Goal: Task Accomplishment & Management: Complete application form

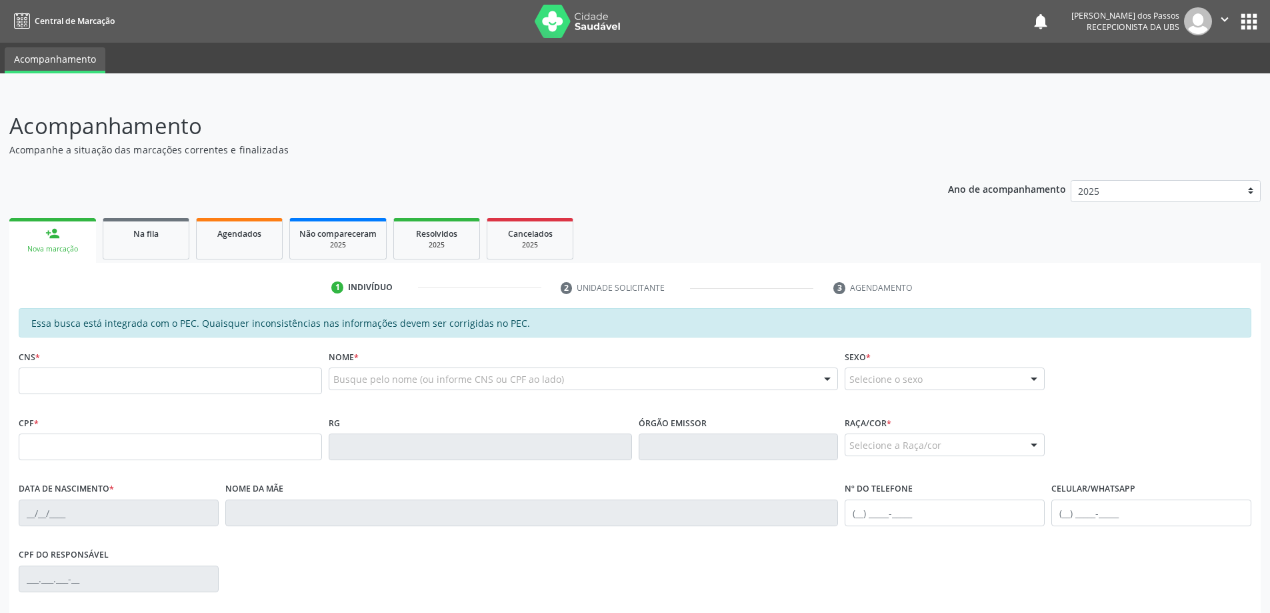
click at [119, 382] on input "text" at bounding box center [170, 380] width 303 height 27
click at [159, 388] on input "text" at bounding box center [170, 380] width 303 height 27
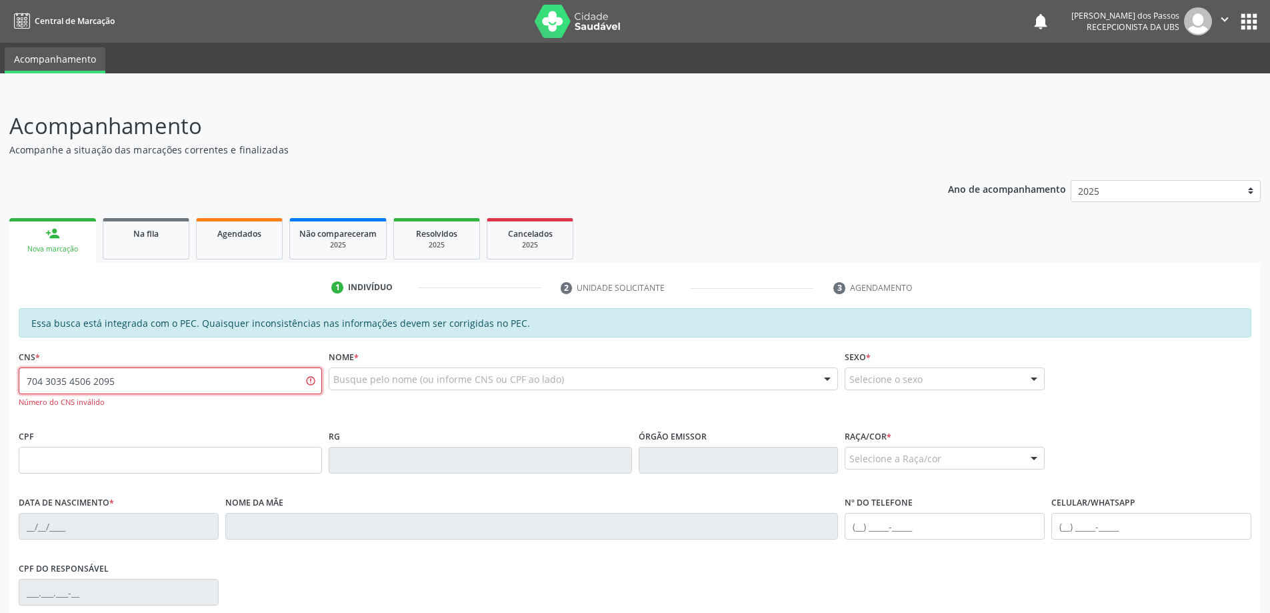
type input "704 3035 4506 2095"
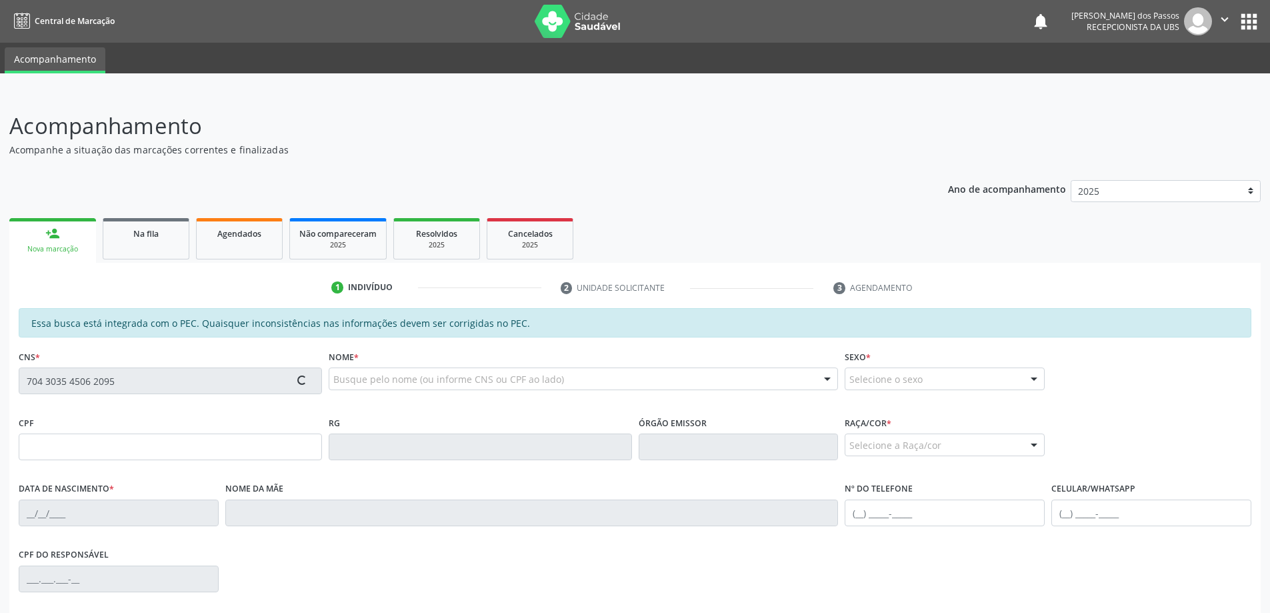
type input "021.229.804-60"
type input "02/12/1974"
type input "Maria Elinete Lopes dos Santos"
type input "(82) 98848-9823"
type input "S/N"
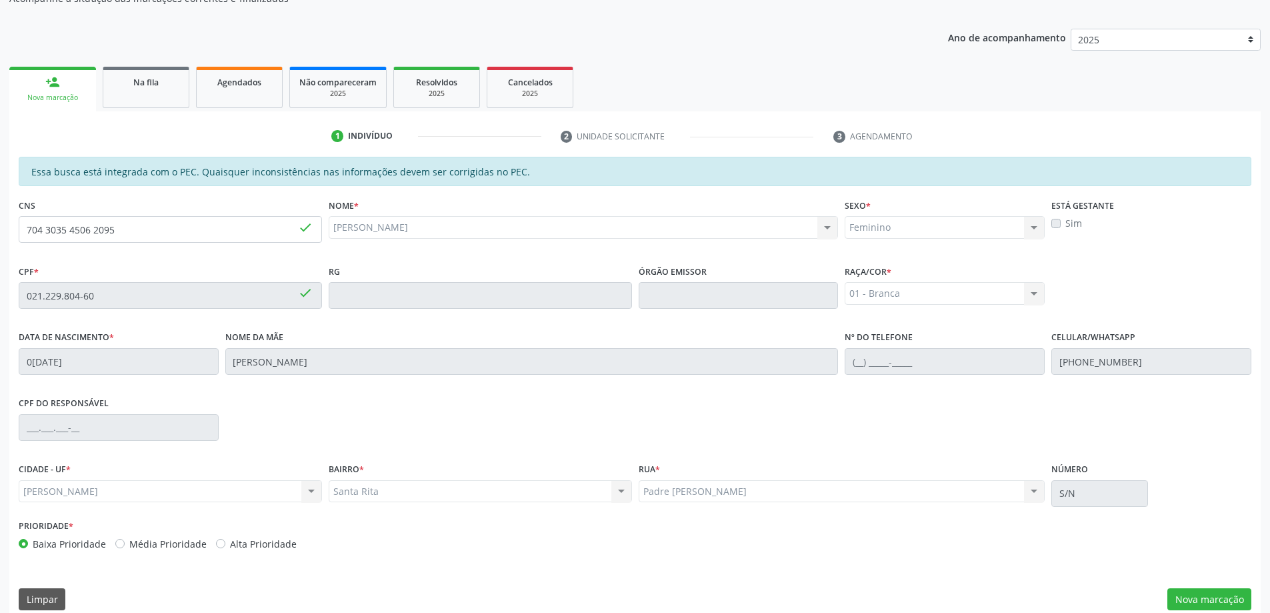
scroll to position [167, 0]
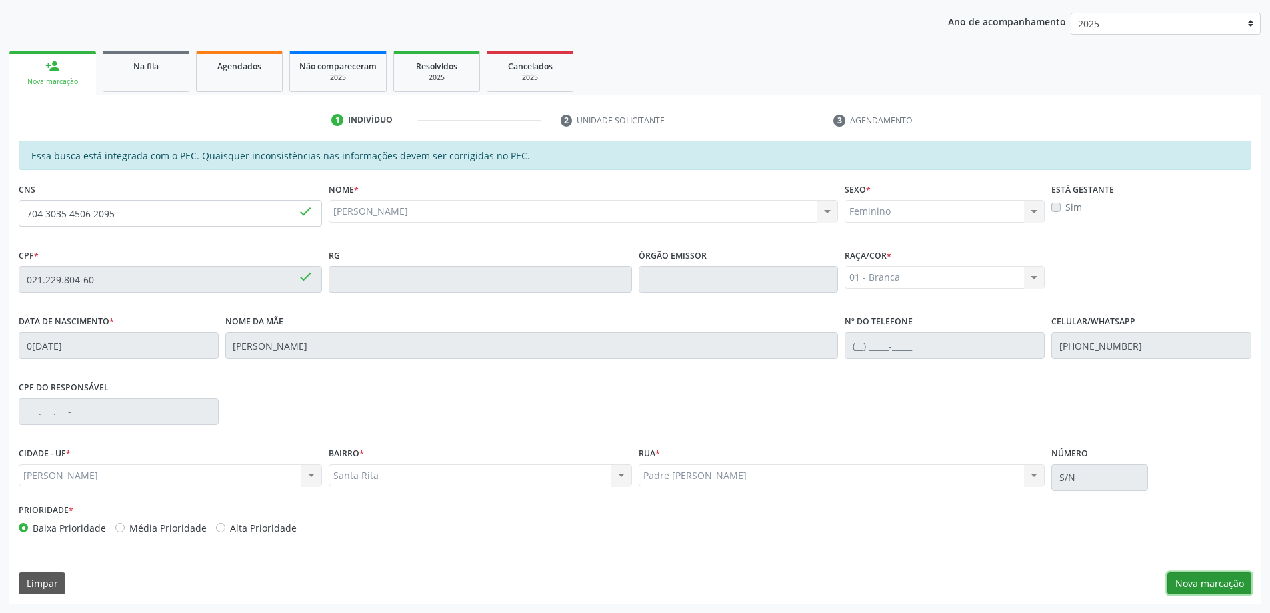
click at [1190, 582] on button "Nova marcação" at bounding box center [1209, 583] width 84 height 23
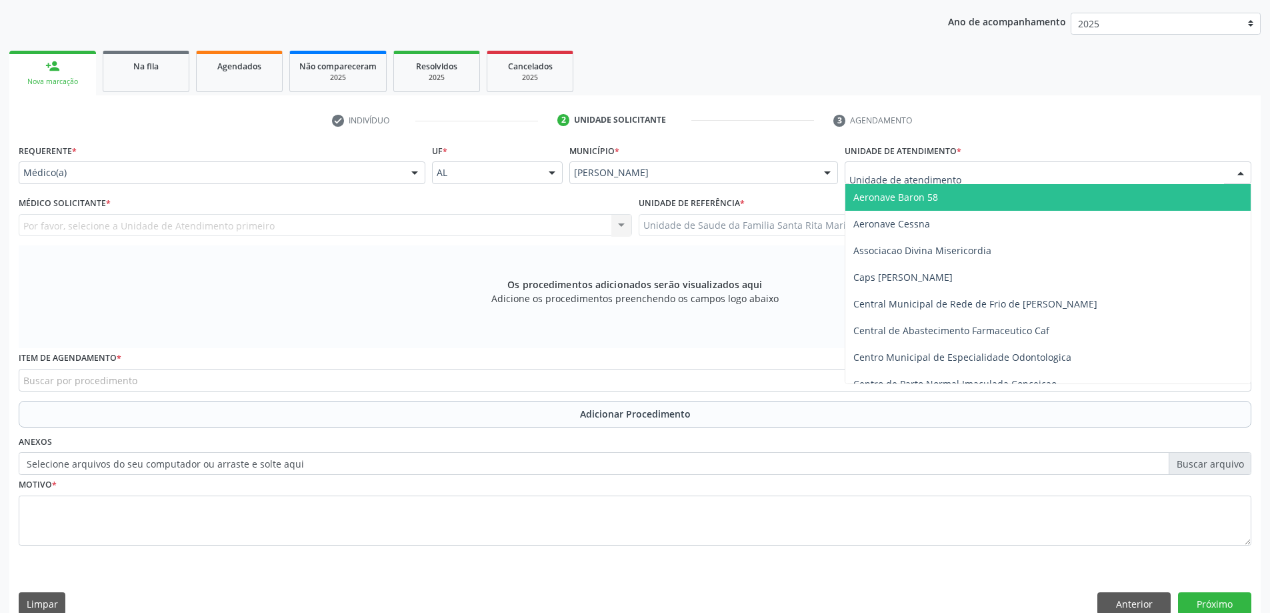
click at [968, 178] on div at bounding box center [1048, 172] width 407 height 23
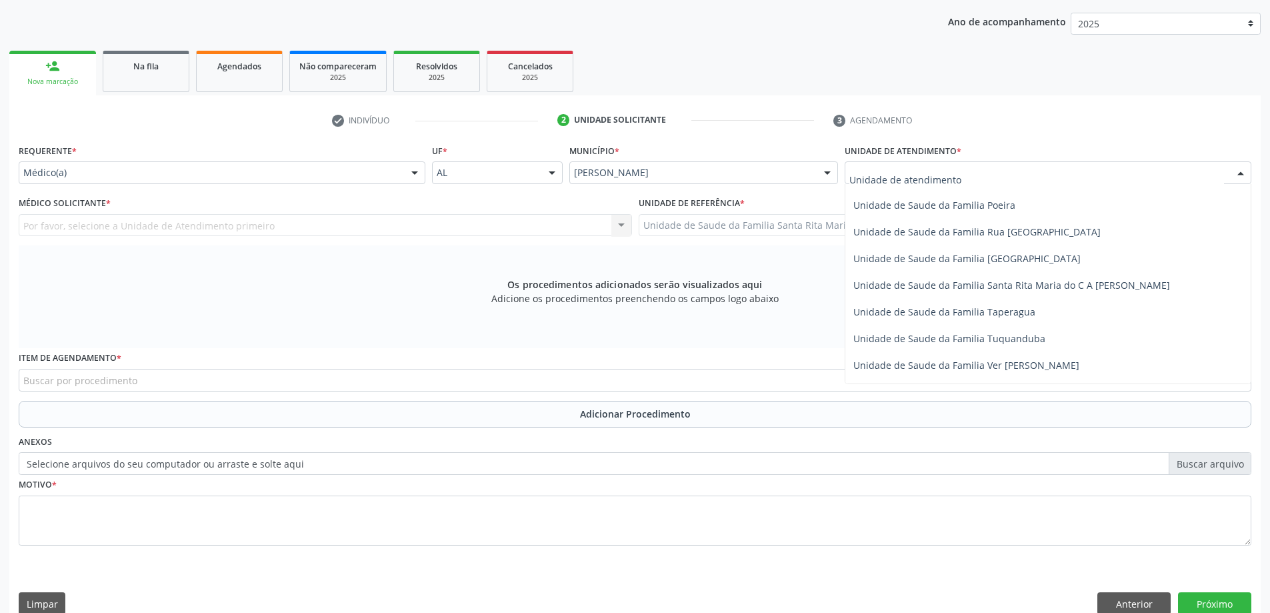
scroll to position [867, 0]
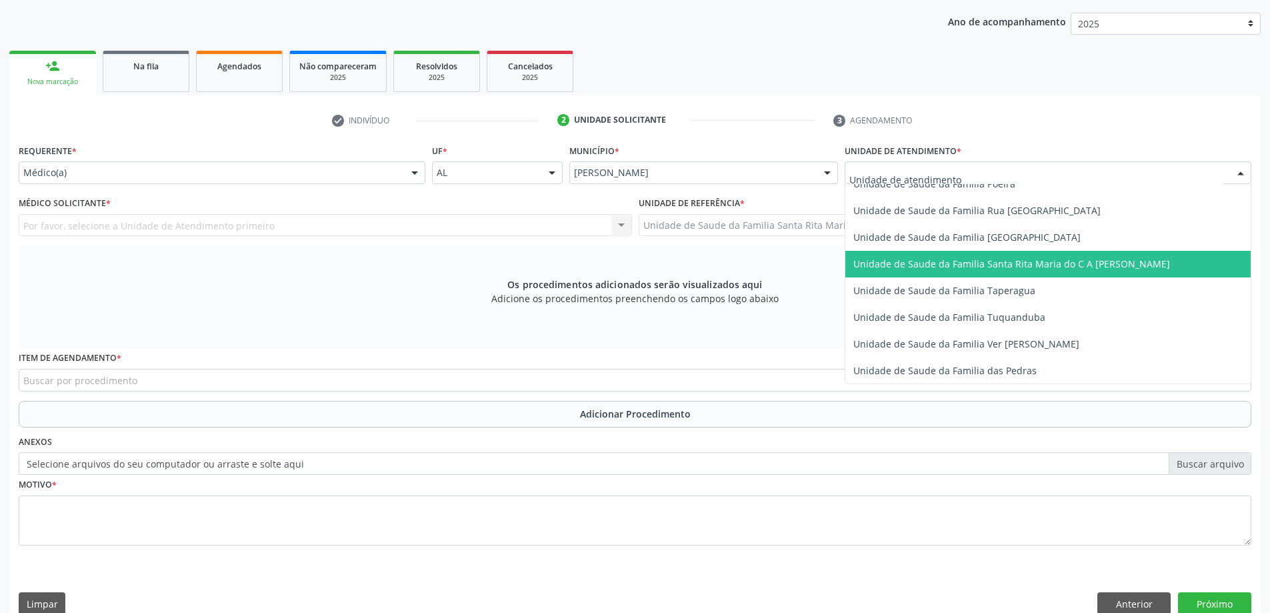
click at [931, 268] on span "Unidade de Saude da Familia Santa Rita Maria do C A [PERSON_NAME]" at bounding box center [1011, 263] width 317 height 13
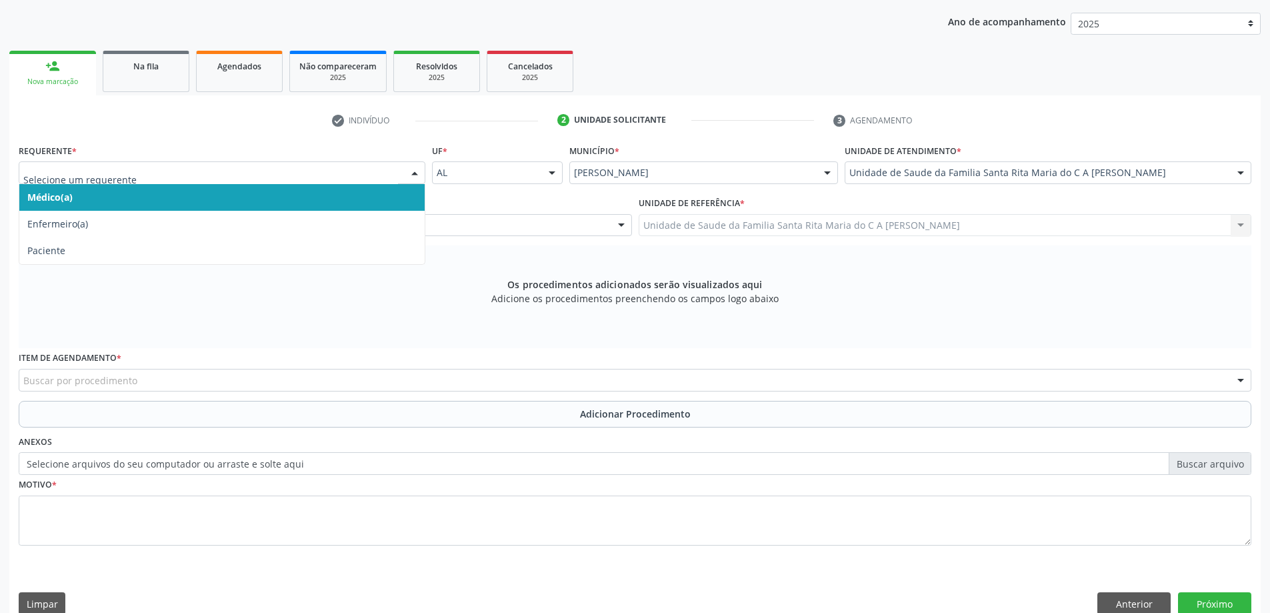
click at [201, 197] on span "Médico(a)" at bounding box center [221, 197] width 405 height 27
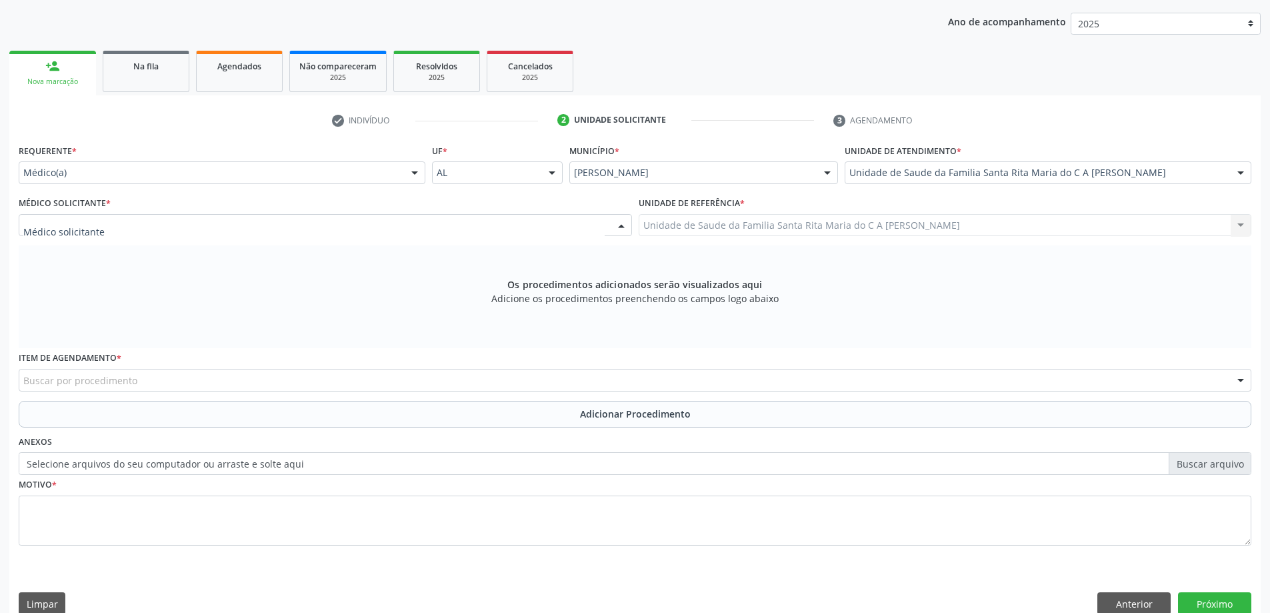
click at [201, 225] on div at bounding box center [325, 225] width 613 height 23
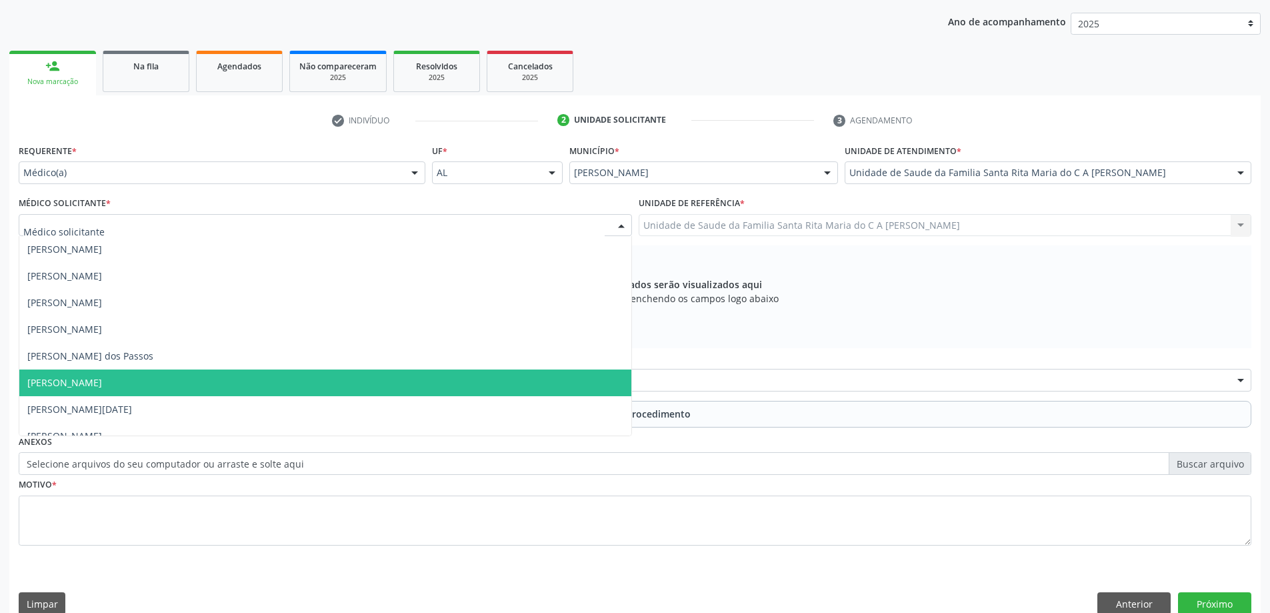
click at [189, 377] on span "Maria Celia Amorim Castro" at bounding box center [325, 382] width 612 height 27
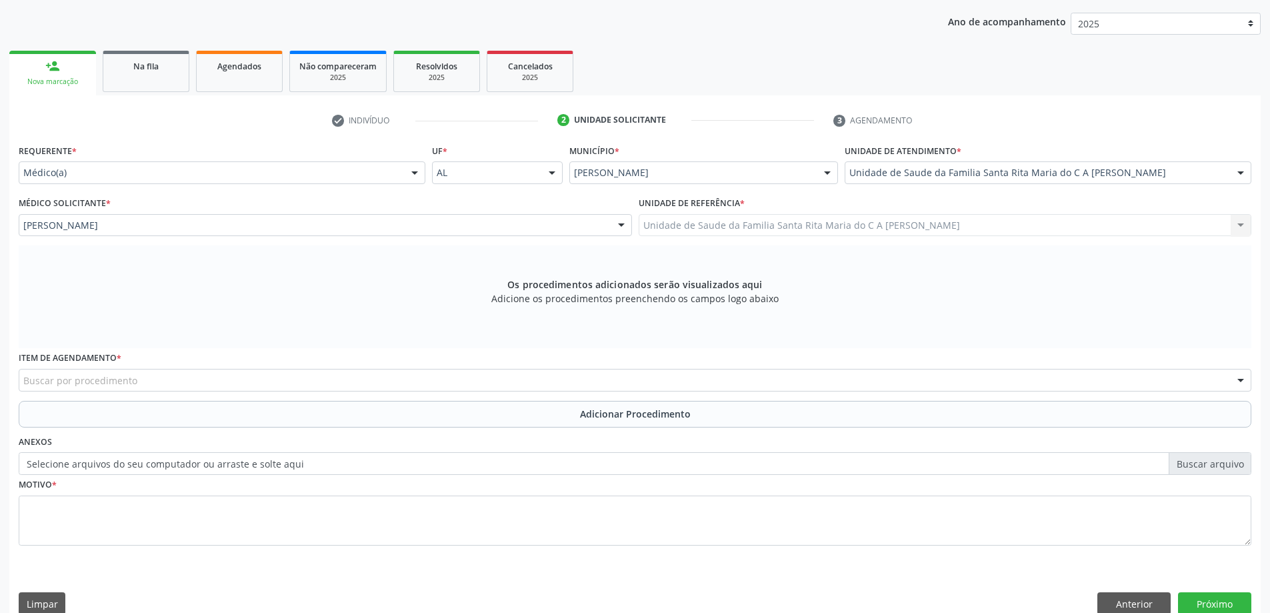
click at [261, 385] on div "Buscar por procedimento" at bounding box center [635, 380] width 1233 height 23
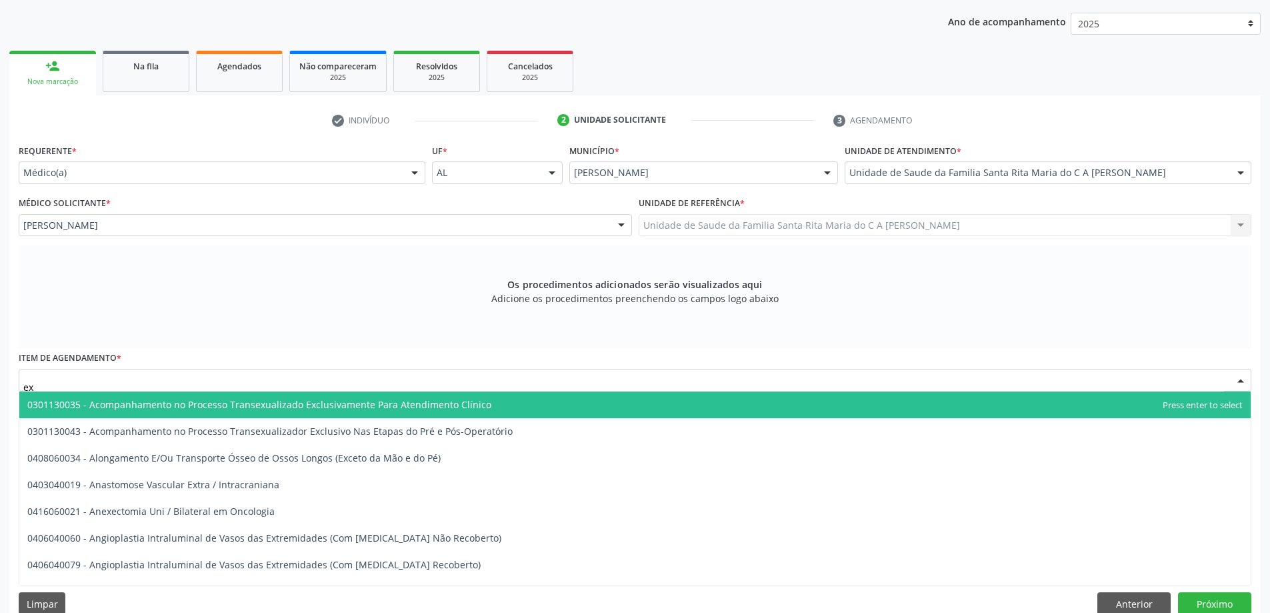
type input "e"
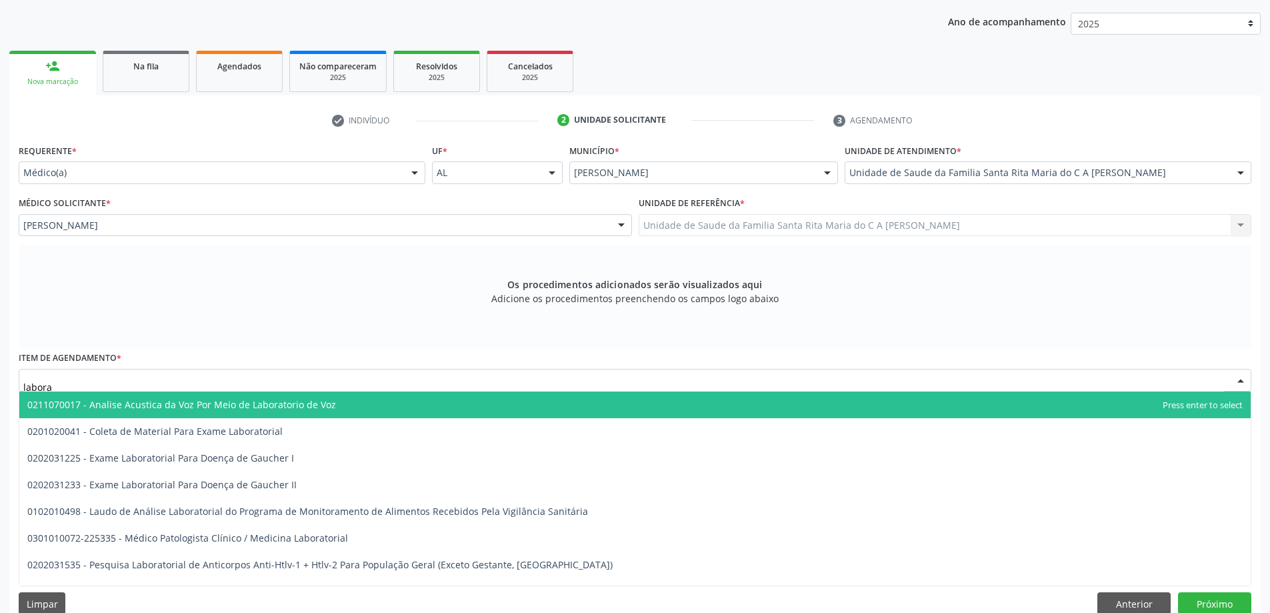
type input "laborat"
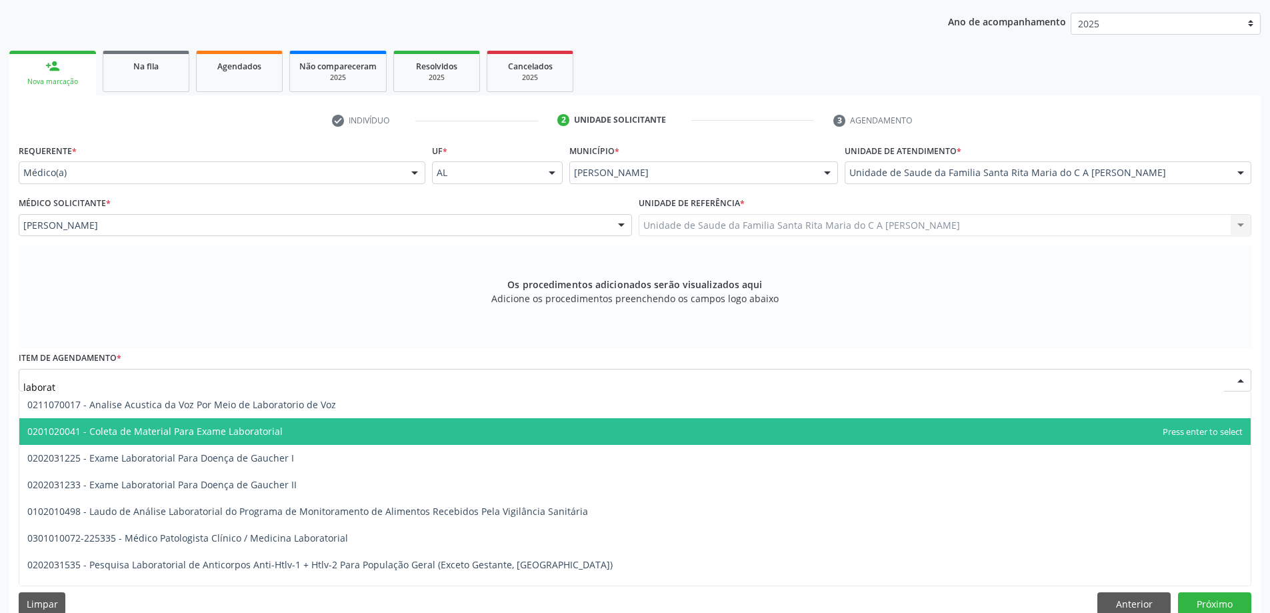
click at [263, 433] on span "0201020041 - Coleta de Material Para Exame Laboratorial" at bounding box center [154, 431] width 255 height 13
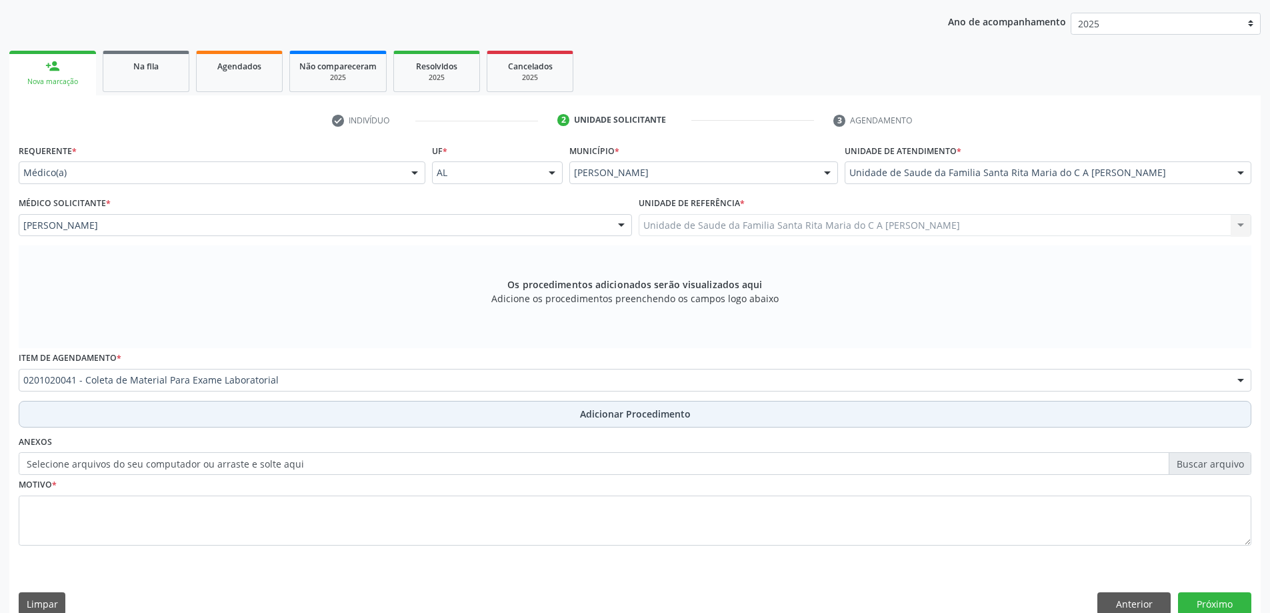
click at [247, 423] on button "Adicionar Procedimento" at bounding box center [635, 414] width 1233 height 27
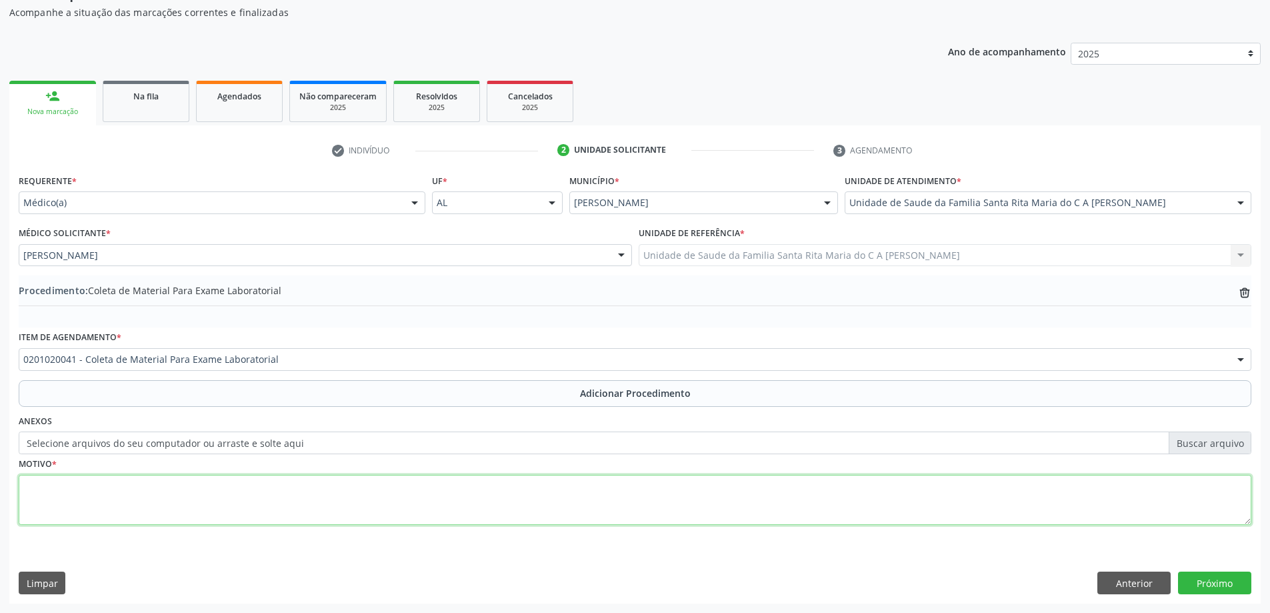
click at [221, 499] on textarea at bounding box center [635, 500] width 1233 height 51
click at [297, 493] on textarea at bounding box center [635, 500] width 1233 height 51
type textarea "avaliação"
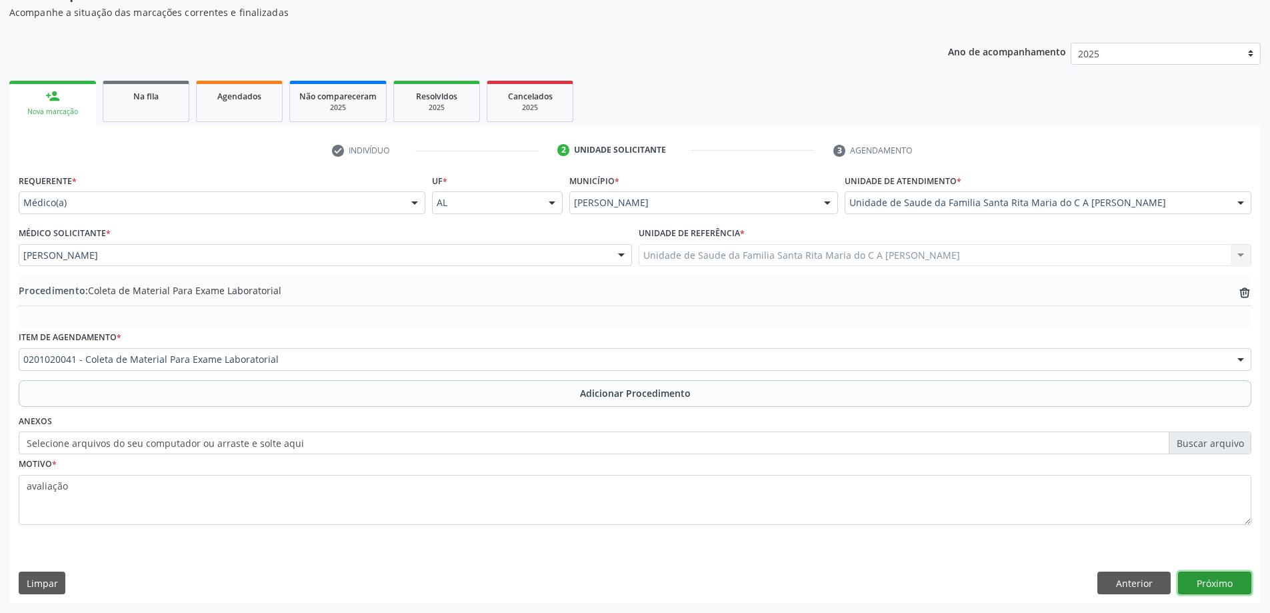
click at [1199, 589] on button "Próximo" at bounding box center [1214, 582] width 73 height 23
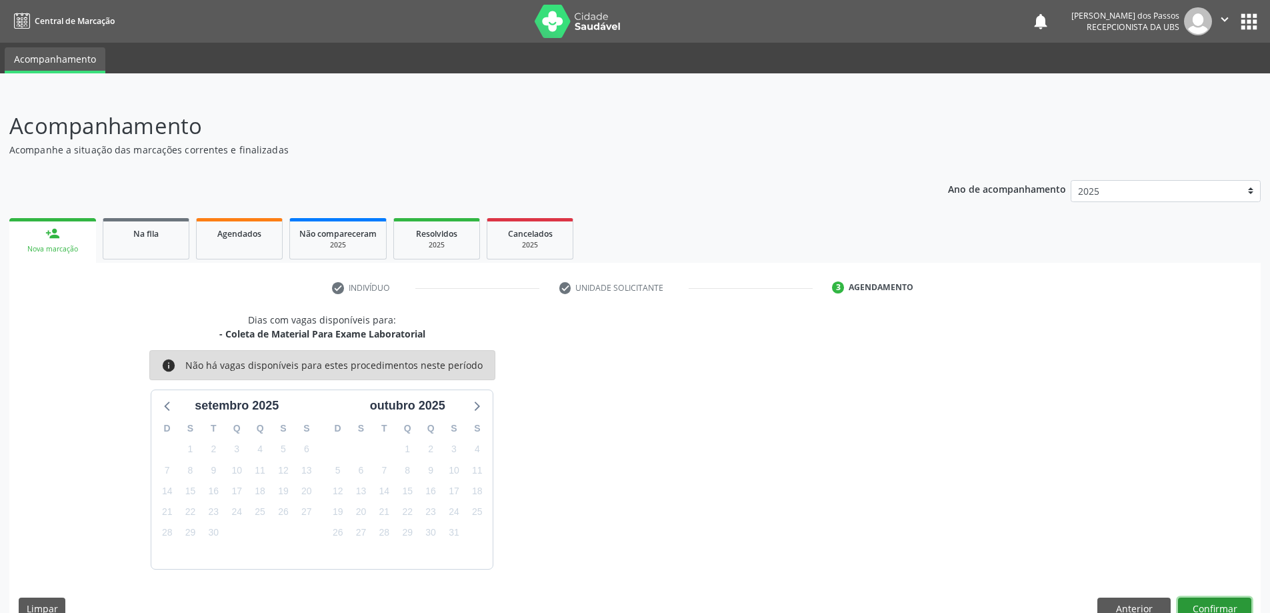
click at [1211, 610] on button "Confirmar" at bounding box center [1214, 608] width 73 height 23
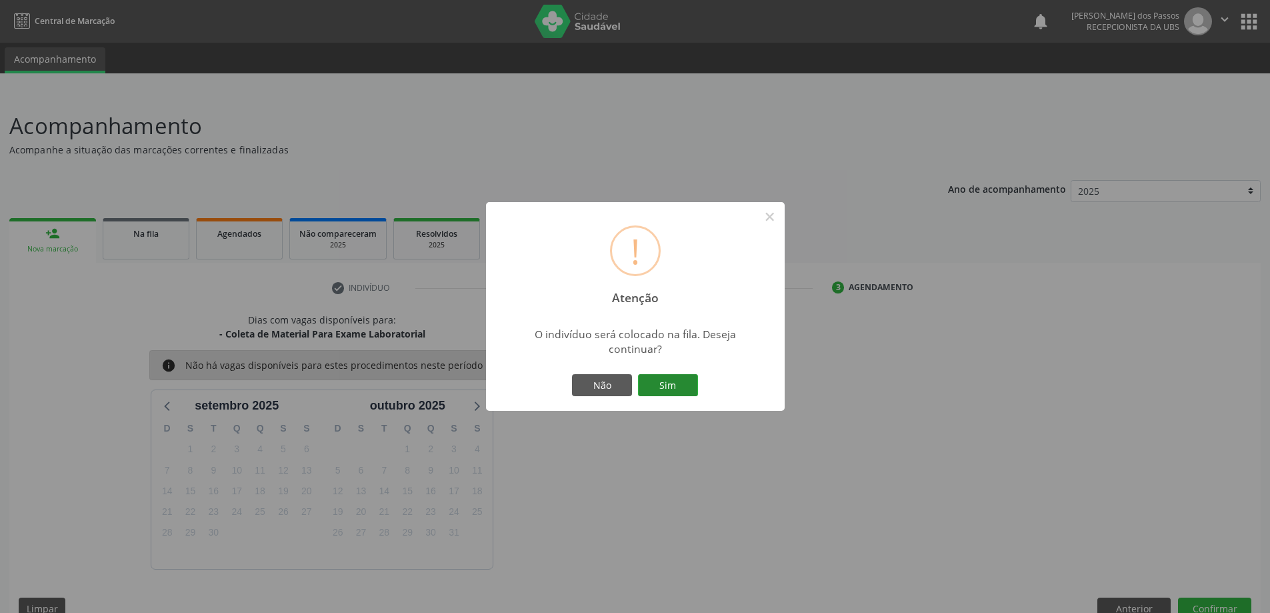
click at [670, 383] on button "Sim" at bounding box center [668, 385] width 60 height 23
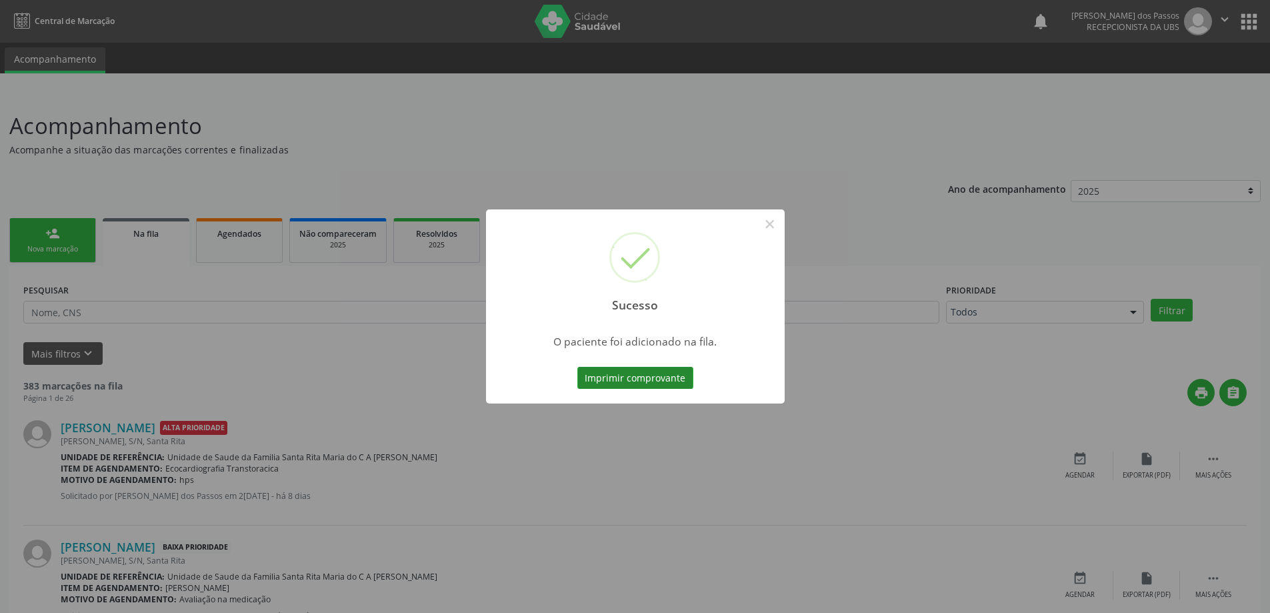
click at [611, 373] on button "Imprimir comprovante" at bounding box center [635, 378] width 116 height 23
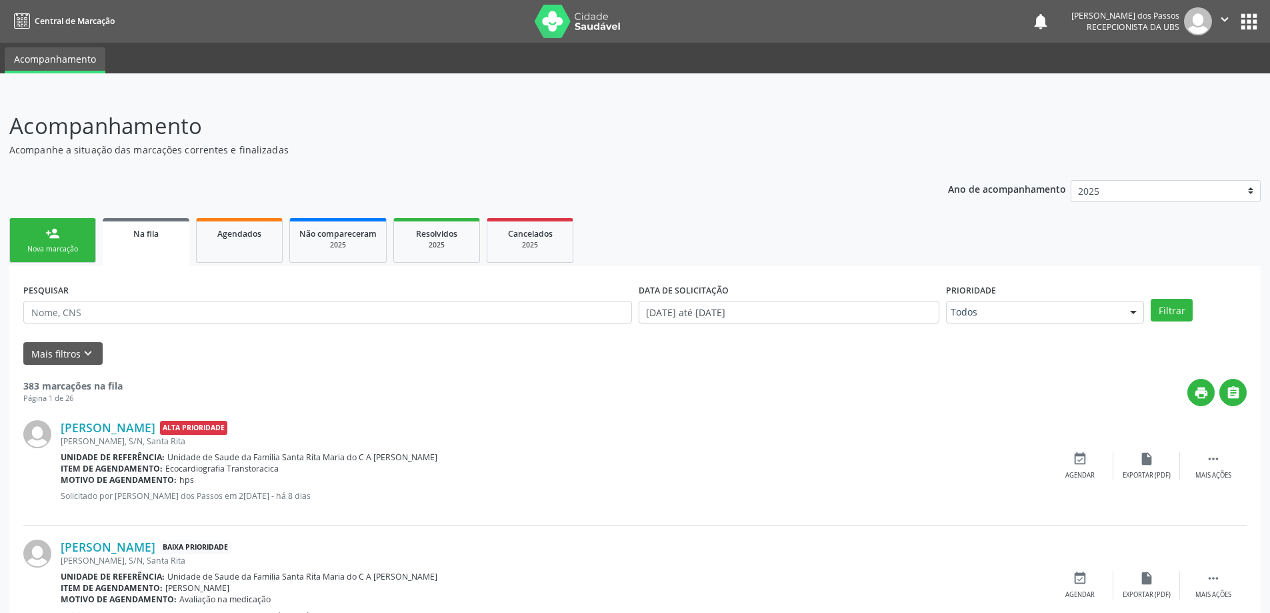
click at [49, 245] on div "Nova marcação" at bounding box center [52, 249] width 67 height 10
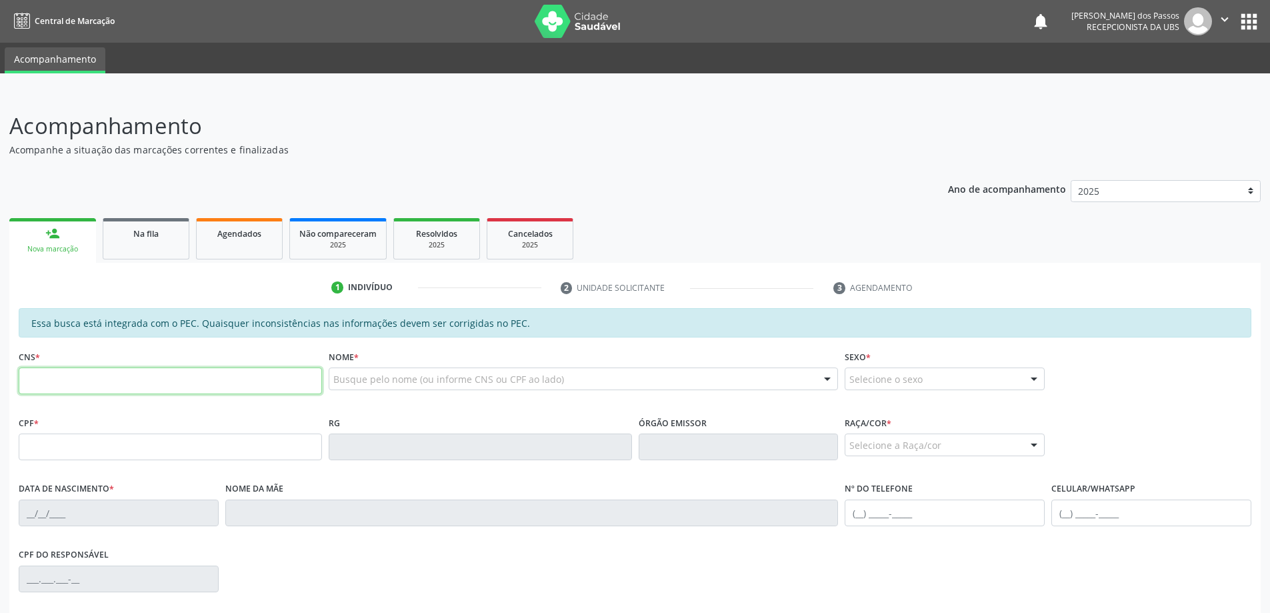
click at [121, 379] on input "text" at bounding box center [170, 380] width 303 height 27
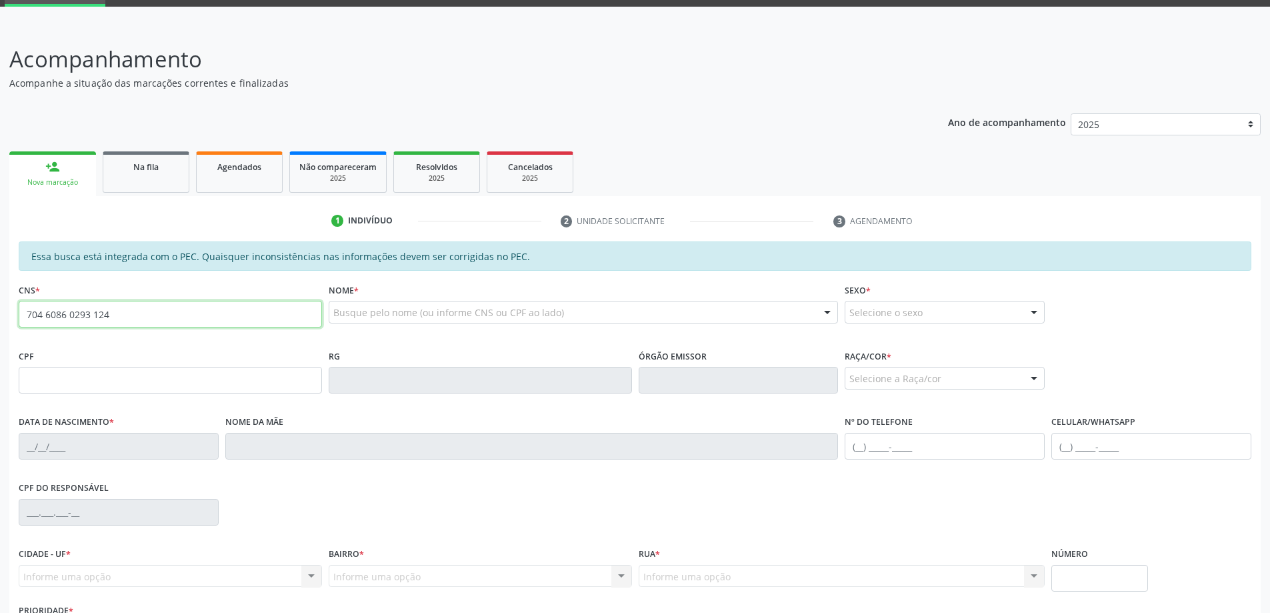
type input "704 6086 0293 124"
click at [96, 384] on input "text" at bounding box center [170, 380] width 303 height 27
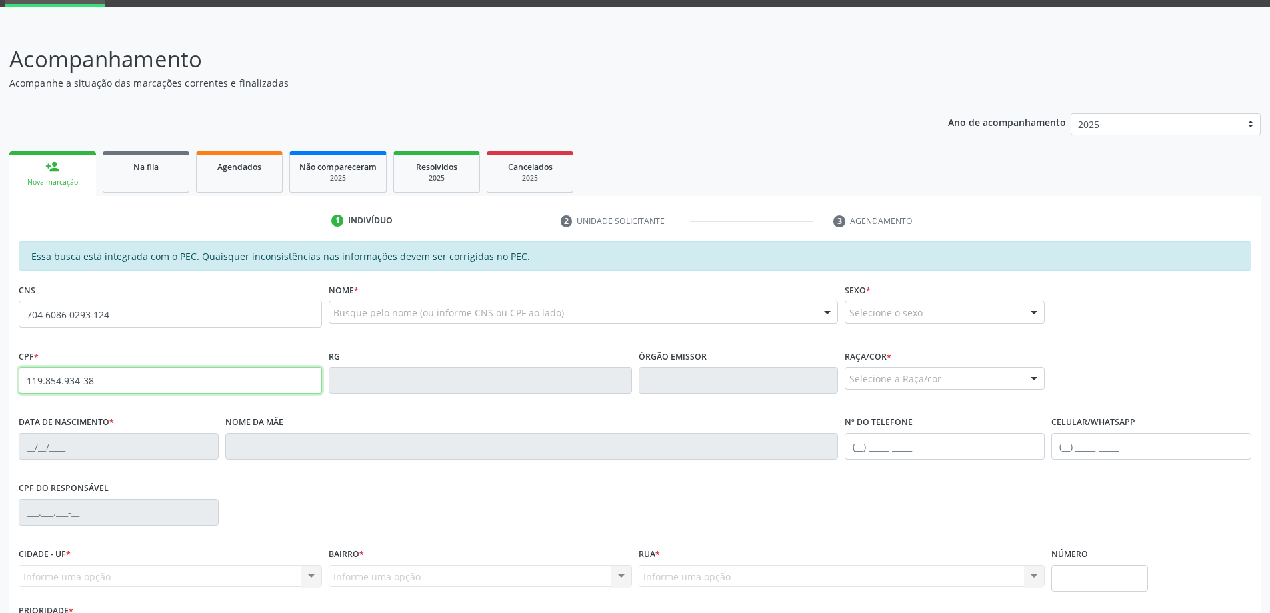
type input "119.854.934-38"
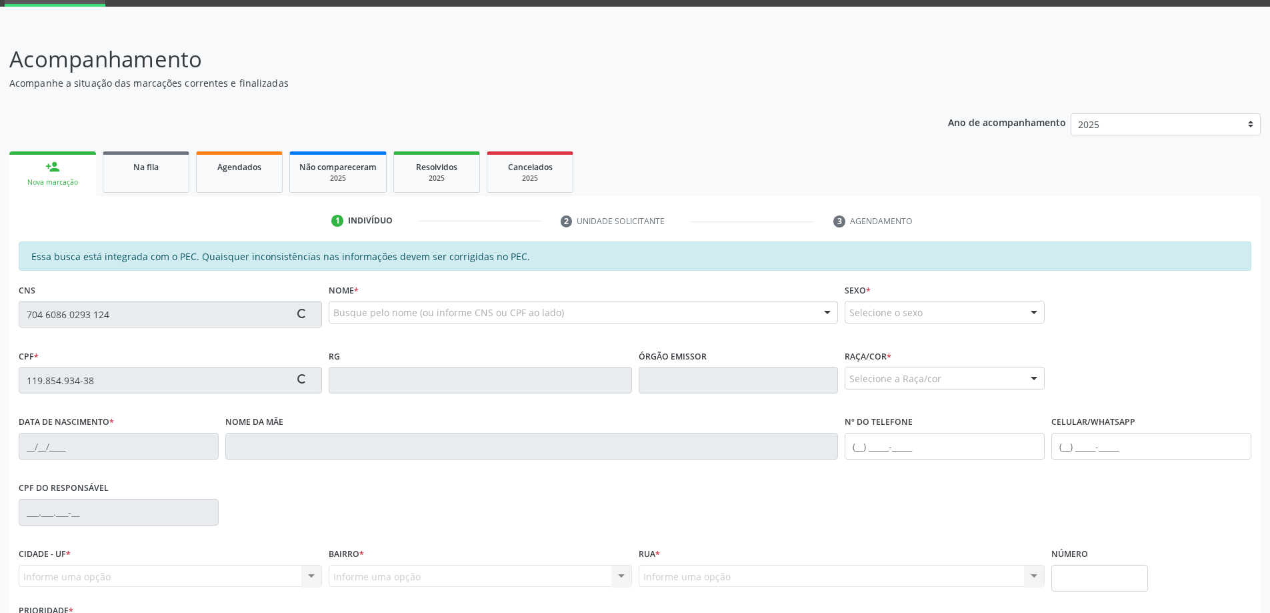
type input "704 6086 0293 1524"
type input "17/11/1991"
type input "Silene Gomes de Melo"
type input "(82) 99383-0667"
type input "S/N"
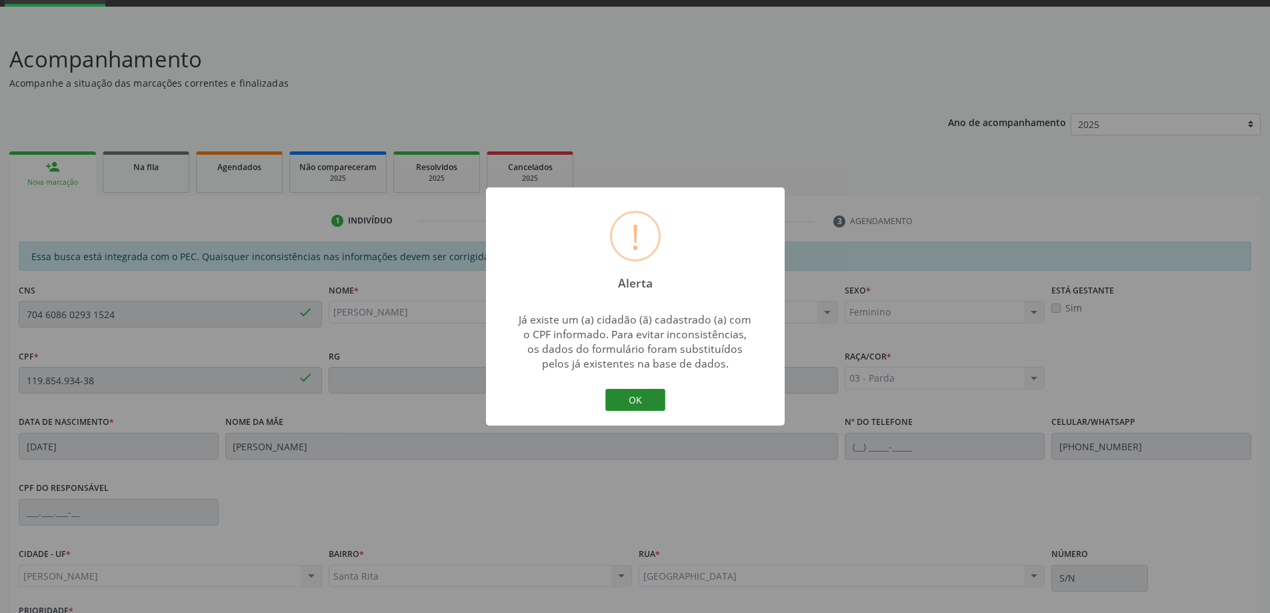
click at [633, 400] on button "OK" at bounding box center [635, 400] width 60 height 23
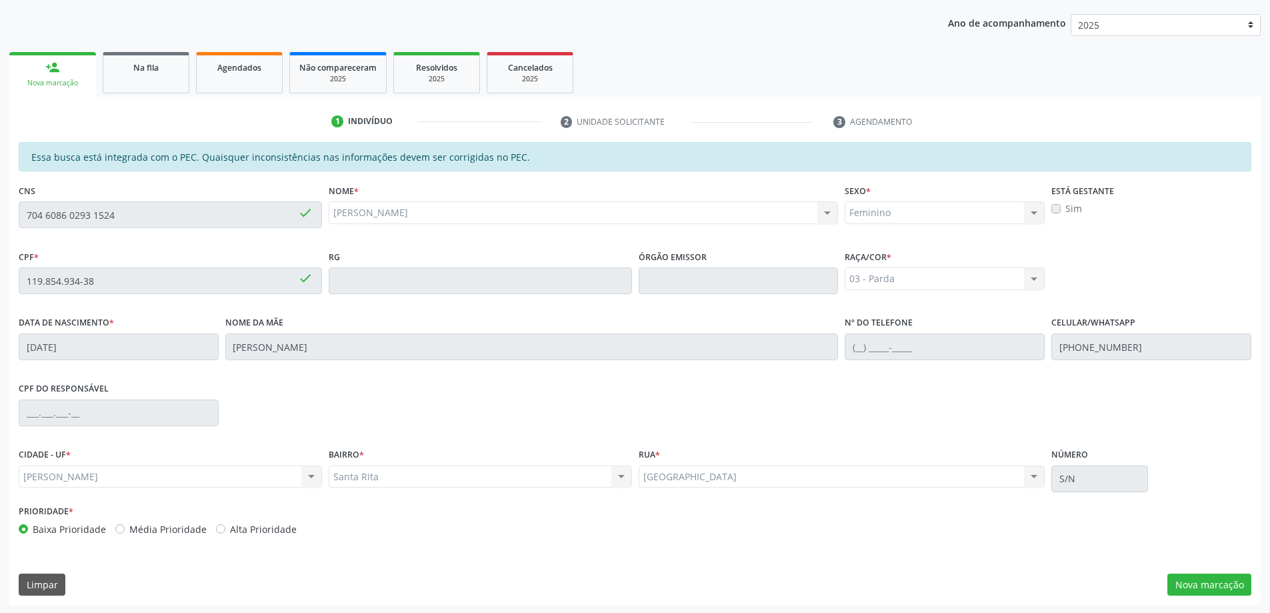
scroll to position [167, 0]
click at [1183, 577] on button "Nova marcação" at bounding box center [1209, 583] width 84 height 23
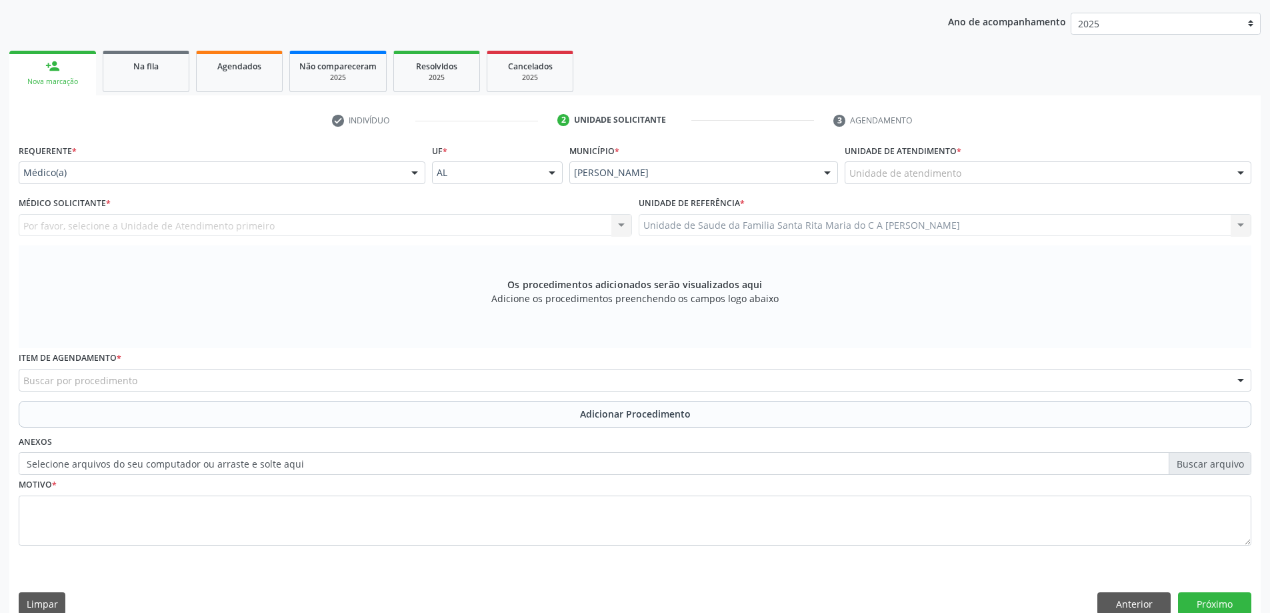
click at [1049, 172] on div "Unidade de atendimento" at bounding box center [1048, 172] width 407 height 23
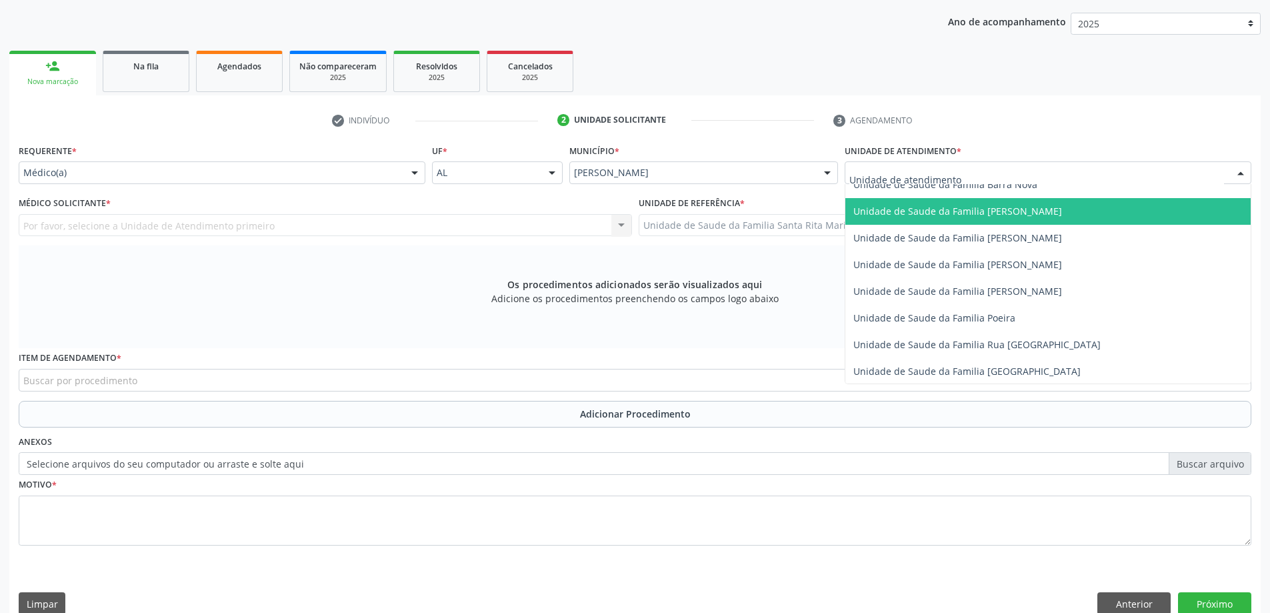
scroll to position [800, 0]
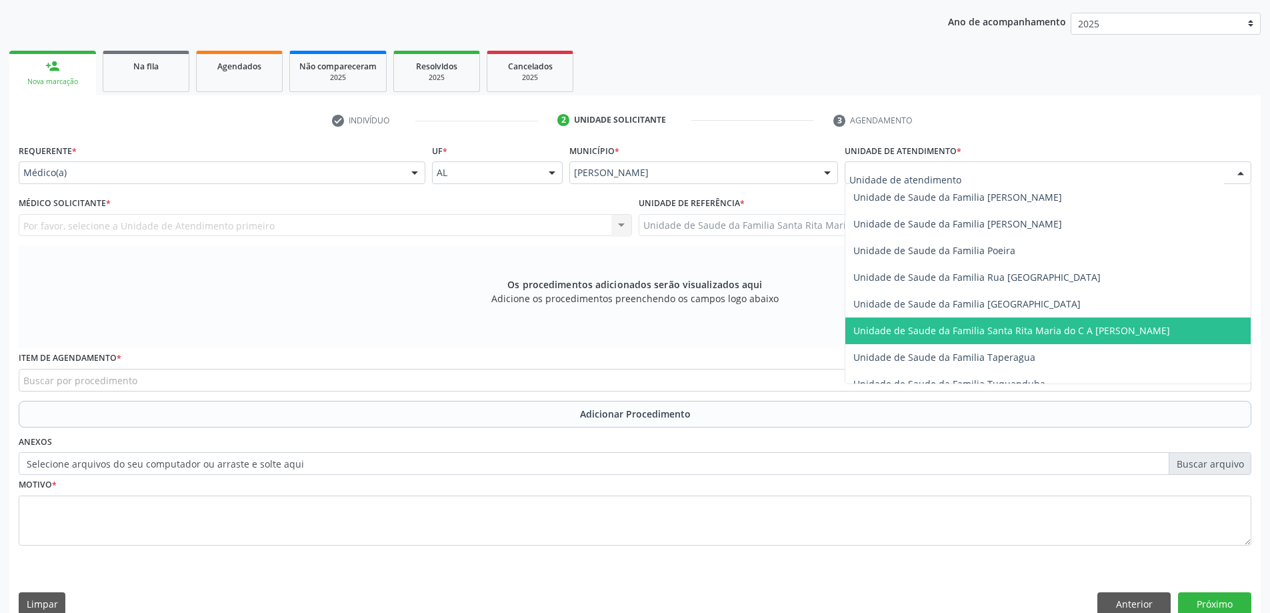
click at [995, 333] on span "Unidade de Saude da Familia Santa Rita Maria do C A [PERSON_NAME]" at bounding box center [1011, 330] width 317 height 13
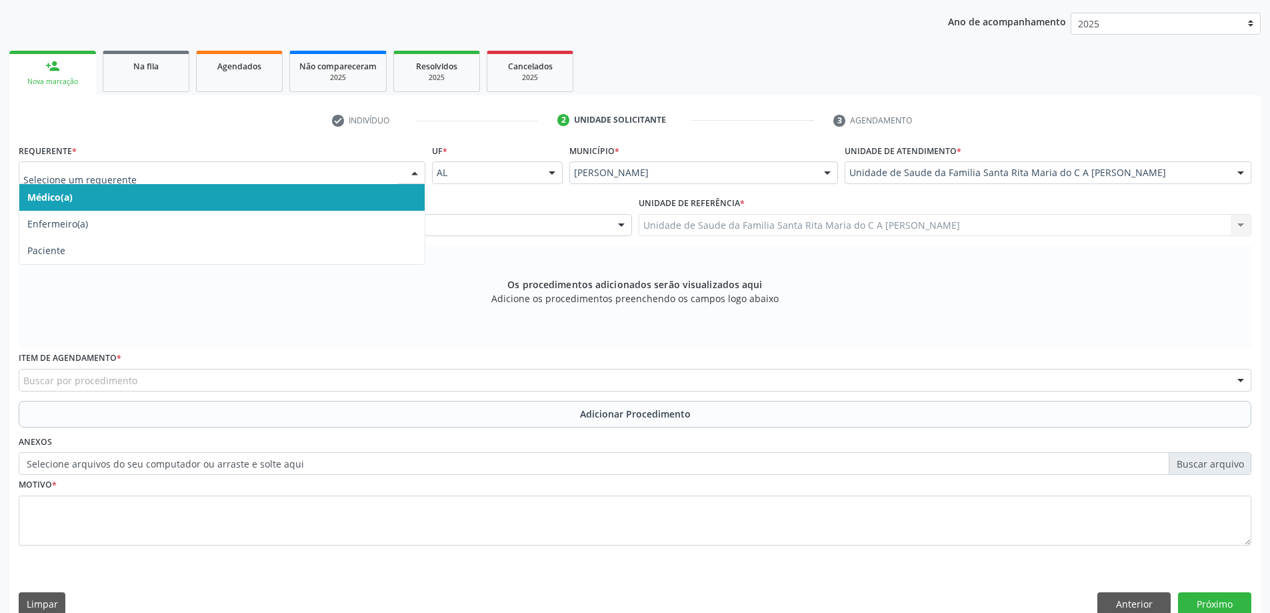
click at [321, 202] on span "Médico(a)" at bounding box center [221, 197] width 405 height 27
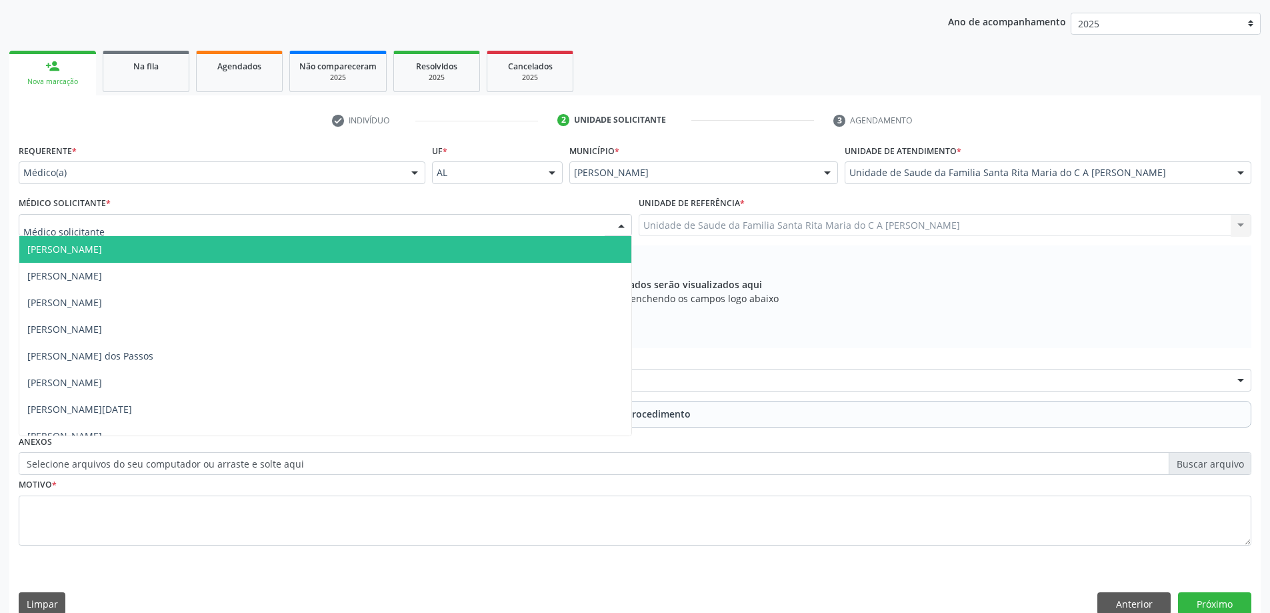
click at [307, 230] on div at bounding box center [325, 225] width 613 height 23
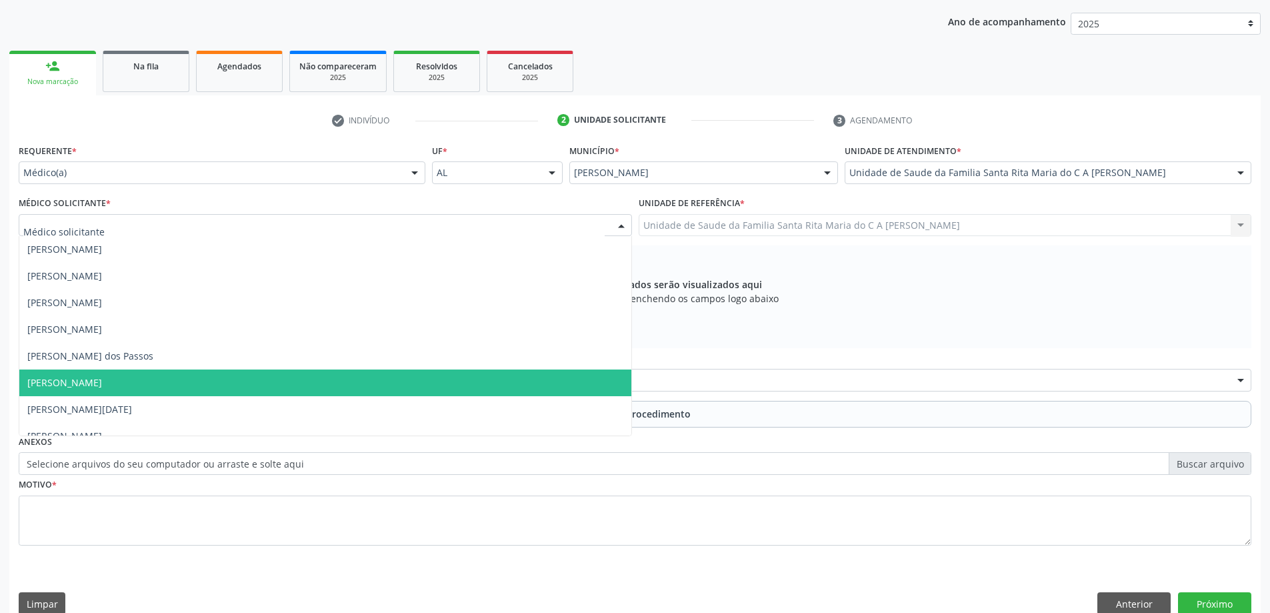
click at [291, 380] on span "[PERSON_NAME]" at bounding box center [325, 382] width 612 height 27
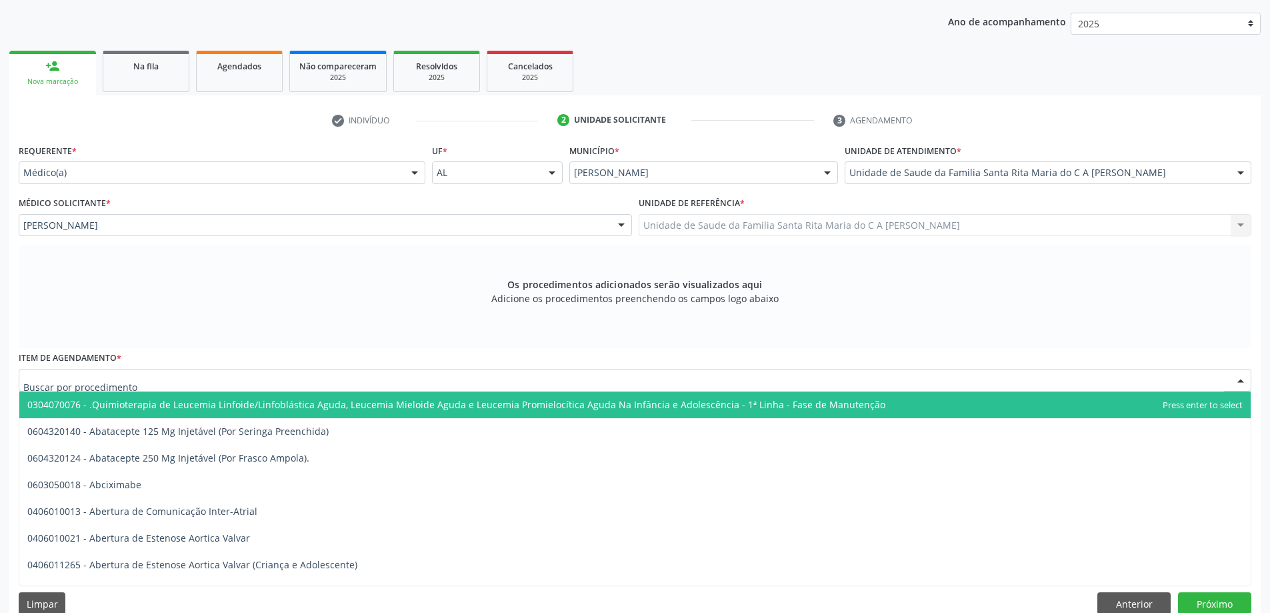
click at [280, 384] on div at bounding box center [635, 380] width 1233 height 23
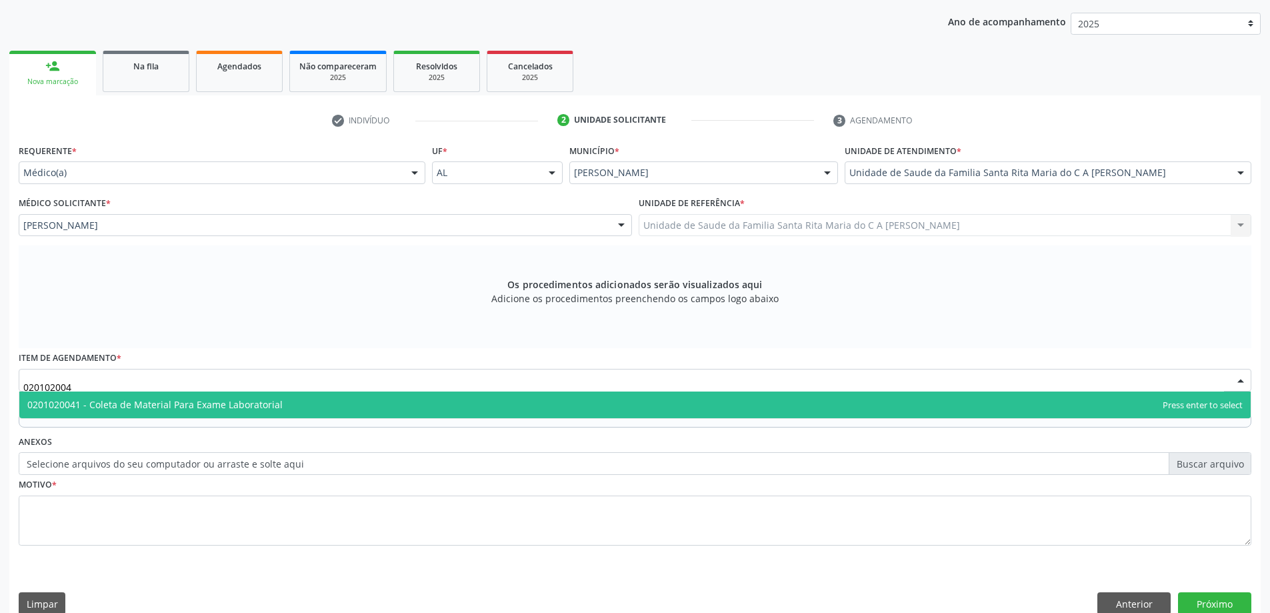
type input "0201020041"
click at [246, 405] on span "0201020041 - Coleta de Material Para Exame Laboratorial" at bounding box center [154, 404] width 255 height 13
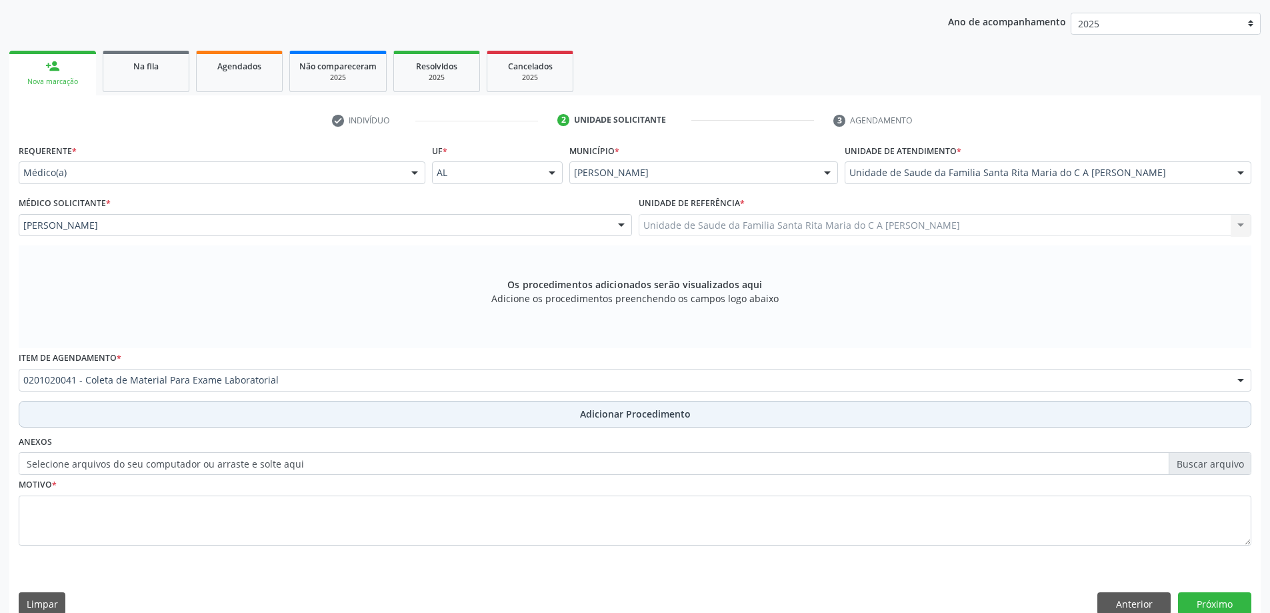
click at [211, 423] on button "Adicionar Procedimento" at bounding box center [635, 414] width 1233 height 27
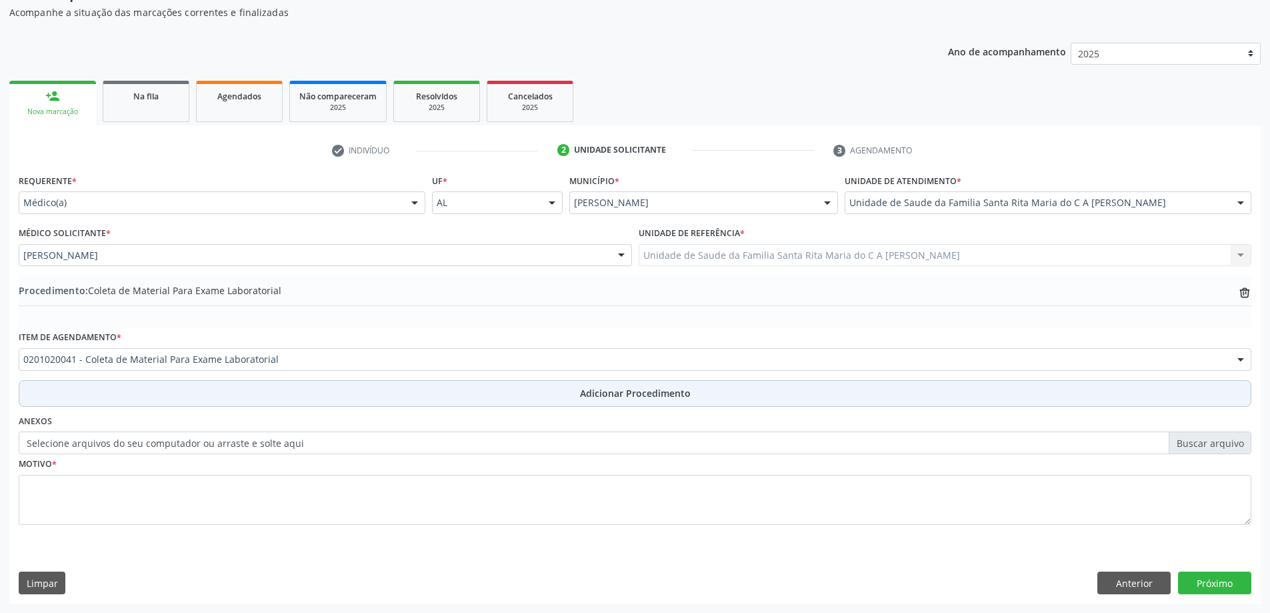
scroll to position [137, 0]
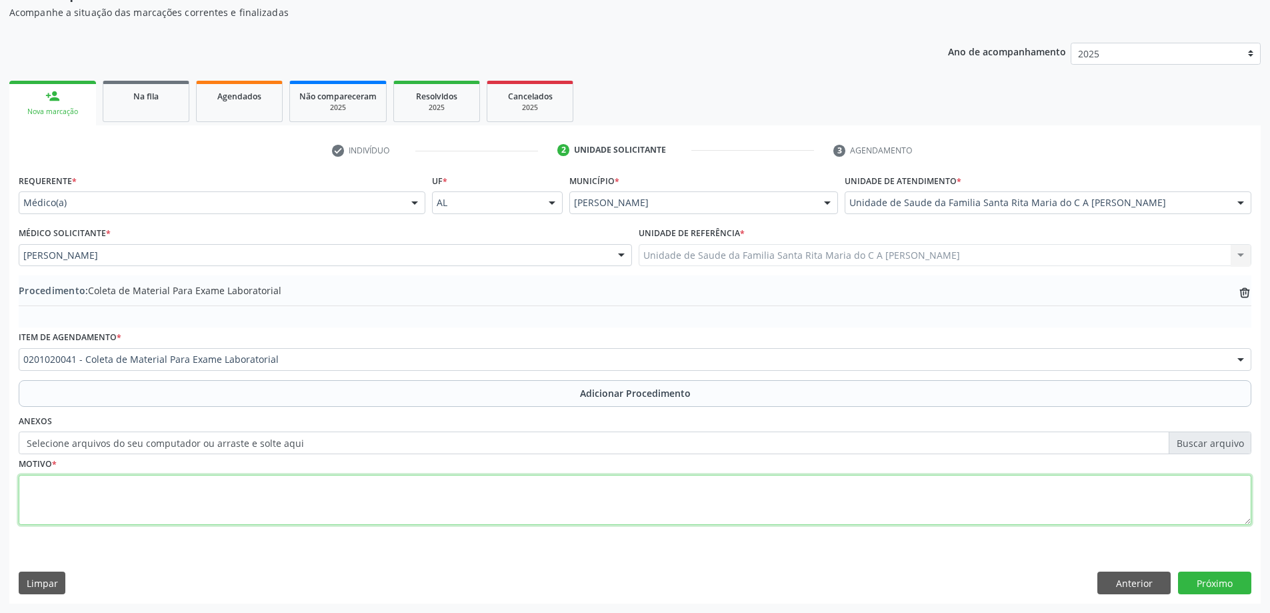
click at [176, 499] on textarea at bounding box center [635, 500] width 1233 height 51
type textarea "gravidez?"
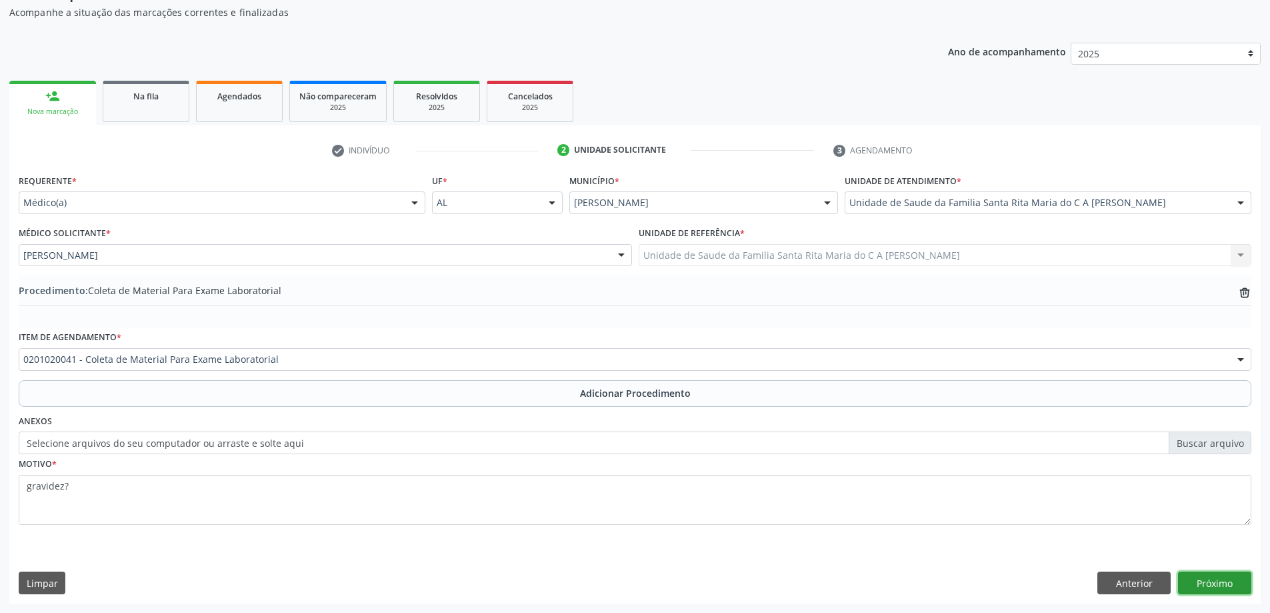
click at [1207, 588] on button "Próximo" at bounding box center [1214, 582] width 73 height 23
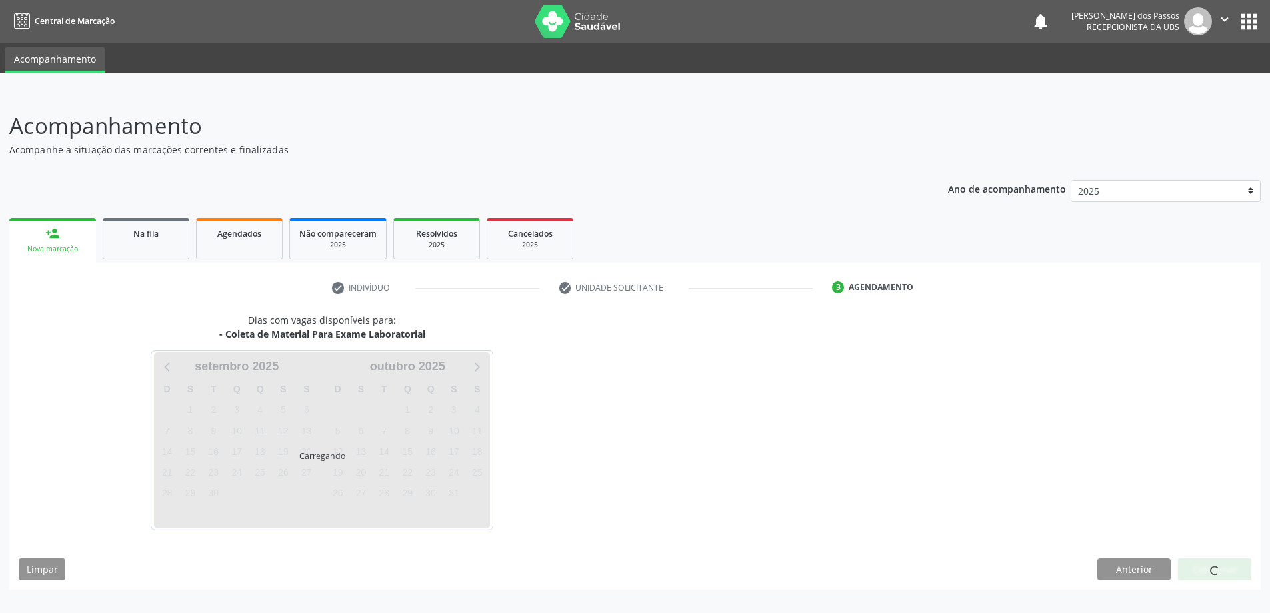
scroll to position [0, 0]
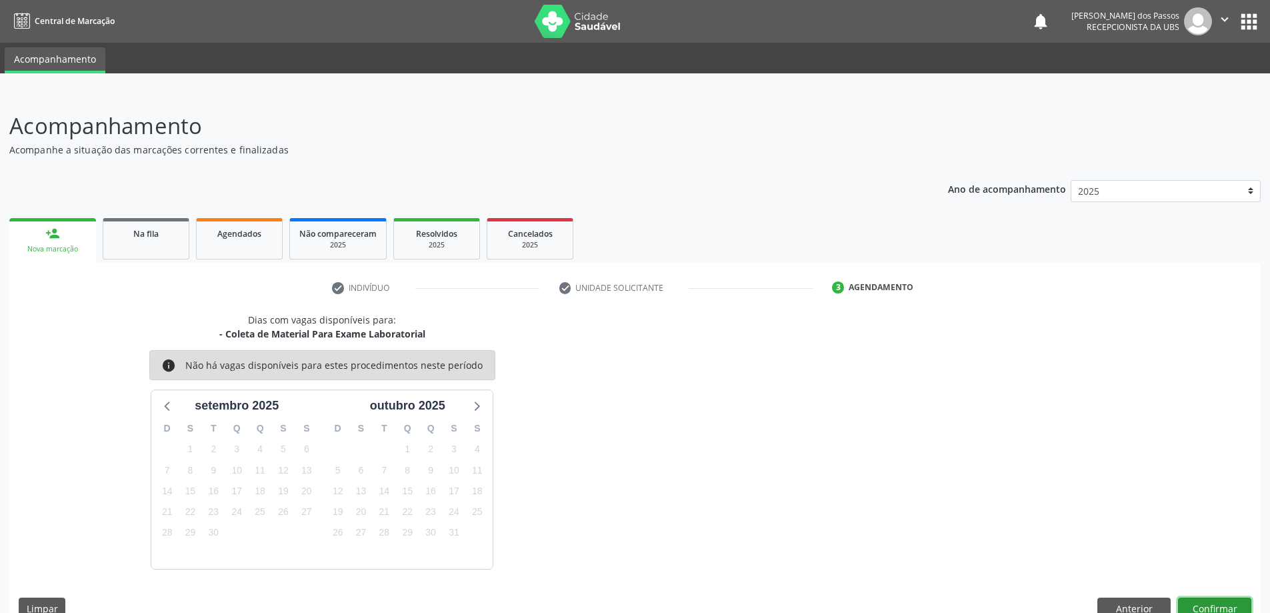
click at [1193, 603] on button "Confirmar" at bounding box center [1214, 608] width 73 height 23
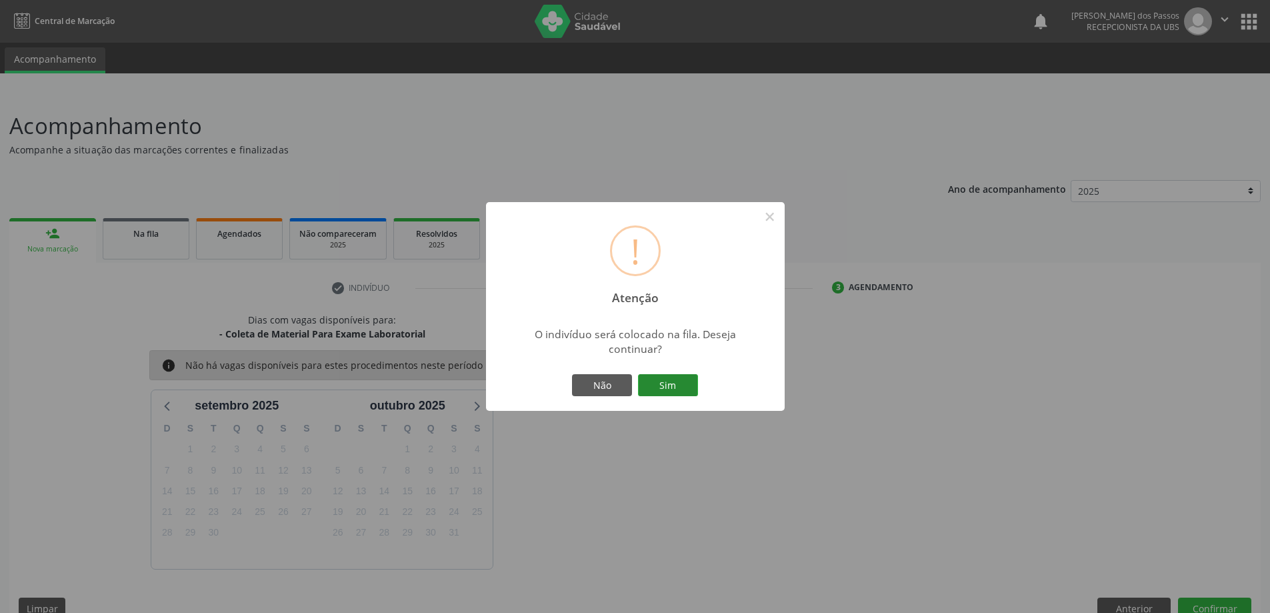
click at [669, 389] on button "Sim" at bounding box center [668, 385] width 60 height 23
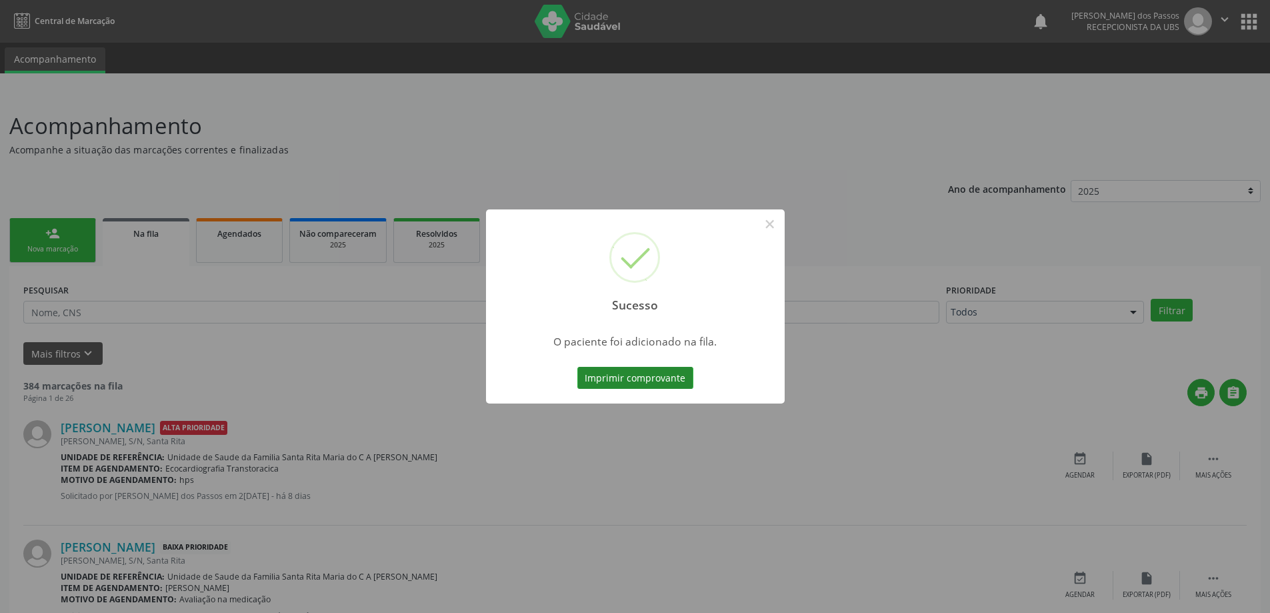
click at [665, 381] on button "Imprimir comprovante" at bounding box center [635, 378] width 116 height 23
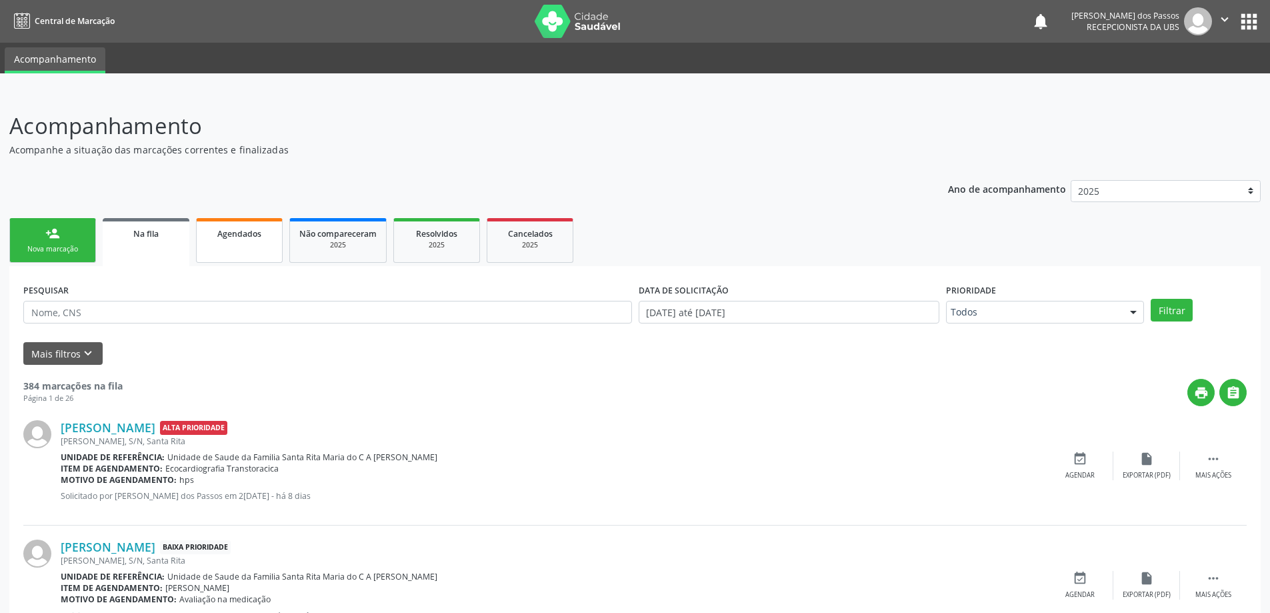
click at [241, 232] on span "Agendados" at bounding box center [239, 233] width 44 height 11
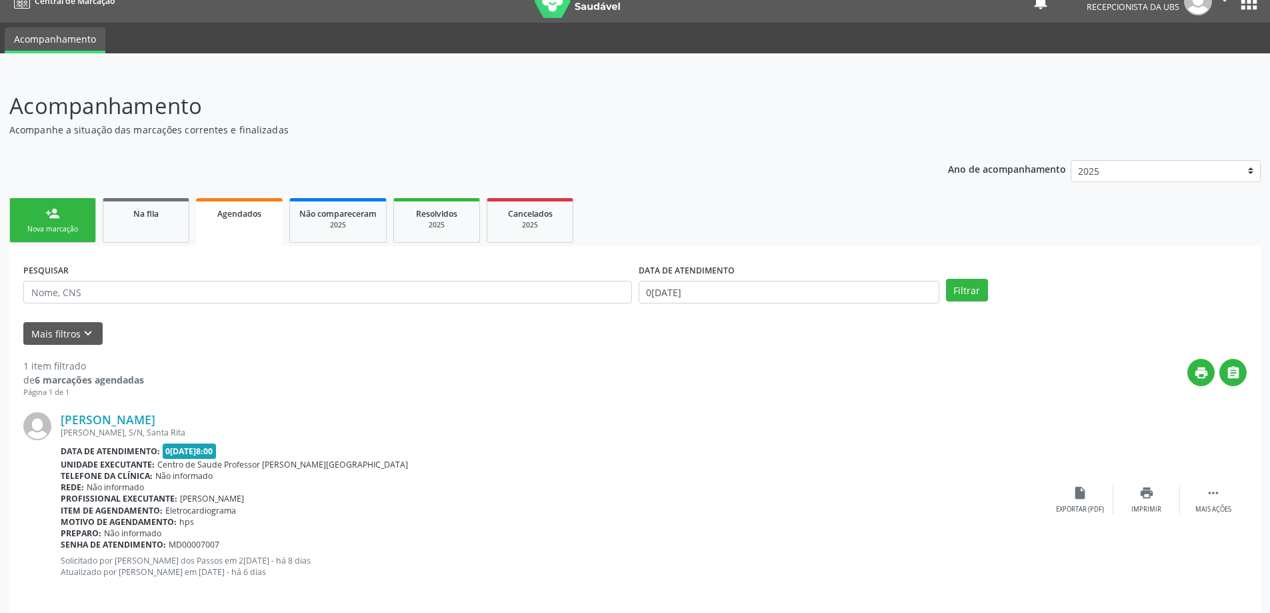
scroll to position [31, 0]
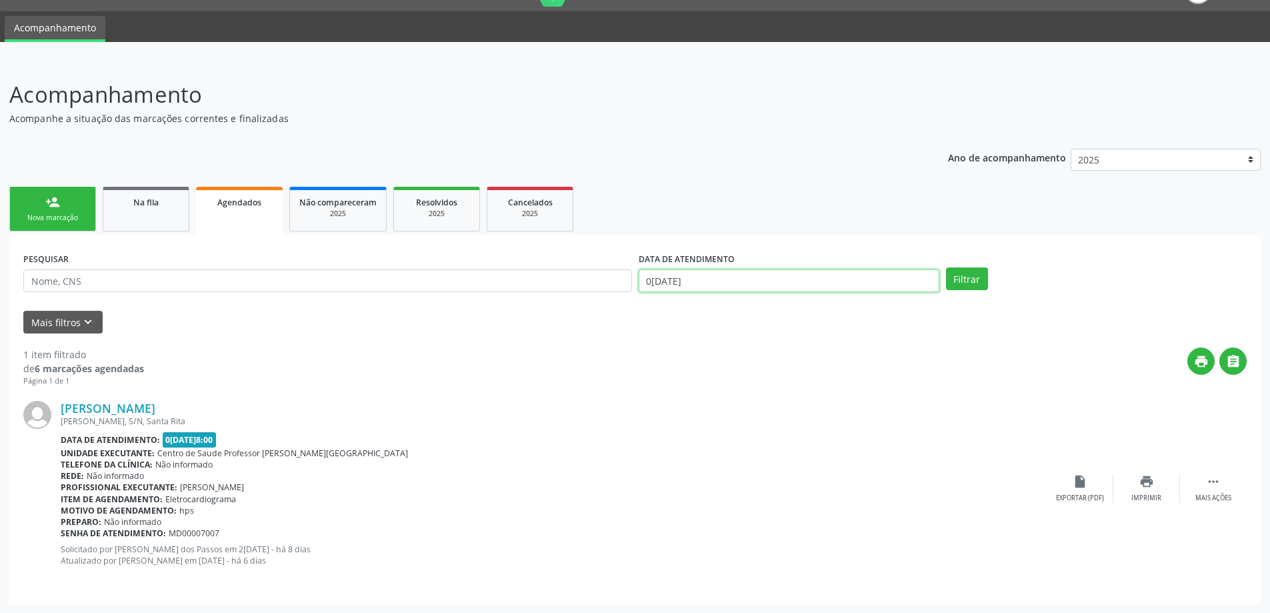
click at [679, 280] on input "02/09/2025" at bounding box center [789, 280] width 301 height 23
click at [652, 307] on icon at bounding box center [649, 309] width 9 height 9
select select "7"
click at [799, 349] on span "1" at bounding box center [800, 348] width 26 height 26
type input "01/08/2025"
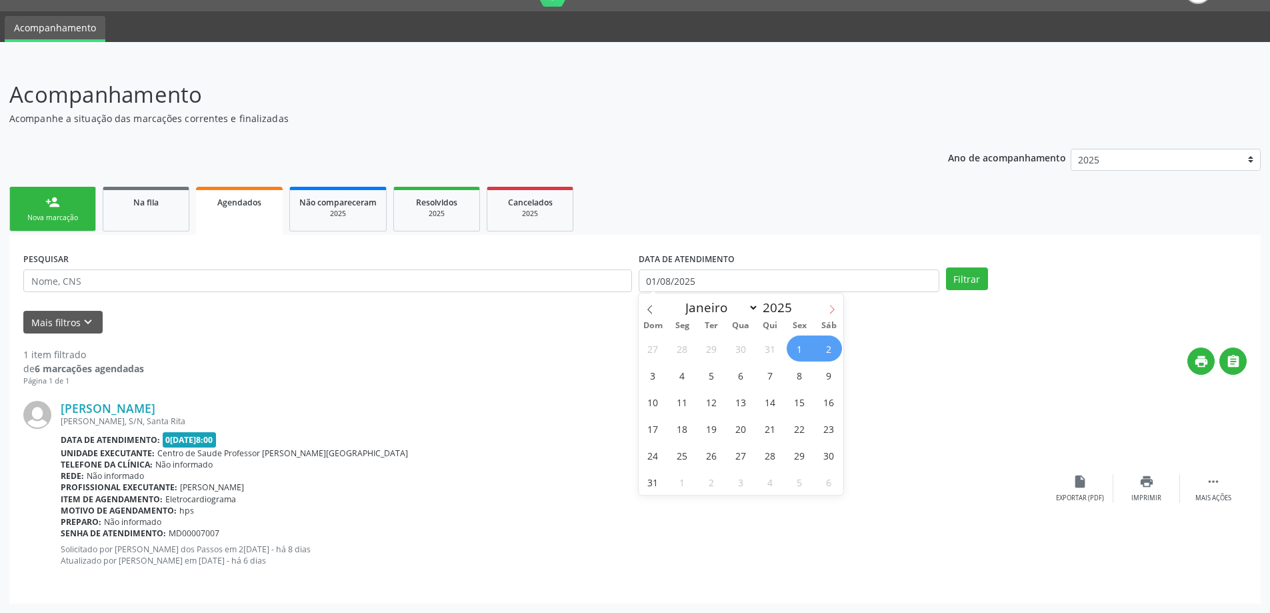
click at [830, 309] on icon at bounding box center [831, 309] width 9 height 9
select select "8"
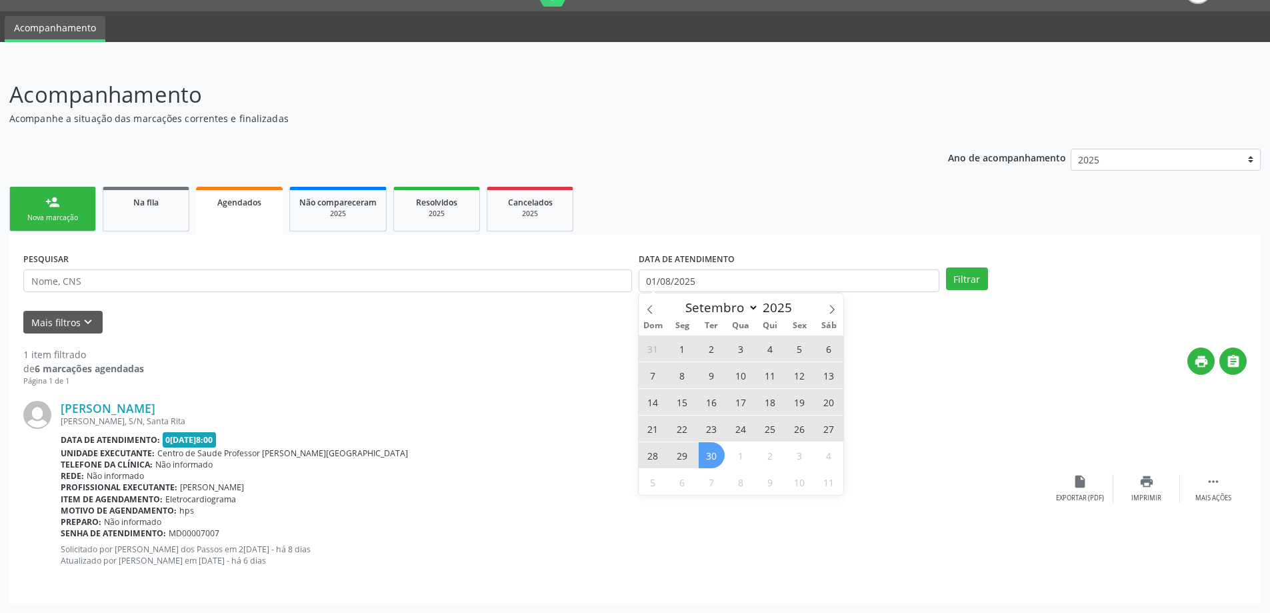
click at [711, 461] on span "30" at bounding box center [712, 455] width 26 height 26
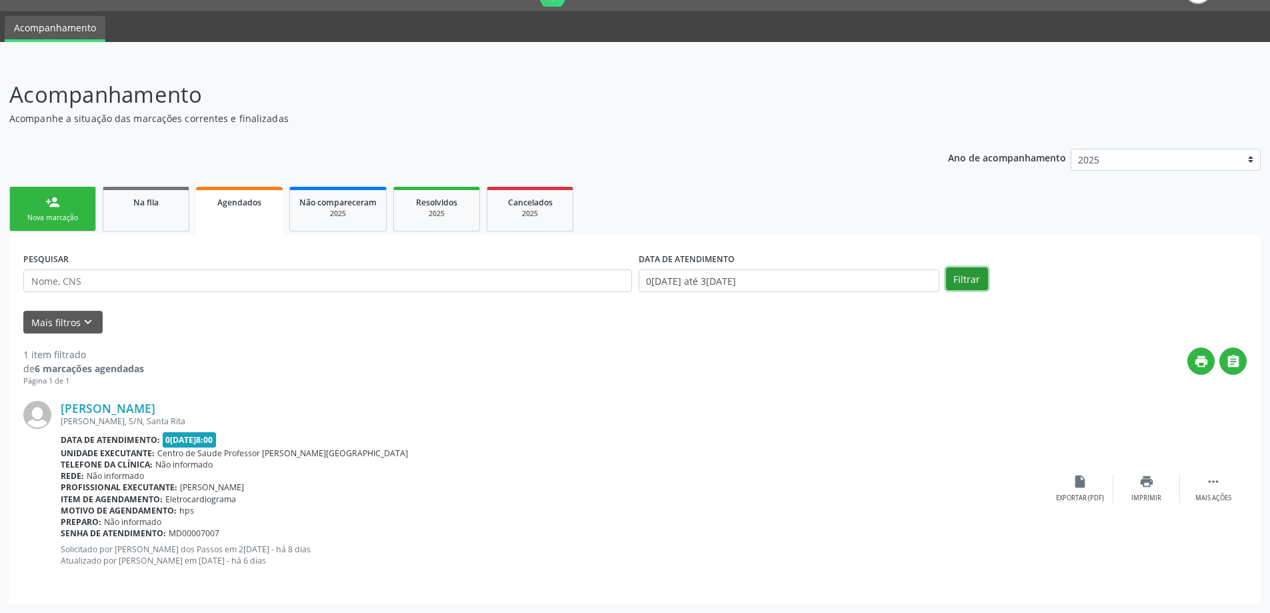
click at [963, 281] on button "Filtrar" at bounding box center [967, 278] width 42 height 23
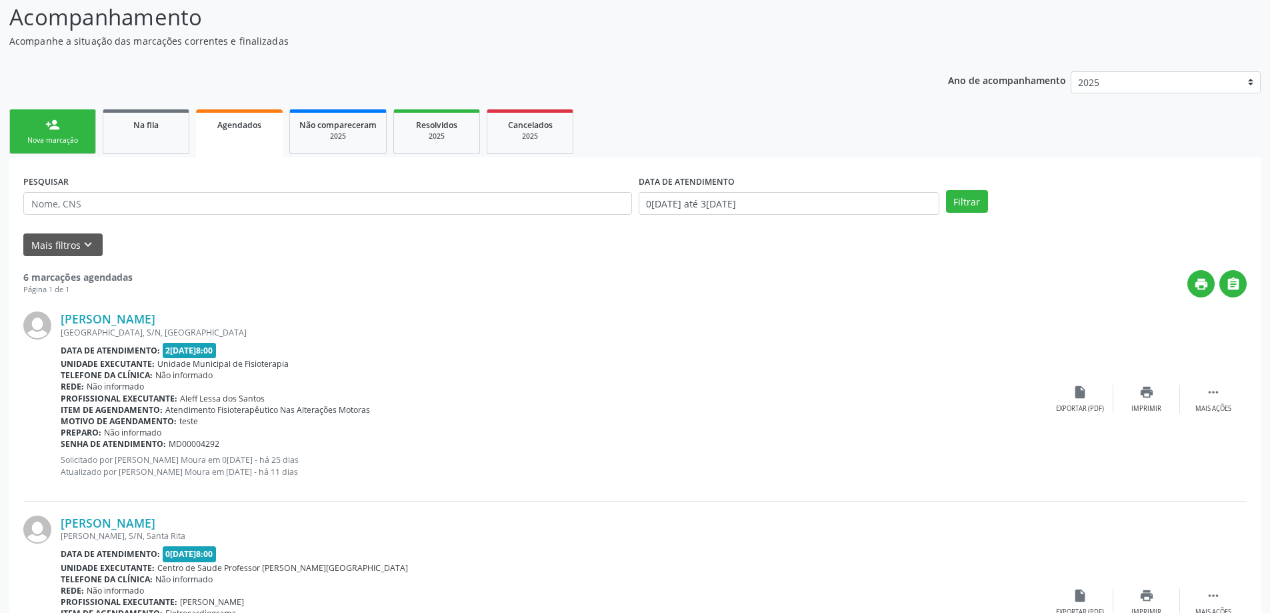
scroll to position [0, 0]
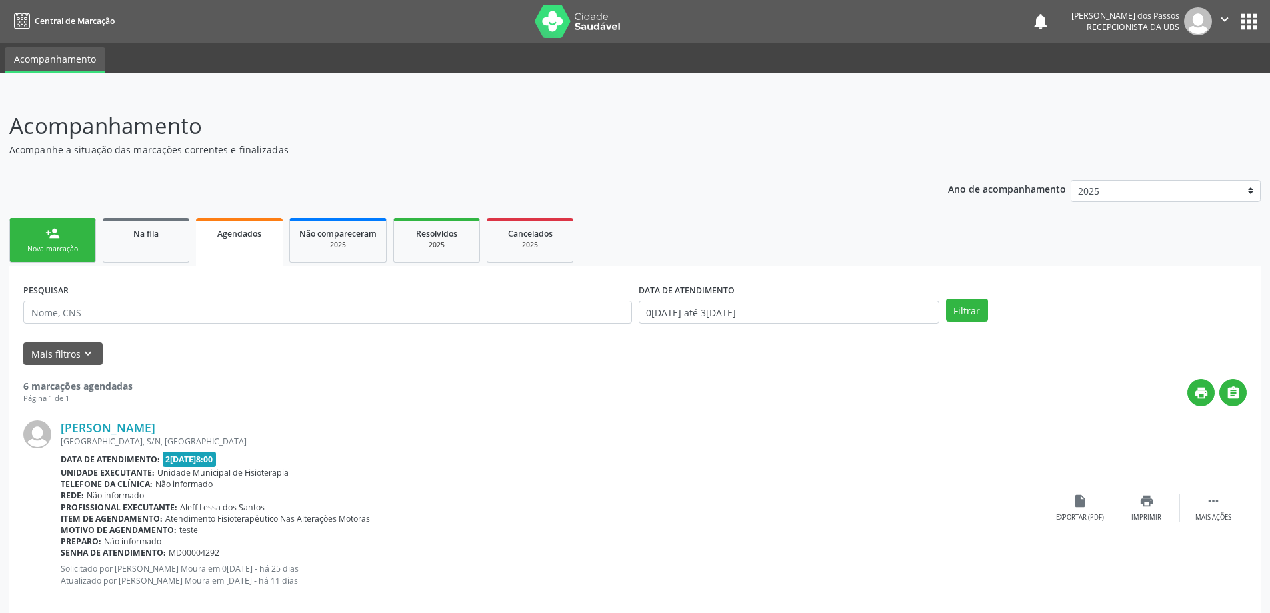
click at [46, 253] on div "Nova marcação" at bounding box center [52, 249] width 67 height 10
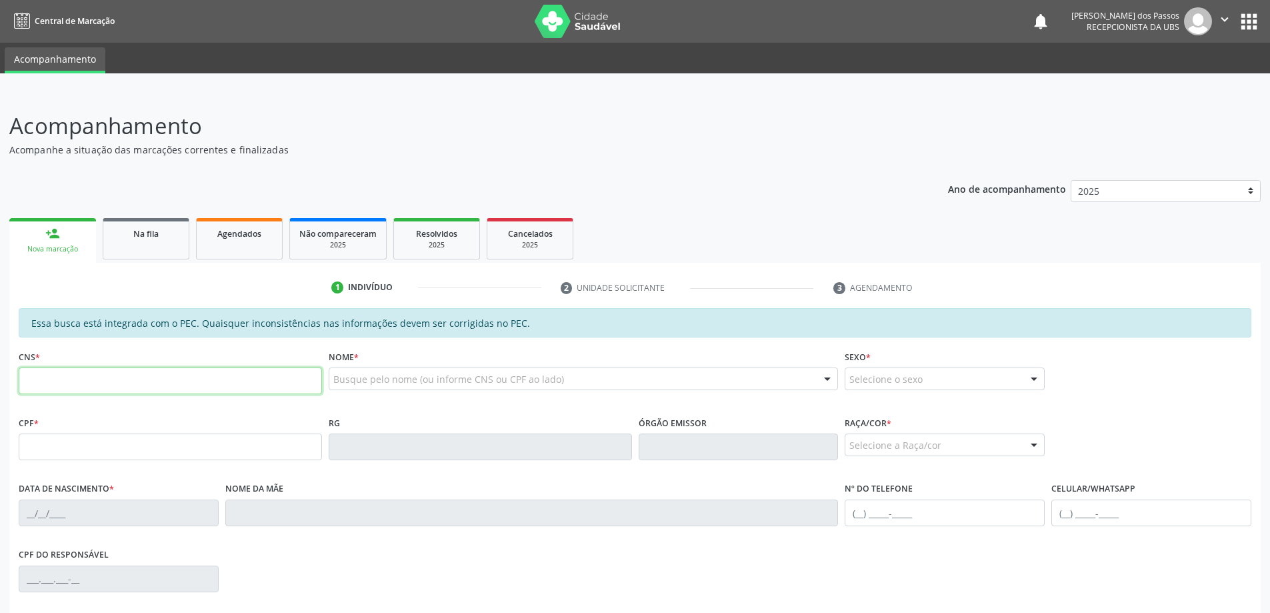
click at [121, 381] on input "text" at bounding box center [170, 380] width 303 height 27
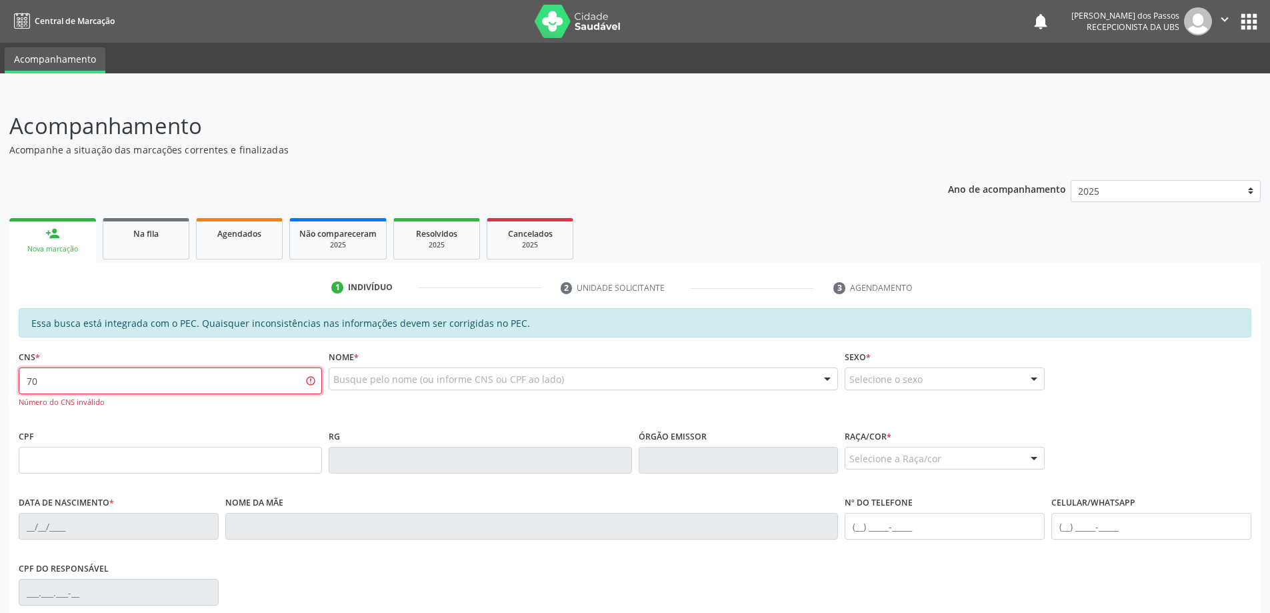
type input "7"
type input "0"
click at [115, 466] on input "text" at bounding box center [170, 460] width 303 height 27
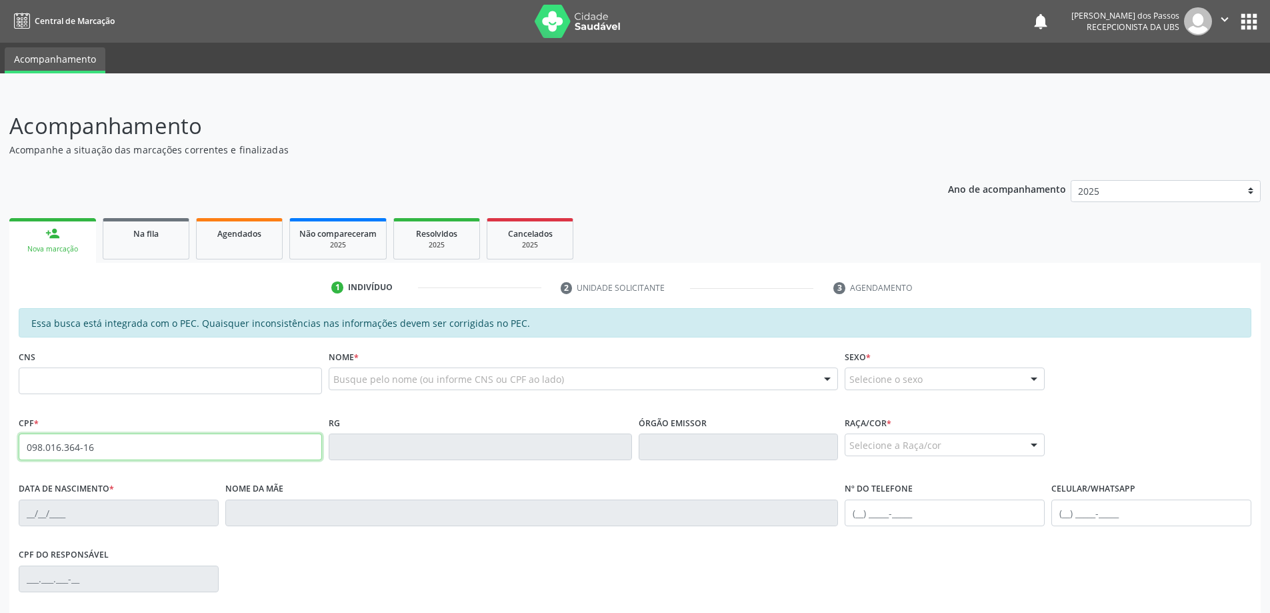
type input "098.016.364-16"
type input "701 8062 1520 5570"
type input "14/02/1995"
type input "Maria Quiteria da Conceicao"
type input "(82) 98828-9553"
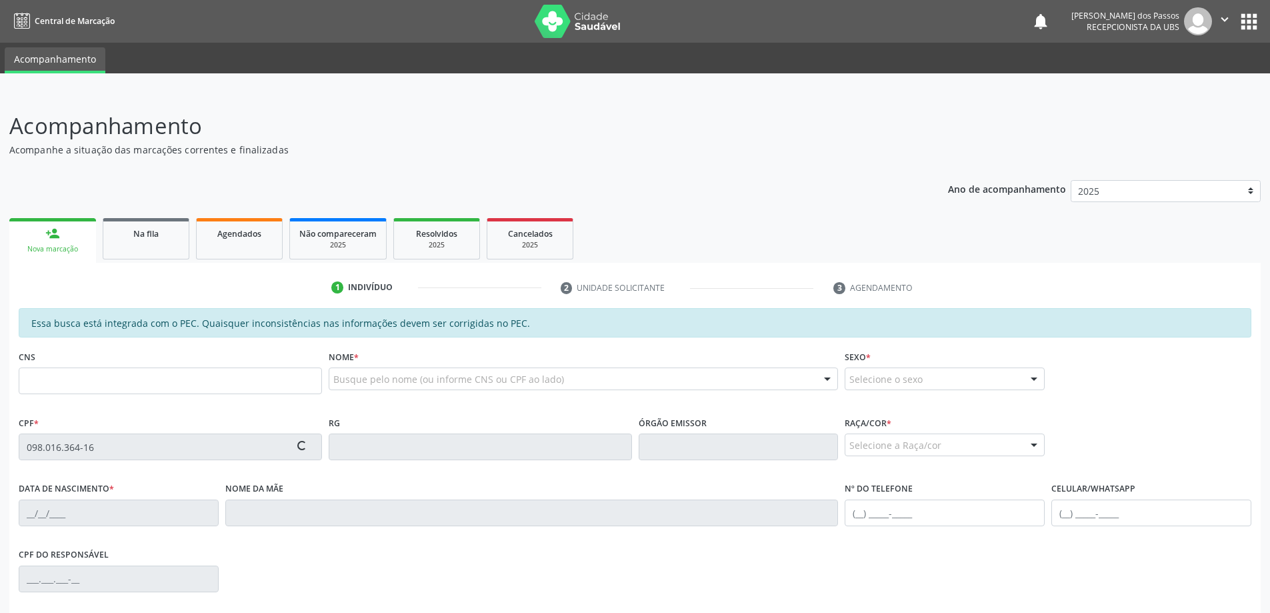
type input "S/N"
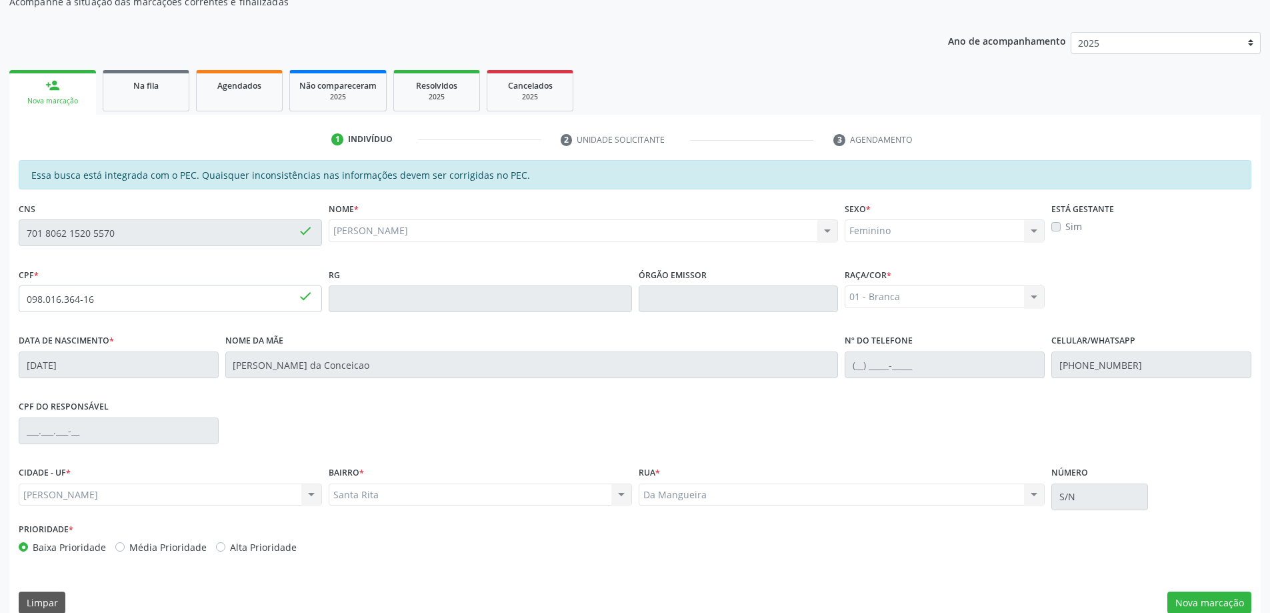
scroll to position [167, 0]
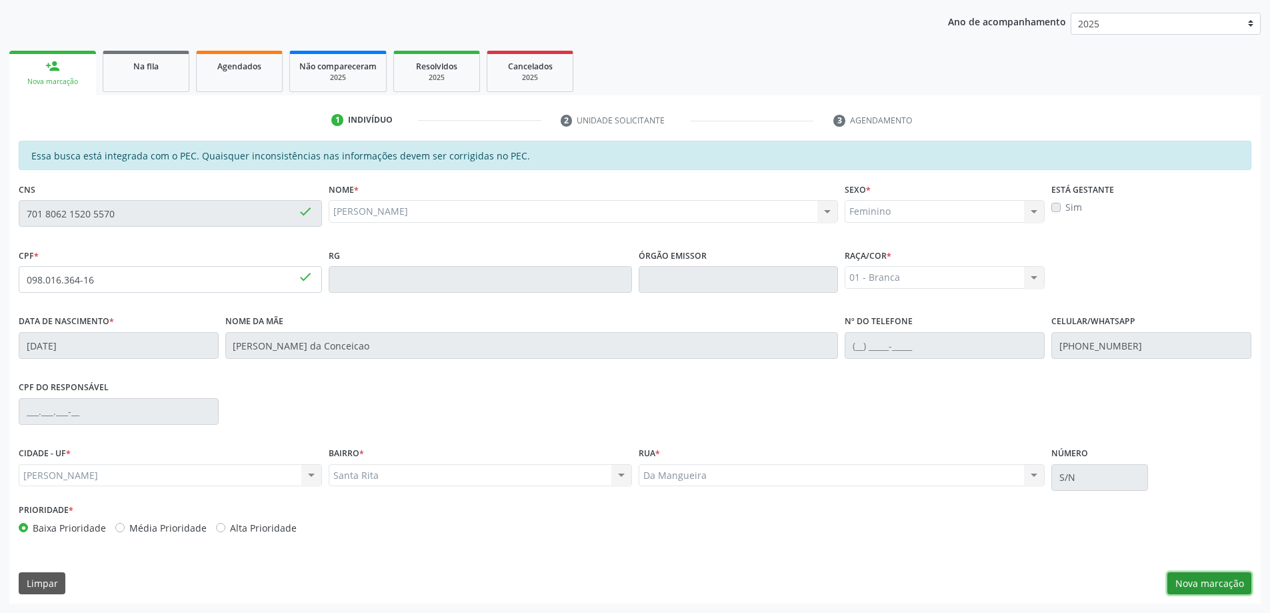
click at [1205, 583] on button "Nova marcação" at bounding box center [1209, 583] width 84 height 23
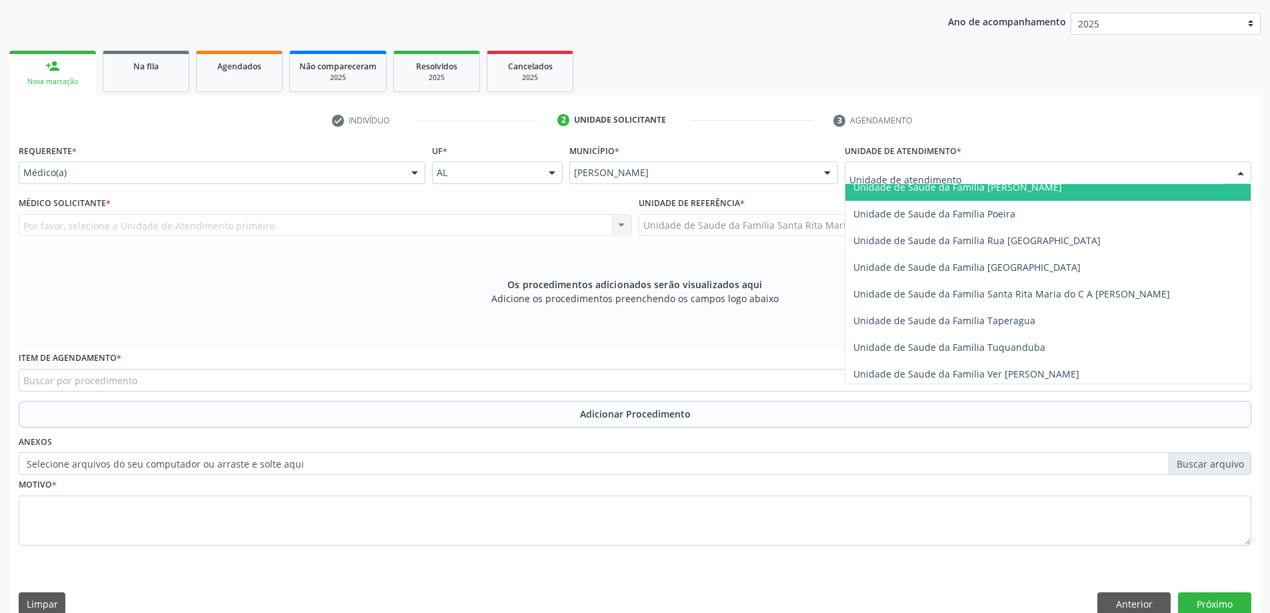
scroll to position [867, 0]
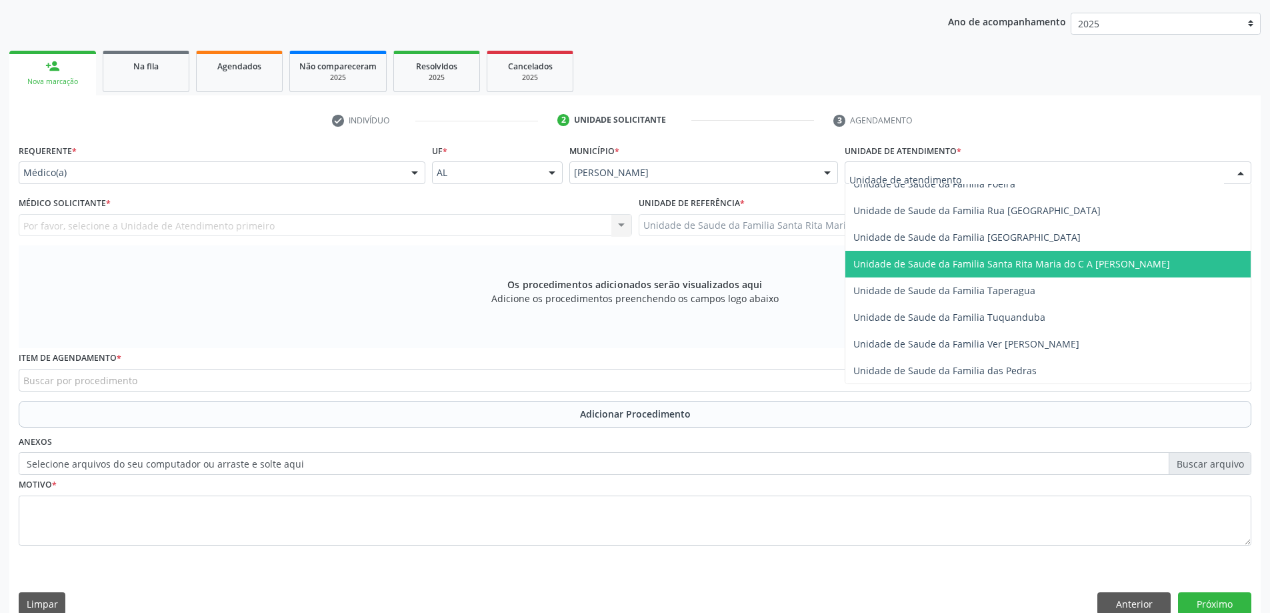
click at [885, 269] on span "Unidade de Saude da Familia Santa Rita Maria do C A [PERSON_NAME]" at bounding box center [1011, 263] width 317 height 13
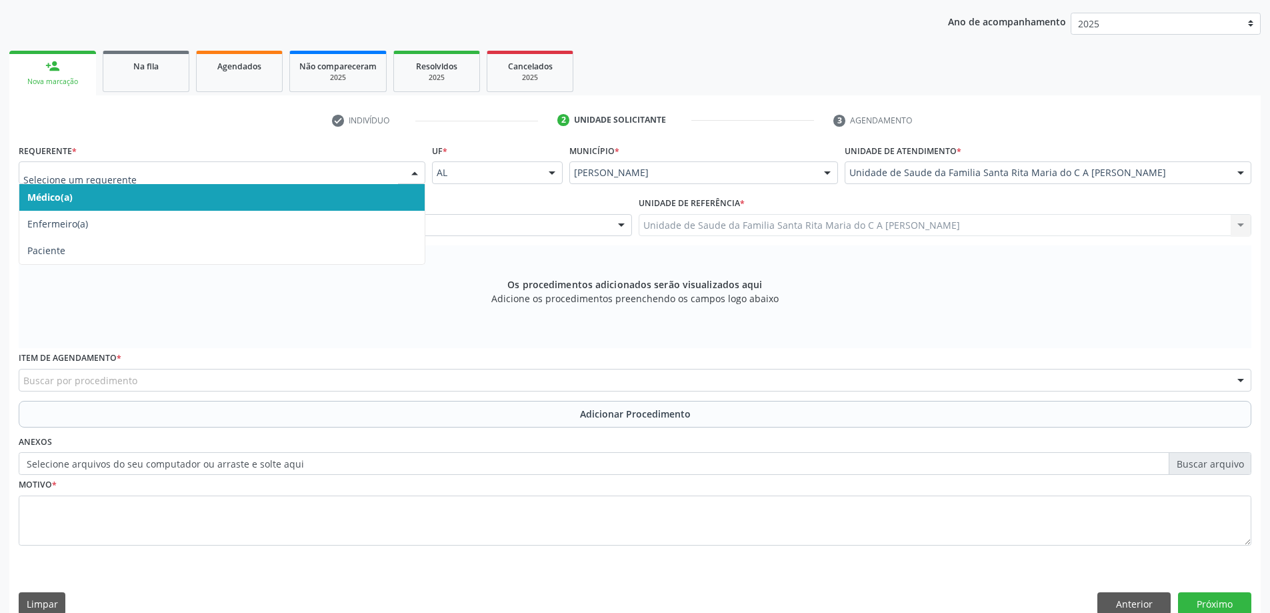
drag, startPoint x: 263, startPoint y: 195, endPoint x: 259, endPoint y: 203, distance: 8.9
click at [262, 196] on span "Médico(a)" at bounding box center [221, 197] width 405 height 27
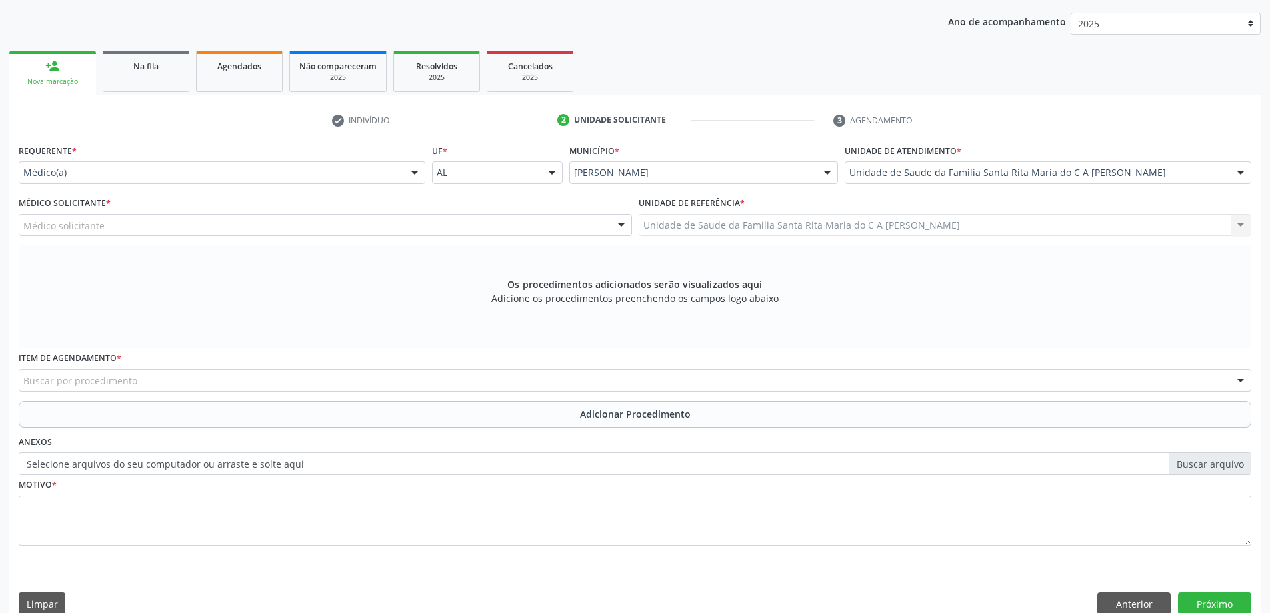
click at [243, 229] on div "Médico solicitante" at bounding box center [325, 225] width 613 height 23
click at [115, 227] on div "Médico solicitante" at bounding box center [325, 225] width 613 height 23
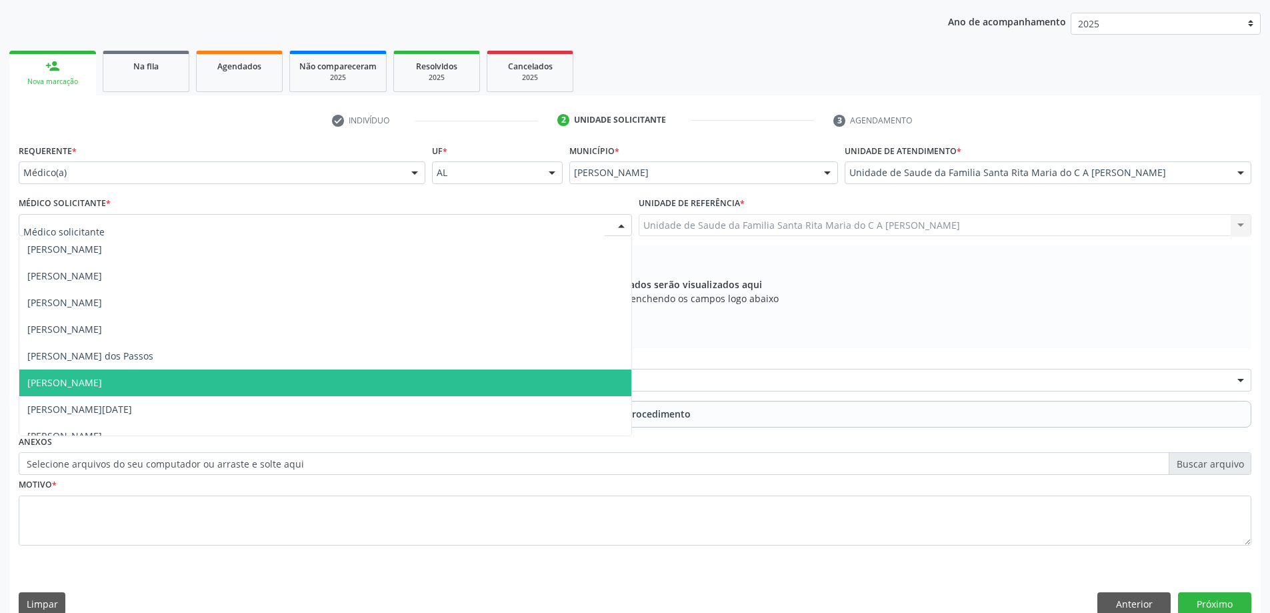
click at [102, 377] on span "[PERSON_NAME]" at bounding box center [64, 382] width 75 height 13
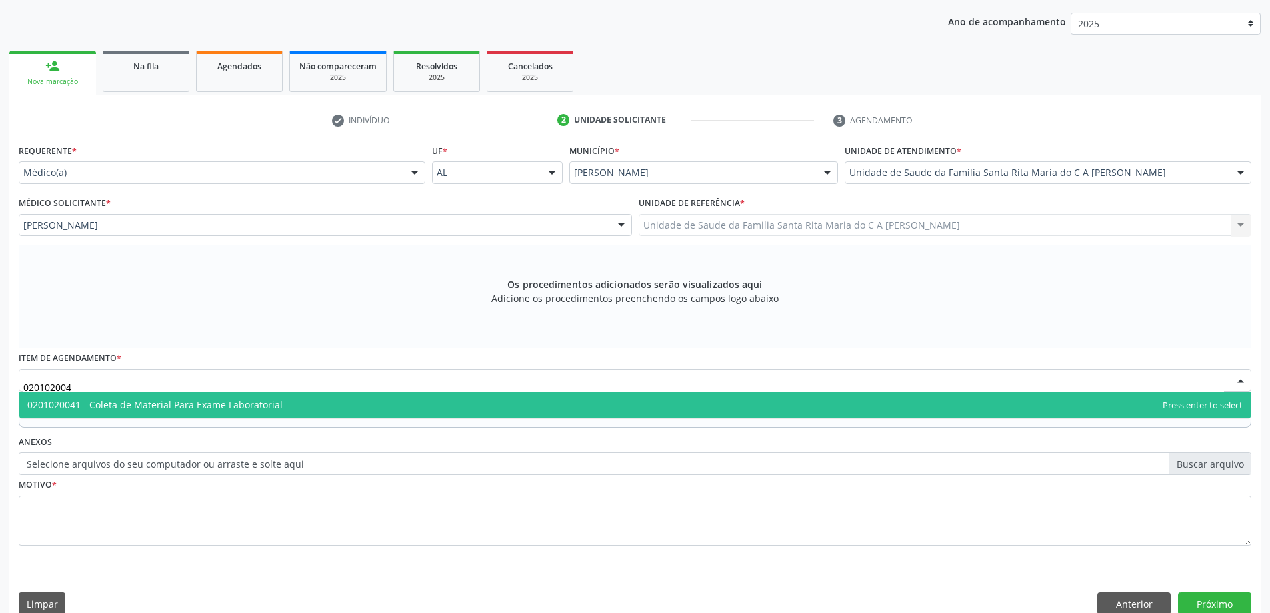
type input "0201020041"
click at [126, 410] on span "0201020041 - Coleta de Material Para Exame Laboratorial" at bounding box center [154, 404] width 255 height 13
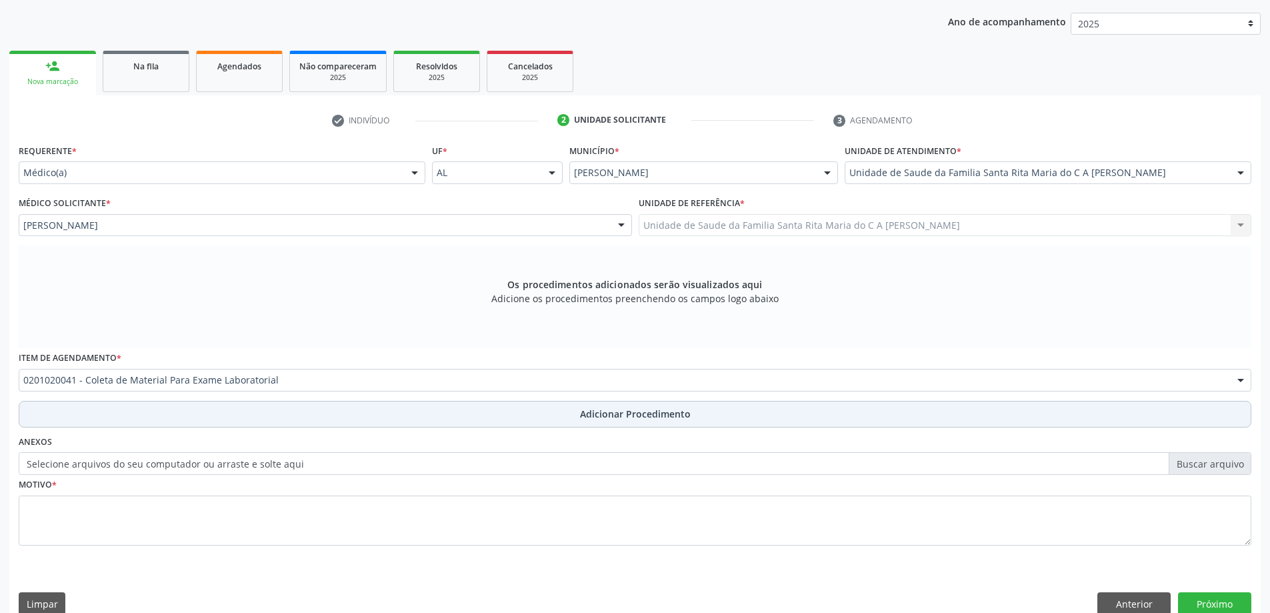
click at [130, 417] on button "Adicionar Procedimento" at bounding box center [635, 414] width 1233 height 27
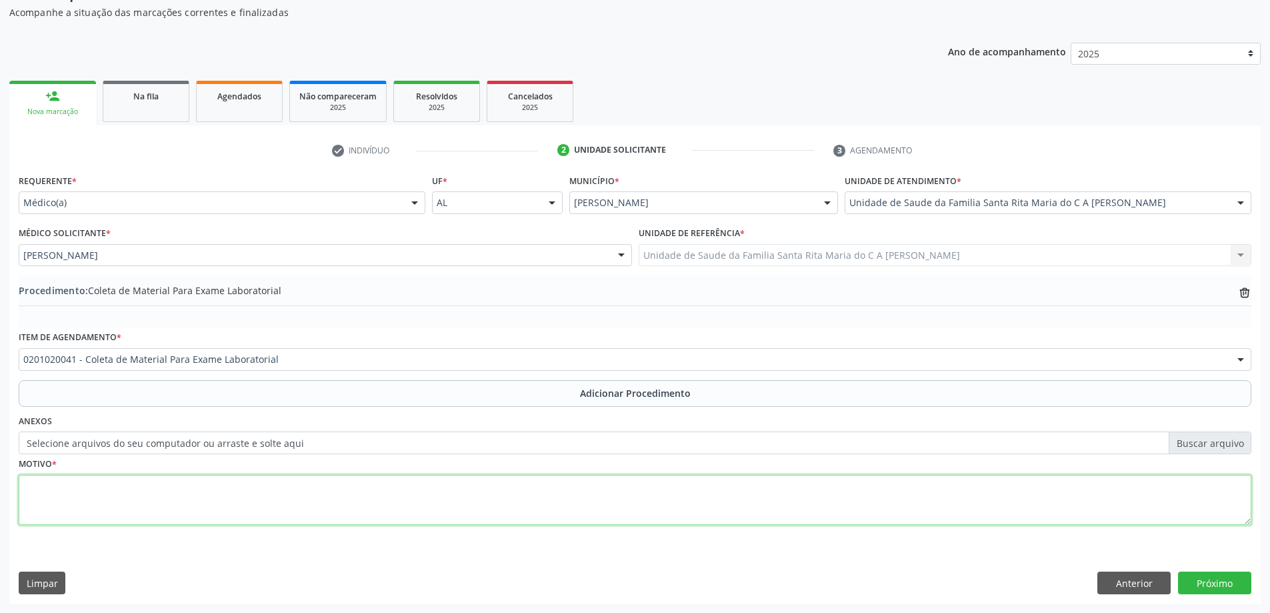
click at [127, 495] on textarea at bounding box center [635, 500] width 1233 height 51
type textarea "tontura"
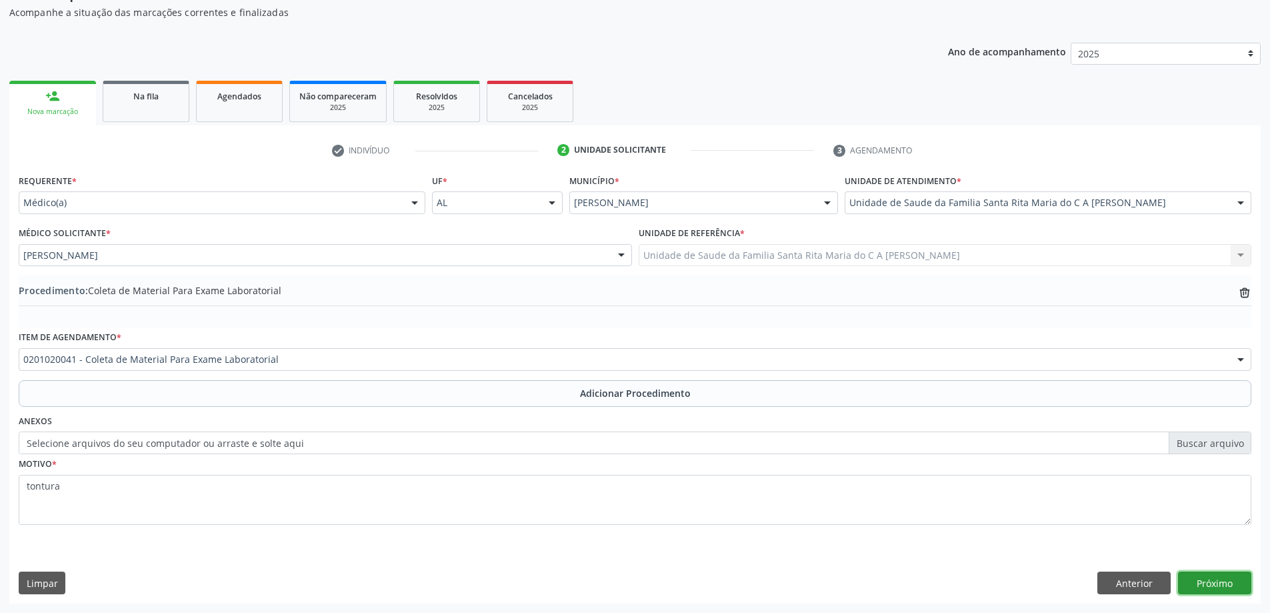
click at [1217, 590] on button "Próximo" at bounding box center [1214, 582] width 73 height 23
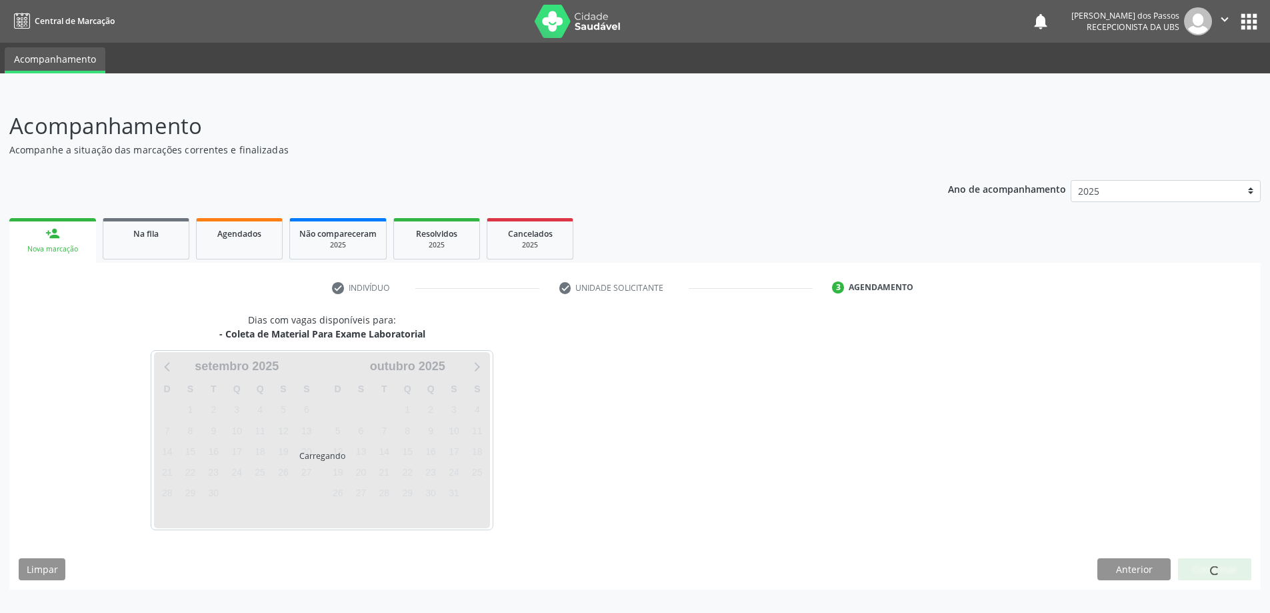
scroll to position [0, 0]
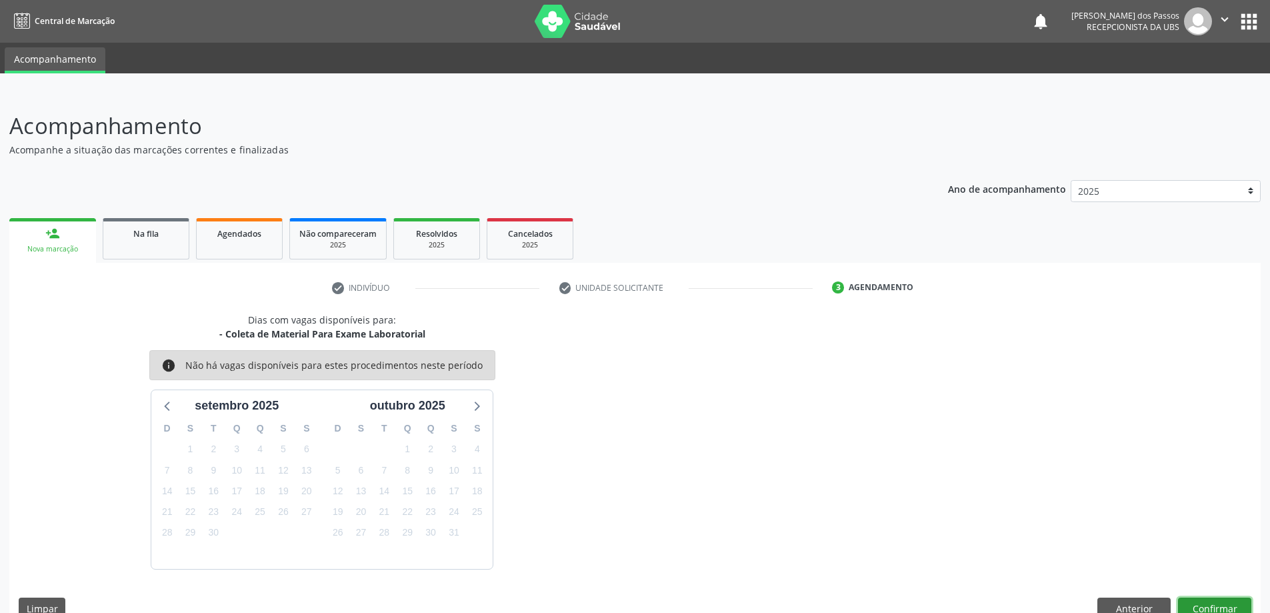
click at [1219, 601] on button "Confirmar" at bounding box center [1214, 608] width 73 height 23
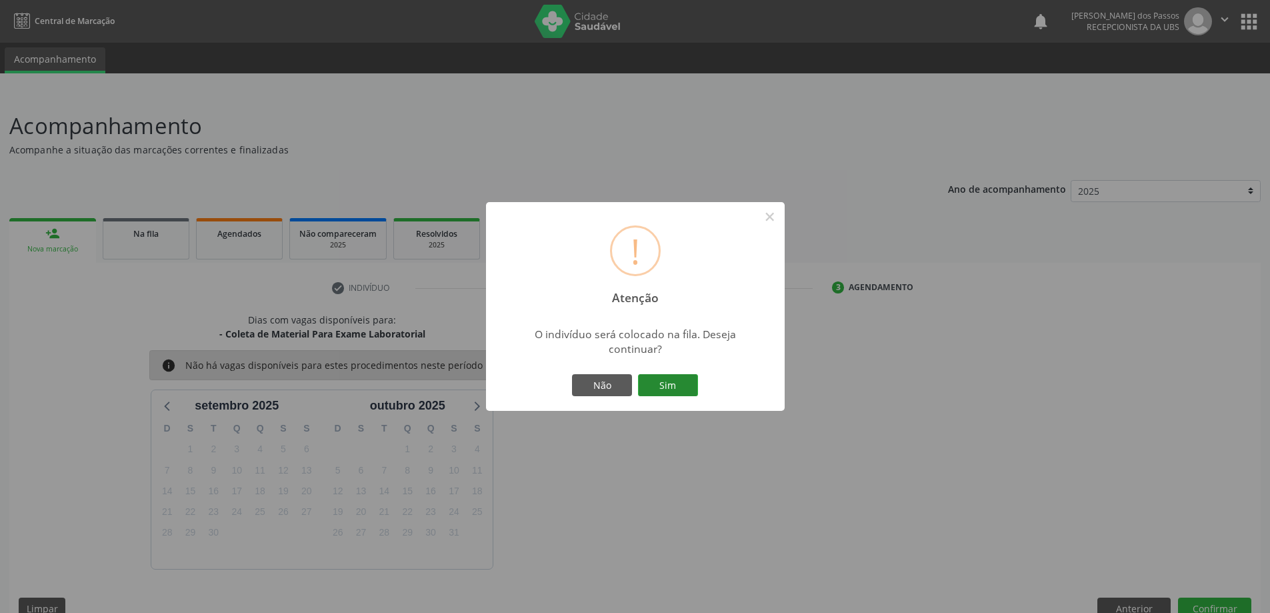
click at [668, 390] on button "Sim" at bounding box center [668, 385] width 60 height 23
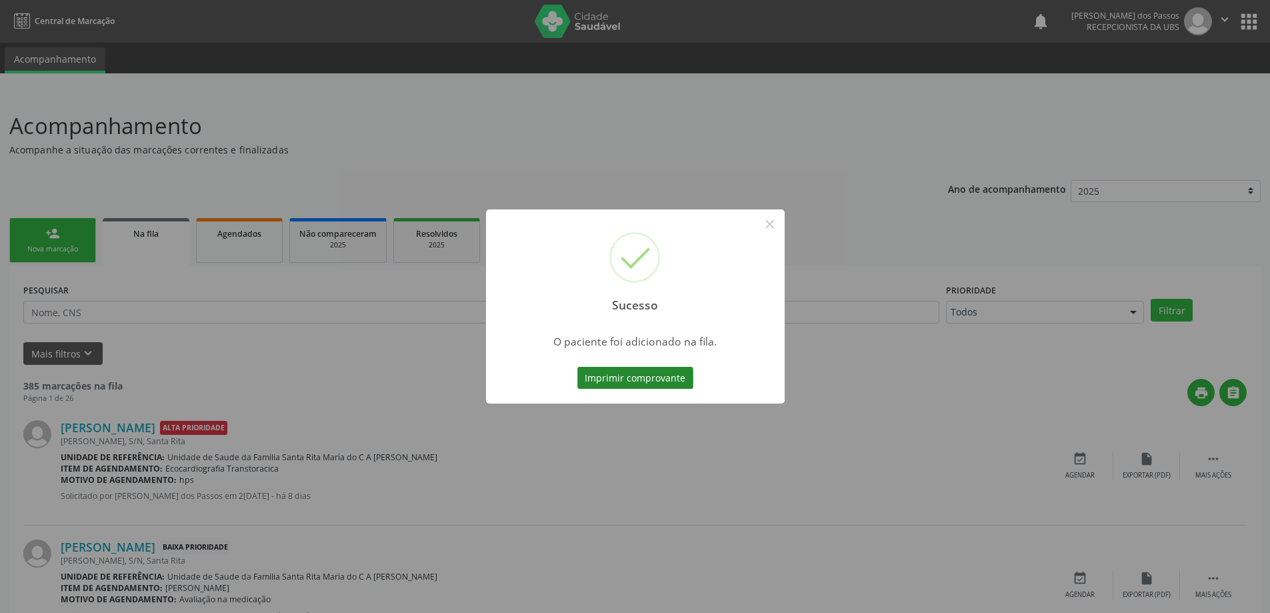
click at [679, 383] on button "Imprimir comprovante" at bounding box center [635, 378] width 116 height 23
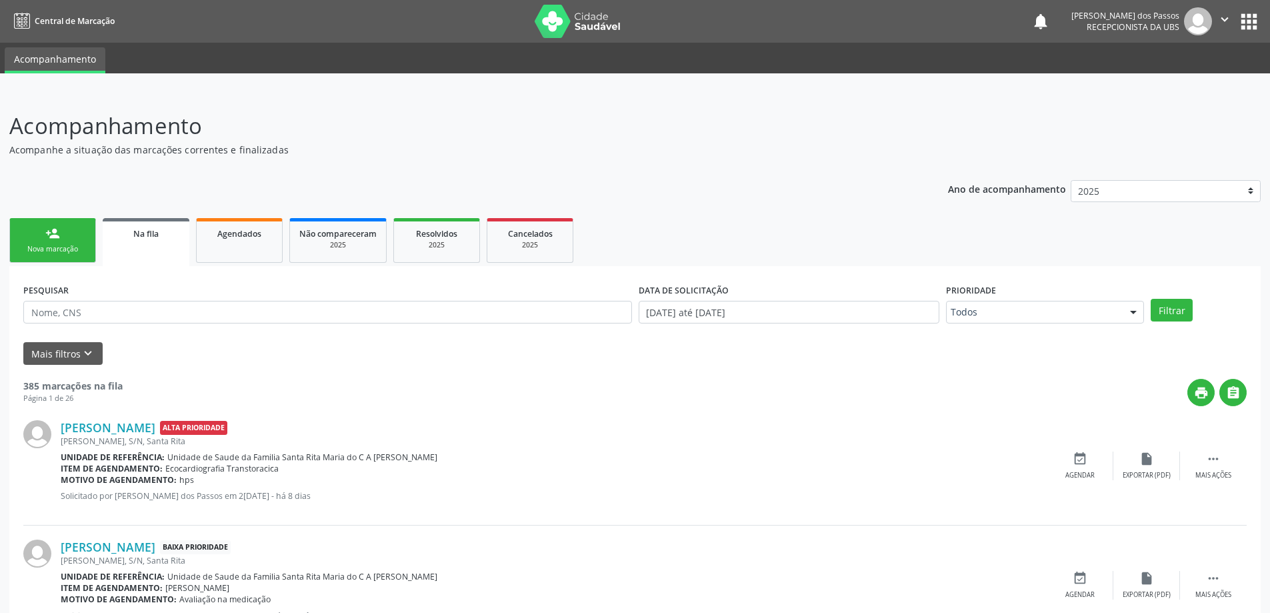
click at [67, 245] on div "Nova marcação" at bounding box center [52, 249] width 67 height 10
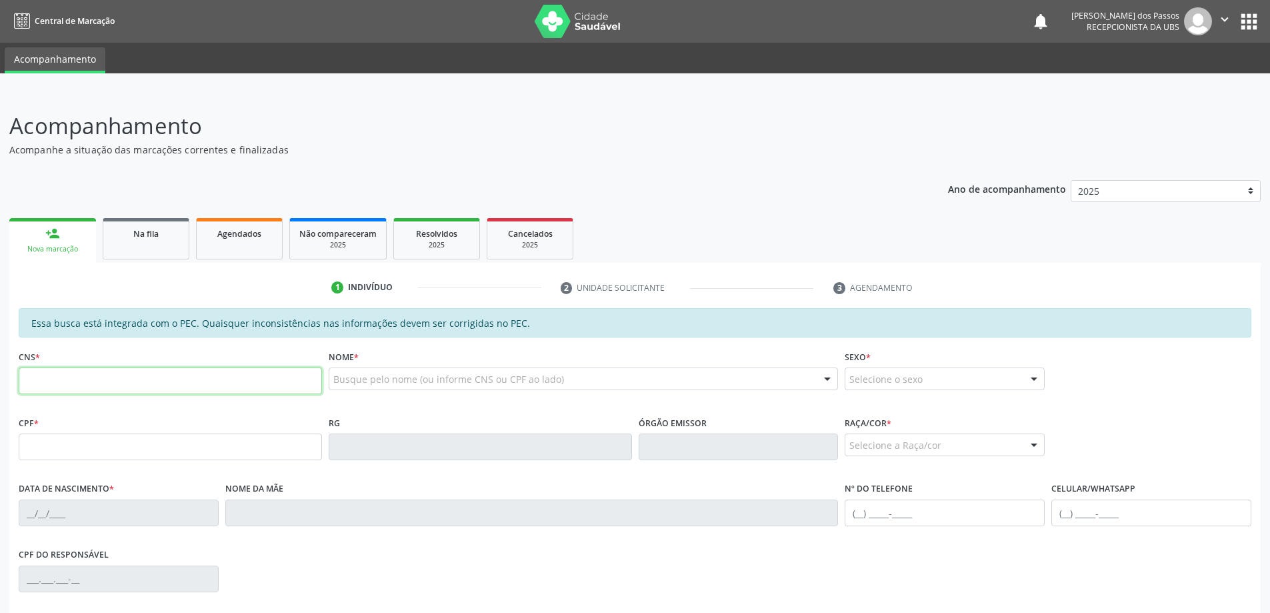
click at [80, 386] on input "text" at bounding box center [170, 380] width 303 height 27
type input "0"
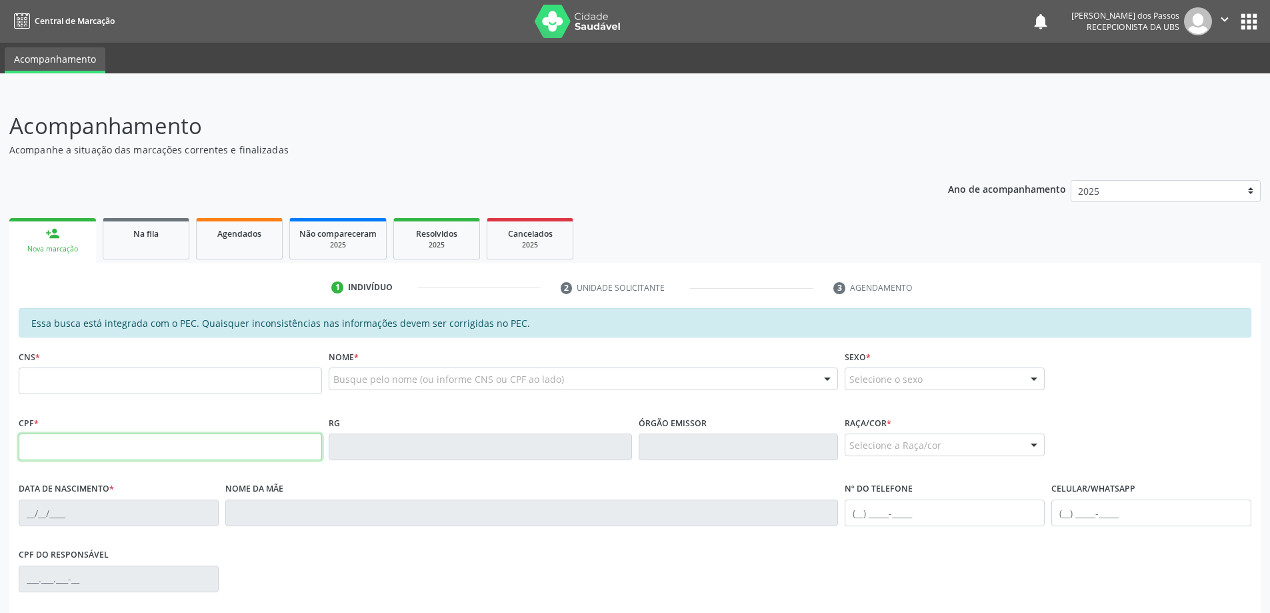
click at [82, 445] on input "text" at bounding box center [170, 446] width 303 height 27
type input "051.468.974-92"
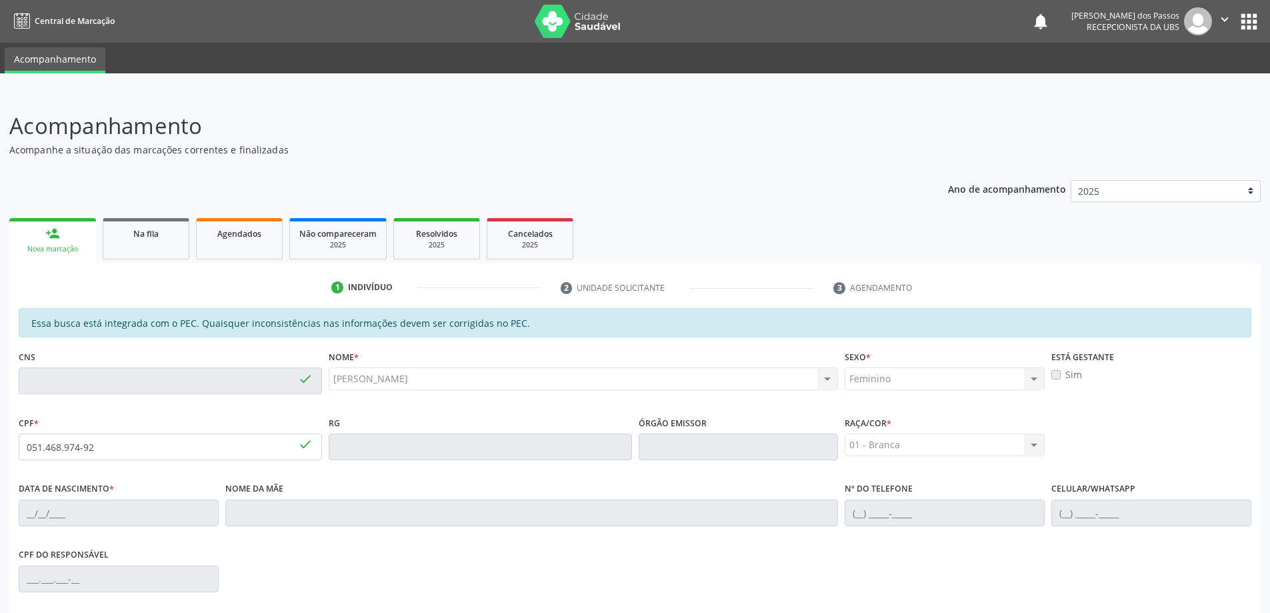
type input "706 0098 1991 4144"
type input "01/10/1976"
type input "Cleonildes da Silva"
type input "(82) 98871-4950"
type input "S/N"
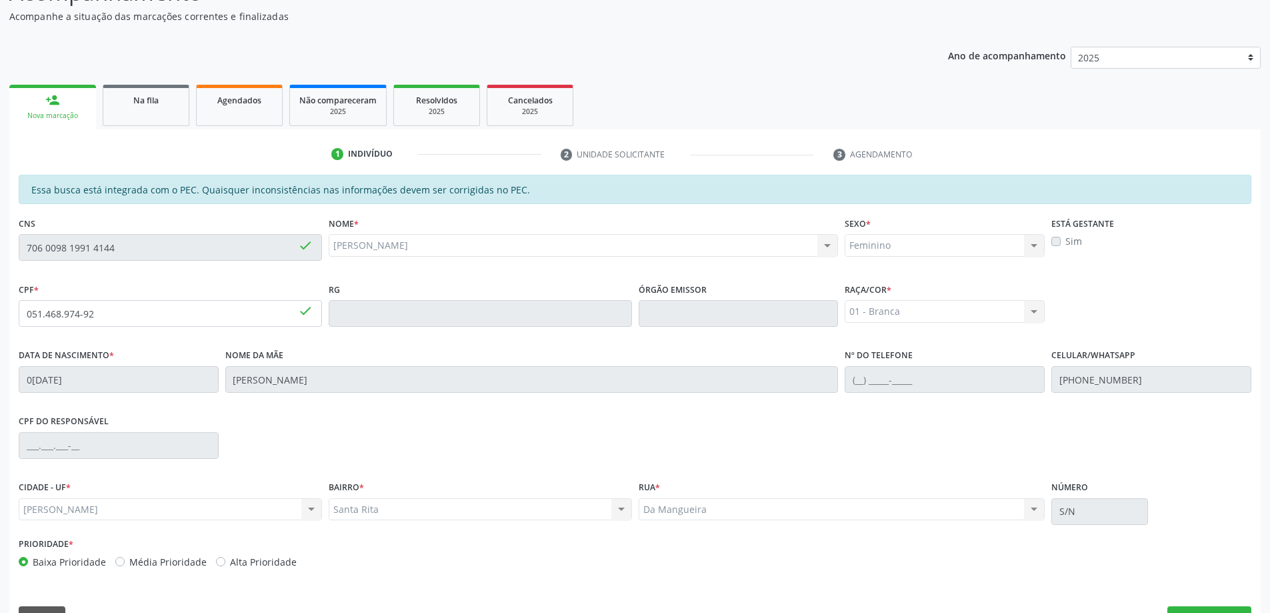
scroll to position [167, 0]
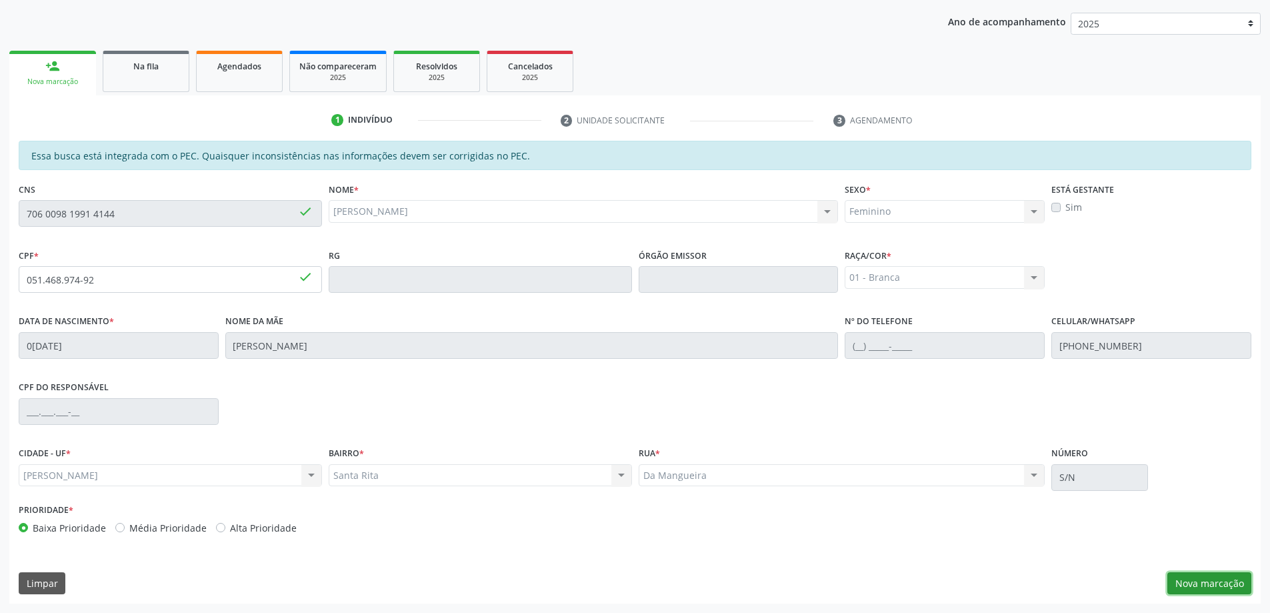
click at [1184, 580] on button "Nova marcação" at bounding box center [1209, 583] width 84 height 23
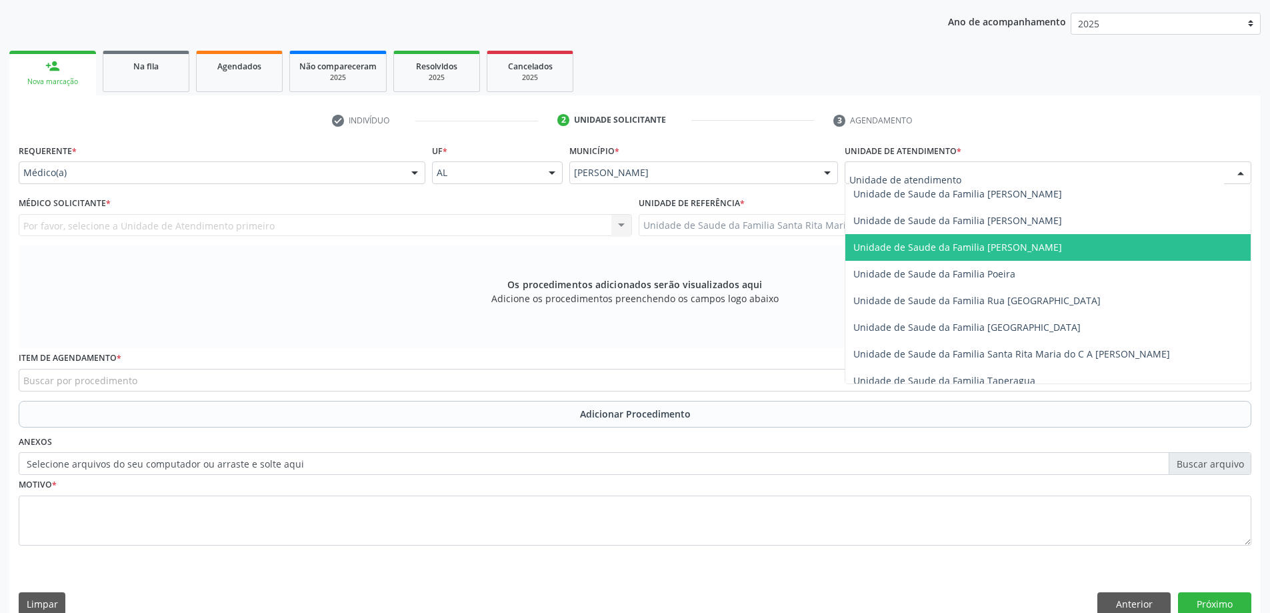
scroll to position [800, 0]
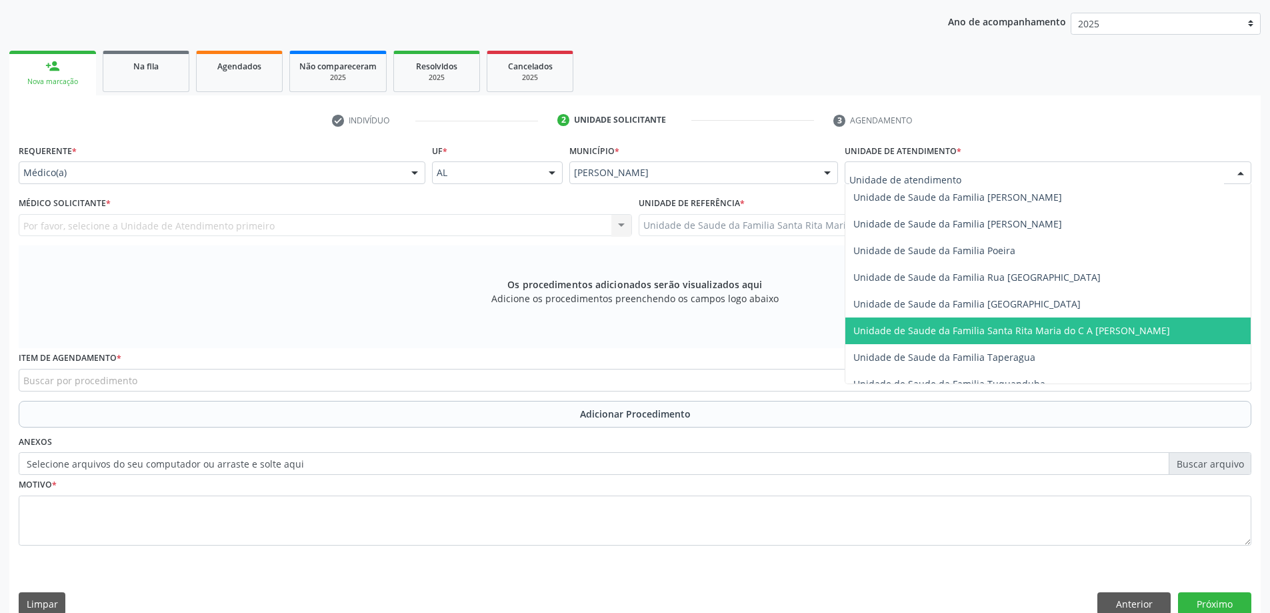
click at [931, 324] on span "Unidade de Saude da Familia Santa Rita Maria do C A [PERSON_NAME]" at bounding box center [1011, 330] width 317 height 13
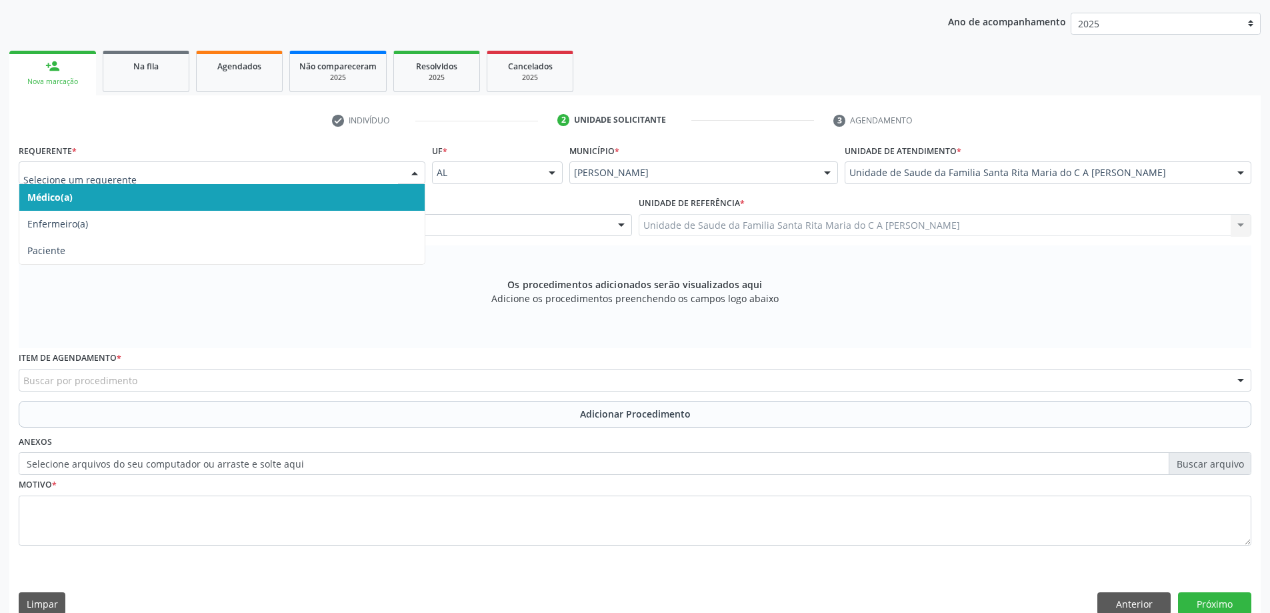
click at [261, 197] on span "Médico(a)" at bounding box center [221, 197] width 405 height 27
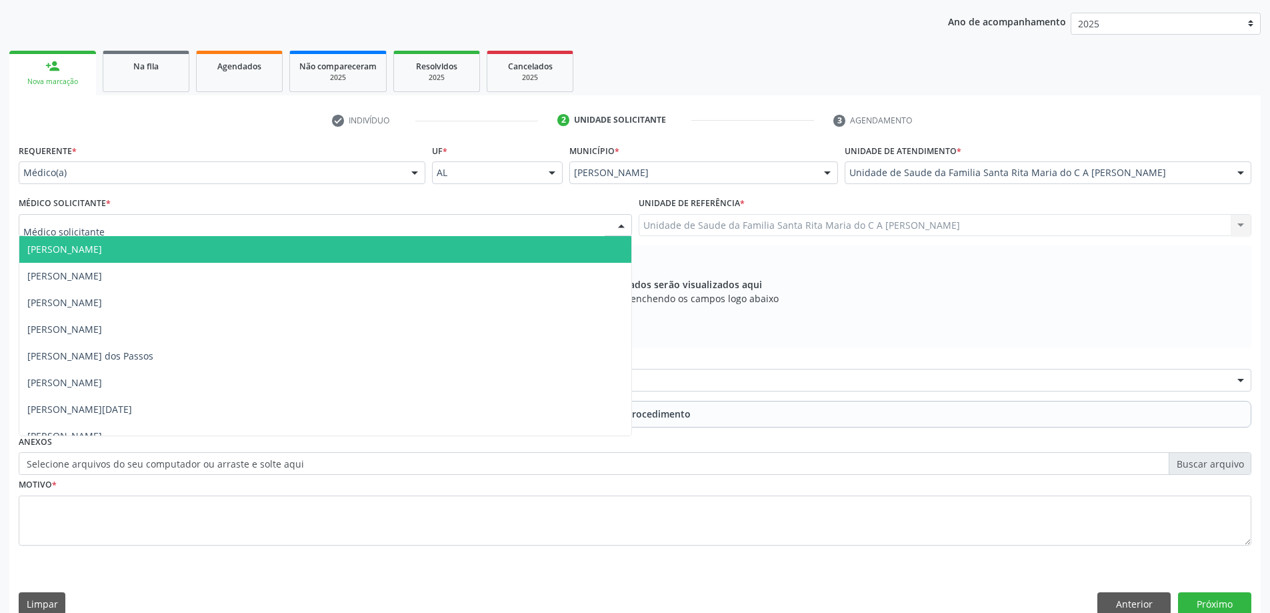
click at [237, 227] on div at bounding box center [325, 225] width 613 height 23
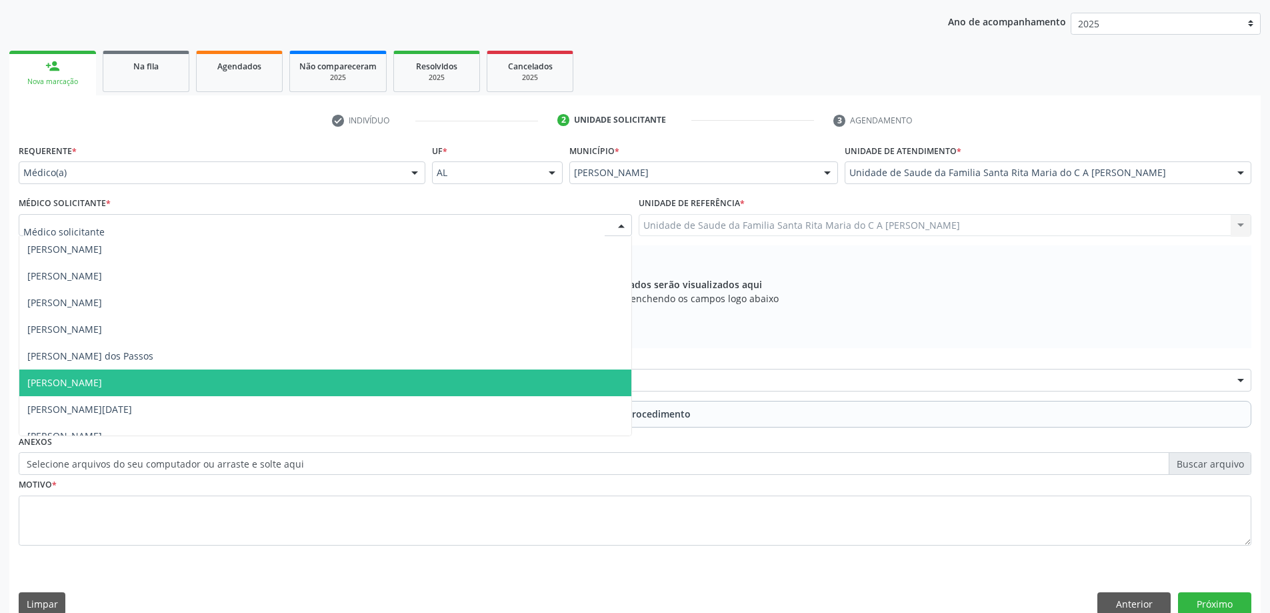
click at [203, 377] on span "[PERSON_NAME]" at bounding box center [325, 382] width 612 height 27
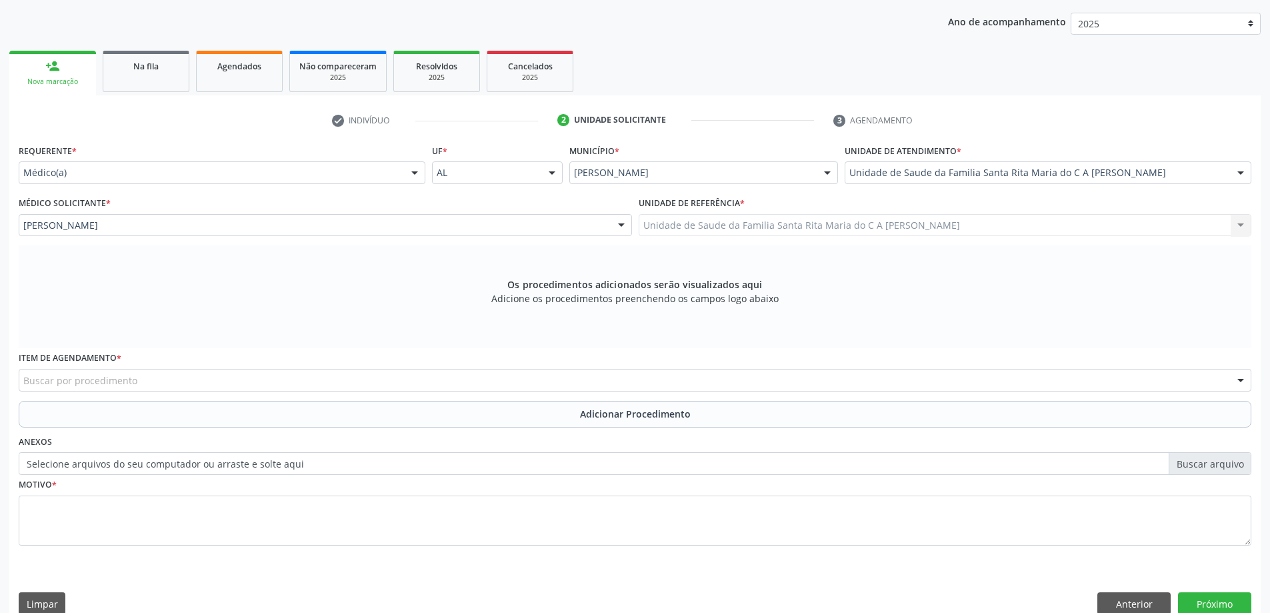
click at [212, 381] on div "Buscar por procedimento" at bounding box center [635, 380] width 1233 height 23
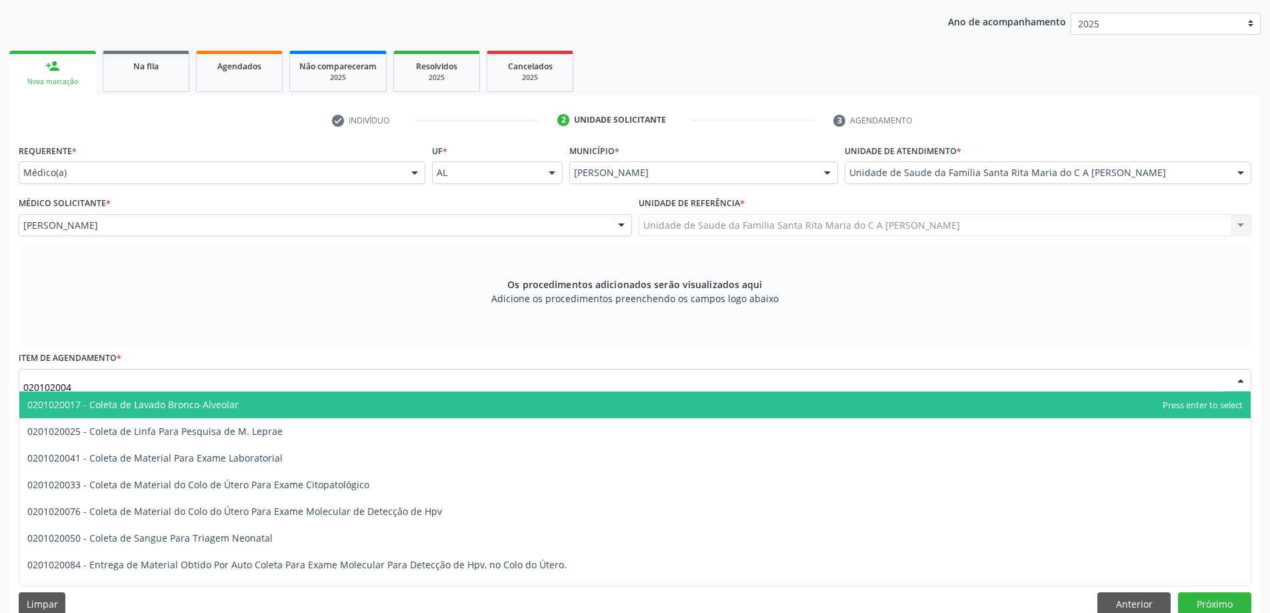
type input "0201020041"
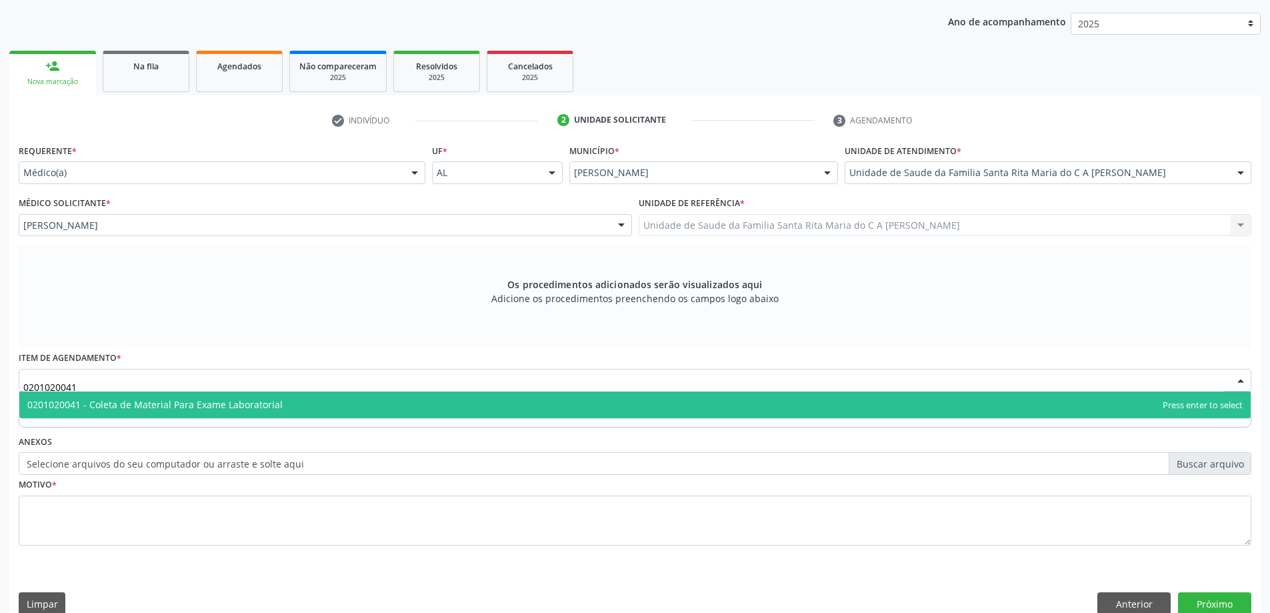
click at [207, 398] on span "0201020041 - Coleta de Material Para Exame Laboratorial" at bounding box center [154, 404] width 255 height 13
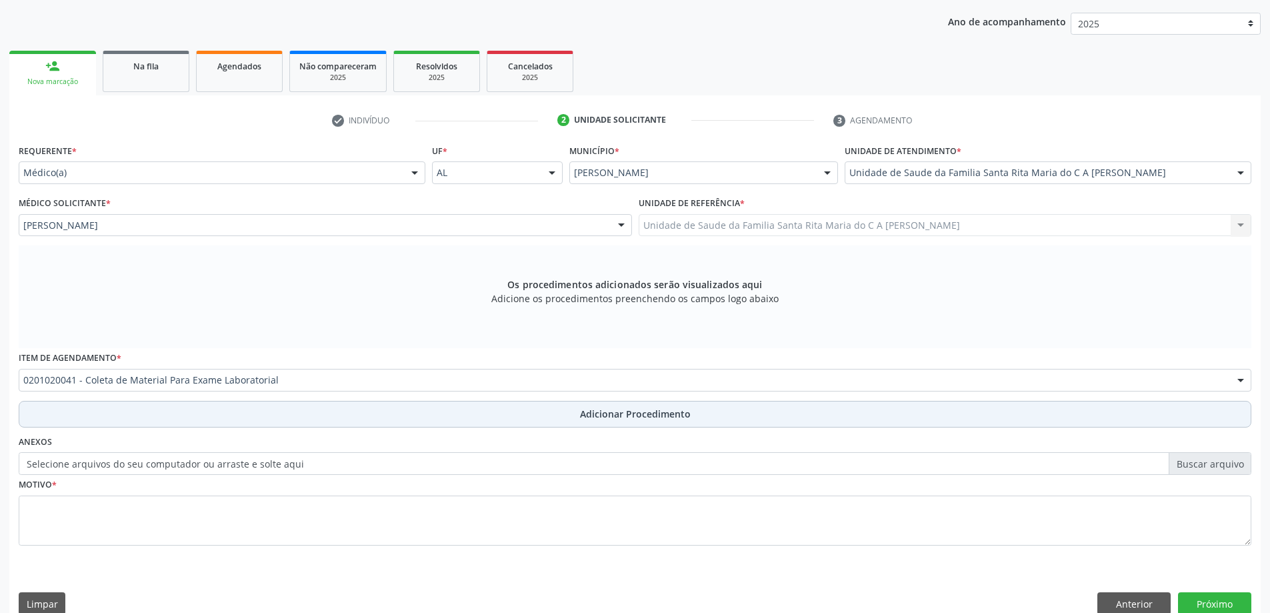
click at [195, 423] on button "Adicionar Procedimento" at bounding box center [635, 414] width 1233 height 27
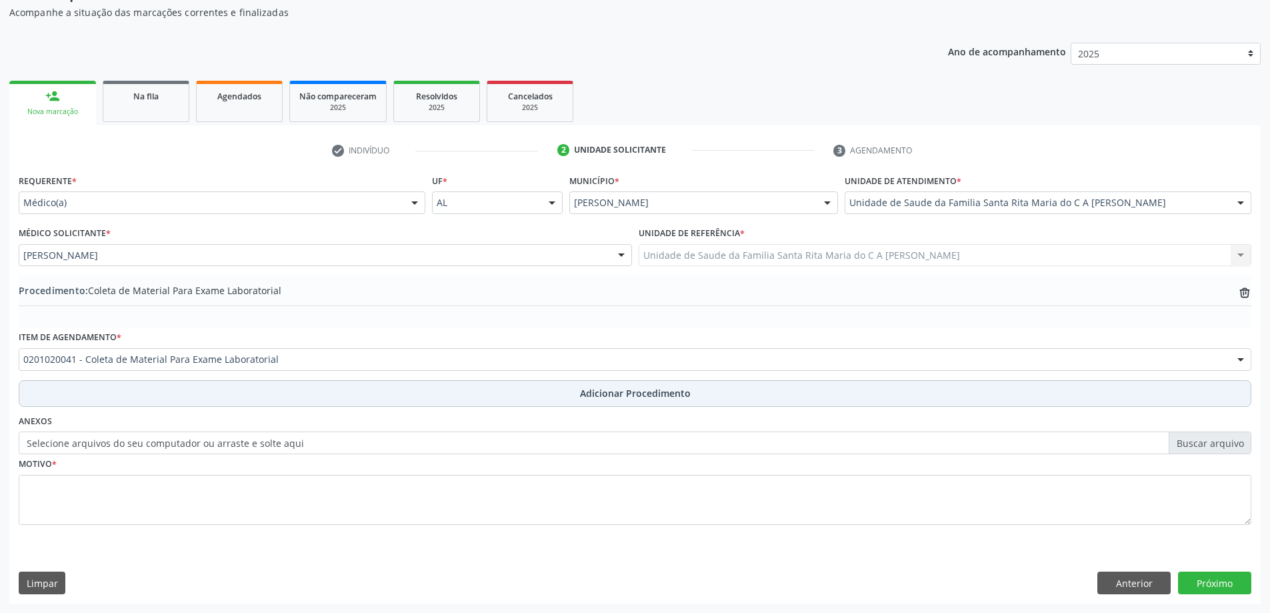
scroll to position [137, 0]
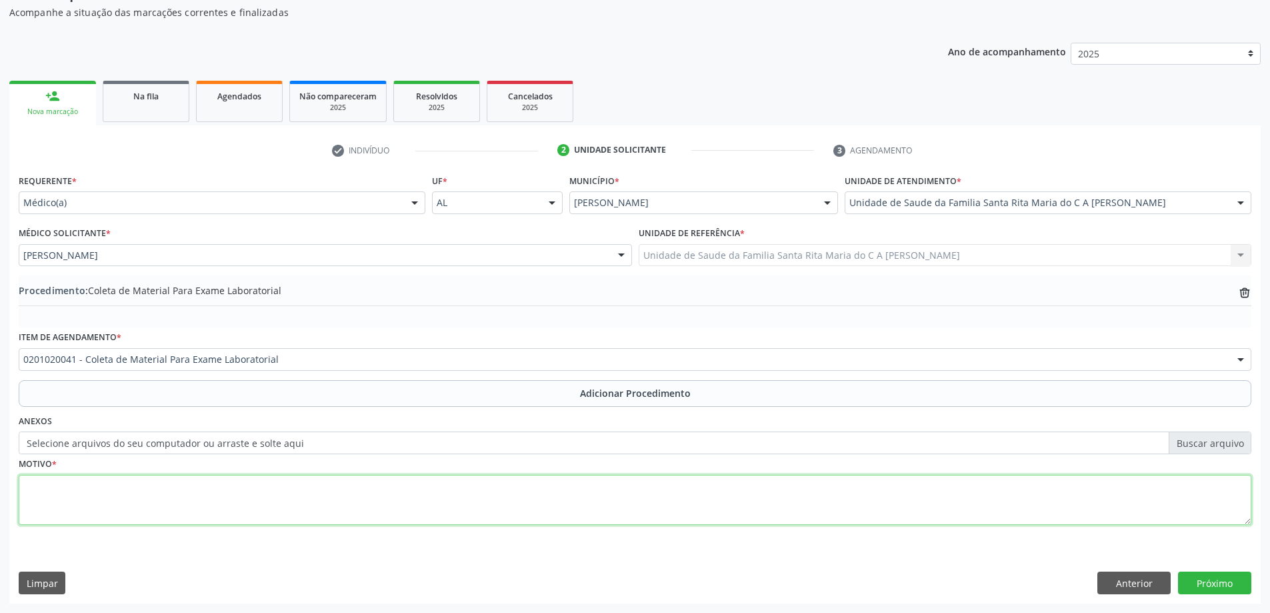
click at [165, 501] on textarea at bounding box center [635, 500] width 1233 height 51
type textarea "tontura"
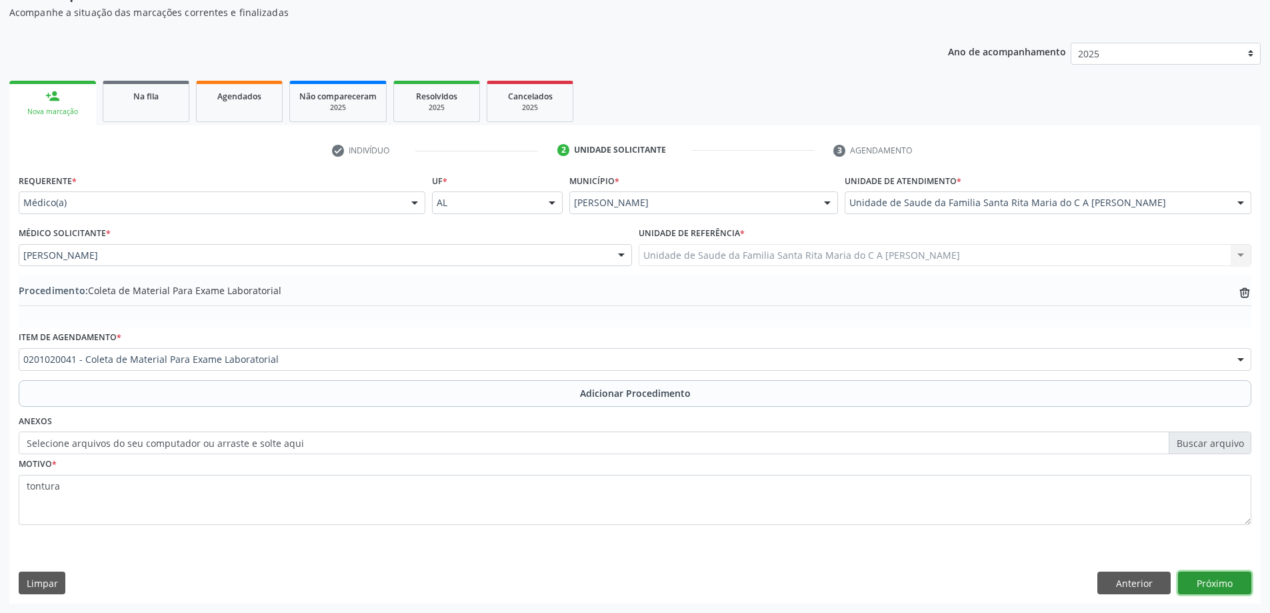
click at [1192, 586] on button "Próximo" at bounding box center [1214, 582] width 73 height 23
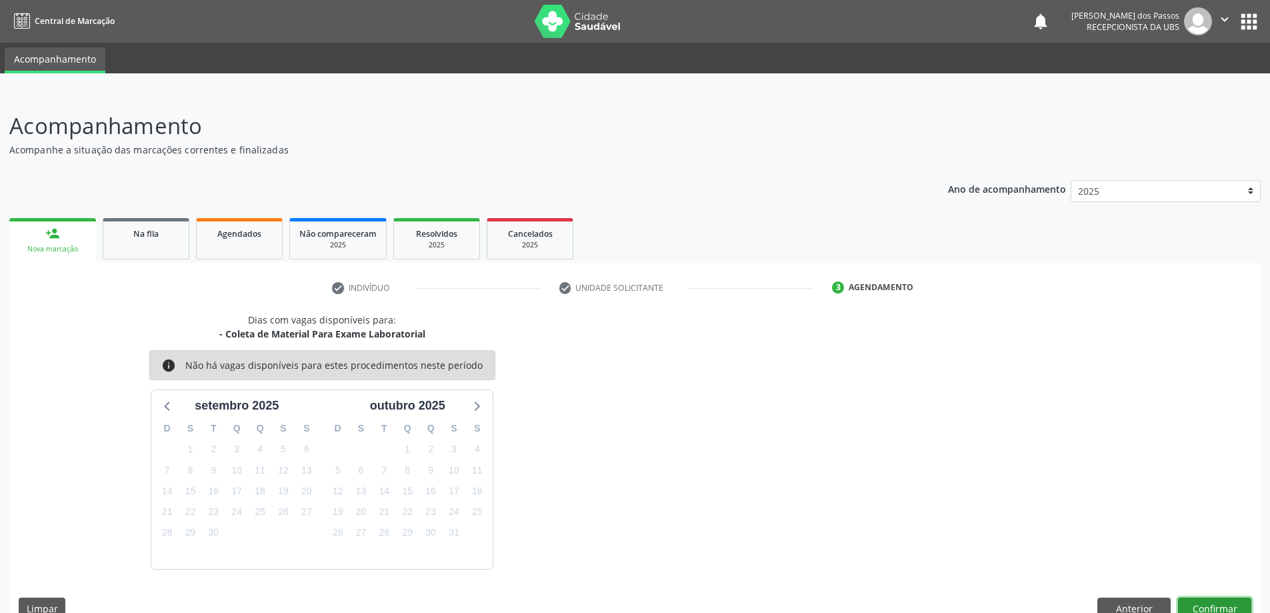
click at [1239, 604] on button "Confirmar" at bounding box center [1214, 608] width 73 height 23
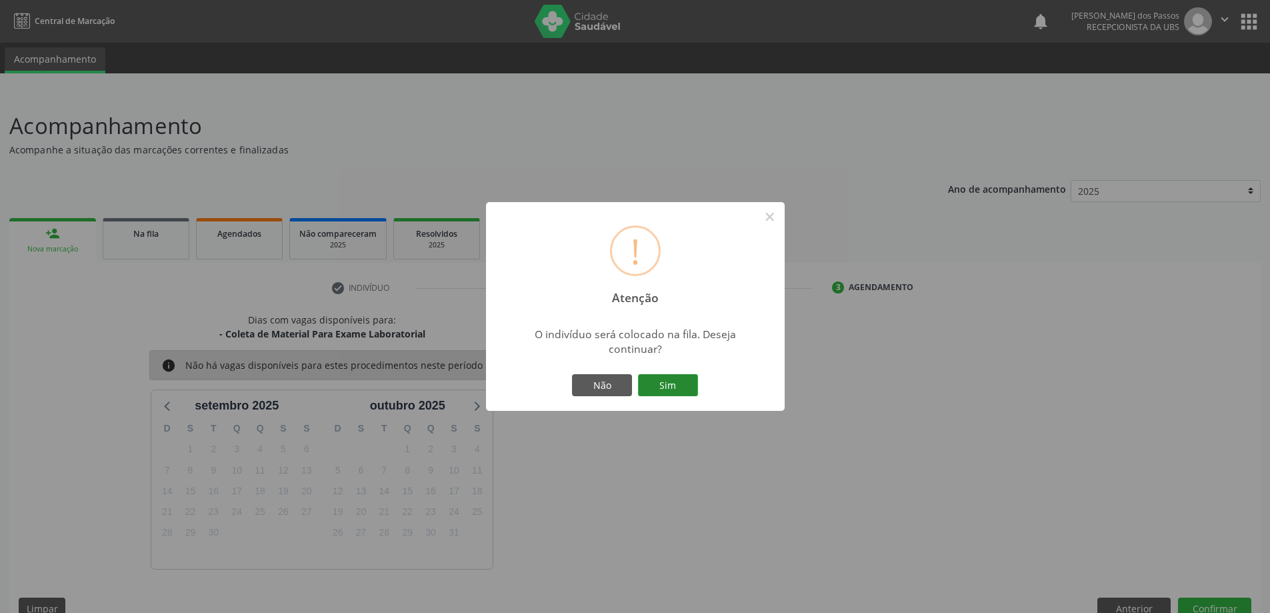
click at [671, 389] on button "Sim" at bounding box center [668, 385] width 60 height 23
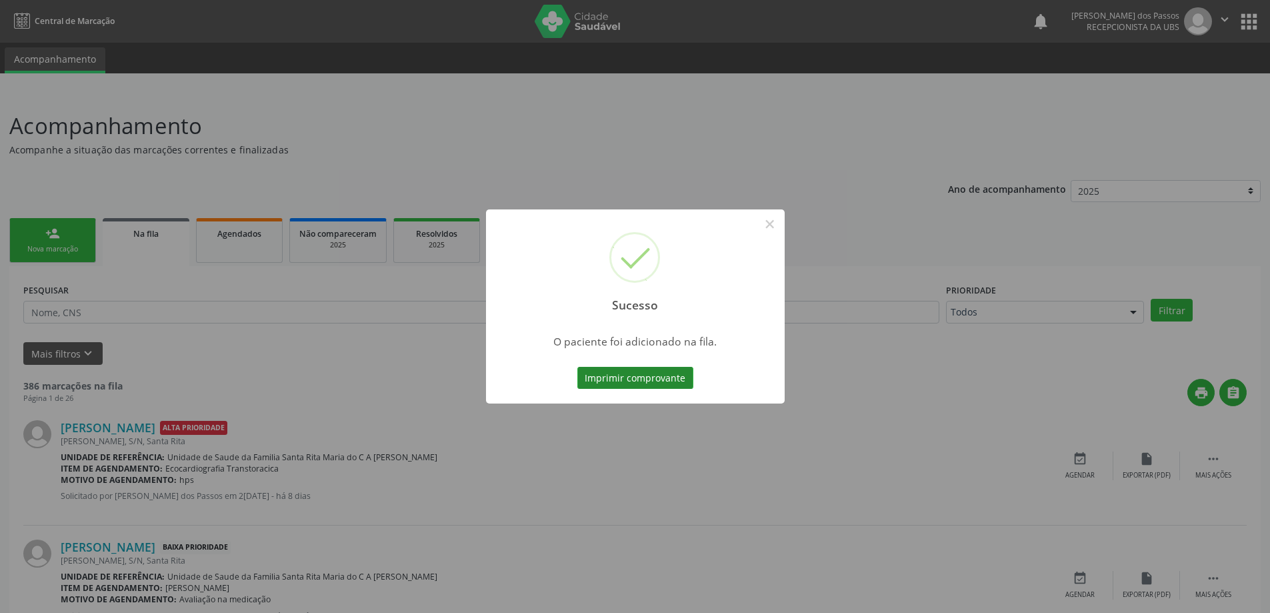
click at [679, 383] on button "Imprimir comprovante" at bounding box center [635, 378] width 116 height 23
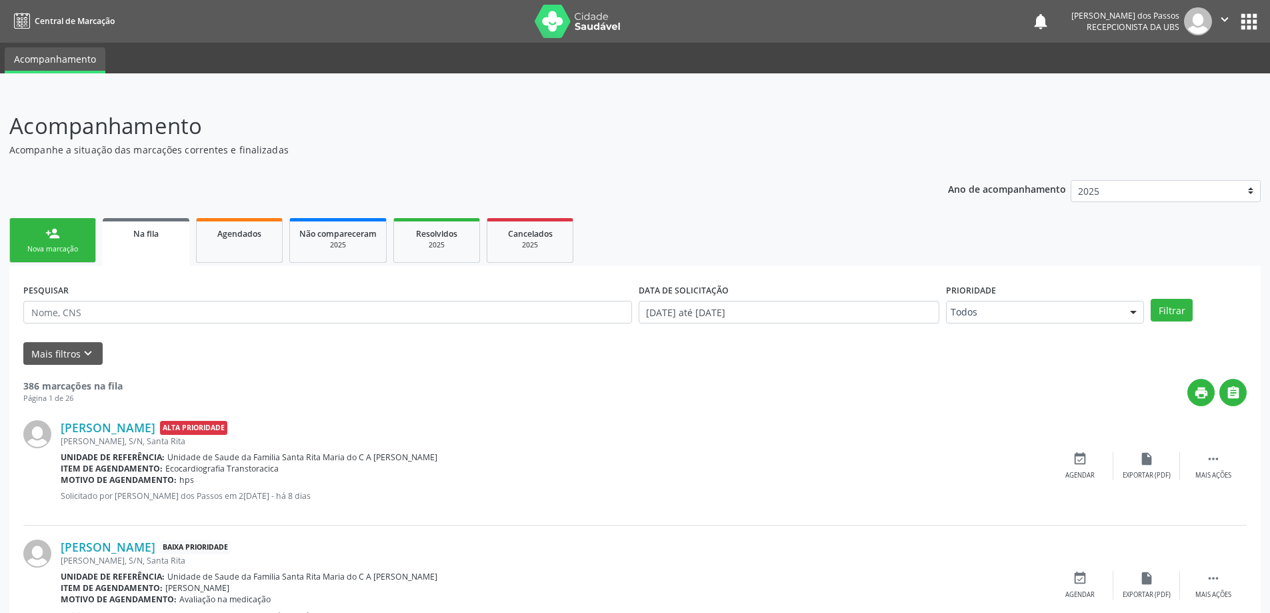
click at [67, 249] on div "Nova marcação" at bounding box center [52, 249] width 67 height 10
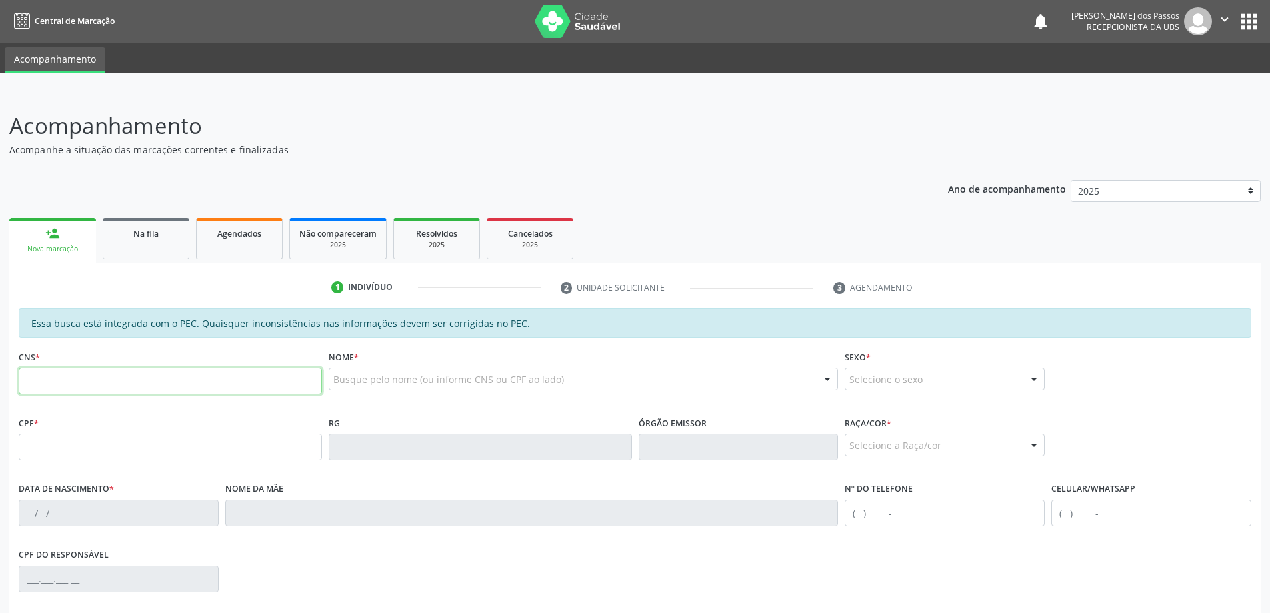
click at [101, 388] on input "text" at bounding box center [170, 380] width 303 height 27
type input "704 5053 5937 1415"
type input "075.919.084-48"
type input "05/10/1983"
type input "Amara Ferreira de Paula"
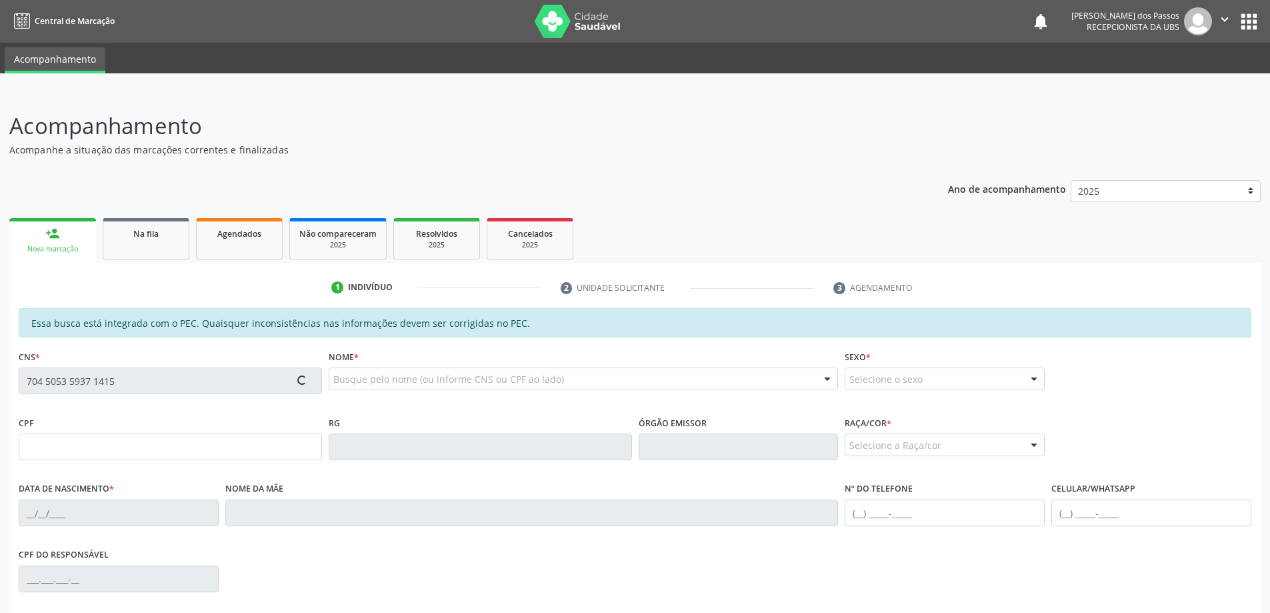
type input "(82) 98761-2017"
type input "S/N"
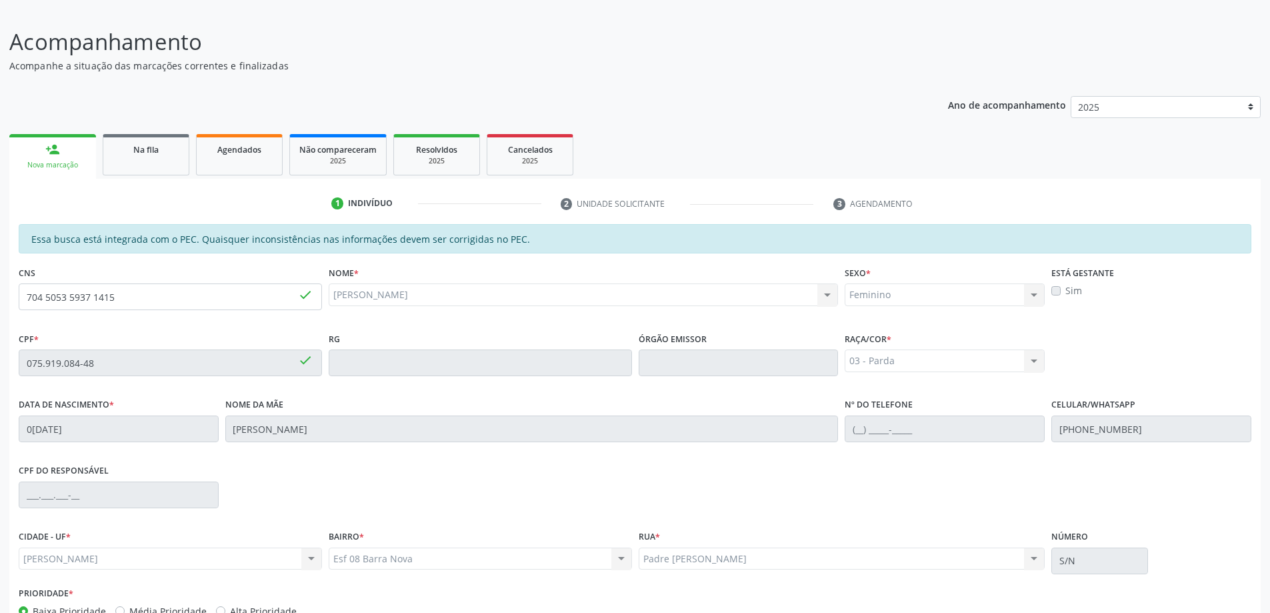
scroll to position [167, 0]
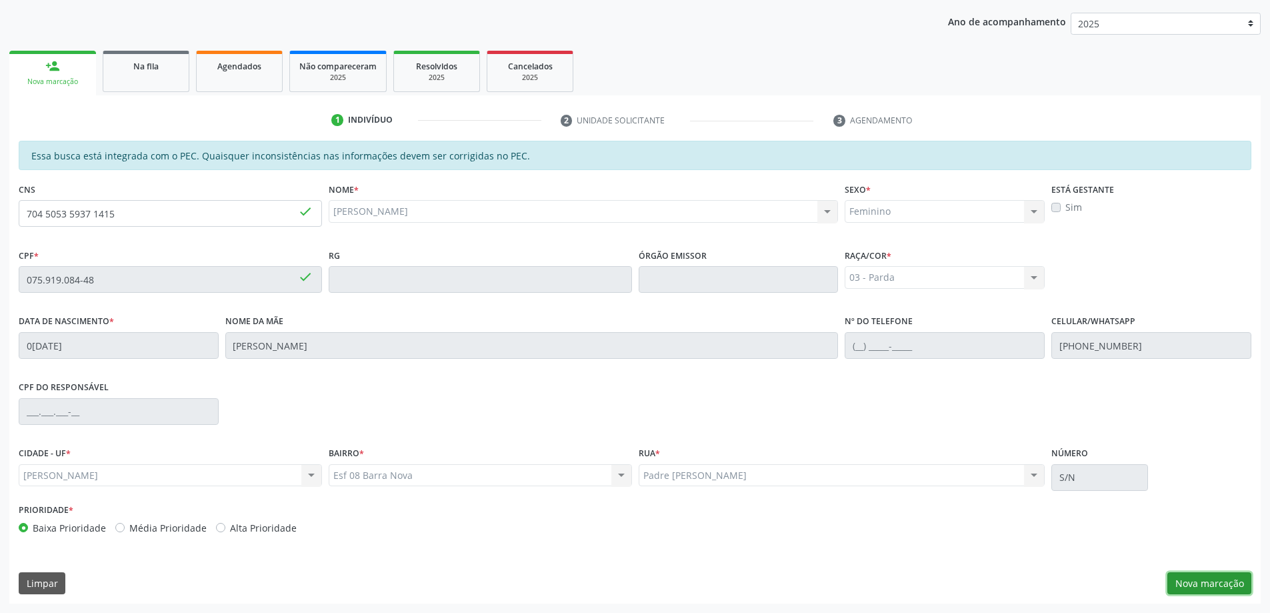
click at [1203, 586] on button "Nova marcação" at bounding box center [1209, 583] width 84 height 23
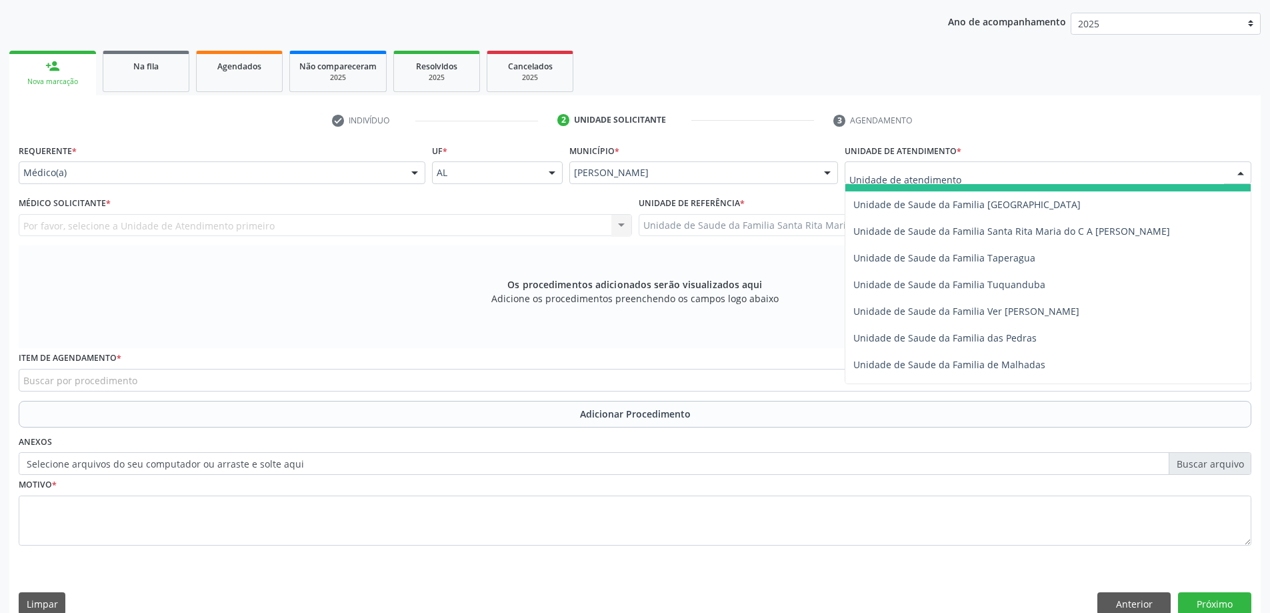
scroll to position [933, 0]
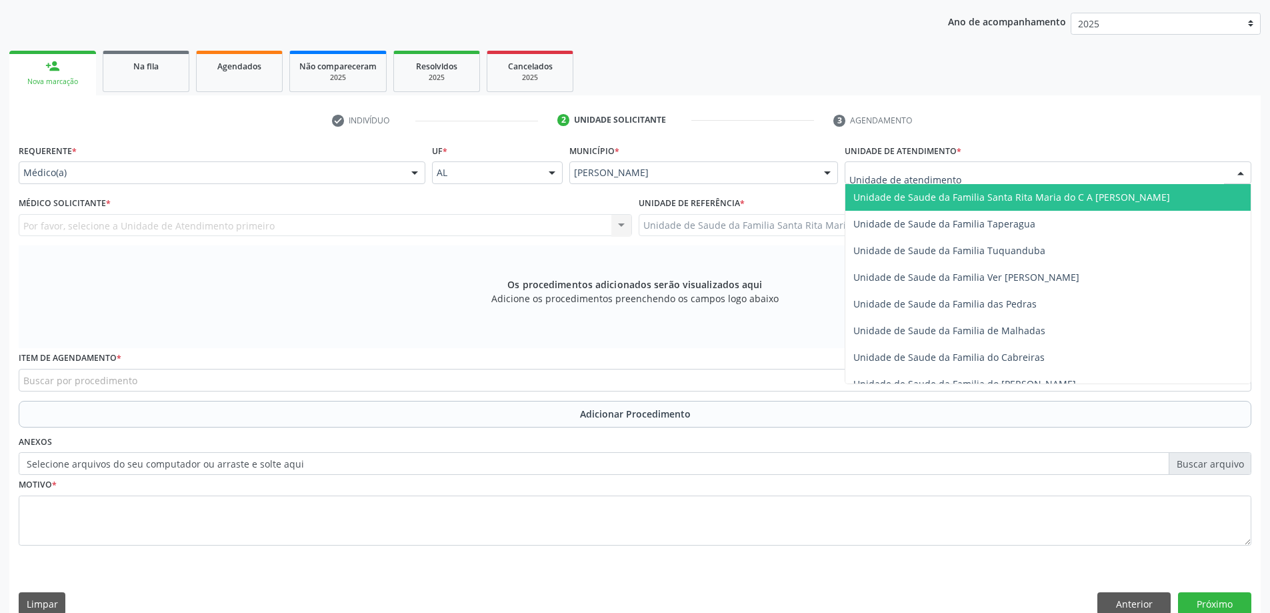
click at [886, 200] on span "Unidade de Saude da Familia Santa Rita Maria do C A [PERSON_NAME]" at bounding box center [1011, 197] width 317 height 13
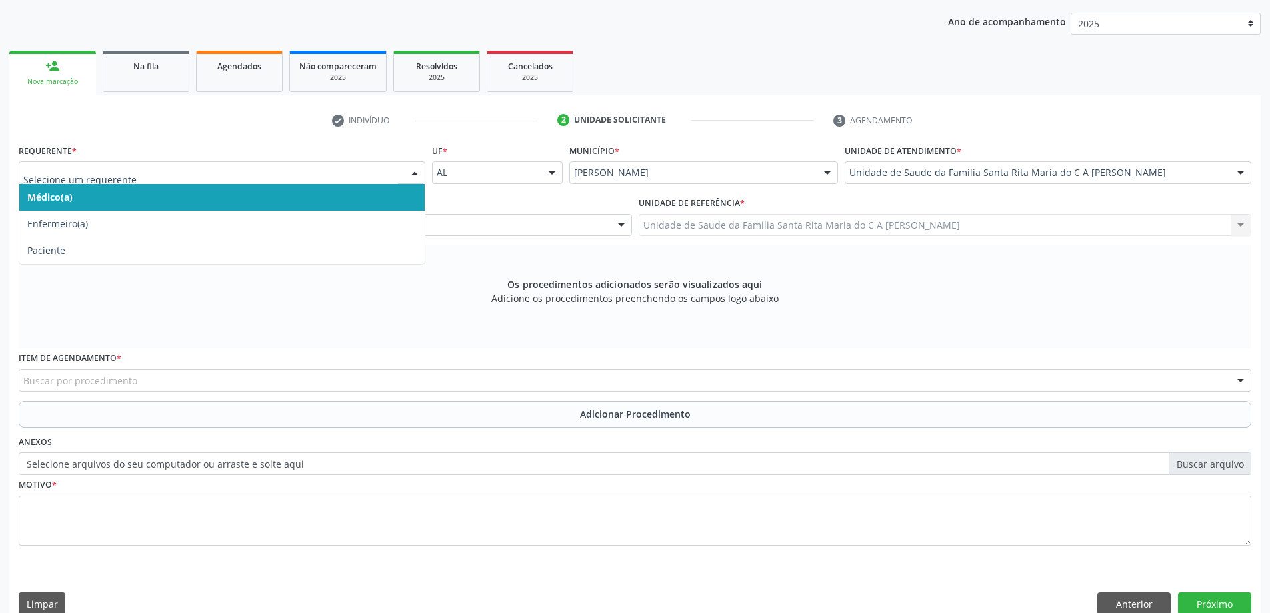
click at [214, 194] on span "Médico(a)" at bounding box center [221, 197] width 405 height 27
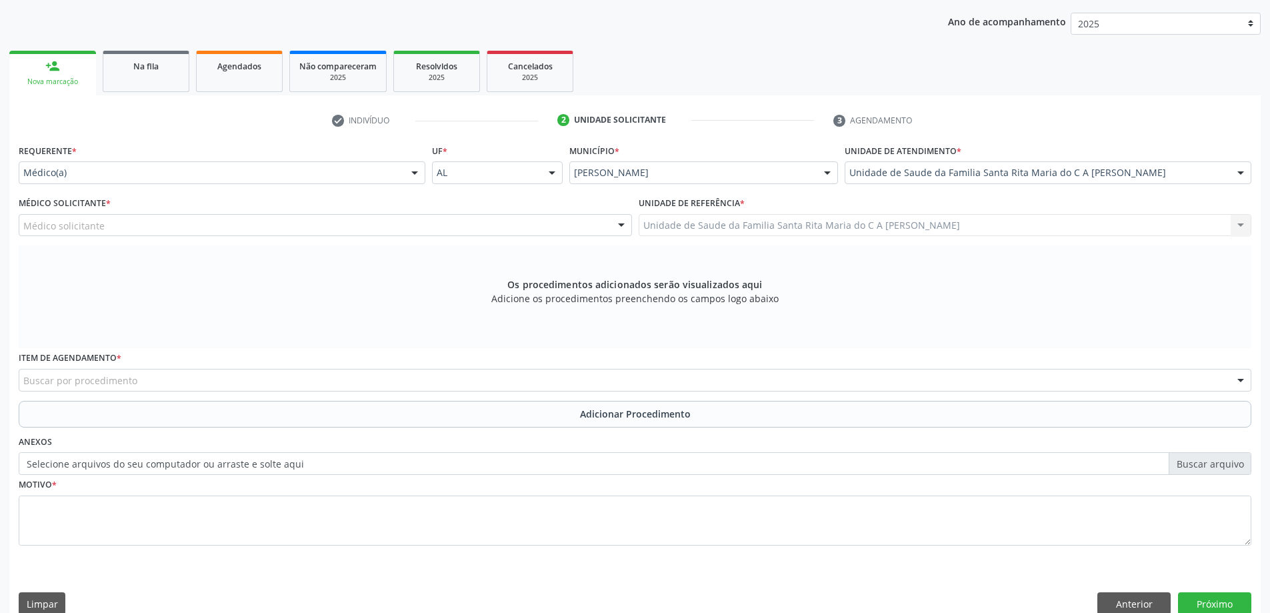
click at [207, 224] on div "Médico solicitante" at bounding box center [325, 225] width 613 height 23
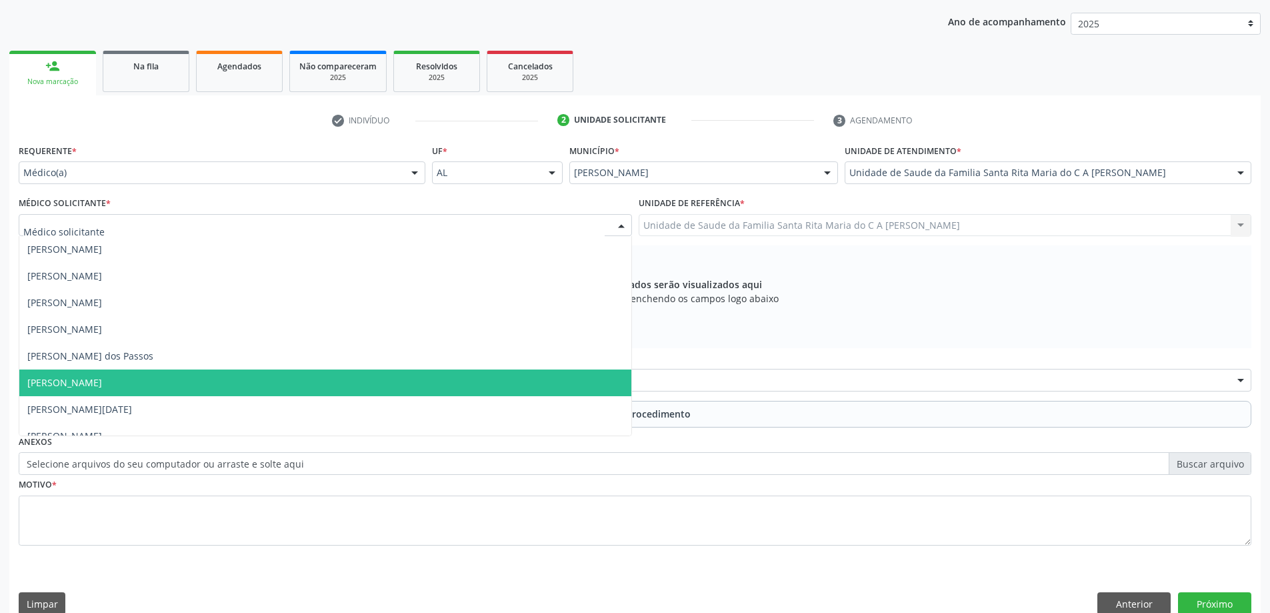
click at [194, 372] on span "[PERSON_NAME]" at bounding box center [325, 382] width 612 height 27
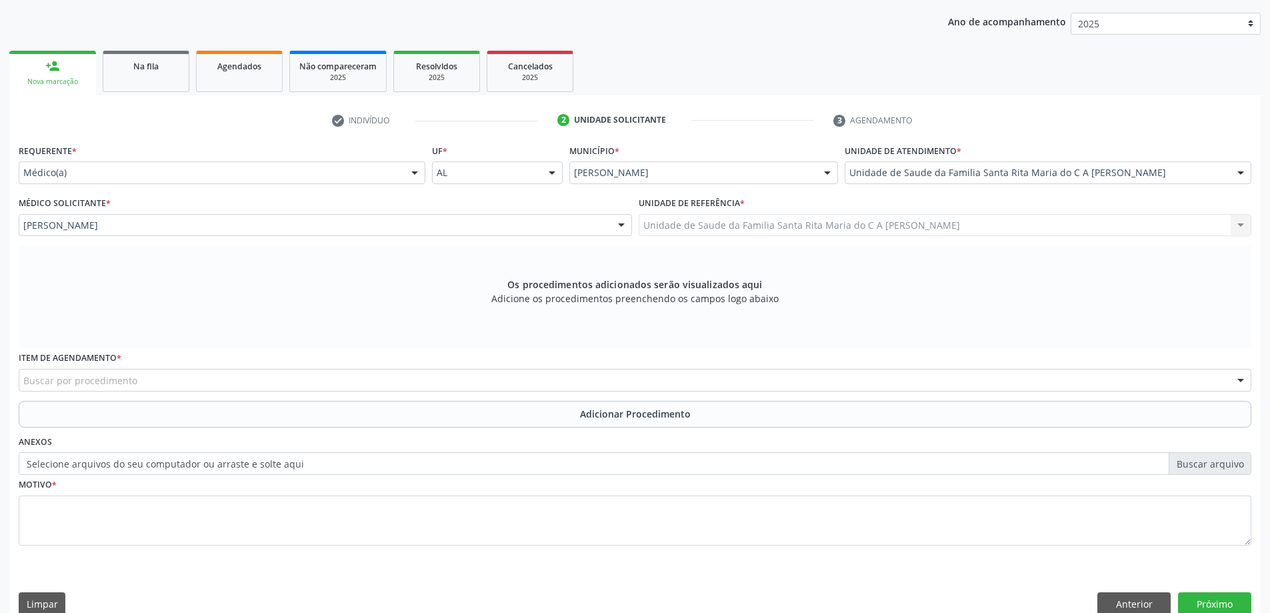
click at [201, 384] on div "Buscar por procedimento" at bounding box center [635, 380] width 1233 height 23
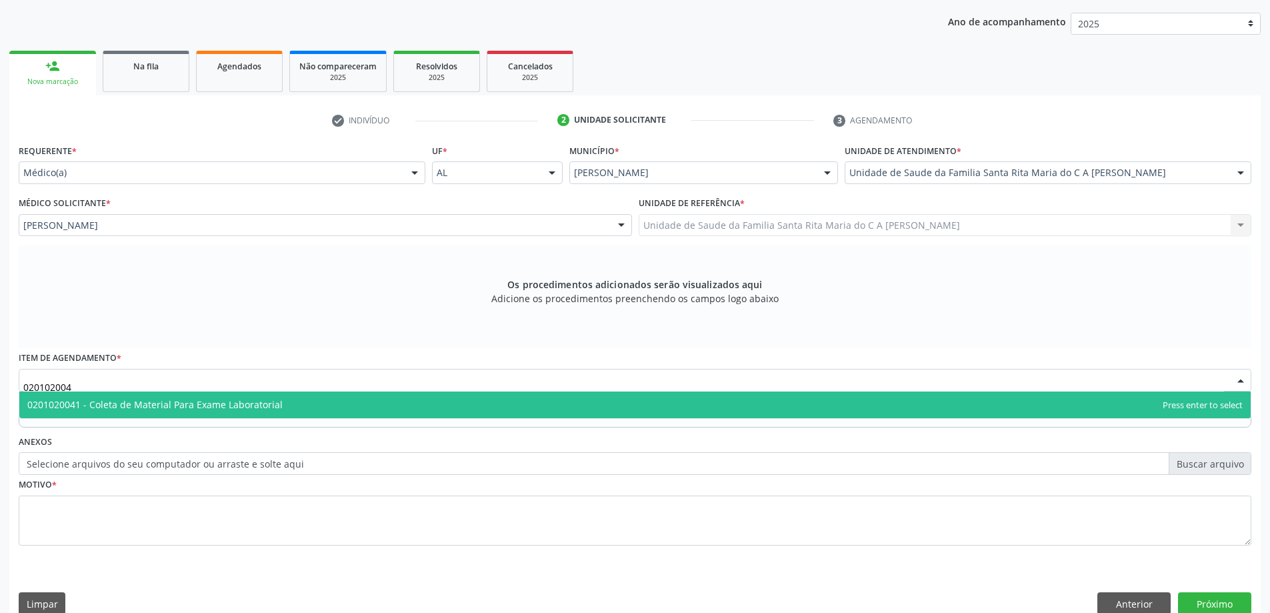
type input "0201020041"
click at [198, 413] on span "0201020041 - Coleta de Material Para Exame Laboratorial" at bounding box center [634, 404] width 1231 height 27
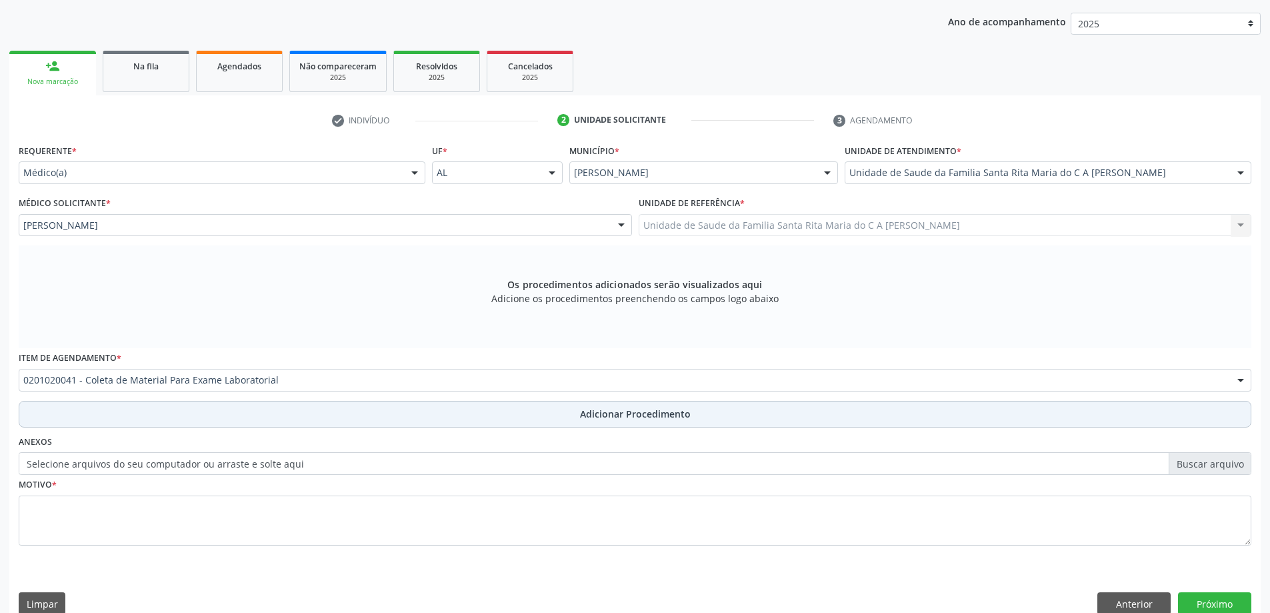
click at [177, 419] on button "Adicionar Procedimento" at bounding box center [635, 414] width 1233 height 27
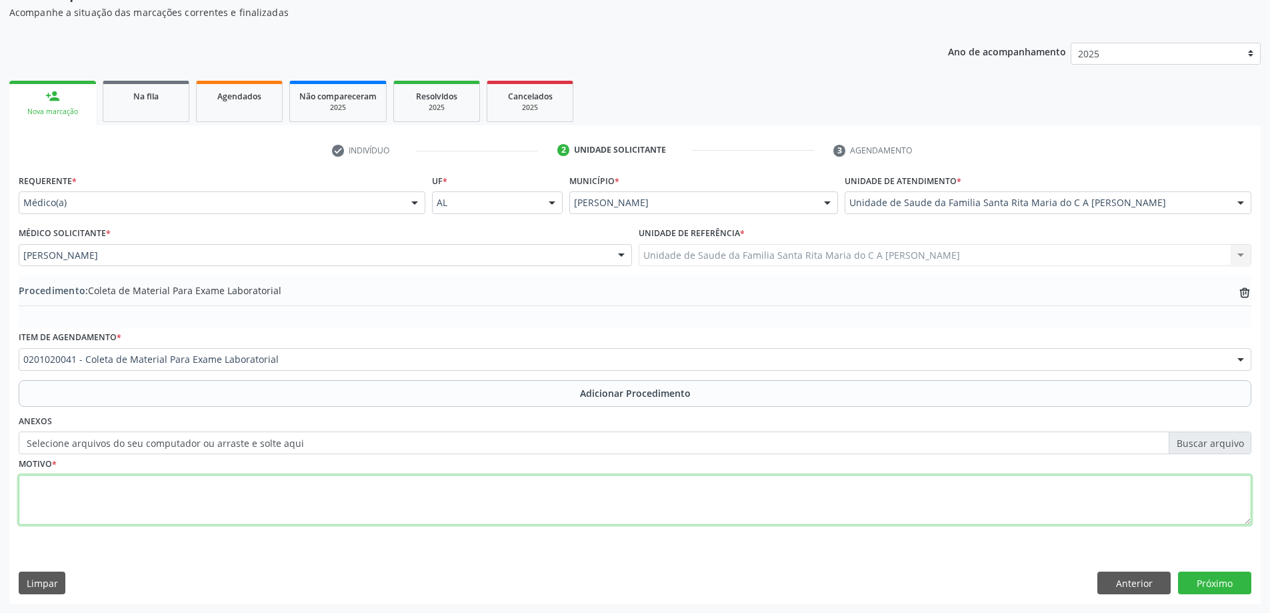
click at [155, 496] on textarea at bounding box center [635, 500] width 1233 height 51
type textarea "avaliação"
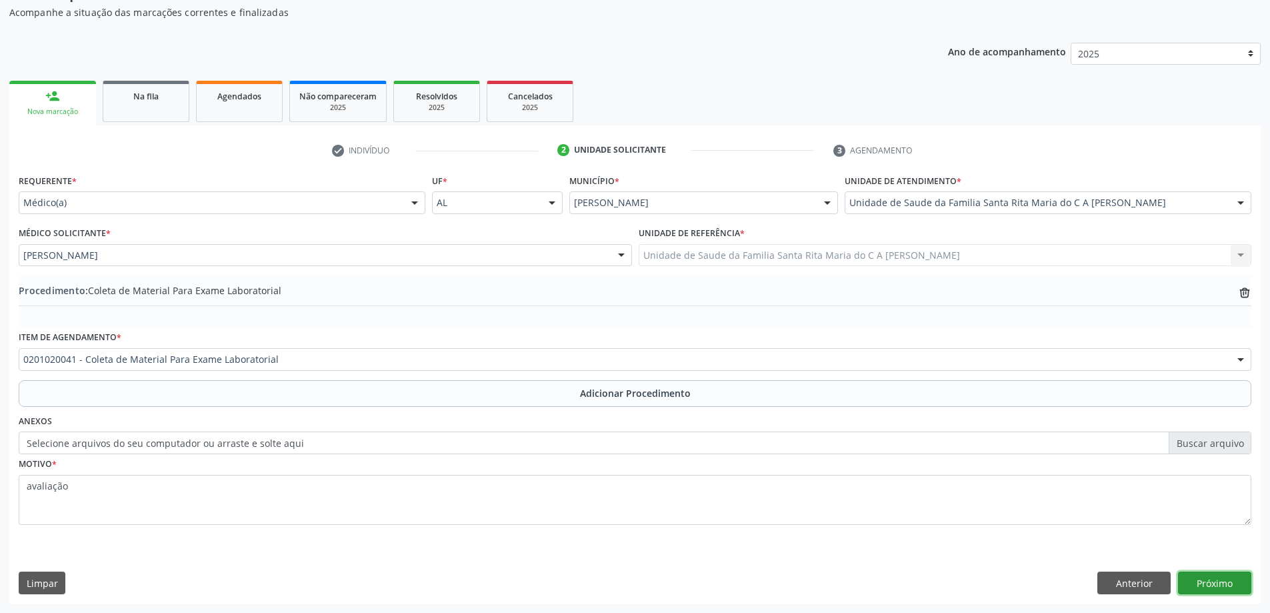
click at [1237, 587] on button "Próximo" at bounding box center [1214, 582] width 73 height 23
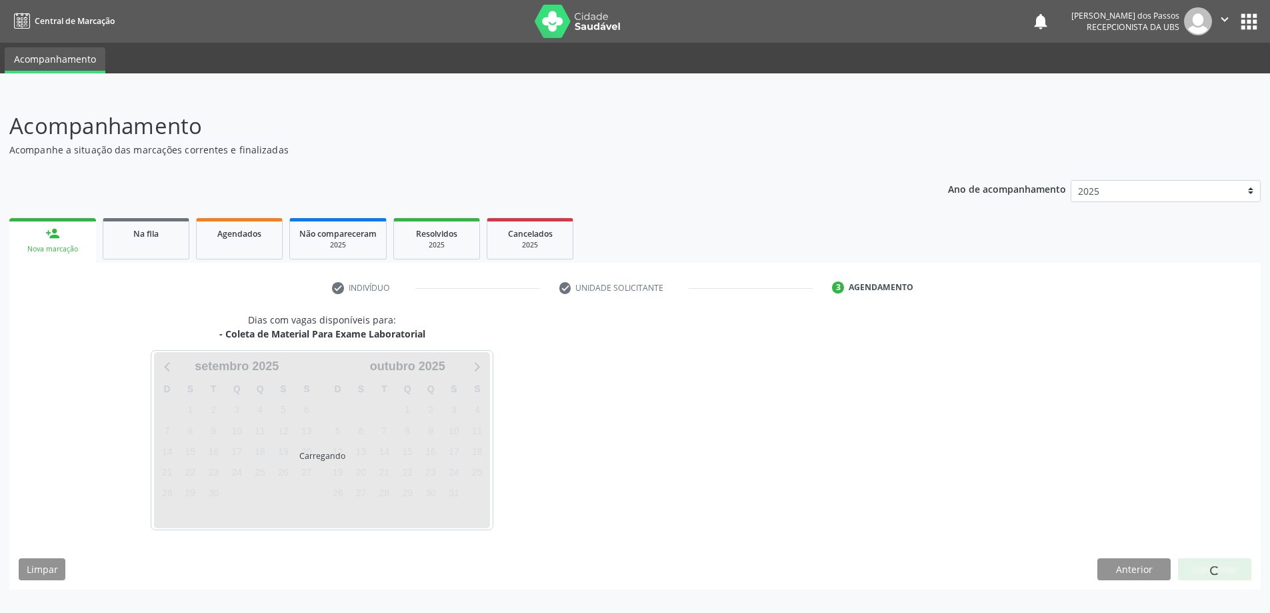
scroll to position [0, 0]
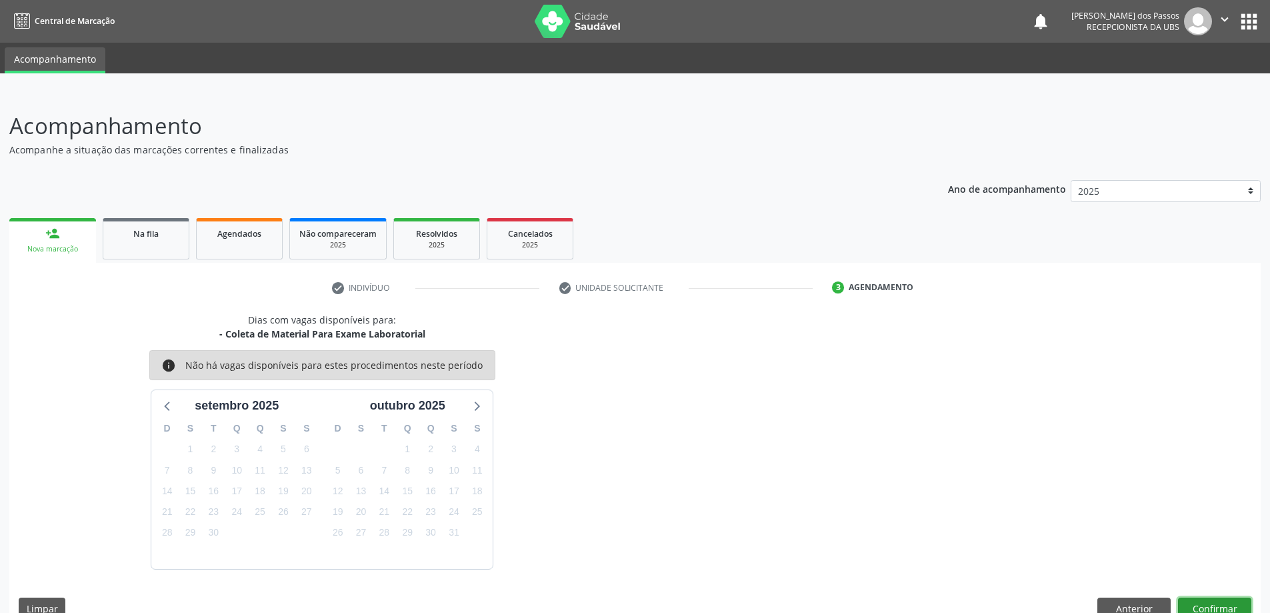
click at [1220, 611] on button "Confirmar" at bounding box center [1214, 608] width 73 height 23
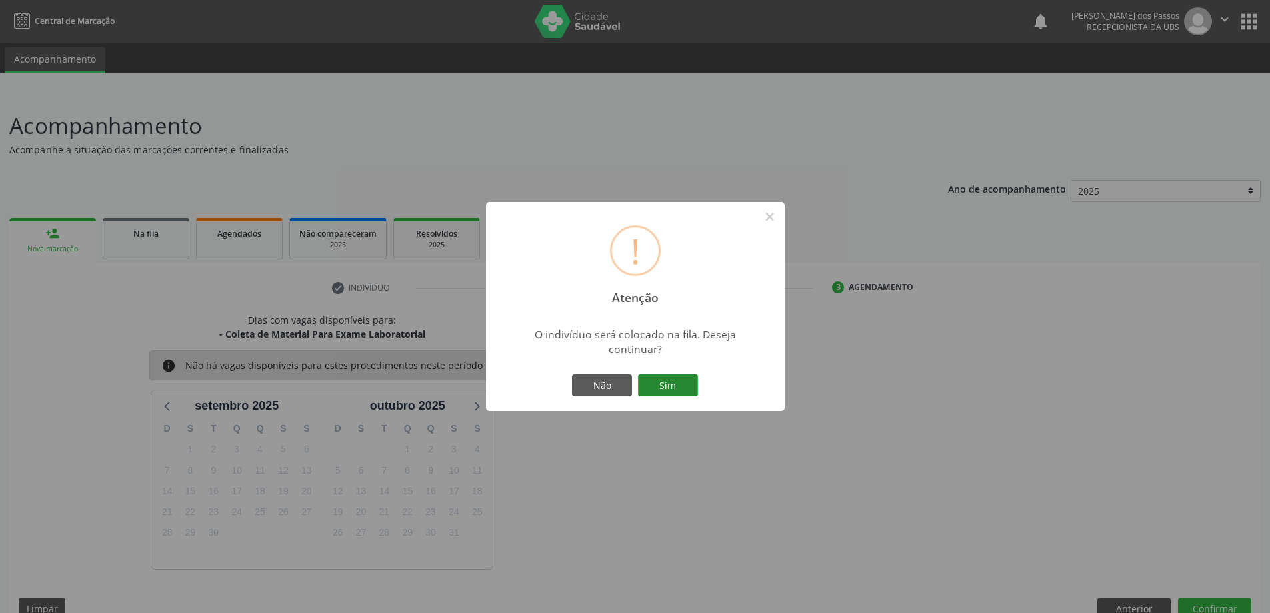
click at [673, 387] on button "Sim" at bounding box center [668, 385] width 60 height 23
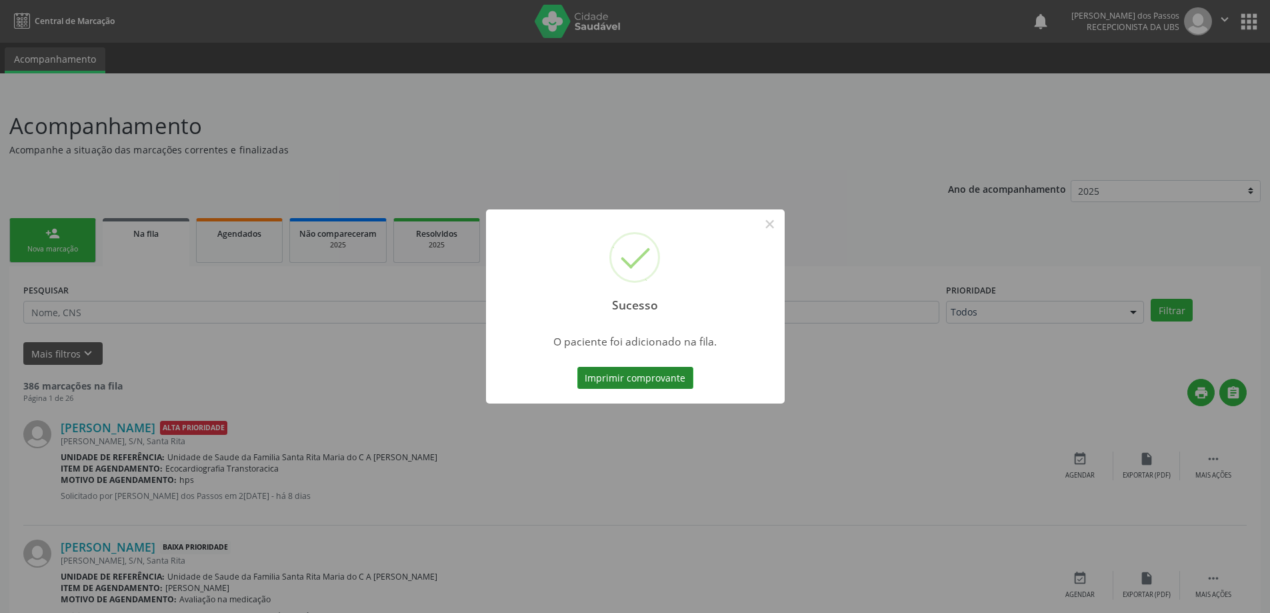
click at [666, 376] on button "Imprimir comprovante" at bounding box center [635, 378] width 116 height 23
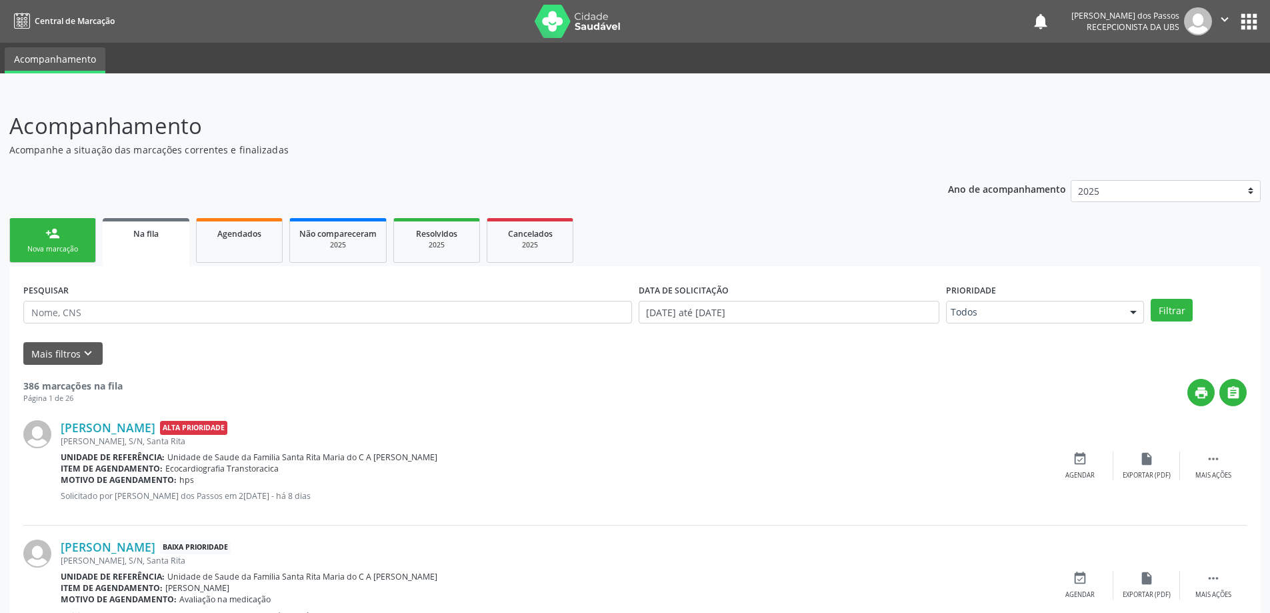
click at [86, 250] on link "person_add Nova marcação" at bounding box center [52, 240] width 87 height 45
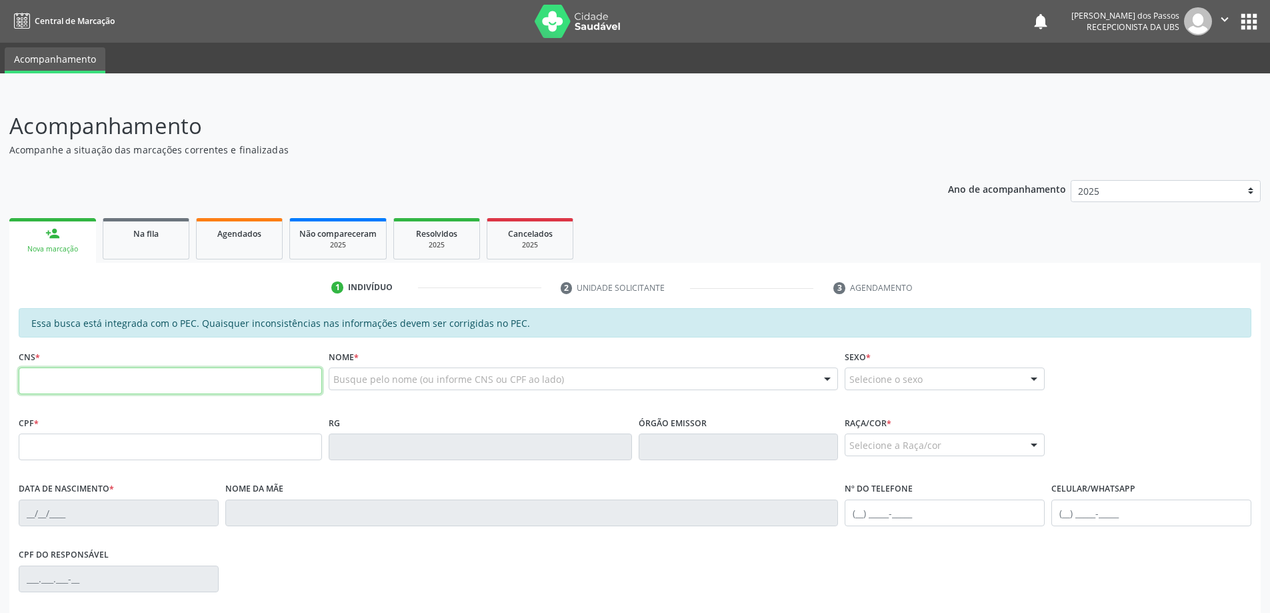
click at [207, 383] on input "text" at bounding box center [170, 380] width 303 height 27
type input "705 1078 0773 6040"
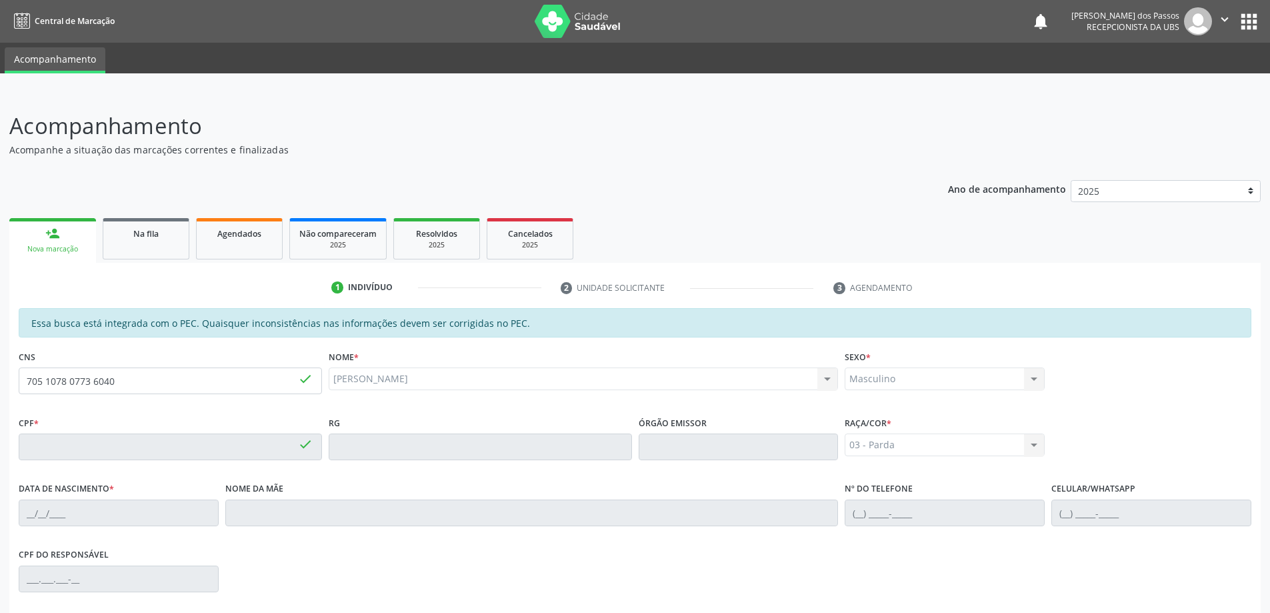
type input "016.965.814-78"
type input "17/05/1956"
type input "[PERSON_NAME]"
type input "(82) 3263-1349"
type input "(82) 99194-2042"
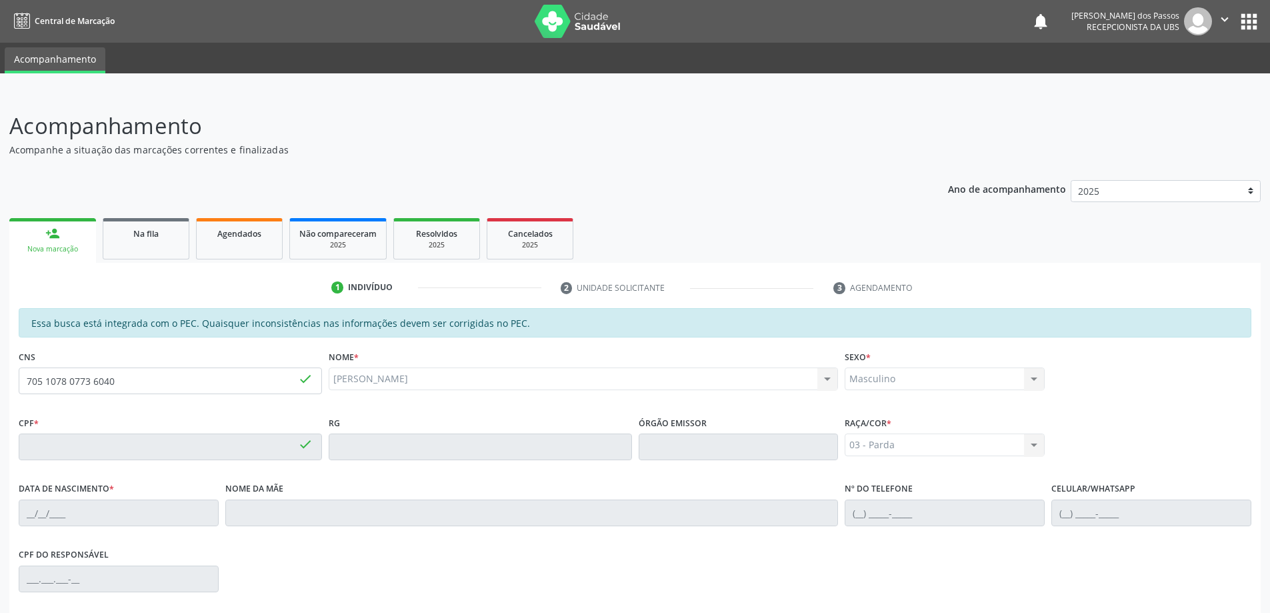
type input "S/N"
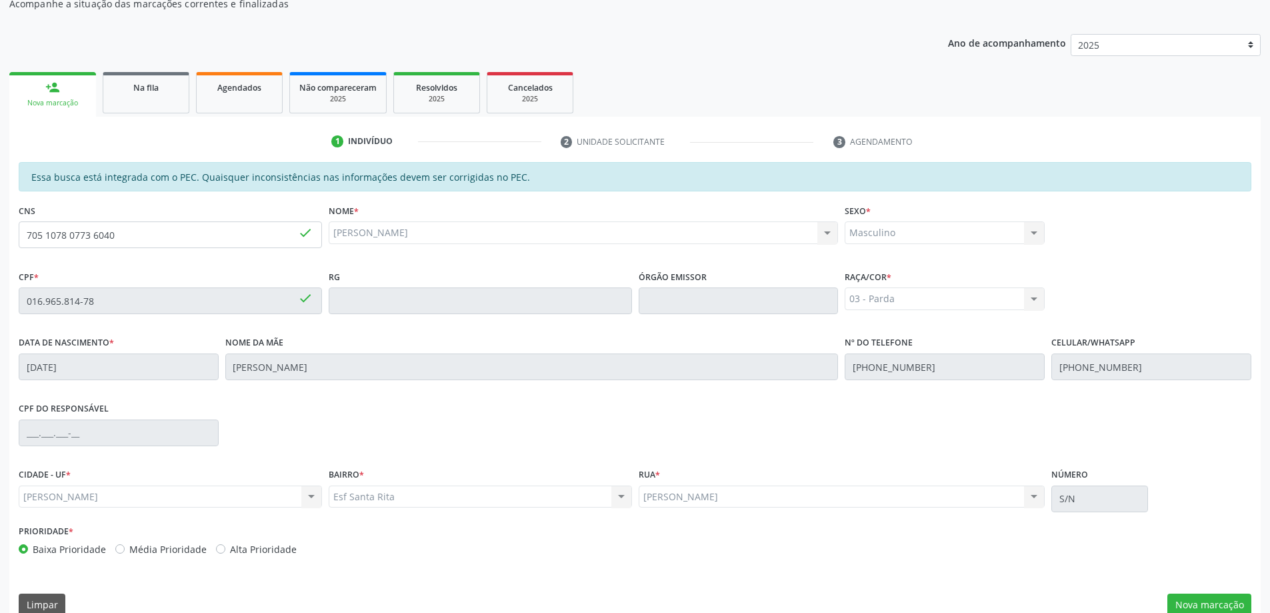
scroll to position [167, 0]
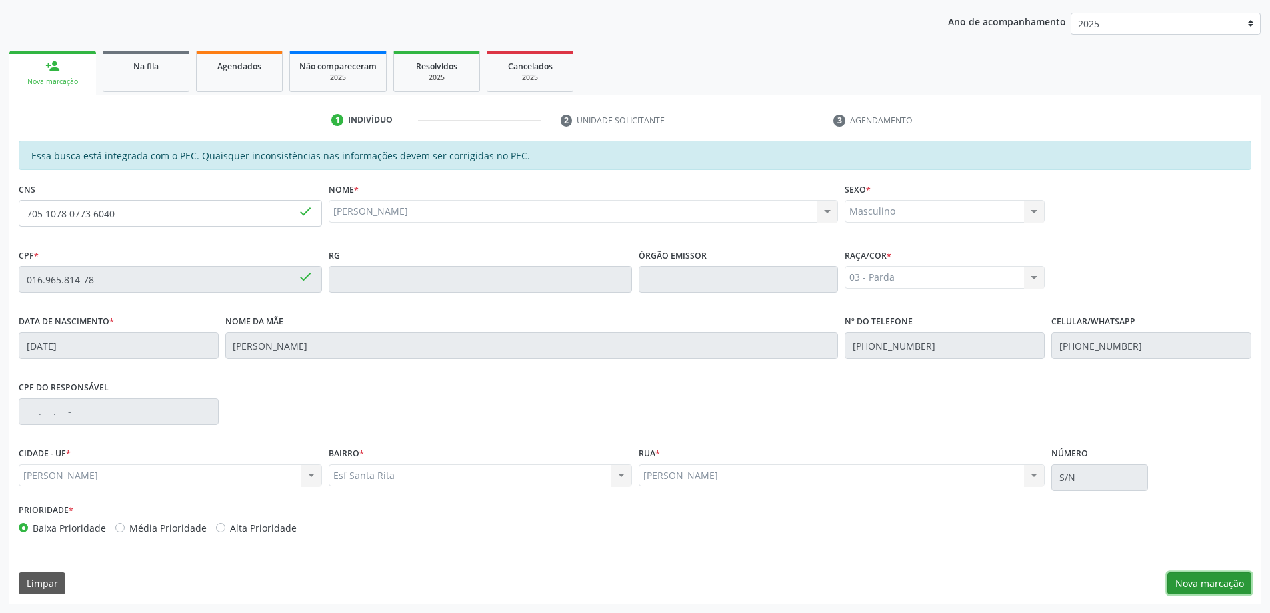
click at [1183, 581] on button "Nova marcação" at bounding box center [1209, 583] width 84 height 23
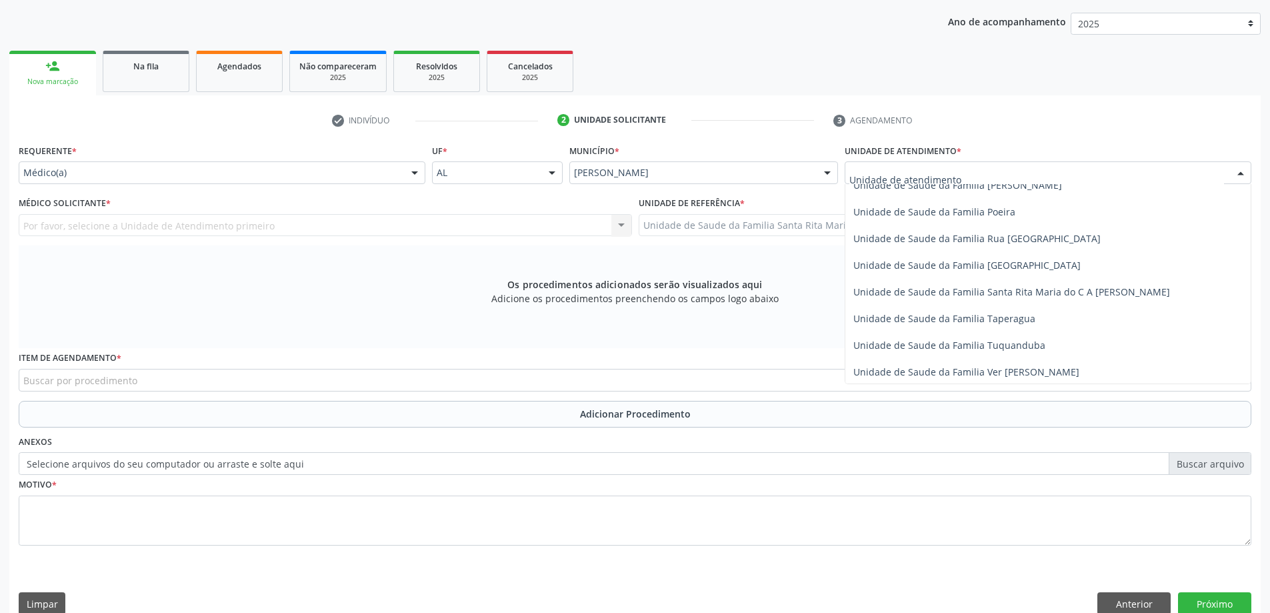
scroll to position [867, 0]
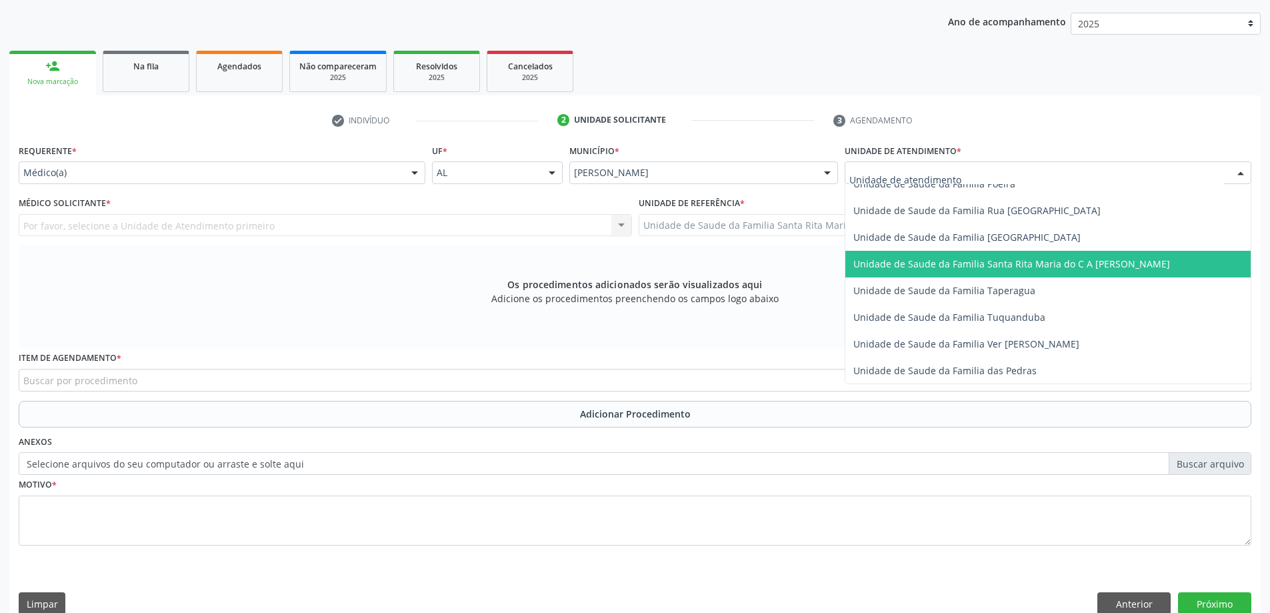
click at [915, 261] on span "Unidade de Saude da Familia Santa Rita Maria do C A [PERSON_NAME]" at bounding box center [1011, 263] width 317 height 13
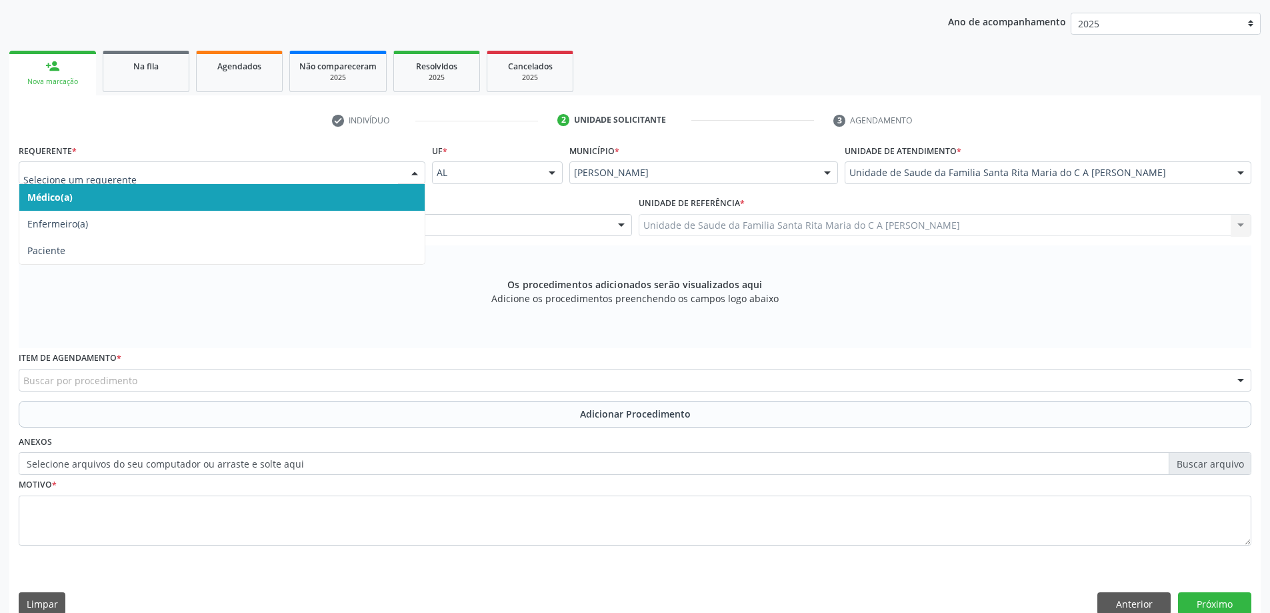
click at [167, 201] on span "Médico(a)" at bounding box center [221, 197] width 405 height 27
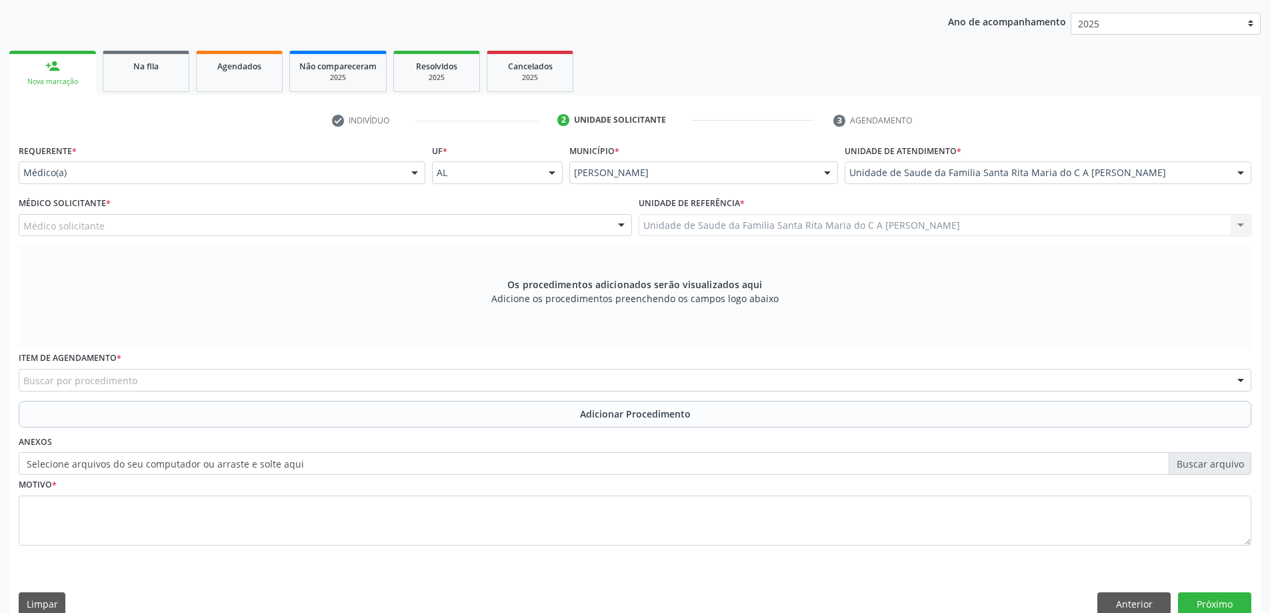
click at [168, 223] on div "Médico solicitante" at bounding box center [325, 225] width 613 height 23
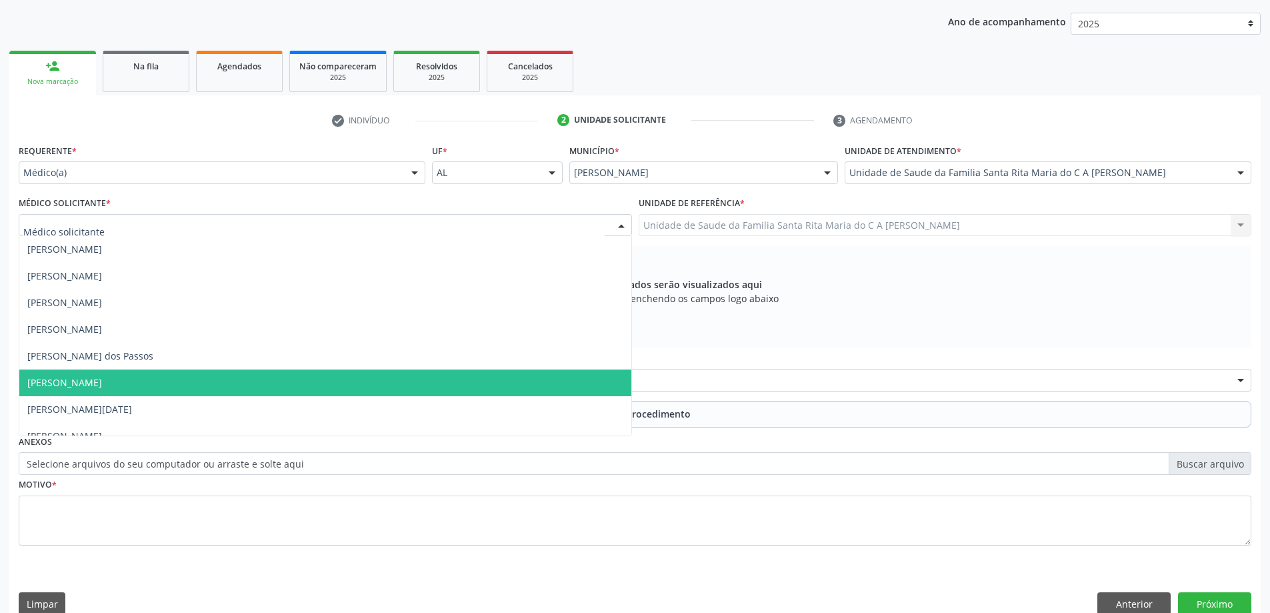
click at [181, 377] on span "[PERSON_NAME]" at bounding box center [325, 382] width 612 height 27
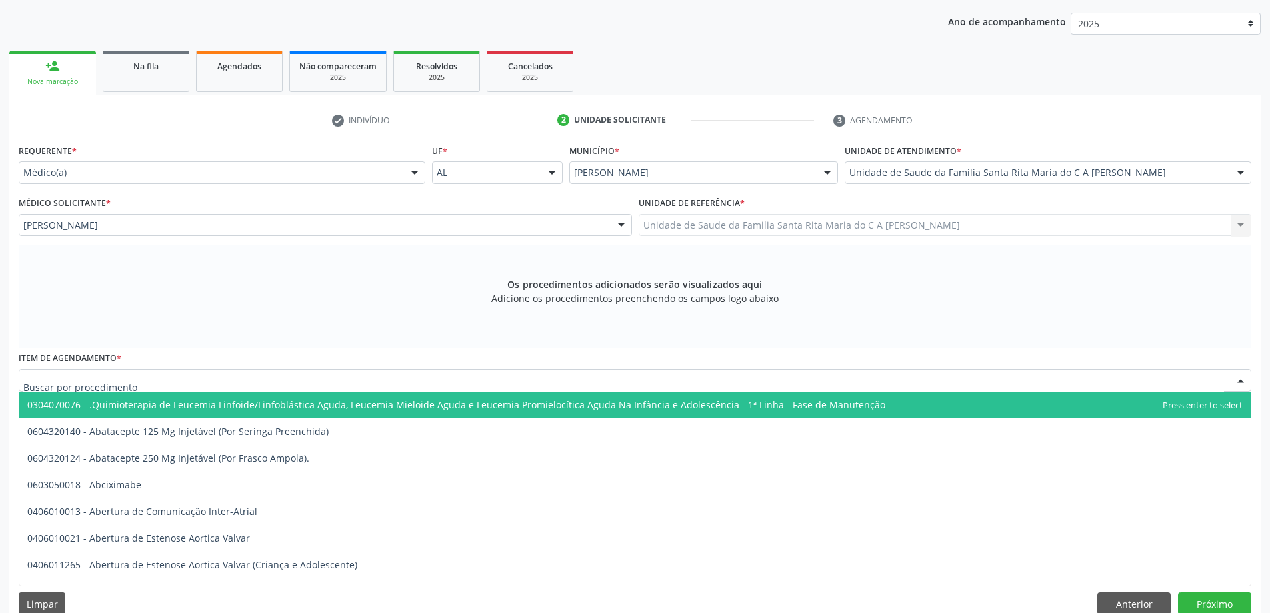
click at [210, 377] on div at bounding box center [635, 380] width 1233 height 23
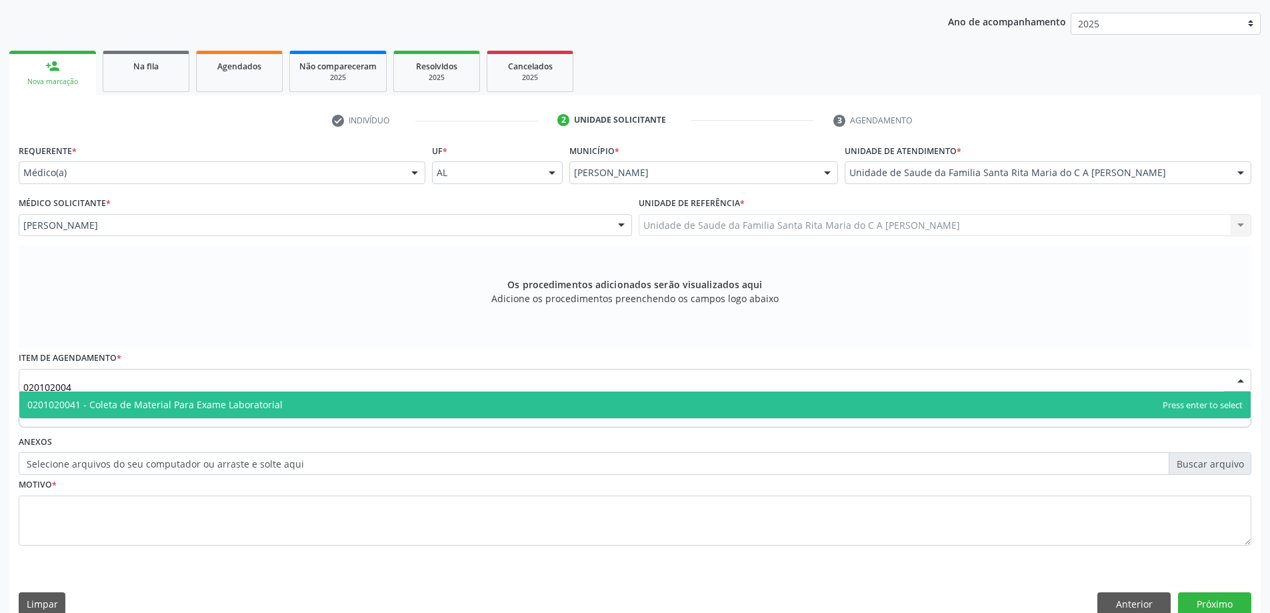
type input "0201020041"
click at [194, 409] on span "0201020041 - Coleta de Material Para Exame Laboratorial" at bounding box center [154, 404] width 255 height 13
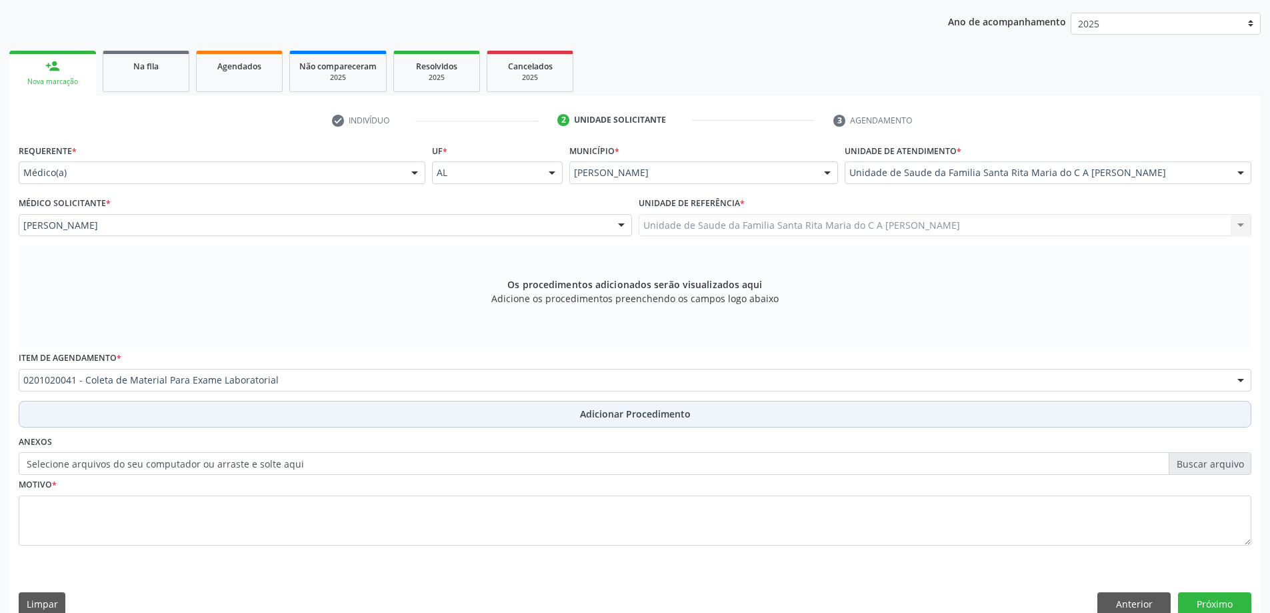
click at [196, 419] on button "Adicionar Procedimento" at bounding box center [635, 414] width 1233 height 27
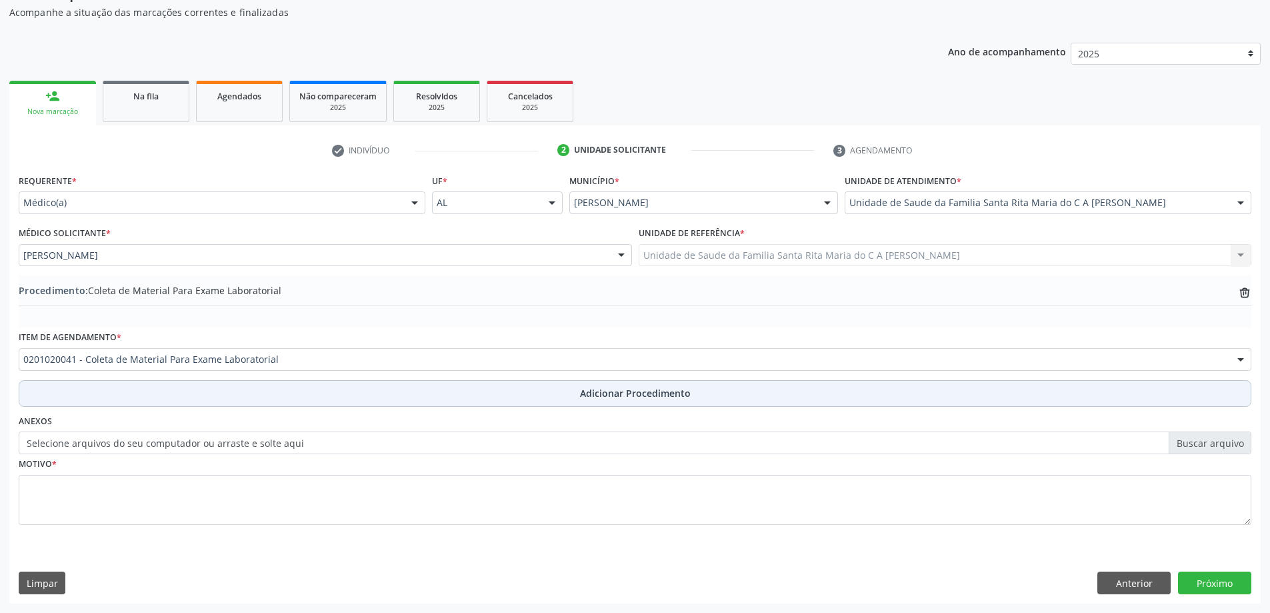
scroll to position [137, 0]
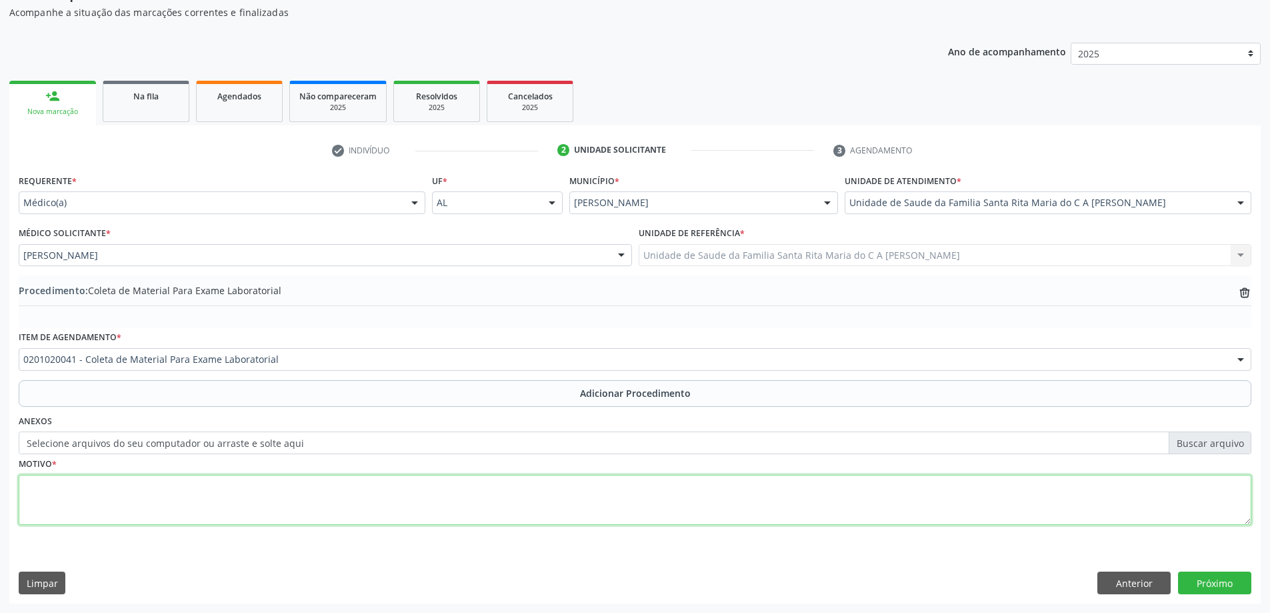
click at [187, 499] on textarea at bounding box center [635, 500] width 1233 height 51
type textarea "[MEDICAL_DATA]"
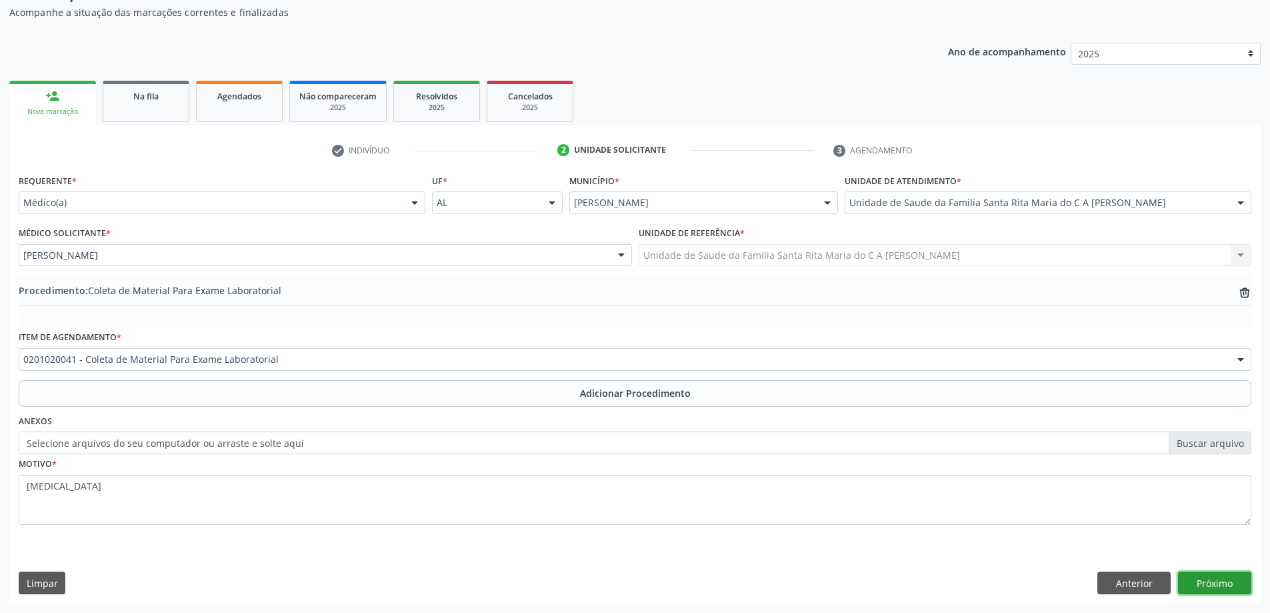
click at [1201, 584] on button "Próximo" at bounding box center [1214, 582] width 73 height 23
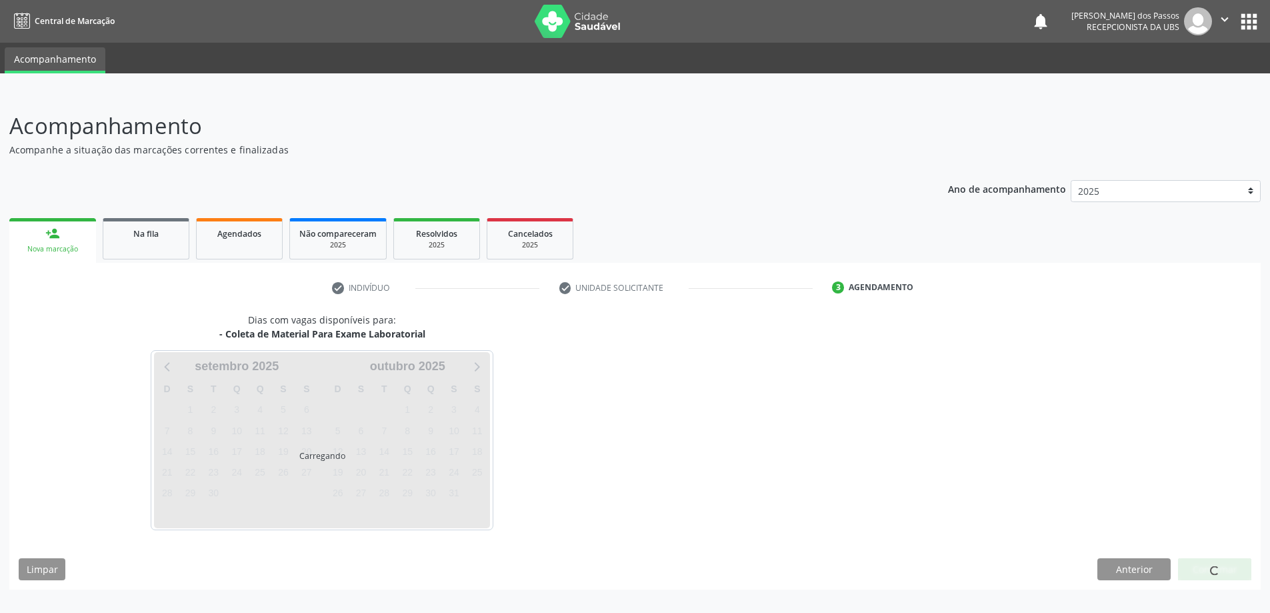
scroll to position [0, 0]
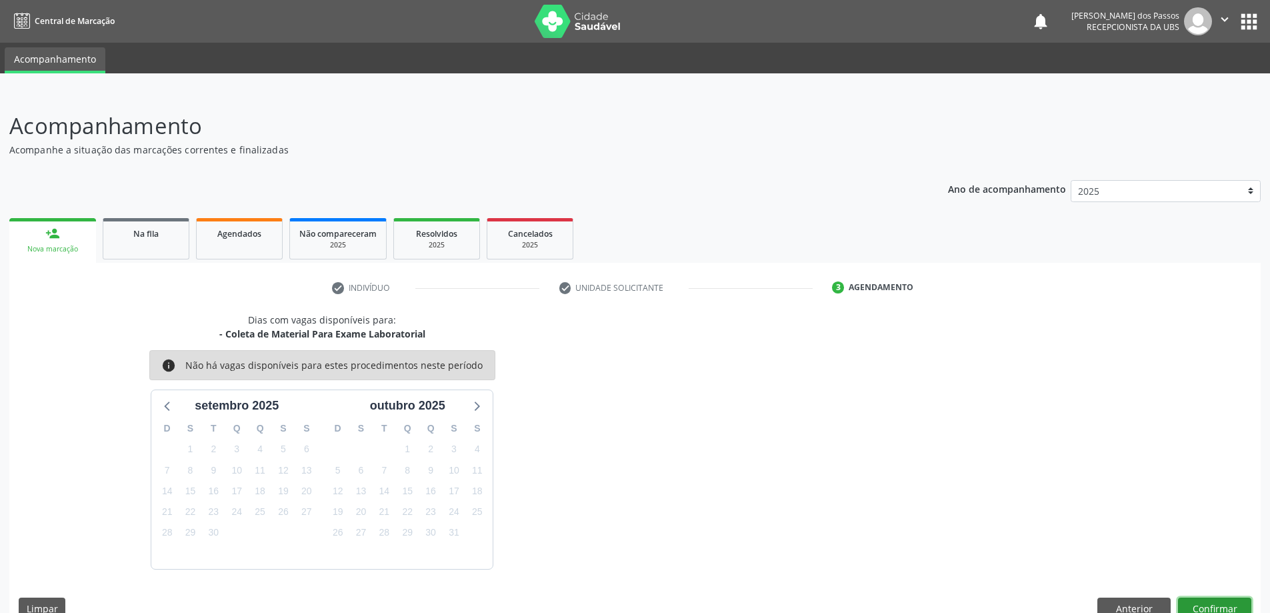
click at [1203, 610] on button "Confirmar" at bounding box center [1214, 608] width 73 height 23
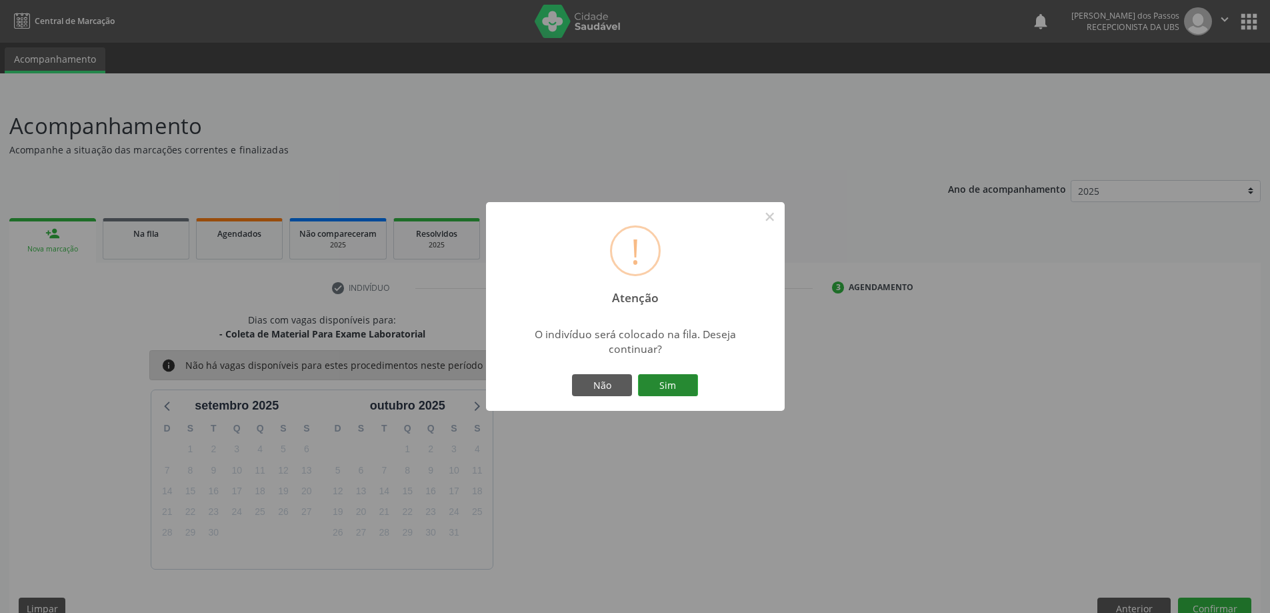
click at [680, 395] on button "Sim" at bounding box center [668, 385] width 60 height 23
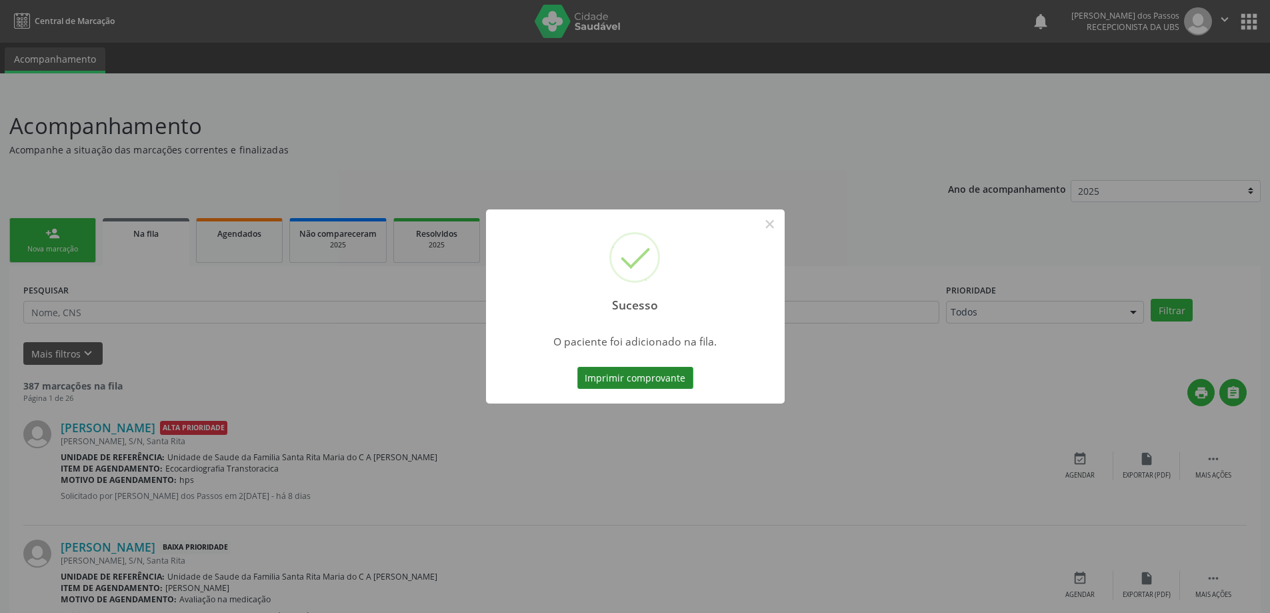
click at [666, 380] on button "Imprimir comprovante" at bounding box center [635, 378] width 116 height 23
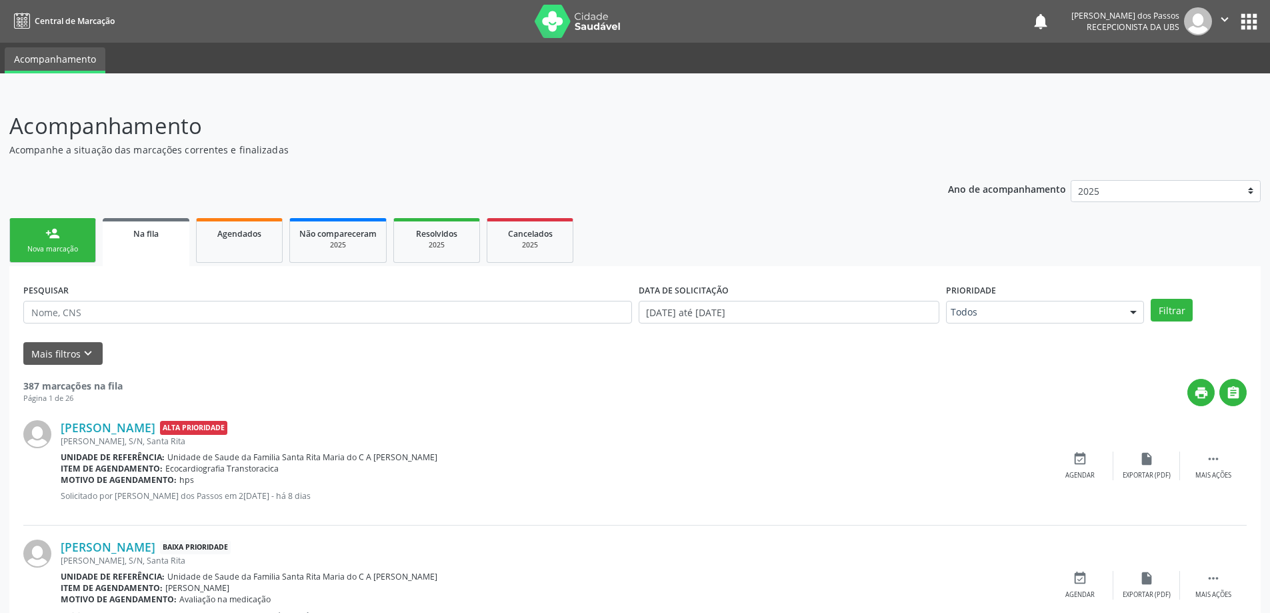
click at [51, 251] on div "Nova marcação" at bounding box center [52, 249] width 67 height 10
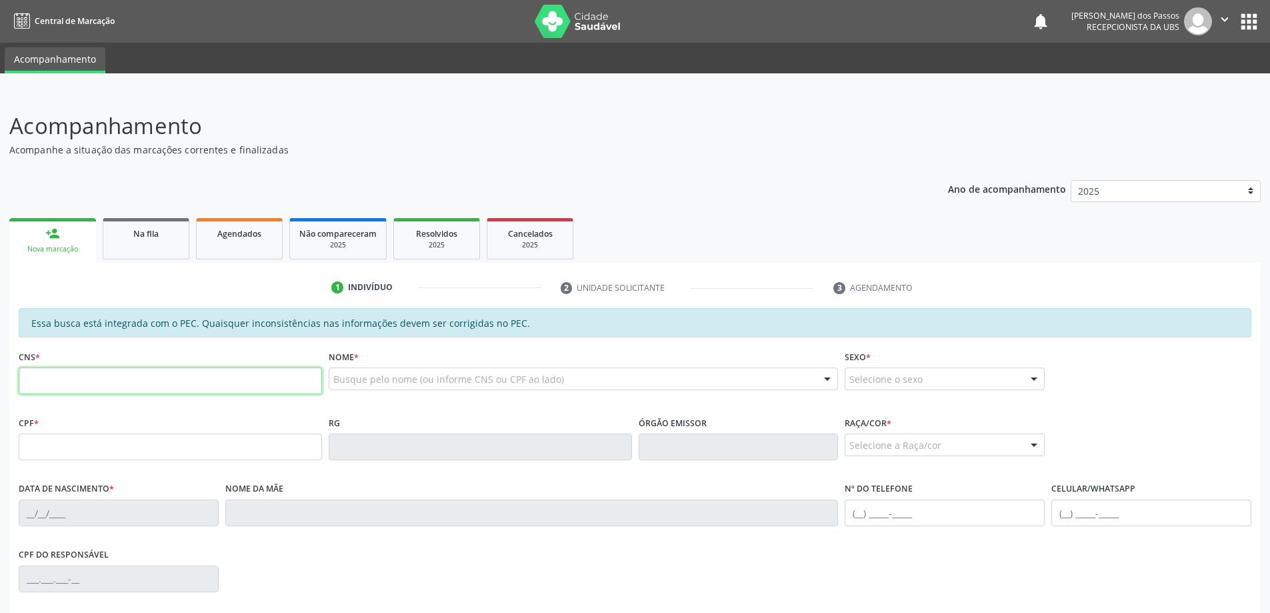
click at [189, 381] on input "text" at bounding box center [170, 380] width 303 height 27
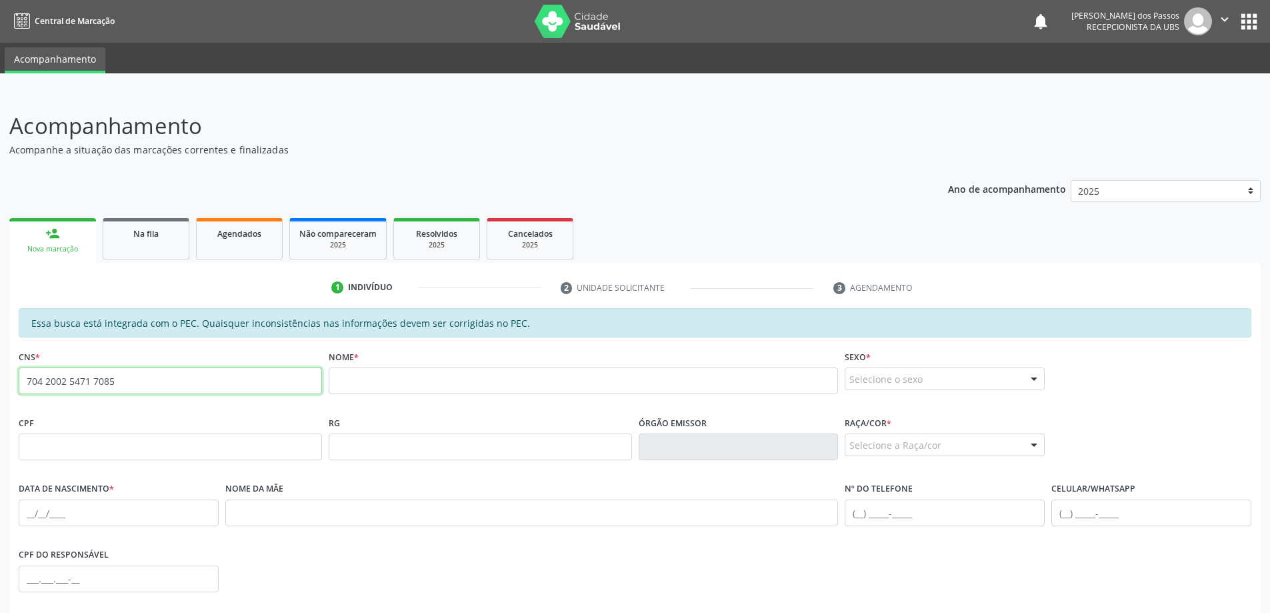
click at [161, 385] on input "704 2002 5471 7085" at bounding box center [170, 380] width 303 height 27
type input "7"
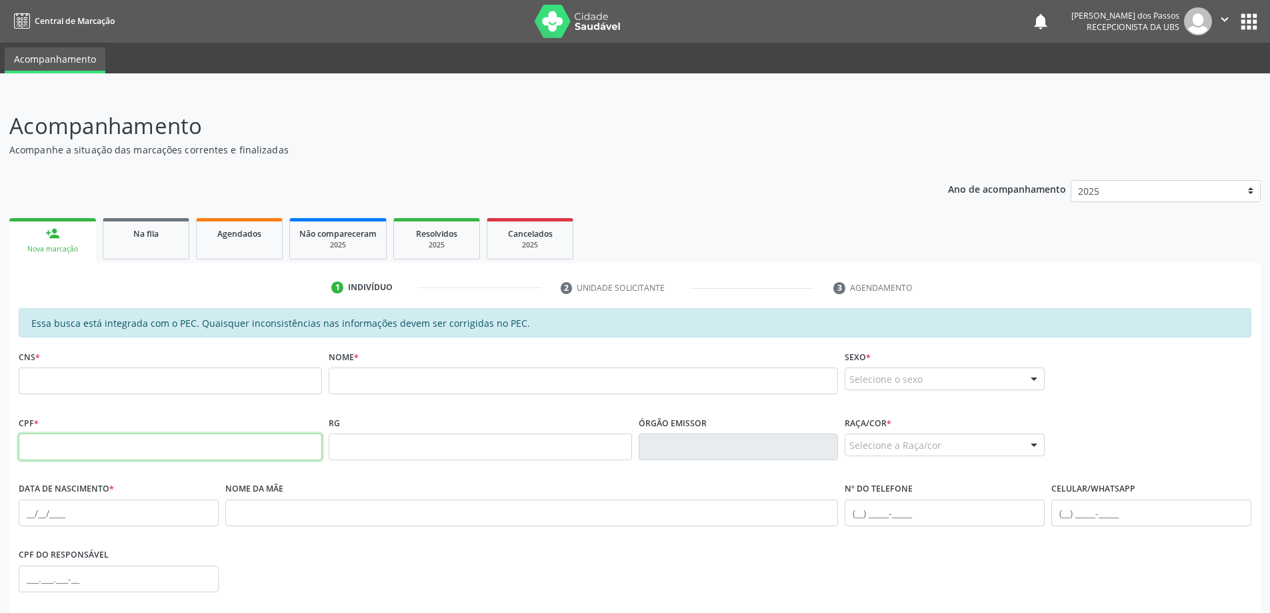
click at [145, 445] on input "text" at bounding box center [170, 446] width 303 height 27
click at [145, 445] on input "515.774.884-15" at bounding box center [170, 446] width 303 height 27
type input "5"
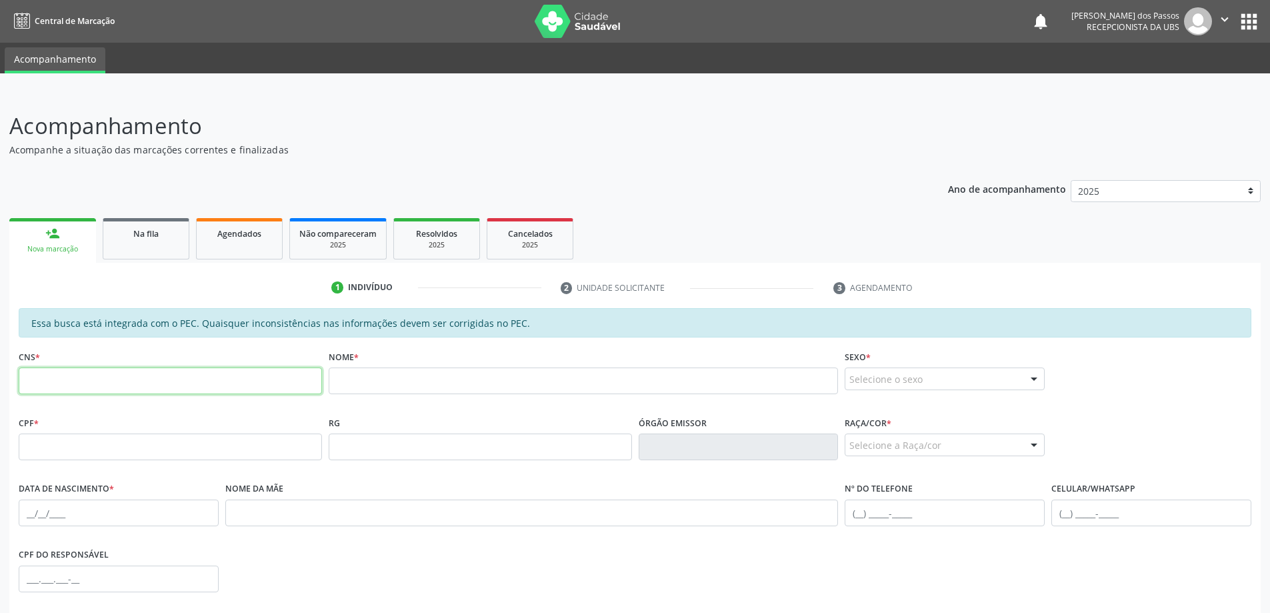
click at [98, 376] on input "text" at bounding box center [170, 380] width 303 height 27
type input "702 0063 0897 3387"
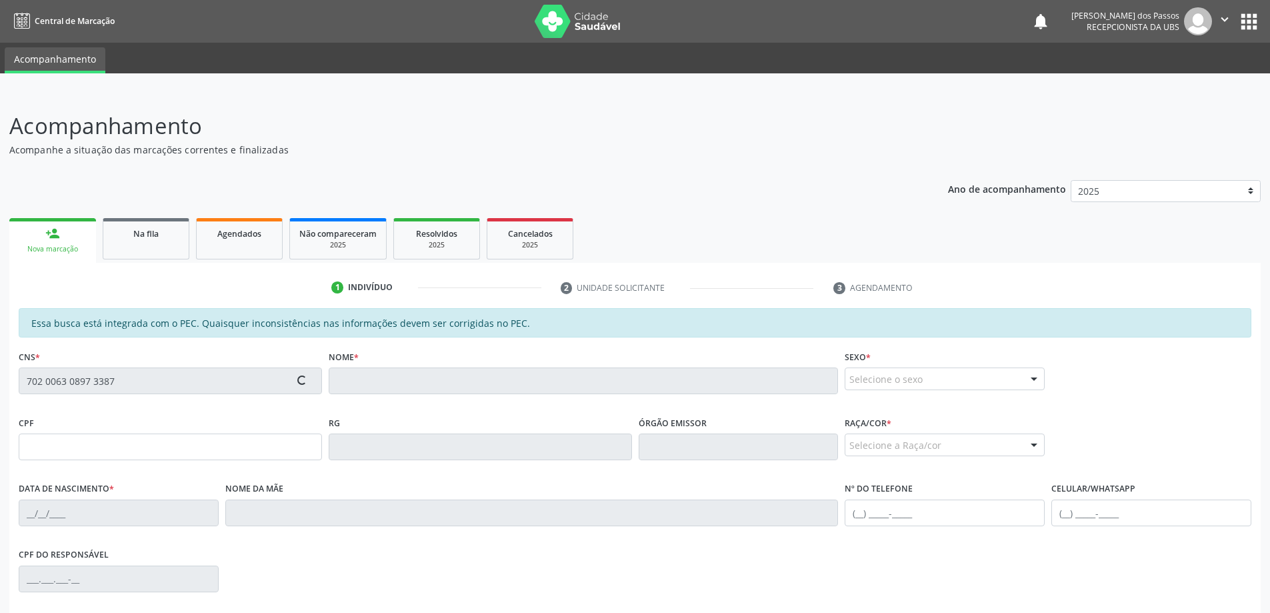
type input "136.447.224-47"
type input "24/01/2012"
type input "Maria Pastora da Conceicao"
type input "(82) 8869-9219"
type input "S/N"
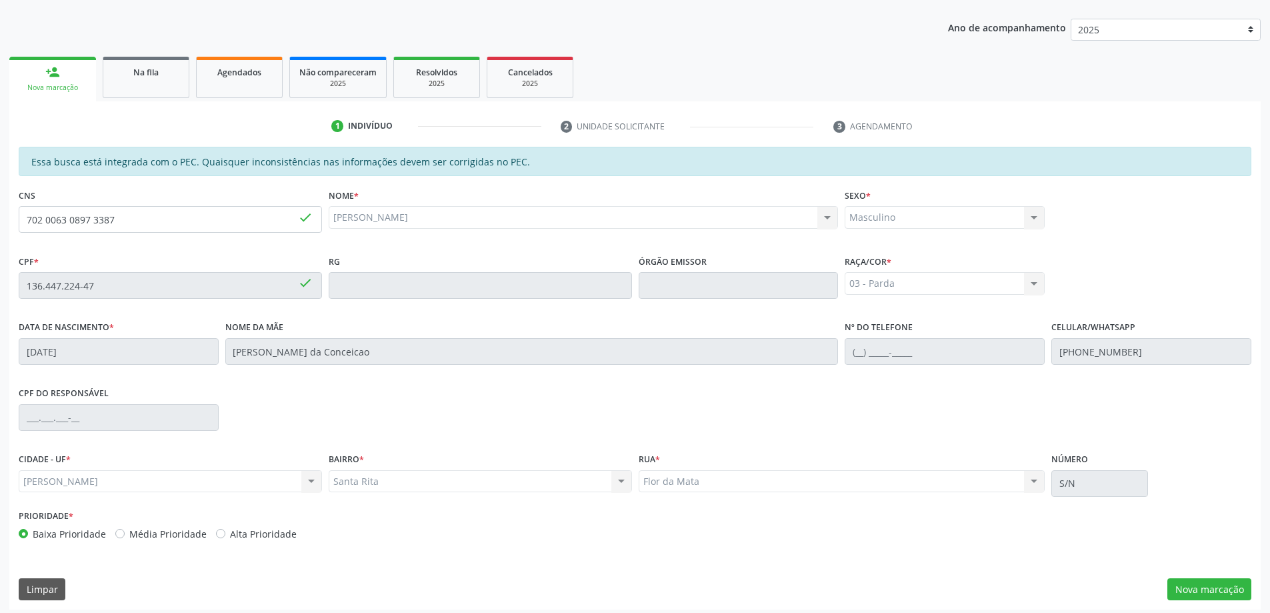
scroll to position [167, 0]
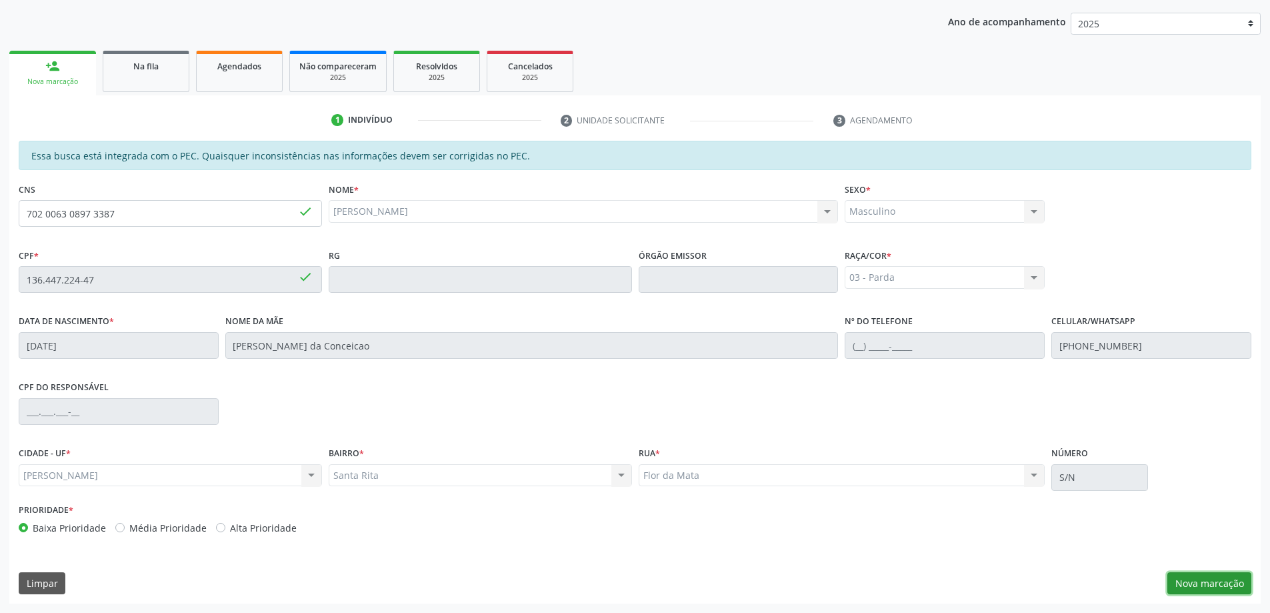
click at [1219, 589] on button "Nova marcação" at bounding box center [1209, 583] width 84 height 23
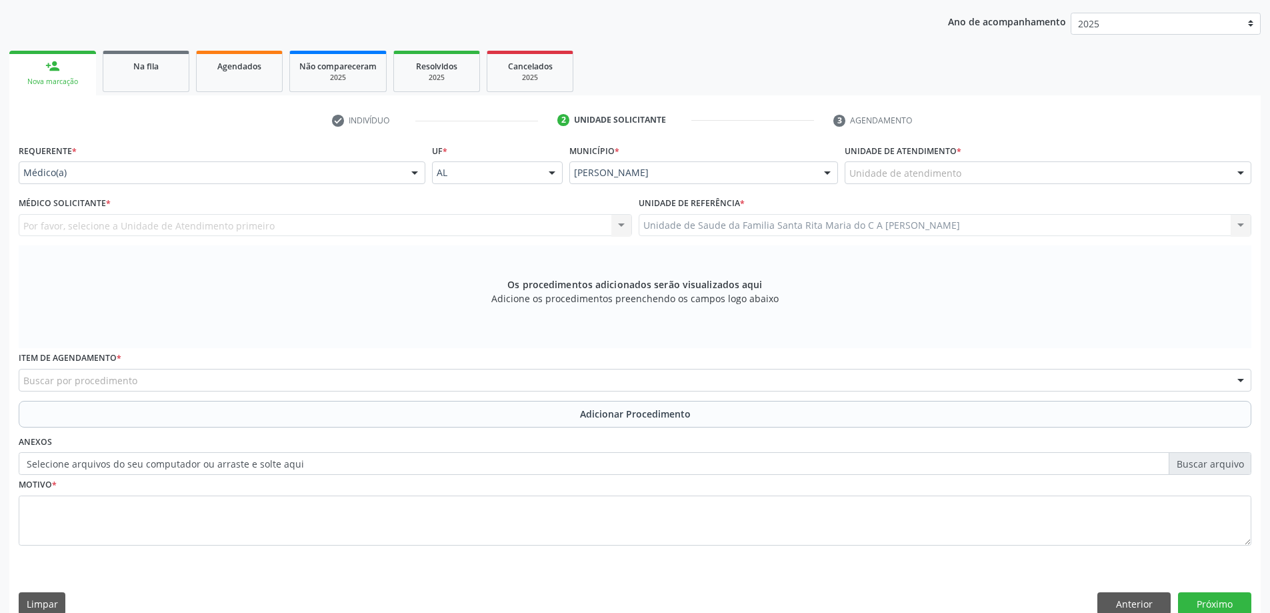
click at [969, 175] on div "Unidade de atendimento" at bounding box center [1048, 172] width 407 height 23
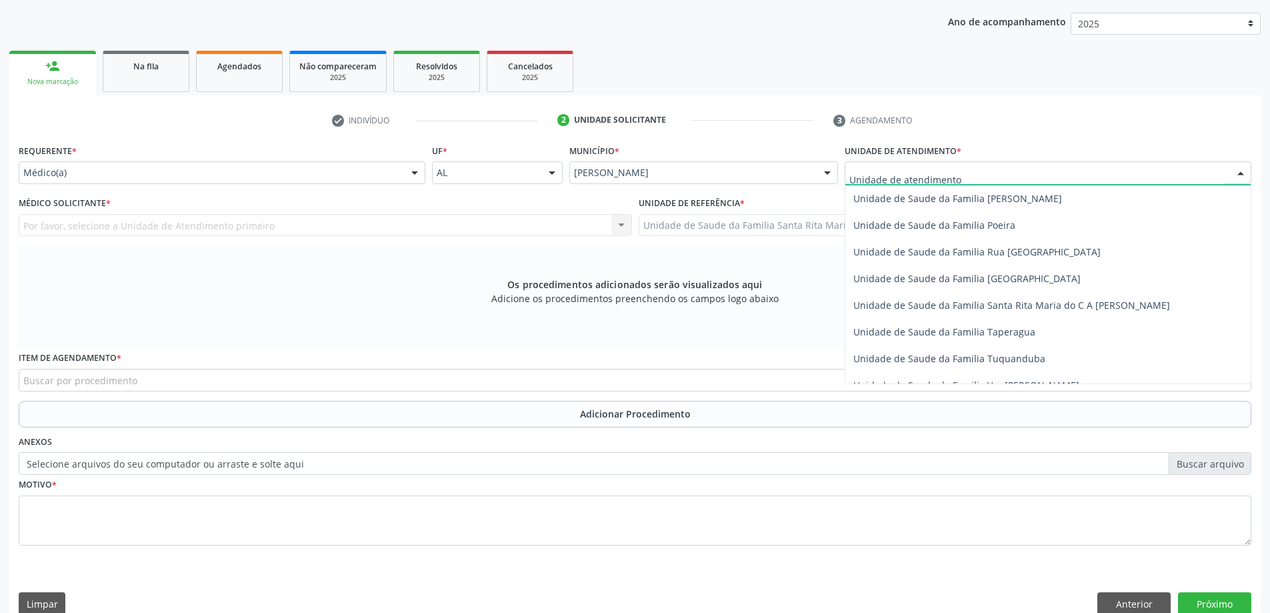
scroll to position [867, 0]
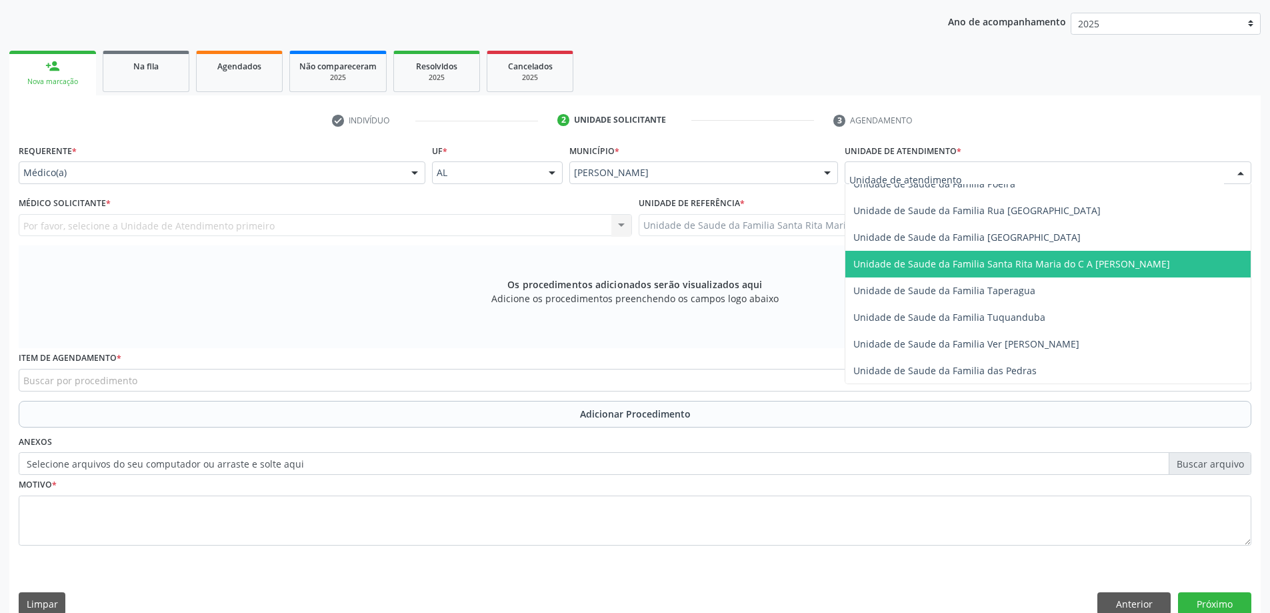
click at [942, 273] on span "Unidade de Saude da Familia Santa Rita Maria do C A [PERSON_NAME]" at bounding box center [1047, 264] width 405 height 27
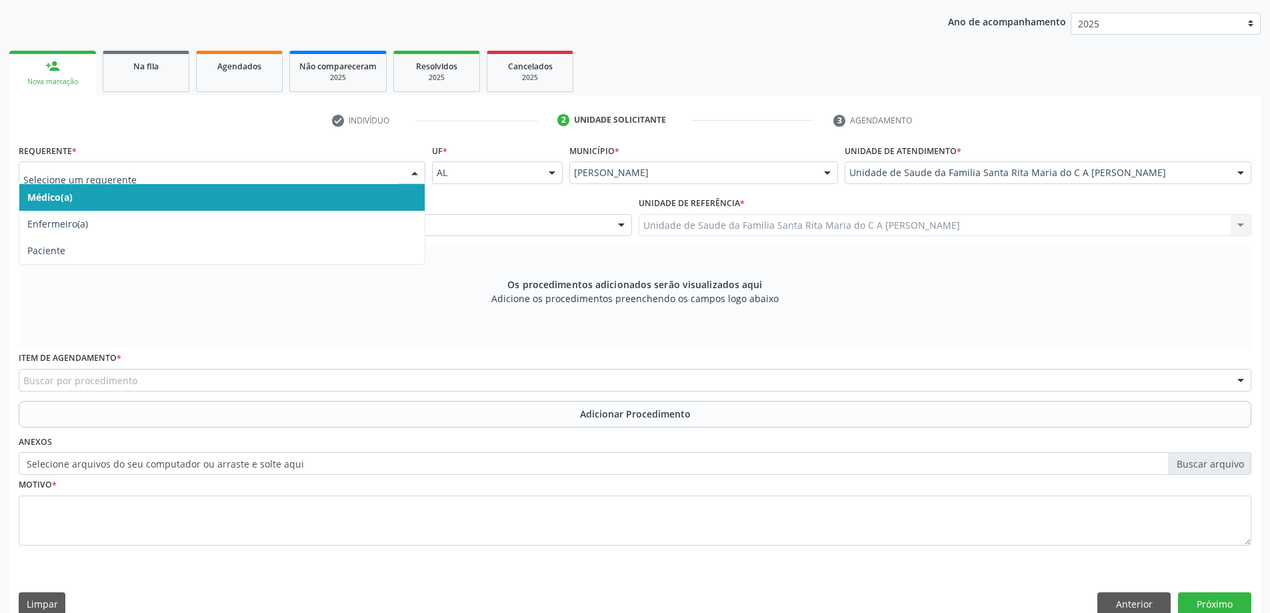
click at [279, 205] on span "Médico(a)" at bounding box center [221, 197] width 405 height 27
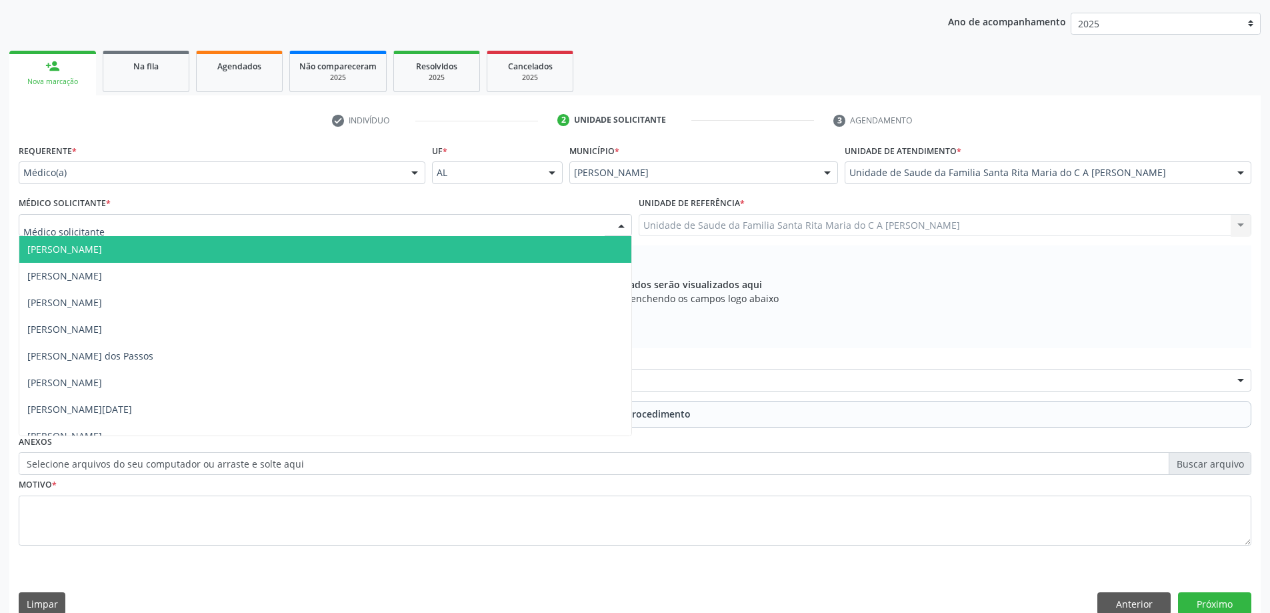
click at [262, 227] on div at bounding box center [325, 225] width 613 height 23
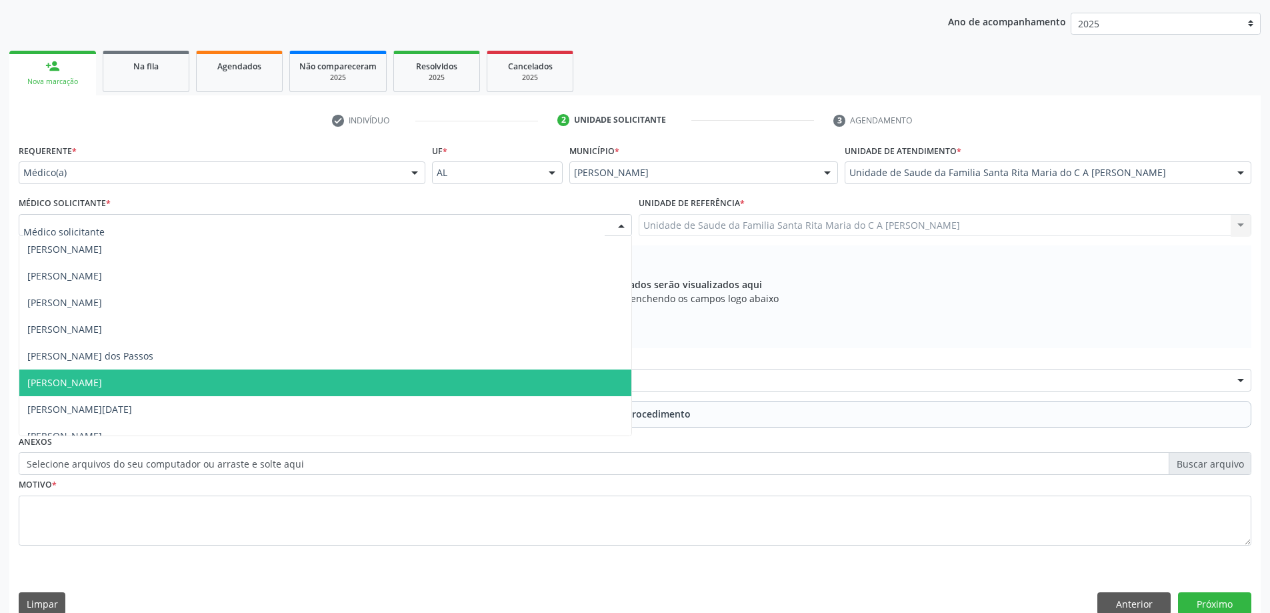
click at [229, 388] on span "[PERSON_NAME]" at bounding box center [325, 382] width 612 height 27
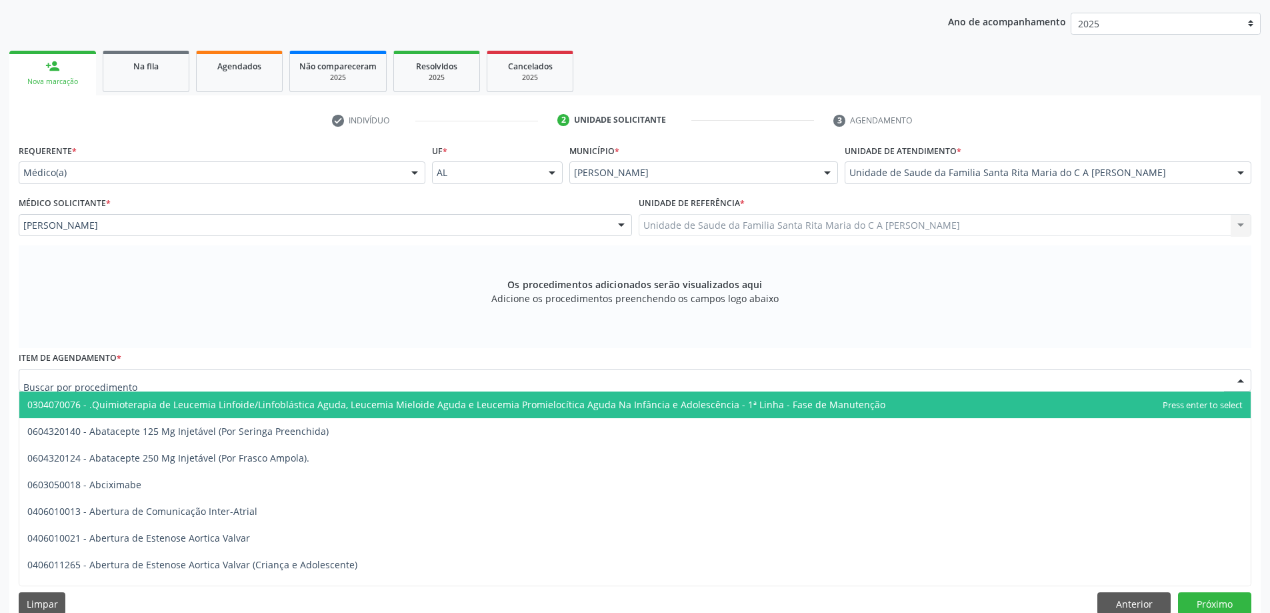
click at [172, 383] on div at bounding box center [635, 380] width 1233 height 23
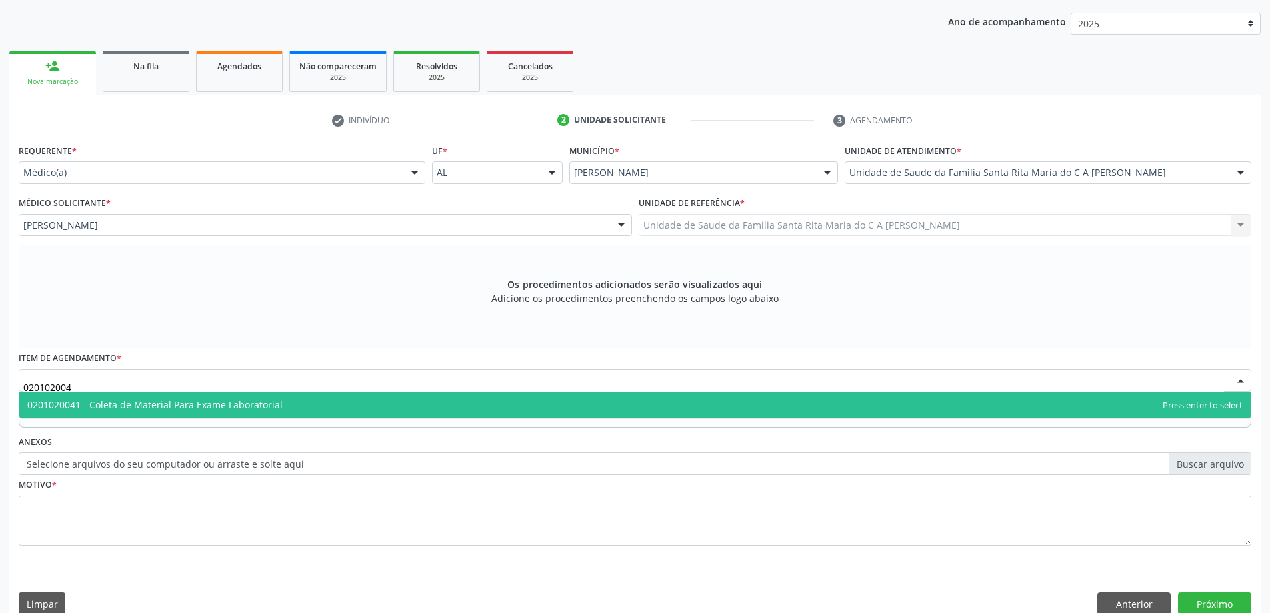
type input "0201020041"
click at [185, 407] on span "0201020041 - Coleta de Material Para Exame Laboratorial" at bounding box center [154, 404] width 255 height 13
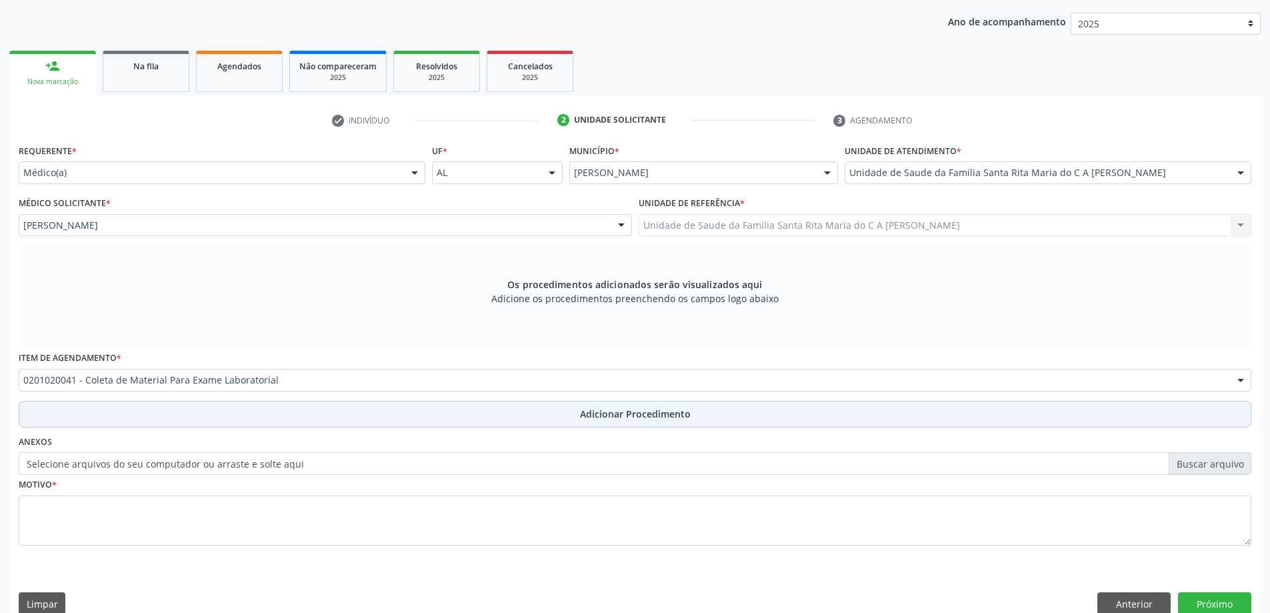
click at [182, 420] on button "Adicionar Procedimento" at bounding box center [635, 414] width 1233 height 27
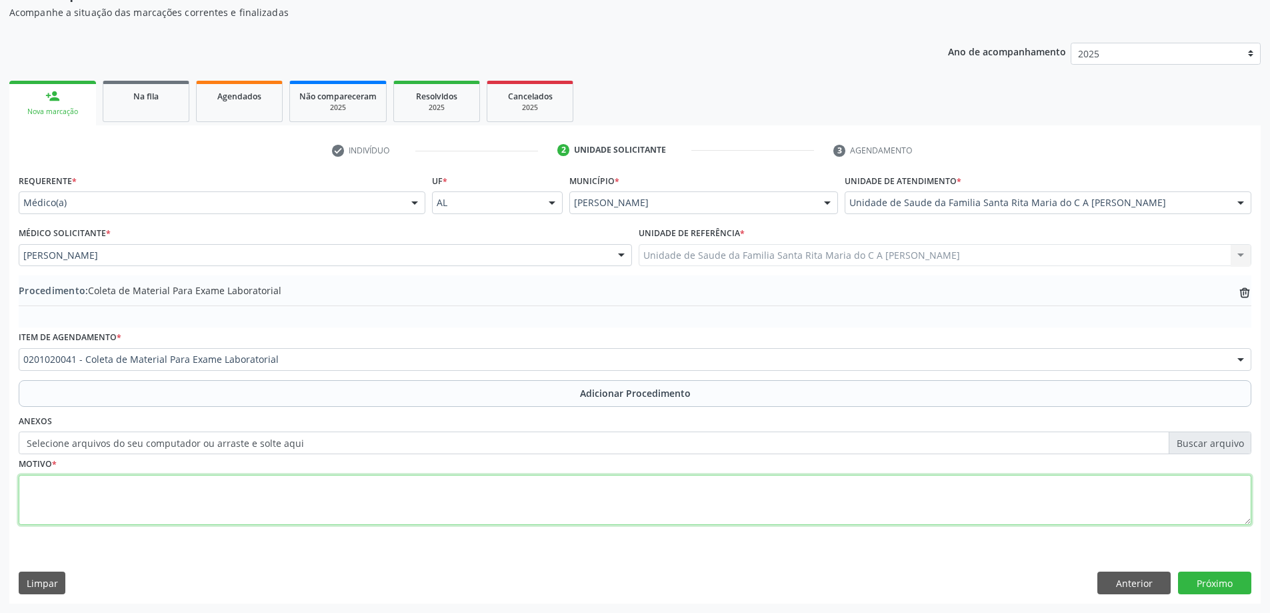
click at [137, 511] on textarea at bounding box center [635, 500] width 1233 height 51
type textarea "tontura"
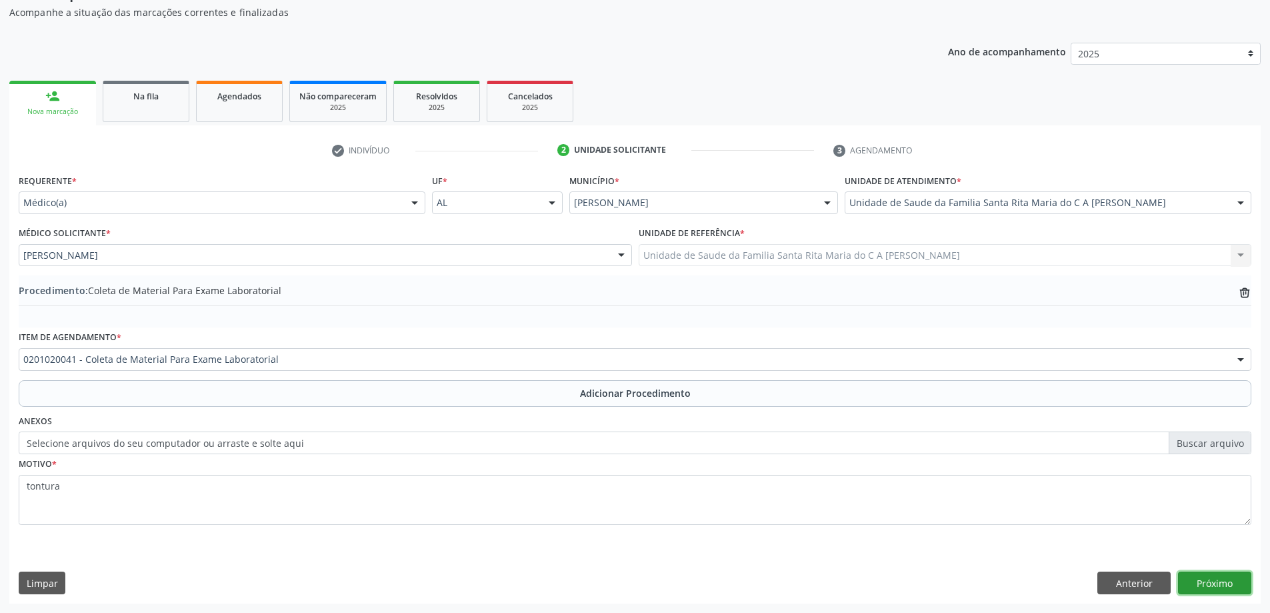
click at [1198, 581] on button "Próximo" at bounding box center [1214, 582] width 73 height 23
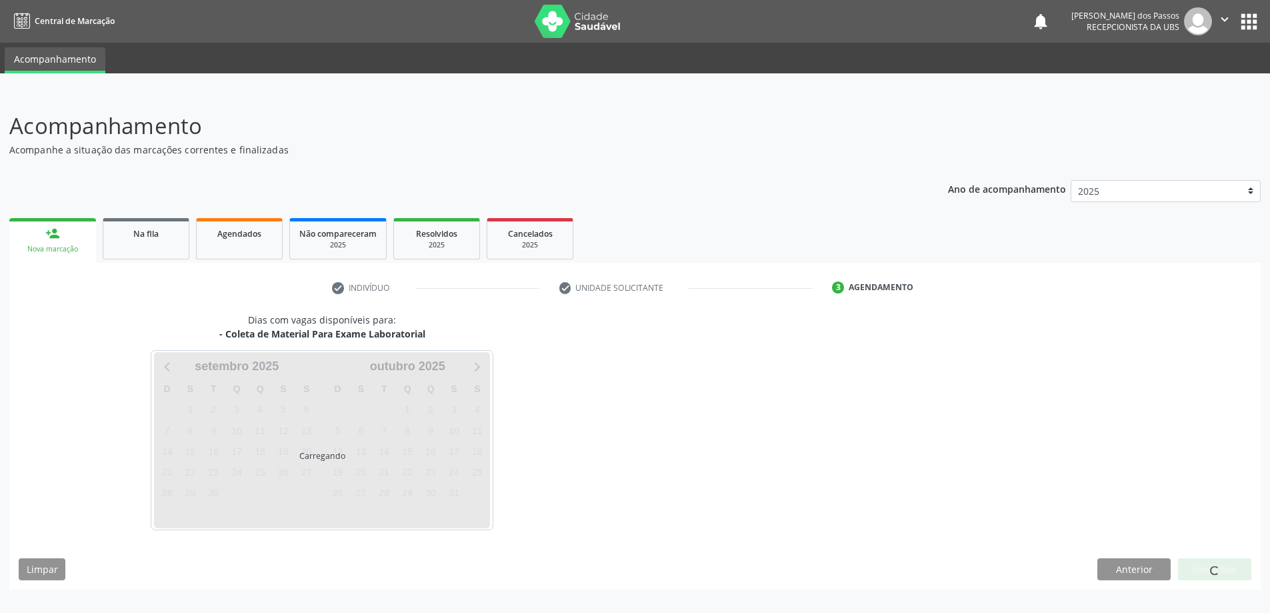
scroll to position [0, 0]
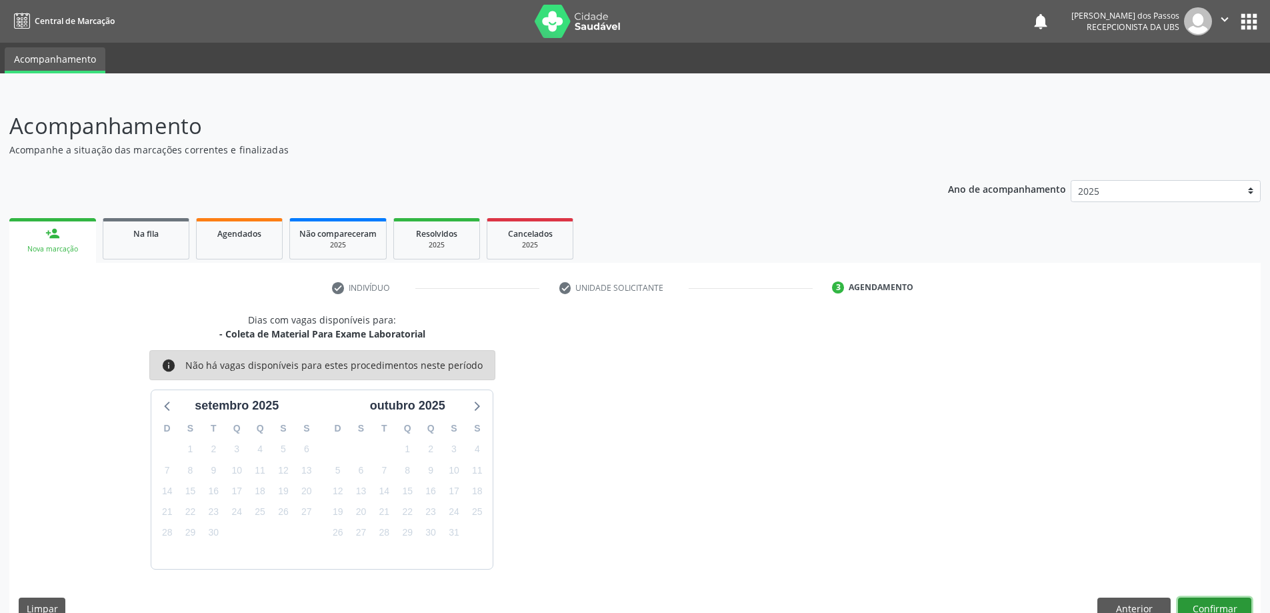
click at [1188, 609] on button "Confirmar" at bounding box center [1214, 608] width 73 height 23
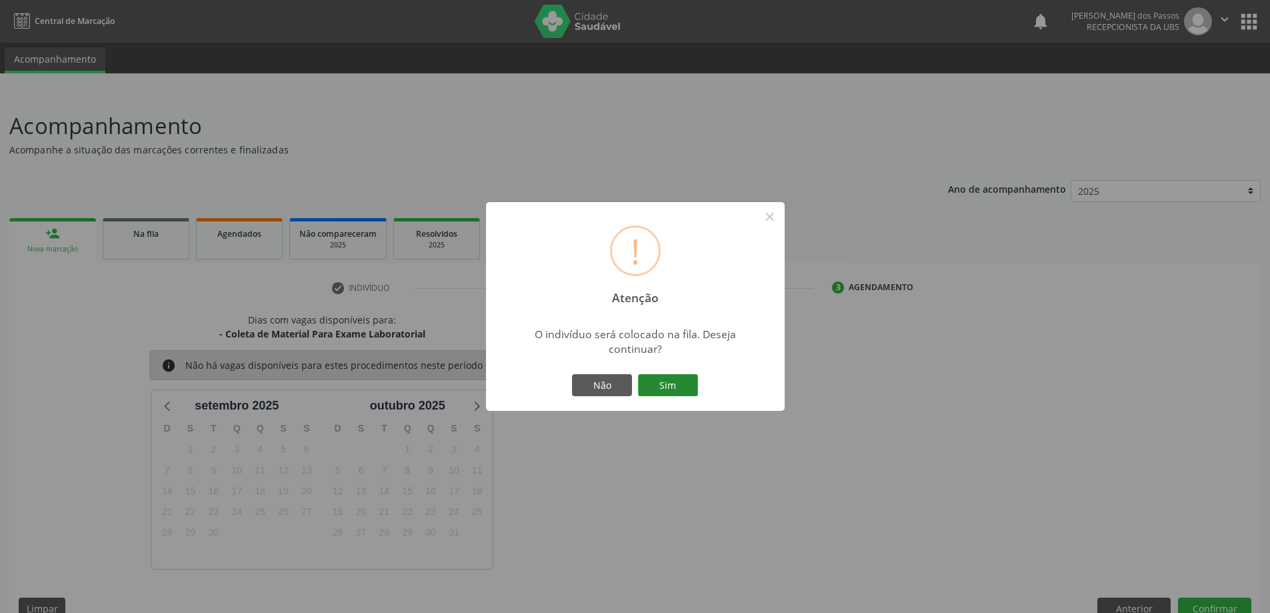
click at [667, 393] on button "Sim" at bounding box center [668, 385] width 60 height 23
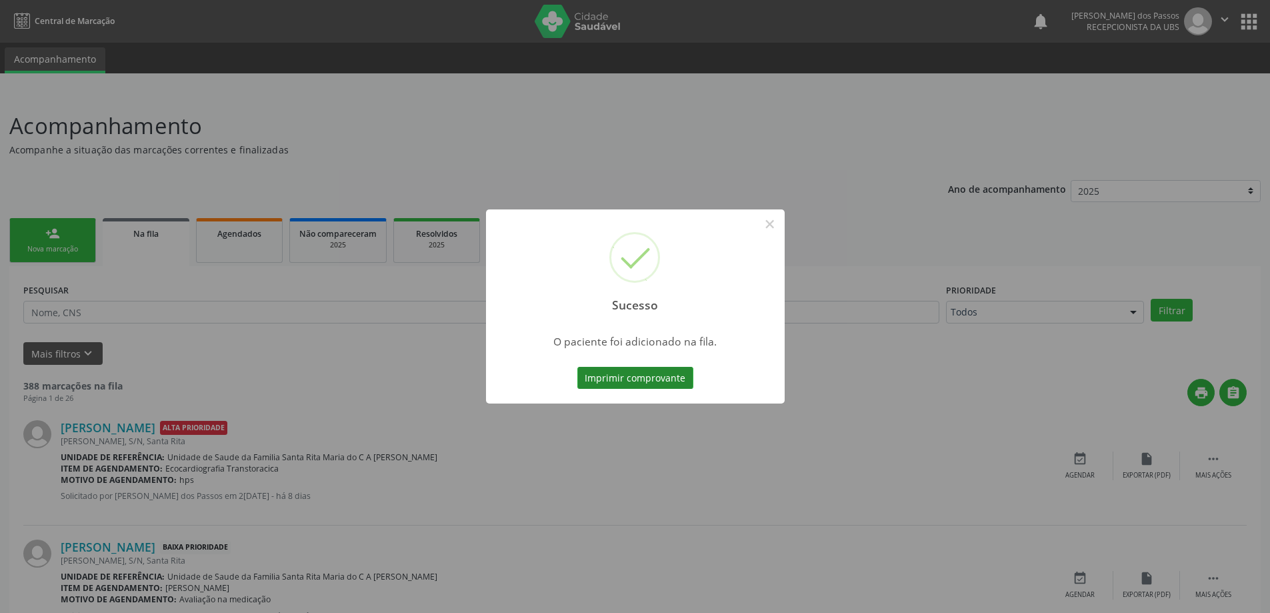
click at [663, 379] on button "Imprimir comprovante" at bounding box center [635, 378] width 116 height 23
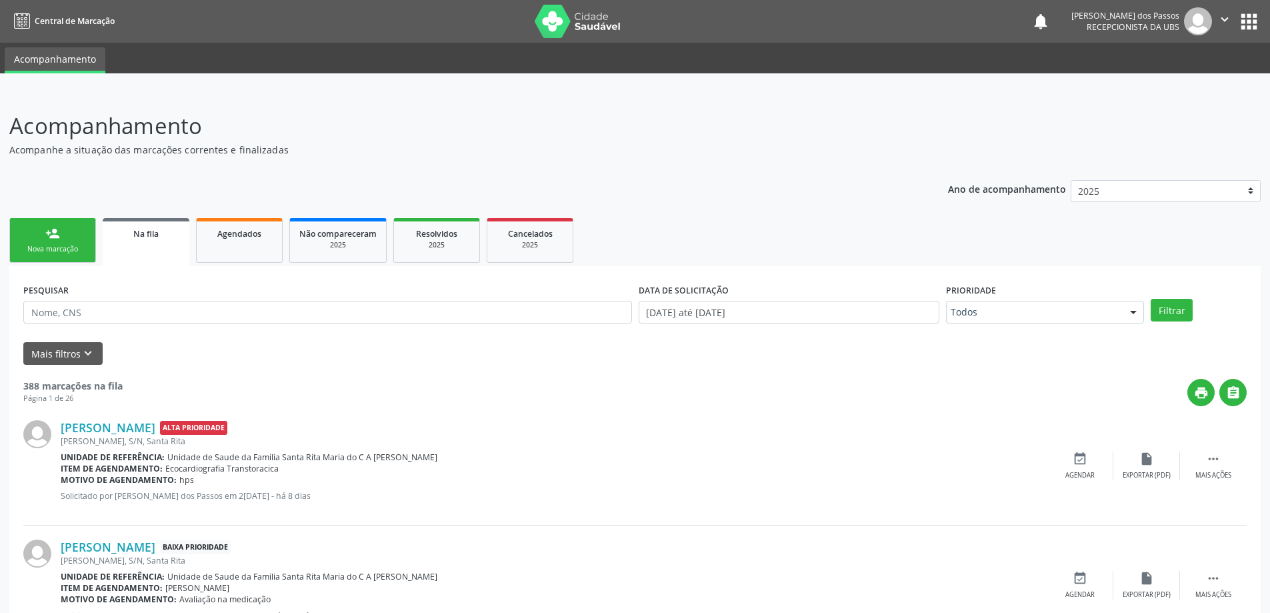
click at [54, 257] on link "person_add Nova marcação" at bounding box center [52, 240] width 87 height 45
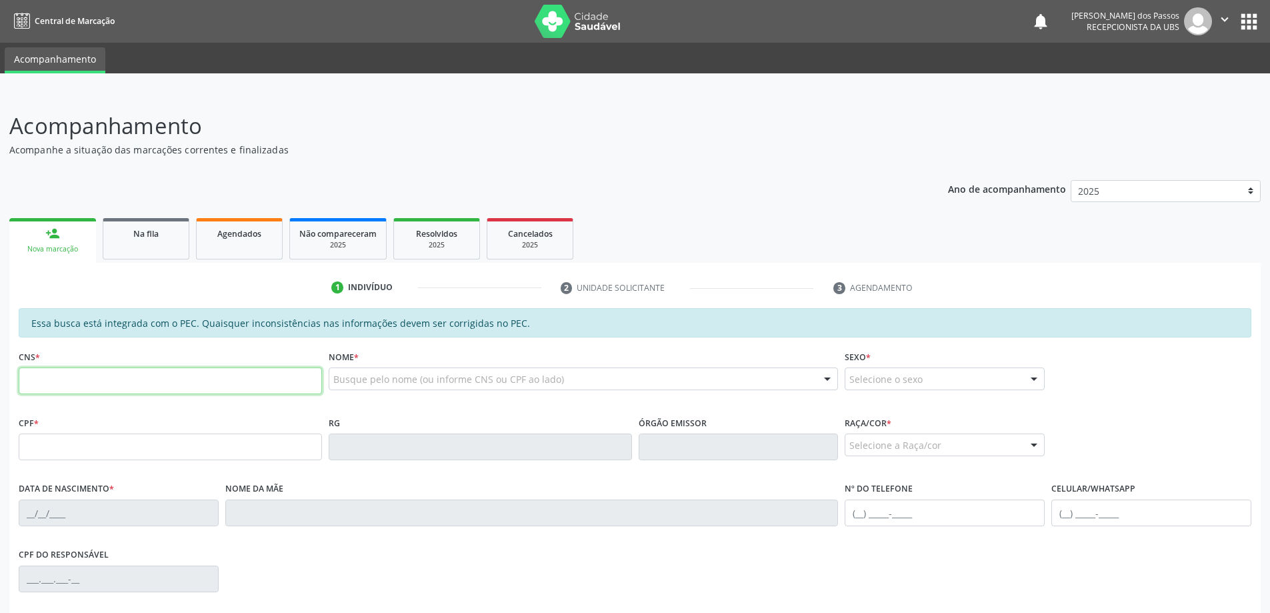
click at [63, 376] on input "text" at bounding box center [170, 380] width 303 height 27
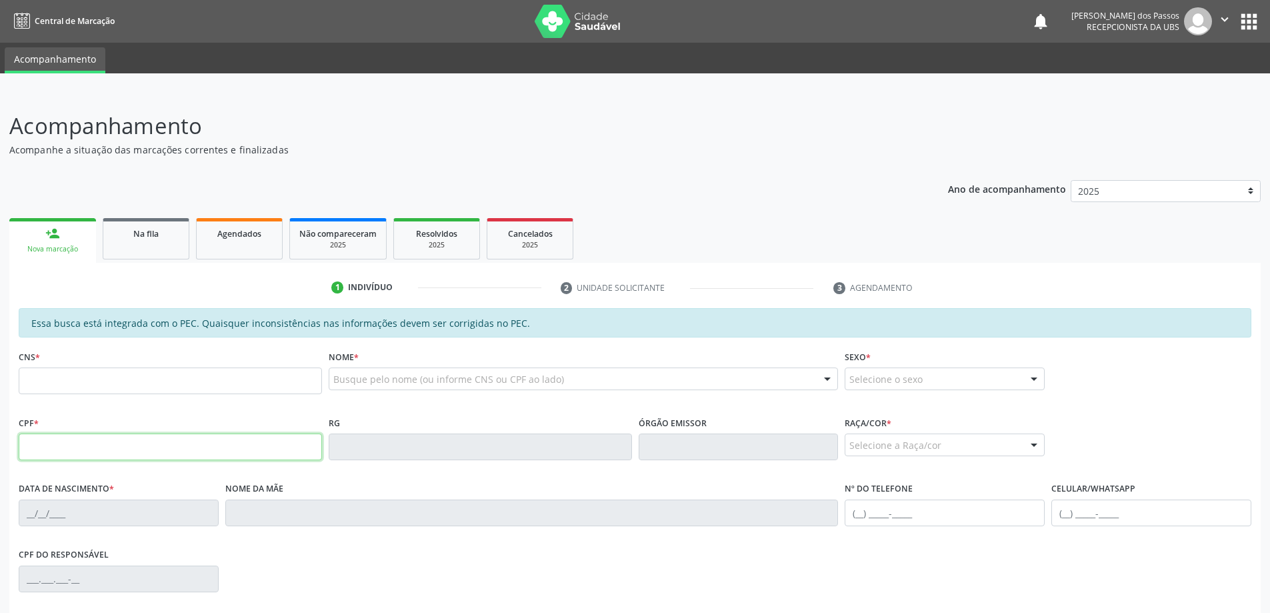
click at [47, 452] on input "text" at bounding box center [170, 446] width 303 height 27
type input "095.996.934-93"
type input "704 3075 4169 4694"
type input "31/12/1979"
type input "Cleonice Paixao Sobral"
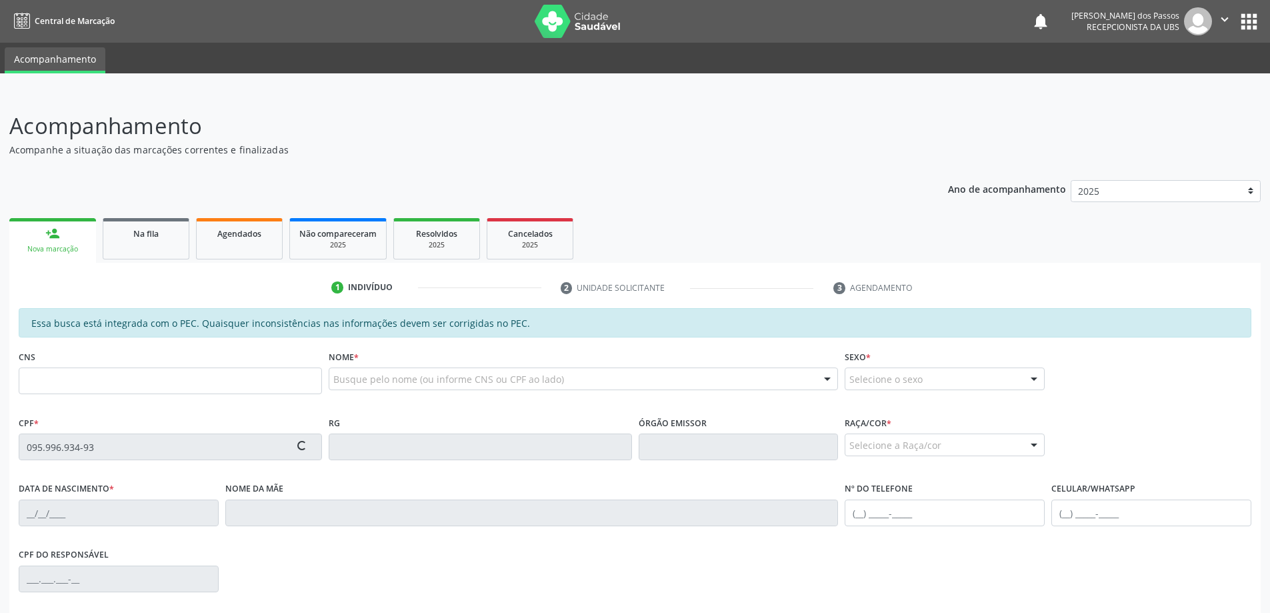
type input "(82) 9302-1883"
type input "S/N"
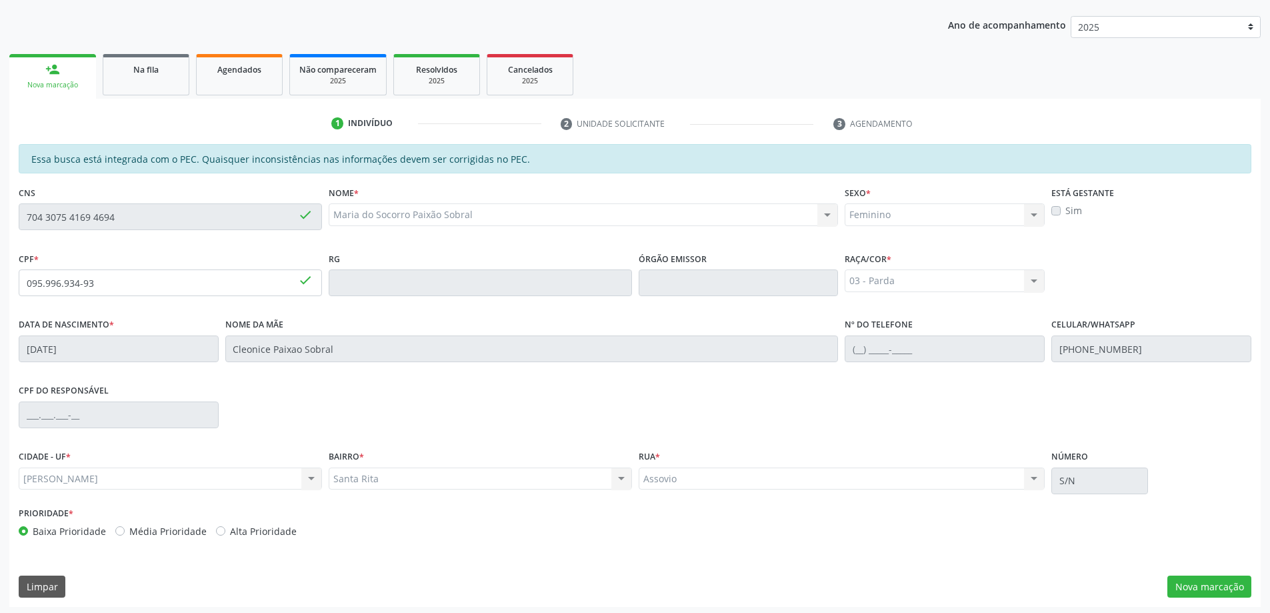
scroll to position [167, 0]
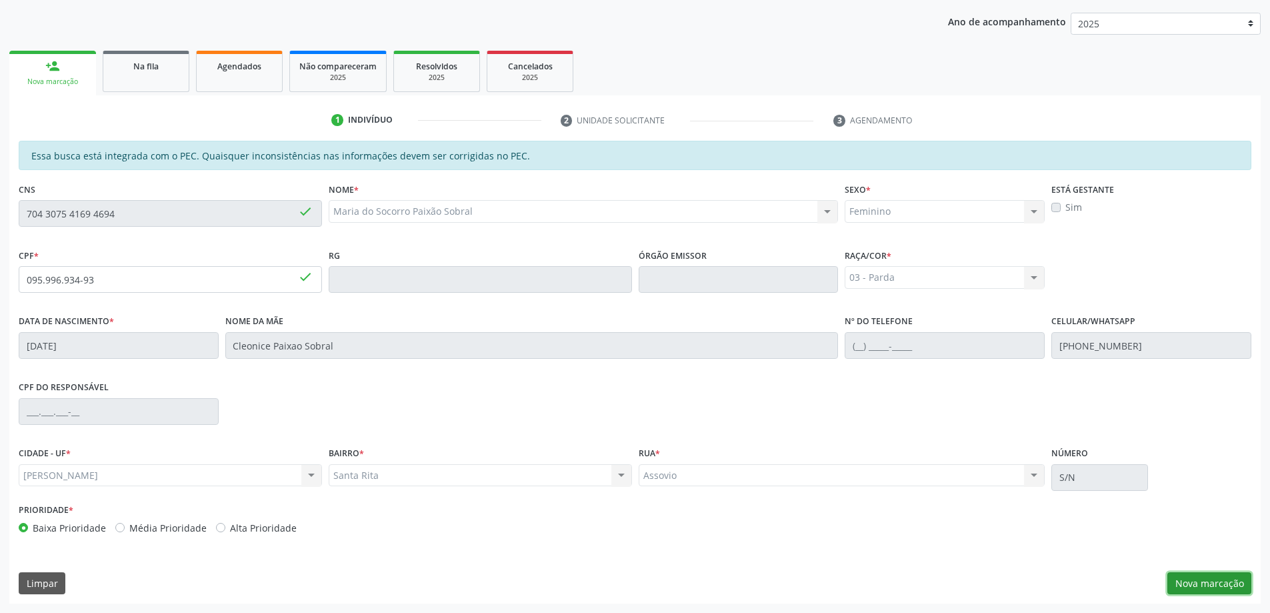
click at [1192, 587] on button "Nova marcação" at bounding box center [1209, 583] width 84 height 23
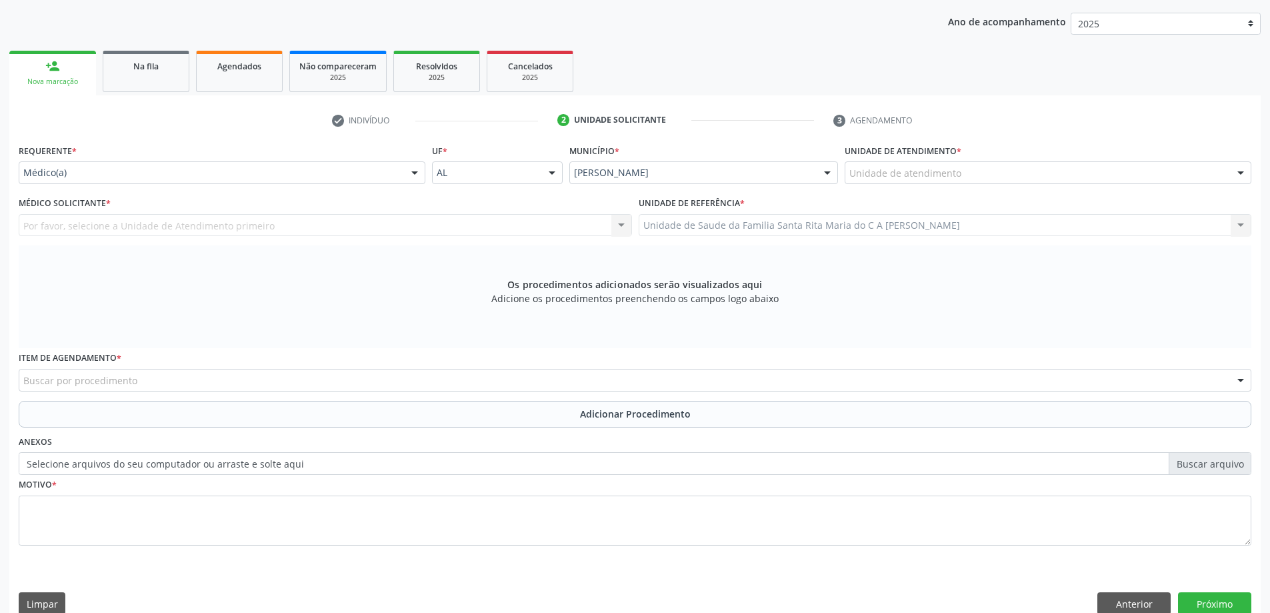
click at [913, 181] on div "Unidade de atendimento" at bounding box center [1048, 172] width 407 height 23
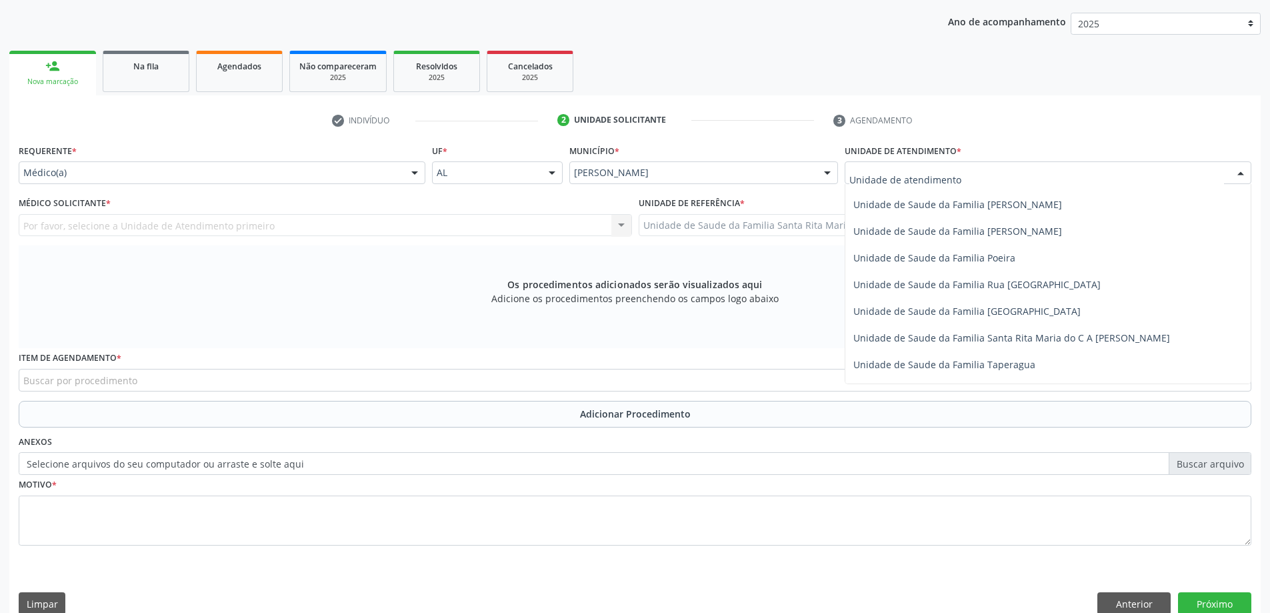
scroll to position [800, 0]
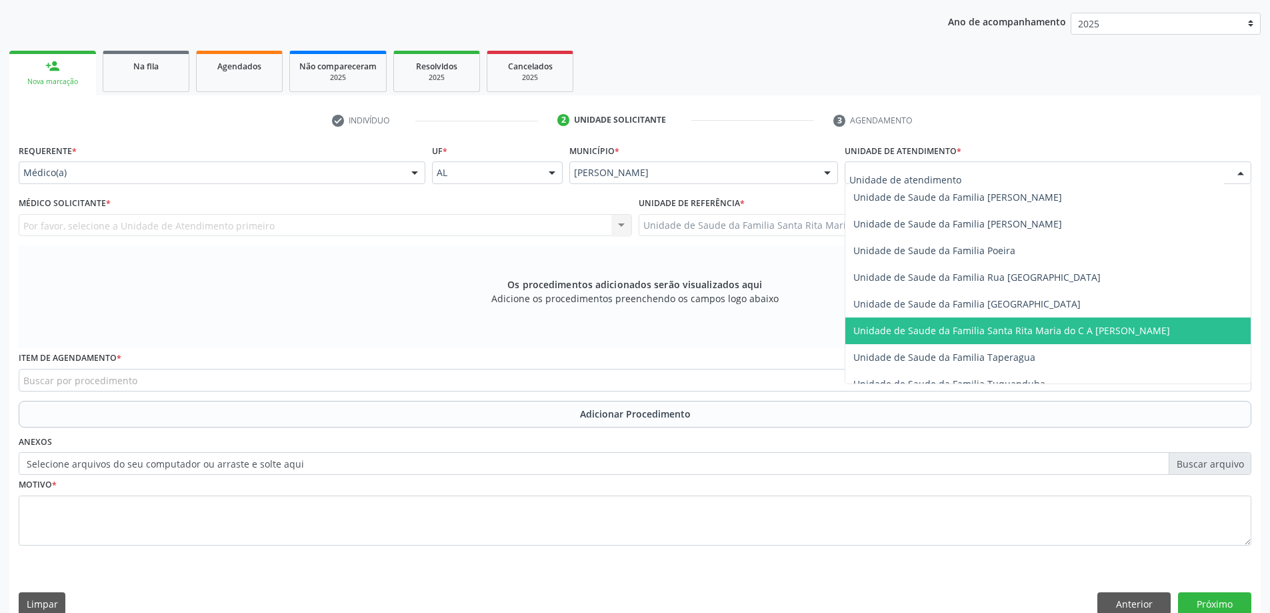
click at [899, 328] on span "Unidade de Saude da Familia Santa Rita Maria do C A [PERSON_NAME]" at bounding box center [1011, 330] width 317 height 13
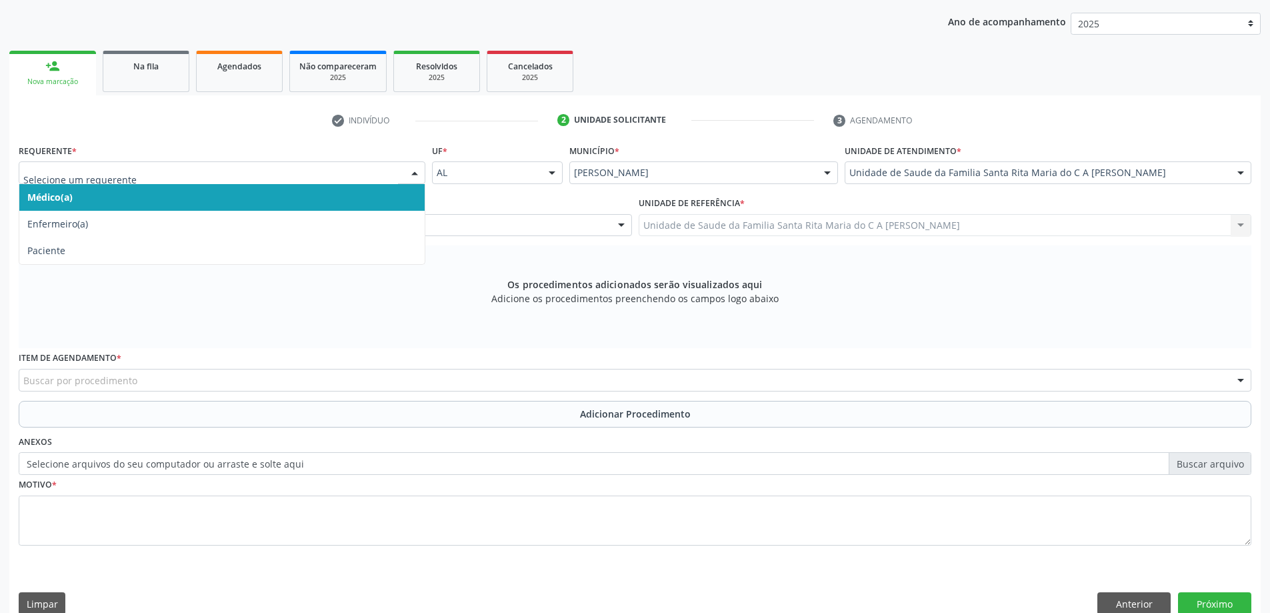
click at [274, 199] on span "Médico(a)" at bounding box center [221, 197] width 405 height 27
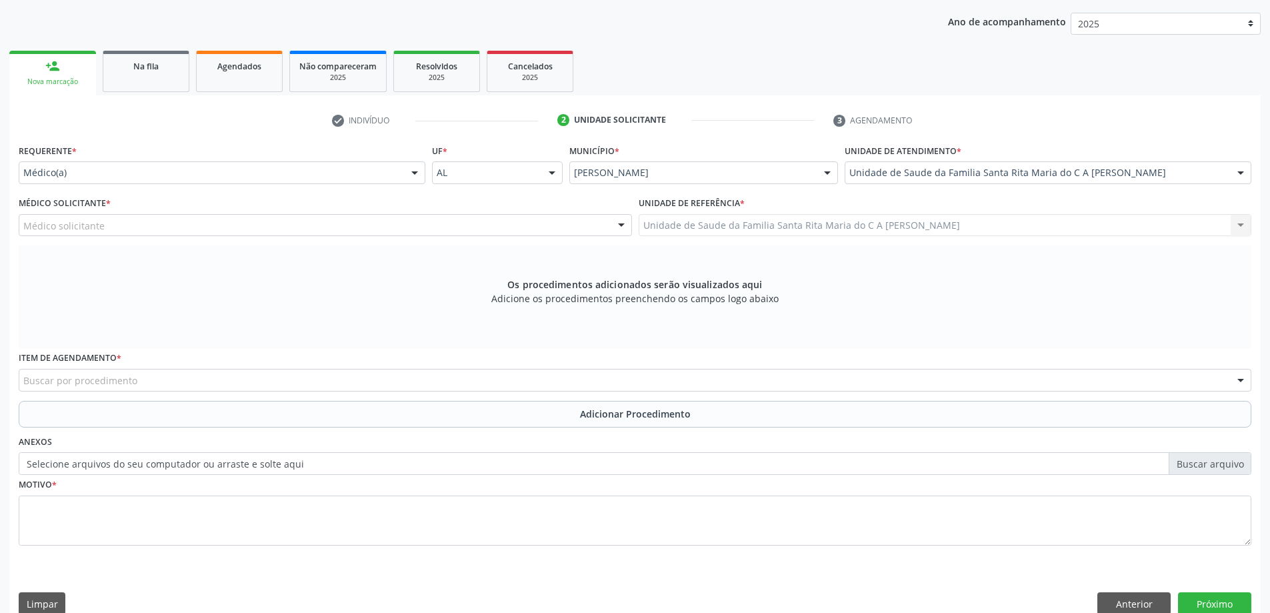
click at [269, 229] on div "Médico solicitante" at bounding box center [325, 225] width 613 height 23
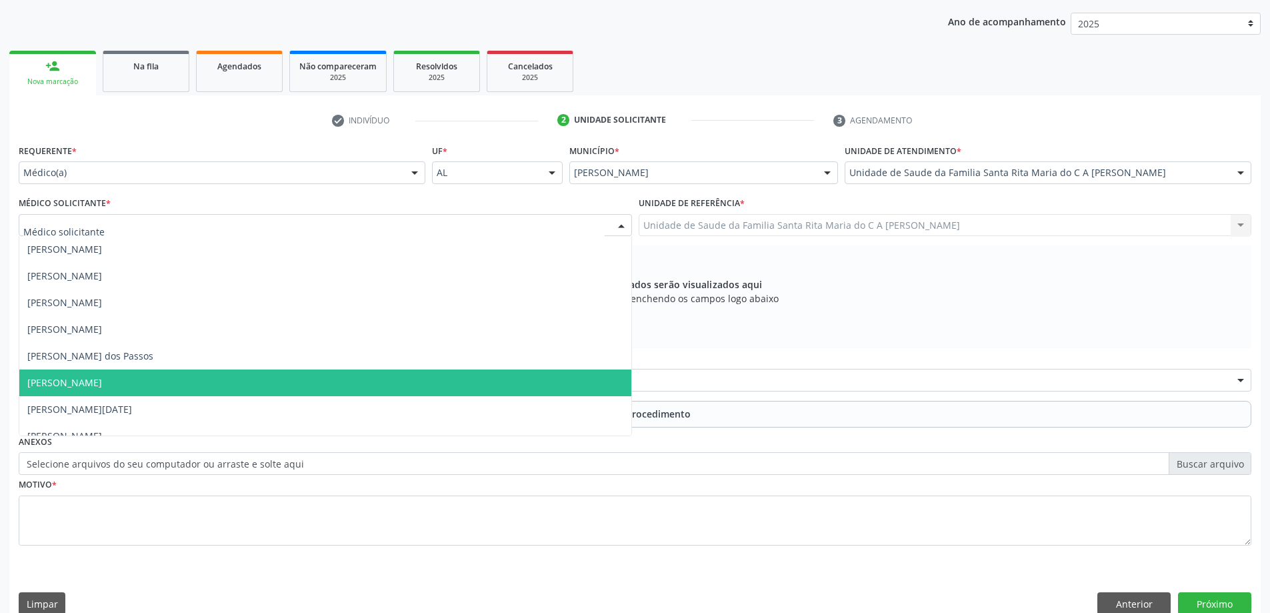
click at [275, 374] on span "[PERSON_NAME]" at bounding box center [325, 382] width 612 height 27
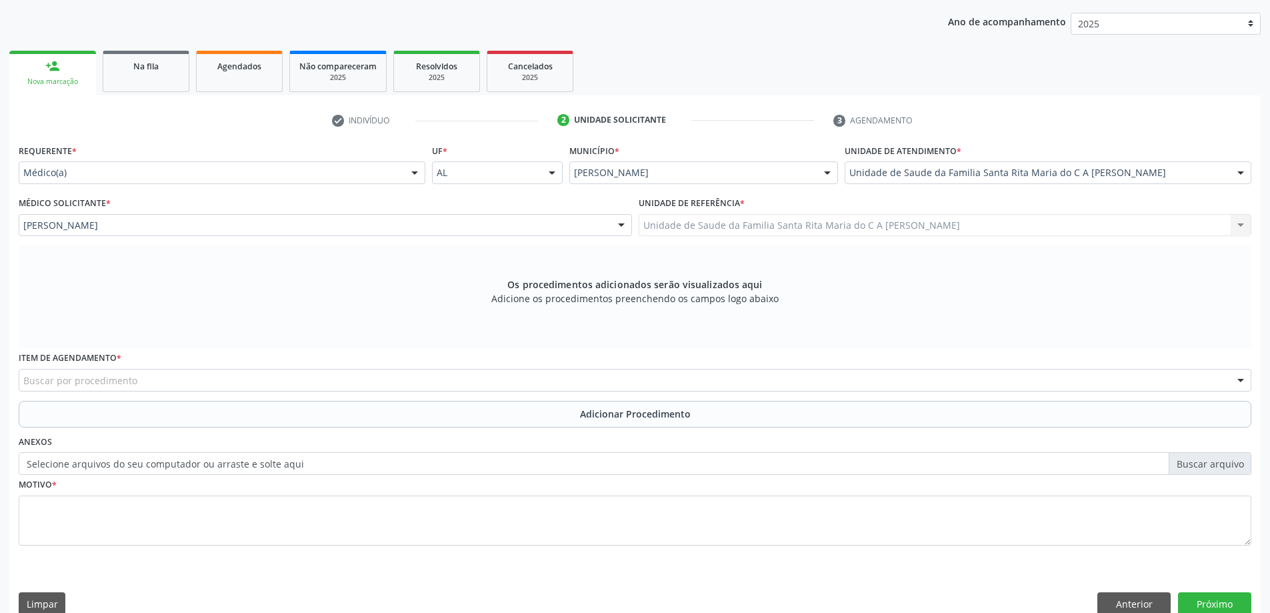
click at [242, 384] on div "Buscar por procedimento" at bounding box center [635, 380] width 1233 height 23
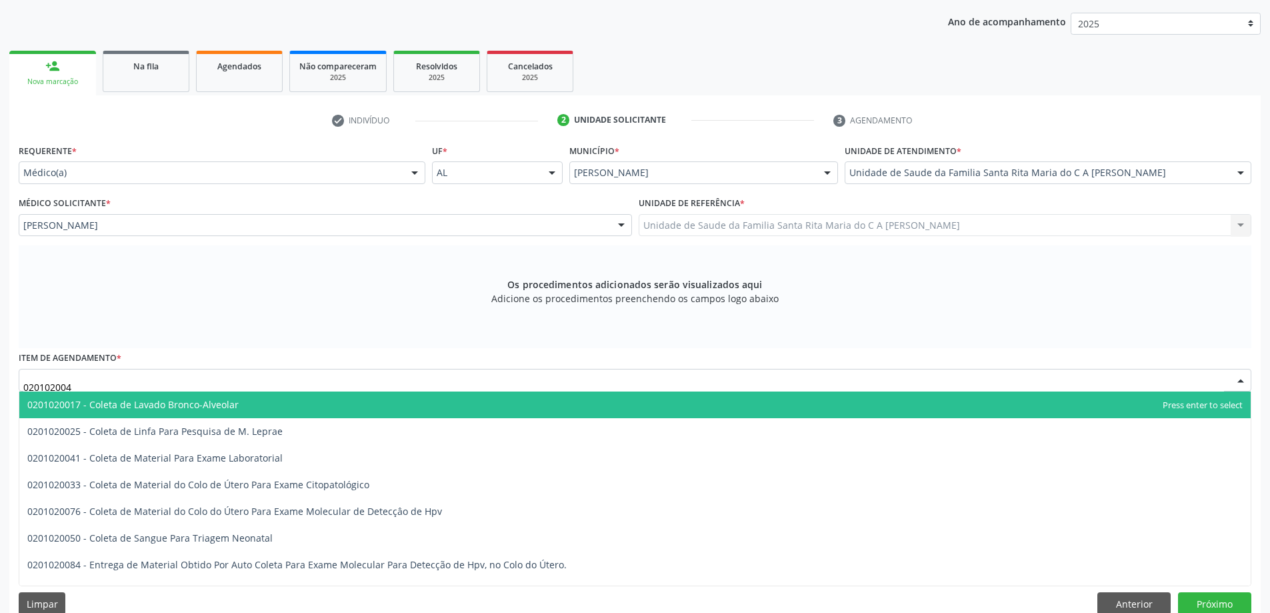
type input "0201020041"
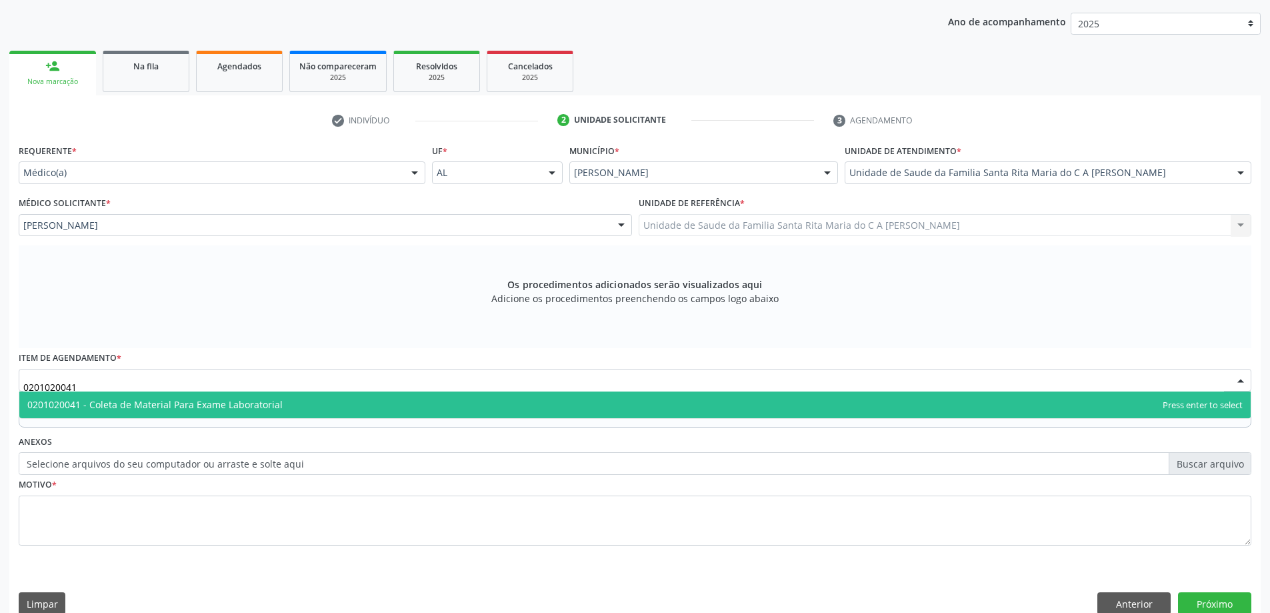
click at [216, 408] on span "0201020041 - Coleta de Material Para Exame Laboratorial" at bounding box center [154, 404] width 255 height 13
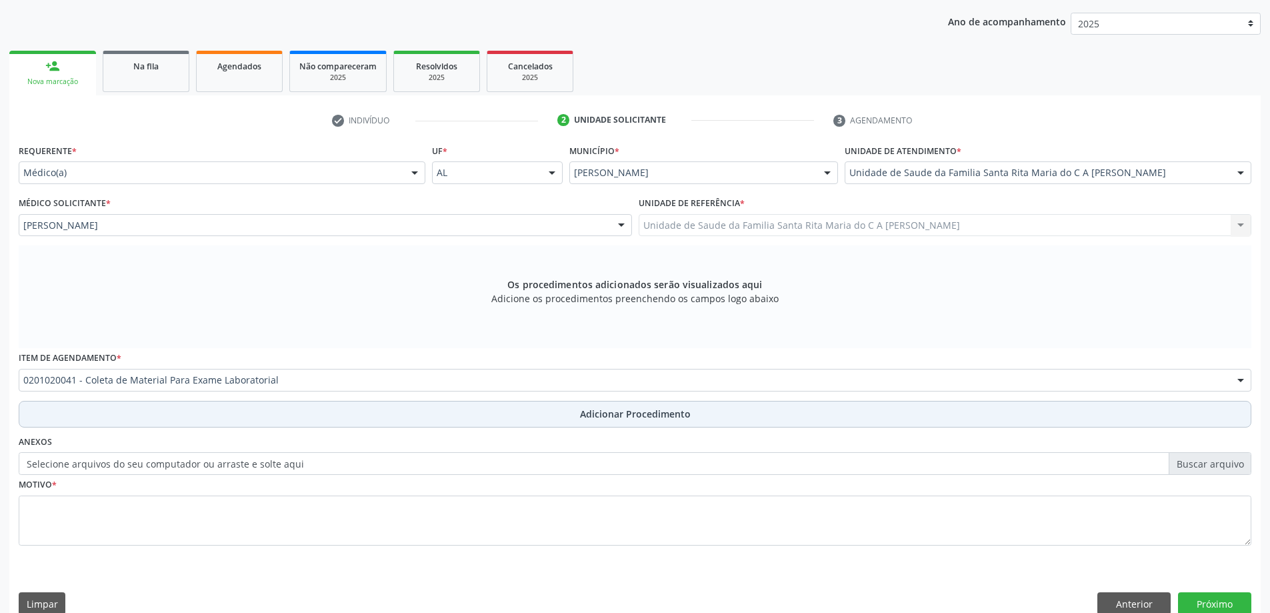
click at [211, 416] on button "Adicionar Procedimento" at bounding box center [635, 414] width 1233 height 27
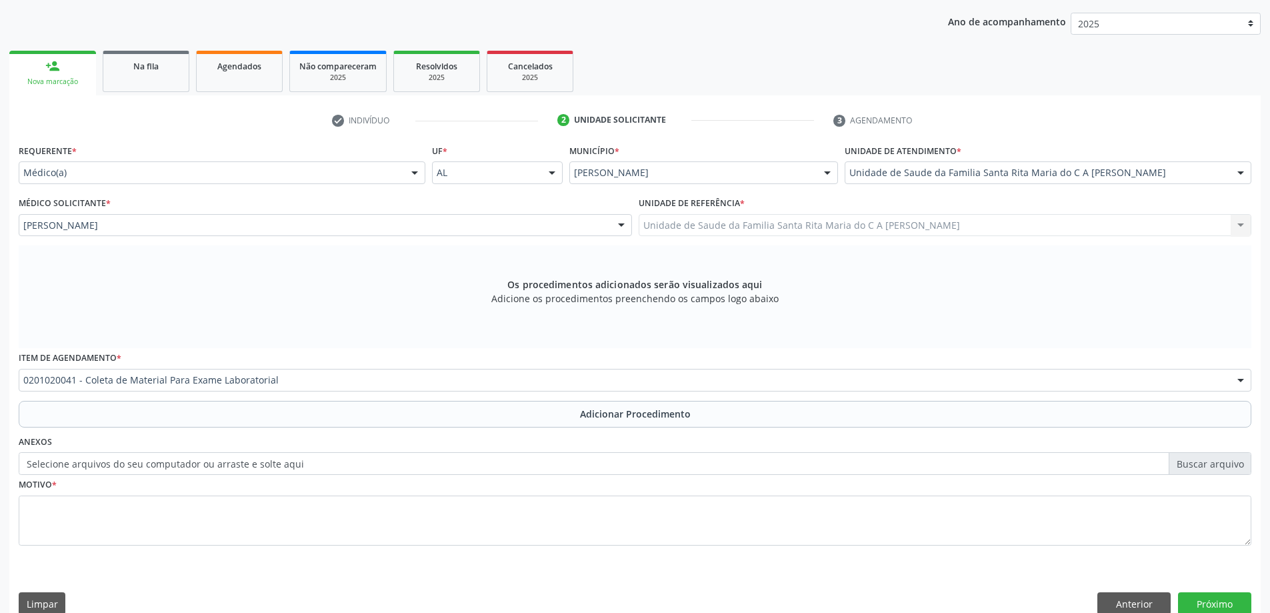
scroll to position [137, 0]
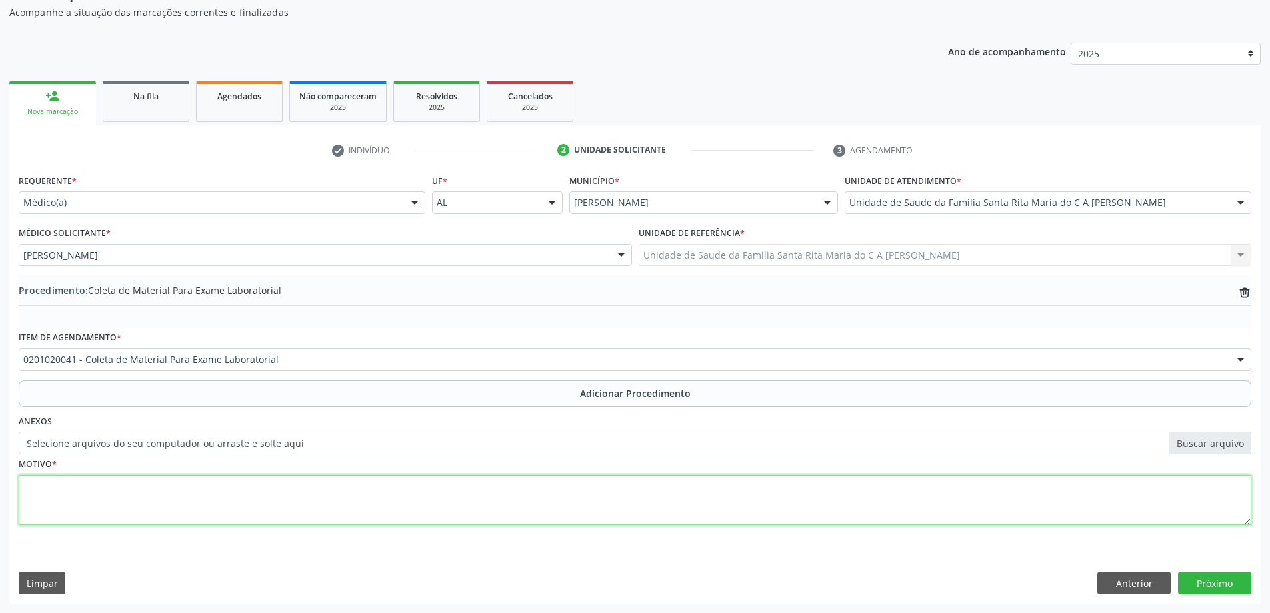
click at [137, 500] on textarea at bounding box center [635, 500] width 1233 height 51
click at [34, 485] on textarea "tantura" at bounding box center [635, 500] width 1233 height 51
type textarea "tontura"
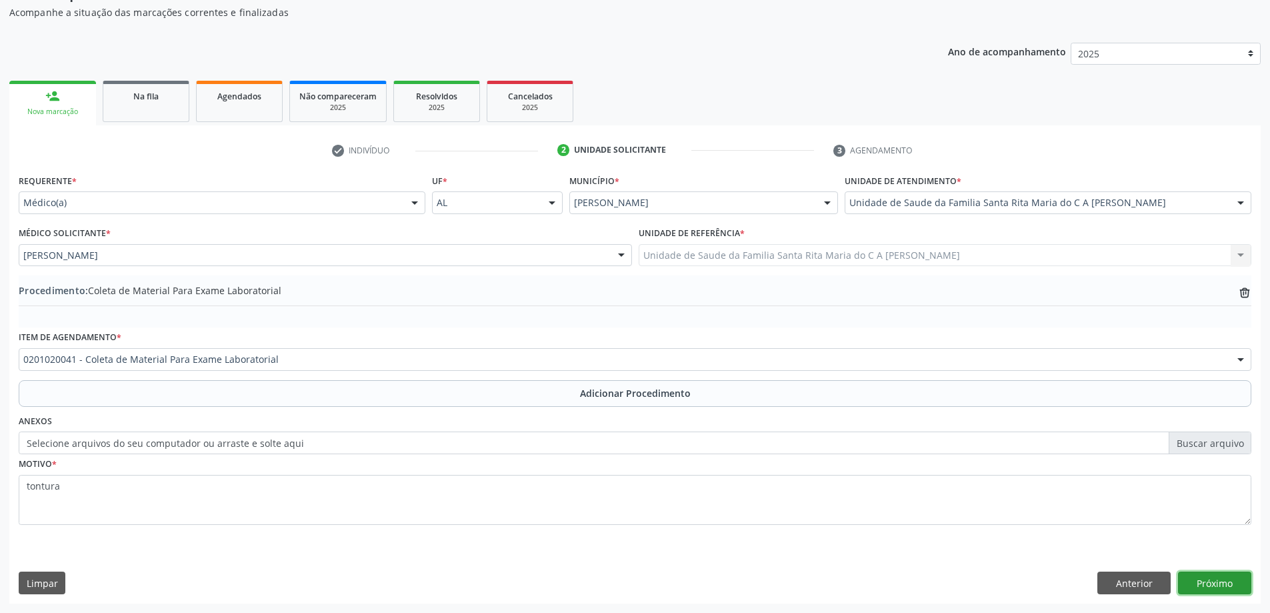
click at [1212, 587] on button "Próximo" at bounding box center [1214, 582] width 73 height 23
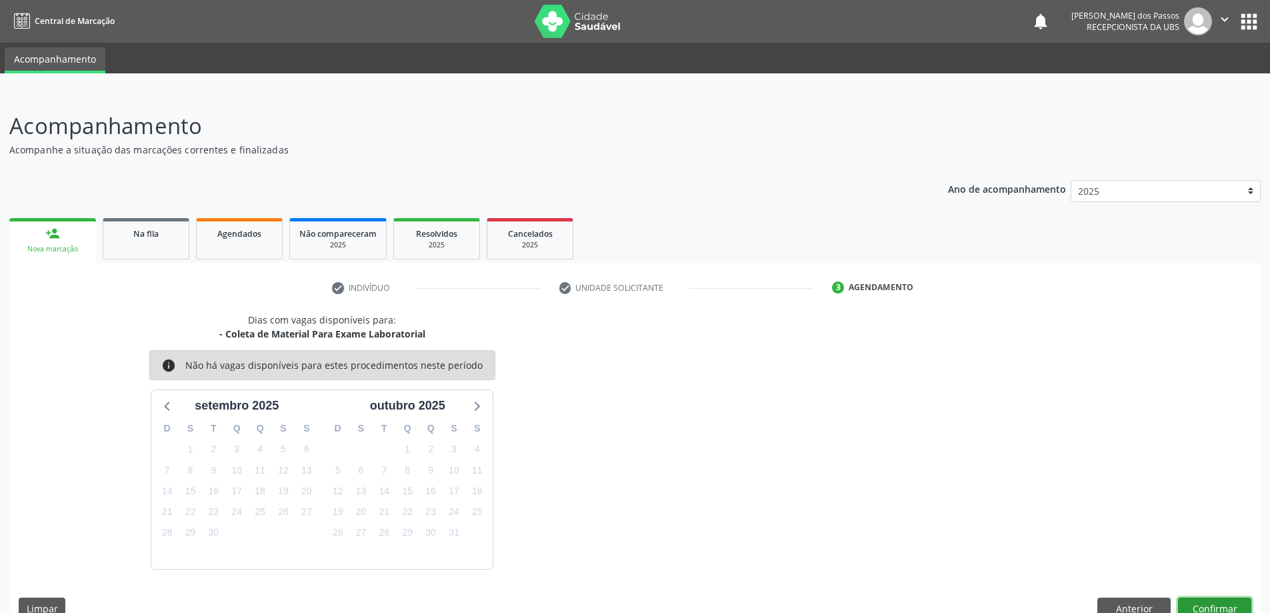
click at [1205, 603] on button "Confirmar" at bounding box center [1214, 608] width 73 height 23
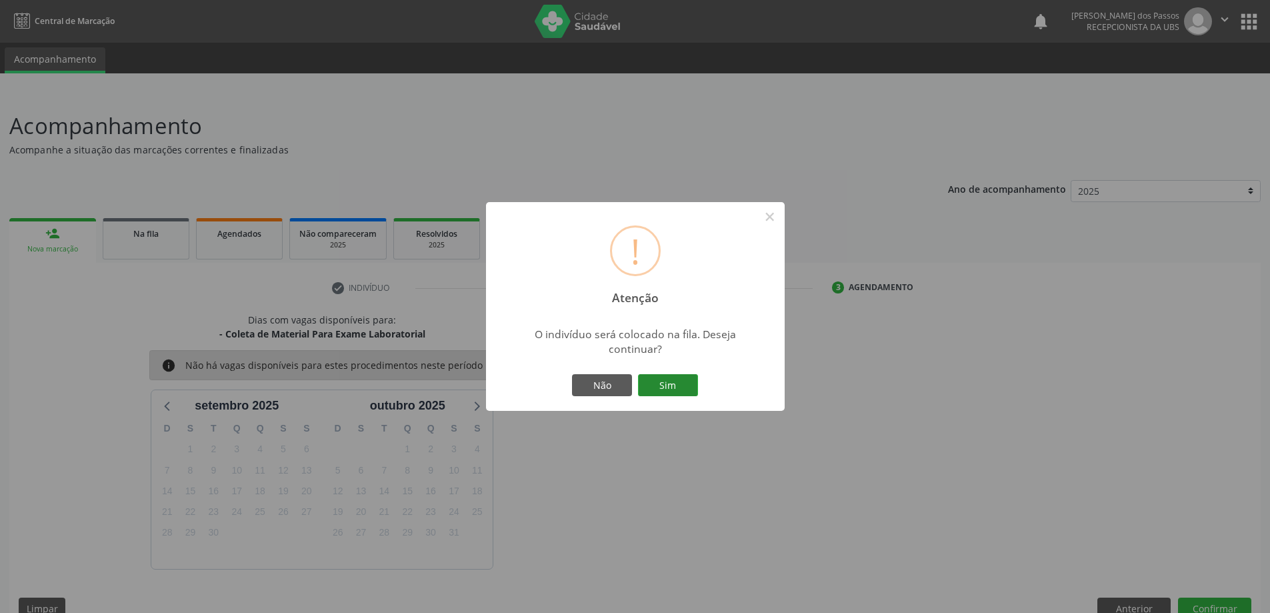
click at [663, 383] on button "Sim" at bounding box center [668, 385] width 60 height 23
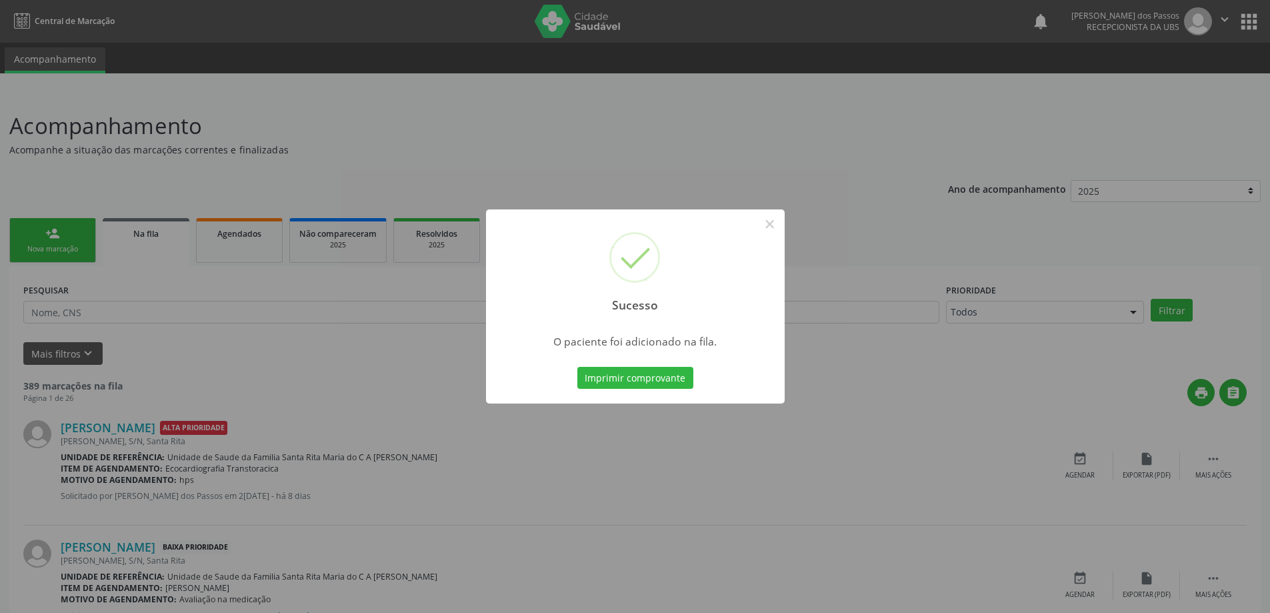
click at [663, 383] on button "Imprimir comprovante" at bounding box center [635, 378] width 116 height 23
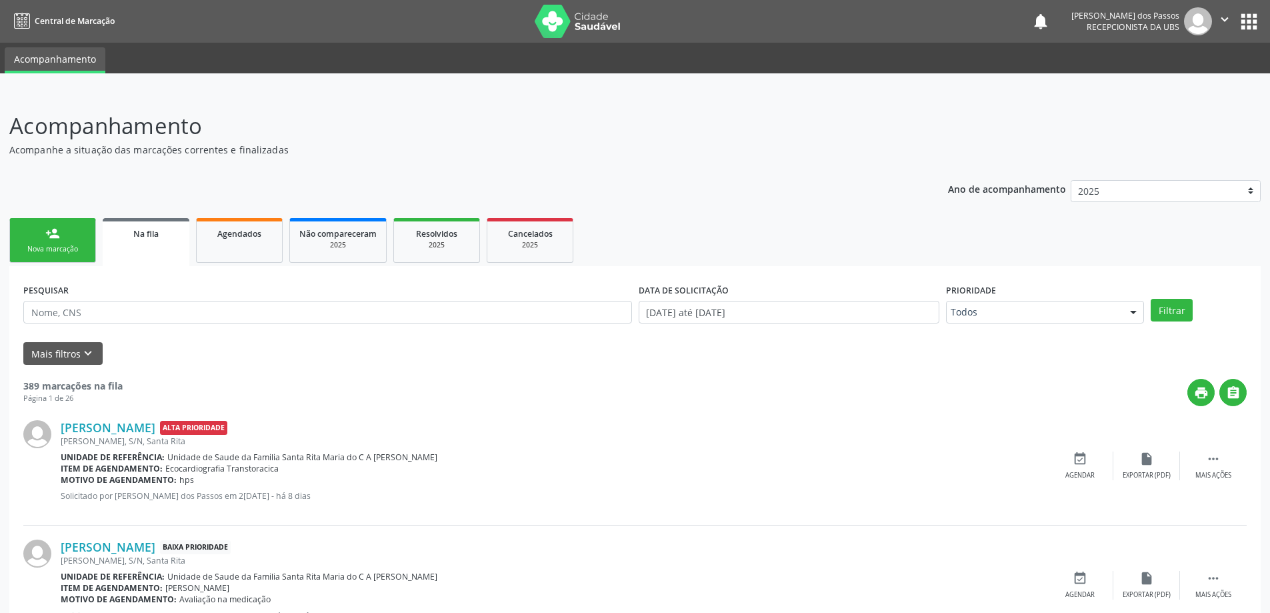
click at [79, 247] on div "Nova marcação" at bounding box center [52, 249] width 67 height 10
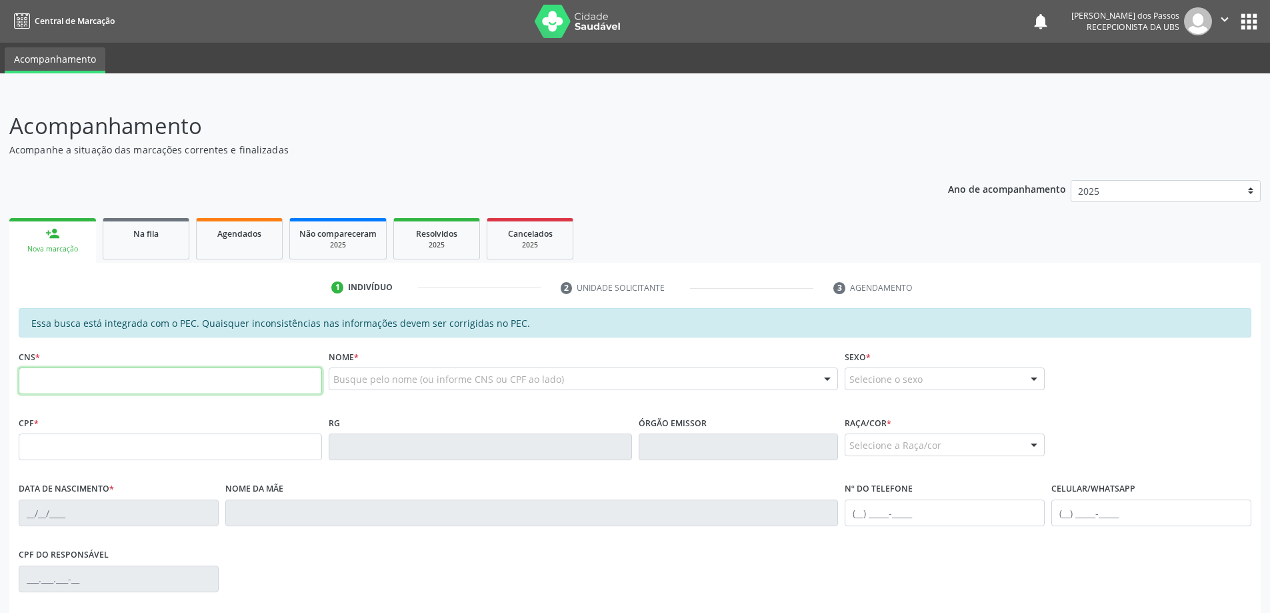
click at [109, 379] on input "text" at bounding box center [170, 380] width 303 height 27
type input "701 4006 7388"
click at [242, 233] on span "Agendados" at bounding box center [239, 233] width 44 height 11
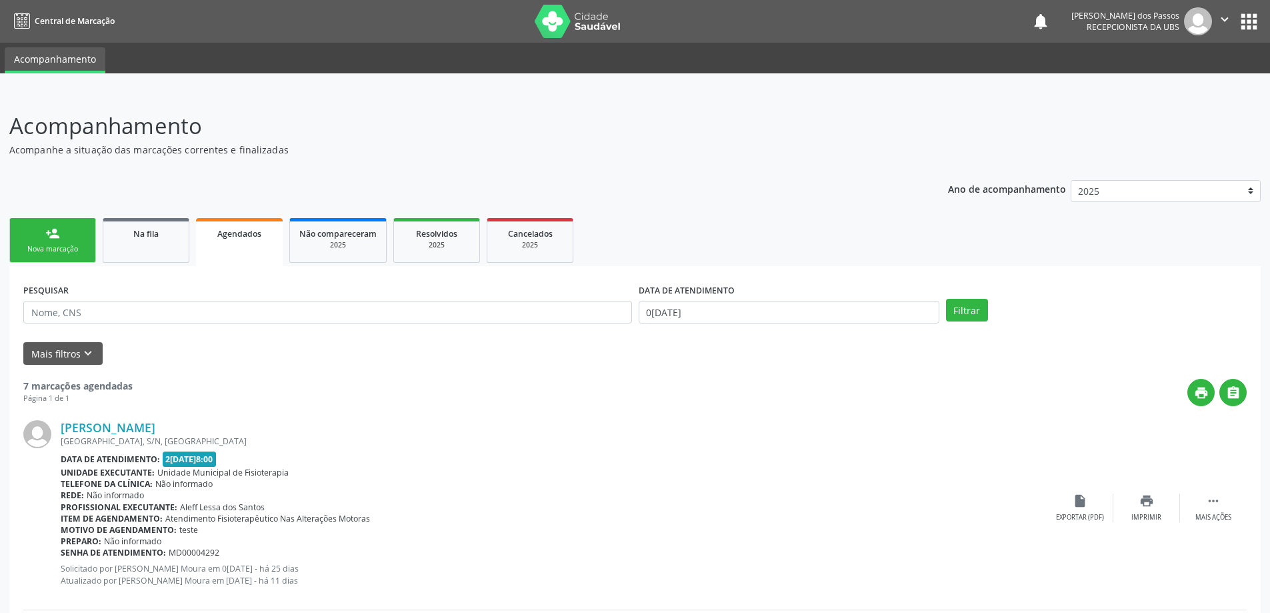
click at [65, 249] on div "Nova marcação" at bounding box center [52, 249] width 67 height 10
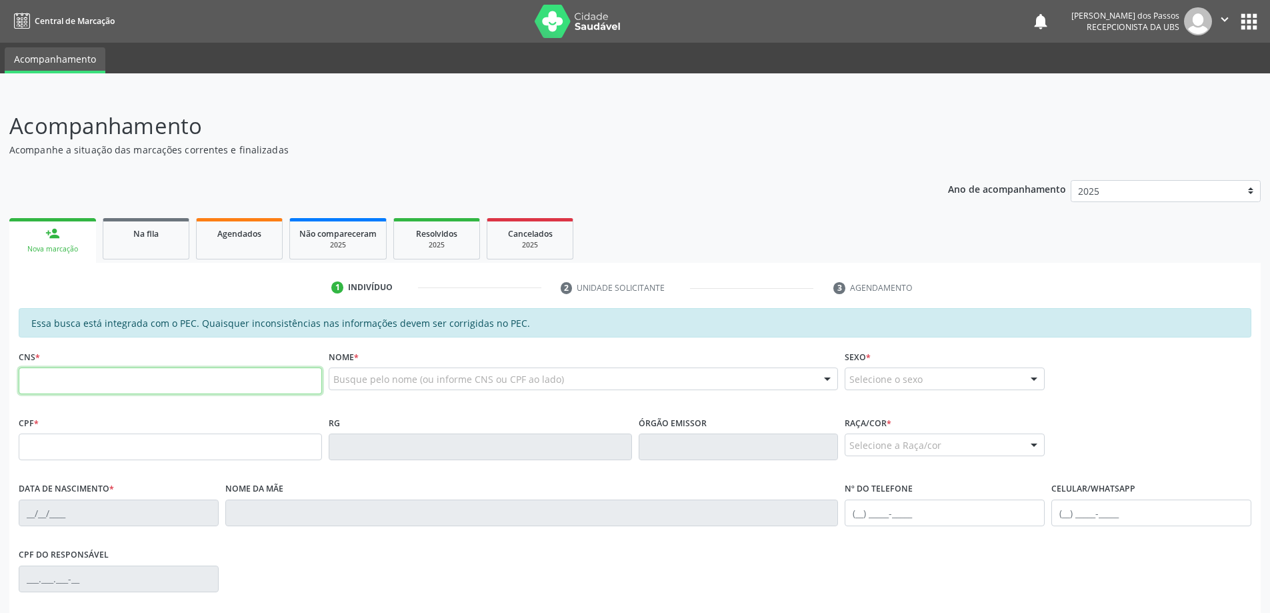
click at [95, 377] on input "text" at bounding box center [170, 380] width 303 height 27
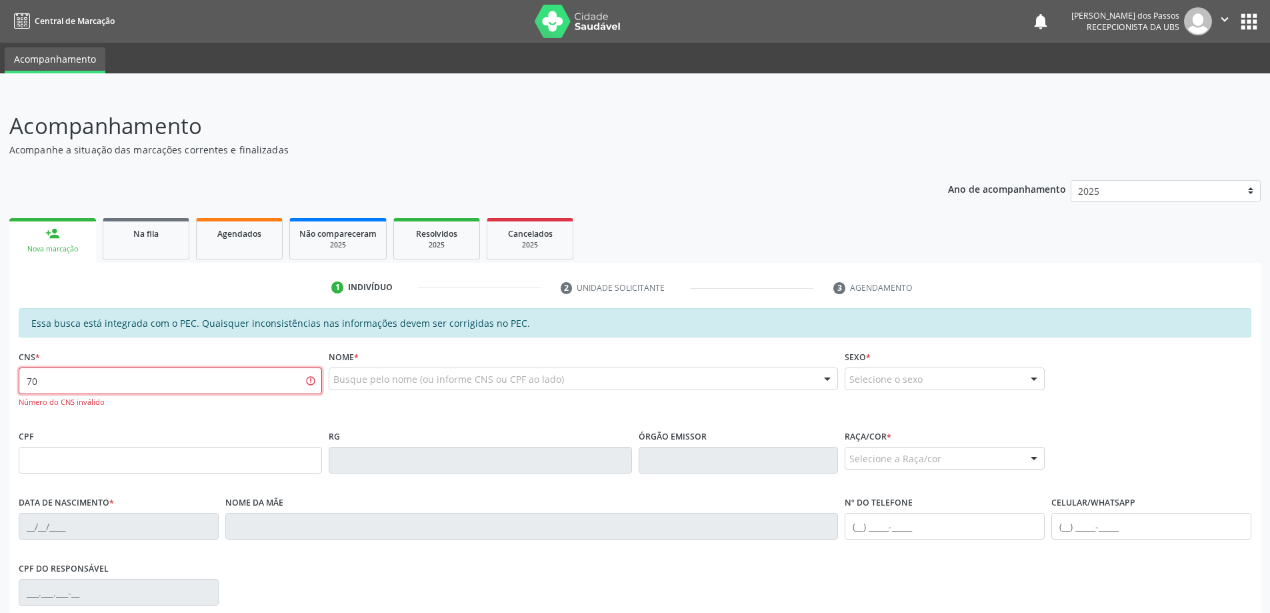
type input "7"
click at [101, 455] on input "text" at bounding box center [170, 460] width 303 height 27
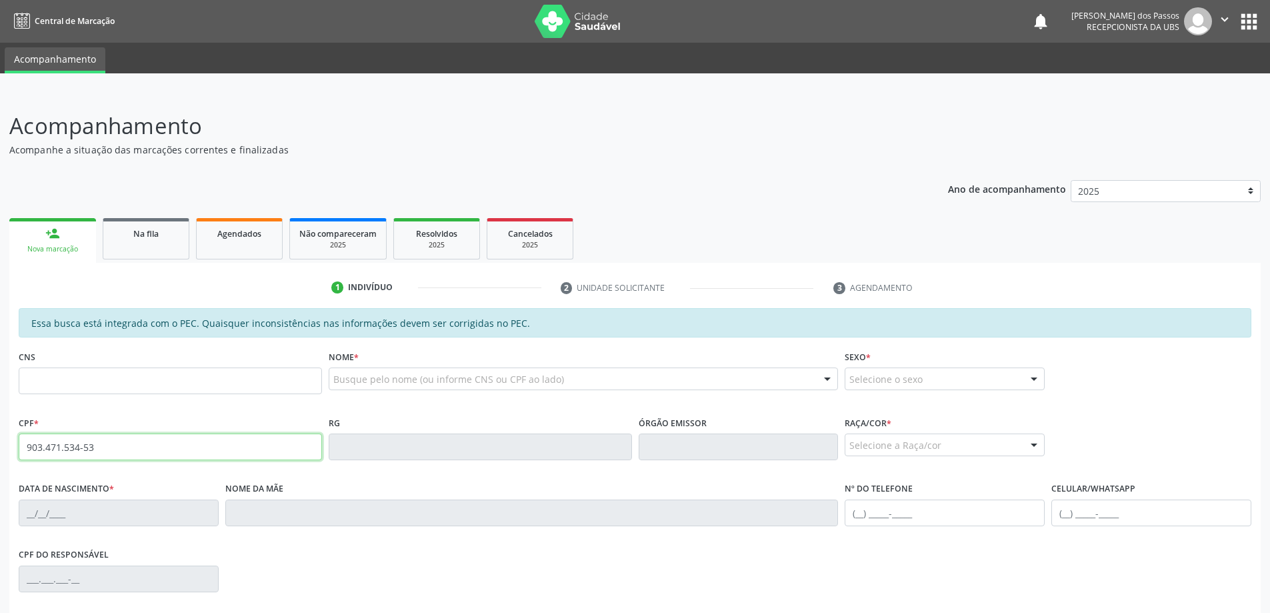
type input "903.471.534-53"
type input "701 4006 7388 9733"
type input "30/10/1970"
type input "Floraci Mariada Silva"
type input "(82) 99317-4726"
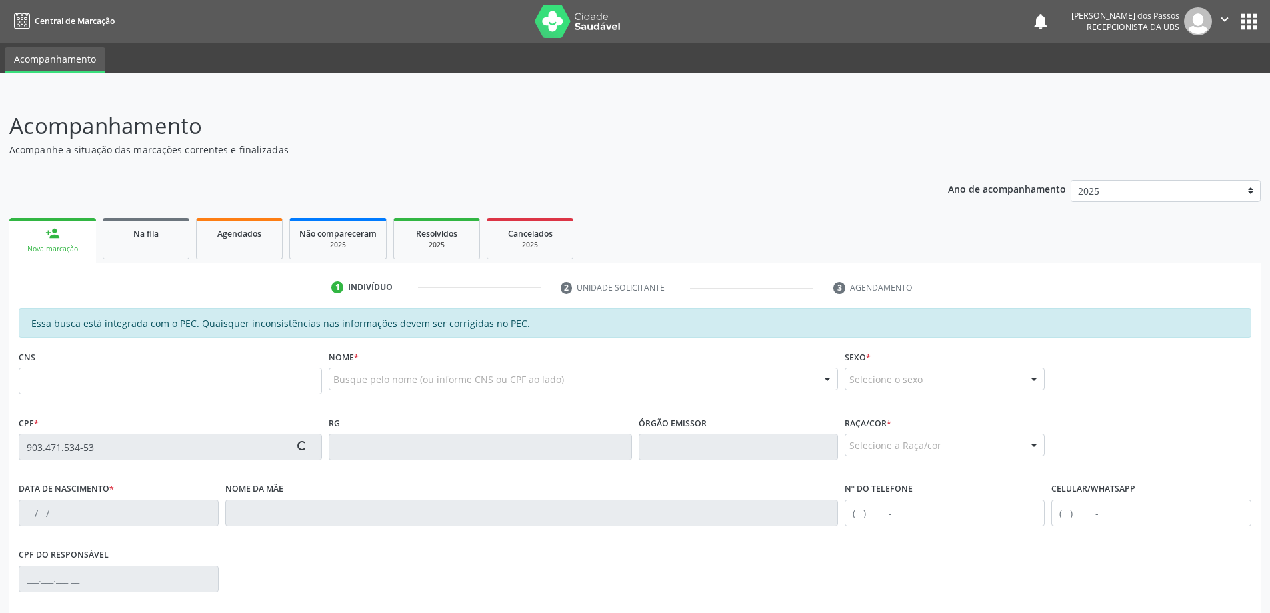
type input "S/N"
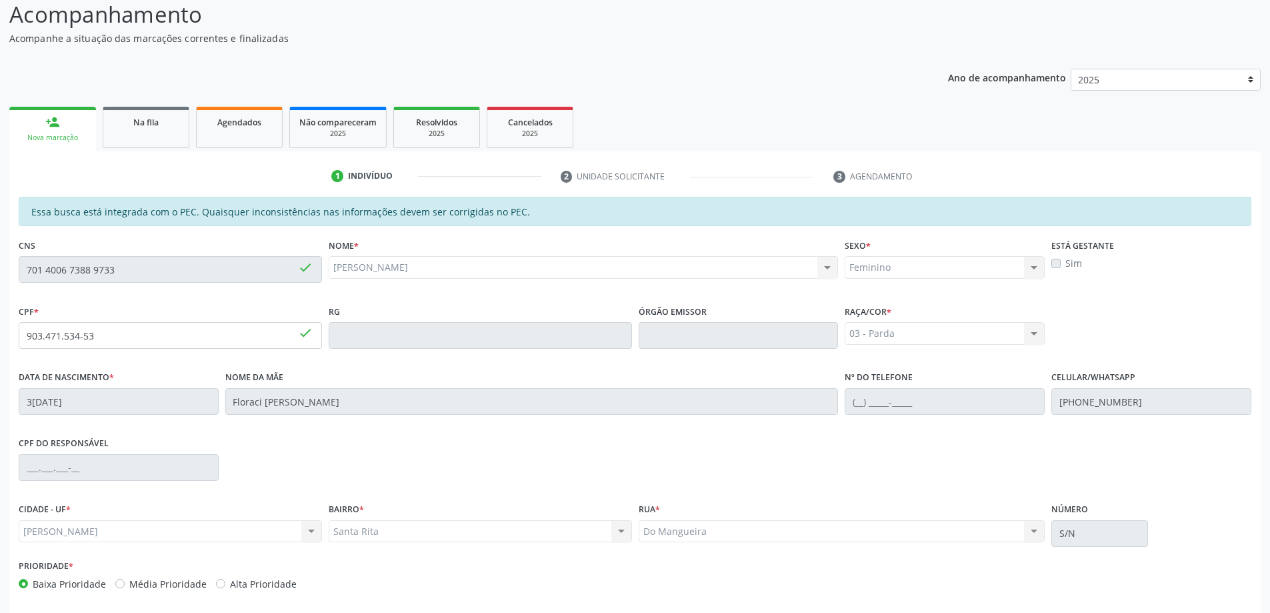
scroll to position [167, 0]
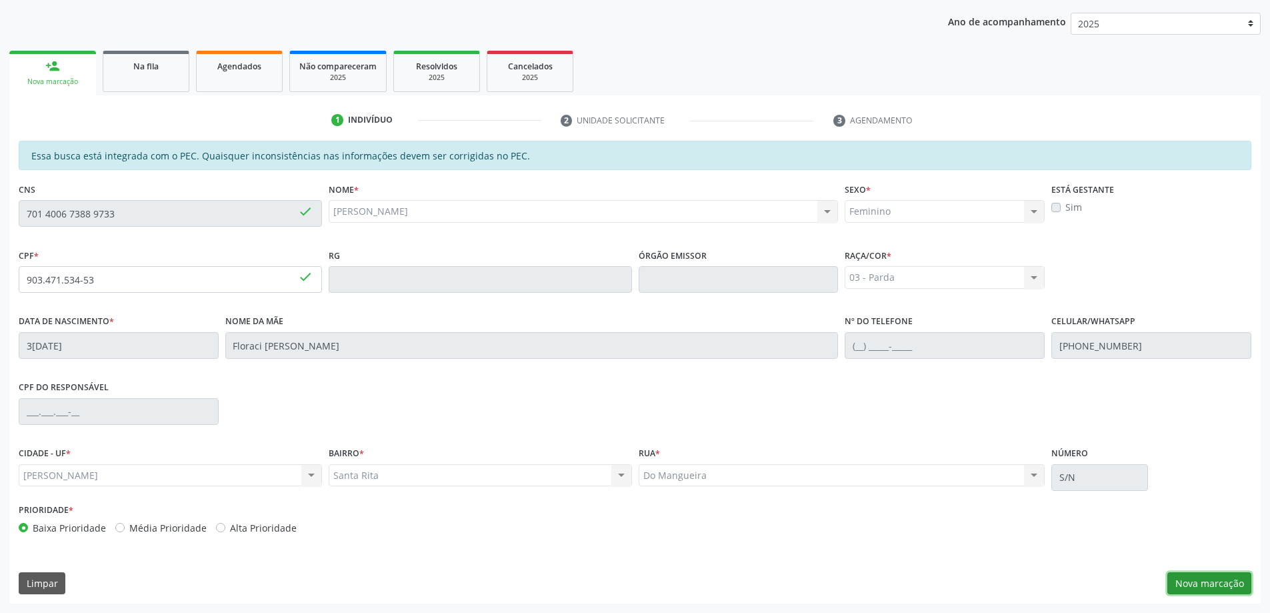
click at [1219, 581] on button "Nova marcação" at bounding box center [1209, 583] width 84 height 23
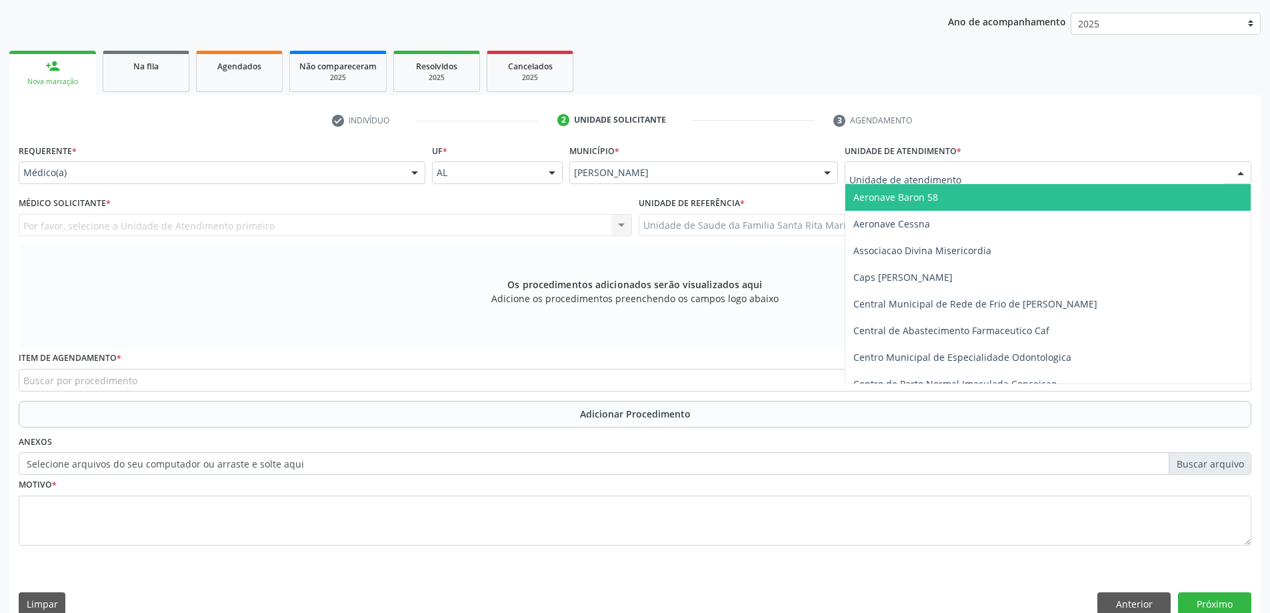
click at [974, 177] on div at bounding box center [1048, 172] width 407 height 23
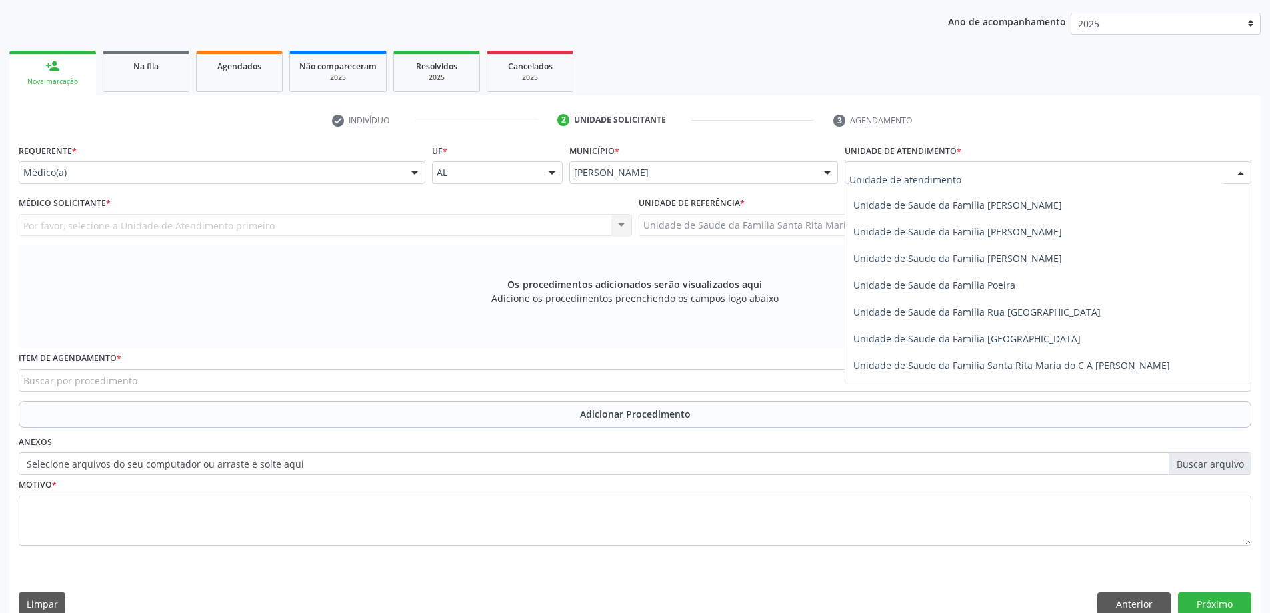
scroll to position [800, 0]
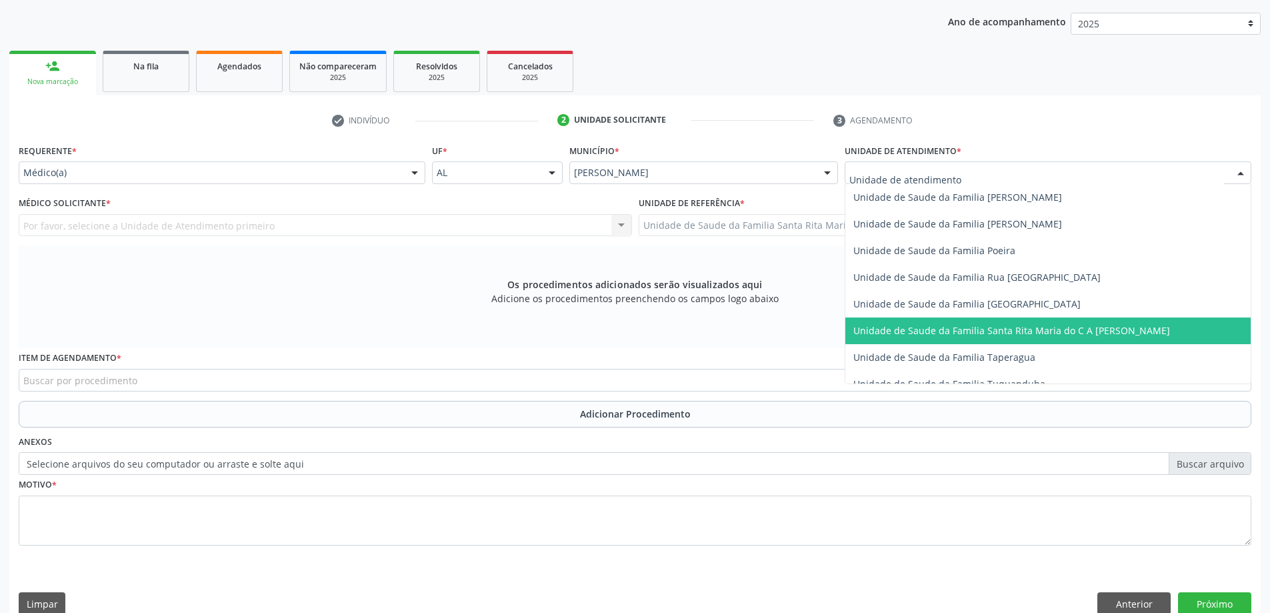
click at [953, 329] on span "Unidade de Saude da Familia Santa Rita Maria do C A [PERSON_NAME]" at bounding box center [1011, 330] width 317 height 13
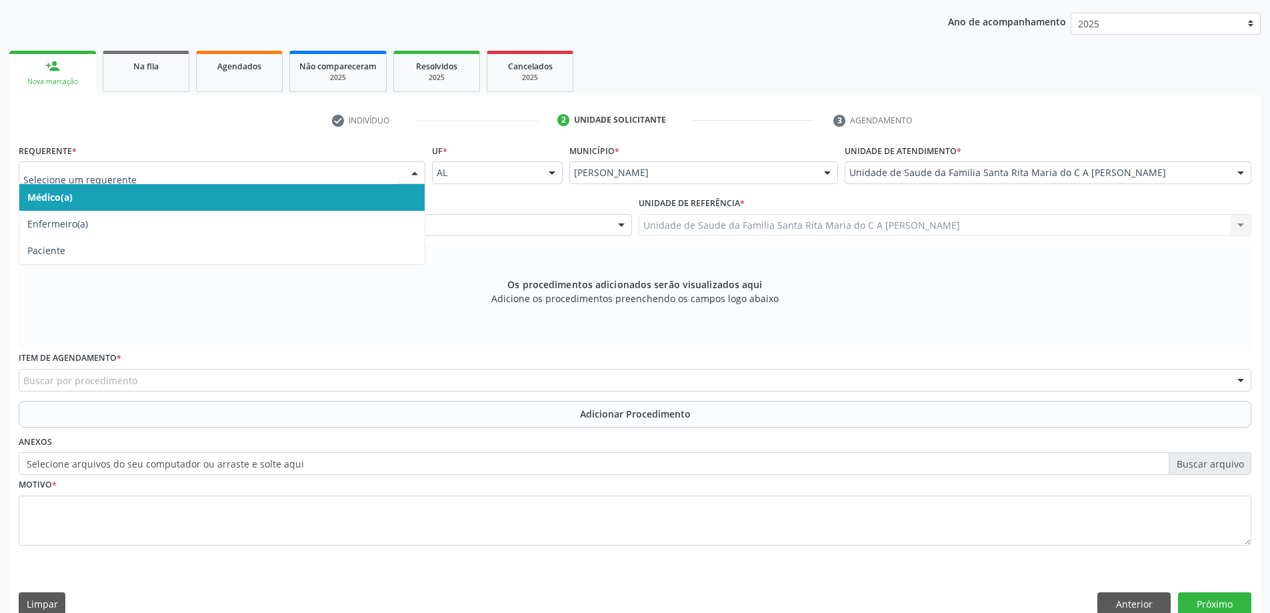
click at [176, 199] on span "Médico(a)" at bounding box center [221, 197] width 405 height 27
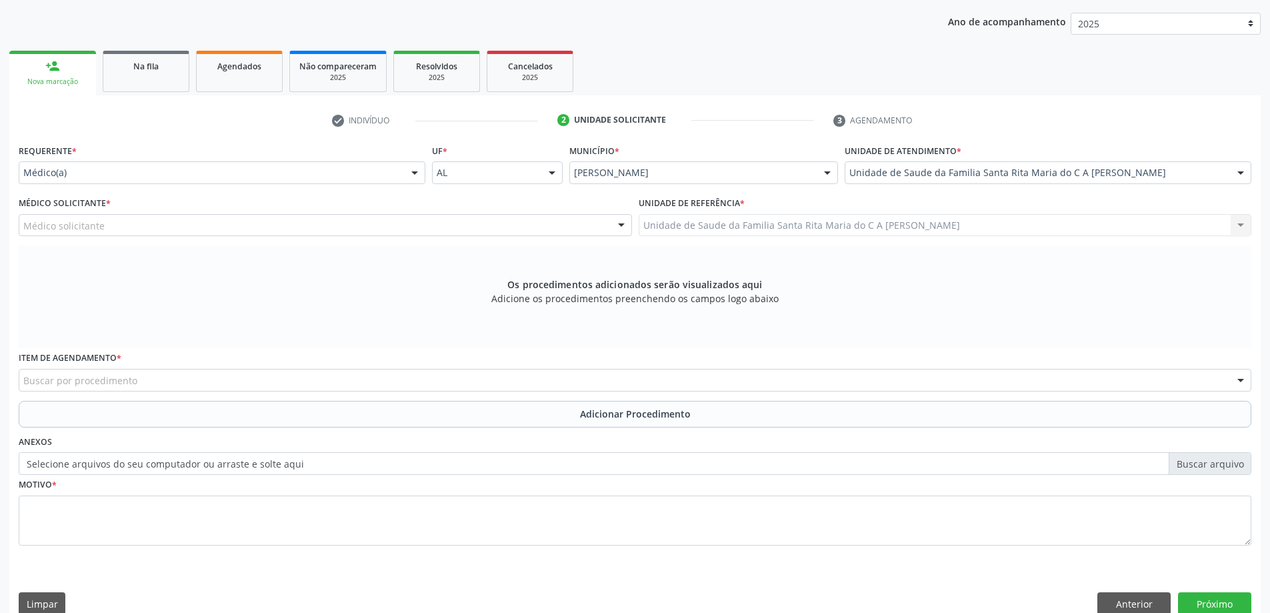
click at [171, 225] on div "Médico solicitante" at bounding box center [325, 225] width 613 height 23
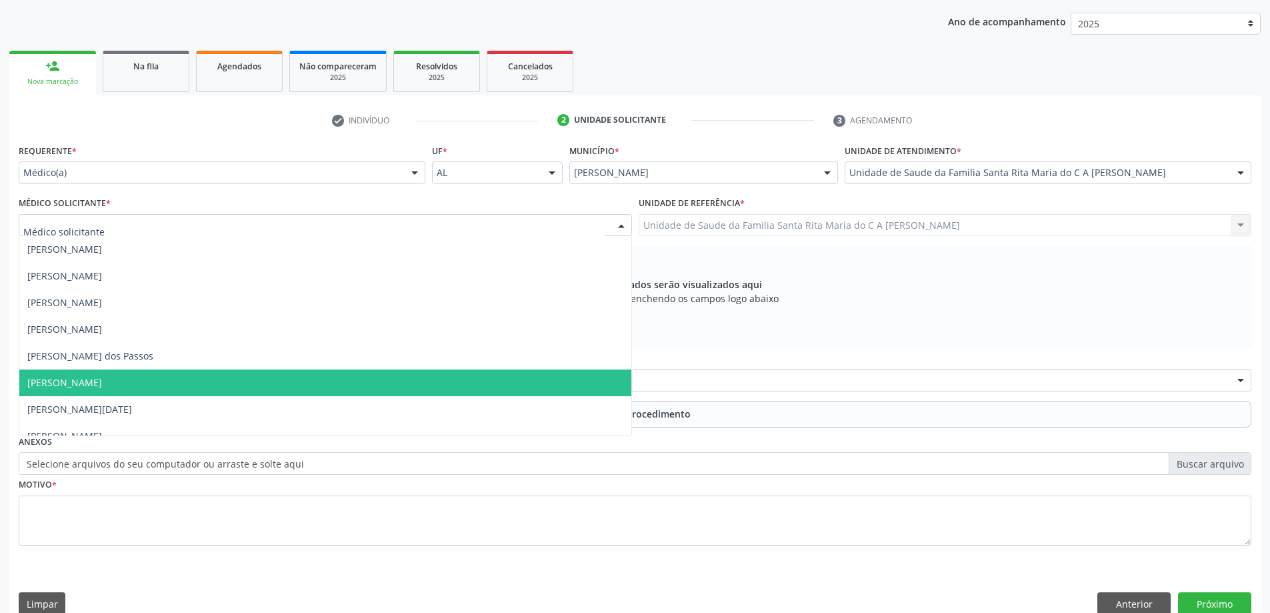
click at [120, 389] on span "[PERSON_NAME]" at bounding box center [325, 382] width 612 height 27
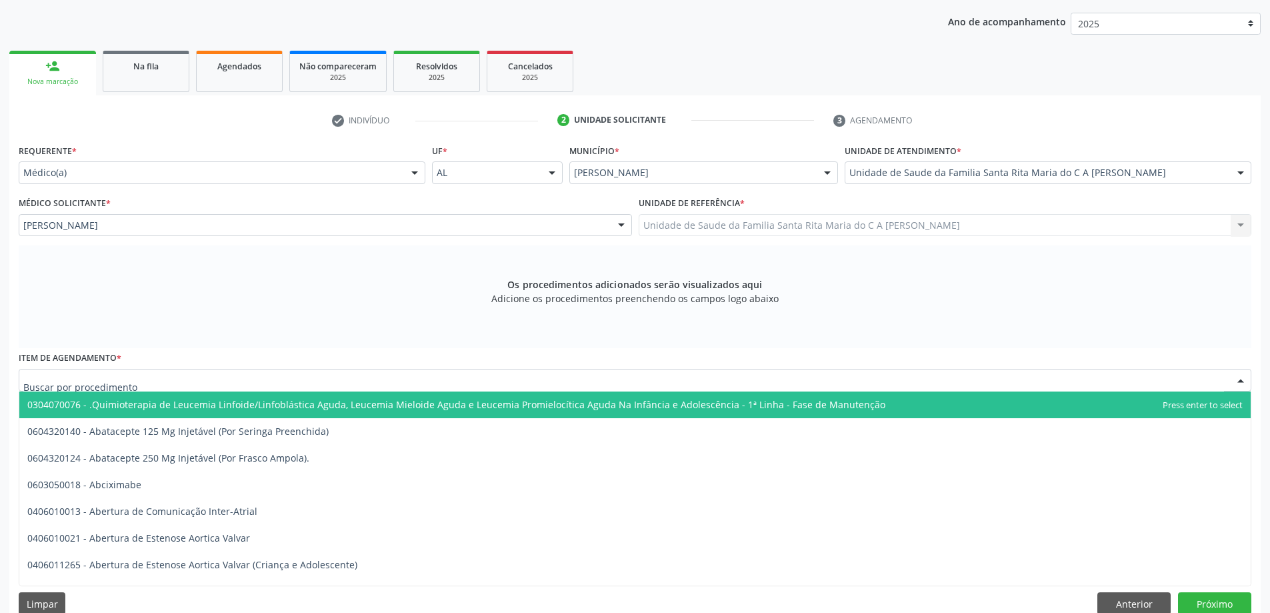
click at [141, 385] on div at bounding box center [635, 380] width 1233 height 23
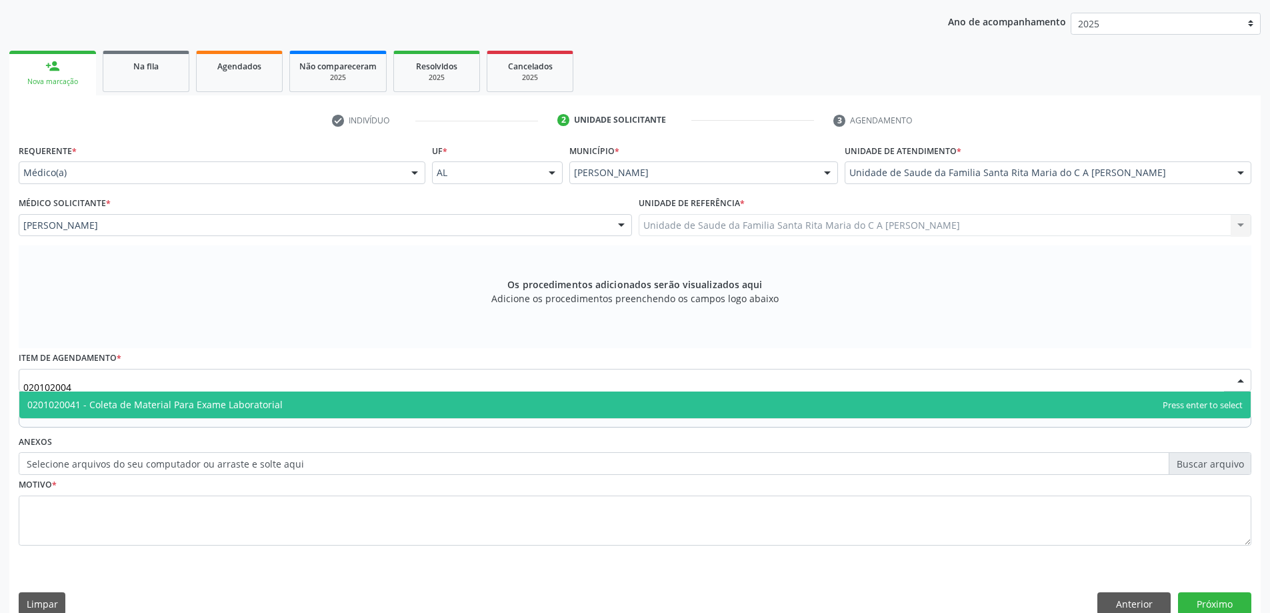
type input "0201020041"
click at [144, 408] on span "0201020041 - Coleta de Material Para Exame Laboratorial" at bounding box center [154, 404] width 255 height 13
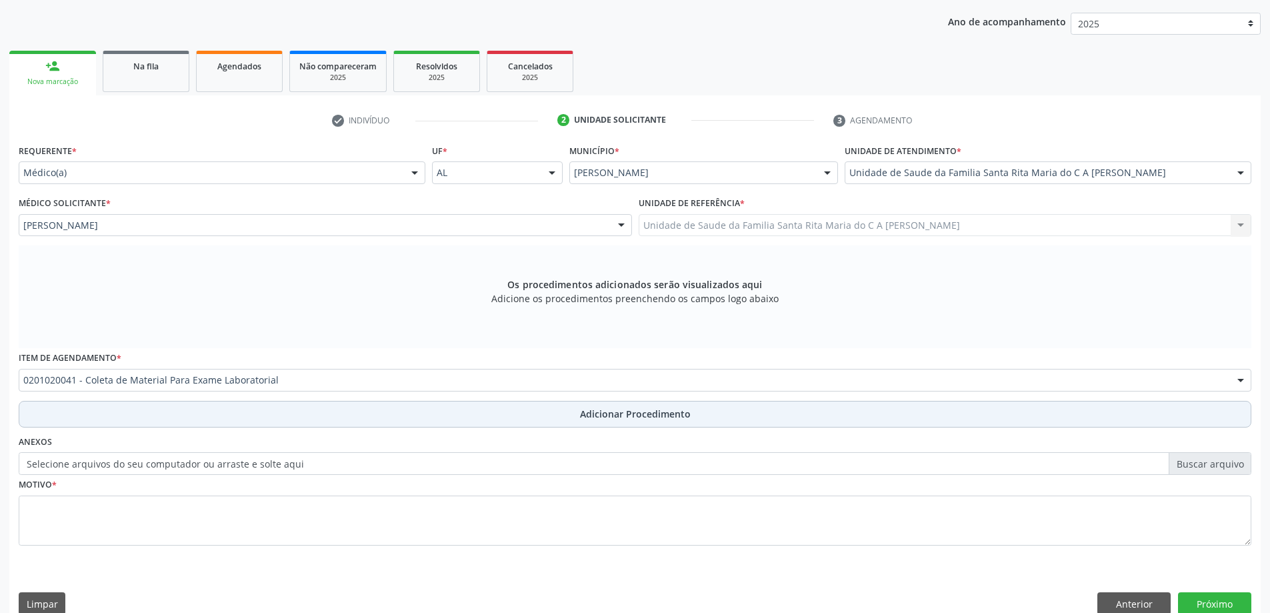
click at [147, 413] on button "Adicionar Procedimento" at bounding box center [635, 414] width 1233 height 27
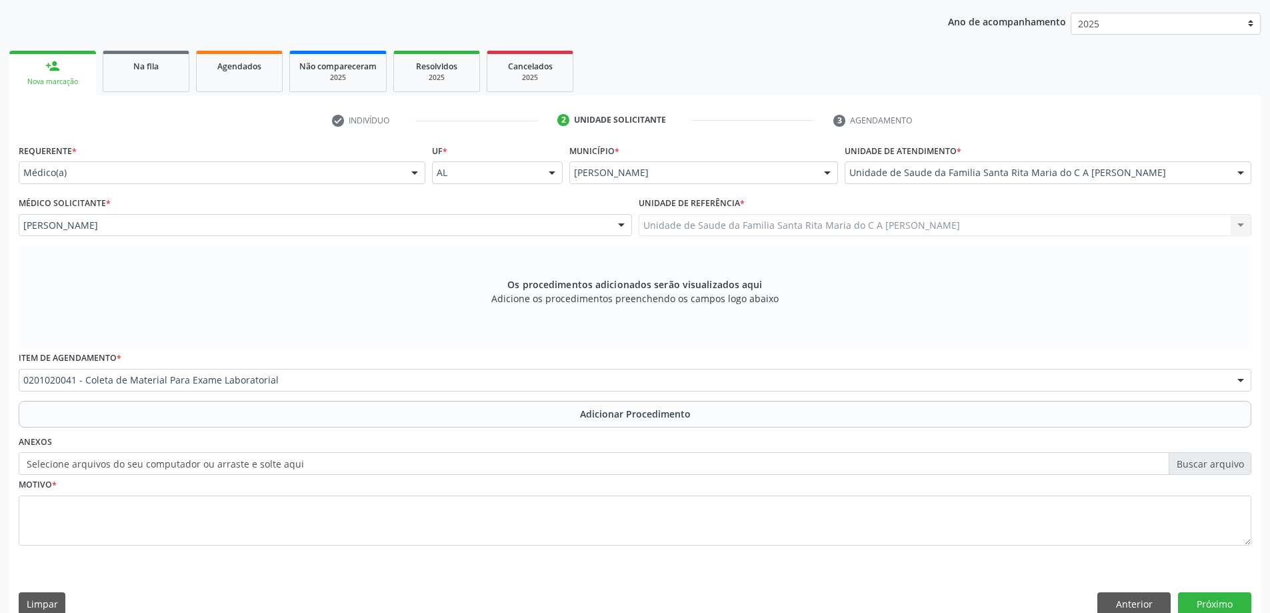
scroll to position [137, 0]
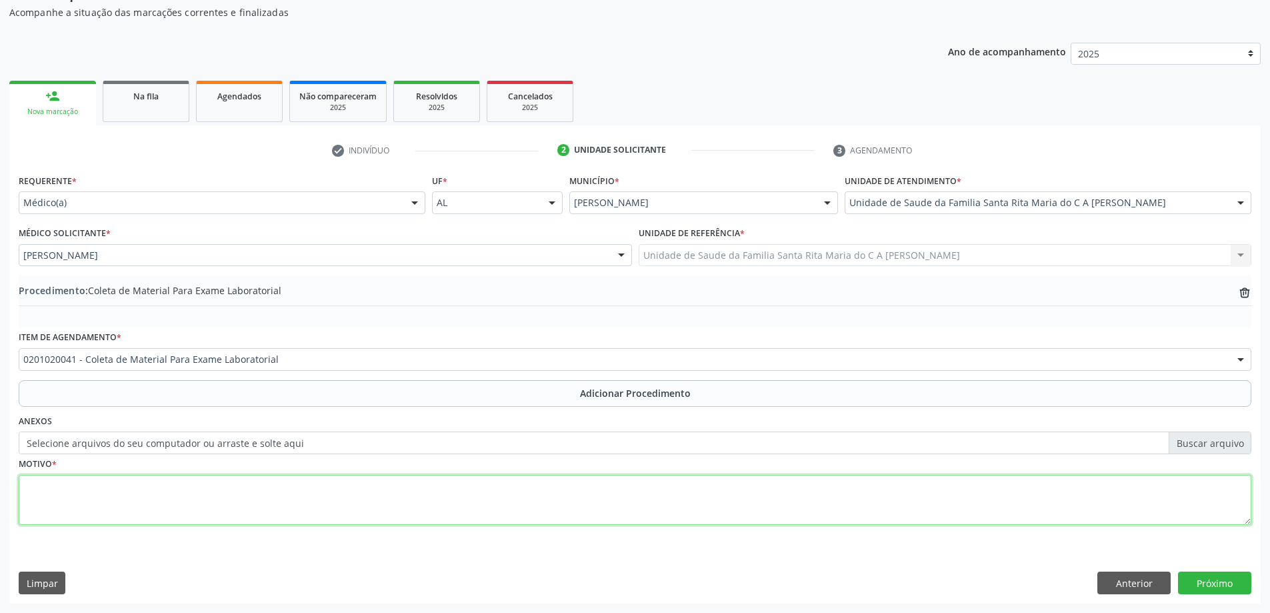
click at [122, 497] on textarea at bounding box center [635, 500] width 1233 height 51
type textarea "hps"
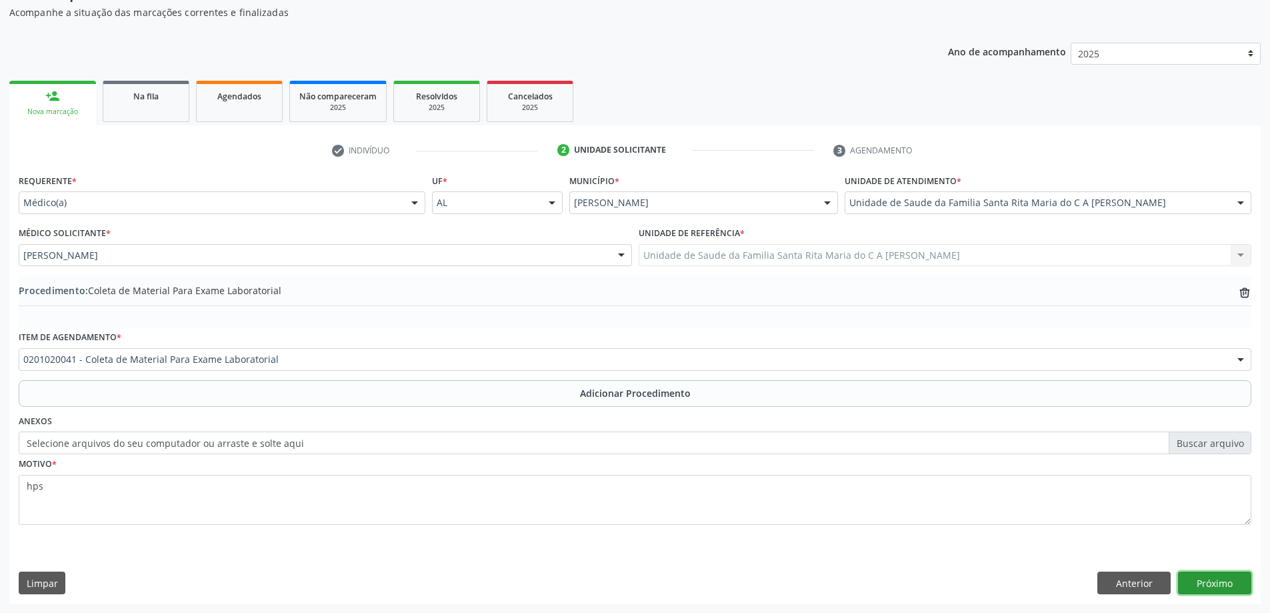
click at [1217, 582] on button "Próximo" at bounding box center [1214, 582] width 73 height 23
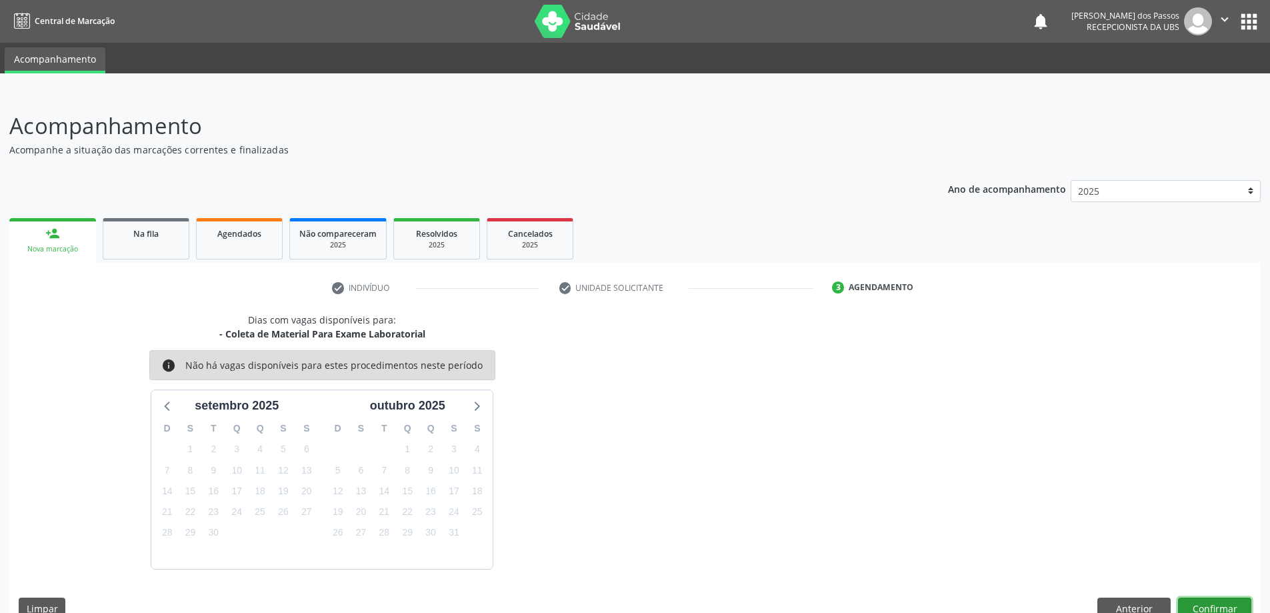
click at [1224, 606] on button "Confirmar" at bounding box center [1214, 608] width 73 height 23
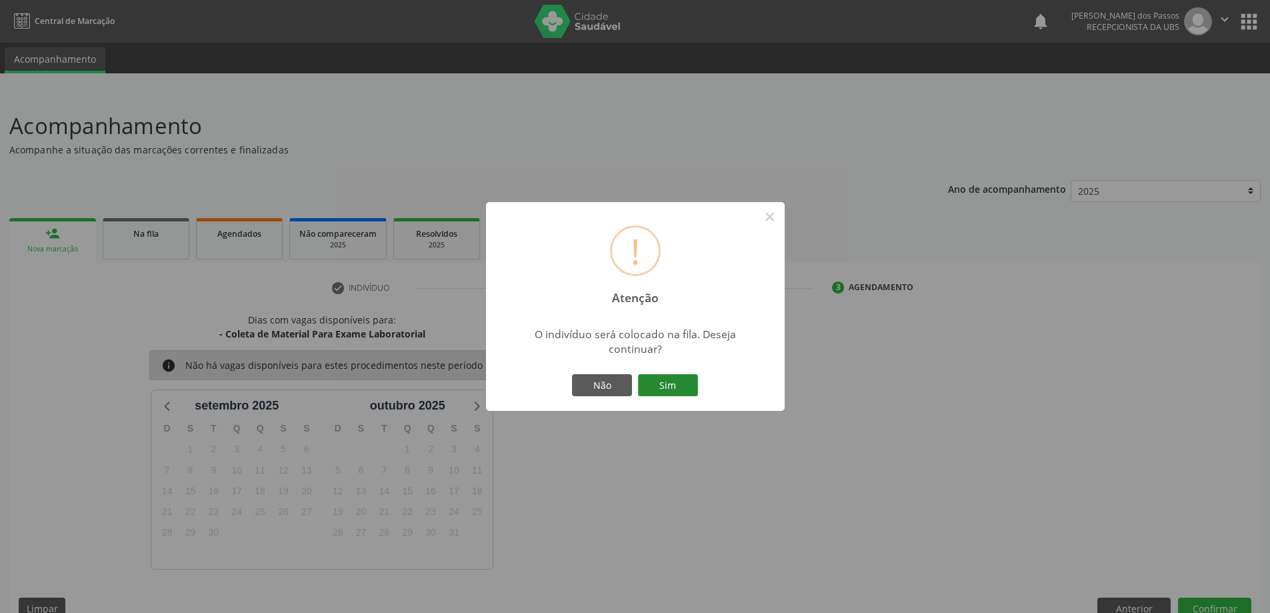
click at [654, 387] on button "Sim" at bounding box center [668, 385] width 60 height 23
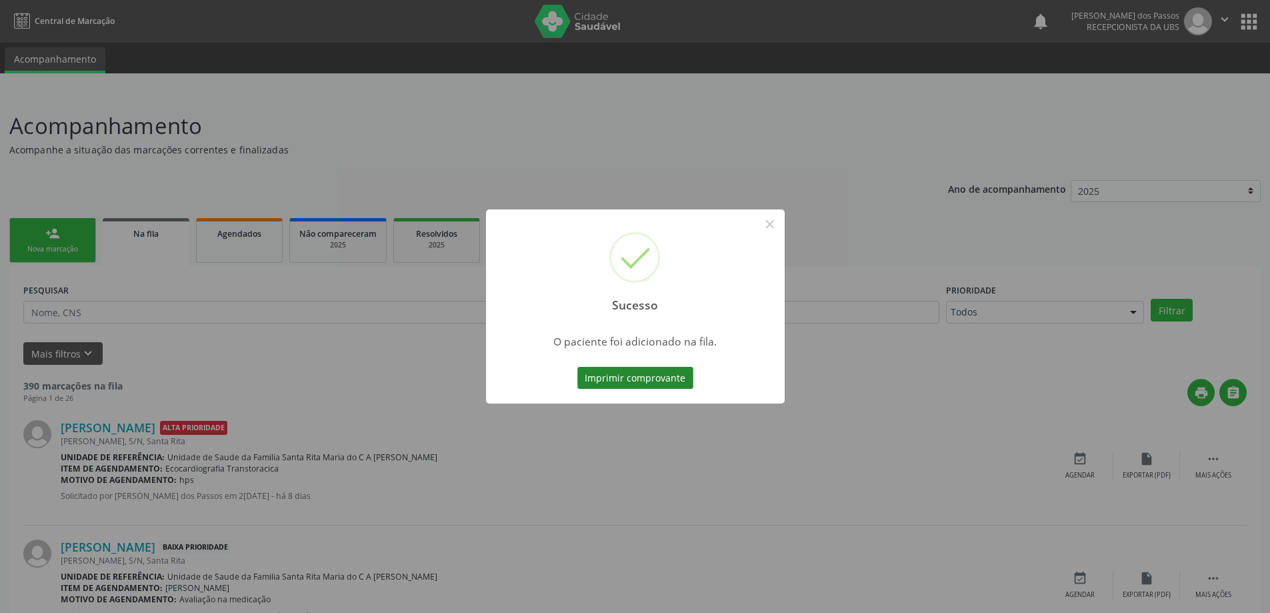
click at [651, 381] on button "Imprimir comprovante" at bounding box center [635, 378] width 116 height 23
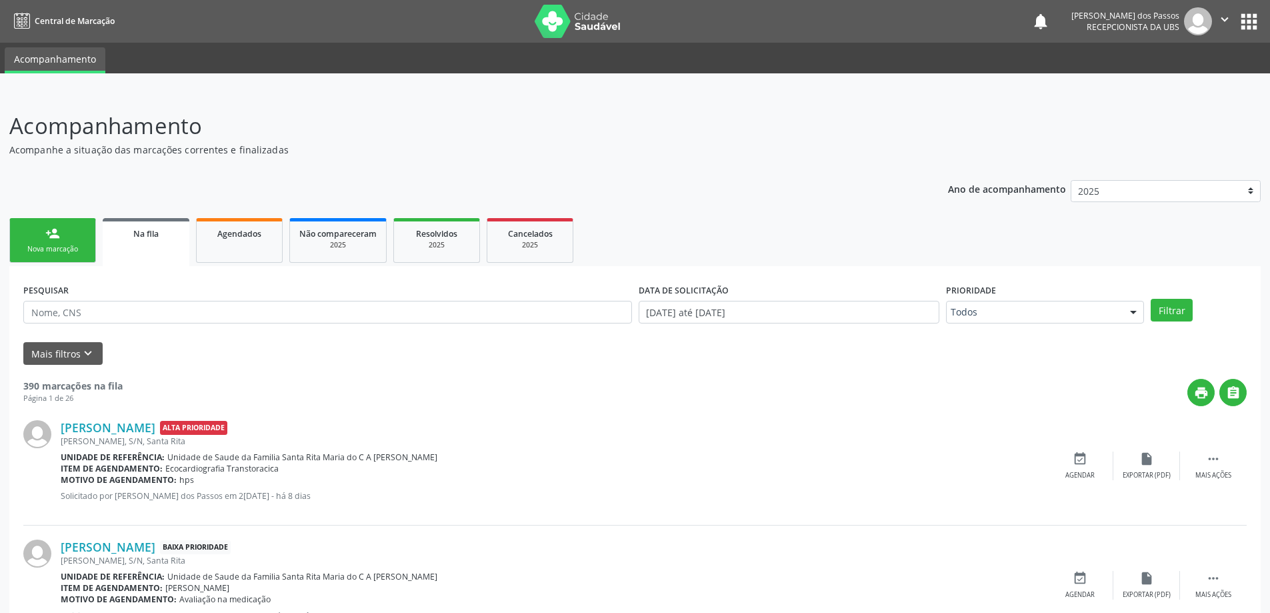
click at [44, 250] on div "Nova marcação" at bounding box center [52, 249] width 67 height 10
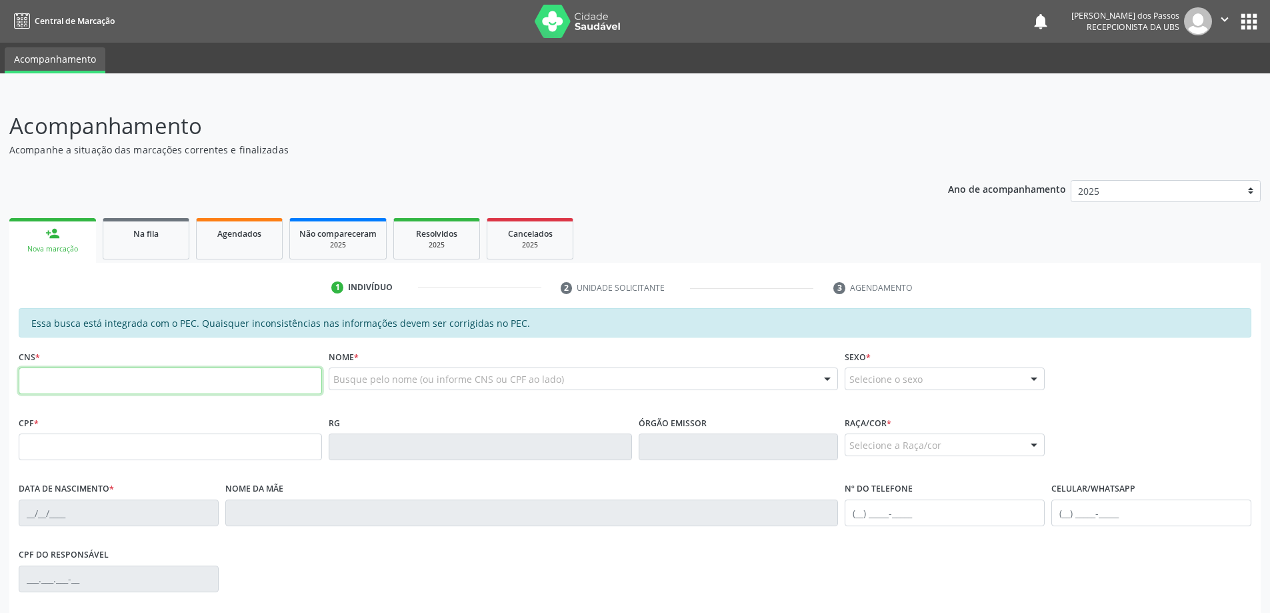
click at [123, 385] on input "text" at bounding box center [170, 380] width 303 height 27
type input "709 0048 9843 1710"
type input "154.043.384-66"
type input "26/09/2014"
type input "Lidiane de Sena Cruz"
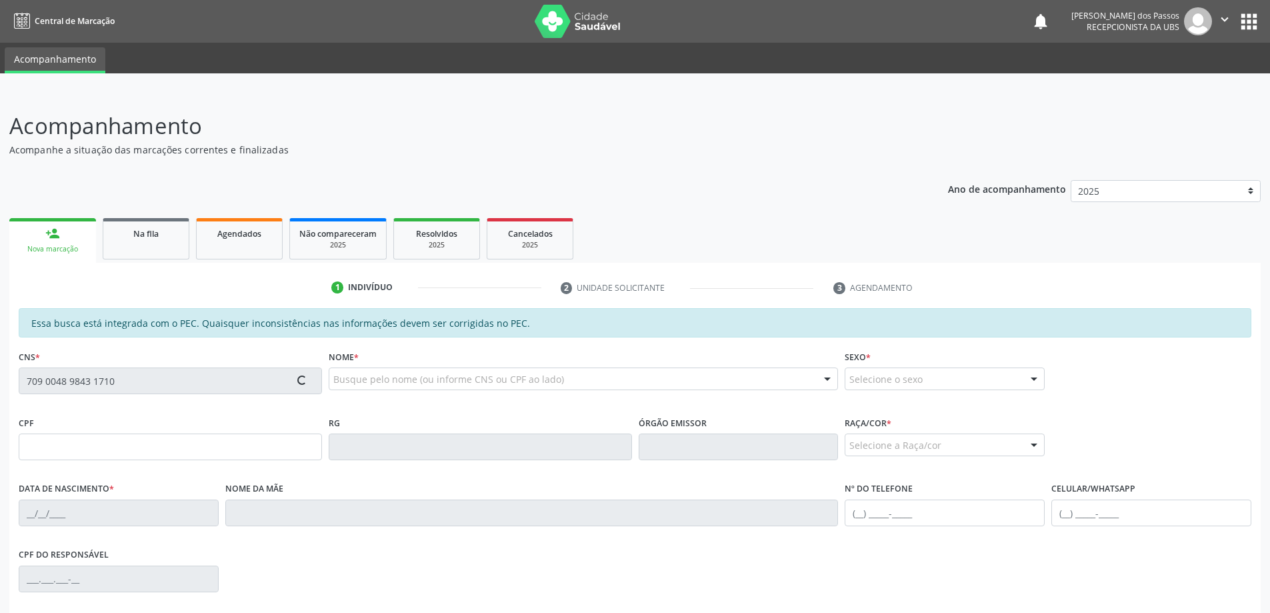
type input "(82) 99147-6615"
type input "S/N"
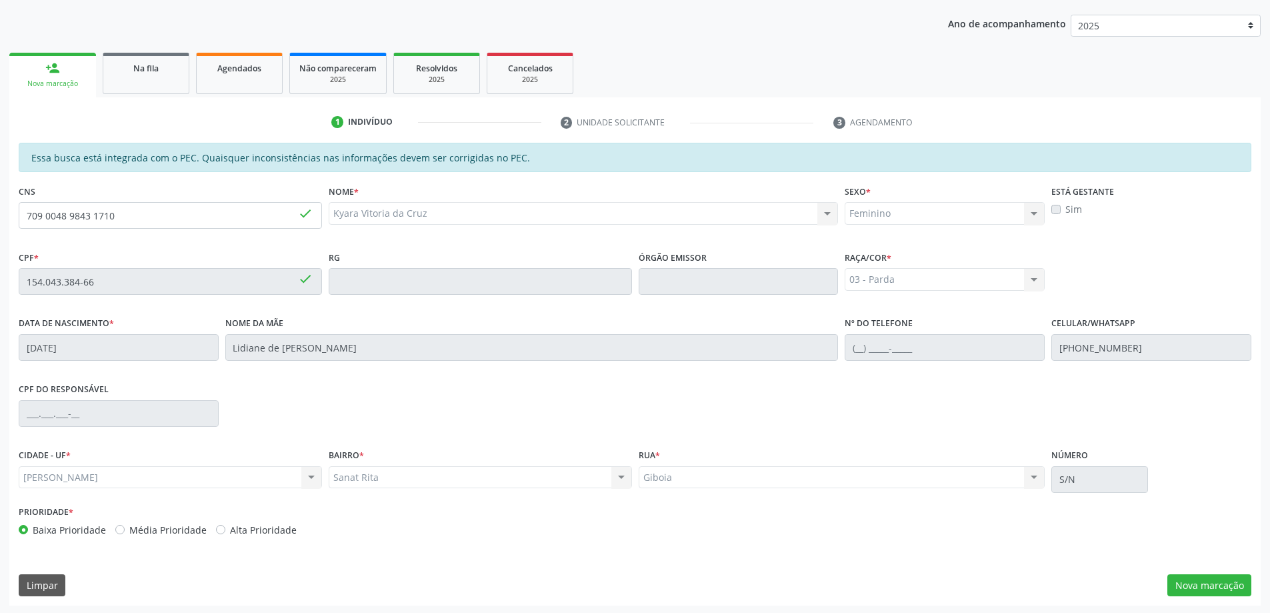
scroll to position [167, 0]
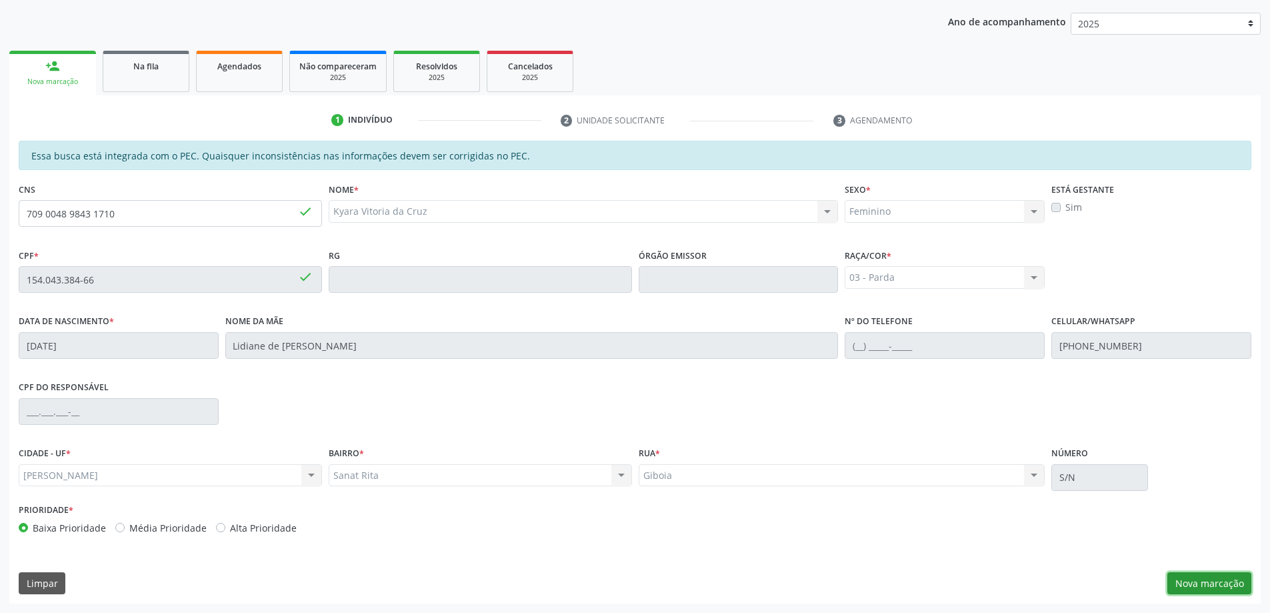
click at [1197, 585] on button "Nova marcação" at bounding box center [1209, 583] width 84 height 23
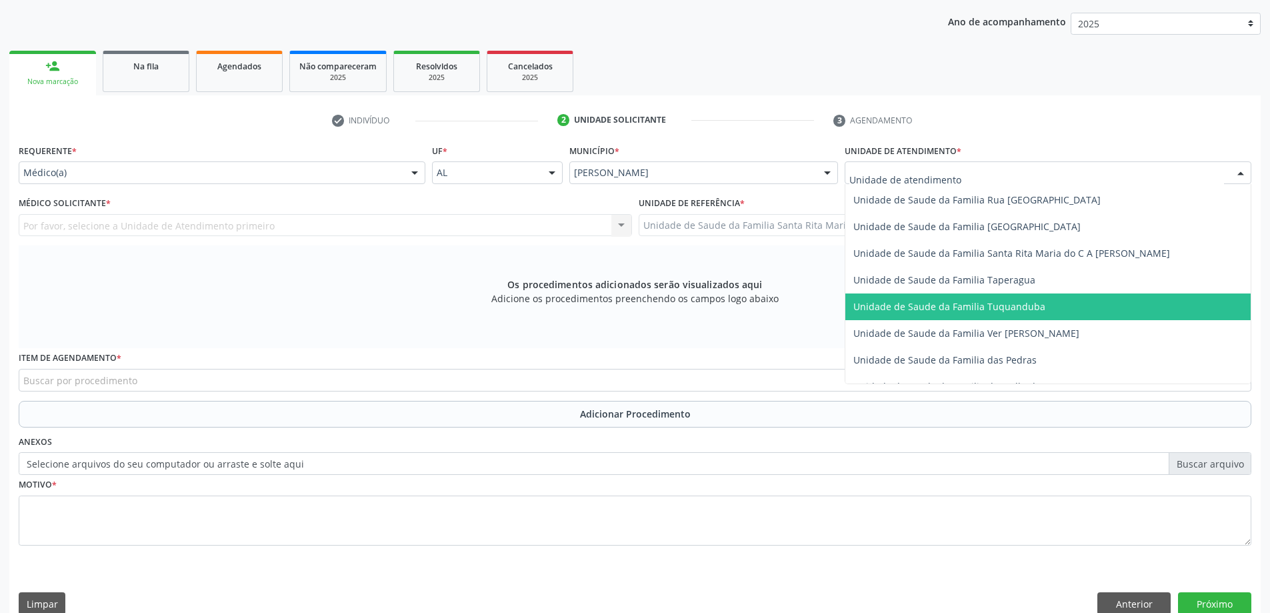
scroll to position [854, 0]
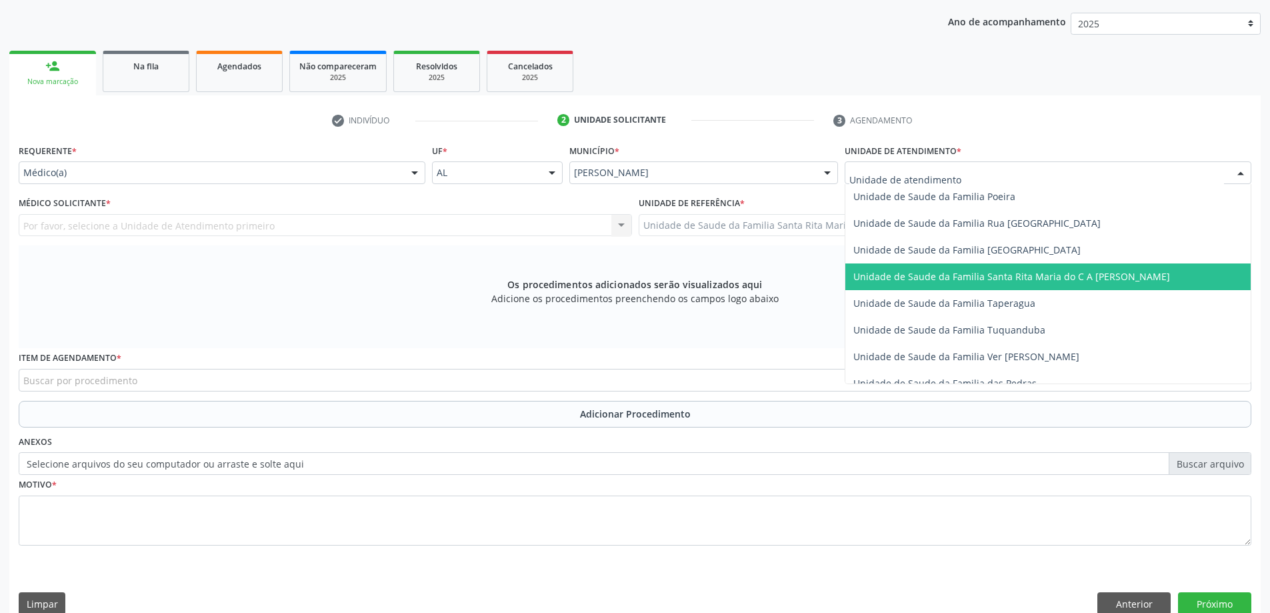
click at [921, 283] on span "Unidade de Saude da Familia Santa Rita Maria do C A [PERSON_NAME]" at bounding box center [1047, 276] width 405 height 27
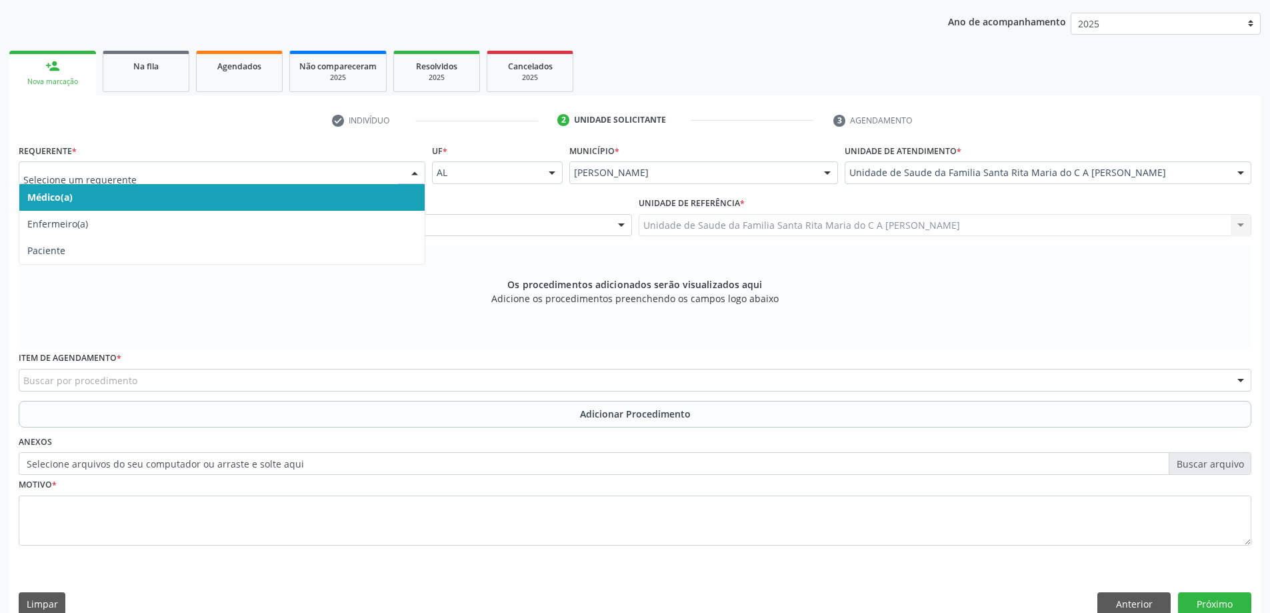
click at [332, 199] on span "Médico(a)" at bounding box center [221, 197] width 405 height 27
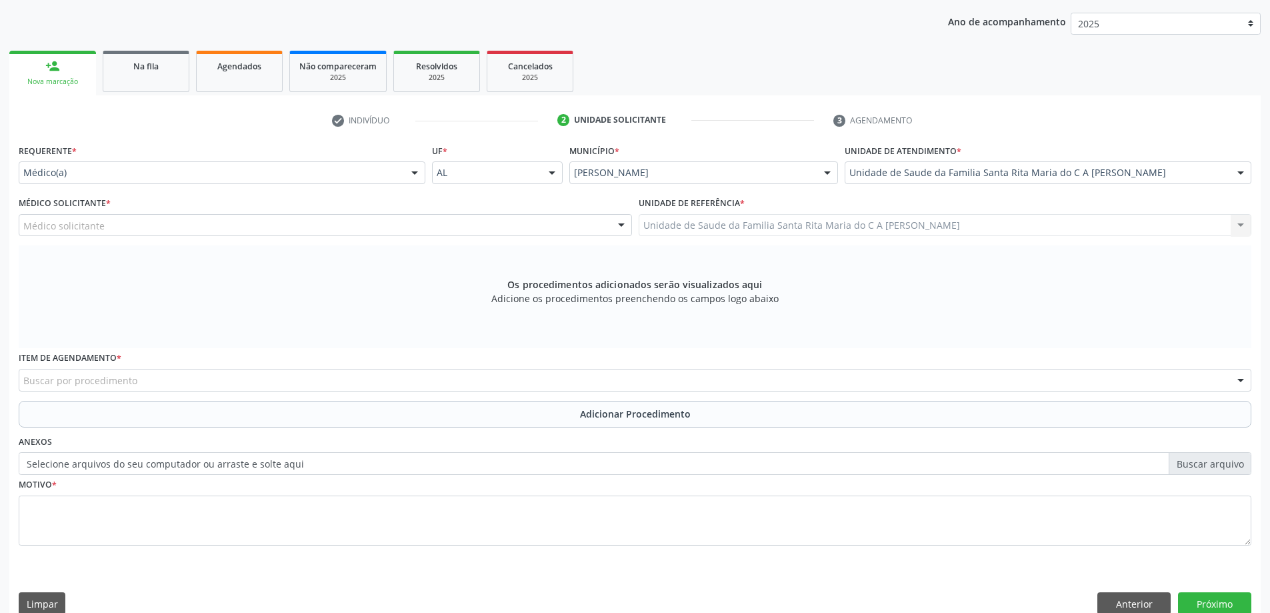
click at [197, 228] on div "Médico solicitante" at bounding box center [325, 225] width 613 height 23
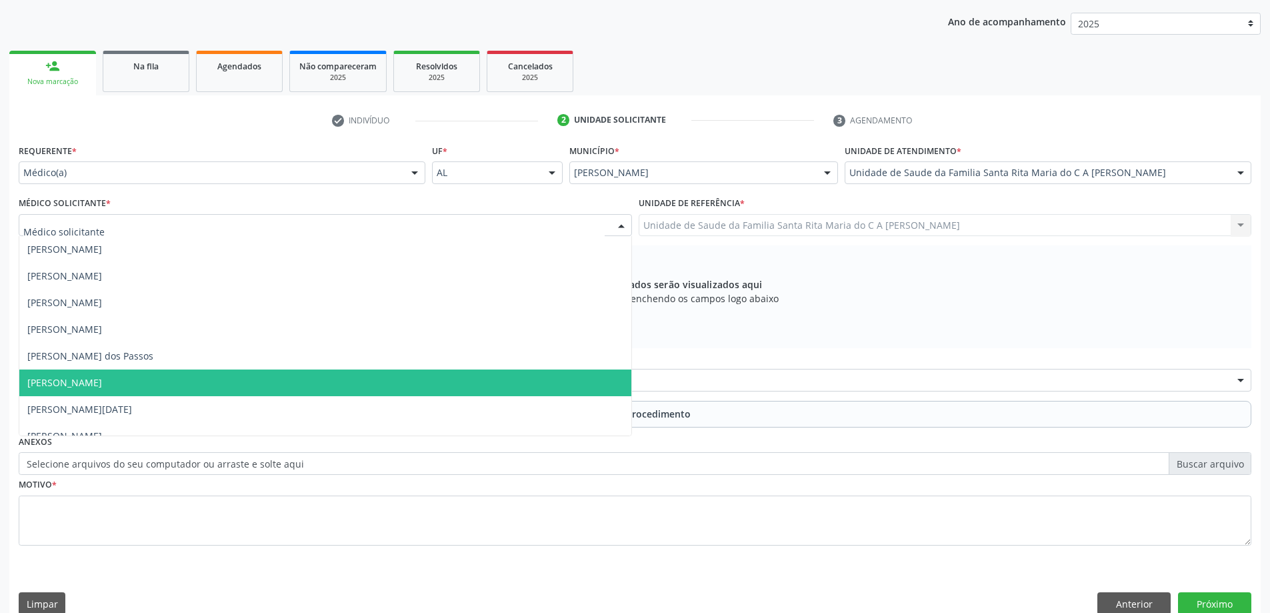
click at [199, 385] on span "[PERSON_NAME]" at bounding box center [325, 382] width 612 height 27
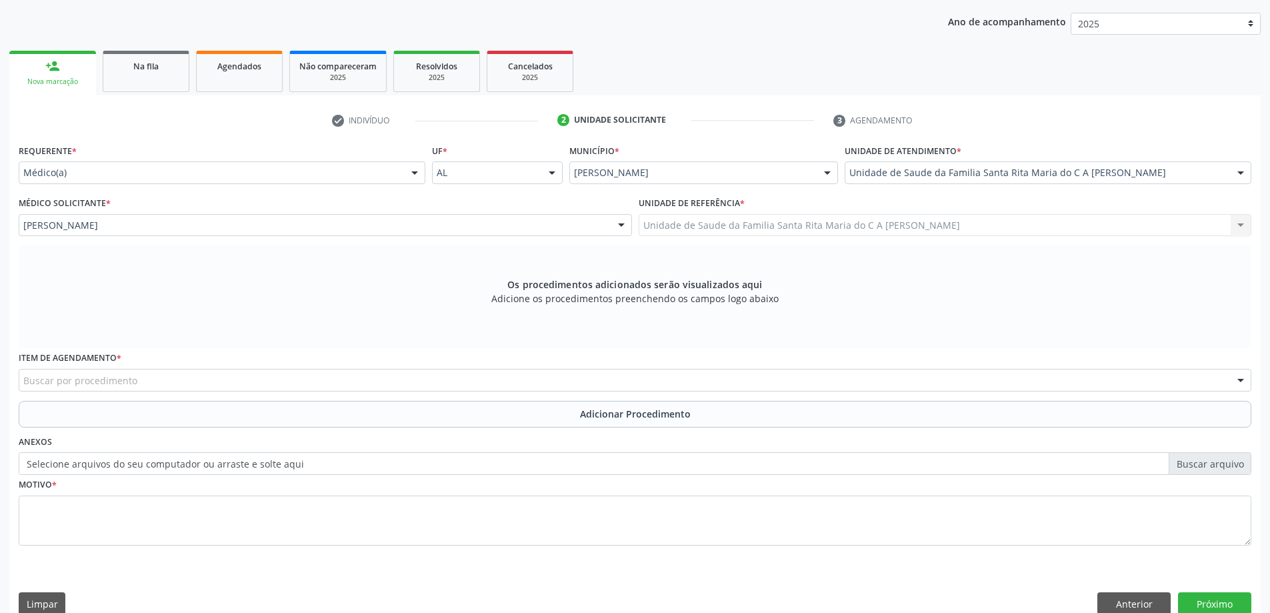
click at [201, 379] on div "Buscar por procedimento" at bounding box center [635, 380] width 1233 height 23
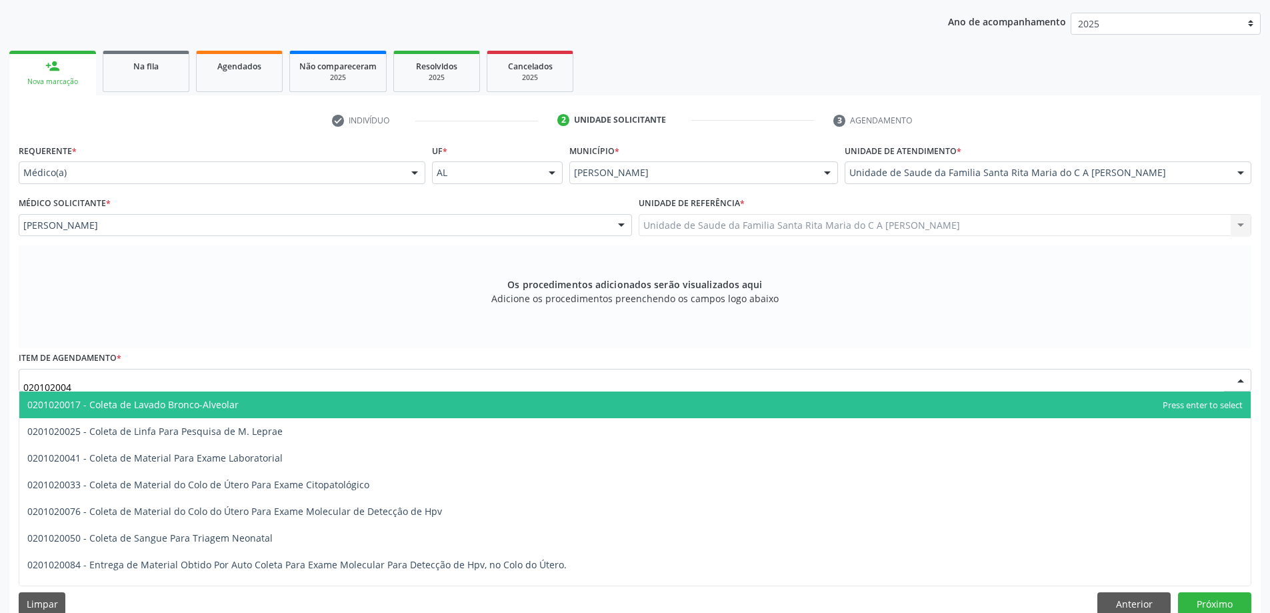
type input "0201020041"
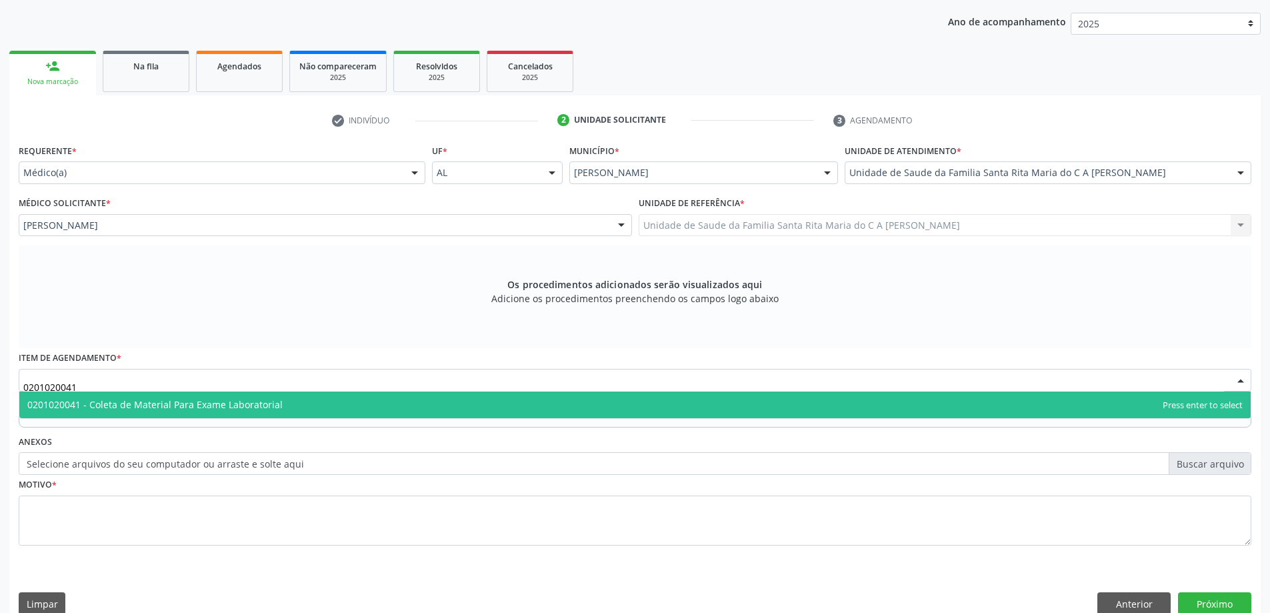
click at [183, 399] on span "0201020041 - Coleta de Material Para Exame Laboratorial" at bounding box center [154, 404] width 255 height 13
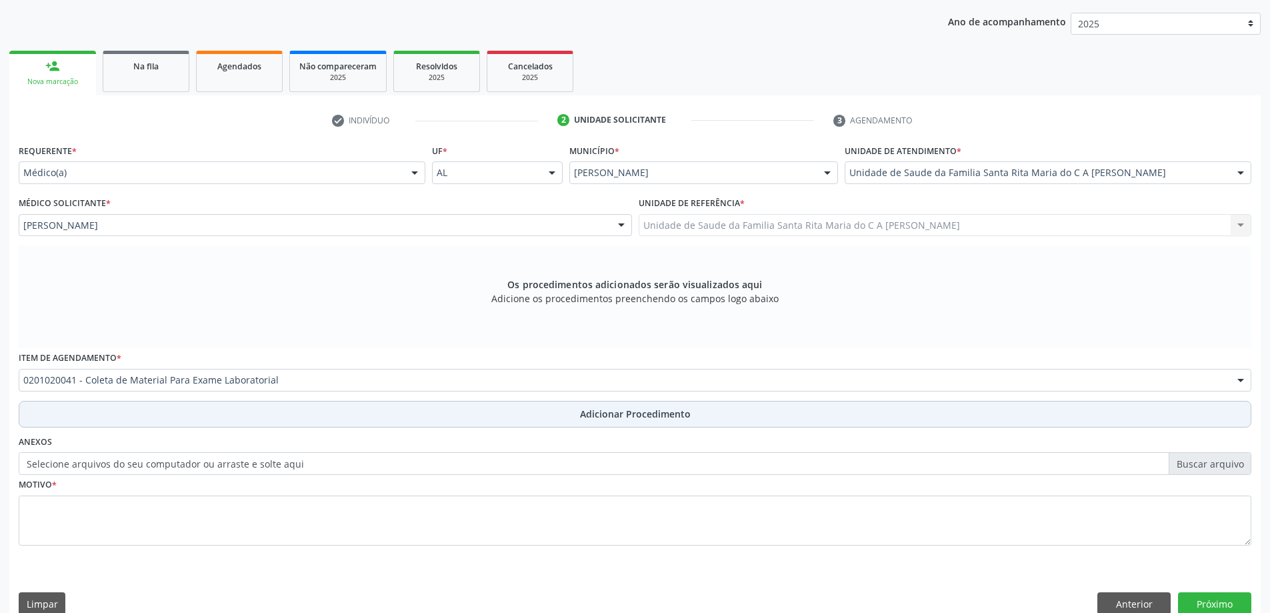
click at [175, 418] on button "Adicionar Procedimento" at bounding box center [635, 414] width 1233 height 27
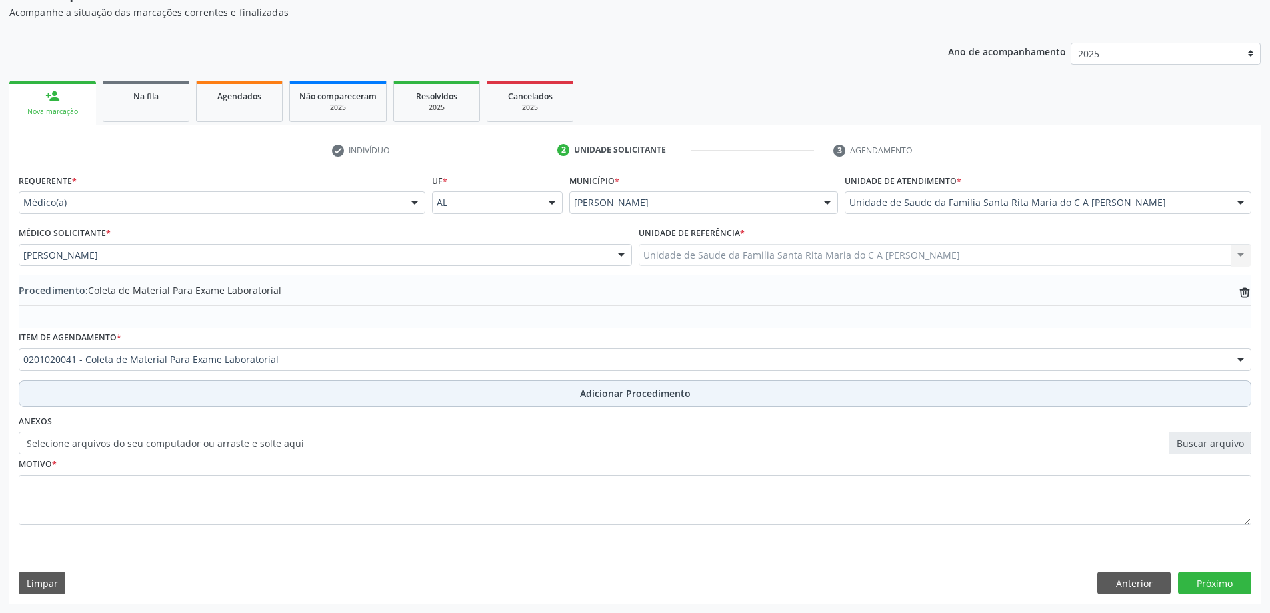
scroll to position [137, 0]
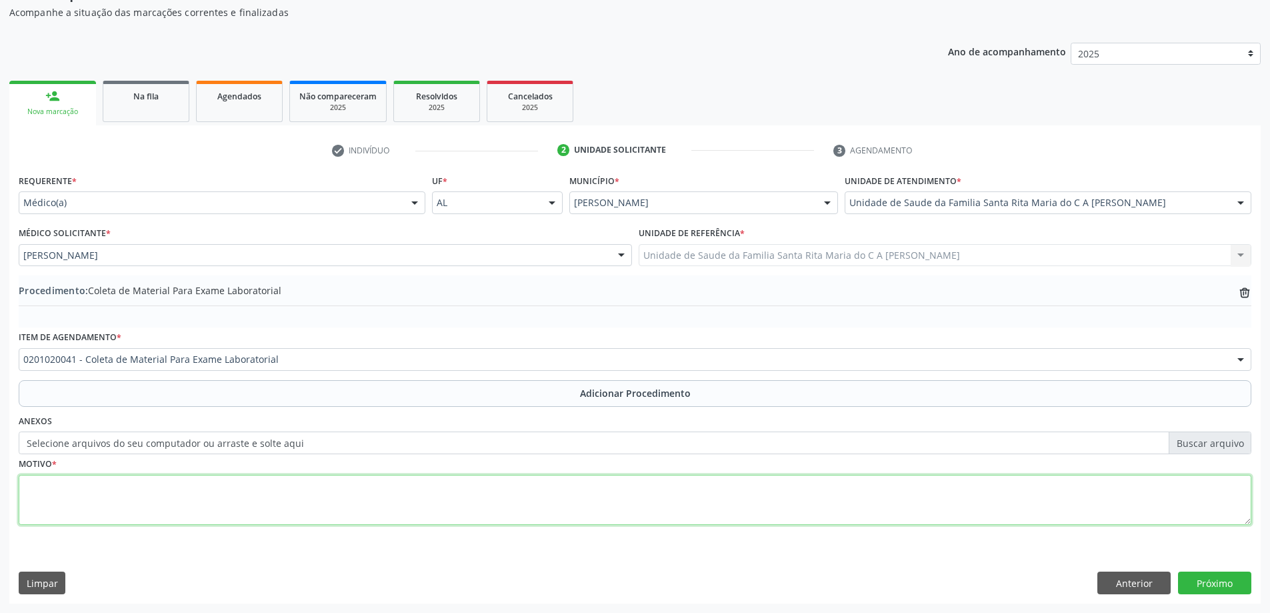
click at [163, 500] on textarea at bounding box center [635, 500] width 1233 height 51
type textarea "abdominal"
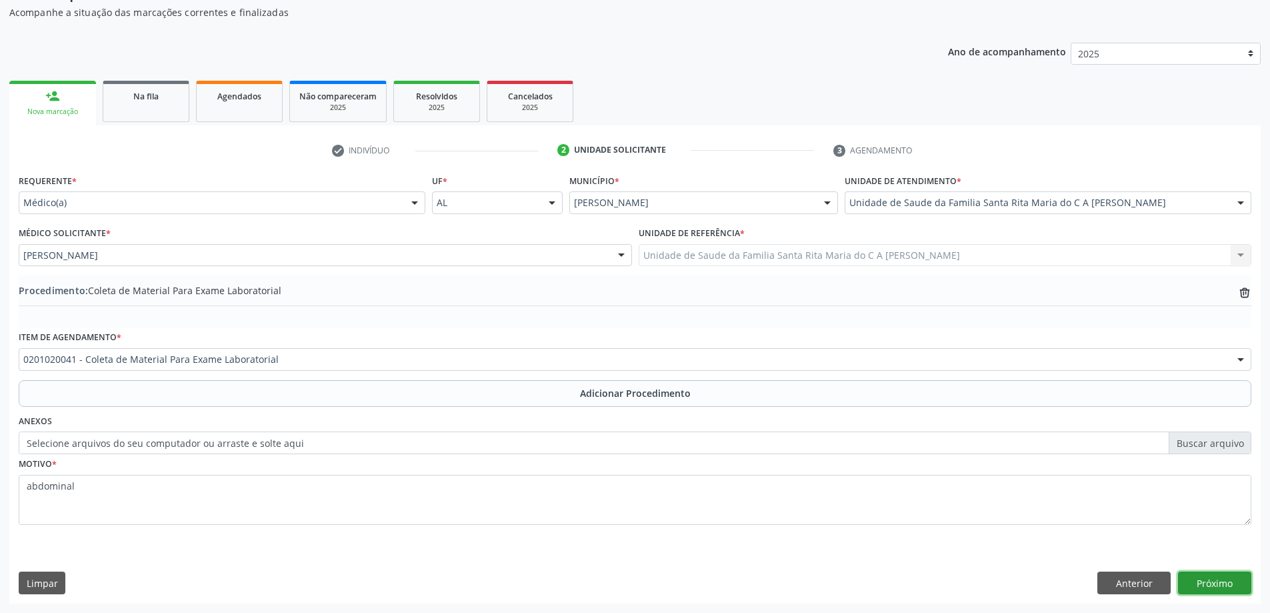
click at [1193, 589] on button "Próximo" at bounding box center [1214, 582] width 73 height 23
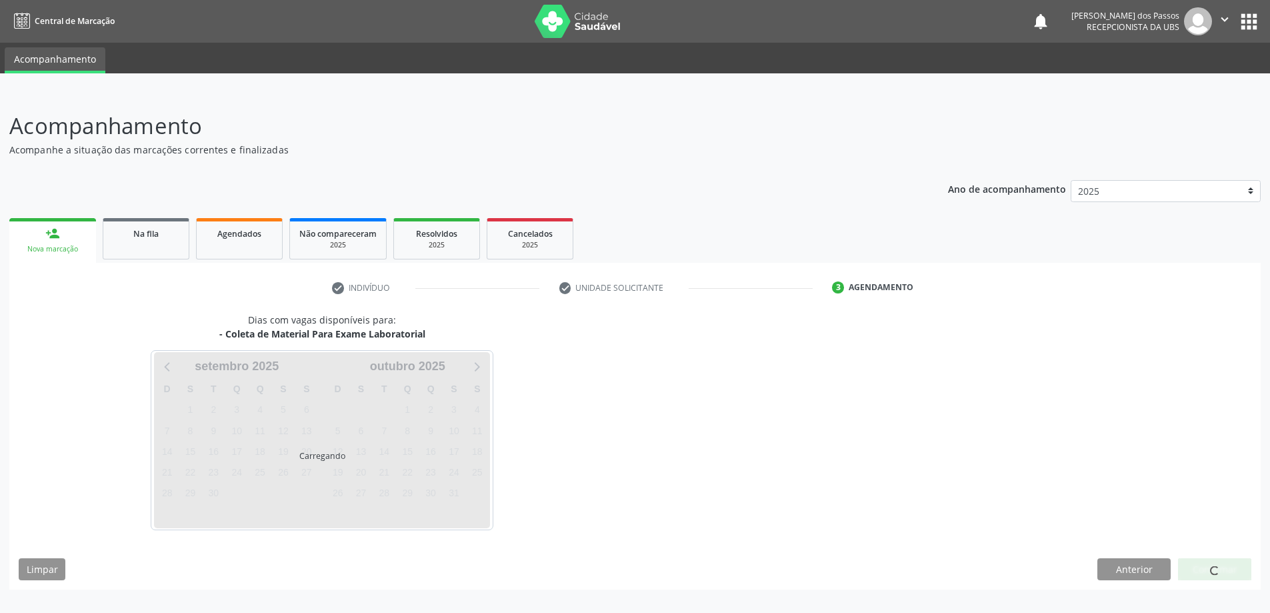
scroll to position [0, 0]
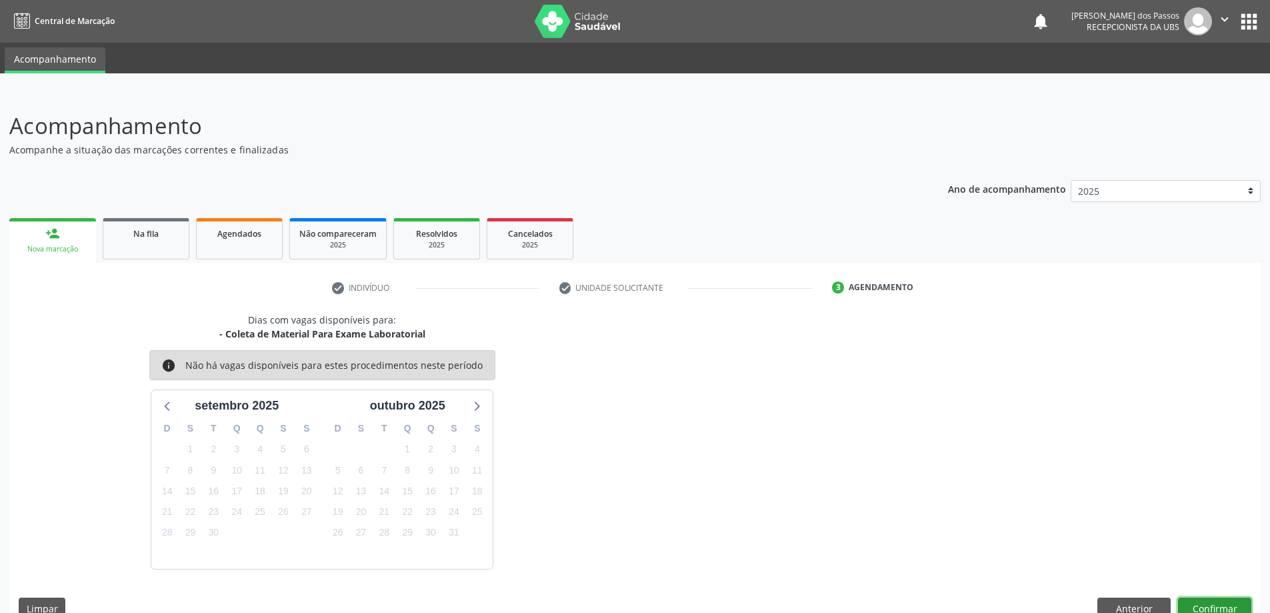
click at [1198, 601] on button "Confirmar" at bounding box center [1214, 608] width 73 height 23
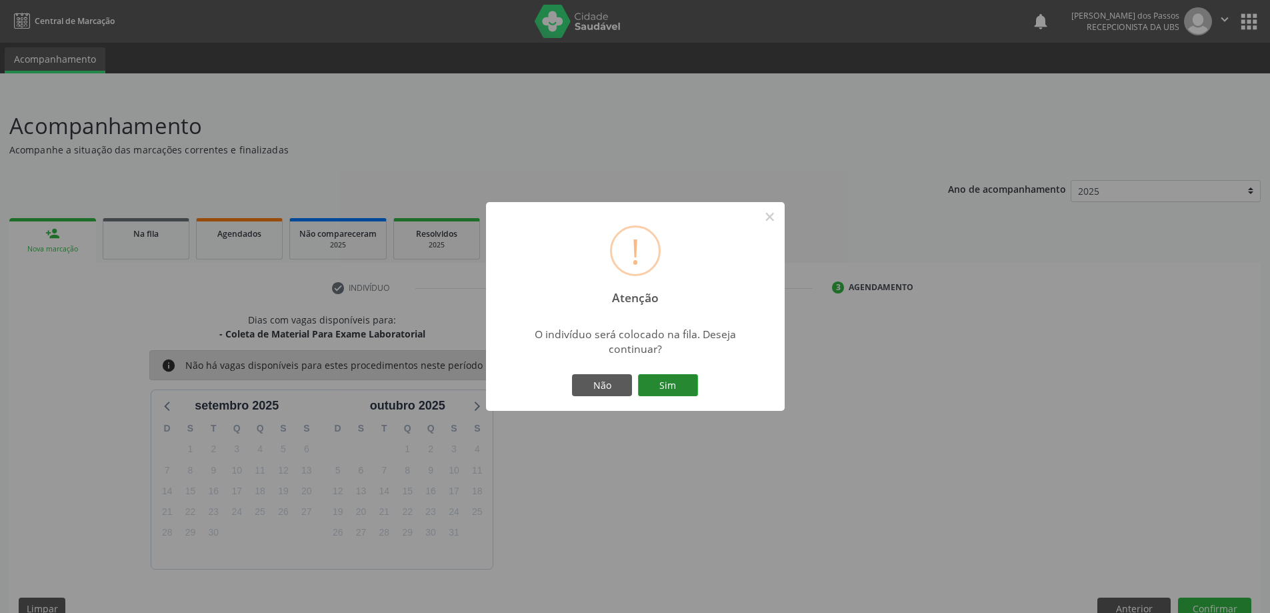
click at [657, 380] on button "Sim" at bounding box center [668, 385] width 60 height 23
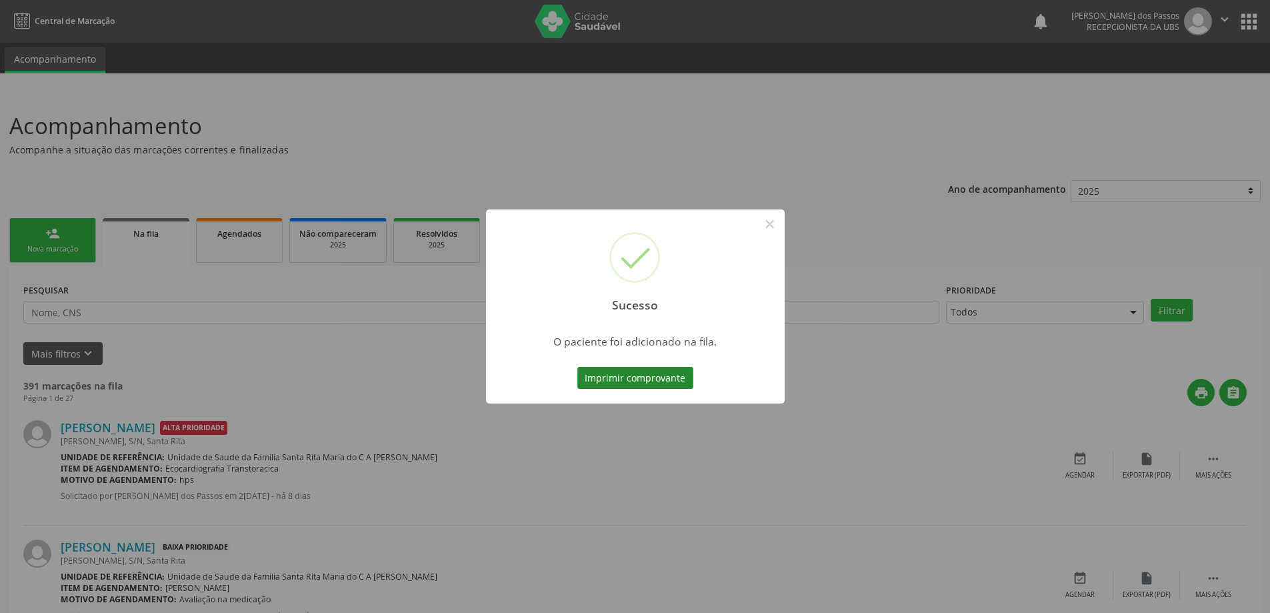
click at [679, 383] on button "Imprimir comprovante" at bounding box center [635, 378] width 116 height 23
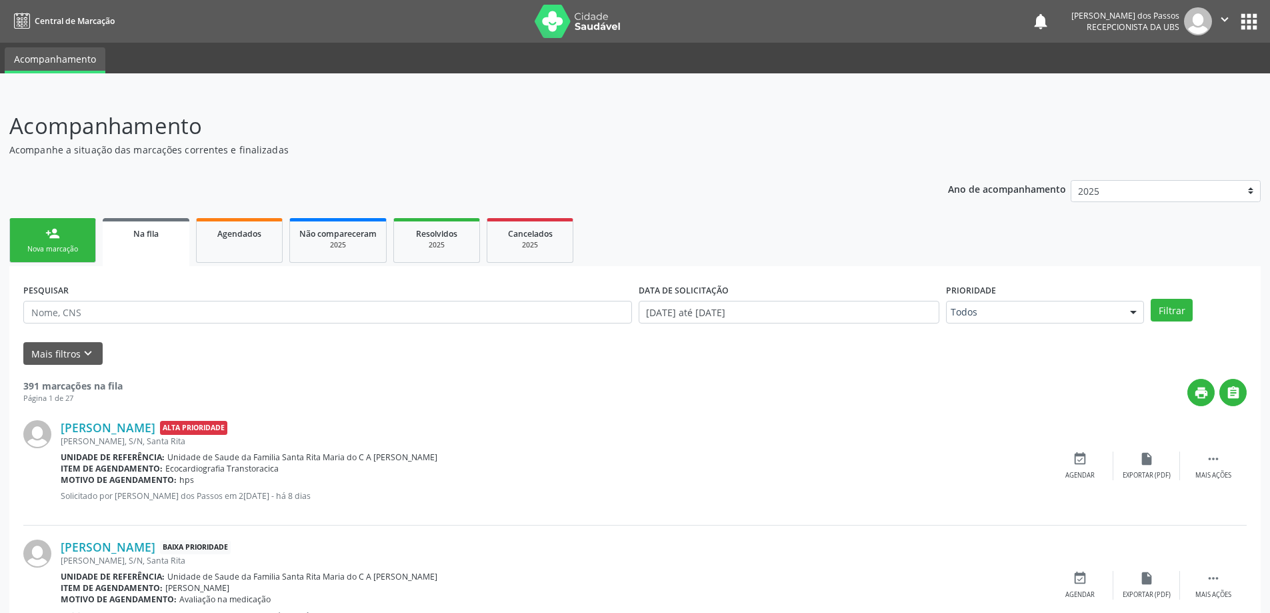
click at [68, 243] on link "person_add Nova marcação" at bounding box center [52, 240] width 87 height 45
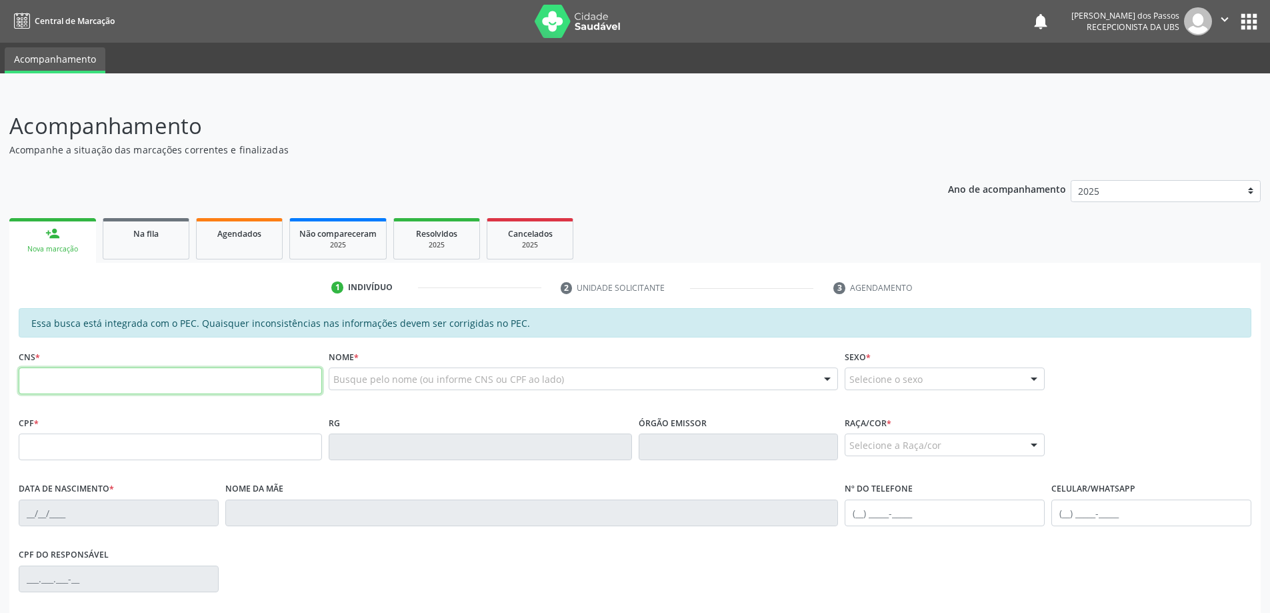
click at [85, 380] on input "text" at bounding box center [170, 380] width 303 height 27
type input "1"
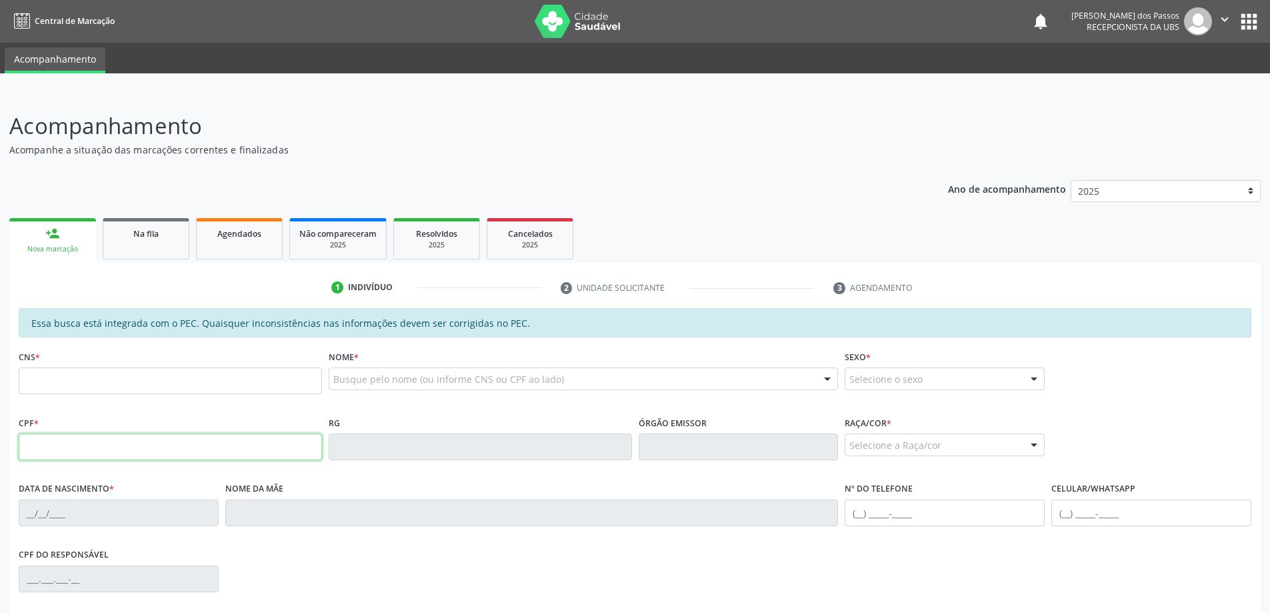
click at [71, 453] on input "text" at bounding box center [170, 446] width 303 height 27
type input "159.007.174-37"
type input "898 0058 9442 8515"
type input "29/09/2018"
type input "Janaina Santos da Silva"
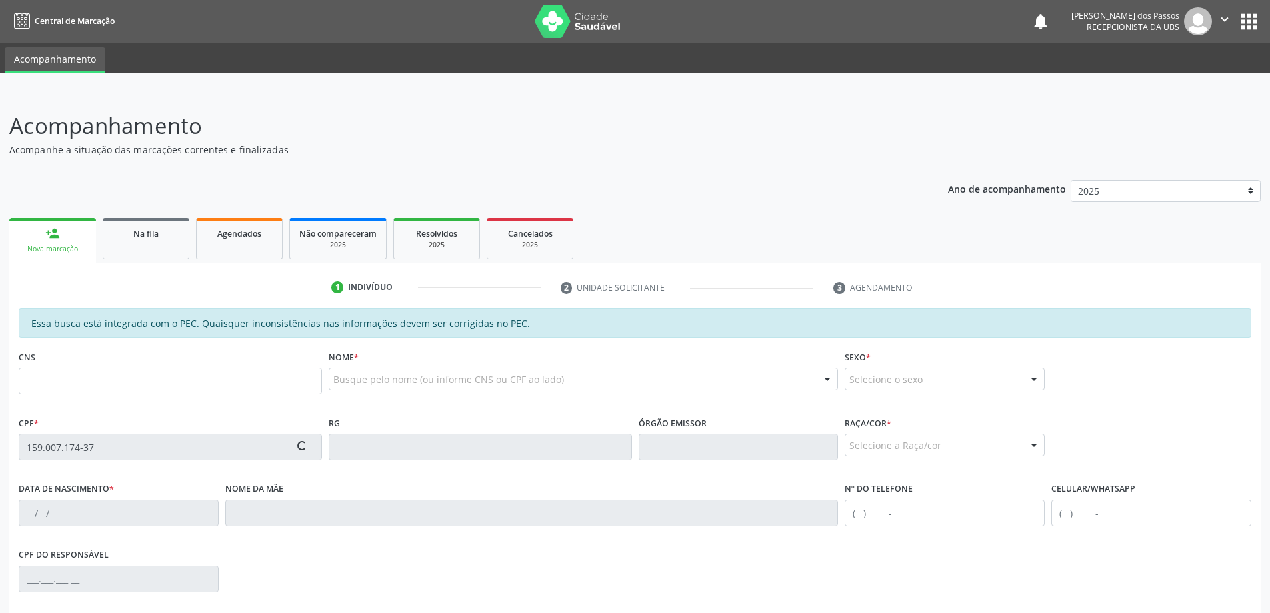
type input "(82) 98817-6024"
type input "S/N"
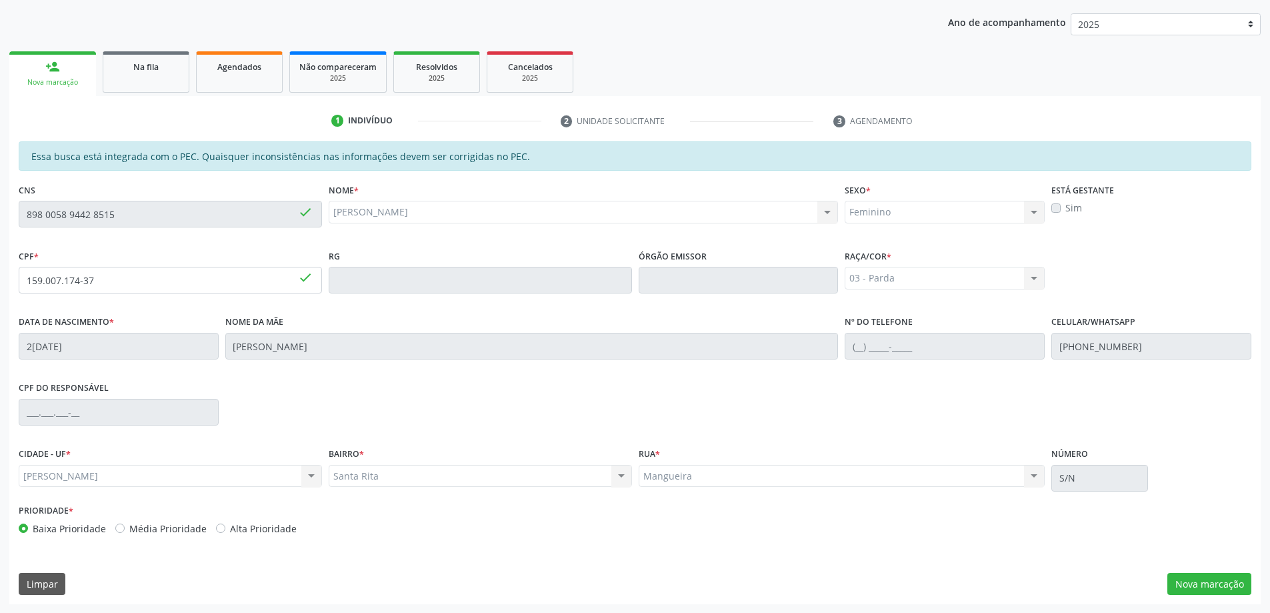
scroll to position [167, 0]
click at [1223, 591] on button "Nova marcação" at bounding box center [1209, 583] width 84 height 23
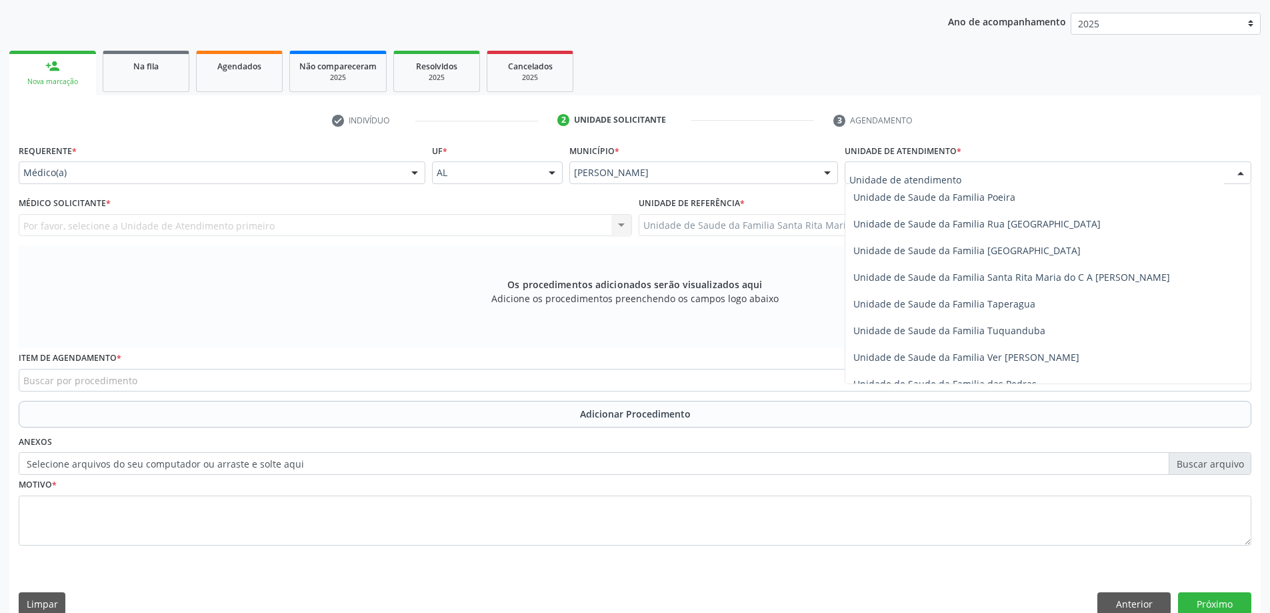
scroll to position [867, 0]
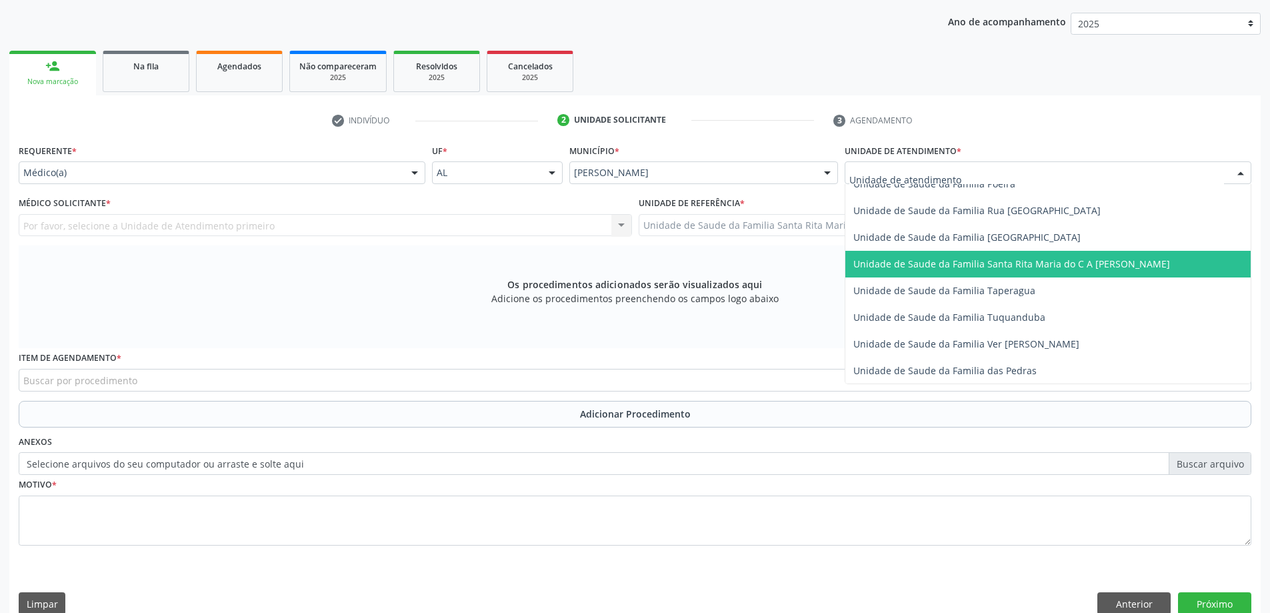
click at [931, 263] on span "Unidade de Saude da Familia Santa Rita Maria do C A [PERSON_NAME]" at bounding box center [1011, 263] width 317 height 13
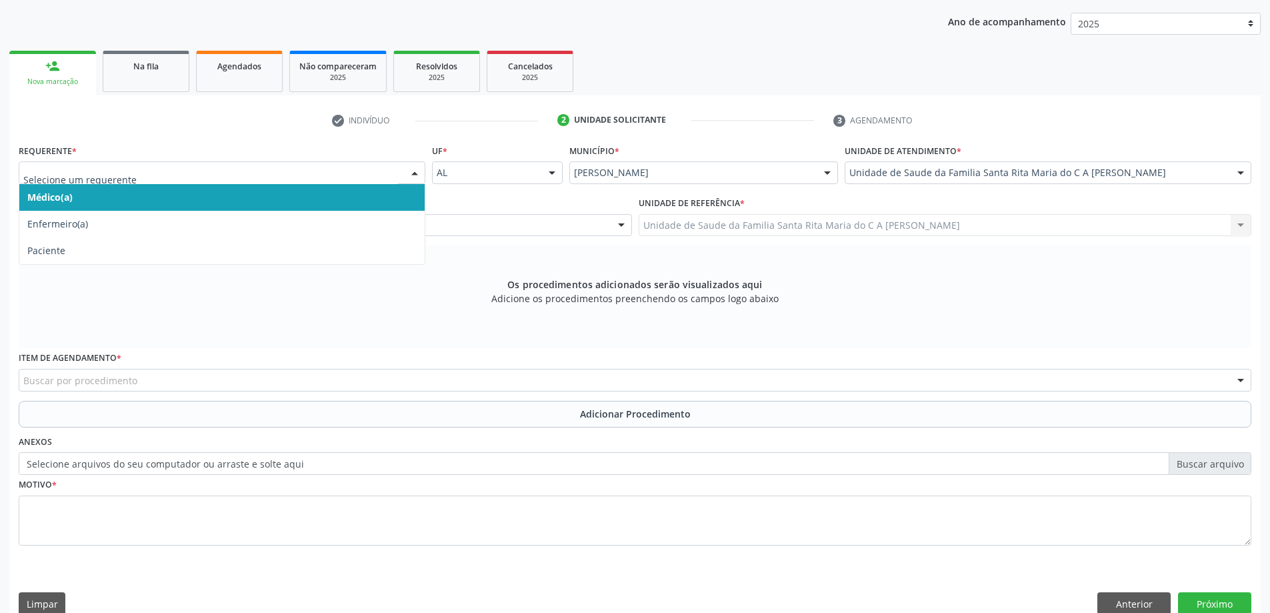
click at [127, 201] on span "Médico(a)" at bounding box center [221, 197] width 405 height 27
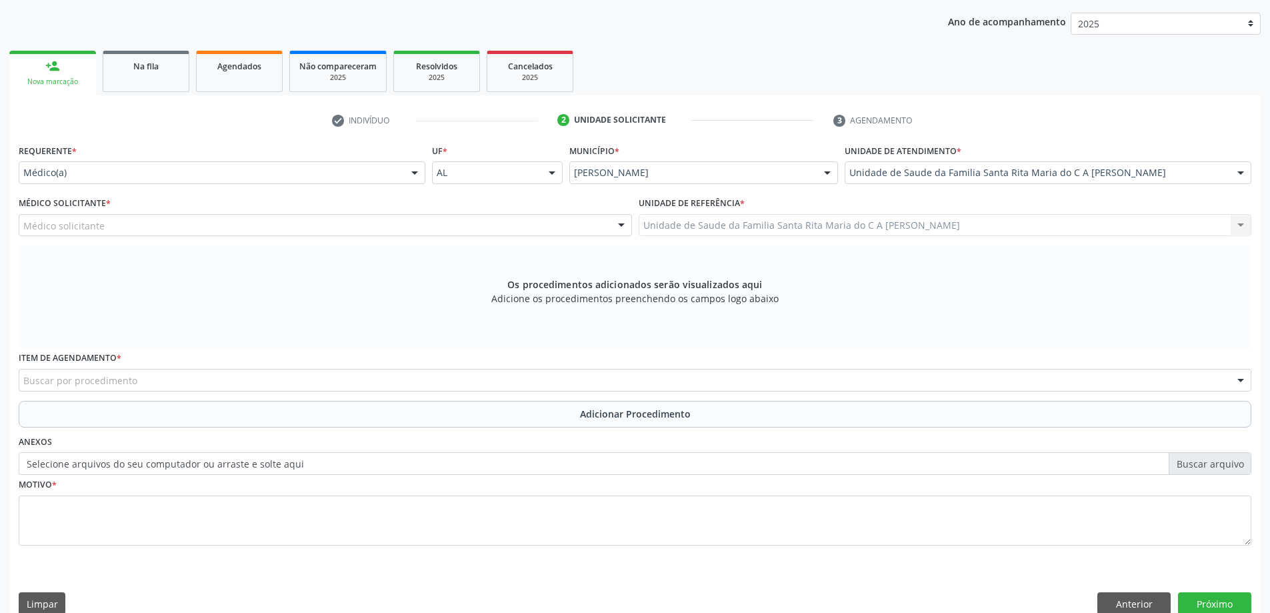
click at [121, 230] on div "Médico solicitante" at bounding box center [325, 225] width 613 height 23
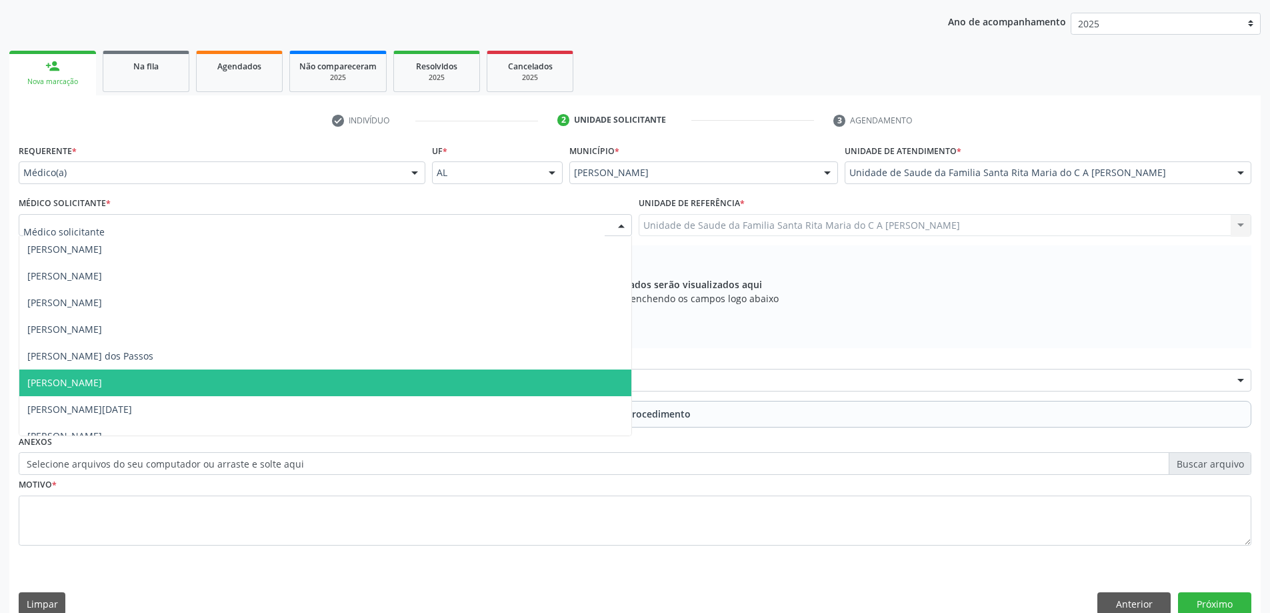
click at [102, 383] on span "[PERSON_NAME]" at bounding box center [64, 382] width 75 height 13
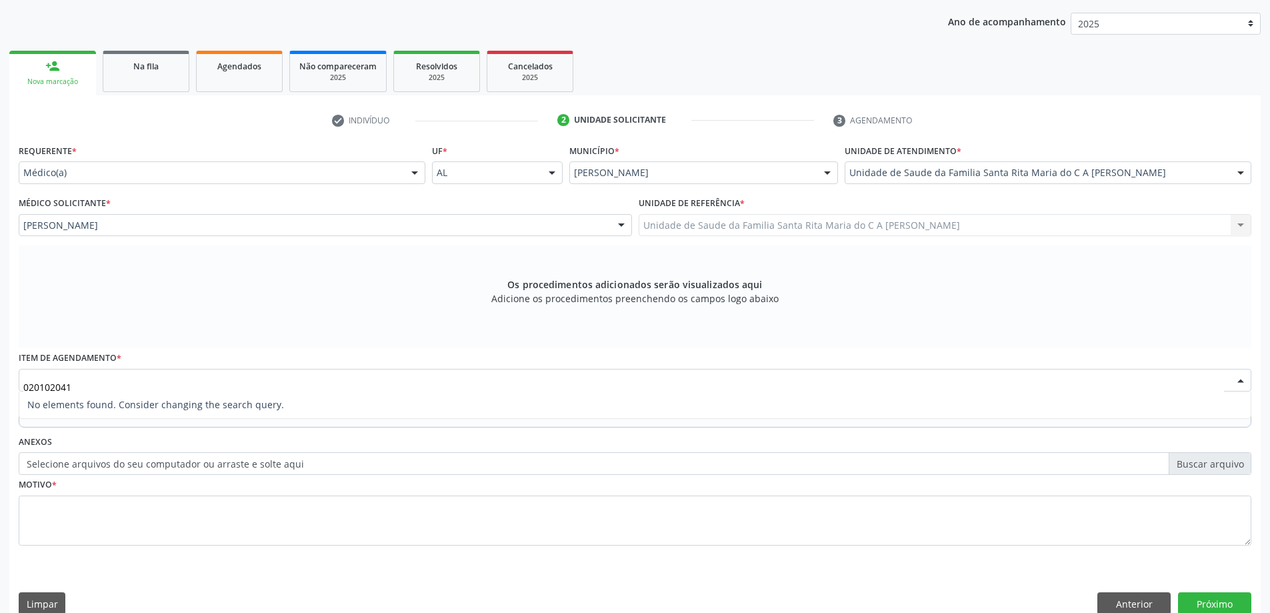
click at [57, 385] on input "020102041" at bounding box center [623, 386] width 1201 height 27
type input "0201020041"
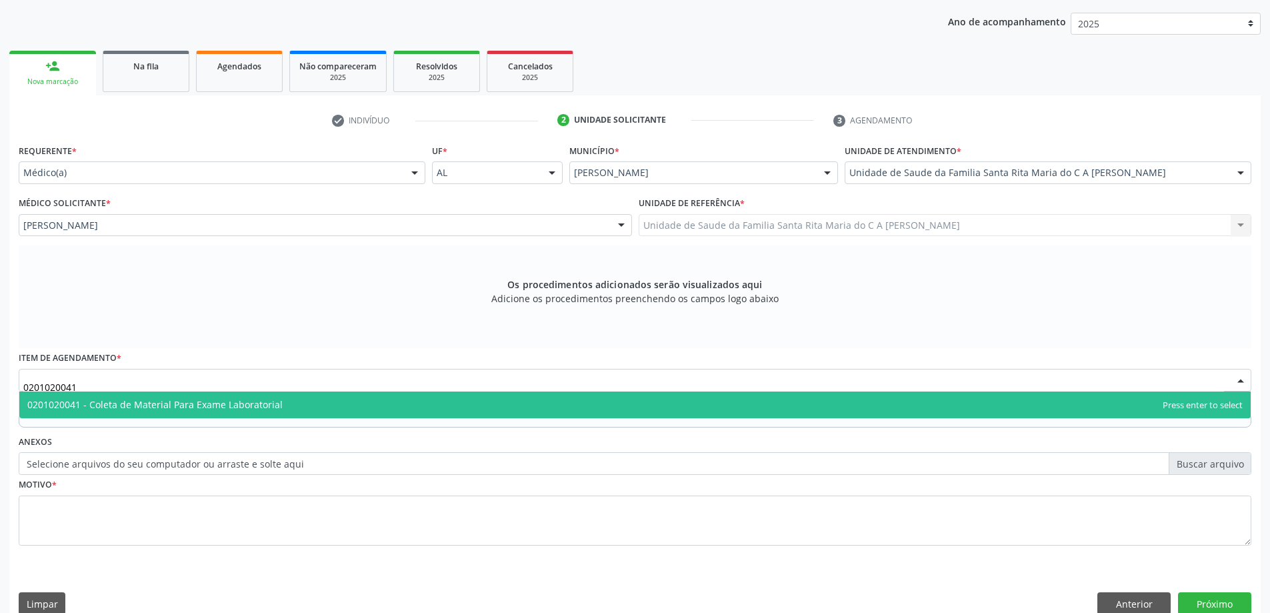
click at [89, 409] on span "0201020041 - Coleta de Material Para Exame Laboratorial" at bounding box center [154, 404] width 255 height 13
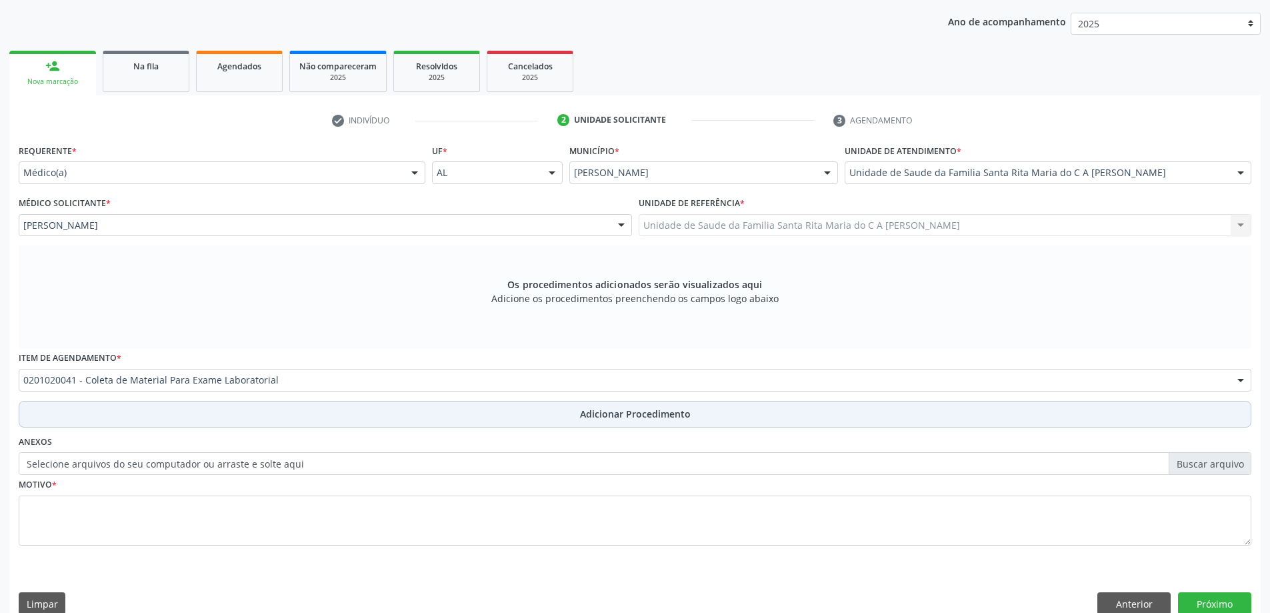
click at [85, 420] on button "Adicionar Procedimento" at bounding box center [635, 414] width 1233 height 27
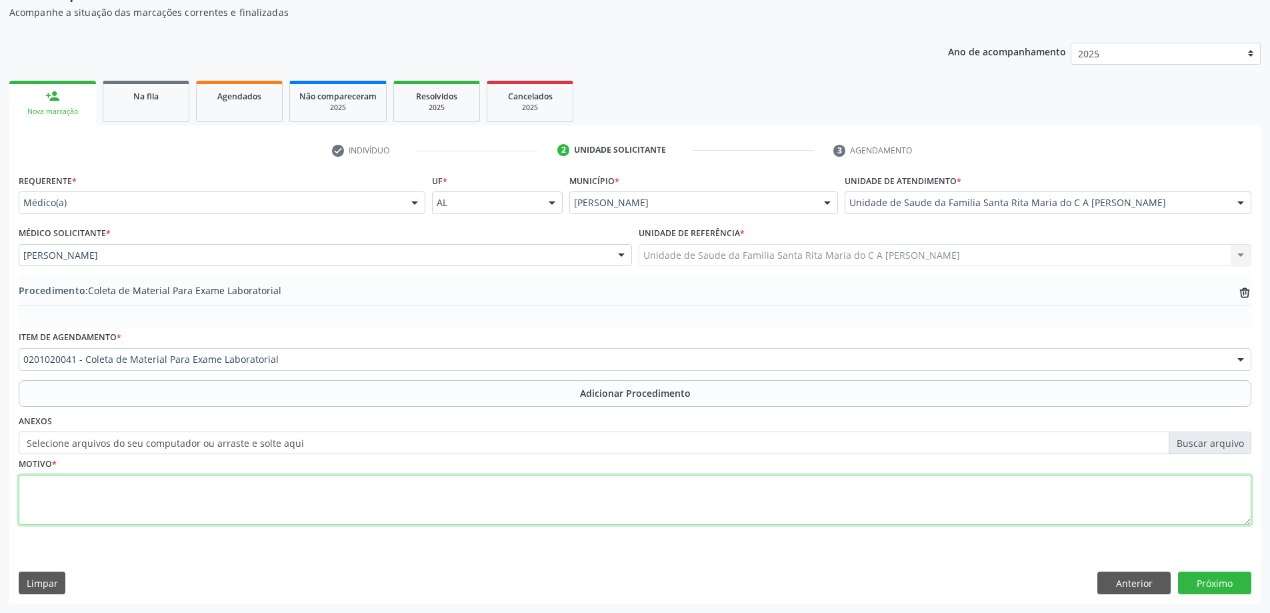
click at [71, 504] on textarea at bounding box center [635, 500] width 1233 height 51
type textarea "palidez"
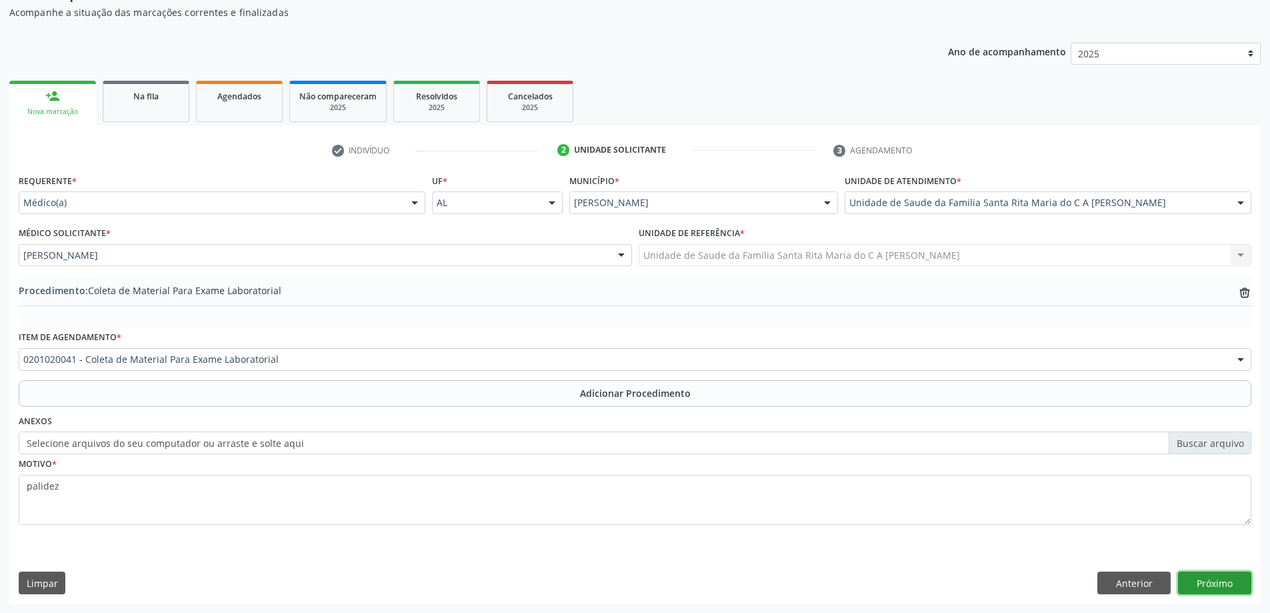
click at [1221, 585] on button "Próximo" at bounding box center [1214, 582] width 73 height 23
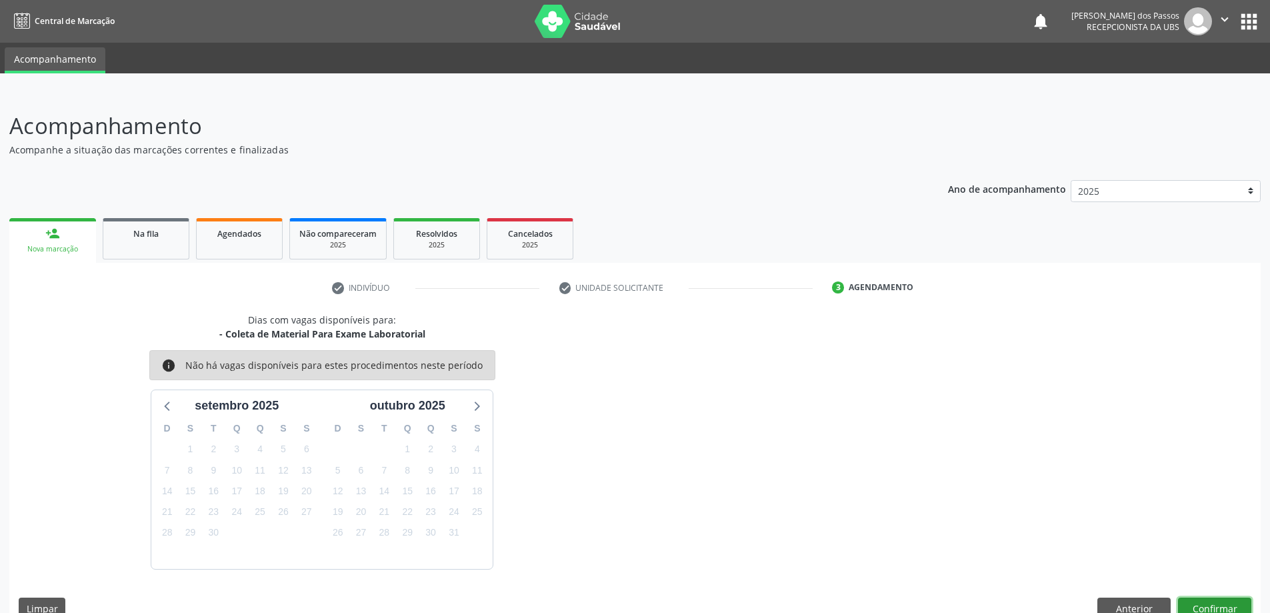
click at [1224, 609] on button "Confirmar" at bounding box center [1214, 608] width 73 height 23
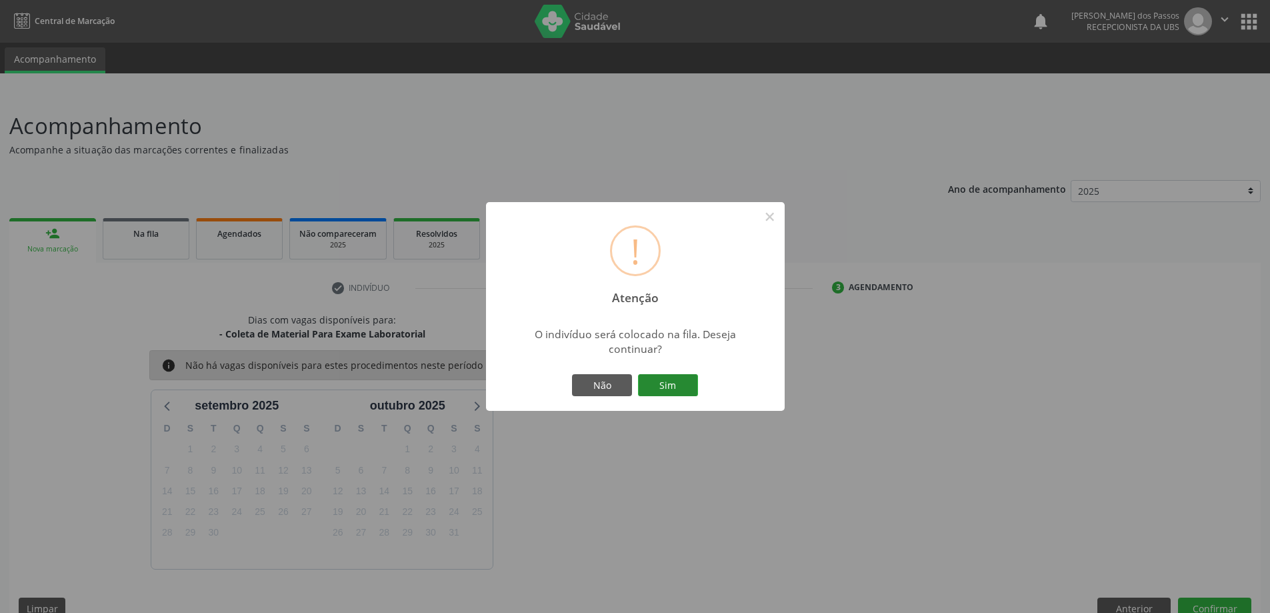
click at [687, 386] on button "Sim" at bounding box center [668, 385] width 60 height 23
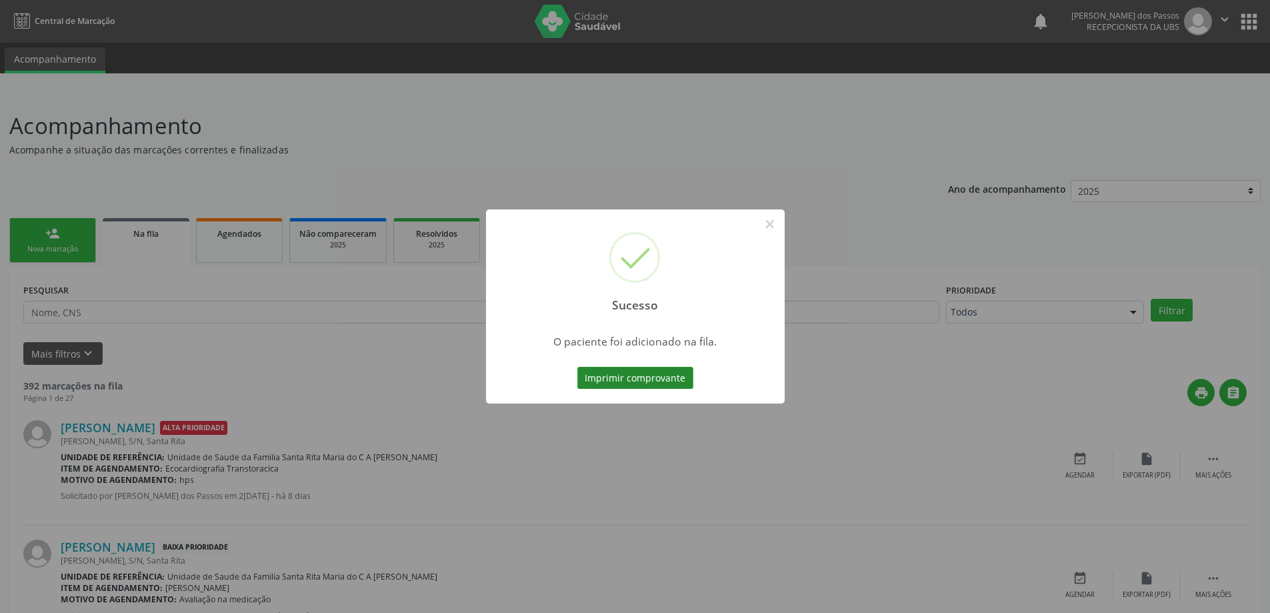
click at [685, 385] on button "Imprimir comprovante" at bounding box center [635, 378] width 116 height 23
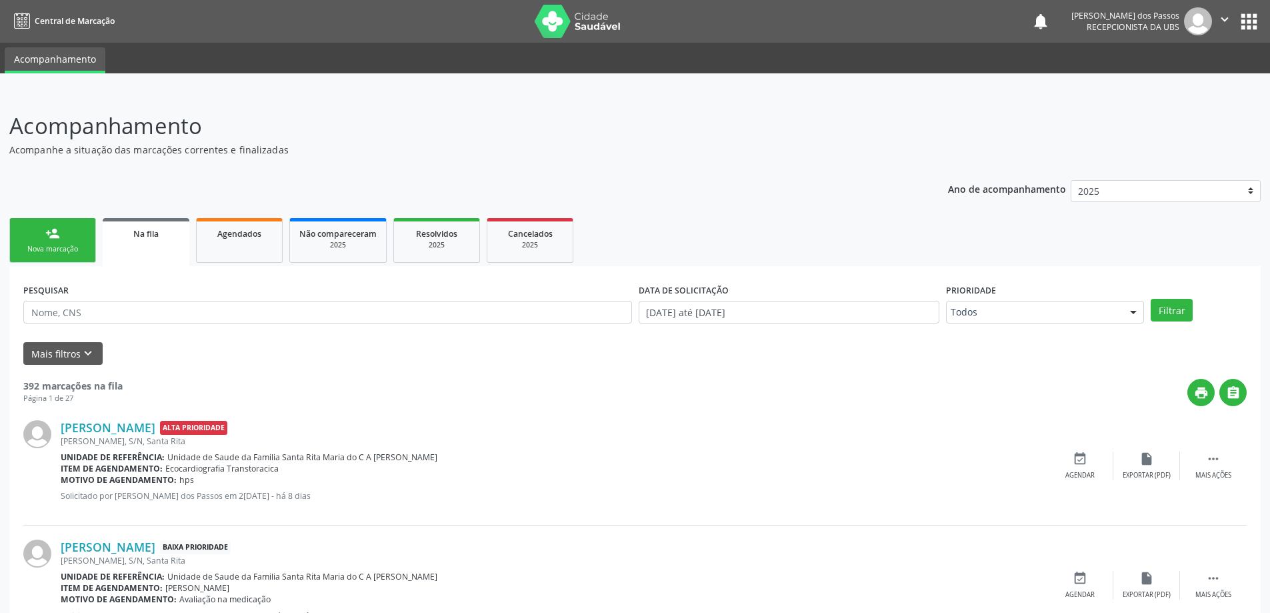
click at [78, 247] on div "Nova marcação" at bounding box center [52, 249] width 67 height 10
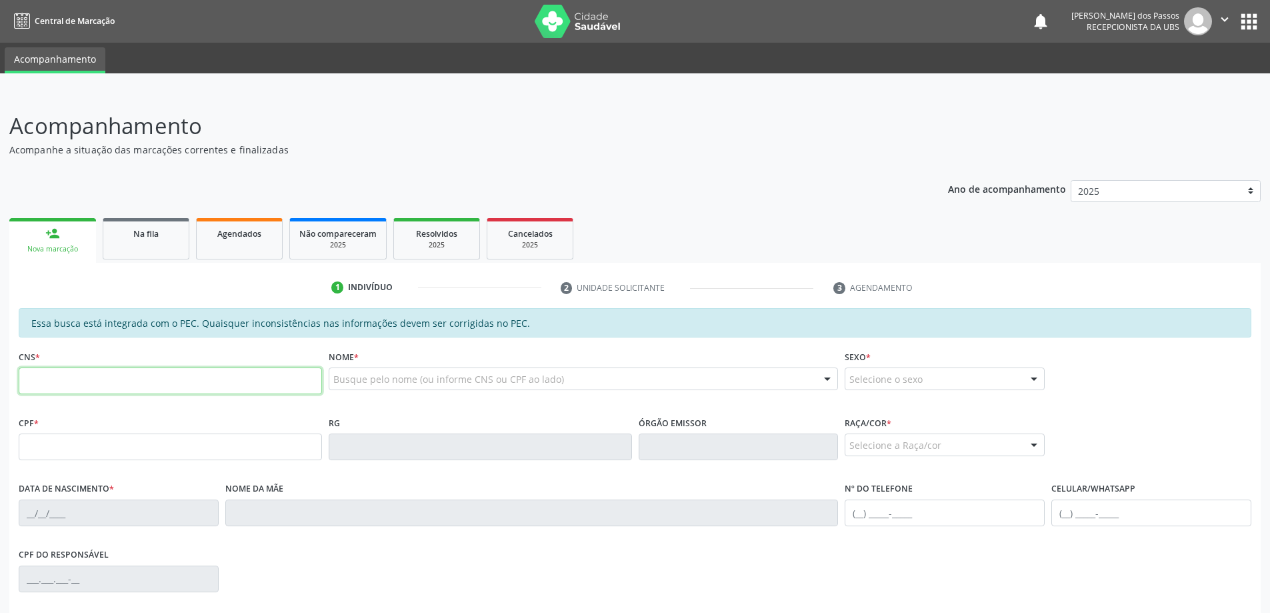
click at [120, 380] on input "text" at bounding box center [170, 380] width 303 height 27
type input "700 5069 7864 4358"
type input "157.422.064-02"
type input "20/04/1996"
type input "Claudineide de Lima"
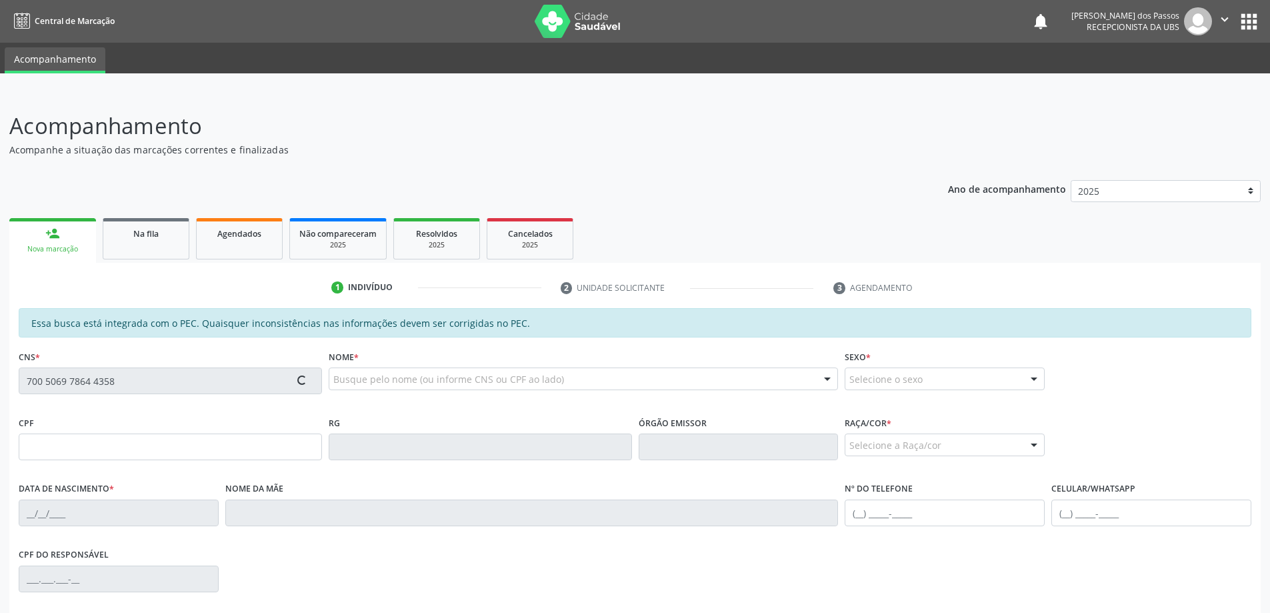
type input "(82) 99372-0883"
type input "S/N"
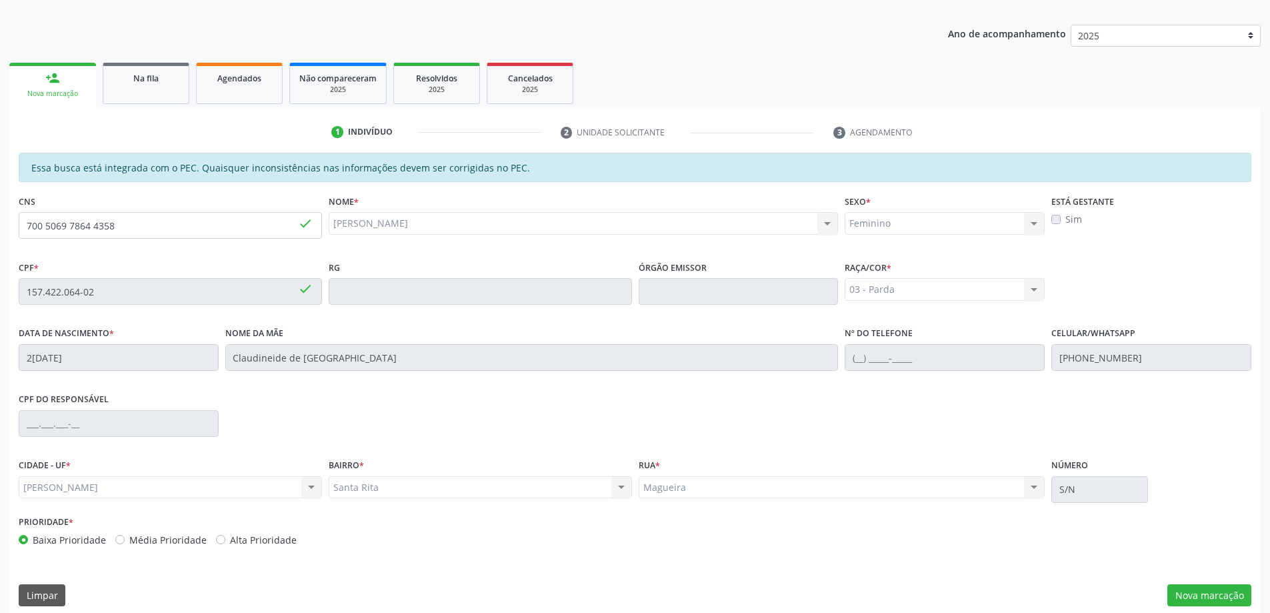
scroll to position [167, 0]
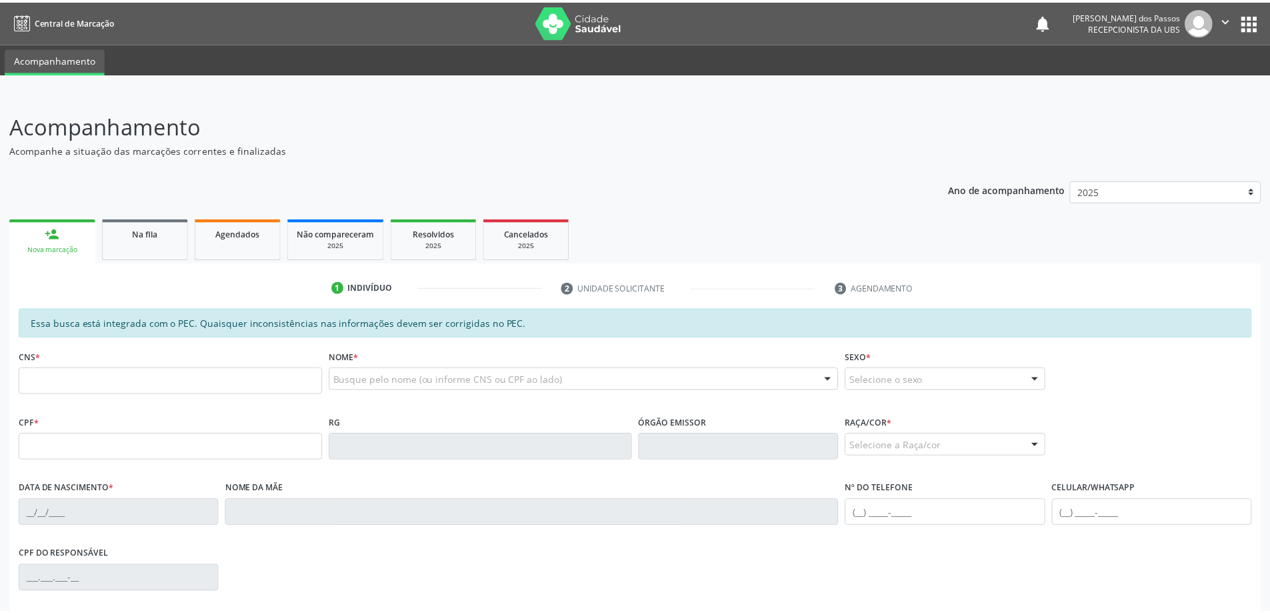
scroll to position [167, 0]
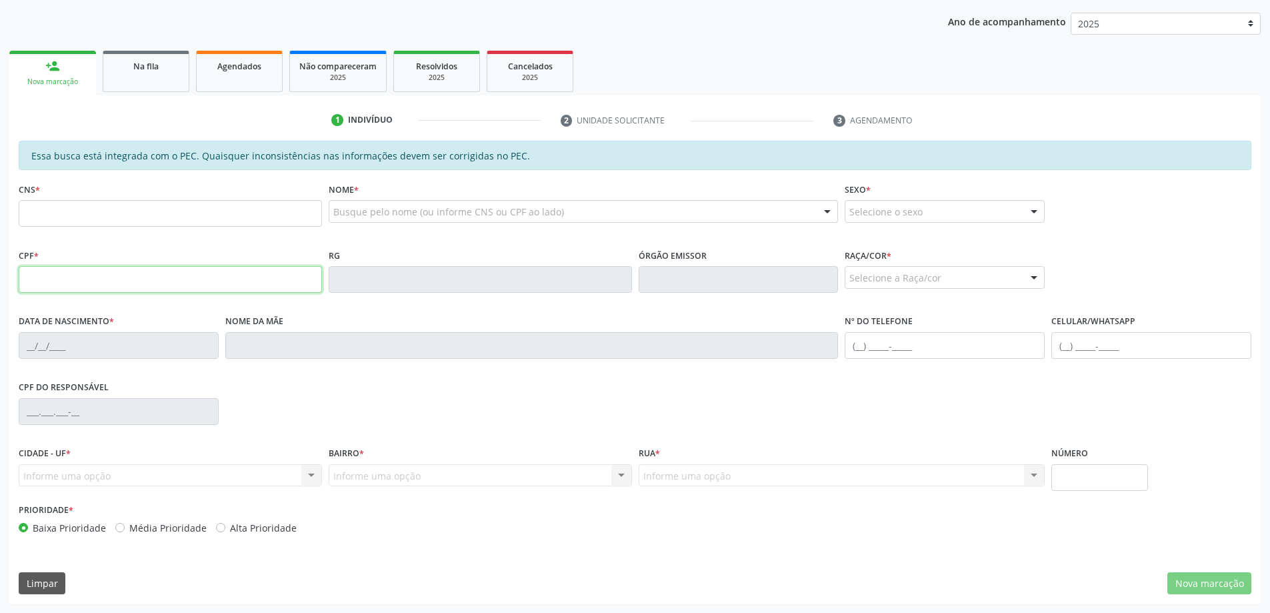
click at [97, 281] on input "text" at bounding box center [170, 279] width 303 height 27
type input "157.422.064-02"
type input "700 5069 7864 4358"
type input "20/04/1996"
type input "Claudineide de Lima"
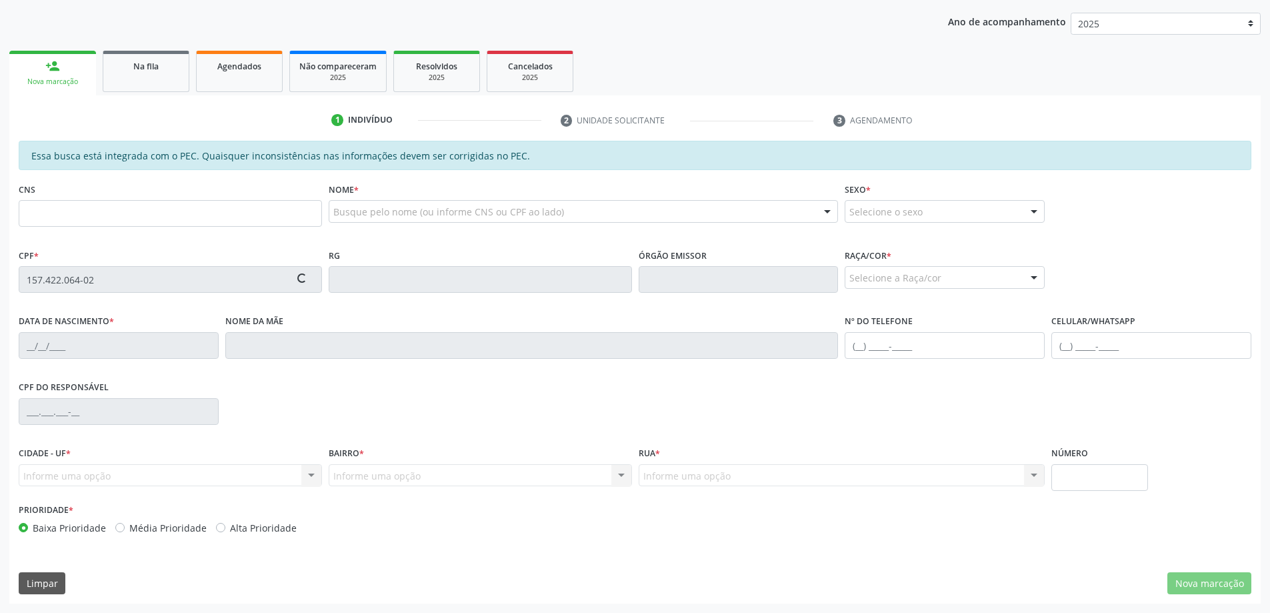
type input "(82) 99372-0883"
type input "S/N"
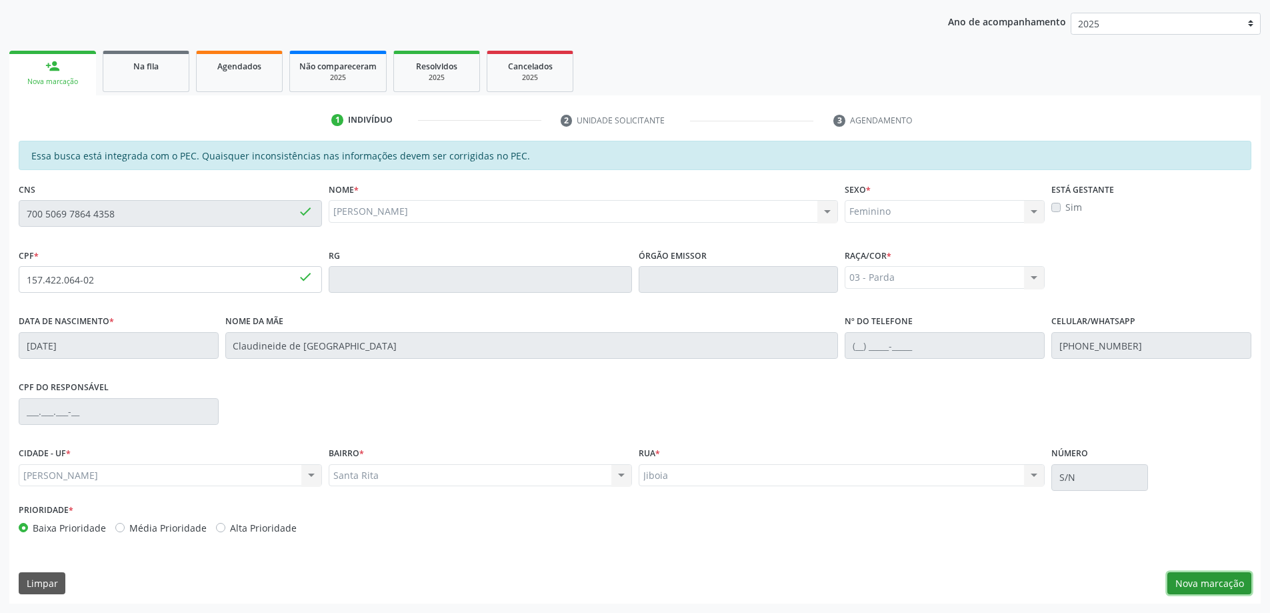
click at [1191, 590] on button "Nova marcação" at bounding box center [1209, 583] width 84 height 23
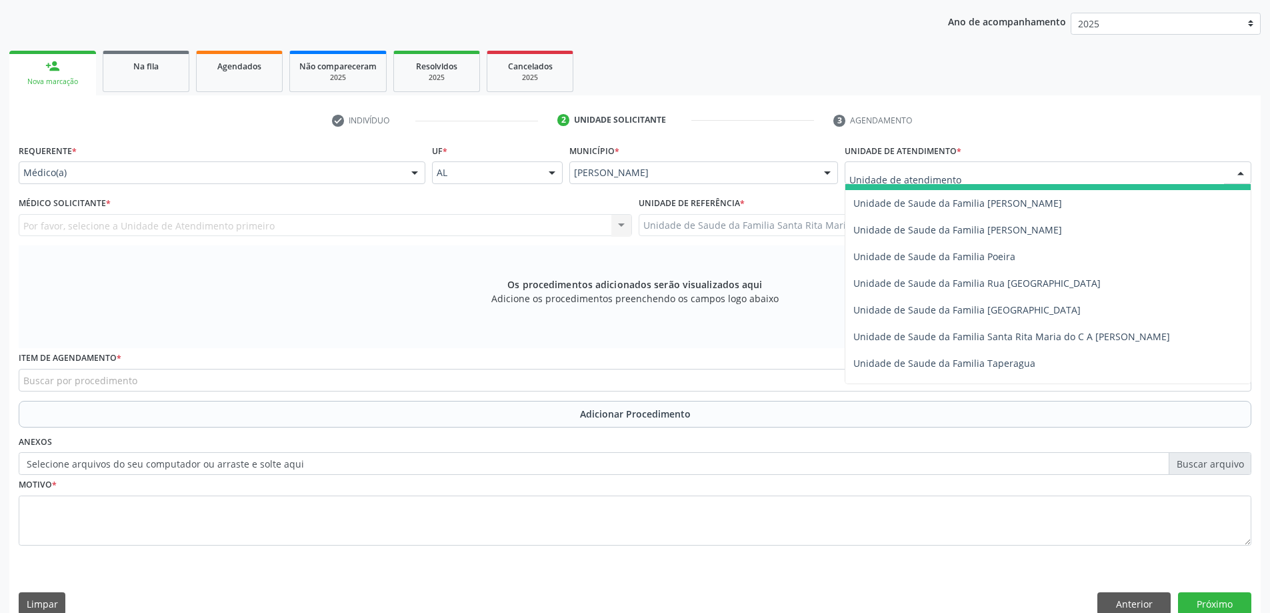
scroll to position [800, 0]
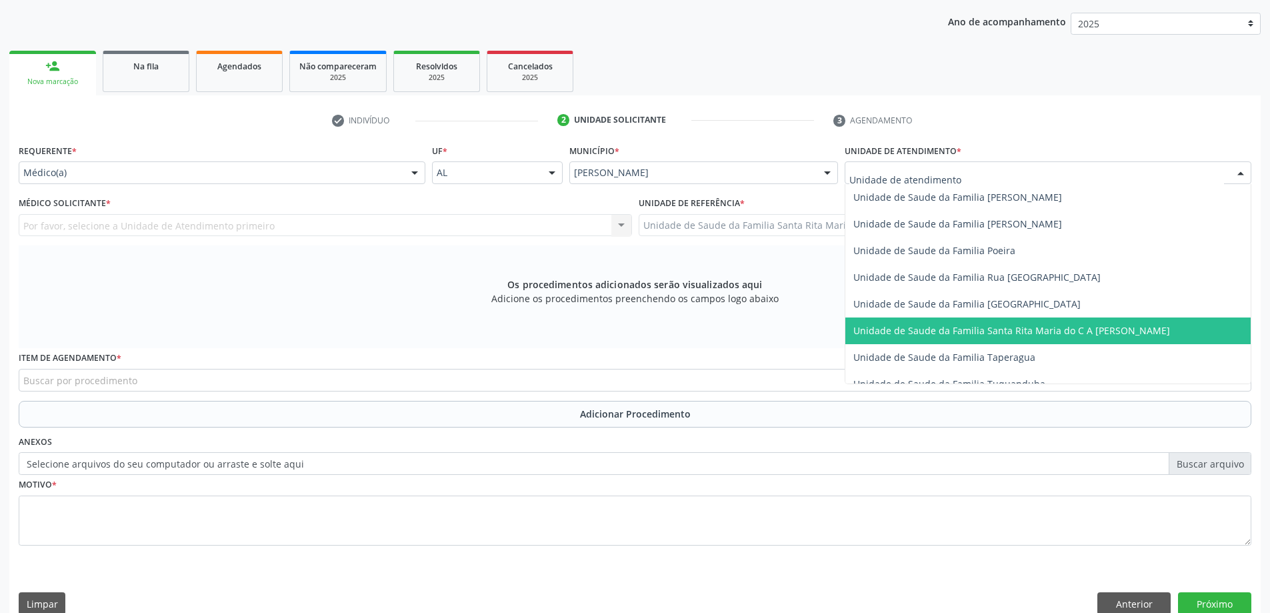
click at [920, 324] on span "Unidade de Saude da Familia Santa Rita Maria do C A [PERSON_NAME]" at bounding box center [1011, 330] width 317 height 13
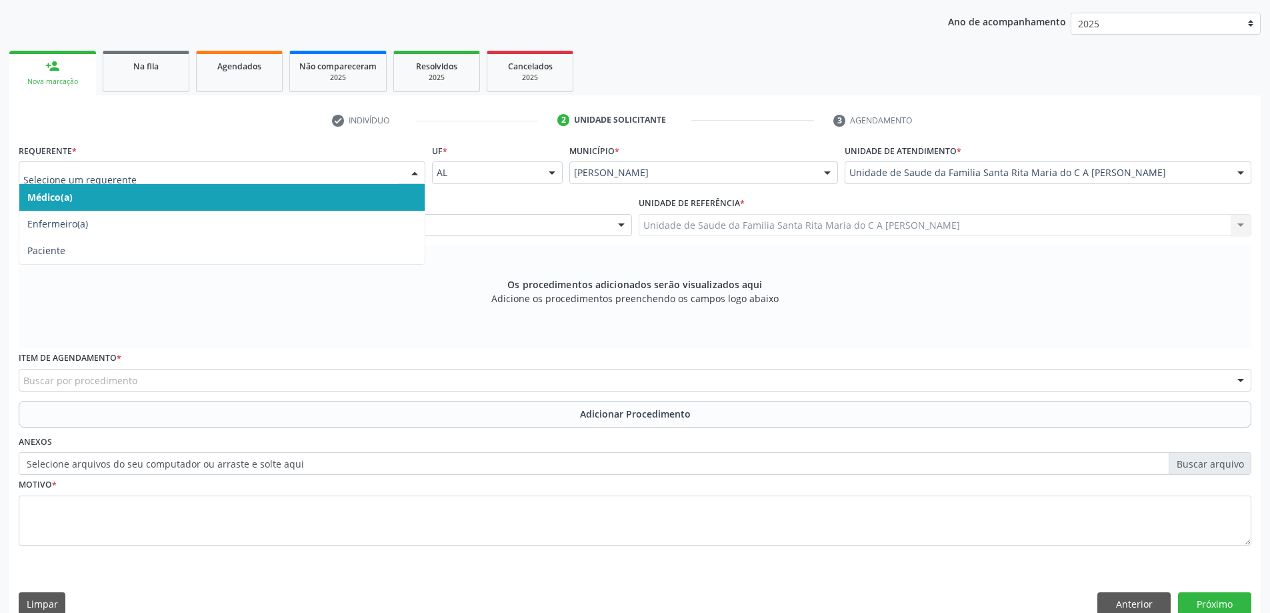
click at [205, 205] on span "Médico(a)" at bounding box center [221, 197] width 405 height 27
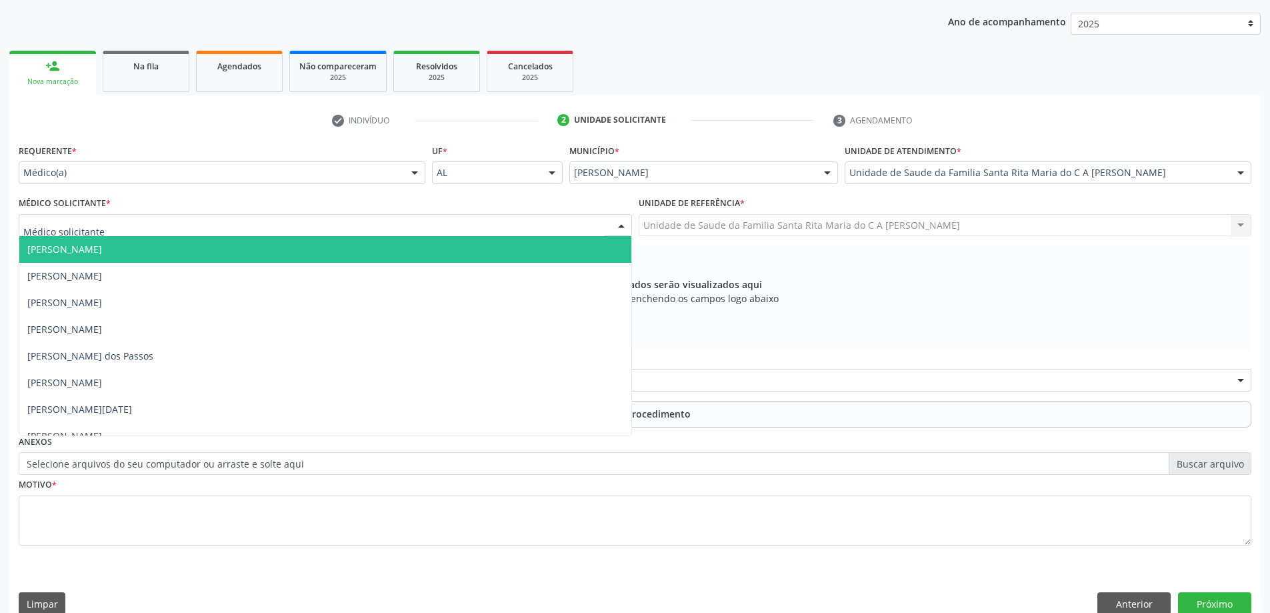
click at [193, 226] on div at bounding box center [325, 225] width 613 height 23
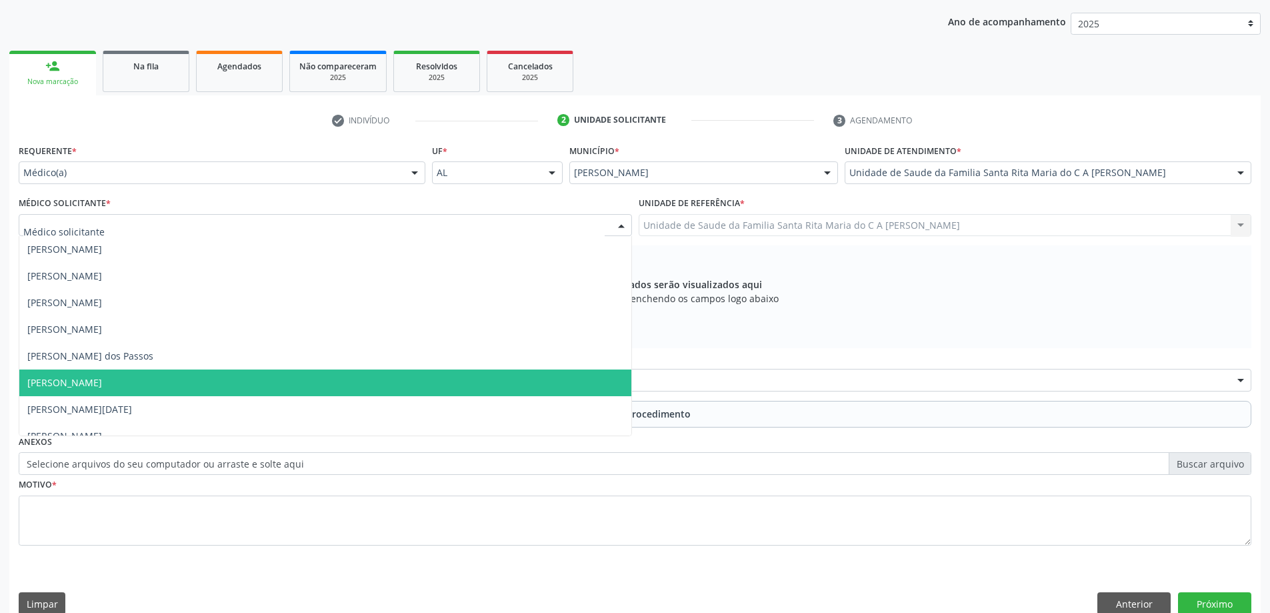
click at [185, 381] on span "[PERSON_NAME]" at bounding box center [325, 382] width 612 height 27
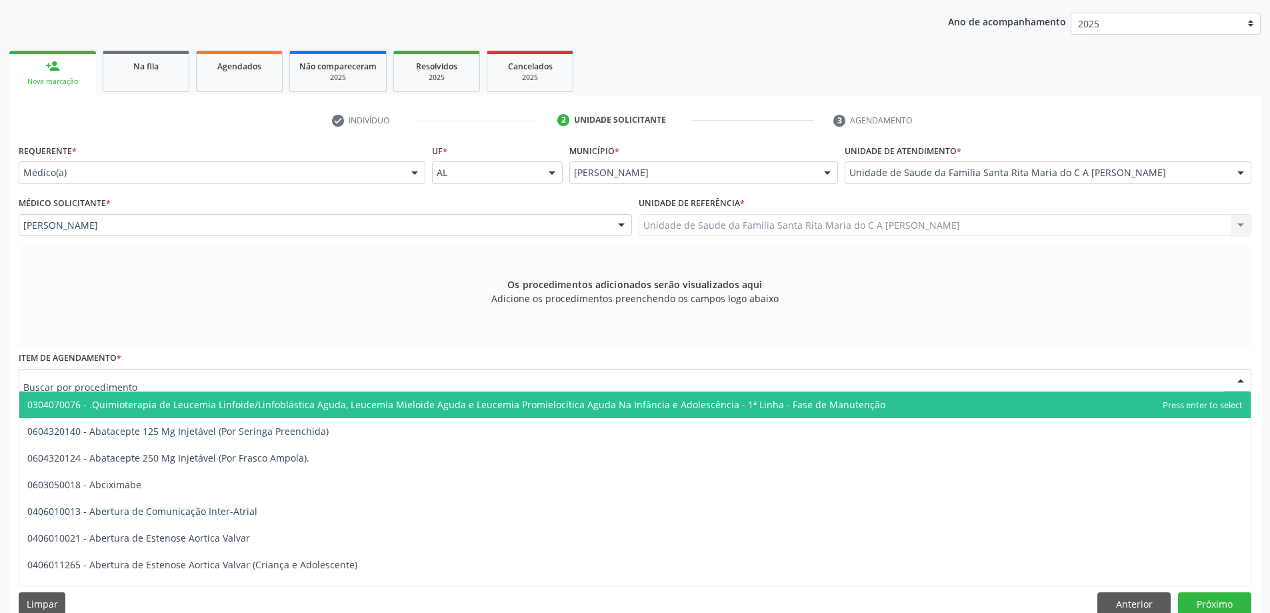
click at [175, 383] on div at bounding box center [635, 380] width 1233 height 23
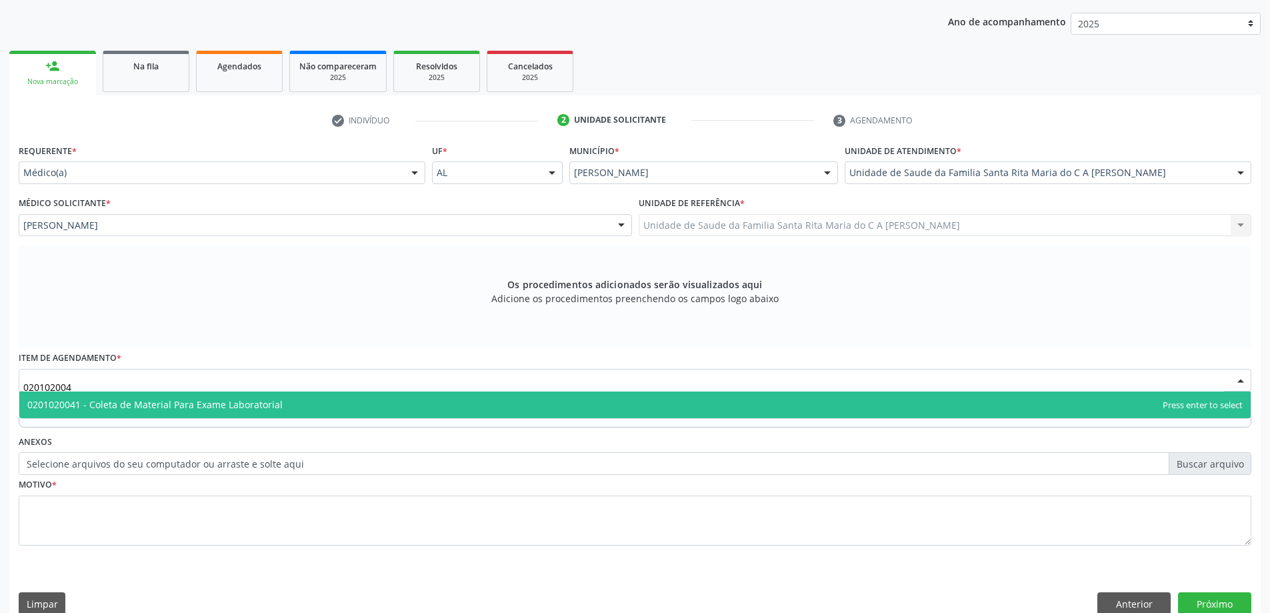
type input "0201020041"
click at [159, 408] on span "0201020041 - Coleta de Material Para Exame Laboratorial" at bounding box center [154, 404] width 255 height 13
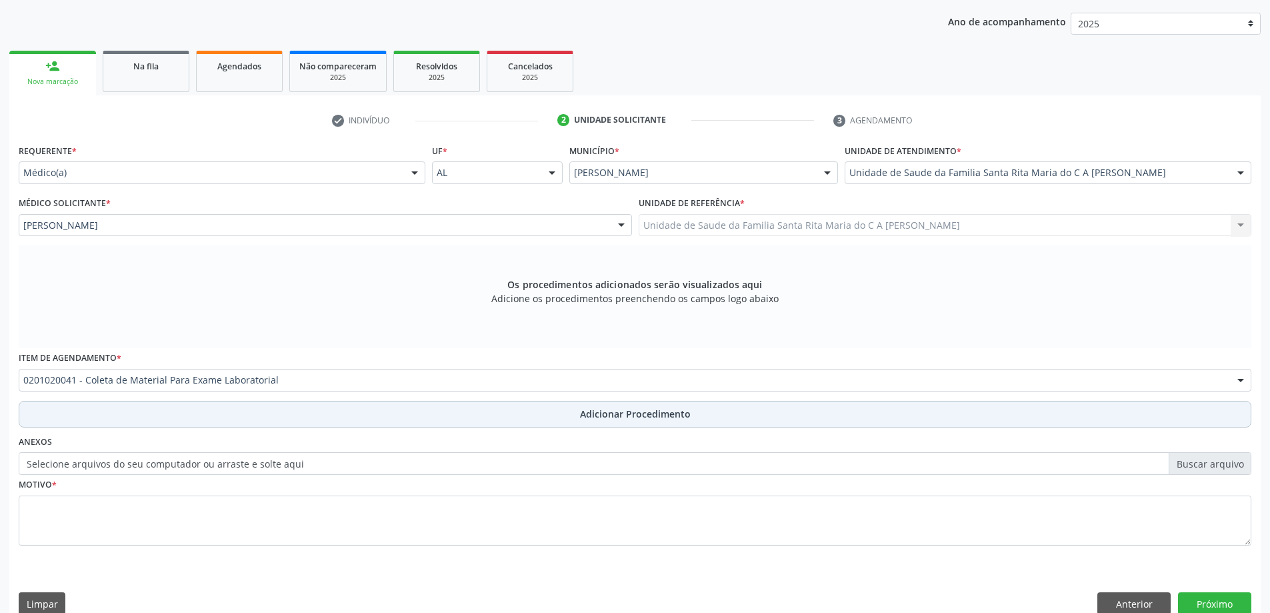
click at [135, 416] on button "Adicionar Procedimento" at bounding box center [635, 414] width 1233 height 27
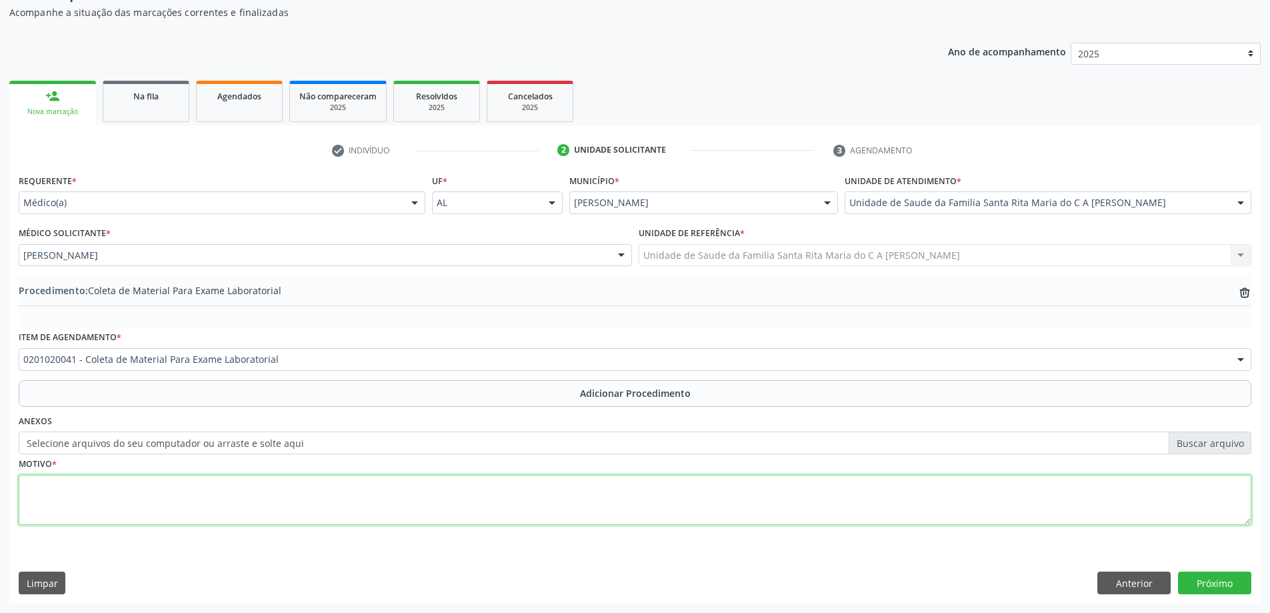
click at [123, 489] on textarea at bounding box center [635, 500] width 1233 height 51
type textarea "avaliação"
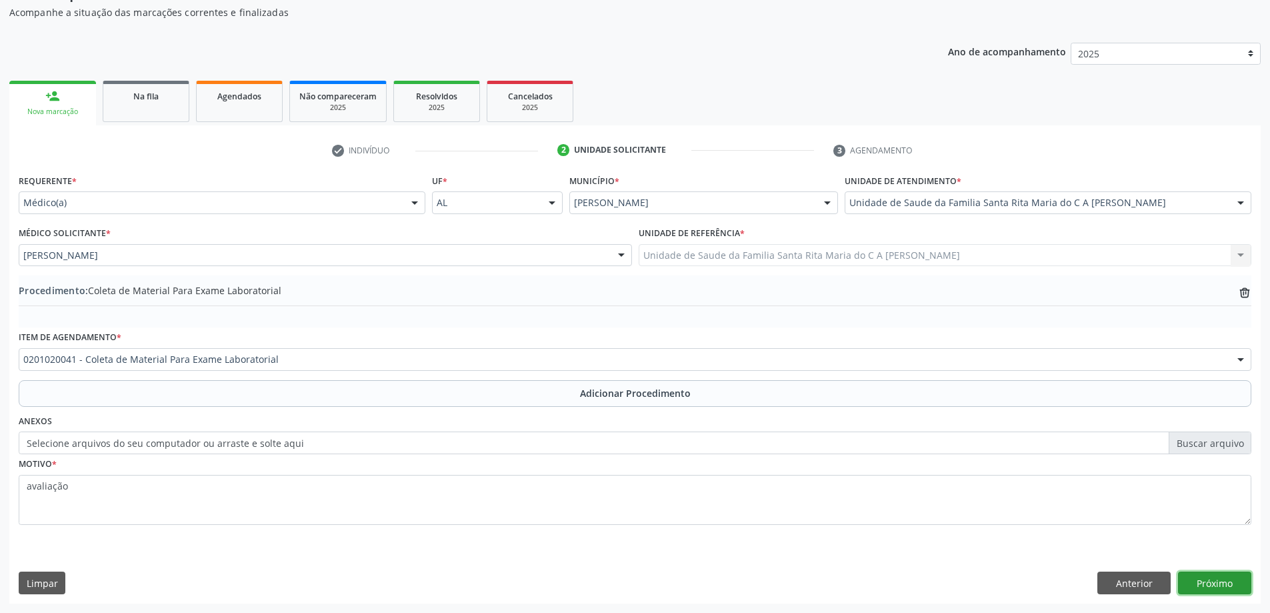
click at [1209, 583] on button "Próximo" at bounding box center [1214, 582] width 73 height 23
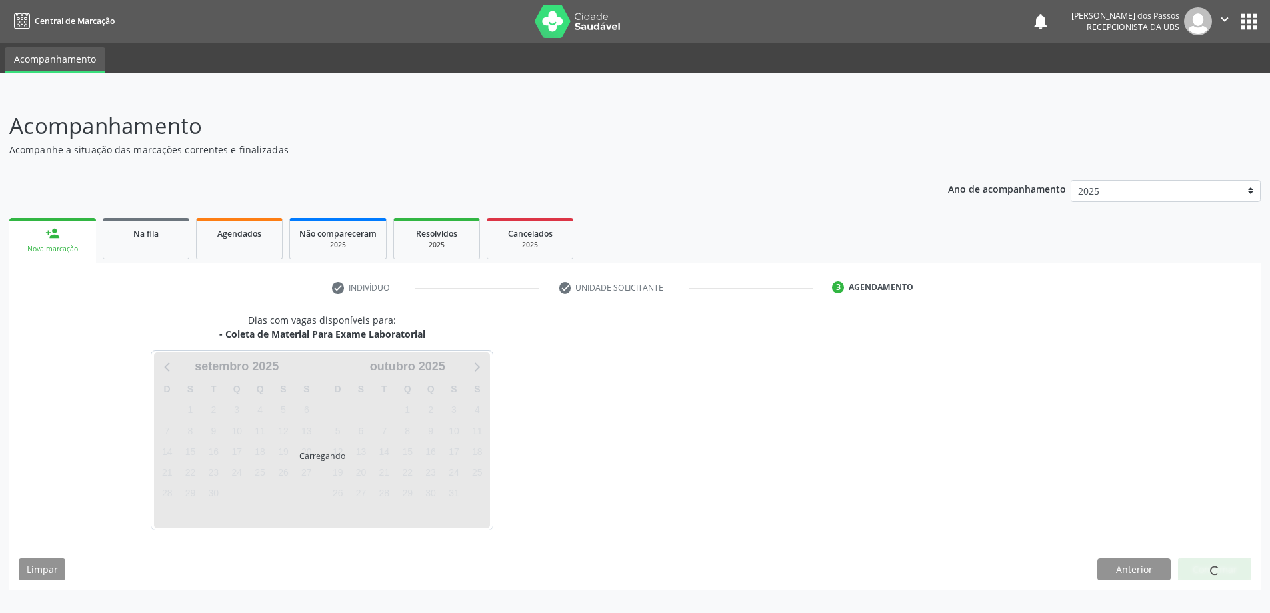
scroll to position [0, 0]
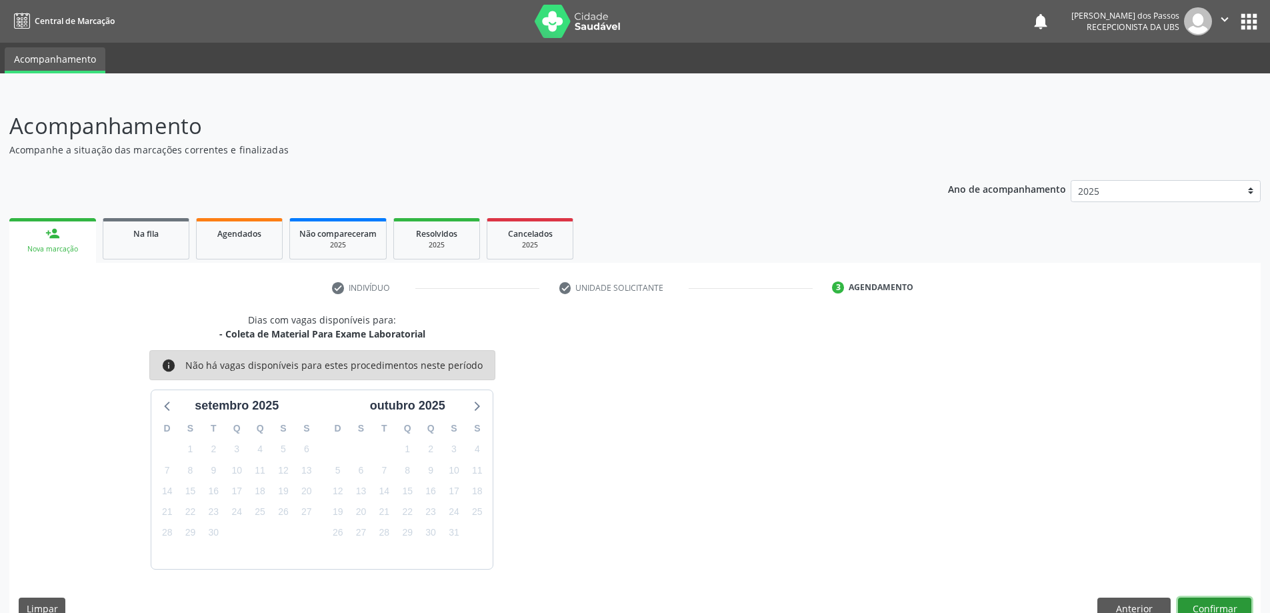
click at [1228, 600] on button "Confirmar" at bounding box center [1214, 608] width 73 height 23
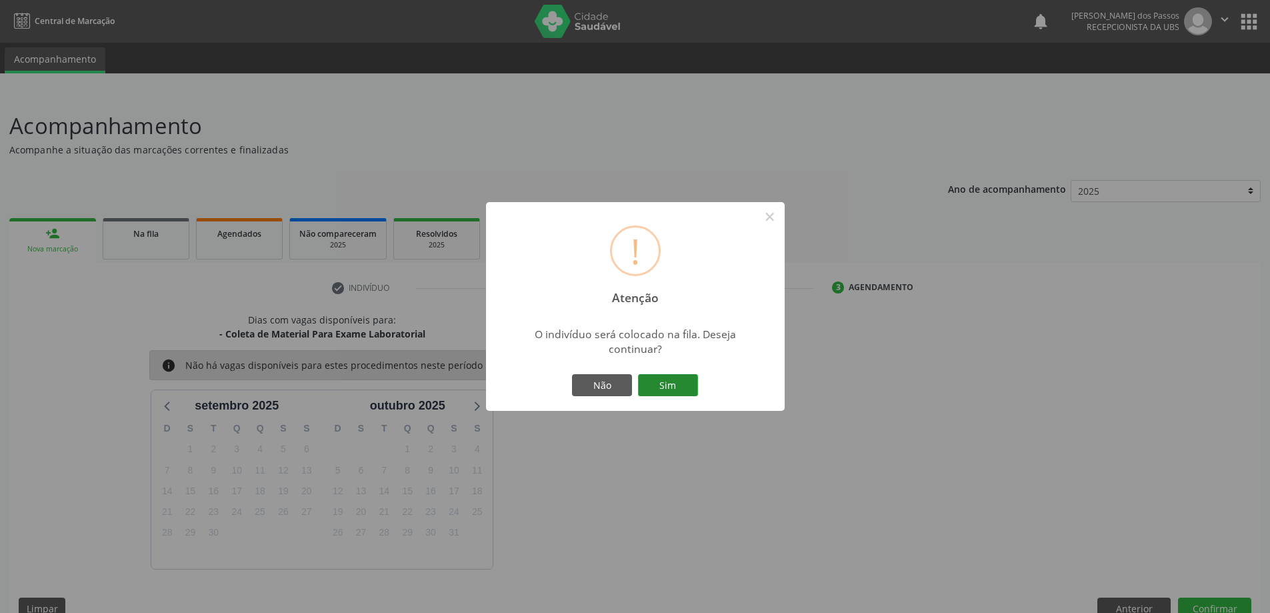
click at [683, 385] on button "Sim" at bounding box center [668, 385] width 60 height 23
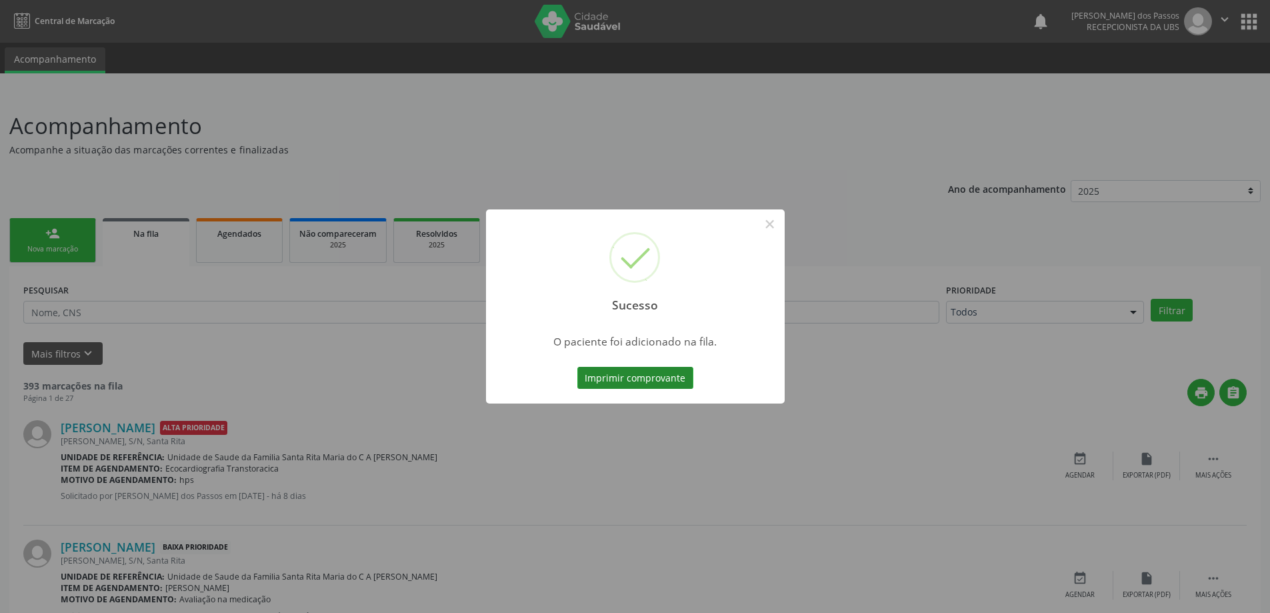
click at [627, 373] on button "Imprimir comprovante" at bounding box center [635, 378] width 116 height 23
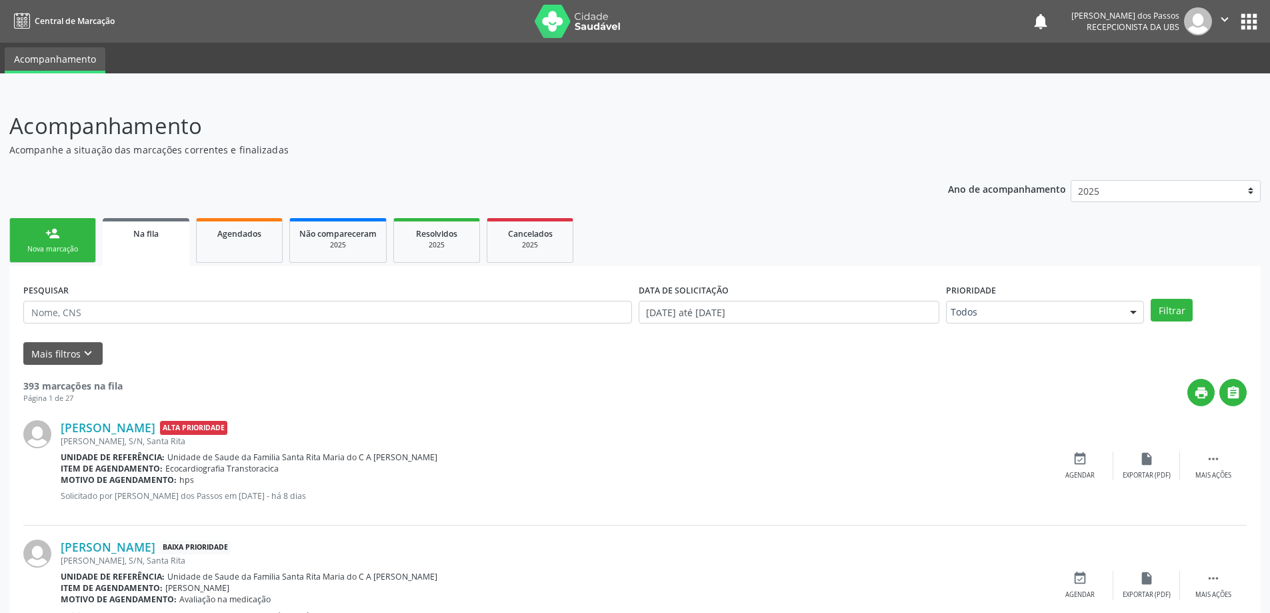
click at [79, 246] on div "Nova marcação" at bounding box center [52, 249] width 67 height 10
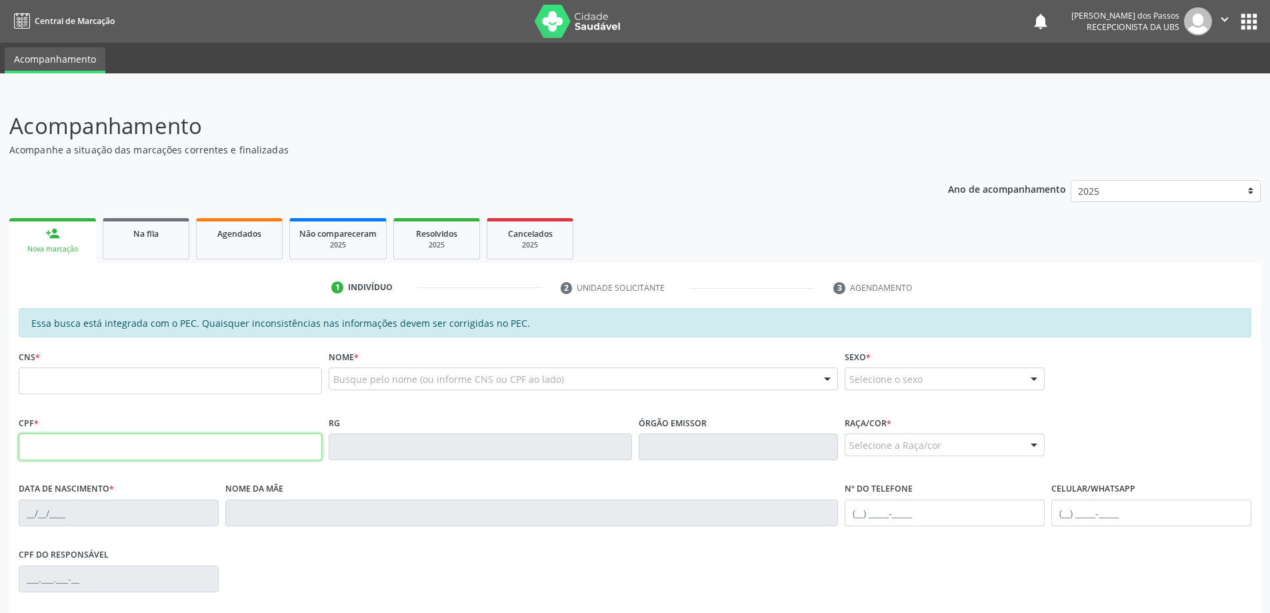
click at [57, 447] on input "text" at bounding box center [170, 446] width 303 height 27
type input "7"
type input "150.611.704-07"
type input "707 4050 9243 8671"
type input "12/02/2008"
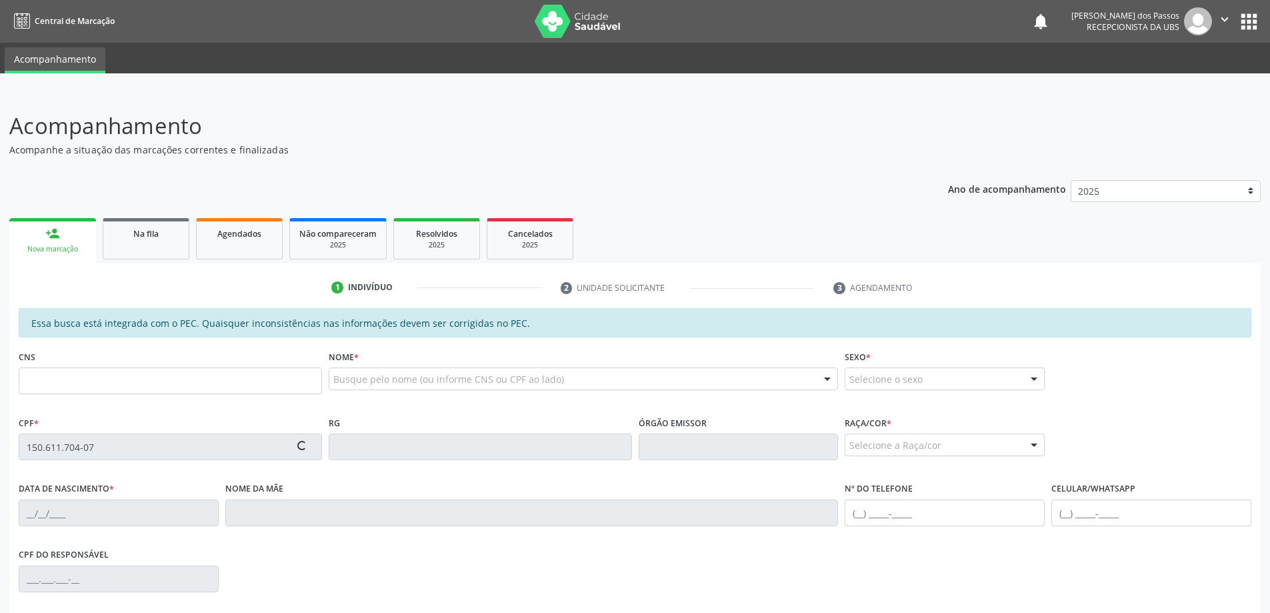
type input "Vanubia Franca de Mendonca"
type input "(82) 99969-7005"
type input "142"
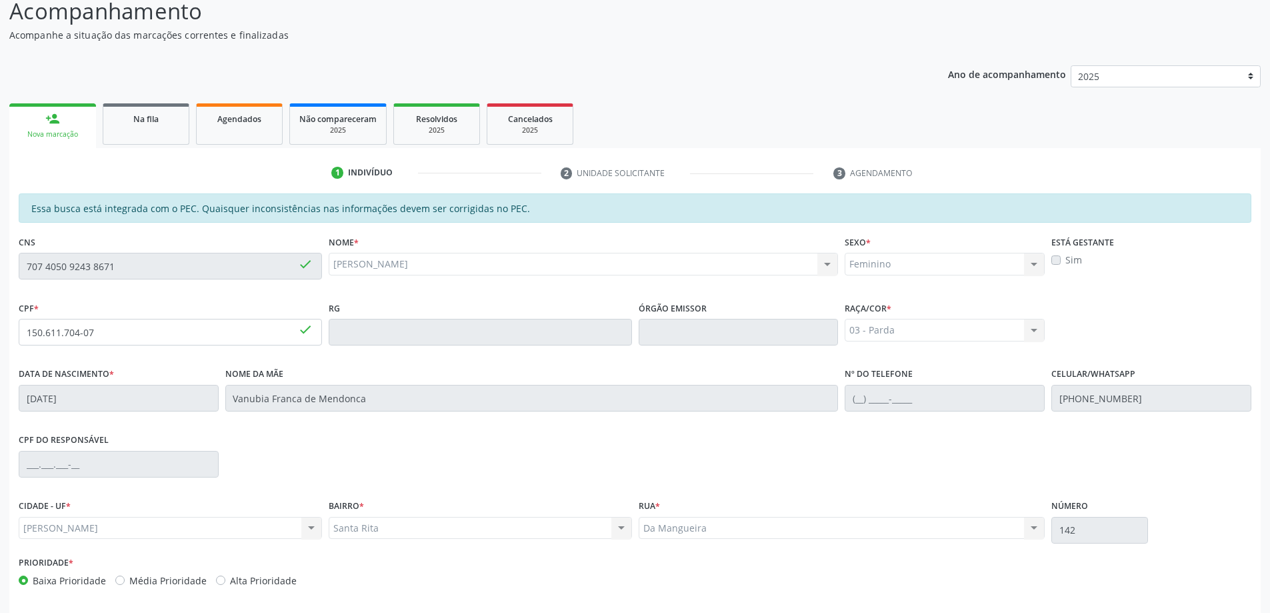
scroll to position [167, 0]
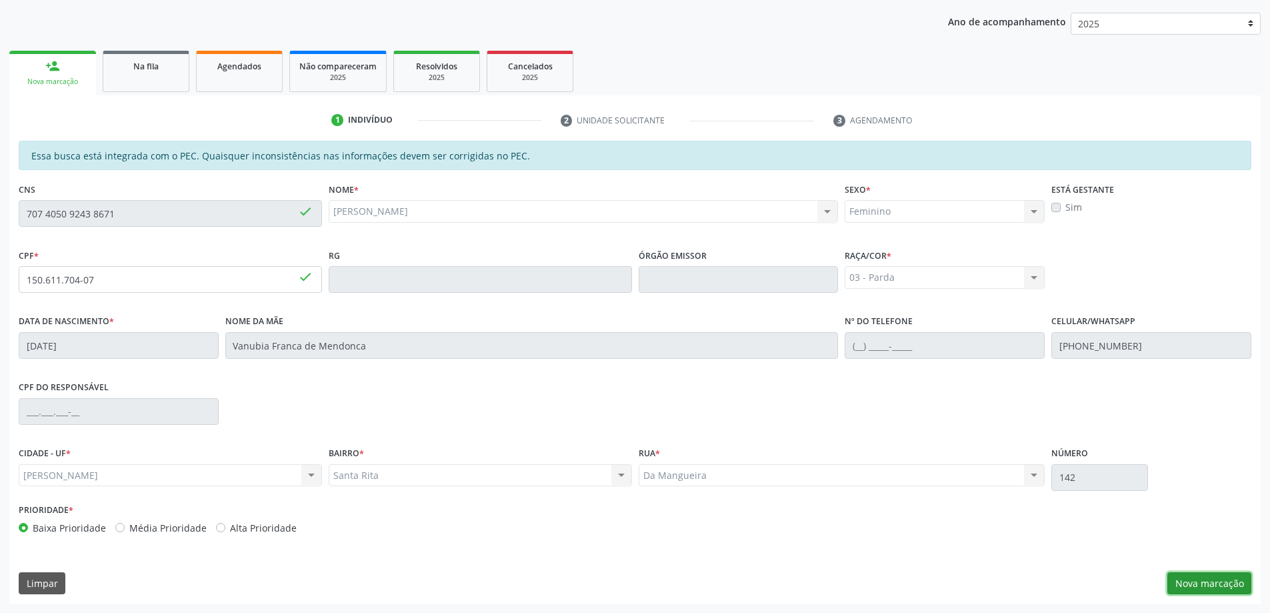
click at [1217, 589] on button "Nova marcação" at bounding box center [1209, 583] width 84 height 23
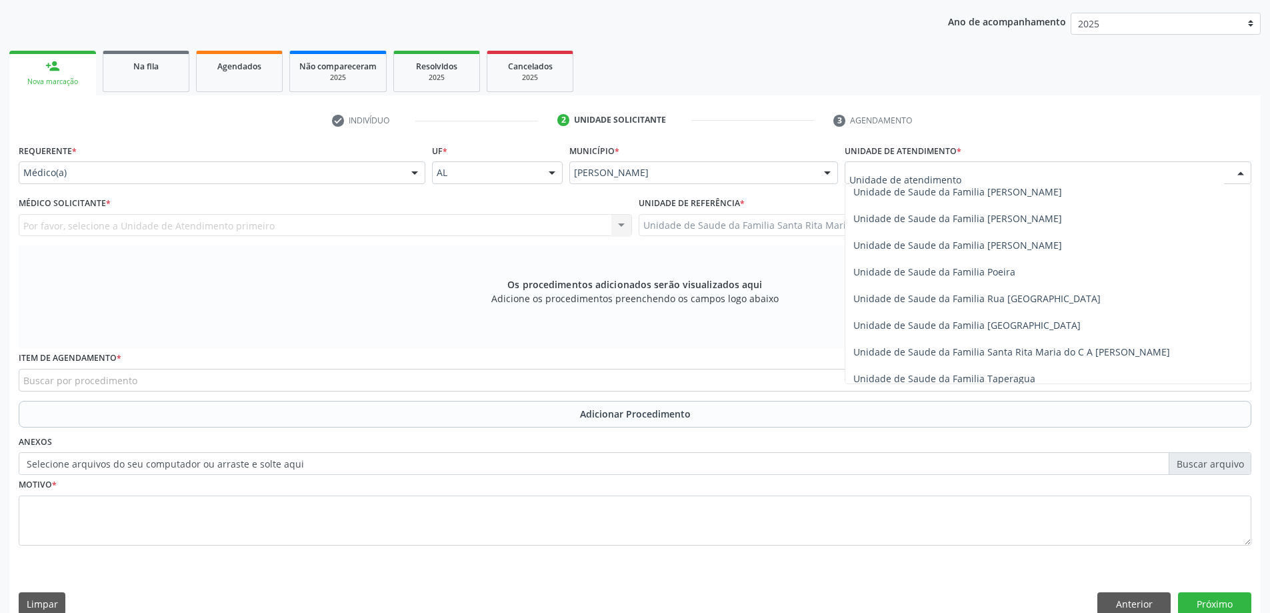
scroll to position [800, 0]
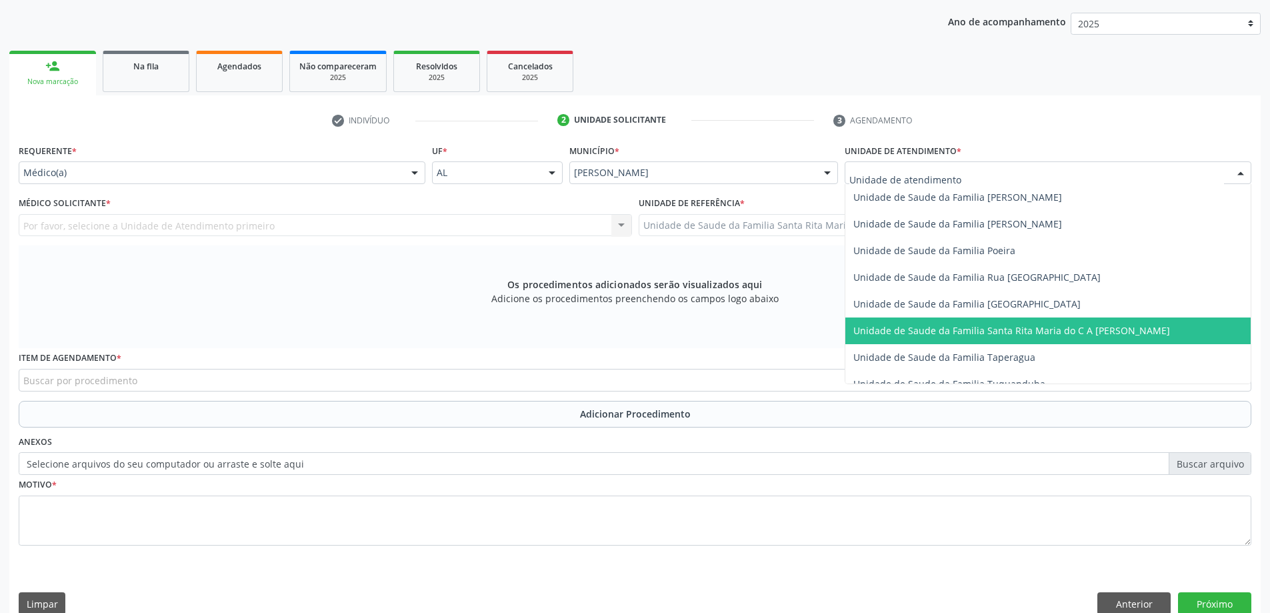
click at [921, 335] on span "Unidade de Saude da Familia Santa Rita Maria do C A [PERSON_NAME]" at bounding box center [1011, 330] width 317 height 13
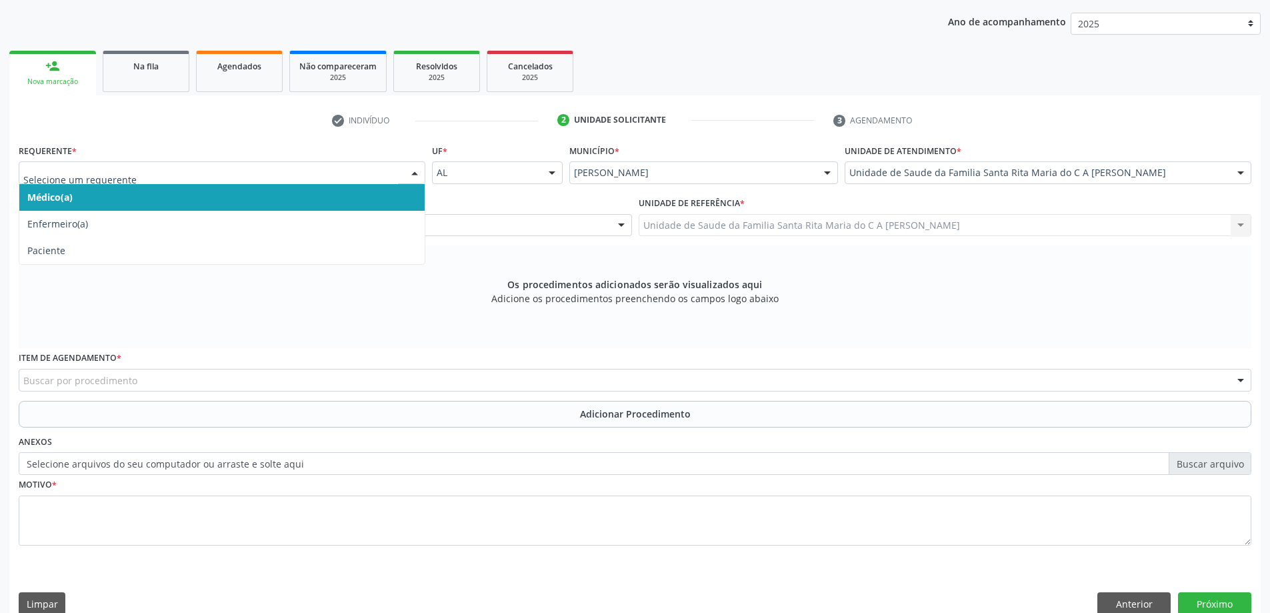
click at [283, 199] on span "Médico(a)" at bounding box center [221, 197] width 405 height 27
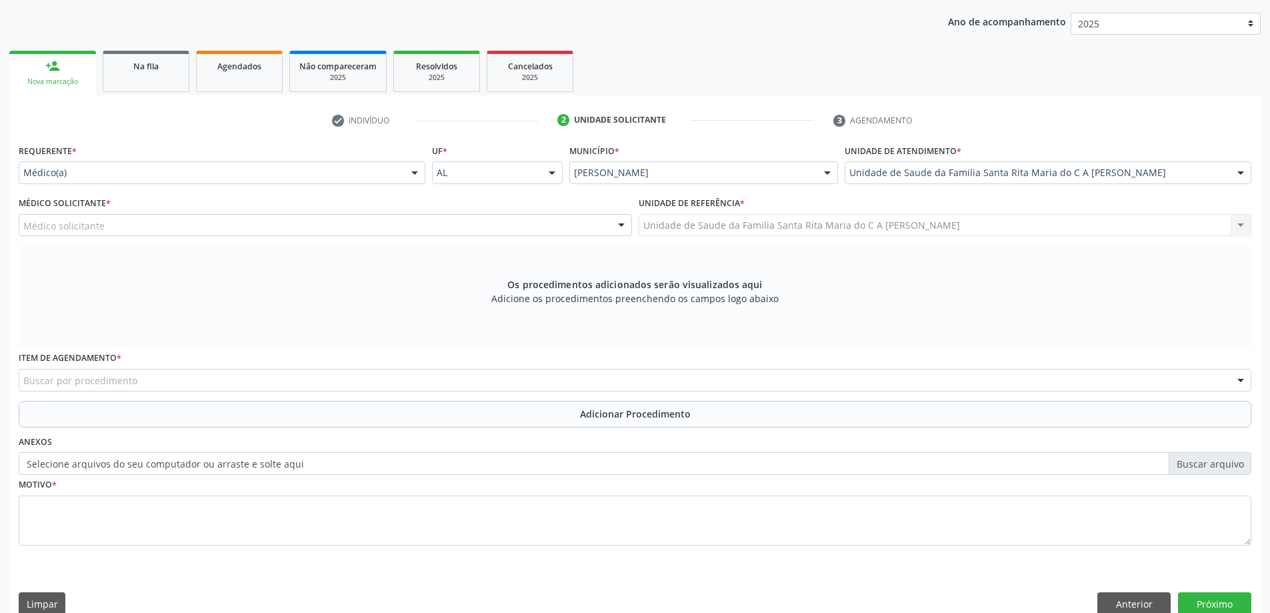
click at [271, 225] on div "Médico solicitante" at bounding box center [325, 225] width 613 height 23
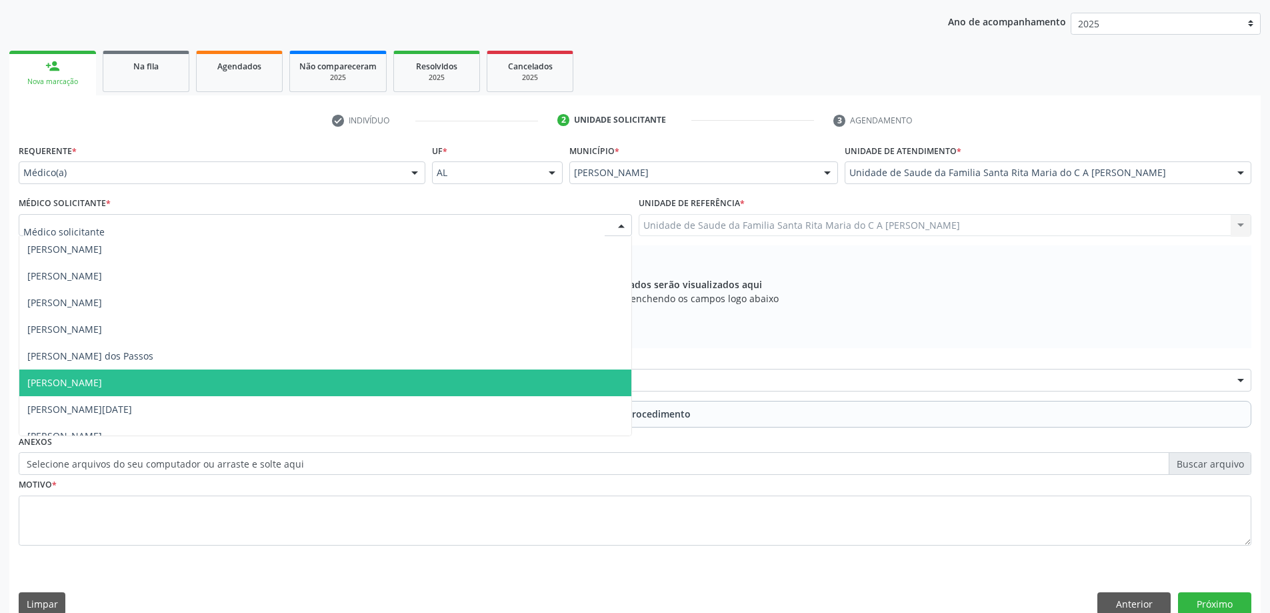
click at [234, 382] on span "[PERSON_NAME]" at bounding box center [325, 382] width 612 height 27
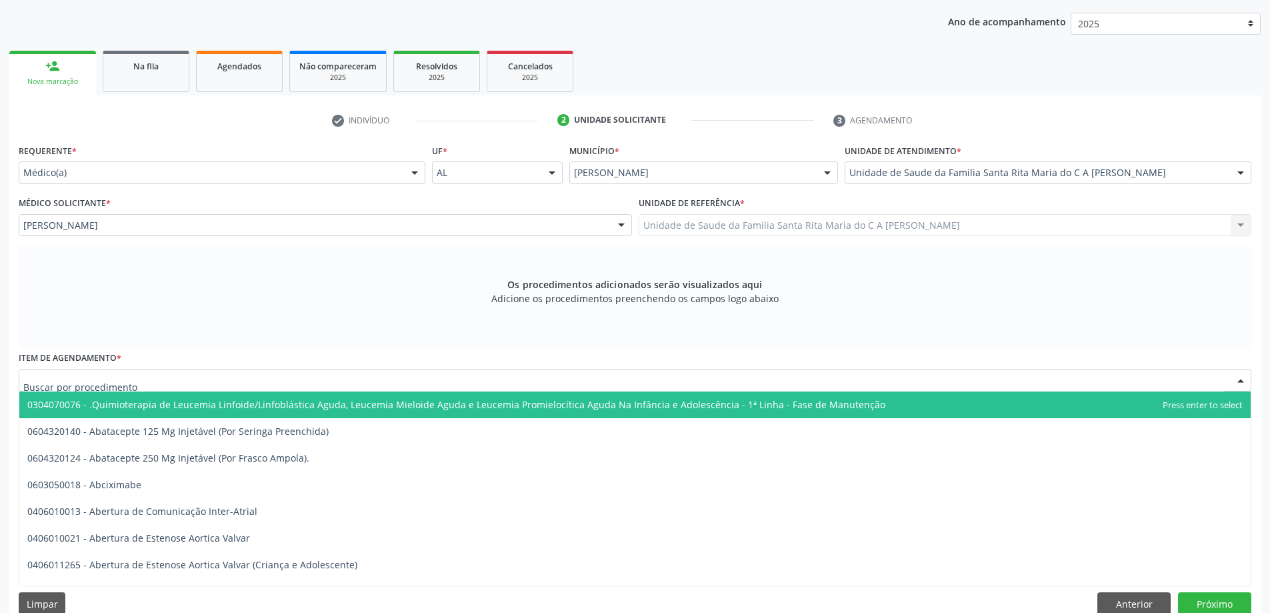
click at [234, 382] on div at bounding box center [635, 380] width 1233 height 23
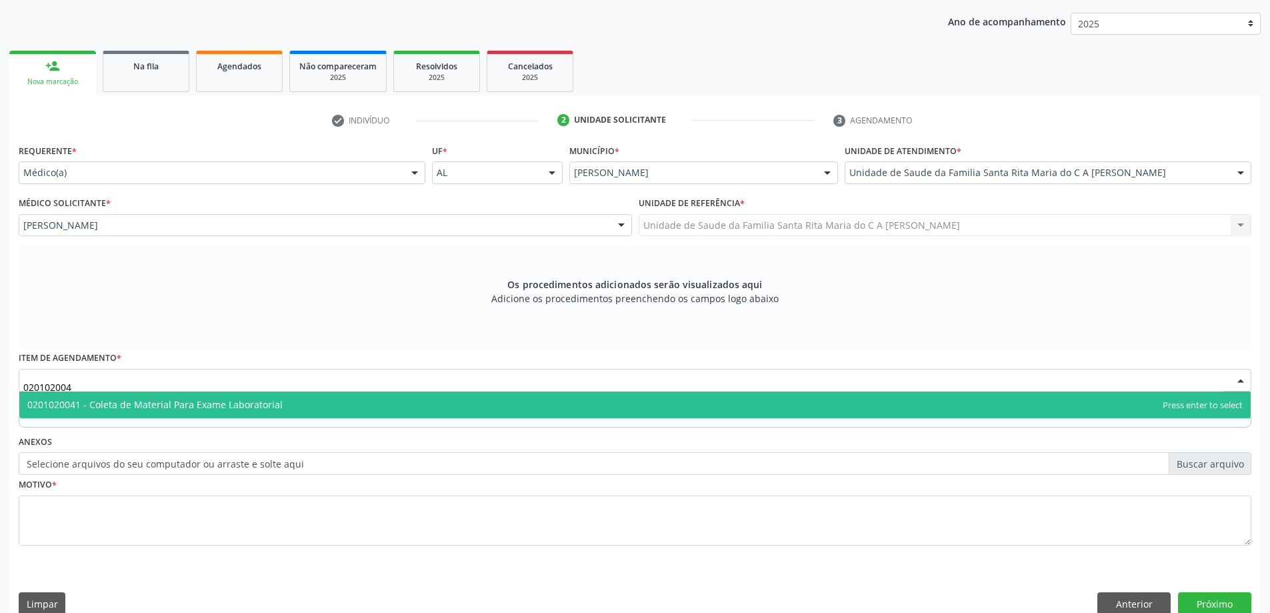
type input "0201020041"
click at [230, 407] on span "0201020041 - Coleta de Material Para Exame Laboratorial" at bounding box center [154, 404] width 255 height 13
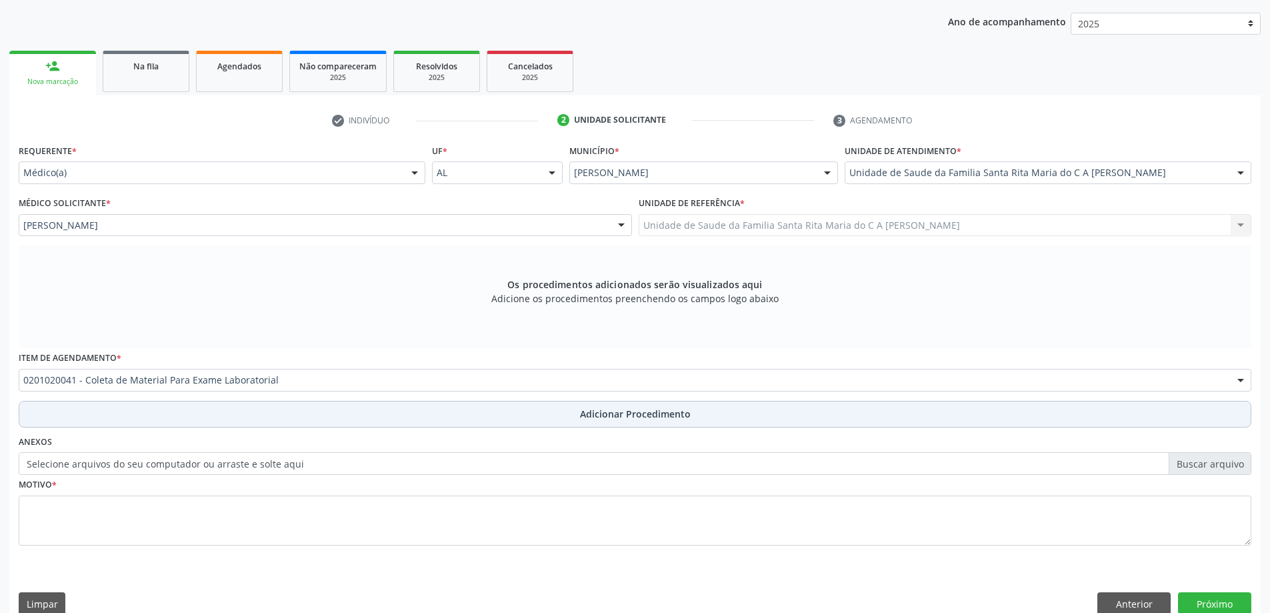
click at [217, 415] on button "Adicionar Procedimento" at bounding box center [635, 414] width 1233 height 27
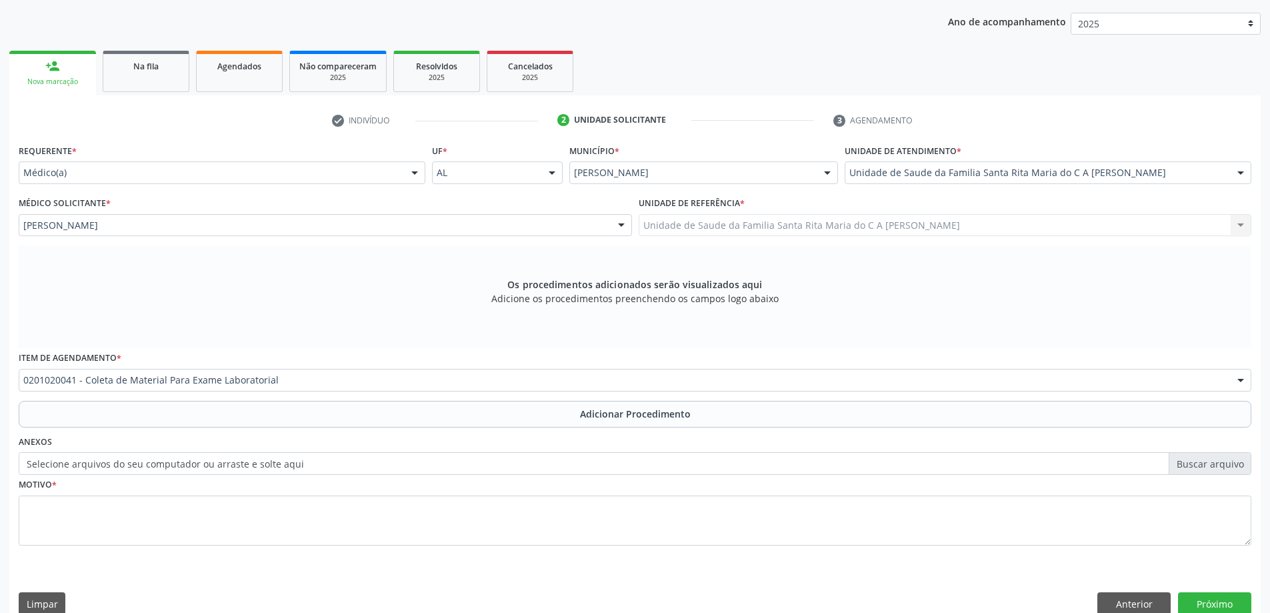
scroll to position [137, 0]
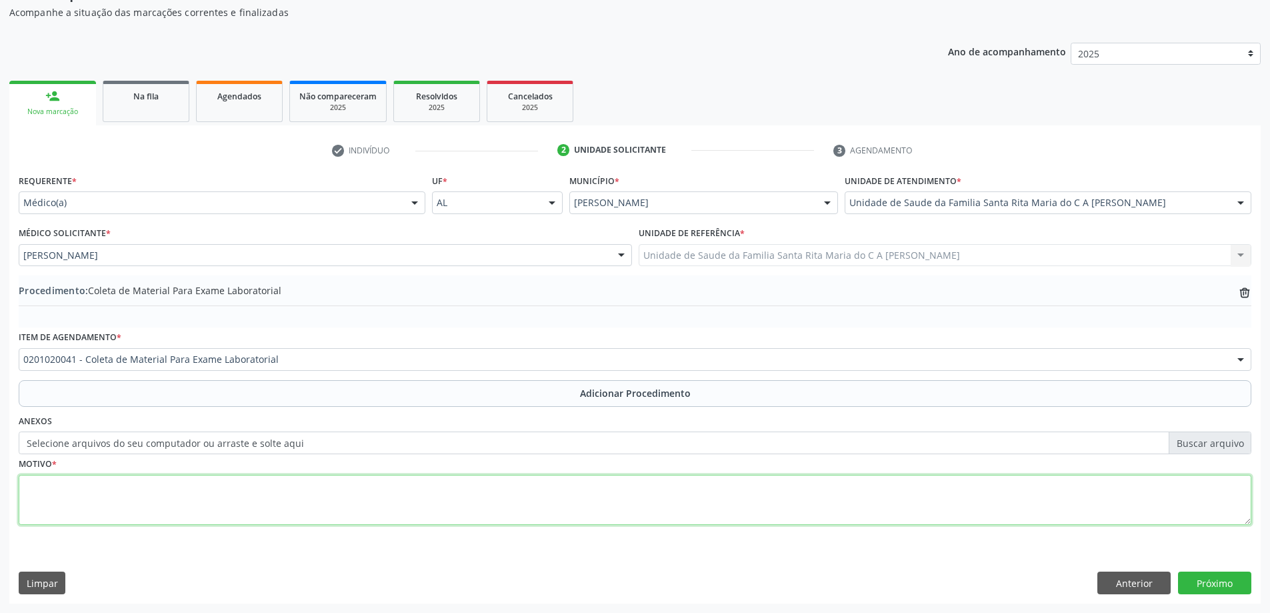
click at [186, 495] on textarea at bounding box center [635, 500] width 1233 height 51
type textarea "avaliação"
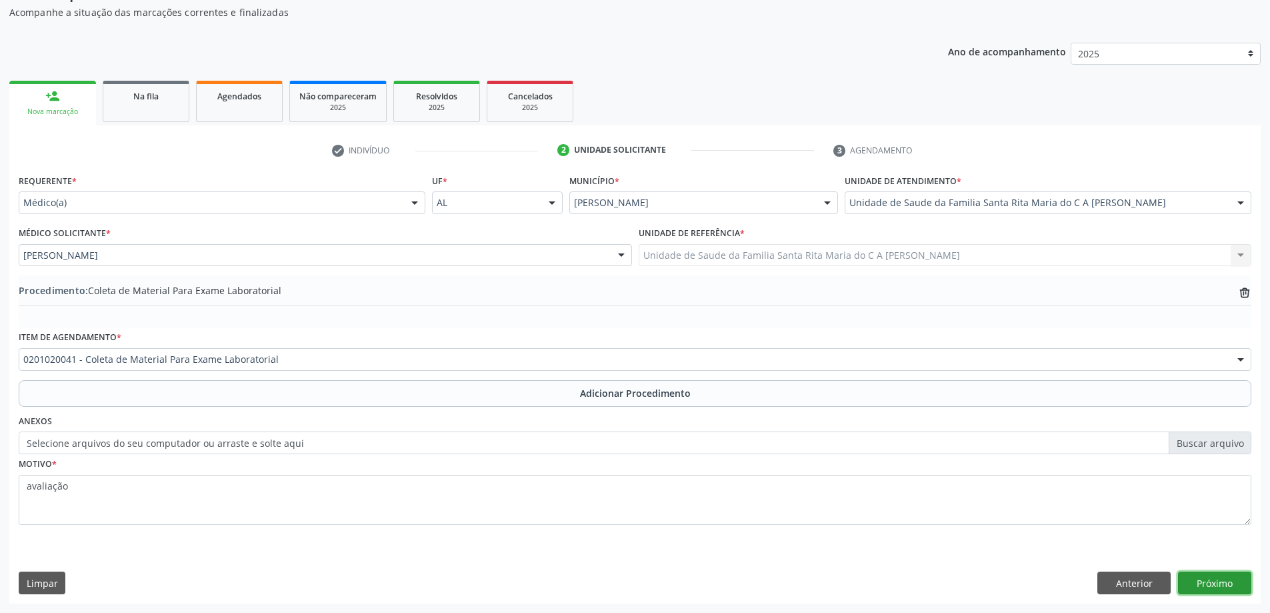
click at [1211, 586] on button "Próximo" at bounding box center [1214, 582] width 73 height 23
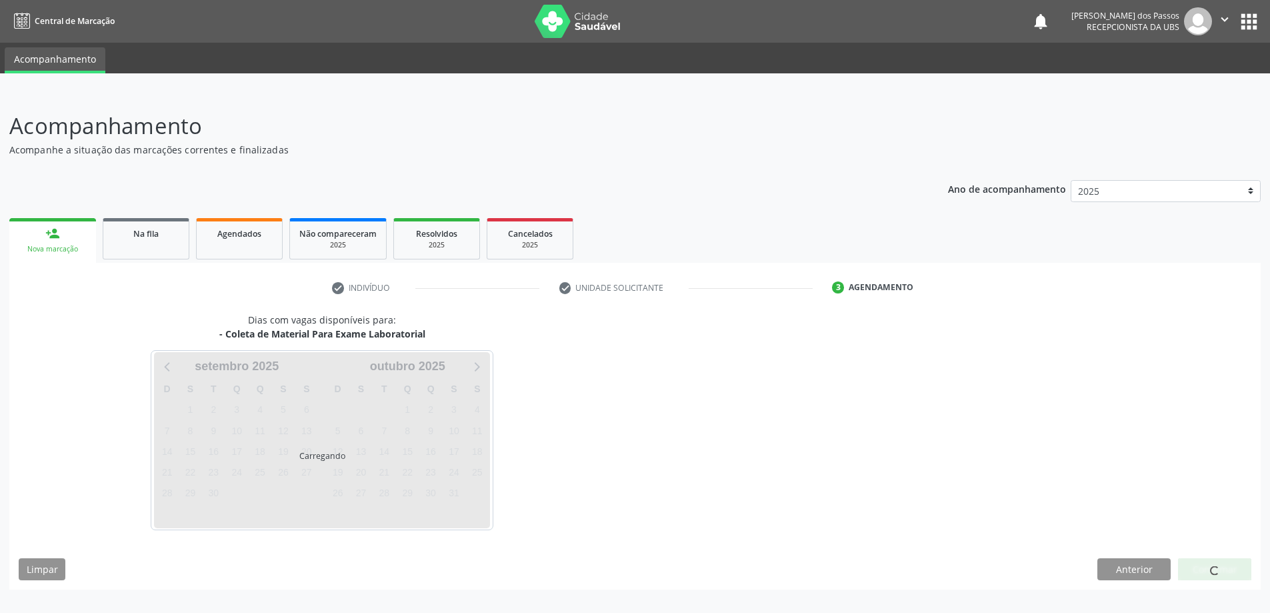
scroll to position [0, 0]
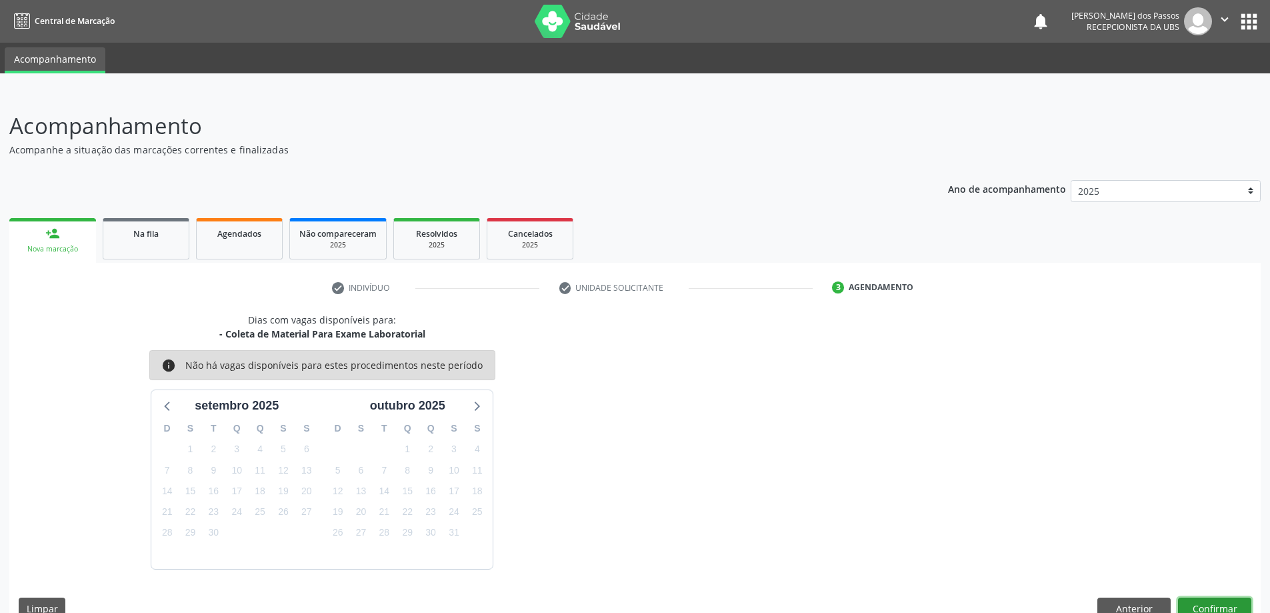
click at [1199, 607] on button "Confirmar" at bounding box center [1214, 608] width 73 height 23
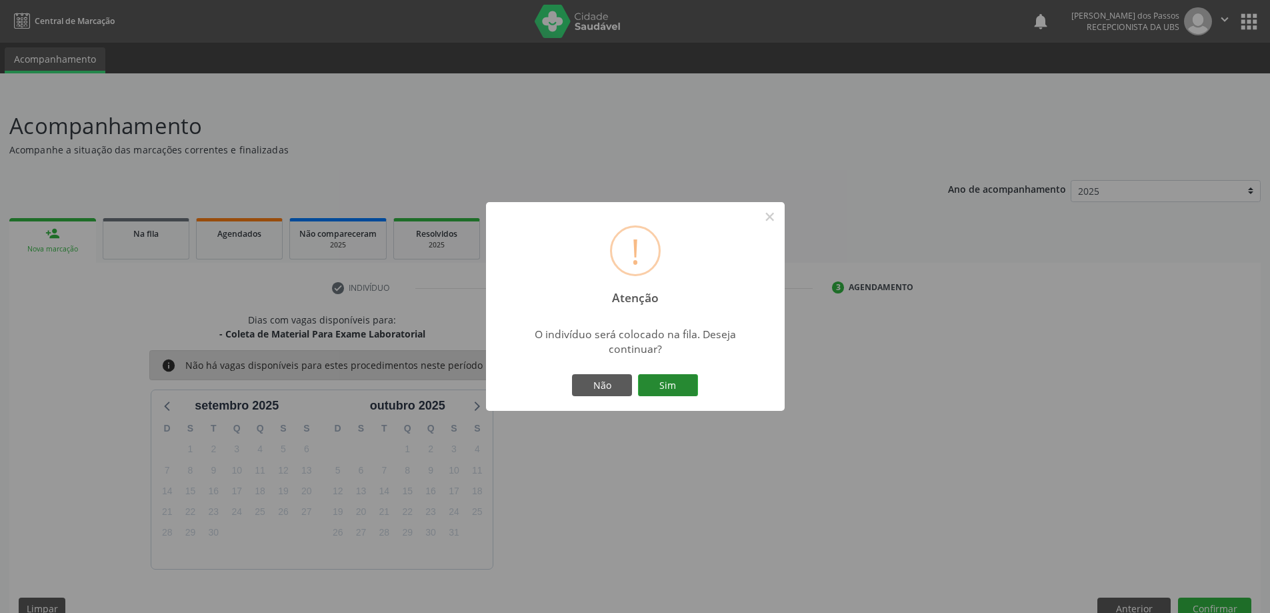
click at [673, 390] on button "Sim" at bounding box center [668, 385] width 60 height 23
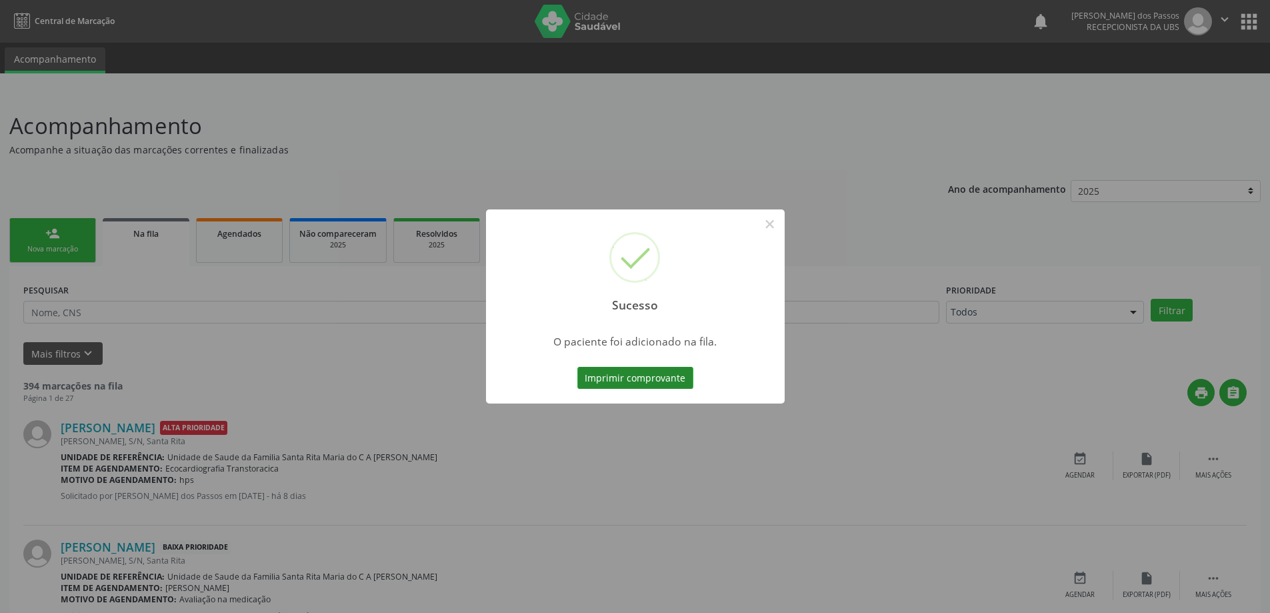
click at [674, 378] on button "Imprimir comprovante" at bounding box center [635, 378] width 116 height 23
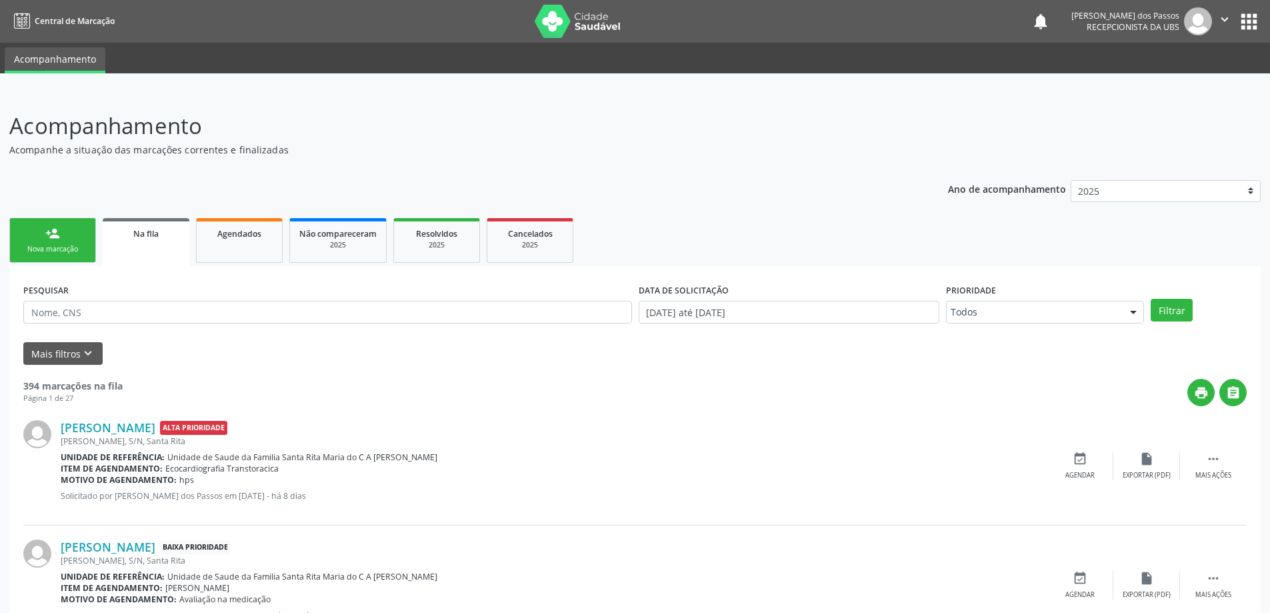
click at [47, 241] on link "person_add Nova marcação" at bounding box center [52, 240] width 87 height 45
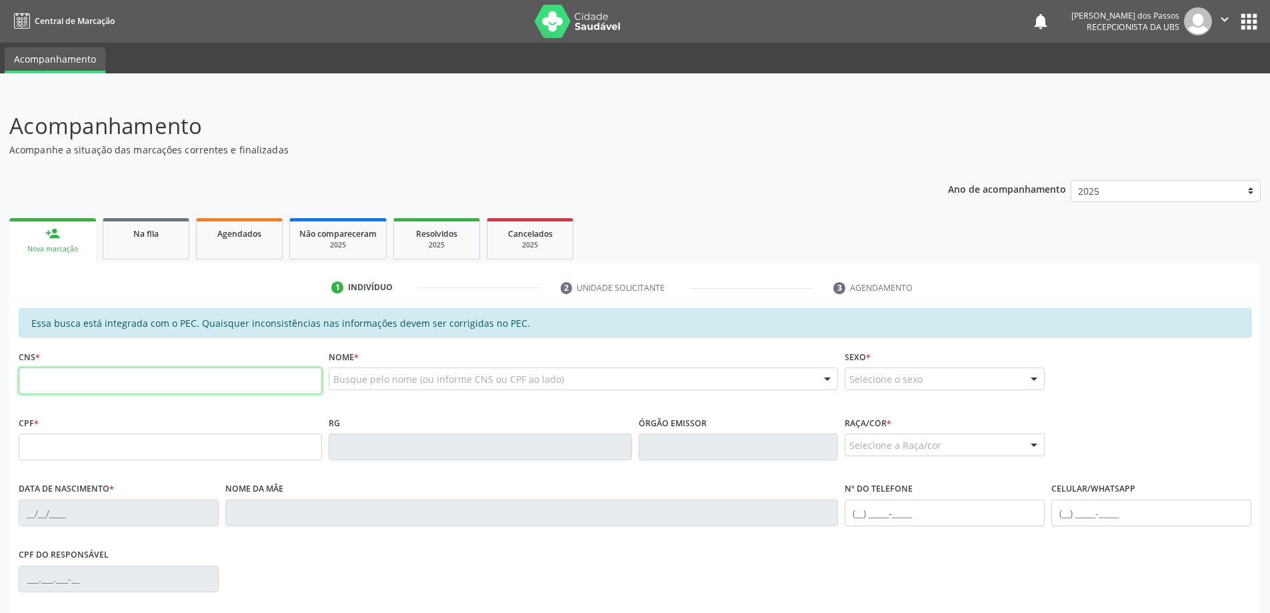
click at [77, 387] on input "text" at bounding box center [170, 380] width 303 height 27
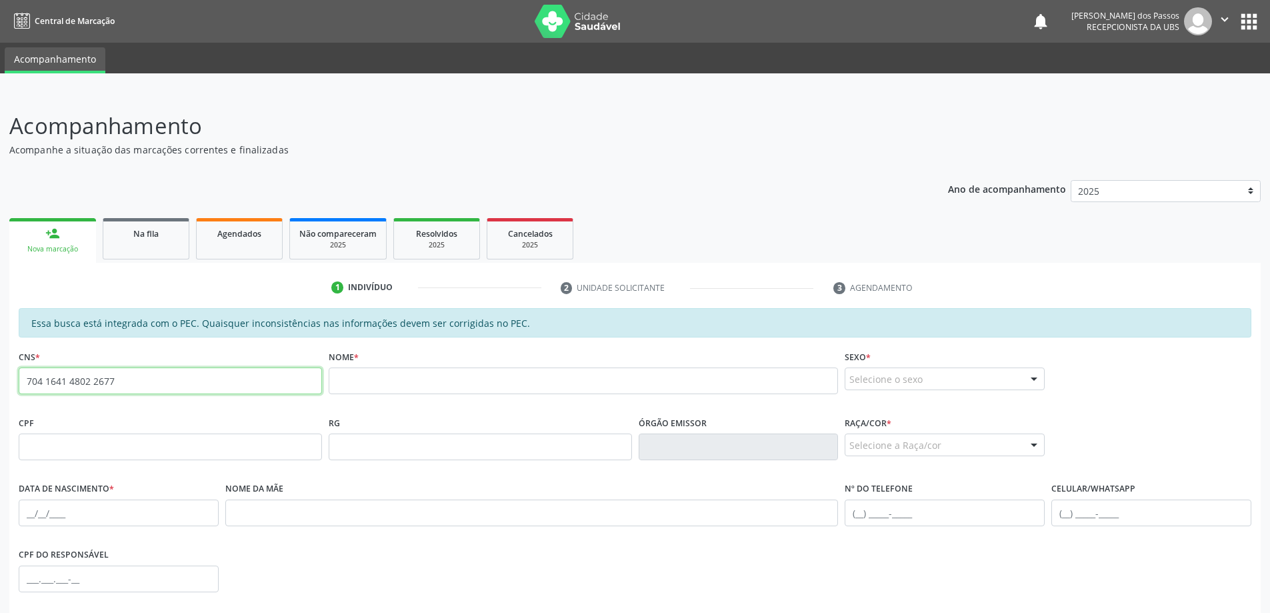
click at [143, 377] on input "704 1641 4802 2677" at bounding box center [170, 380] width 303 height 27
type input "7"
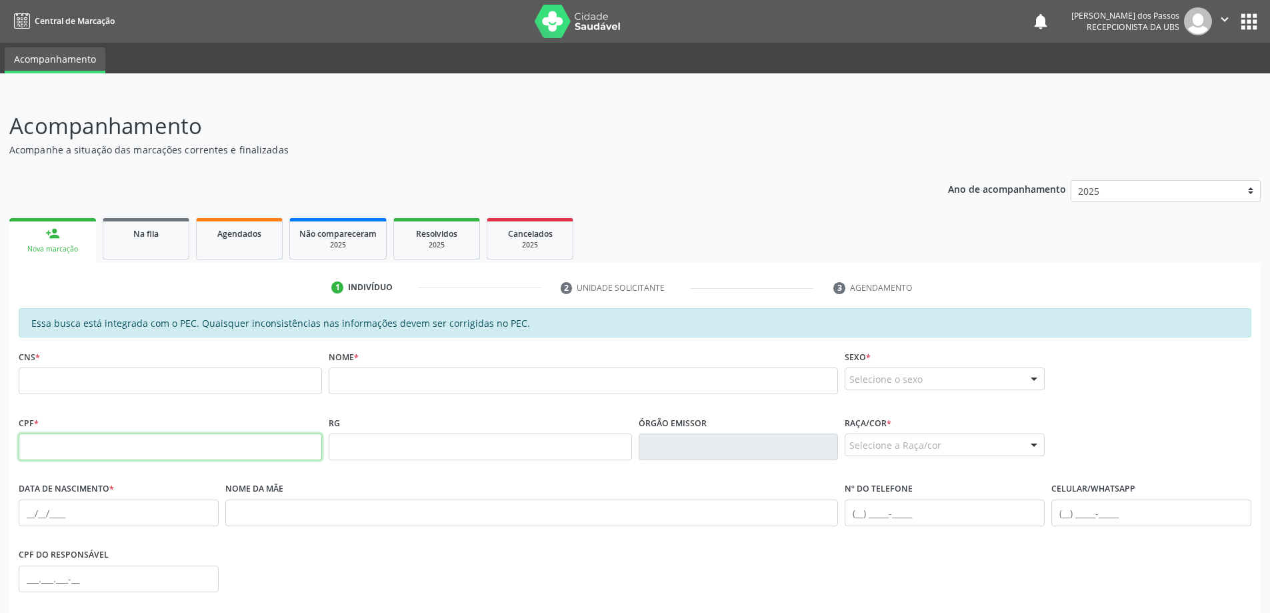
click at [148, 454] on input "text" at bounding box center [170, 446] width 303 height 27
type input "009.073.994-95"
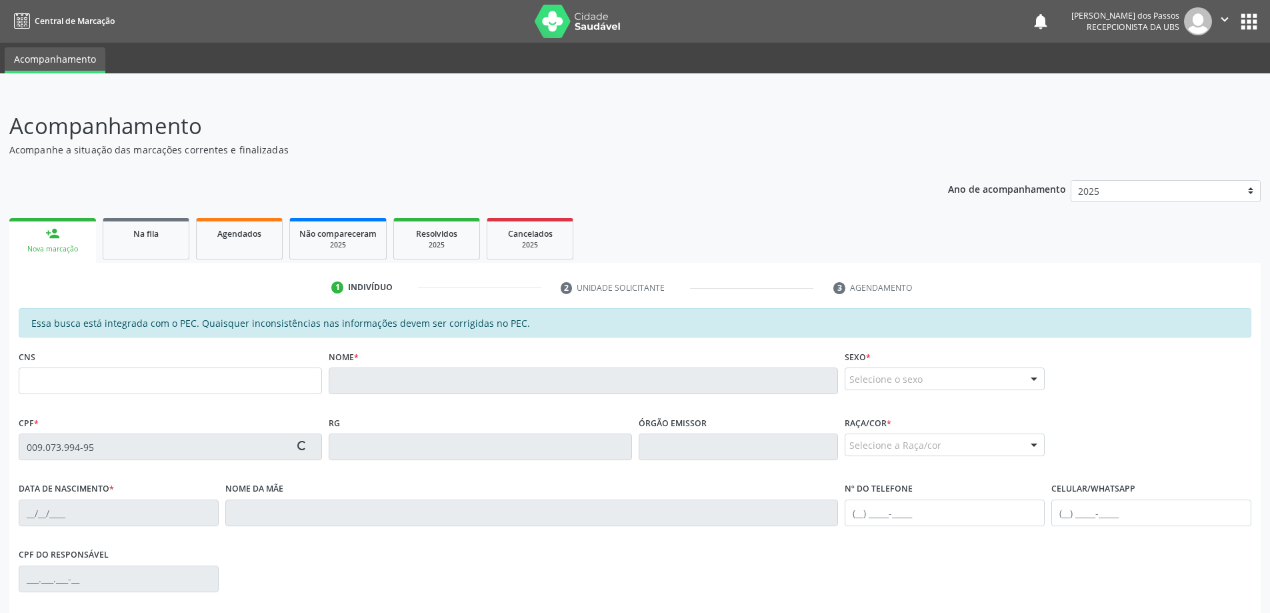
type input "704 1041 4802 2677"
type input "01/12/1959"
type input "Maria Jose Solva Gomes"
type input "(82) 98842-6086"
type input "160"
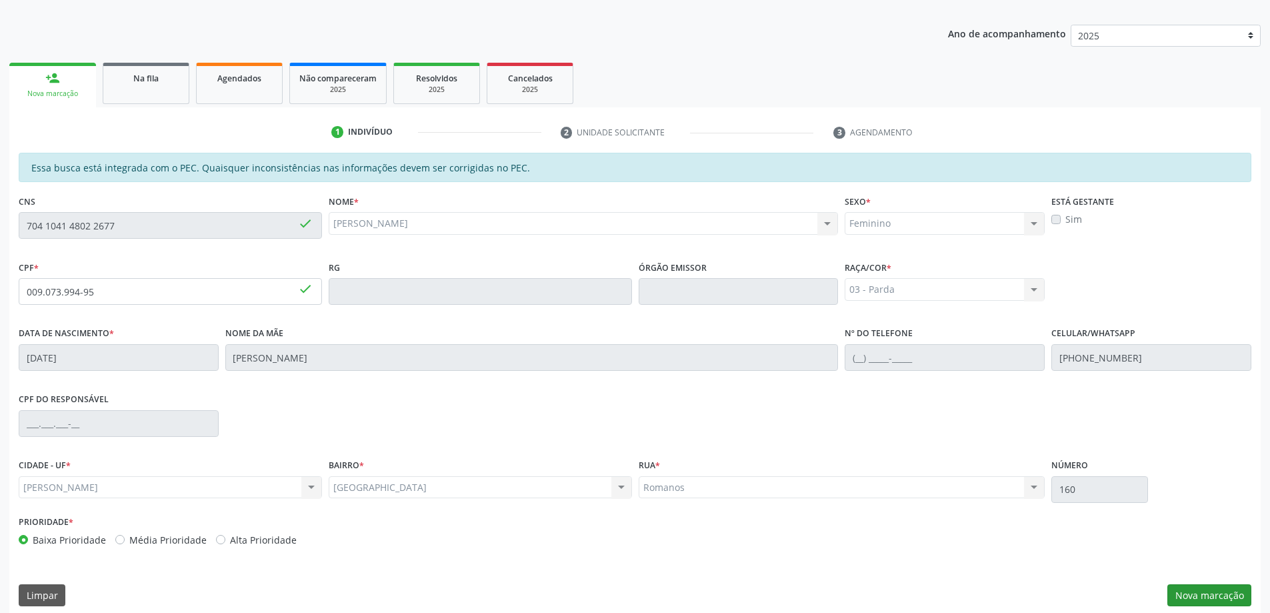
scroll to position [167, 0]
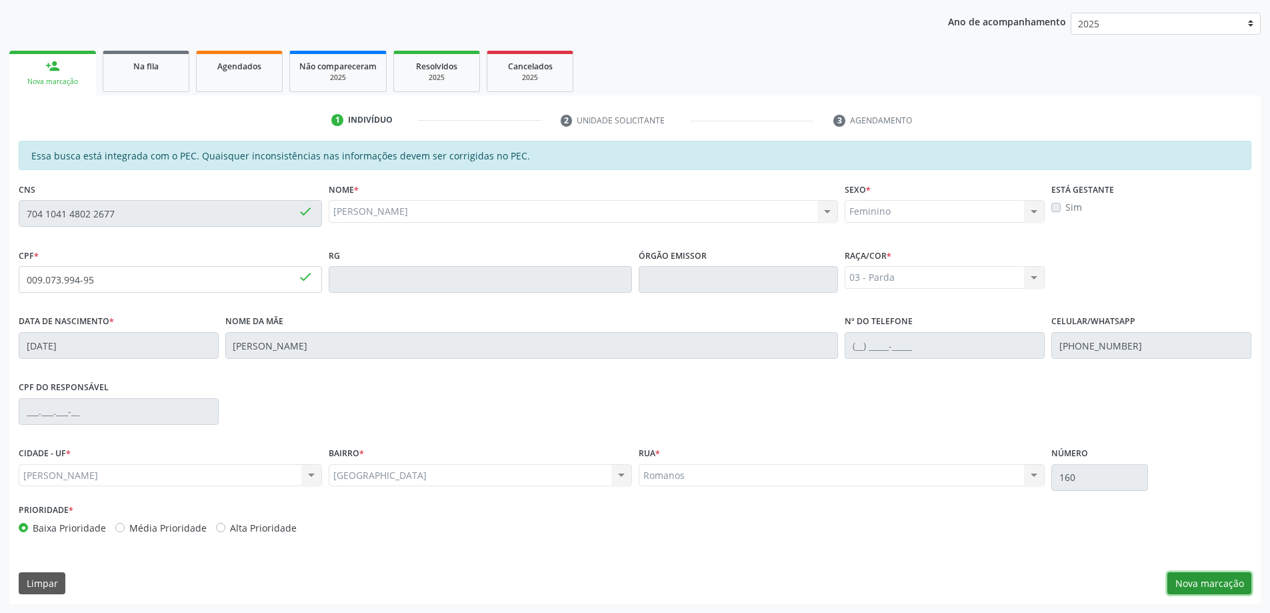
click at [1211, 580] on button "Nova marcação" at bounding box center [1209, 583] width 84 height 23
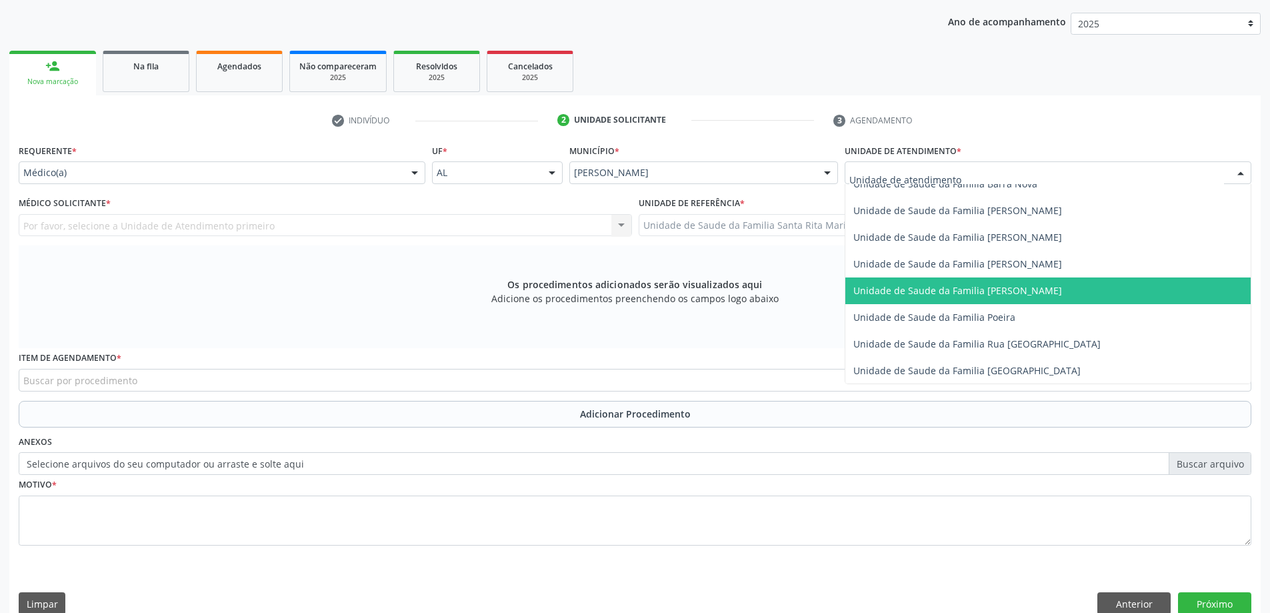
scroll to position [800, 0]
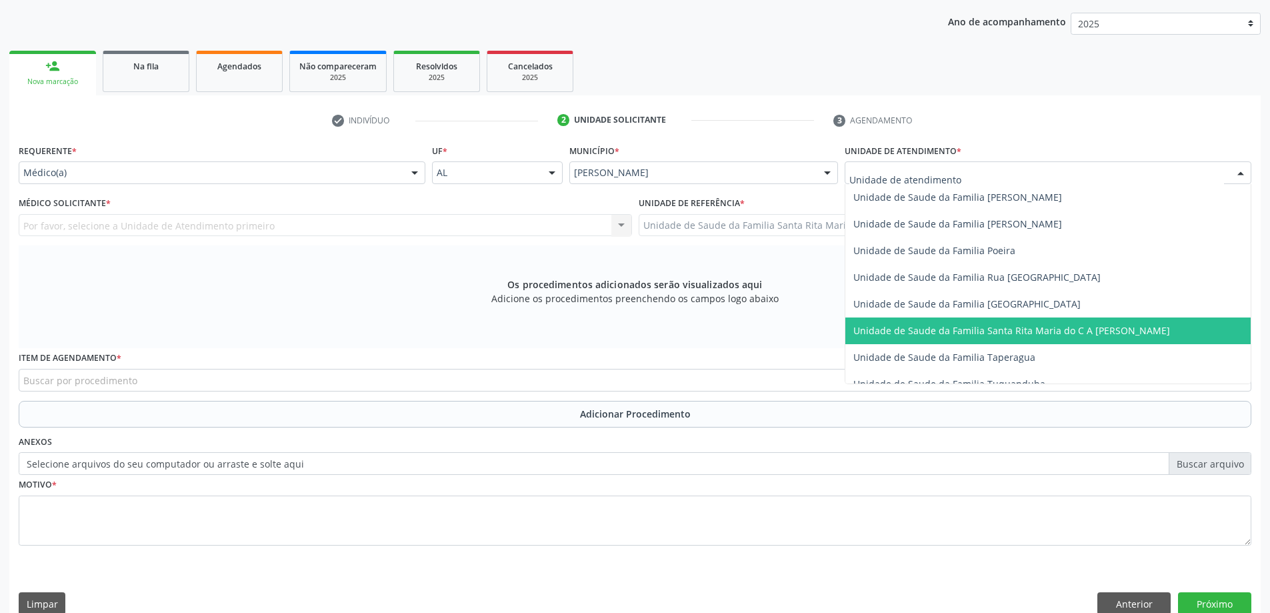
click at [913, 328] on span "Unidade de Saude da Familia Santa Rita Maria do C A [PERSON_NAME]" at bounding box center [1011, 330] width 317 height 13
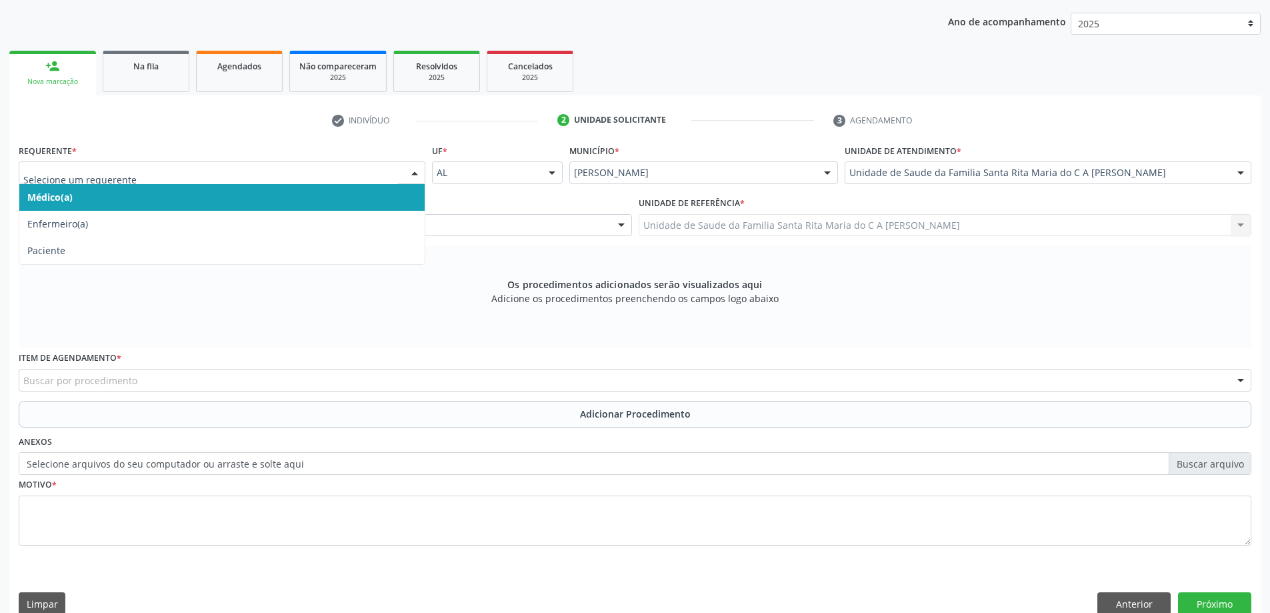
click at [241, 200] on span "Médico(a)" at bounding box center [221, 197] width 405 height 27
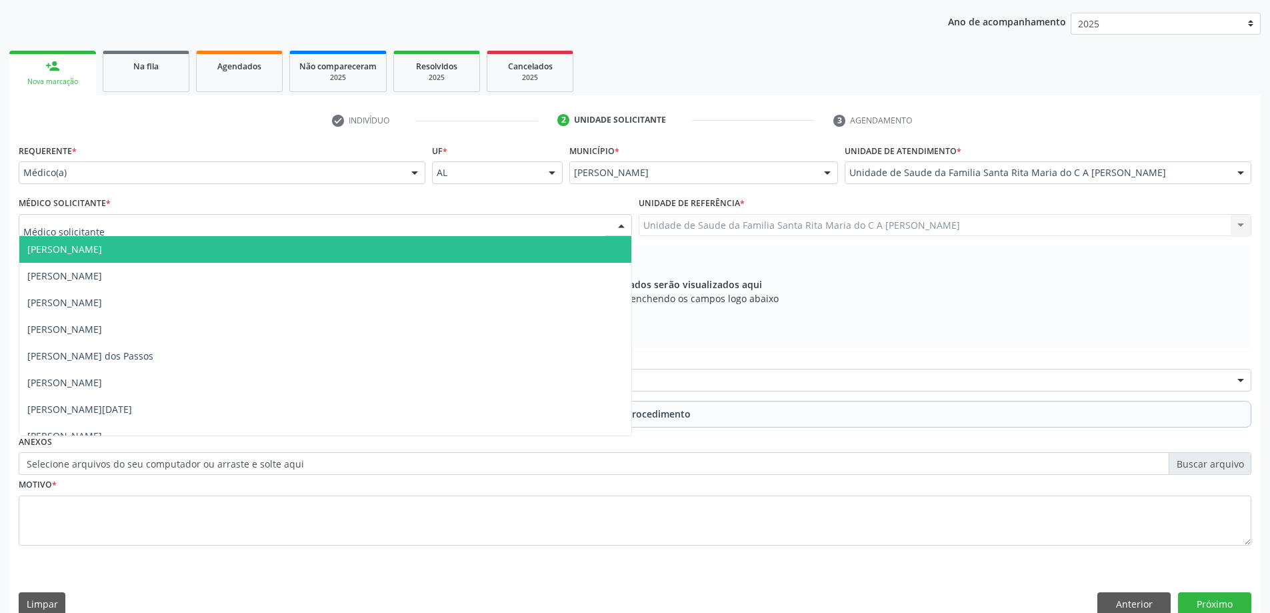
click at [171, 229] on div at bounding box center [325, 225] width 613 height 23
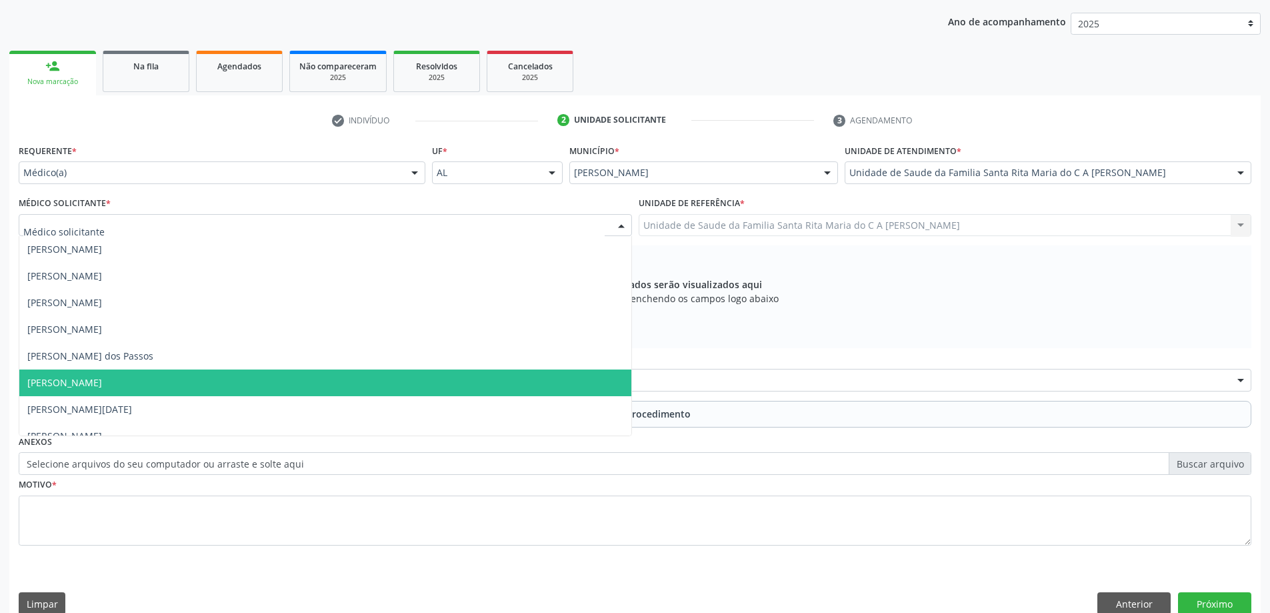
click at [169, 380] on span "[PERSON_NAME]" at bounding box center [325, 382] width 612 height 27
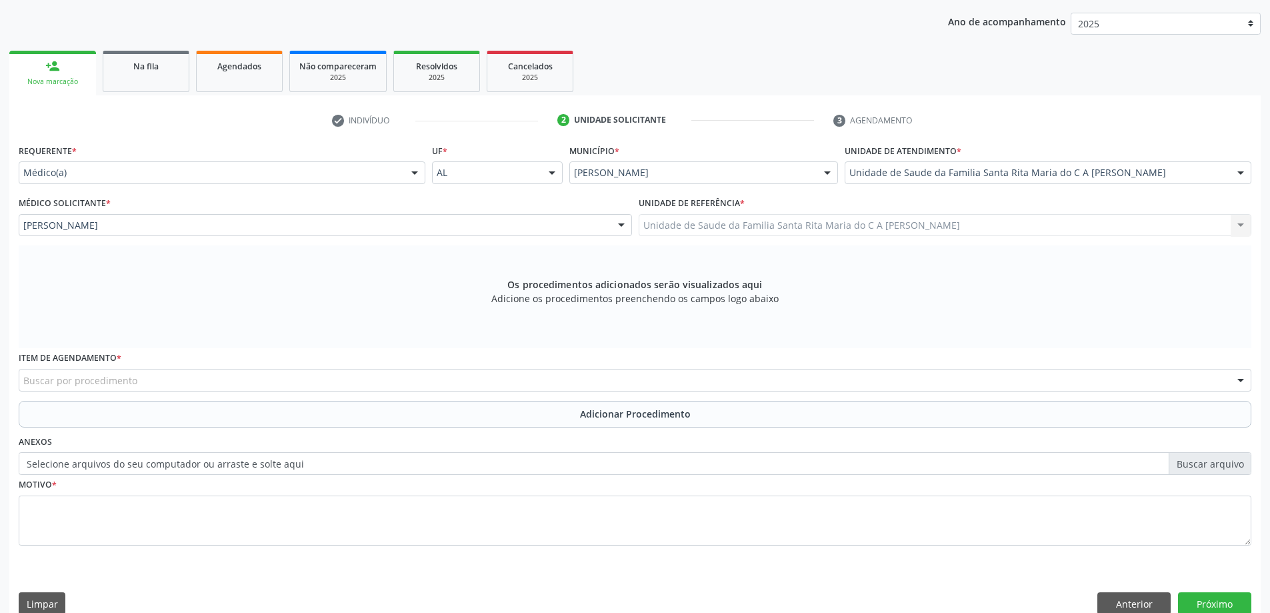
click at [167, 385] on div "Buscar por procedimento" at bounding box center [635, 380] width 1233 height 23
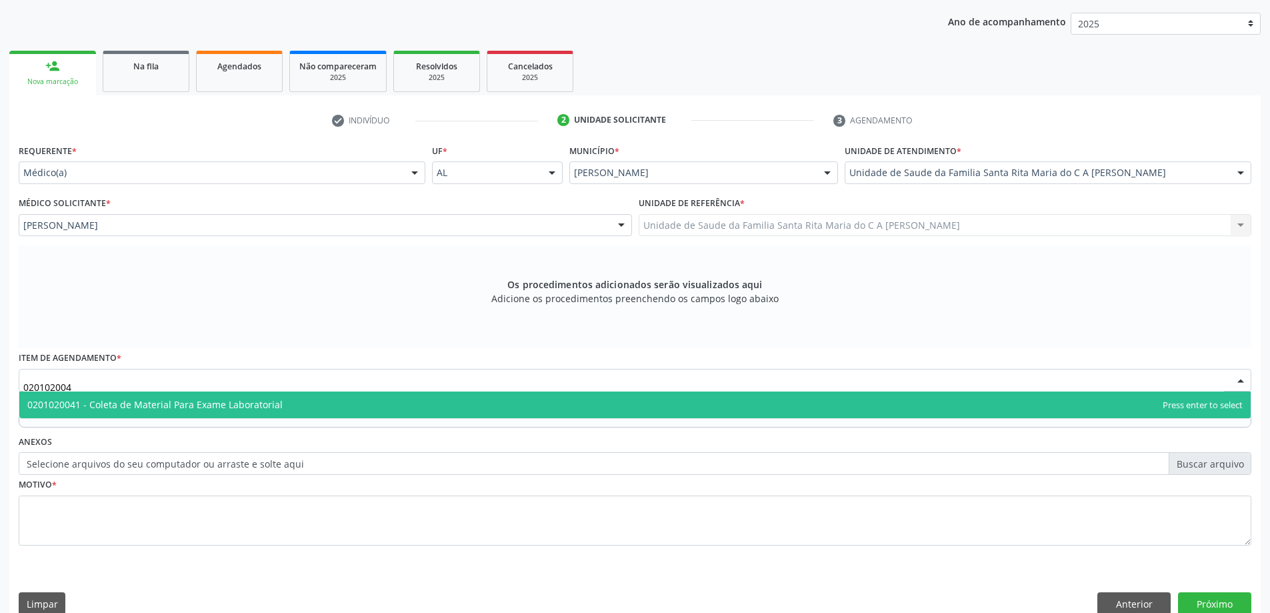
type input "0201020041"
click at [163, 397] on span "0201020041 - Coleta de Material Para Exame Laboratorial" at bounding box center [634, 404] width 1231 height 27
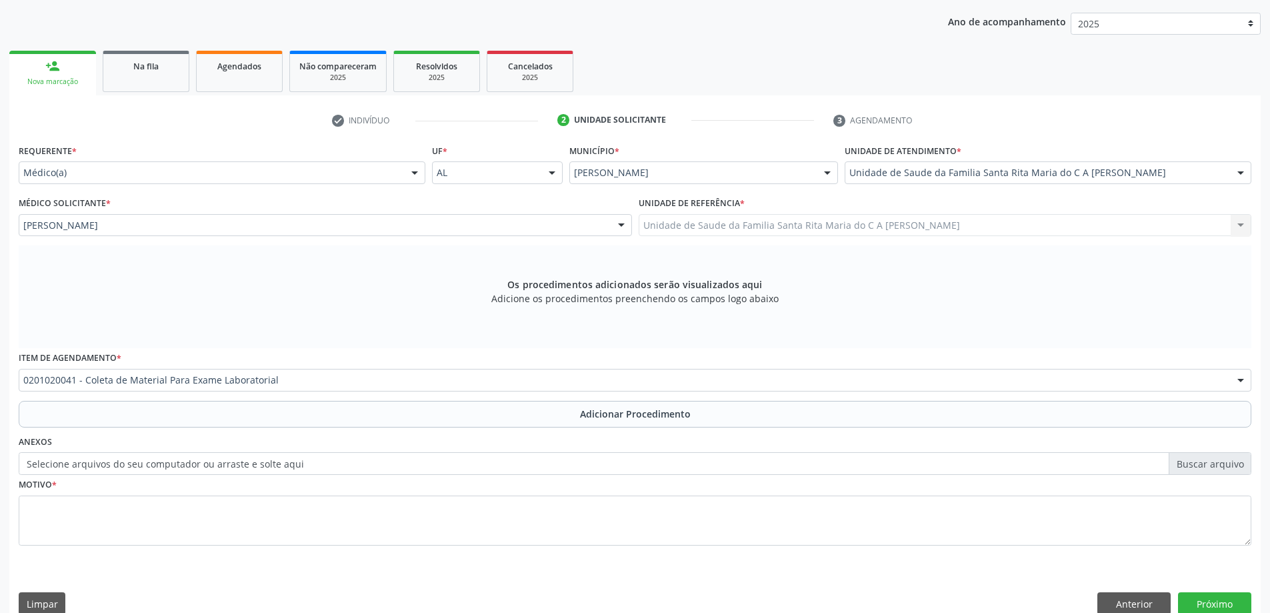
drag, startPoint x: 163, startPoint y: 415, endPoint x: 163, endPoint y: 425, distance: 10.7
click at [163, 414] on button "Adicionar Procedimento" at bounding box center [635, 414] width 1233 height 27
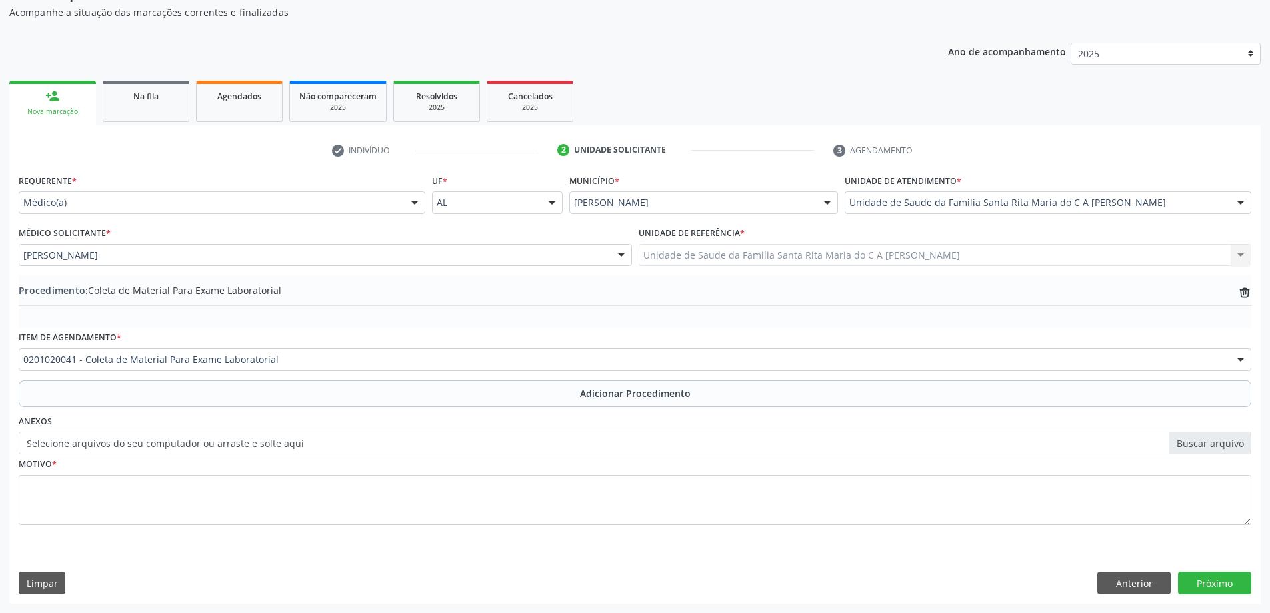
scroll to position [137, 0]
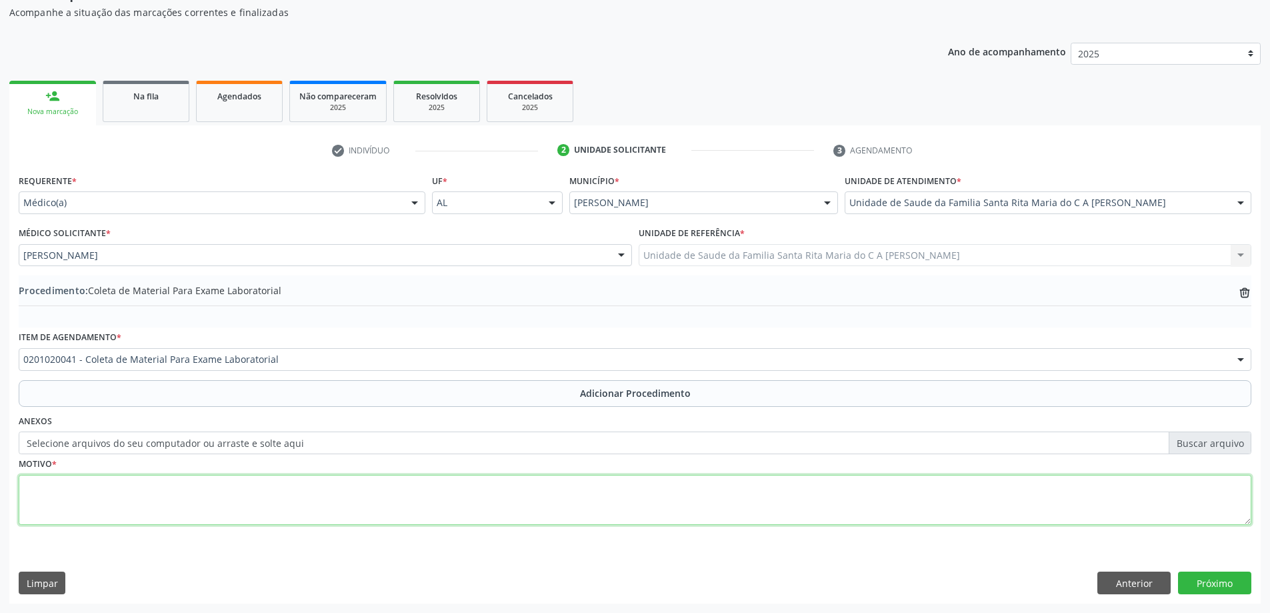
click at [152, 495] on textarea at bounding box center [635, 500] width 1233 height 51
type textarea "diabetes"
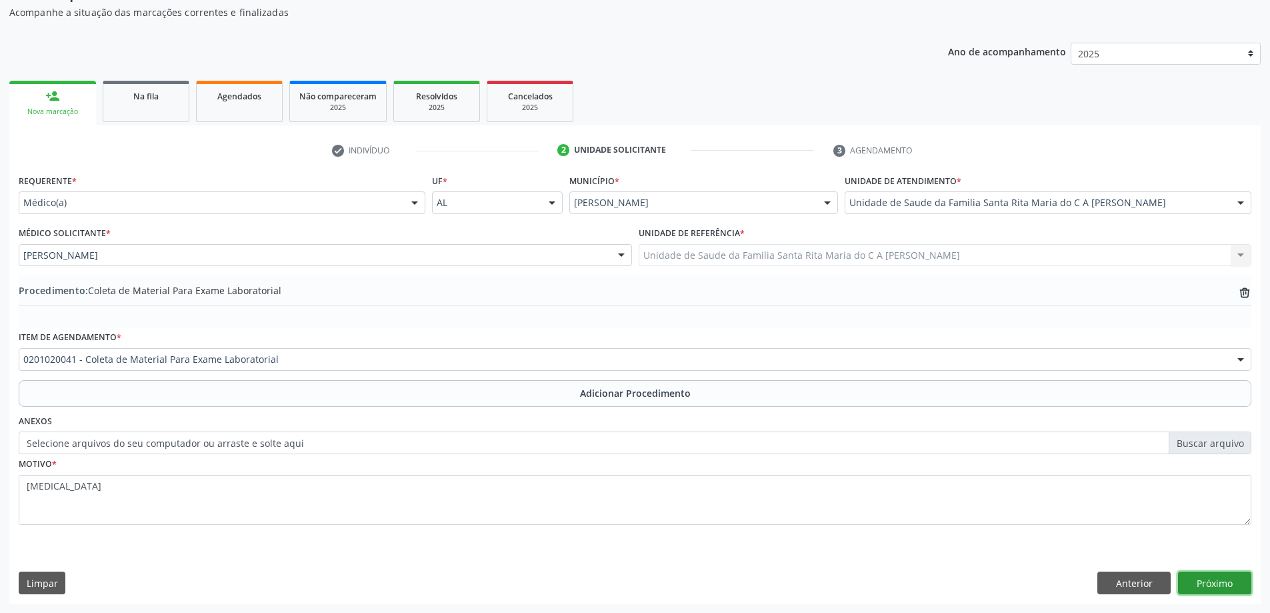
click at [1210, 581] on button "Próximo" at bounding box center [1214, 582] width 73 height 23
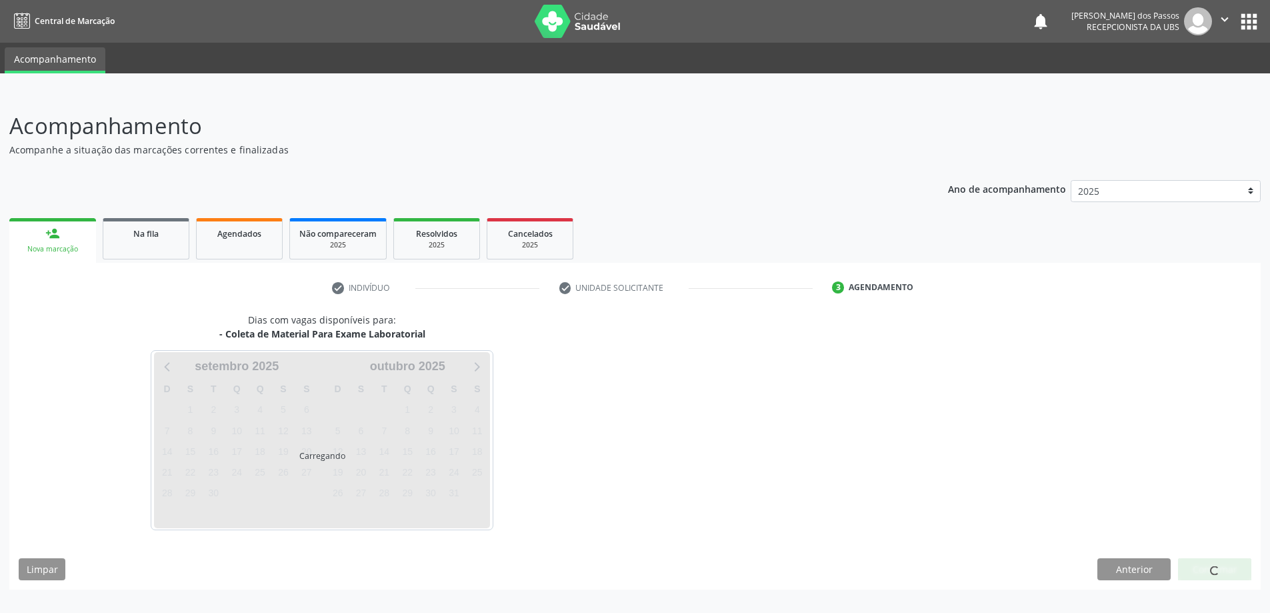
scroll to position [0, 0]
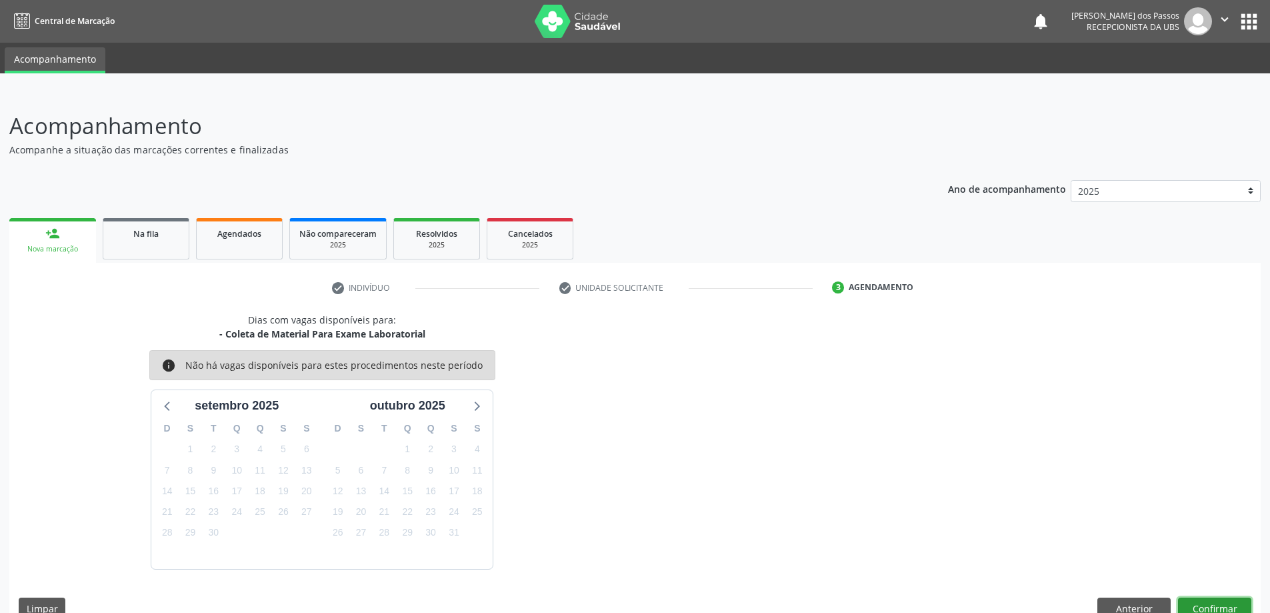
click at [1209, 606] on button "Confirmar" at bounding box center [1214, 608] width 73 height 23
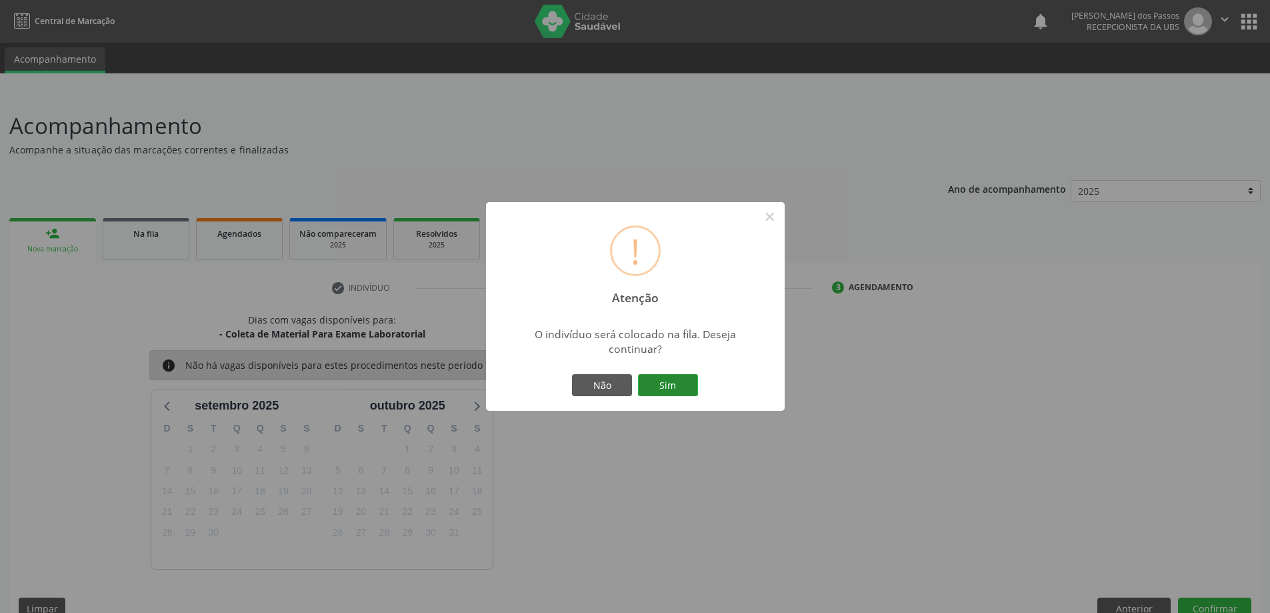
click at [675, 387] on button "Sim" at bounding box center [668, 385] width 60 height 23
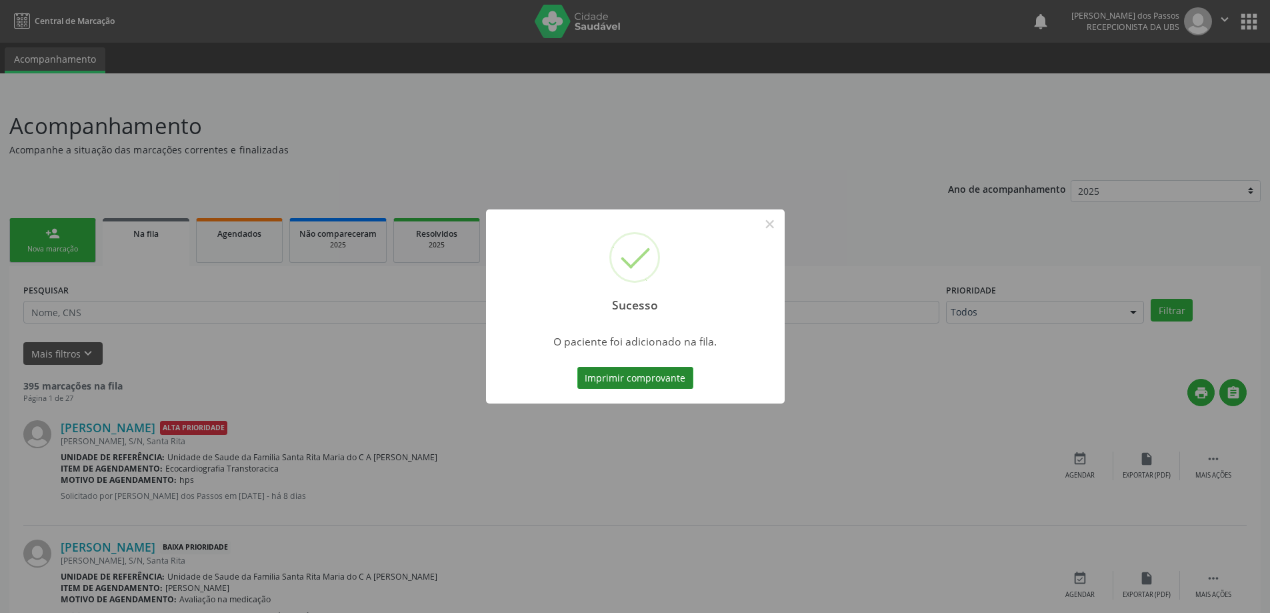
click at [675, 381] on button "Imprimir comprovante" at bounding box center [635, 378] width 116 height 23
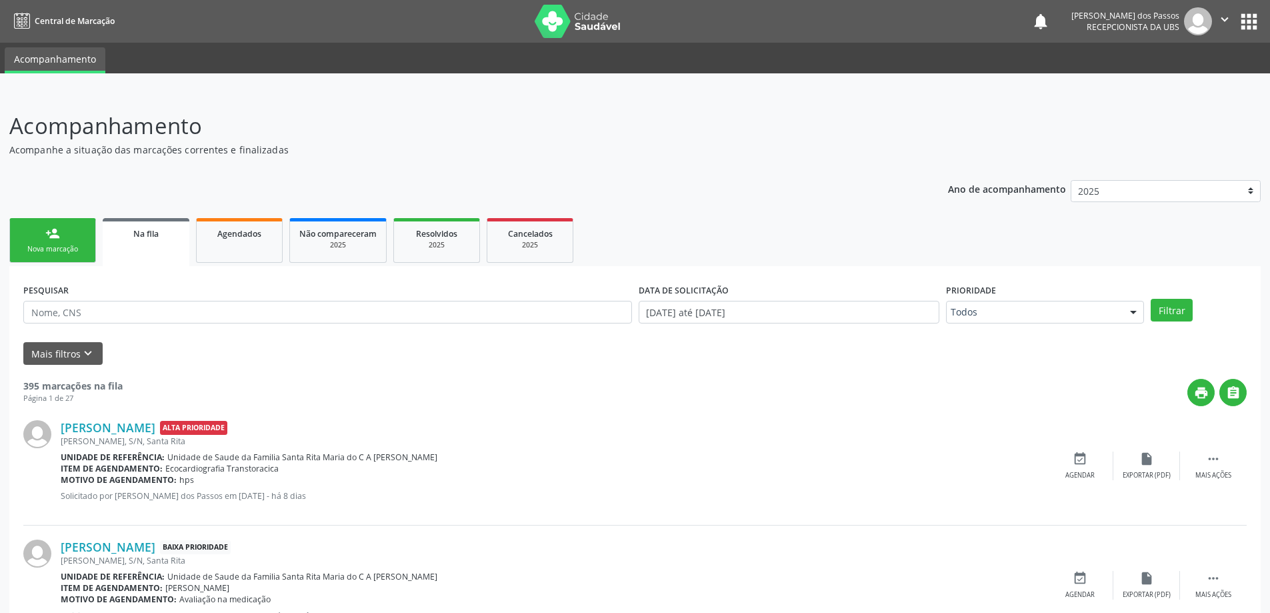
click at [43, 241] on link "person_add Nova marcação" at bounding box center [52, 240] width 87 height 45
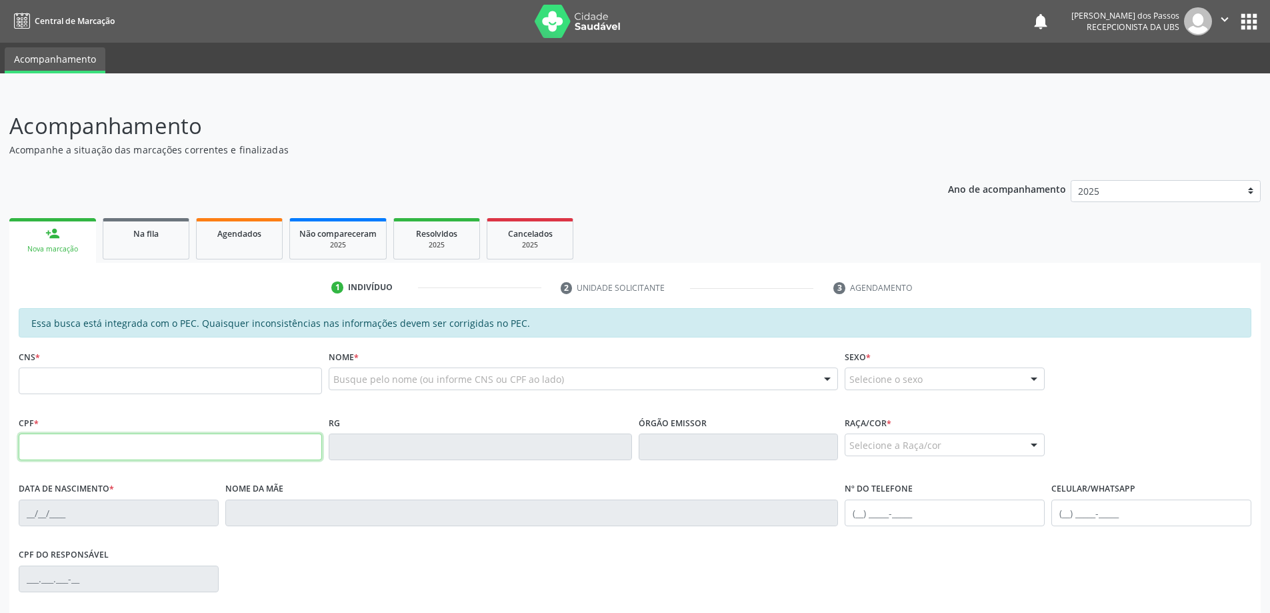
click at [87, 448] on input "text" at bounding box center [170, 446] width 303 height 27
type input "030.822.034-00"
type input "708 9017 8075 2913"
type input "02/03/1962"
type input "Lindinalva Carvalho dos Santos"
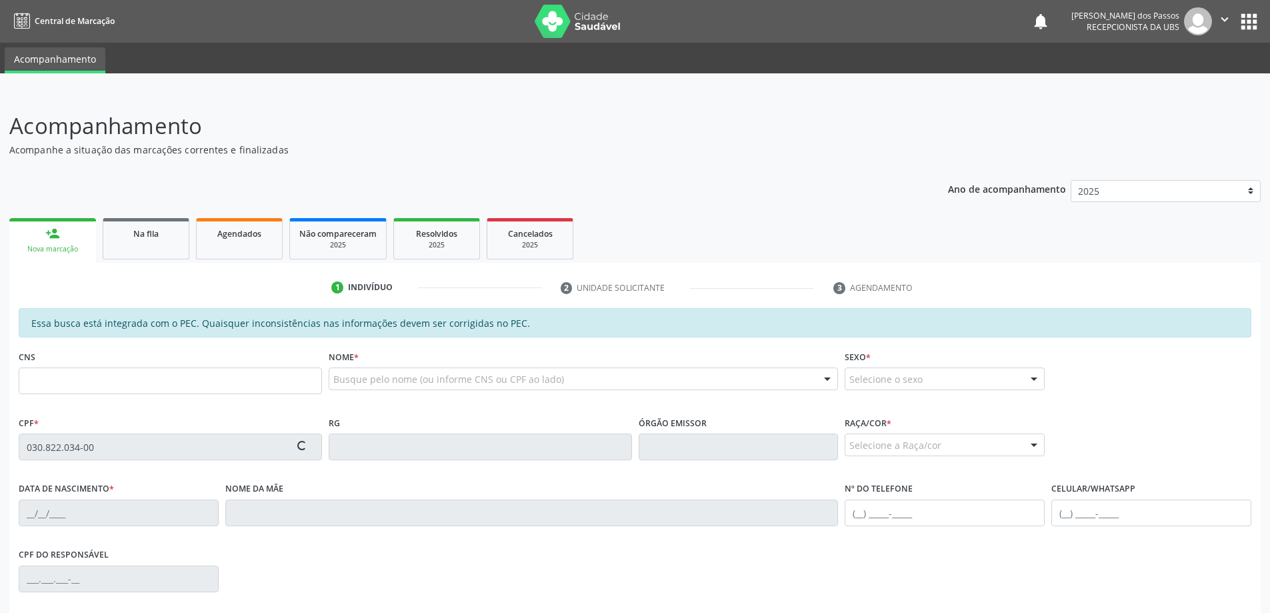
type input "(82) 99686-5352"
type input "31"
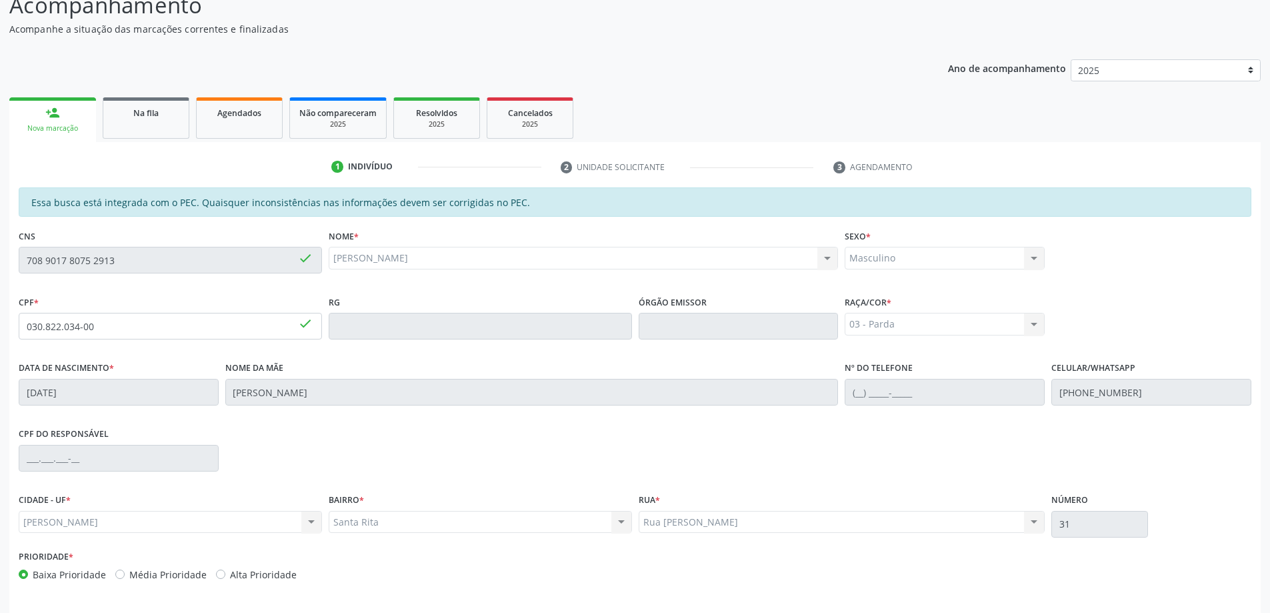
scroll to position [167, 0]
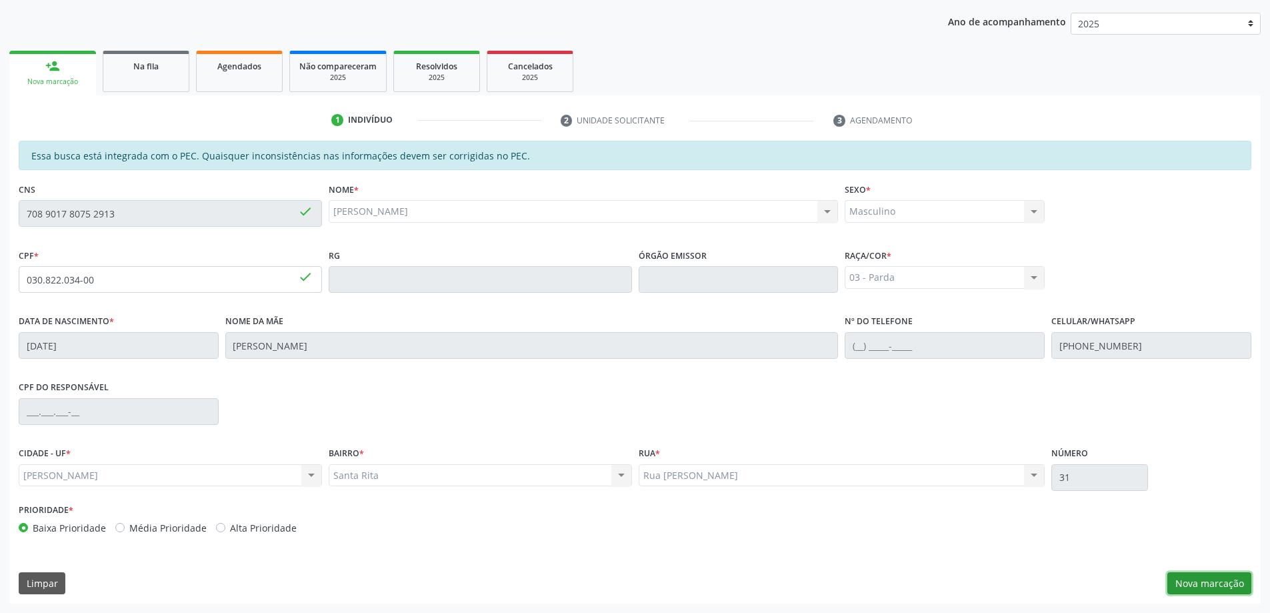
click at [1205, 581] on button "Nova marcação" at bounding box center [1209, 583] width 84 height 23
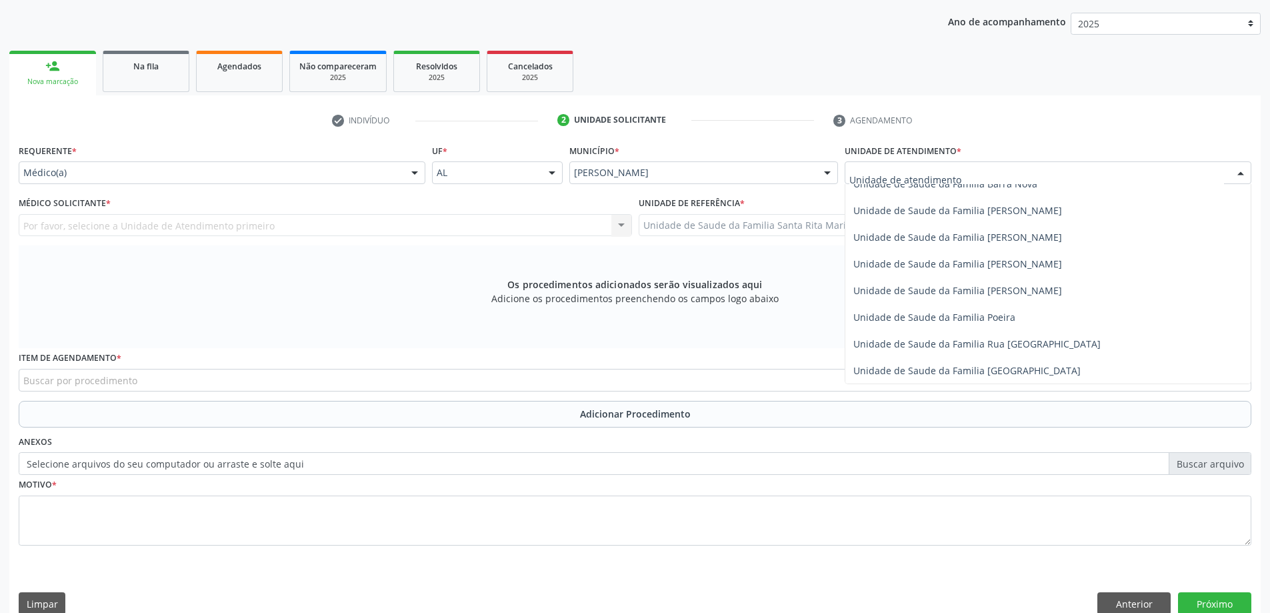
scroll to position [800, 0]
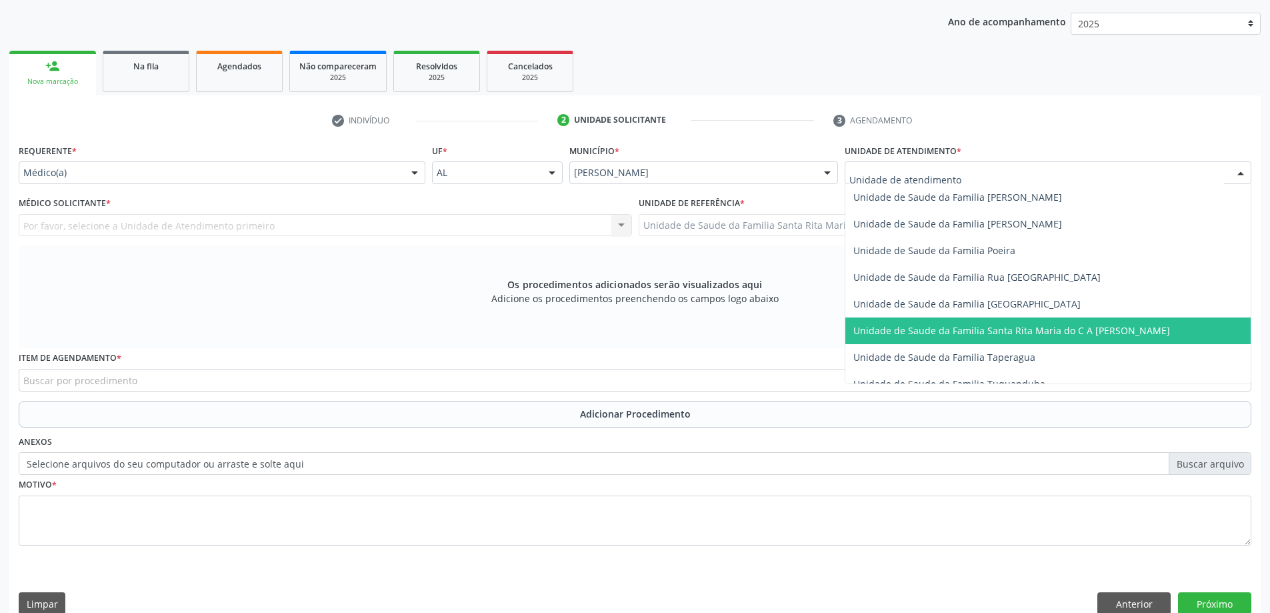
drag, startPoint x: 927, startPoint y: 329, endPoint x: 918, endPoint y: 325, distance: 10.2
click at [927, 329] on span "Unidade de Saude da Familia Santa Rita Maria do C A [PERSON_NAME]" at bounding box center [1011, 330] width 317 height 13
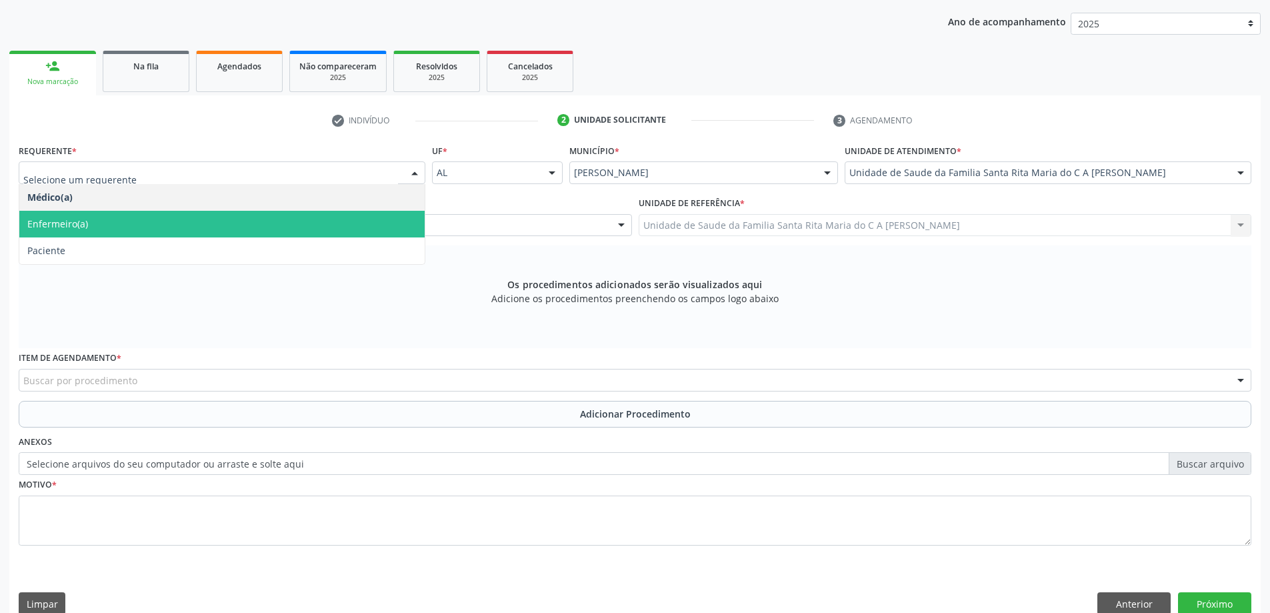
click at [267, 211] on span "Enfermeiro(a)" at bounding box center [221, 224] width 405 height 27
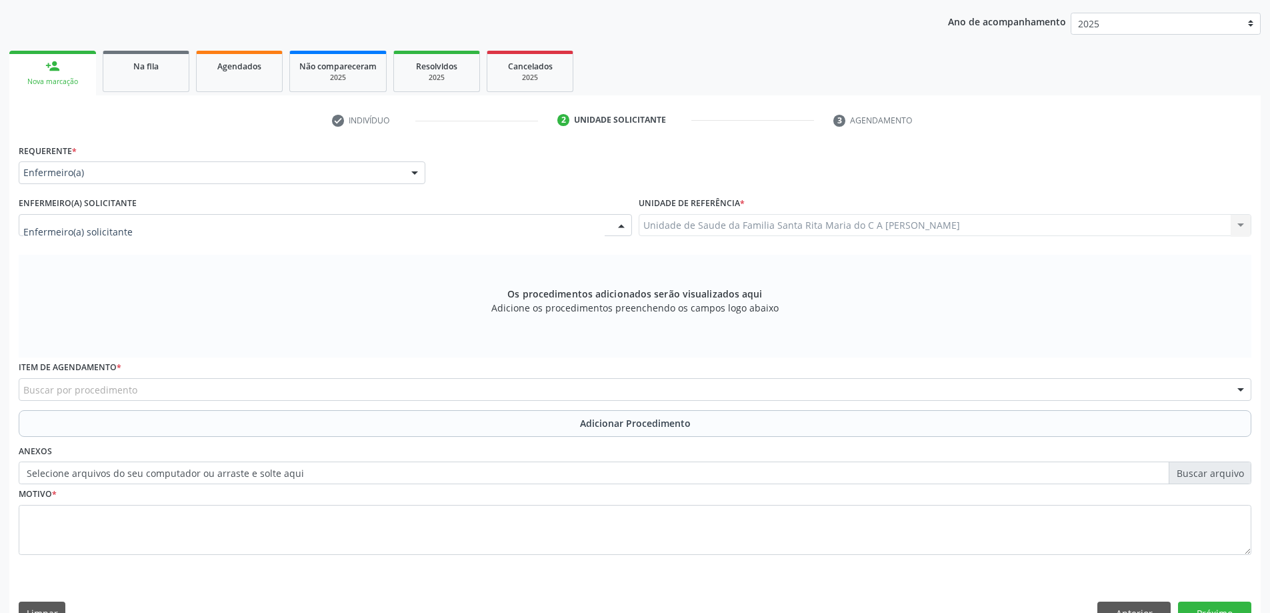
click at [252, 229] on div at bounding box center [325, 225] width 613 height 23
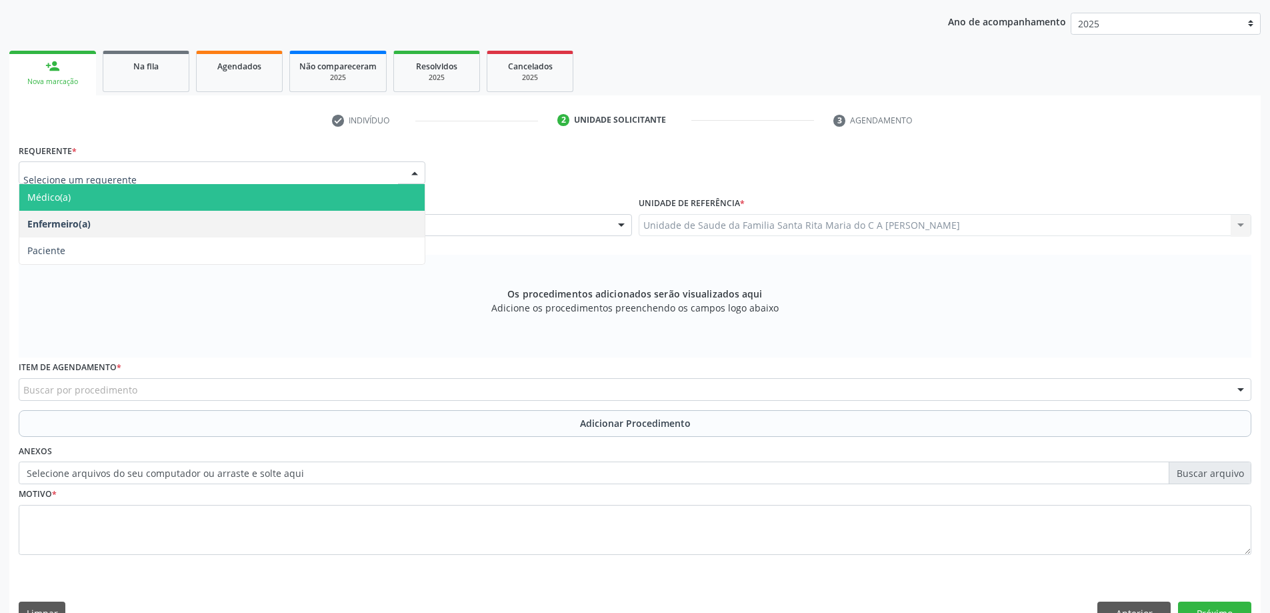
click at [410, 172] on div at bounding box center [415, 173] width 20 height 23
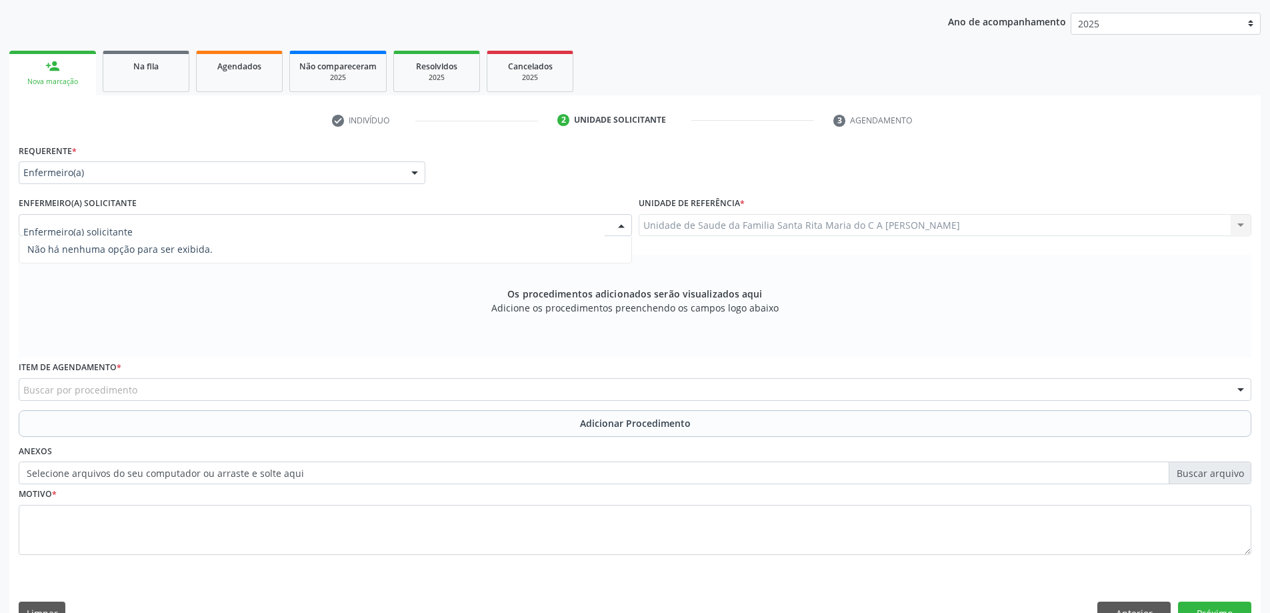
click at [199, 227] on div at bounding box center [325, 225] width 613 height 23
click at [1144, 606] on button "Anterior" at bounding box center [1133, 612] width 73 height 23
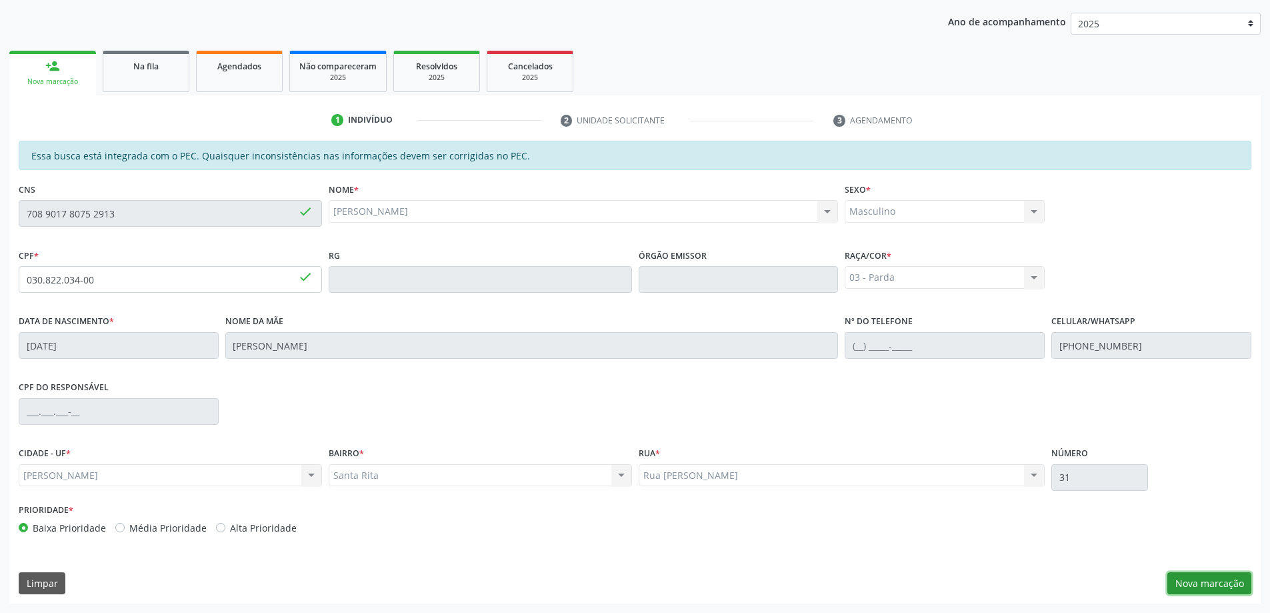
click at [1229, 580] on button "Nova marcação" at bounding box center [1209, 583] width 84 height 23
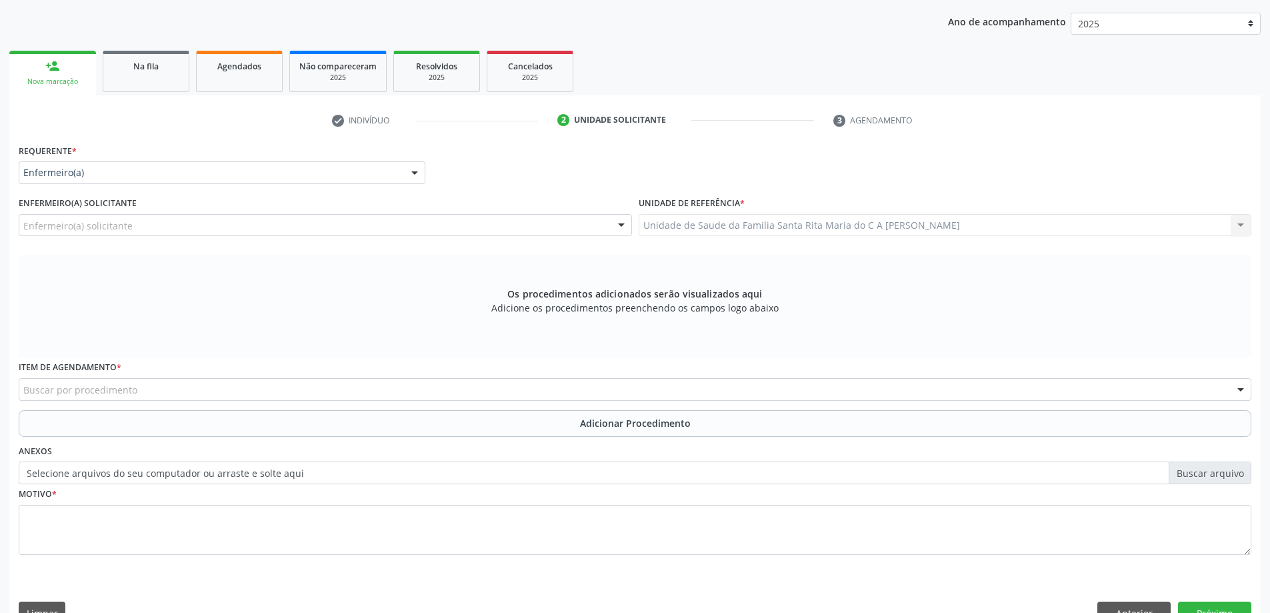
click at [821, 225] on div "Unidade de Saude da Familia Santa Rita Maria do C A Soares Unidade de Saude da …" at bounding box center [945, 225] width 613 height 23
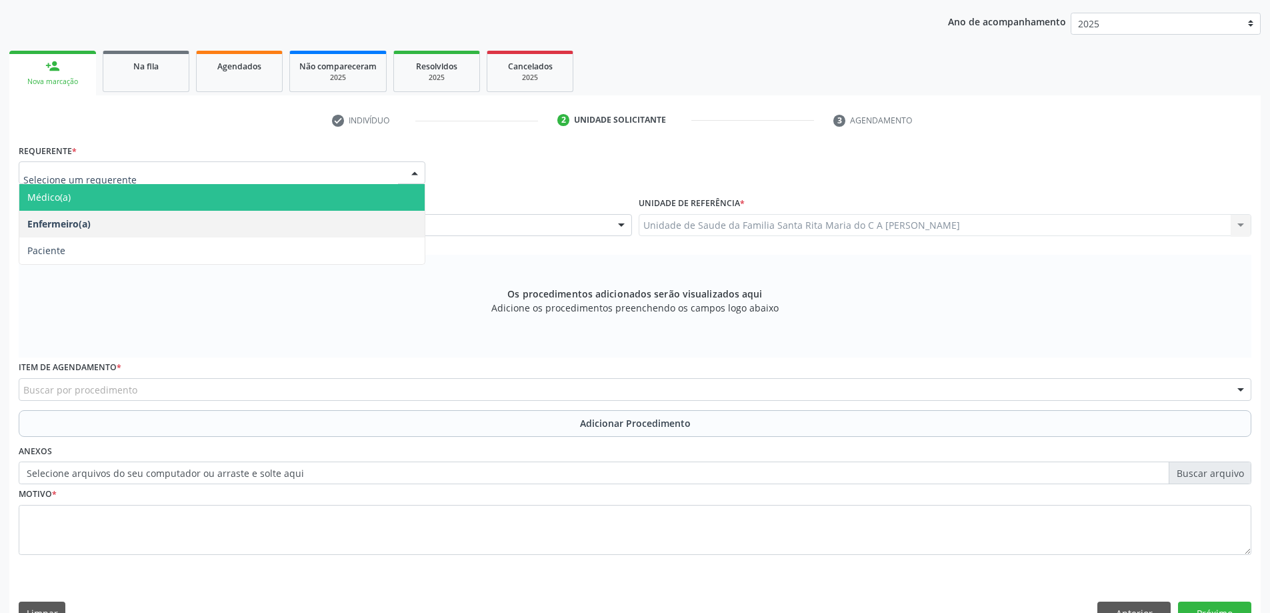
click at [294, 195] on span "Médico(a)" at bounding box center [221, 197] width 405 height 27
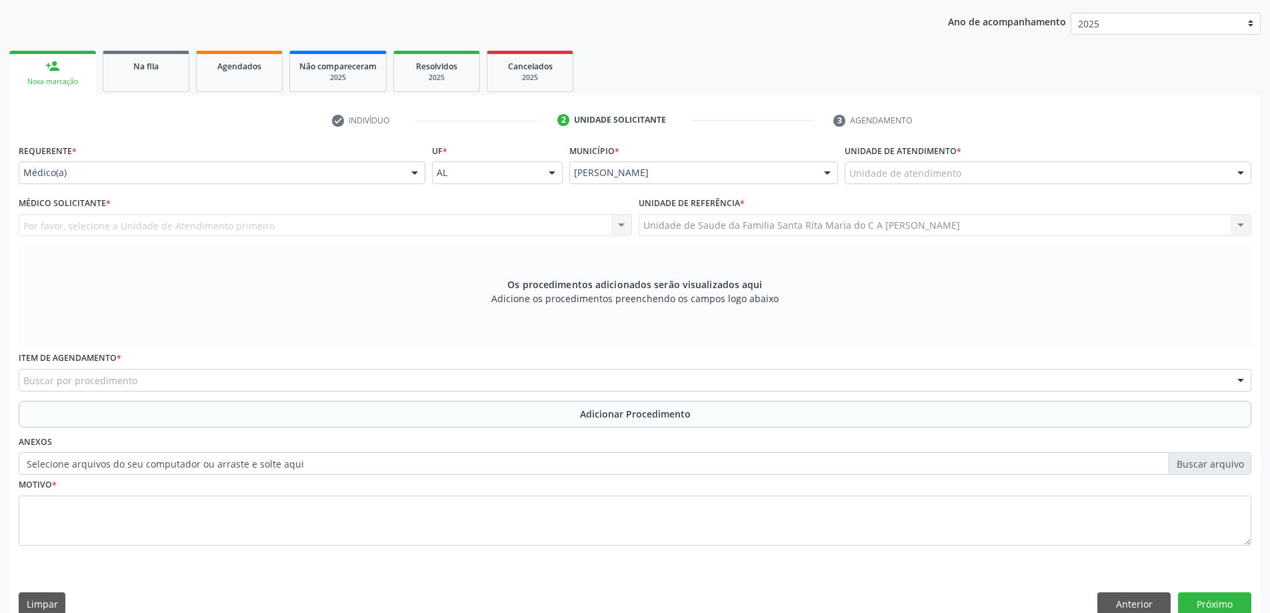
click at [253, 228] on div "Por favor, selecione a Unidade de Atendimento primeiro Djacy Avila Oliveira Edi…" at bounding box center [325, 225] width 613 height 23
click at [453, 216] on div "Por favor, selecione a Unidade de Atendimento primeiro Djacy Avila Oliveira Edi…" at bounding box center [325, 225] width 613 height 23
drag, startPoint x: 615, startPoint y: 223, endPoint x: 811, endPoint y: 156, distance: 207.3
click at [615, 224] on div "Por favor, selecione a Unidade de Atendimento primeiro Djacy Avila Oliveira Edi…" at bounding box center [325, 225] width 613 height 23
click at [1019, 177] on div "Unidade de atendimento" at bounding box center [1048, 172] width 407 height 23
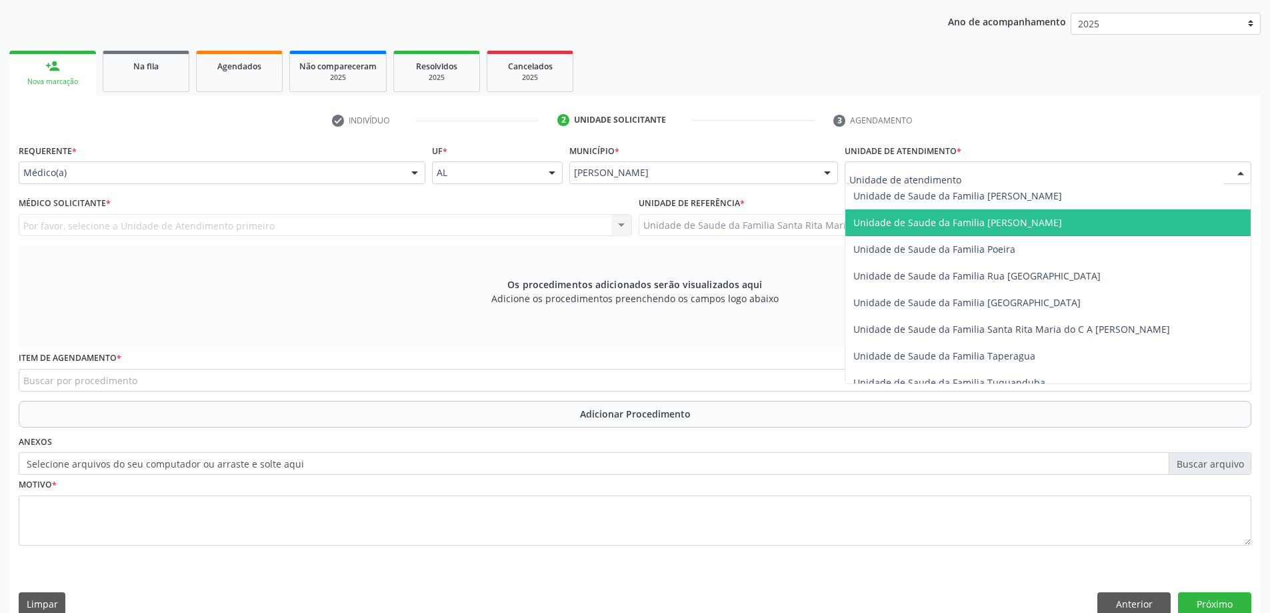
scroll to position [867, 0]
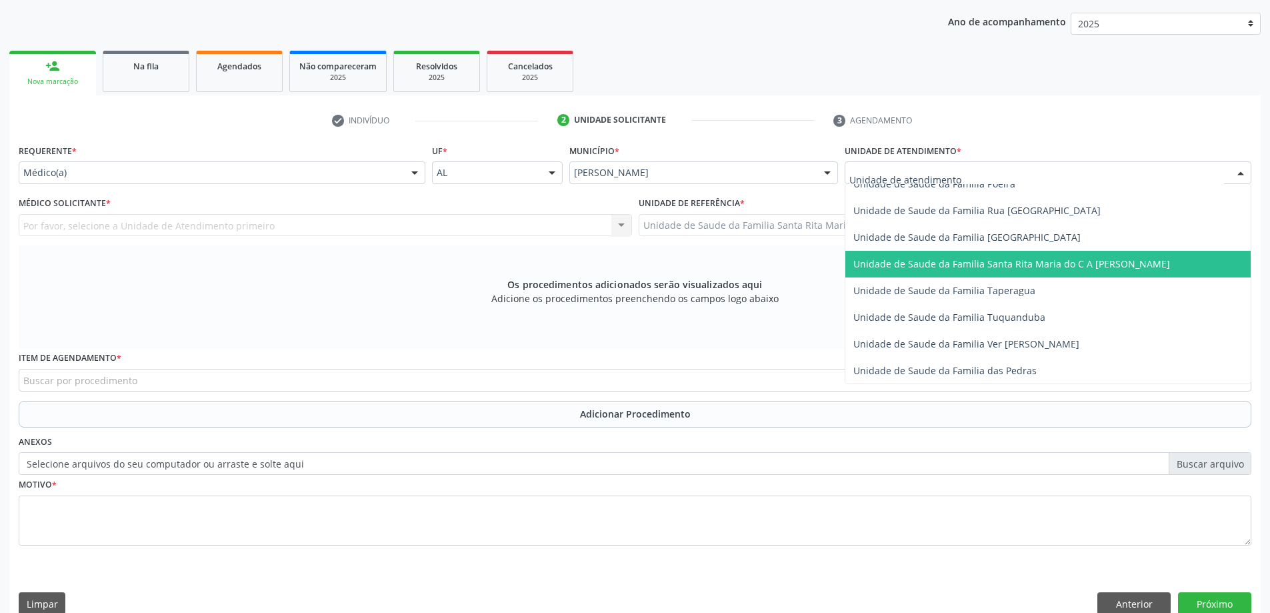
click at [989, 267] on span "Unidade de Saude da Familia Santa Rita Maria do C A [PERSON_NAME]" at bounding box center [1011, 263] width 317 height 13
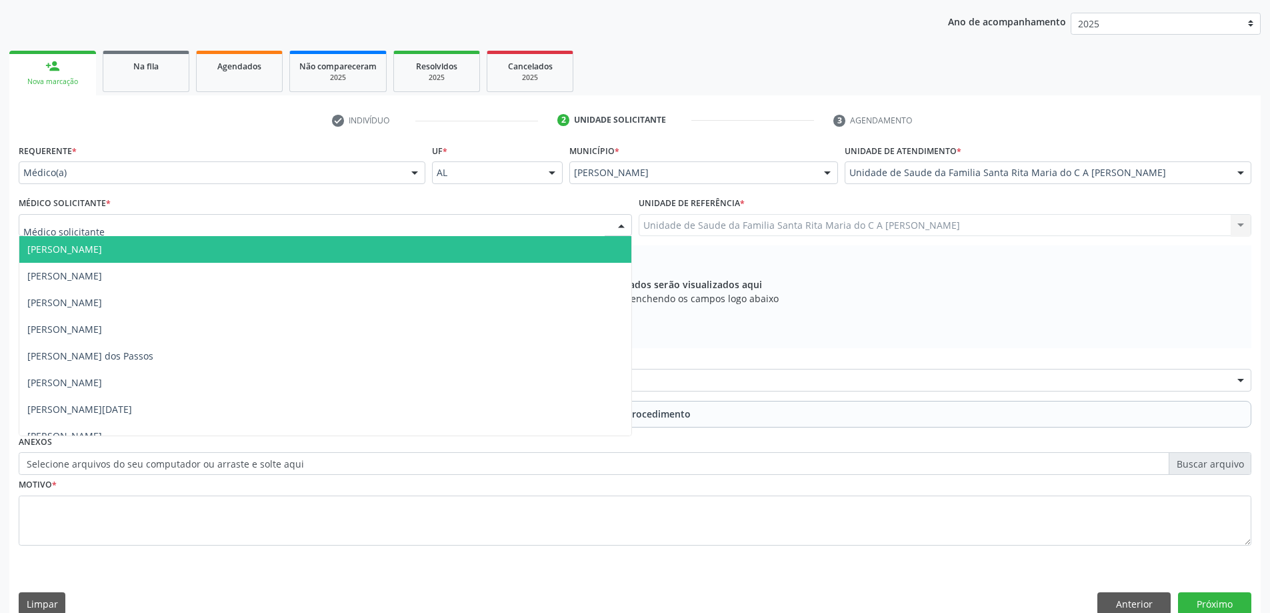
click at [182, 231] on div at bounding box center [325, 225] width 613 height 23
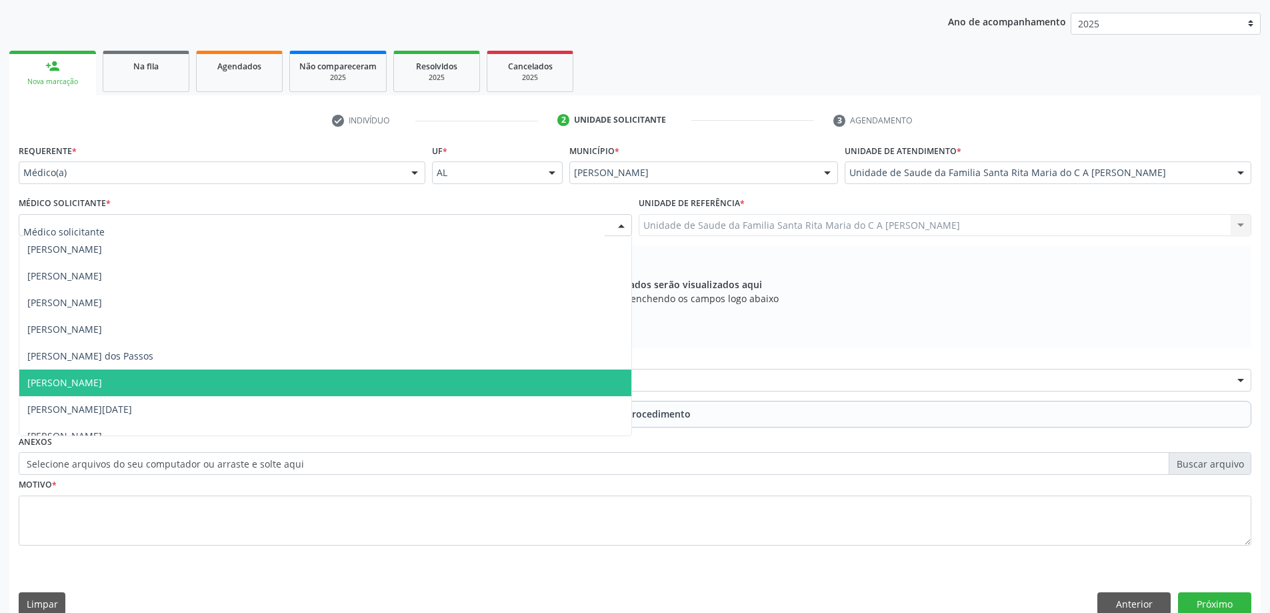
click at [179, 379] on span "[PERSON_NAME]" at bounding box center [325, 382] width 612 height 27
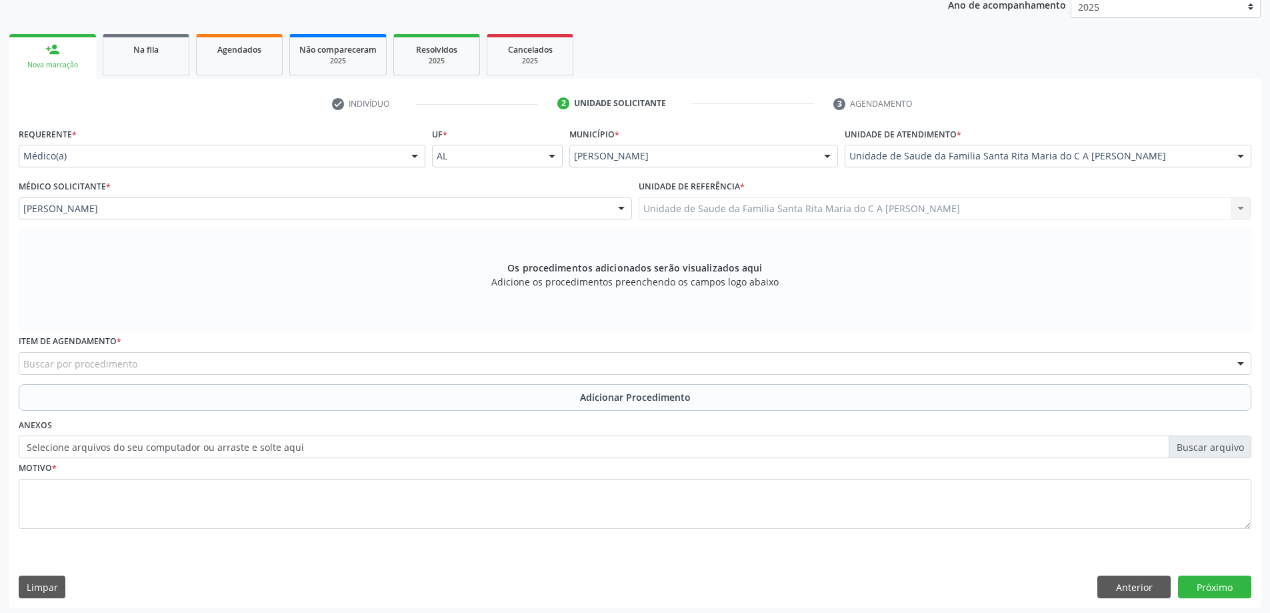
scroll to position [188, 0]
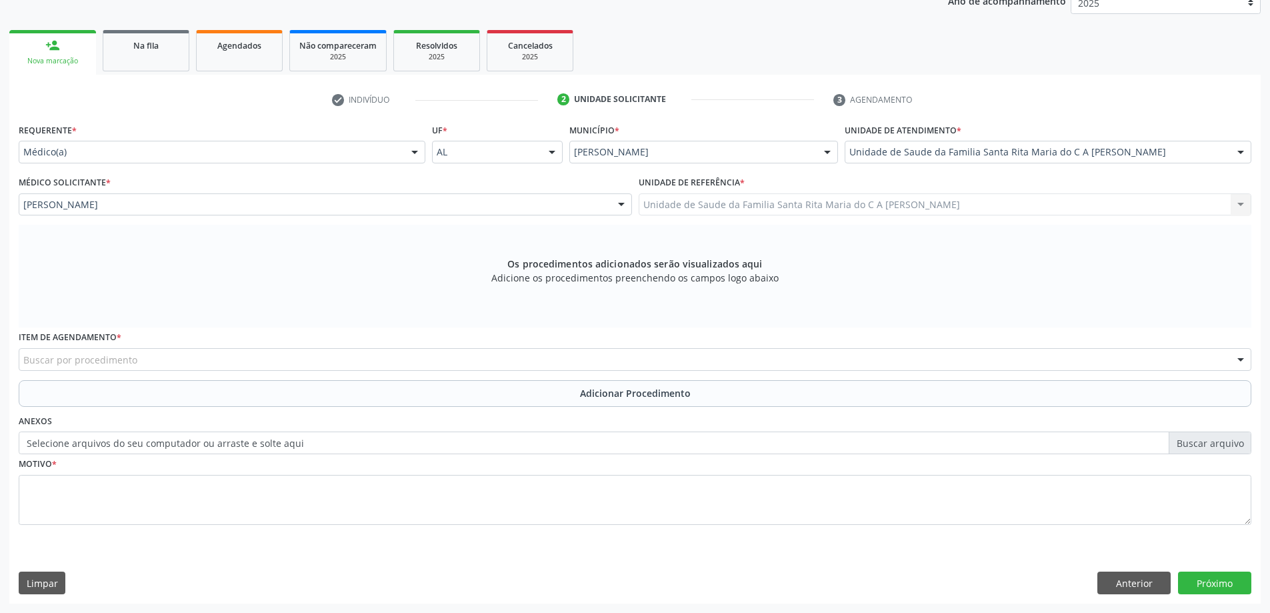
click at [183, 357] on div "Buscar por procedimento" at bounding box center [635, 359] width 1233 height 23
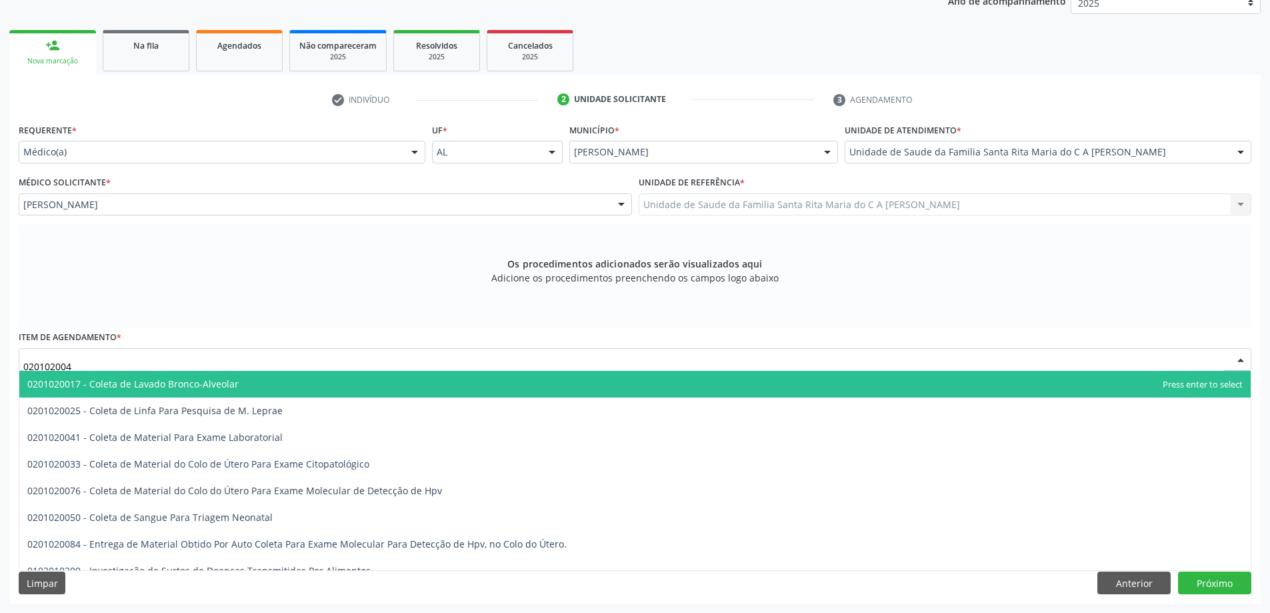
type input "0201020041"
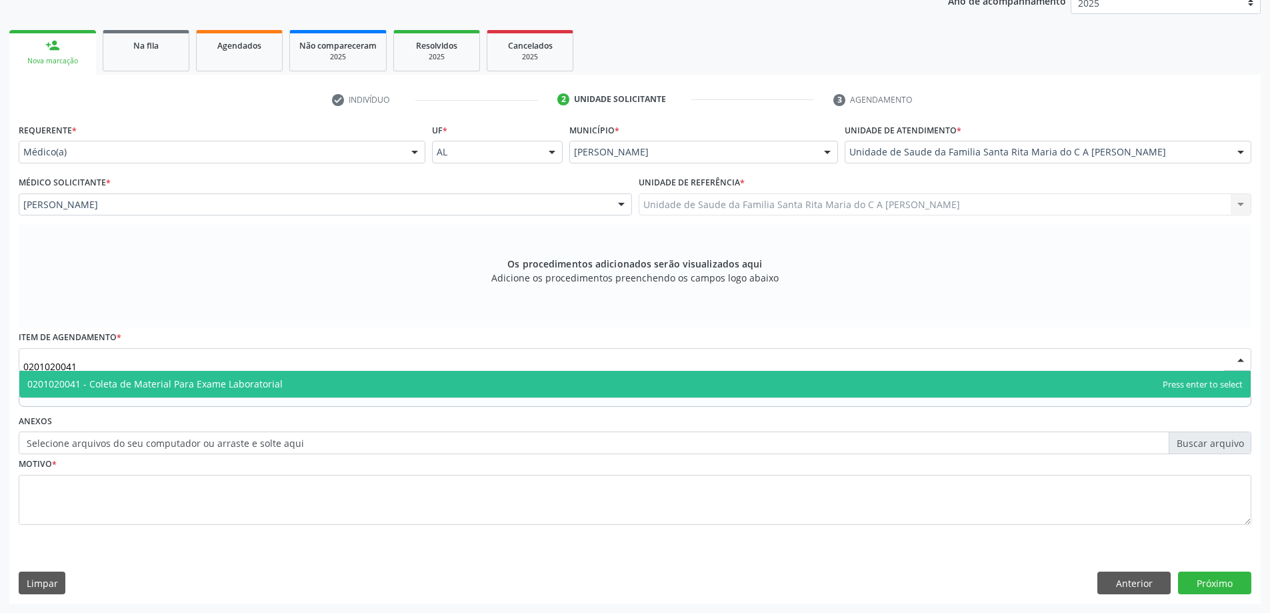
click at [175, 388] on span "0201020041 - Coleta de Material Para Exame Laboratorial" at bounding box center [154, 383] width 255 height 13
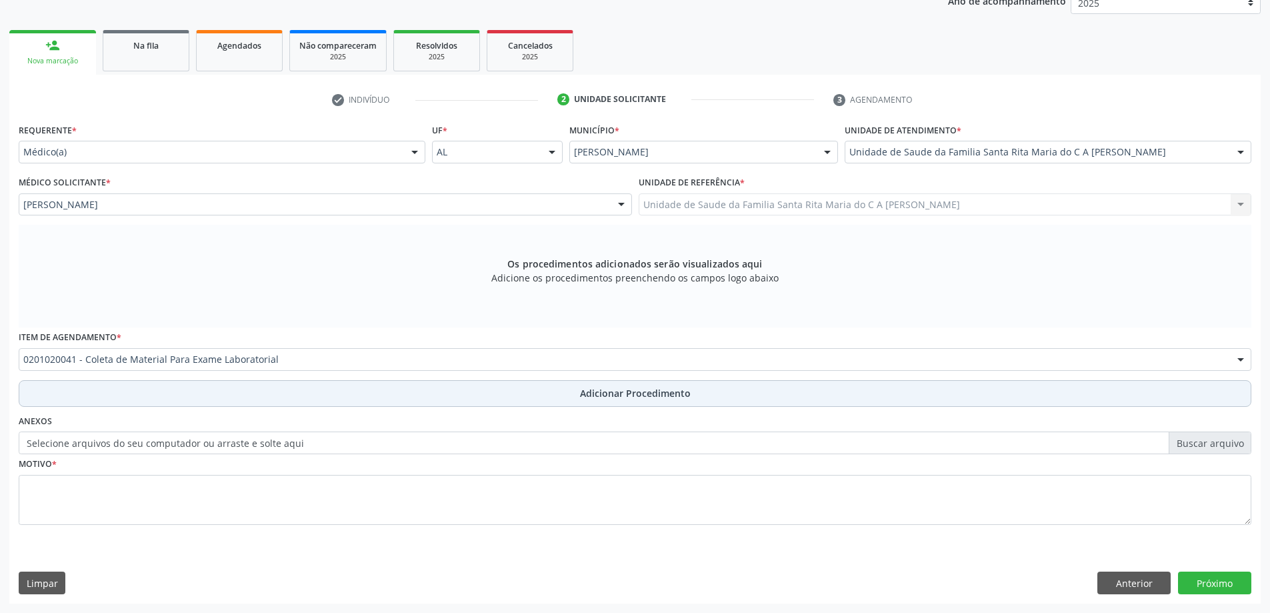
click at [167, 395] on button "Adicionar Procedimento" at bounding box center [635, 393] width 1233 height 27
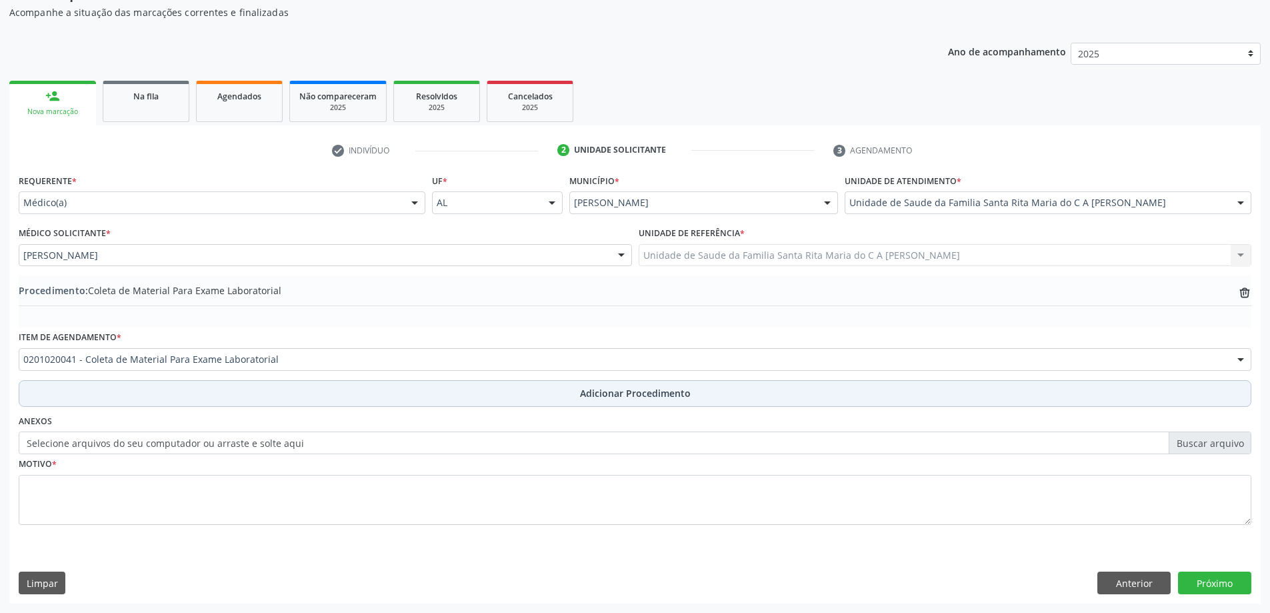
scroll to position [137, 0]
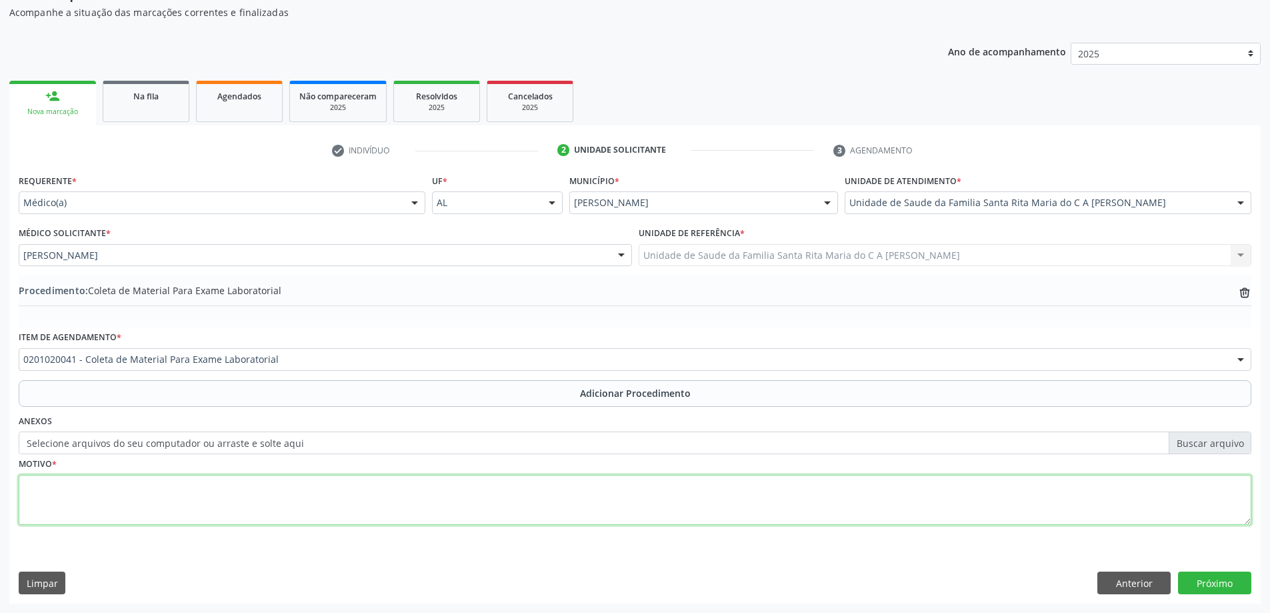
click at [150, 509] on textarea at bounding box center [635, 500] width 1233 height 51
type textarea "tontura"
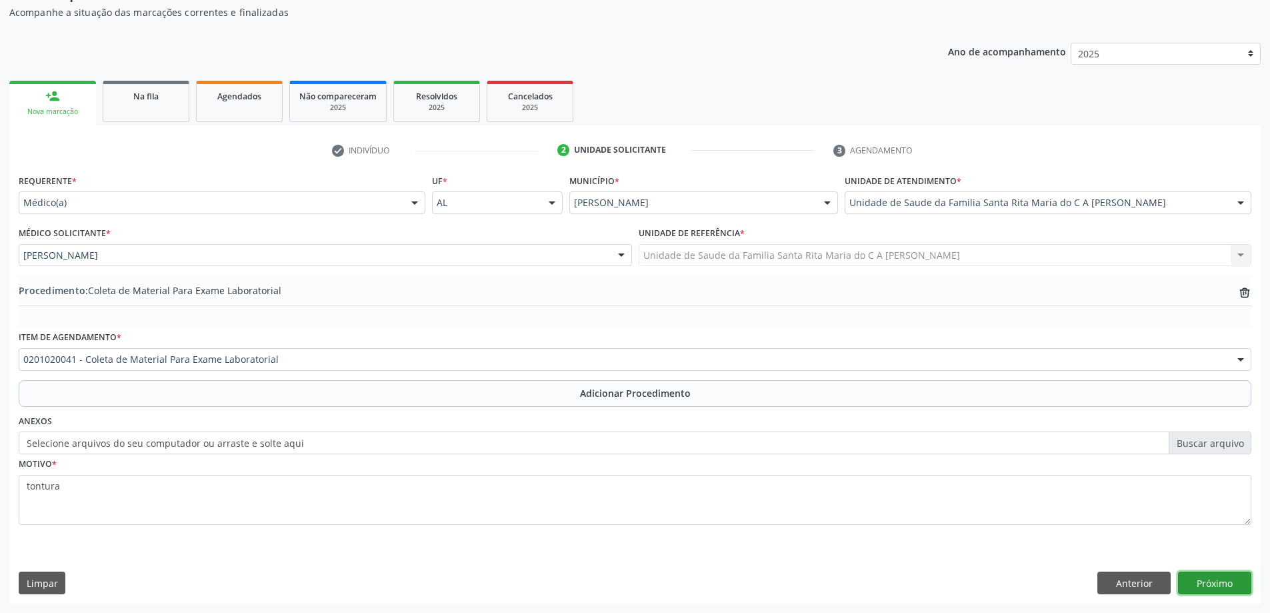
click at [1219, 581] on button "Próximo" at bounding box center [1214, 582] width 73 height 23
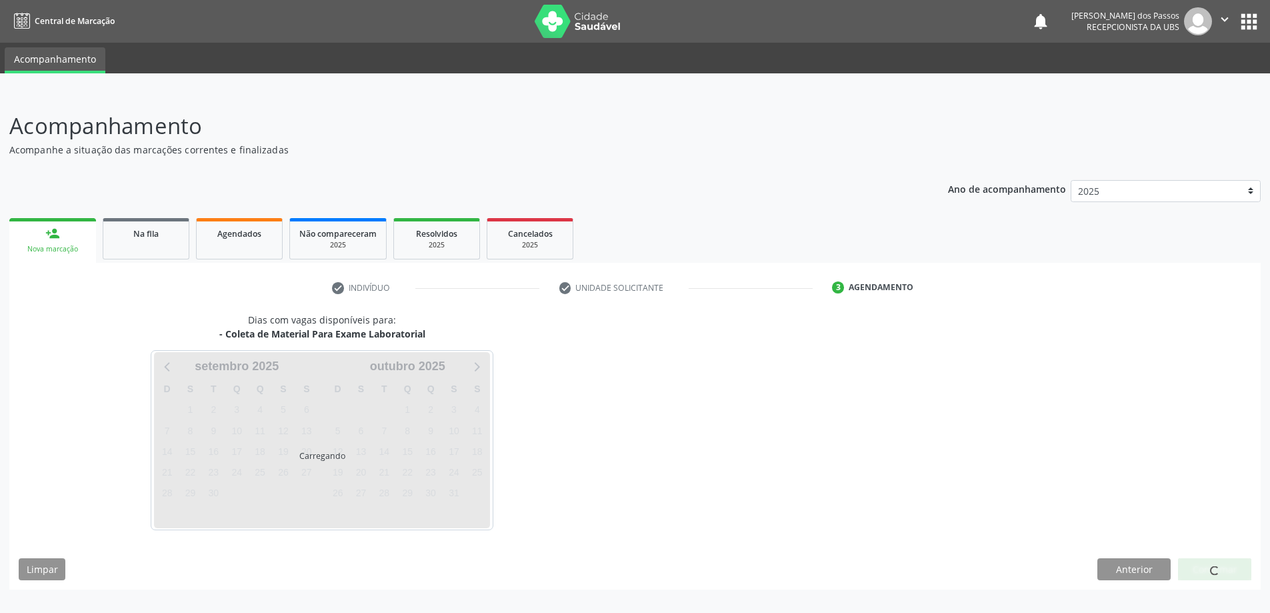
scroll to position [0, 0]
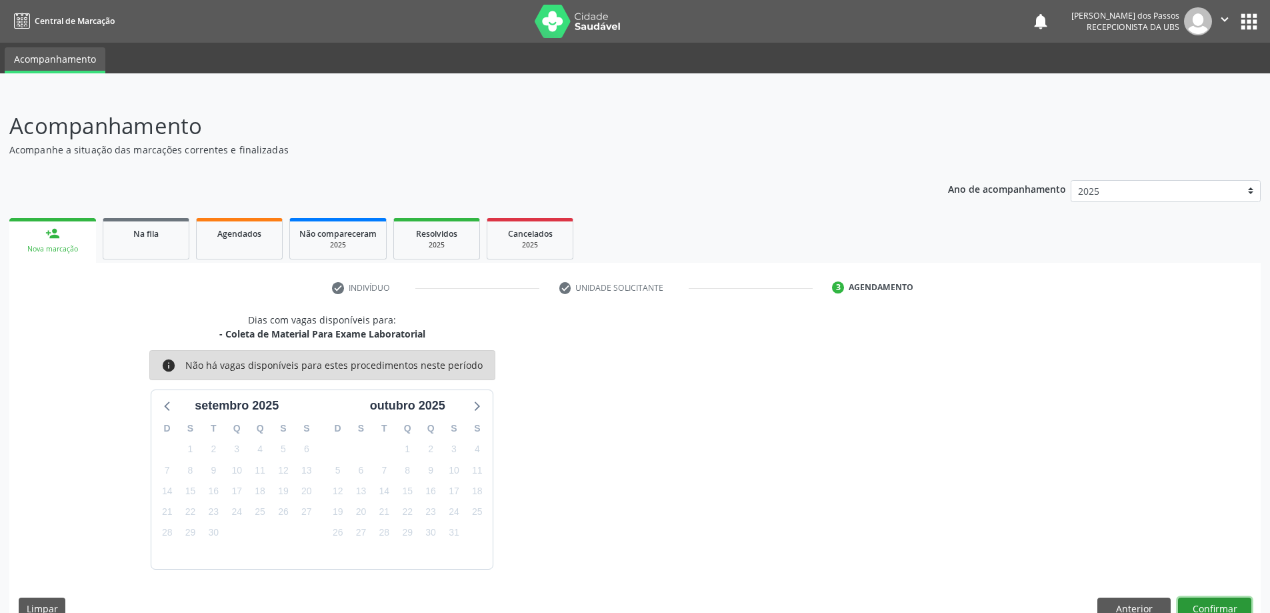
click at [1195, 606] on button "Confirmar" at bounding box center [1214, 608] width 73 height 23
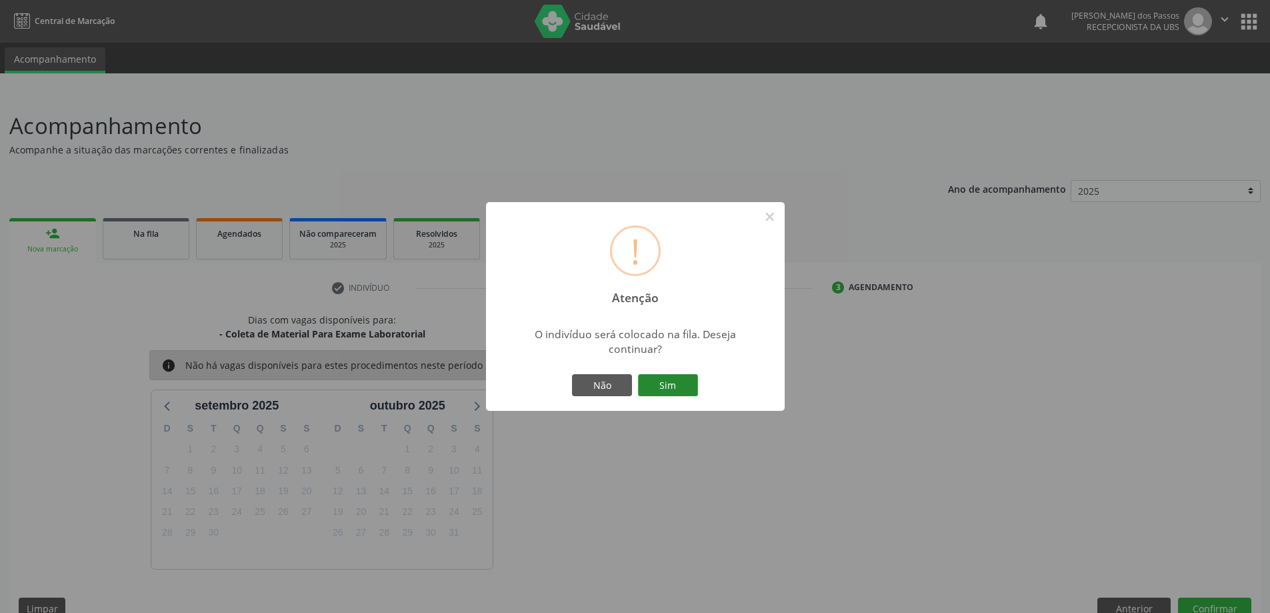
click at [667, 388] on button "Sim" at bounding box center [668, 385] width 60 height 23
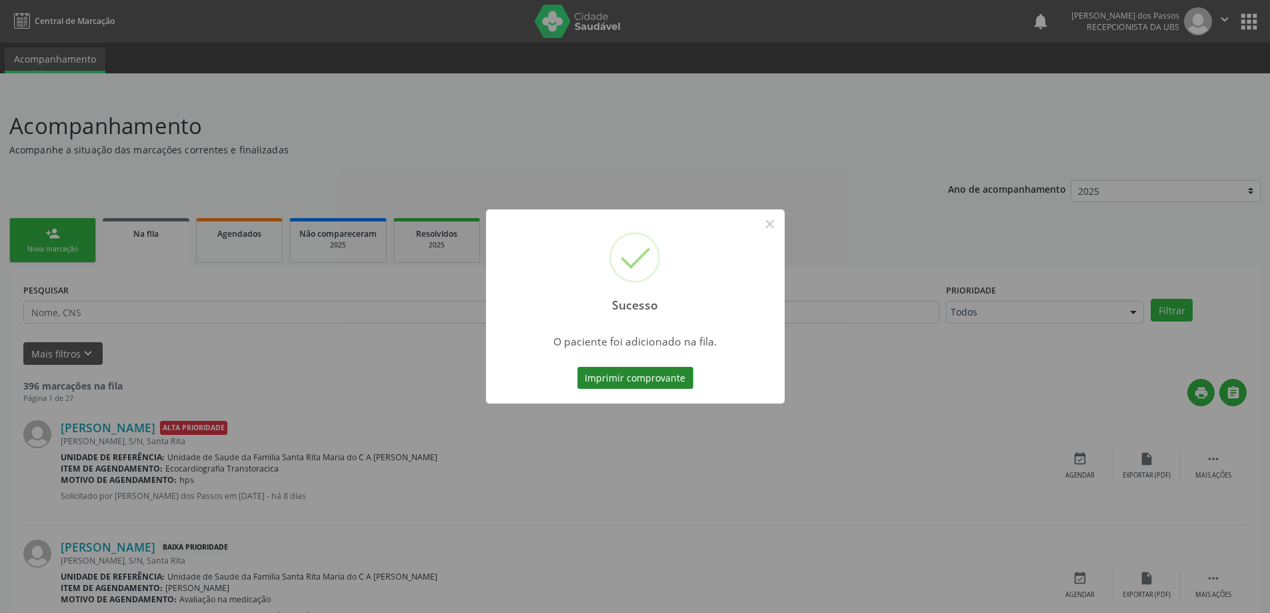
click at [618, 377] on button "Imprimir comprovante" at bounding box center [635, 378] width 116 height 23
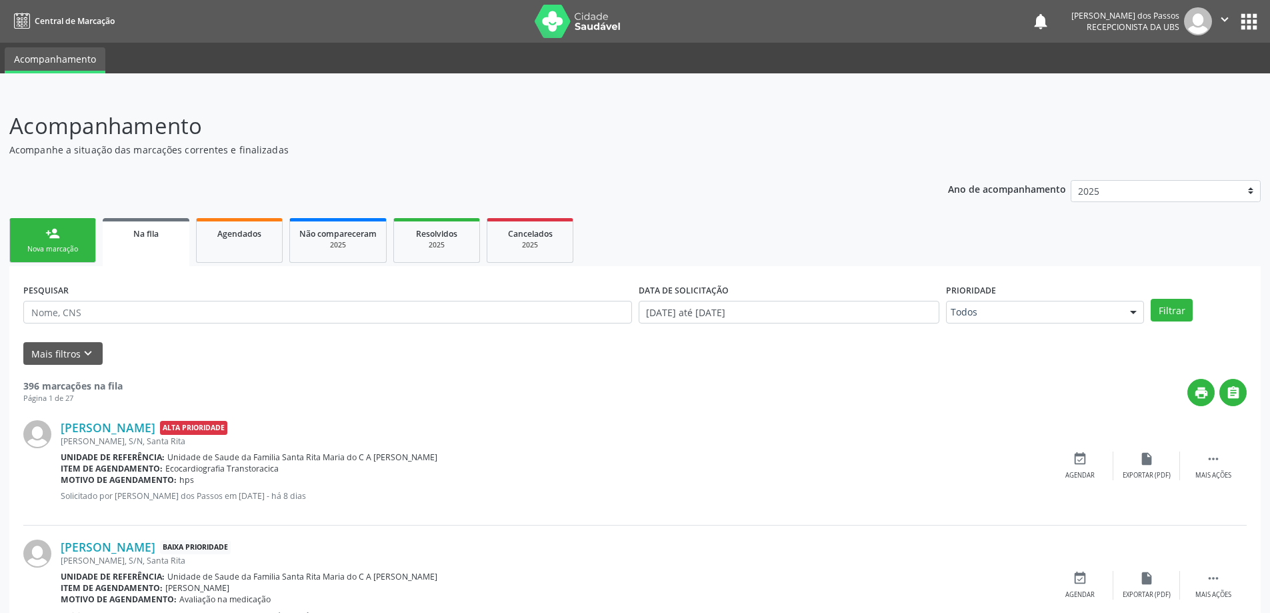
click at [89, 255] on link "person_add Nova marcação" at bounding box center [52, 240] width 87 height 45
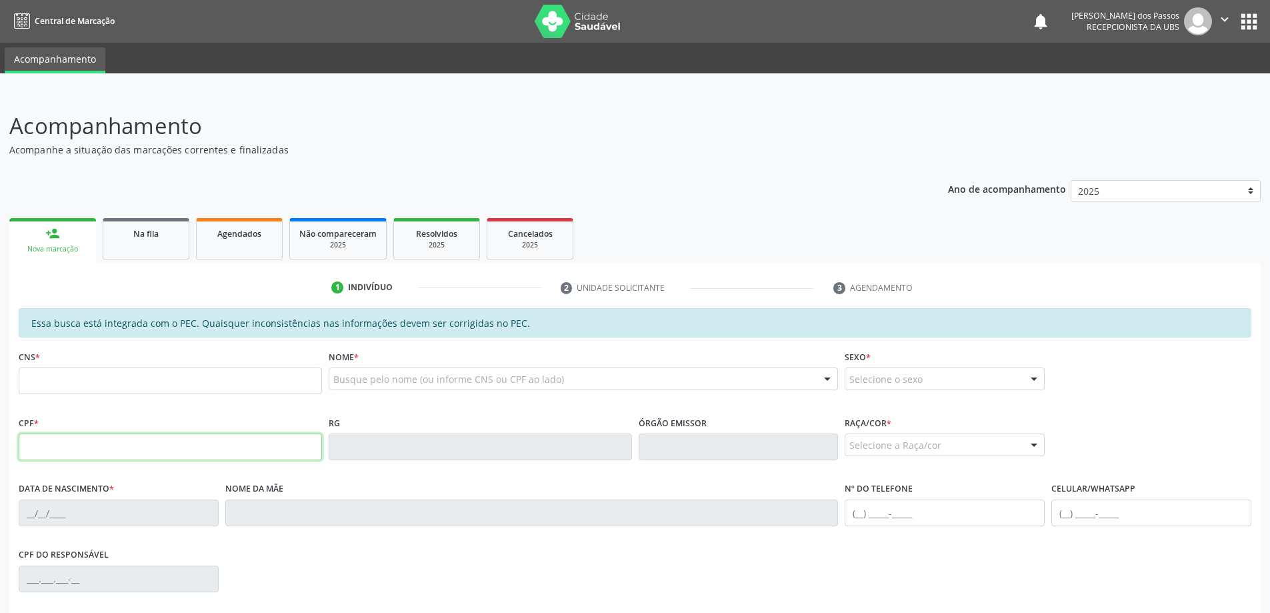
click at [80, 443] on input "text" at bounding box center [170, 446] width 303 height 27
type input "020.897.214-56"
type input "700 2014 2876 5827"
type input "07/09/1964"
type input "Iracema Maria de Lima"
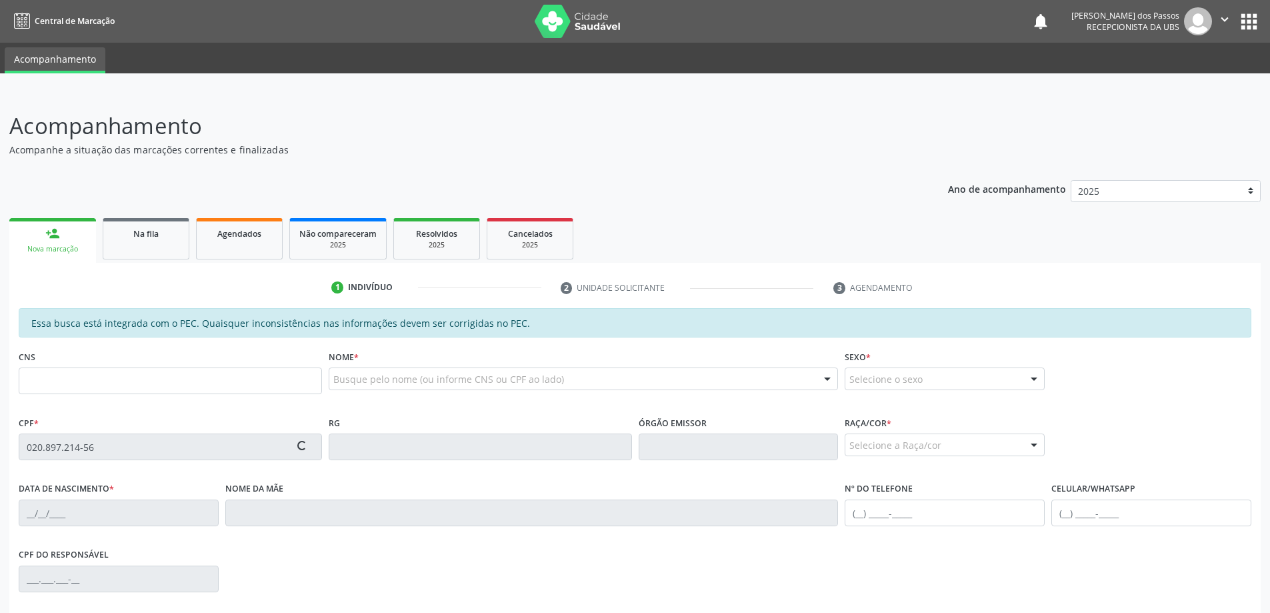
type input "(82) 99328-2401"
type input "S/N"
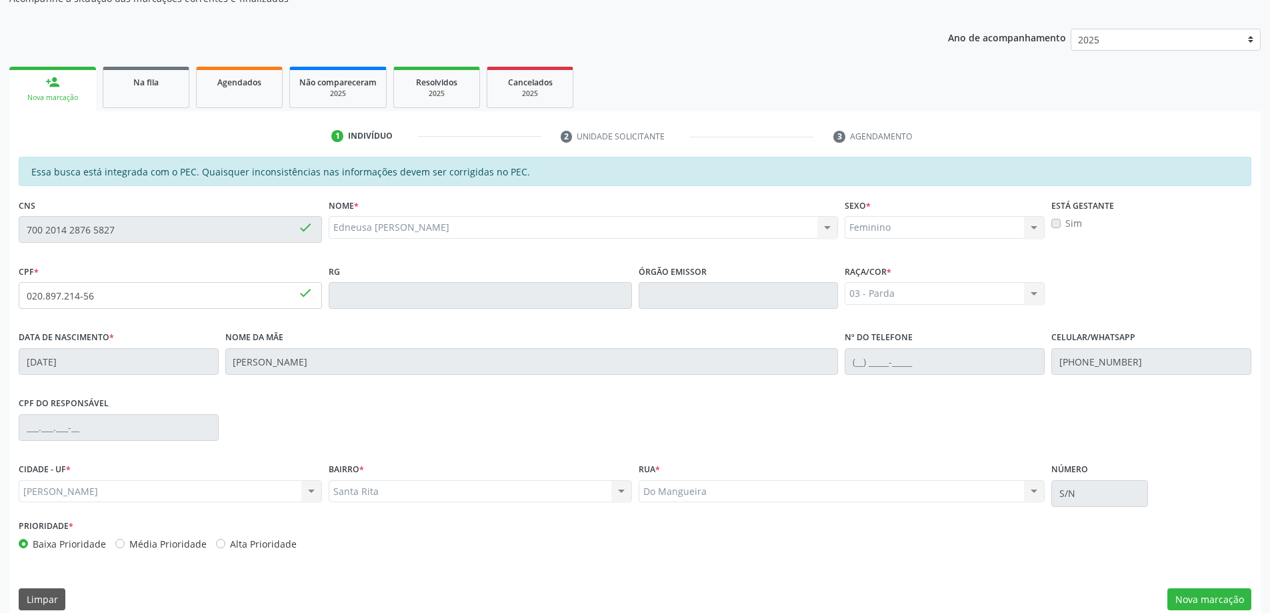
scroll to position [167, 0]
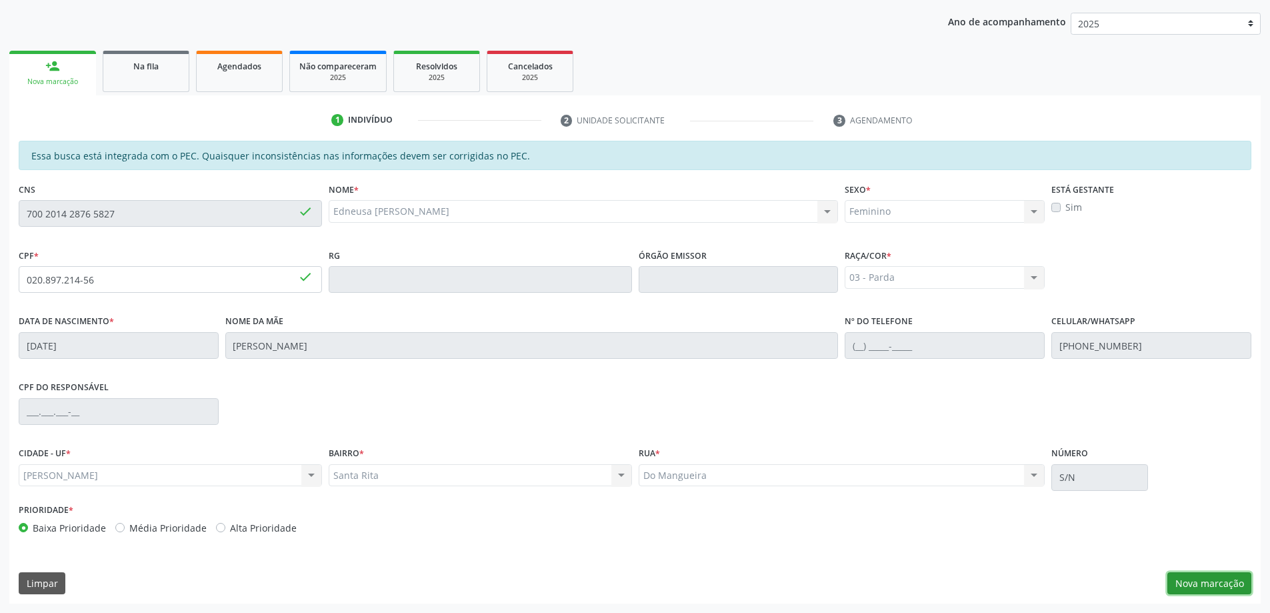
click at [1203, 586] on button "Nova marcação" at bounding box center [1209, 583] width 84 height 23
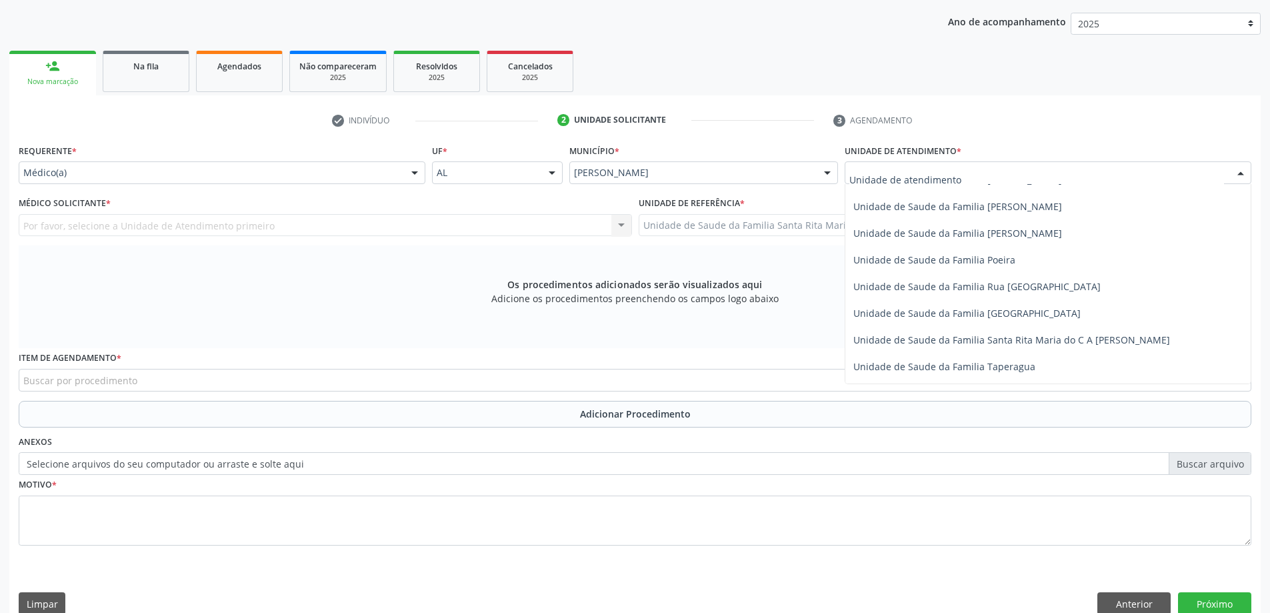
scroll to position [800, 0]
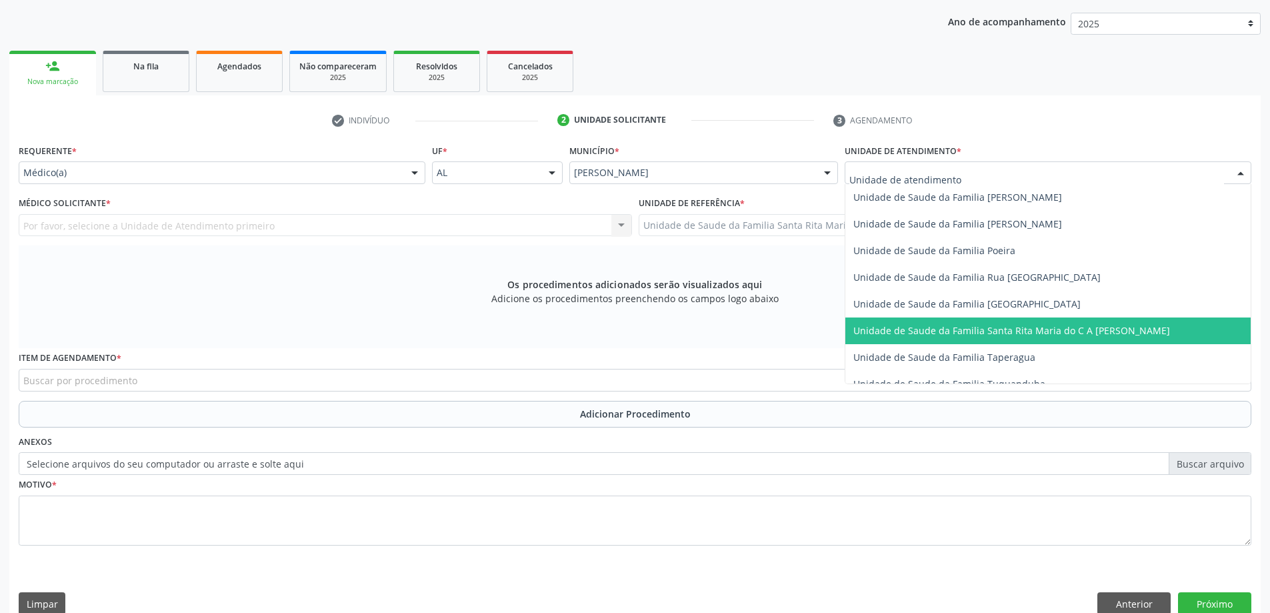
click at [924, 334] on span "Unidade de Saude da Familia Santa Rita Maria do C A [PERSON_NAME]" at bounding box center [1011, 330] width 317 height 13
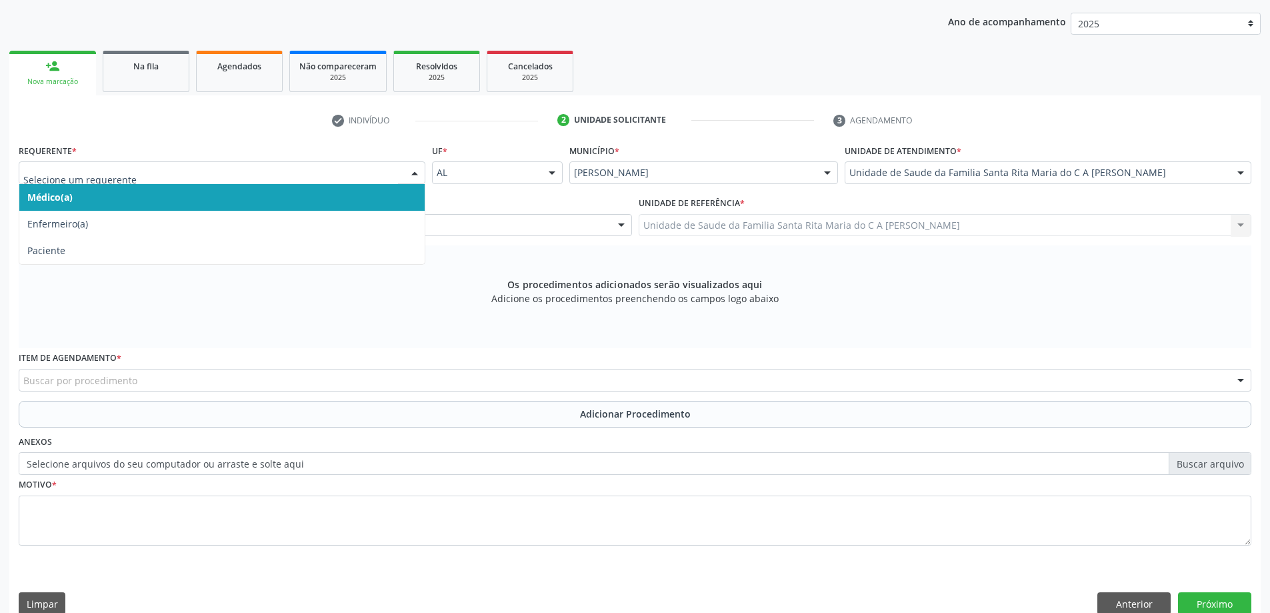
click at [271, 197] on span "Médico(a)" at bounding box center [221, 197] width 405 height 27
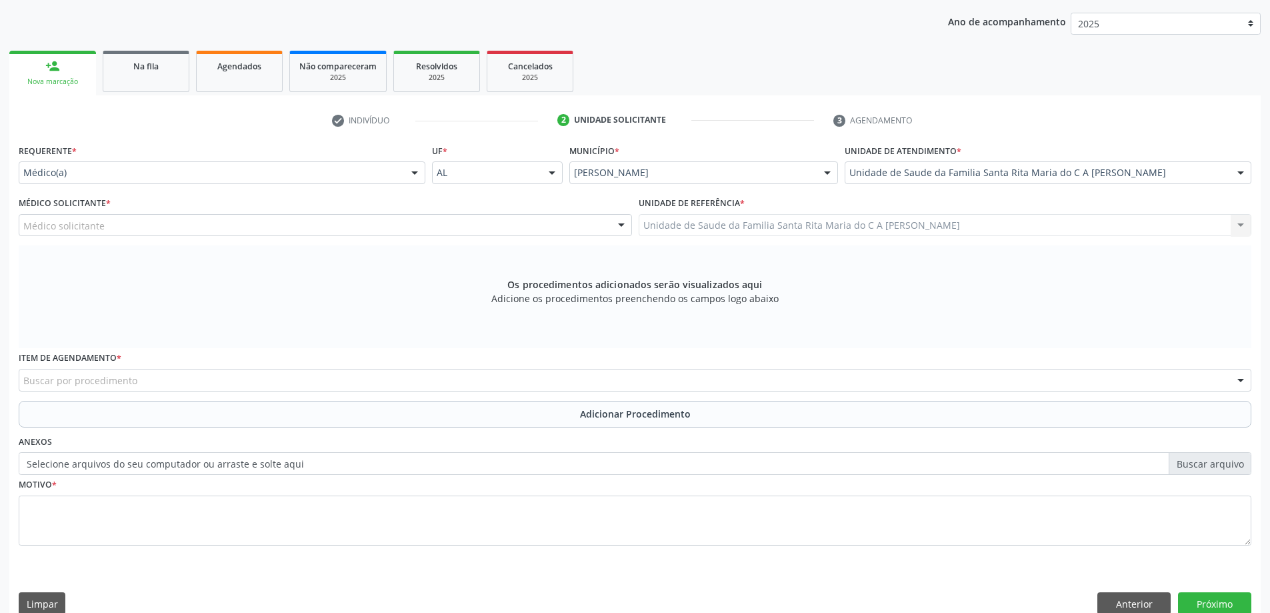
click at [278, 231] on div "Médico solicitante" at bounding box center [325, 225] width 613 height 23
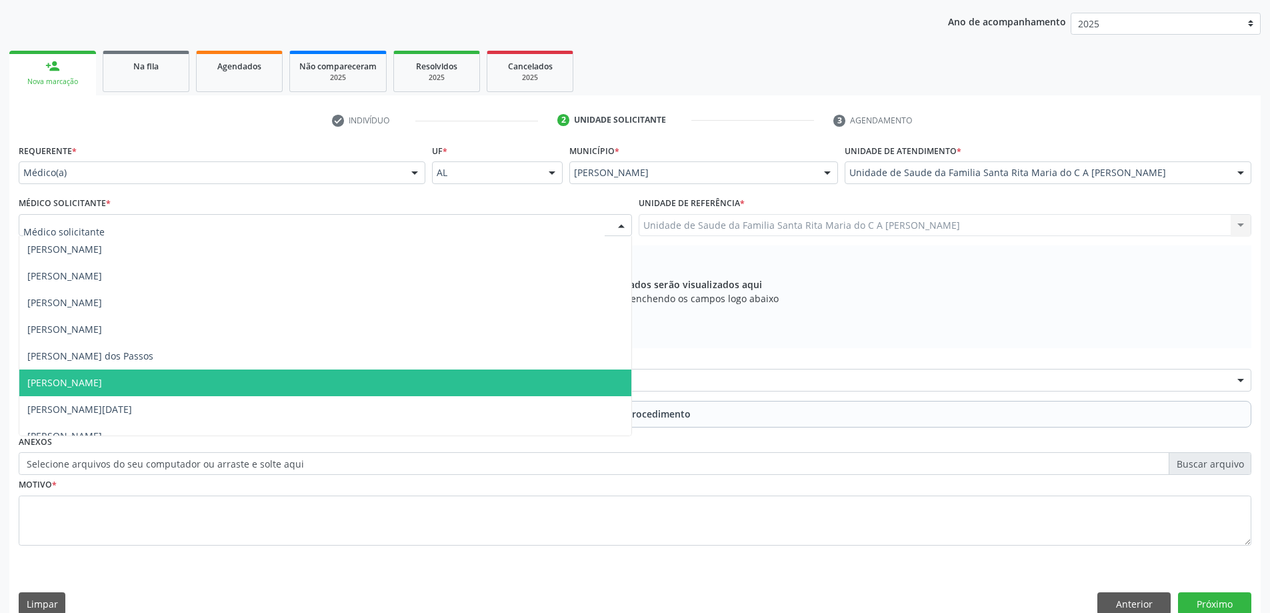
click at [221, 376] on span "[PERSON_NAME]" at bounding box center [325, 382] width 612 height 27
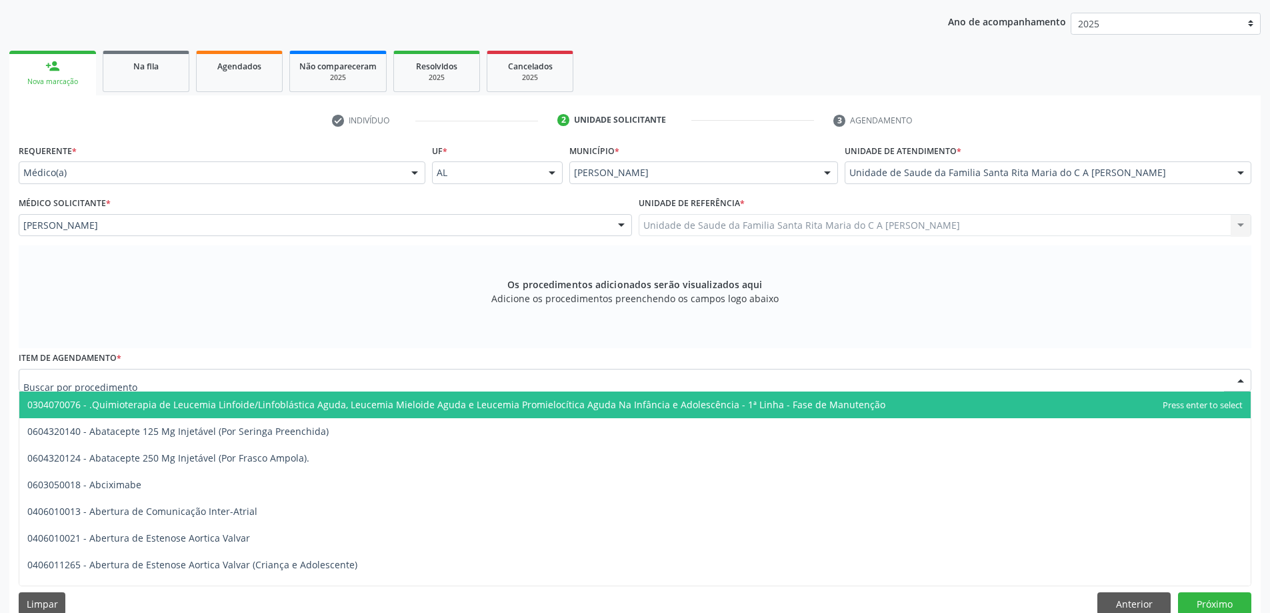
click at [217, 385] on div at bounding box center [635, 380] width 1233 height 23
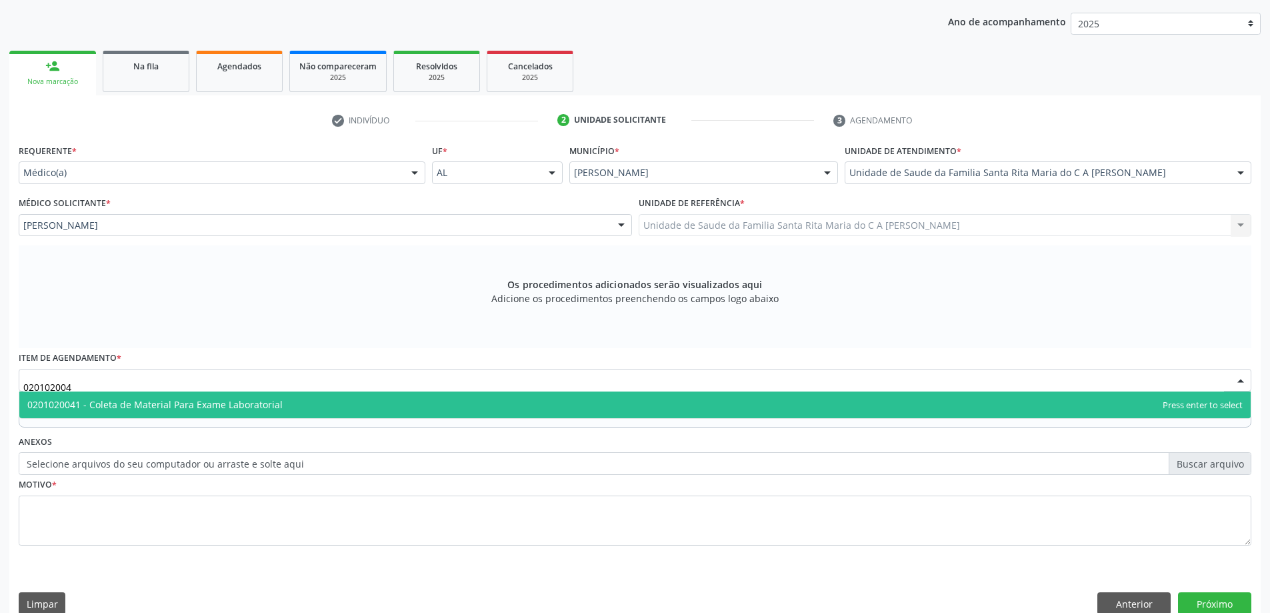
type input "0201020041"
click at [199, 415] on span "0201020041 - Coleta de Material Para Exame Laboratorial" at bounding box center [634, 404] width 1231 height 27
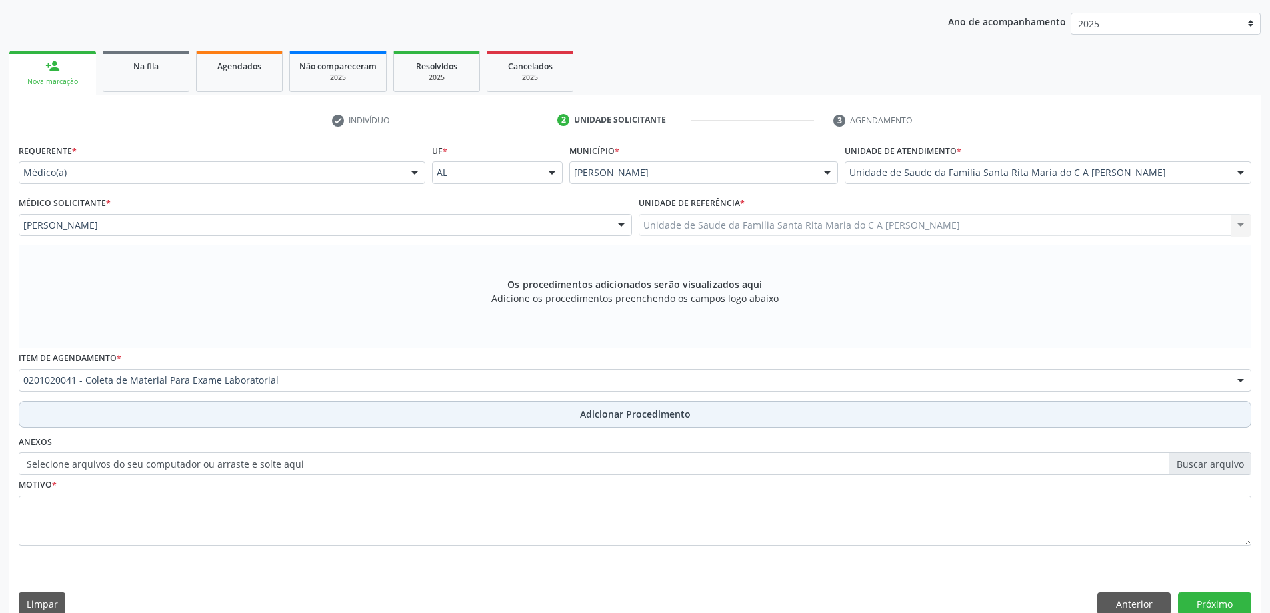
click at [199, 420] on button "Adicionar Procedimento" at bounding box center [635, 414] width 1233 height 27
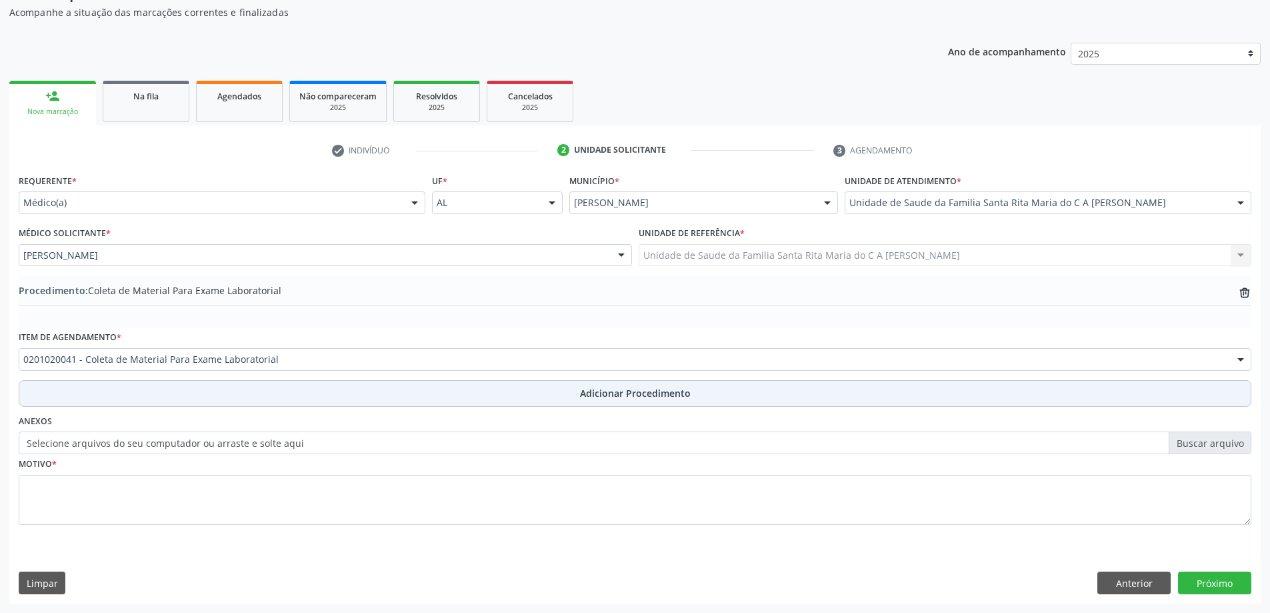
scroll to position [137, 0]
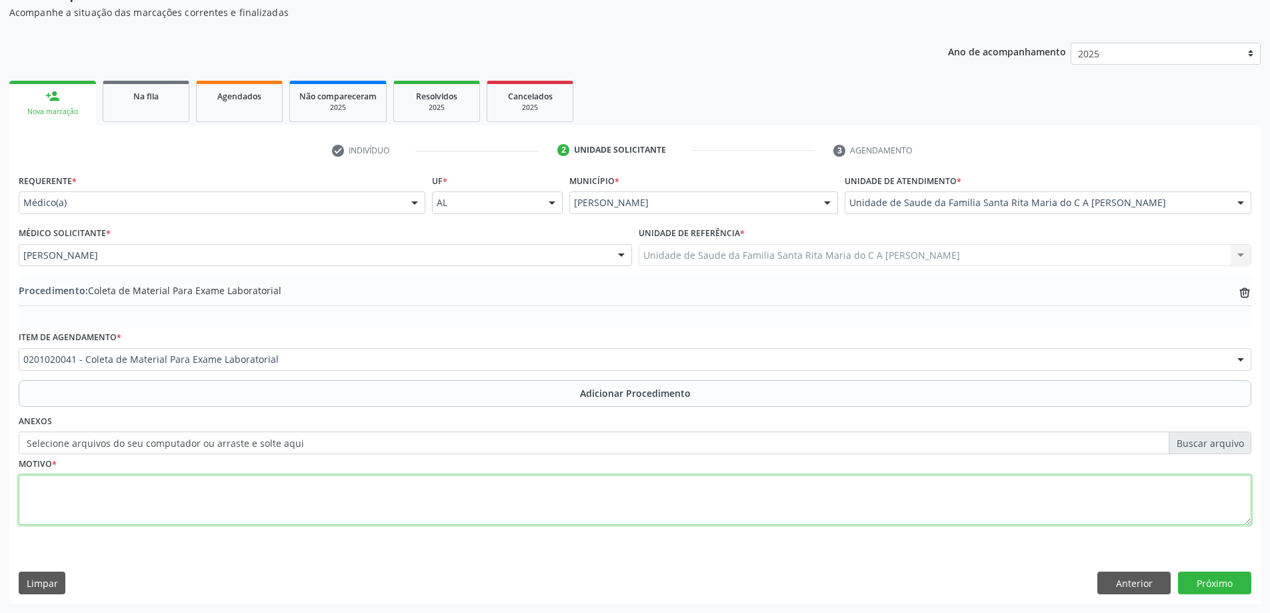
click at [190, 496] on textarea at bounding box center [635, 500] width 1233 height 51
type textarea "avalição de tireoide"
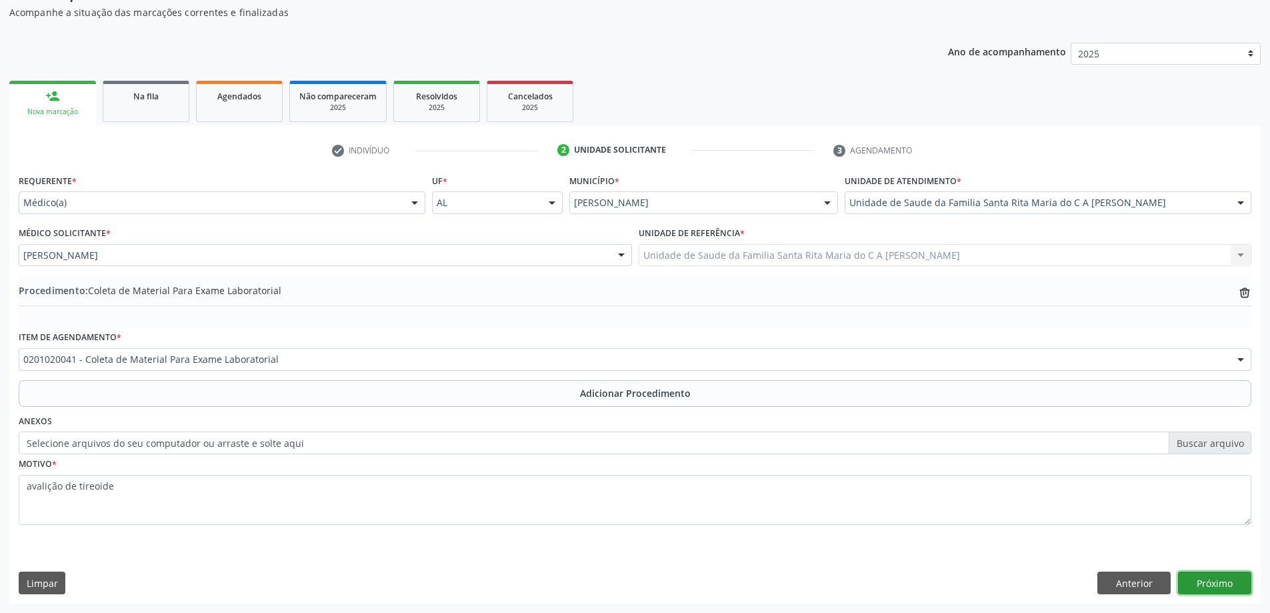
click at [1199, 578] on button "Próximo" at bounding box center [1214, 582] width 73 height 23
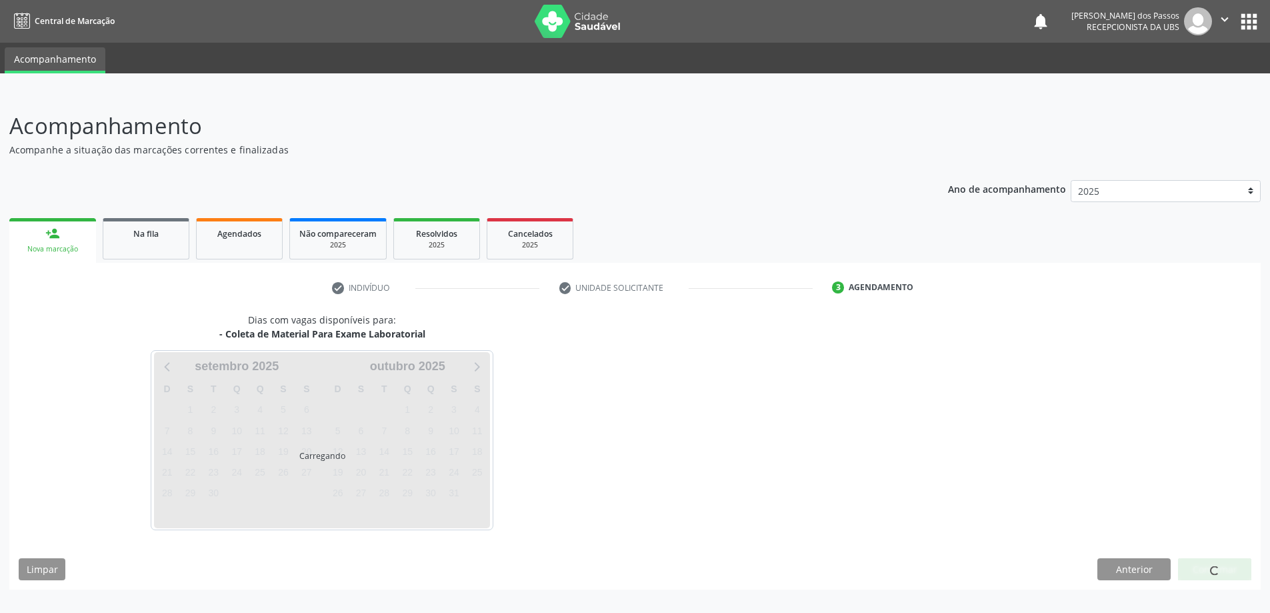
scroll to position [0, 0]
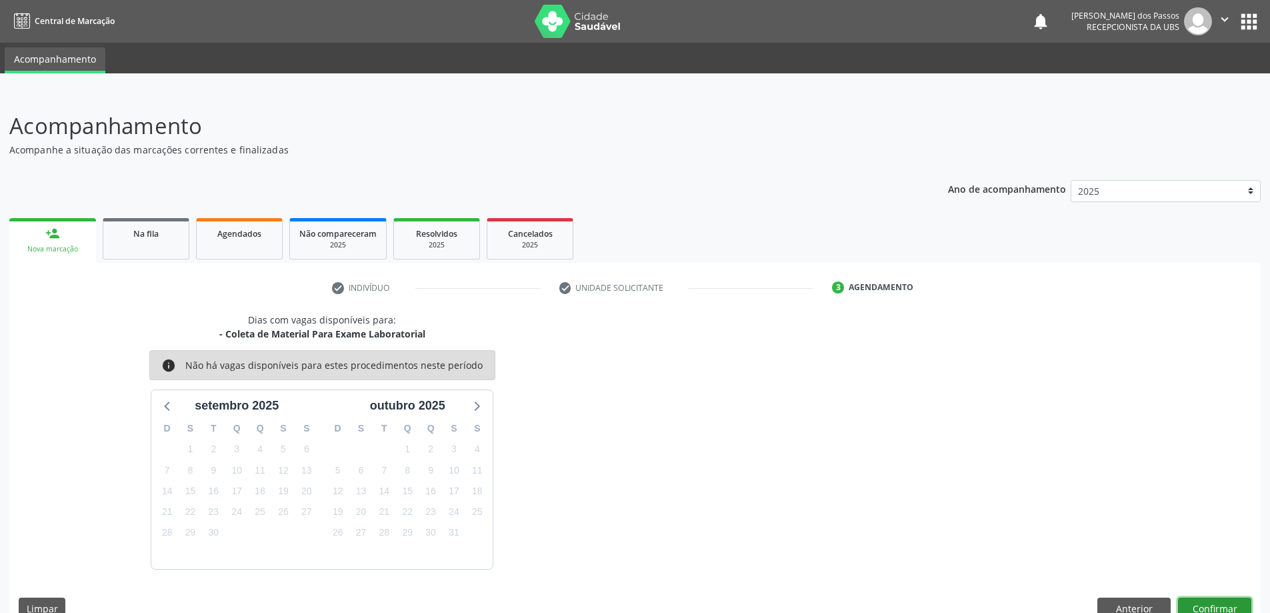
click at [1207, 602] on button "Confirmar" at bounding box center [1214, 608] width 73 height 23
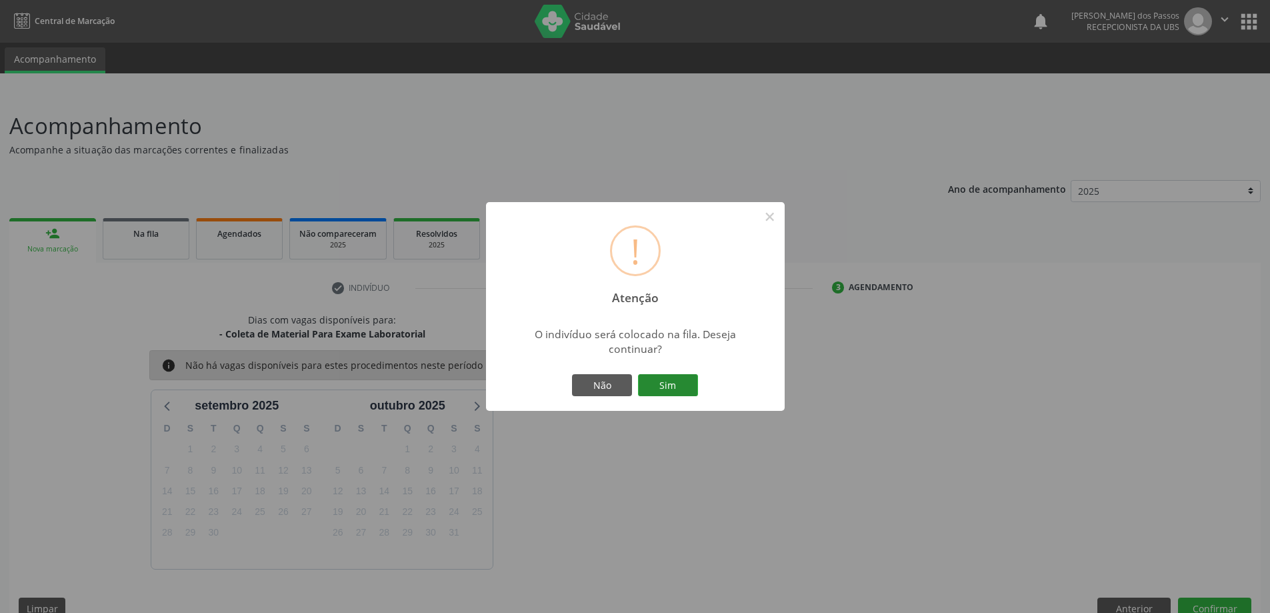
click at [687, 393] on button "Sim" at bounding box center [668, 385] width 60 height 23
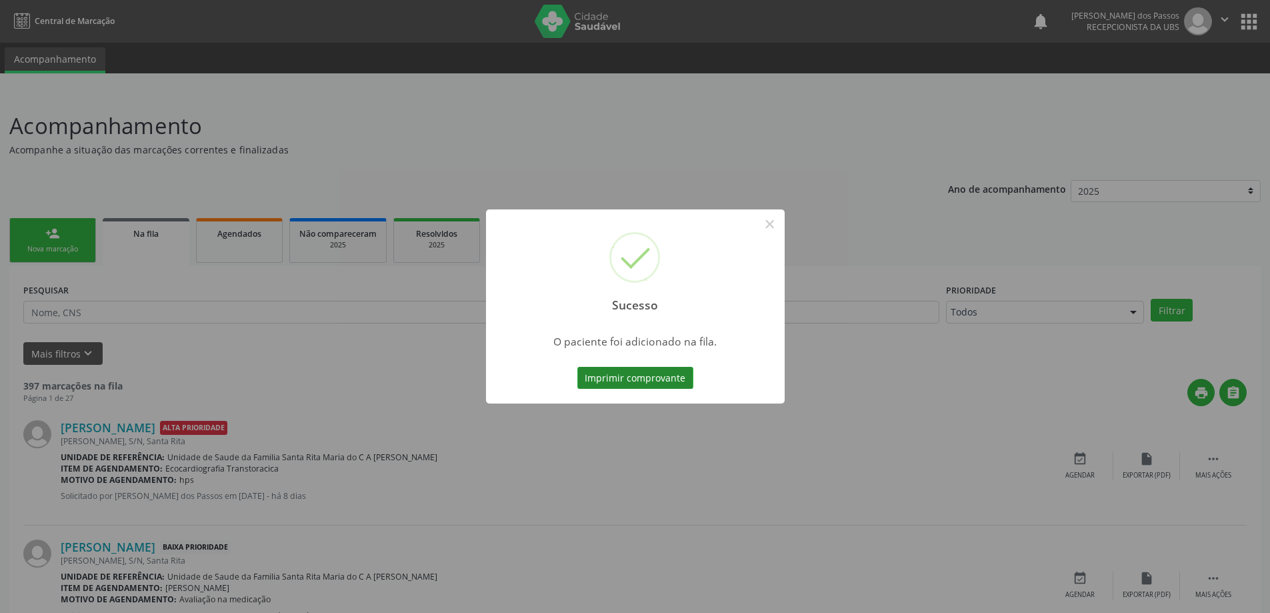
click at [658, 375] on button "Imprimir comprovante" at bounding box center [635, 378] width 116 height 23
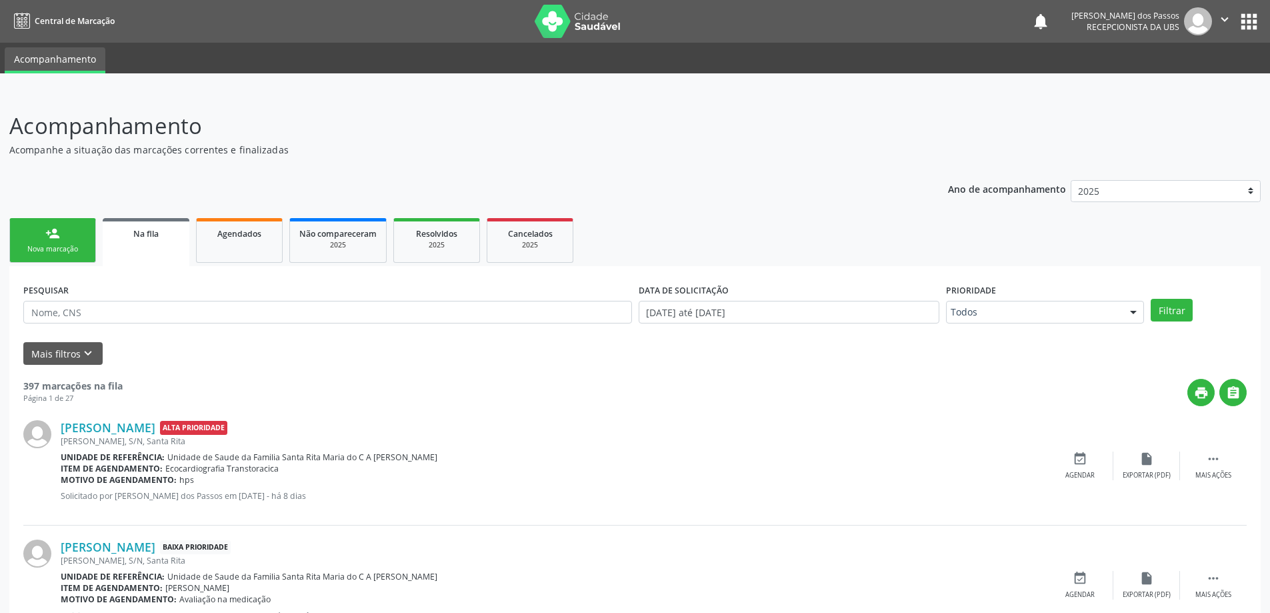
click at [53, 254] on div "Nova marcação" at bounding box center [52, 249] width 67 height 10
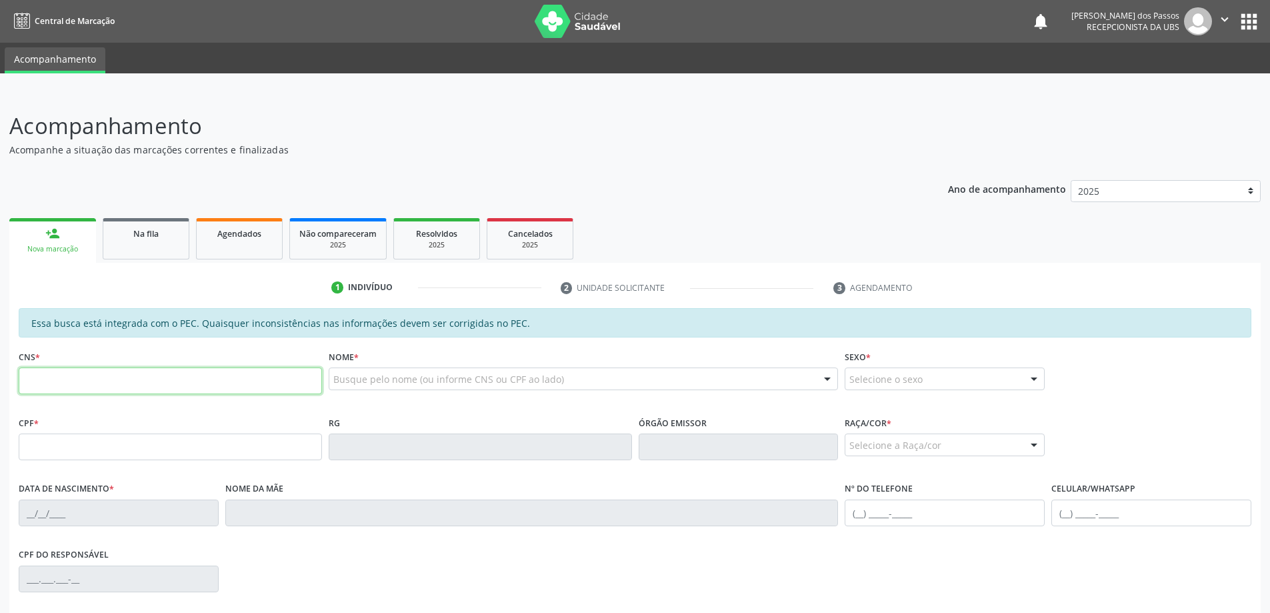
click at [91, 381] on input "text" at bounding box center [170, 380] width 303 height 27
type input "706 8022 8157 1021"
type input "803.932.174-34"
type input "04/02/1956"
type input "Maria Jose Gomes"
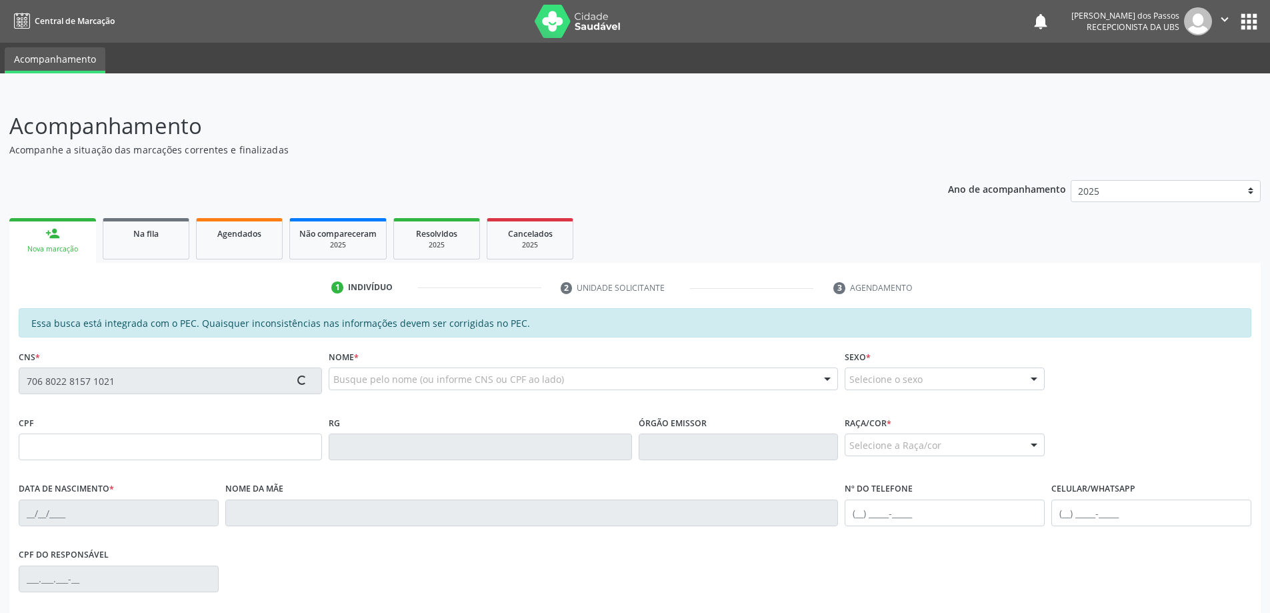
type input "(82) 99835-2202"
type input "S/N"
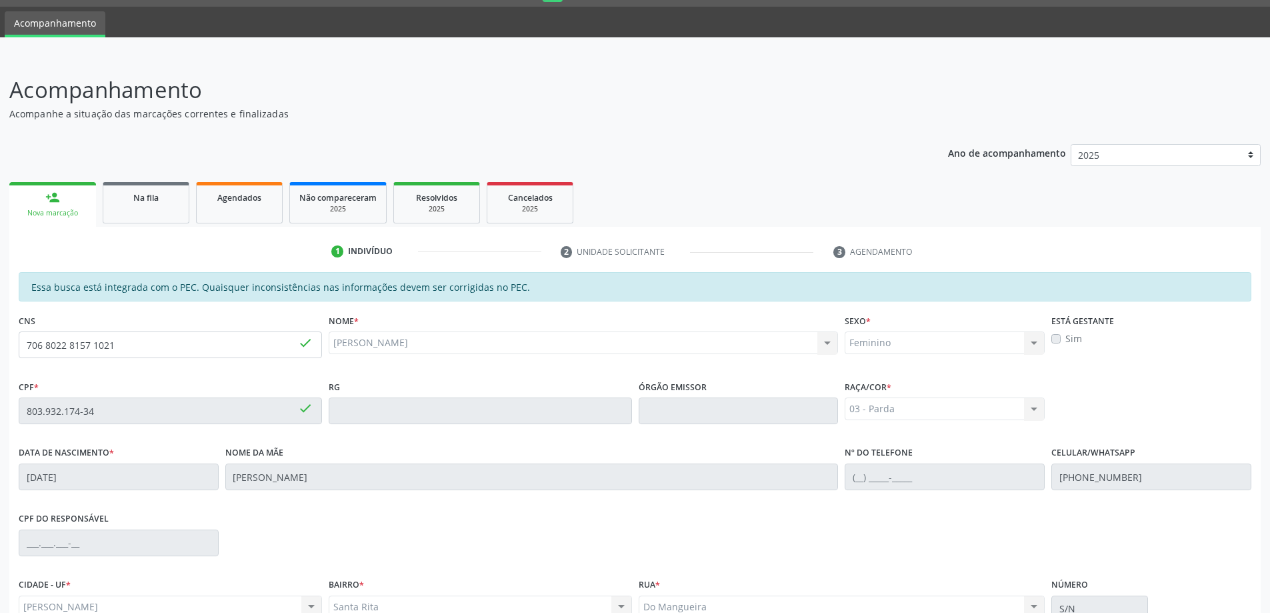
scroll to position [167, 0]
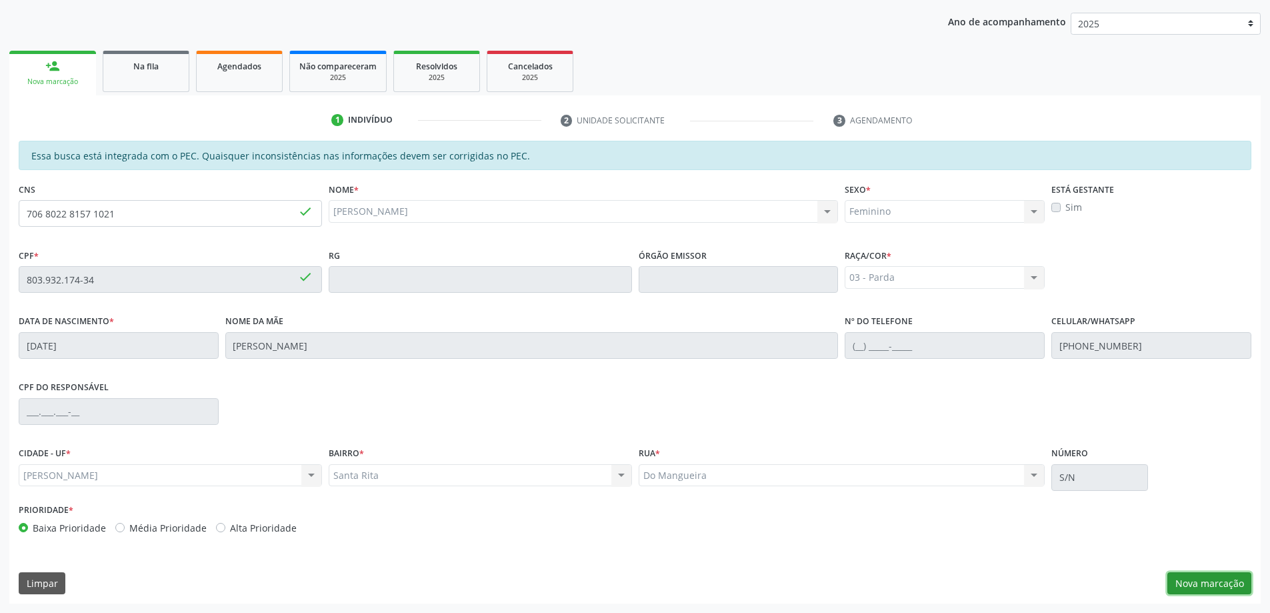
click at [1217, 587] on button "Nova marcação" at bounding box center [1209, 583] width 84 height 23
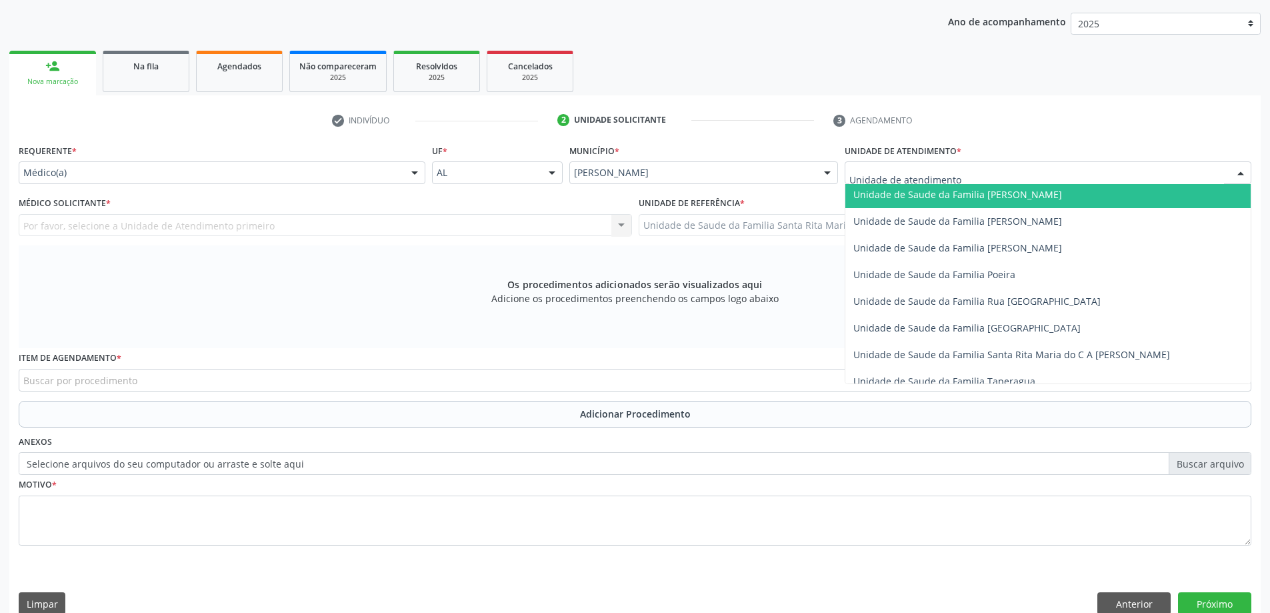
scroll to position [800, 0]
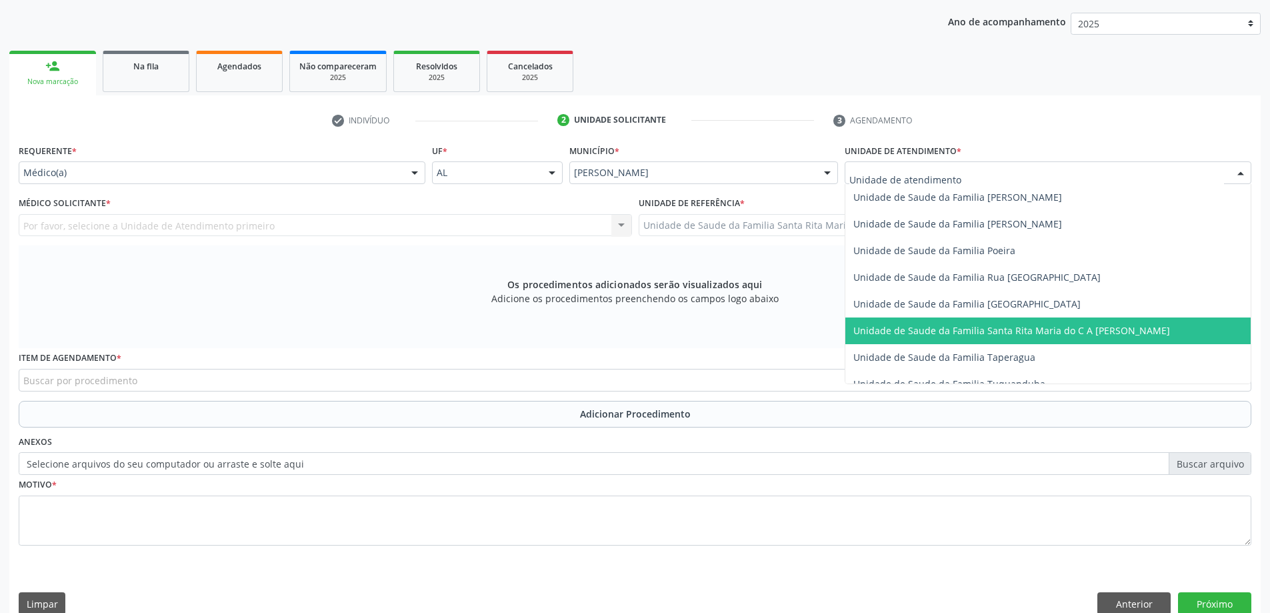
click at [910, 328] on span "Unidade de Saude da Familia Santa Rita Maria do C A [PERSON_NAME]" at bounding box center [1011, 330] width 317 height 13
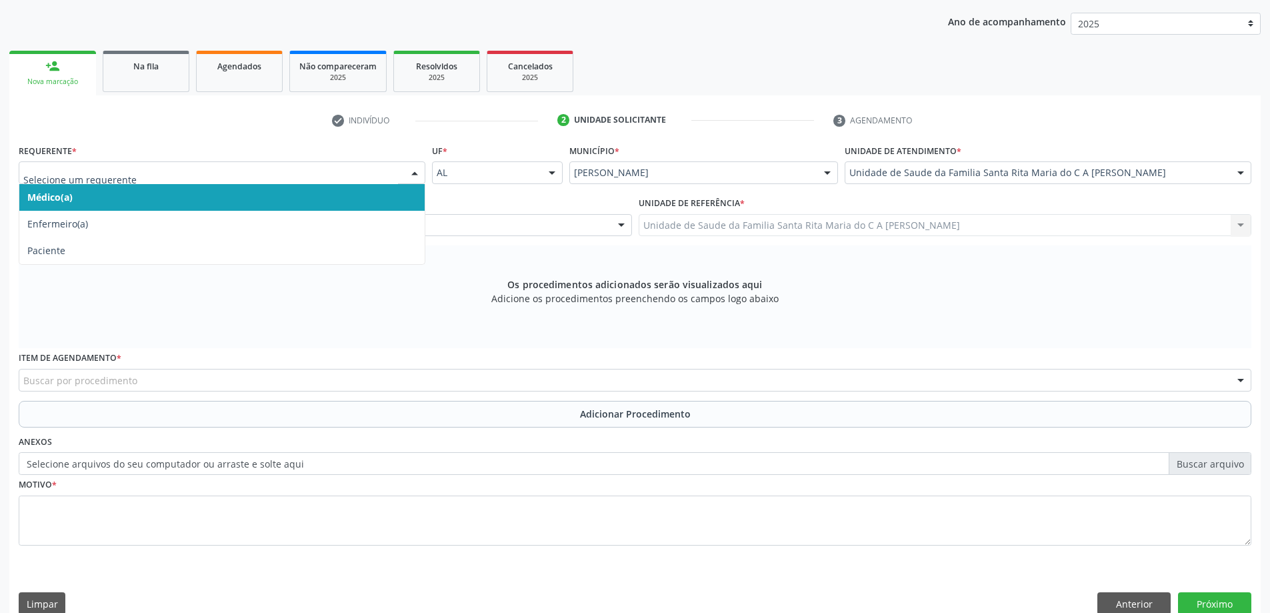
click at [303, 199] on span "Médico(a)" at bounding box center [221, 197] width 405 height 27
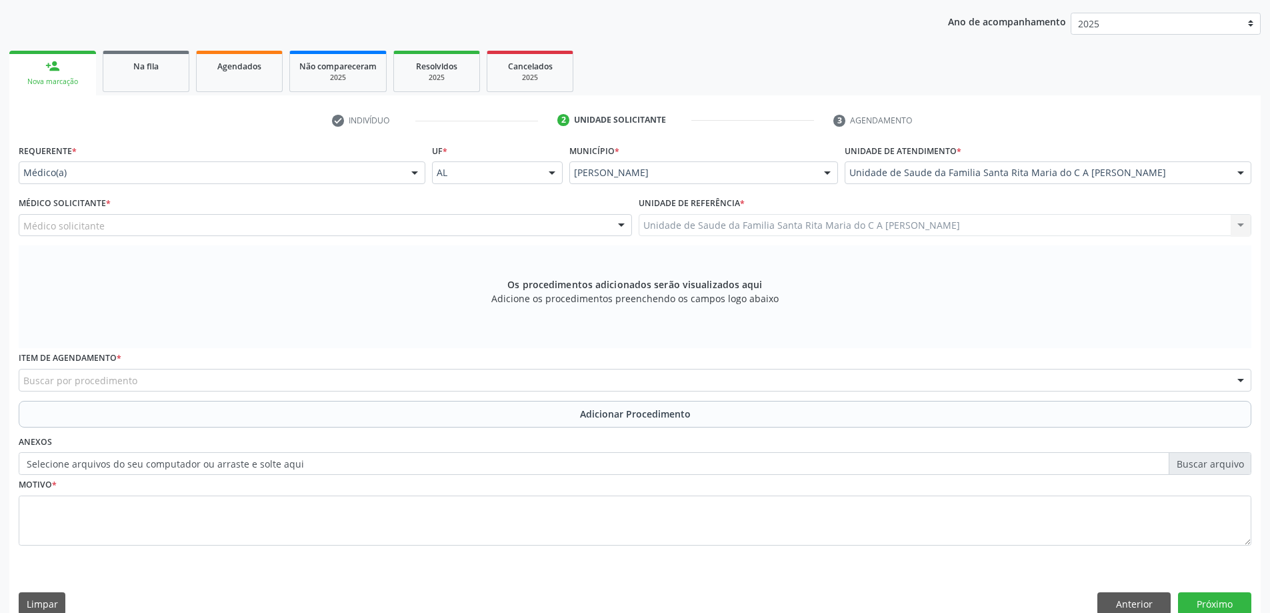
click at [291, 230] on div "Médico solicitante" at bounding box center [325, 225] width 613 height 23
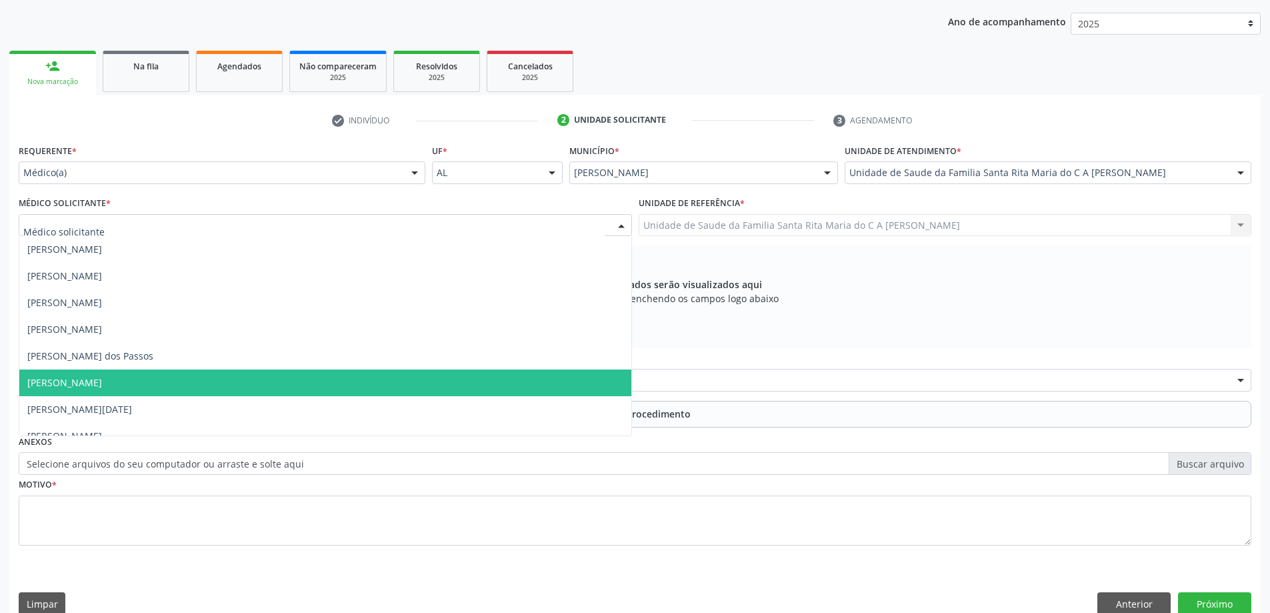
click at [234, 381] on span "[PERSON_NAME]" at bounding box center [325, 382] width 612 height 27
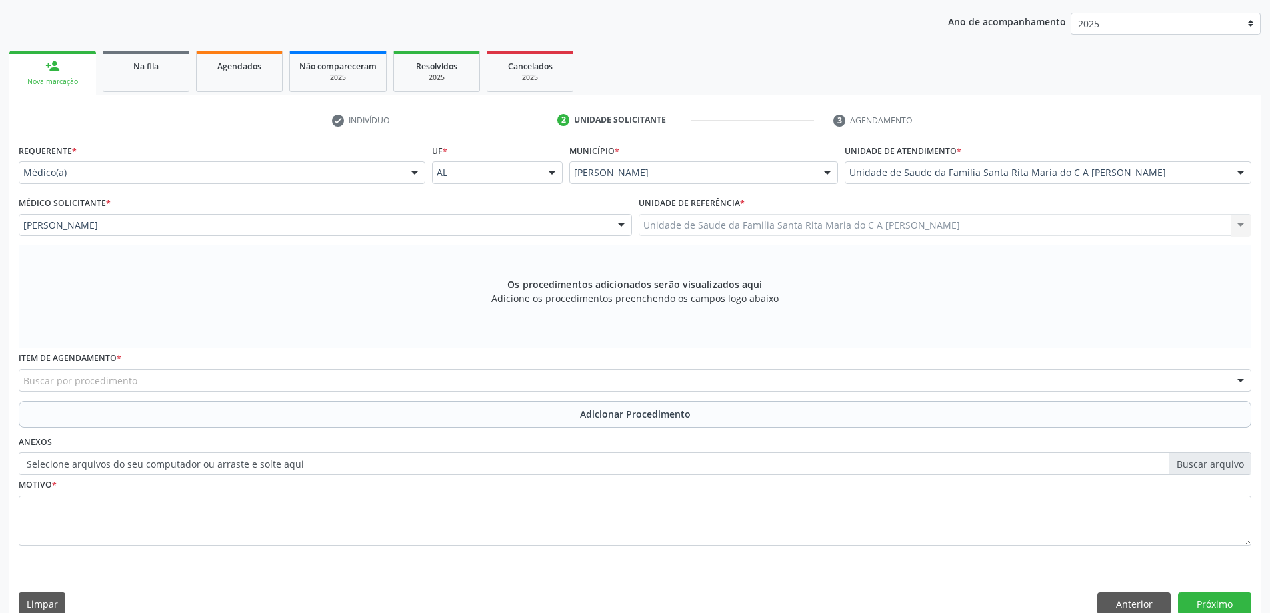
click at [206, 382] on div "Buscar por procedimento" at bounding box center [635, 380] width 1233 height 23
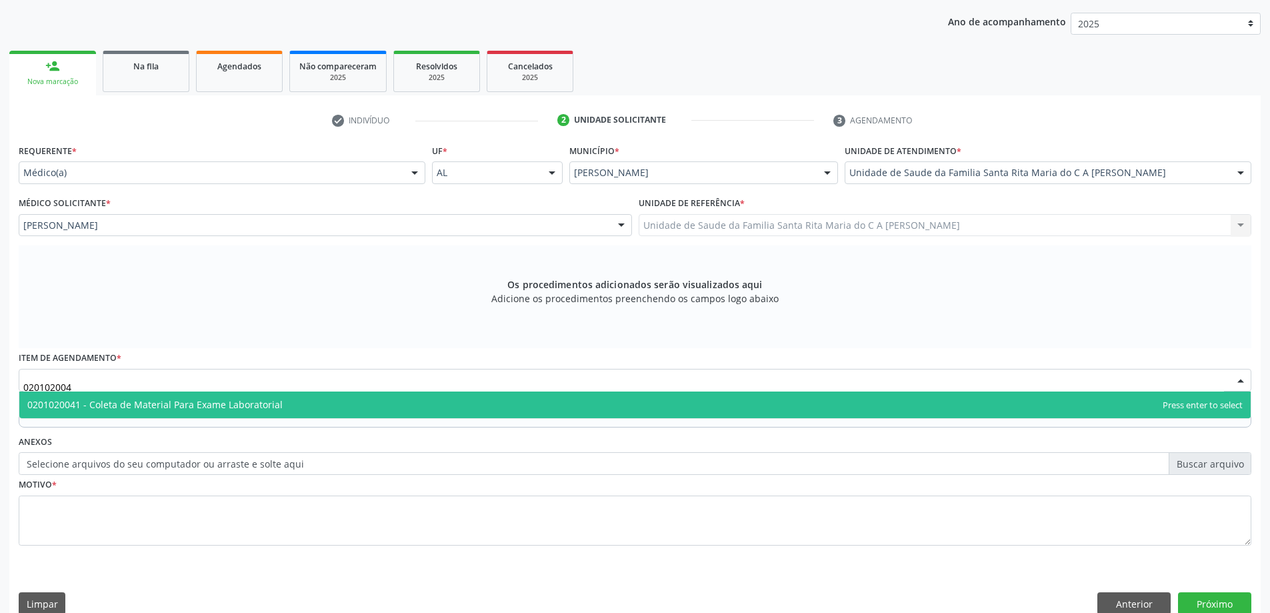
type input "0201020041"
click at [189, 402] on span "0201020041 - Coleta de Material Para Exame Laboratorial" at bounding box center [154, 404] width 255 height 13
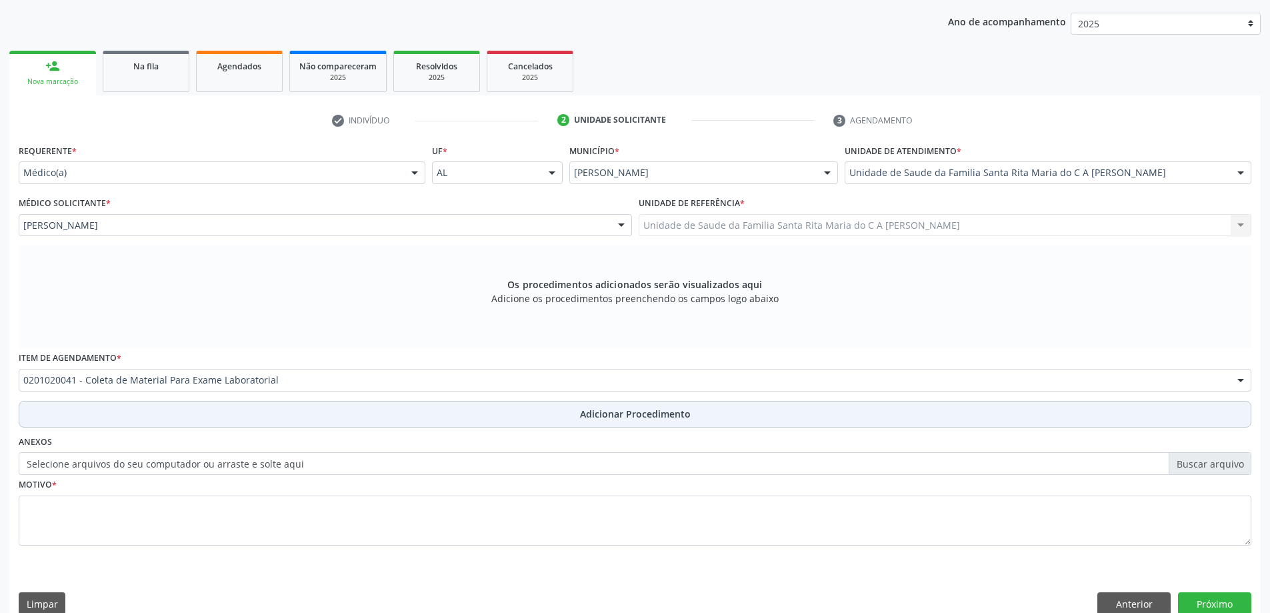
click at [175, 424] on button "Adicionar Procedimento" at bounding box center [635, 414] width 1233 height 27
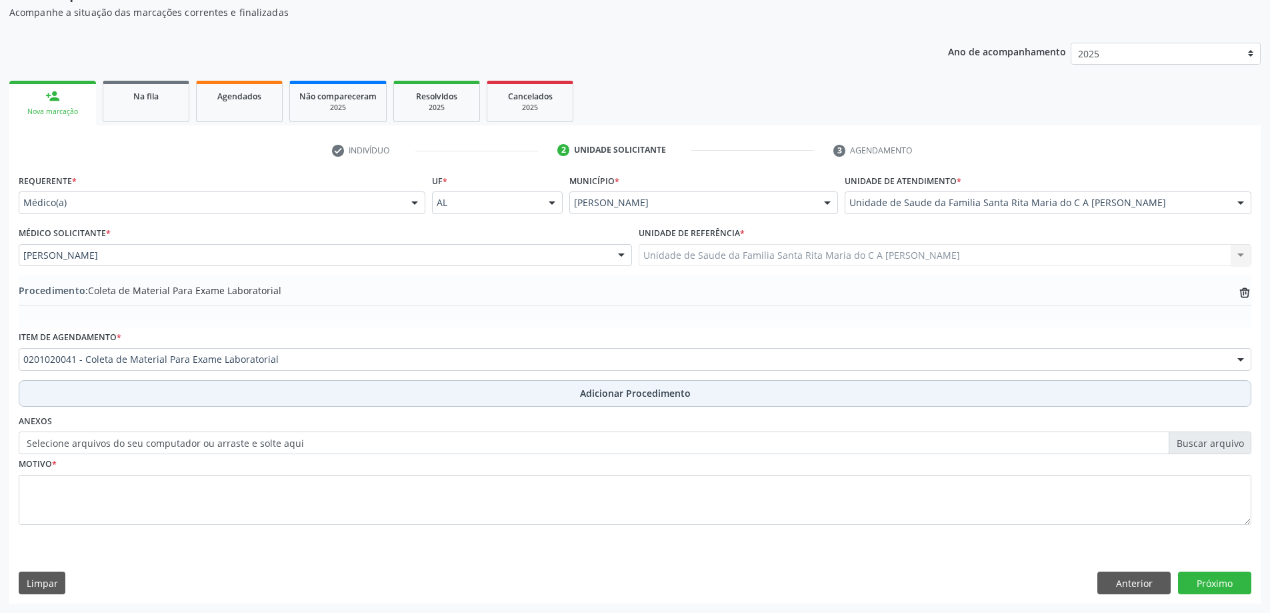
scroll to position [137, 0]
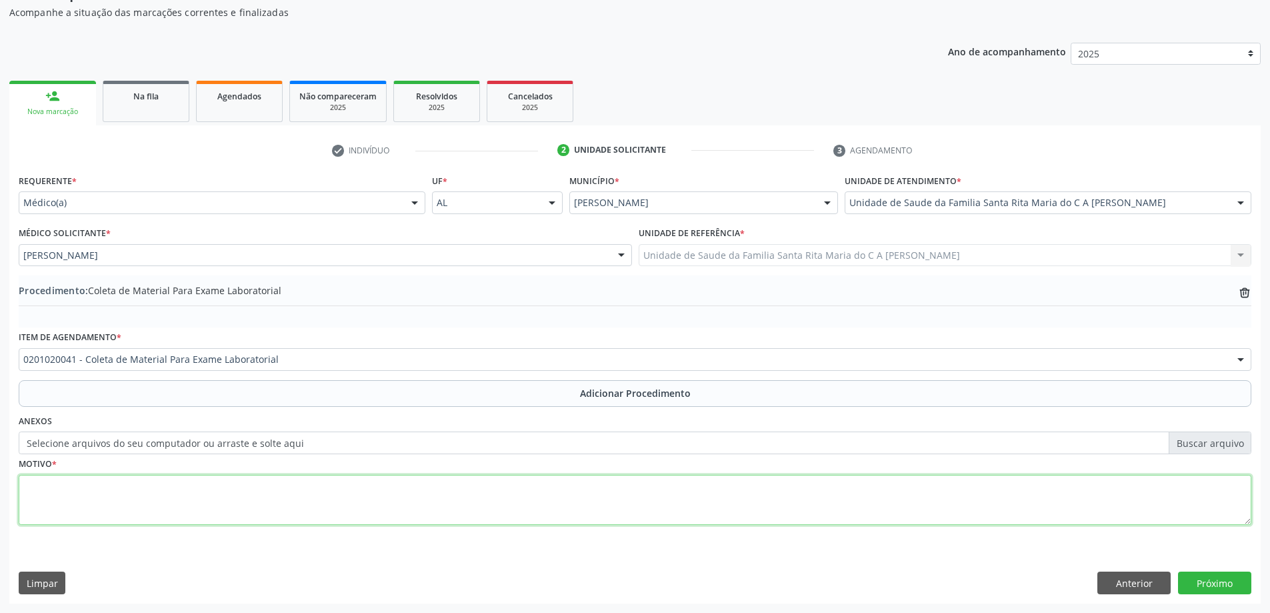
click at [160, 490] on textarea at bounding box center [635, 500] width 1233 height 51
type textarea "astenia a/e"
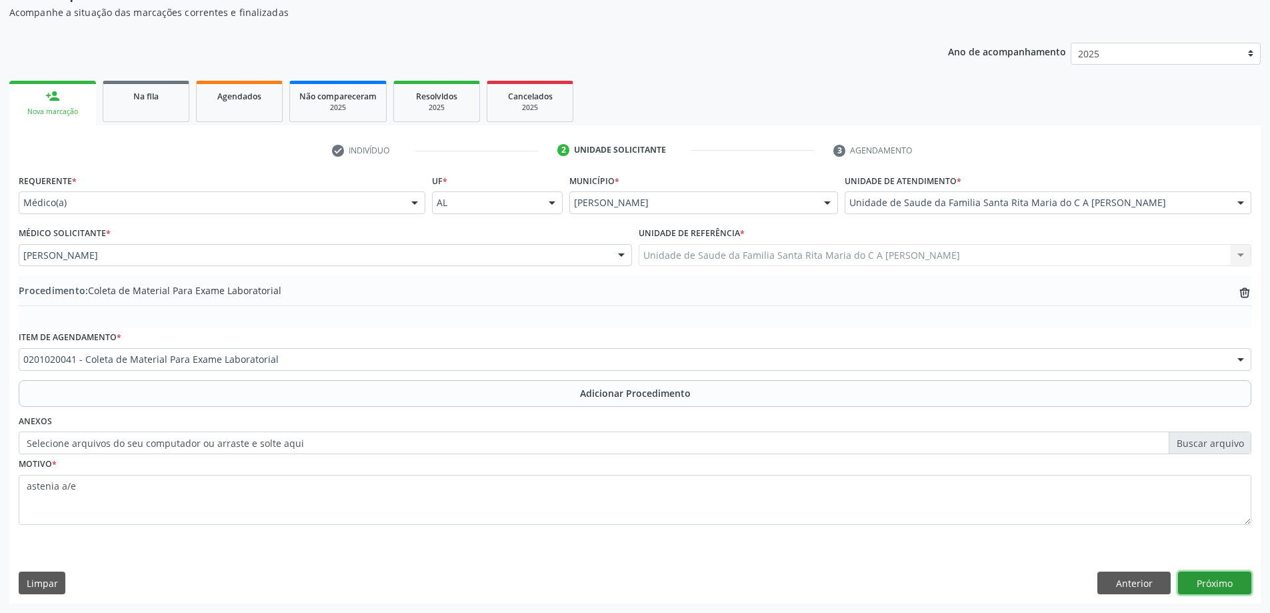
click at [1220, 588] on button "Próximo" at bounding box center [1214, 582] width 73 height 23
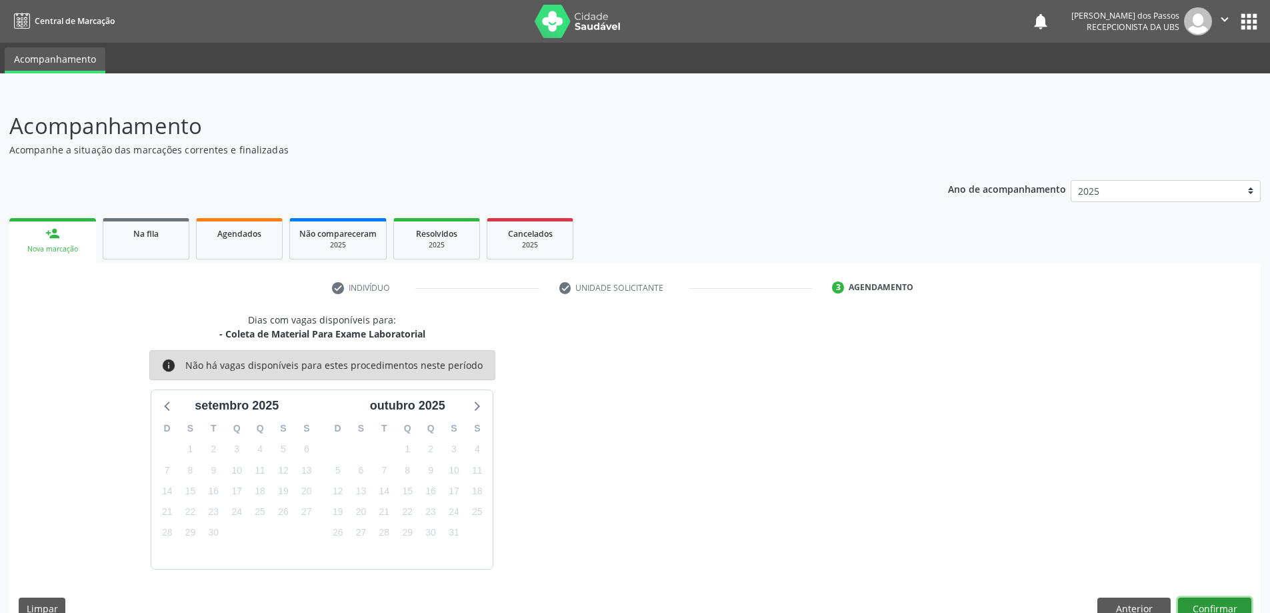
click at [1215, 607] on button "Confirmar" at bounding box center [1214, 608] width 73 height 23
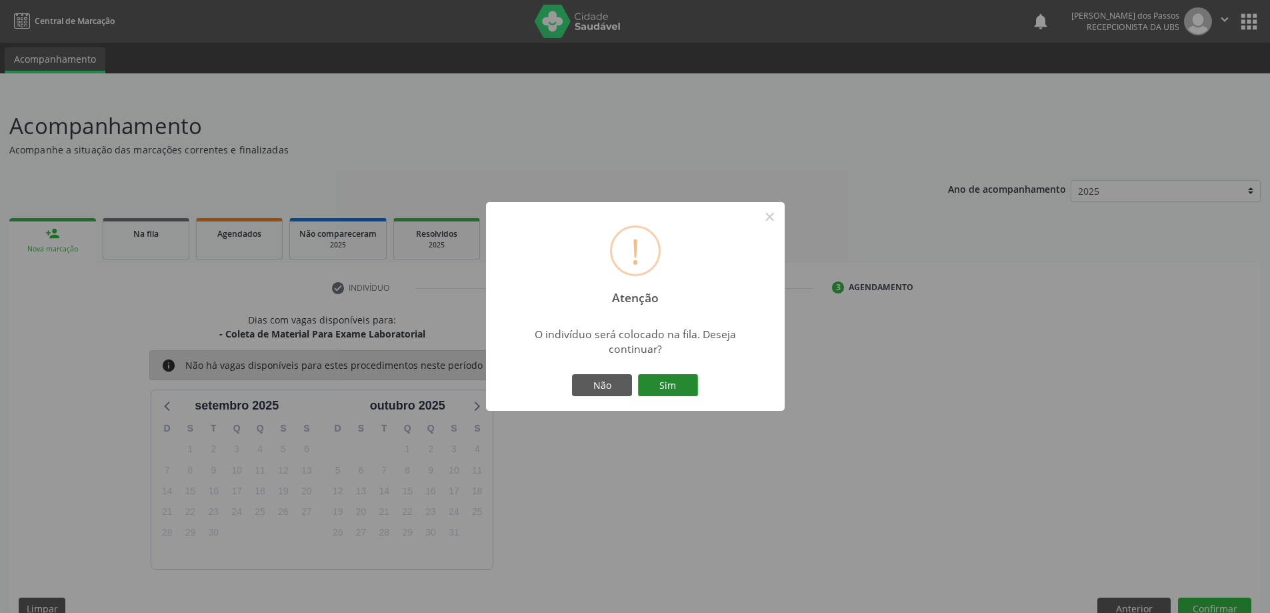
click at [687, 395] on button "Sim" at bounding box center [668, 385] width 60 height 23
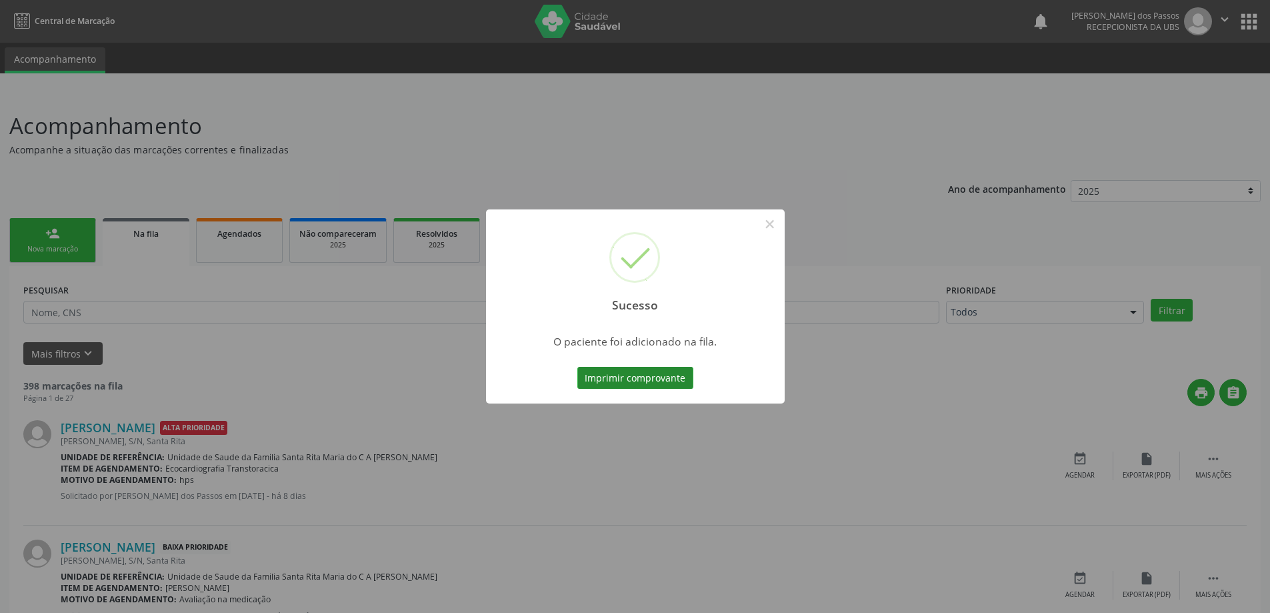
click at [667, 374] on button "Imprimir comprovante" at bounding box center [635, 378] width 116 height 23
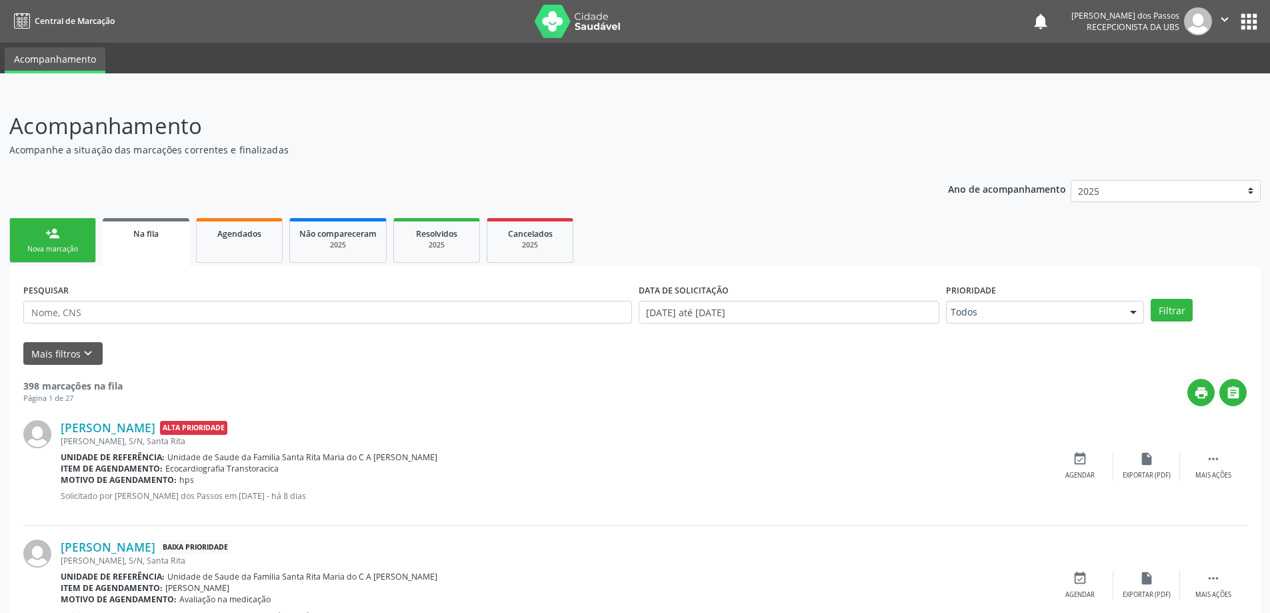
click at [48, 253] on div "Nova marcação" at bounding box center [52, 249] width 67 height 10
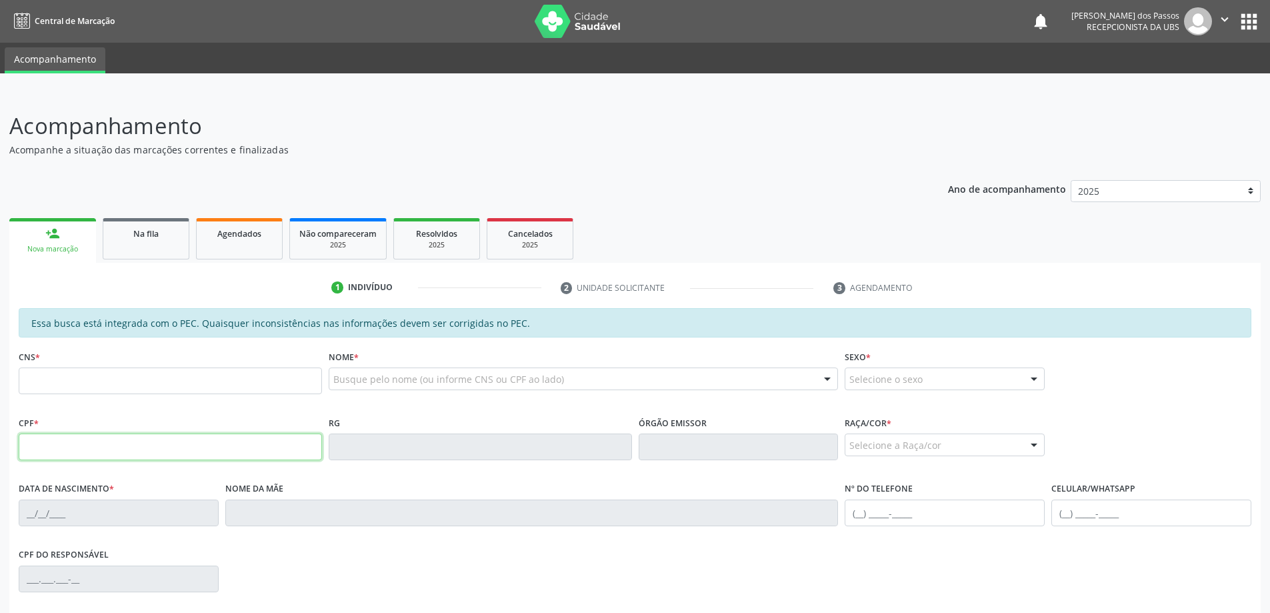
drag, startPoint x: 49, startPoint y: 439, endPoint x: 12, endPoint y: 333, distance: 112.2
click at [49, 439] on input "text" at bounding box center [170, 446] width 303 height 27
click at [45, 444] on input "text" at bounding box center [170, 446] width 303 height 27
type input "083.916.014-39"
type input "700 0265 8192 4061"
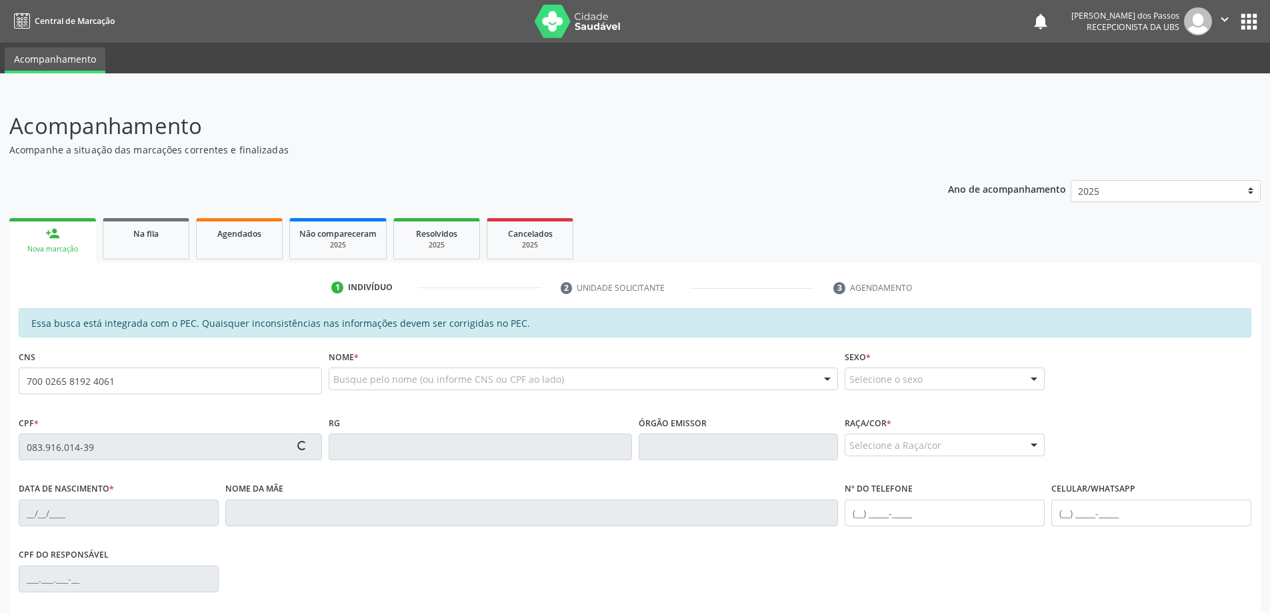
type input "06/08/1983"
type input "Maria Jose Abilio dos Santos"
type input "(82) 99381-1817"
type input "2020"
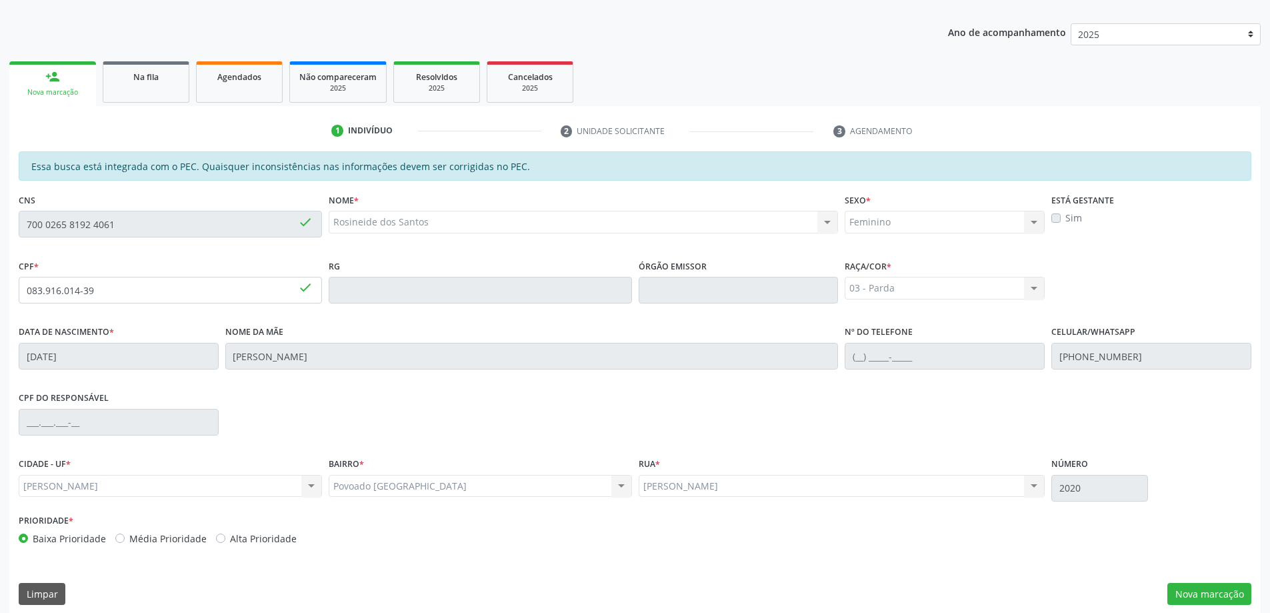
scroll to position [167, 0]
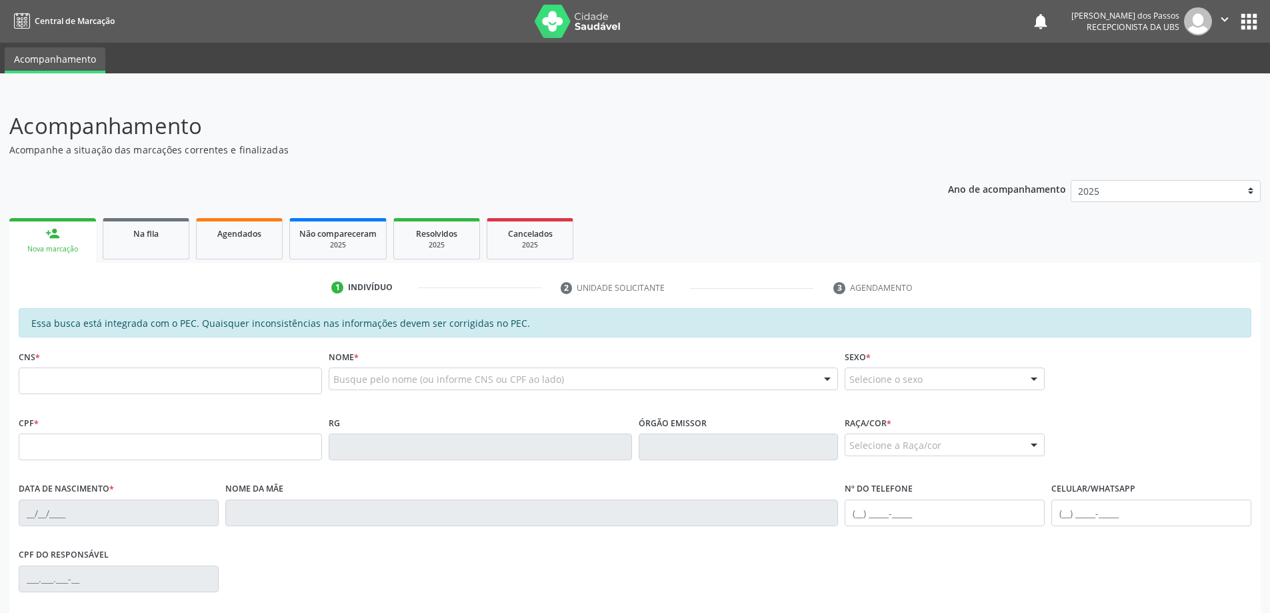
click at [79, 383] on input "text" at bounding box center [170, 380] width 303 height 27
type input "706 3087 4470 3776"
type input "10/06/2015"
type input "Maria Pastoura da Conceicao"
type input "(82) 8869-9219"
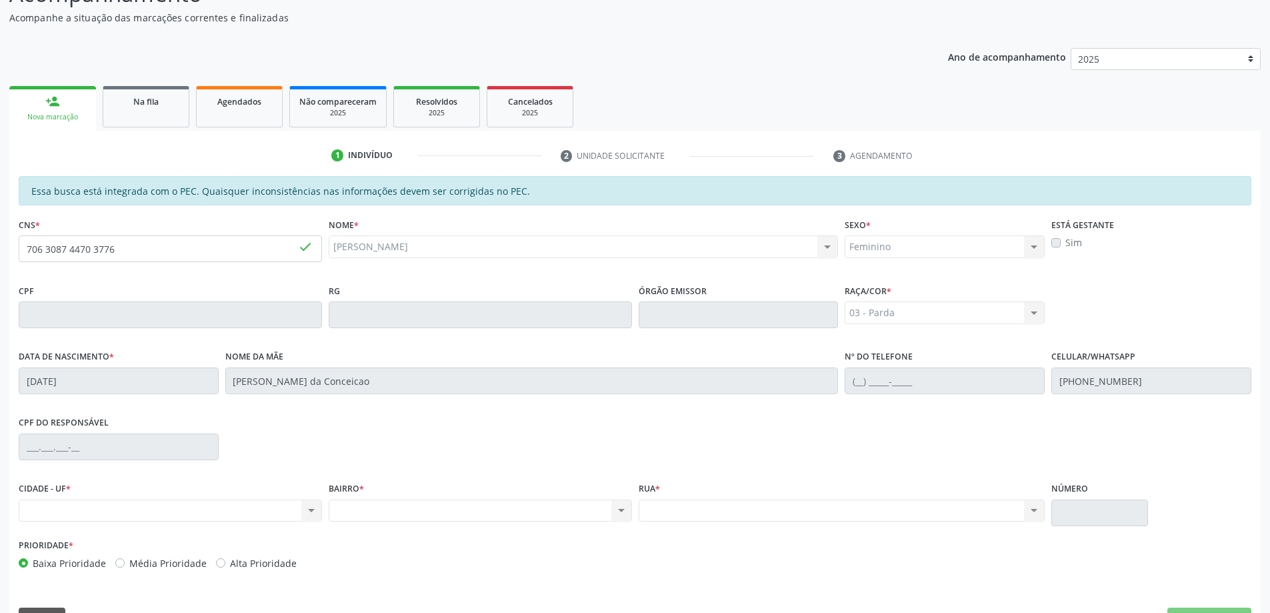
scroll to position [133, 0]
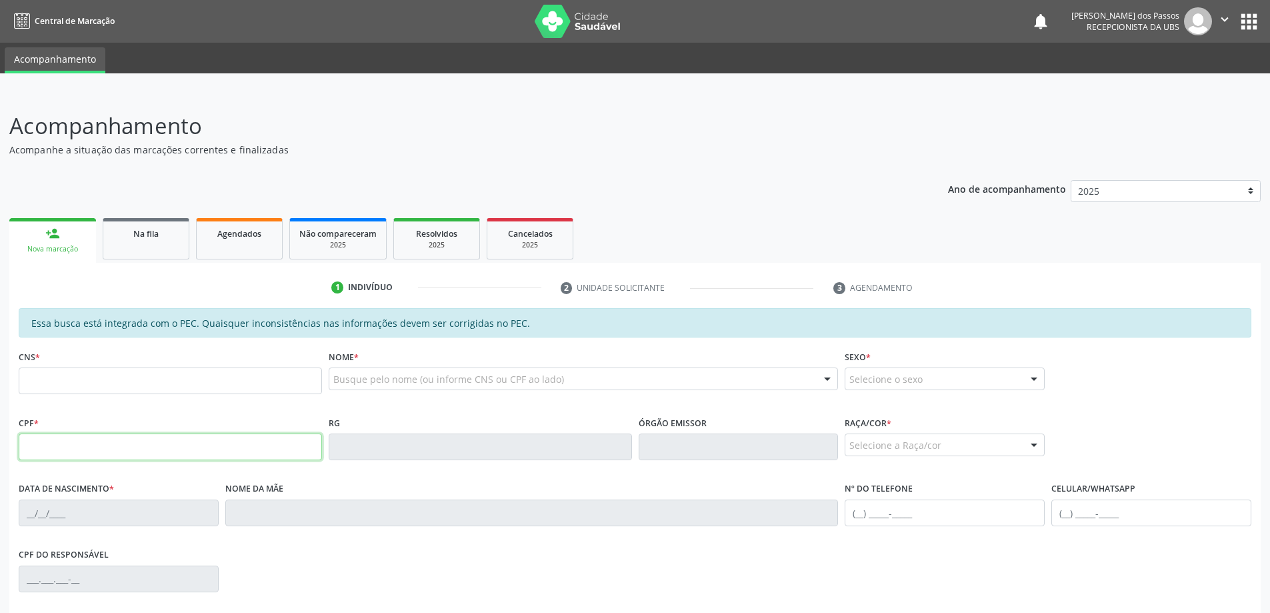
click at [58, 448] on input "text" at bounding box center [170, 446] width 303 height 27
type input "133.173.794-05"
type input "10/06/2015"
type input "Maria Pastora da Comceicao"
type input "(82) 9140-1483"
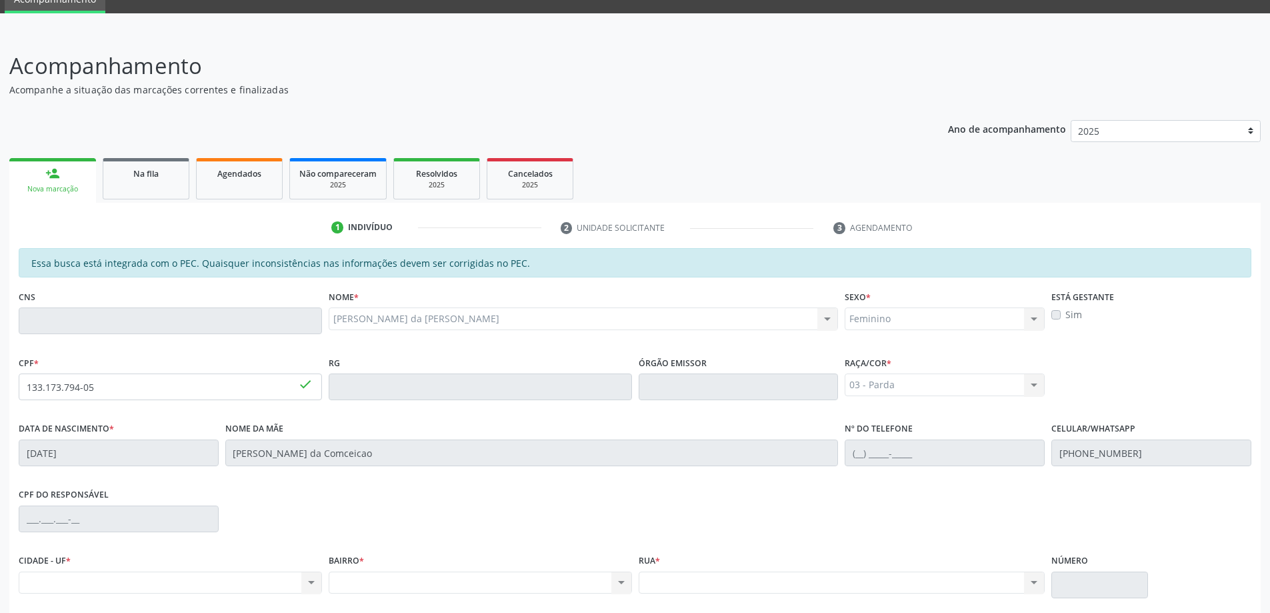
scroll to position [167, 0]
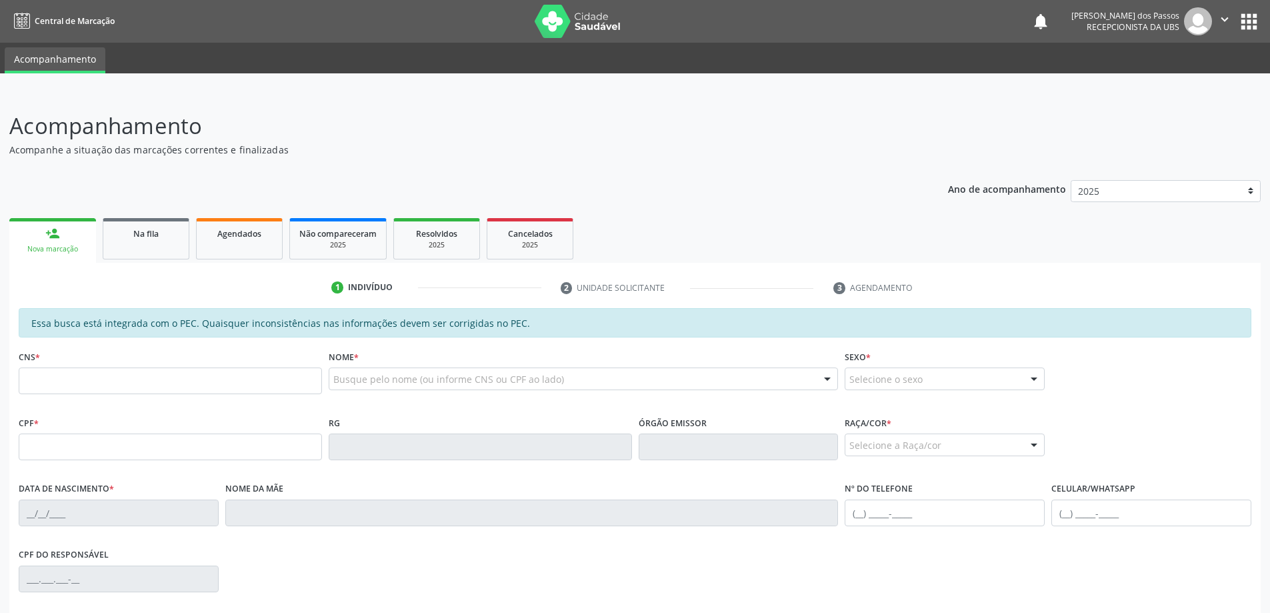
click at [77, 383] on input "text" at bounding box center [170, 380] width 303 height 27
type input "708 2041 7843 3243"
type input "119.888.694-39"
type input "[DATE]"
type input "[PERSON_NAME]"
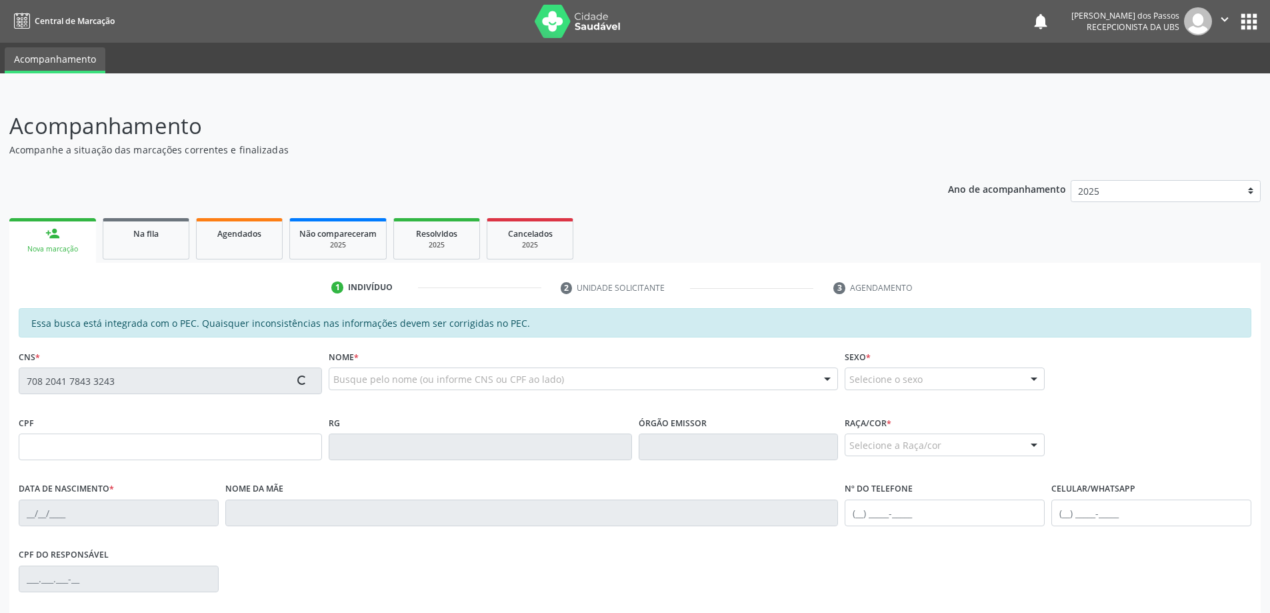
type input "[PHONE_NUMBER]"
type input "26"
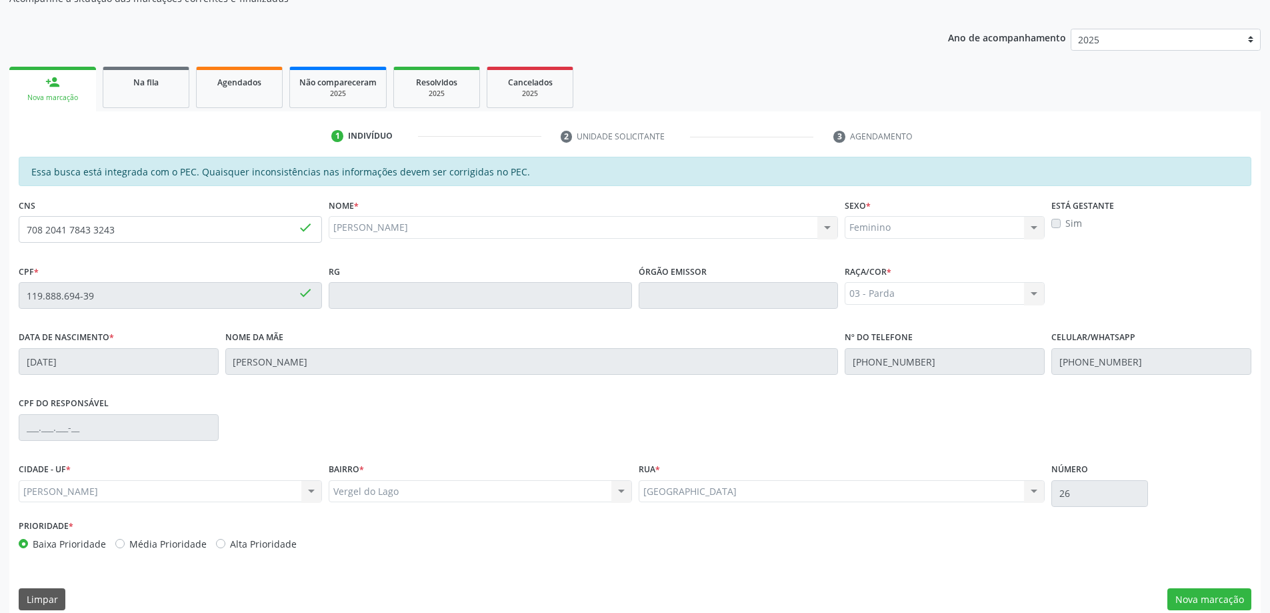
scroll to position [167, 0]
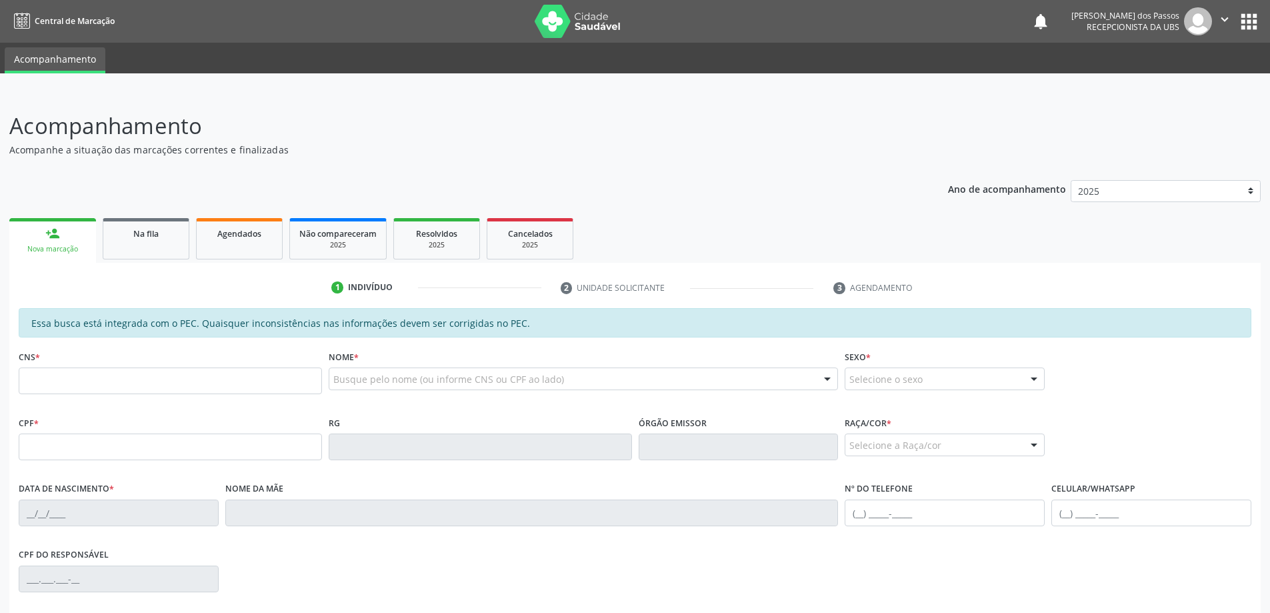
click at [60, 384] on input "text" at bounding box center [170, 380] width 303 height 27
type input "708 2041 7843 3243"
type input "119.888.694-39"
type input "[DATE]"
type input "[PERSON_NAME]"
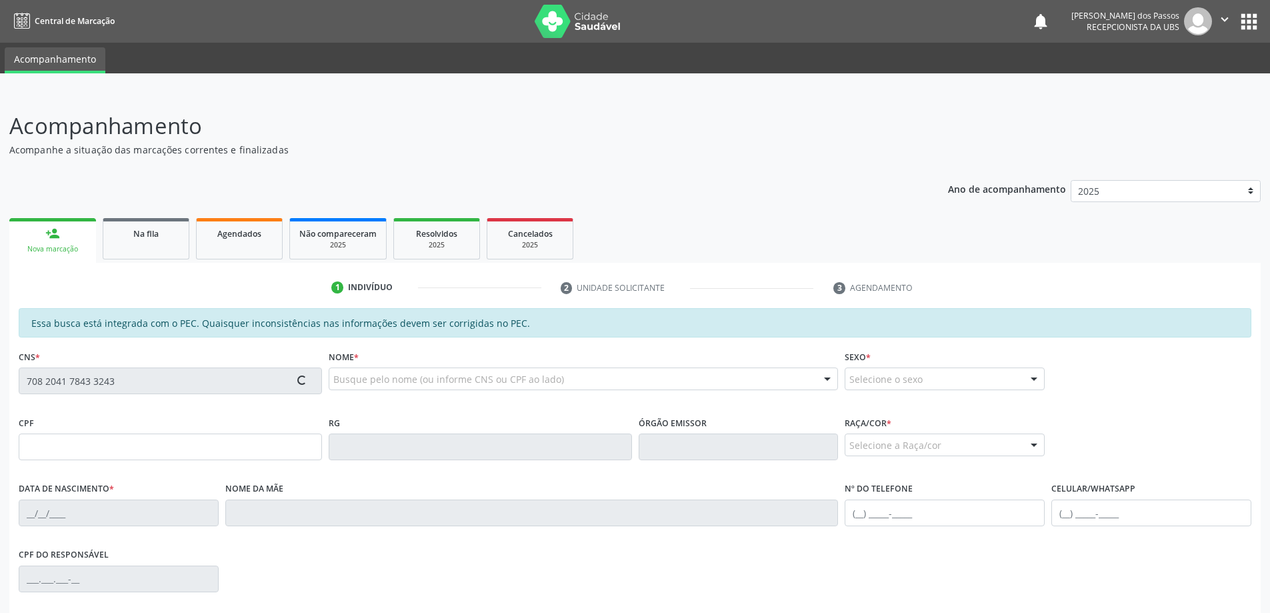
type input "[PHONE_NUMBER]"
type input "S/N"
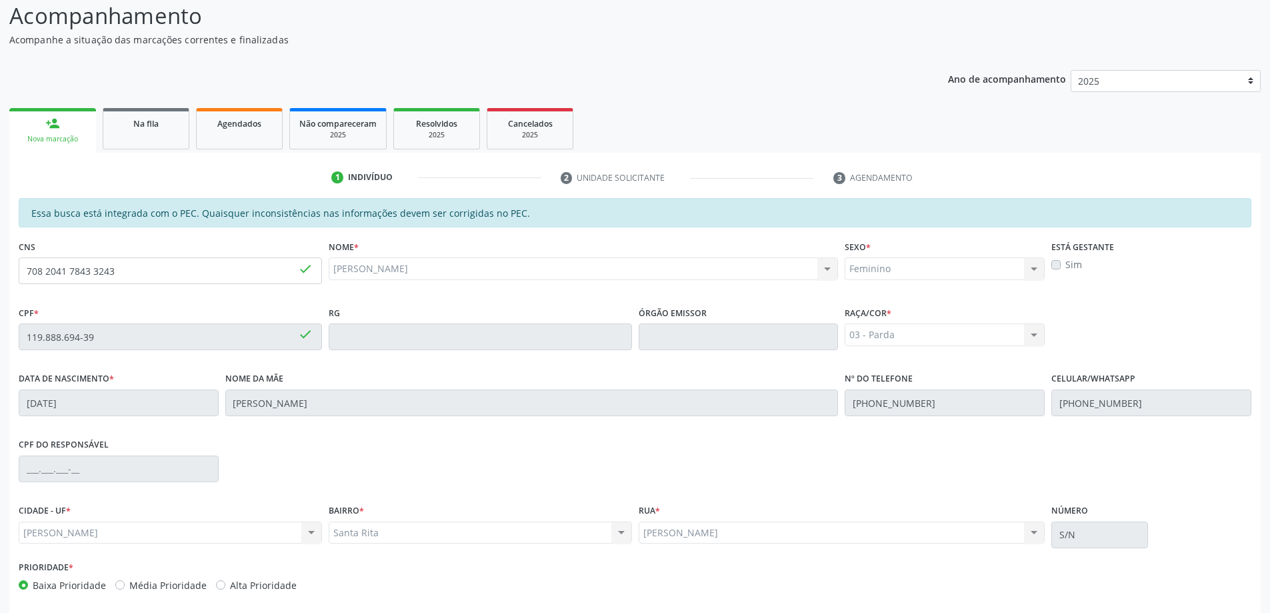
scroll to position [167, 0]
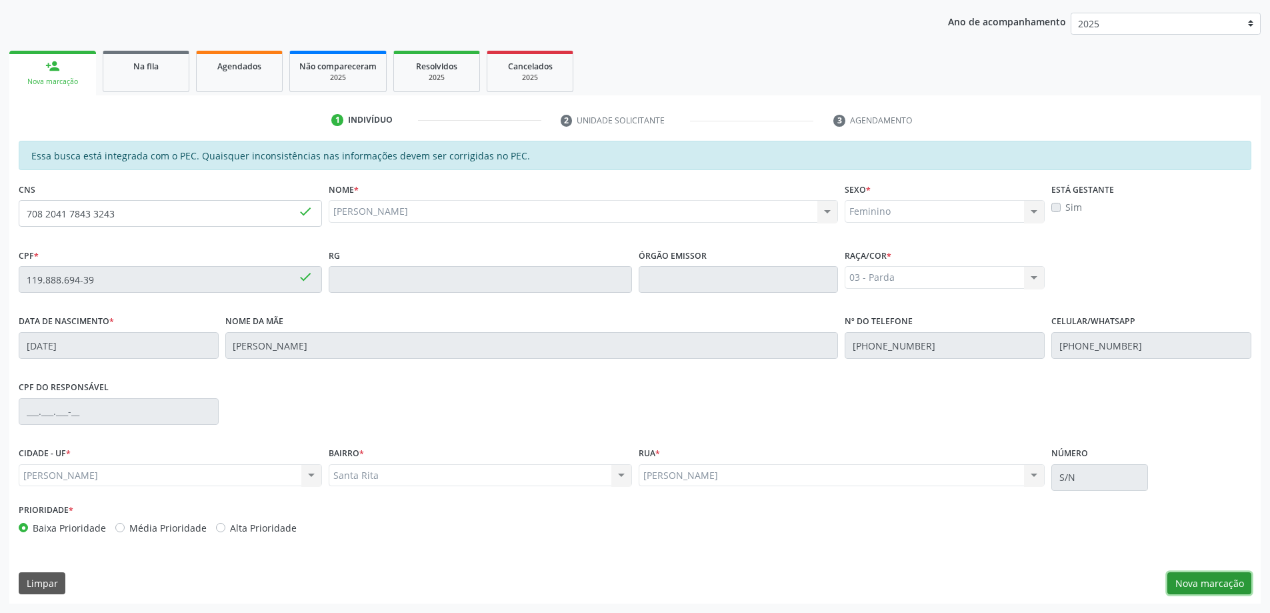
click at [1216, 587] on button "Nova marcação" at bounding box center [1209, 583] width 84 height 23
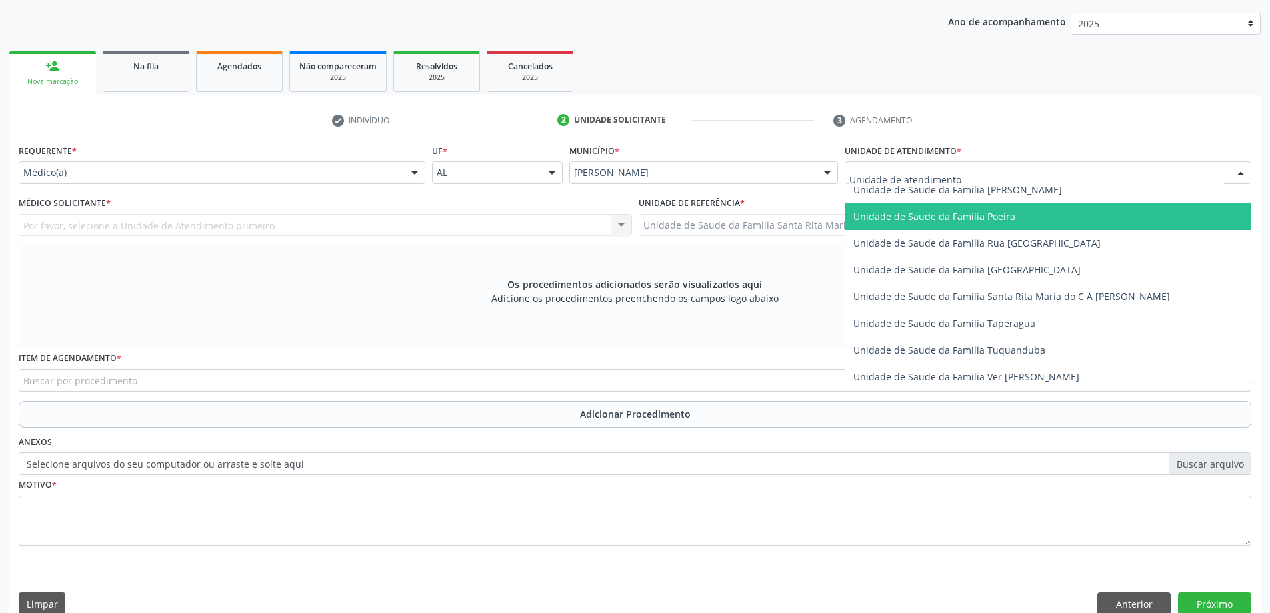
scroll to position [867, 0]
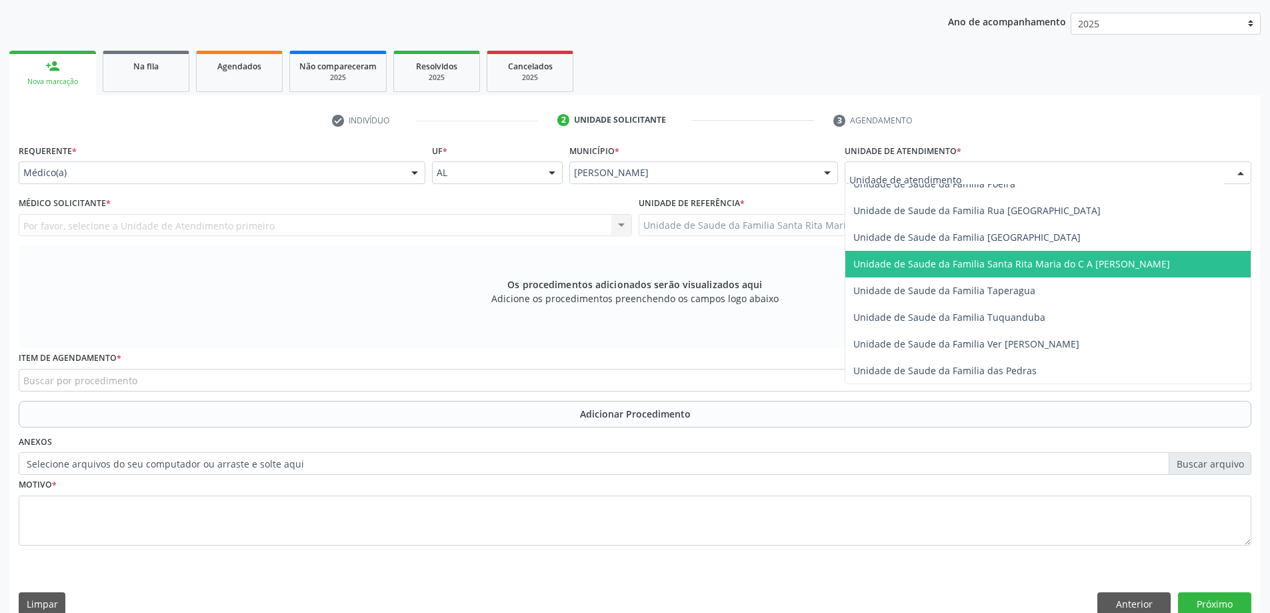
click at [915, 264] on span "Unidade de Saude da Familia Santa Rita Maria do C A [PERSON_NAME]" at bounding box center [1011, 263] width 317 height 13
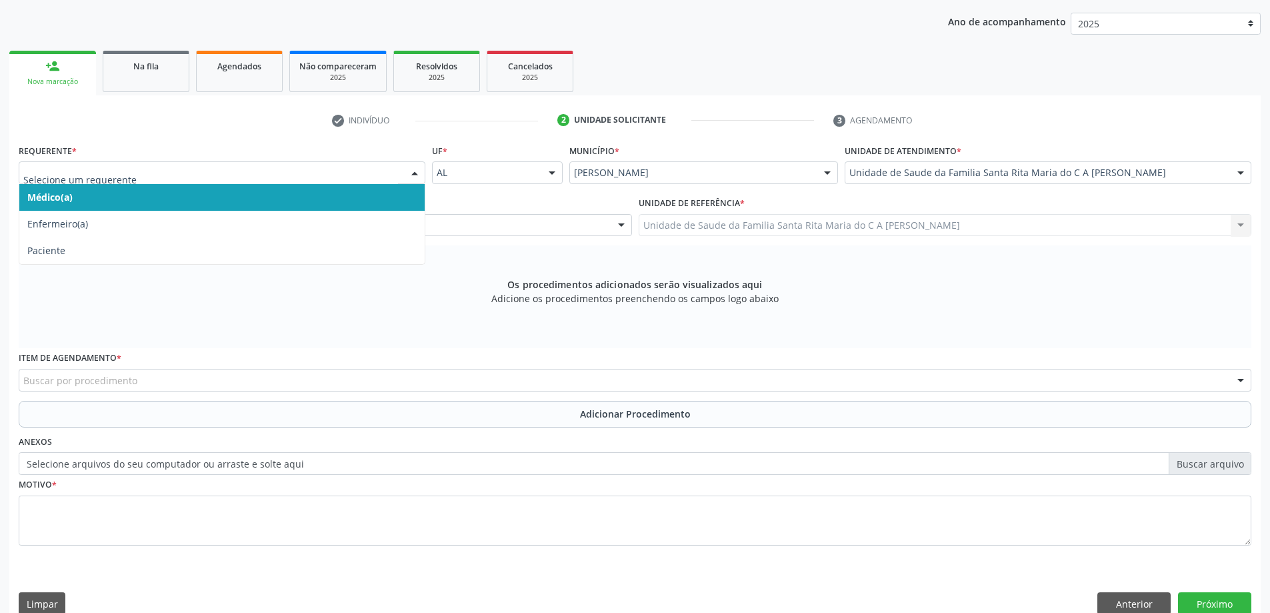
click at [278, 198] on span "Médico(a)" at bounding box center [221, 197] width 405 height 27
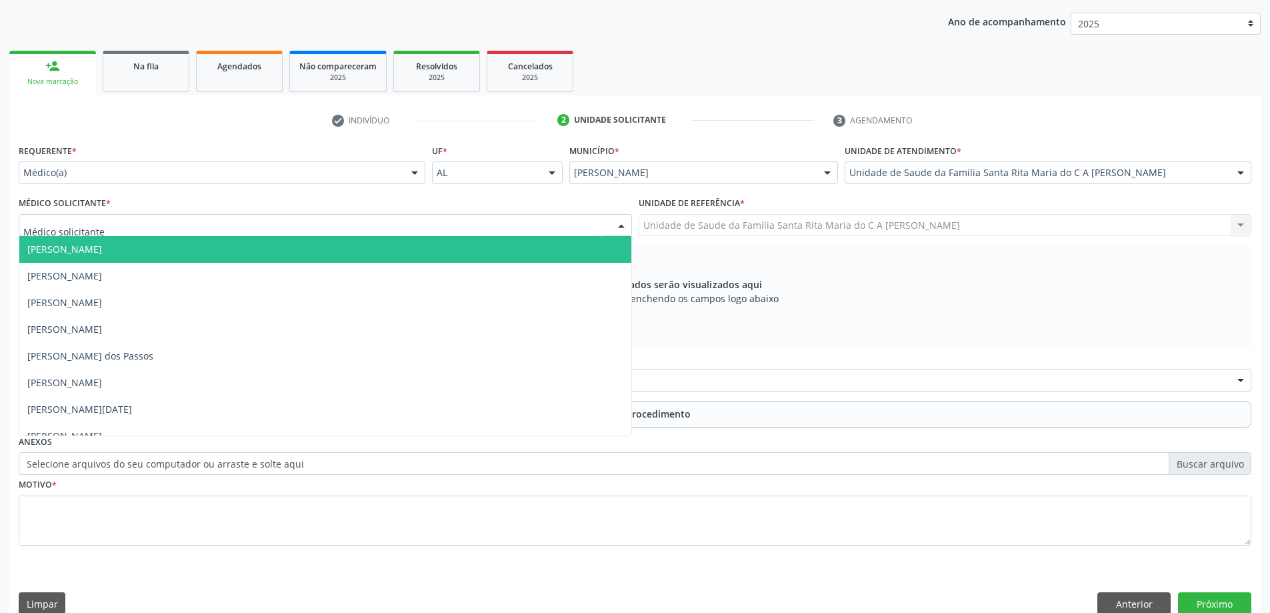
click at [271, 229] on div at bounding box center [325, 225] width 613 height 23
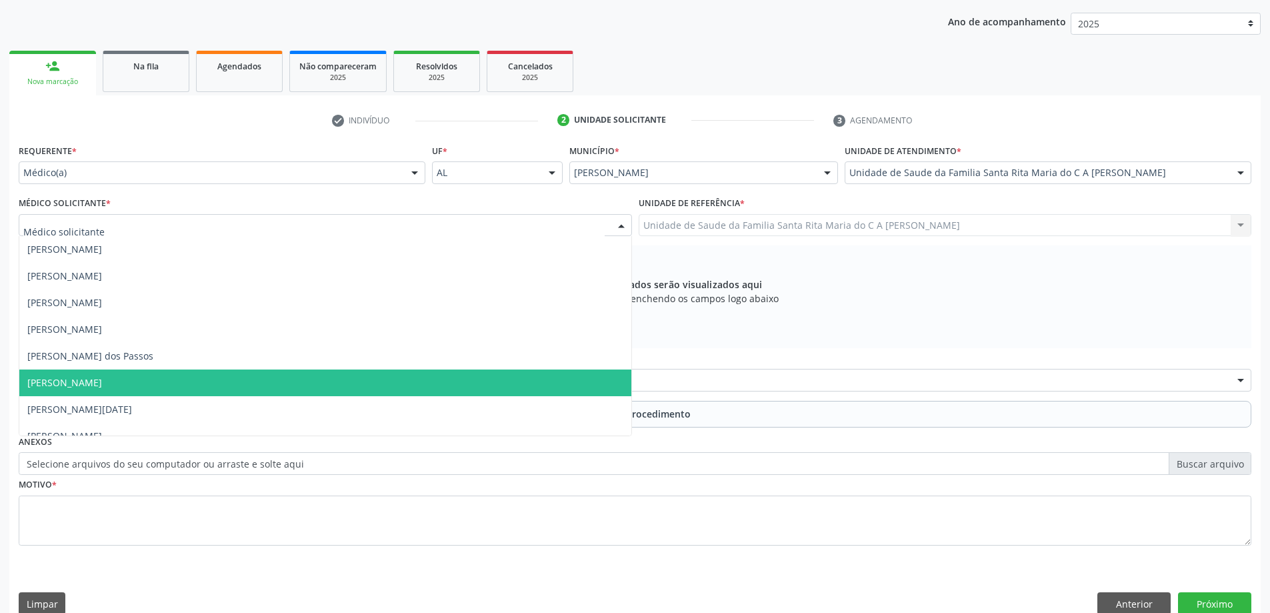
click at [246, 384] on span "[PERSON_NAME]" at bounding box center [325, 382] width 612 height 27
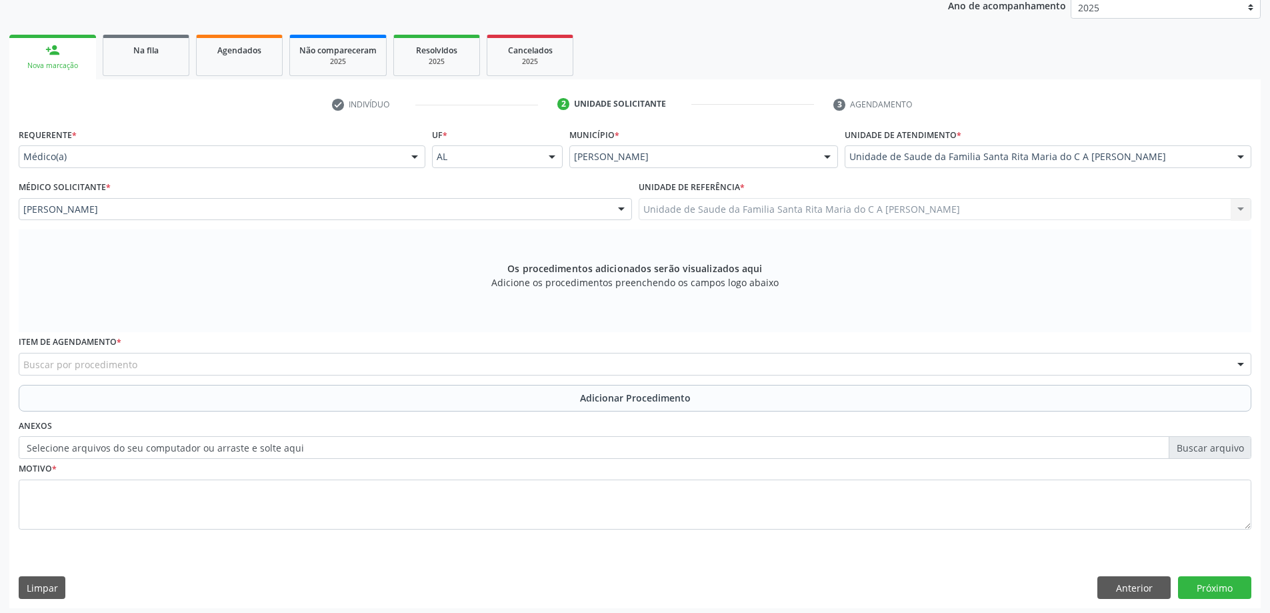
scroll to position [188, 0]
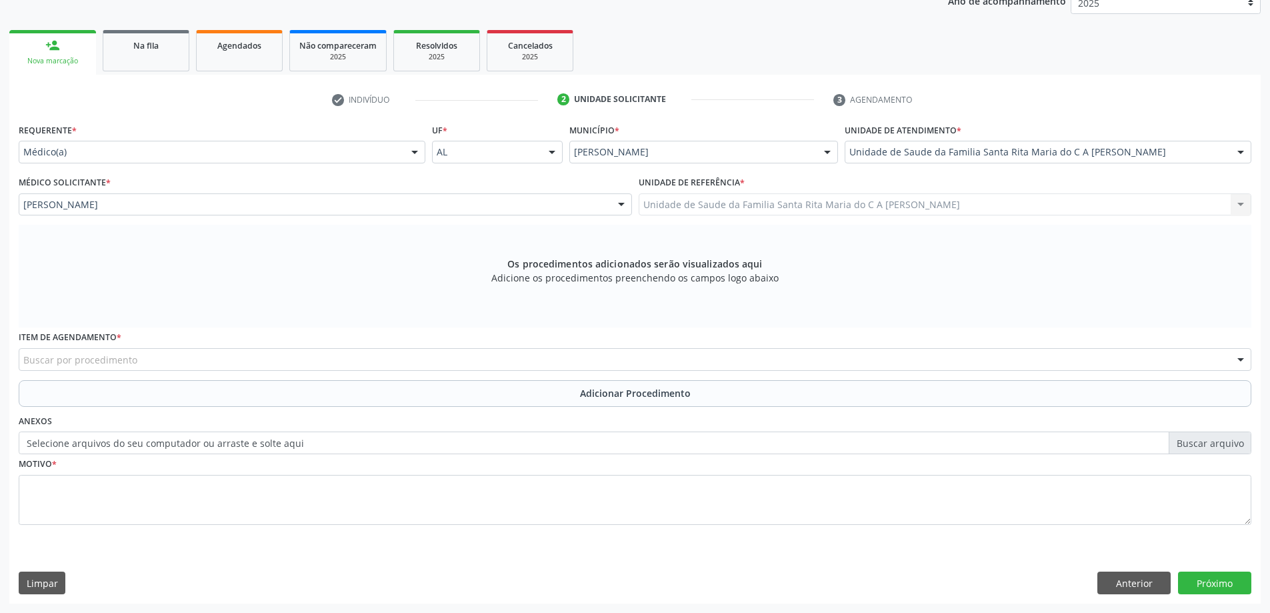
click at [245, 362] on div "Buscar por procedimento" at bounding box center [635, 359] width 1233 height 23
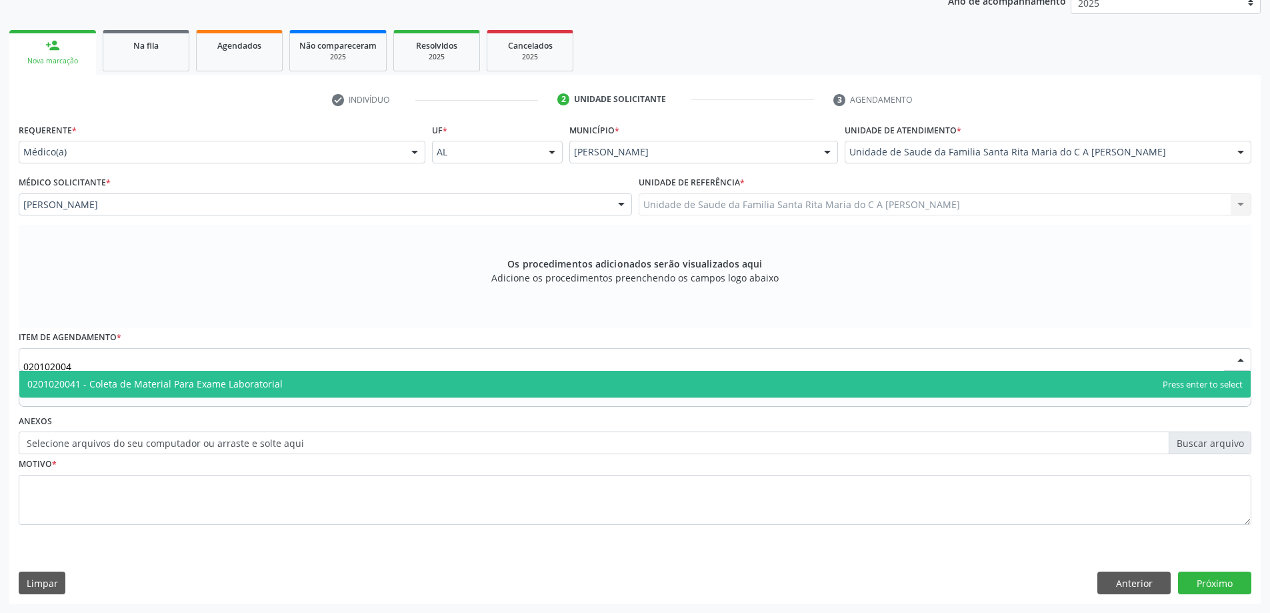
type input "0201020041"
click at [238, 377] on span "0201020041 - Coleta de Material Para Exame Laboratorial" at bounding box center [154, 383] width 255 height 13
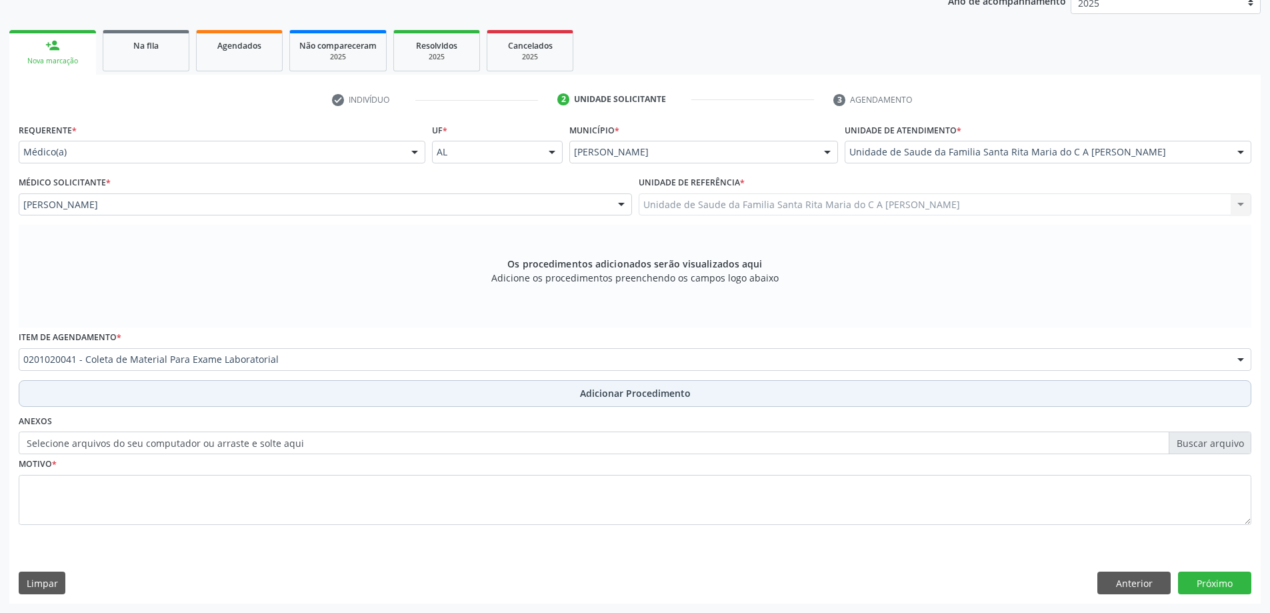
click at [224, 391] on button "Adicionar Procedimento" at bounding box center [635, 393] width 1233 height 27
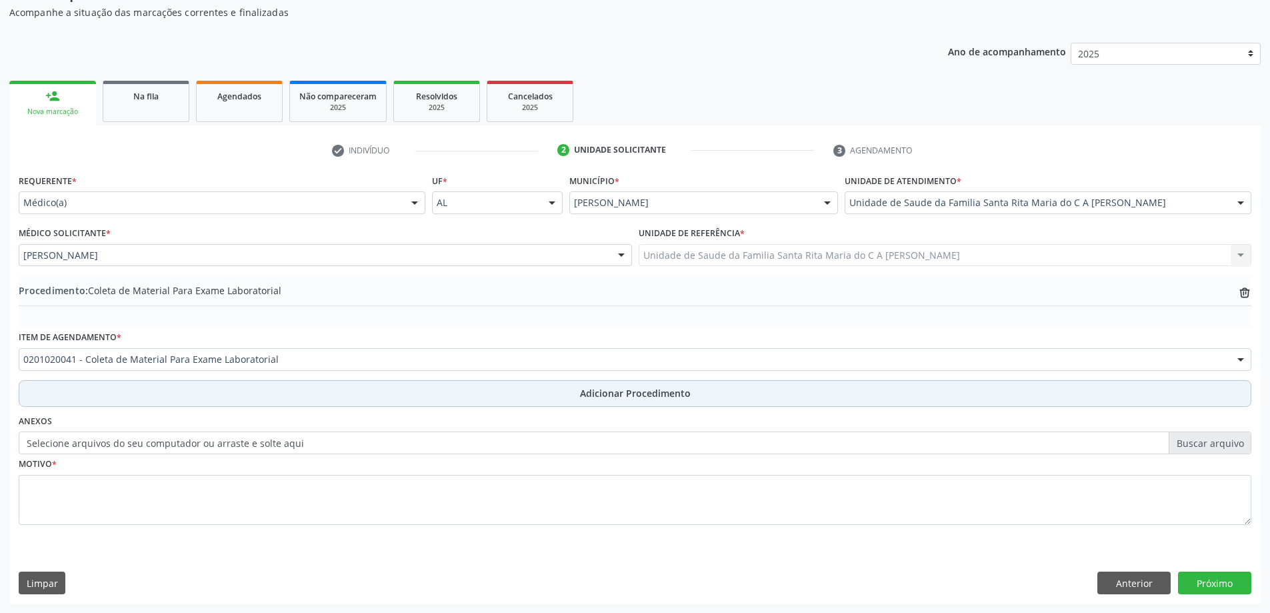
scroll to position [137, 0]
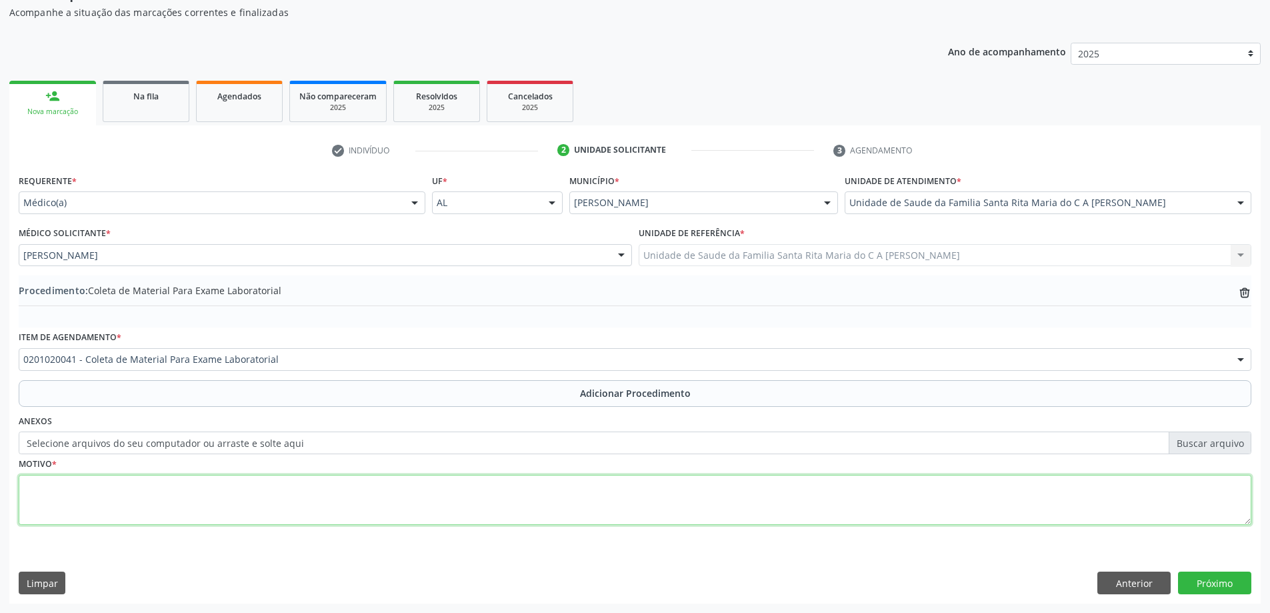
click at [180, 501] on textarea at bounding box center [635, 500] width 1233 height 51
type textarea "avalição de risco cirurgico"
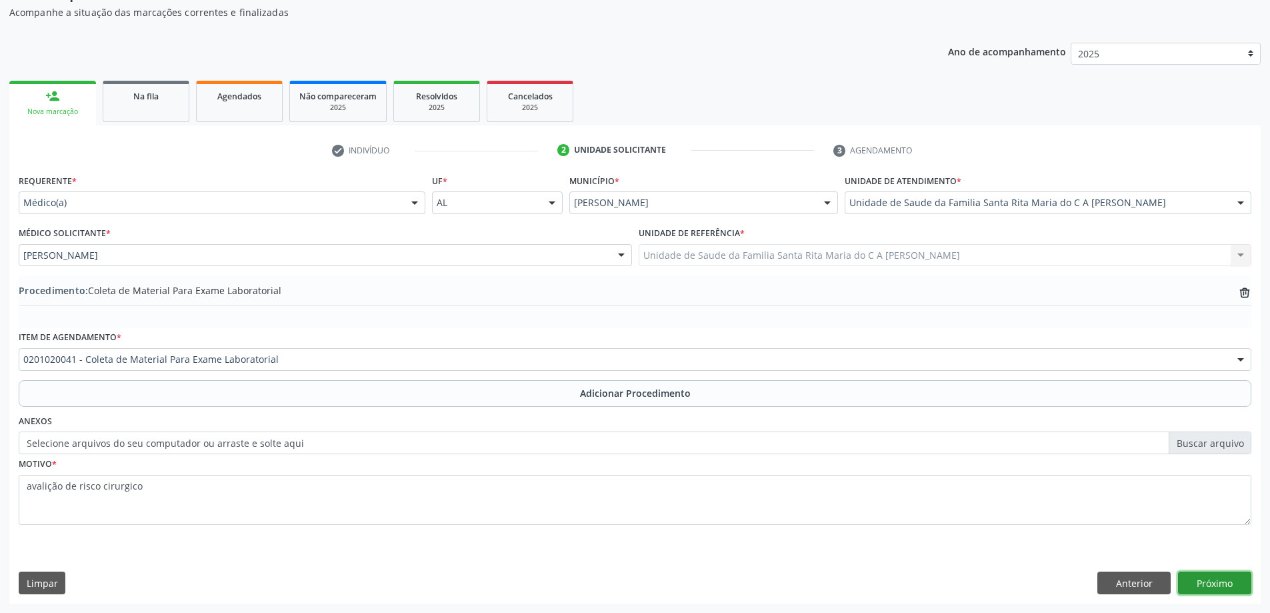
click at [1197, 579] on button "Próximo" at bounding box center [1214, 582] width 73 height 23
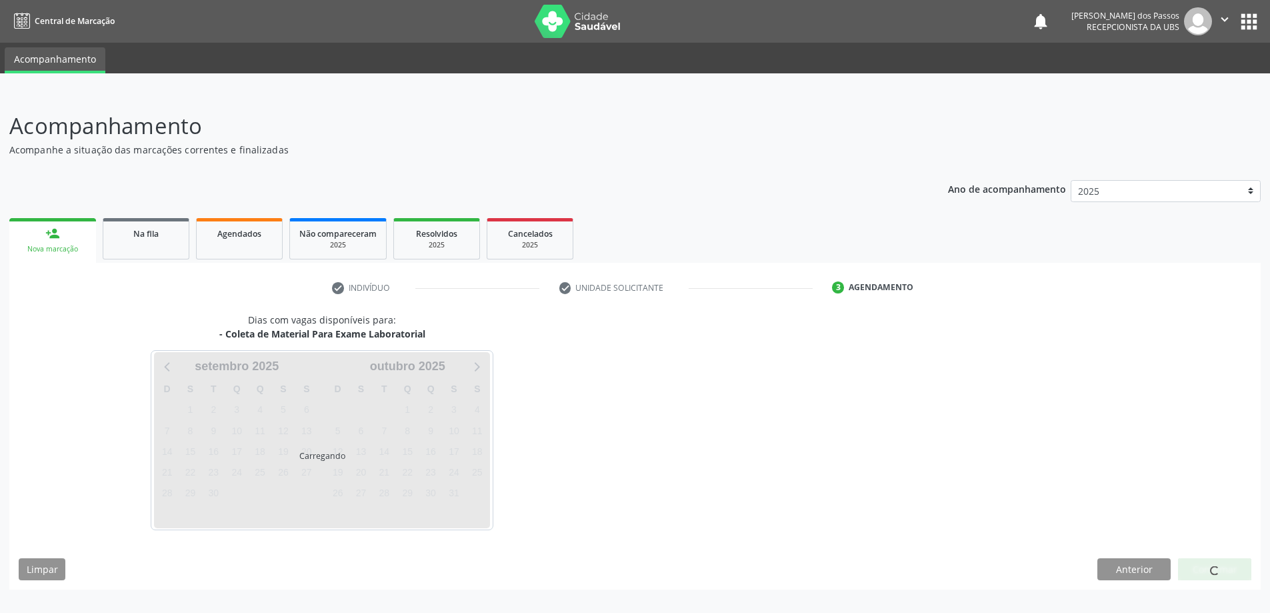
scroll to position [0, 0]
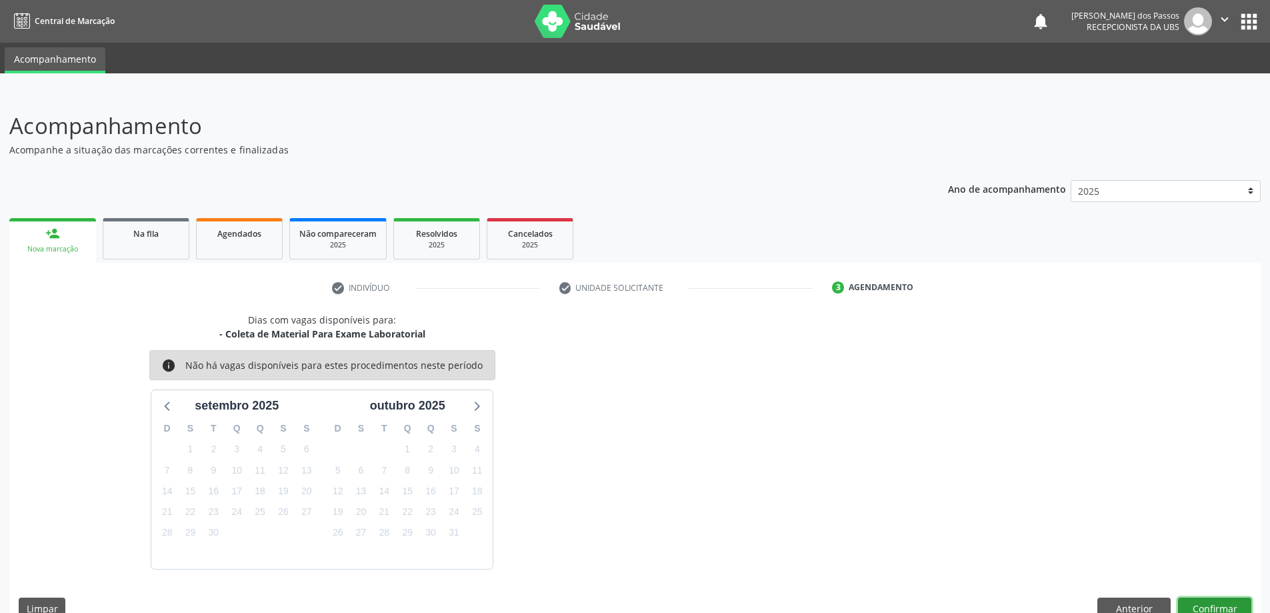
click at [1214, 607] on button "Confirmar" at bounding box center [1214, 608] width 73 height 23
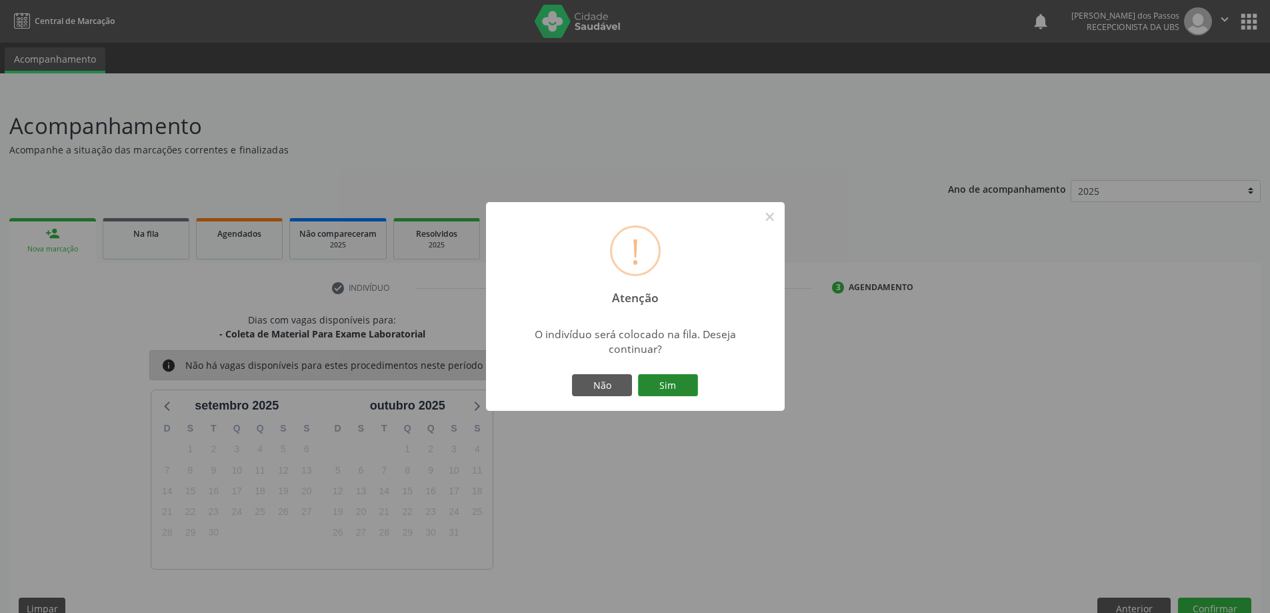
click at [662, 388] on button "Sim" at bounding box center [668, 385] width 60 height 23
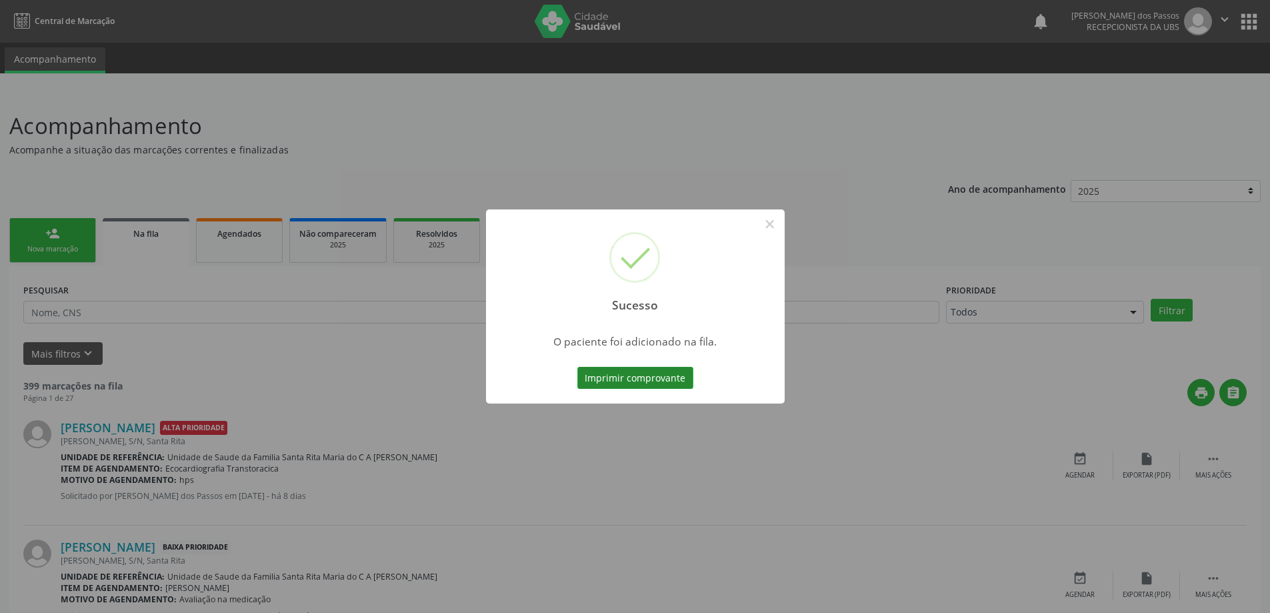
click at [665, 378] on button "Imprimir comprovante" at bounding box center [635, 378] width 116 height 23
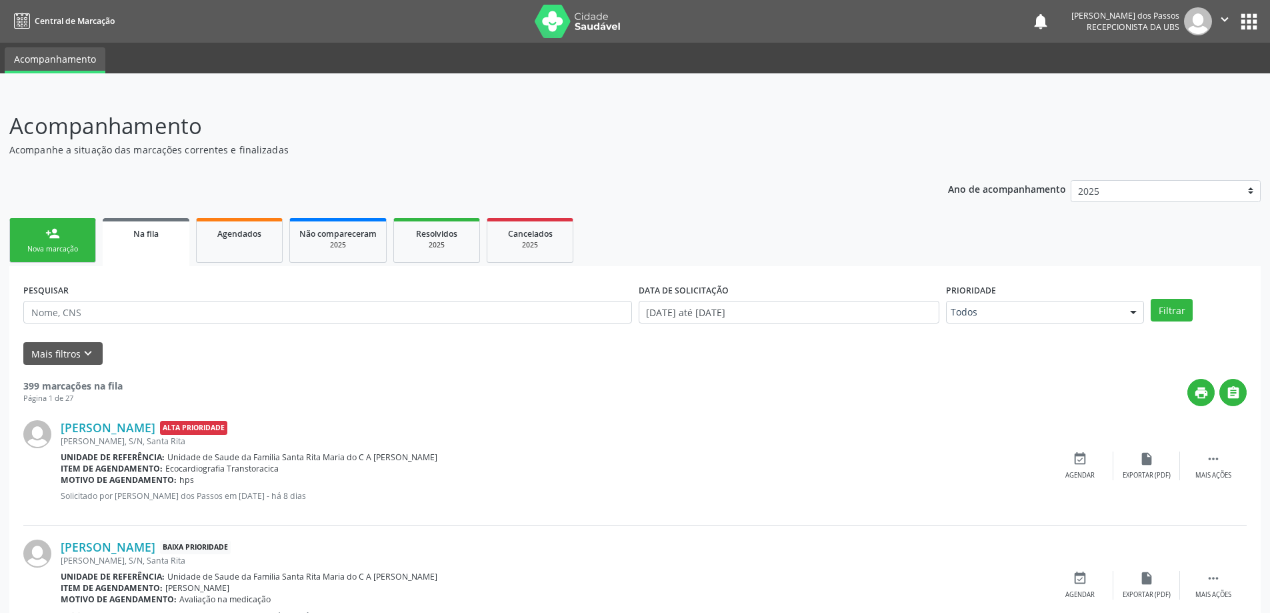
click at [61, 245] on div "Nova marcação" at bounding box center [52, 249] width 67 height 10
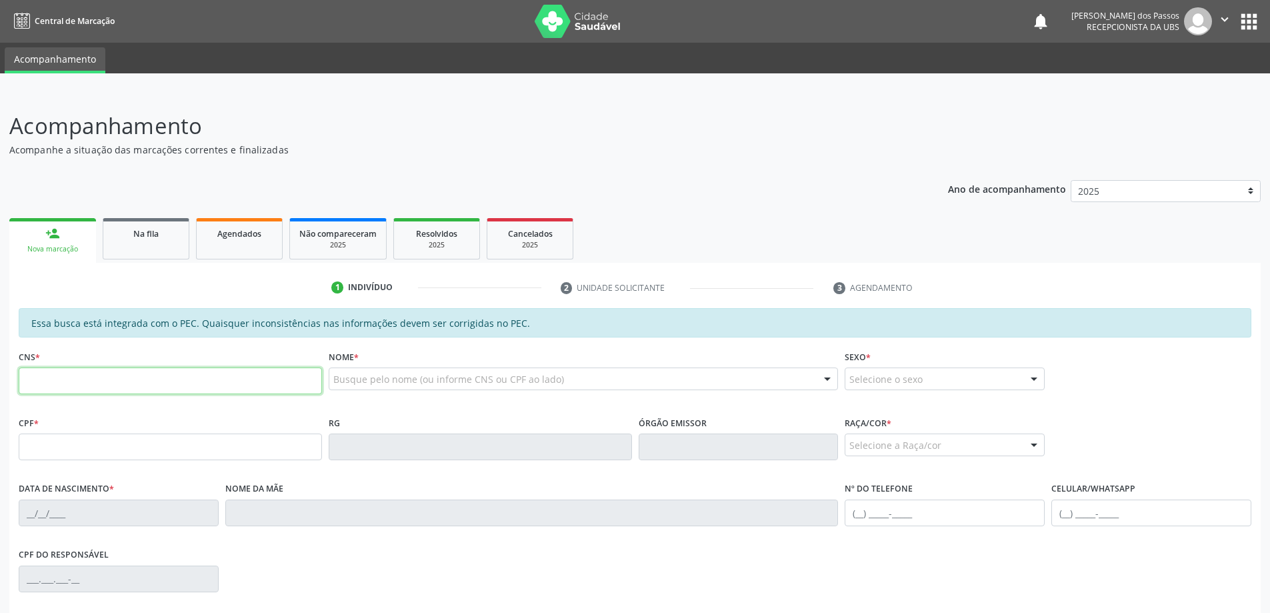
click at [93, 383] on input "text" at bounding box center [170, 380] width 303 height 27
type input "705 0094 1484 1453"
type input "[DATE]"
type input "[PERSON_NAME] da Conceição"
type input "[PHONE_NUMBER]"
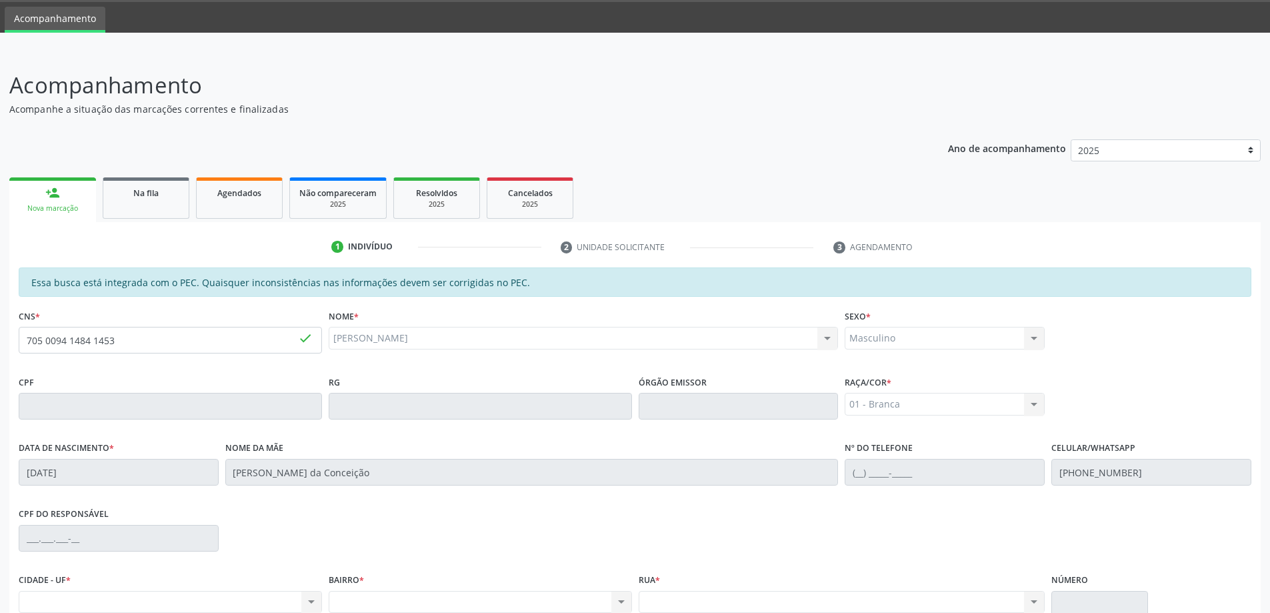
scroll to position [167, 0]
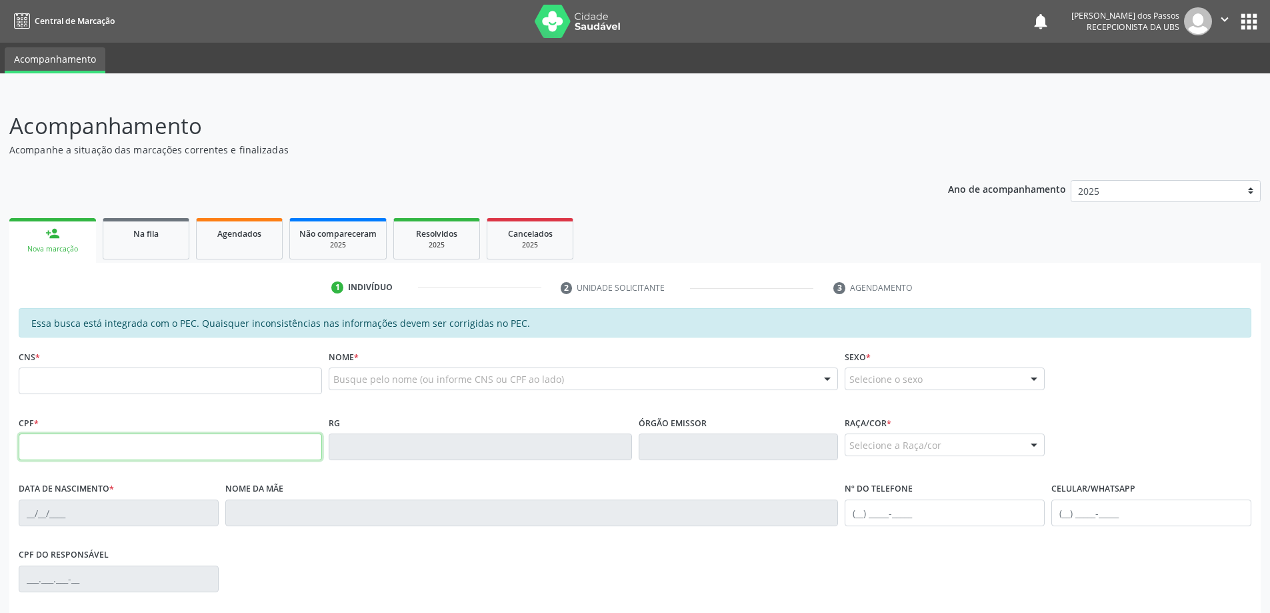
click at [55, 444] on input "text" at bounding box center [170, 446] width 303 height 27
type input "089.742.584-71"
click at [46, 385] on input "text" at bounding box center [170, 380] width 303 height 27
type input "705 0094 1484 1453"
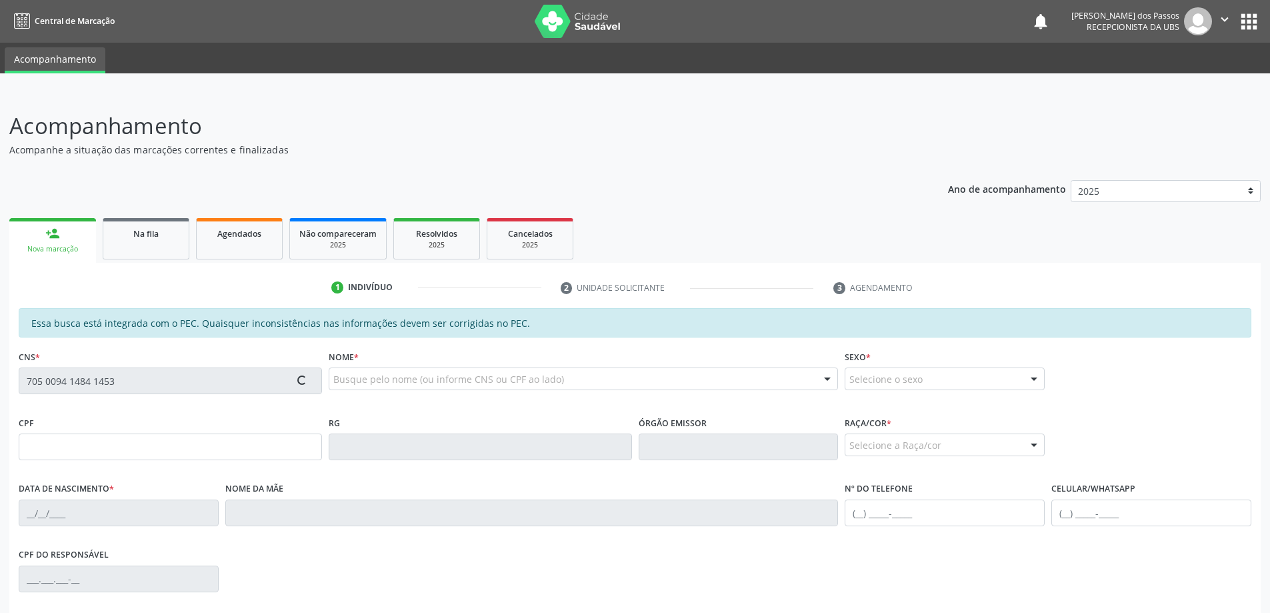
type input "[DATE]"
type input "[PERSON_NAME] da Conceição"
type input "[PHONE_NUMBER]"
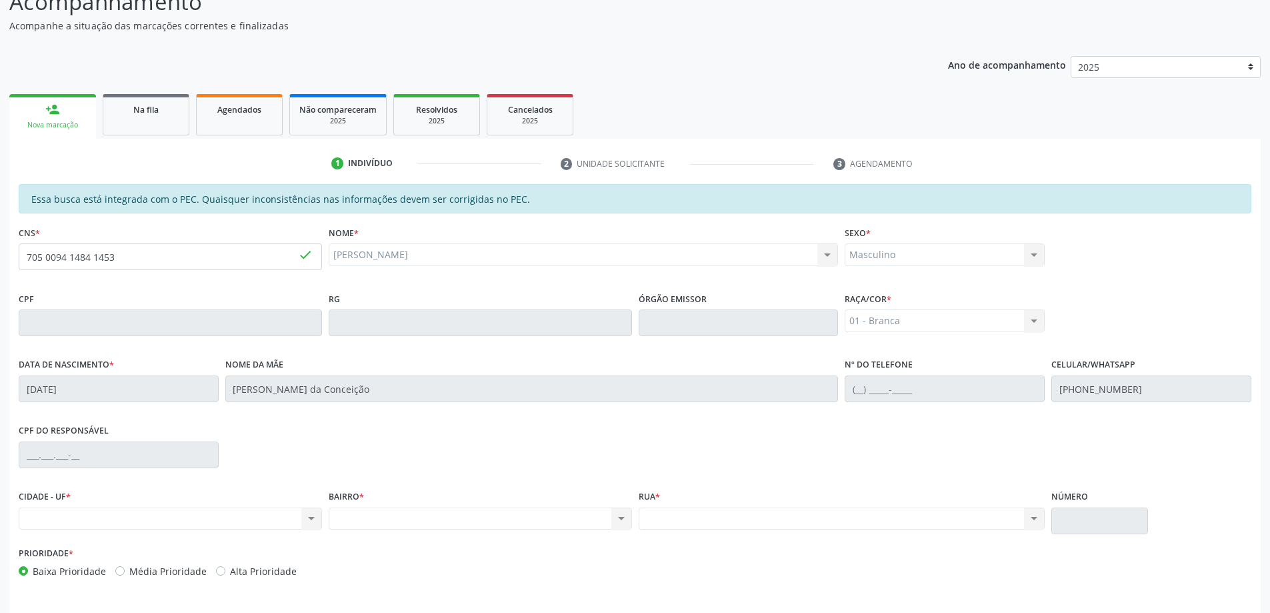
scroll to position [101, 0]
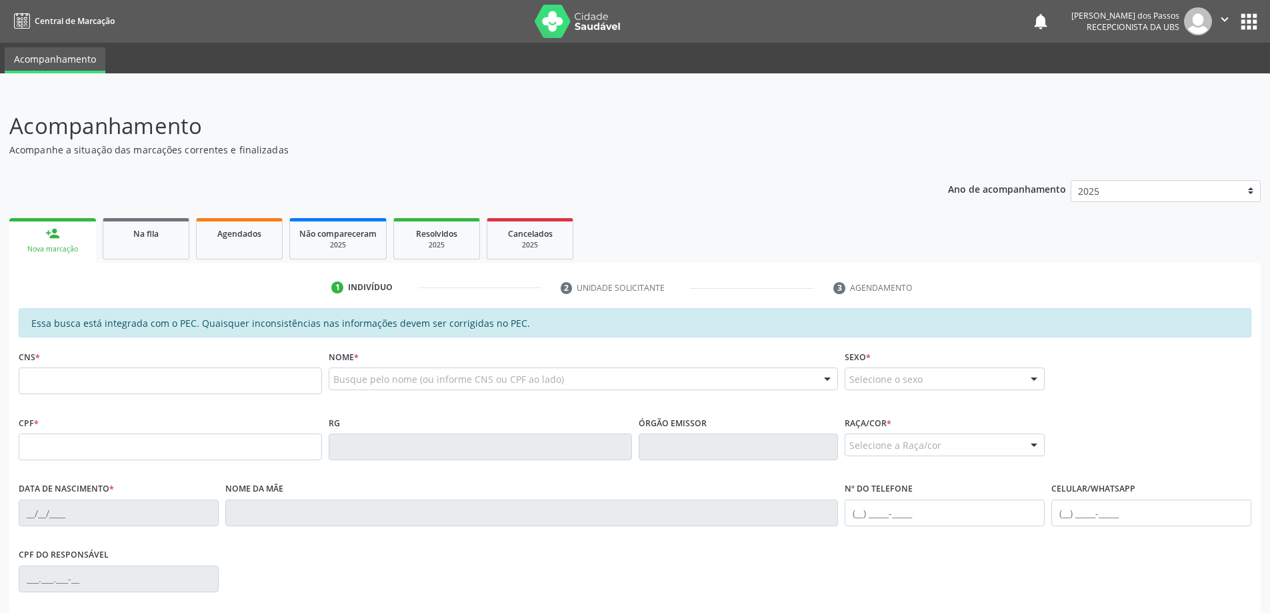
scroll to position [101, 0]
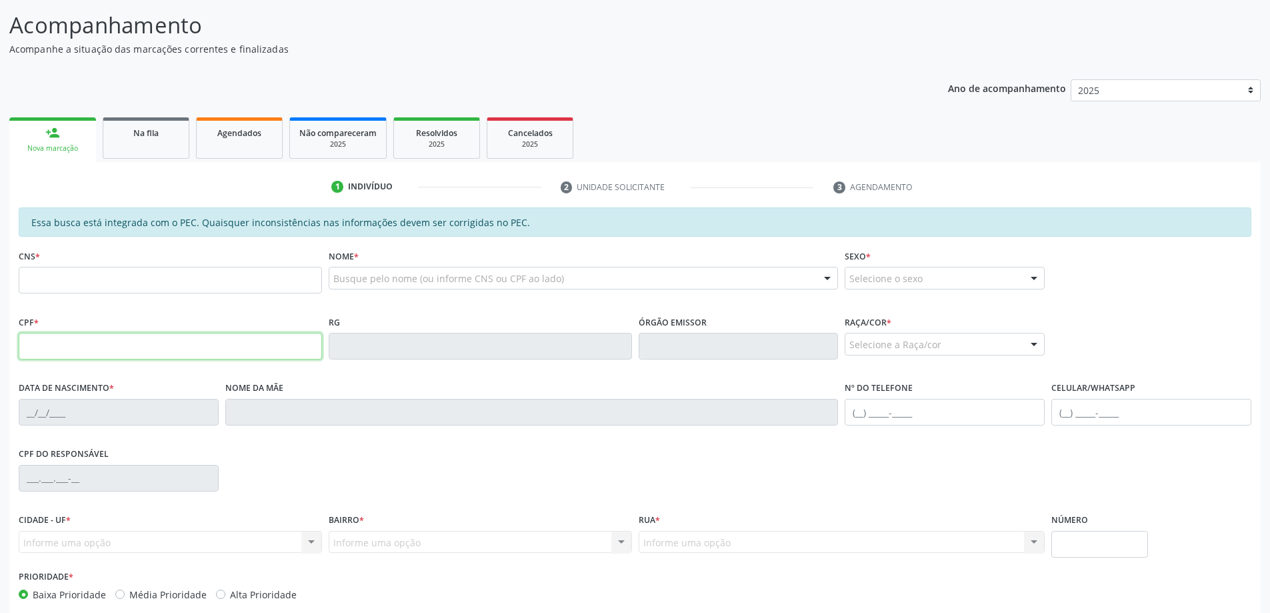
click at [86, 343] on input "text" at bounding box center [170, 346] width 303 height 27
type input "523.970.818-57"
type input "704 5003 0283 3911"
type input "30/01/2005"
type input "Renata Cordeiro Brandao"
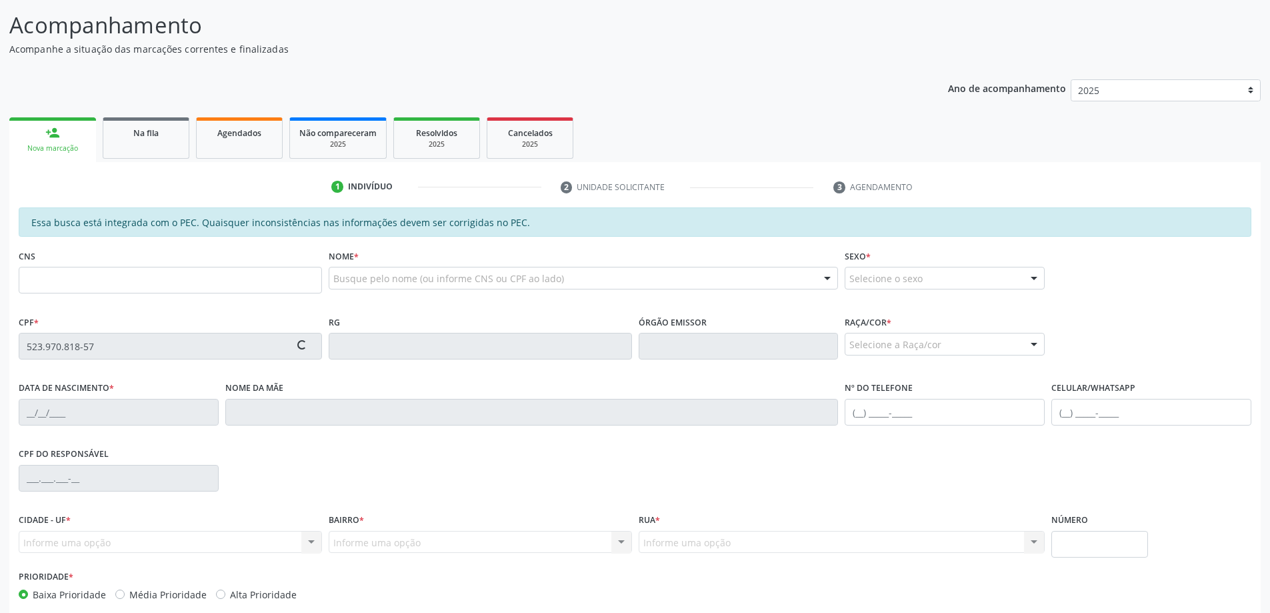
type input "(11) 96874-7718"
type input "S/N"
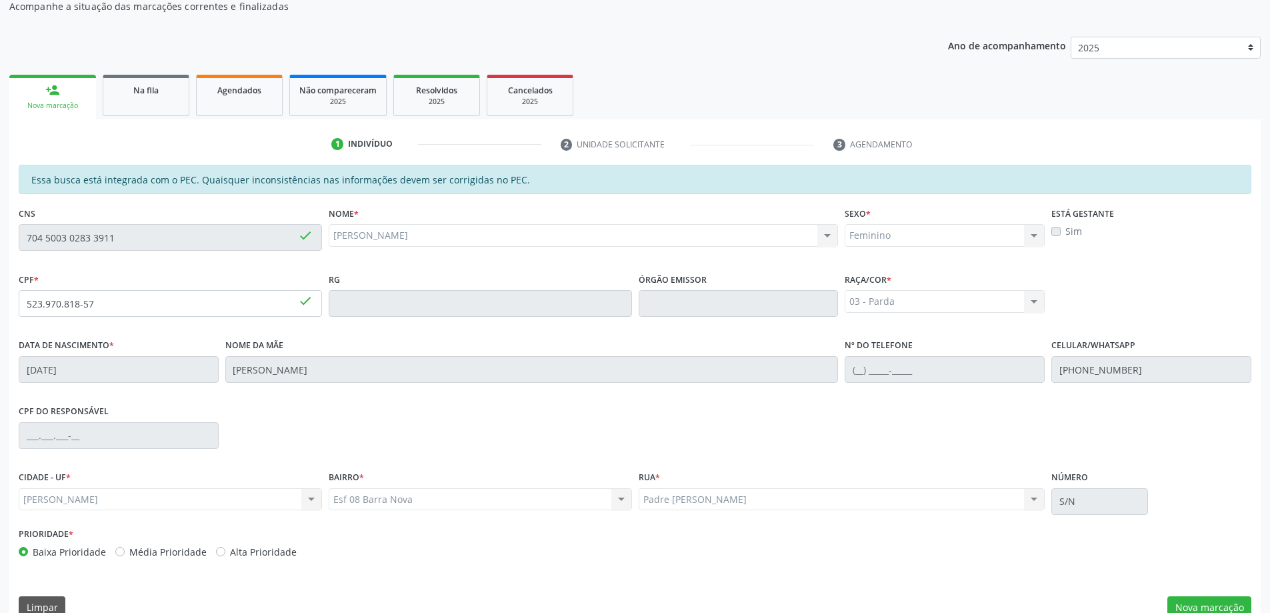
scroll to position [167, 0]
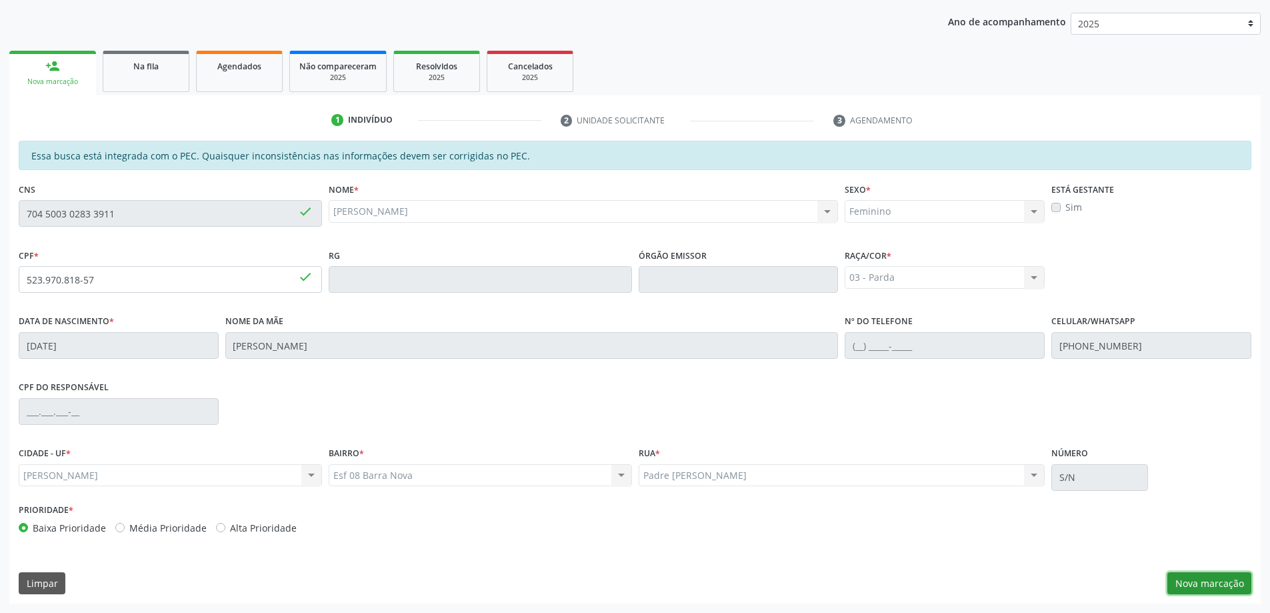
click at [1246, 586] on button "Nova marcação" at bounding box center [1209, 583] width 84 height 23
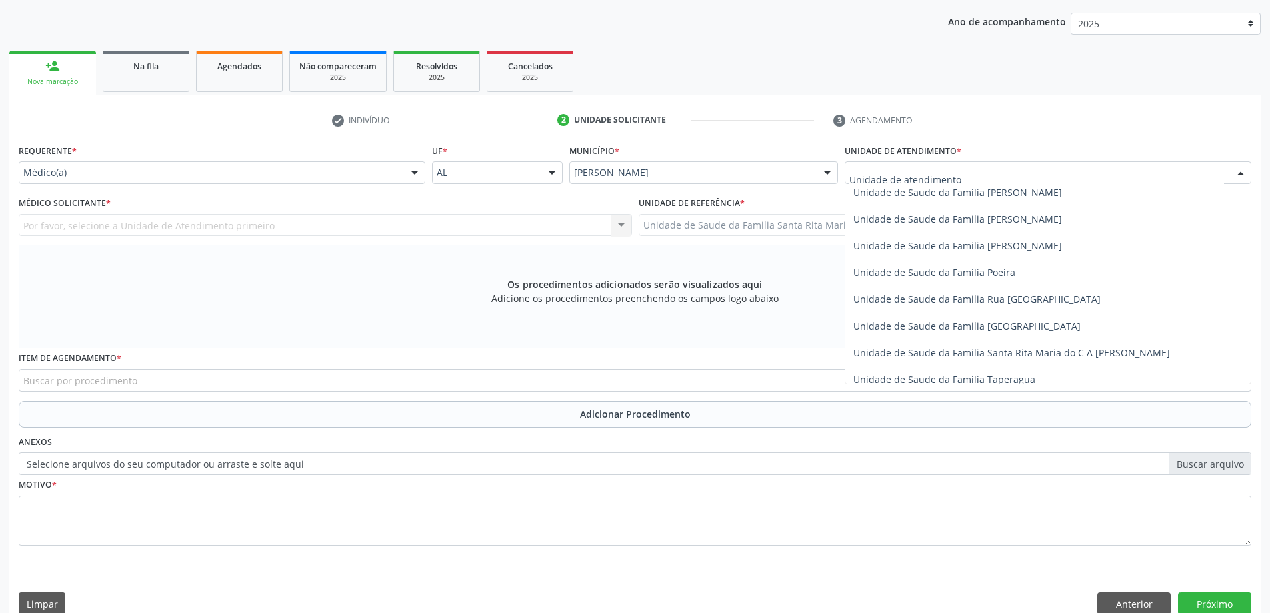
scroll to position [800, 0]
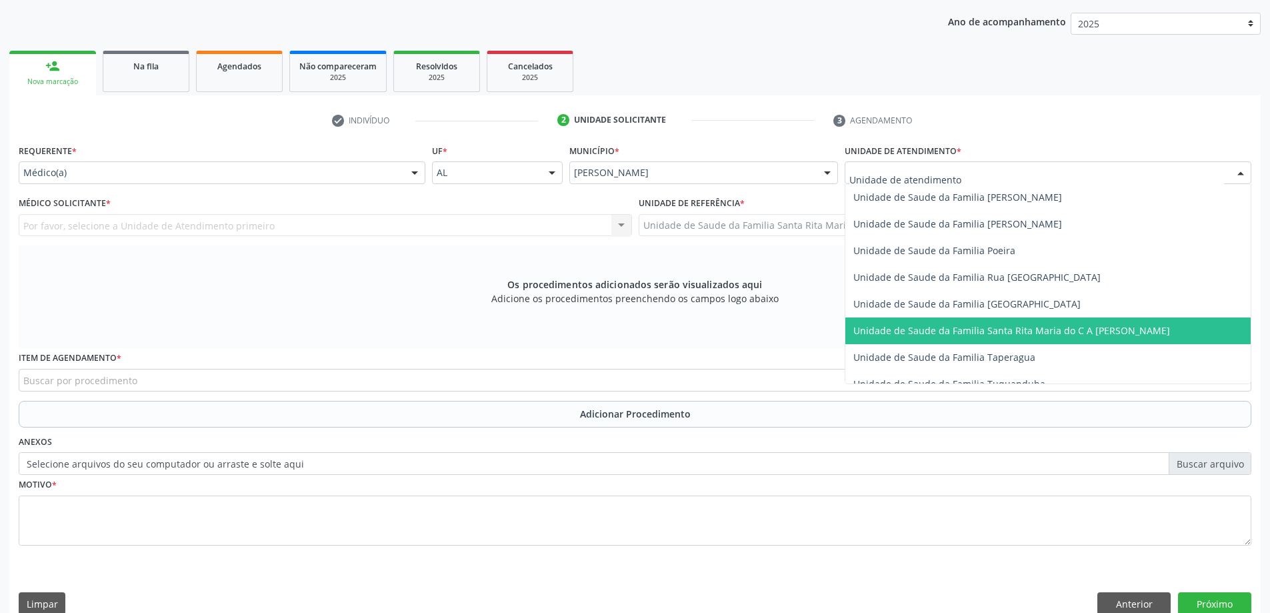
click at [922, 327] on span "Unidade de Saude da Familia Santa Rita Maria do C A [PERSON_NAME]" at bounding box center [1011, 330] width 317 height 13
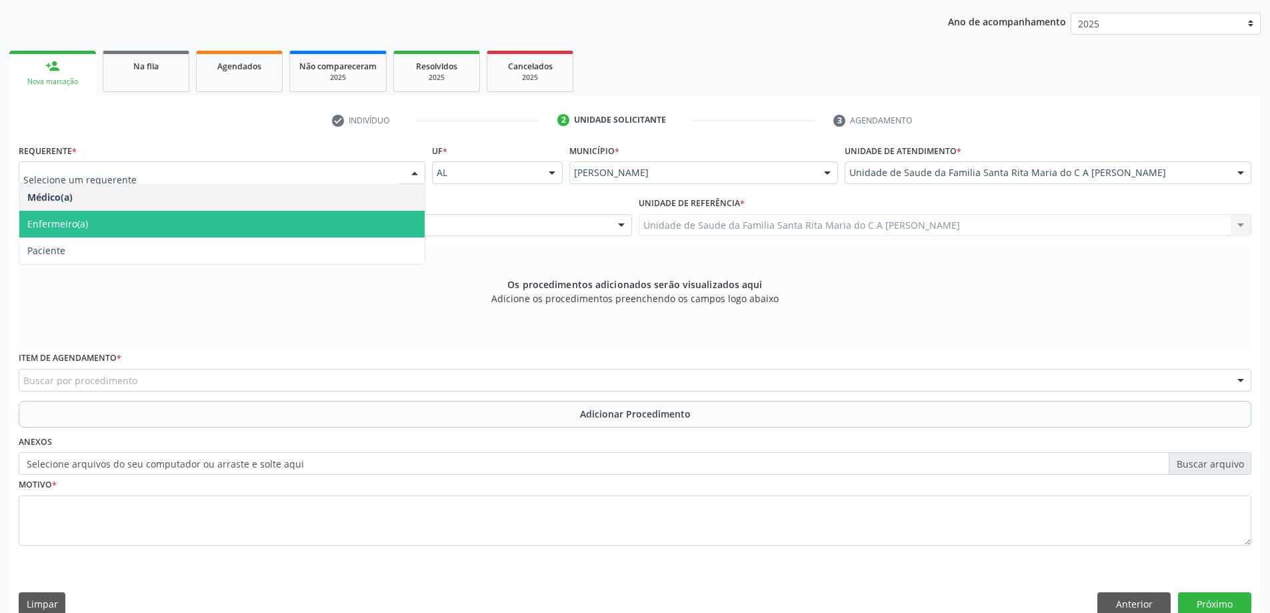
click at [311, 214] on span "Enfermeiro(a)" at bounding box center [221, 224] width 405 height 27
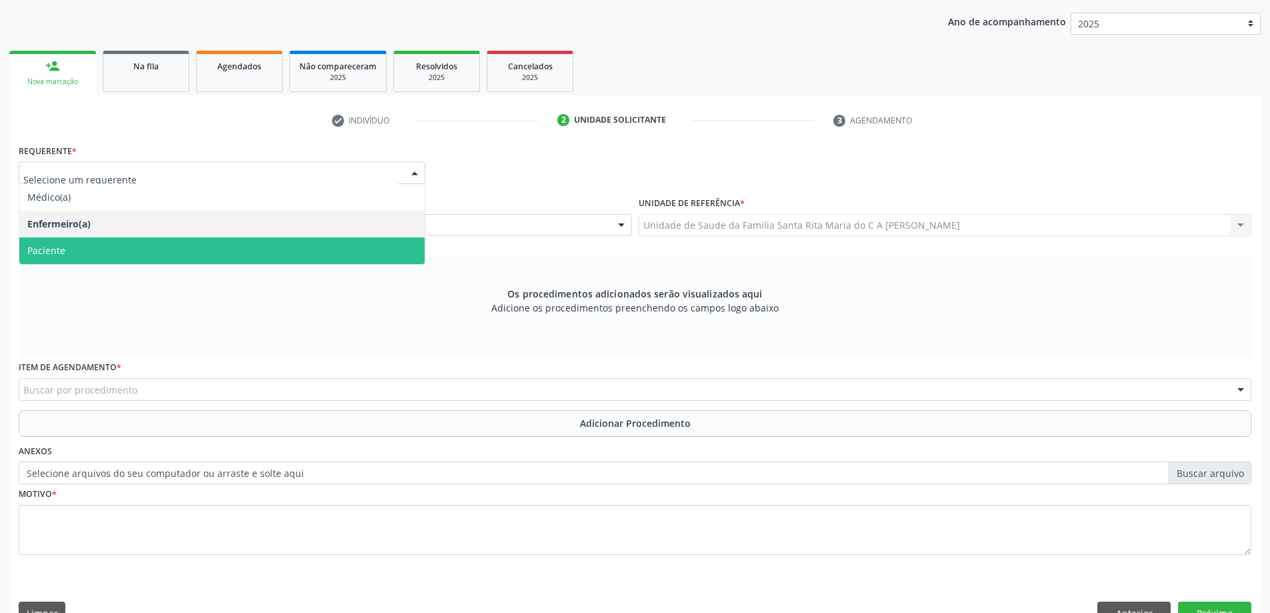
click at [208, 250] on span "Paciente" at bounding box center [221, 250] width 405 height 27
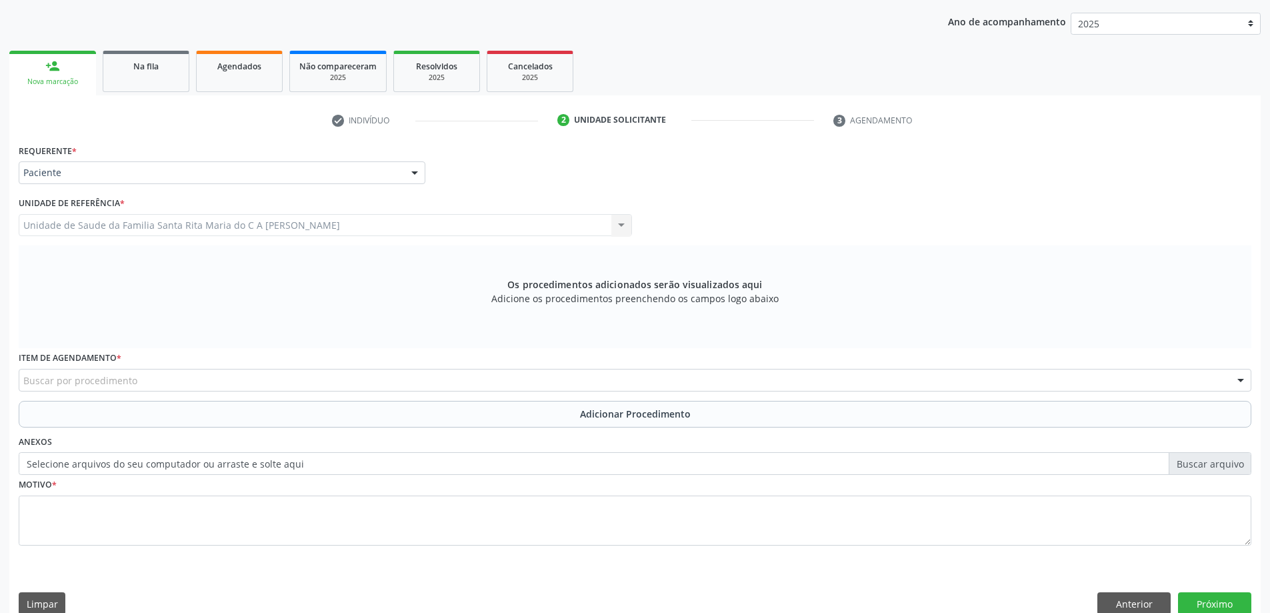
click at [187, 224] on div "Unidade de Saude da Familia Santa Rita Maria do C A Soares Unidade de Saude da …" at bounding box center [325, 225] width 613 height 23
click at [167, 378] on div "Buscar por procedimento" at bounding box center [635, 380] width 1233 height 23
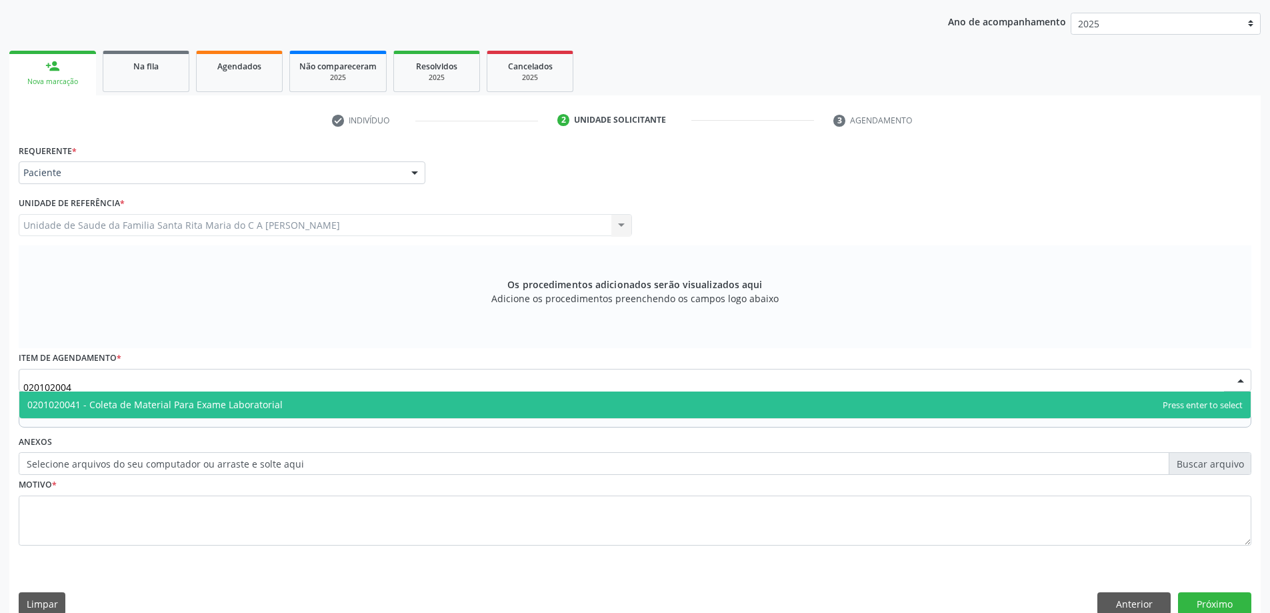
type input "0201020041"
click at [166, 403] on span "0201020041 - Coleta de Material Para Exame Laboratorial" at bounding box center [154, 404] width 255 height 13
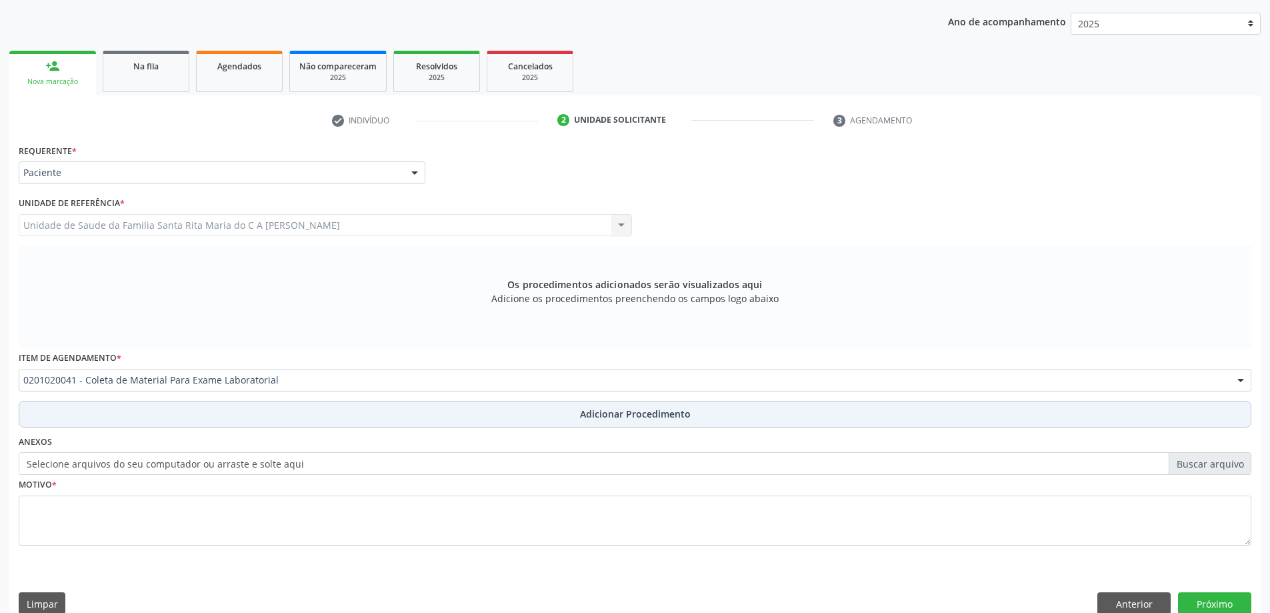
click at [170, 421] on button "Adicionar Procedimento" at bounding box center [635, 414] width 1233 height 27
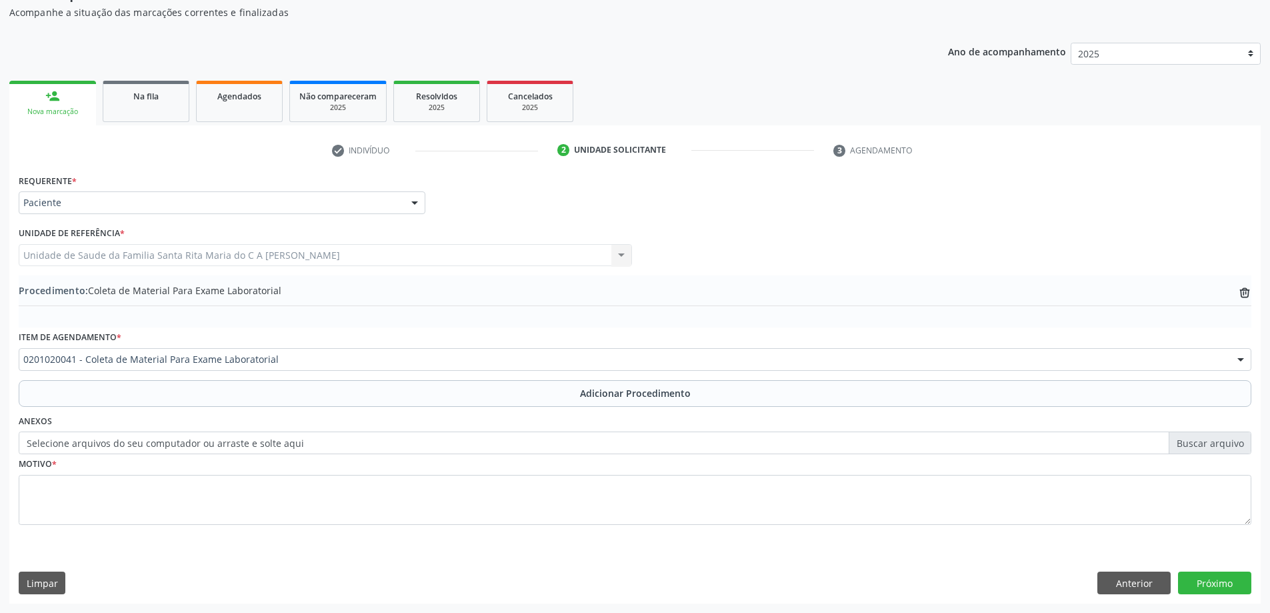
scroll to position [137, 0]
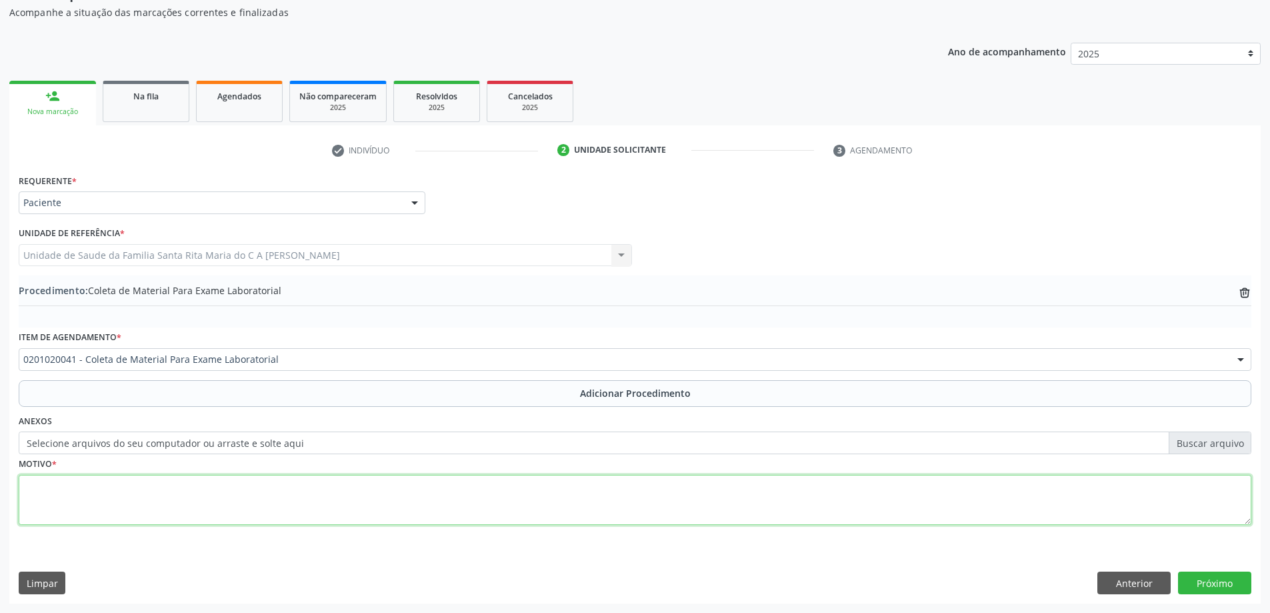
click at [160, 500] on textarea at bounding box center [635, 500] width 1233 height 51
type textarea "dor abdominal"
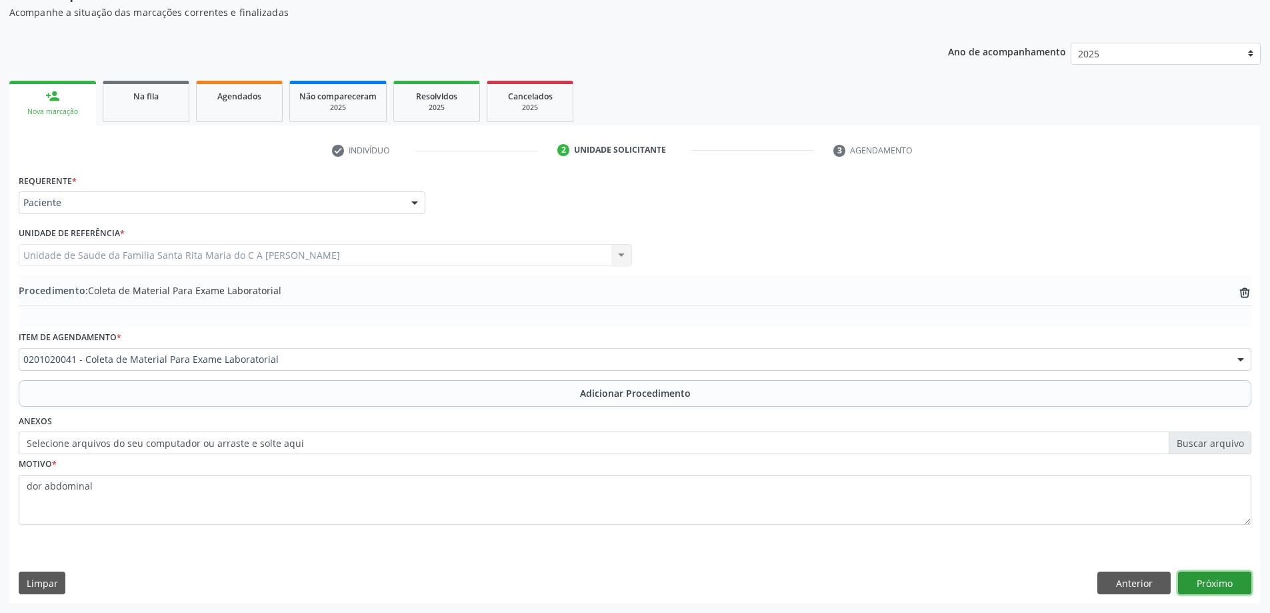
click at [1238, 587] on button "Próximo" at bounding box center [1214, 582] width 73 height 23
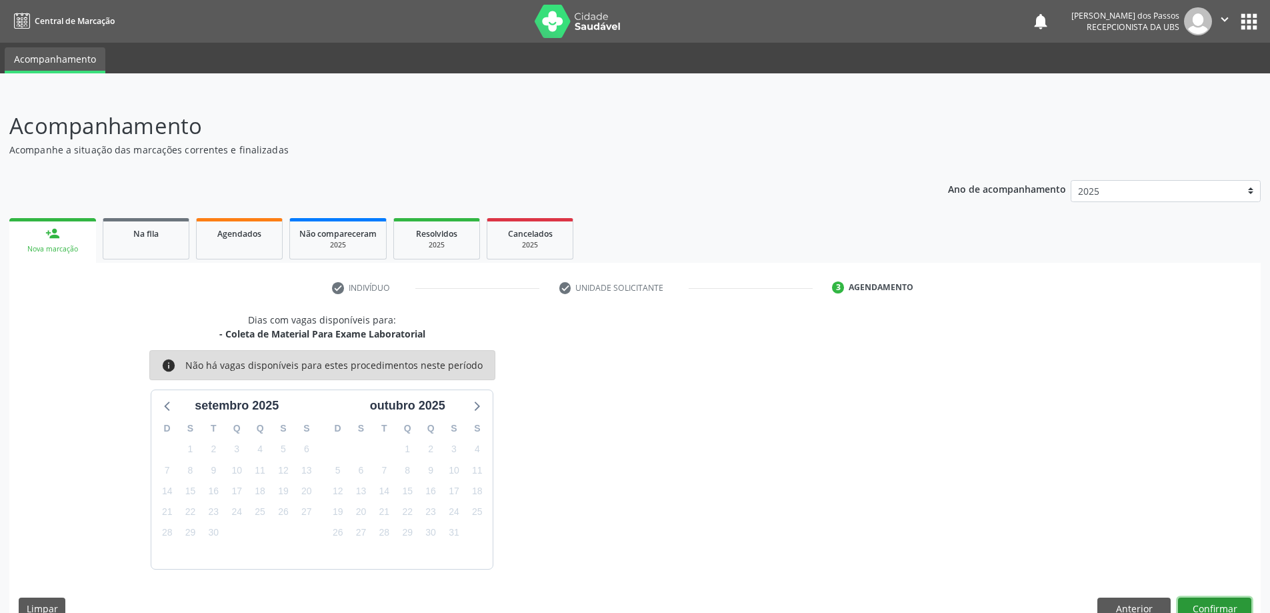
click at [1229, 600] on button "Confirmar" at bounding box center [1214, 608] width 73 height 23
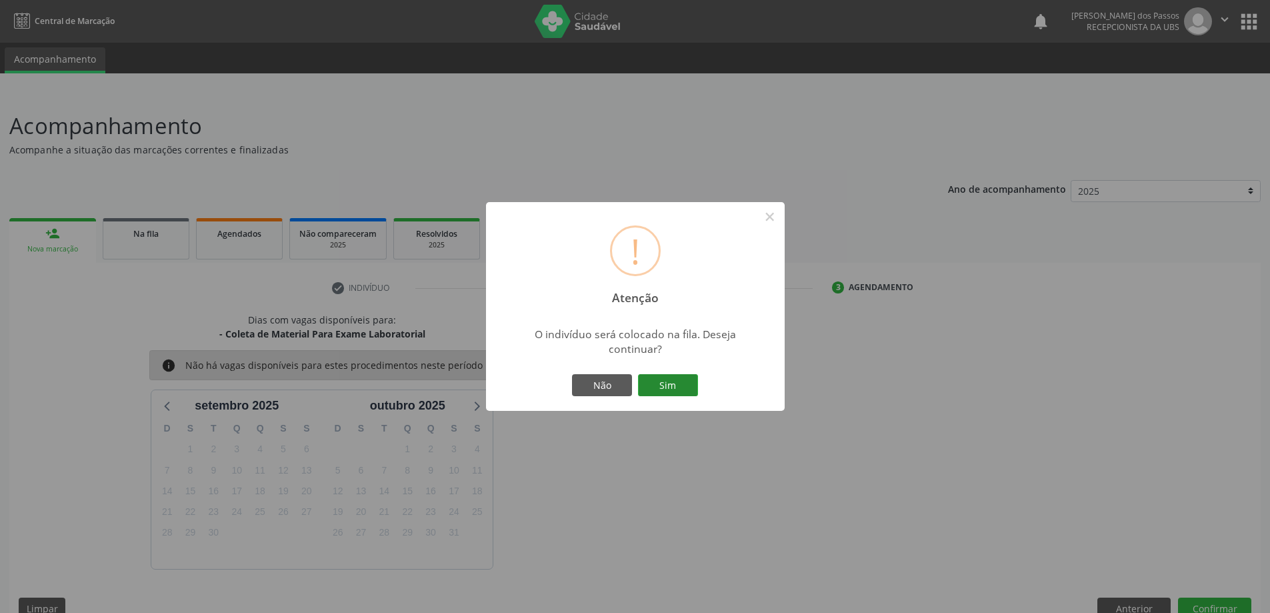
click at [660, 394] on button "Sim" at bounding box center [668, 385] width 60 height 23
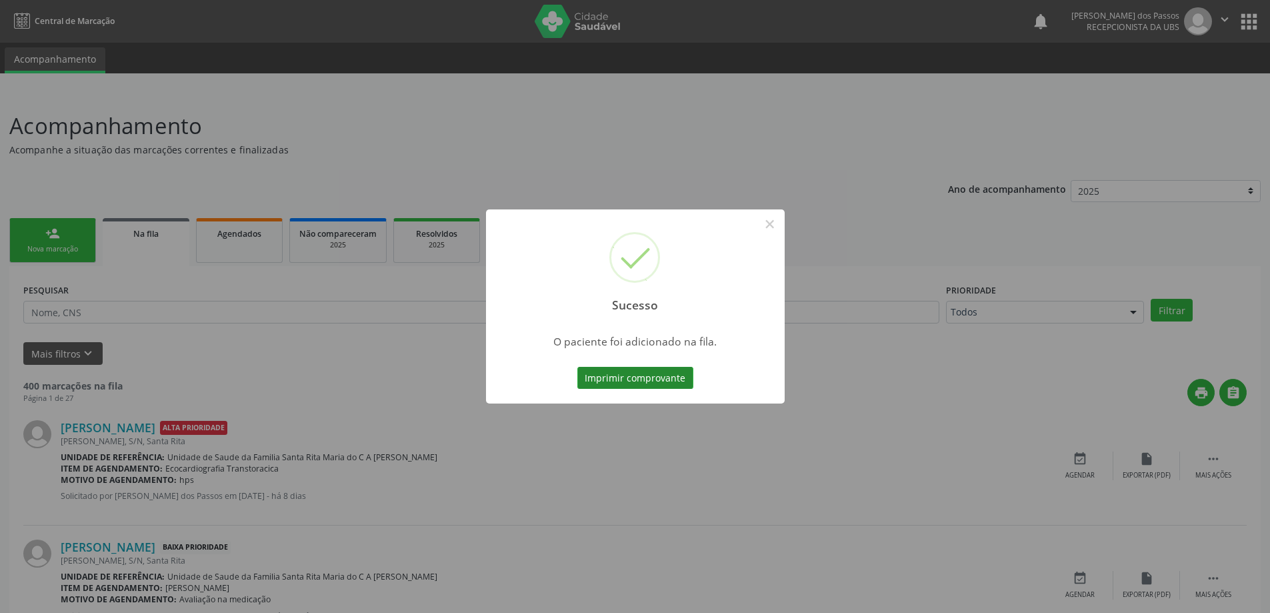
click at [641, 373] on button "Imprimir comprovante" at bounding box center [635, 378] width 116 height 23
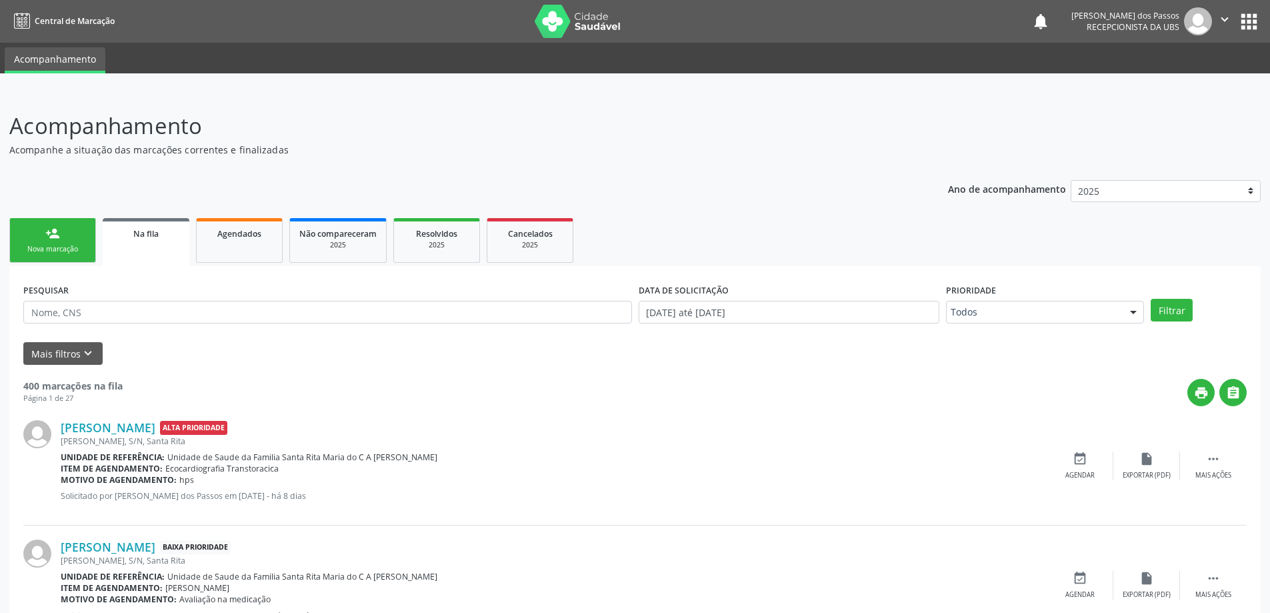
click at [48, 249] on div "Nova marcação" at bounding box center [52, 249] width 67 height 10
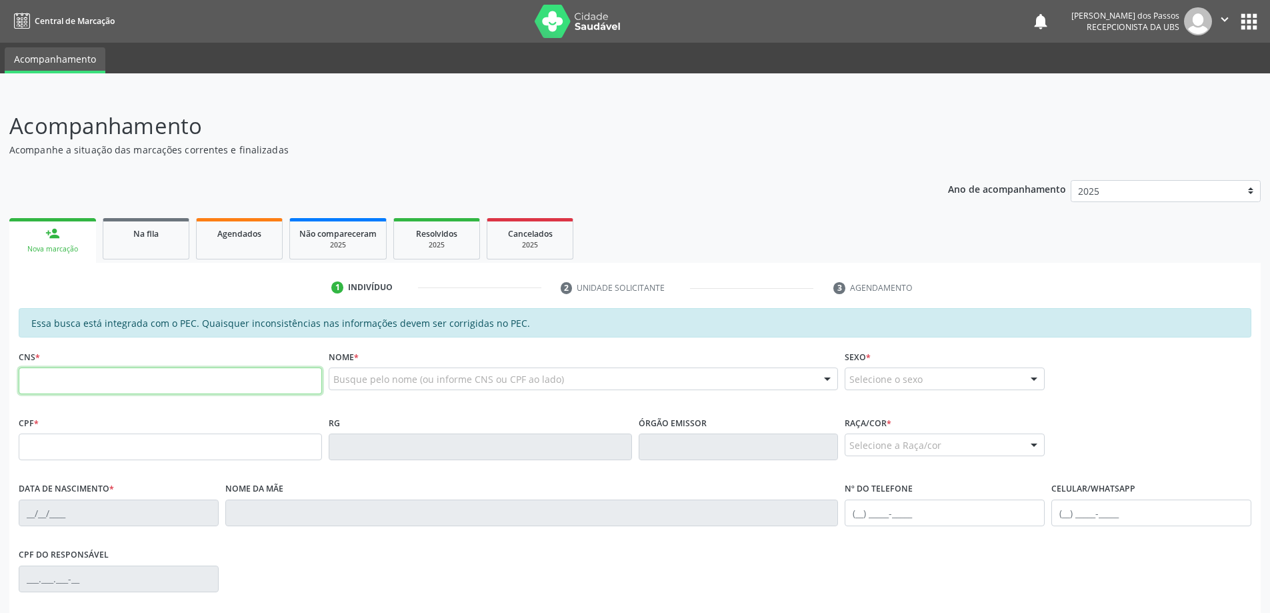
click at [117, 385] on input "text" at bounding box center [170, 380] width 303 height 27
type input "706 7025 8353 3719"
type input "043.704.154-97"
type input "05/09/1968"
type input "Luizinha Emilia de Lima Cordeiro"
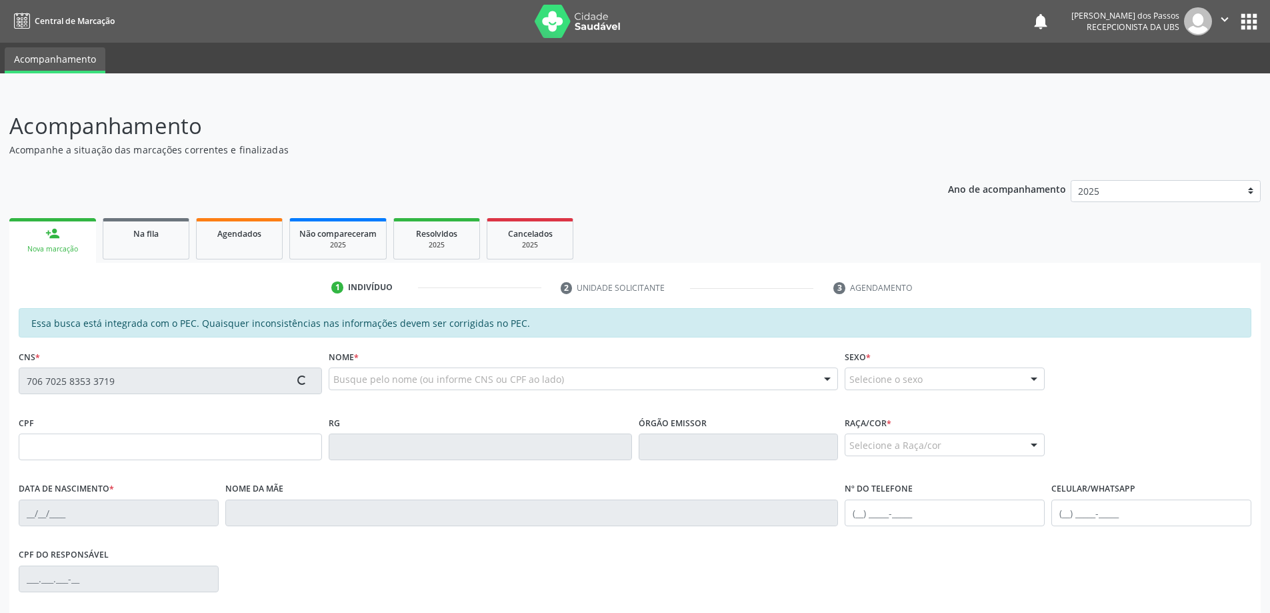
type input "(82) 98826-2076"
type input "16"
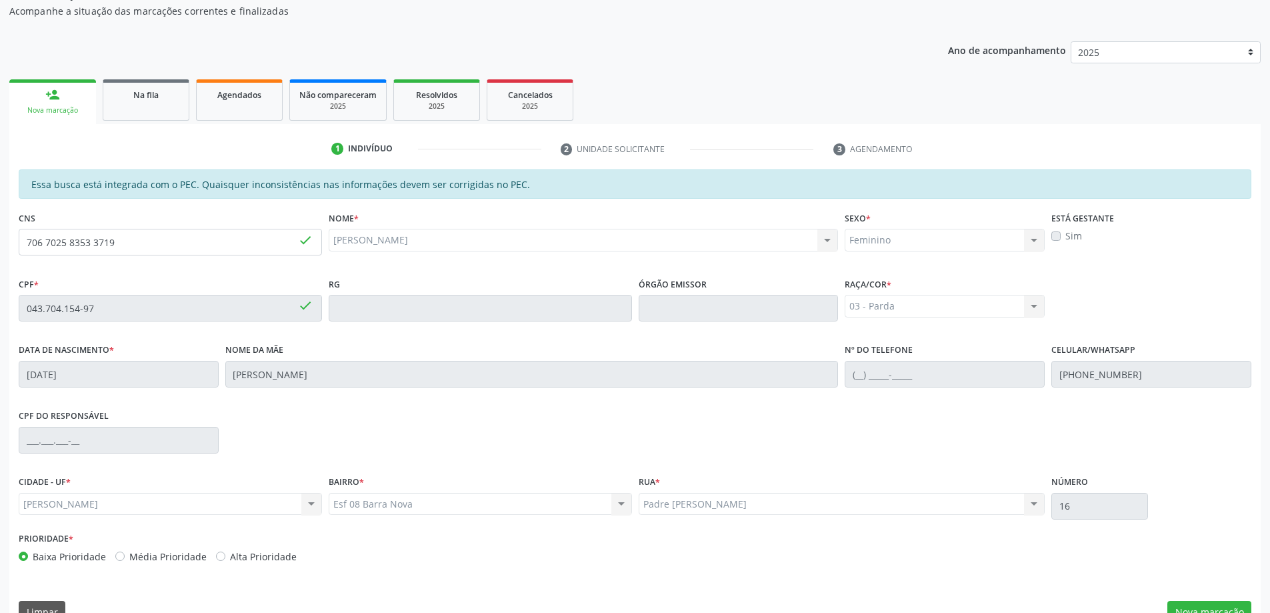
scroll to position [167, 0]
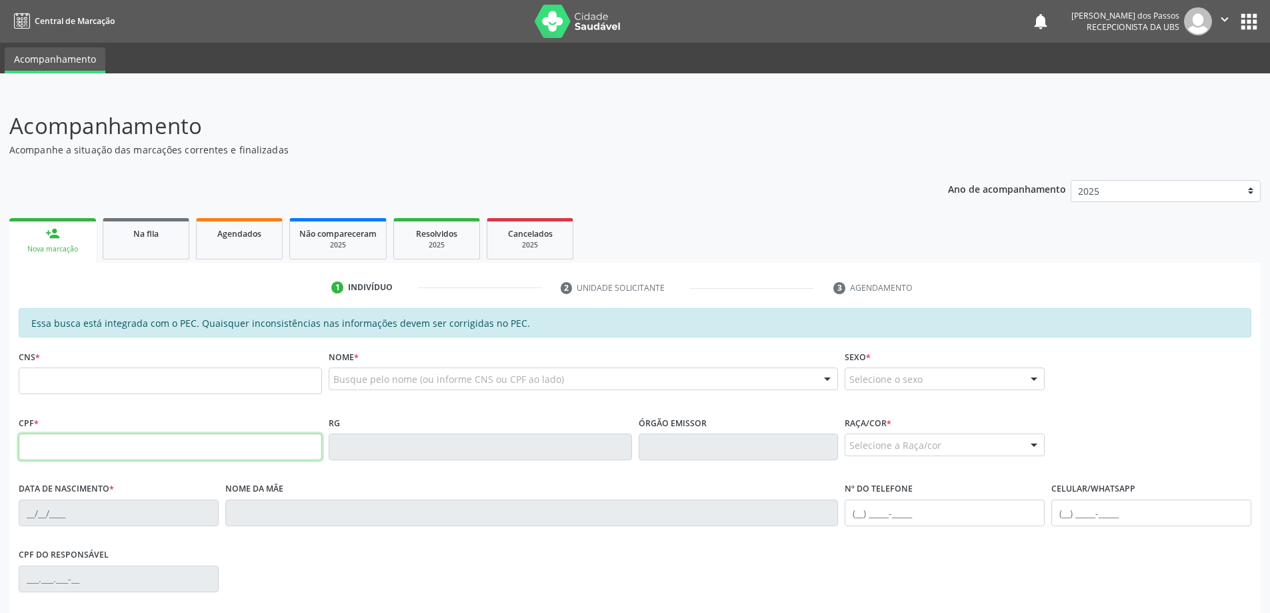
click at [65, 443] on input "text" at bounding box center [170, 446] width 303 height 27
type input "0"
type input "043.704.154-97"
type input "706 7025 8353 3719"
type input "[DATE]"
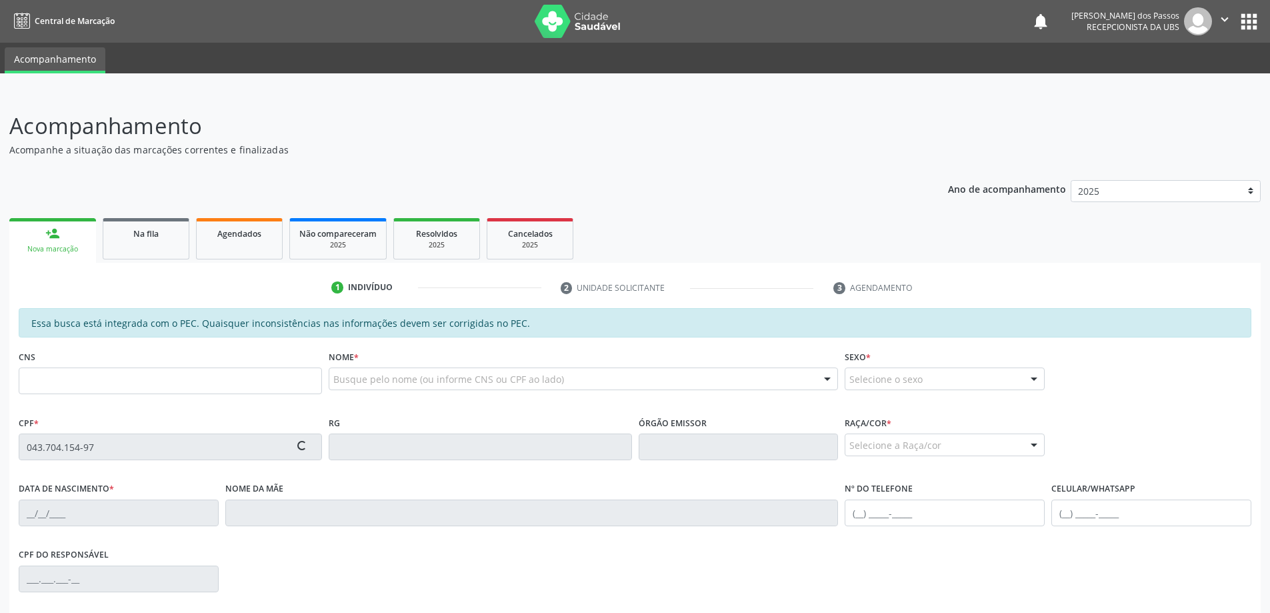
type input "[PERSON_NAME]"
type input "[PHONE_NUMBER]"
type input "16"
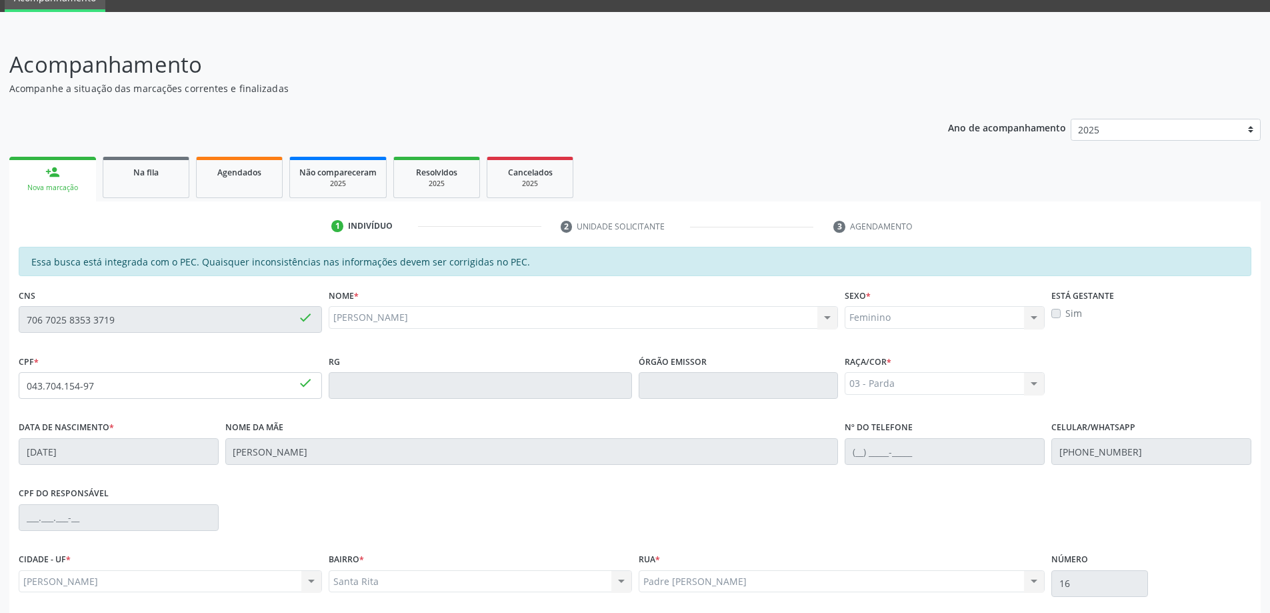
scroll to position [167, 0]
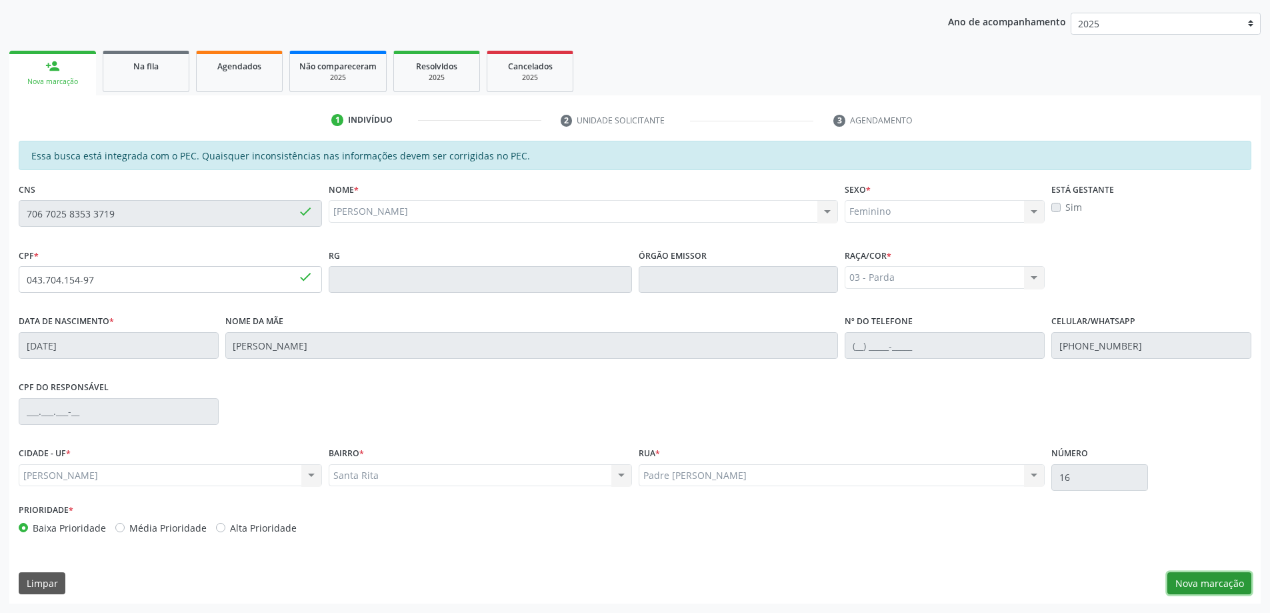
click at [1223, 579] on button "Nova marcação" at bounding box center [1209, 583] width 84 height 23
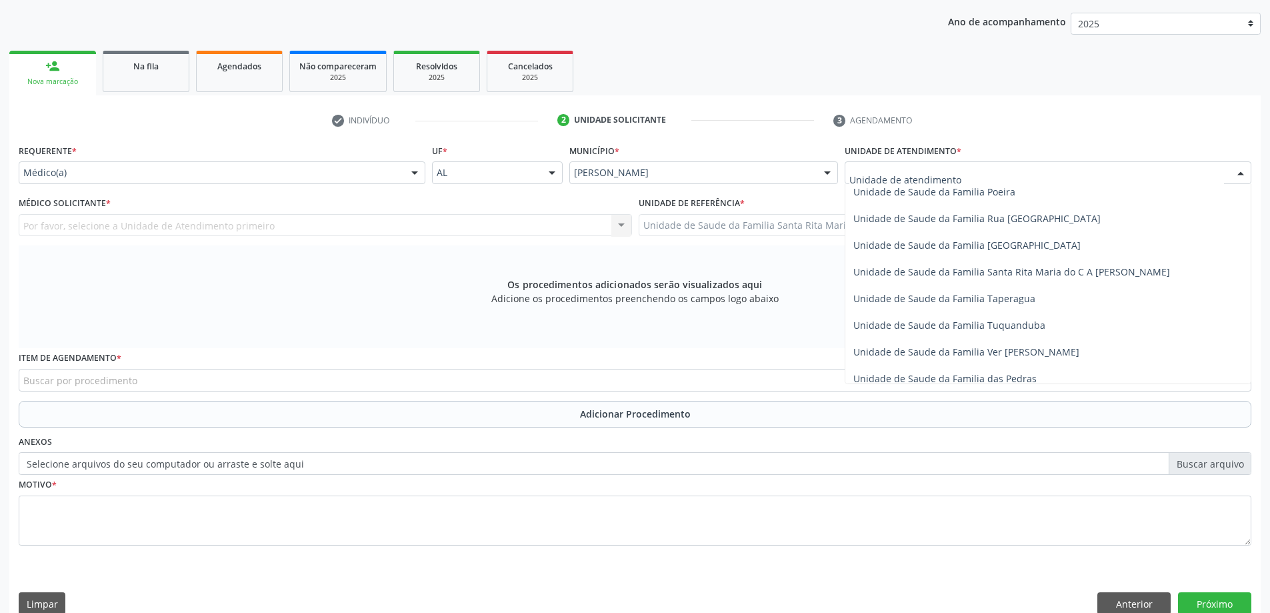
scroll to position [867, 0]
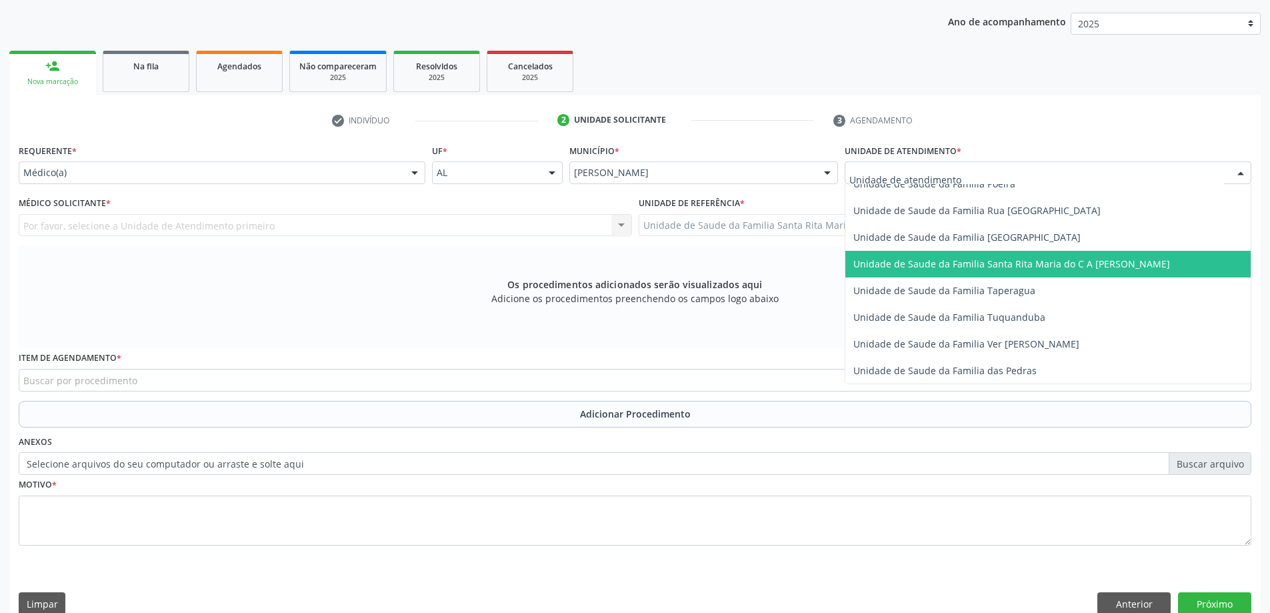
click at [907, 269] on span "Unidade de Saude da Familia Santa Rita Maria do C A [PERSON_NAME]" at bounding box center [1011, 263] width 317 height 13
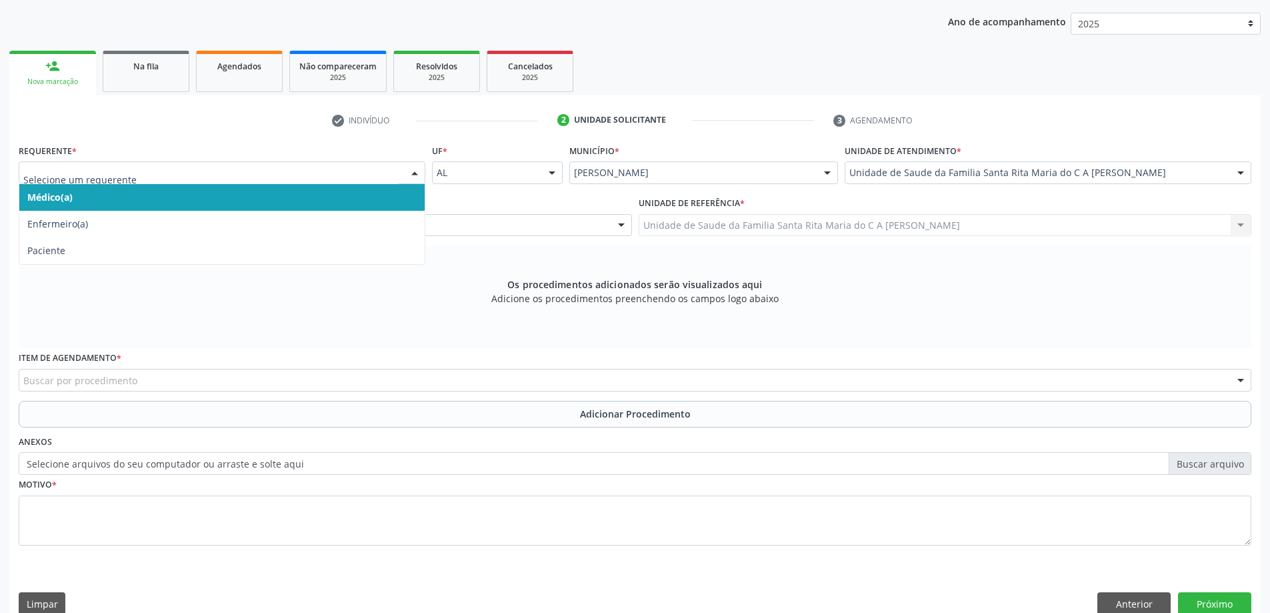
click at [353, 193] on span "Médico(a)" at bounding box center [221, 197] width 405 height 27
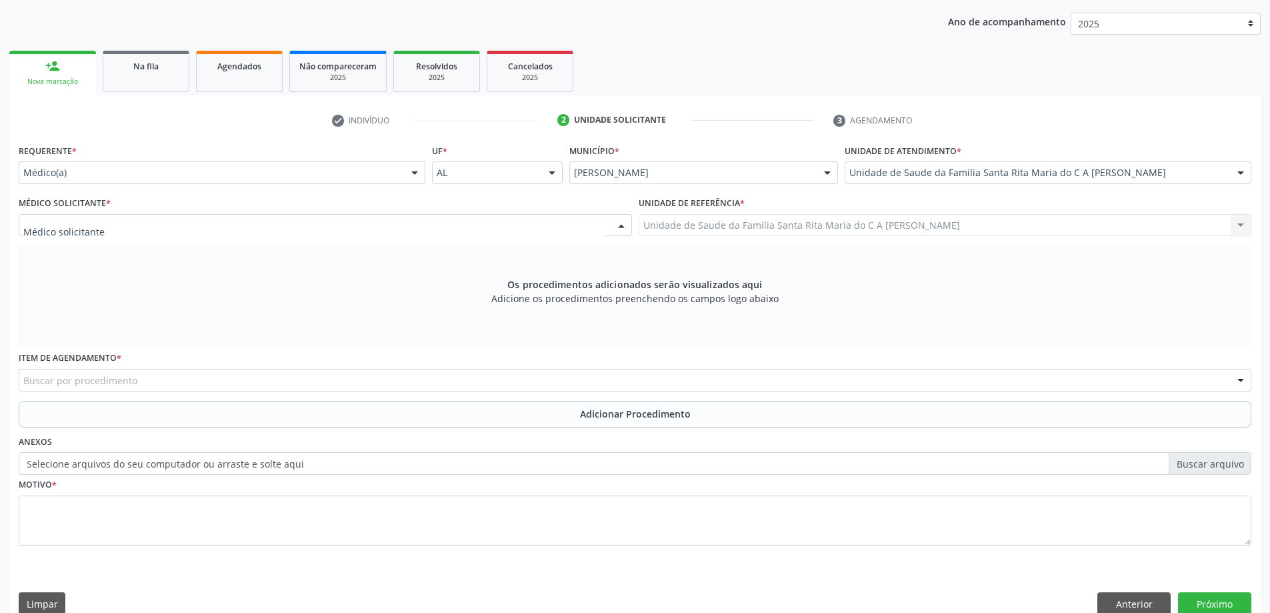
click at [334, 223] on div at bounding box center [325, 225] width 613 height 23
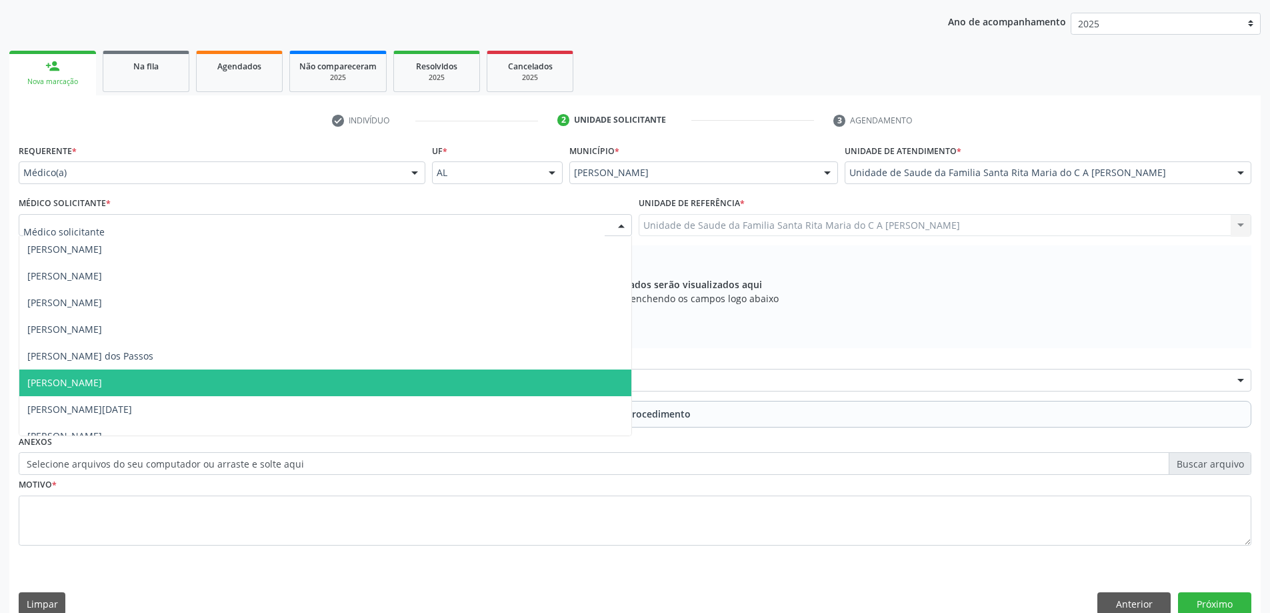
click at [297, 376] on span "[PERSON_NAME]" at bounding box center [325, 382] width 612 height 27
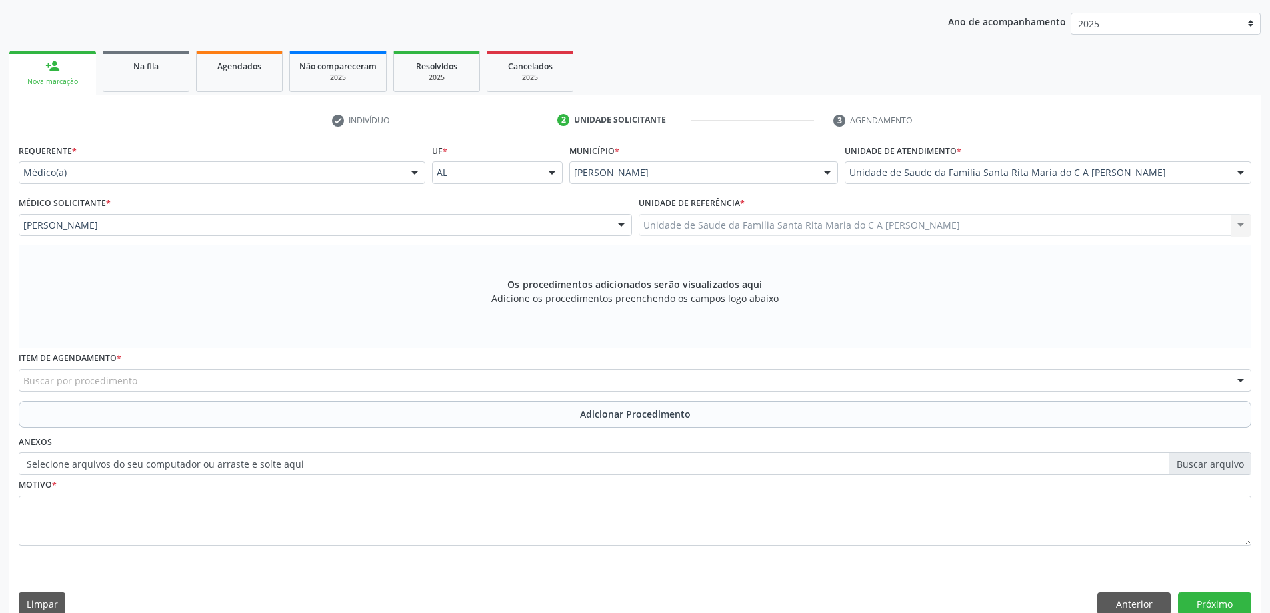
scroll to position [188, 0]
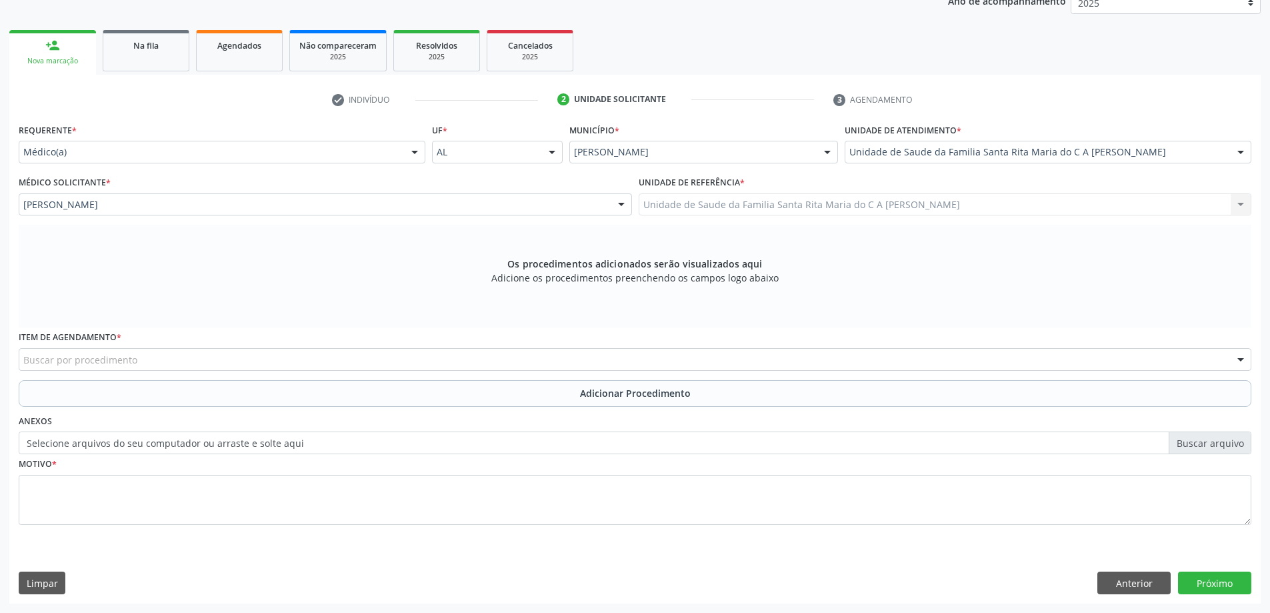
click at [295, 359] on div "Buscar por procedimento" at bounding box center [635, 359] width 1233 height 23
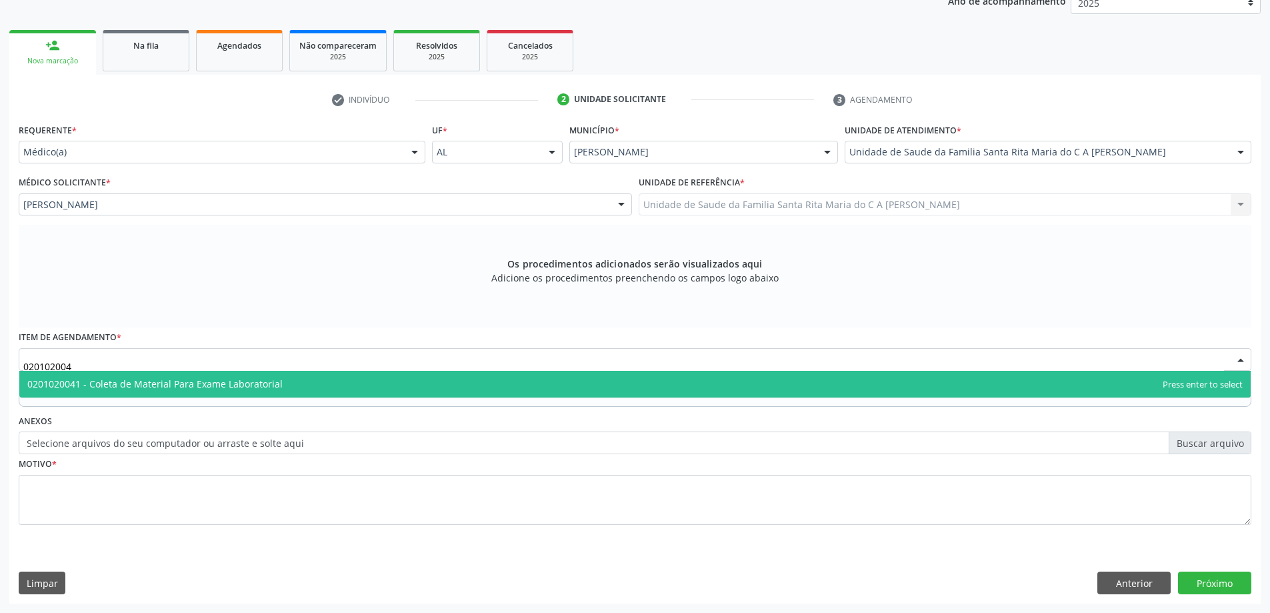
type input "0201020041"
click at [170, 384] on span "0201020041 - Coleta de Material Para Exame Laboratorial" at bounding box center [154, 383] width 255 height 13
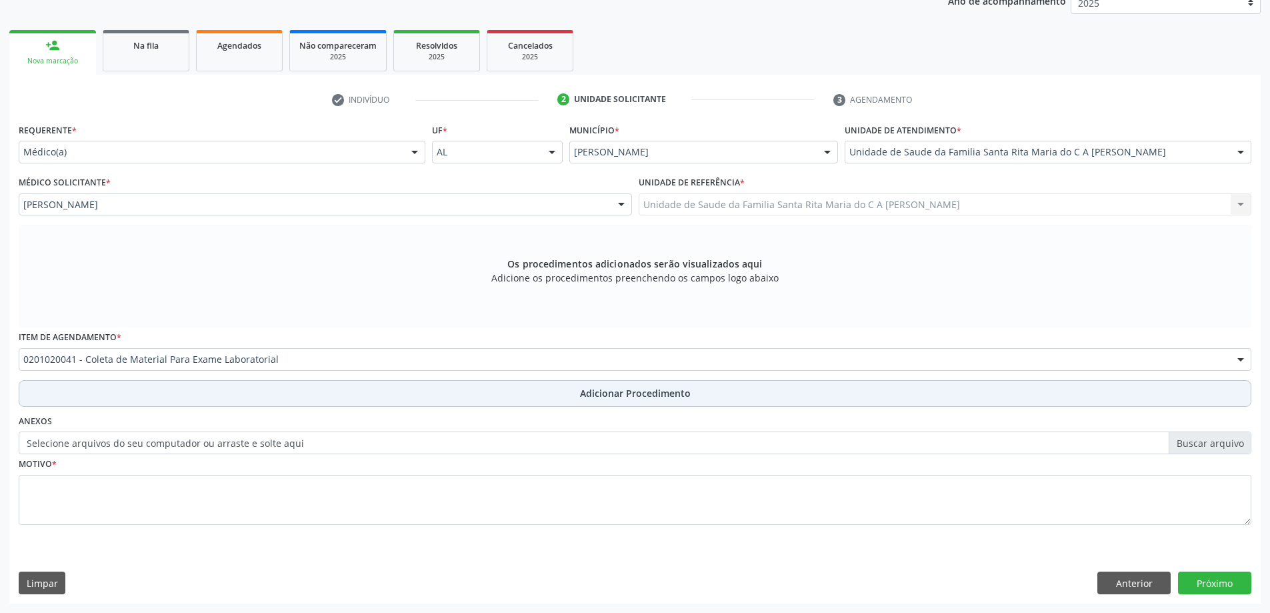
click at [176, 393] on button "Adicionar Procedimento" at bounding box center [635, 393] width 1233 height 27
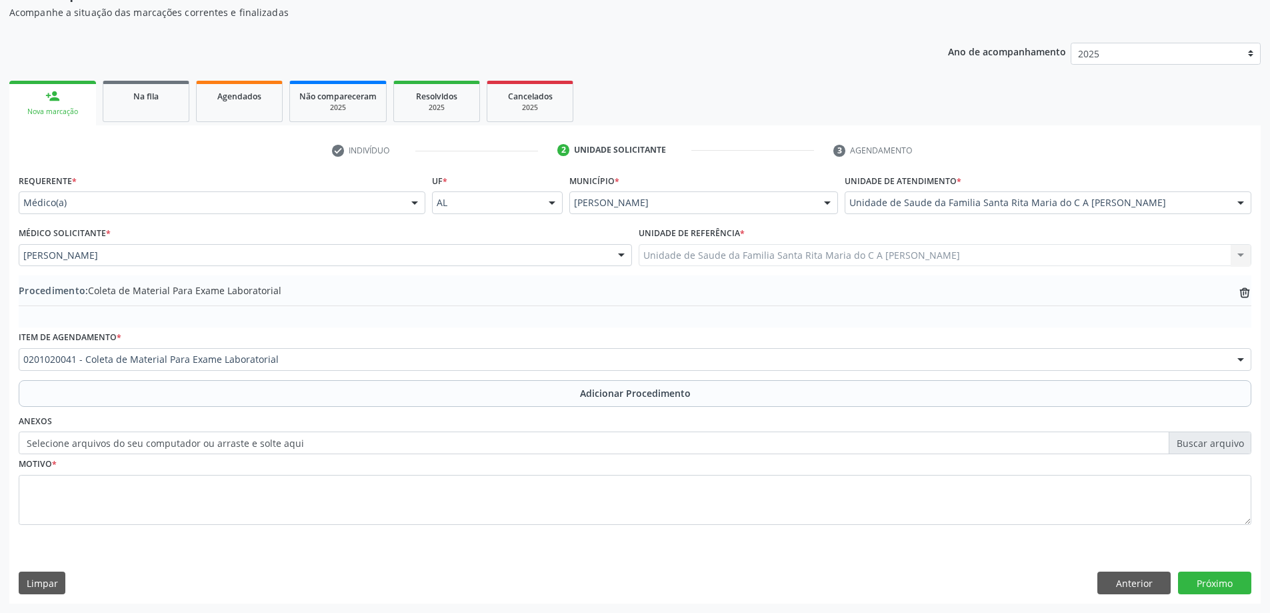
scroll to position [137, 0]
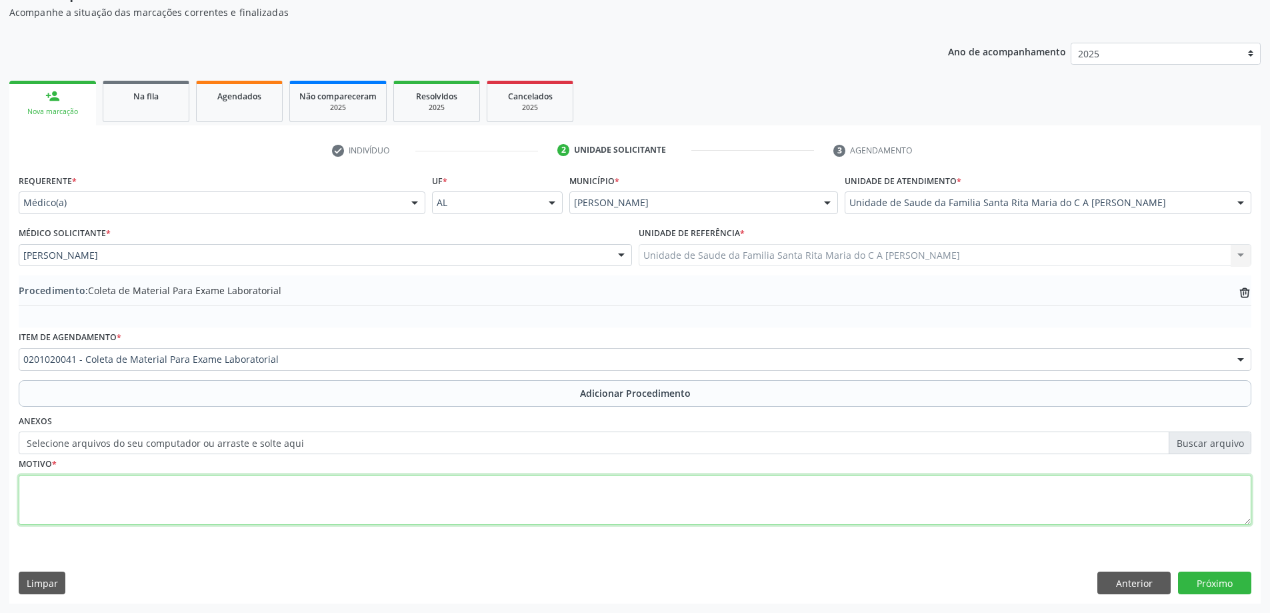
click at [131, 495] on textarea at bounding box center [635, 500] width 1233 height 51
type textarea "rotina"
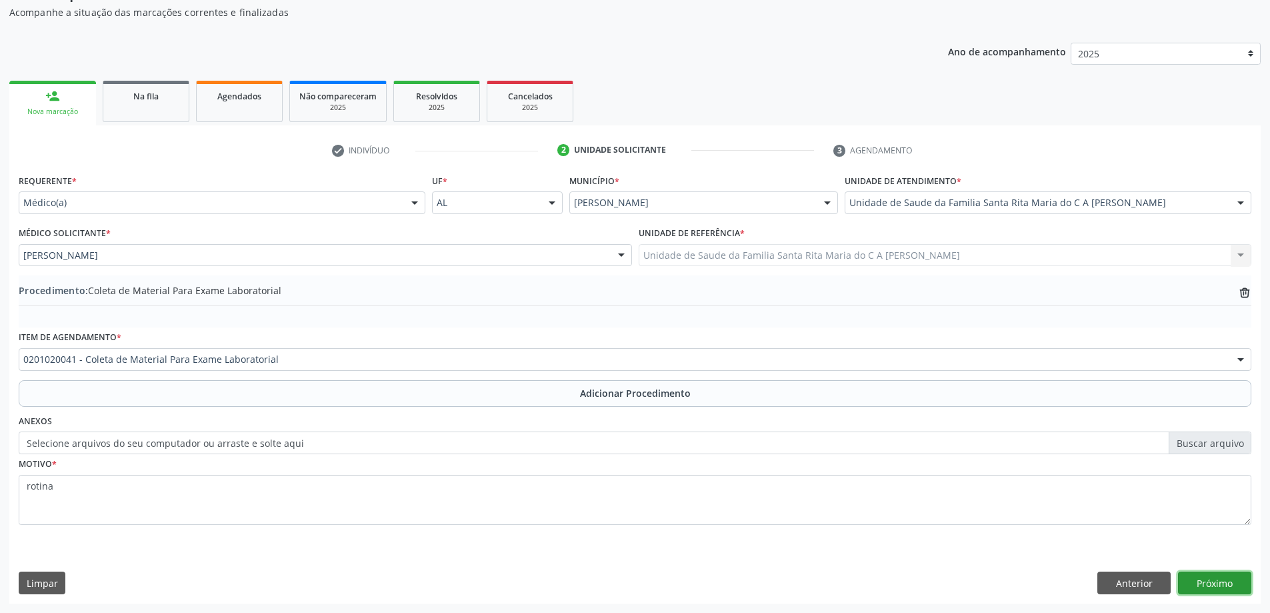
click at [1205, 585] on button "Próximo" at bounding box center [1214, 582] width 73 height 23
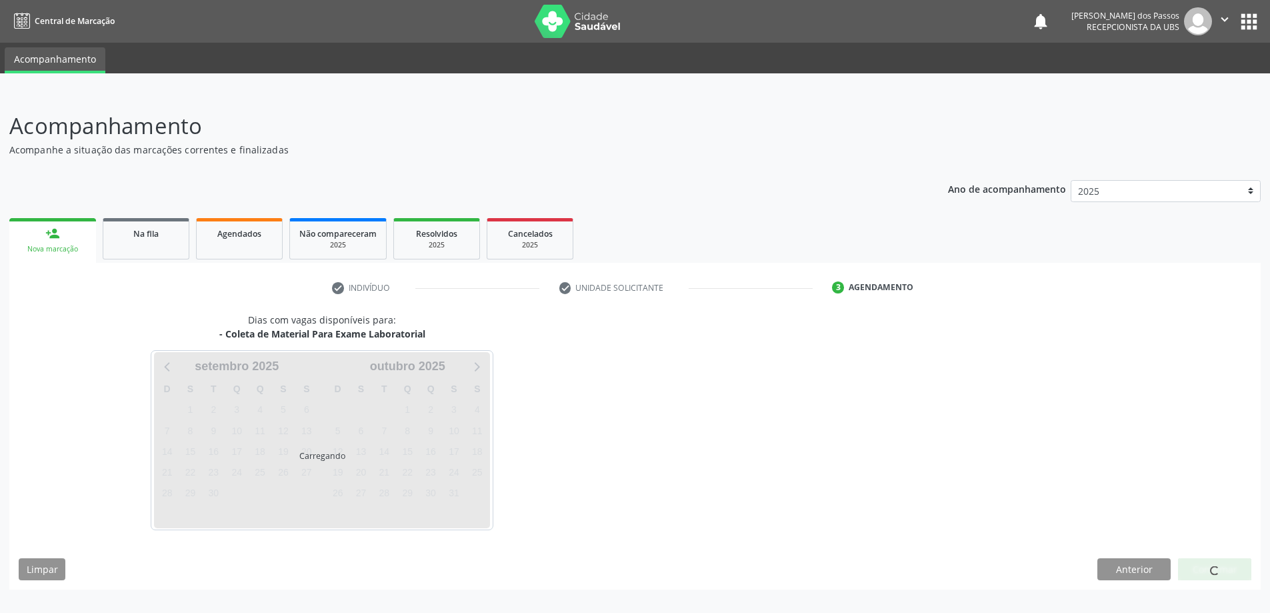
scroll to position [0, 0]
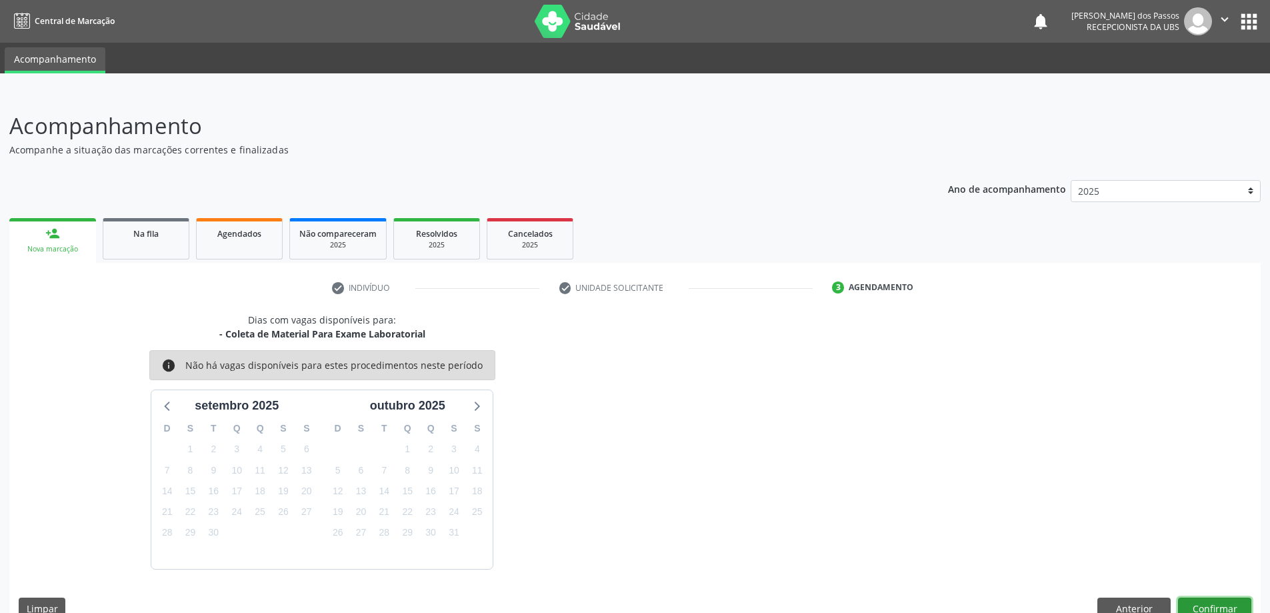
click at [1193, 607] on button "Confirmar" at bounding box center [1214, 608] width 73 height 23
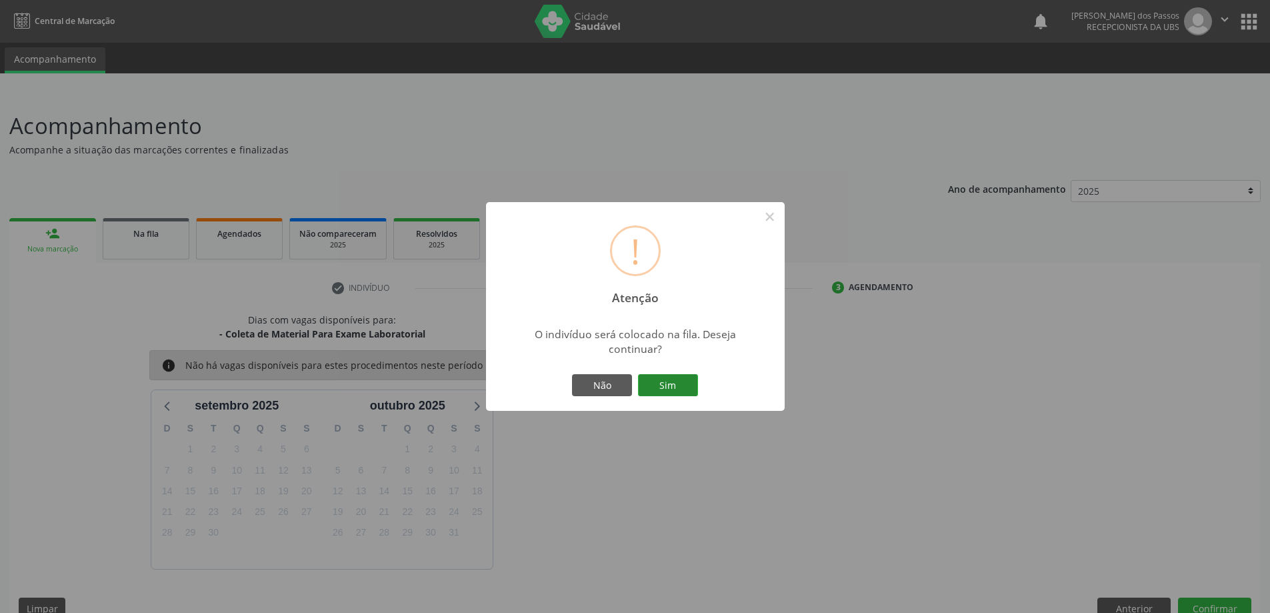
click at [668, 387] on button "Sim" at bounding box center [668, 385] width 60 height 23
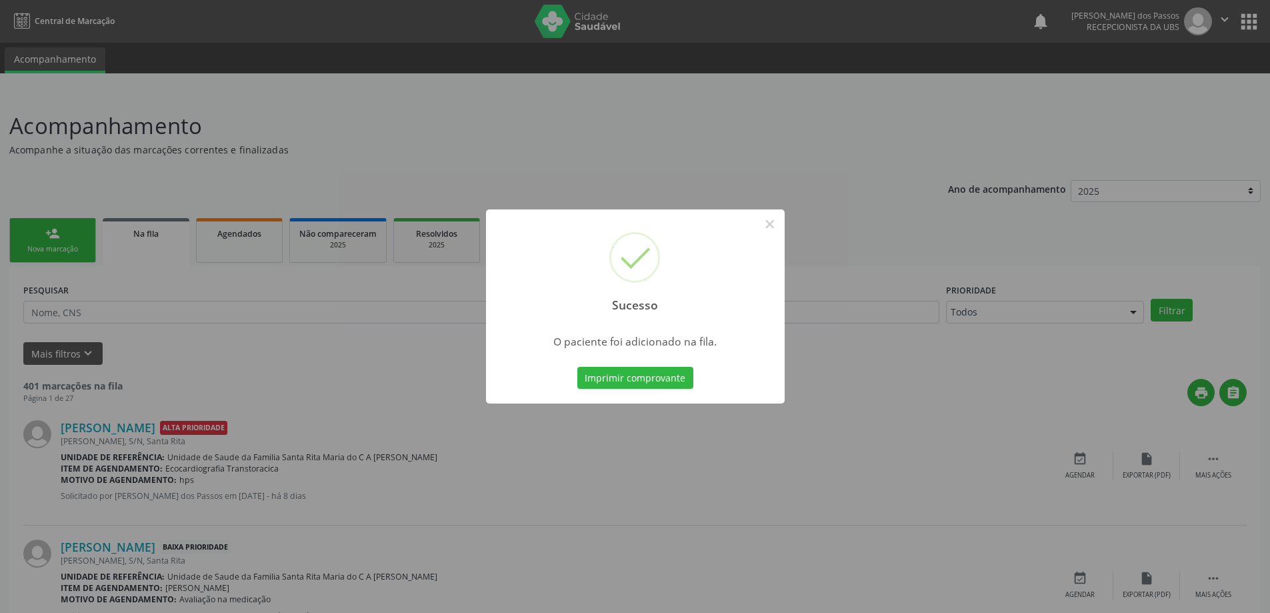
click at [668, 387] on button "Imprimir comprovante" at bounding box center [635, 378] width 116 height 23
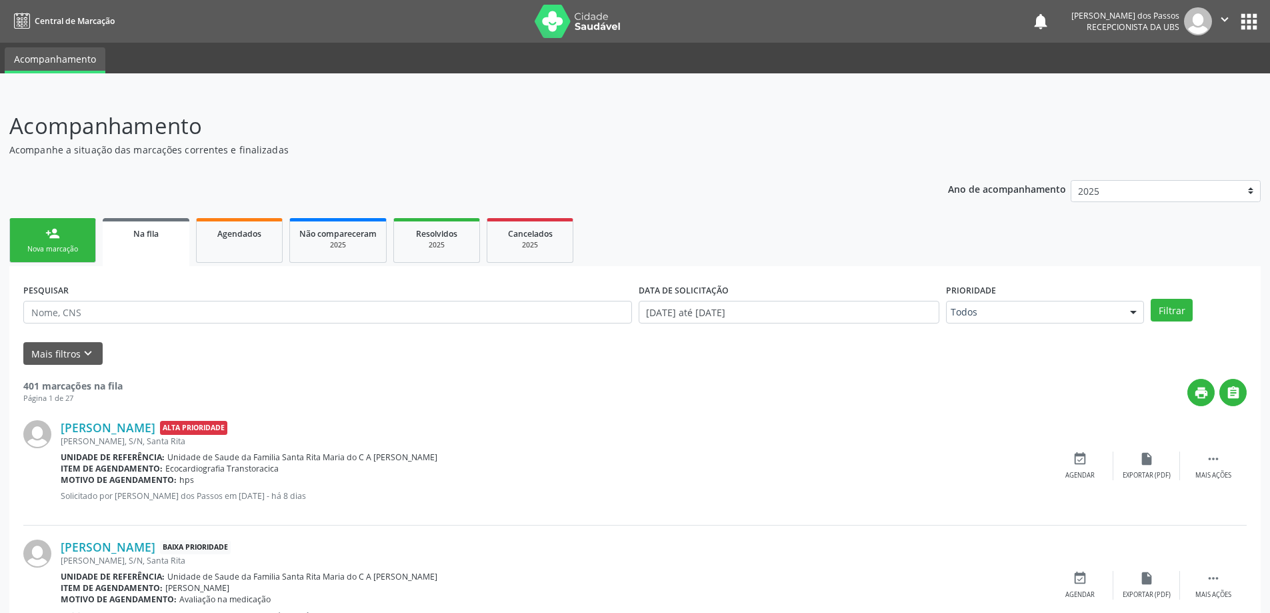
click at [54, 244] on div "Nova marcação" at bounding box center [52, 249] width 67 height 10
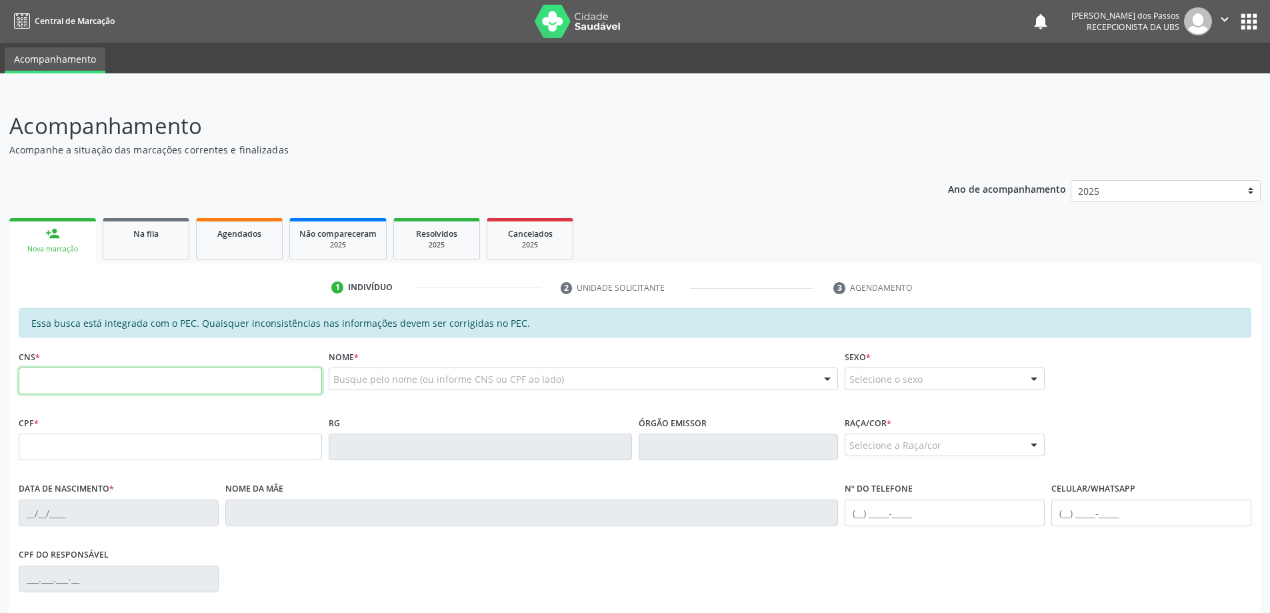
click at [107, 387] on input "text" at bounding box center [170, 380] width 303 height 27
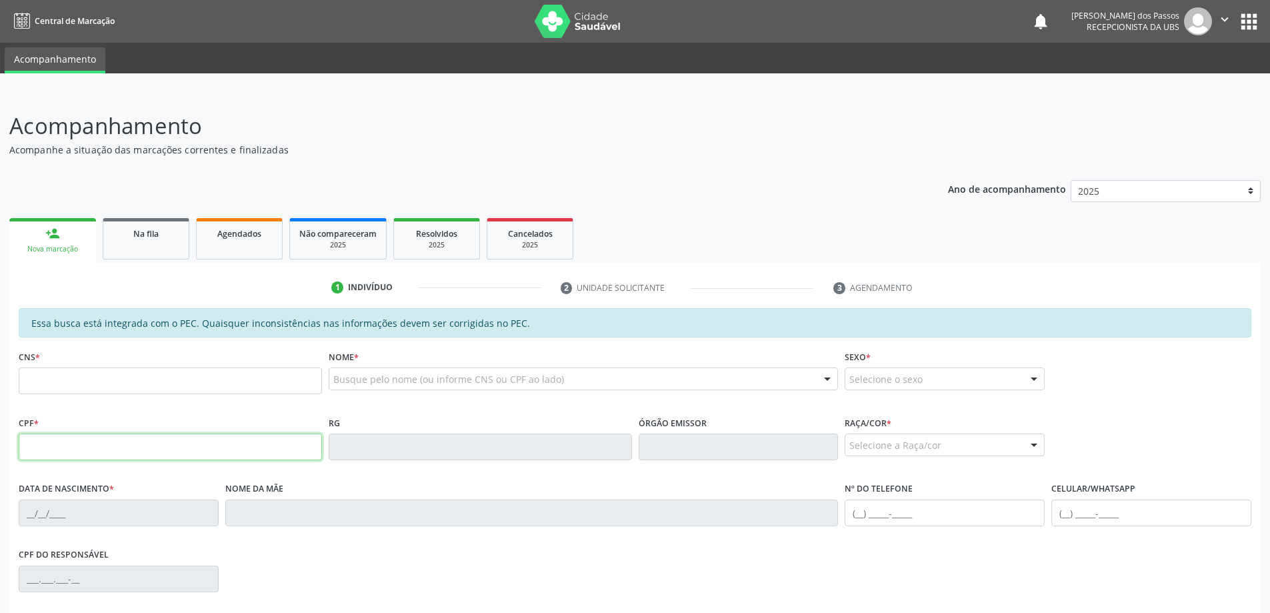
click at [68, 447] on input "text" at bounding box center [170, 446] width 303 height 27
type input "150.139.714-11"
type input "898 0027 9148 6455"
type input "[DATE]"
type input "[PERSON_NAME]"
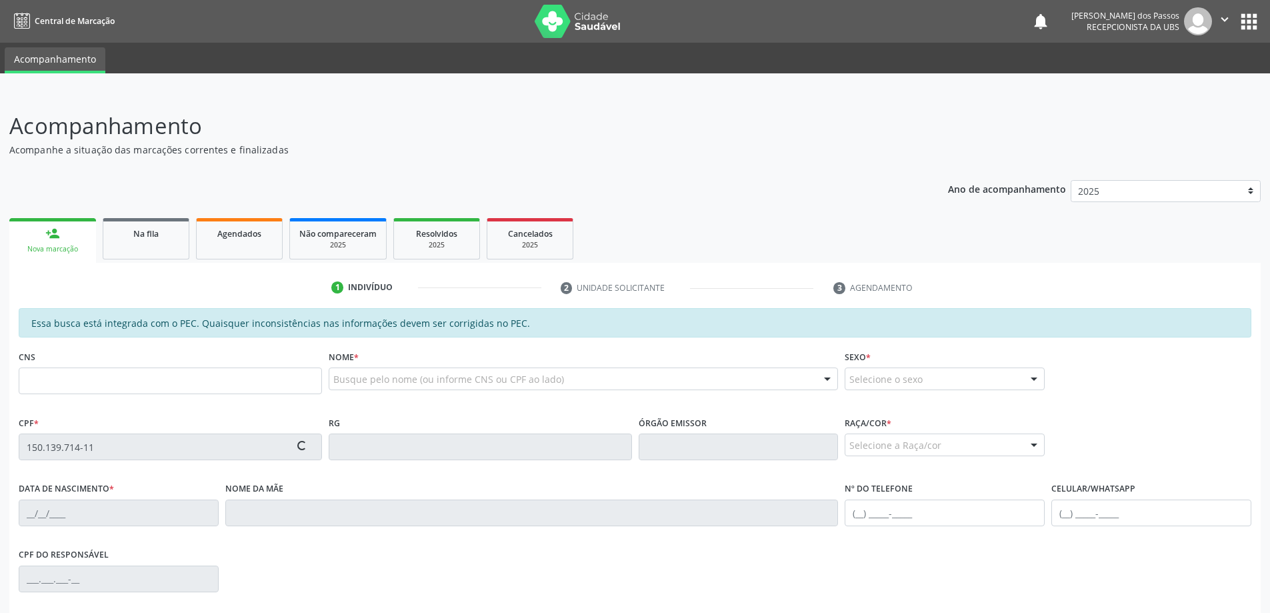
type input "[PHONE_NUMBER]"
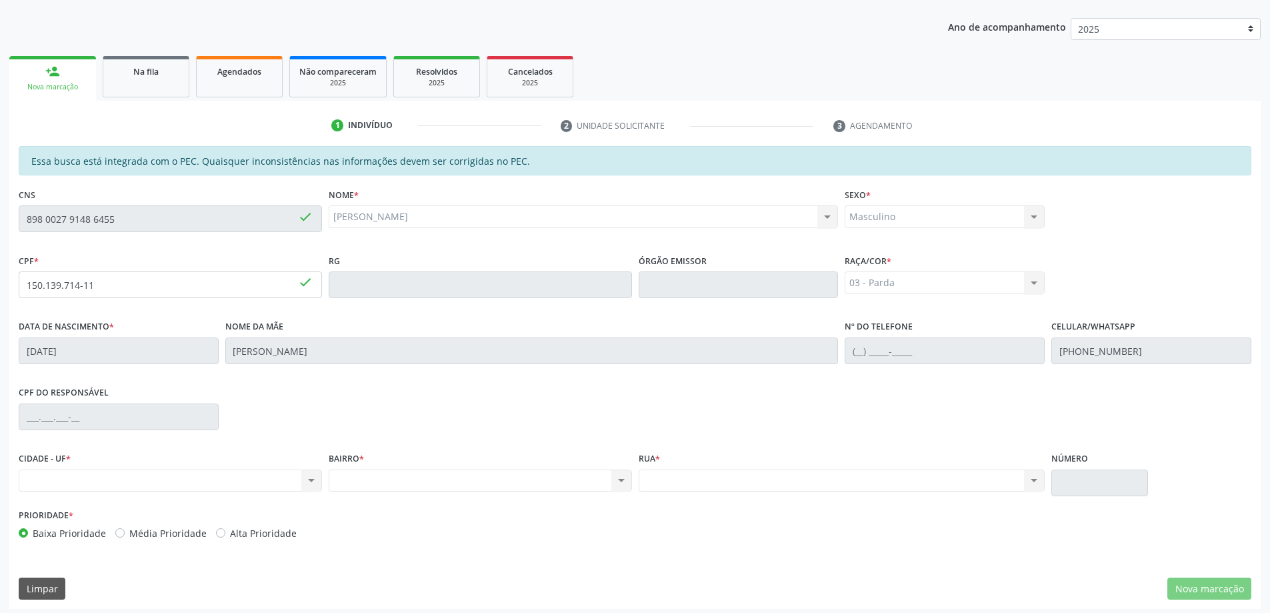
scroll to position [167, 0]
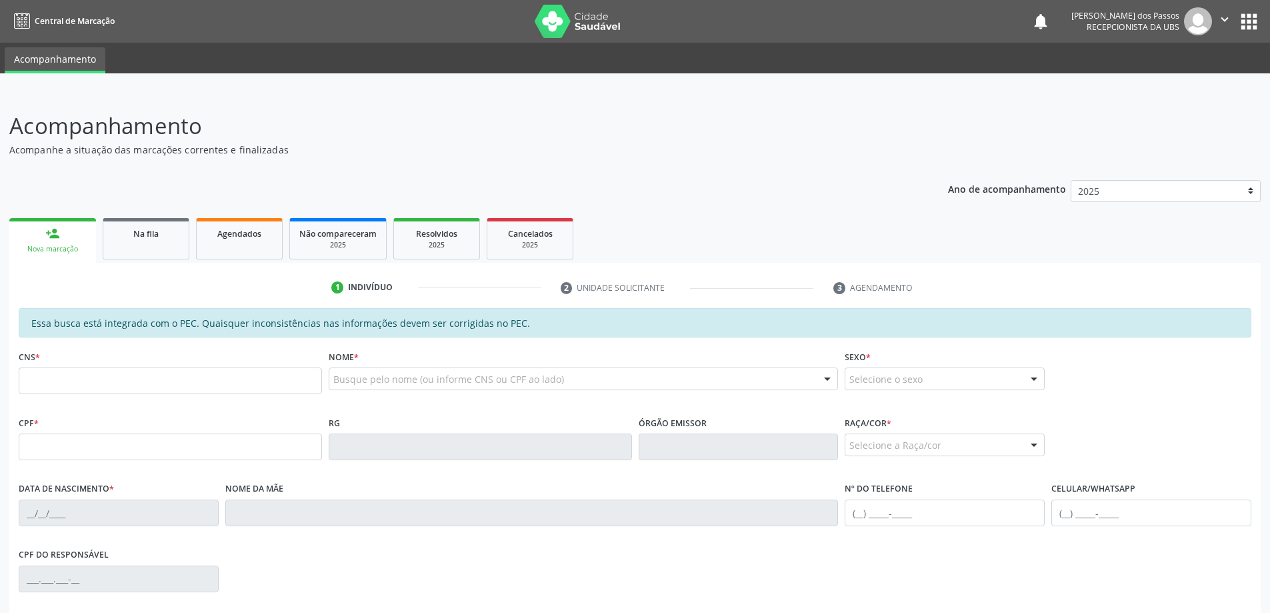
click at [59, 240] on div "person_add" at bounding box center [52, 233] width 15 height 15
click at [63, 381] on input "text" at bounding box center [170, 380] width 303 height 27
click at [53, 441] on input "text" at bounding box center [170, 446] width 303 height 27
type input "150.139.714-11"
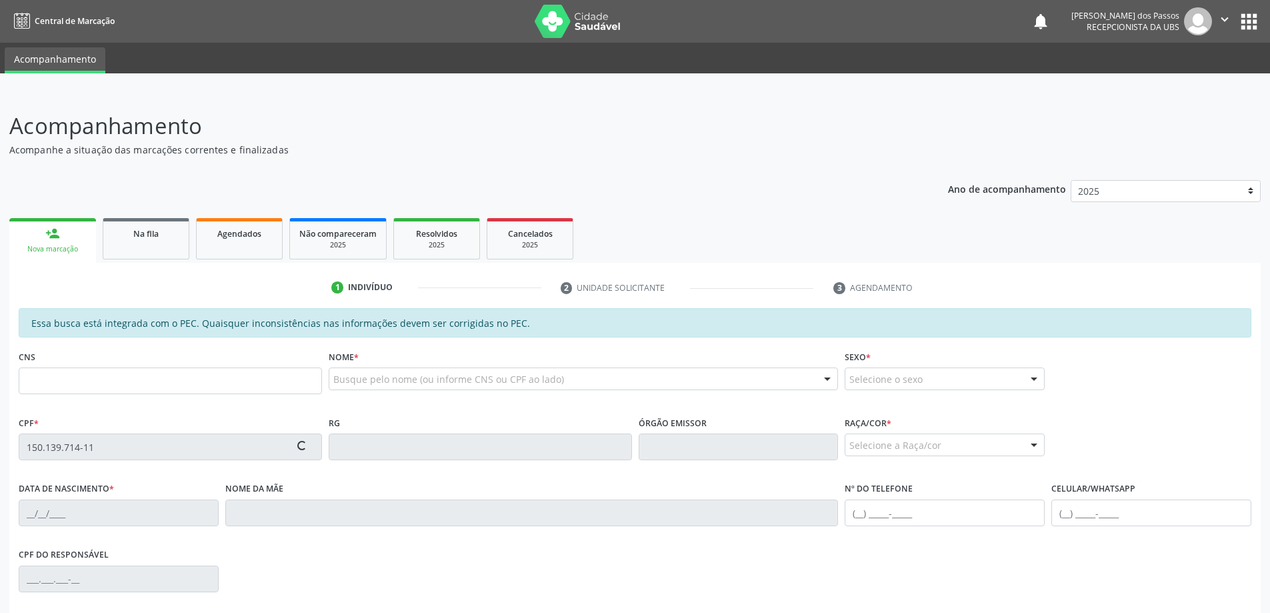
type input "898 0027 9148 6455"
type input "04/01/2010"
type input "Flavia da Silva França"
type input "(82) 99394-4215"
type input "S/N"
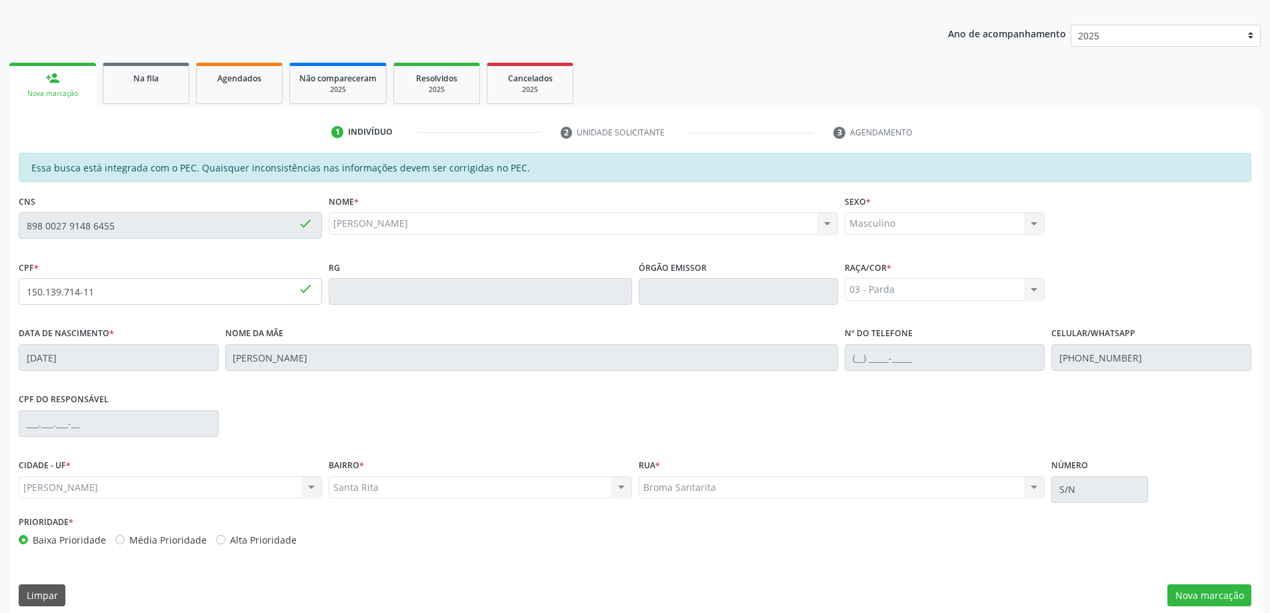
scroll to position [167, 0]
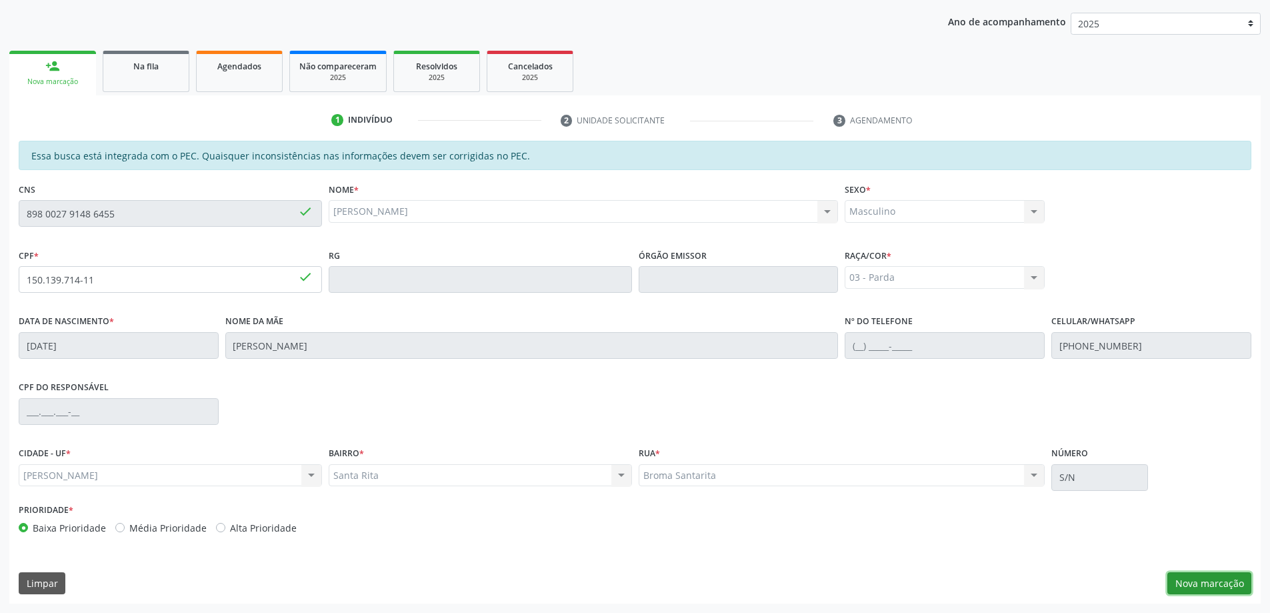
click at [1208, 585] on button "Nova marcação" at bounding box center [1209, 583] width 84 height 23
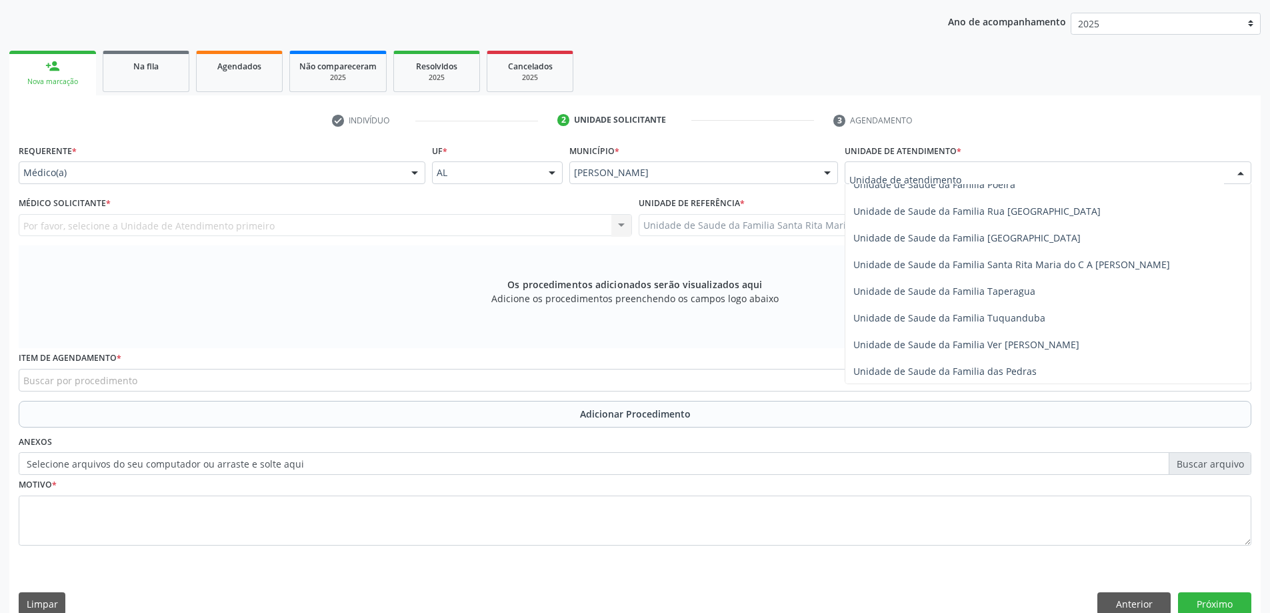
scroll to position [867, 0]
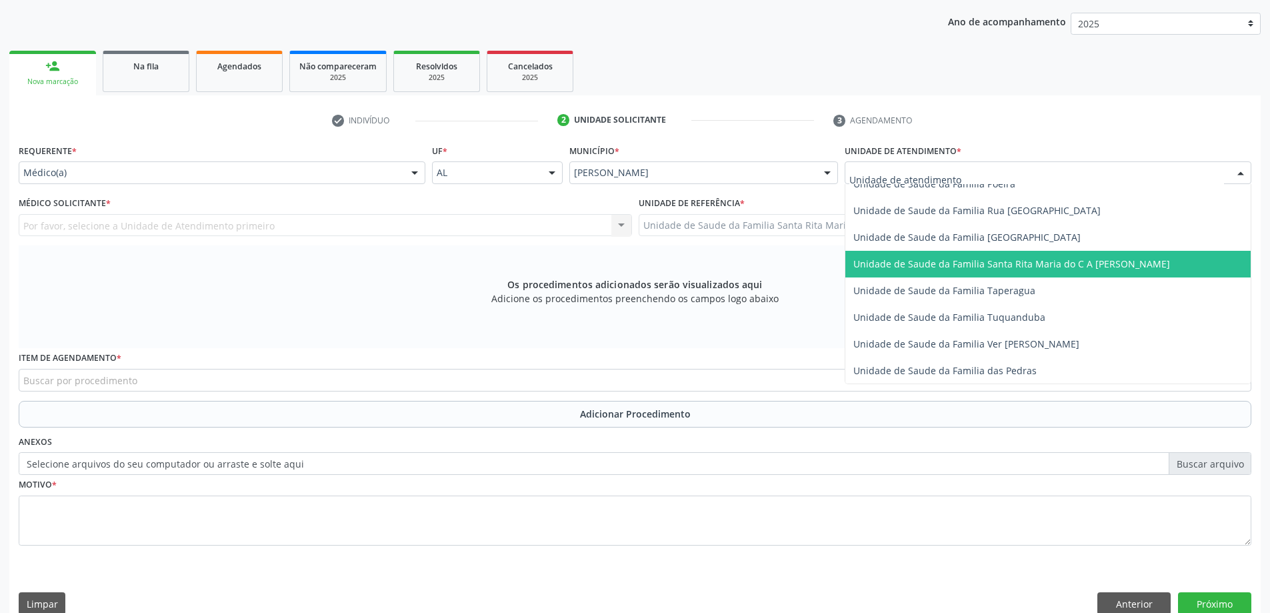
click at [925, 267] on span "Unidade de Saude da Familia Santa Rita Maria do C A [PERSON_NAME]" at bounding box center [1011, 263] width 317 height 13
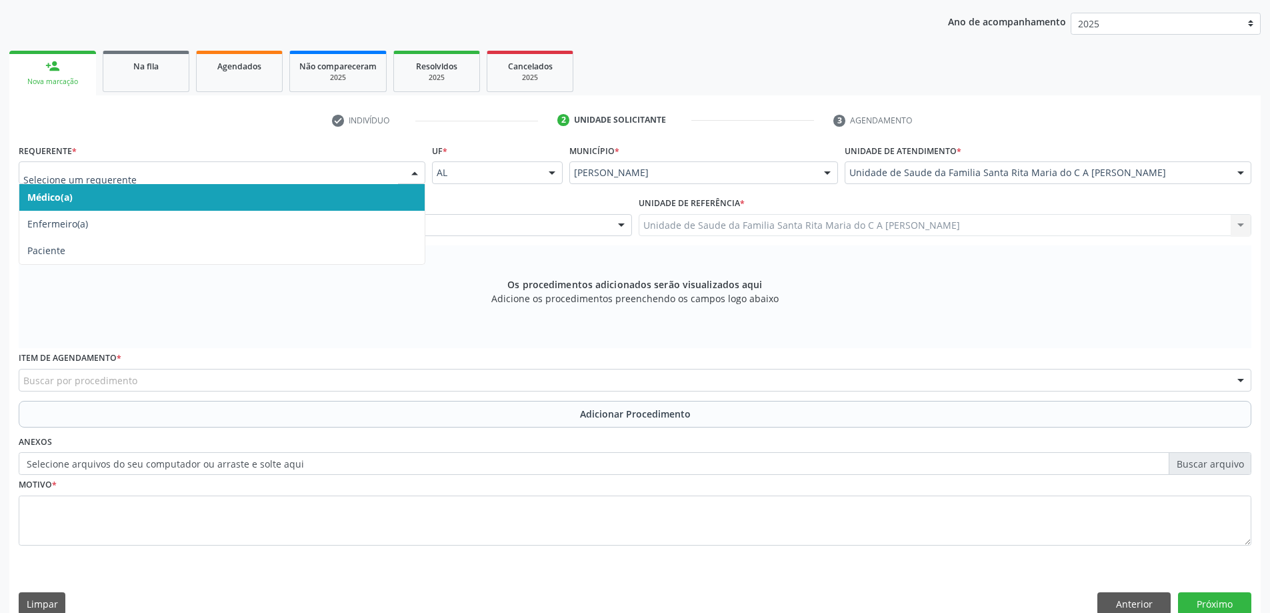
click at [129, 200] on span "Médico(a)" at bounding box center [221, 197] width 405 height 27
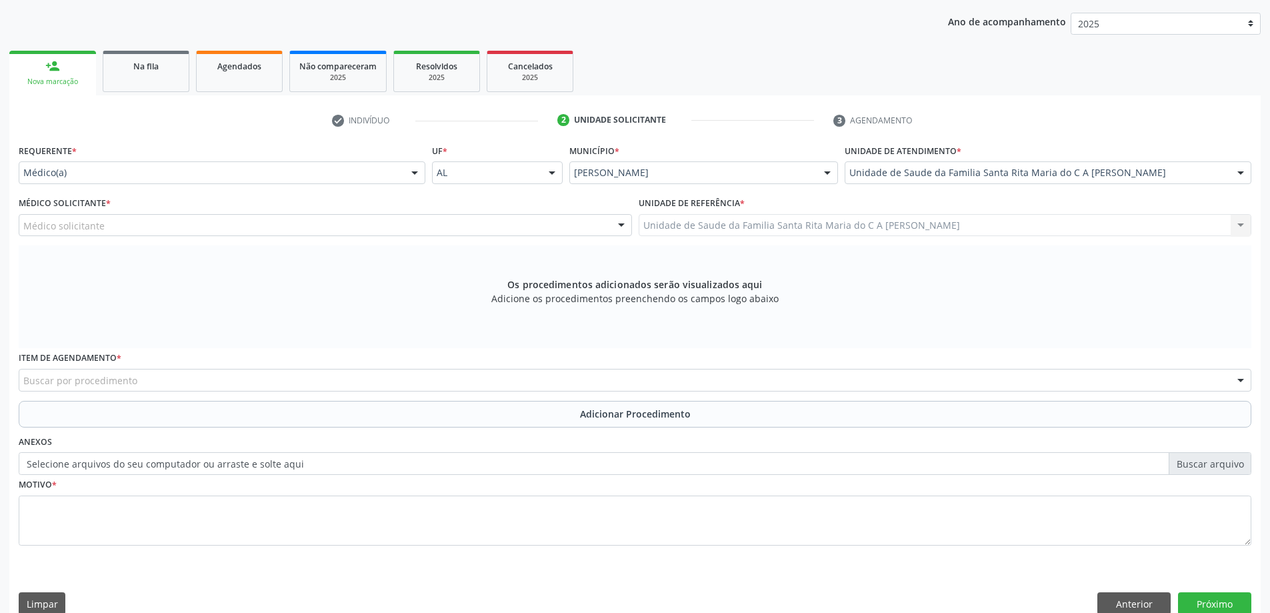
click at [129, 225] on div "Médico solicitante" at bounding box center [325, 225] width 613 height 23
type input "0"
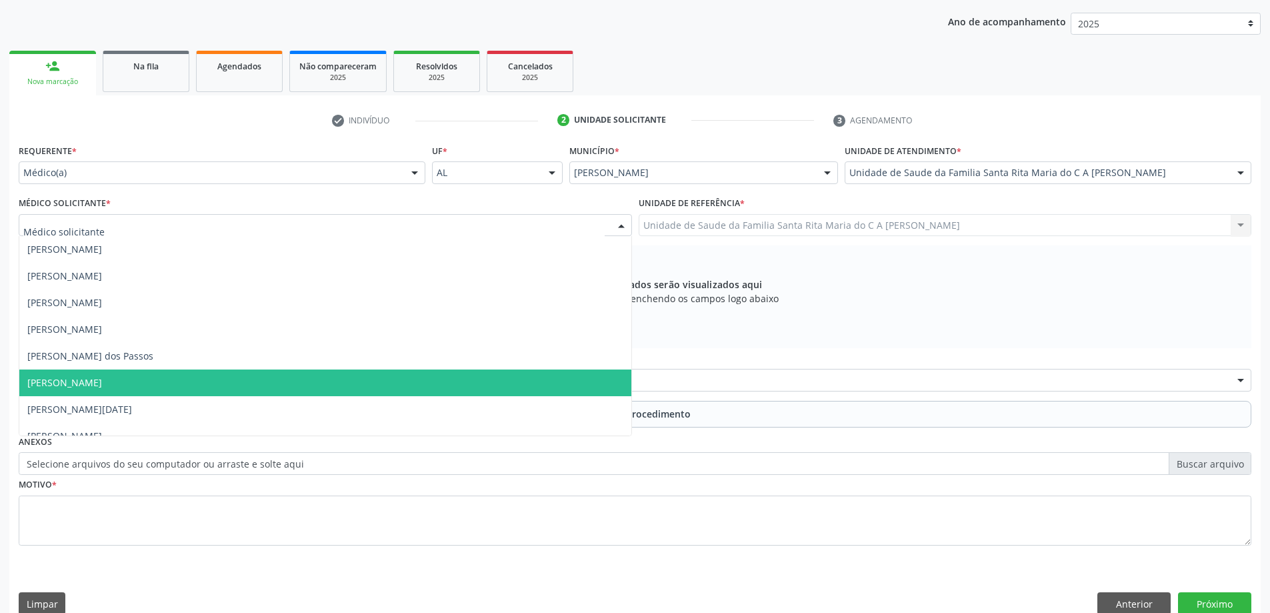
click at [165, 379] on span "[PERSON_NAME]" at bounding box center [325, 382] width 612 height 27
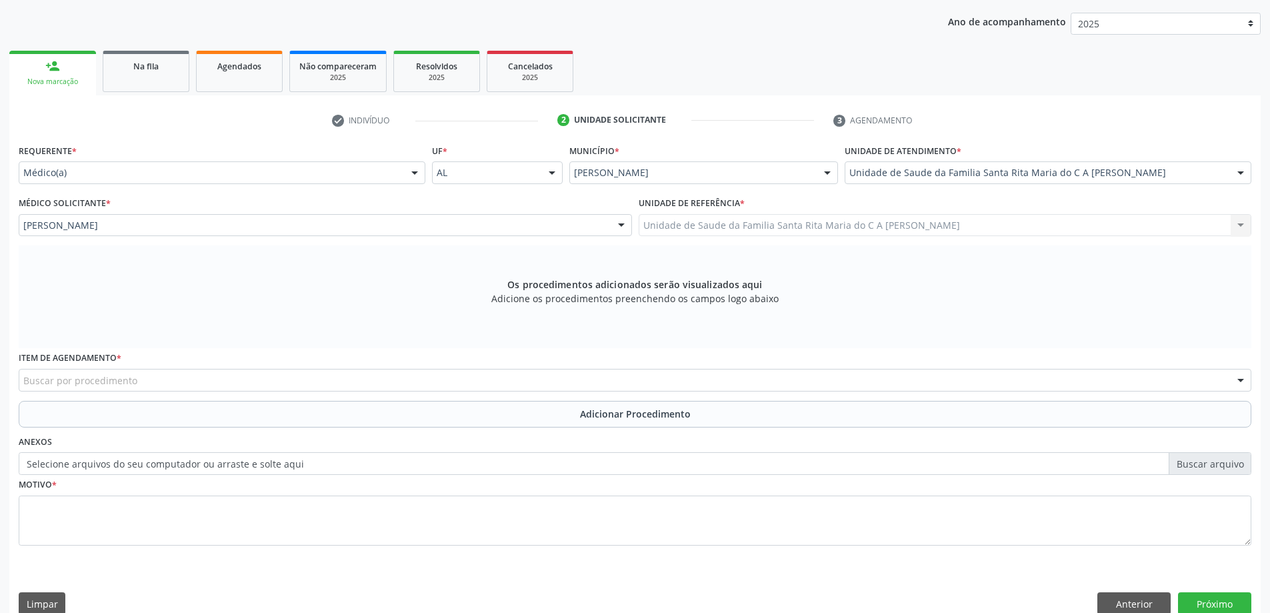
click at [145, 381] on div "Buscar por procedimento" at bounding box center [635, 380] width 1233 height 23
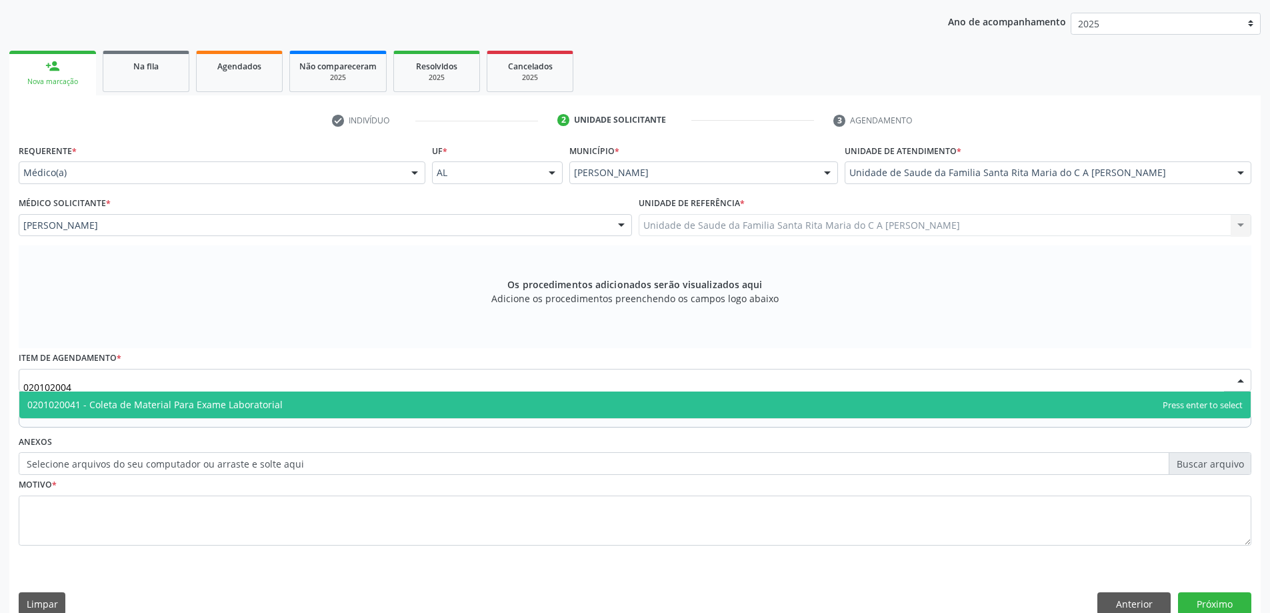
type input "0201020041"
click at [139, 401] on span "0201020041 - Coleta de Material Para Exame Laboratorial" at bounding box center [154, 404] width 255 height 13
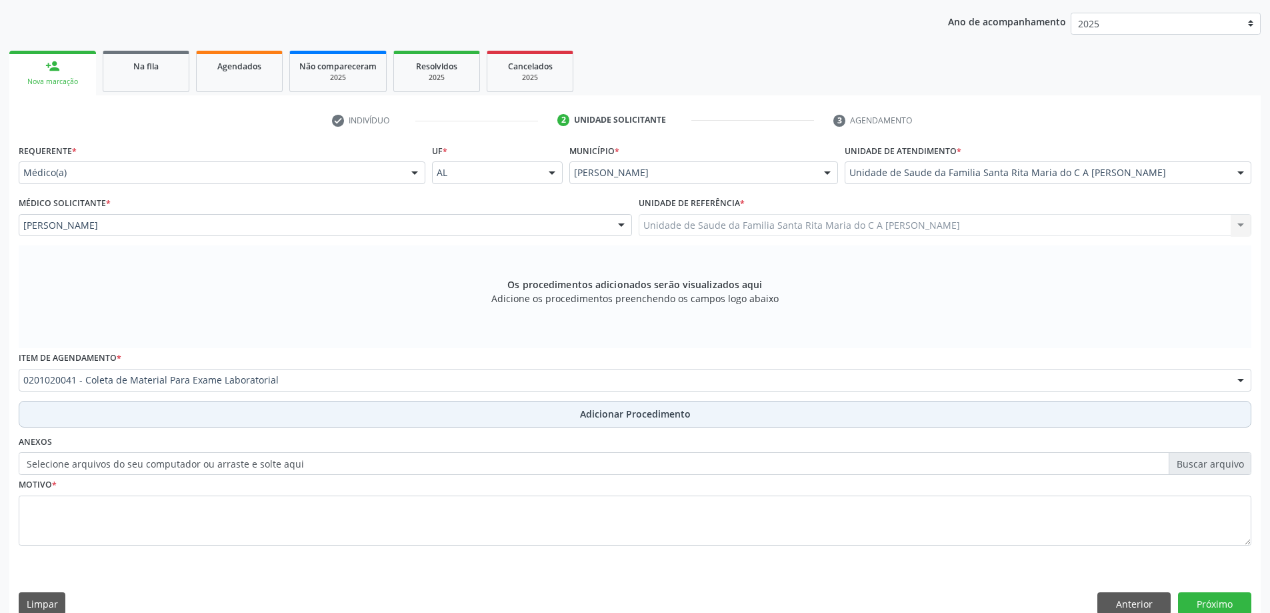
click at [155, 416] on button "Adicionar Procedimento" at bounding box center [635, 414] width 1233 height 27
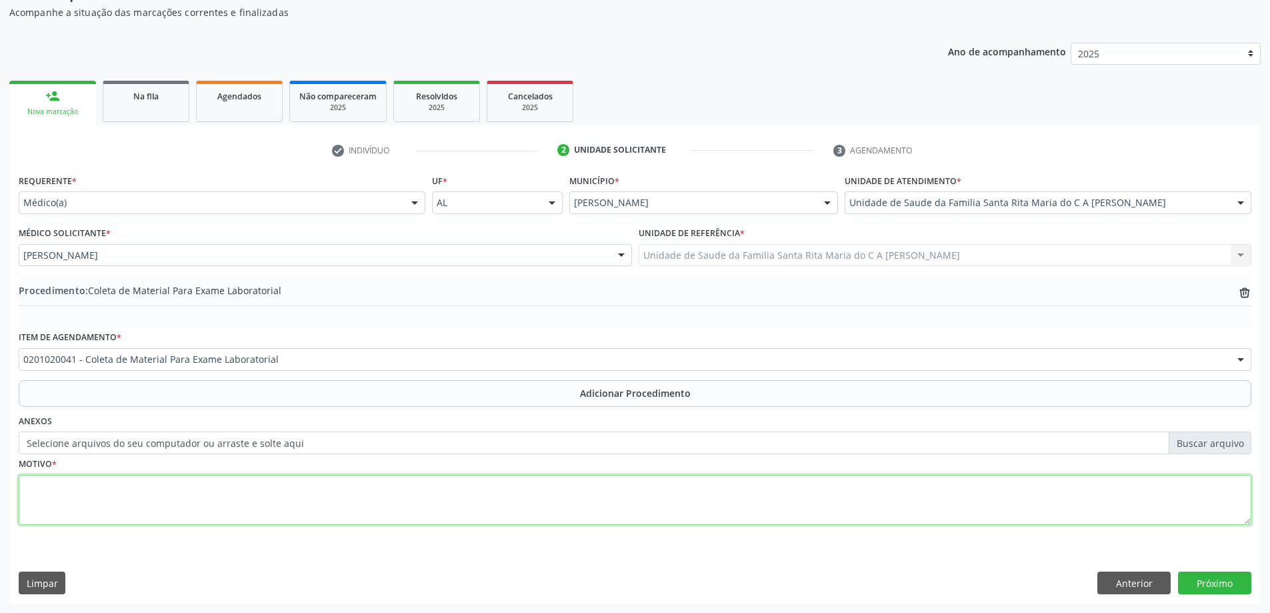
click at [142, 499] on textarea at bounding box center [635, 500] width 1233 height 51
type textarea "aumento da mama direita"
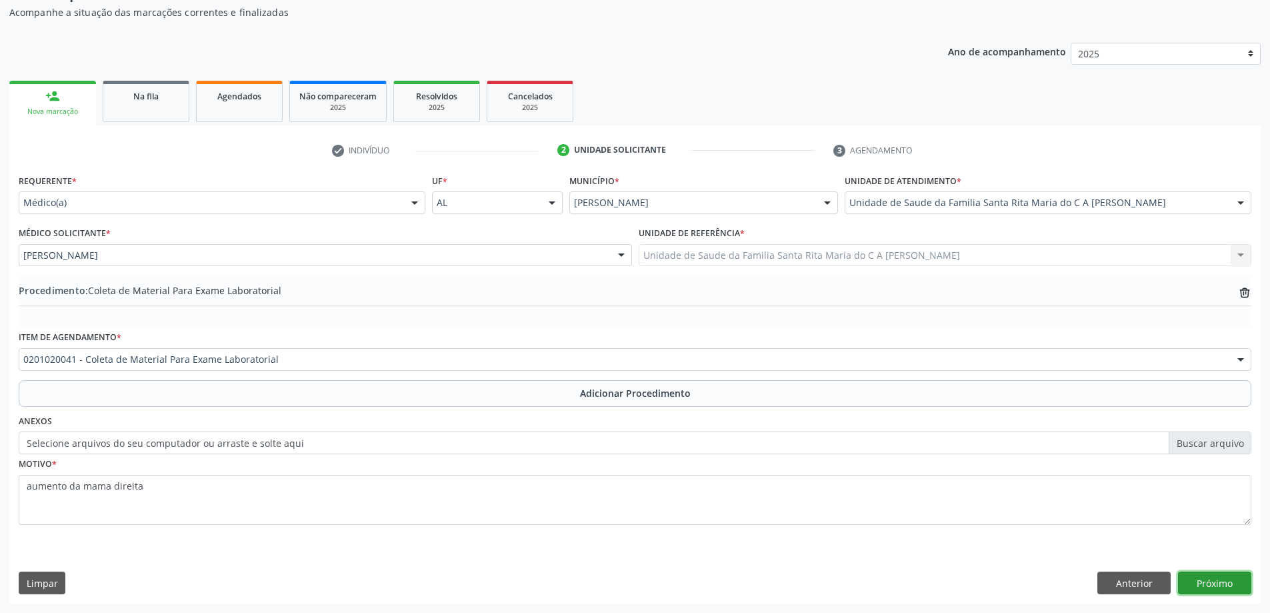
click at [1208, 589] on button "Próximo" at bounding box center [1214, 582] width 73 height 23
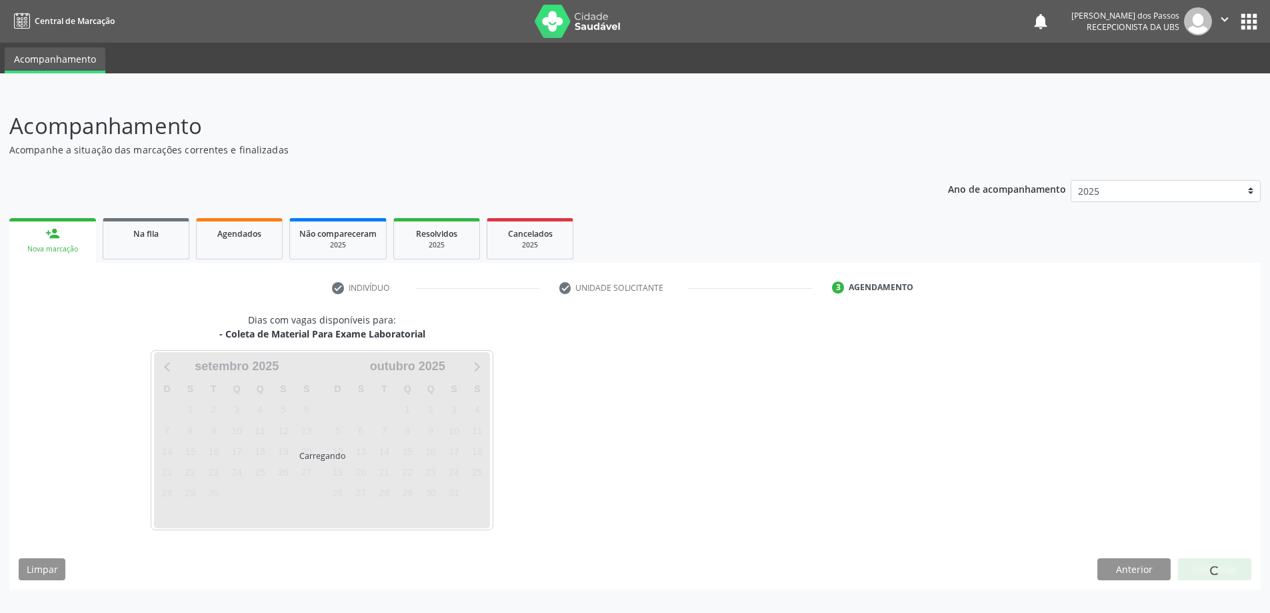
scroll to position [0, 0]
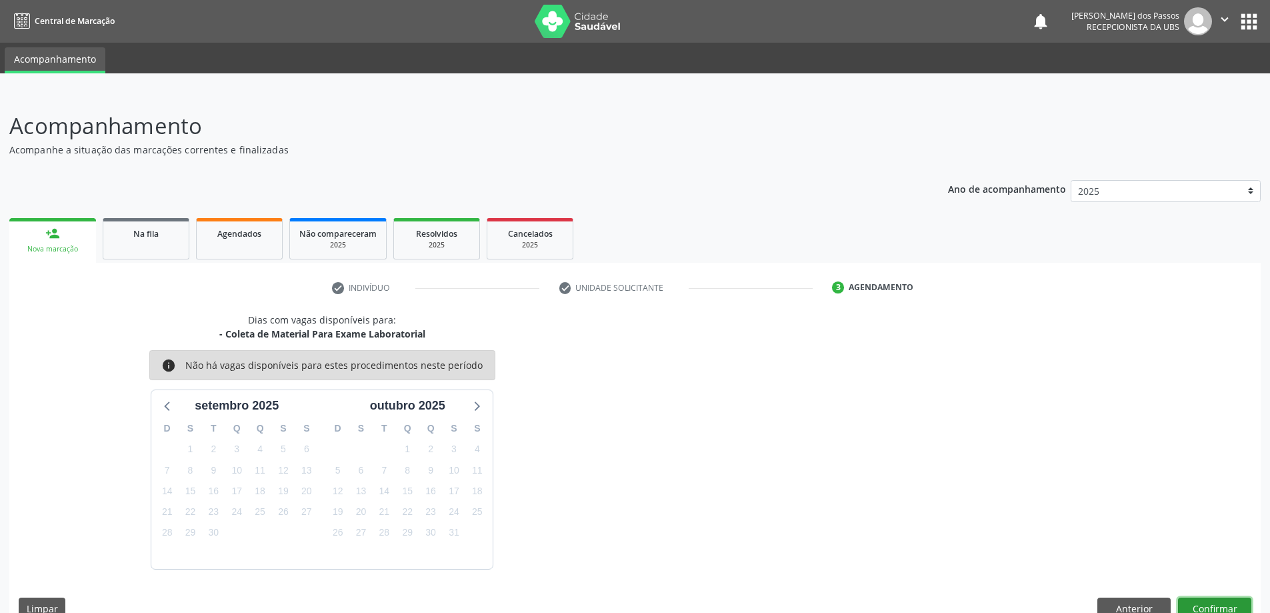
click at [1195, 599] on button "Confirmar" at bounding box center [1214, 608] width 73 height 23
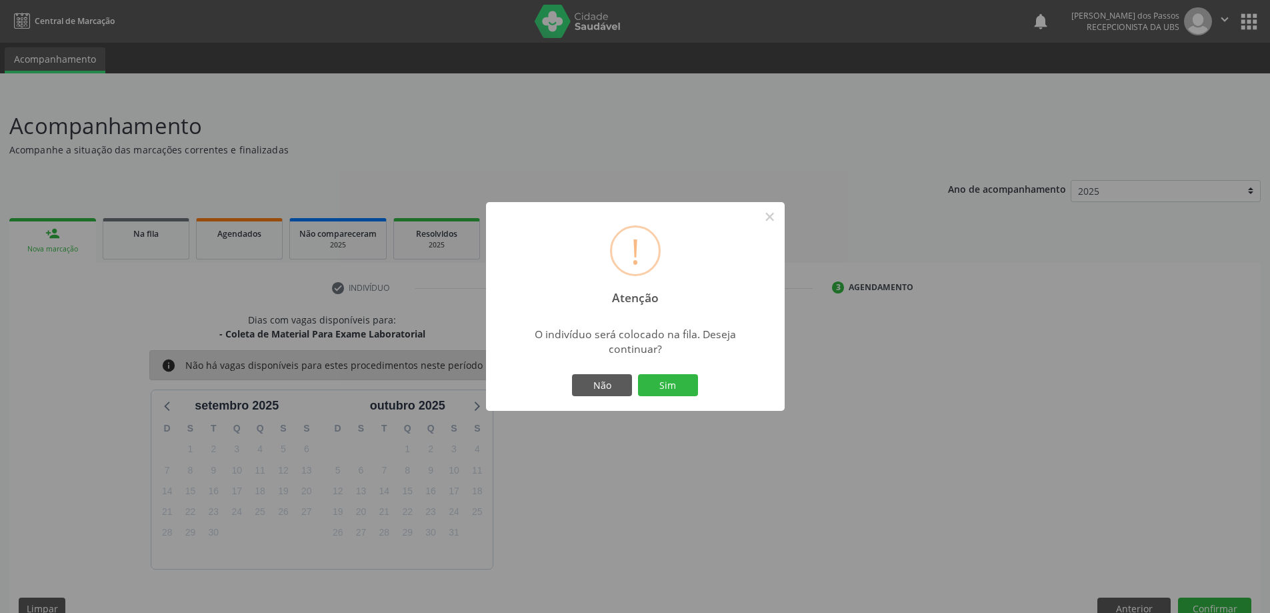
click at [681, 392] on button "Sim" at bounding box center [668, 385] width 60 height 23
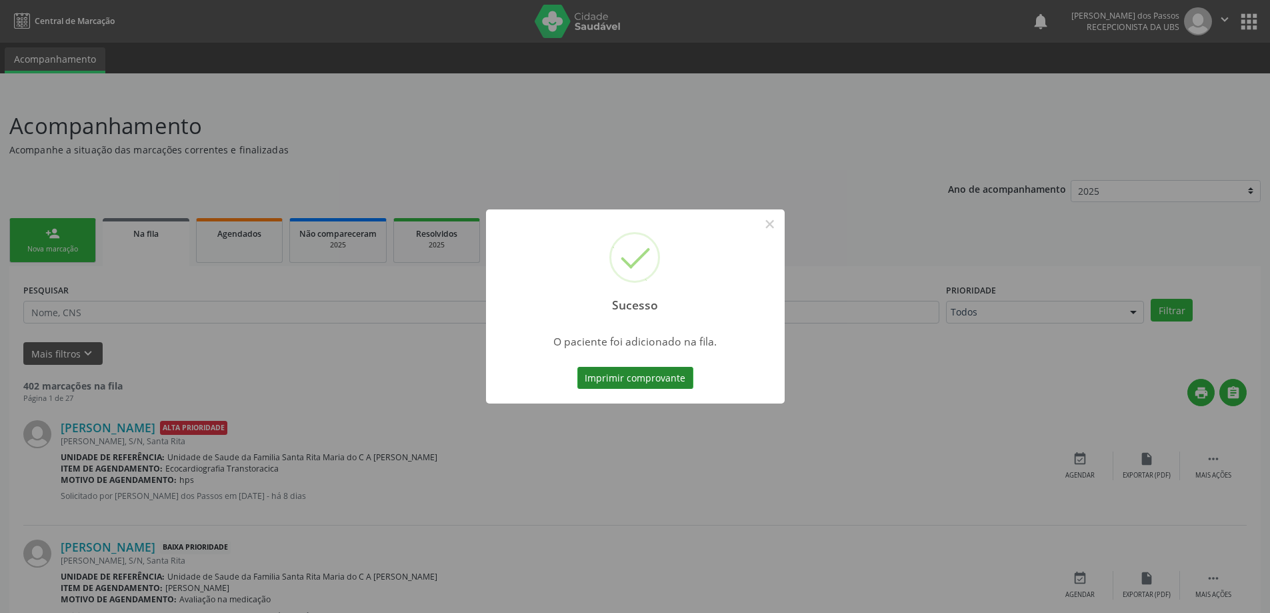
click at [681, 381] on button "Imprimir comprovante" at bounding box center [635, 378] width 116 height 23
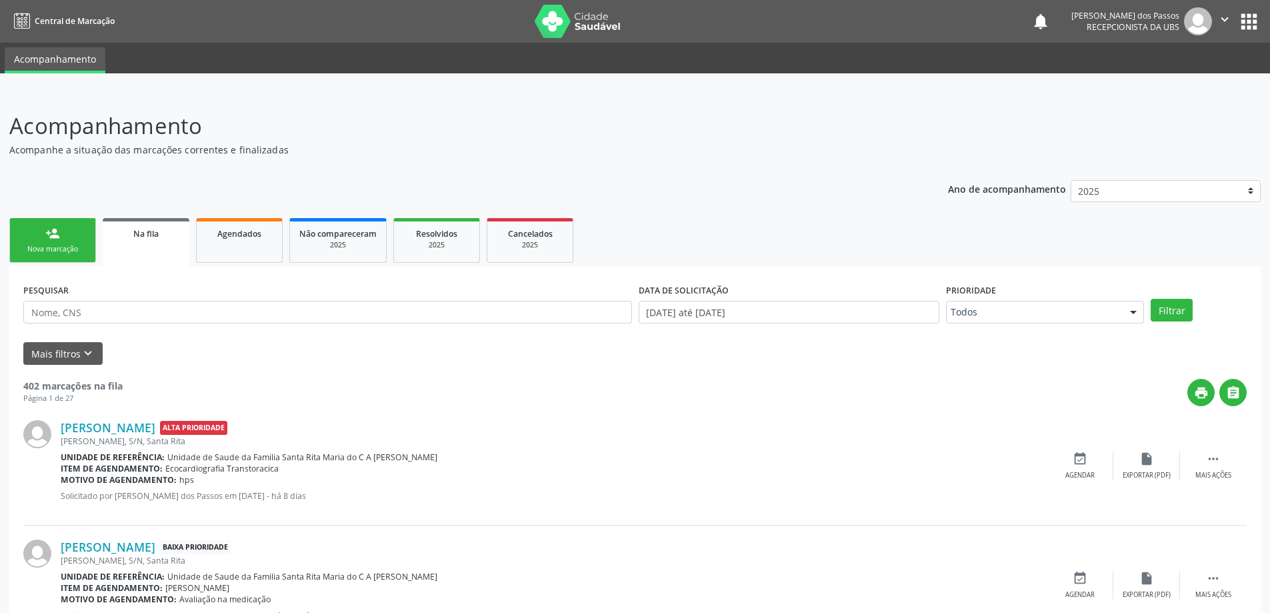
click at [63, 255] on link "person_add Nova marcação" at bounding box center [52, 240] width 87 height 45
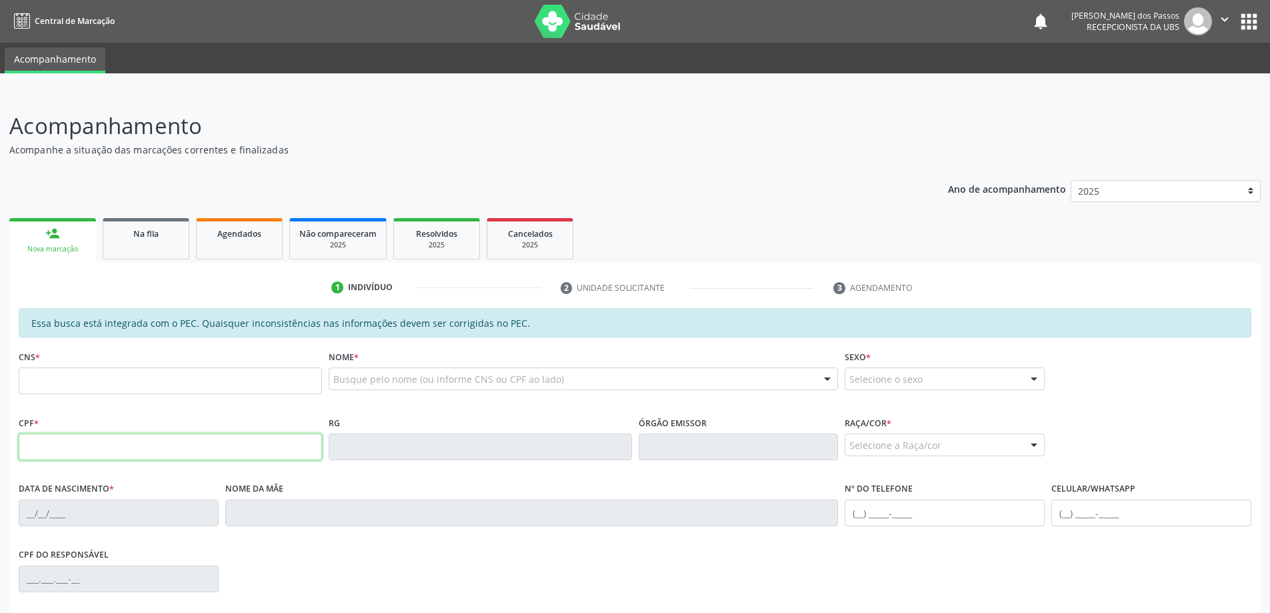
click at [61, 448] on input "text" at bounding box center [170, 446] width 303 height 27
type input "040.024.604-01"
type input "700 4044 3027 1640"
type input "27/08/1978"
type input "Aparecida Maria Conceicao dos Santos"
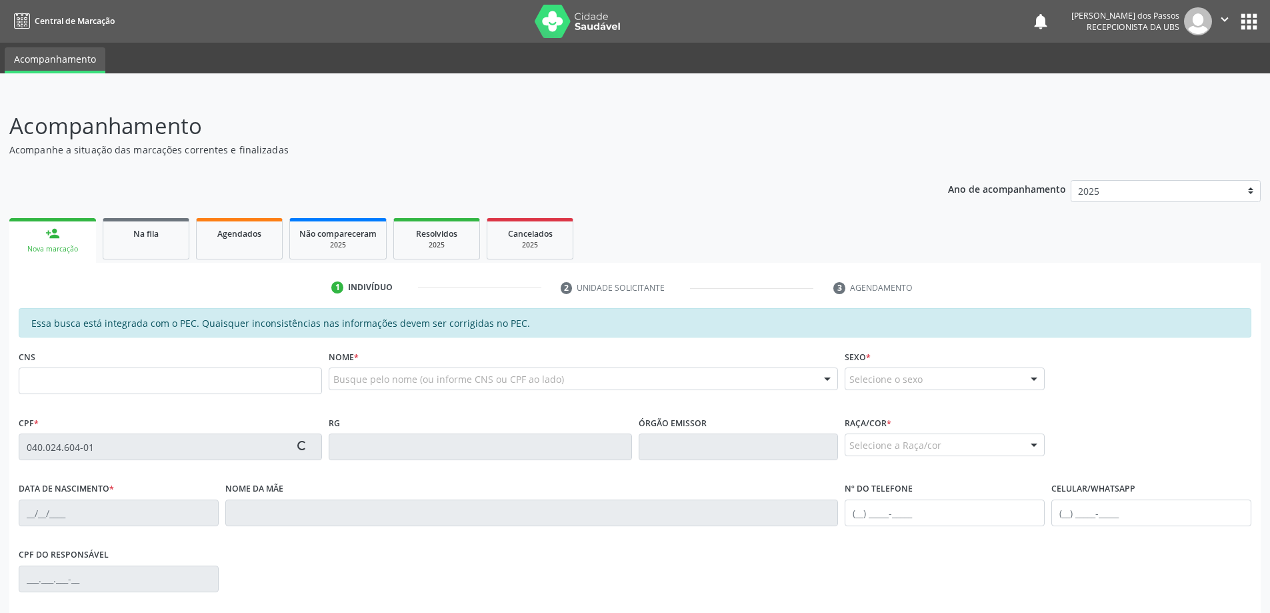
type input "(82) 98835-6582"
type input "10"
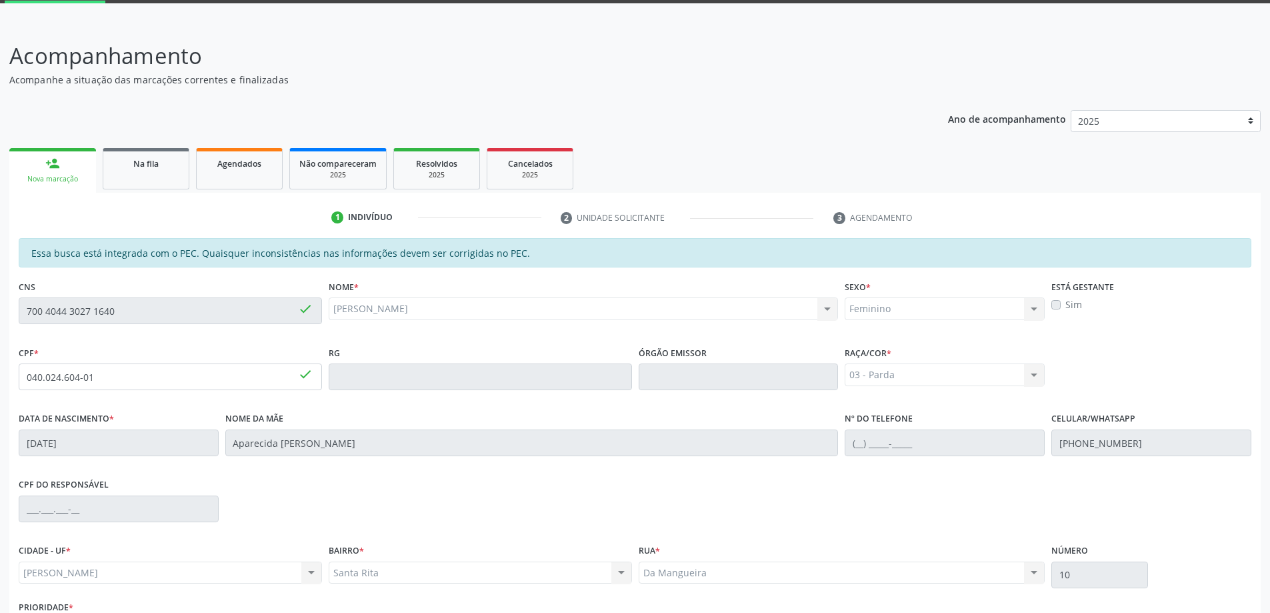
scroll to position [167, 0]
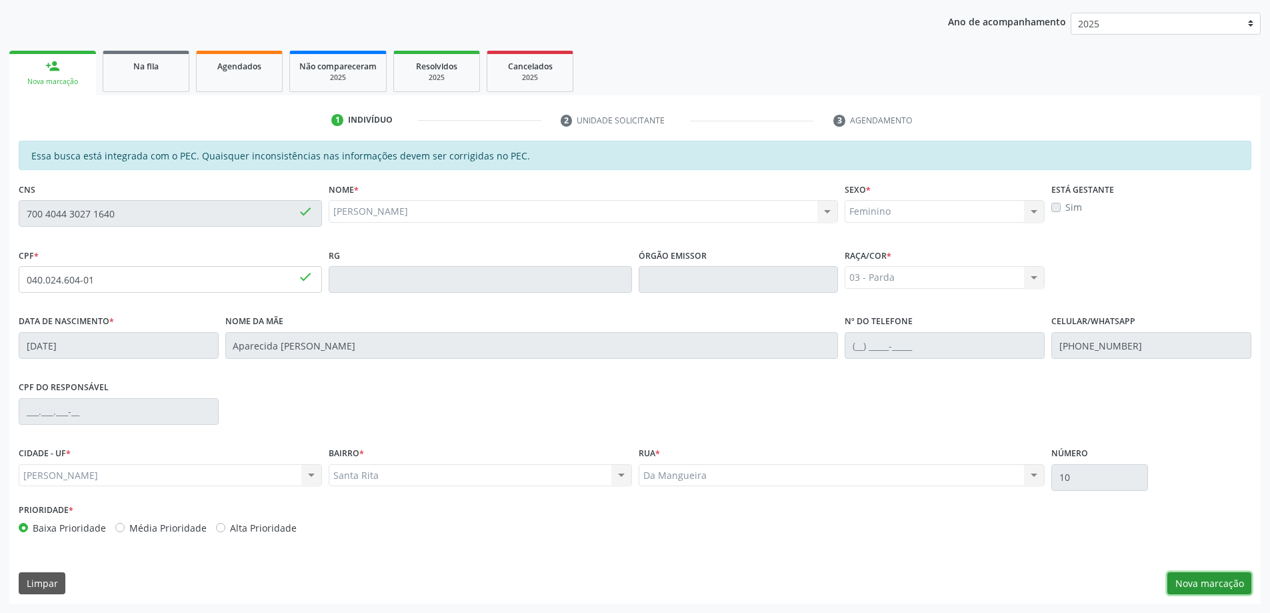
click at [1203, 577] on button "Nova marcação" at bounding box center [1209, 583] width 84 height 23
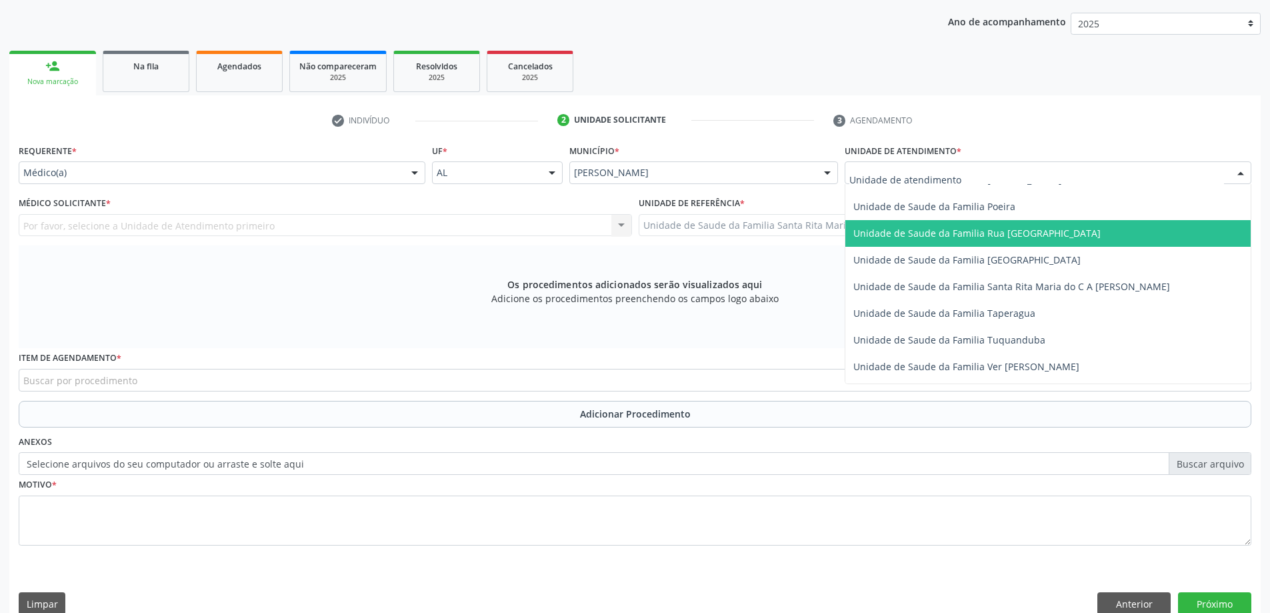
scroll to position [867, 0]
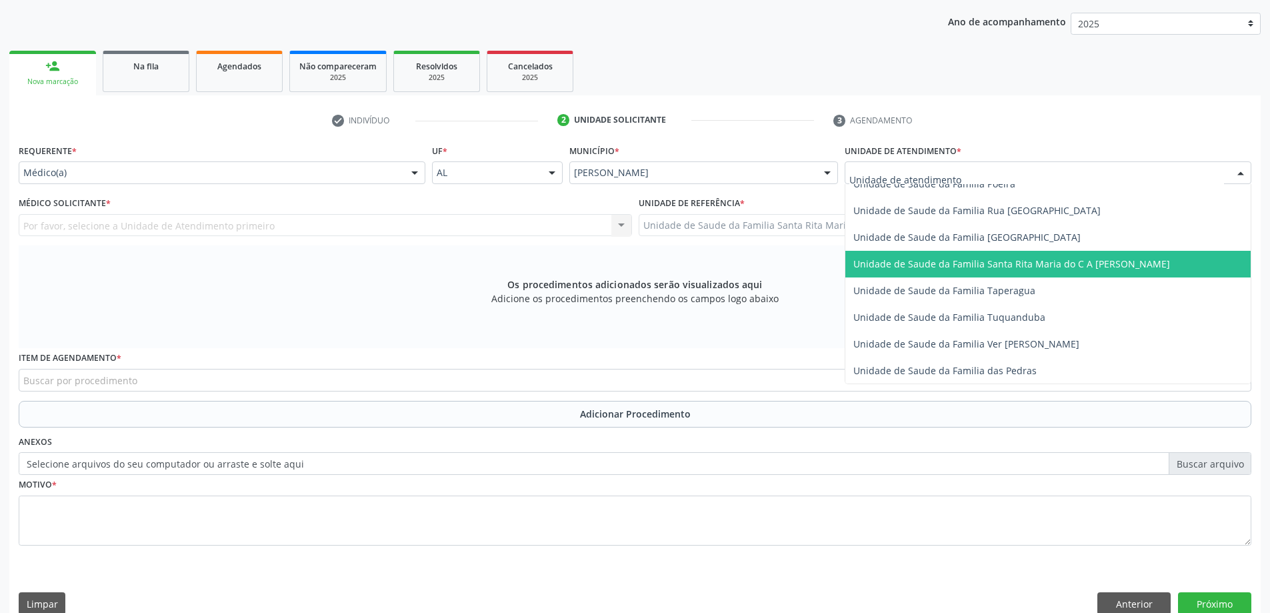
click at [921, 266] on span "Unidade de Saude da Familia Santa Rita Maria do C A [PERSON_NAME]" at bounding box center [1011, 263] width 317 height 13
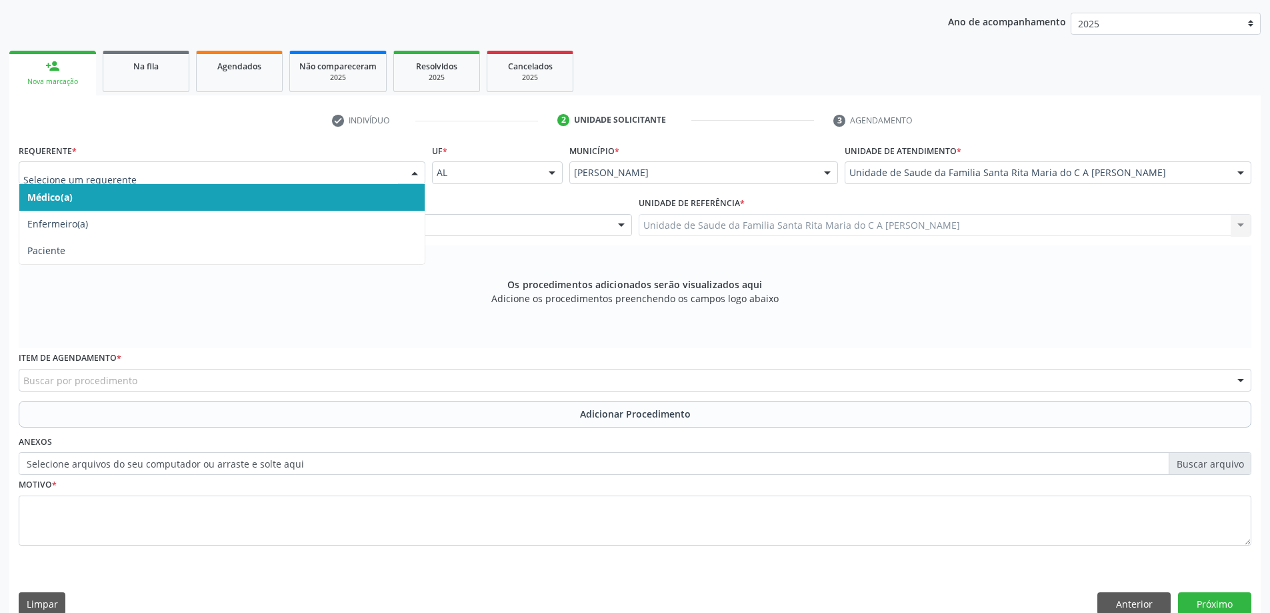
click at [223, 192] on span "Médico(a)" at bounding box center [221, 197] width 405 height 27
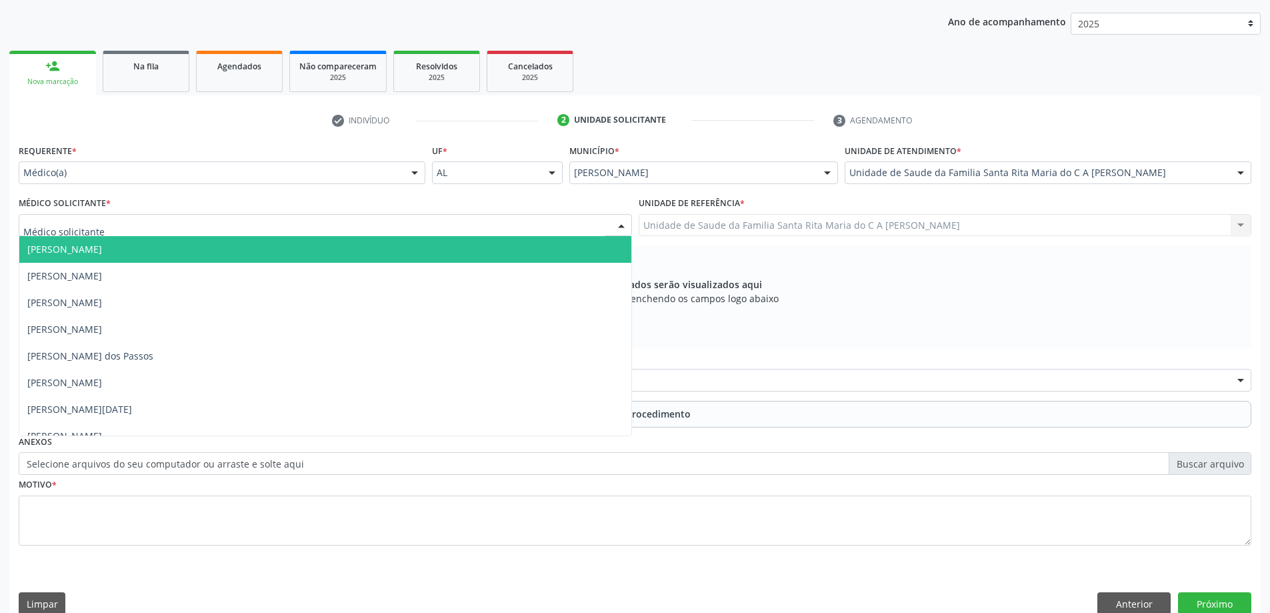
click at [211, 223] on div at bounding box center [325, 225] width 613 height 23
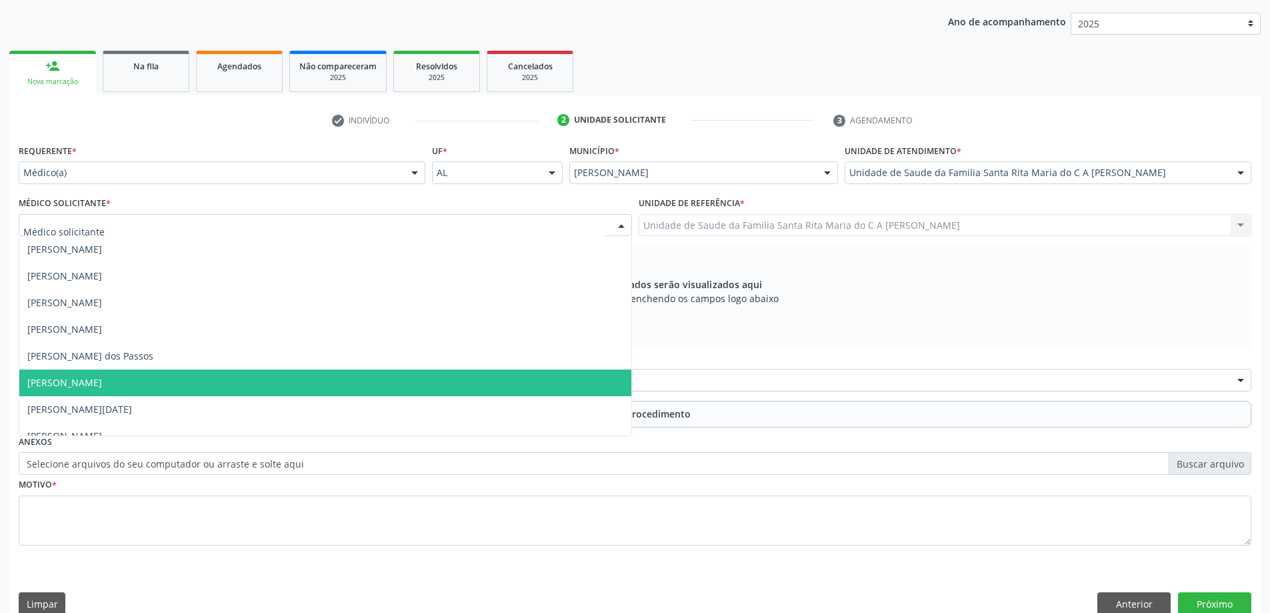
click at [171, 376] on span "[PERSON_NAME]" at bounding box center [325, 382] width 612 height 27
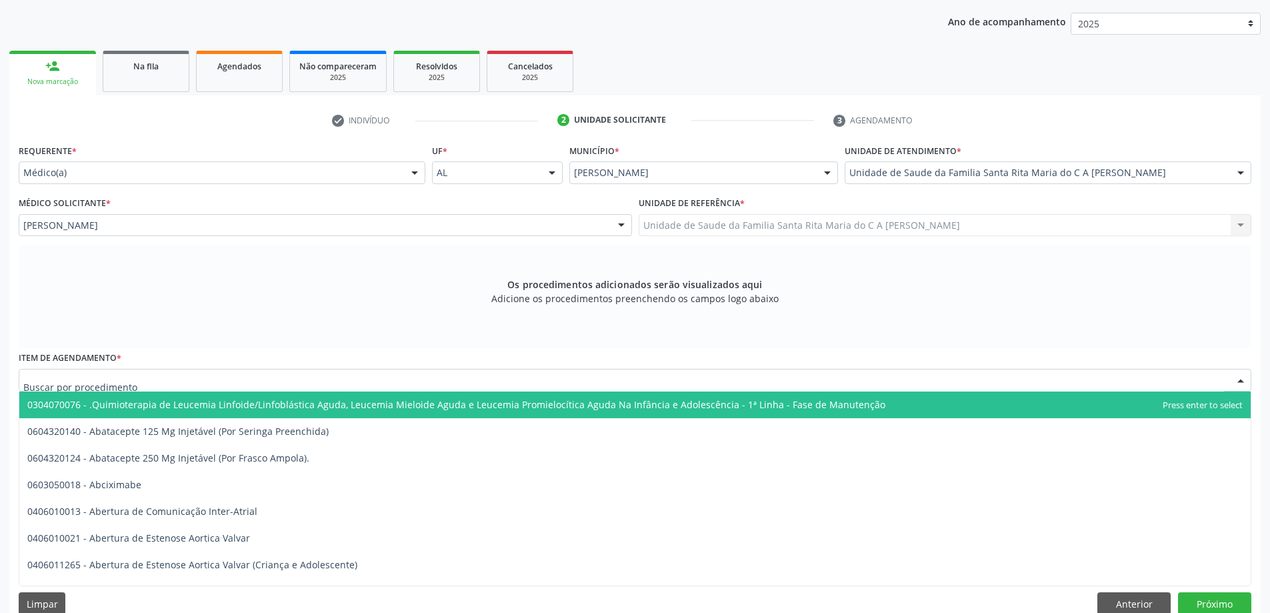
click at [195, 383] on div at bounding box center [635, 380] width 1233 height 23
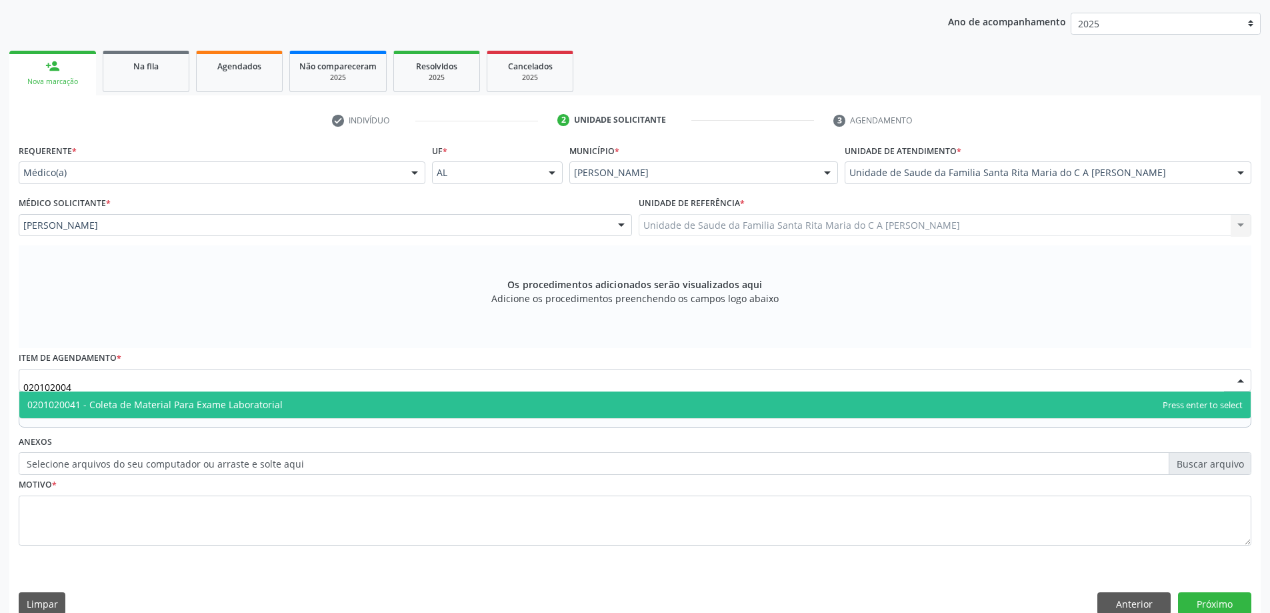
type input "0201020041"
click at [193, 399] on span "0201020041 - Coleta de Material Para Exame Laboratorial" at bounding box center [154, 404] width 255 height 13
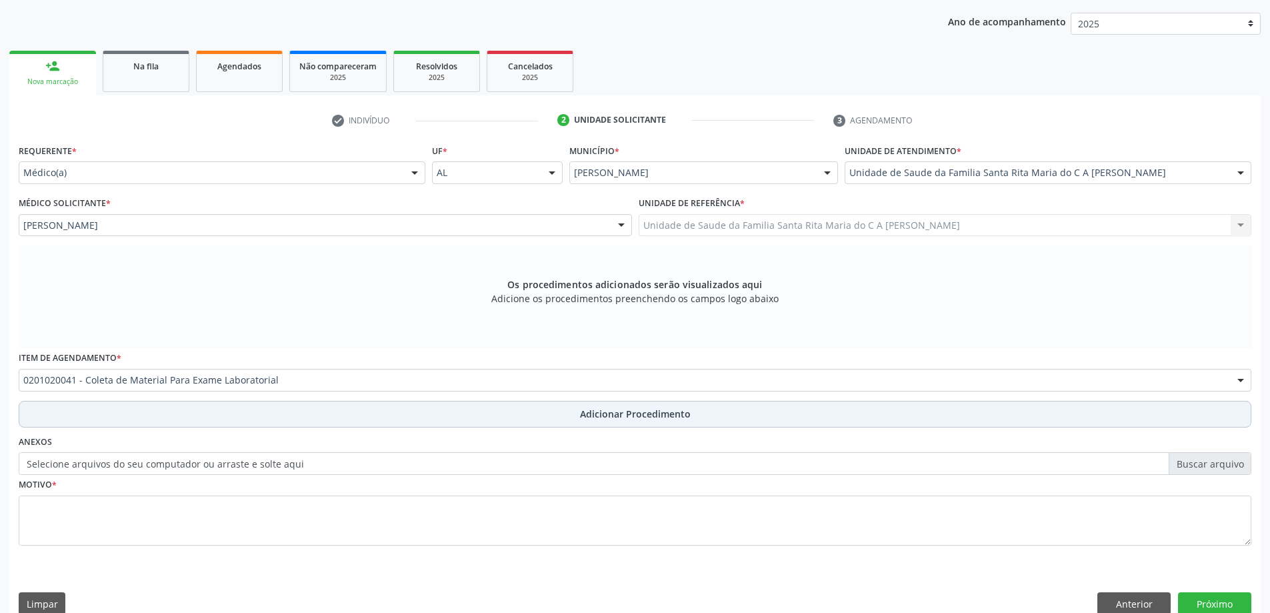
click at [179, 410] on button "Adicionar Procedimento" at bounding box center [635, 414] width 1233 height 27
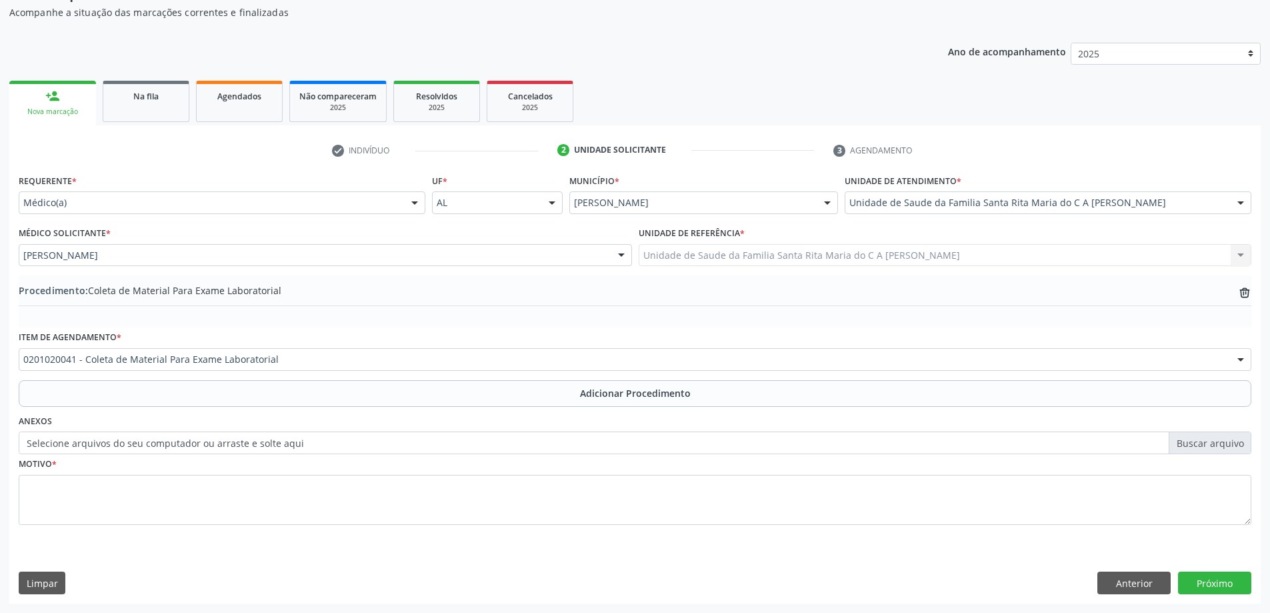
scroll to position [137, 0]
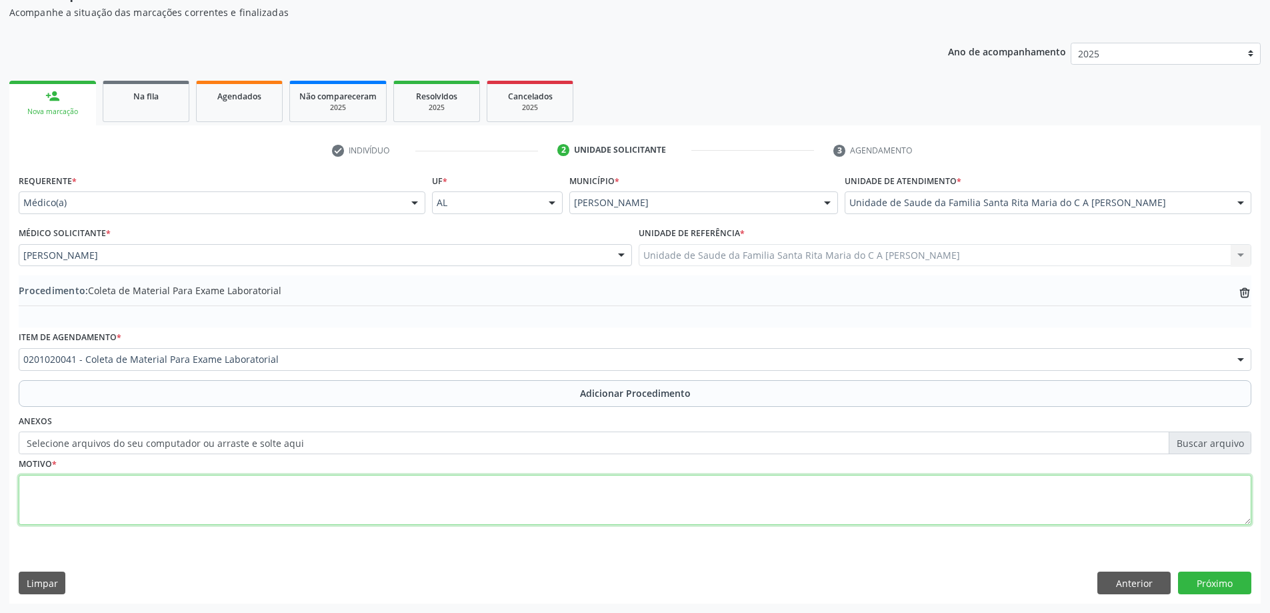
click at [155, 489] on textarea at bounding box center [635, 500] width 1233 height 51
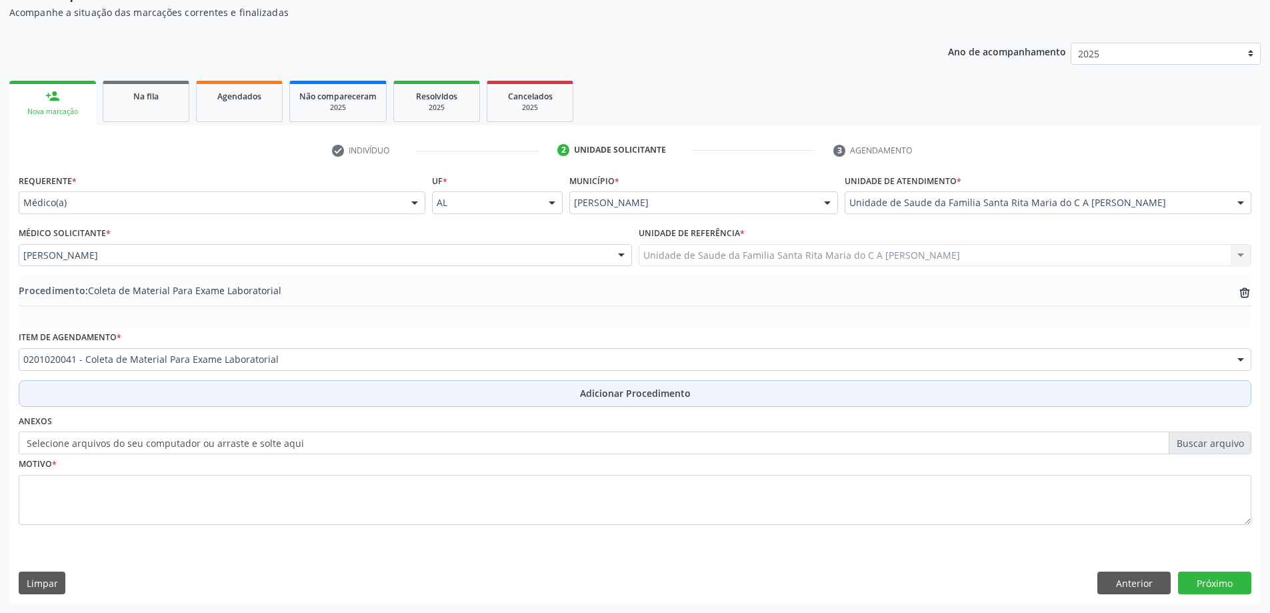
click at [186, 400] on button "Adicionar Procedimento" at bounding box center [635, 393] width 1233 height 27
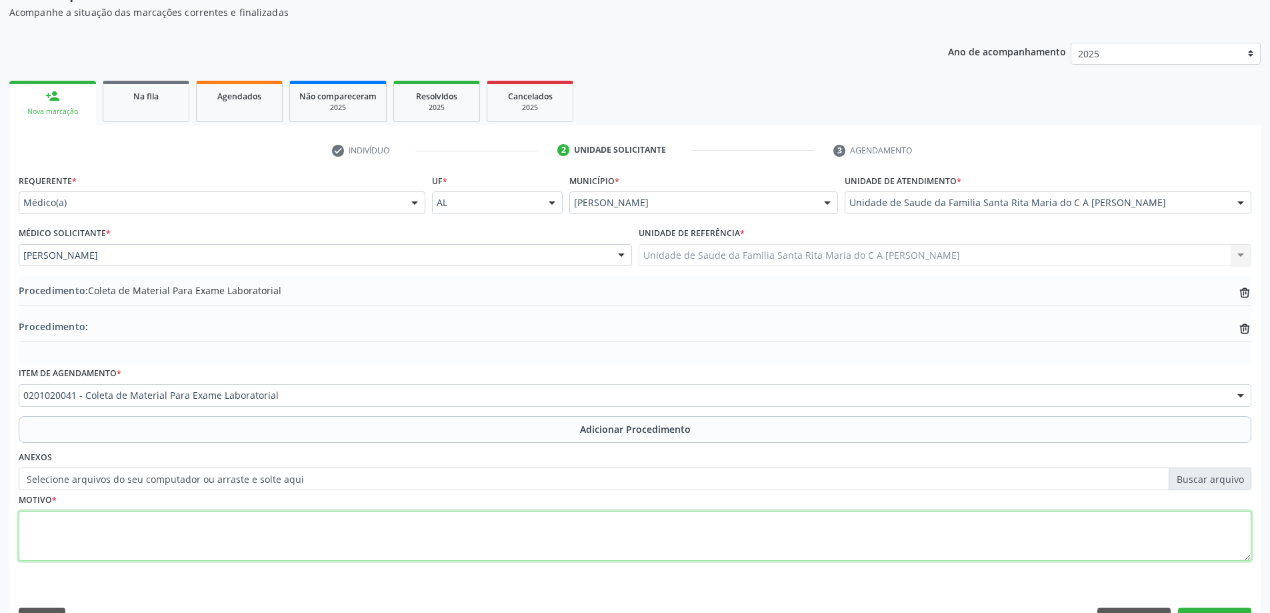
click at [194, 523] on textarea at bounding box center [635, 536] width 1233 height 51
type textarea "has"
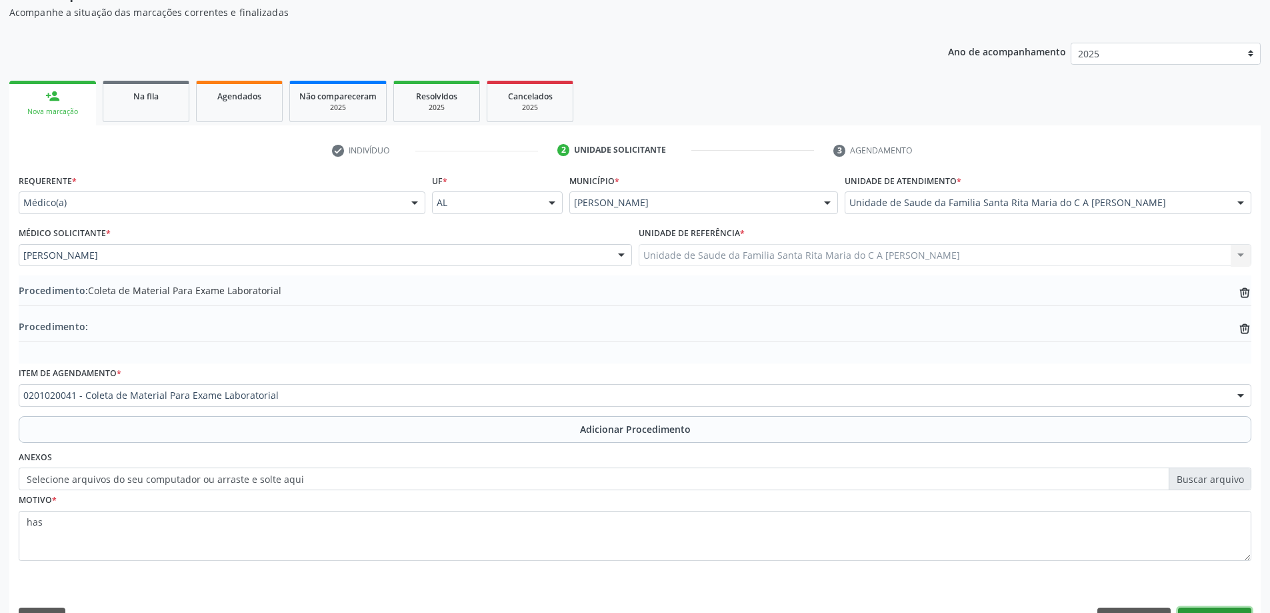
click at [1236, 609] on button "Próximo" at bounding box center [1214, 618] width 73 height 23
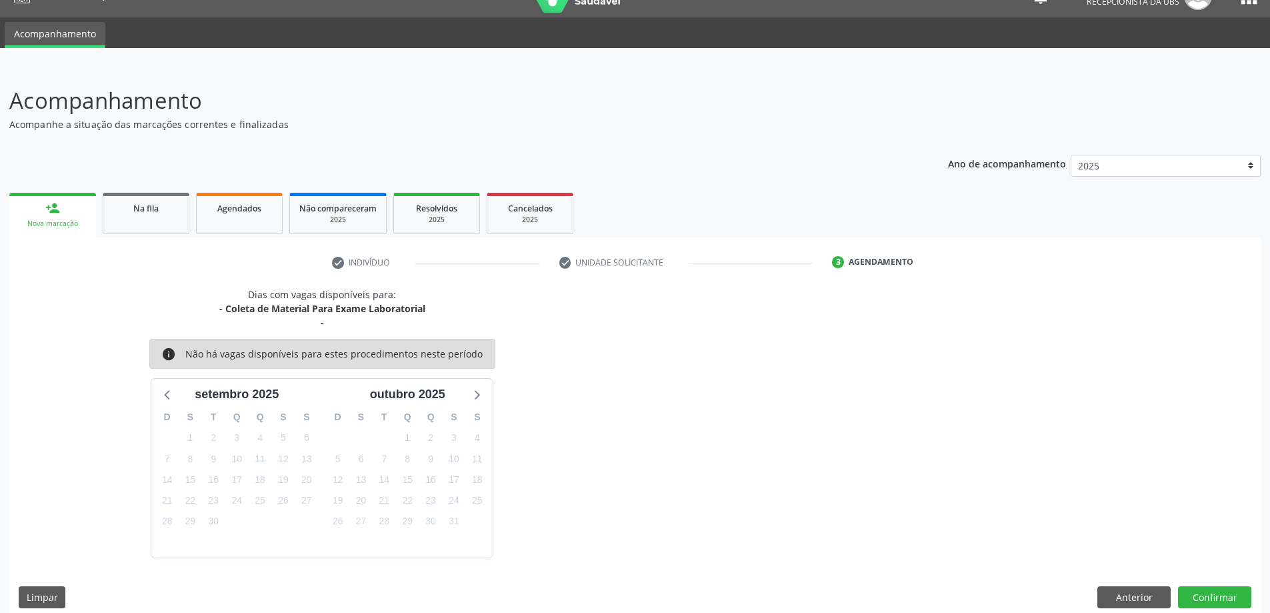
scroll to position [39, 0]
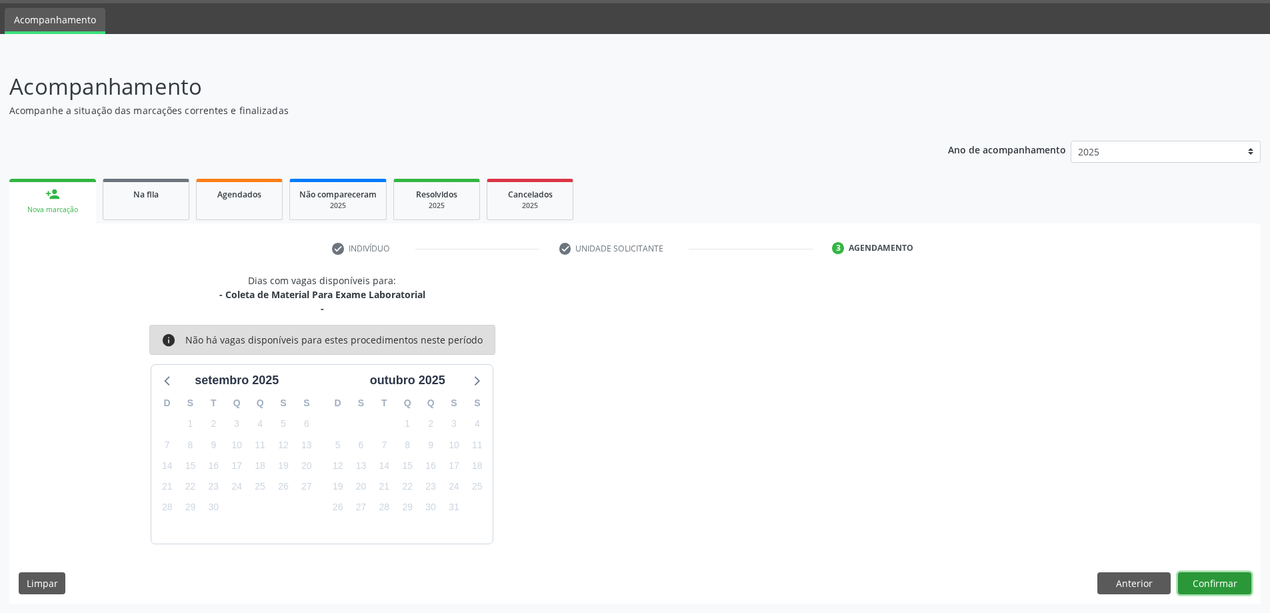
click at [1207, 584] on button "Confirmar" at bounding box center [1214, 583] width 73 height 23
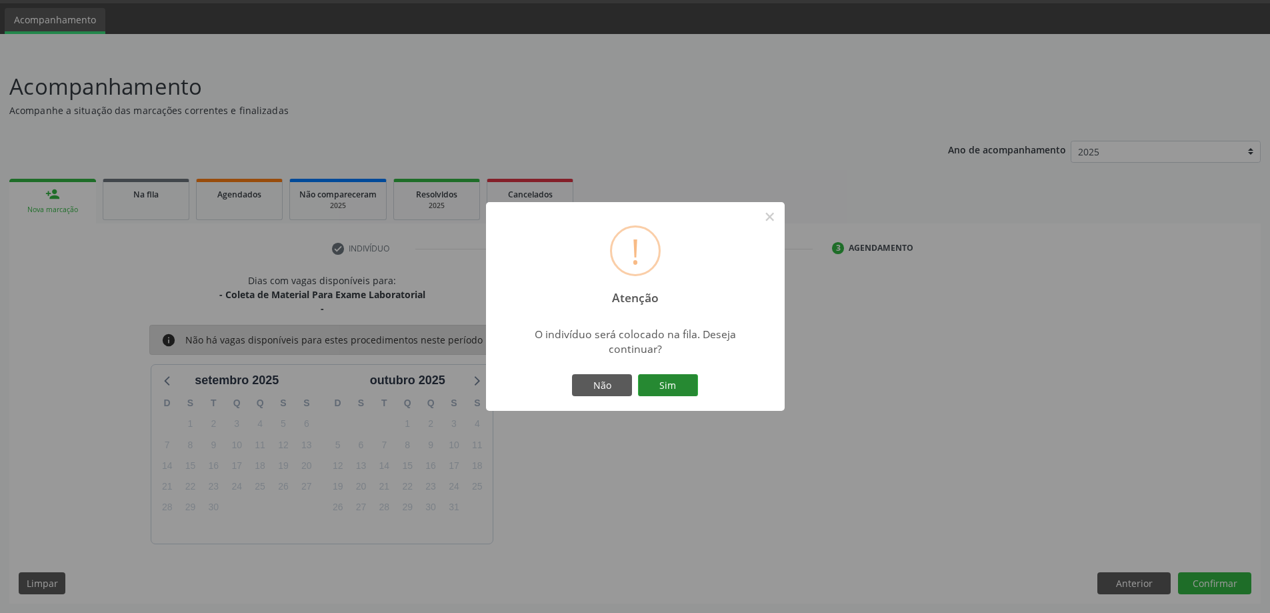
click at [651, 390] on button "Sim" at bounding box center [668, 385] width 60 height 23
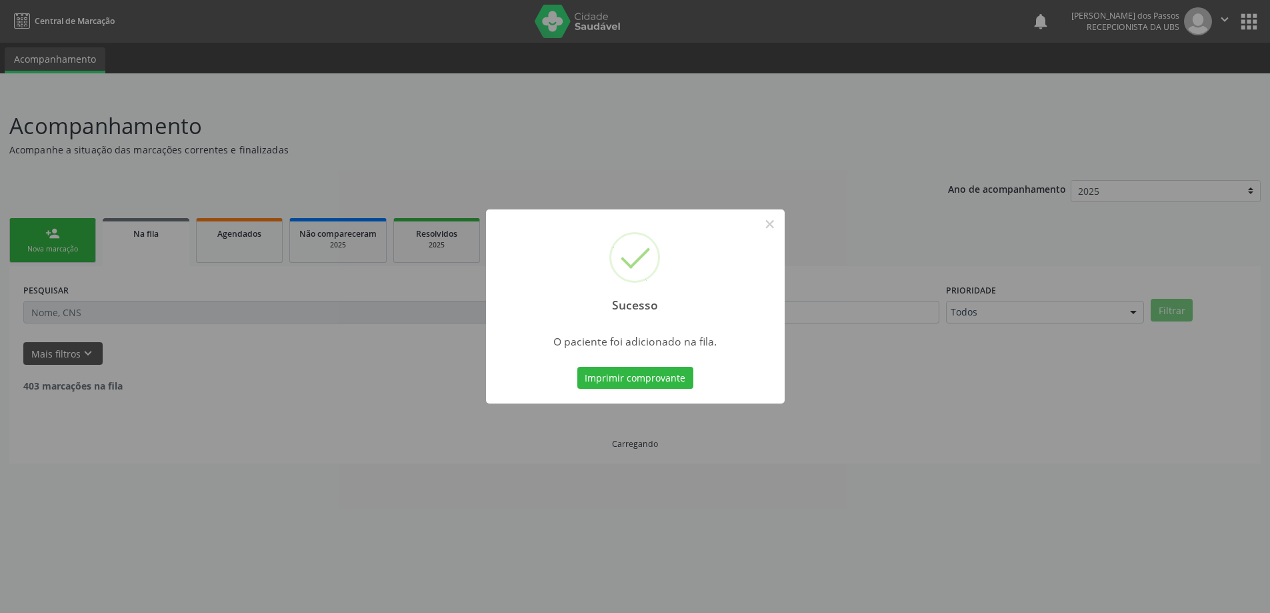
scroll to position [0, 0]
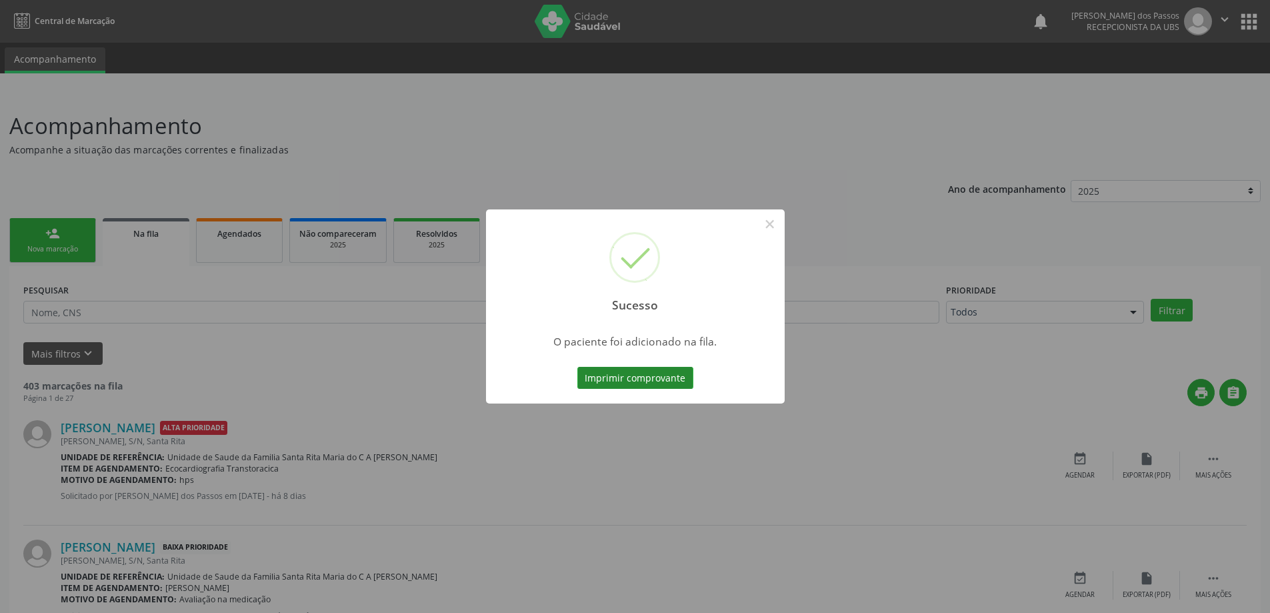
click at [653, 385] on button "Imprimir comprovante" at bounding box center [635, 378] width 116 height 23
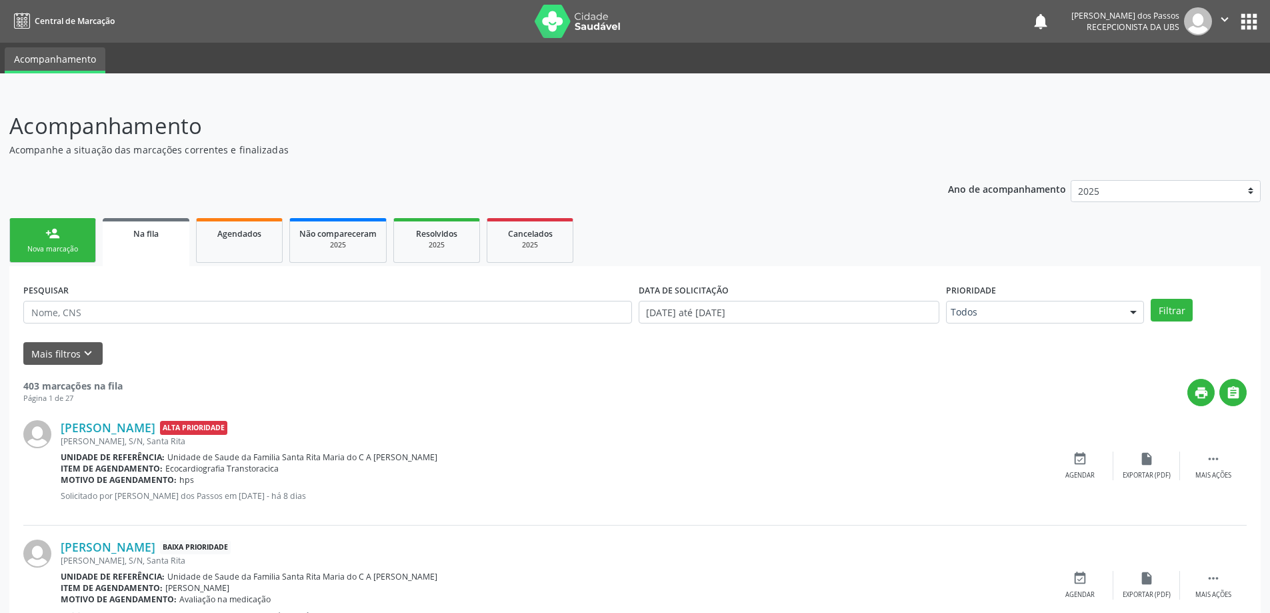
click at [67, 244] on div "Nova marcação" at bounding box center [52, 249] width 67 height 10
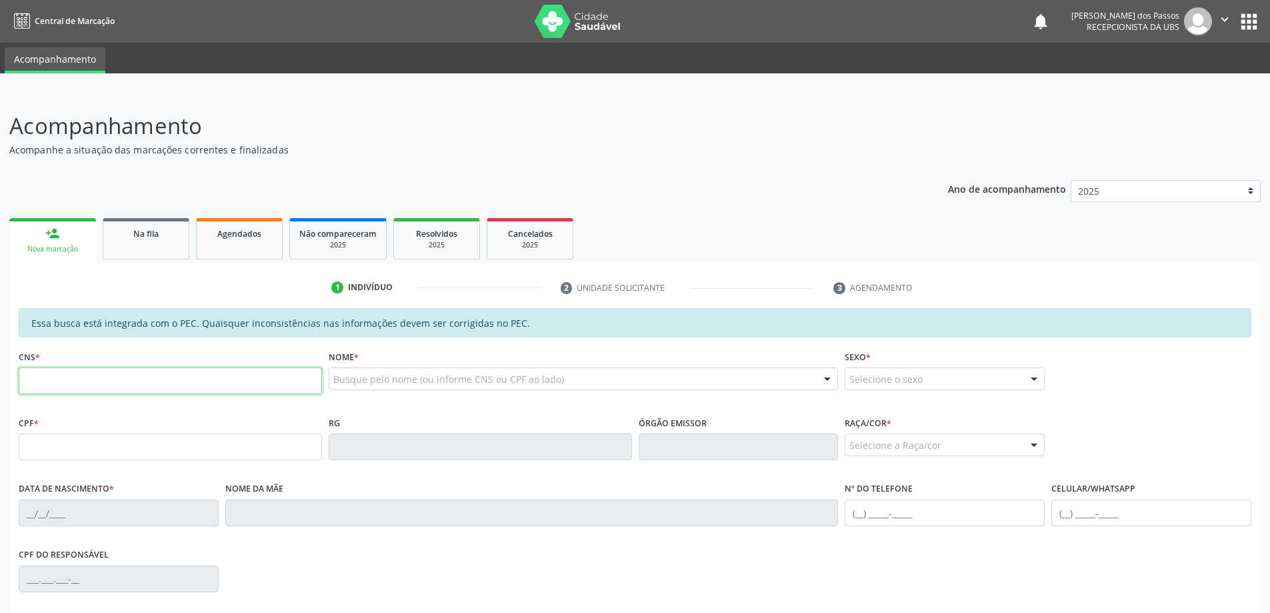
click at [189, 381] on input "text" at bounding box center [170, 380] width 303 height 27
click at [218, 383] on input "704 1060 4775 350" at bounding box center [170, 380] width 303 height 27
type input "7"
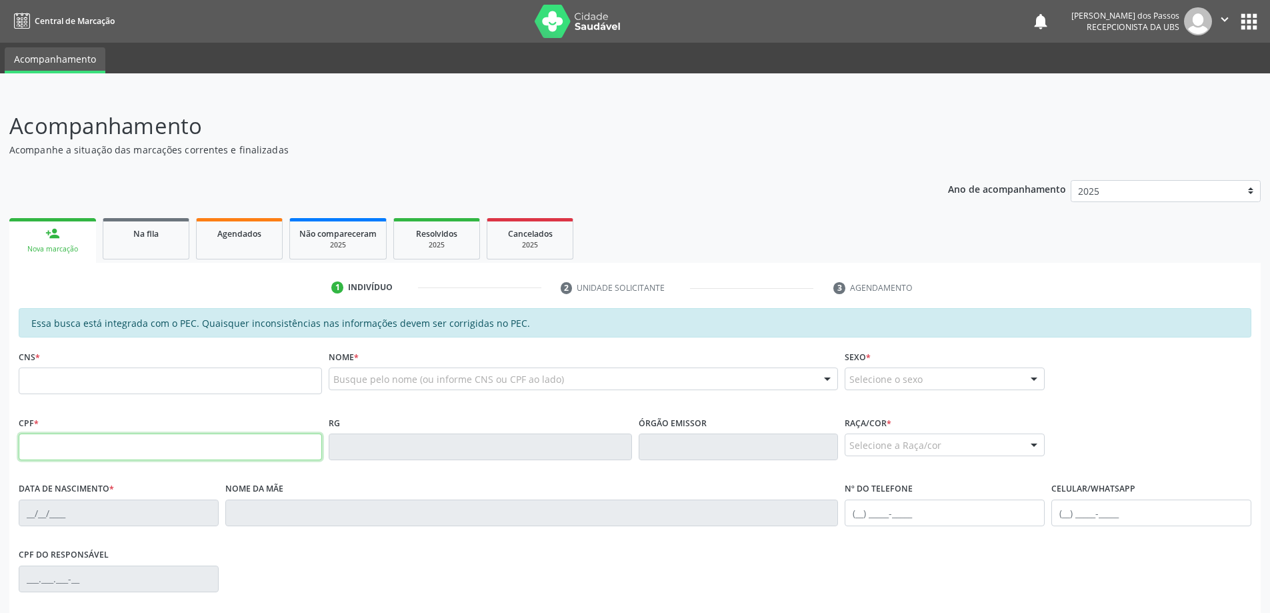
click at [155, 445] on input "text" at bounding box center [170, 446] width 303 height 27
type input "894.240.504-53"
type input "704 1060 4775 0350"
type input "01/11/1974"
type input "Maria Cicera da Paz Silva"
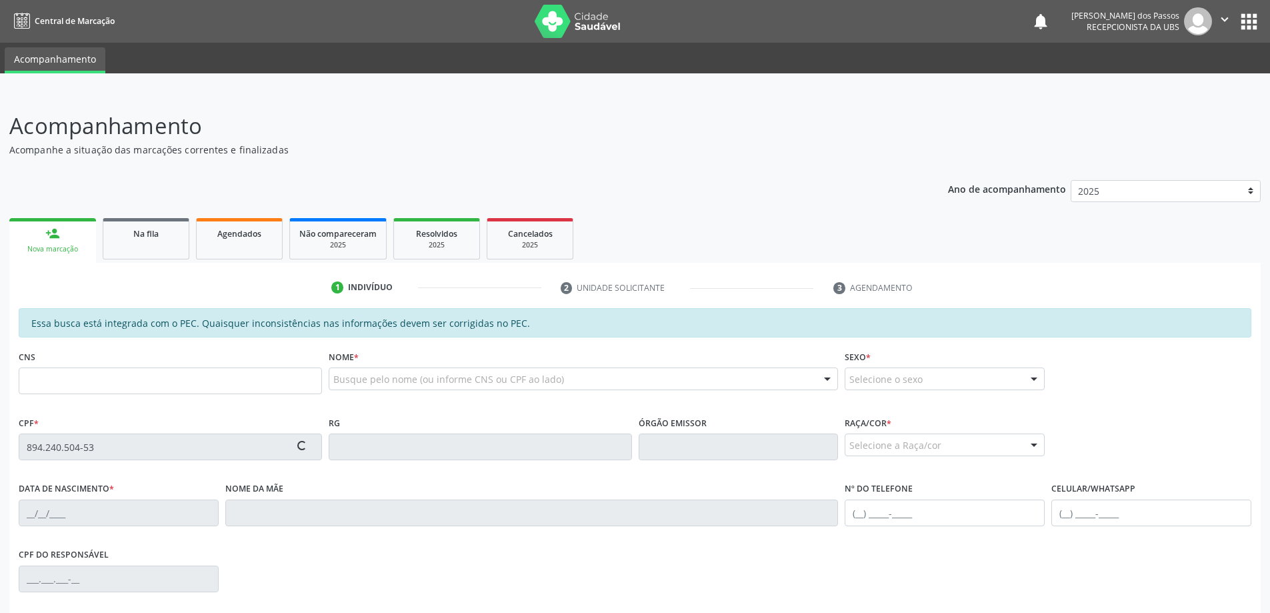
type input "(82) 98708-9288"
type input "S/N"
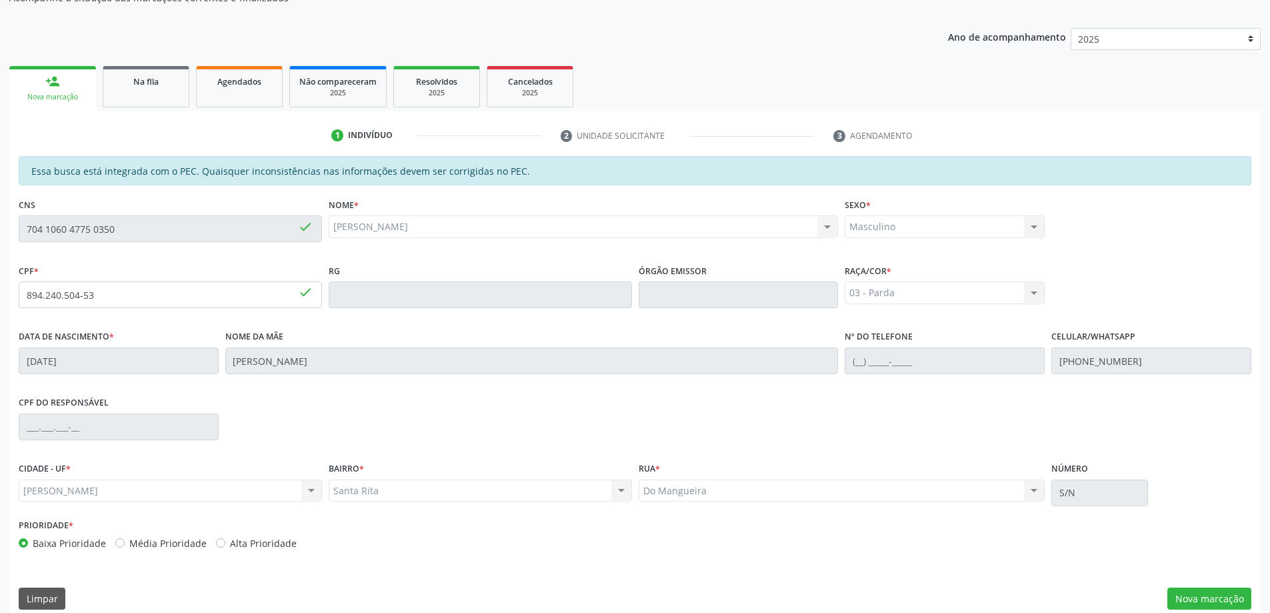
scroll to position [167, 0]
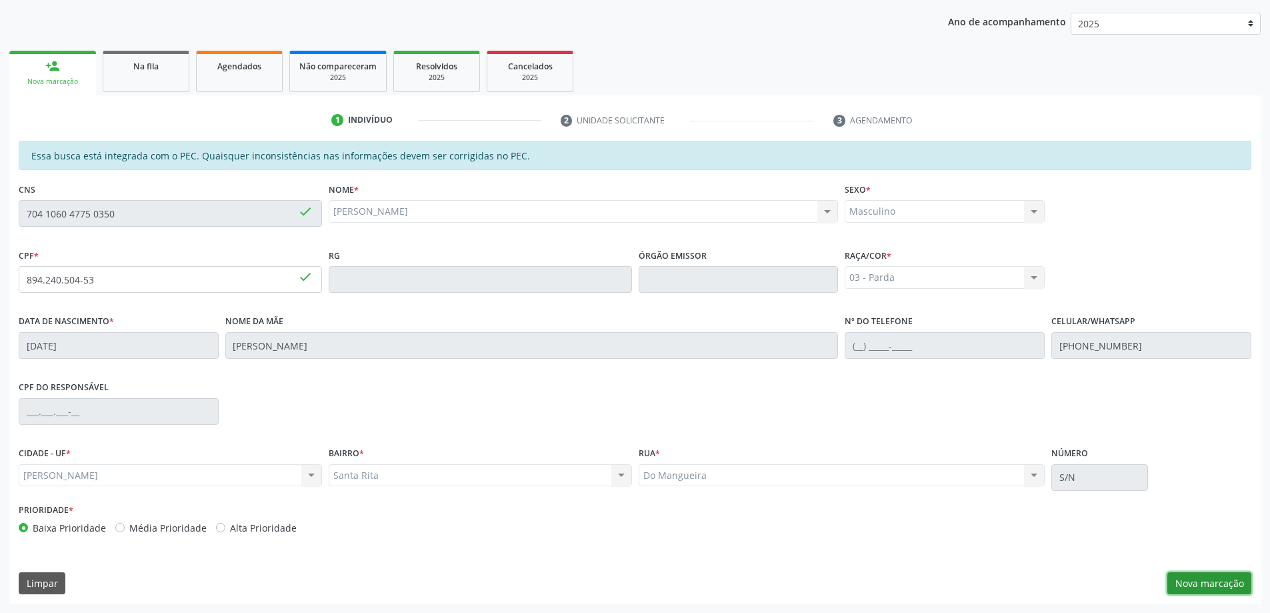
click at [1181, 583] on button "Nova marcação" at bounding box center [1209, 583] width 84 height 23
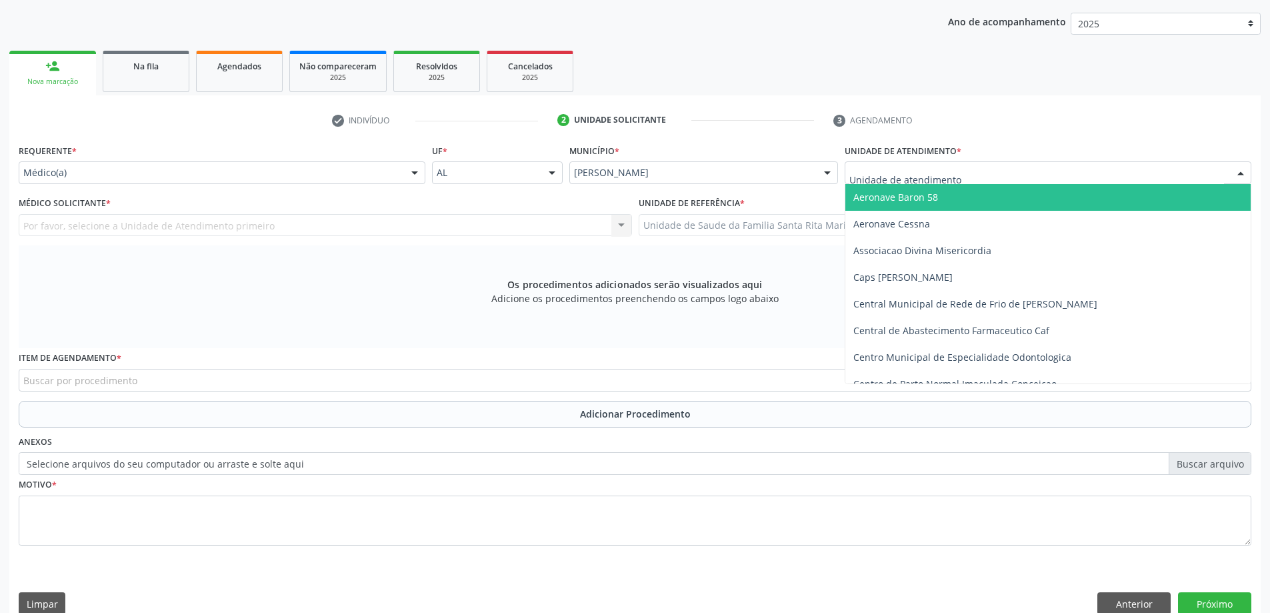
click at [991, 173] on div at bounding box center [1048, 172] width 407 height 23
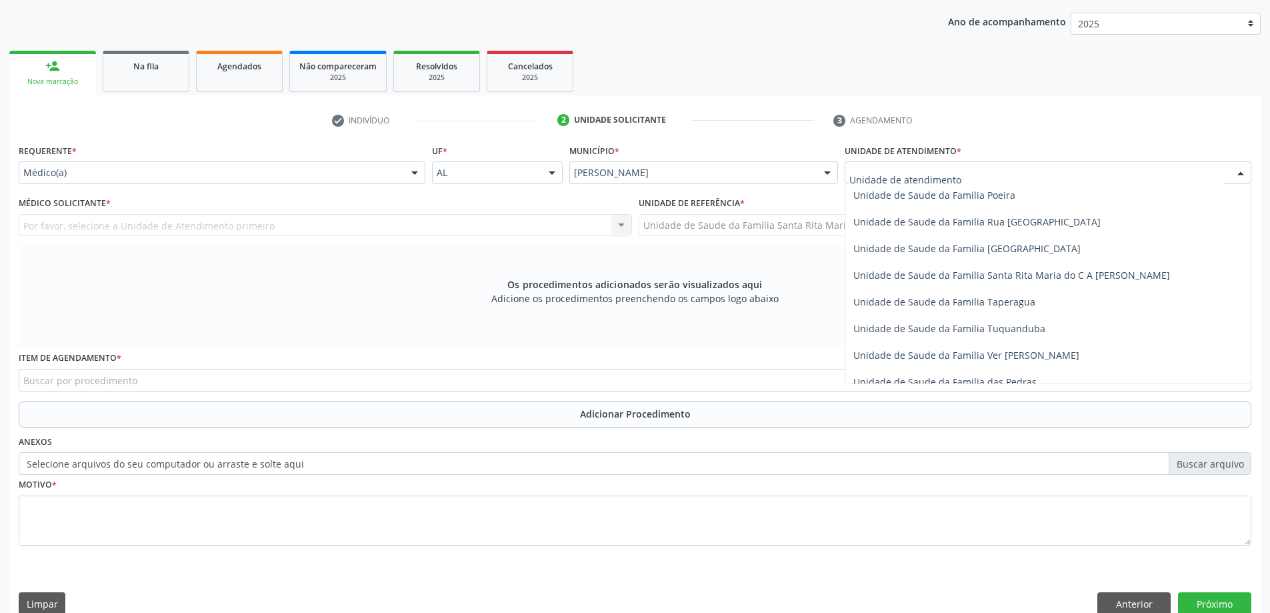
scroll to position [854, 0]
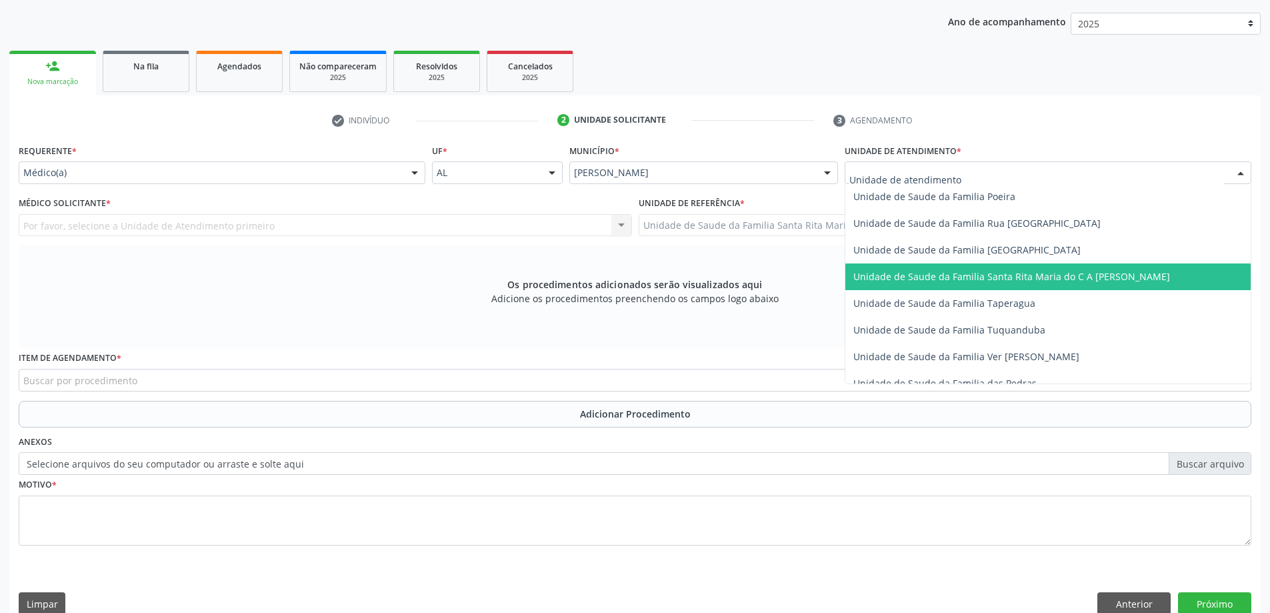
click at [960, 279] on span "Unidade de Saude da Familia Santa Rita Maria do C A [PERSON_NAME]" at bounding box center [1011, 276] width 317 height 13
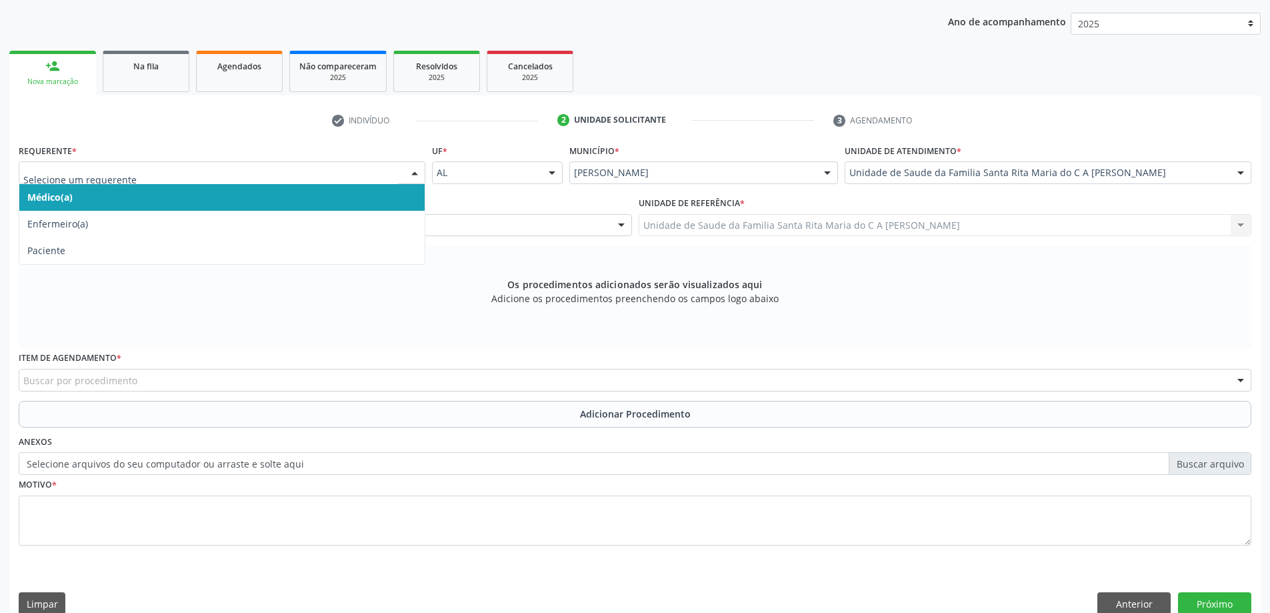
click at [247, 197] on span "Médico(a)" at bounding box center [221, 197] width 405 height 27
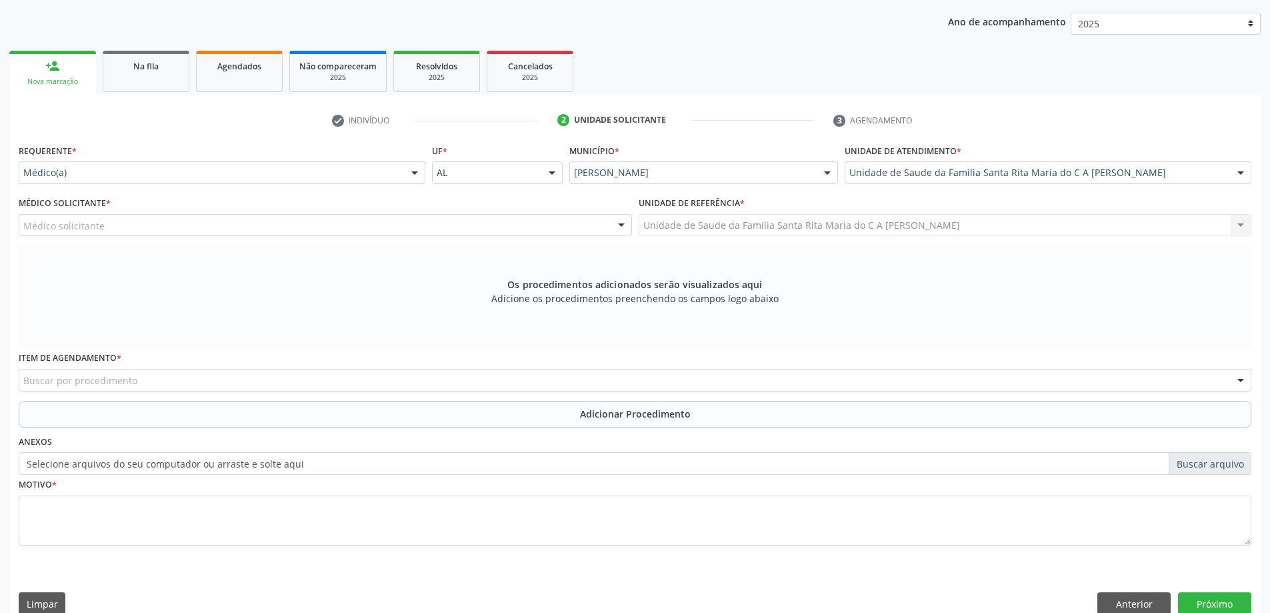
click at [243, 225] on div "Médico solicitante" at bounding box center [325, 225] width 613 height 23
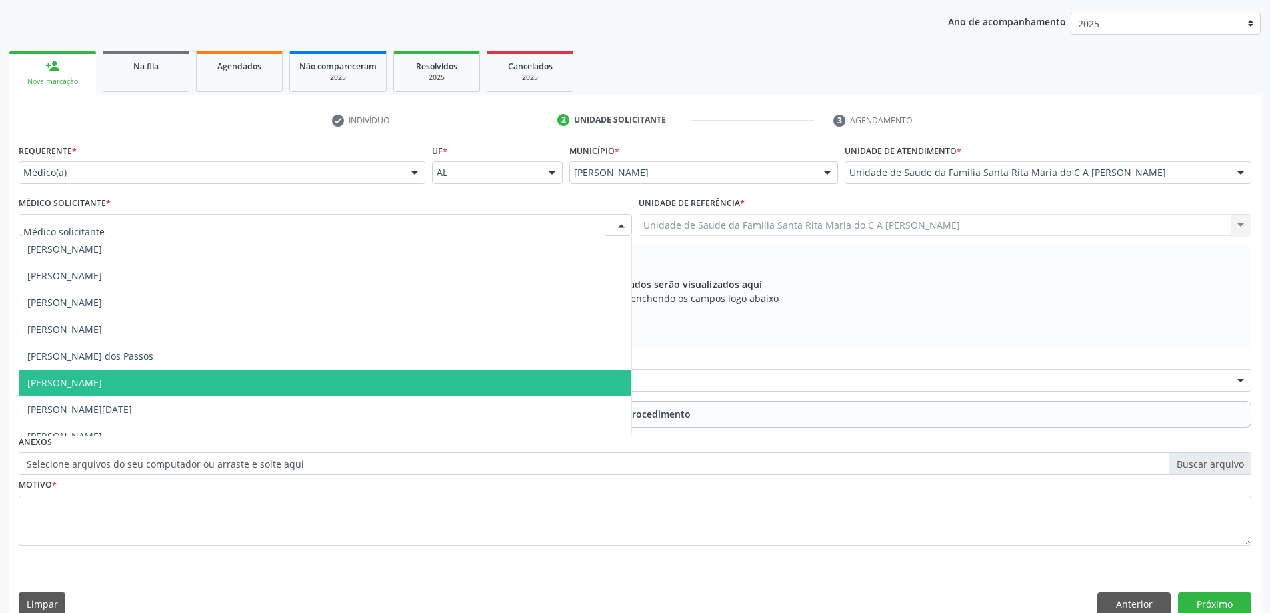
click at [226, 381] on span "[PERSON_NAME]" at bounding box center [325, 382] width 612 height 27
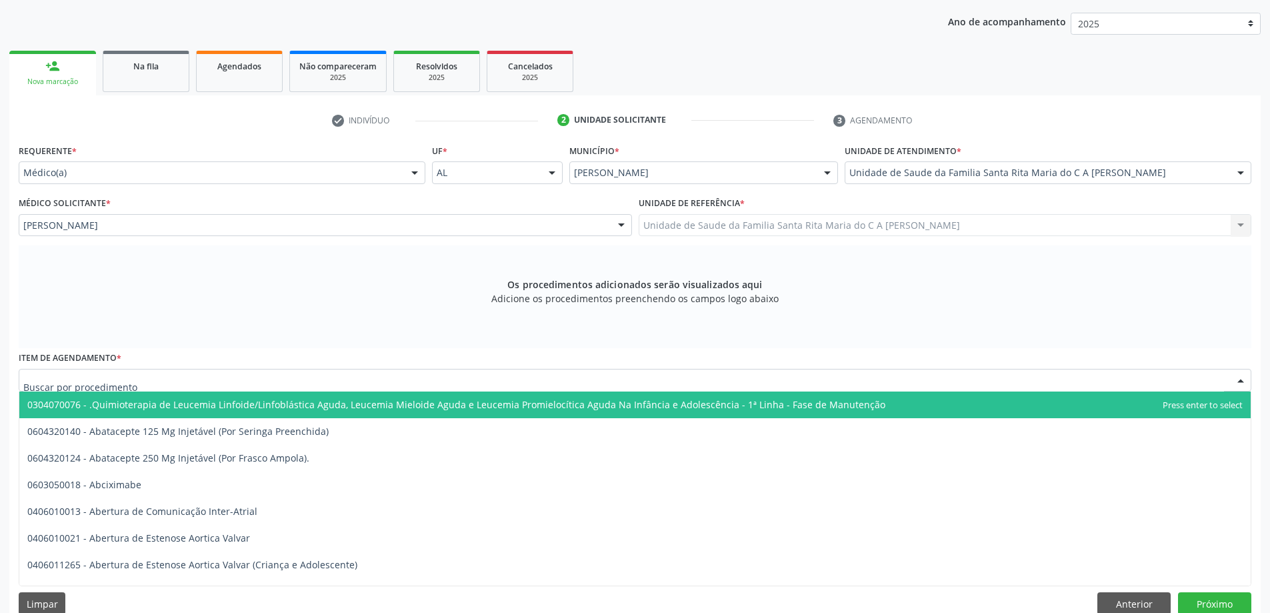
click at [227, 382] on div at bounding box center [635, 380] width 1233 height 23
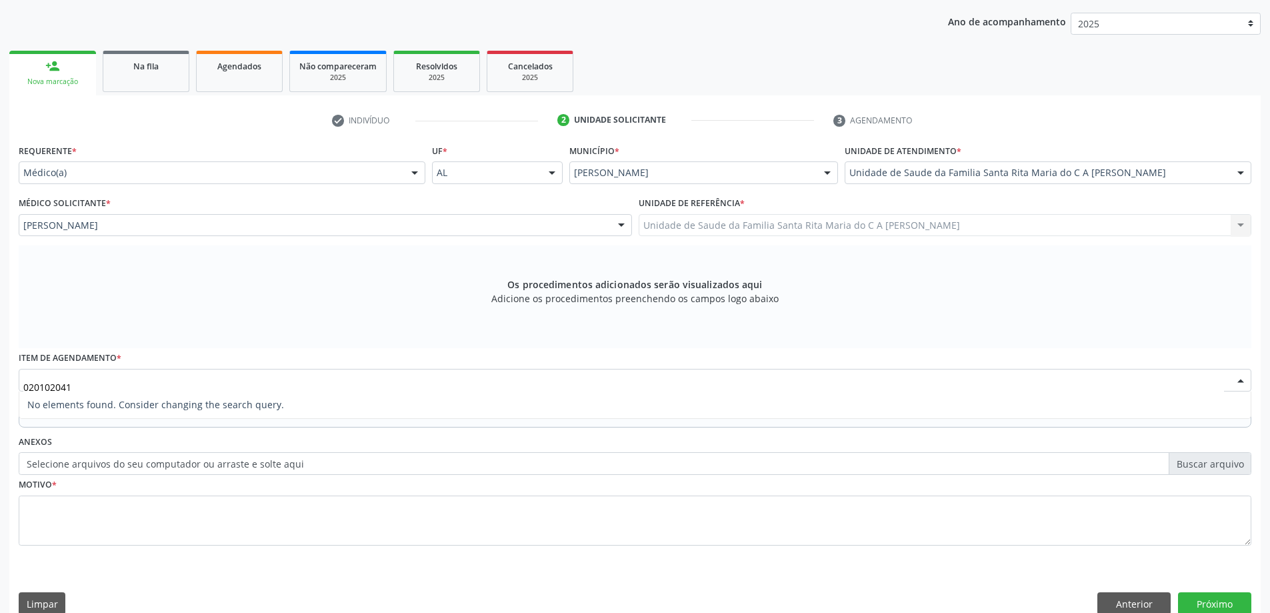
click at [58, 389] on input "020102041" at bounding box center [623, 386] width 1201 height 27
type input "0201020041"
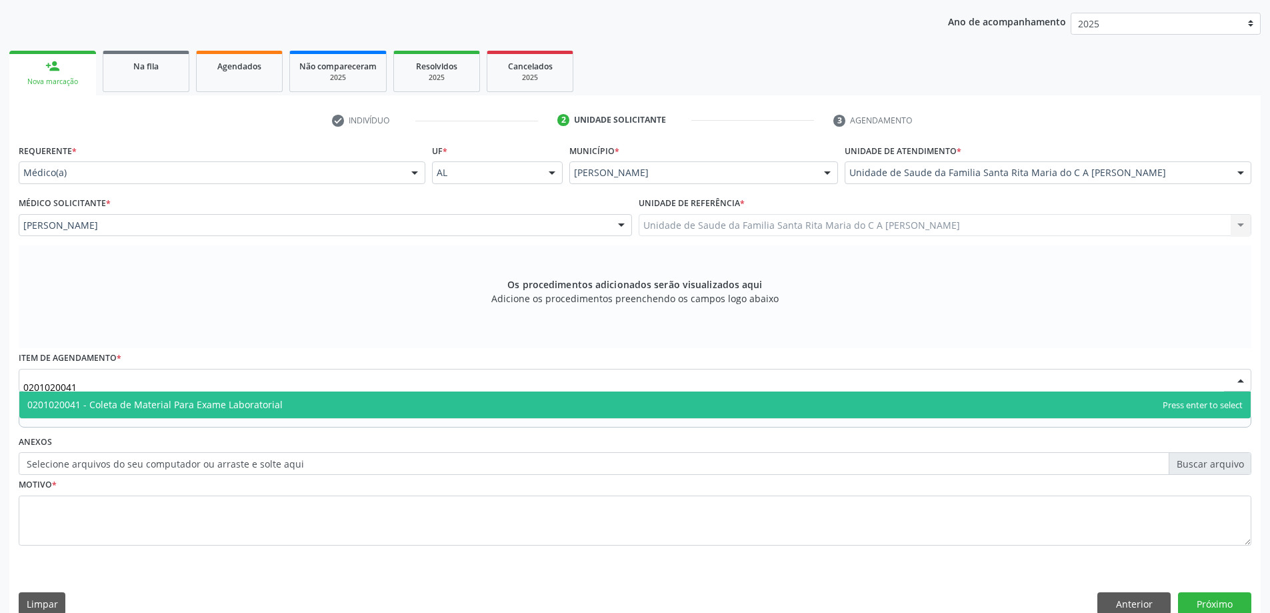
click at [117, 409] on span "0201020041 - Coleta de Material Para Exame Laboratorial" at bounding box center [154, 404] width 255 height 13
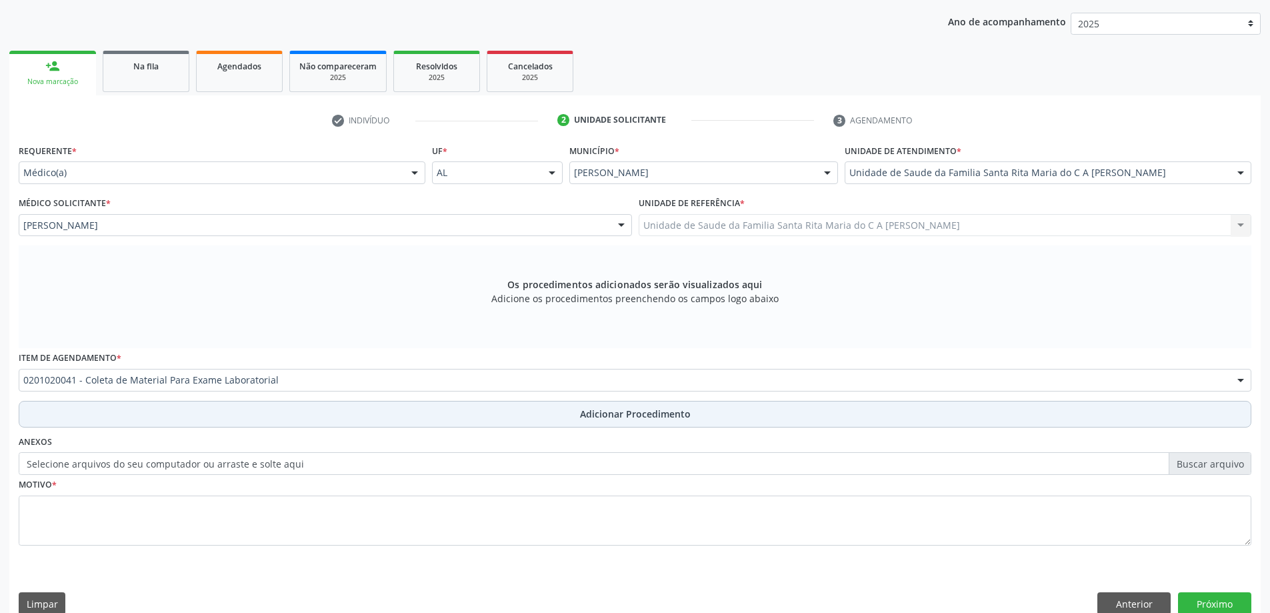
click at [118, 417] on button "Adicionar Procedimento" at bounding box center [635, 414] width 1233 height 27
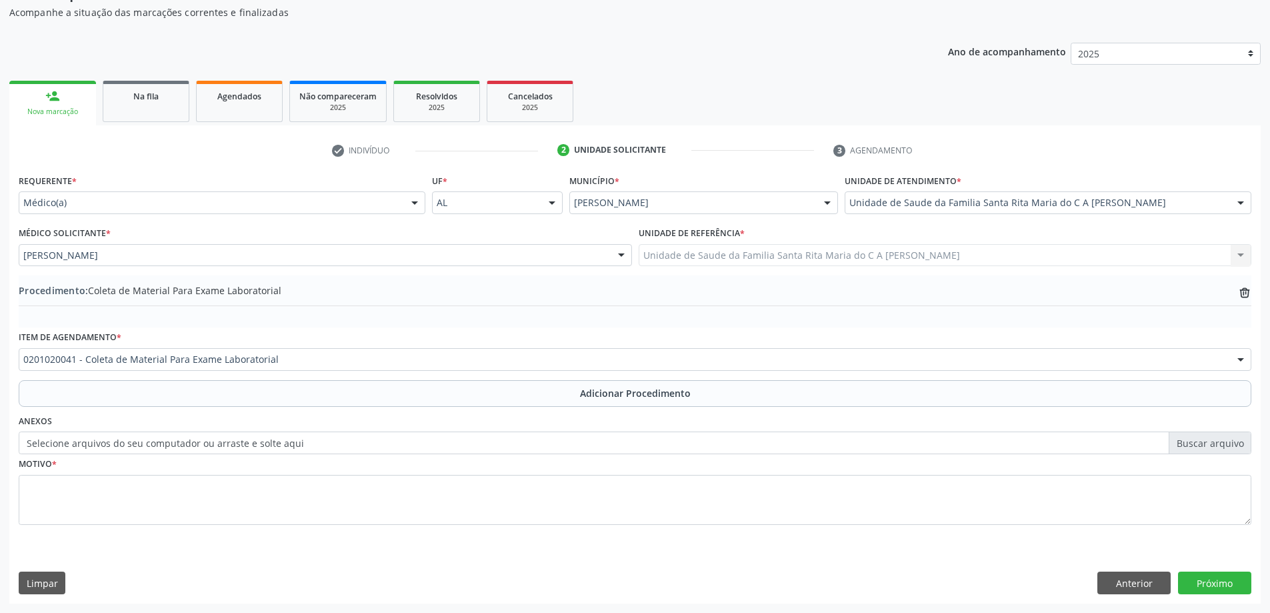
scroll to position [137, 0]
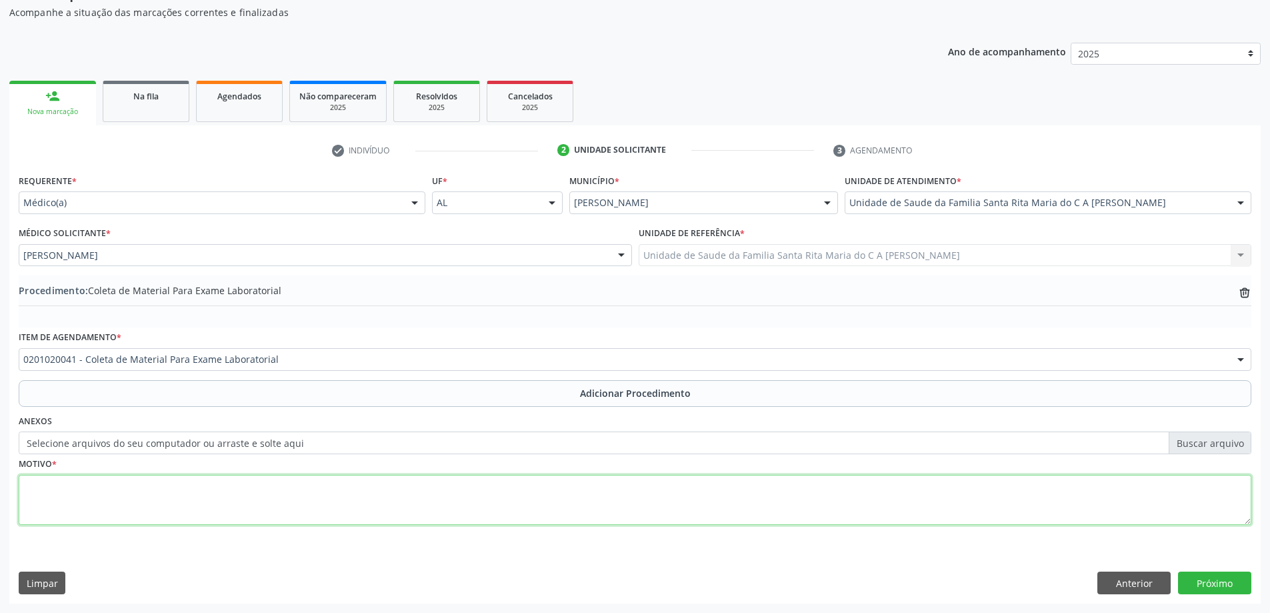
click at [131, 497] on textarea at bounding box center [635, 500] width 1233 height 51
type textarea "has"
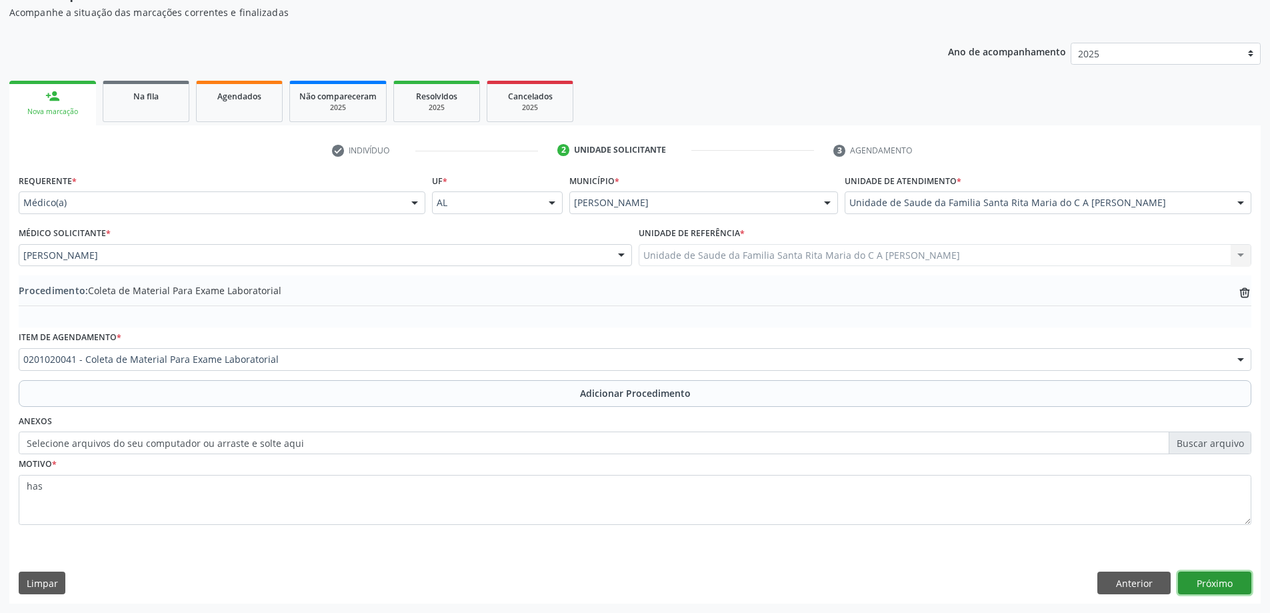
click at [1218, 587] on button "Próximo" at bounding box center [1214, 582] width 73 height 23
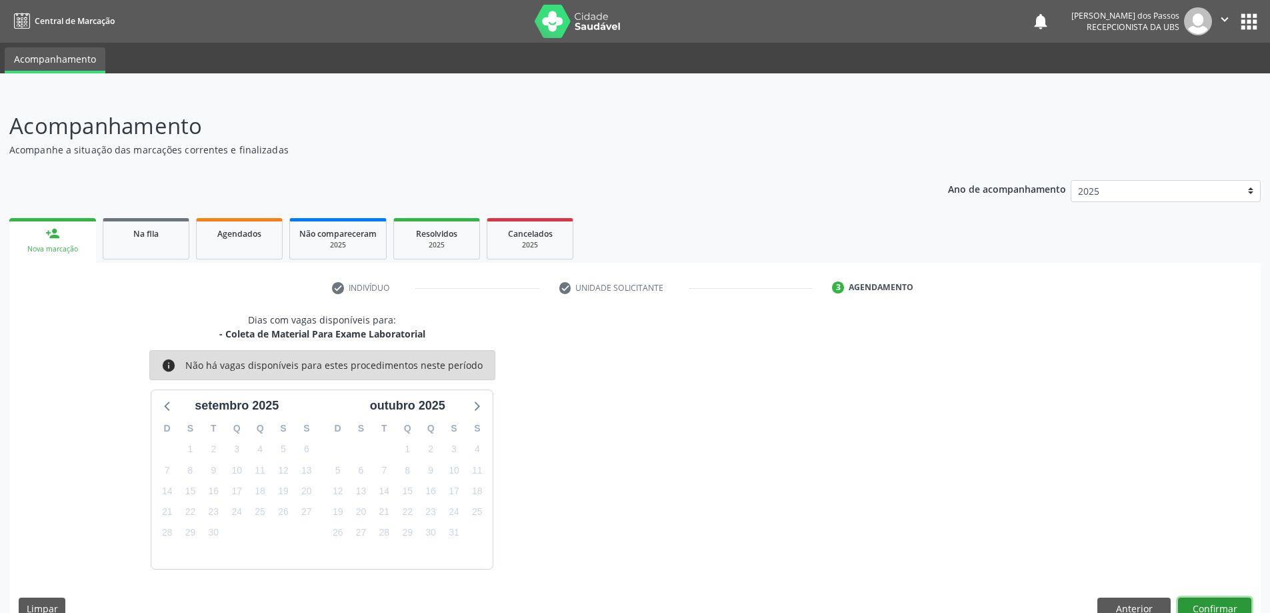
click at [1236, 603] on button "Confirmar" at bounding box center [1214, 608] width 73 height 23
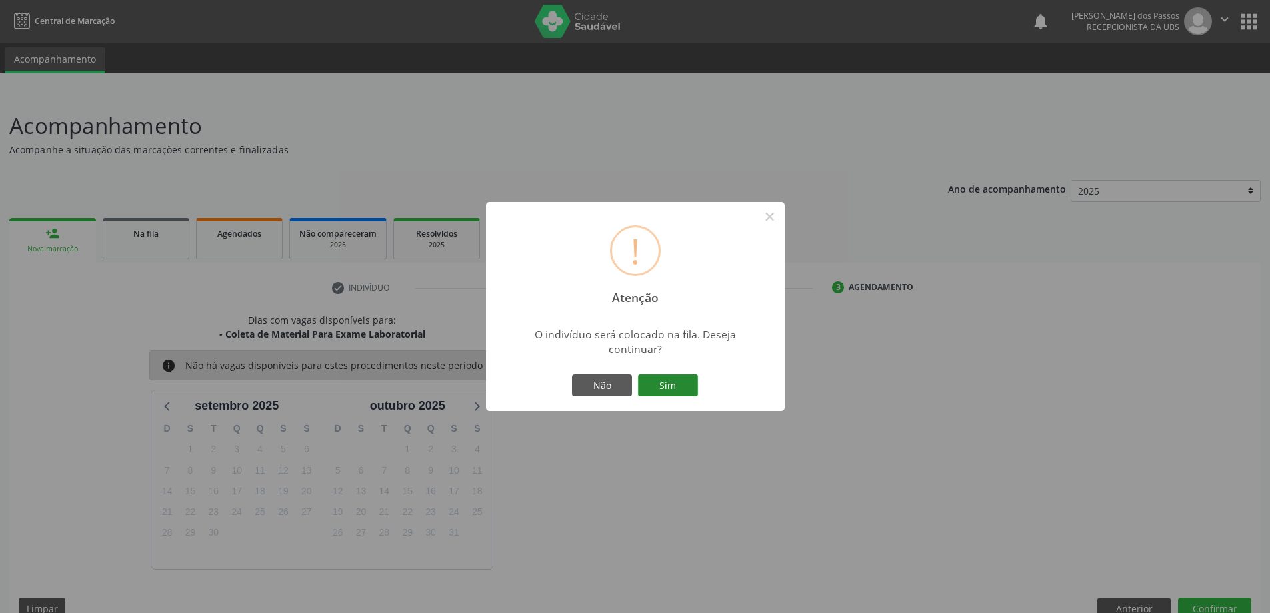
click at [665, 383] on button "Sim" at bounding box center [668, 385] width 60 height 23
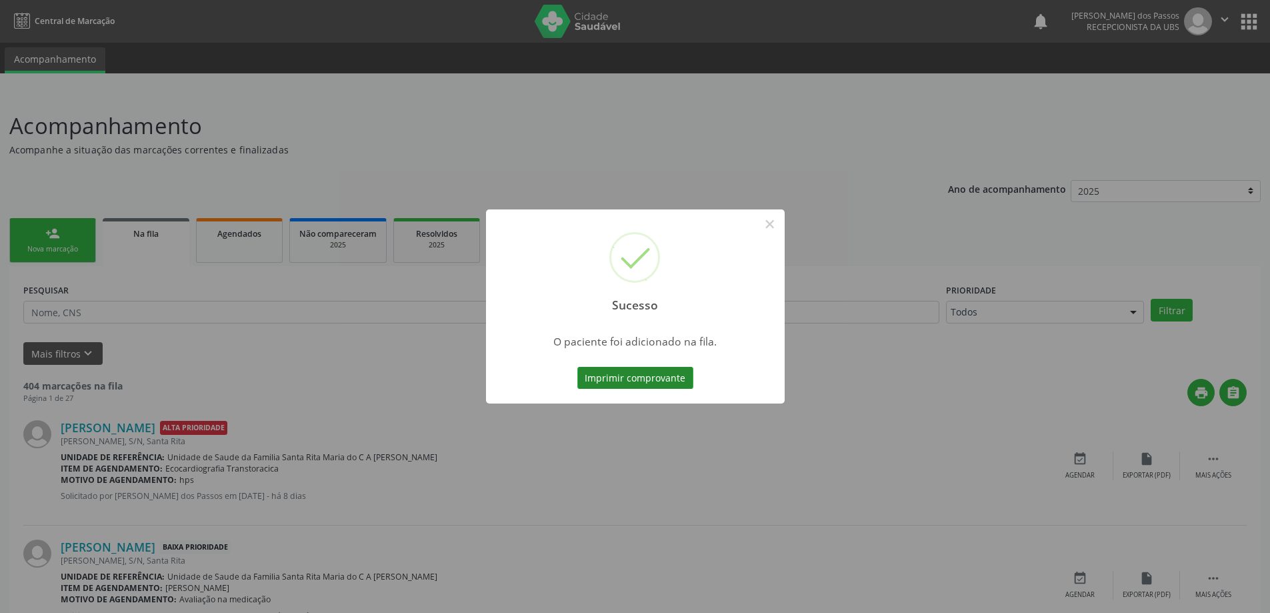
click at [657, 375] on button "Imprimir comprovante" at bounding box center [635, 378] width 116 height 23
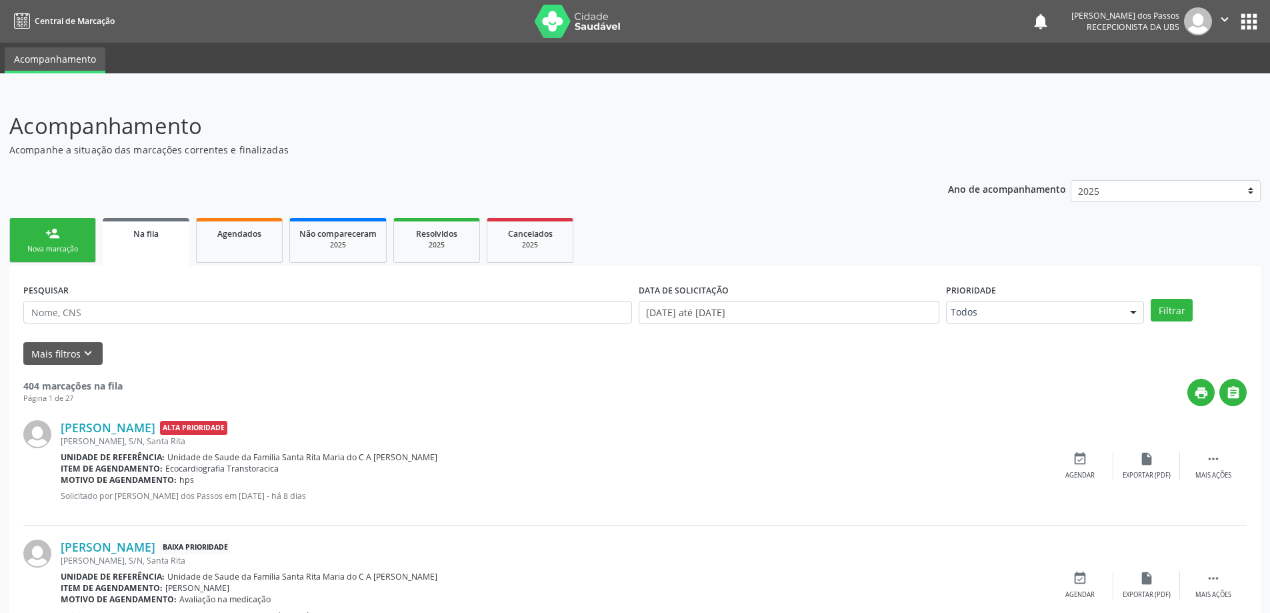
click at [54, 246] on div "Nova marcação" at bounding box center [52, 249] width 67 height 10
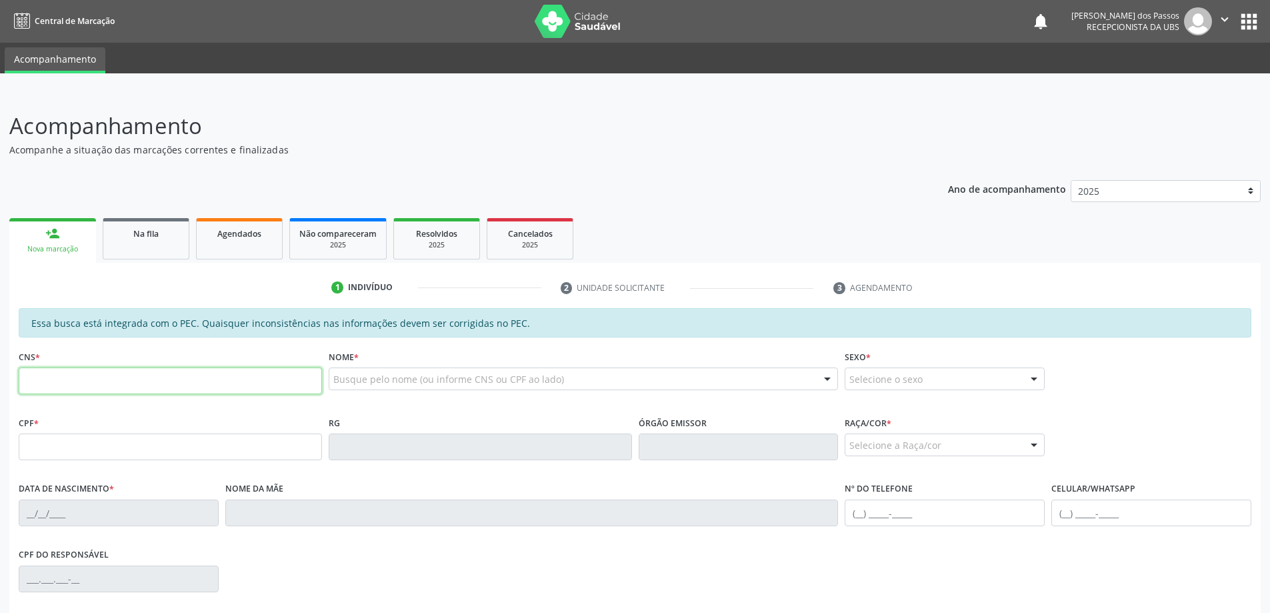
click at [53, 382] on input "text" at bounding box center [170, 380] width 303 height 27
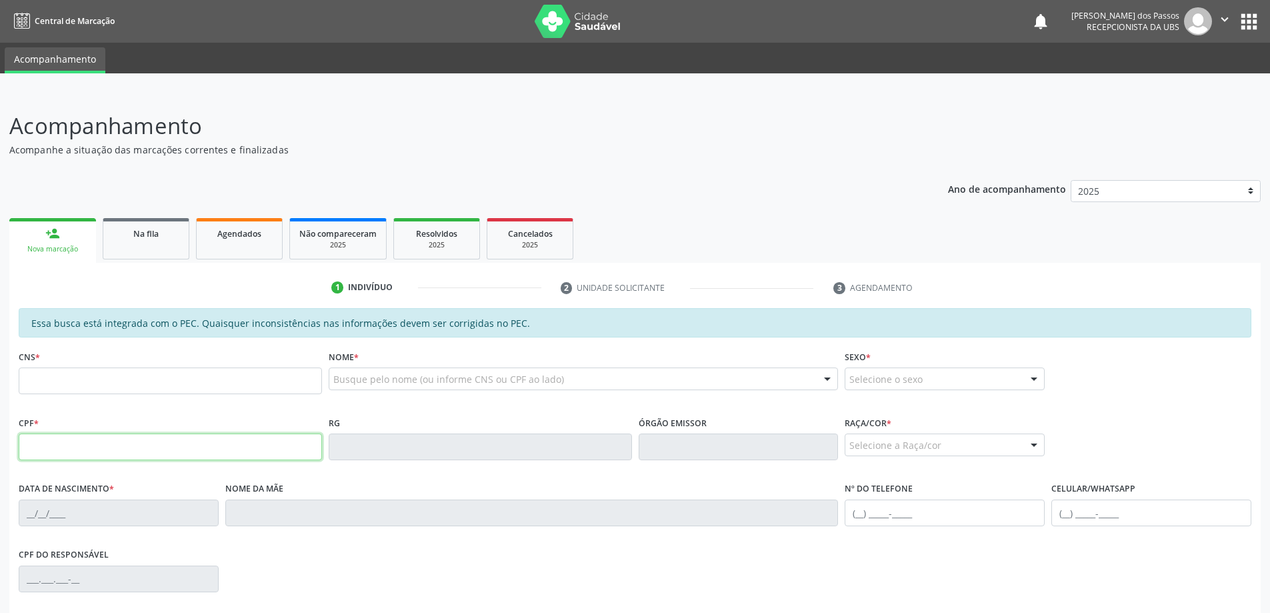
click at [52, 456] on input "text" at bounding box center [170, 446] width 303 height 27
type input "346.325.144-20"
type input "700 2044 6562 4320"
type input "24/08/1938"
type input "Ester Maria de Mendonca"
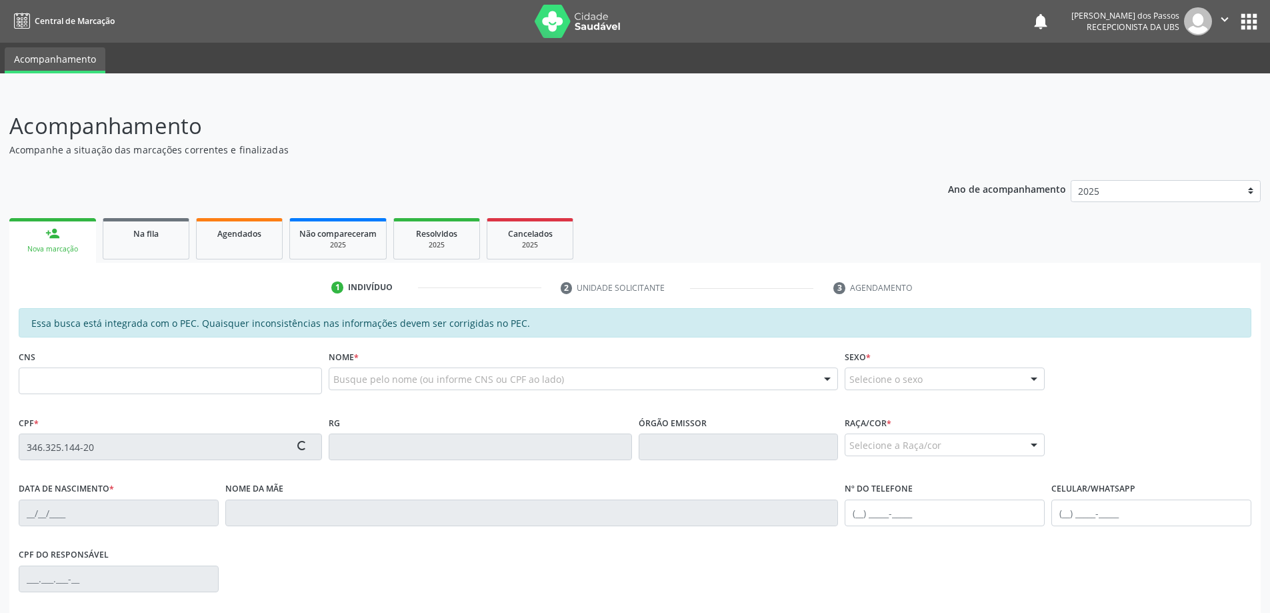
type input "(82) 99357-9920"
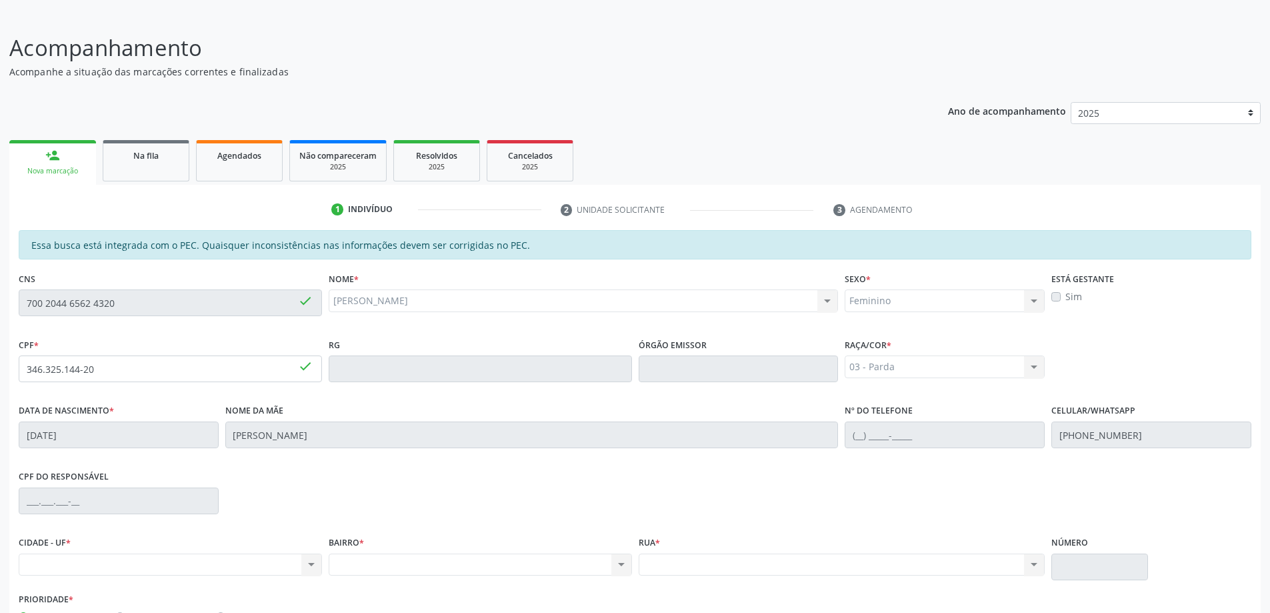
scroll to position [167, 0]
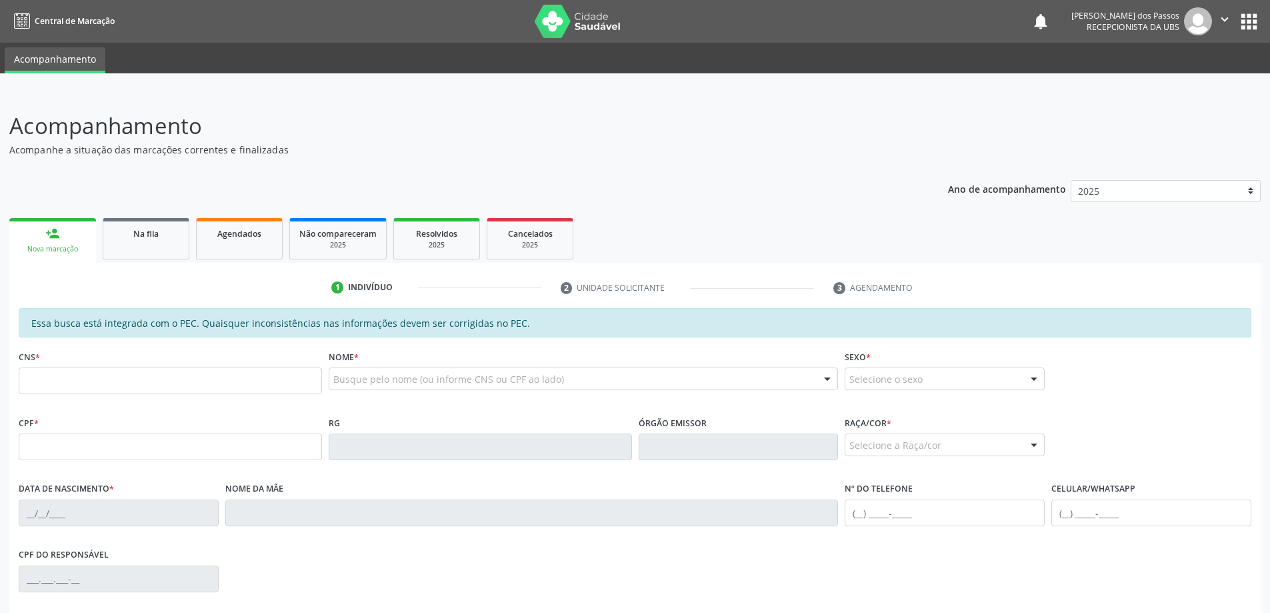
click at [248, 388] on input "text" at bounding box center [170, 380] width 303 height 27
type input "700 2044 6562 4320"
type input "346.325.144-20"
type input "[DATE]"
type input "[PERSON_NAME]"
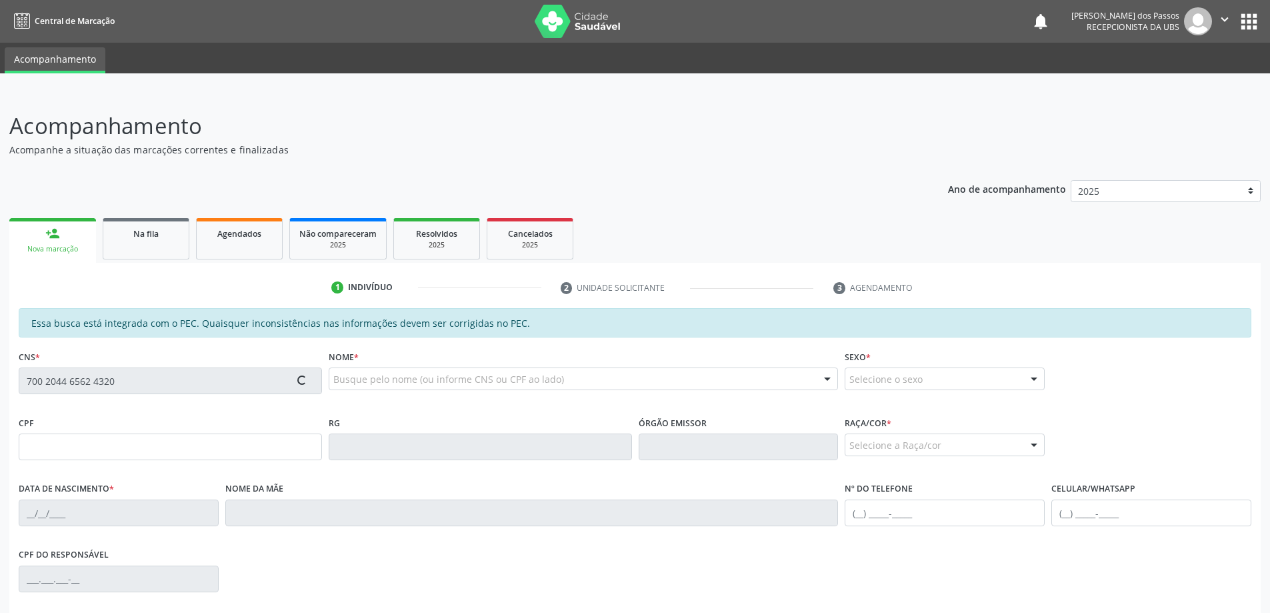
type input "[PHONE_NUMBER]"
type input "S/N"
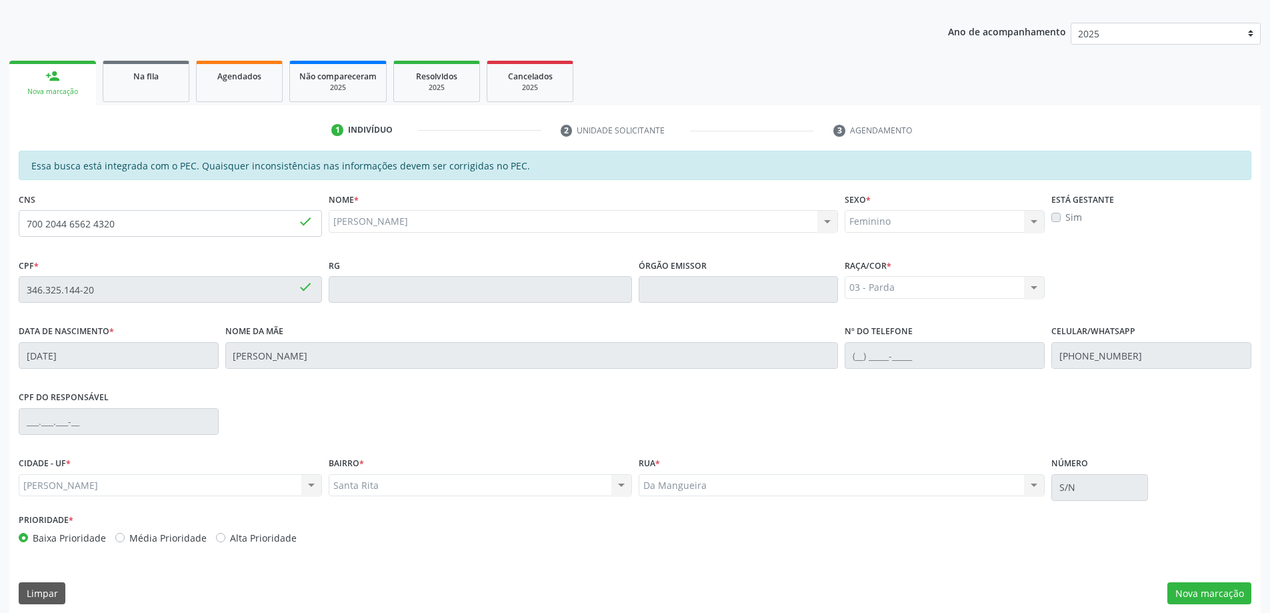
scroll to position [167, 0]
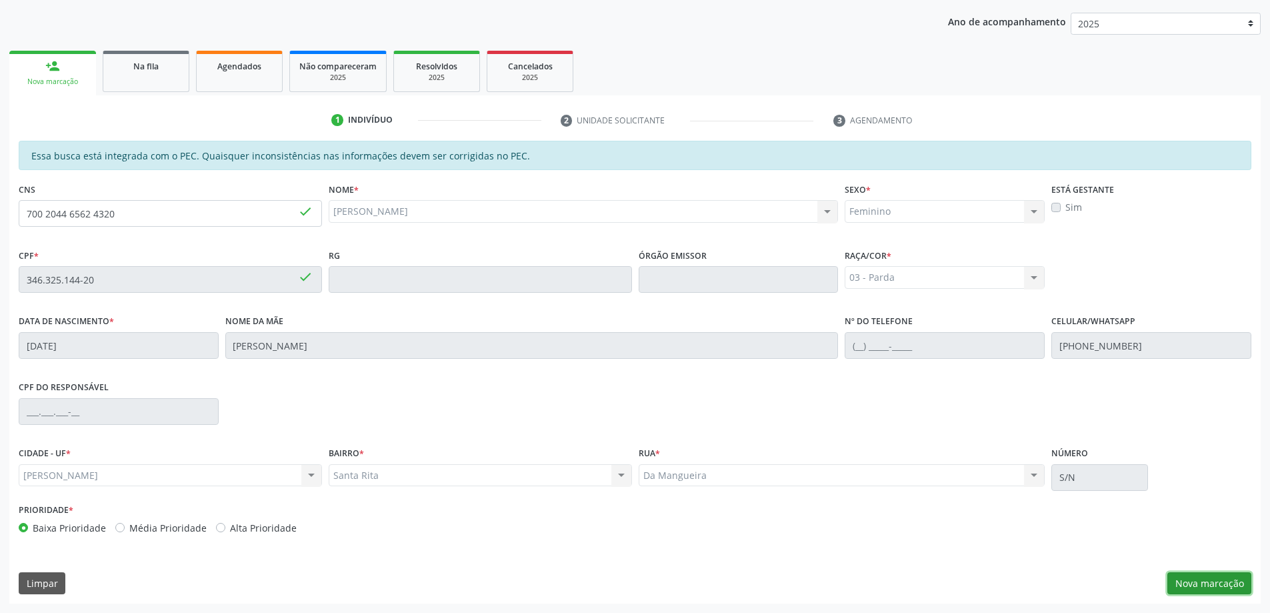
click at [1215, 587] on button "Nova marcação" at bounding box center [1209, 583] width 84 height 23
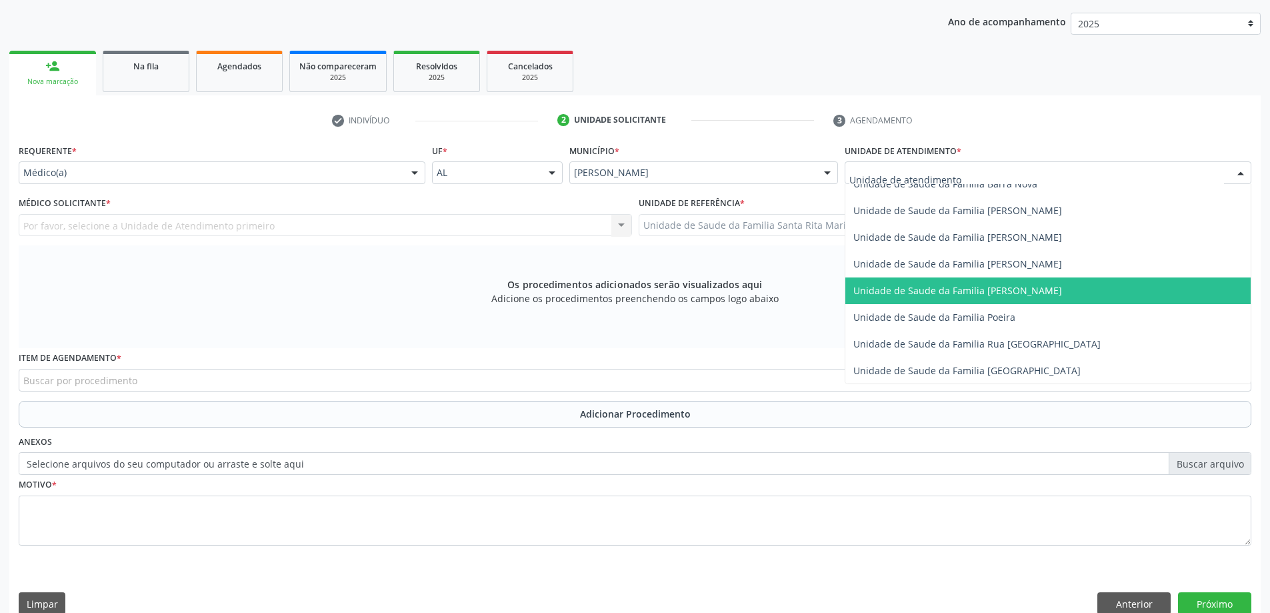
scroll to position [800, 0]
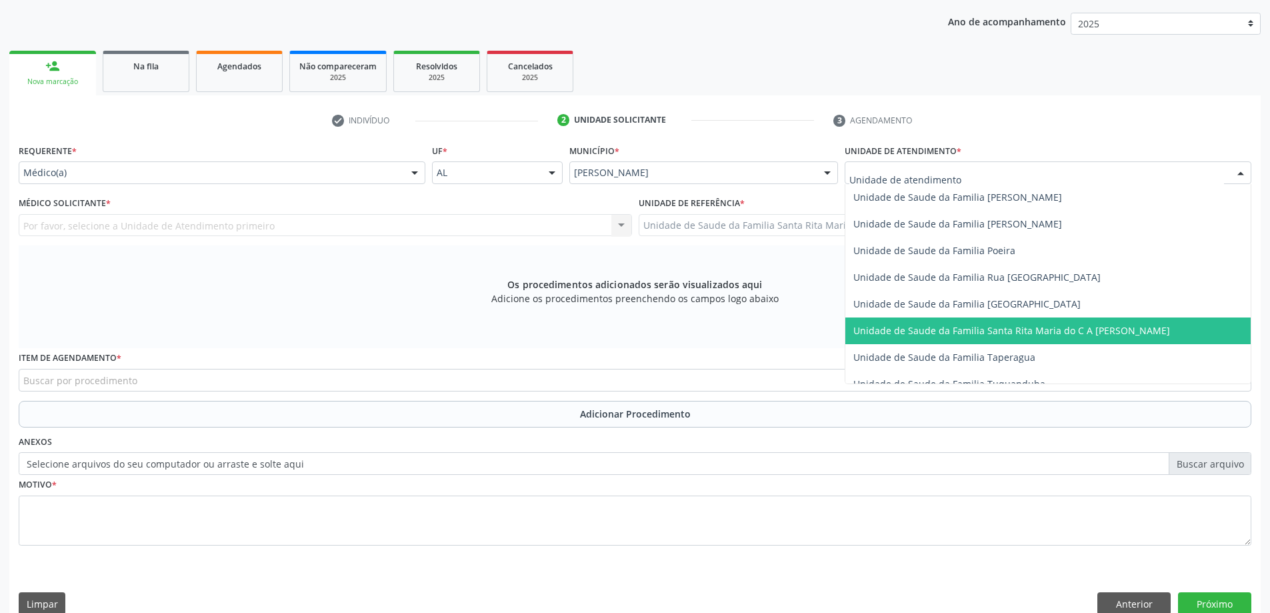
click at [927, 335] on span "Unidade de Saude da Familia Santa Rita Maria do C A [PERSON_NAME]" at bounding box center [1011, 330] width 317 height 13
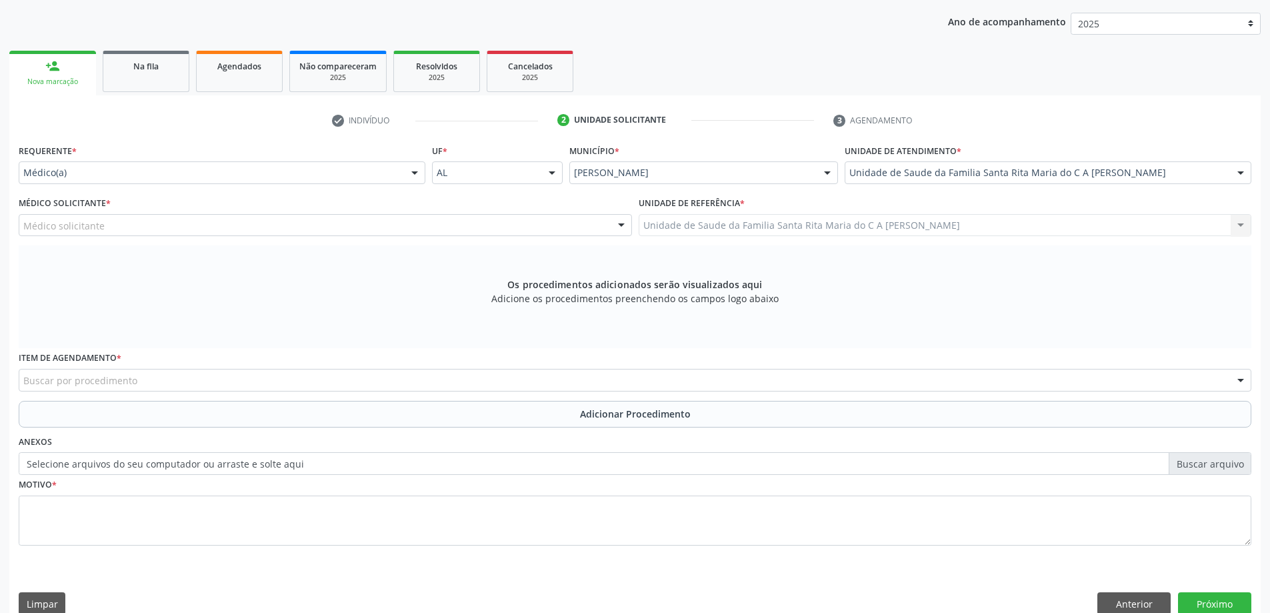
click at [241, 180] on div "Médico(a)" at bounding box center [222, 172] width 407 height 23
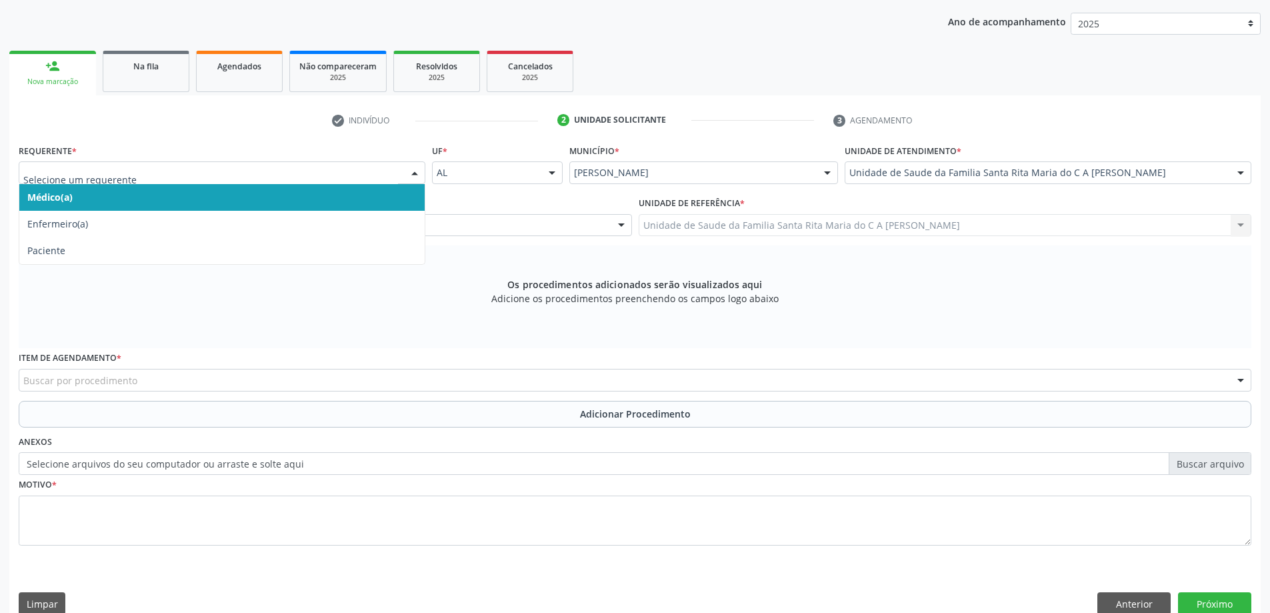
click at [241, 197] on span "Médico(a)" at bounding box center [221, 197] width 405 height 27
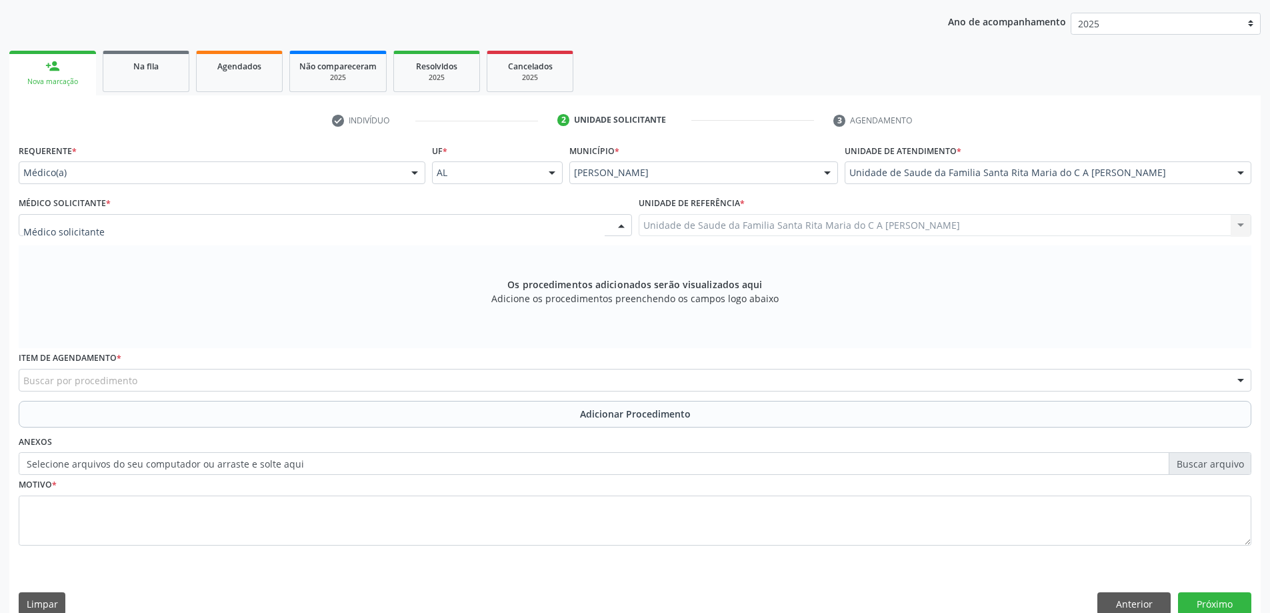
click at [233, 230] on div at bounding box center [325, 225] width 613 height 23
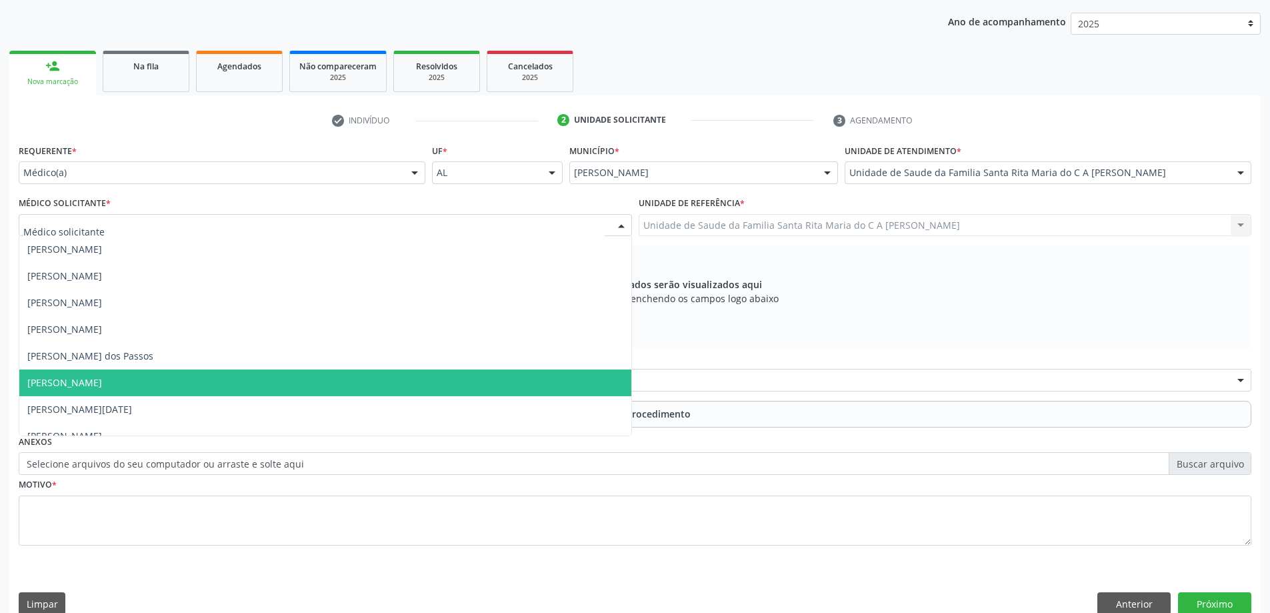
click at [185, 379] on span "[PERSON_NAME]" at bounding box center [325, 382] width 612 height 27
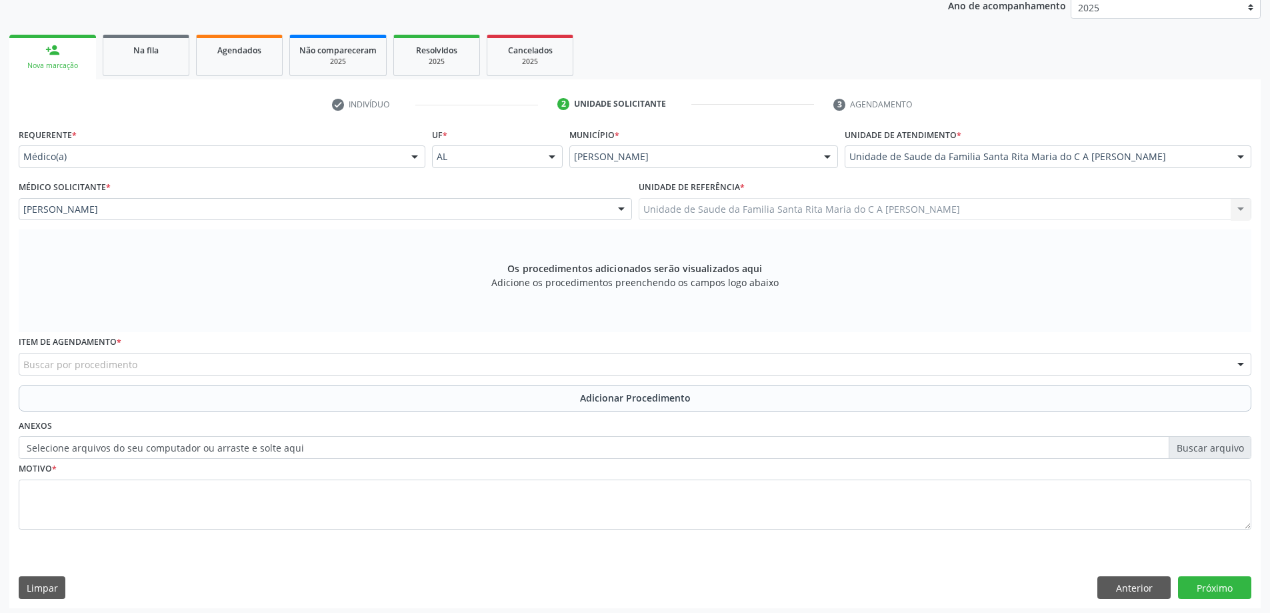
scroll to position [188, 0]
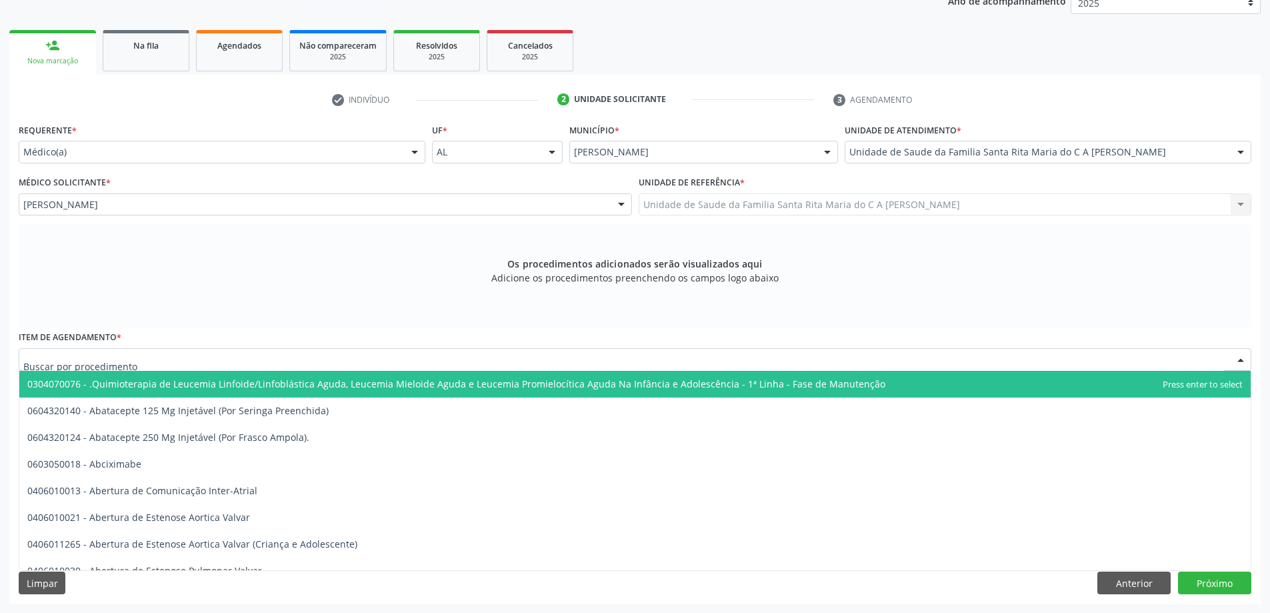
click at [257, 361] on div at bounding box center [635, 359] width 1233 height 23
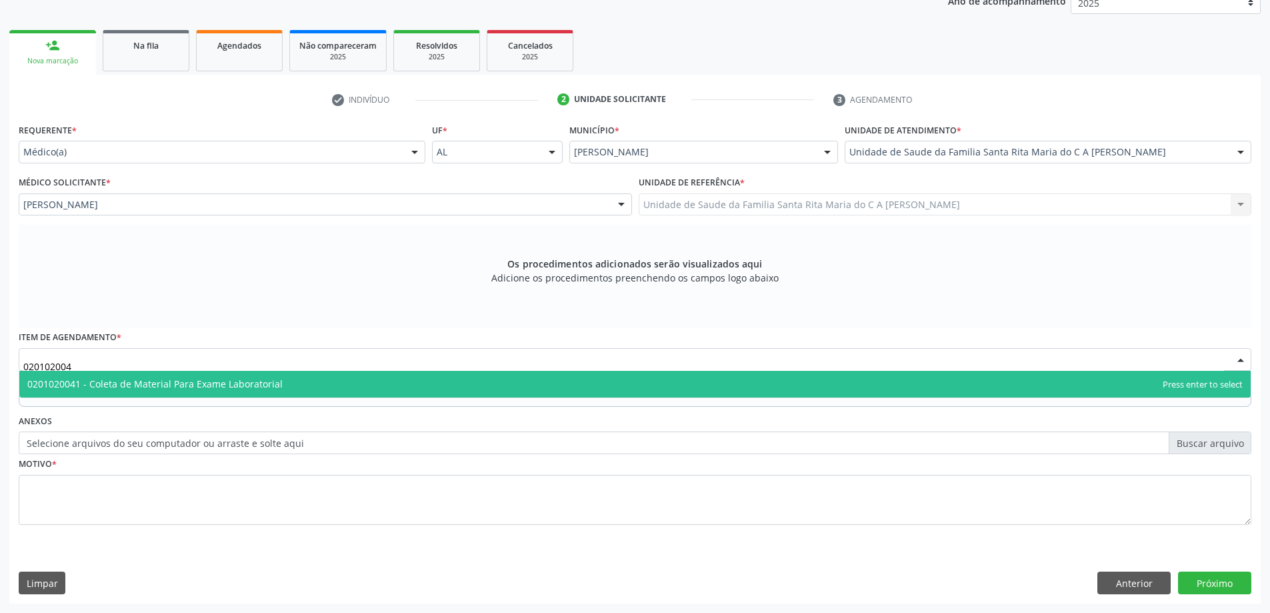
type input "0201020041"
click at [242, 378] on span "0201020041 - Coleta de Material Para Exame Laboratorial" at bounding box center [154, 383] width 255 height 13
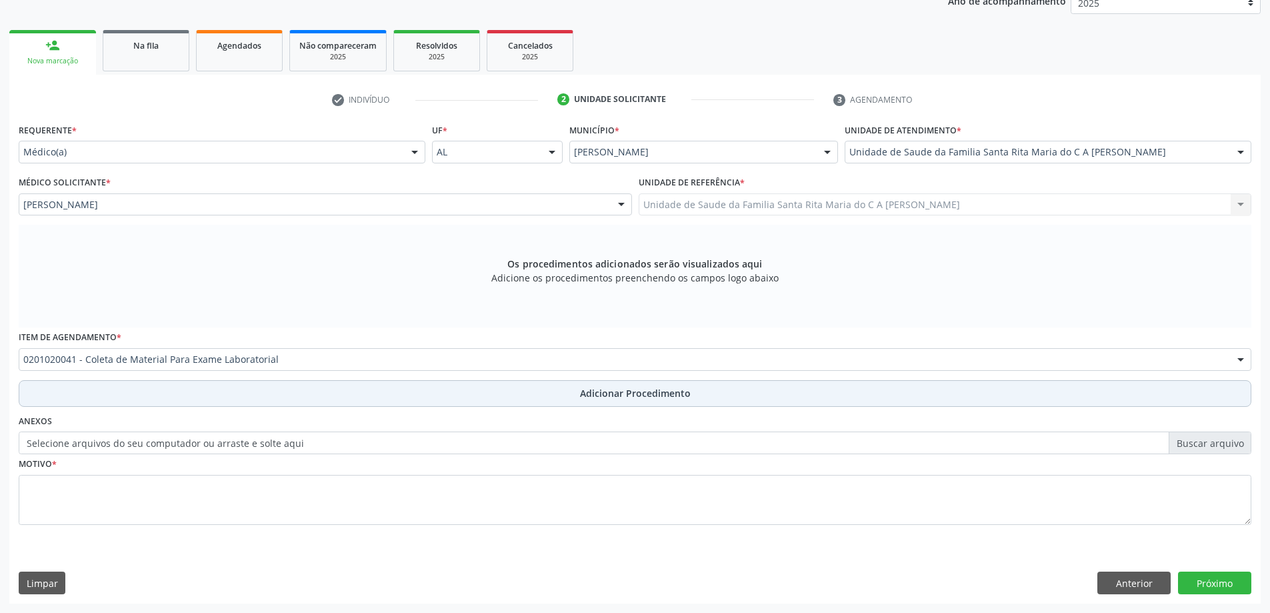
click at [224, 397] on button "Adicionar Procedimento" at bounding box center [635, 393] width 1233 height 27
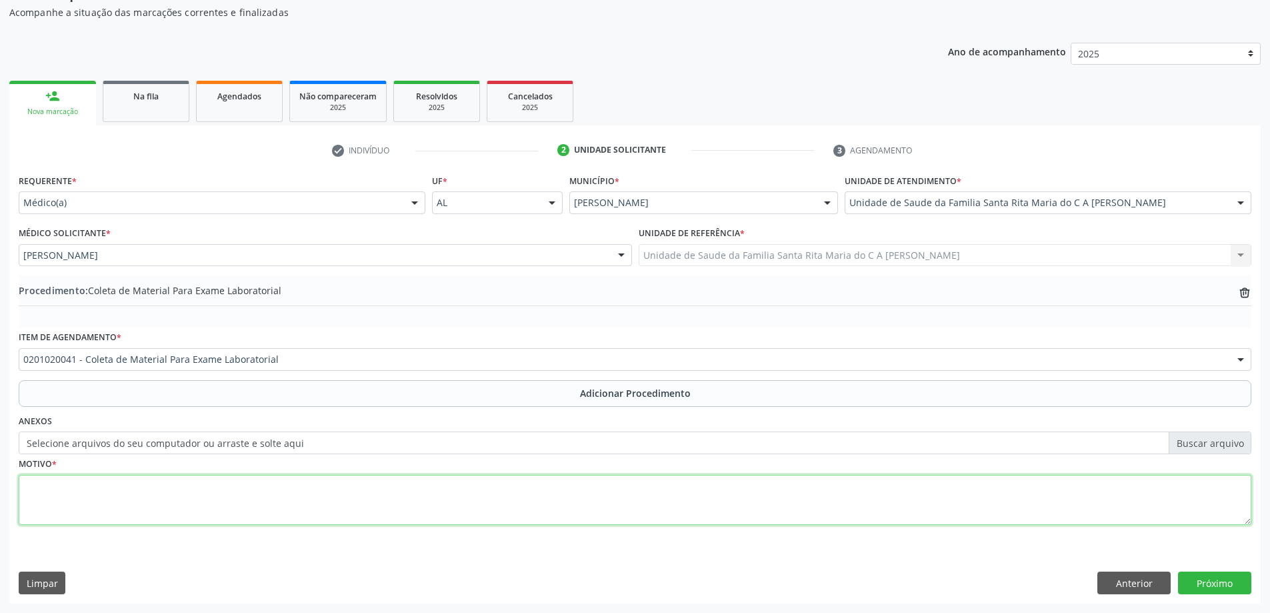
click at [185, 501] on textarea at bounding box center [635, 500] width 1233 height 51
type textarea "has"
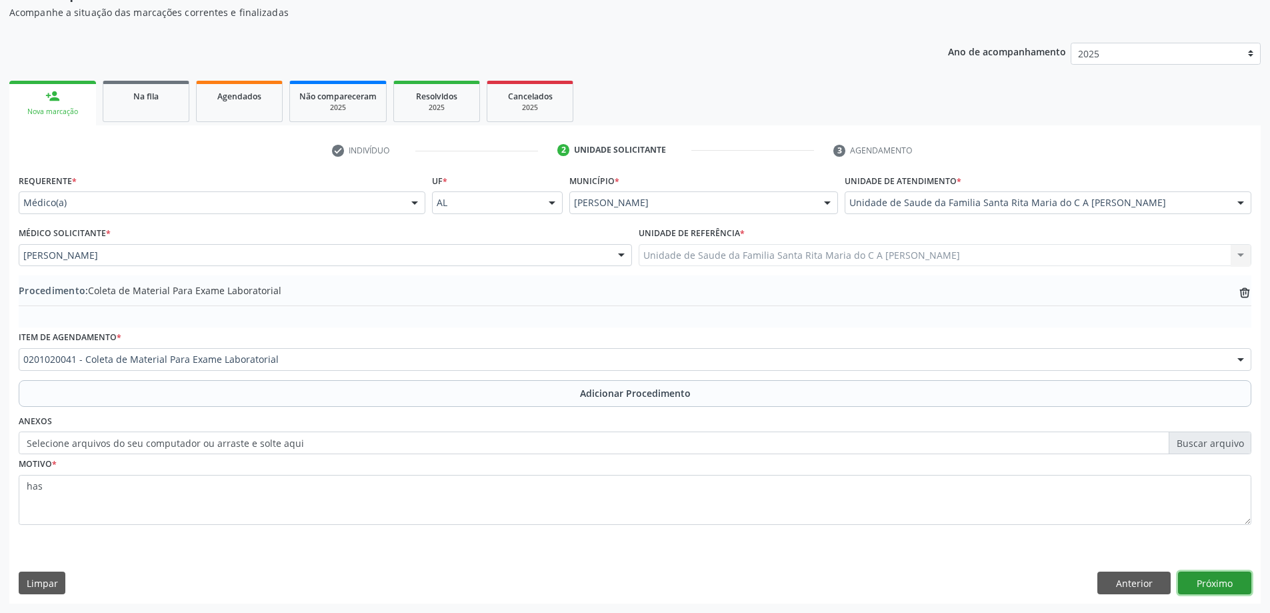
click at [1207, 587] on button "Próximo" at bounding box center [1214, 582] width 73 height 23
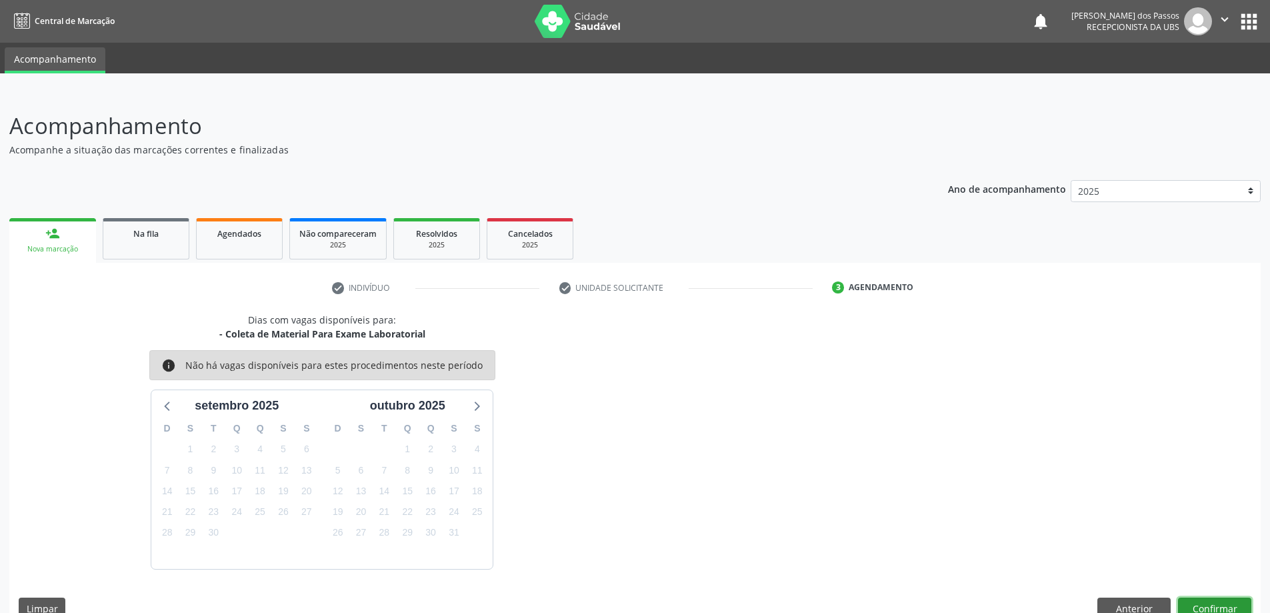
click at [1218, 607] on button "Confirmar" at bounding box center [1214, 608] width 73 height 23
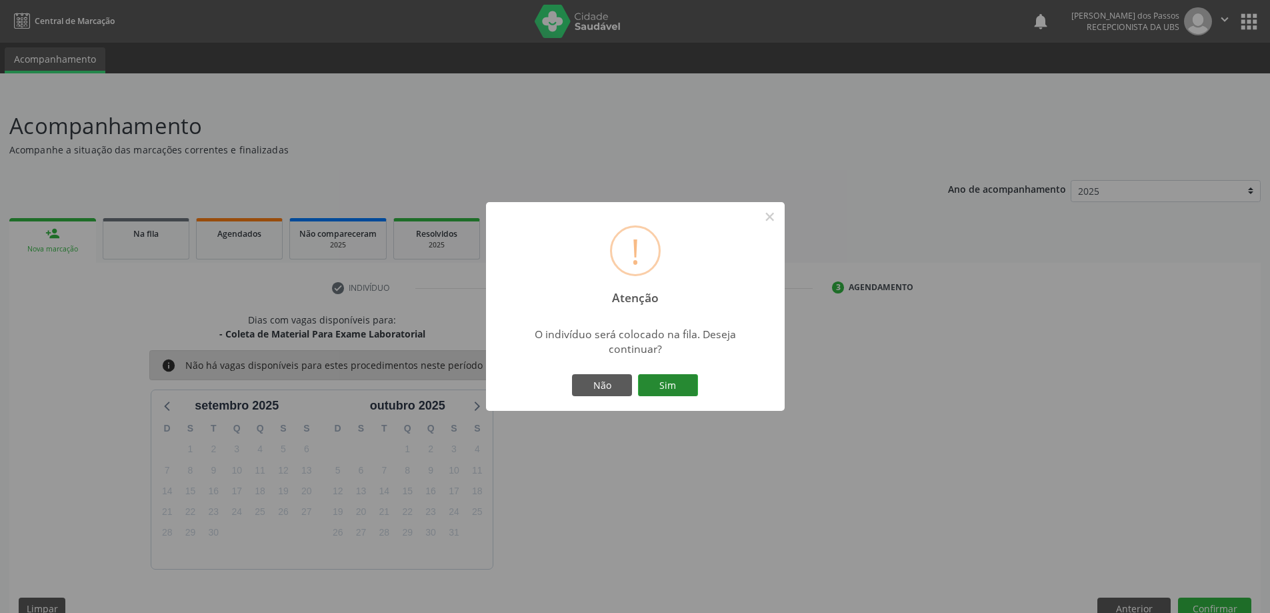
click at [657, 386] on button "Sim" at bounding box center [668, 385] width 60 height 23
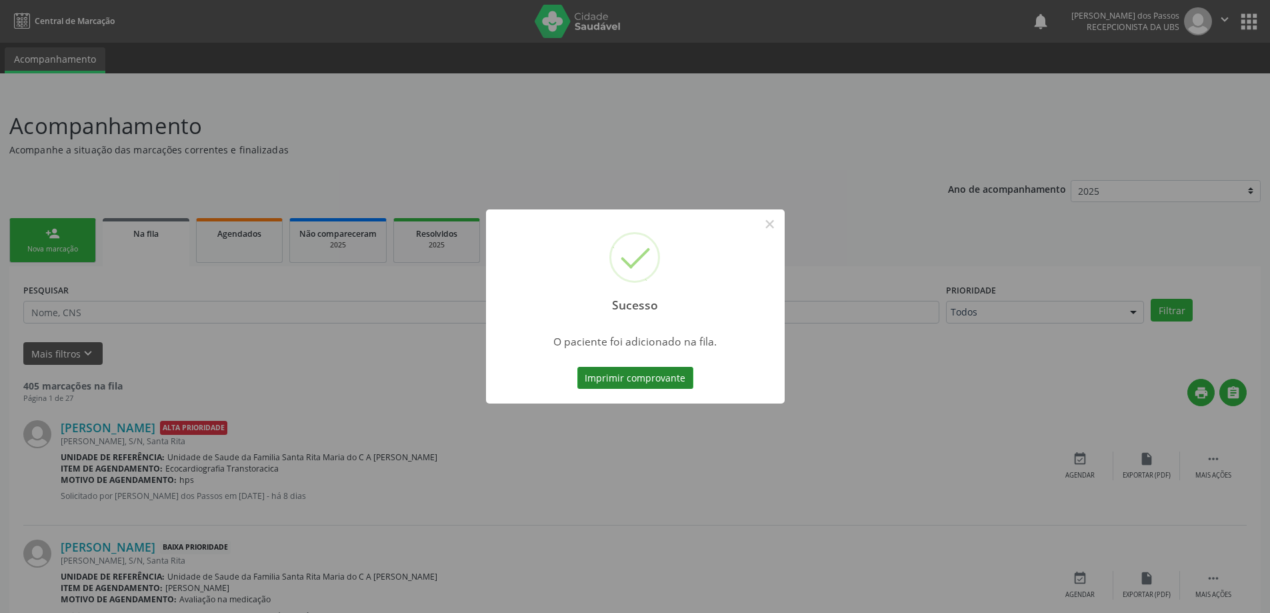
click at [657, 384] on button "Imprimir comprovante" at bounding box center [635, 378] width 116 height 23
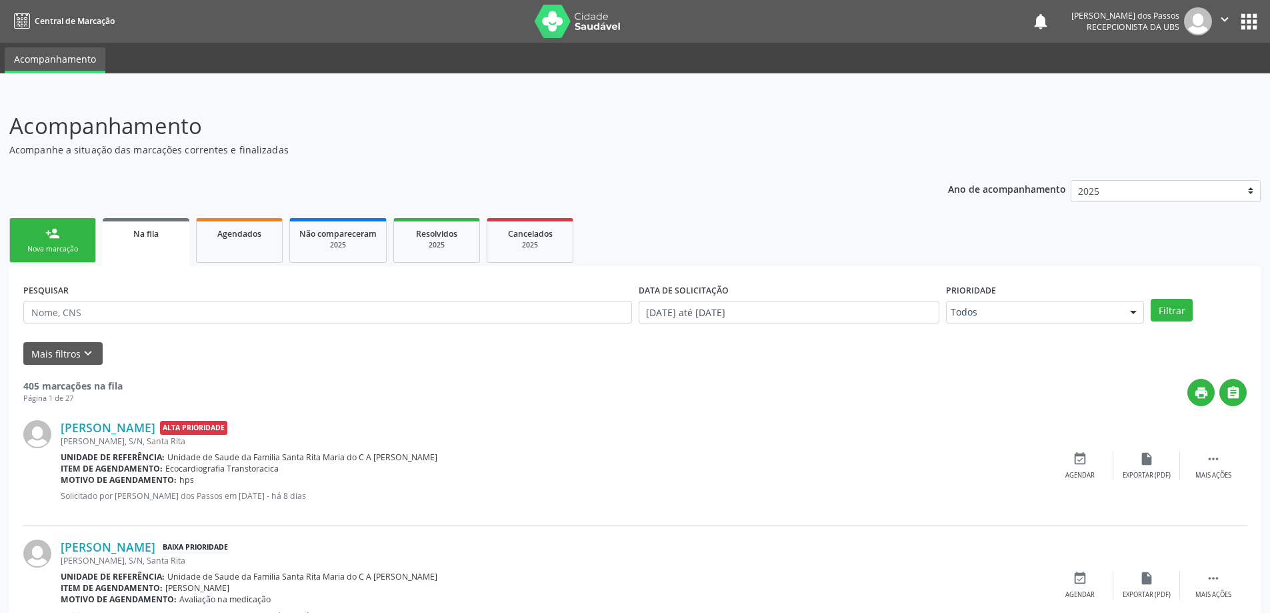
click at [57, 250] on div "Nova marcação" at bounding box center [52, 249] width 67 height 10
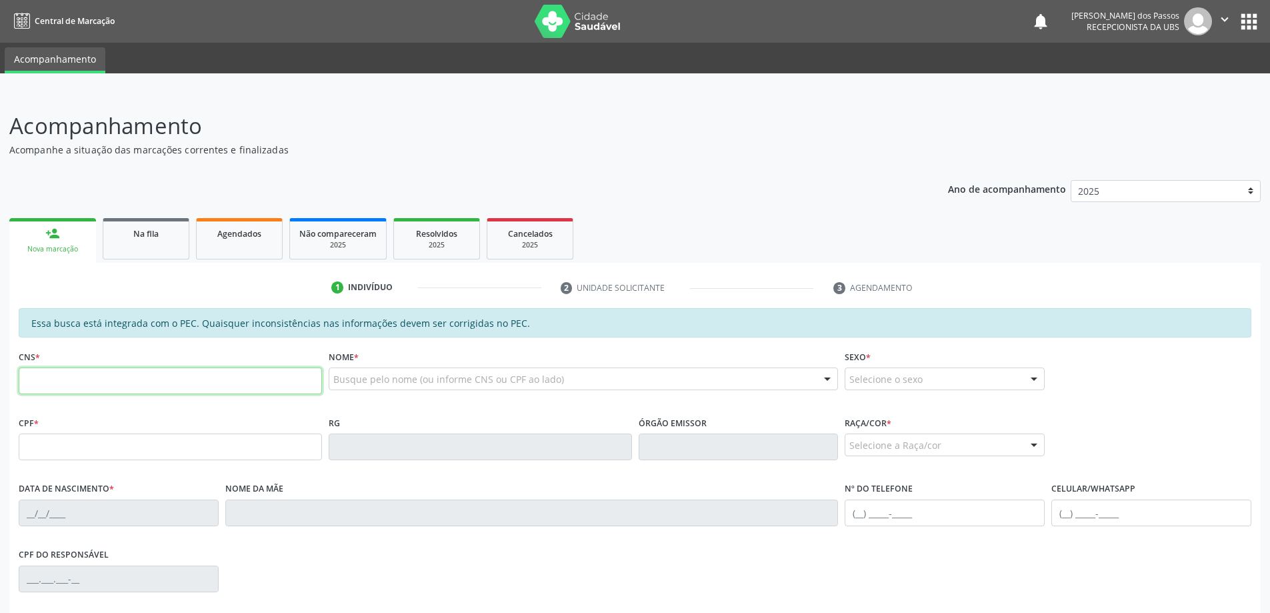
click at [93, 387] on input "text" at bounding box center [170, 380] width 303 height 27
type input "709 2092 9275 9031"
type input "383.898.864-72"
type input "[DATE]"
type input "[PERSON_NAME]"
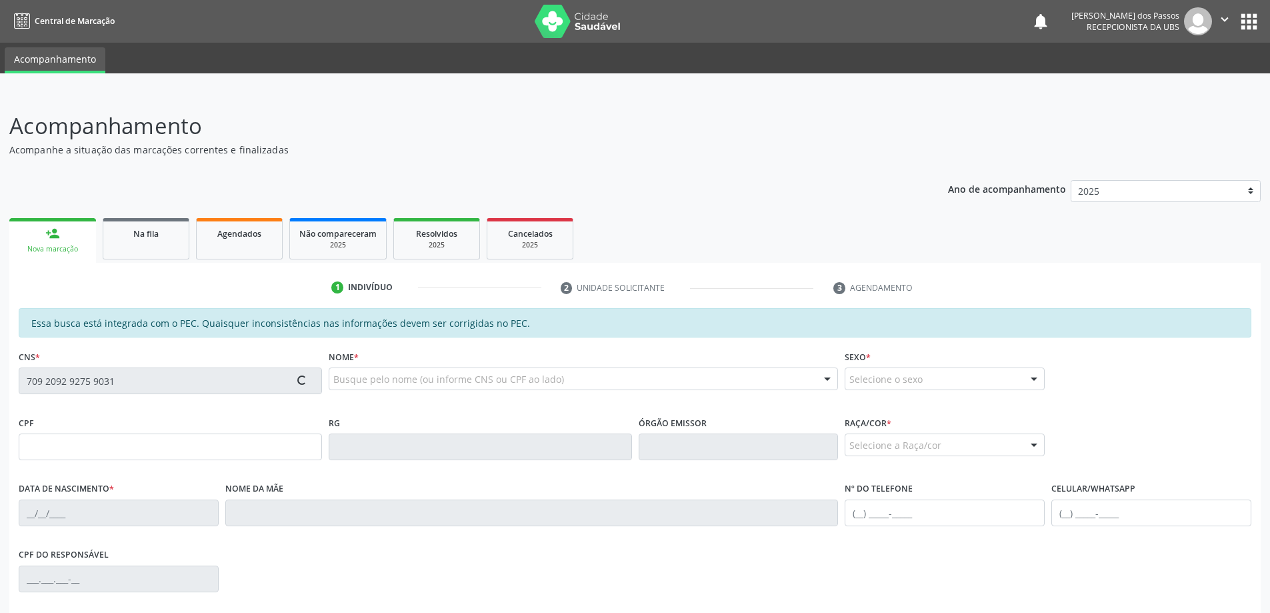
type input "[PHONE_NUMBER]"
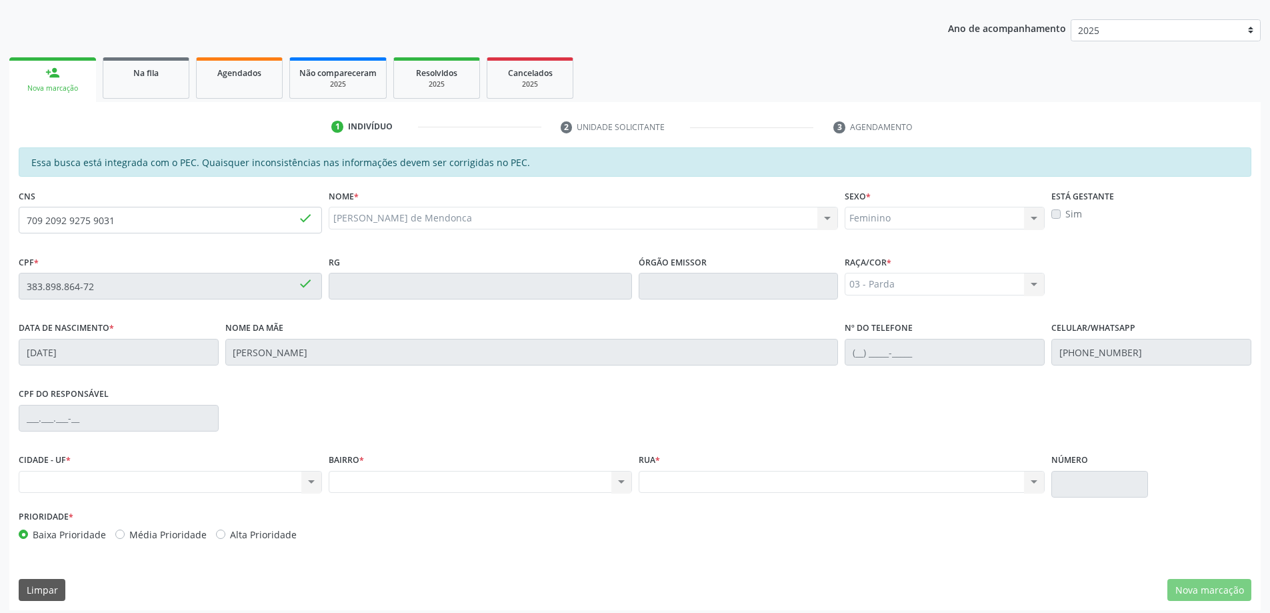
scroll to position [167, 0]
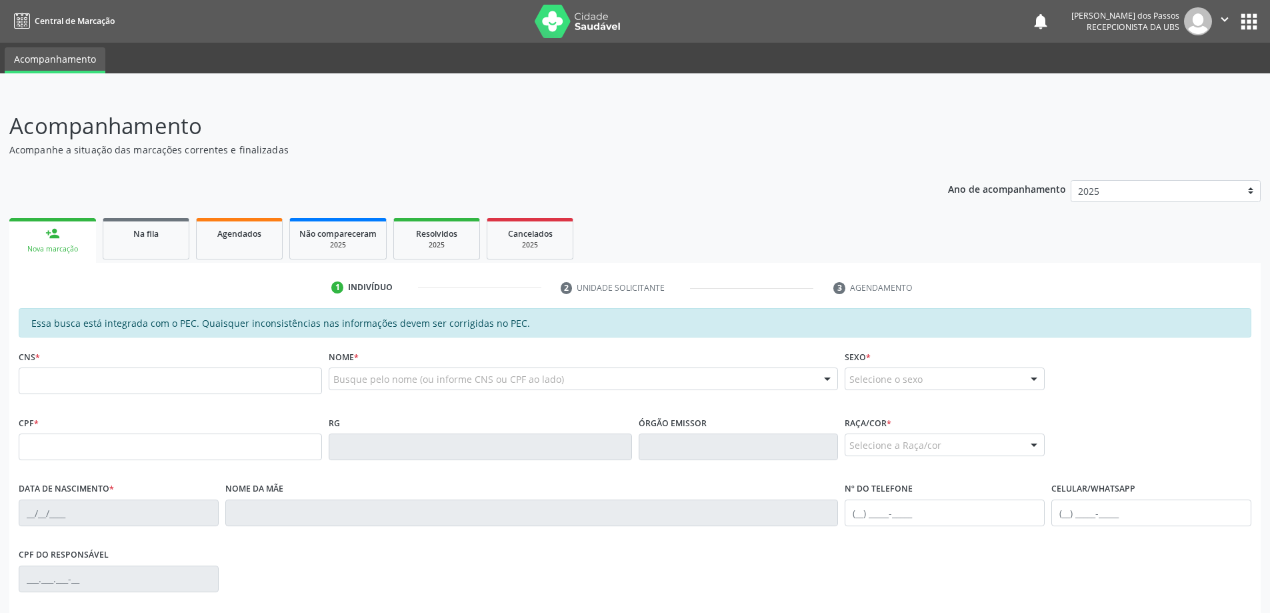
click at [115, 387] on input "text" at bounding box center [170, 380] width 303 height 27
type input "709 2092 9275 9031"
type input "383.898.864-72"
type input "[DATE]"
type input "[PERSON_NAME]"
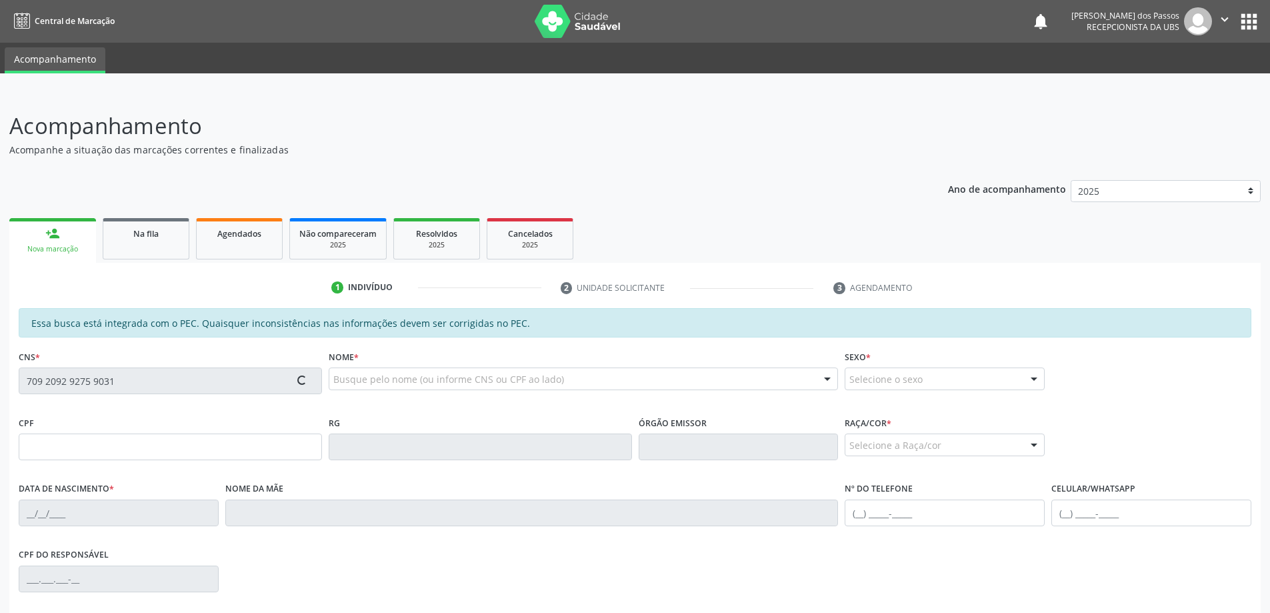
type input "[PHONE_NUMBER]"
type input "S/N"
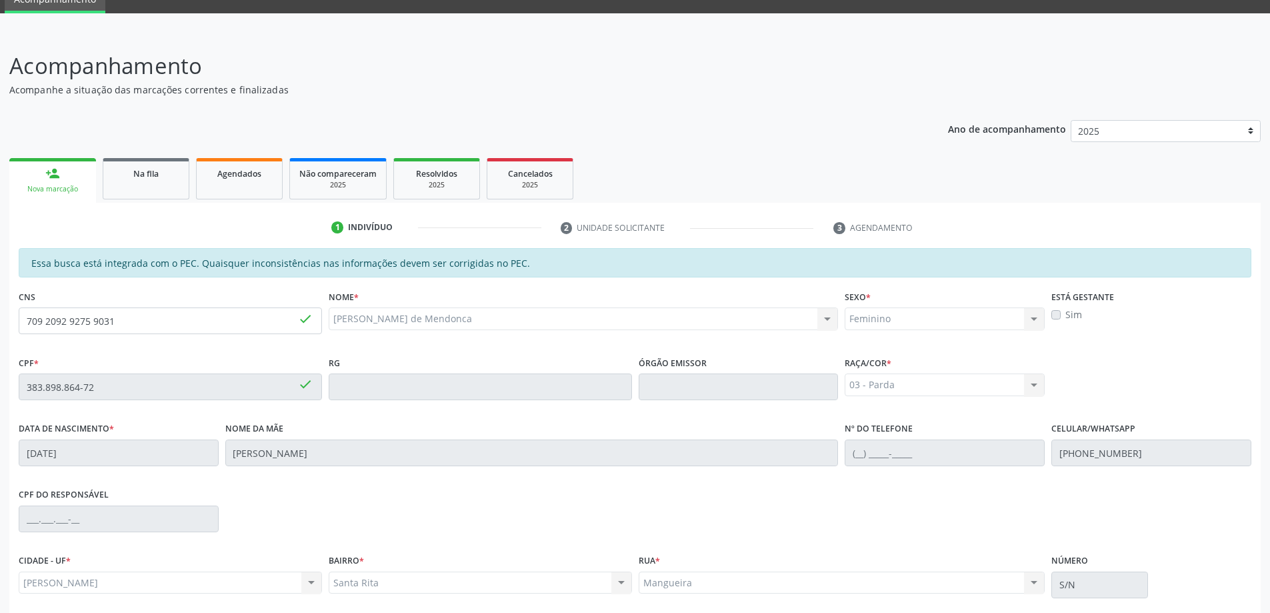
scroll to position [167, 0]
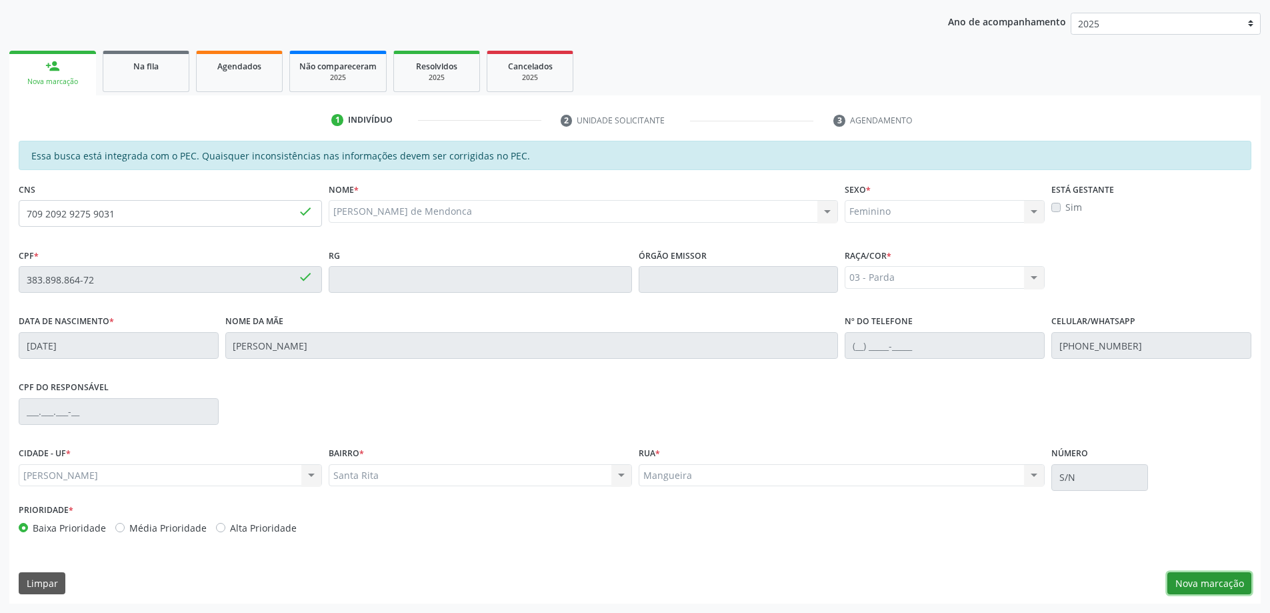
click at [1217, 583] on button "Nova marcação" at bounding box center [1209, 583] width 84 height 23
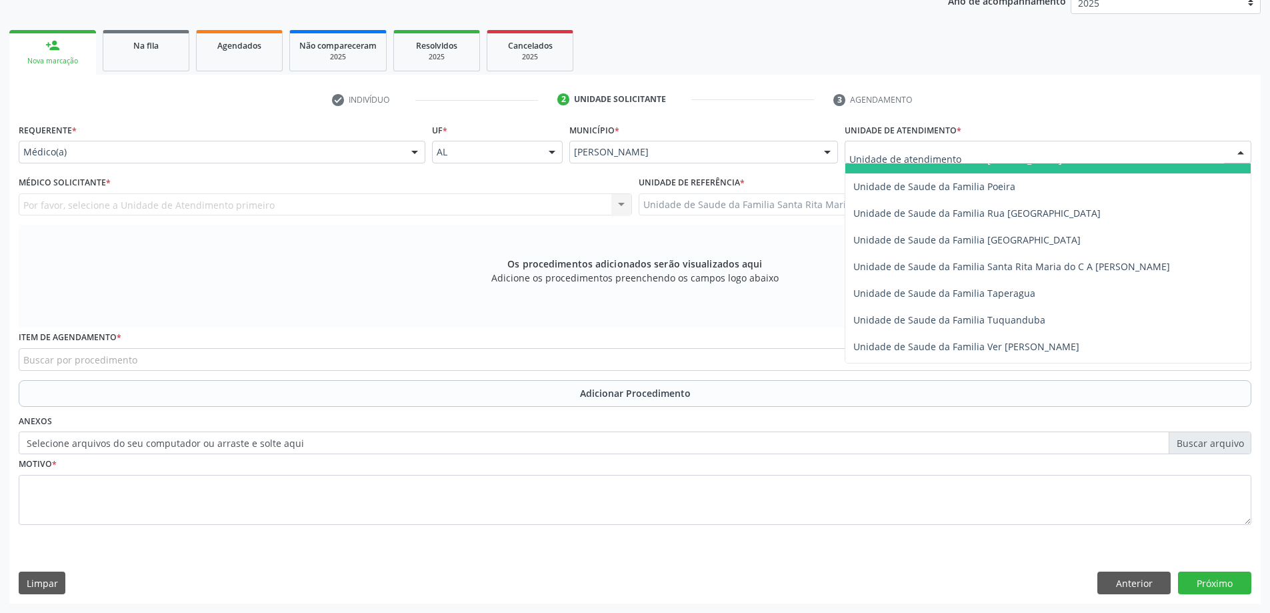
scroll to position [854, 0]
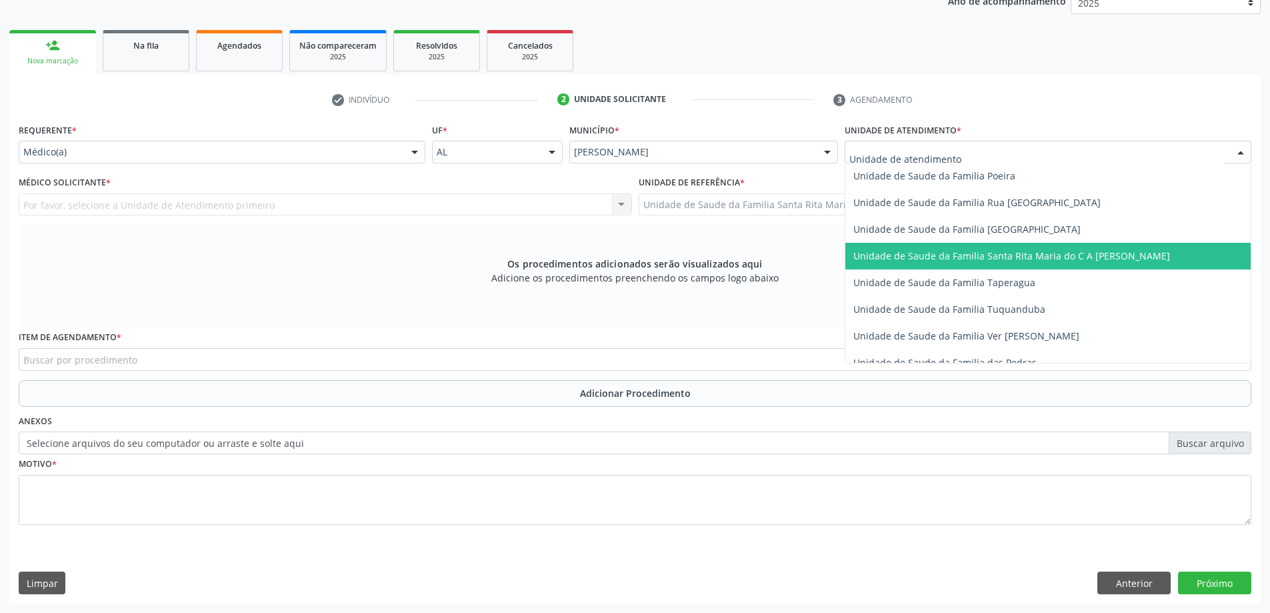
click at [957, 257] on span "Unidade de Saude da Familia Santa Rita Maria do C A [PERSON_NAME]" at bounding box center [1011, 255] width 317 height 13
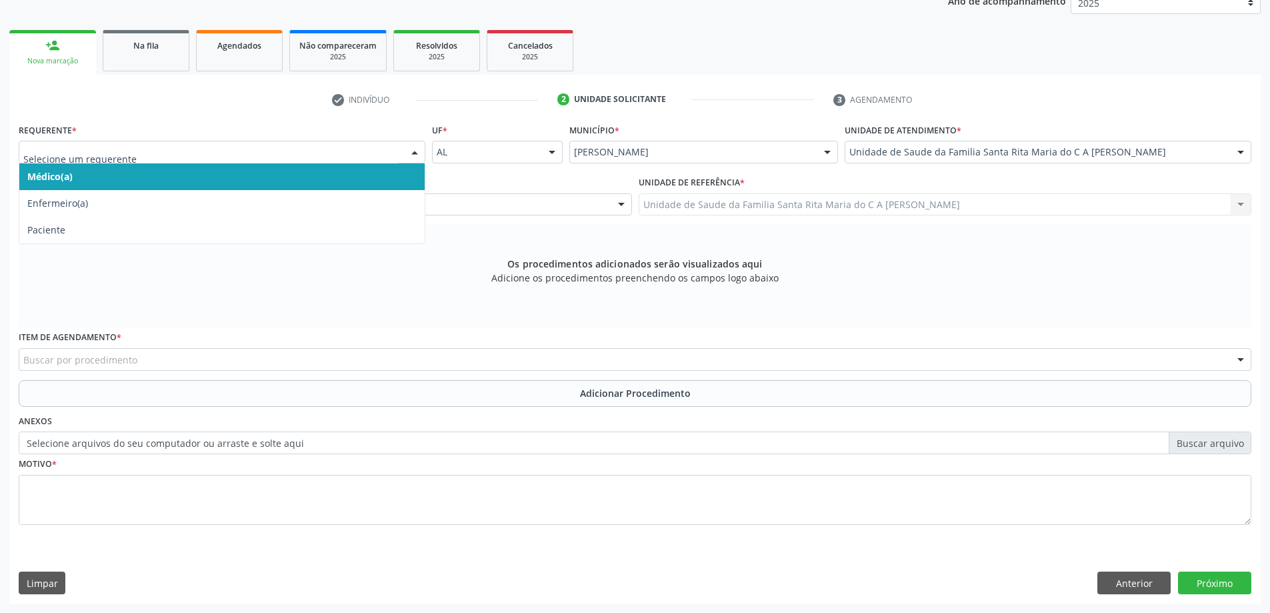
click at [142, 176] on span "Médico(a)" at bounding box center [221, 176] width 405 height 27
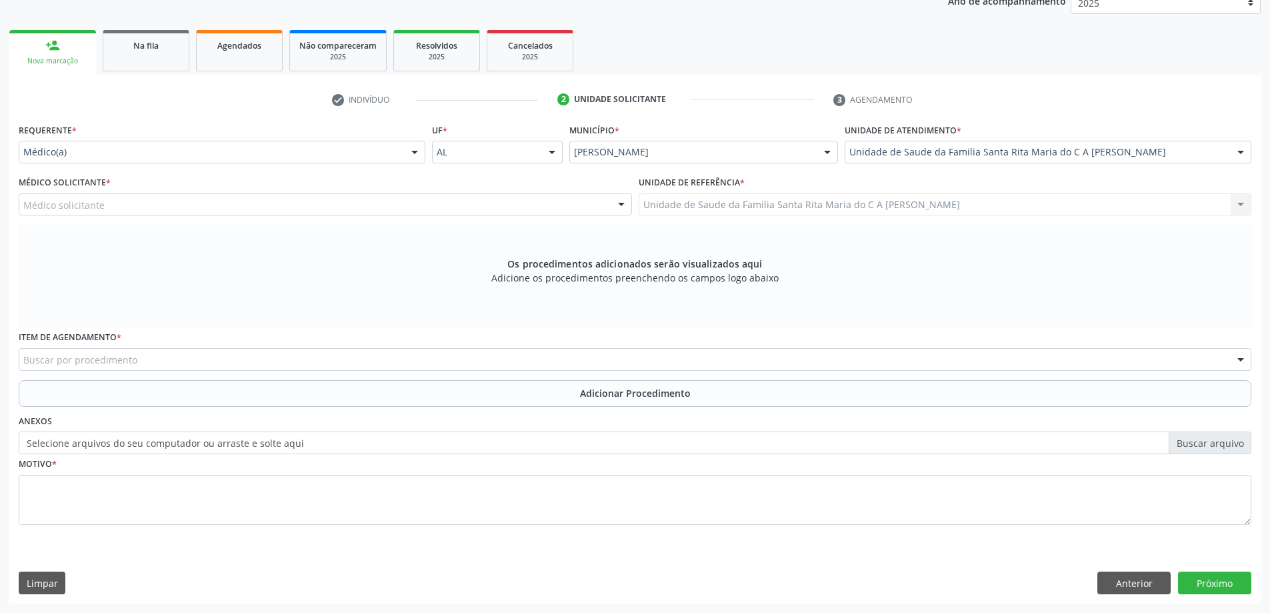
click at [153, 211] on div "Médico solicitante" at bounding box center [325, 204] width 613 height 23
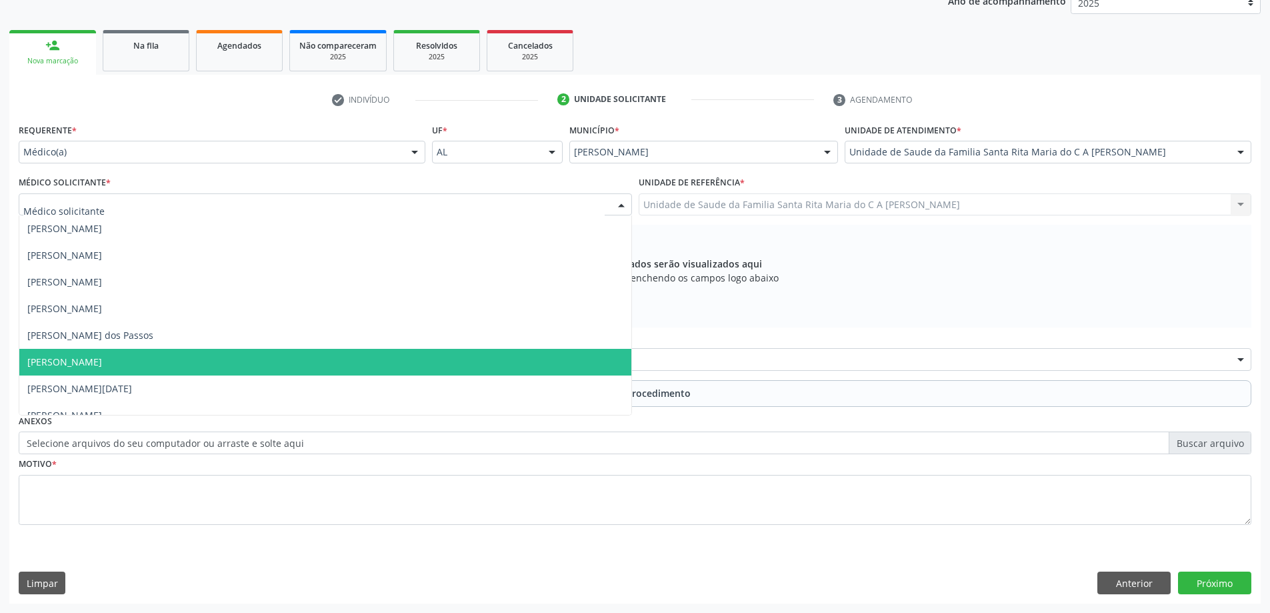
click at [102, 360] on span "[PERSON_NAME]" at bounding box center [64, 361] width 75 height 13
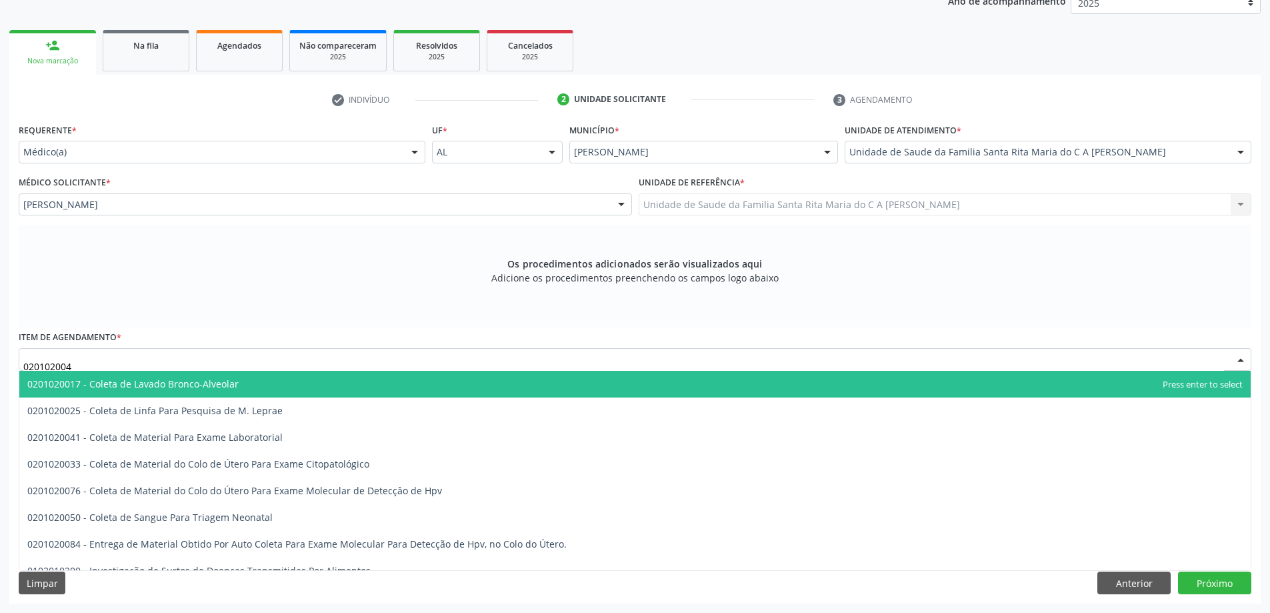
type input "0201020041"
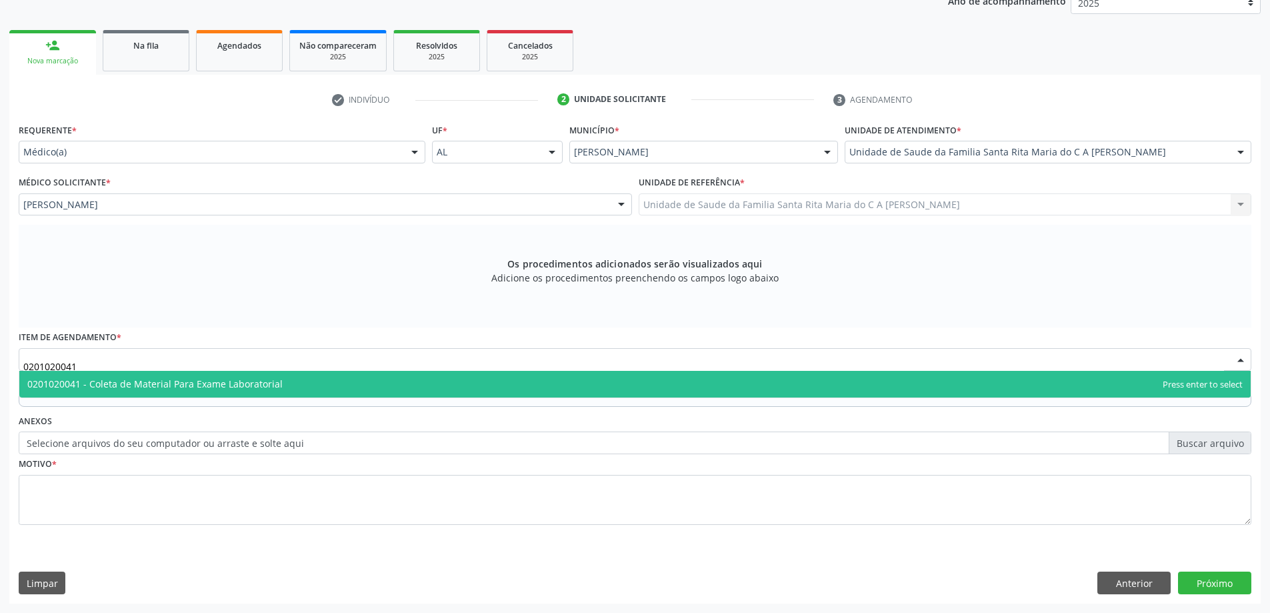
click at [137, 380] on span "0201020041 - Coleta de Material Para Exame Laboratorial" at bounding box center [154, 383] width 255 height 13
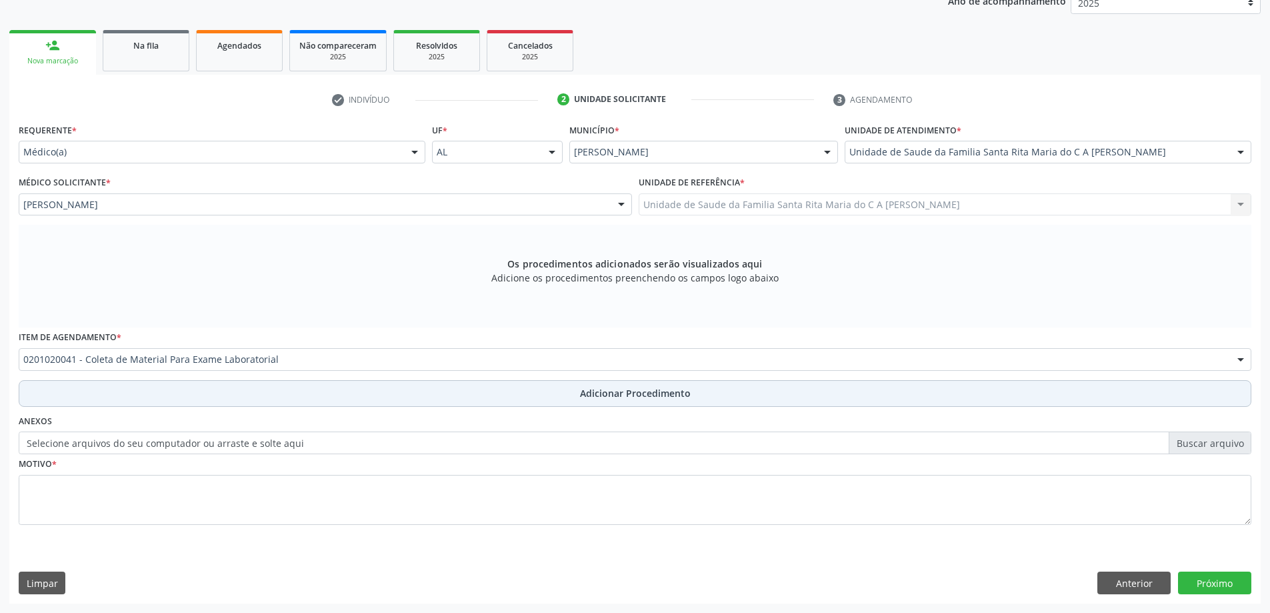
click at [157, 393] on button "Adicionar Procedimento" at bounding box center [635, 393] width 1233 height 27
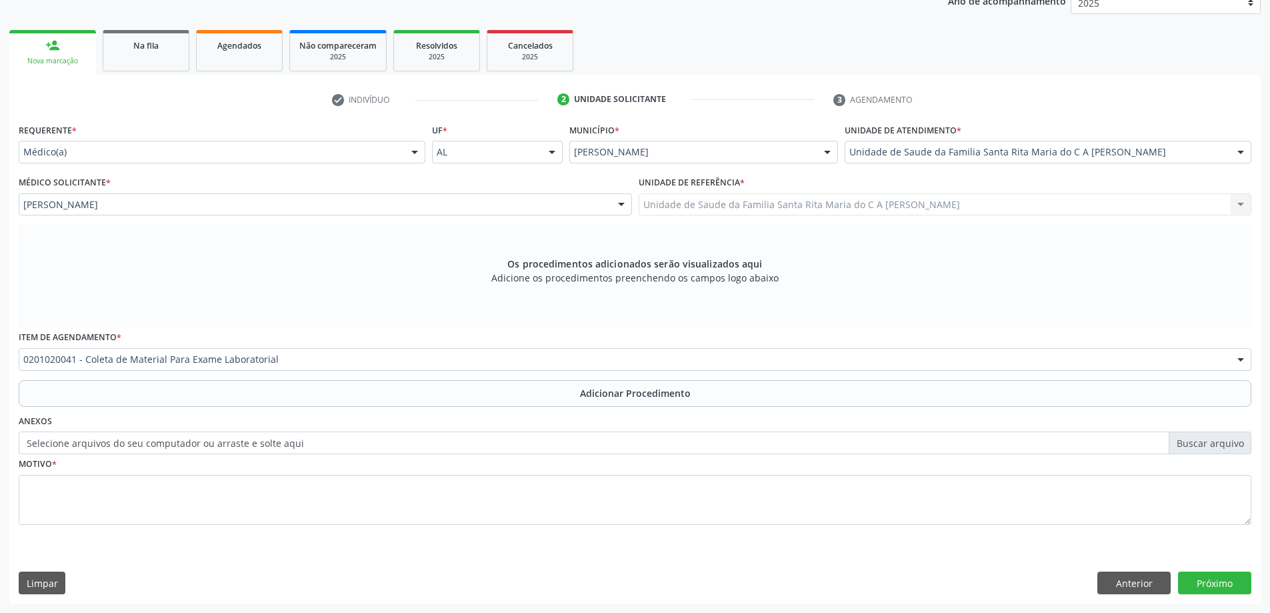
scroll to position [137, 0]
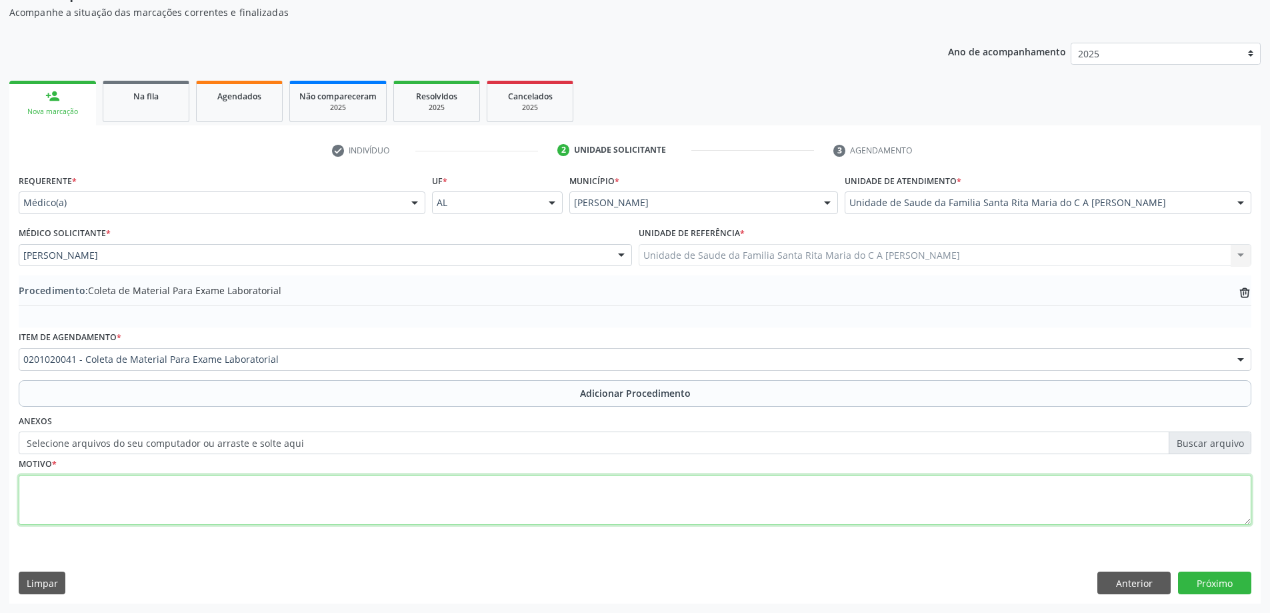
click at [159, 506] on textarea at bounding box center [635, 500] width 1233 height 51
type textarea "[MEDICAL_DATA]"
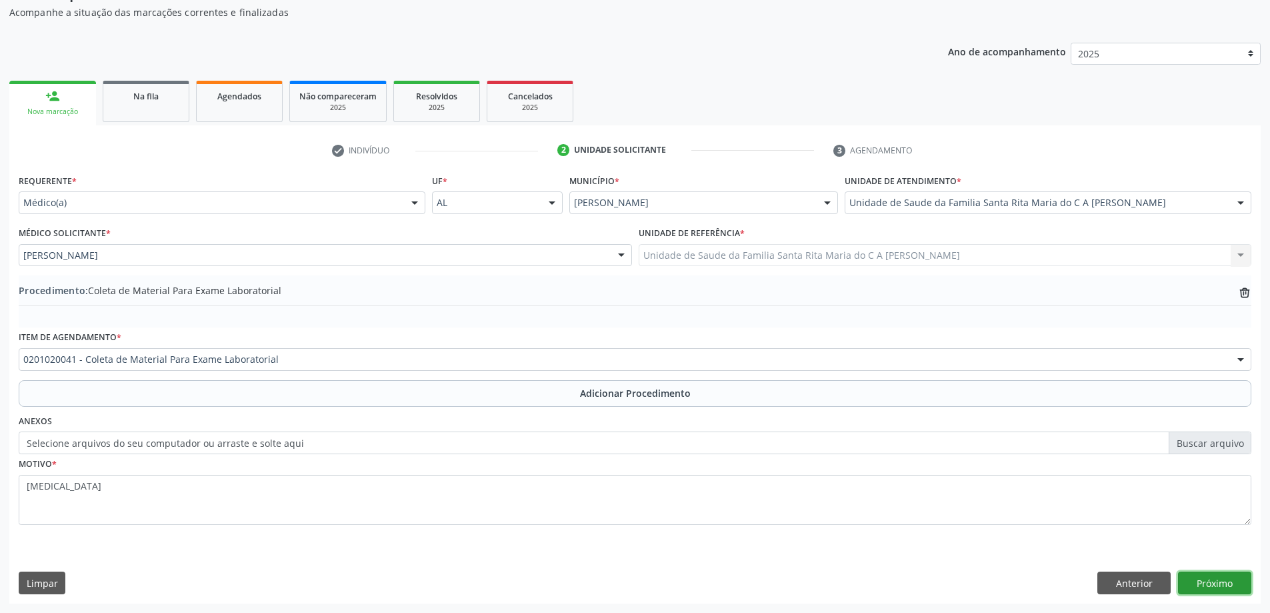
click at [1199, 583] on button "Próximo" at bounding box center [1214, 582] width 73 height 23
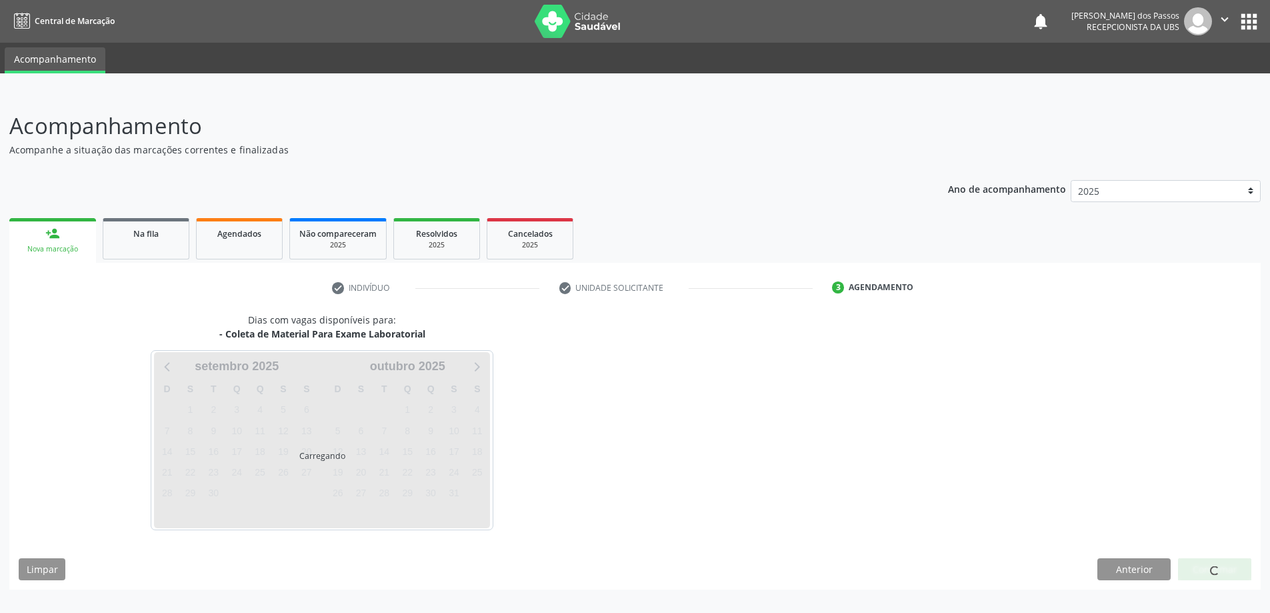
scroll to position [0, 0]
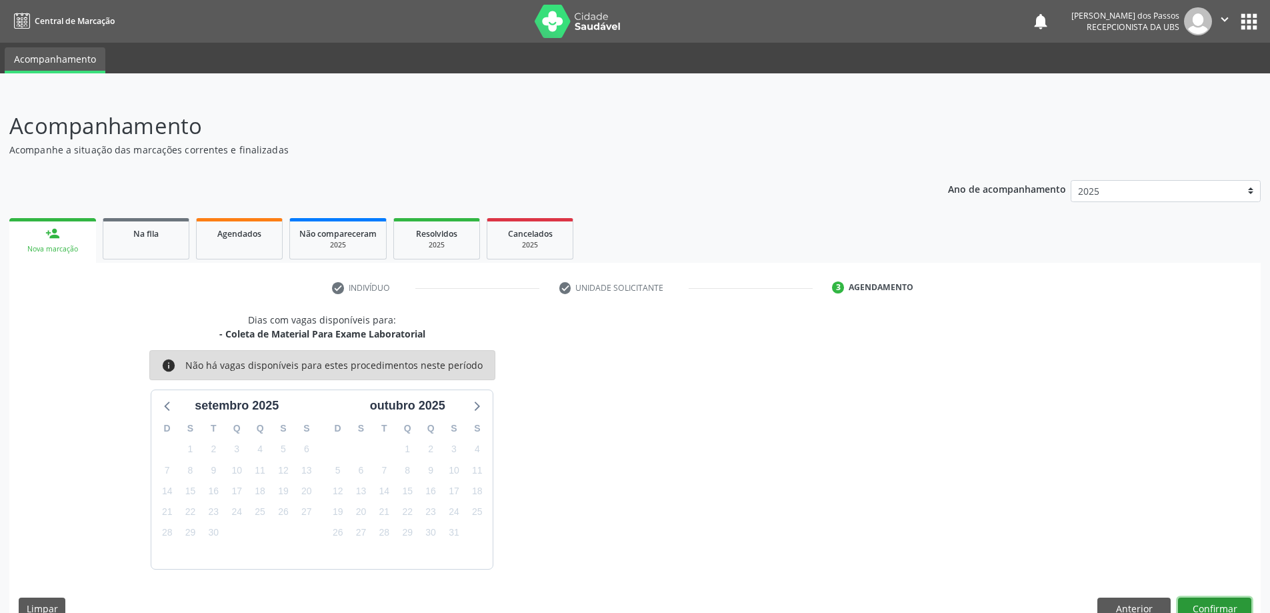
click at [1209, 609] on button "Confirmar" at bounding box center [1214, 608] width 73 height 23
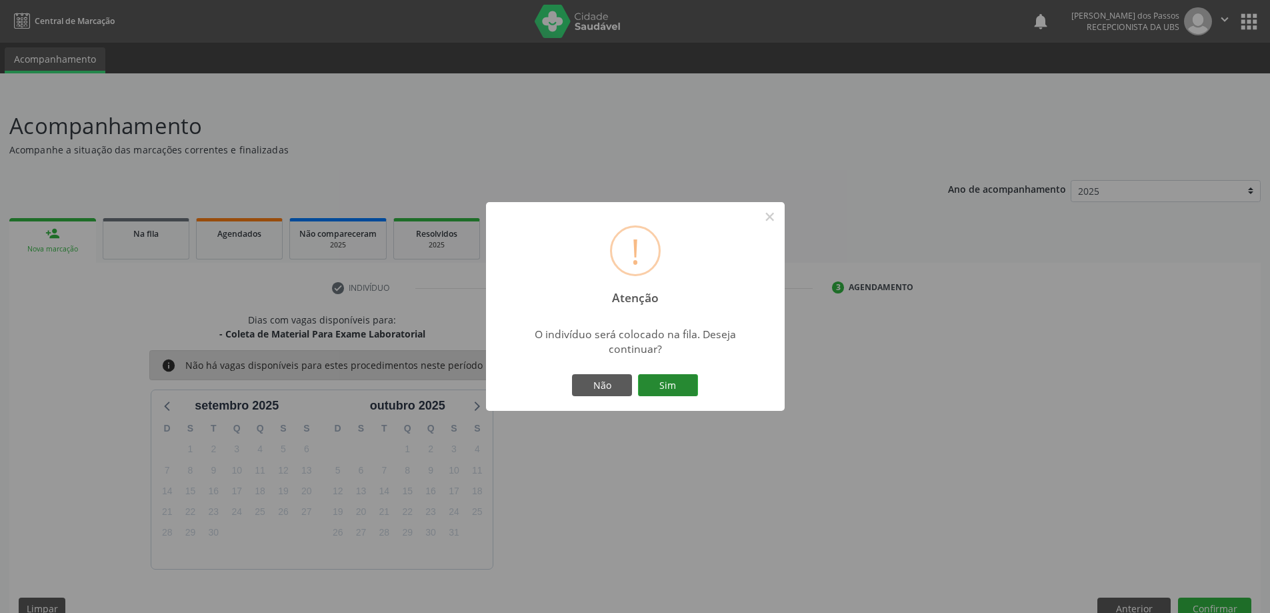
click at [669, 385] on button "Sim" at bounding box center [668, 385] width 60 height 23
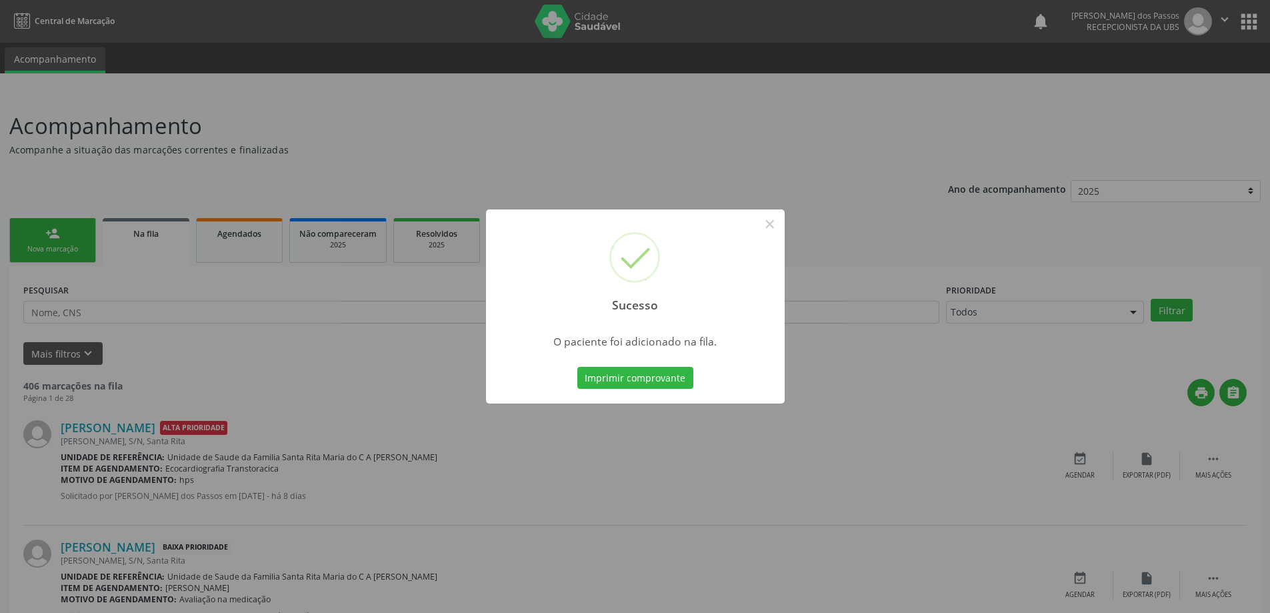
click at [668, 385] on button "Imprimir comprovante" at bounding box center [635, 378] width 116 height 23
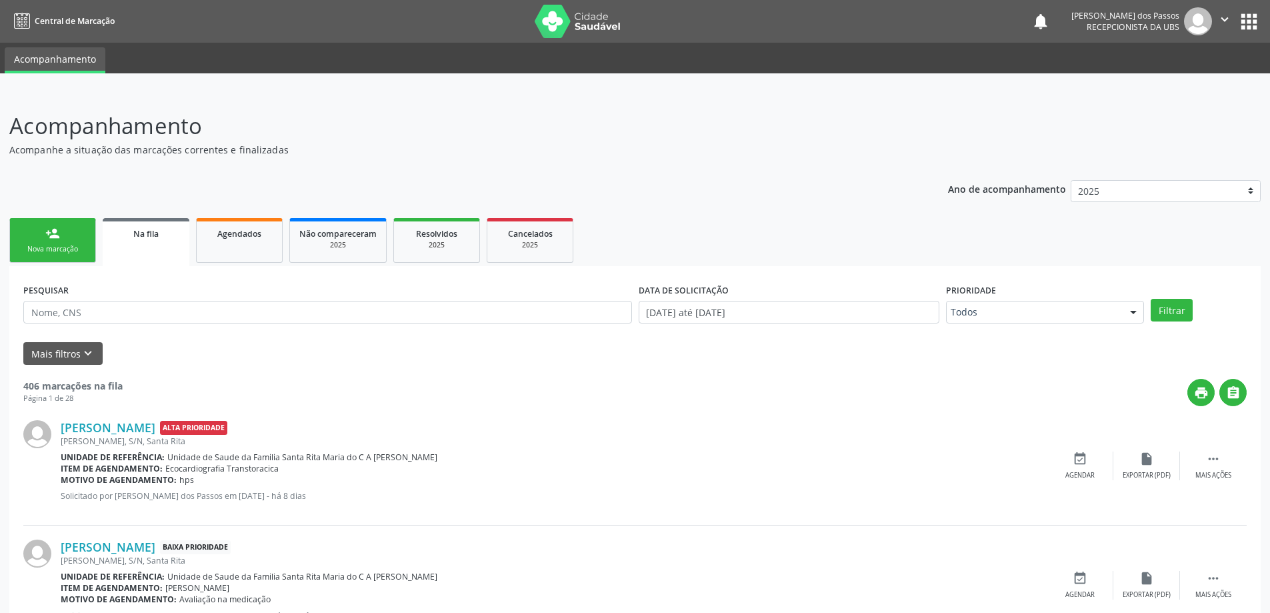
click at [67, 250] on div "Nova marcação" at bounding box center [52, 249] width 67 height 10
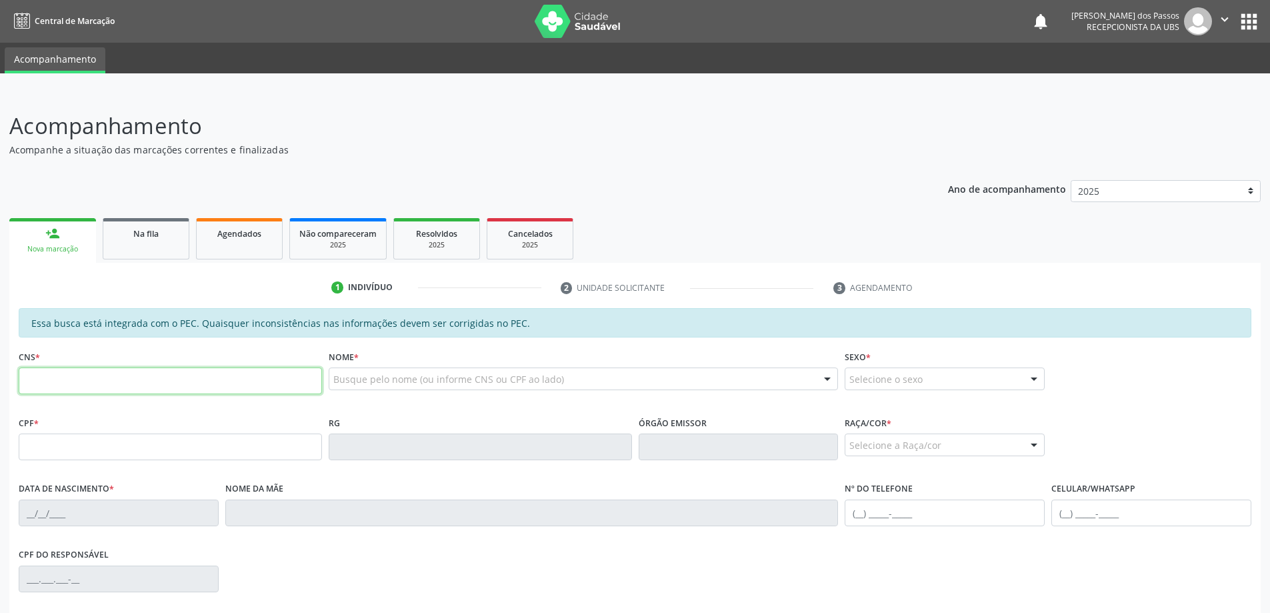
click at [88, 384] on input "text" at bounding box center [170, 380] width 303 height 27
click at [60, 385] on input "text" at bounding box center [170, 380] width 303 height 27
click at [59, 381] on input "text" at bounding box center [170, 380] width 303 height 27
type input "705 0094 1484 1453"
type input "089.742.584-71"
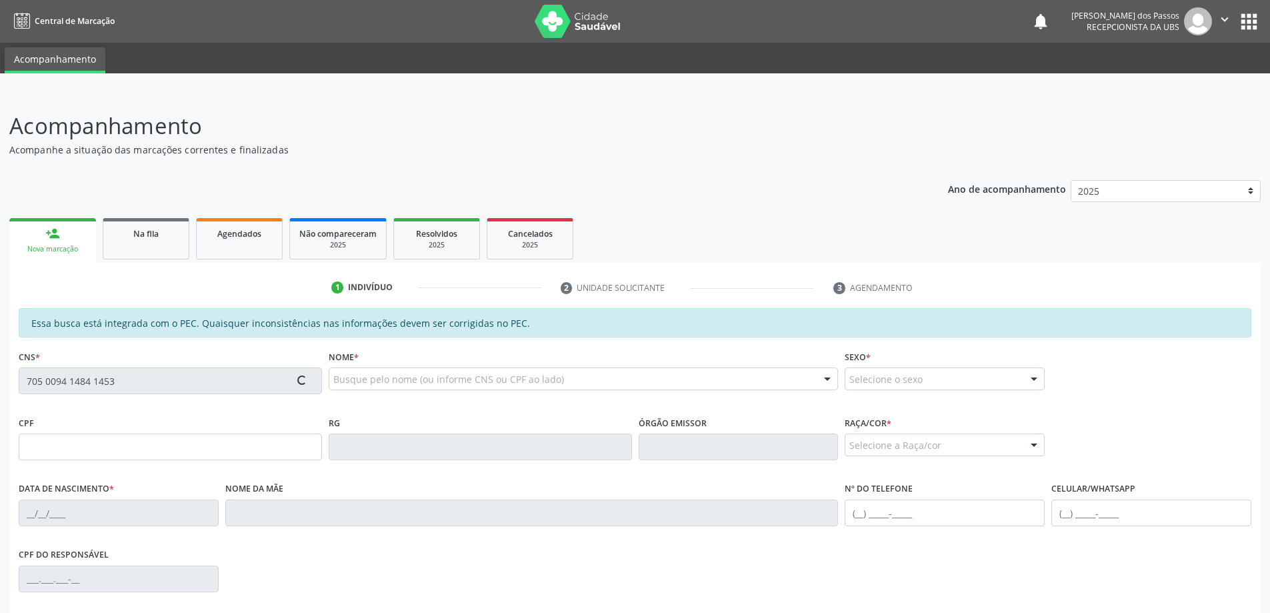
type input "[DATE]"
type input "[PERSON_NAME] da Conceição"
type input "[PHONE_NUMBER]"
type input "S/N"
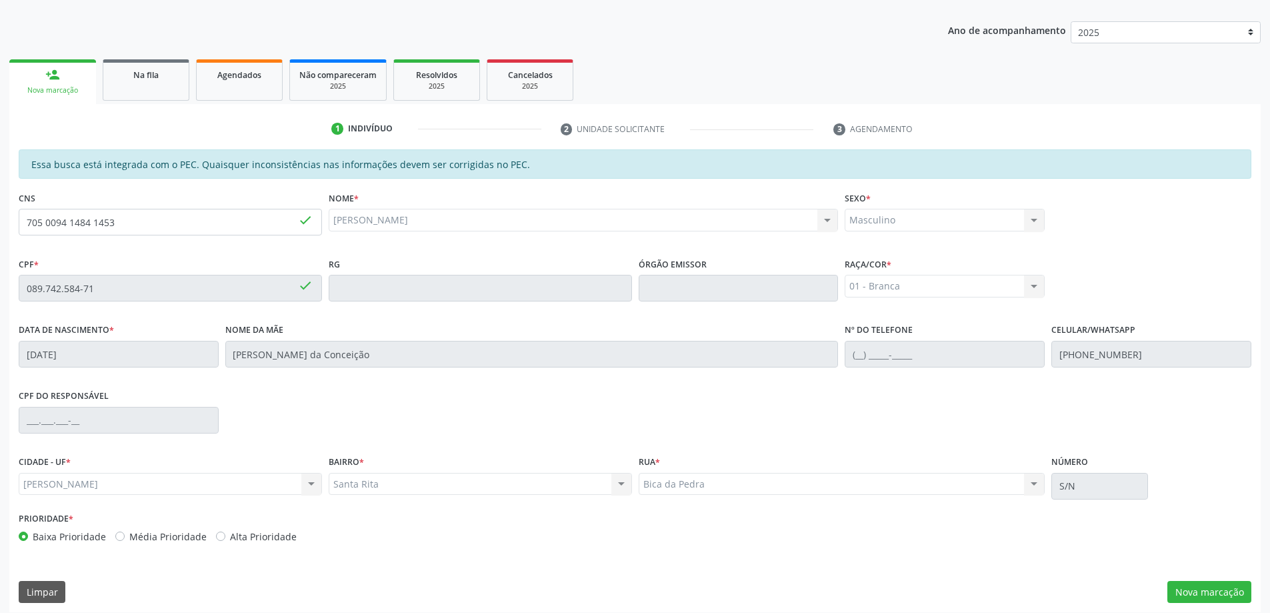
scroll to position [167, 0]
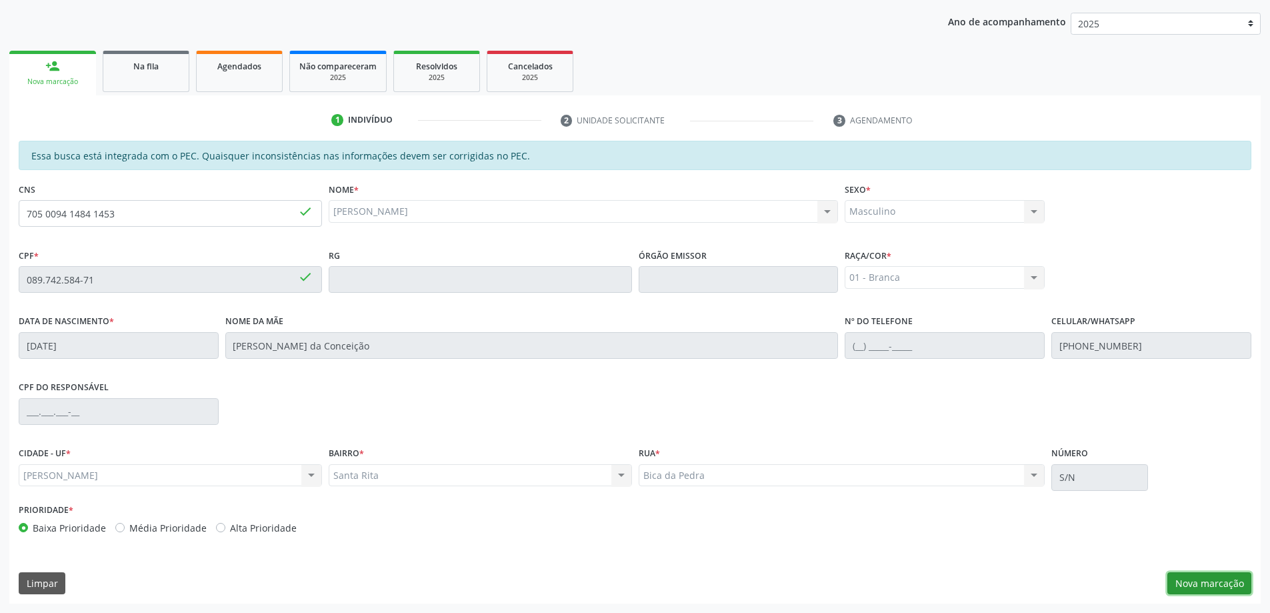
click at [1191, 579] on button "Nova marcação" at bounding box center [1209, 583] width 84 height 23
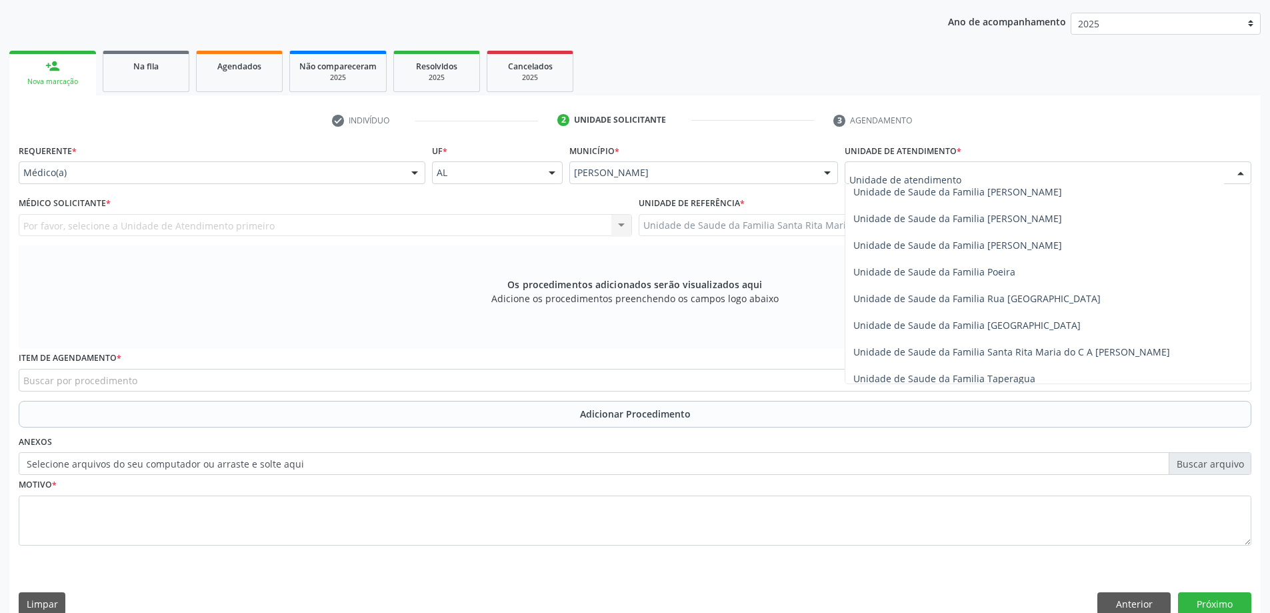
scroll to position [800, 0]
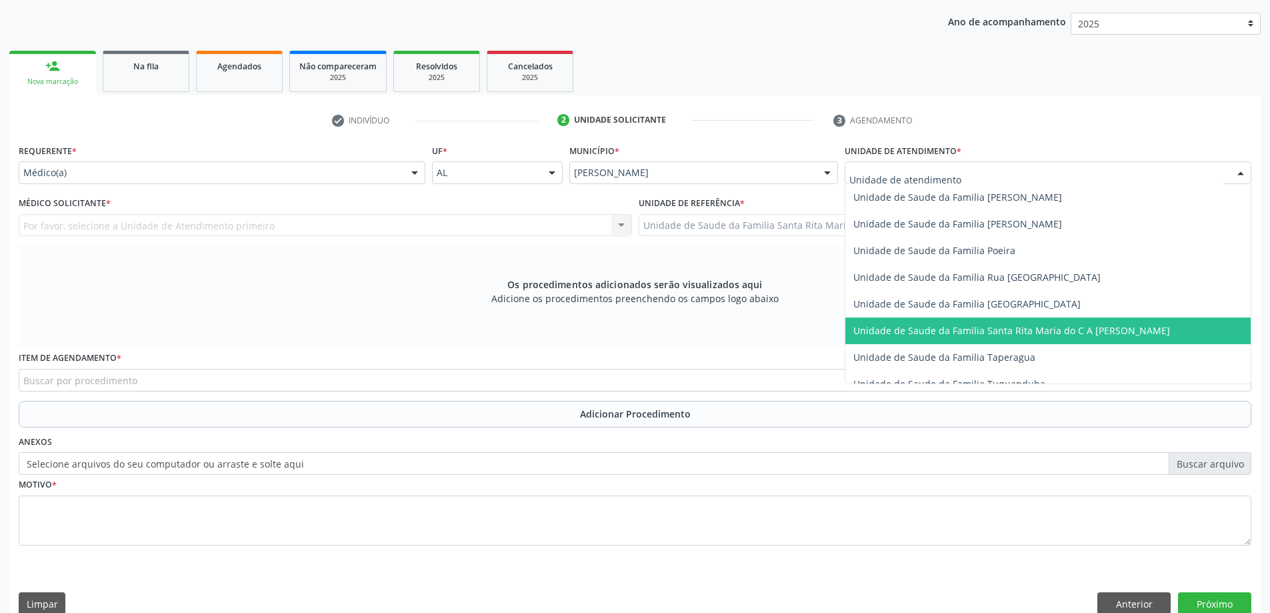
click at [899, 334] on span "Unidade de Saude da Familia Santa Rita Maria do C A [PERSON_NAME]" at bounding box center [1011, 330] width 317 height 13
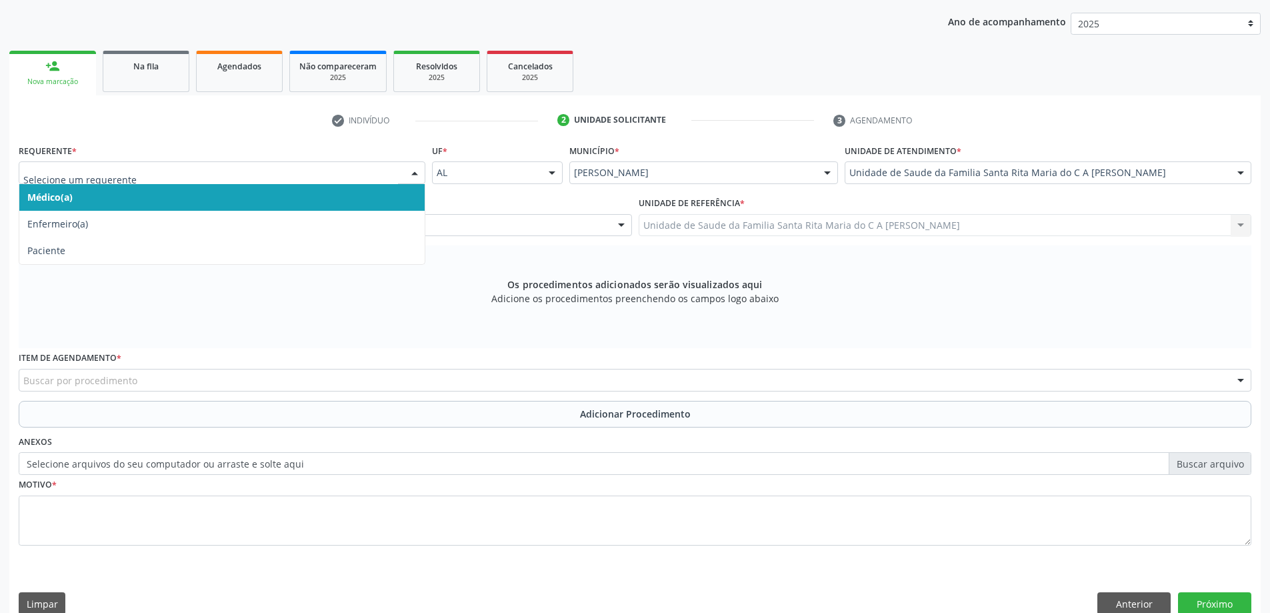
click at [240, 202] on span "Médico(a)" at bounding box center [221, 197] width 405 height 27
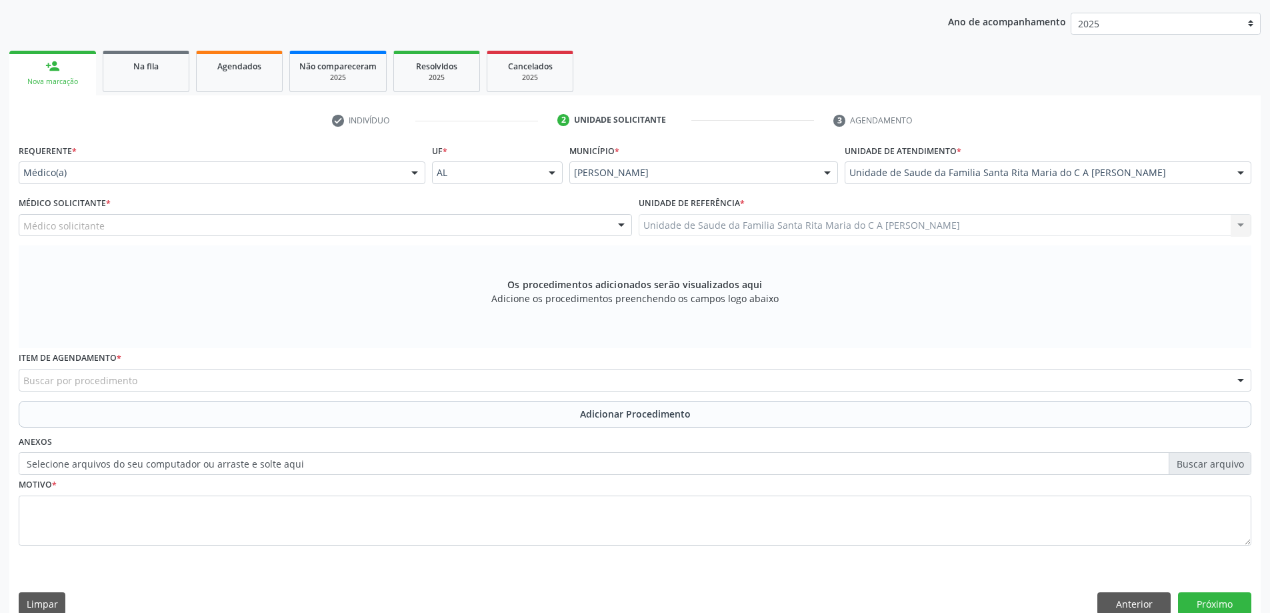
click at [233, 224] on div "Médico solicitante" at bounding box center [325, 225] width 613 height 23
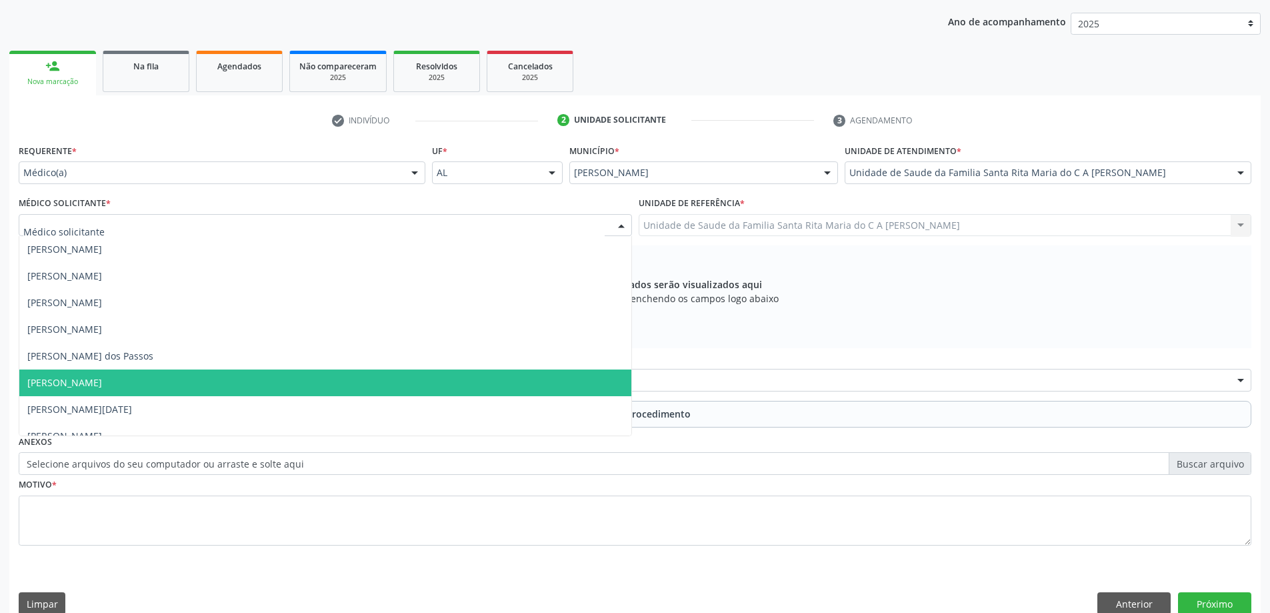
click at [228, 375] on span "[PERSON_NAME]" at bounding box center [325, 382] width 612 height 27
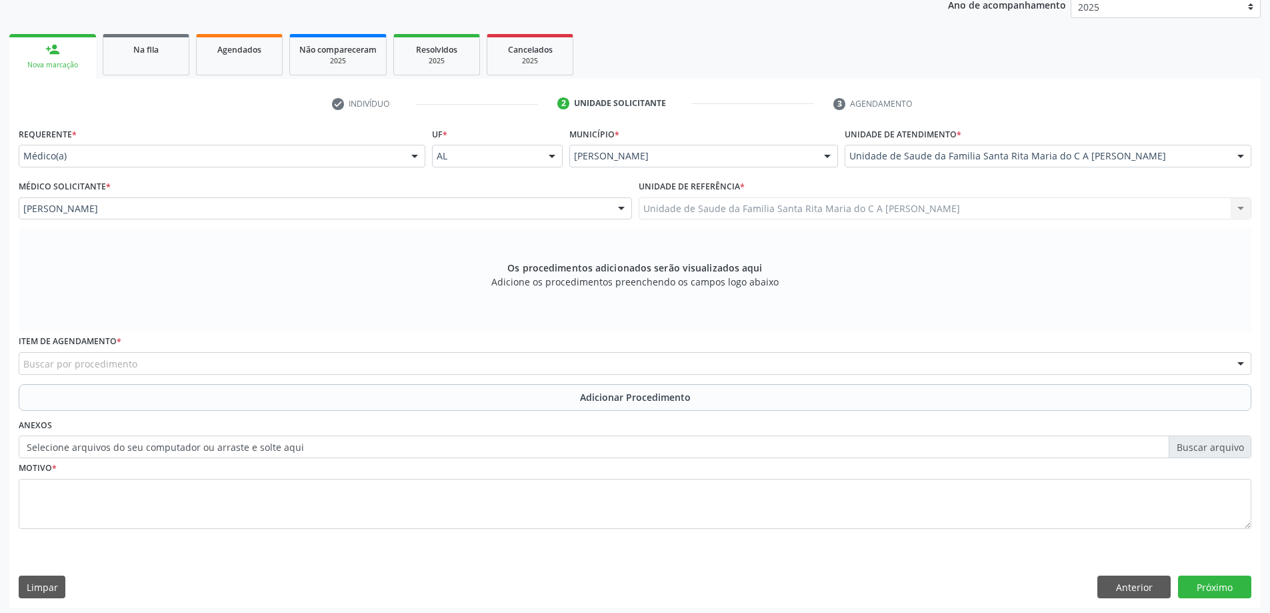
scroll to position [188, 0]
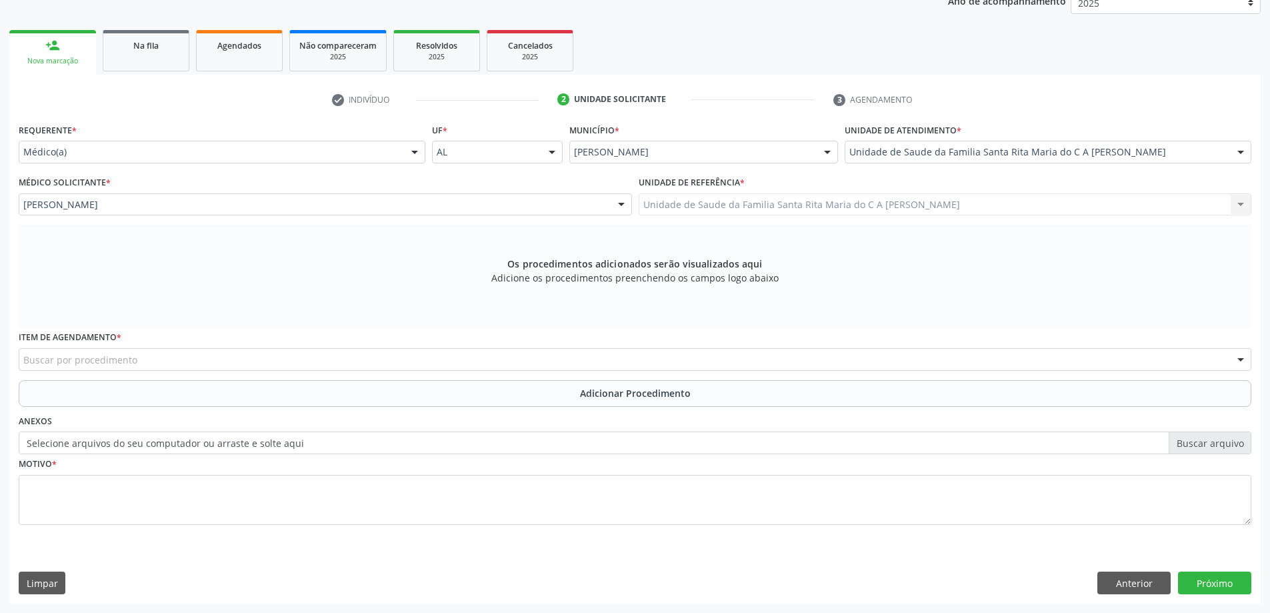
click at [223, 354] on div "Buscar por procedimento" at bounding box center [635, 359] width 1233 height 23
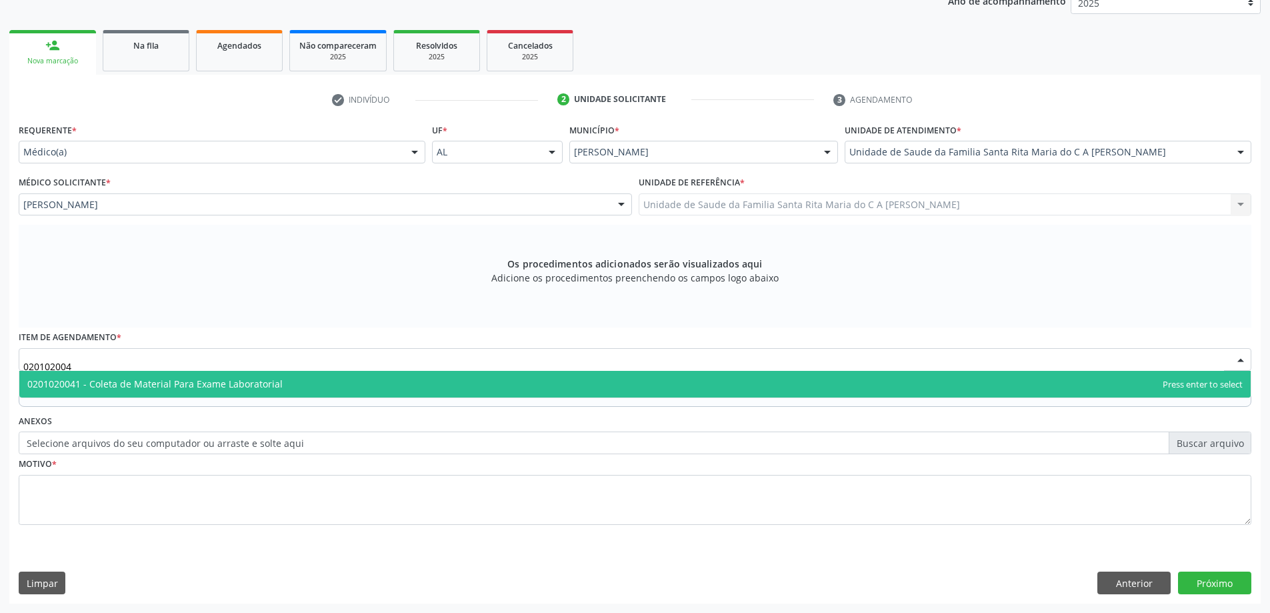
type input "0201020041"
click at [215, 375] on span "0201020041 - Coleta de Material Para Exame Laboratorial" at bounding box center [634, 384] width 1231 height 27
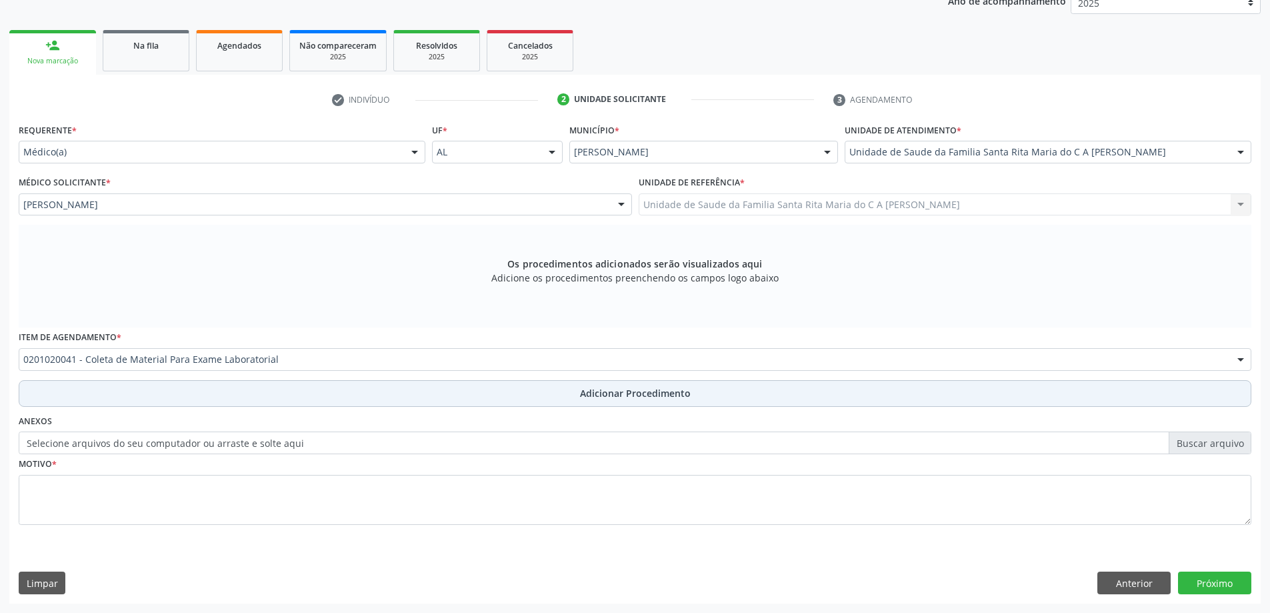
click at [172, 391] on button "Adicionar Procedimento" at bounding box center [635, 393] width 1233 height 27
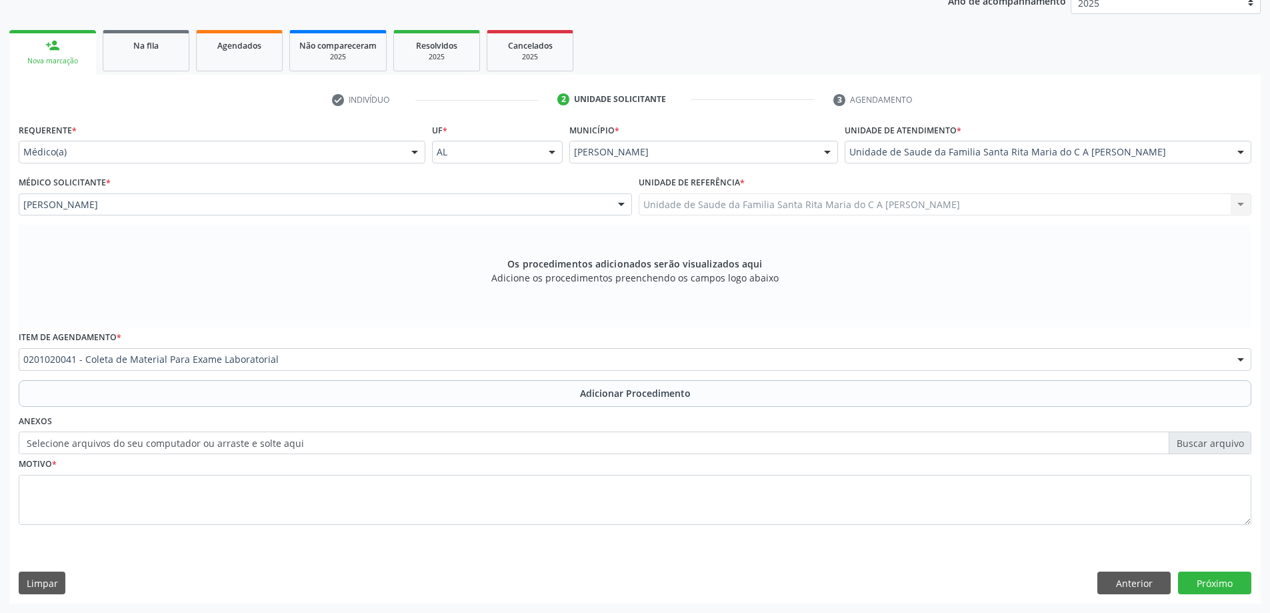
scroll to position [137, 0]
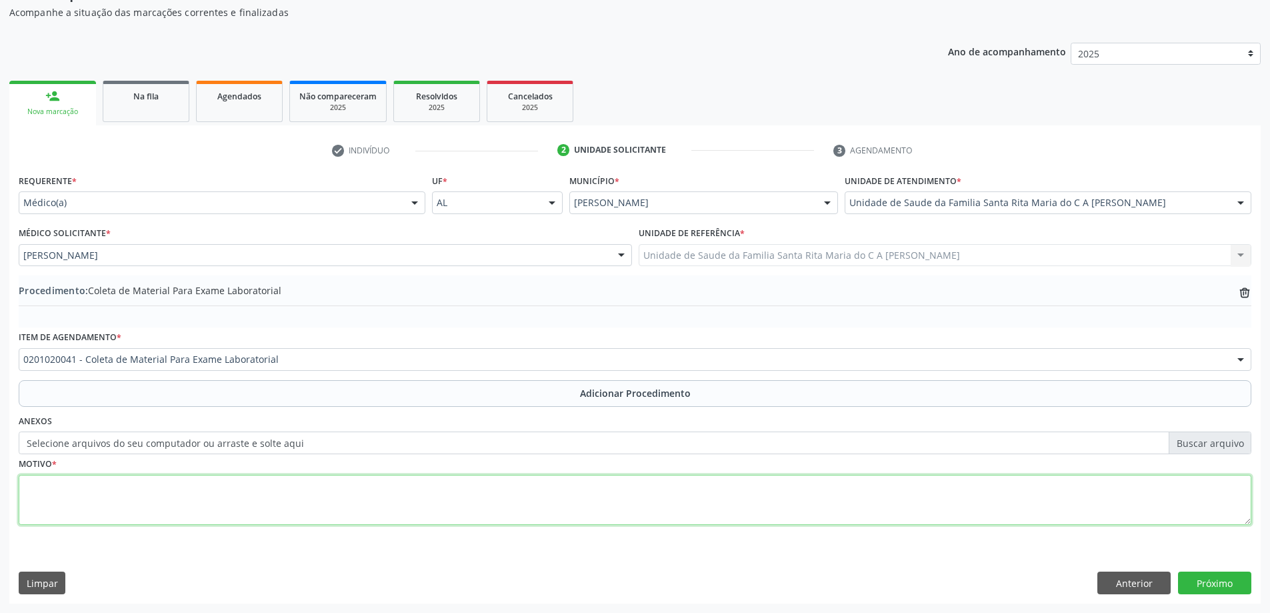
click at [89, 495] on textarea at bounding box center [635, 500] width 1233 height 51
type textarea "avalição da prostata"
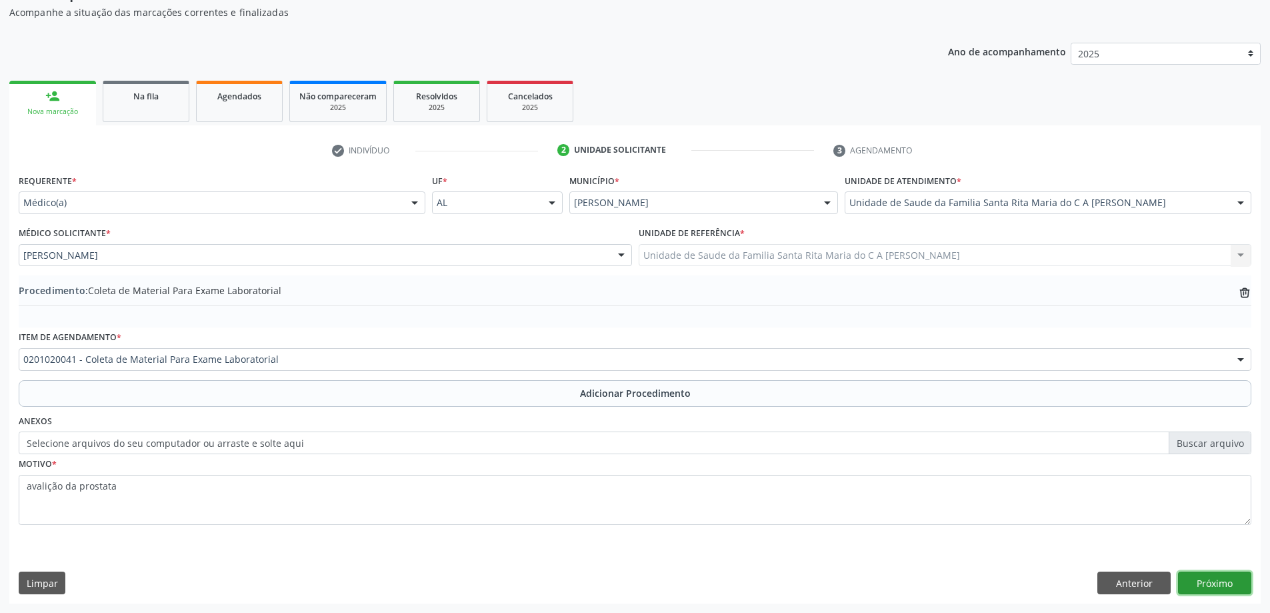
click at [1211, 579] on button "Próximo" at bounding box center [1214, 582] width 73 height 23
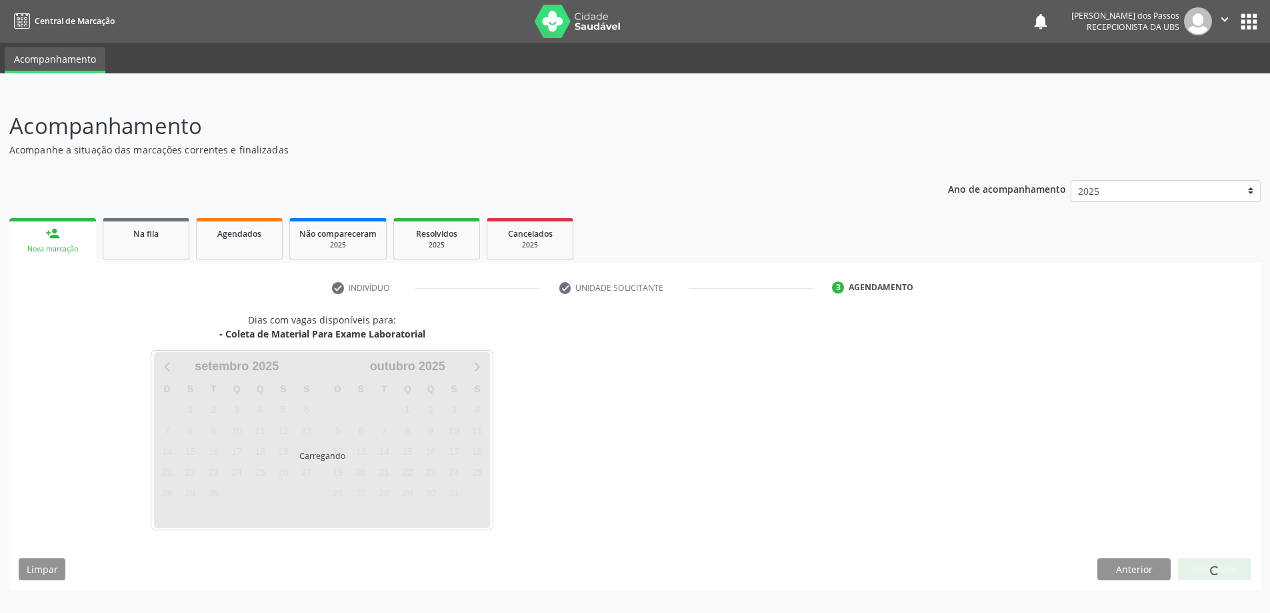
scroll to position [0, 0]
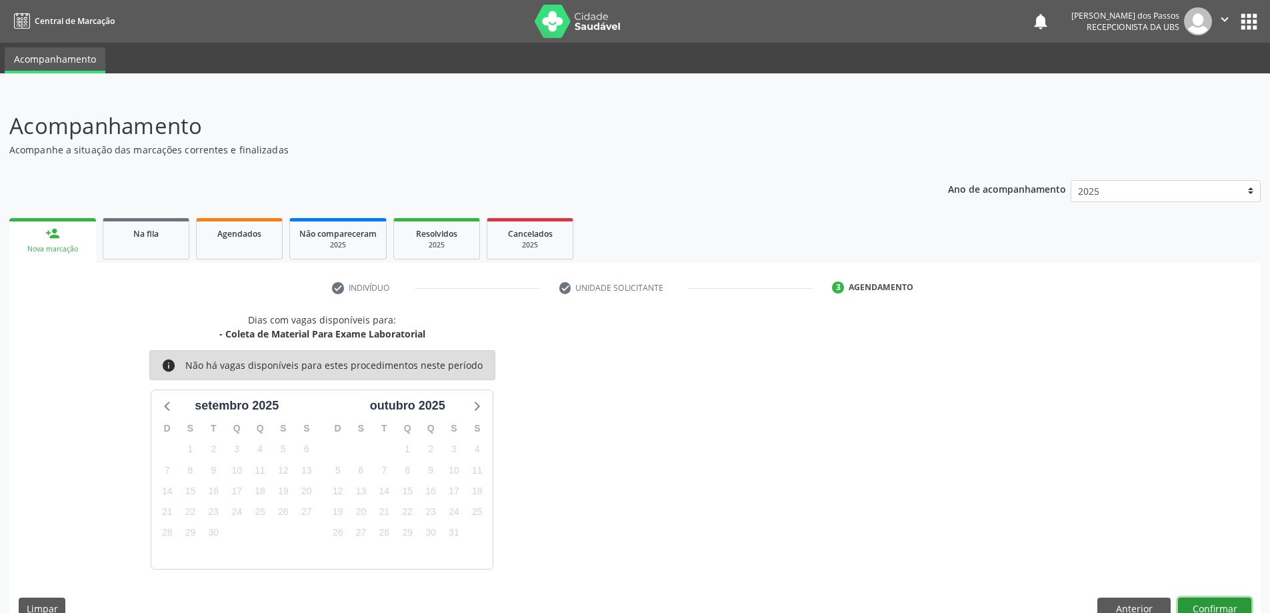
click at [1224, 610] on button "Confirmar" at bounding box center [1214, 608] width 73 height 23
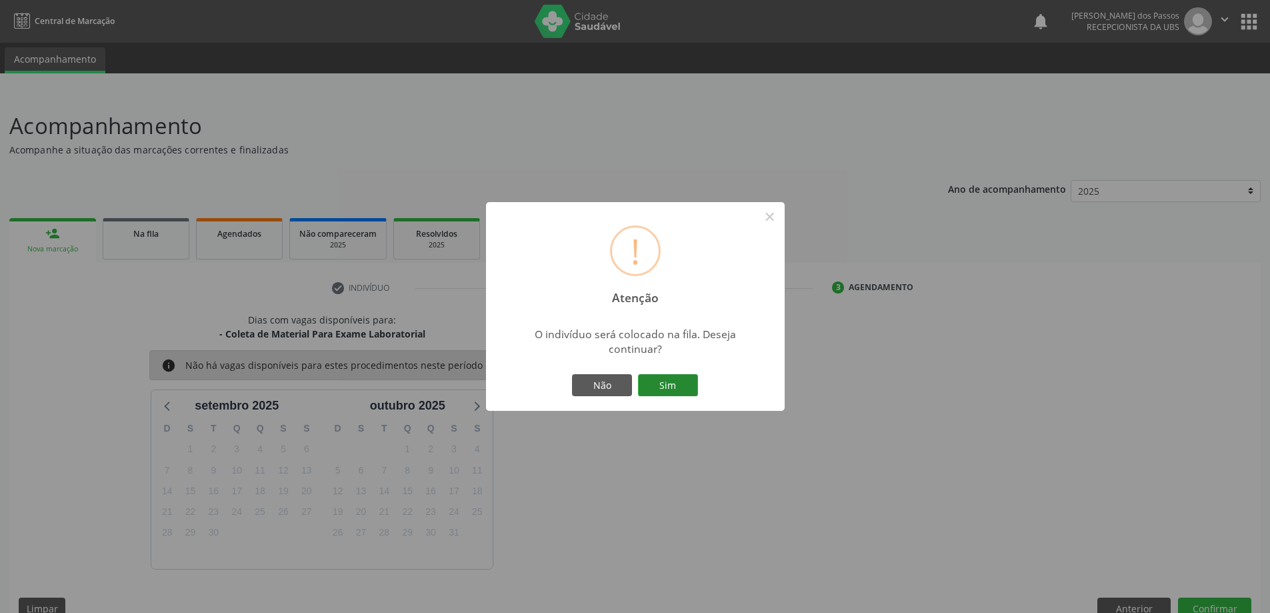
click at [655, 387] on button "Sim" at bounding box center [668, 385] width 60 height 23
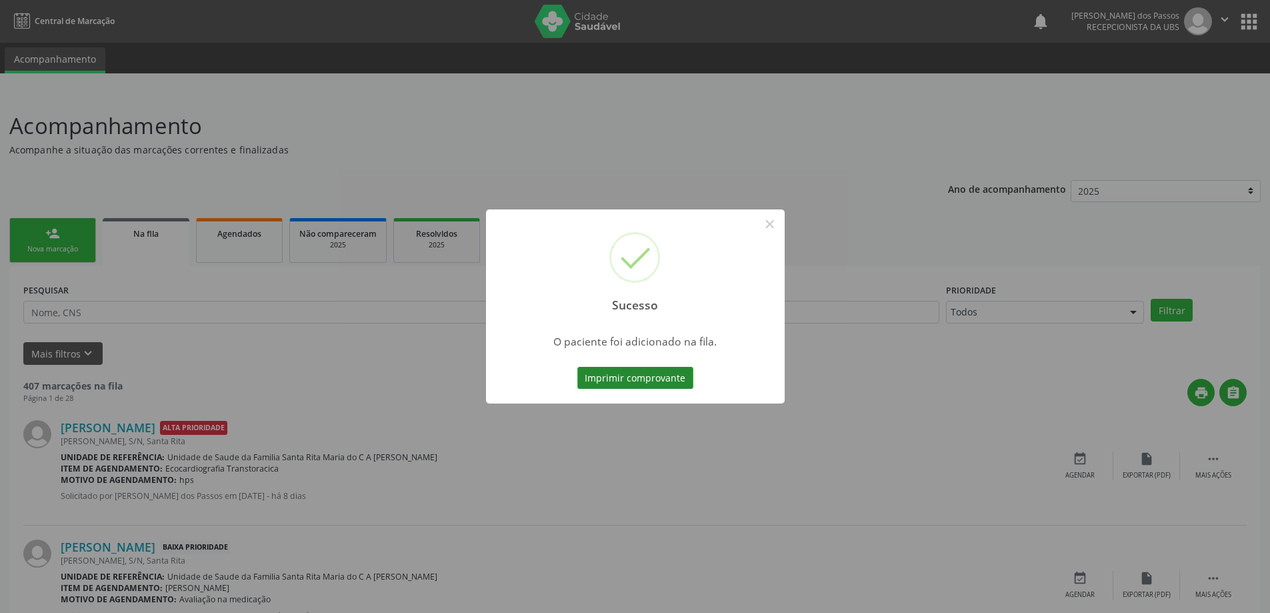
click at [651, 381] on button "Imprimir comprovante" at bounding box center [635, 378] width 116 height 23
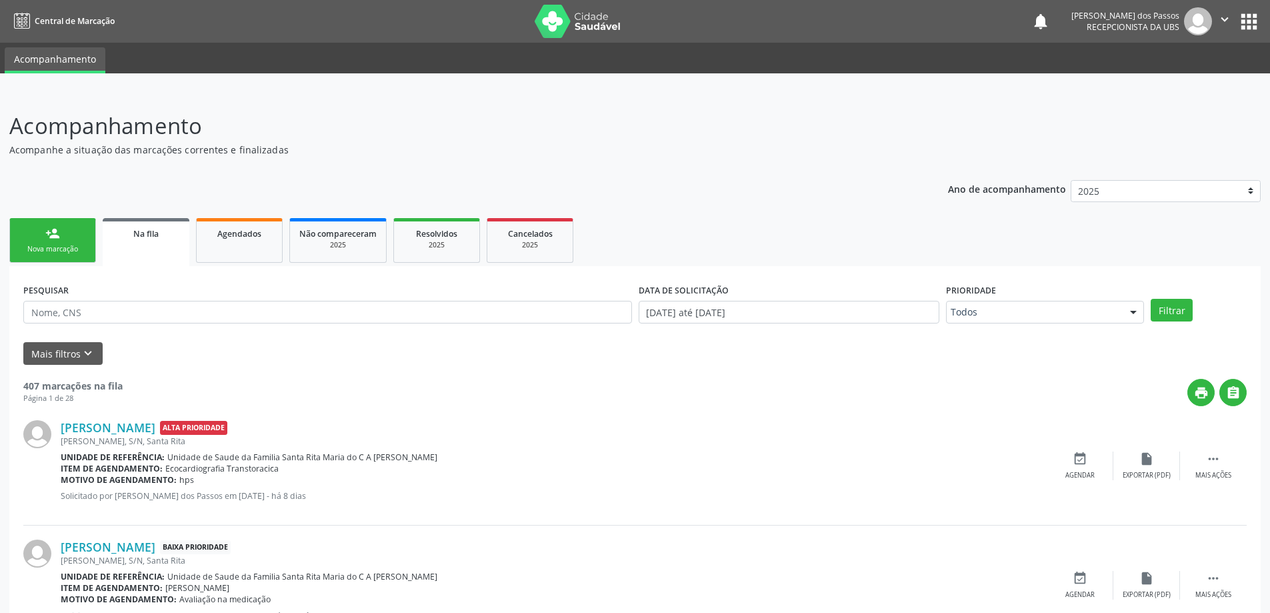
click at [85, 248] on div "Nova marcação" at bounding box center [52, 249] width 67 height 10
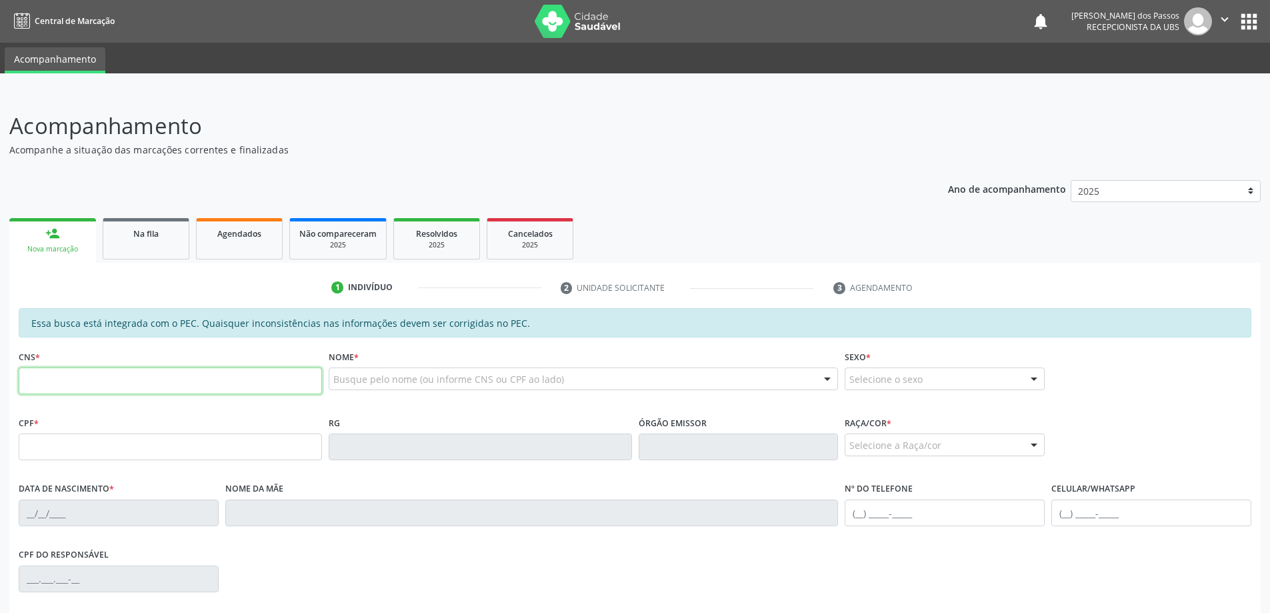
click at [115, 381] on input "text" at bounding box center [170, 380] width 303 height 27
type input "700 0048 9493 4005"
type input "716.647.374-64"
type input "[DATE]"
type input "[PERSON_NAME]"
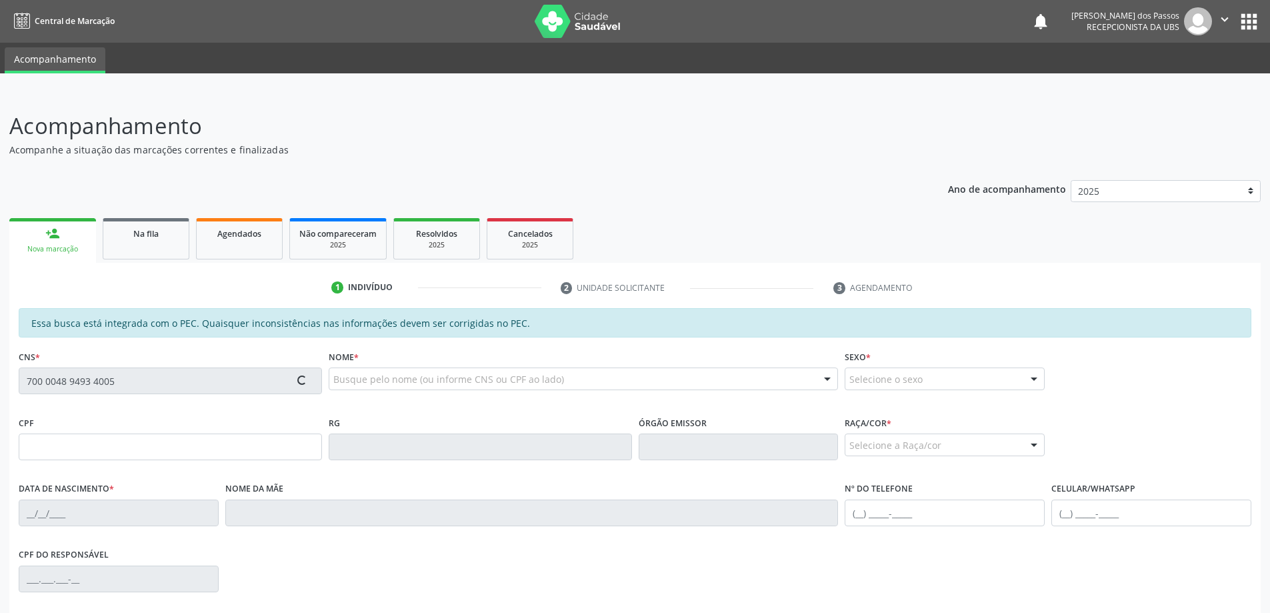
type input "[PHONE_NUMBER]"
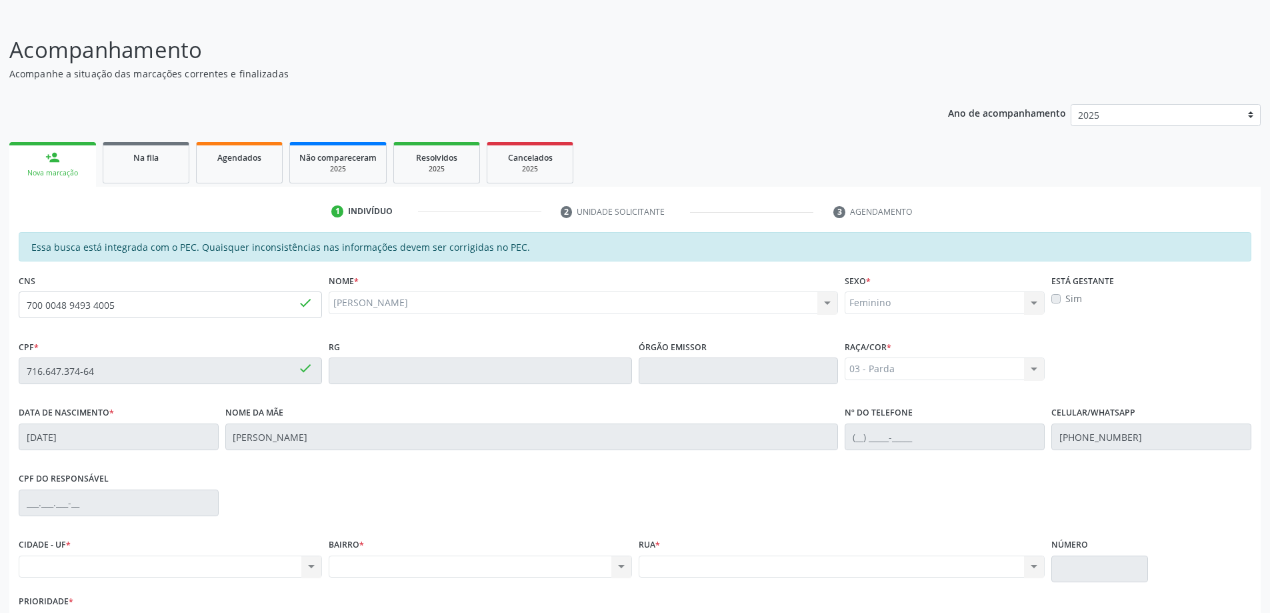
scroll to position [167, 0]
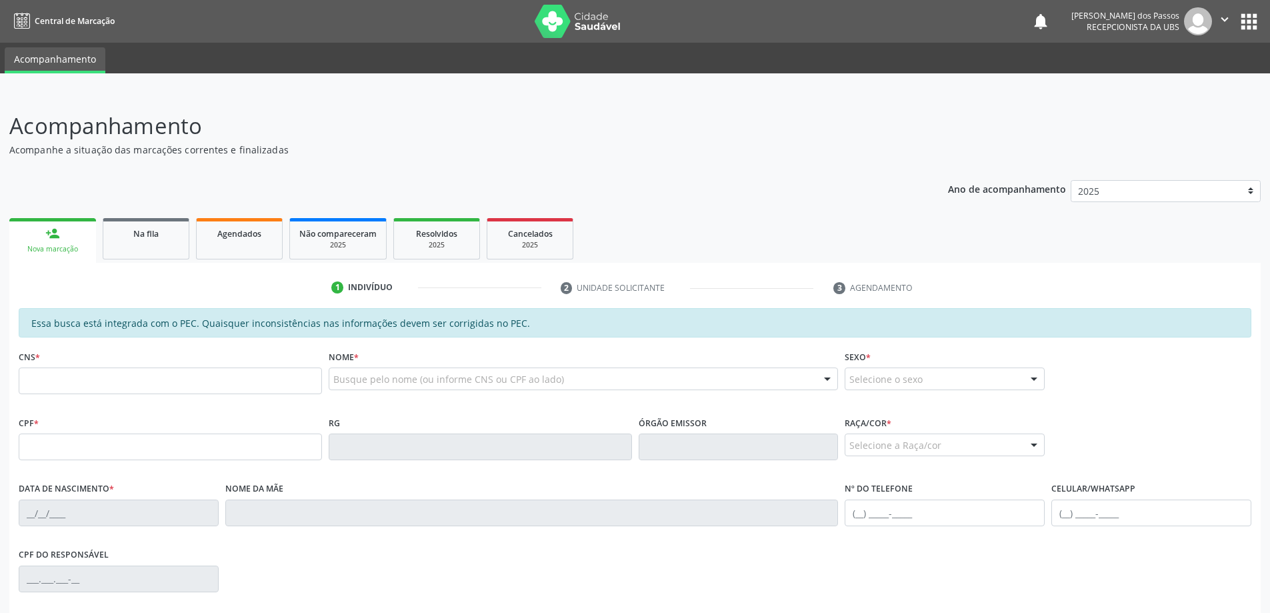
click at [132, 387] on input "text" at bounding box center [170, 380] width 303 height 27
type input "700 0048 9493 4005"
type input "716.647.374-64"
type input "[DATE]"
type input "[PERSON_NAME]"
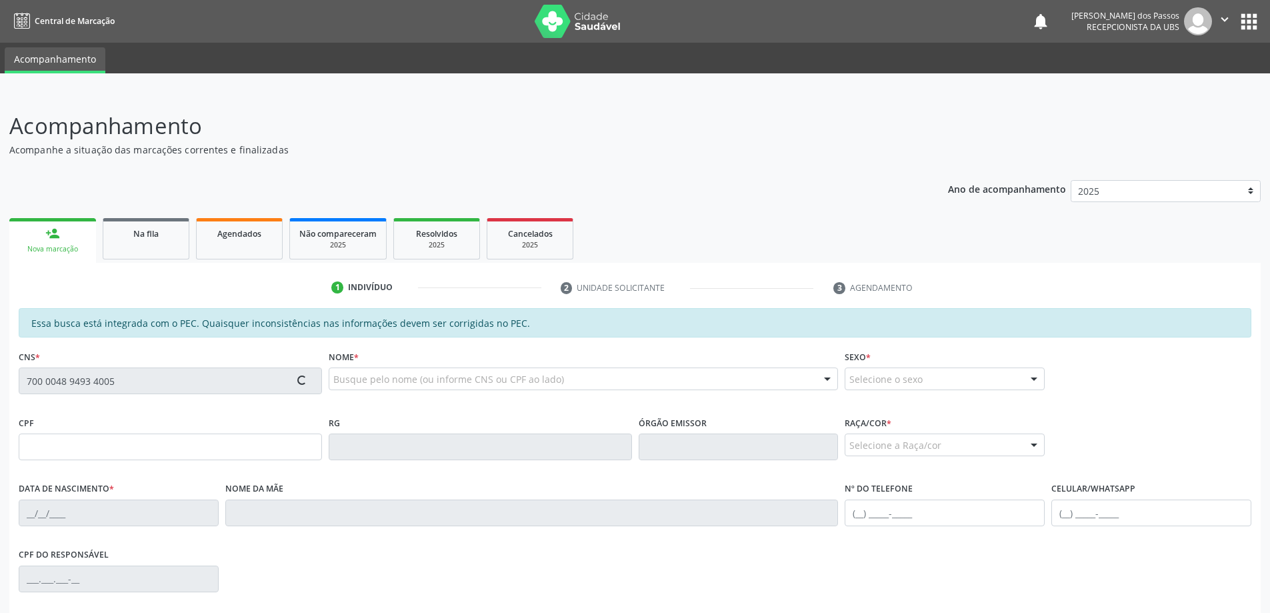
type input "[PHONE_NUMBER]"
type input "S/N"
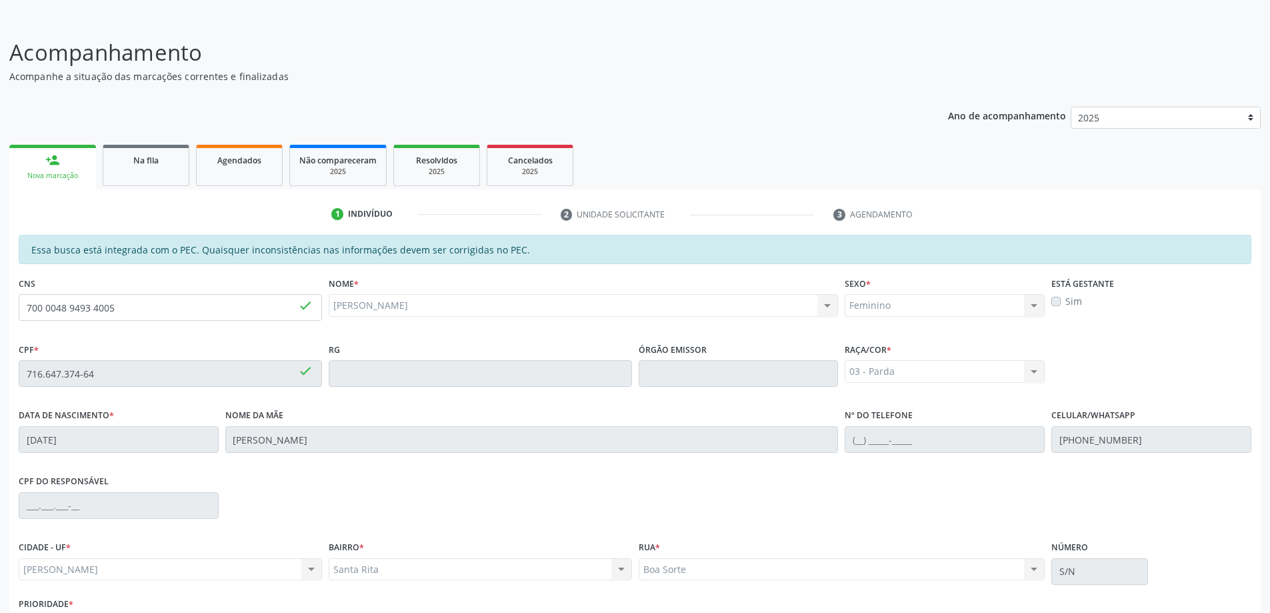
scroll to position [167, 0]
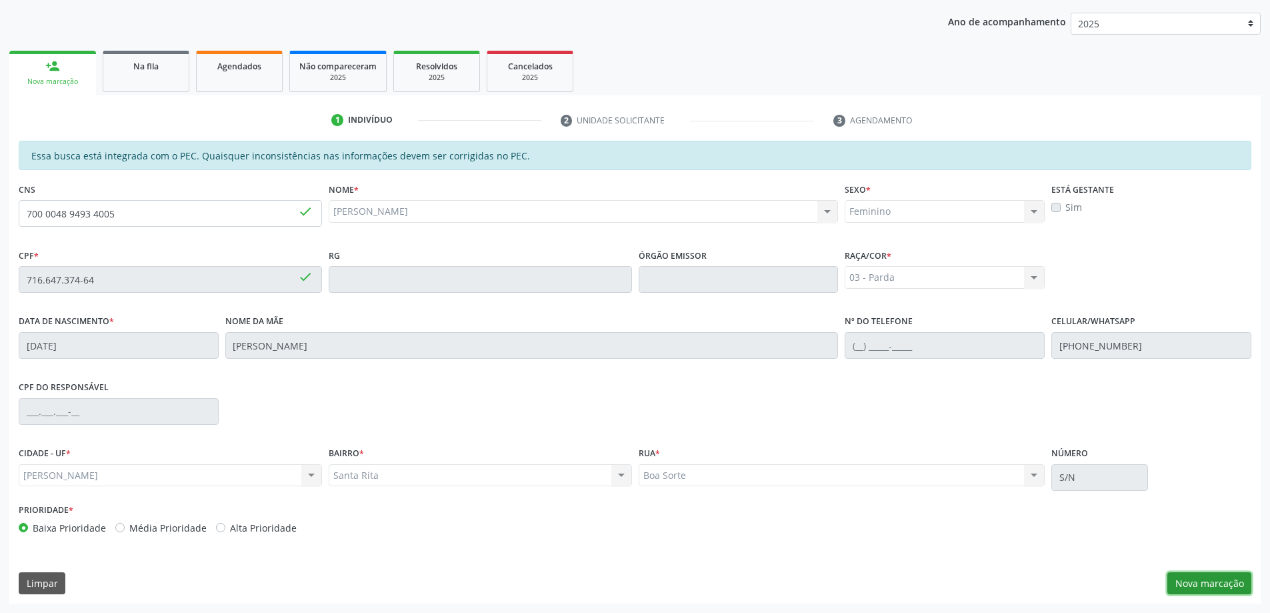
click at [1199, 586] on button "Nova marcação" at bounding box center [1209, 583] width 84 height 23
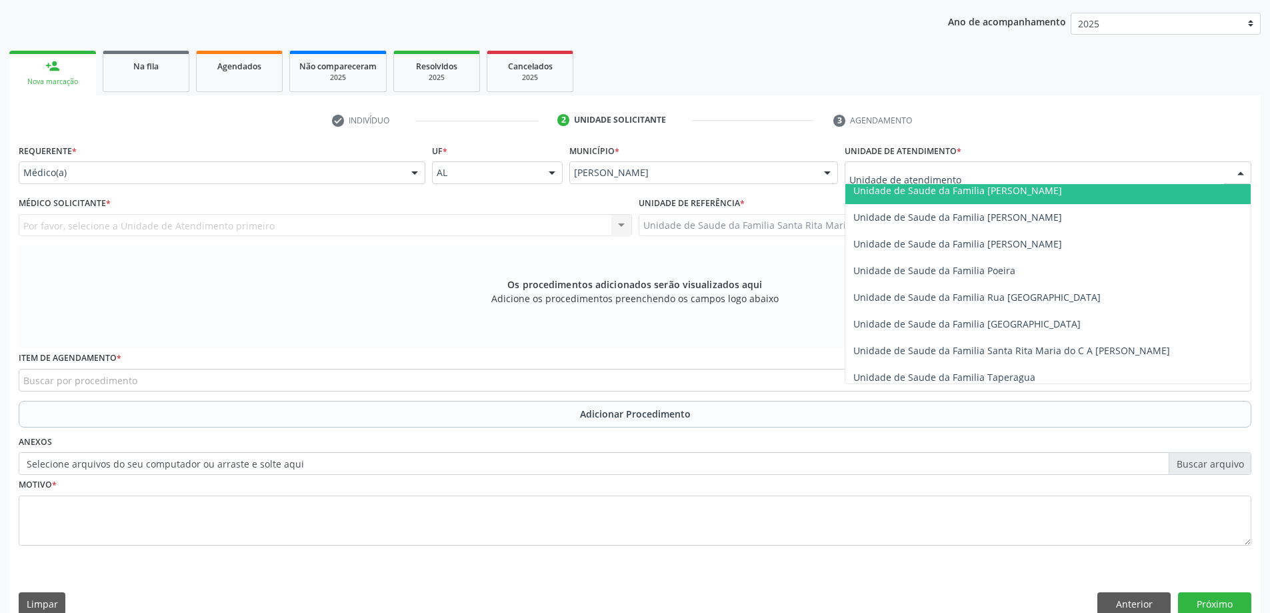
scroll to position [800, 0]
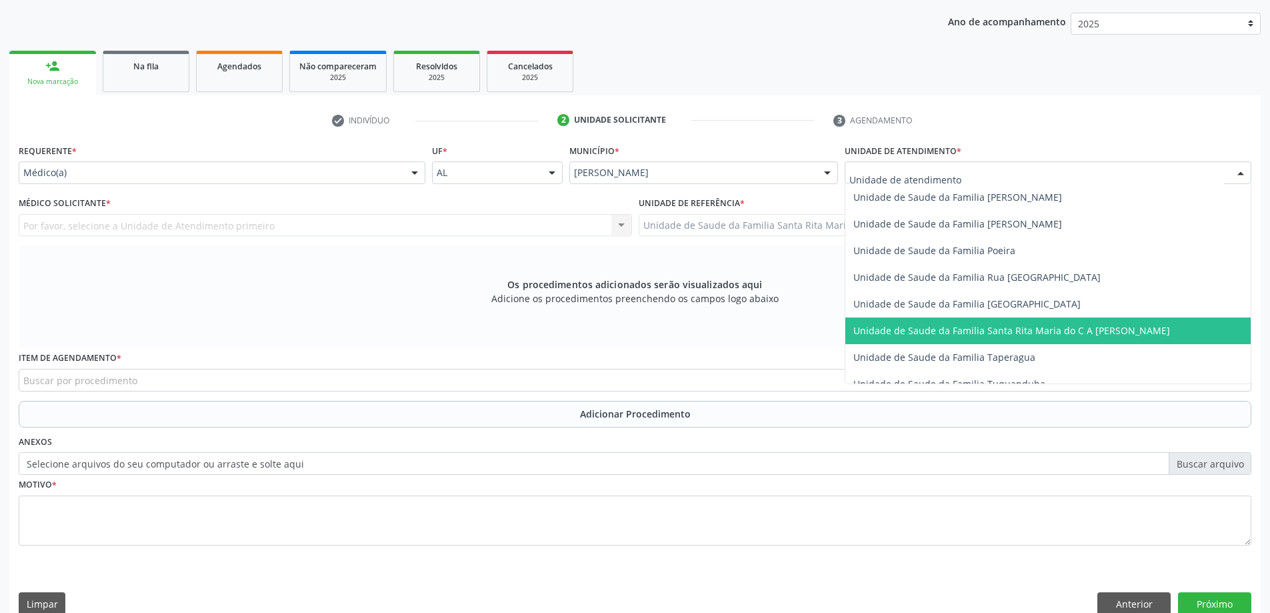
click at [926, 331] on span "Unidade de Saude da Familia Santa Rita Maria do C A [PERSON_NAME]" at bounding box center [1011, 330] width 317 height 13
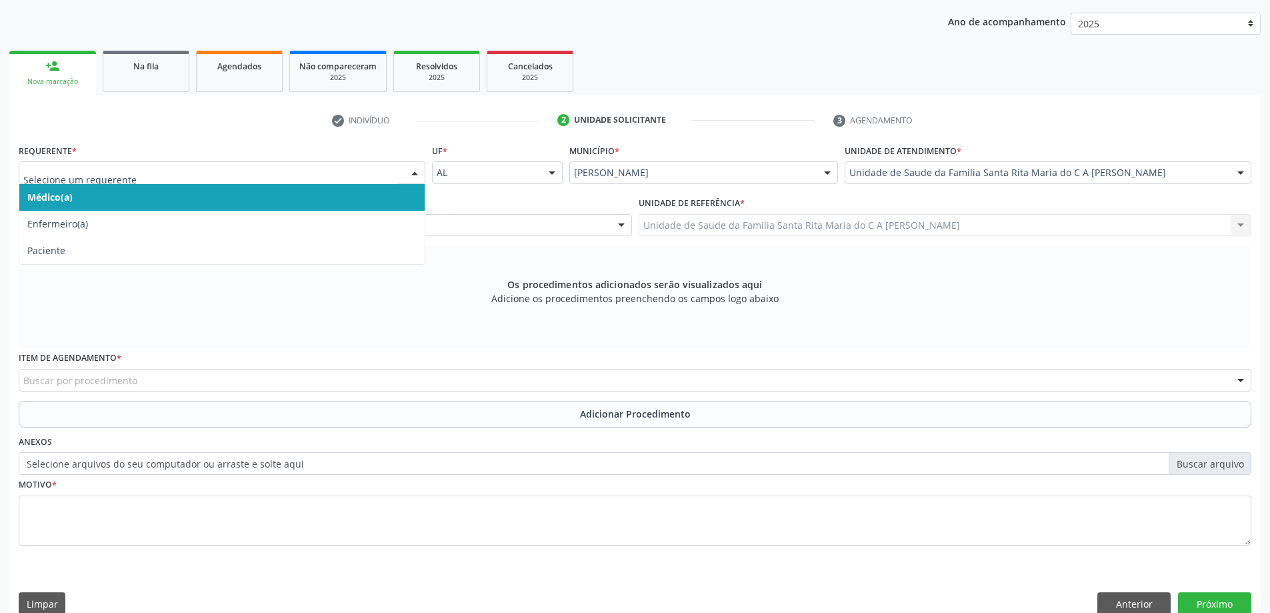
click at [265, 201] on span "Médico(a)" at bounding box center [221, 197] width 405 height 27
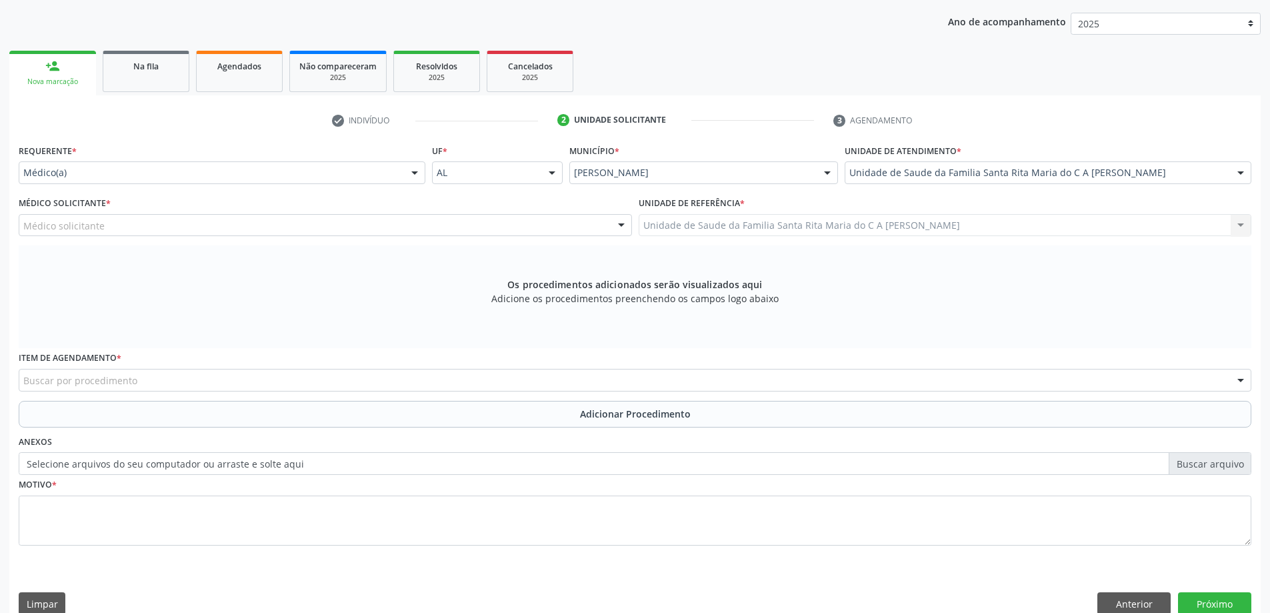
click at [249, 228] on div "Médico solicitante" at bounding box center [325, 225] width 613 height 23
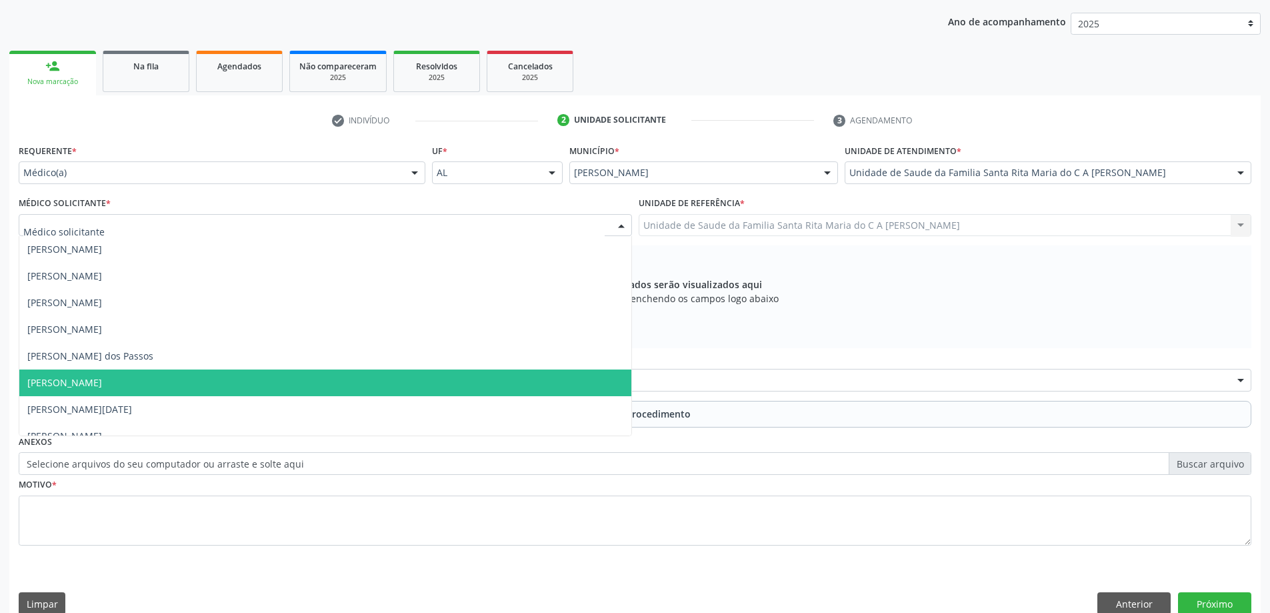
click at [171, 385] on span "[PERSON_NAME]" at bounding box center [325, 382] width 612 height 27
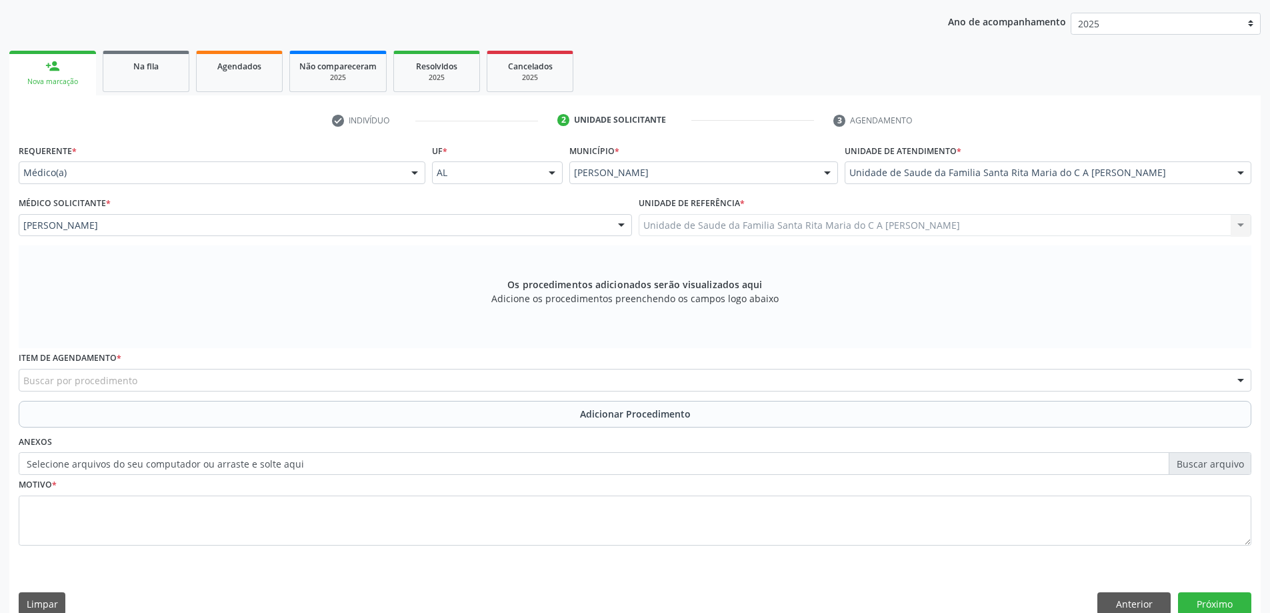
click at [364, 386] on div "Buscar por procedimento" at bounding box center [635, 380] width 1233 height 23
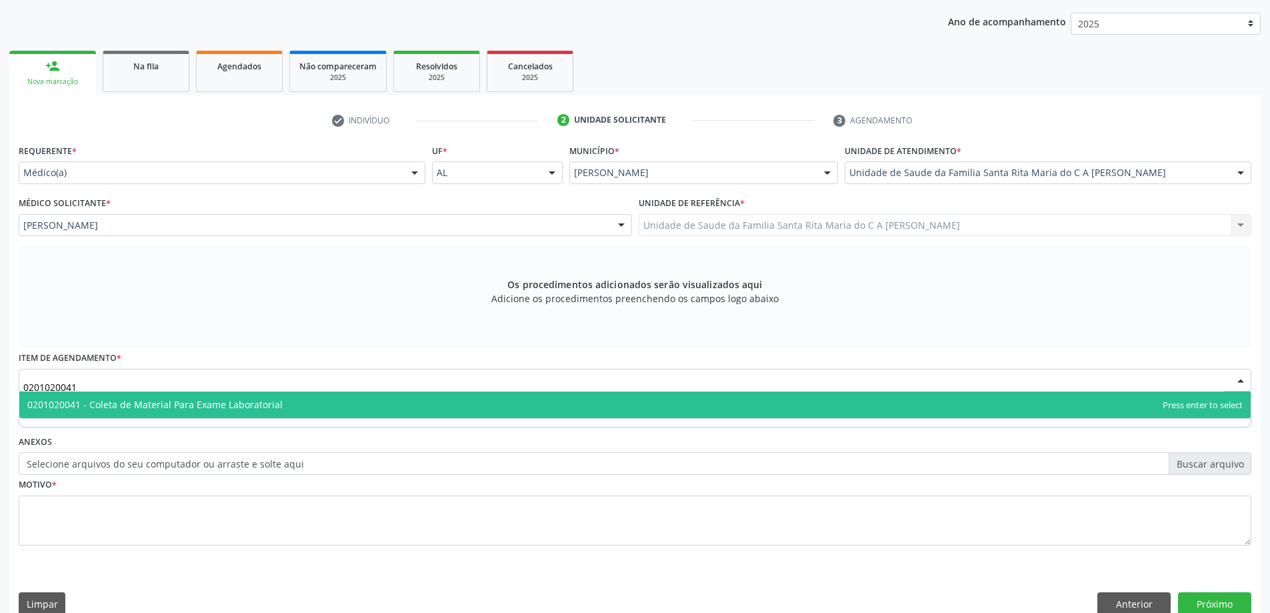
type input "0201020041"
click at [113, 437] on div "Requerente * Médico(a) Médico(a) Enfermeiro(a) Paciente Nenhum resultado encont…" at bounding box center [635, 352] width 1233 height 423
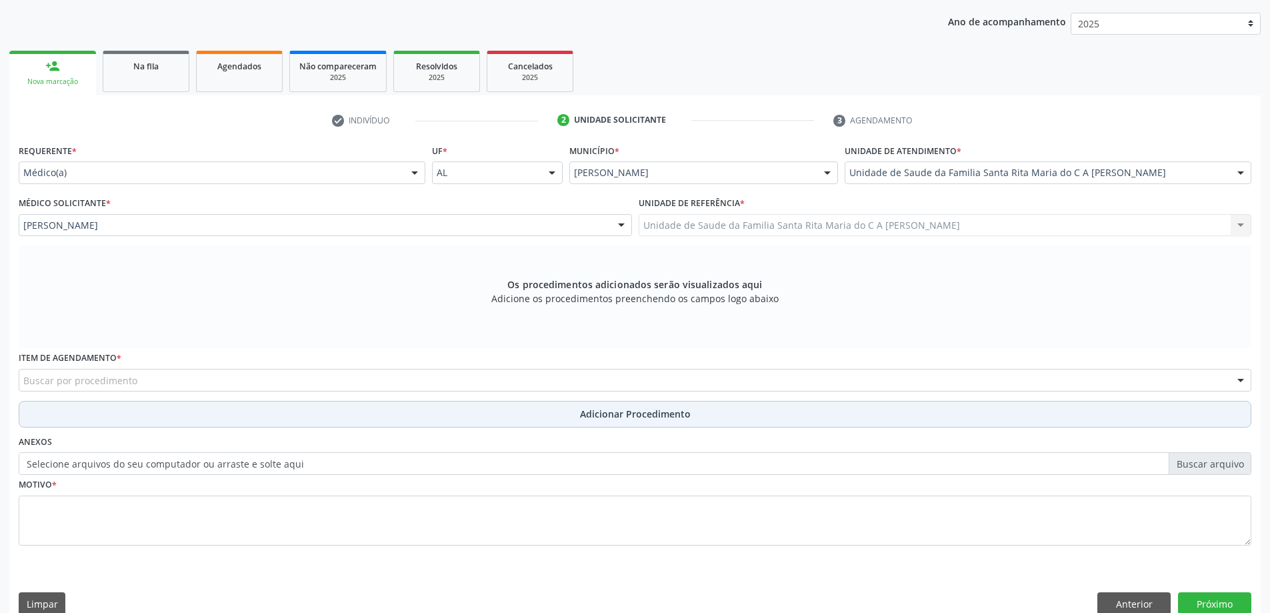
click at [117, 415] on button "Adicionar Procedimento" at bounding box center [635, 414] width 1233 height 27
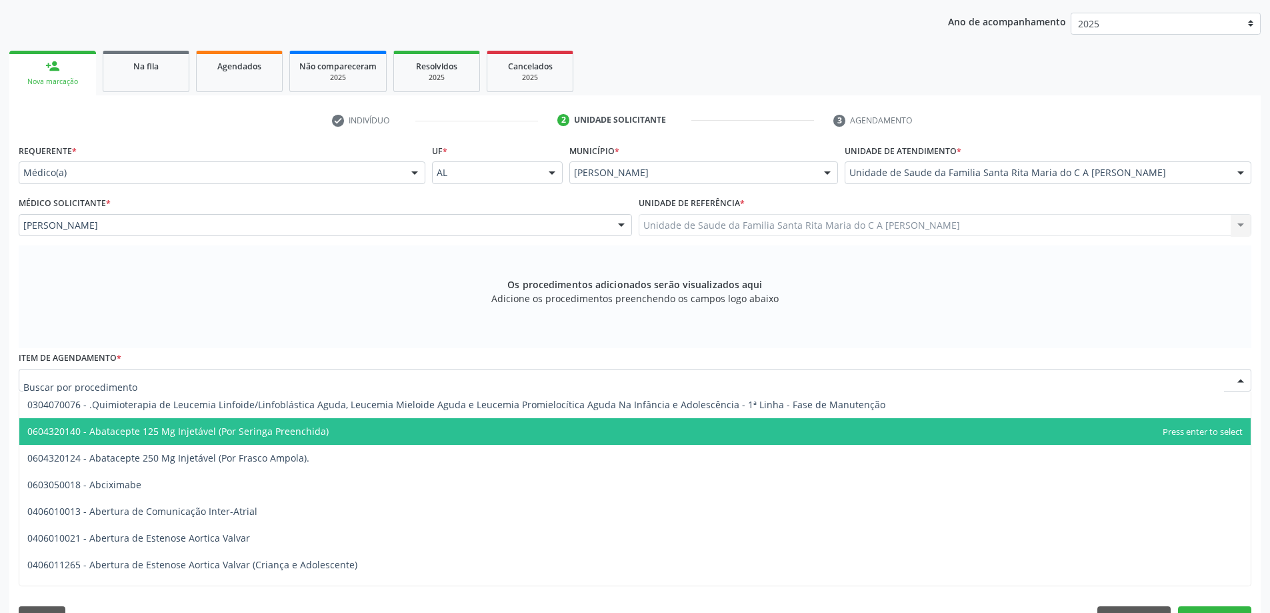
click at [147, 377] on div at bounding box center [635, 380] width 1233 height 23
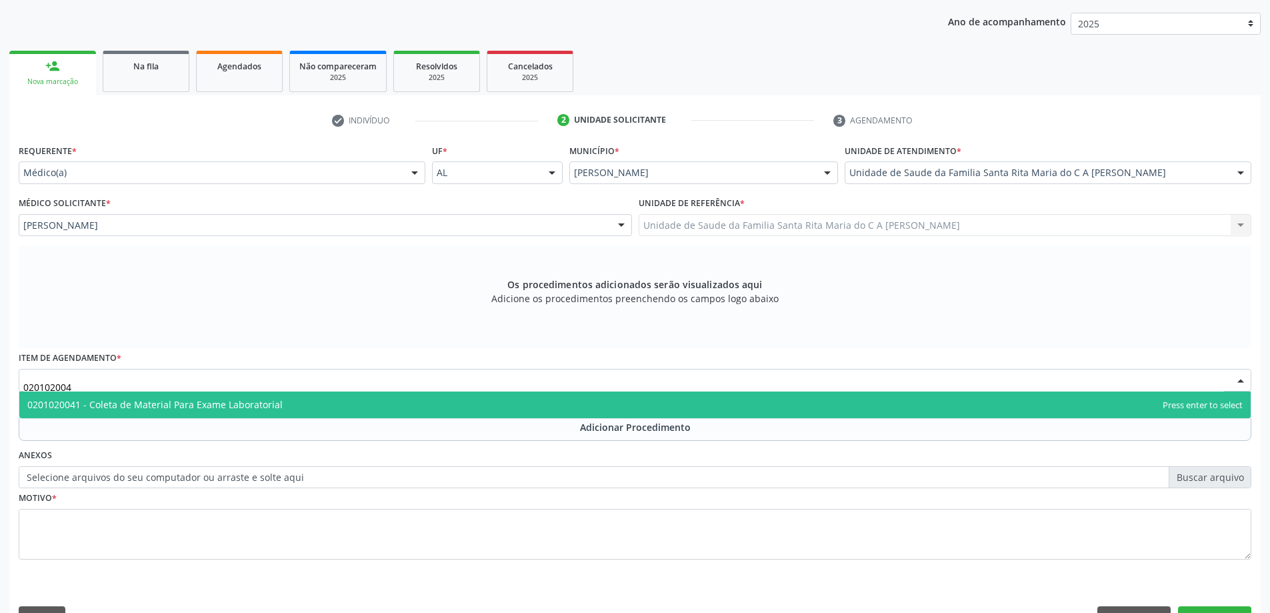
type input "0201020041"
click at [129, 399] on span "0201020041 - Coleta de Material Para Exame Laboratorial" at bounding box center [154, 404] width 255 height 13
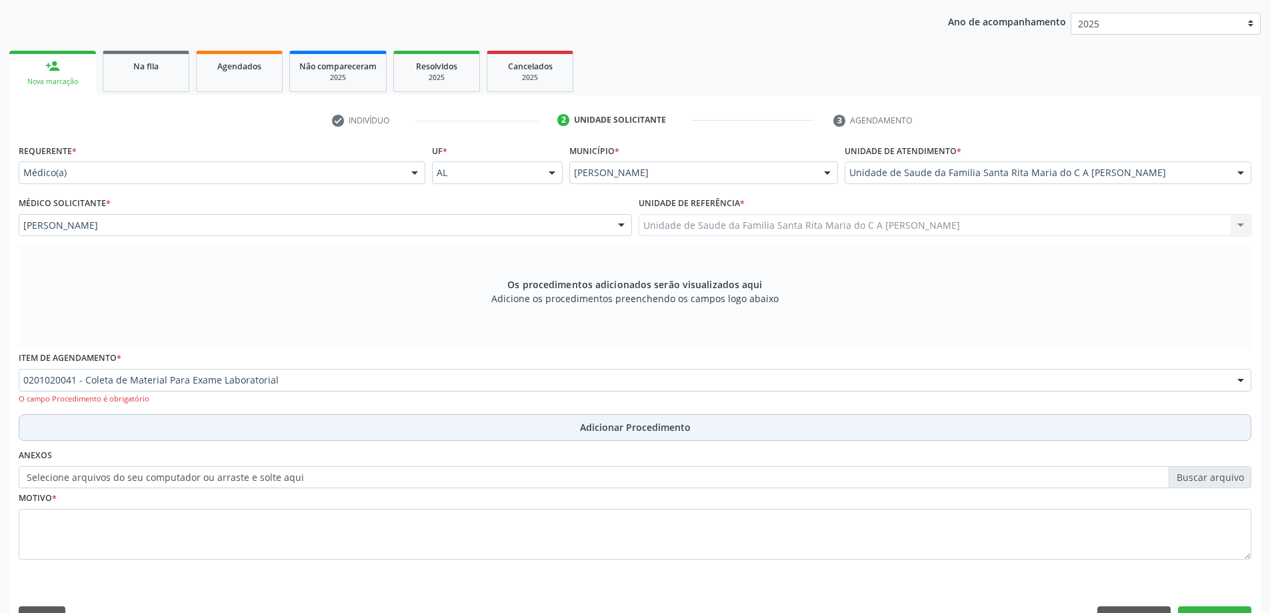
click at [88, 432] on button "Adicionar Procedimento" at bounding box center [635, 427] width 1233 height 27
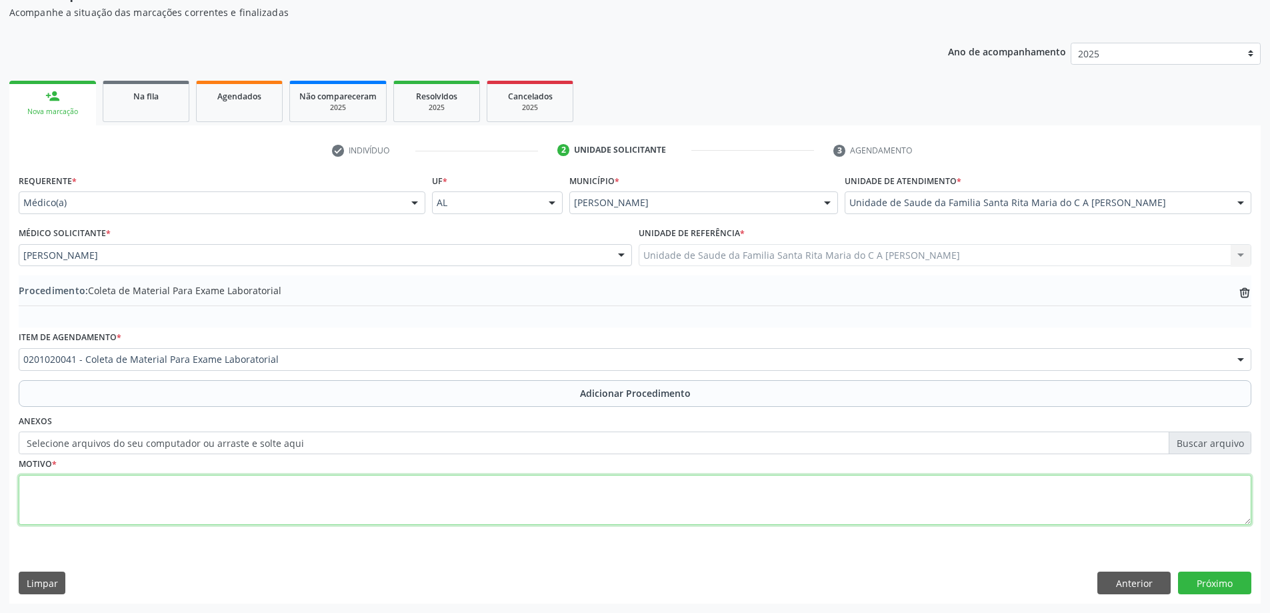
click at [60, 503] on textarea at bounding box center [635, 500] width 1233 height 51
type textarea "febre a/e"
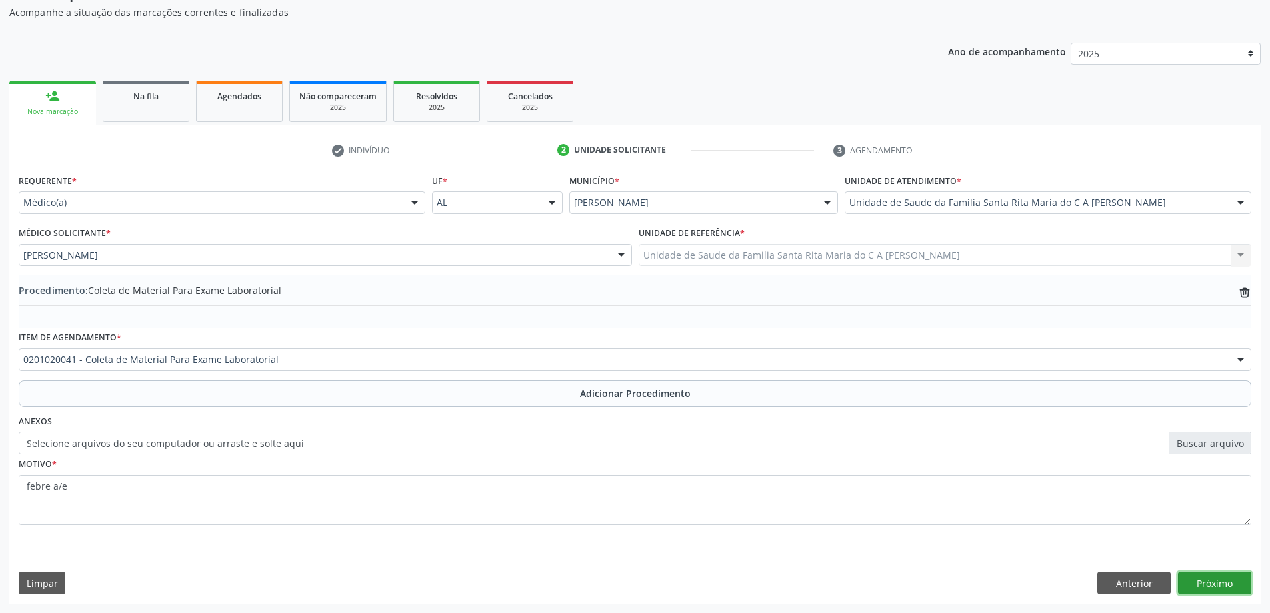
click at [1197, 583] on button "Próximo" at bounding box center [1214, 582] width 73 height 23
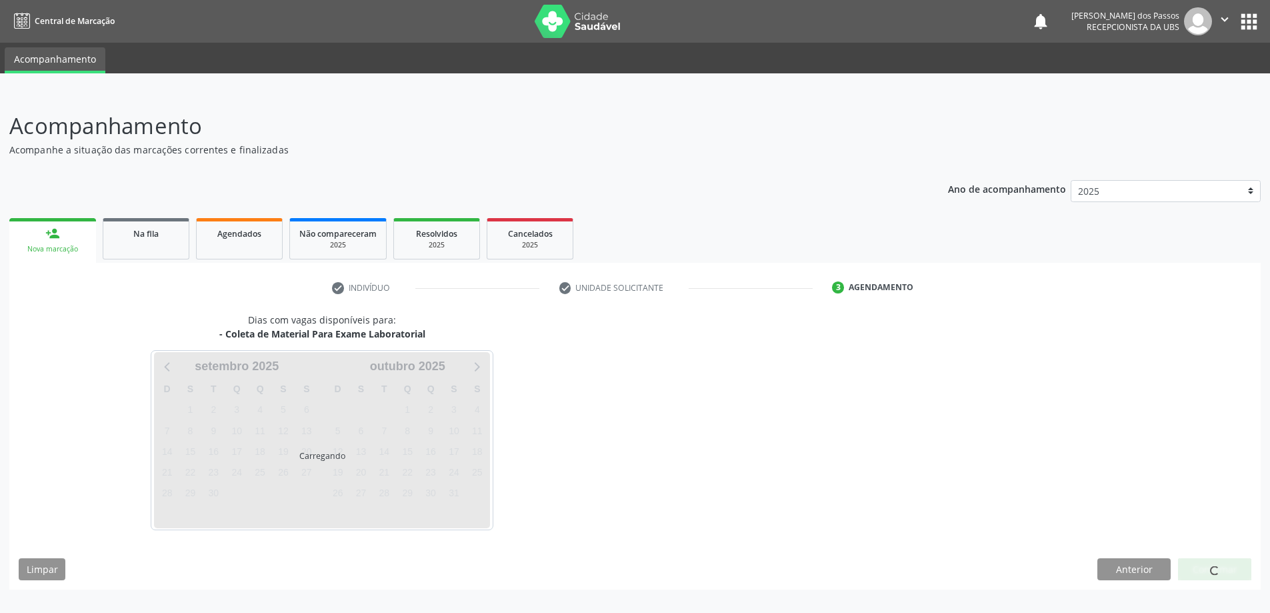
scroll to position [0, 0]
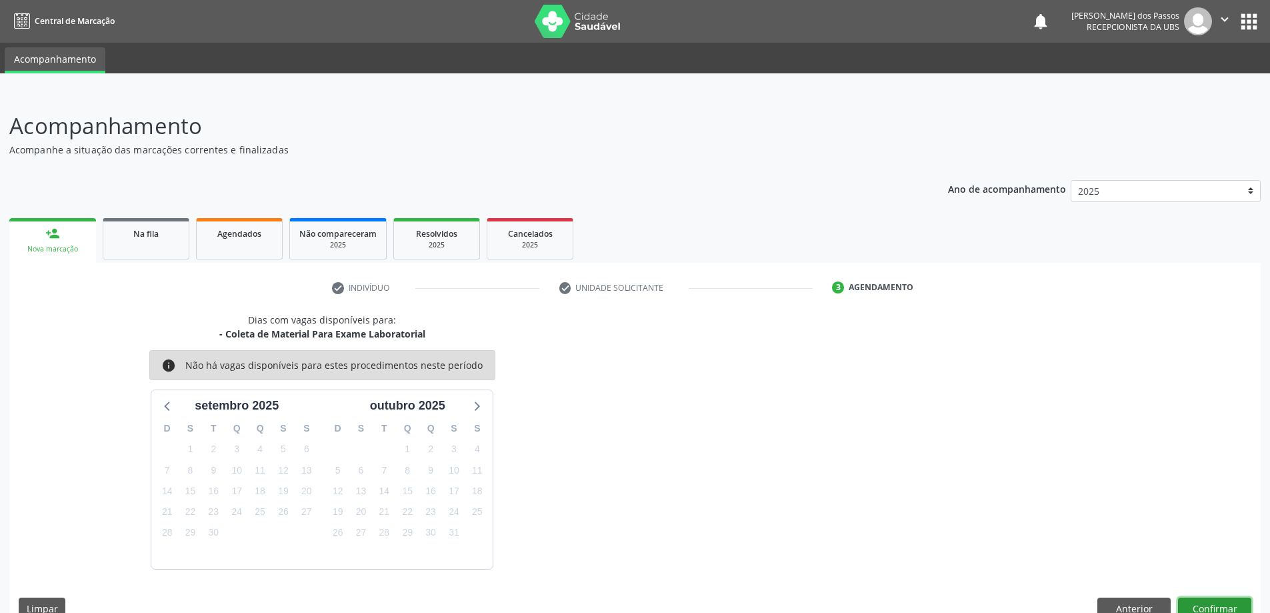
click at [1202, 603] on button "Confirmar" at bounding box center [1214, 608] width 73 height 23
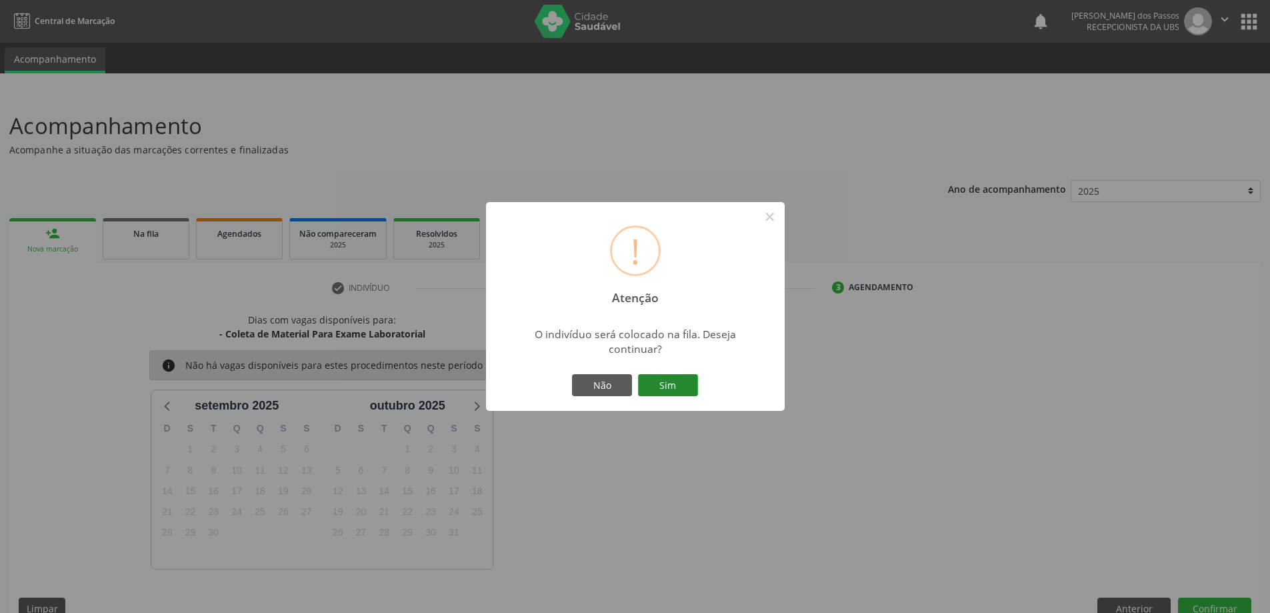
click at [665, 385] on button "Sim" at bounding box center [668, 385] width 60 height 23
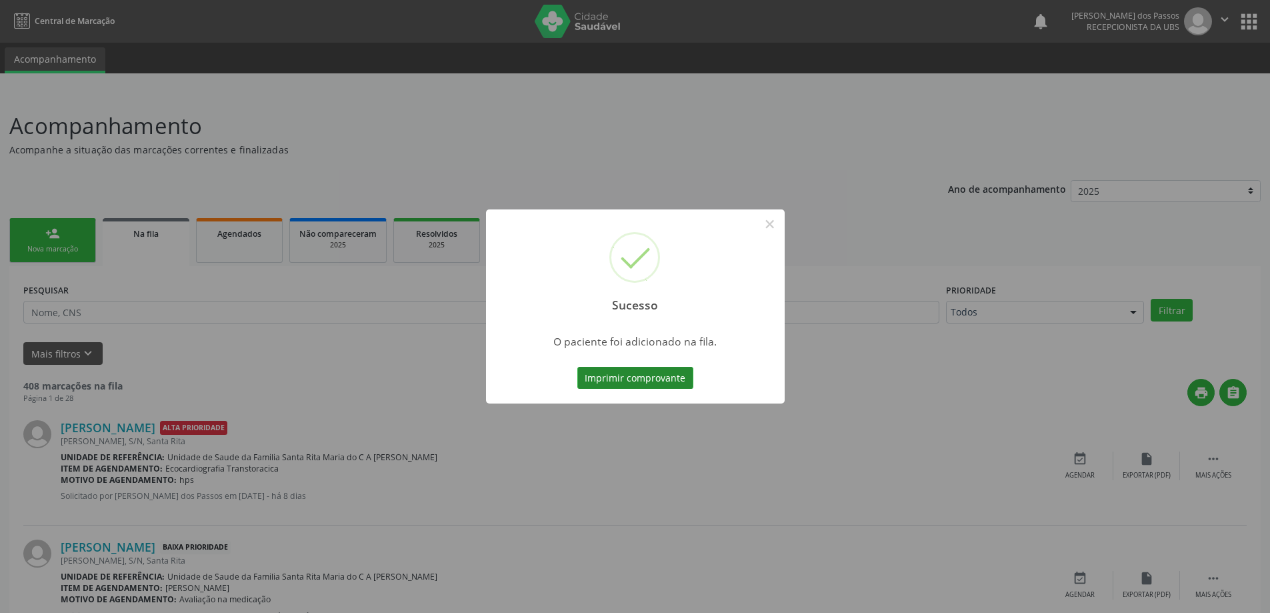
click at [659, 383] on button "Imprimir comprovante" at bounding box center [635, 378] width 116 height 23
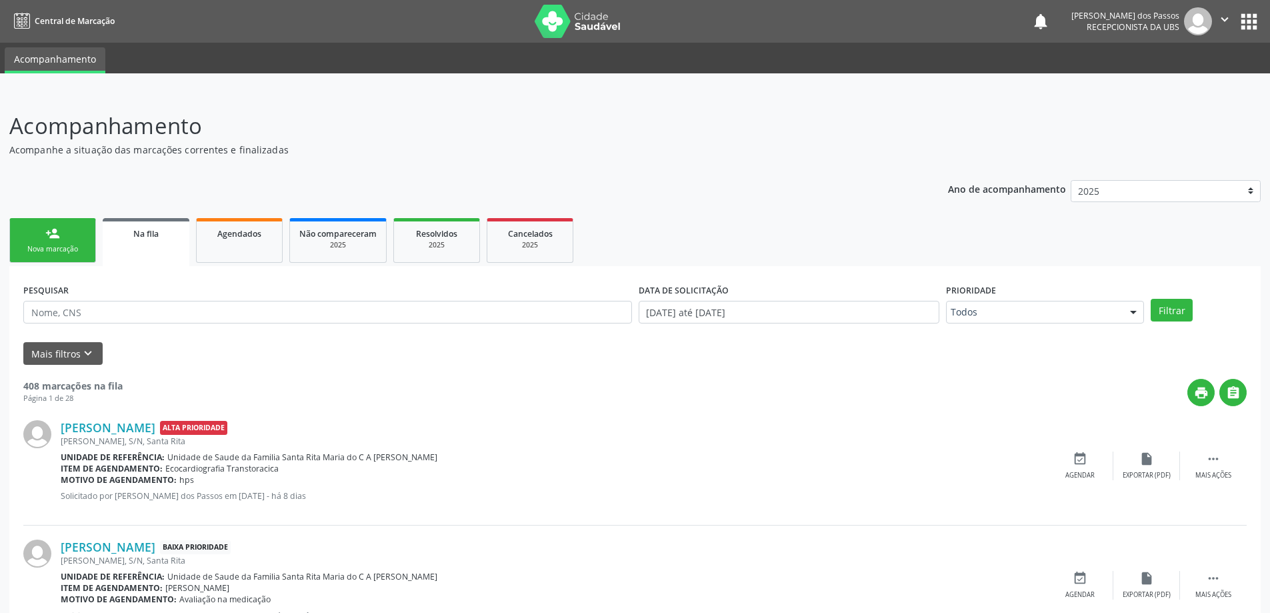
click at [58, 241] on link "person_add Nova marcação" at bounding box center [52, 240] width 87 height 45
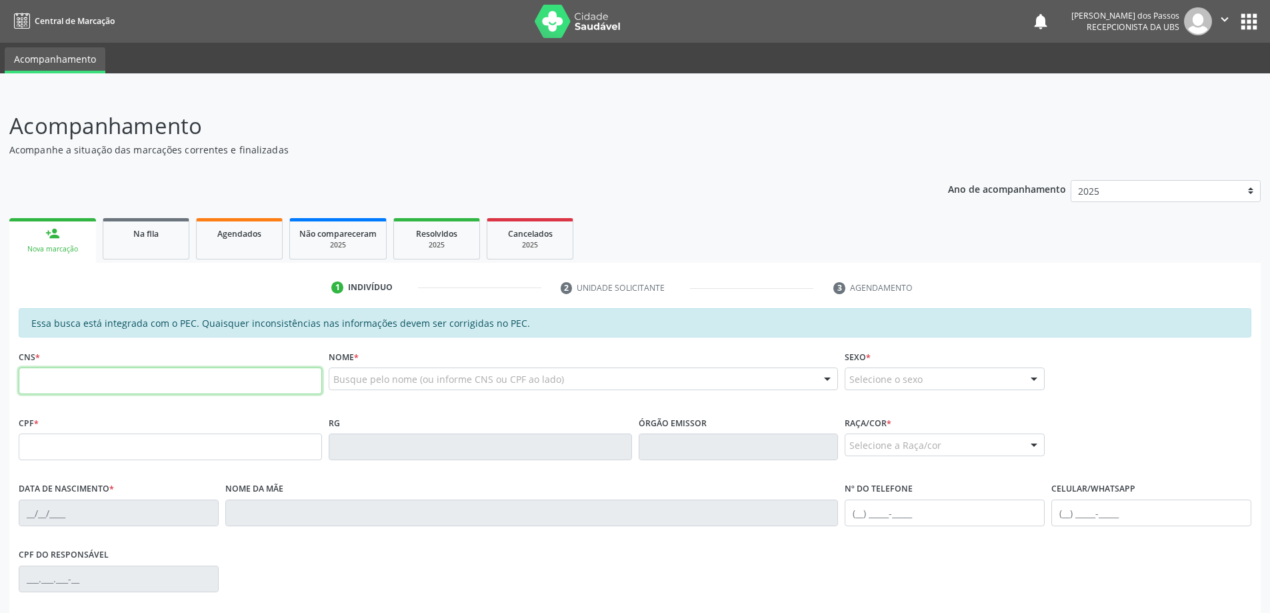
click at [54, 381] on input "text" at bounding box center [170, 380] width 303 height 27
type input "706 3087 4470 3776"
type input "[DATE]"
type input "[PERSON_NAME] da Conceicao"
type input "[PHONE_NUMBER]"
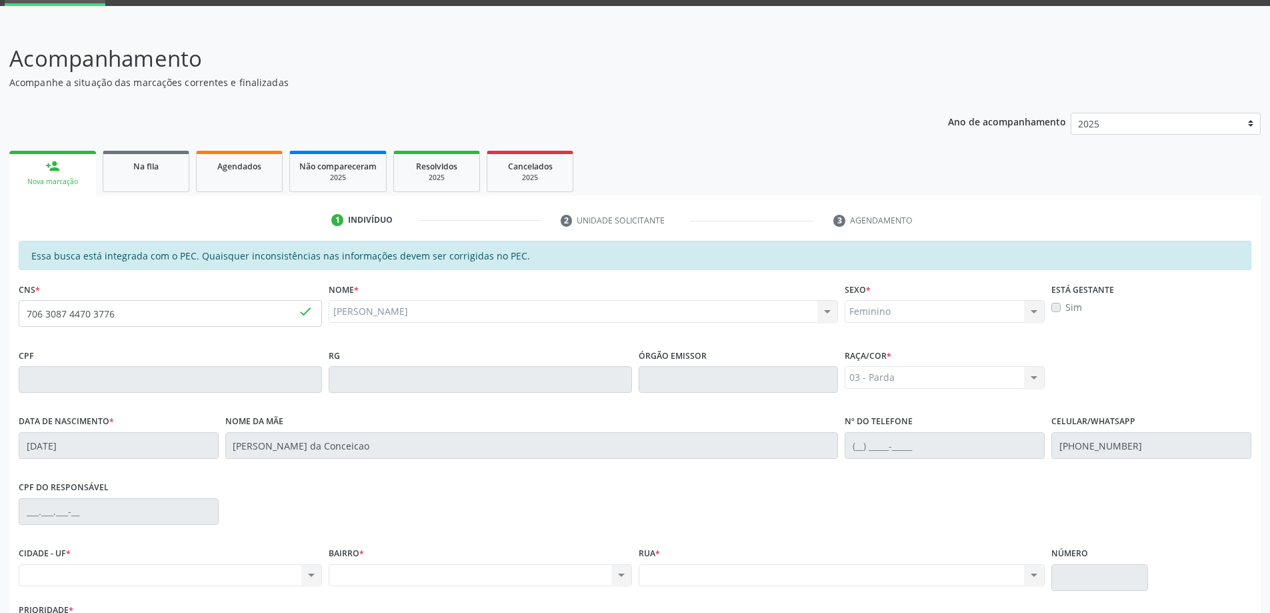
scroll to position [167, 0]
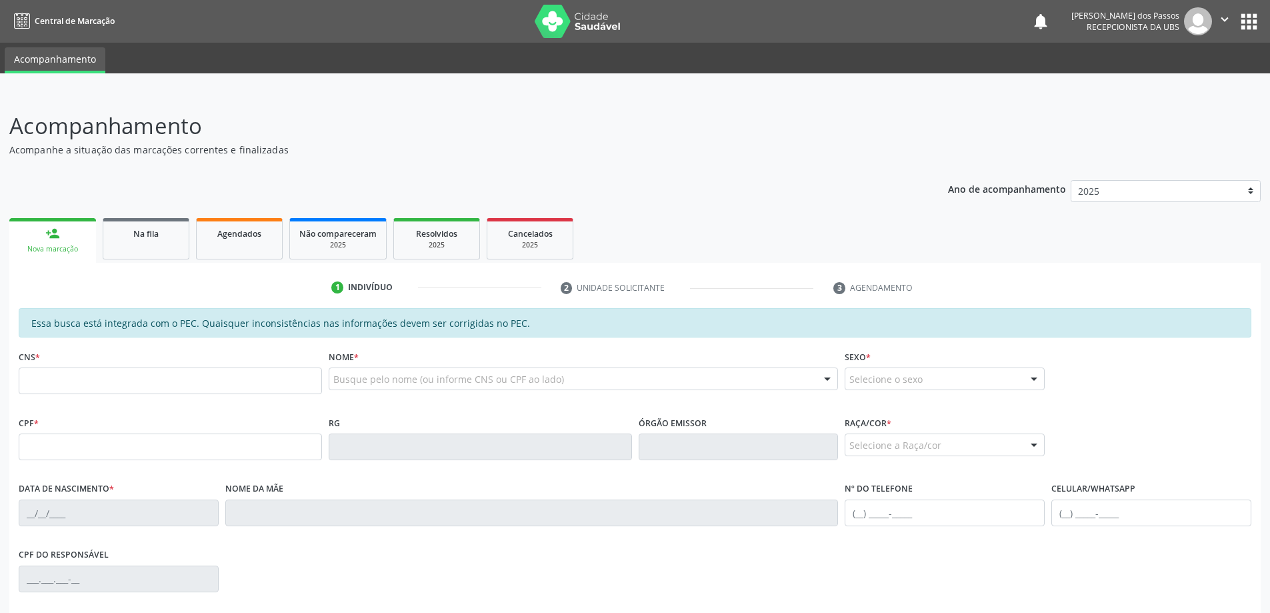
click at [76, 385] on input "text" at bounding box center [170, 380] width 303 height 27
type input "701 2040 7798 7912"
type input "860.072.974-20"
type input "[DATE]"
type input "[PERSON_NAME]"
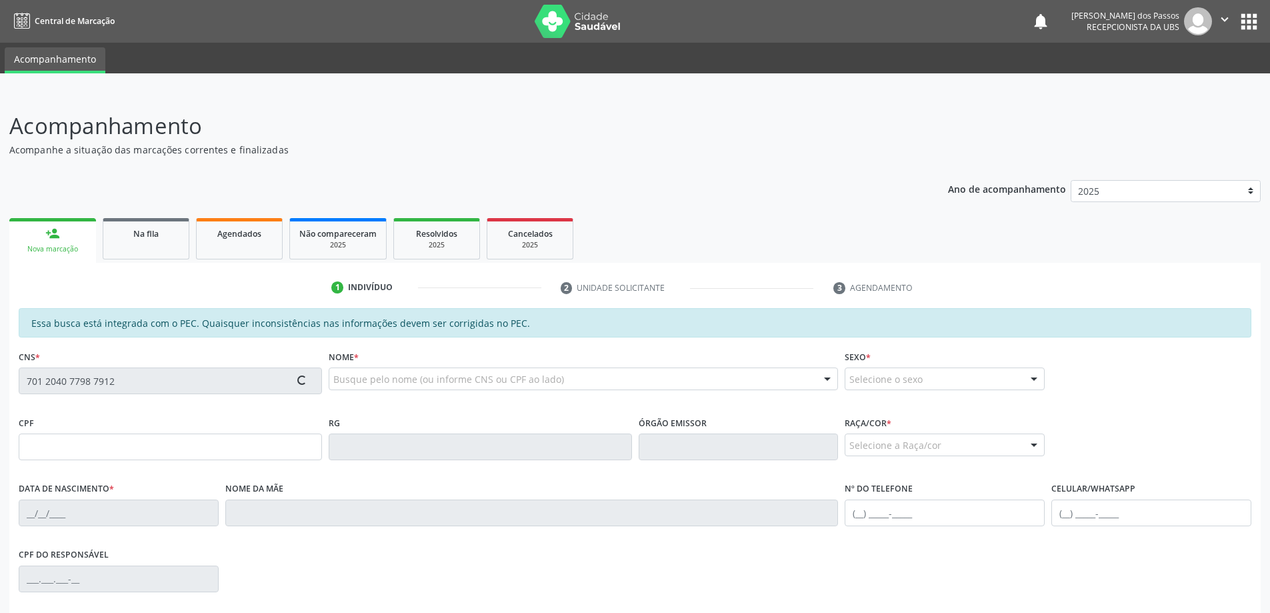
type input "[PHONE_NUMBER]"
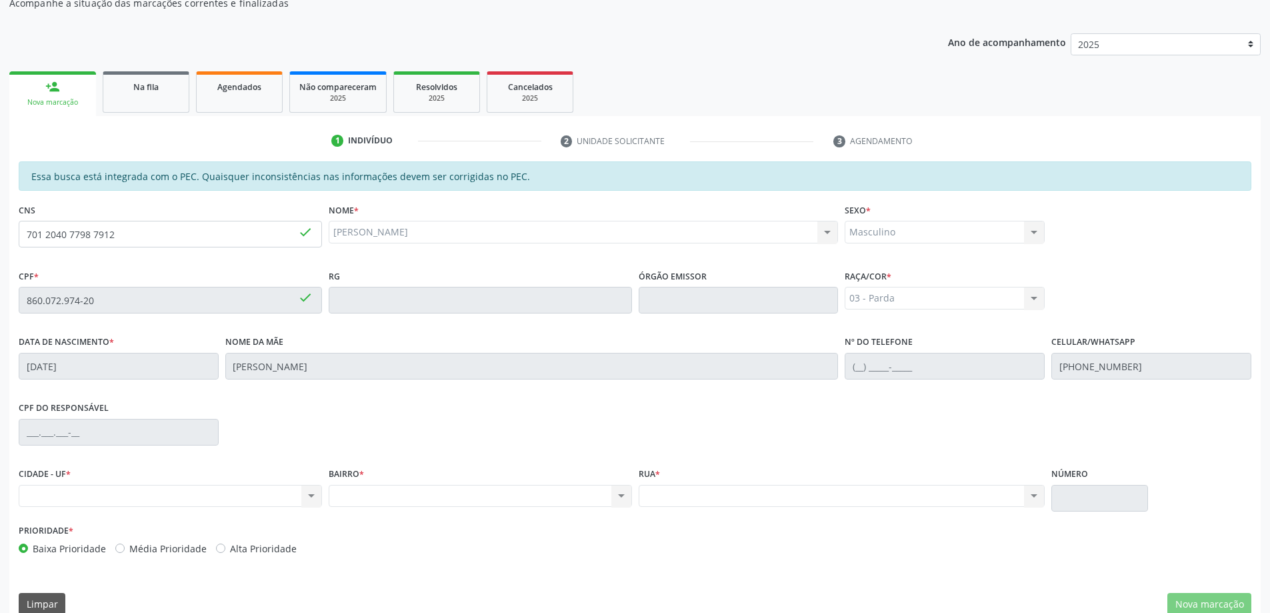
scroll to position [167, 0]
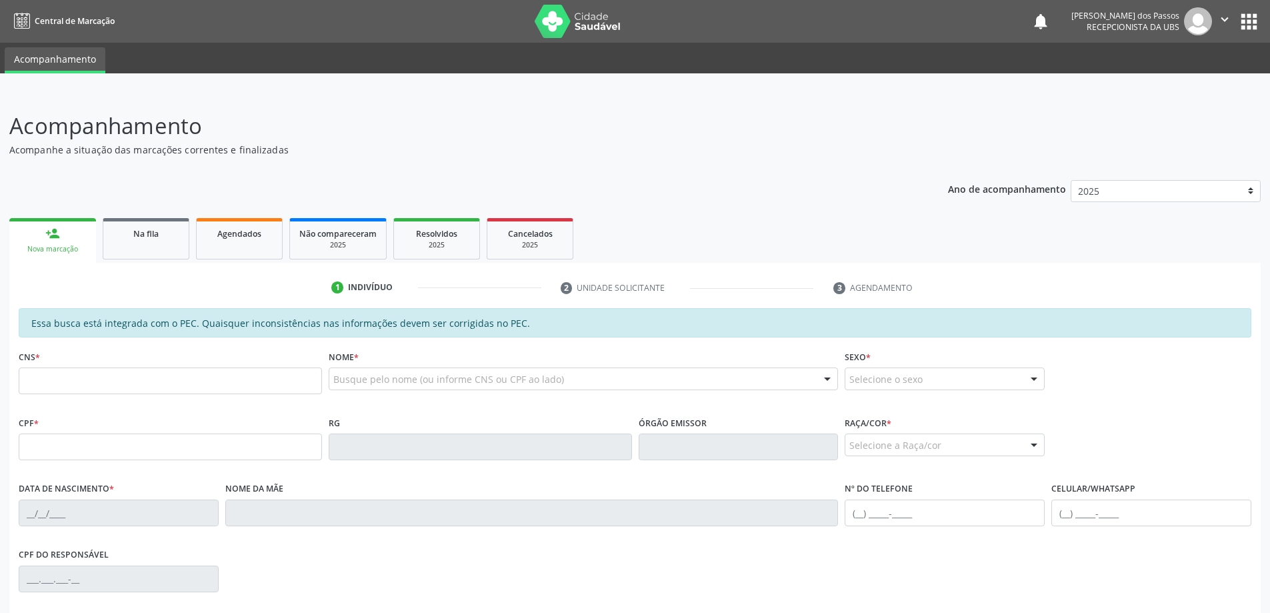
click at [185, 386] on input "text" at bounding box center [170, 380] width 303 height 27
type input "703 4029 5390 5400"
type input "108.539.924-95"
type input "[DATE]"
type input "[PERSON_NAME]"
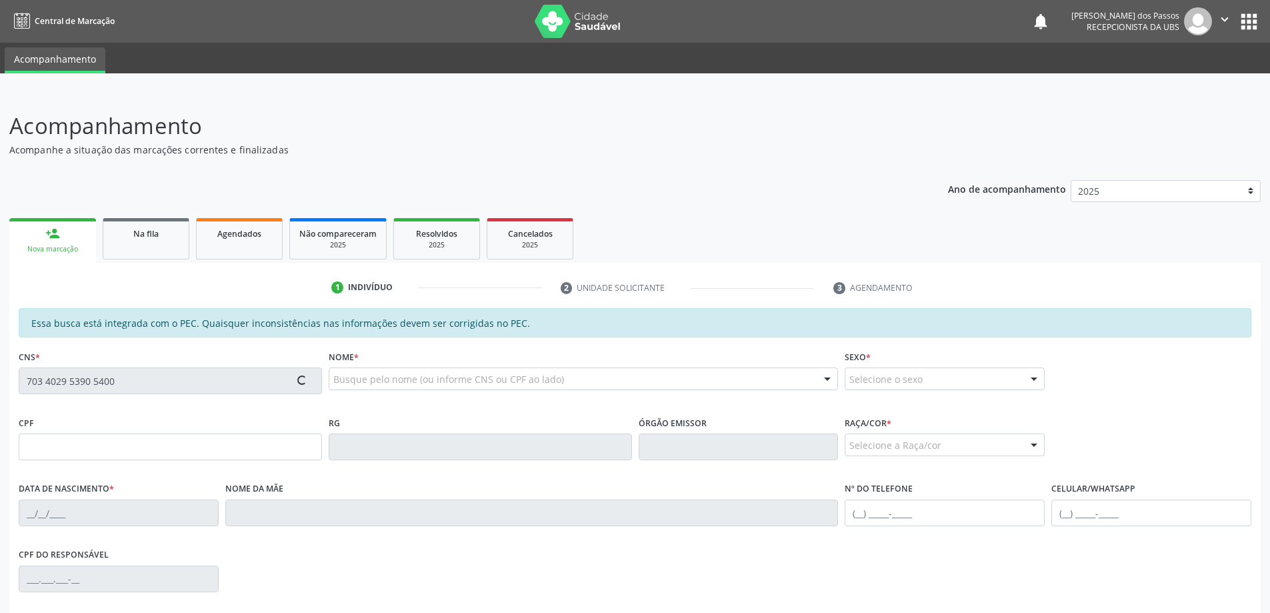
type input "[PHONE_NUMBER]"
type input "S/N"
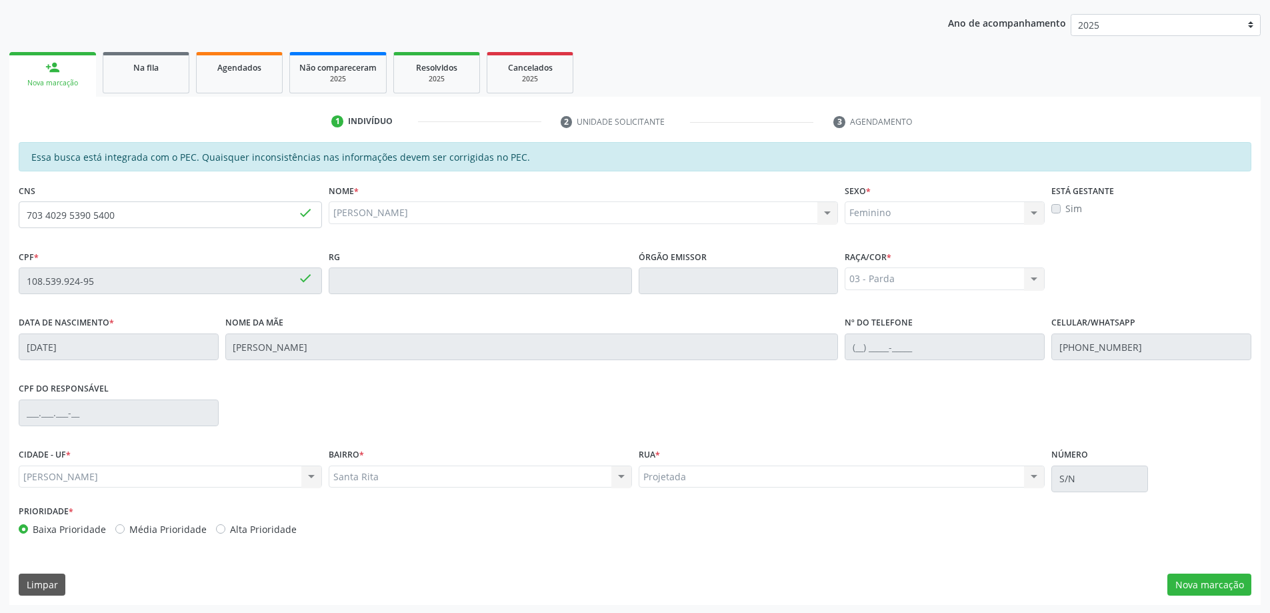
scroll to position [167, 0]
click at [1227, 583] on button "Nova marcação" at bounding box center [1209, 583] width 84 height 23
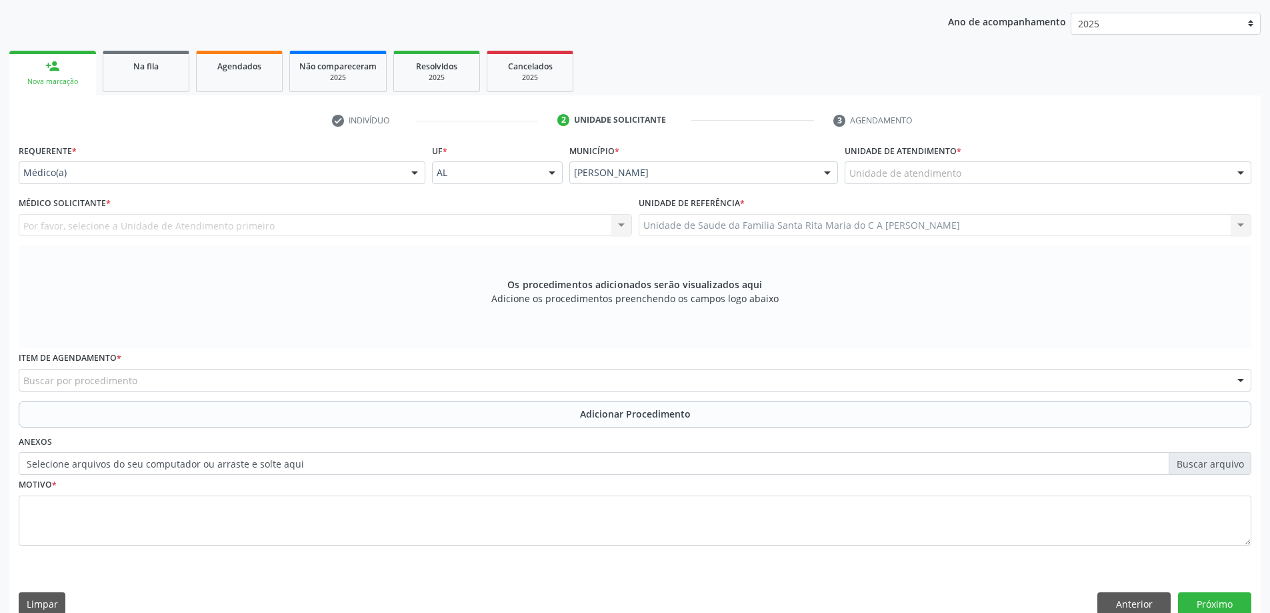
click at [999, 173] on div "Unidade de atendimento" at bounding box center [1048, 172] width 407 height 23
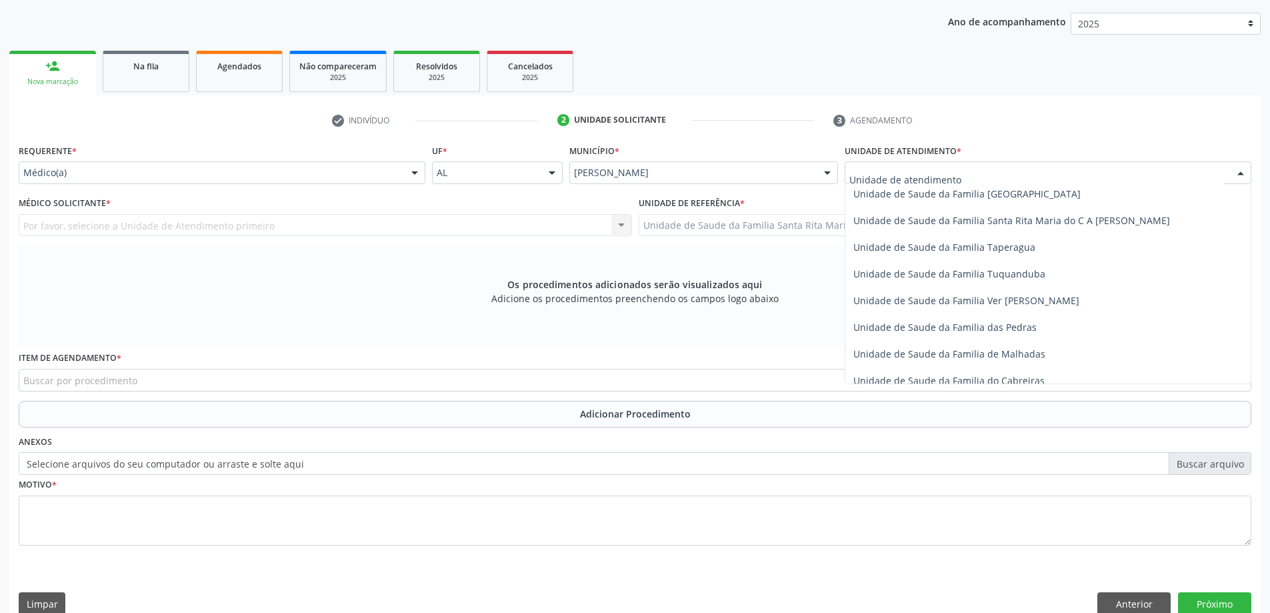
scroll to position [933, 0]
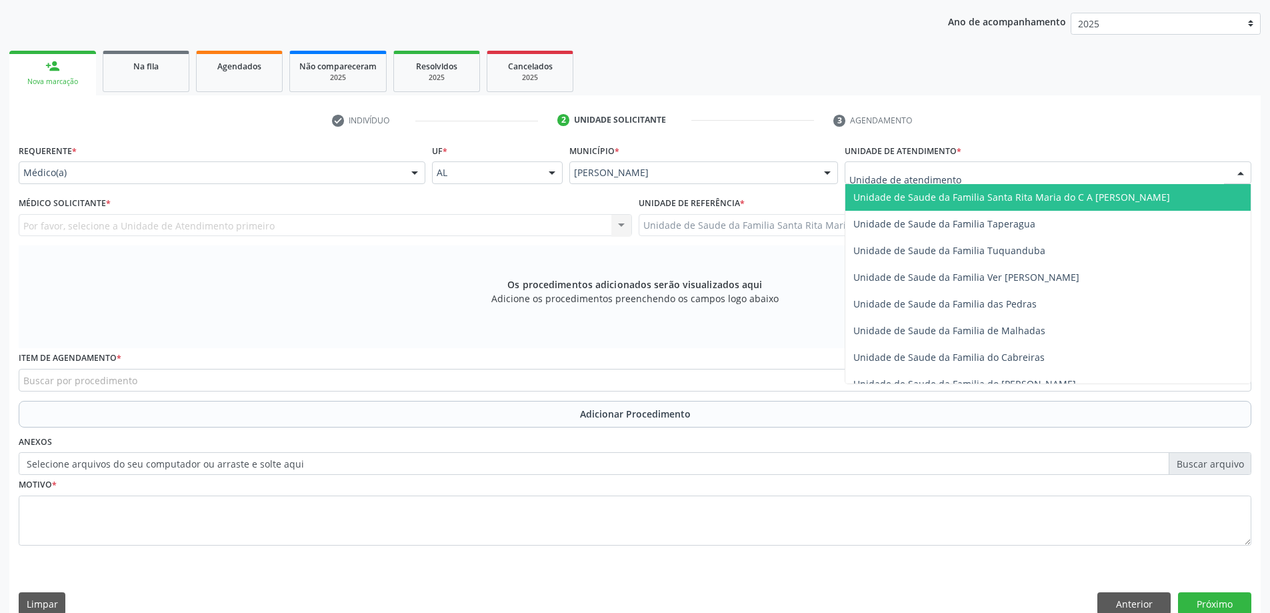
click at [979, 197] on span "Unidade de Saude da Familia Santa Rita Maria do C A [PERSON_NAME]" at bounding box center [1011, 197] width 317 height 13
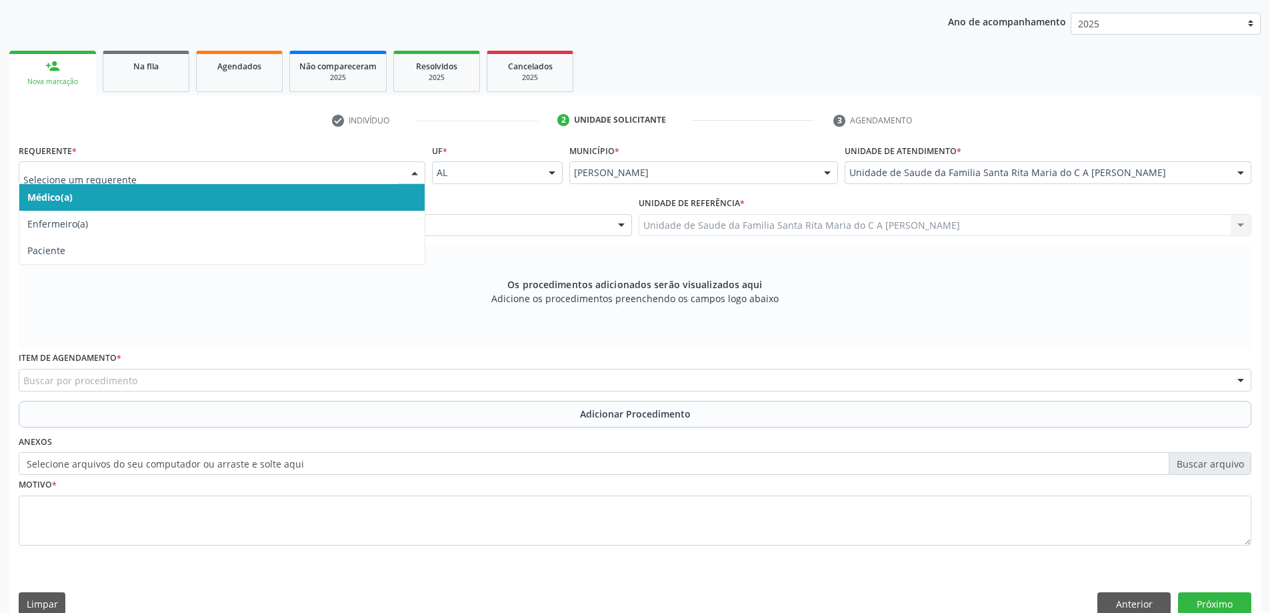
click at [314, 201] on span "Médico(a)" at bounding box center [221, 197] width 405 height 27
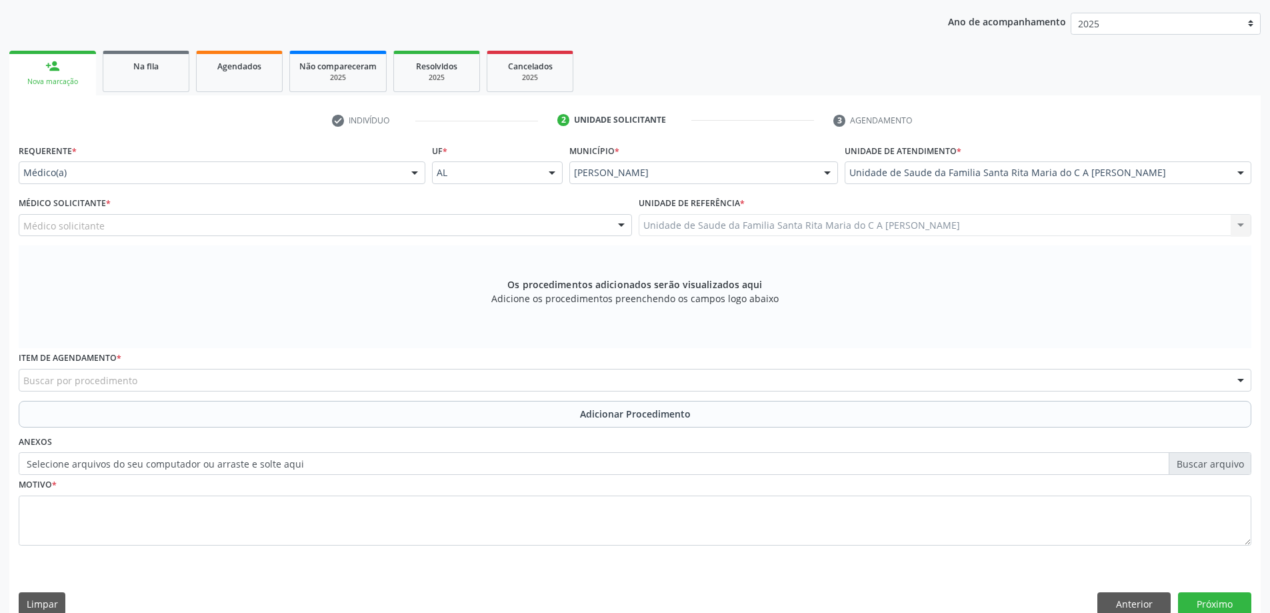
click at [304, 225] on div "Médico solicitante" at bounding box center [325, 225] width 613 height 23
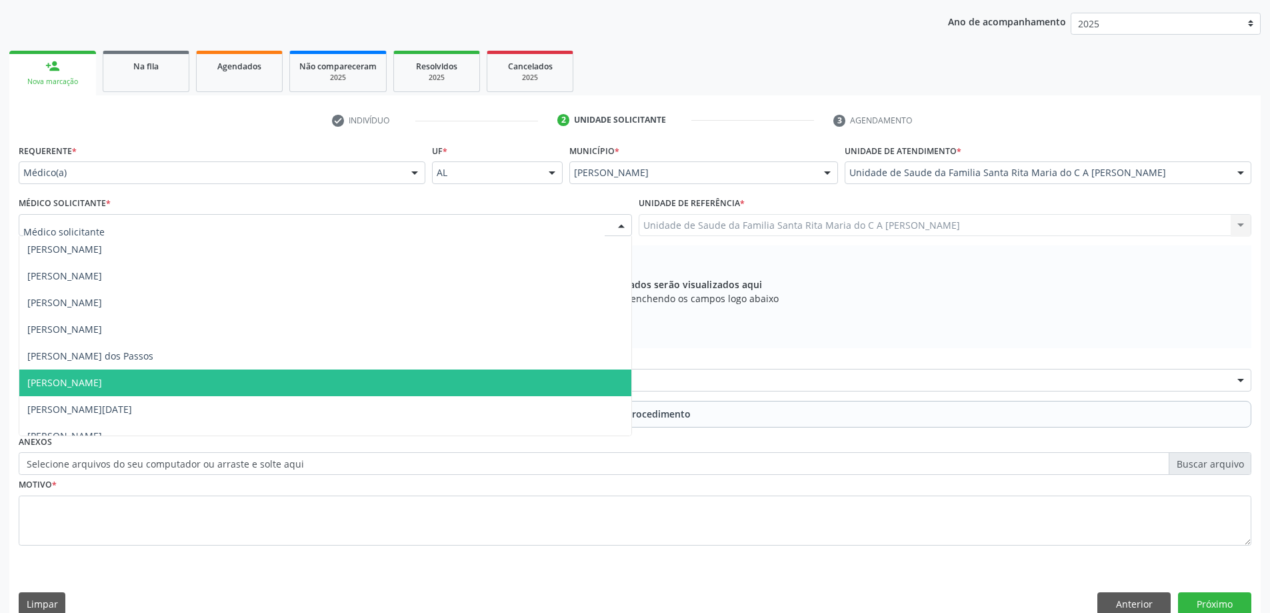
click at [207, 382] on span "[PERSON_NAME]" at bounding box center [325, 382] width 612 height 27
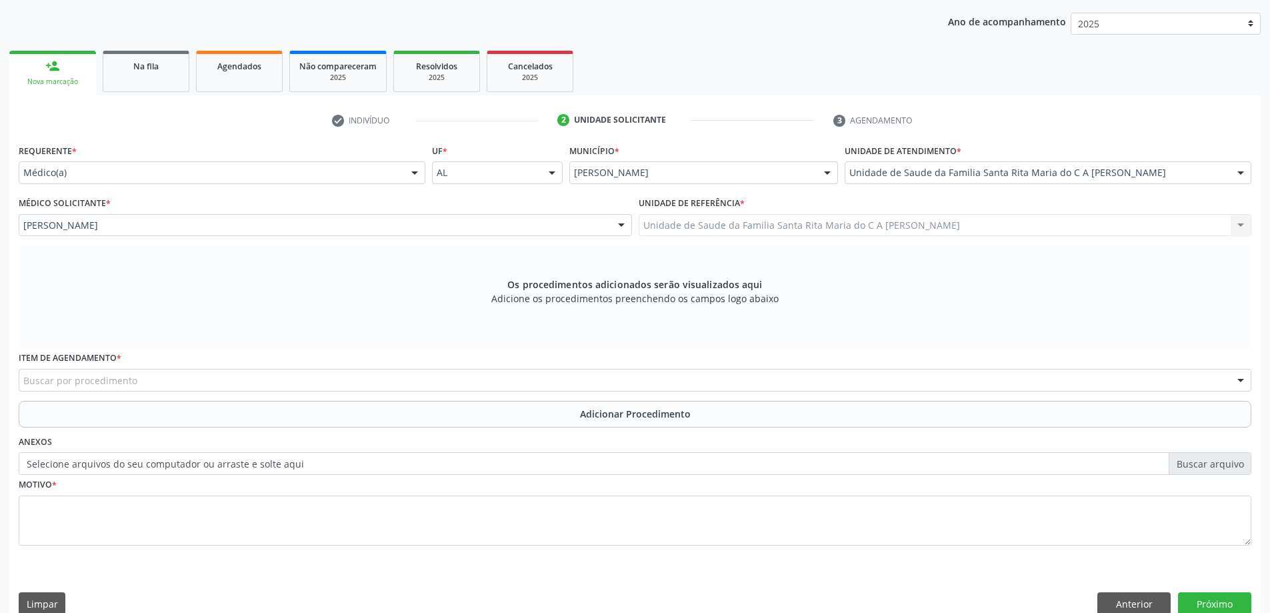
scroll to position [188, 0]
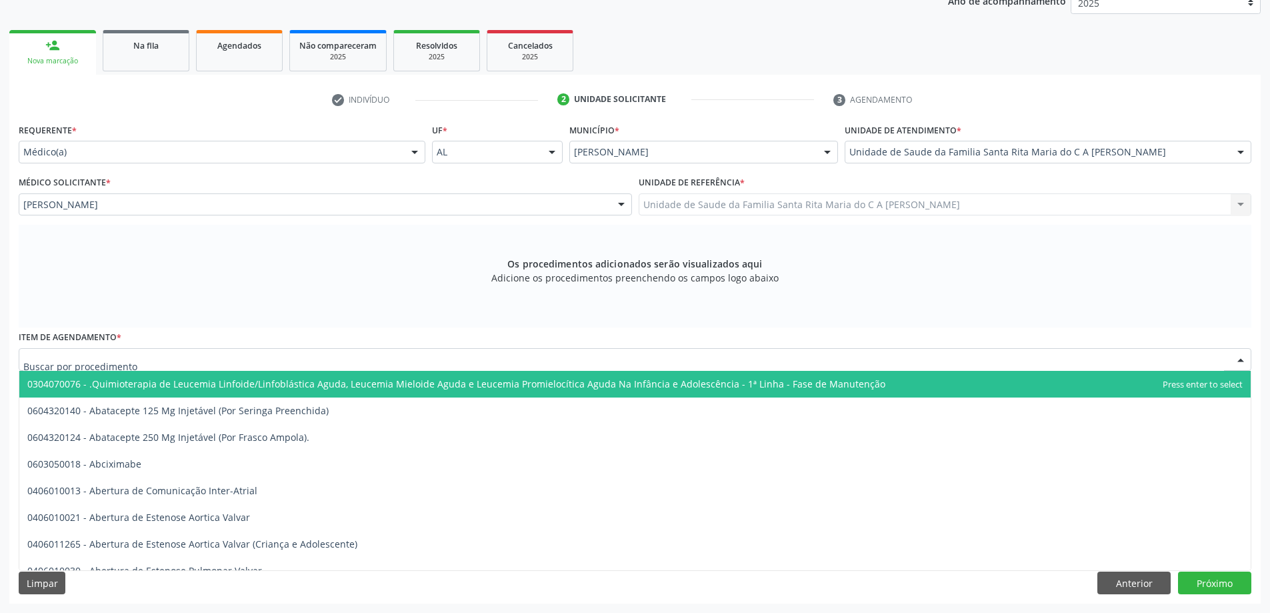
click at [213, 360] on div at bounding box center [635, 359] width 1233 height 23
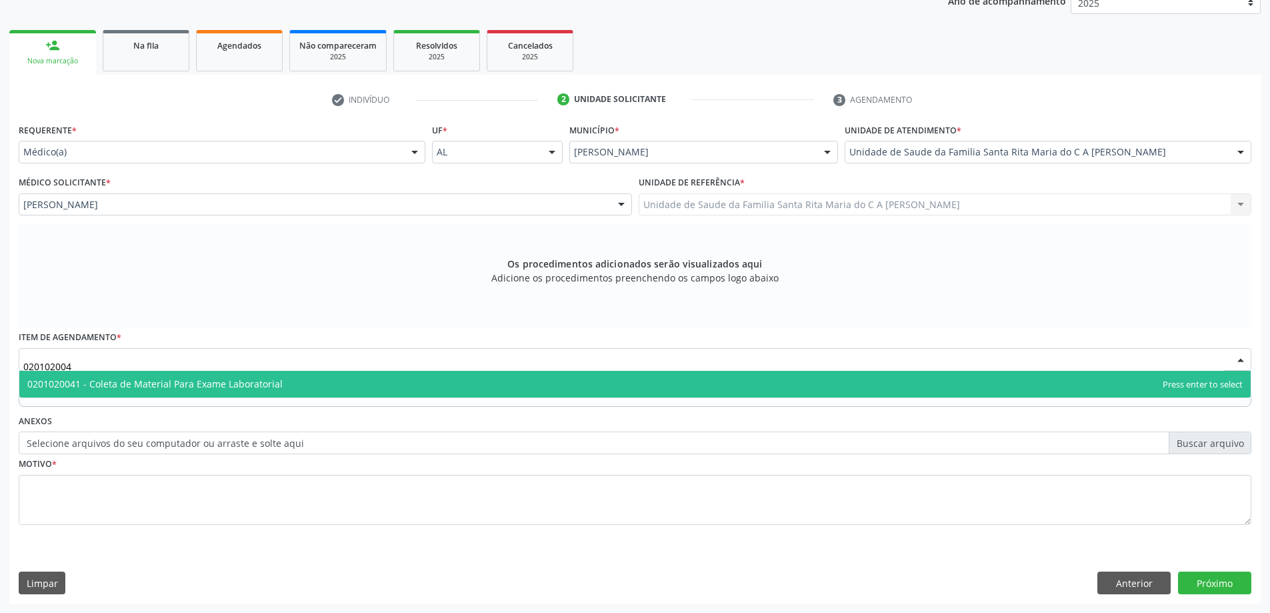
type input "0201020041"
click at [219, 383] on span "0201020041 - Coleta de Material Para Exame Laboratorial" at bounding box center [154, 383] width 255 height 13
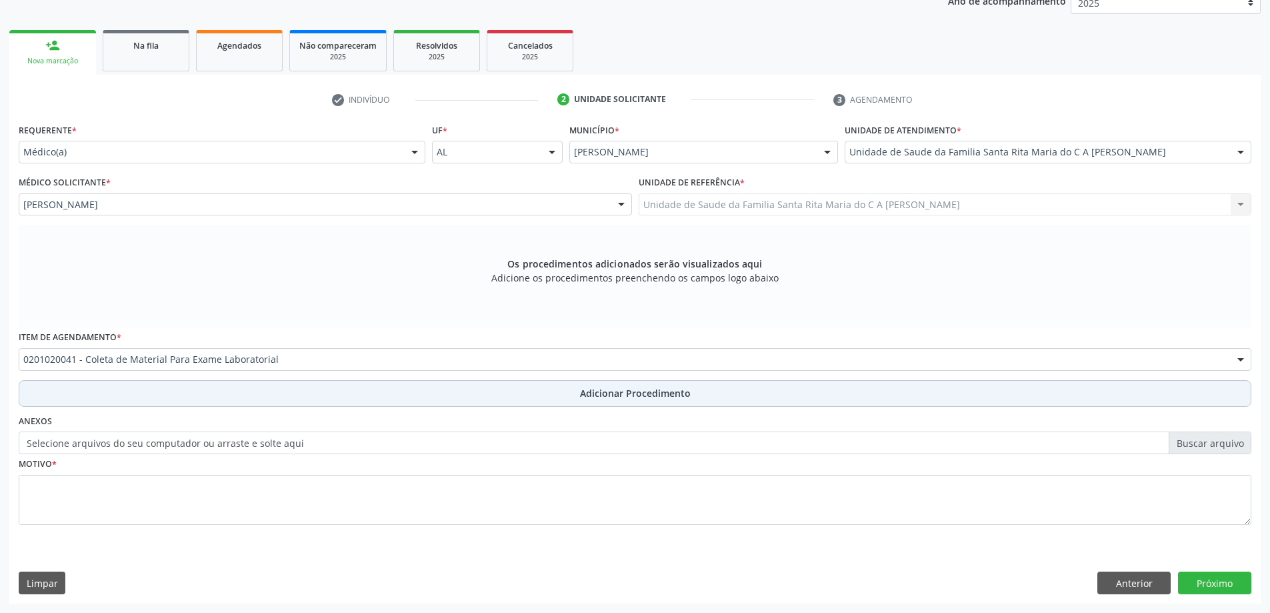
click at [214, 399] on button "Adicionar Procedimento" at bounding box center [635, 393] width 1233 height 27
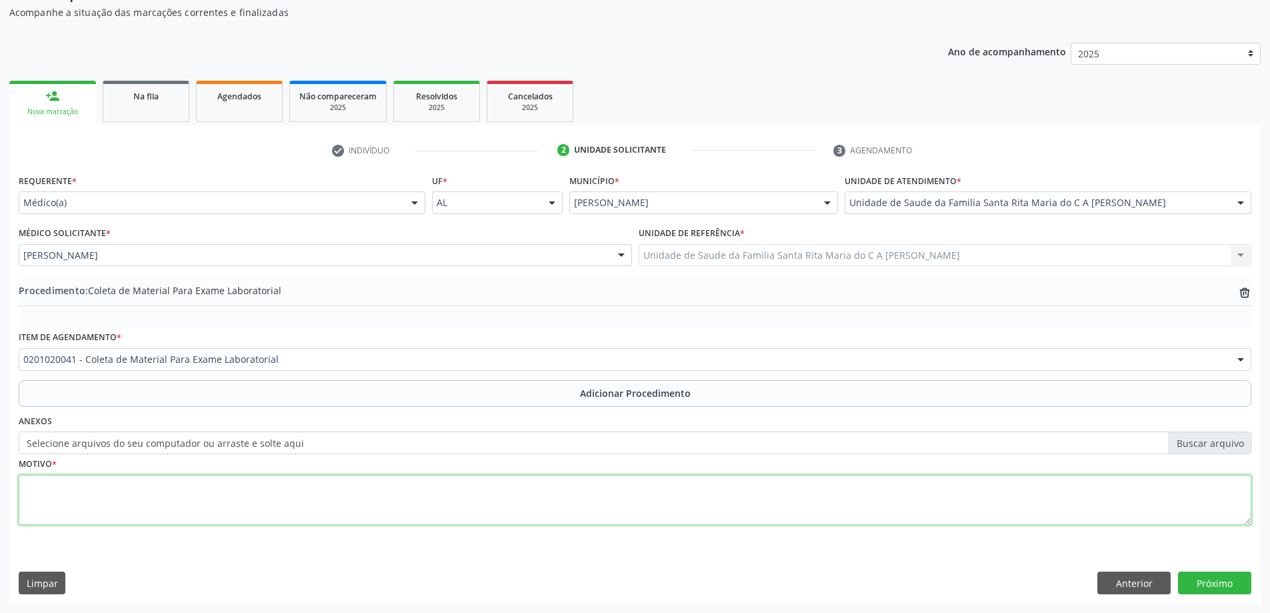
click at [181, 509] on textarea at bounding box center [635, 500] width 1233 height 51
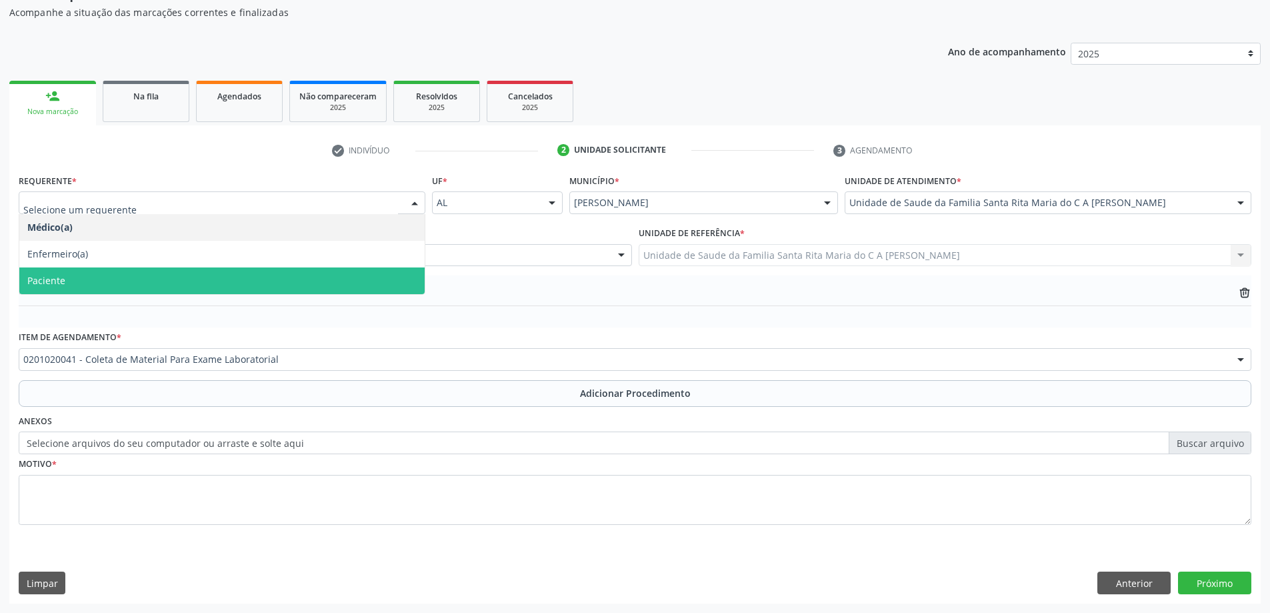
click at [157, 278] on span "Paciente" at bounding box center [221, 280] width 405 height 27
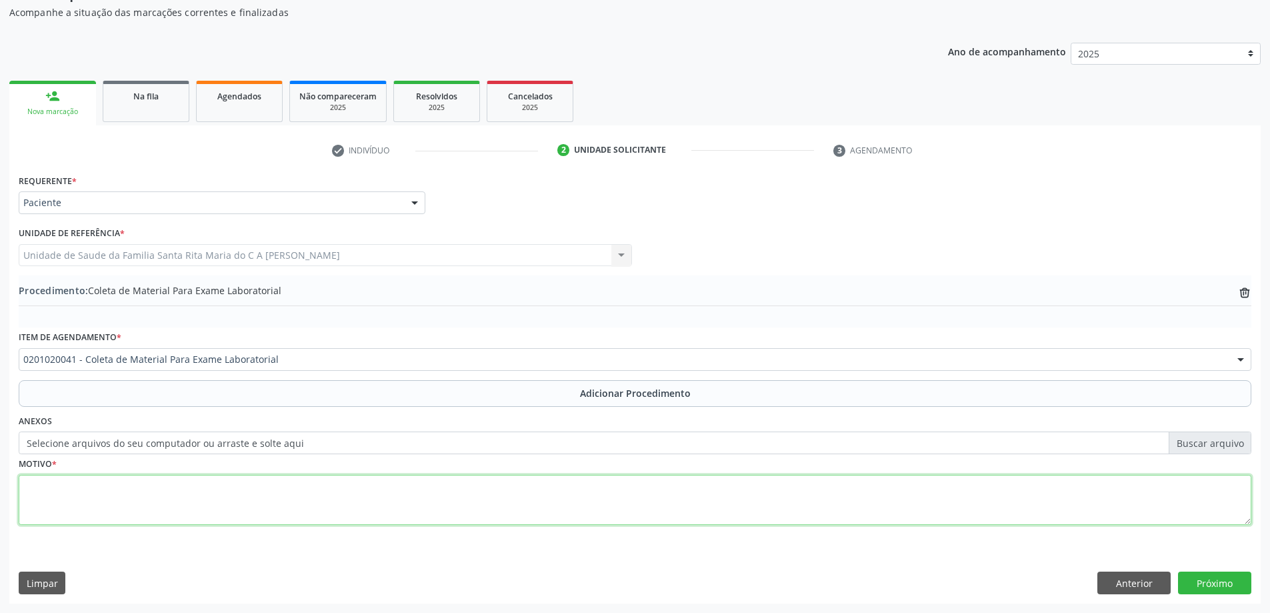
click at [139, 507] on textarea at bounding box center [635, 500] width 1233 height 51
type textarea "avaliação nutricional"
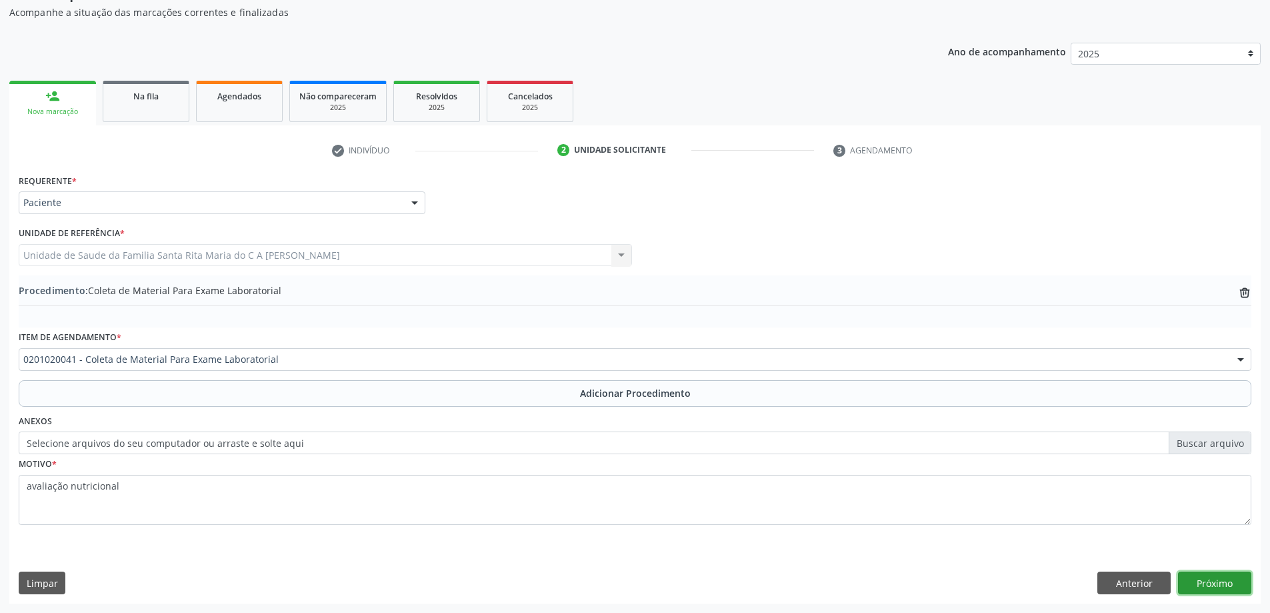
click at [1228, 577] on button "Próximo" at bounding box center [1214, 582] width 73 height 23
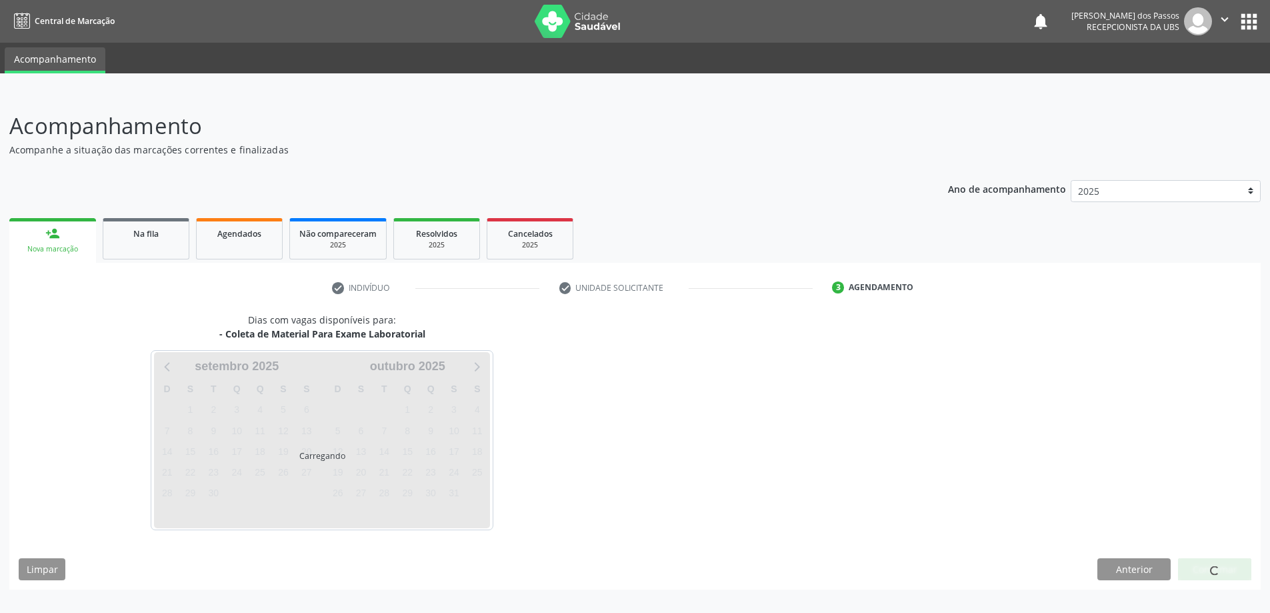
scroll to position [0, 0]
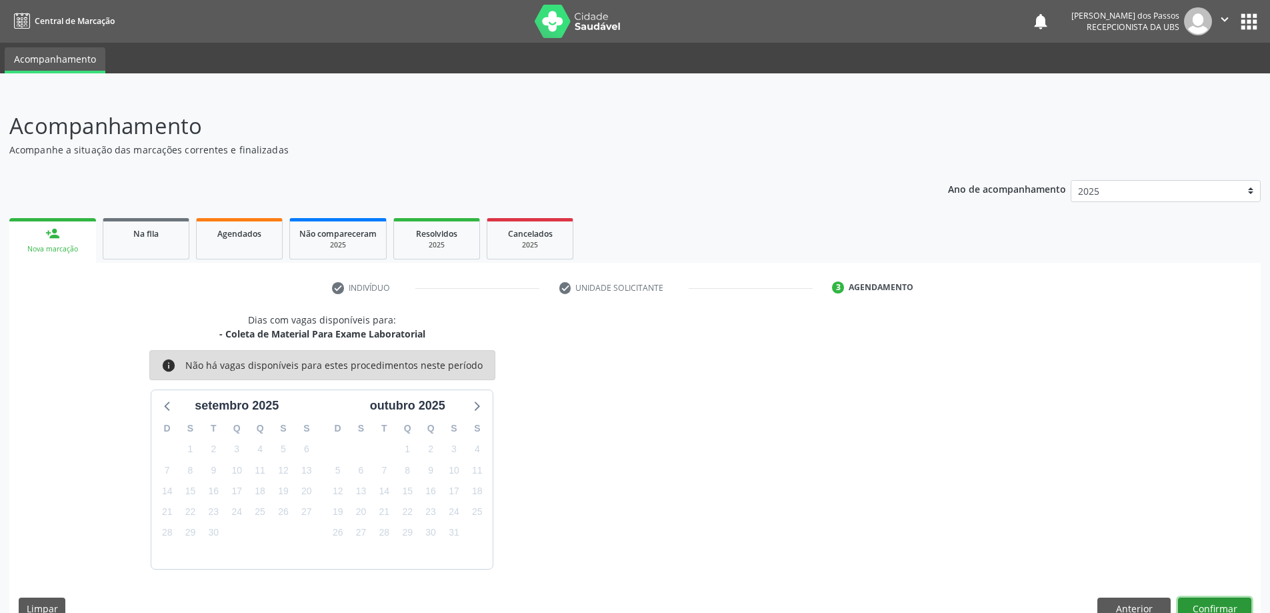
click at [1205, 603] on button "Confirmar" at bounding box center [1214, 608] width 73 height 23
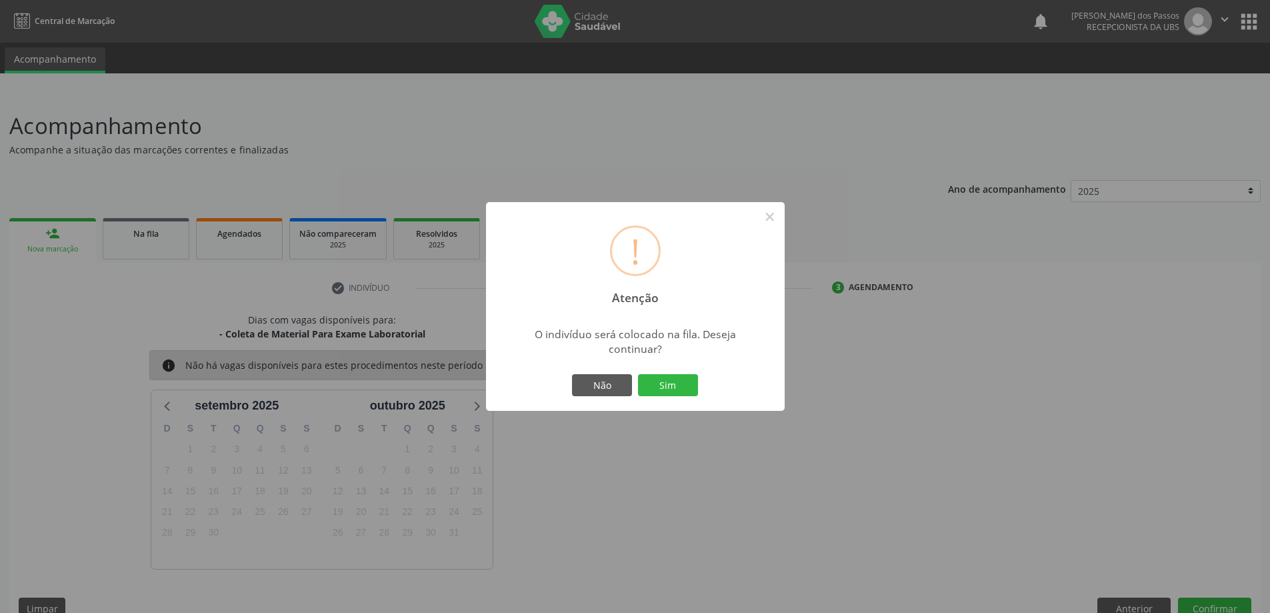
click at [690, 390] on button "Sim" at bounding box center [668, 385] width 60 height 23
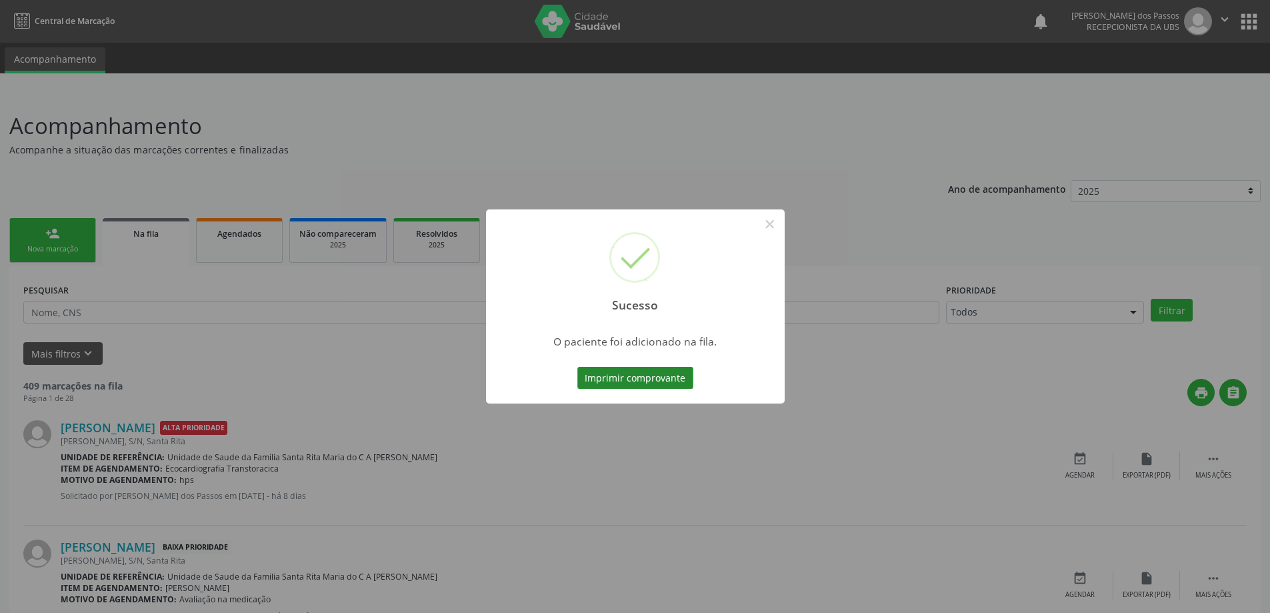
click at [662, 385] on button "Imprimir comprovante" at bounding box center [635, 378] width 116 height 23
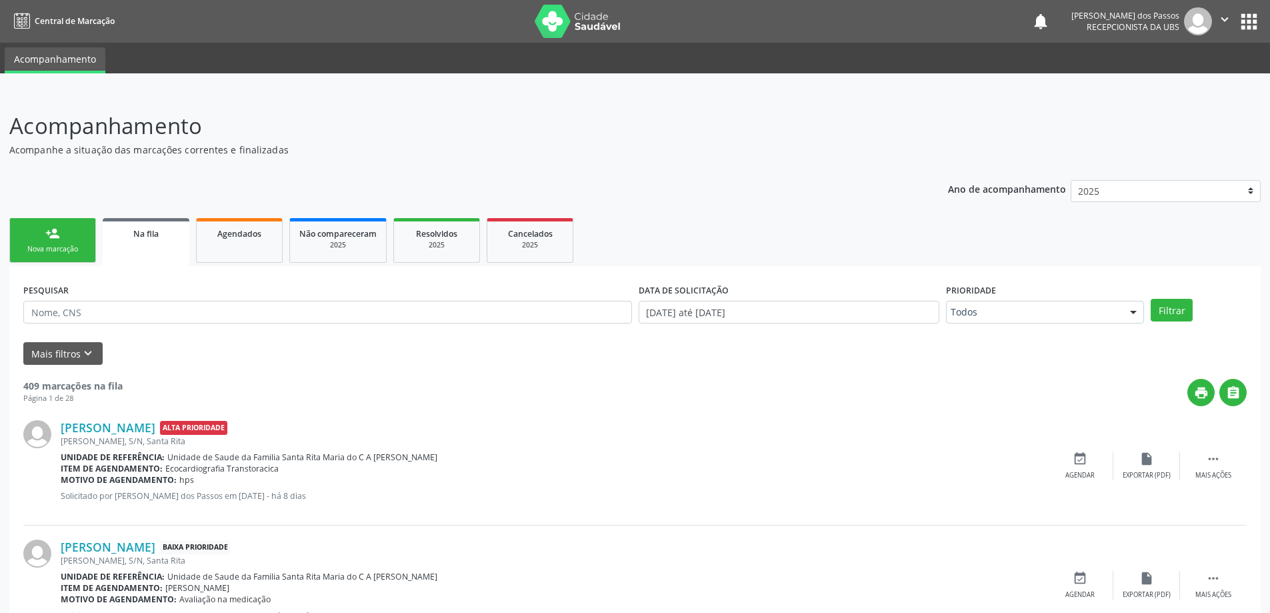
click at [53, 244] on div "Nova marcação" at bounding box center [52, 249] width 67 height 10
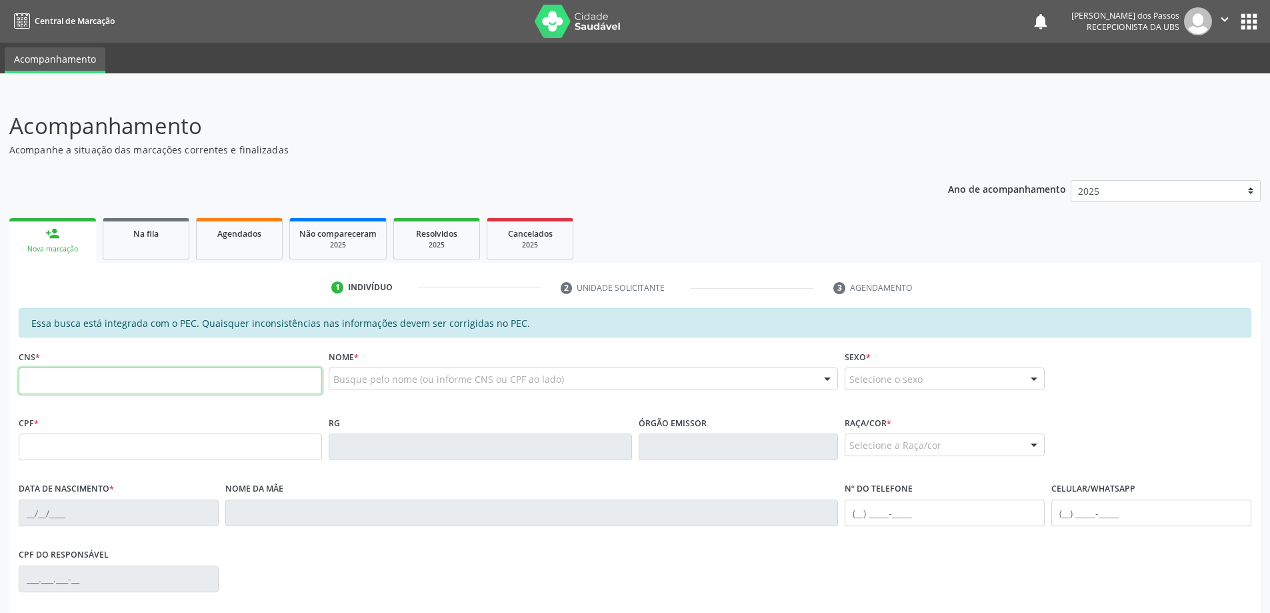
click at [117, 383] on input "text" at bounding box center [170, 380] width 303 height 27
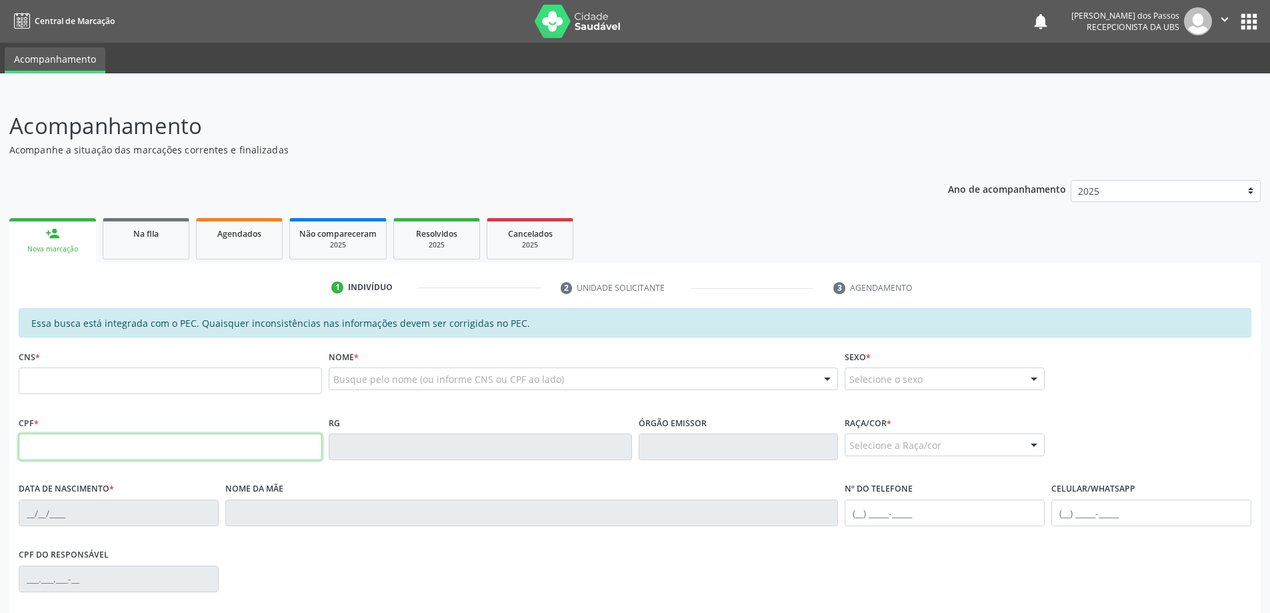
click at [68, 456] on input "text" at bounding box center [170, 446] width 303 height 27
type input "888.607.954-00"
type input "898 0001 2528 4294"
type input "07/10/1970"
type input "Ivonete Maria do Nascimento Silva"
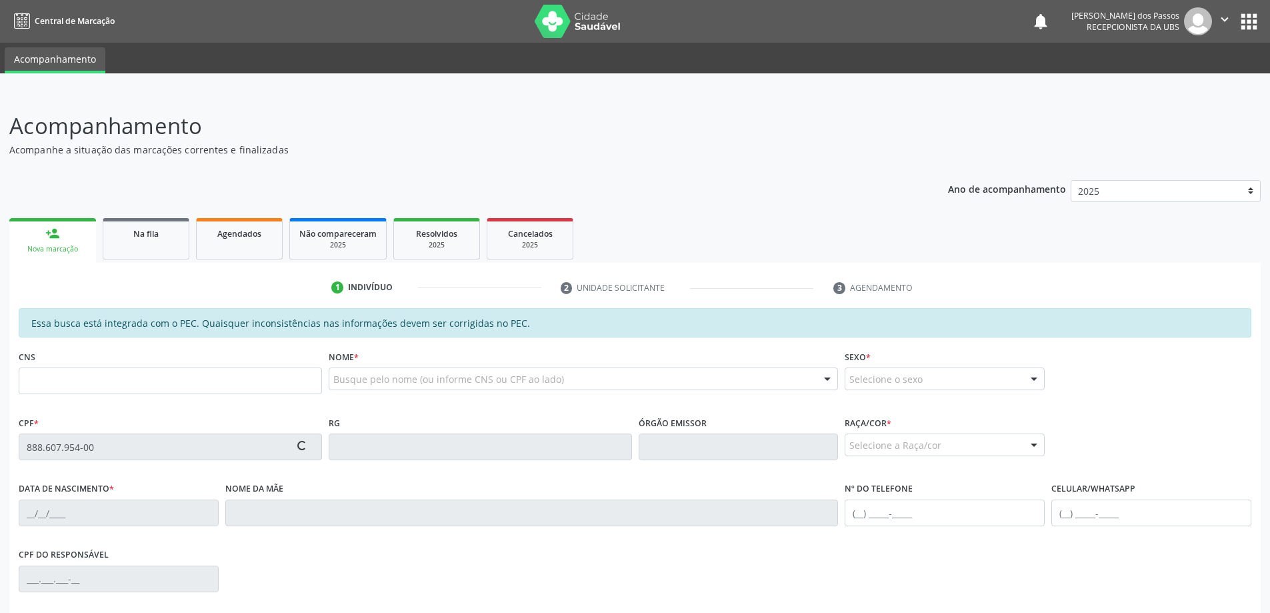
type input "(82) 99999-9991"
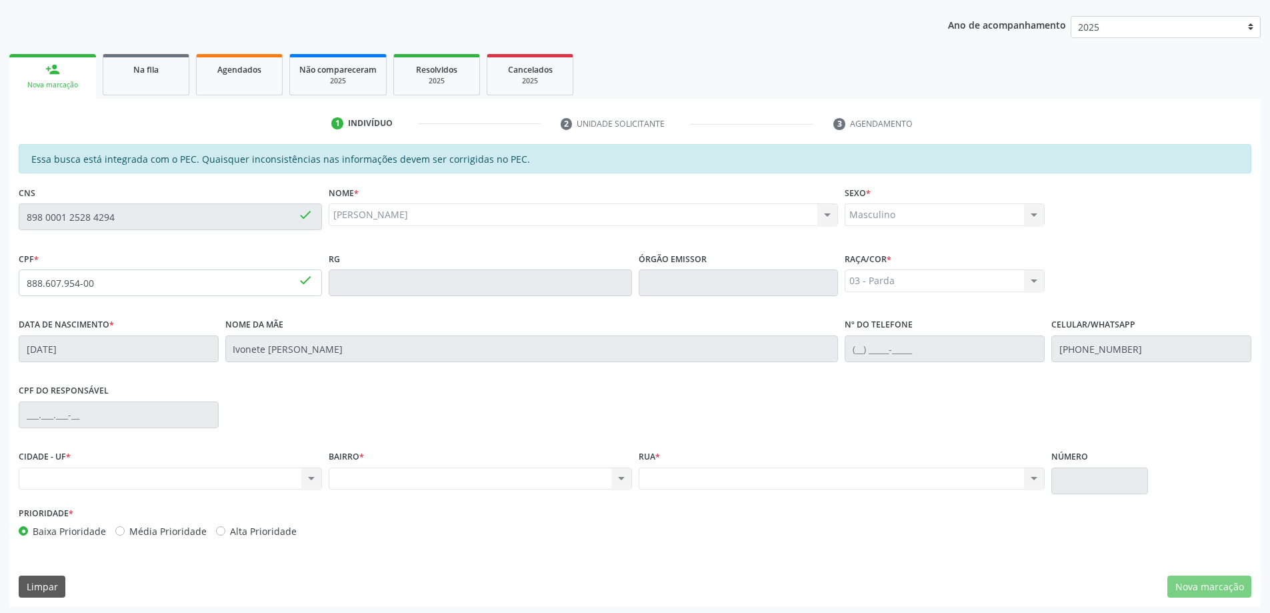
scroll to position [167, 0]
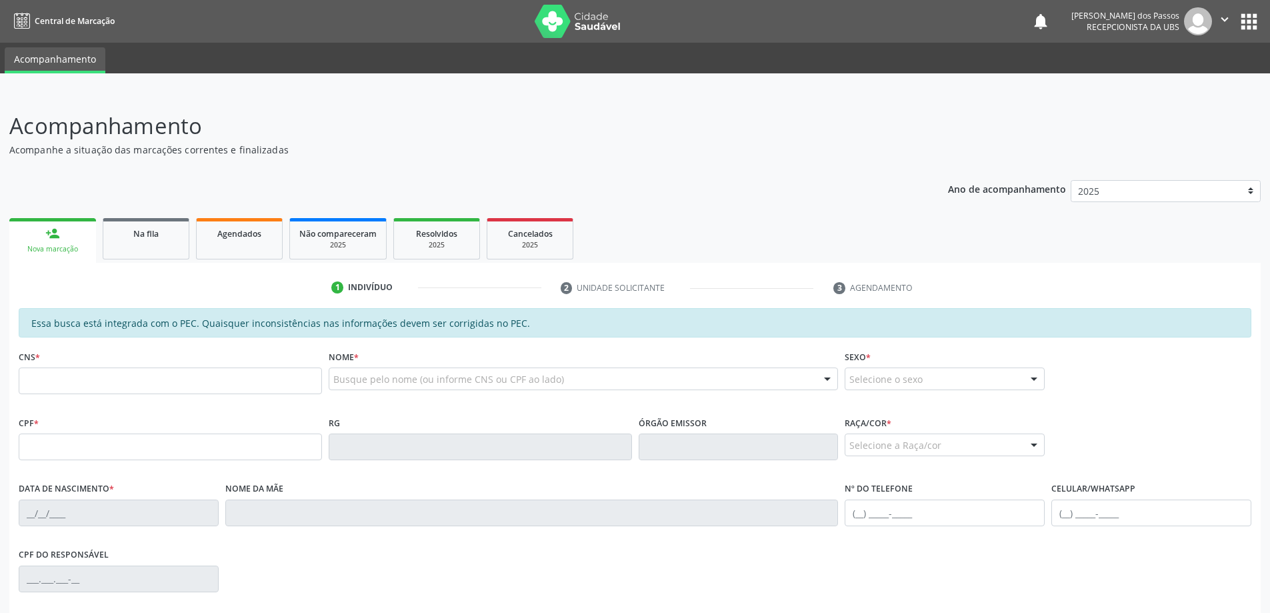
click at [126, 385] on input "text" at bounding box center [170, 380] width 303 height 27
type input "701 2040 7798 7912"
type input "860.072.974-20"
type input "[DATE]"
type input "[PERSON_NAME]"
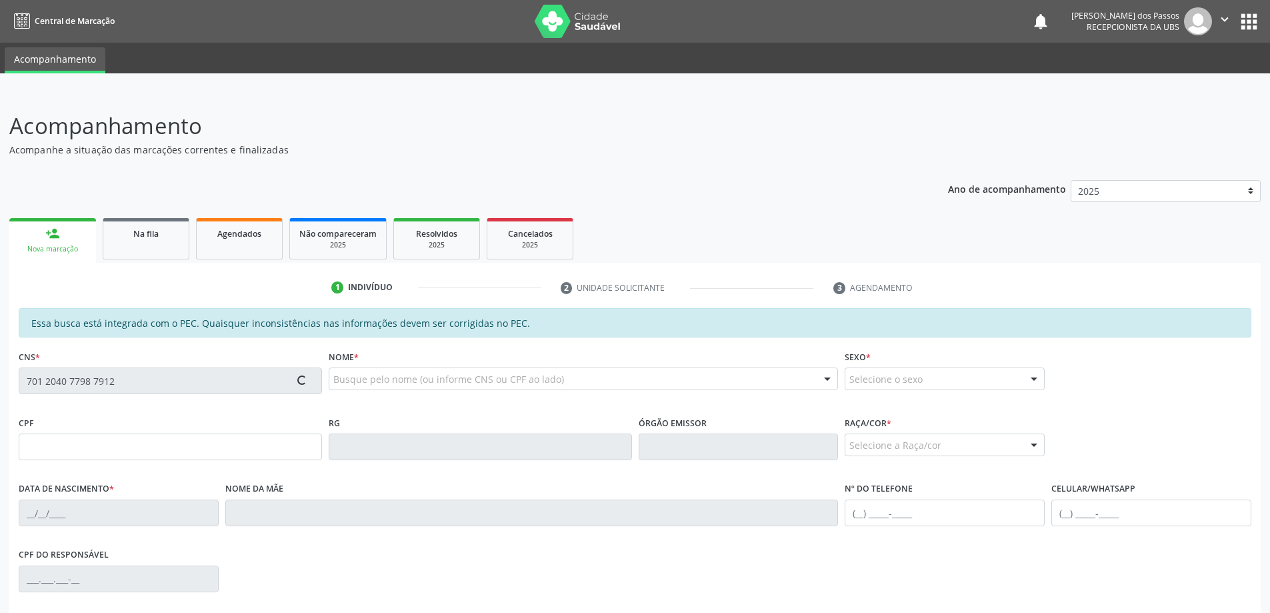
type input "[PHONE_NUMBER]"
type input "S/N"
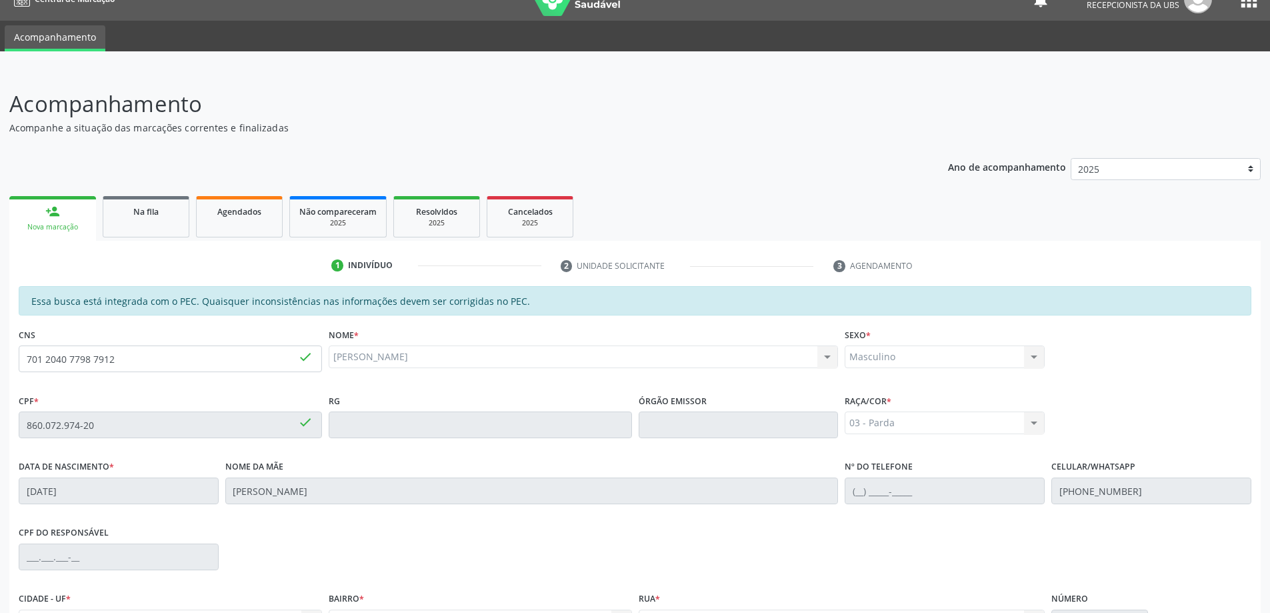
scroll to position [167, 0]
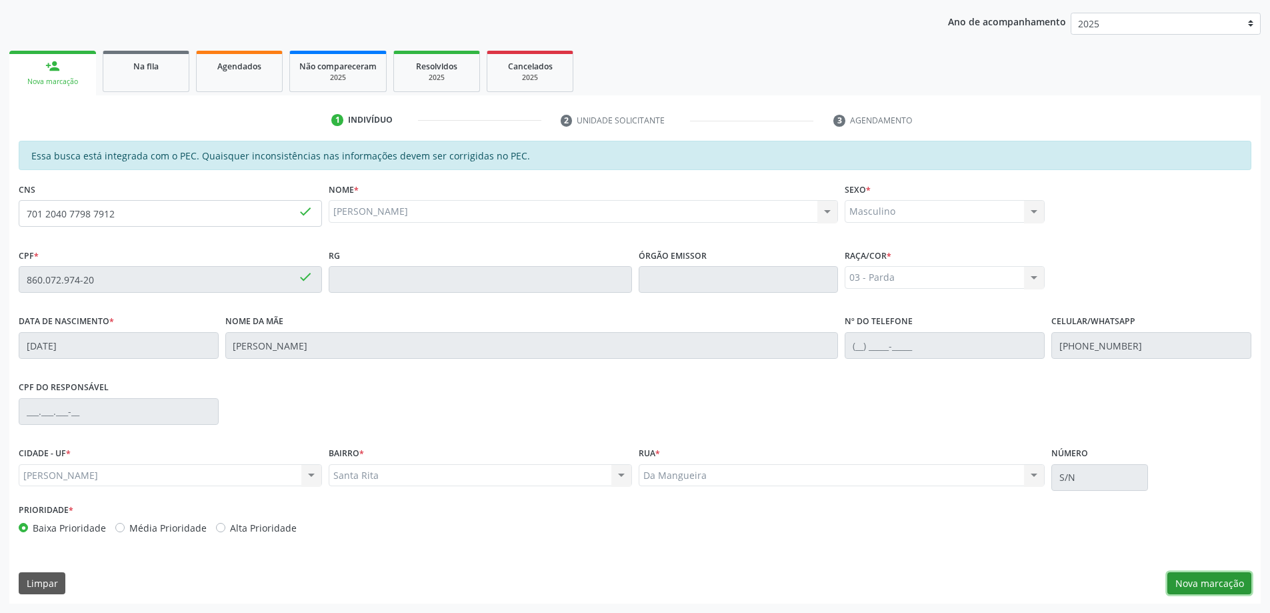
click at [1195, 583] on button "Nova marcação" at bounding box center [1209, 583] width 84 height 23
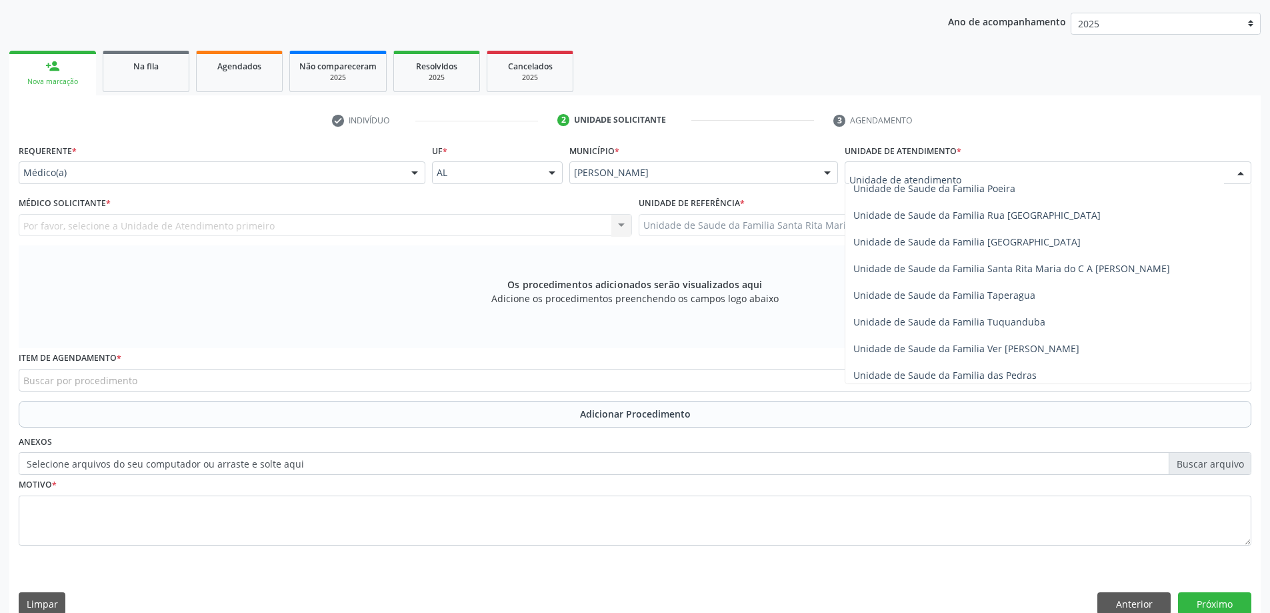
scroll to position [867, 0]
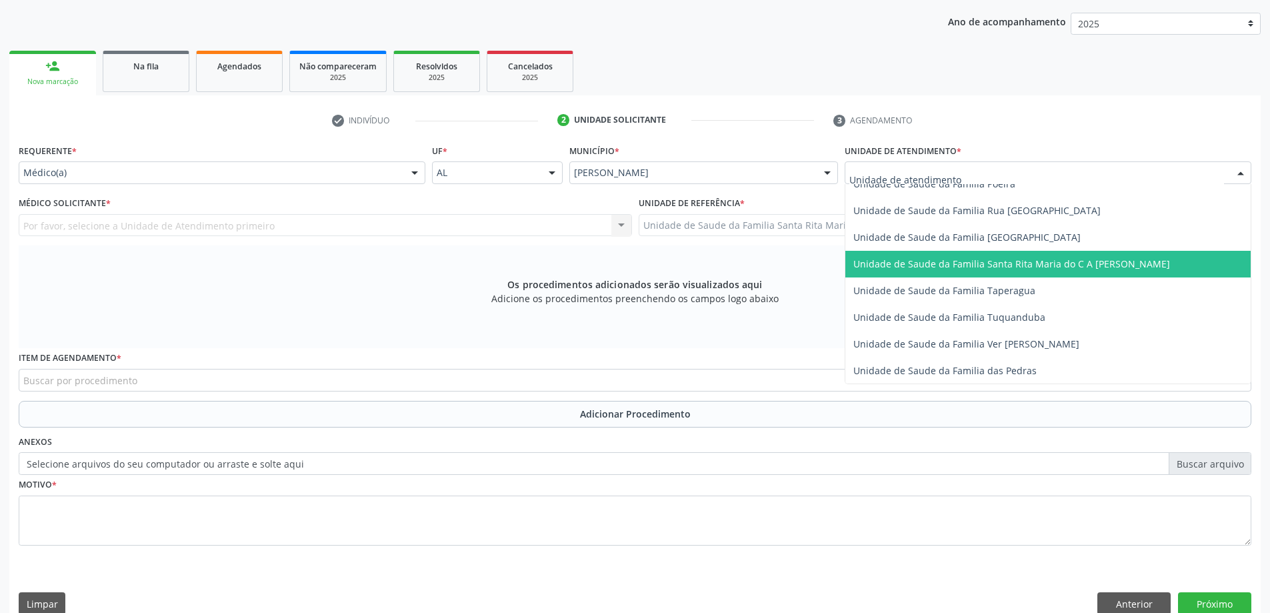
click at [941, 266] on span "Unidade de Saude da Familia Santa Rita Maria do C A [PERSON_NAME]" at bounding box center [1011, 263] width 317 height 13
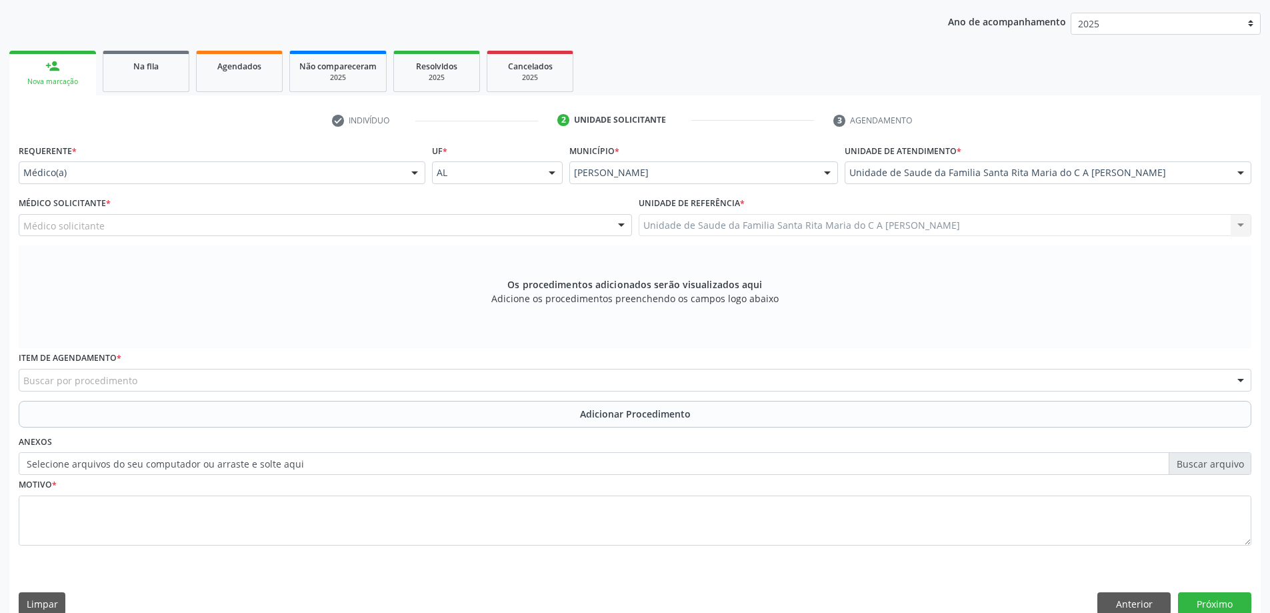
drag, startPoint x: 314, startPoint y: 175, endPoint x: 311, endPoint y: 183, distance: 9.1
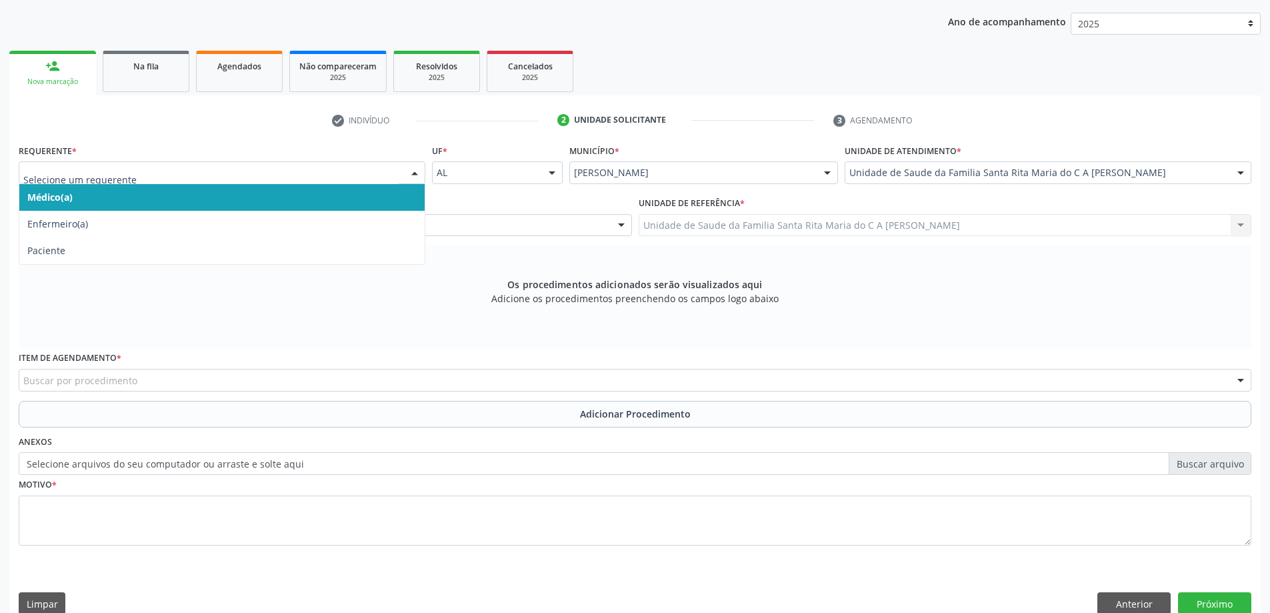
click at [300, 189] on span "Médico(a)" at bounding box center [221, 197] width 405 height 27
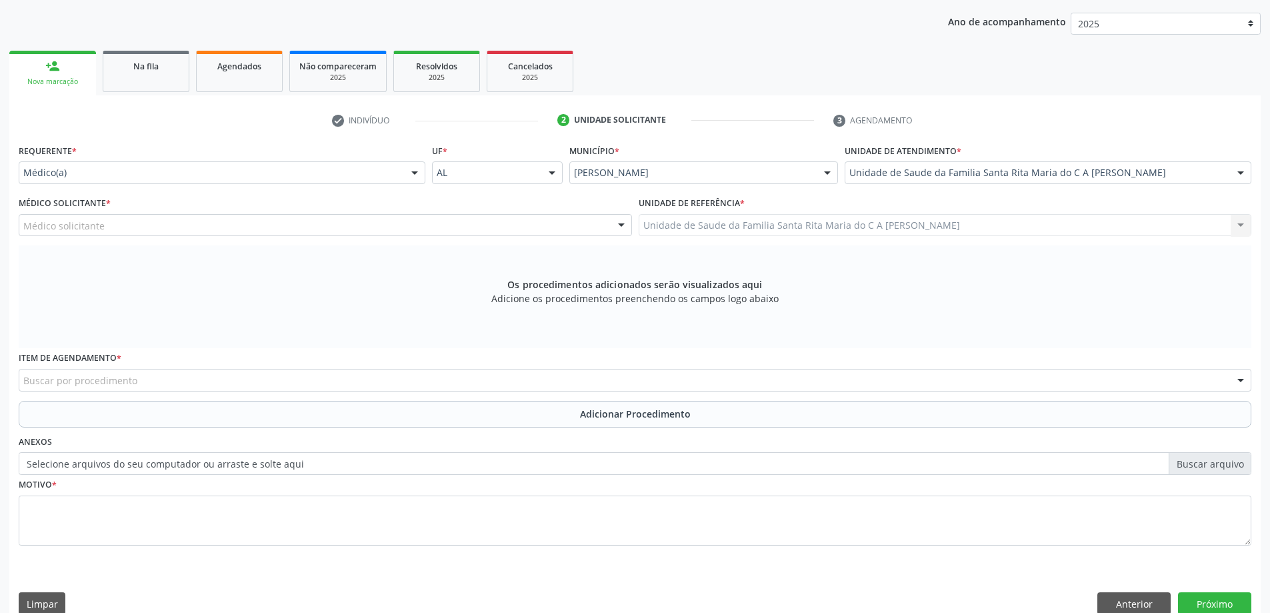
click at [271, 230] on div "Médico solicitante" at bounding box center [325, 225] width 613 height 23
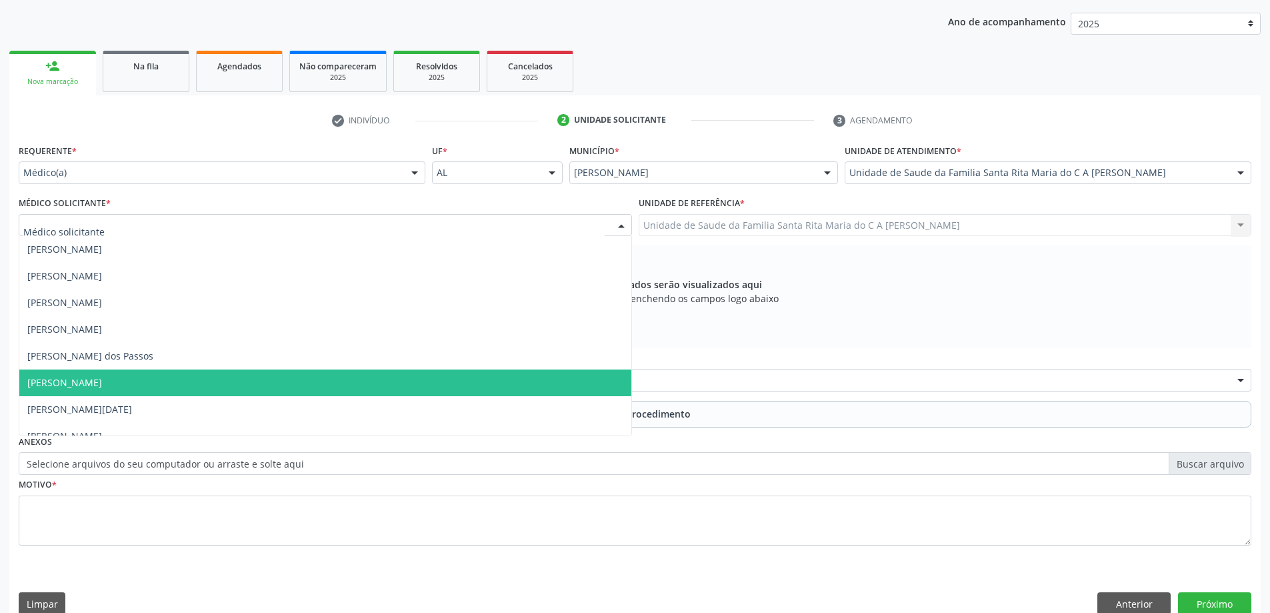
click at [240, 386] on span "[PERSON_NAME]" at bounding box center [325, 382] width 612 height 27
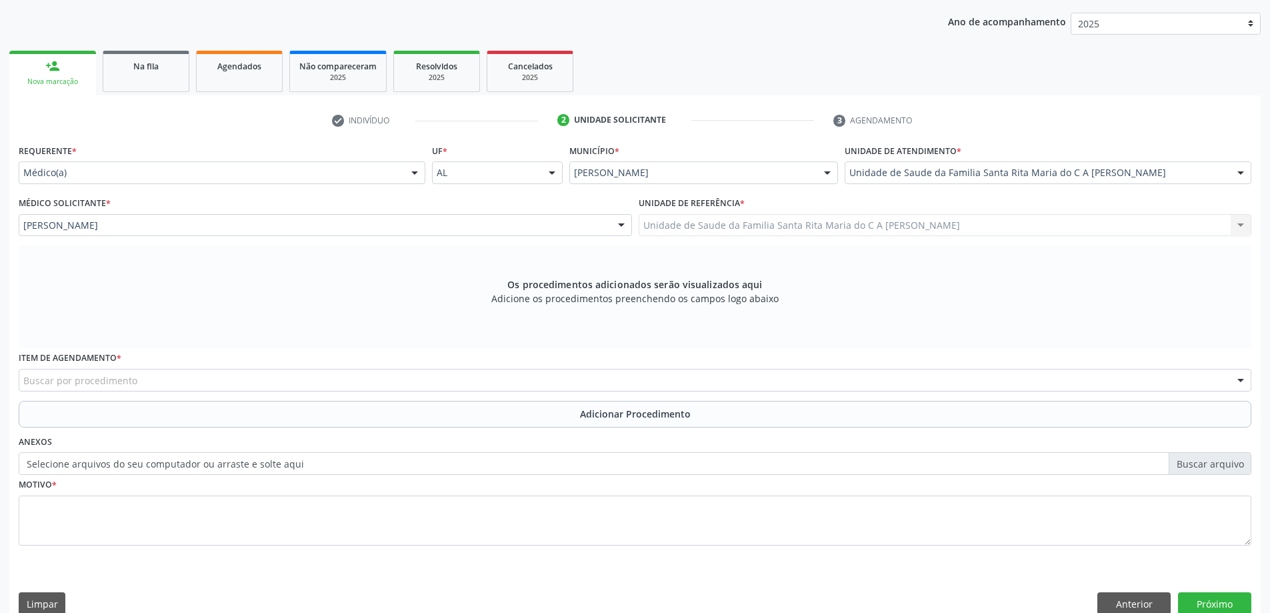
scroll to position [188, 0]
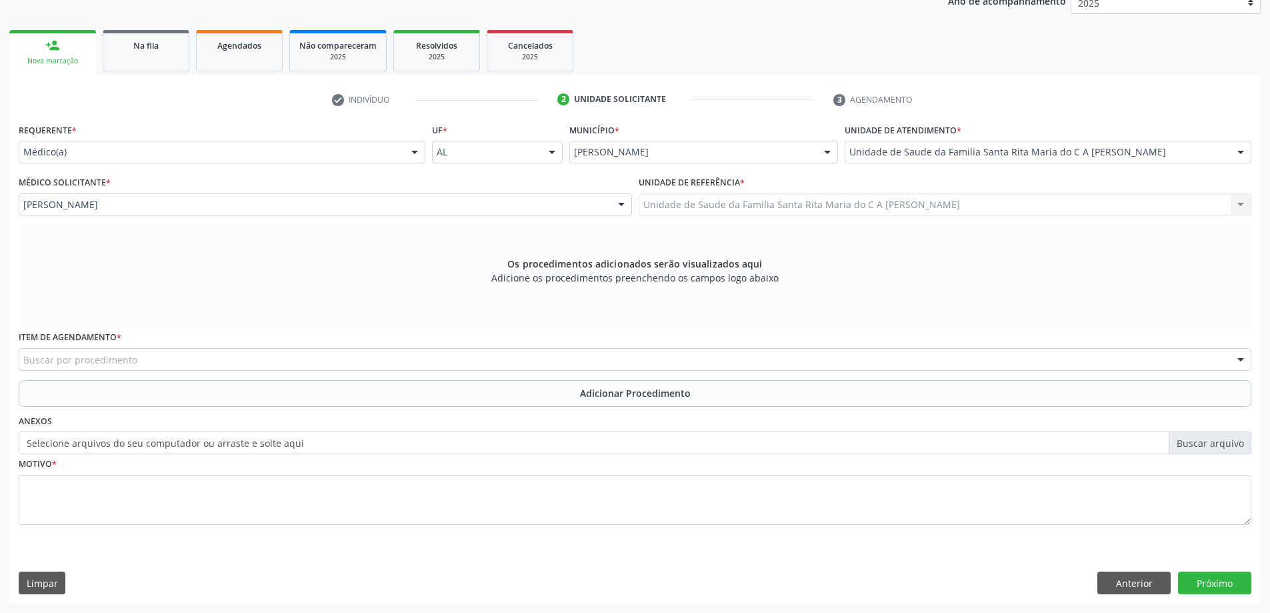
click at [250, 357] on div "Buscar por procedimento" at bounding box center [635, 359] width 1233 height 23
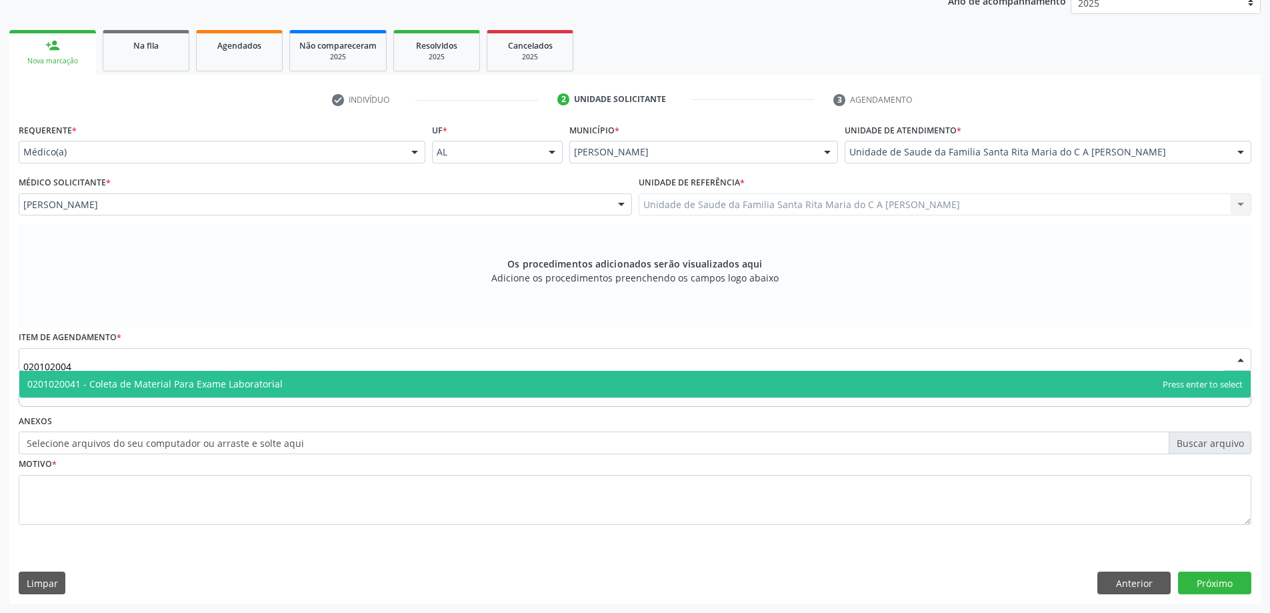
type input "0201020041"
click at [243, 389] on span "0201020041 - Coleta de Material Para Exame Laboratorial" at bounding box center [154, 383] width 255 height 13
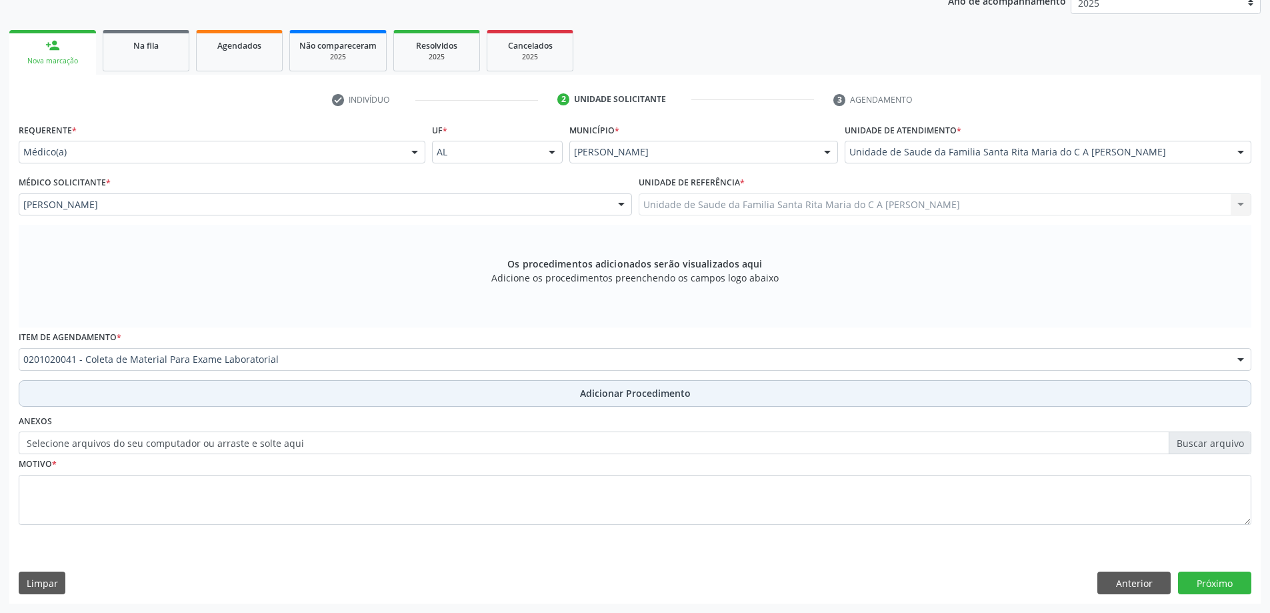
click at [240, 401] on button "Adicionar Procedimento" at bounding box center [635, 393] width 1233 height 27
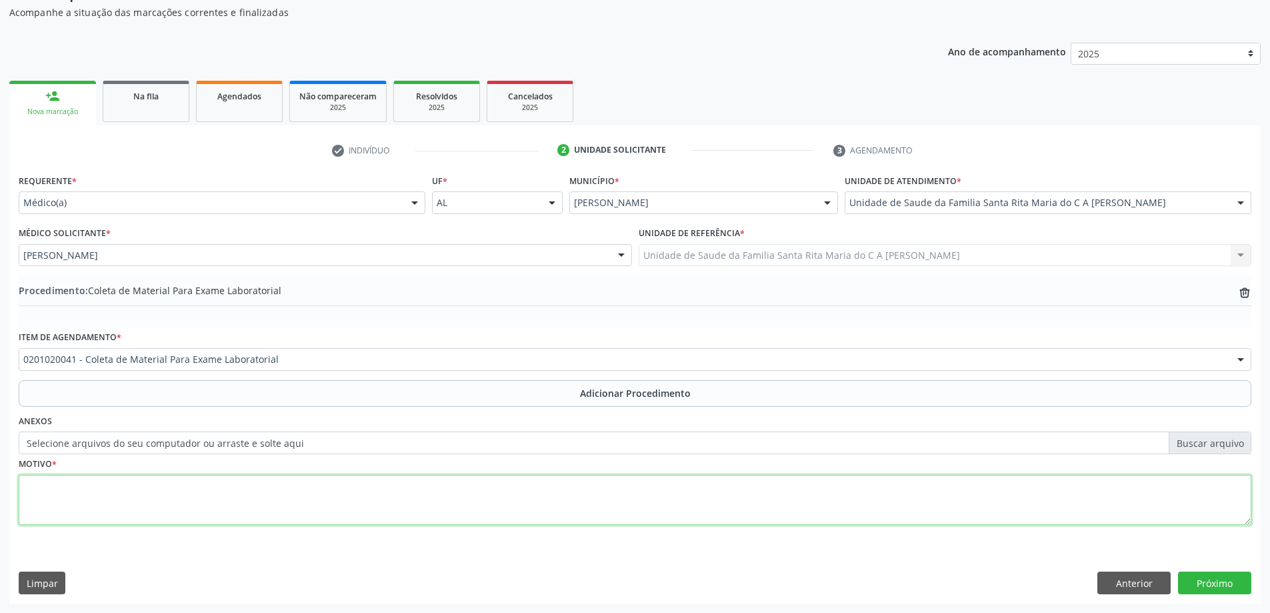
click at [206, 495] on textarea at bounding box center [635, 500] width 1233 height 51
type textarea "preventivo"
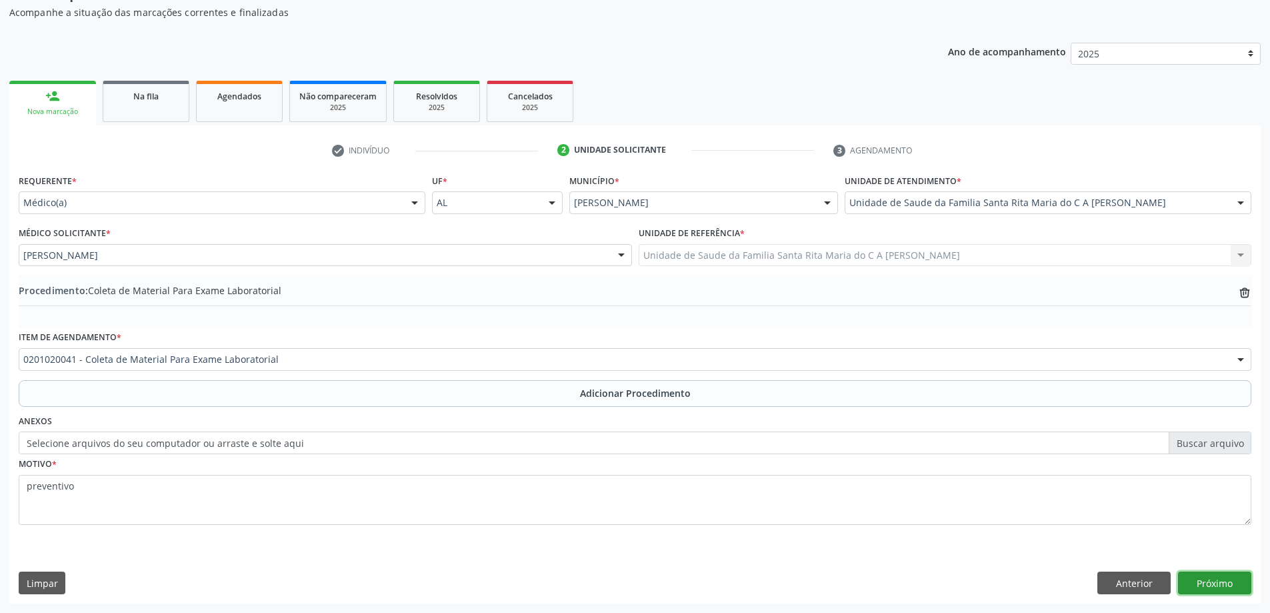
click at [1207, 583] on button "Próximo" at bounding box center [1214, 582] width 73 height 23
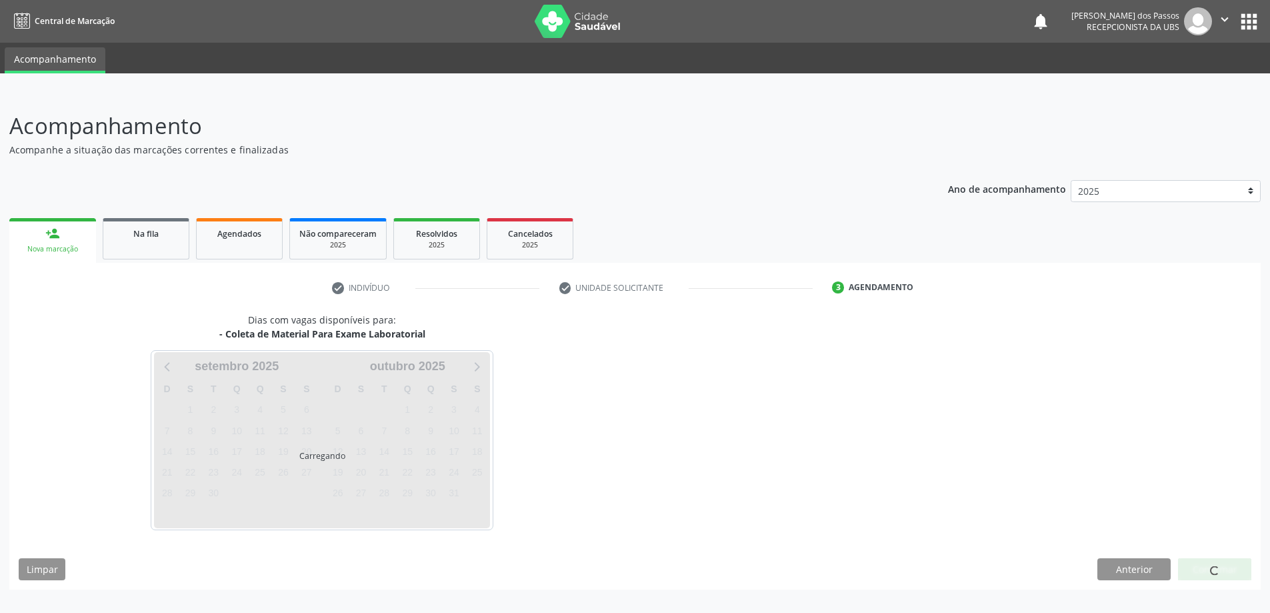
scroll to position [0, 0]
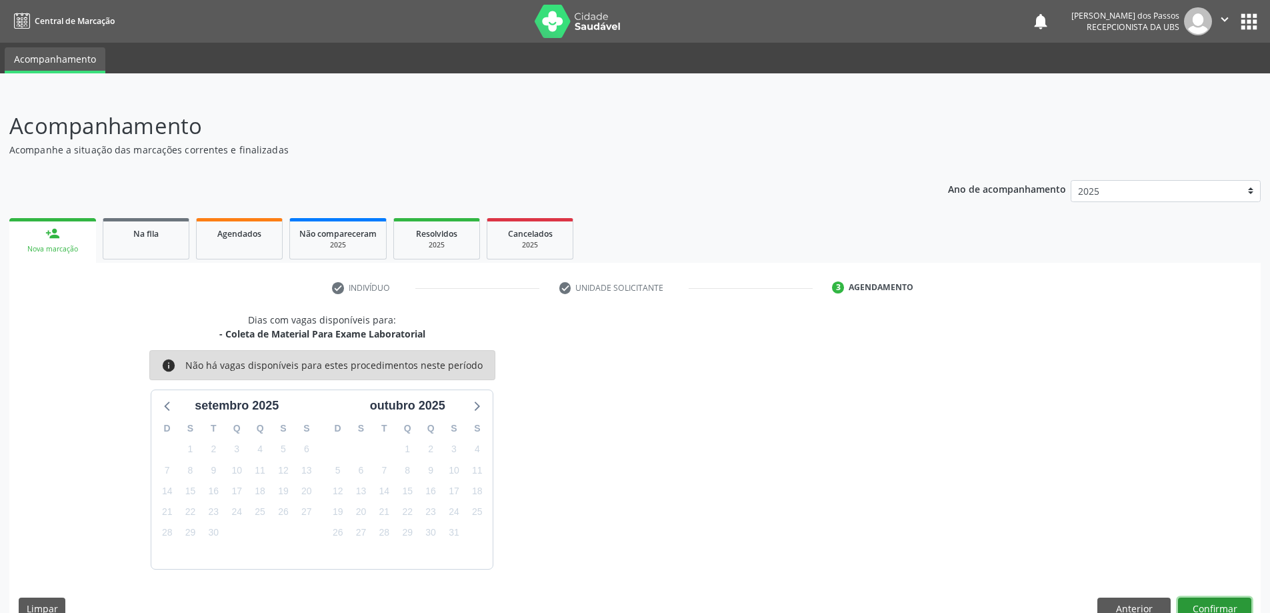
click at [1193, 607] on button "Confirmar" at bounding box center [1214, 608] width 73 height 23
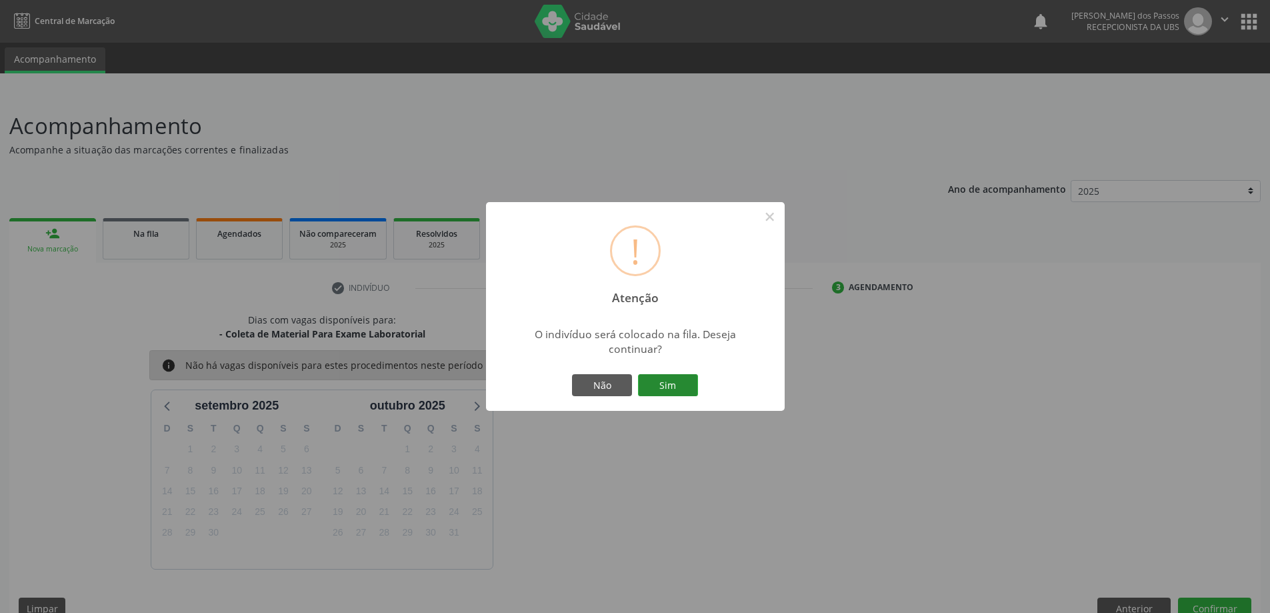
click at [682, 395] on button "Sim" at bounding box center [668, 385] width 60 height 23
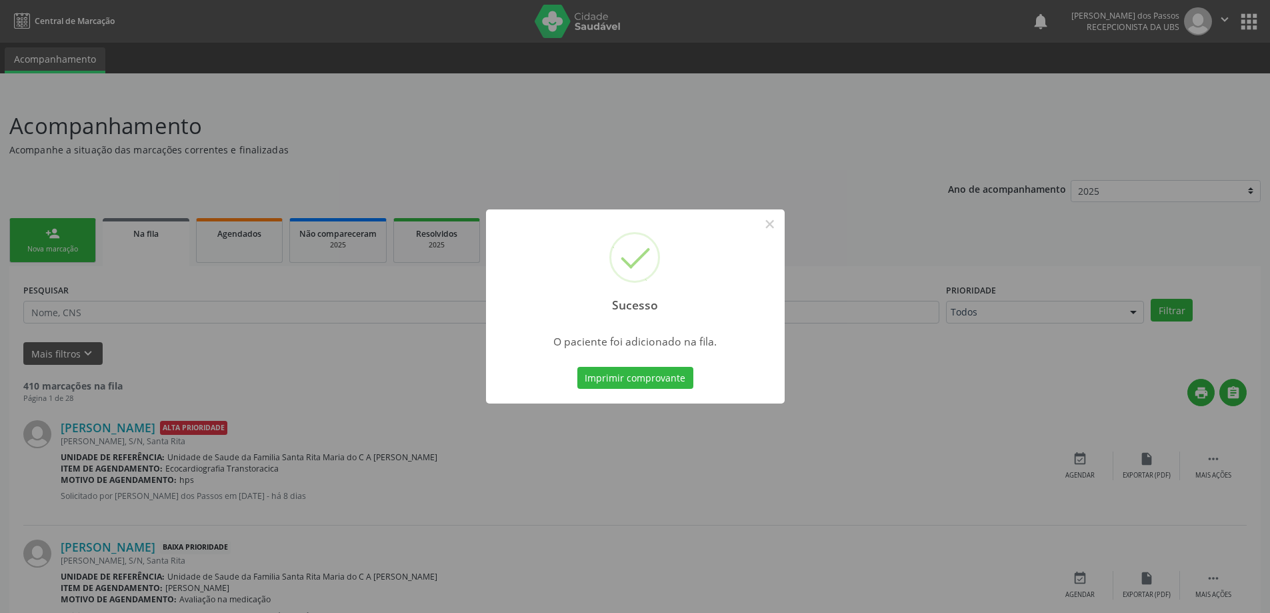
click at [682, 355] on div "Sucesso × O paciente foi adicionado na fila. Imprimir comprovante Cancel" at bounding box center [635, 306] width 299 height 195
click at [683, 378] on button "Imprimir comprovante" at bounding box center [635, 378] width 116 height 23
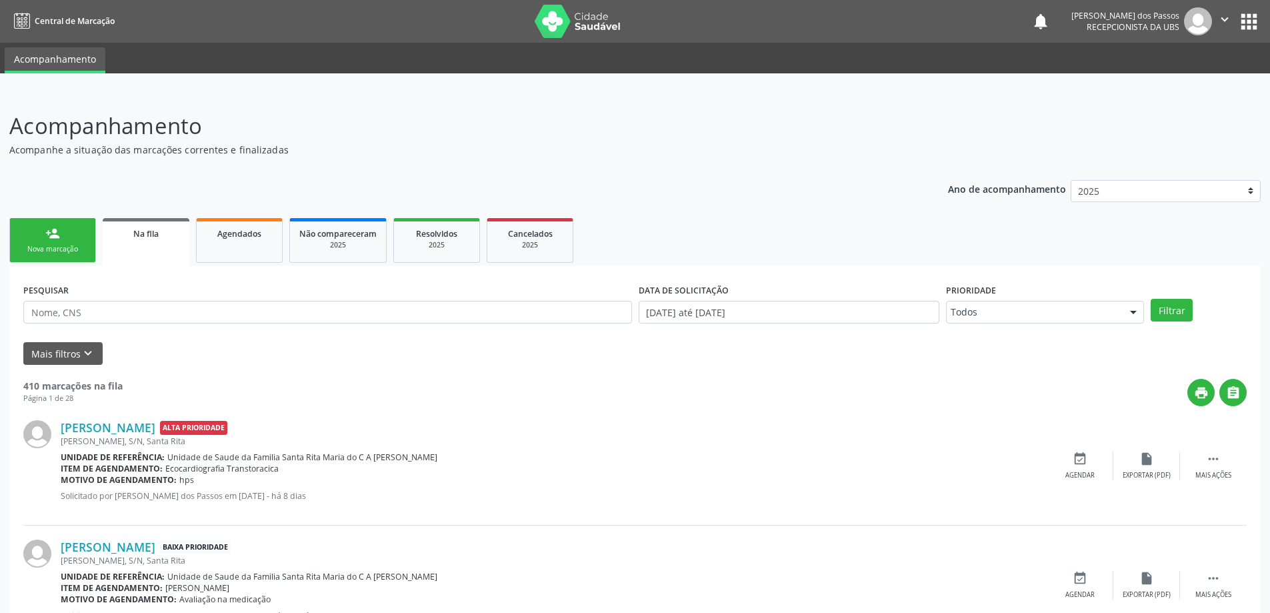
click at [50, 251] on div "Nova marcação" at bounding box center [52, 249] width 67 height 10
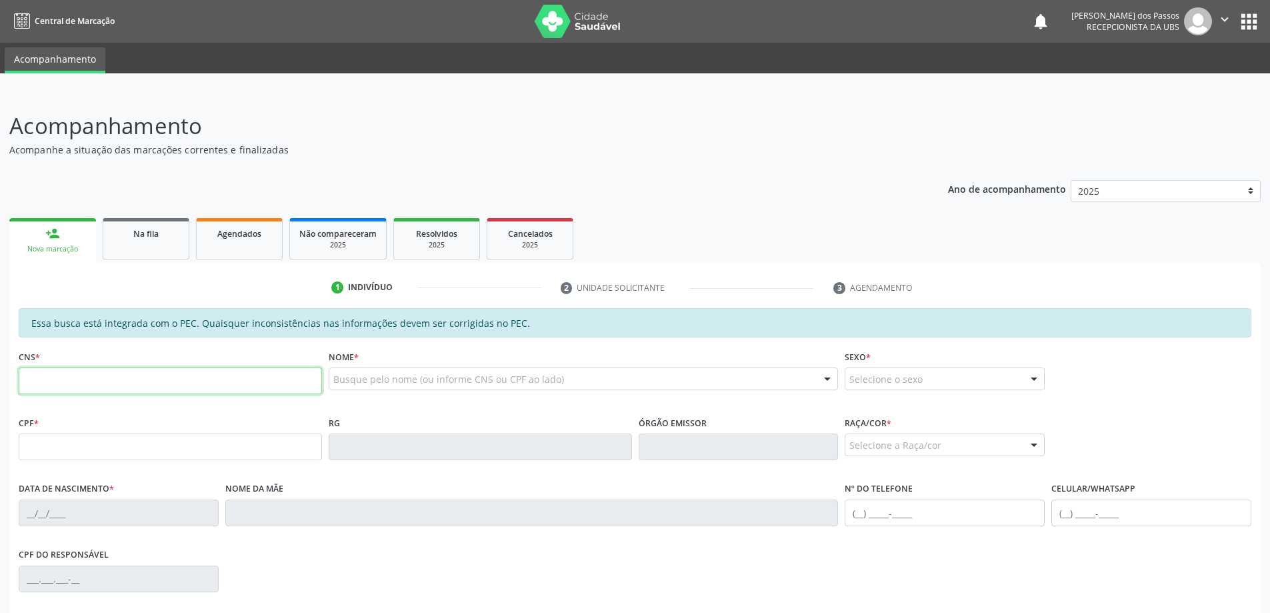
click at [80, 381] on input "text" at bounding box center [170, 380] width 303 height 27
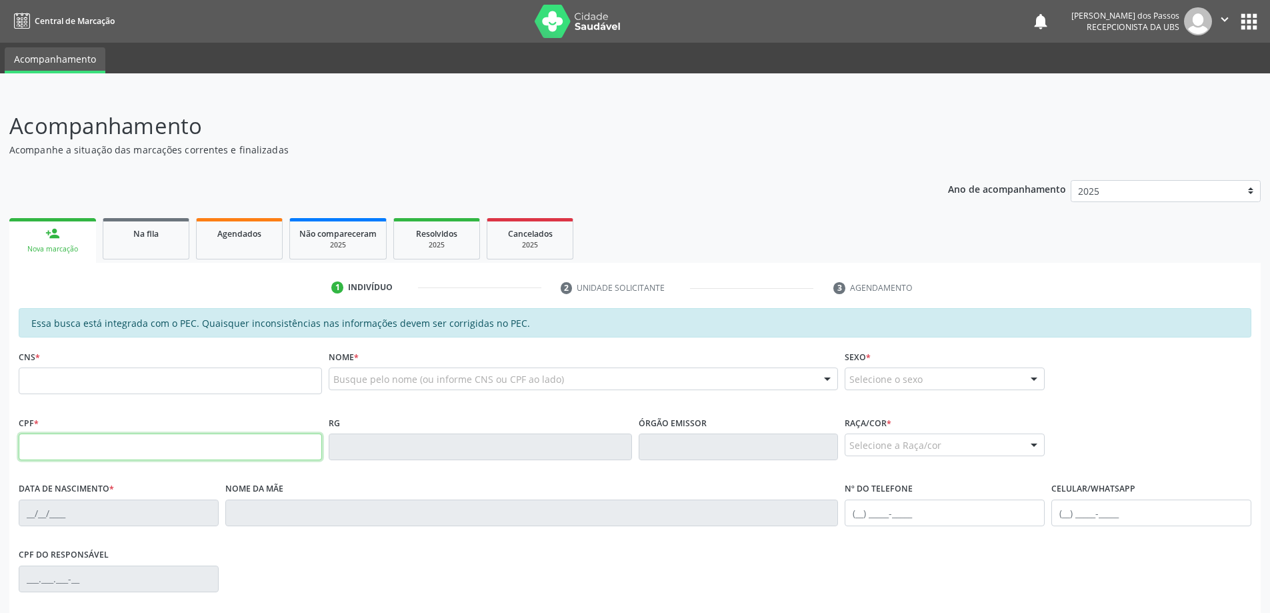
click at [58, 445] on input "text" at bounding box center [170, 446] width 303 height 27
type input "888.607.954-00"
type input "898 0001 2528 4294"
type input "07/10/1970"
type input "Ivonete Maria do Nascimento Silva"
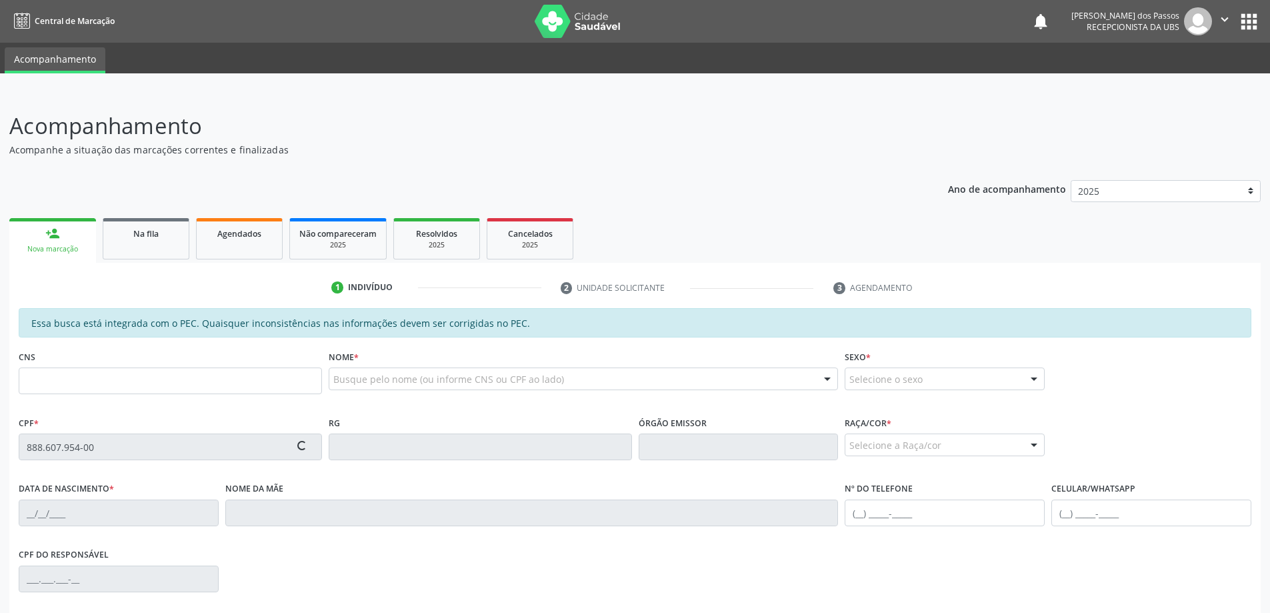
type input "(82) 99999-9991"
type input "23"
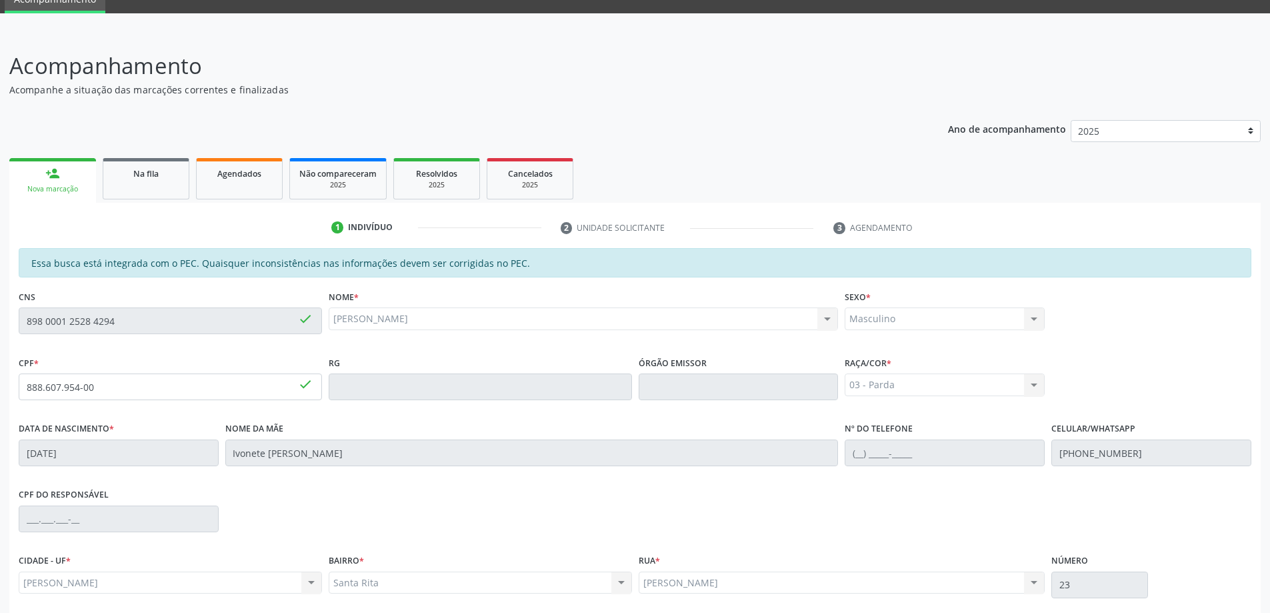
scroll to position [167, 0]
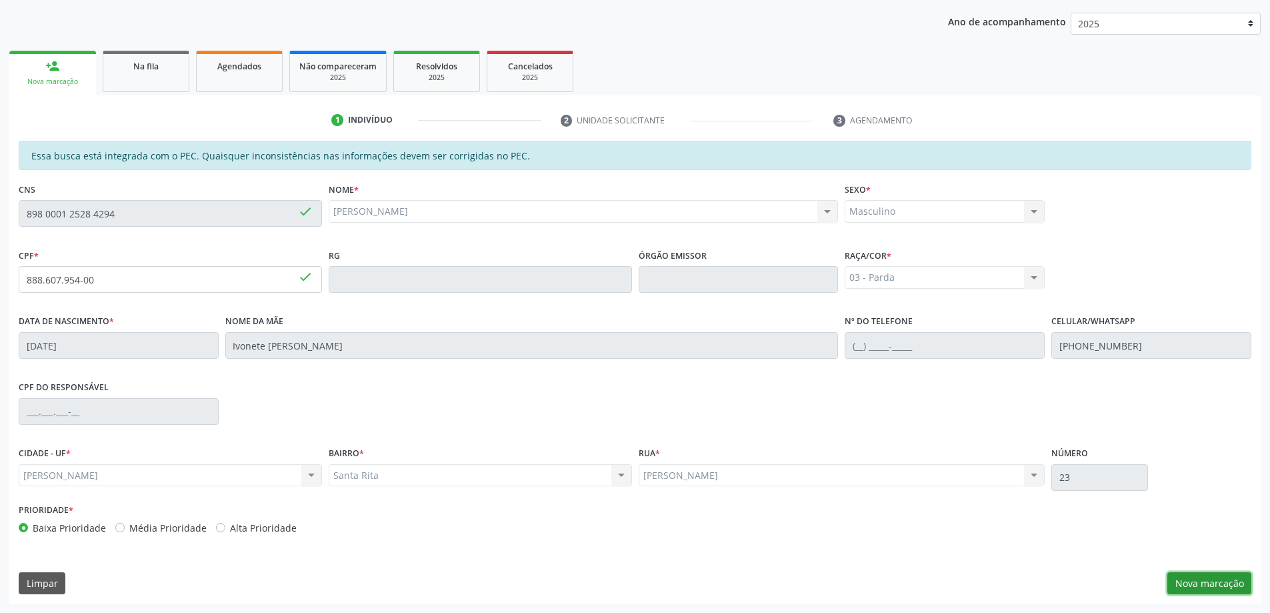
click at [1216, 579] on button "Nova marcação" at bounding box center [1209, 583] width 84 height 23
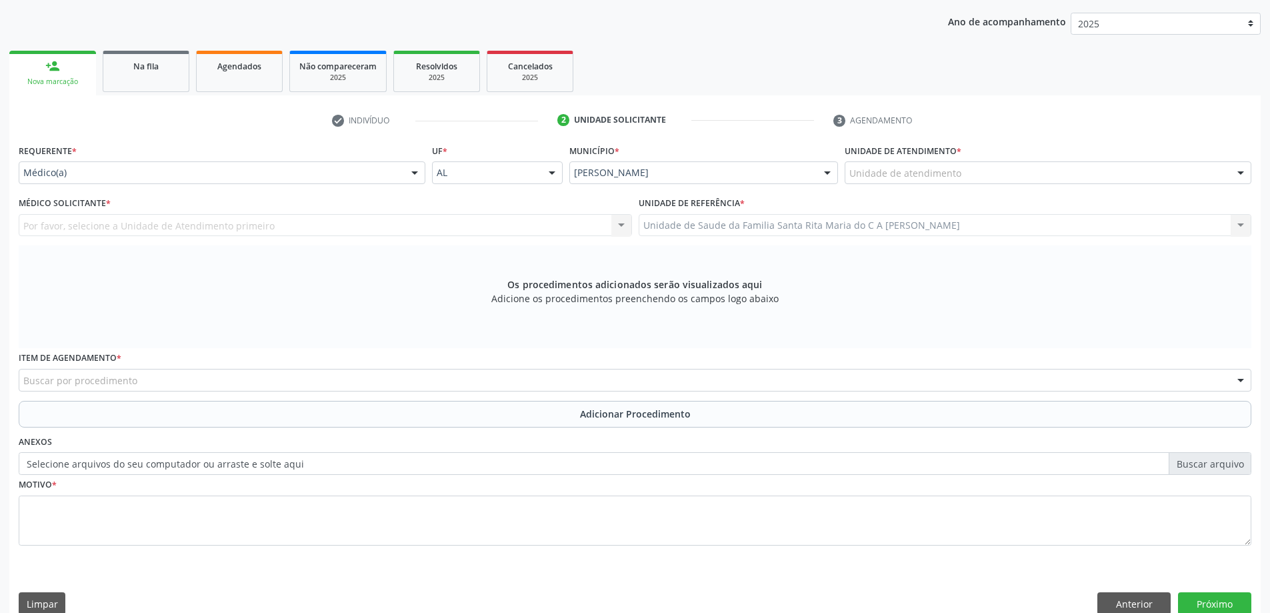
click at [961, 175] on div "Unidade de atendimento" at bounding box center [1048, 172] width 407 height 23
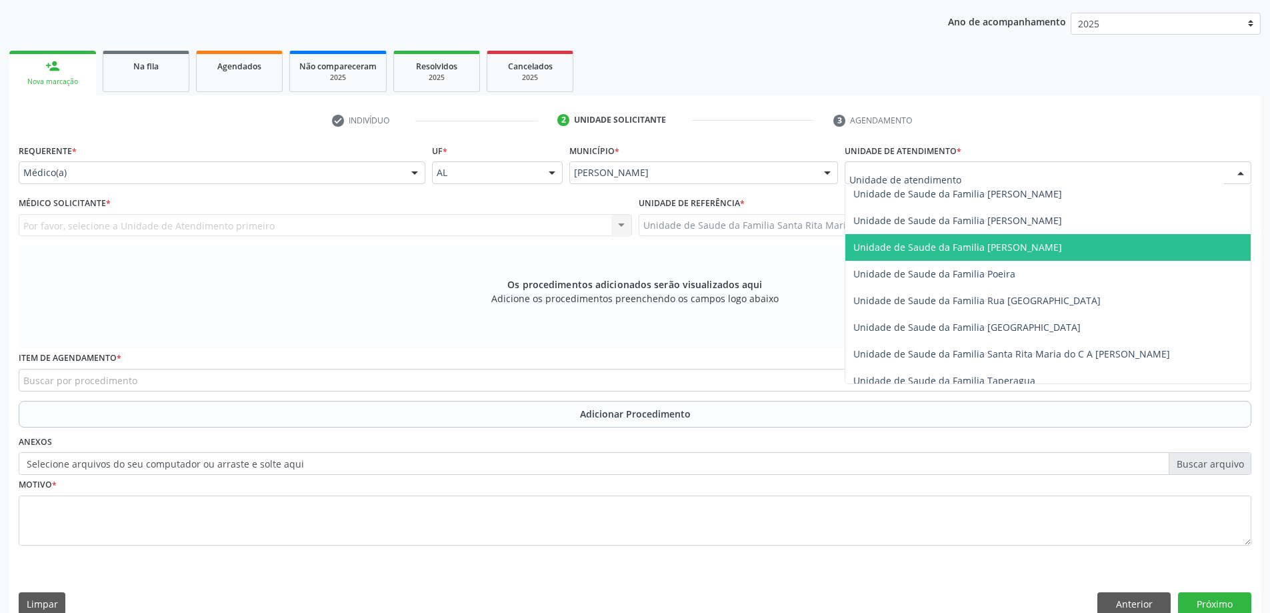
scroll to position [800, 0]
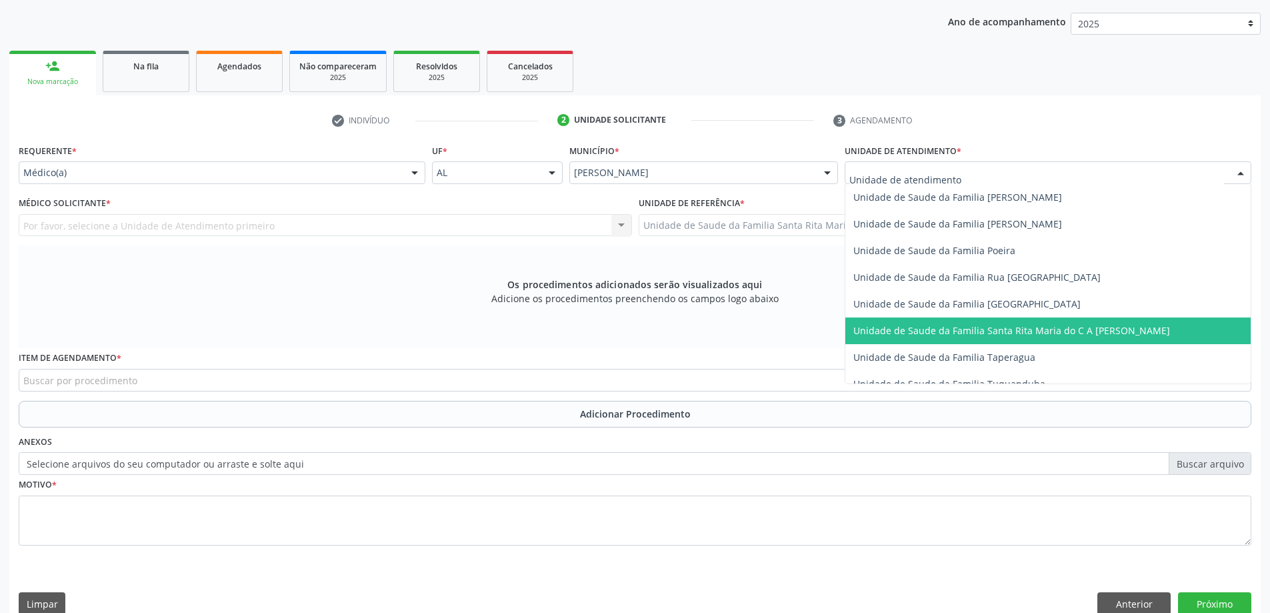
click at [915, 327] on span "Unidade de Saude da Familia Santa Rita Maria do C A [PERSON_NAME]" at bounding box center [1011, 330] width 317 height 13
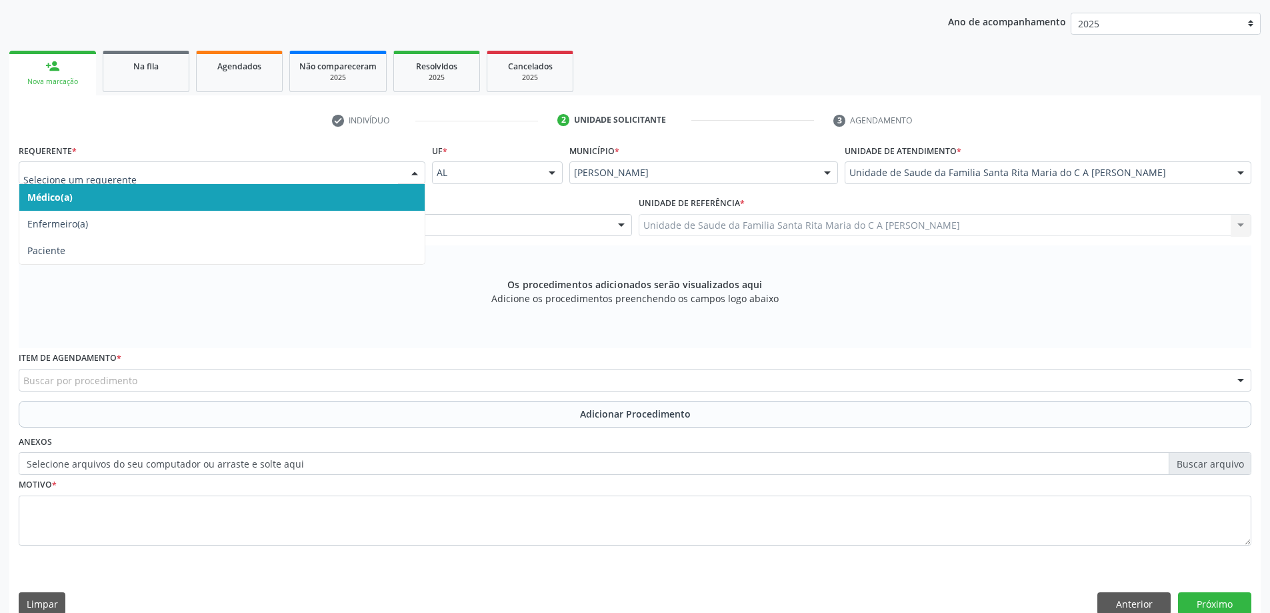
click at [345, 194] on span "Médico(a)" at bounding box center [221, 197] width 405 height 27
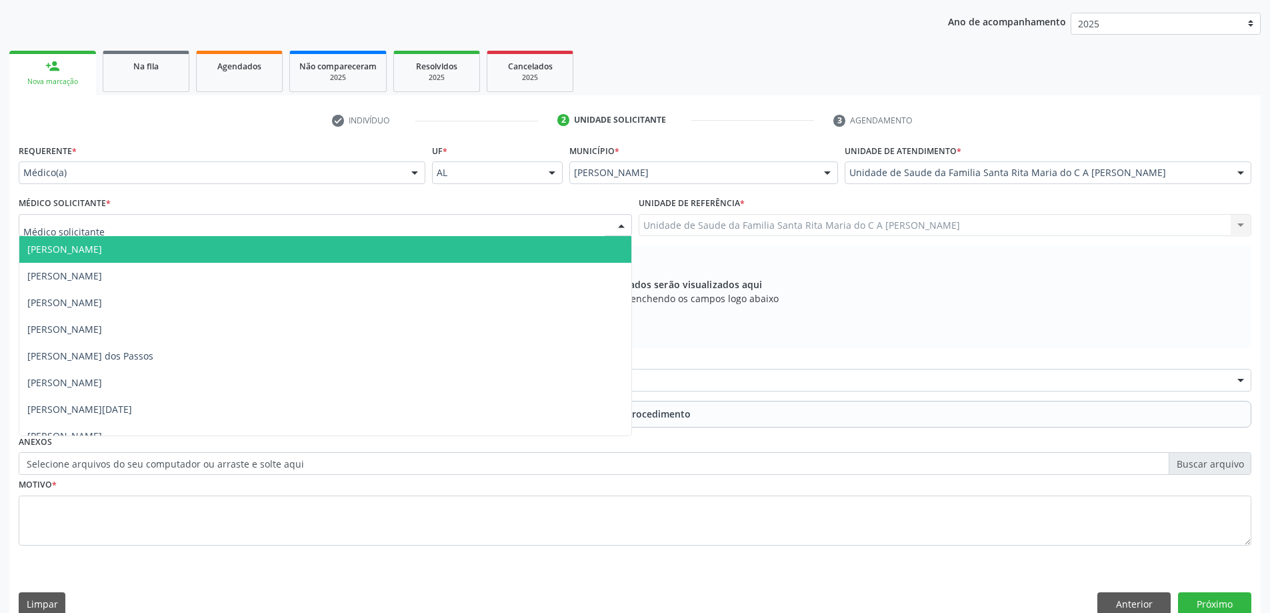
click at [330, 223] on div at bounding box center [325, 225] width 613 height 23
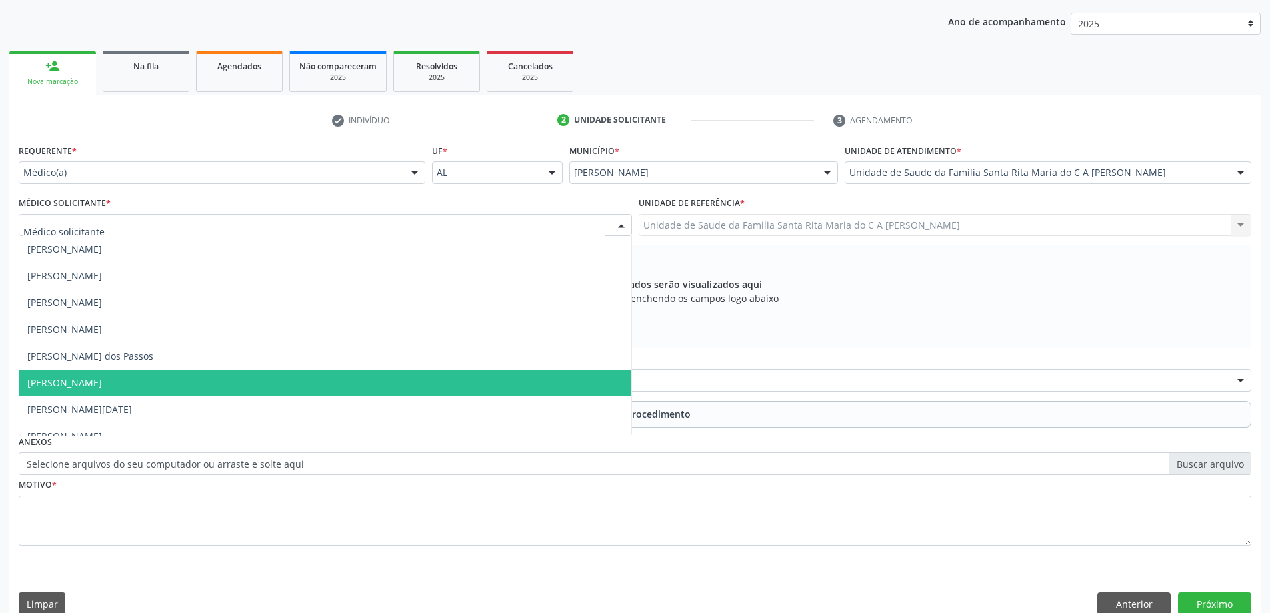
click at [317, 381] on span "[PERSON_NAME]" at bounding box center [325, 382] width 612 height 27
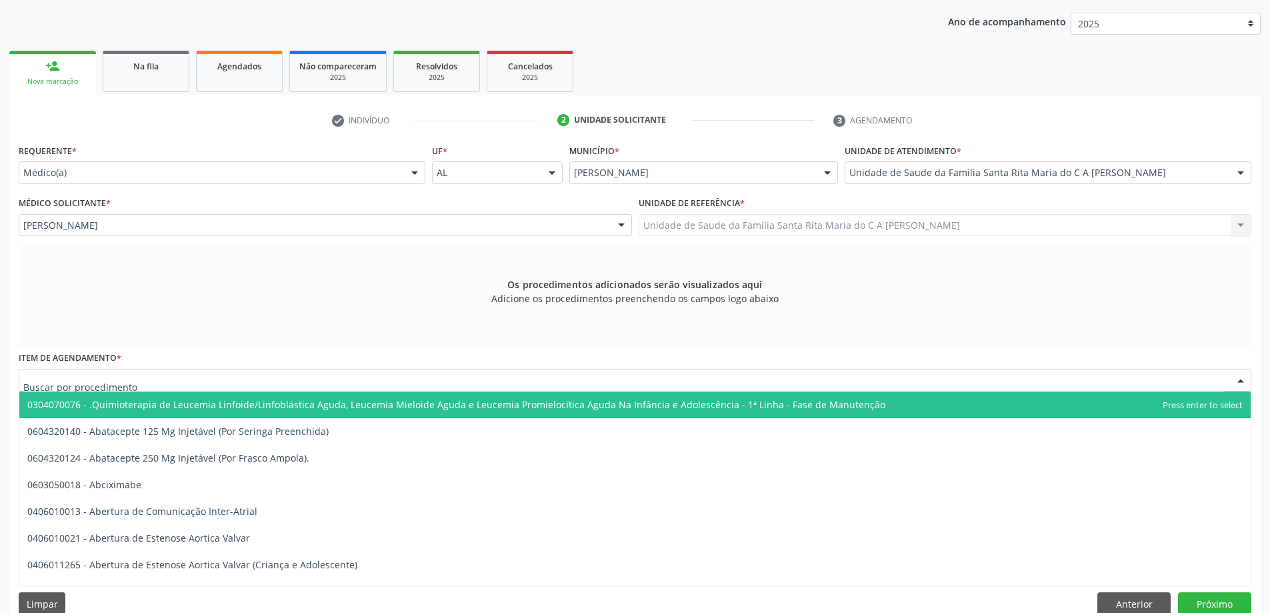
click at [317, 377] on div at bounding box center [635, 380] width 1233 height 23
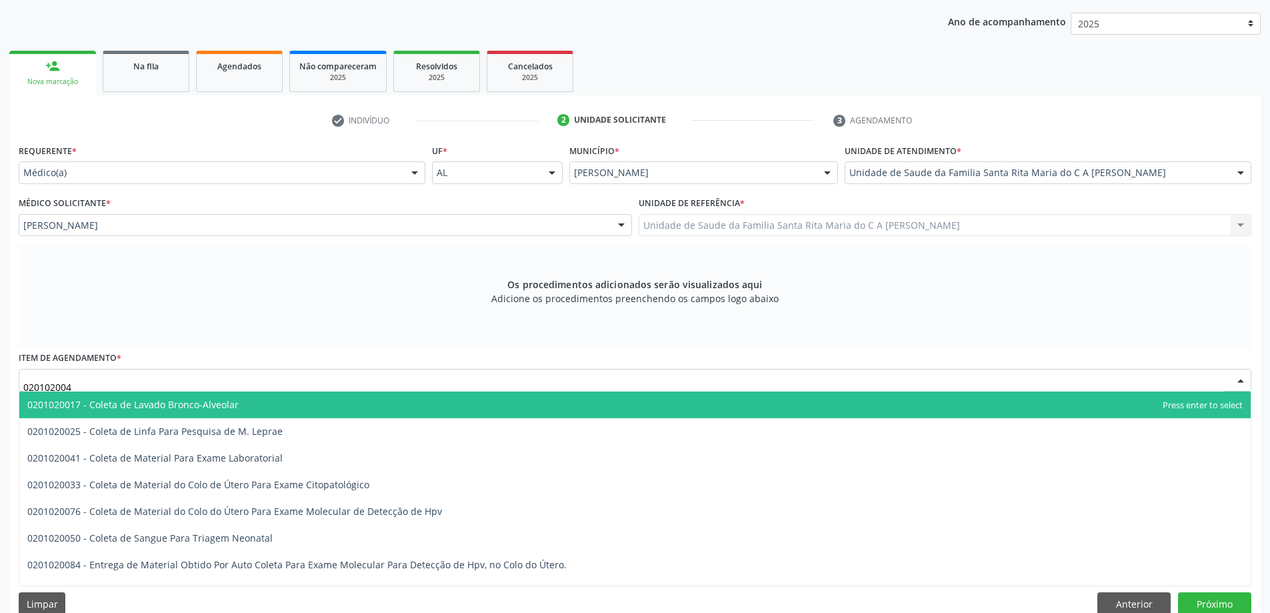
type input "0201020041"
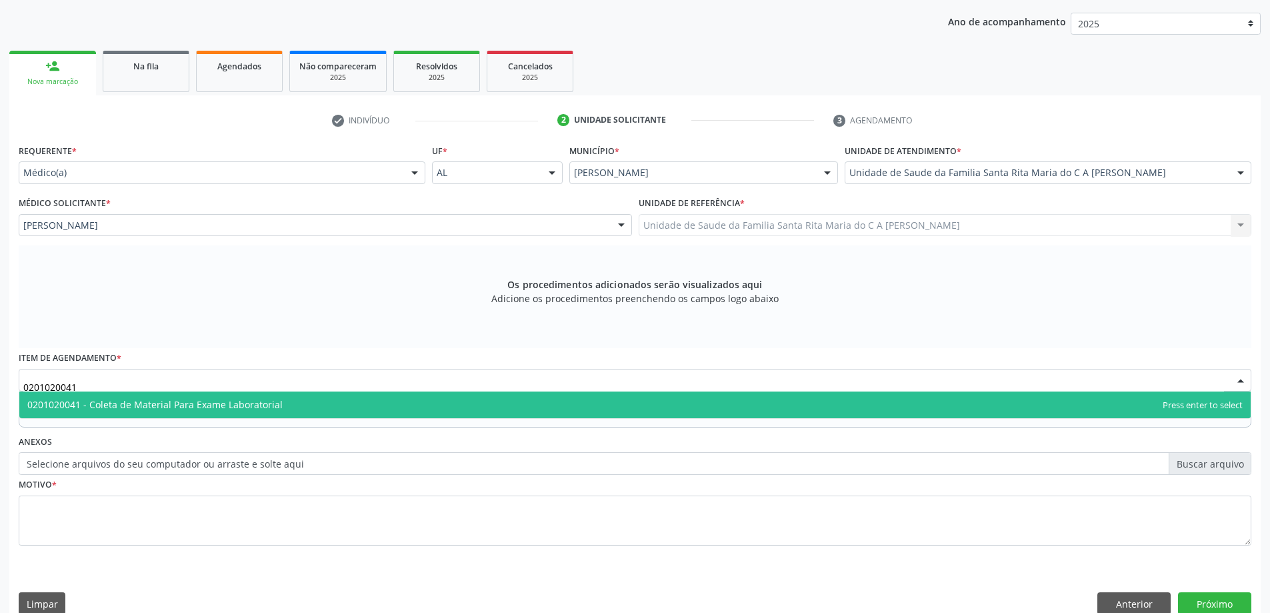
click at [294, 404] on span "0201020041 - Coleta de Material Para Exame Laboratorial" at bounding box center [634, 404] width 1231 height 27
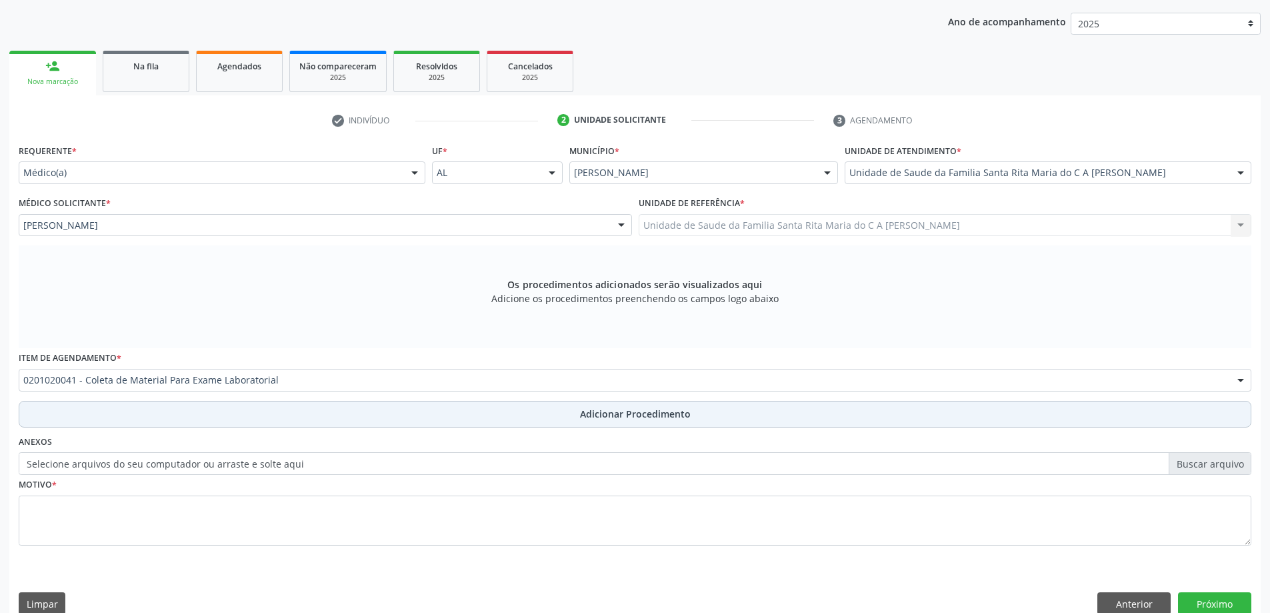
click at [255, 416] on button "Adicionar Procedimento" at bounding box center [635, 414] width 1233 height 27
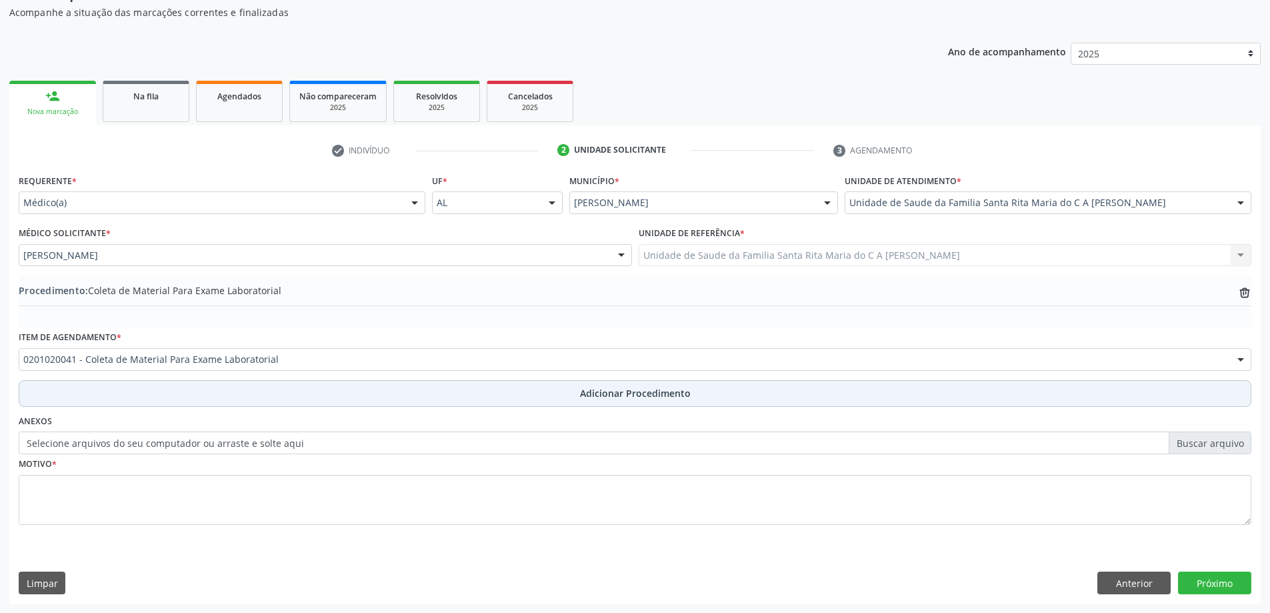
scroll to position [137, 0]
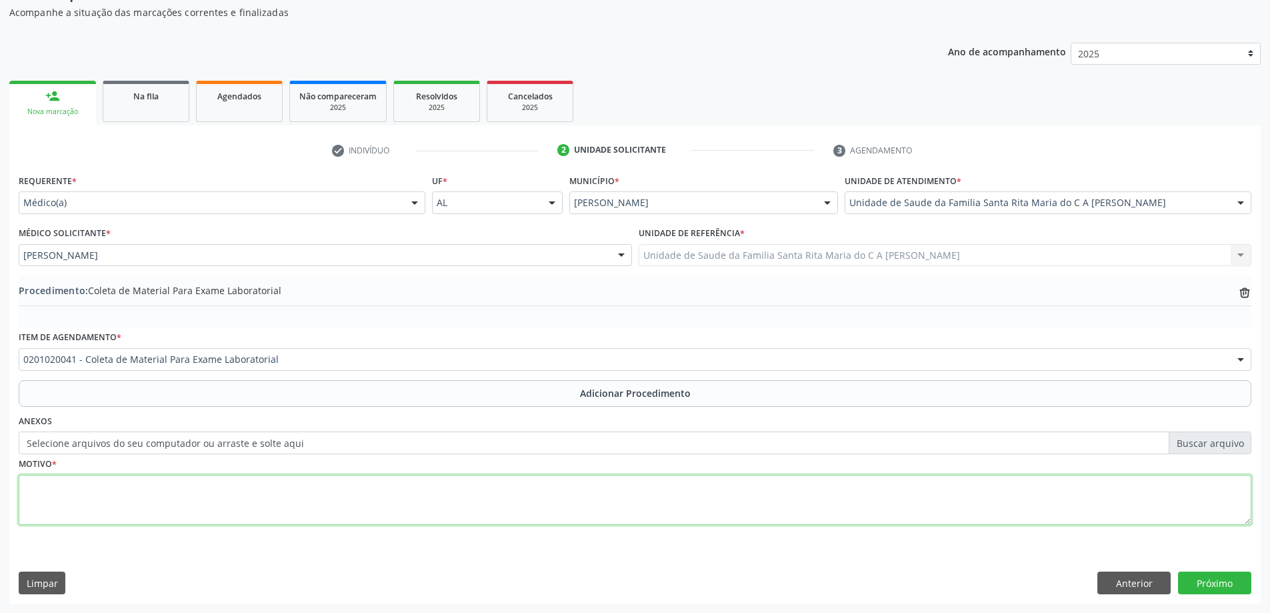
click at [208, 495] on textarea at bounding box center [635, 500] width 1233 height 51
type textarea "avaliação clinica"
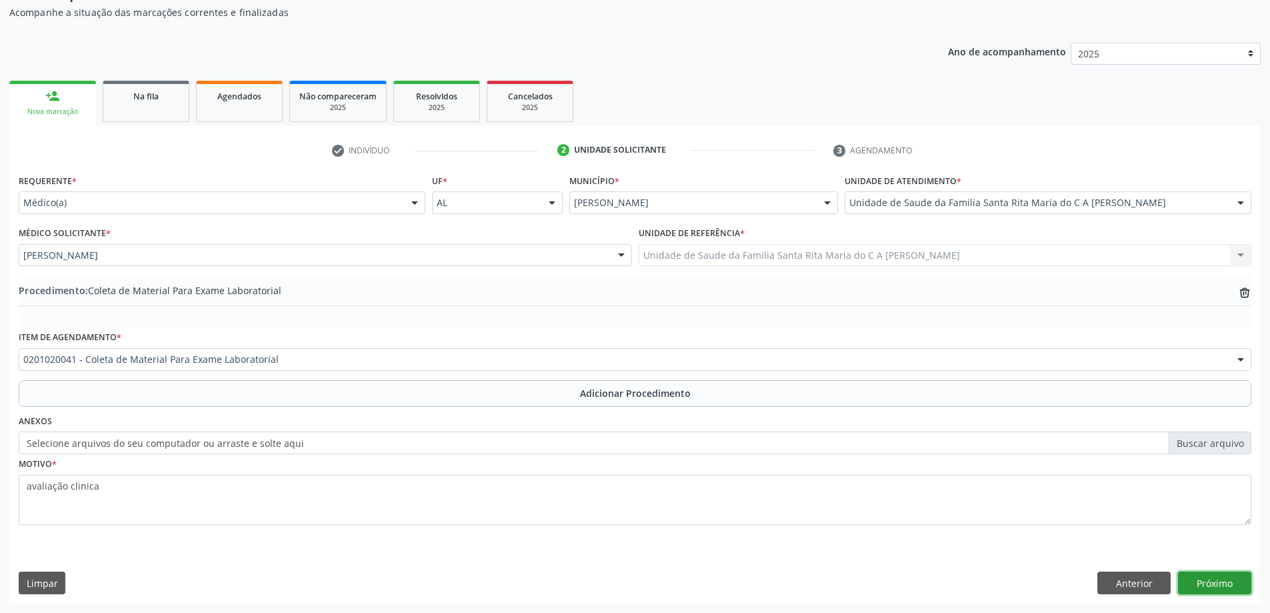
click at [1219, 578] on button "Próximo" at bounding box center [1214, 582] width 73 height 23
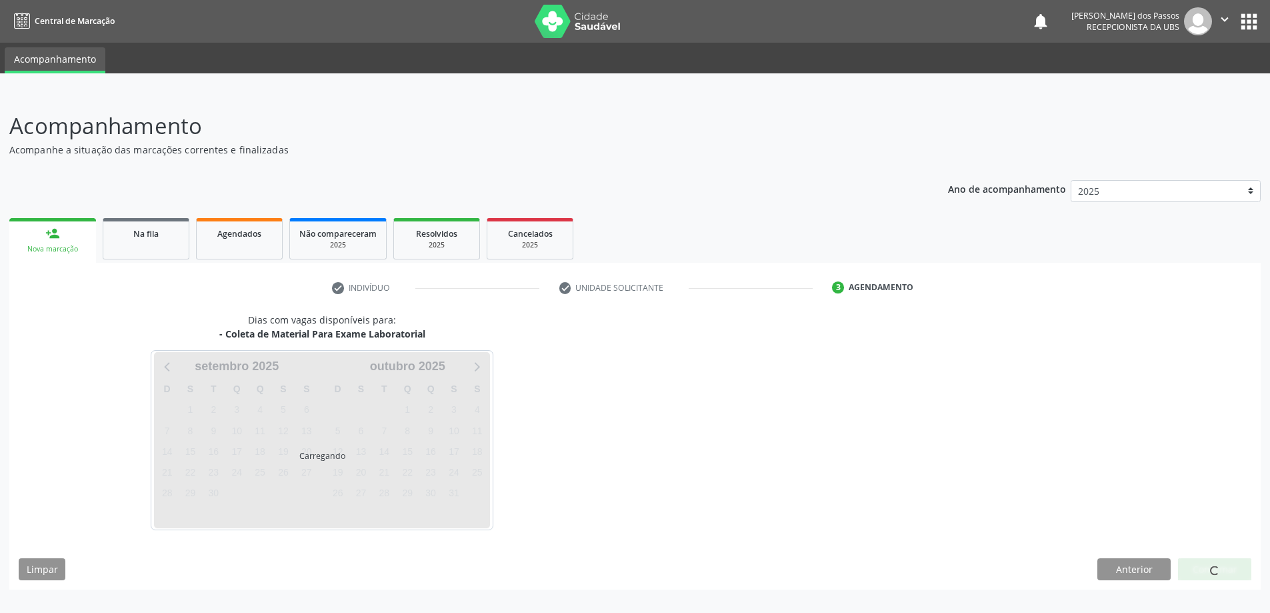
scroll to position [0, 0]
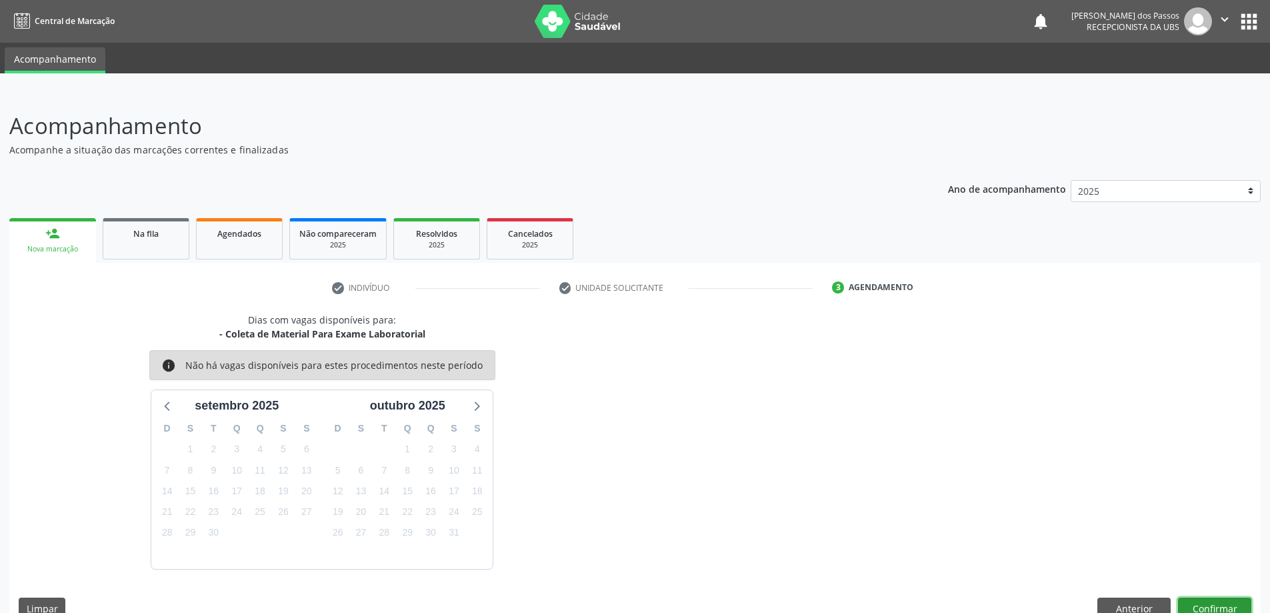
click at [1213, 606] on button "Confirmar" at bounding box center [1214, 608] width 73 height 23
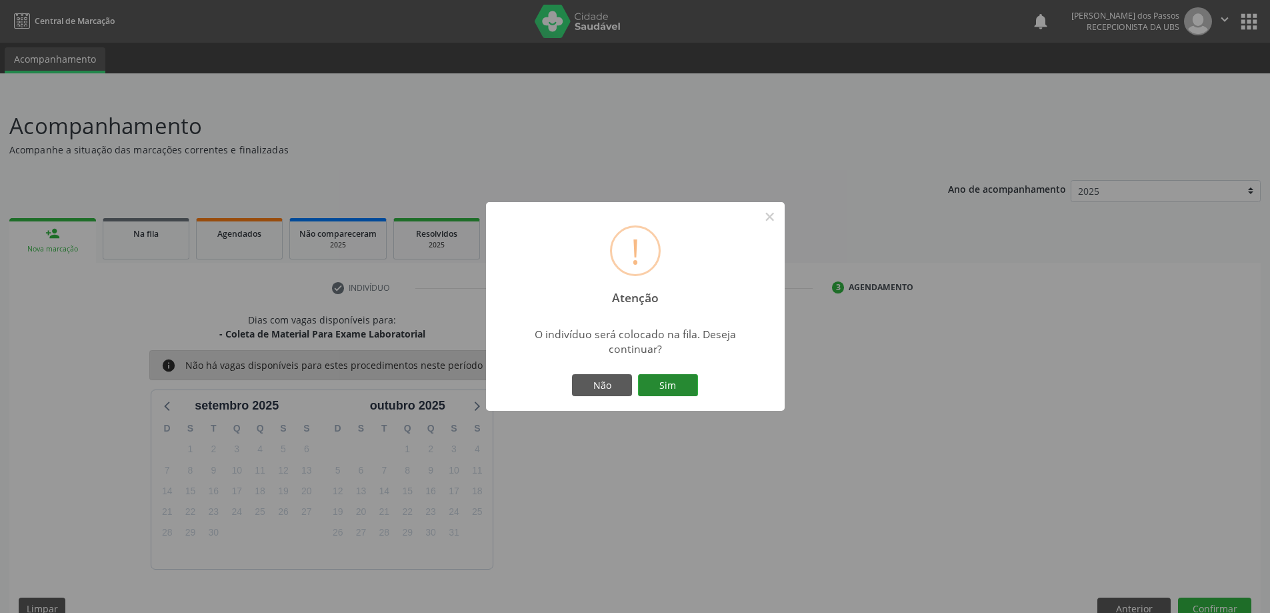
click at [687, 388] on button "Sim" at bounding box center [668, 385] width 60 height 23
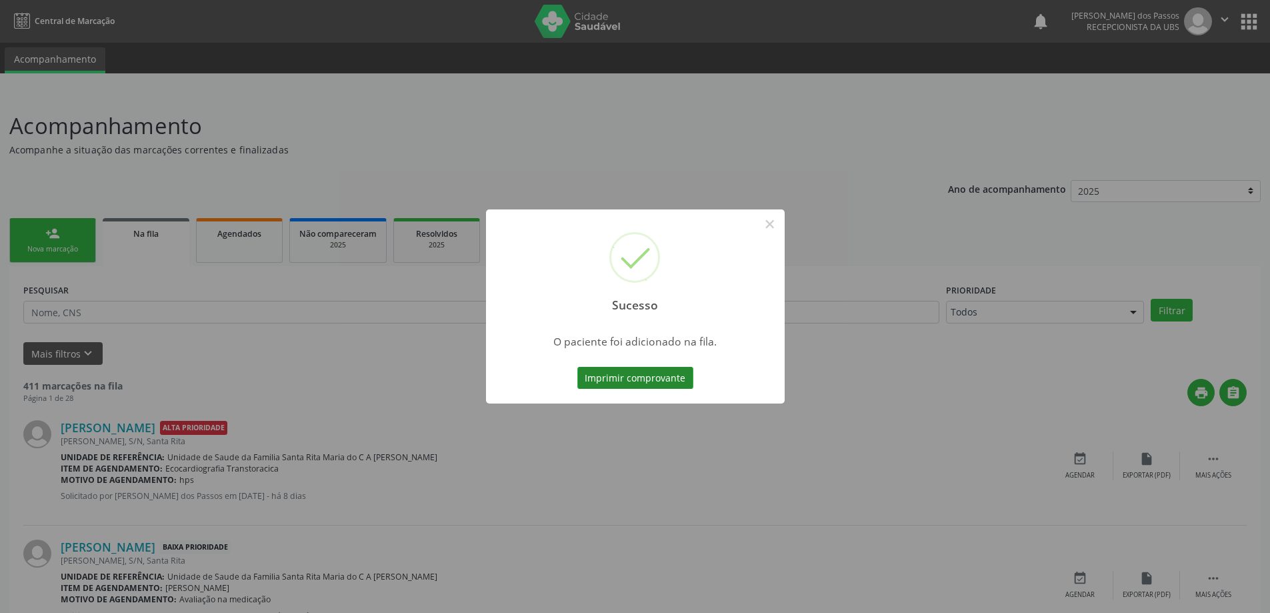
click at [676, 386] on button "Imprimir comprovante" at bounding box center [635, 378] width 116 height 23
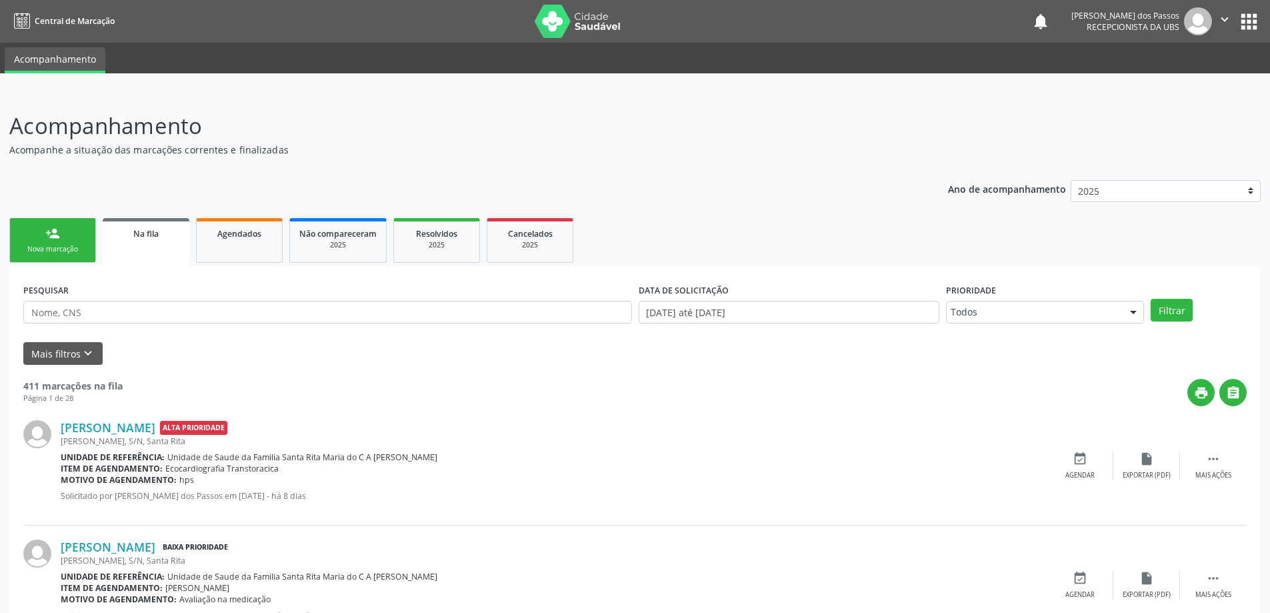
click at [60, 237] on link "person_add Nova marcação" at bounding box center [52, 240] width 87 height 45
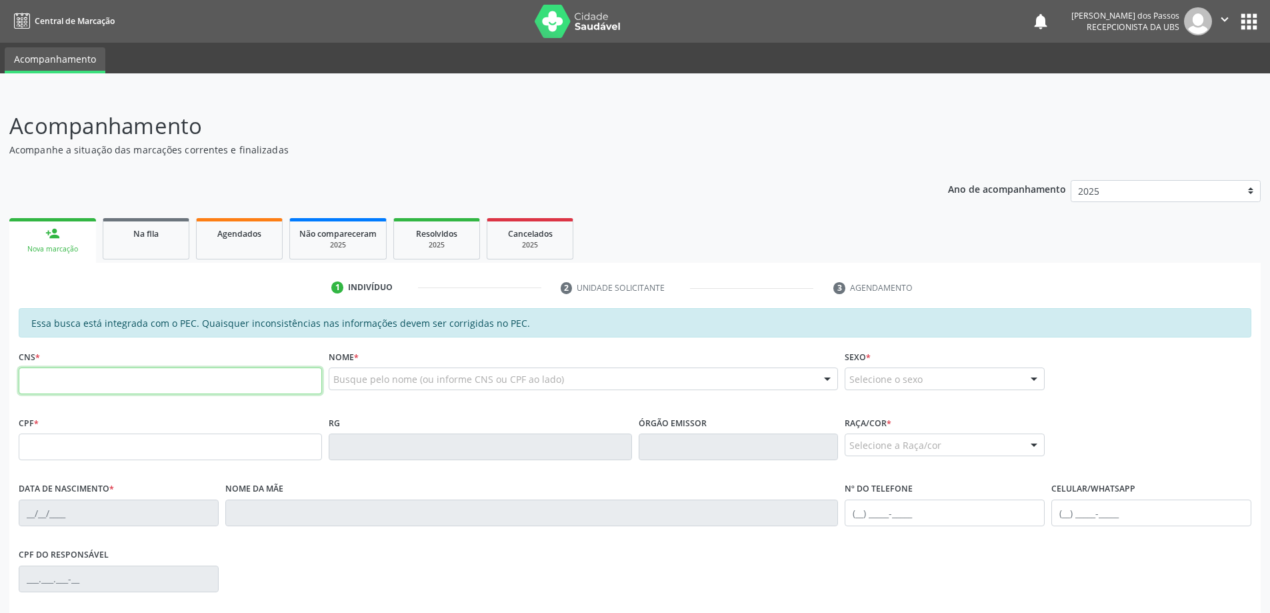
click at [83, 386] on input "text" at bounding box center [170, 380] width 303 height 27
type input "705 4044 6861 2195"
type input "100.184.124-75"
type input "18/10/1958"
type input "Milícia Maria da Silva"
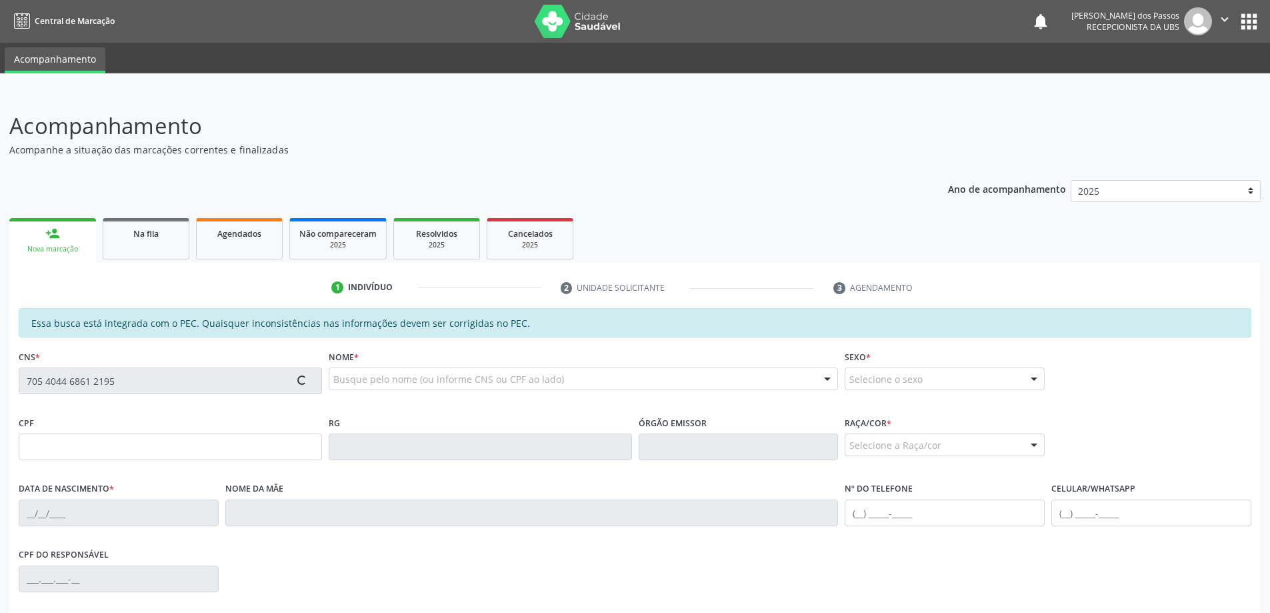
type input "(82) 99821-0082"
type input "S/N"
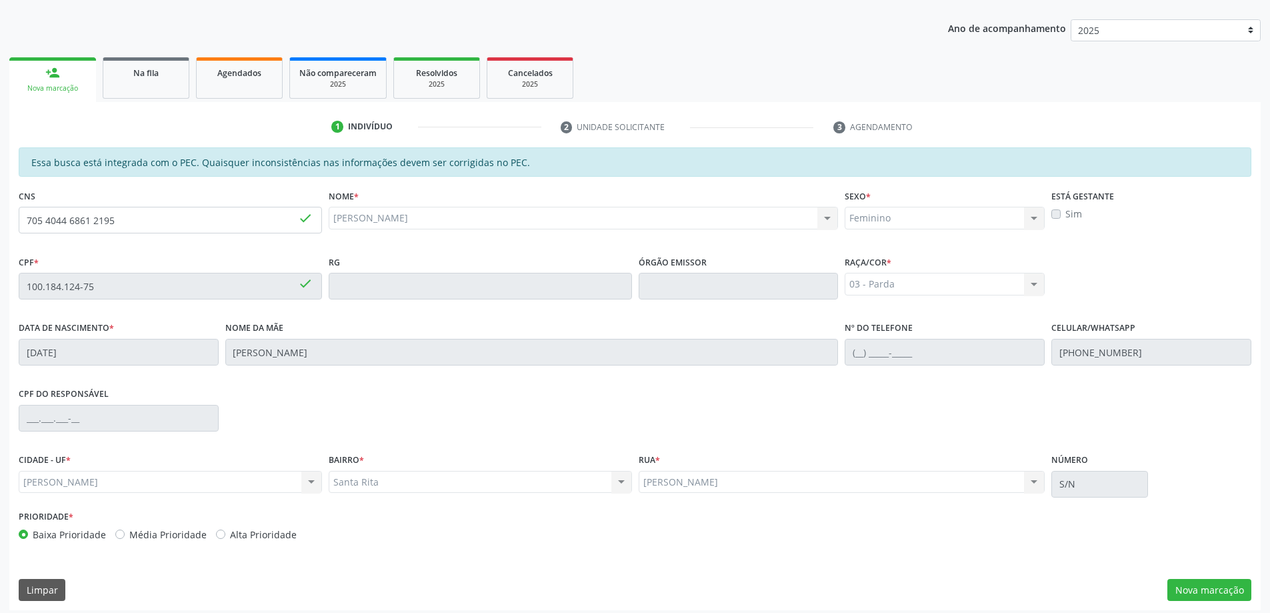
scroll to position [167, 0]
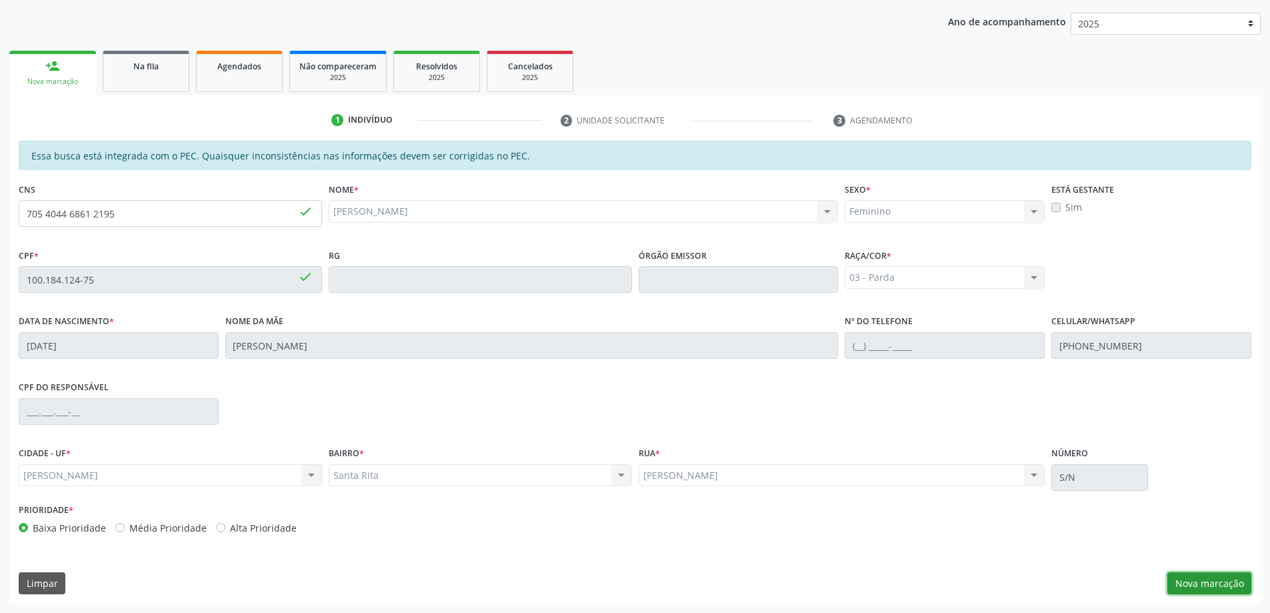
click at [1198, 581] on button "Nova marcação" at bounding box center [1209, 583] width 84 height 23
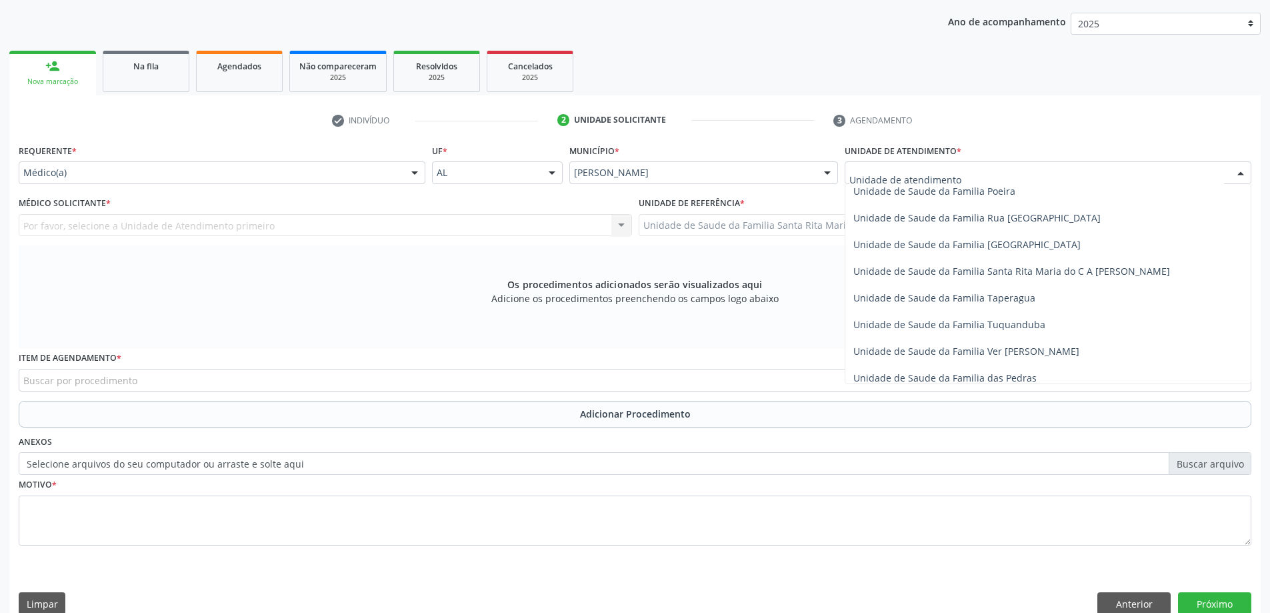
scroll to position [867, 0]
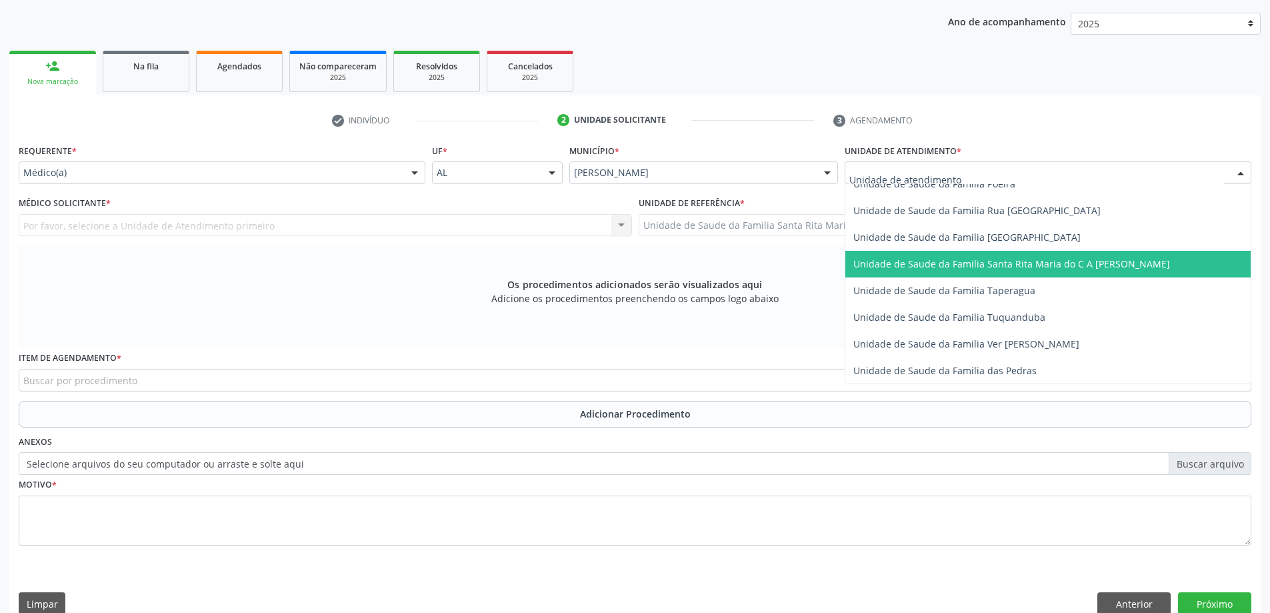
click at [919, 264] on span "Unidade de Saude da Familia Santa Rita Maria do C A [PERSON_NAME]" at bounding box center [1011, 263] width 317 height 13
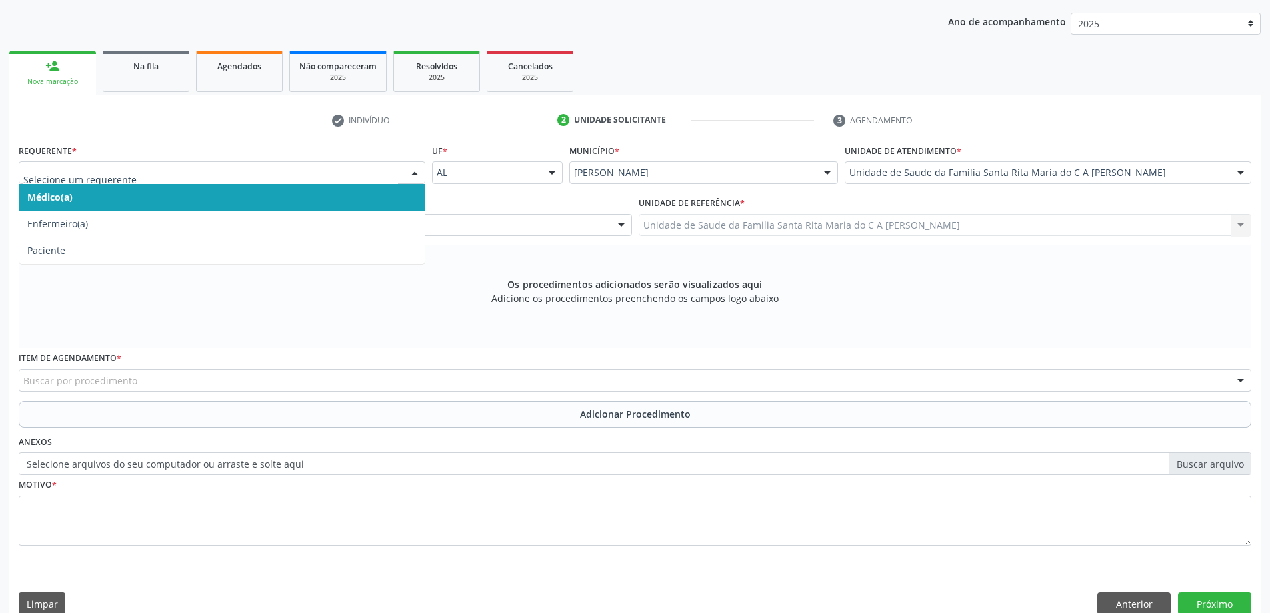
click at [317, 202] on span "Médico(a)" at bounding box center [221, 197] width 405 height 27
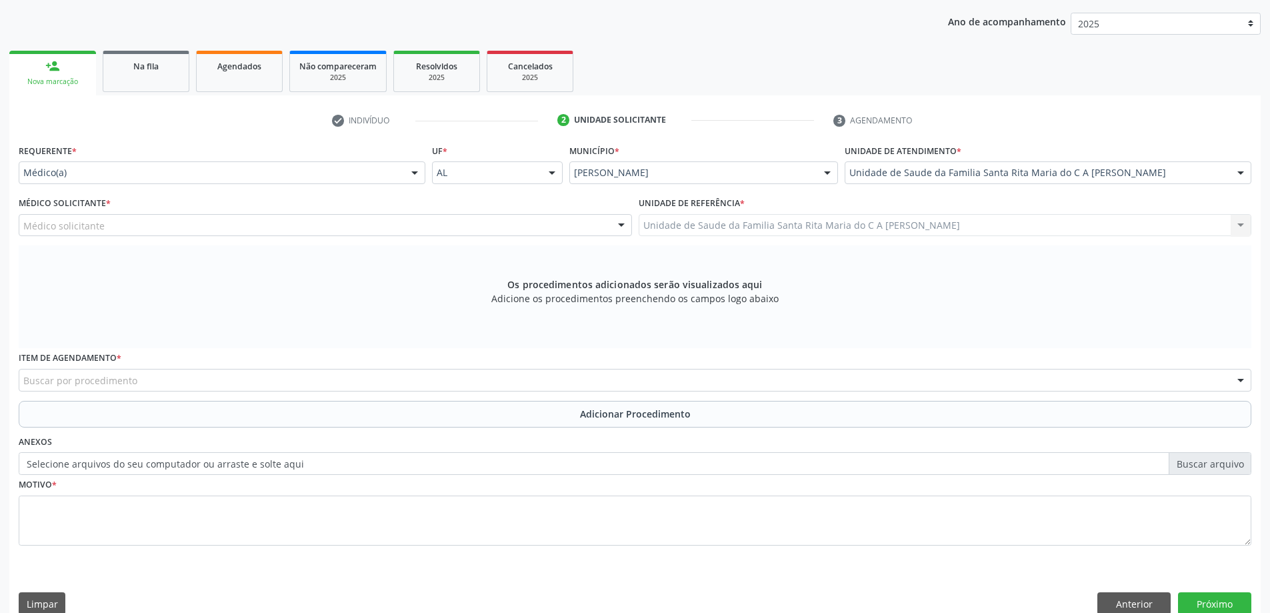
click at [293, 232] on div "Médico solicitante" at bounding box center [325, 225] width 613 height 23
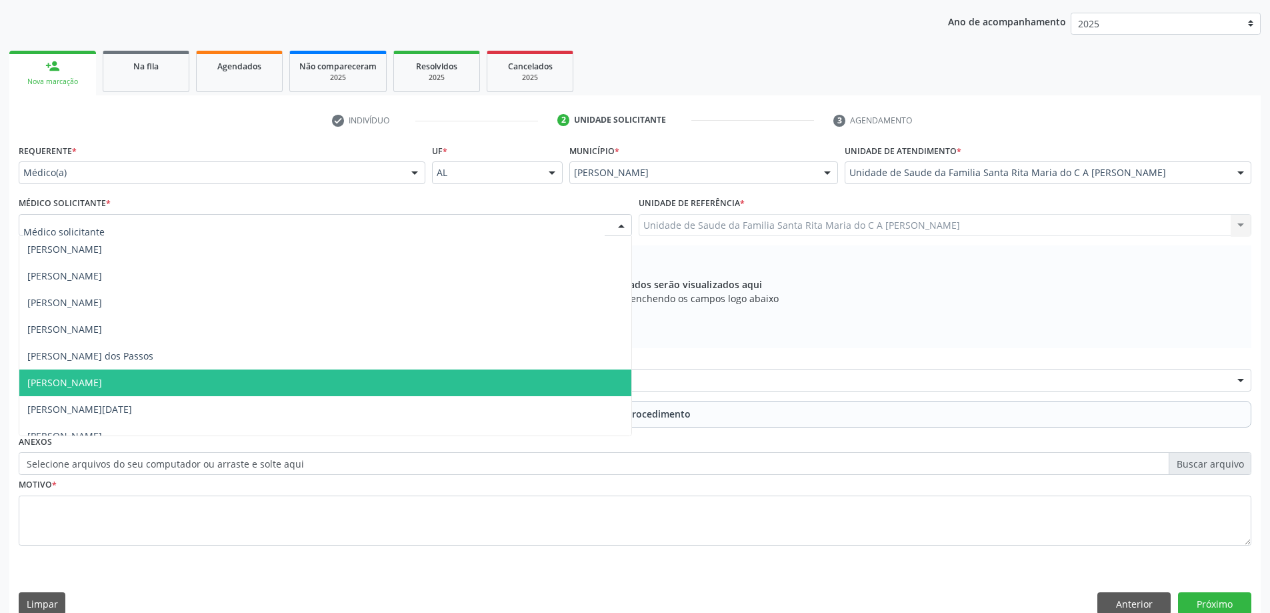
click at [254, 389] on span "[PERSON_NAME]" at bounding box center [325, 382] width 612 height 27
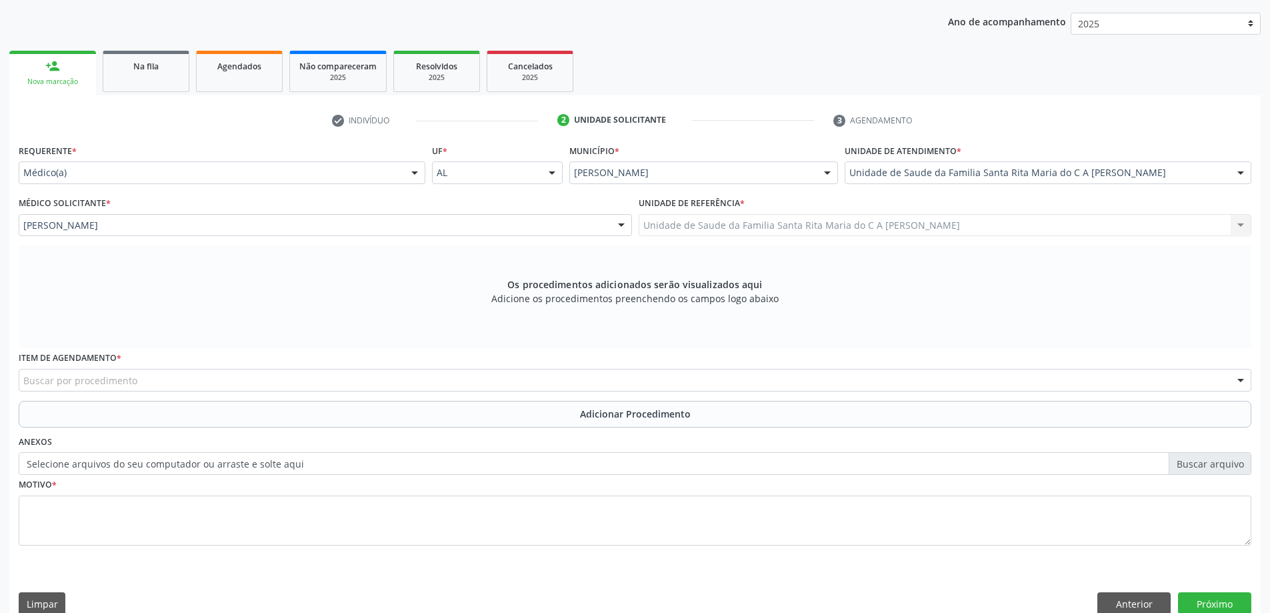
click at [230, 381] on div "Buscar por procedimento" at bounding box center [635, 380] width 1233 height 23
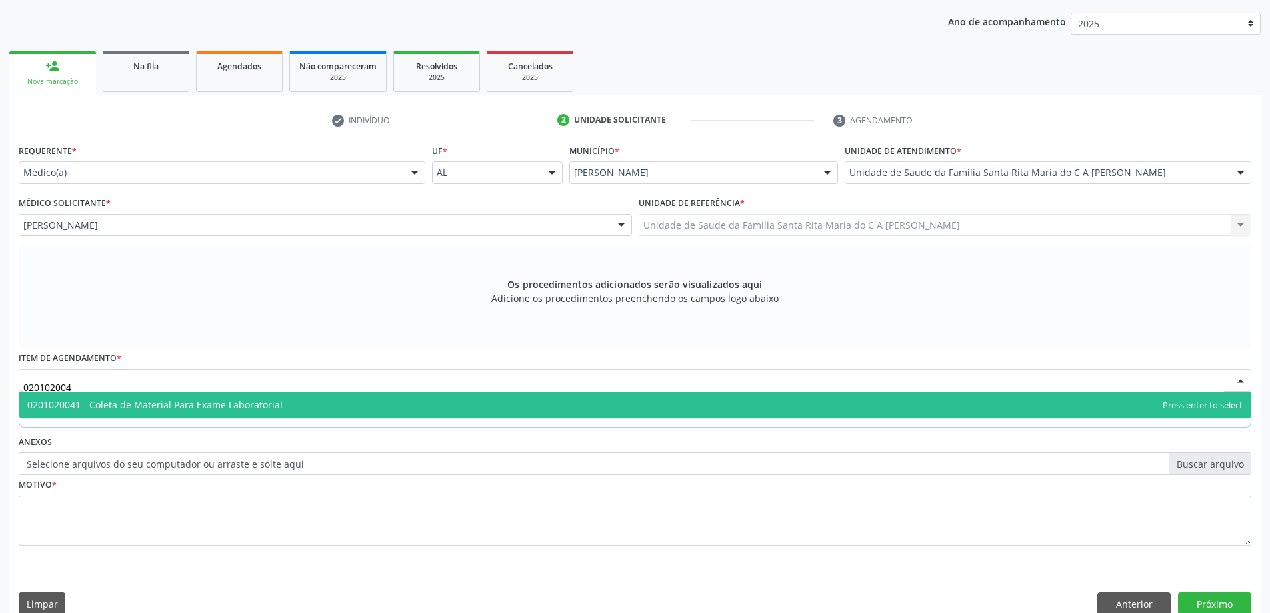
type input "0201020041"
click at [226, 408] on span "0201020041 - Coleta de Material Para Exame Laboratorial" at bounding box center [154, 404] width 255 height 13
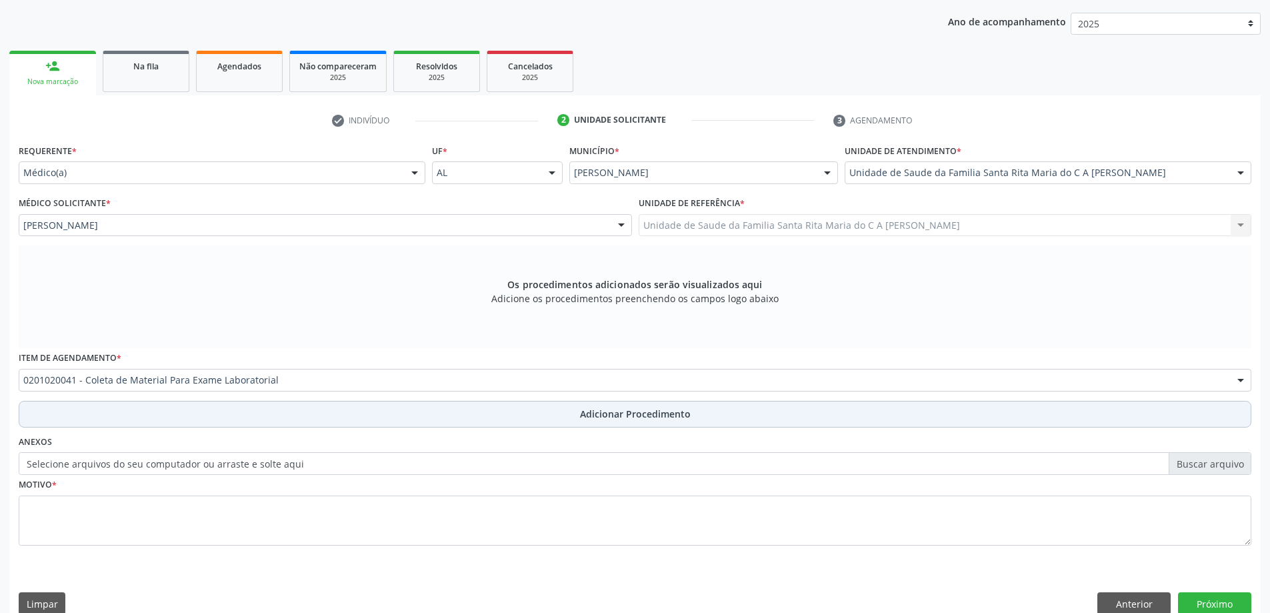
click at [220, 419] on button "Adicionar Procedimento" at bounding box center [635, 414] width 1233 height 27
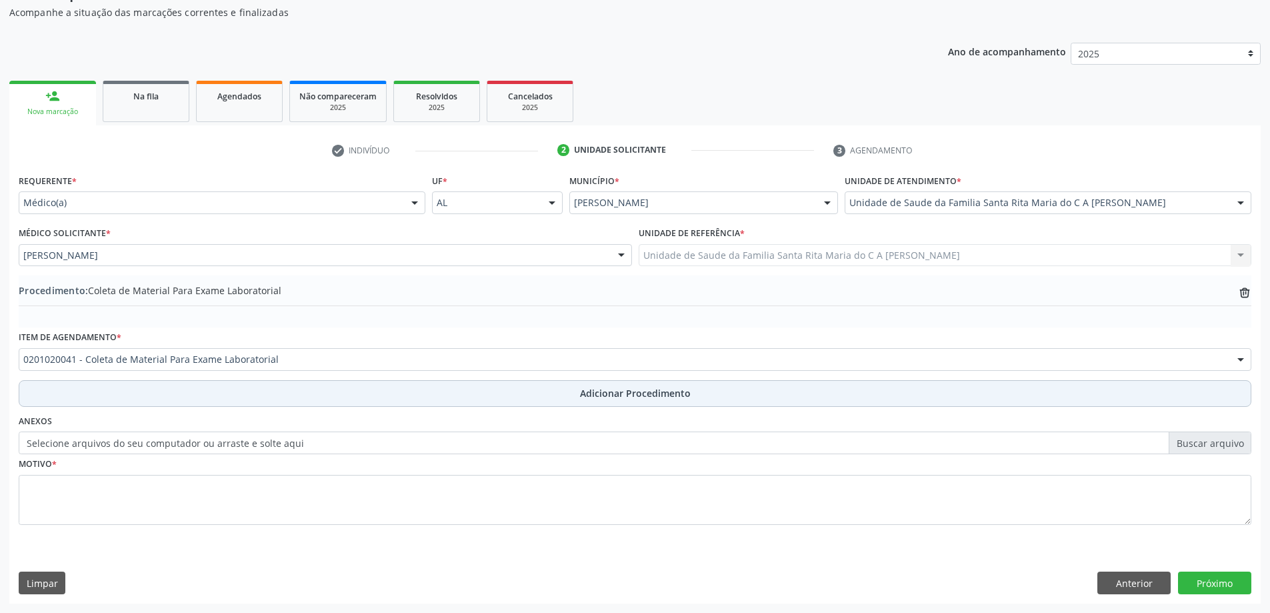
scroll to position [137, 0]
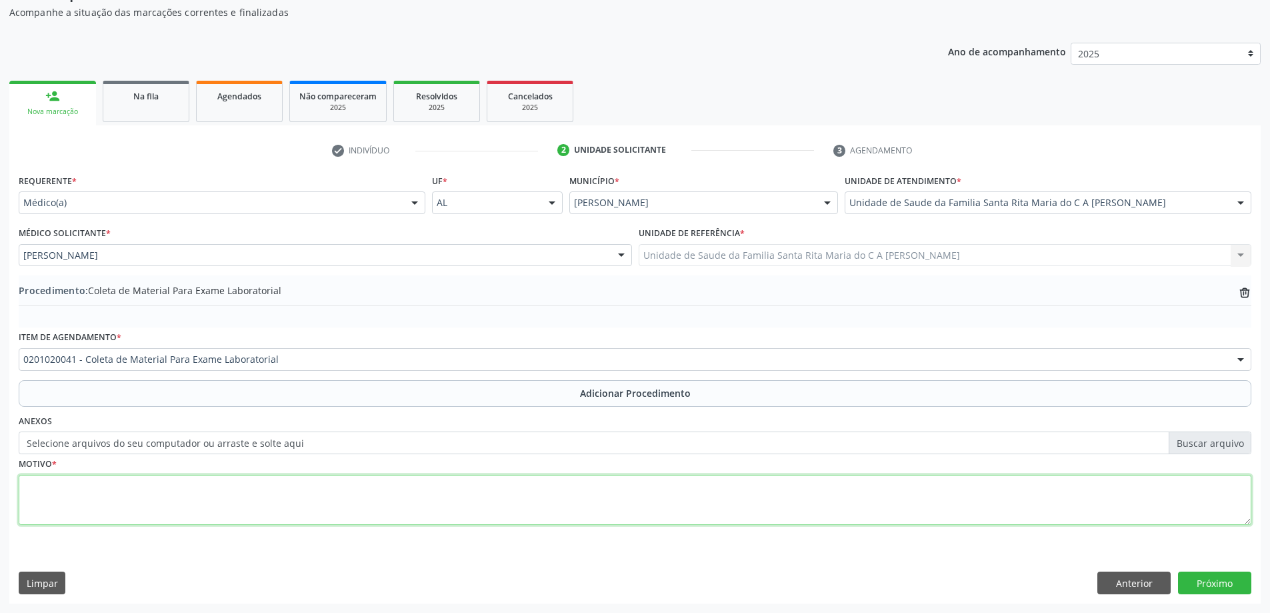
click at [204, 503] on textarea at bounding box center [635, 500] width 1233 height 51
type textarea "avaliação"
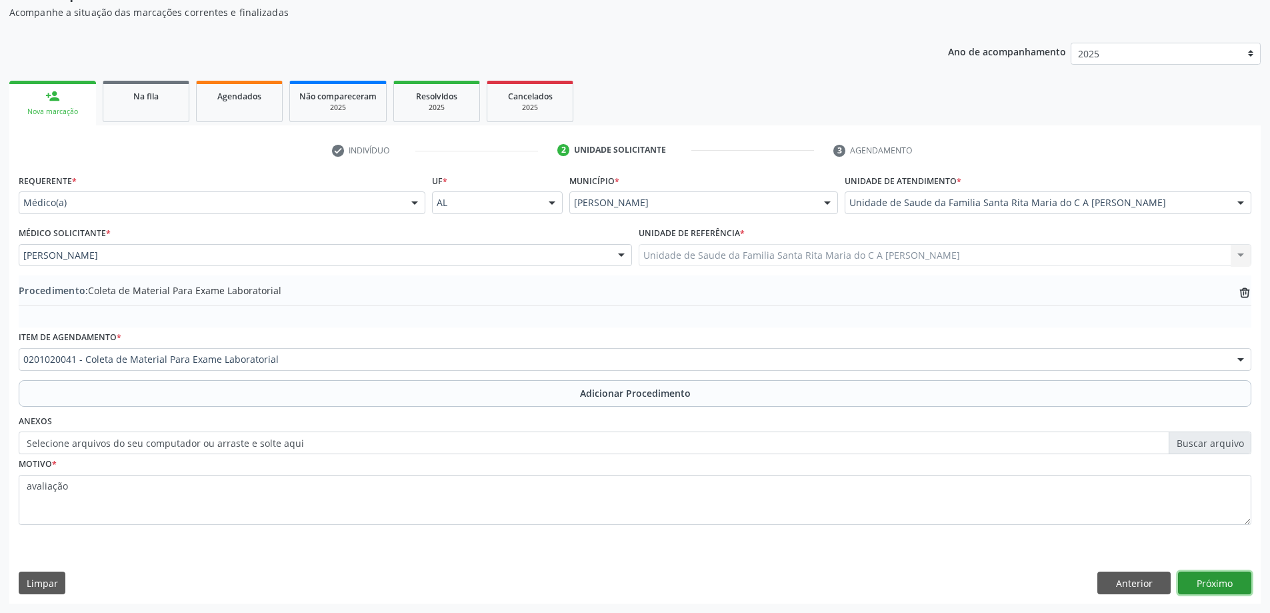
click at [1197, 584] on button "Próximo" at bounding box center [1214, 582] width 73 height 23
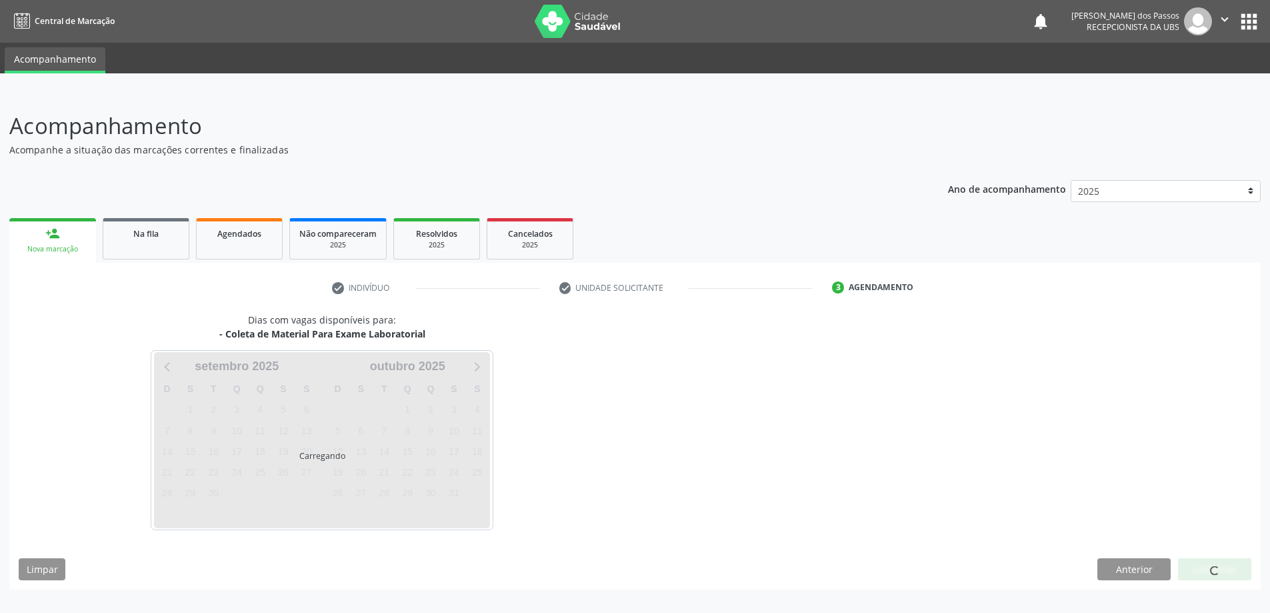
scroll to position [0, 0]
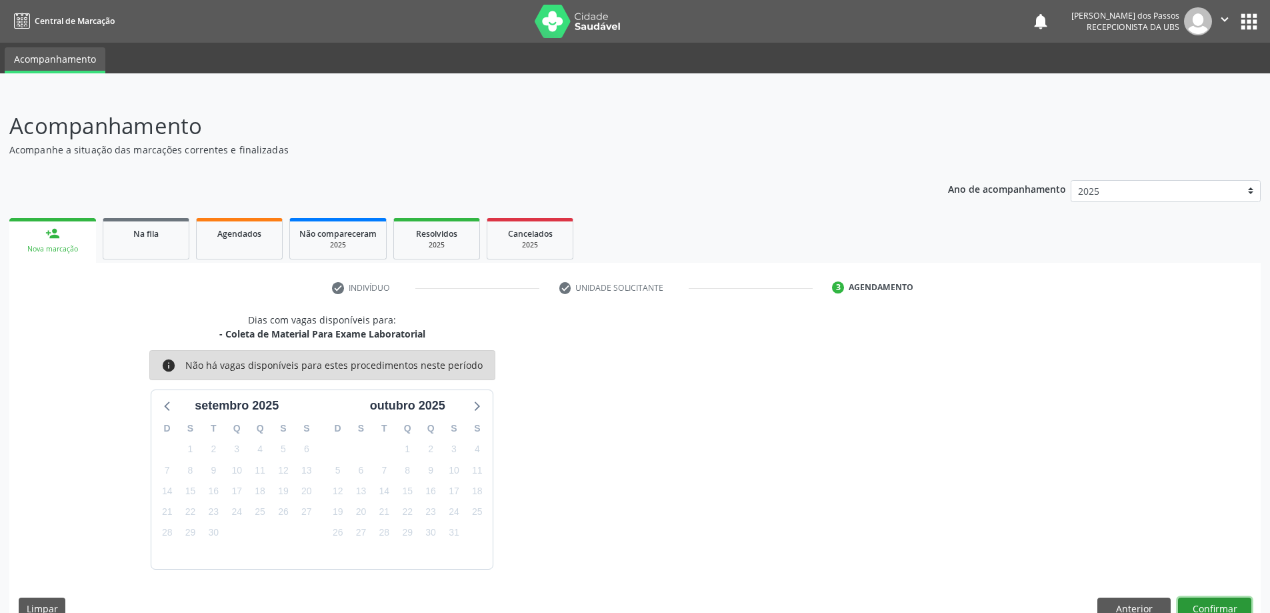
click at [1205, 605] on button "Confirmar" at bounding box center [1214, 608] width 73 height 23
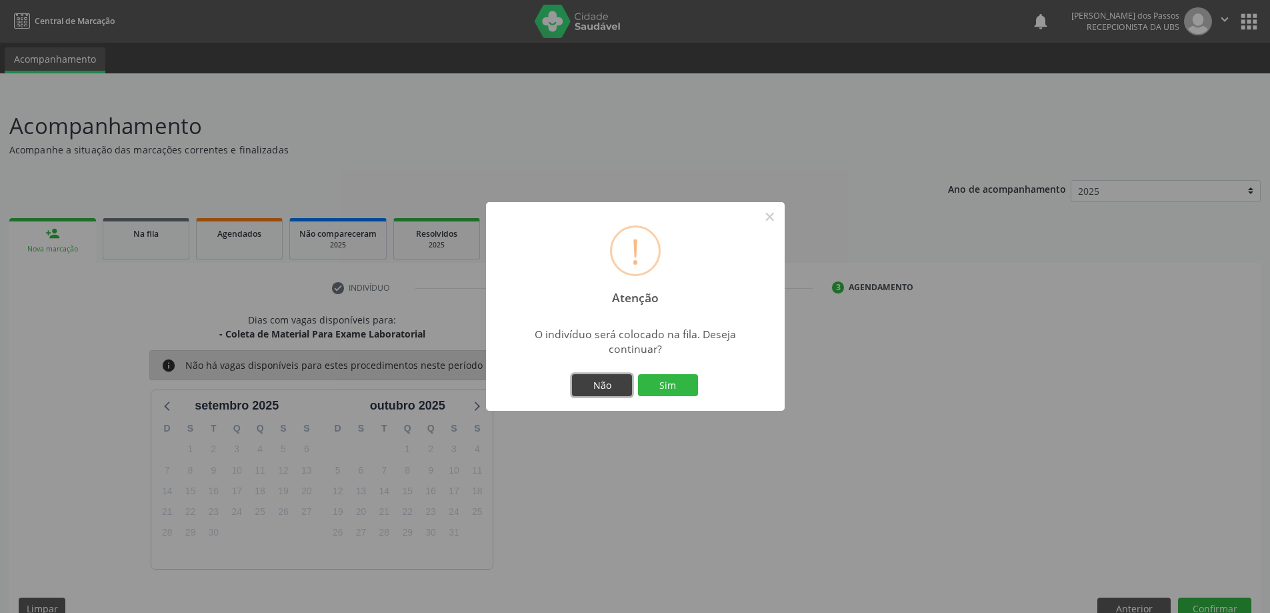
click at [617, 385] on button "Não" at bounding box center [602, 385] width 60 height 23
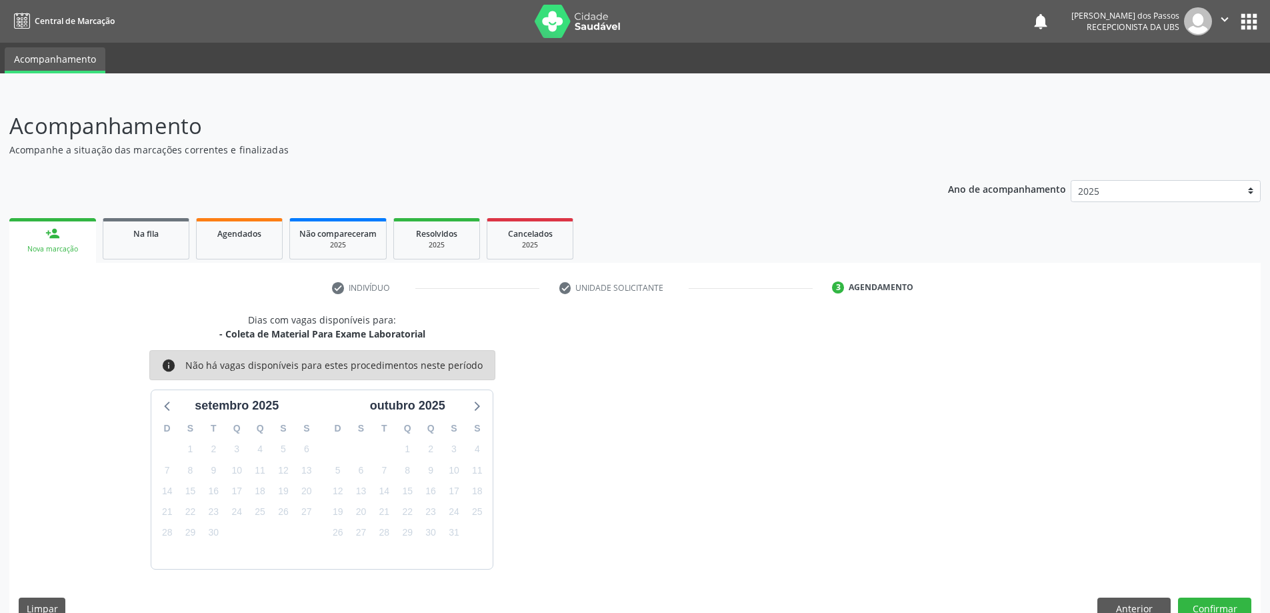
scroll to position [7, 0]
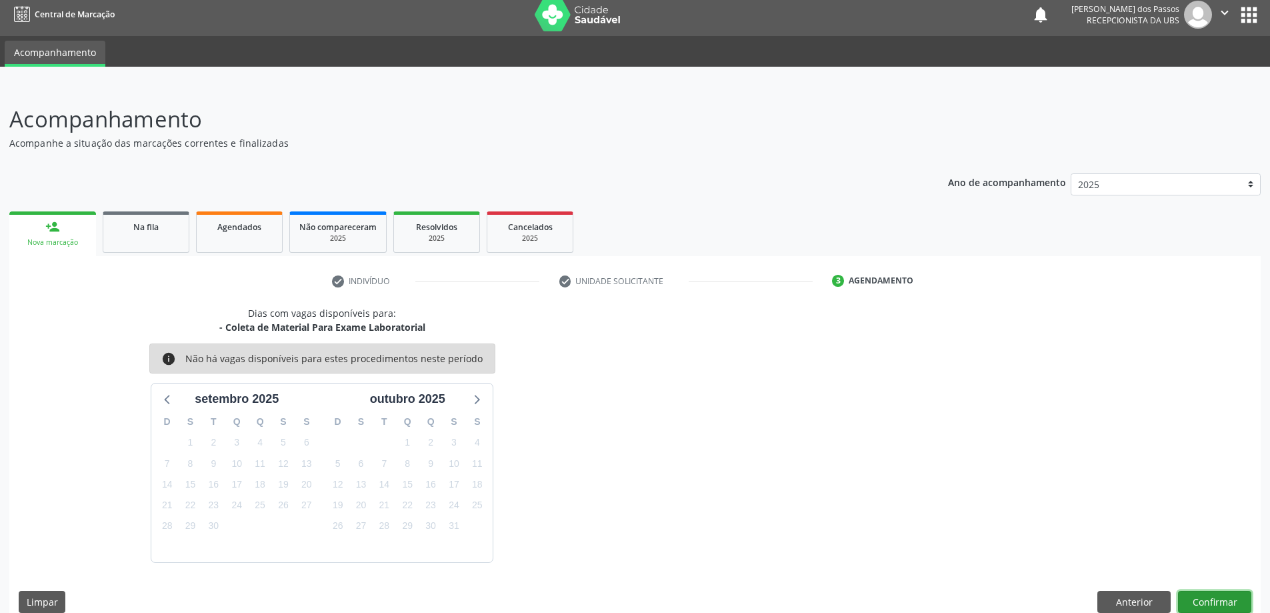
click at [1228, 596] on button "Confirmar" at bounding box center [1214, 602] width 73 height 23
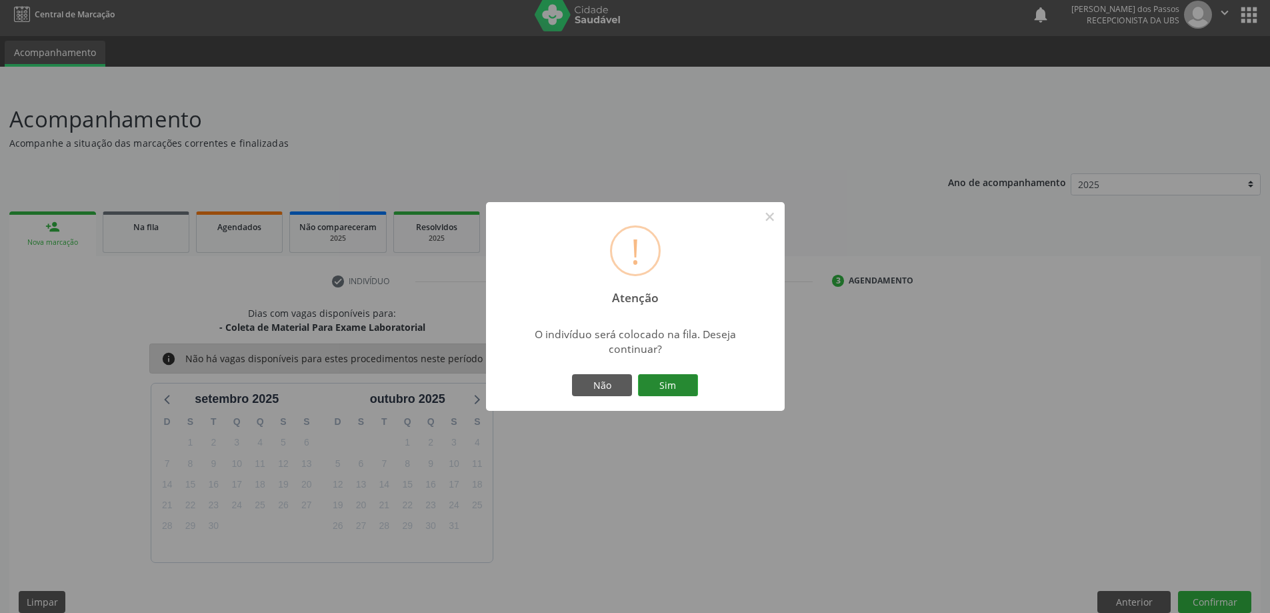
click at [665, 385] on button "Sim" at bounding box center [668, 385] width 60 height 23
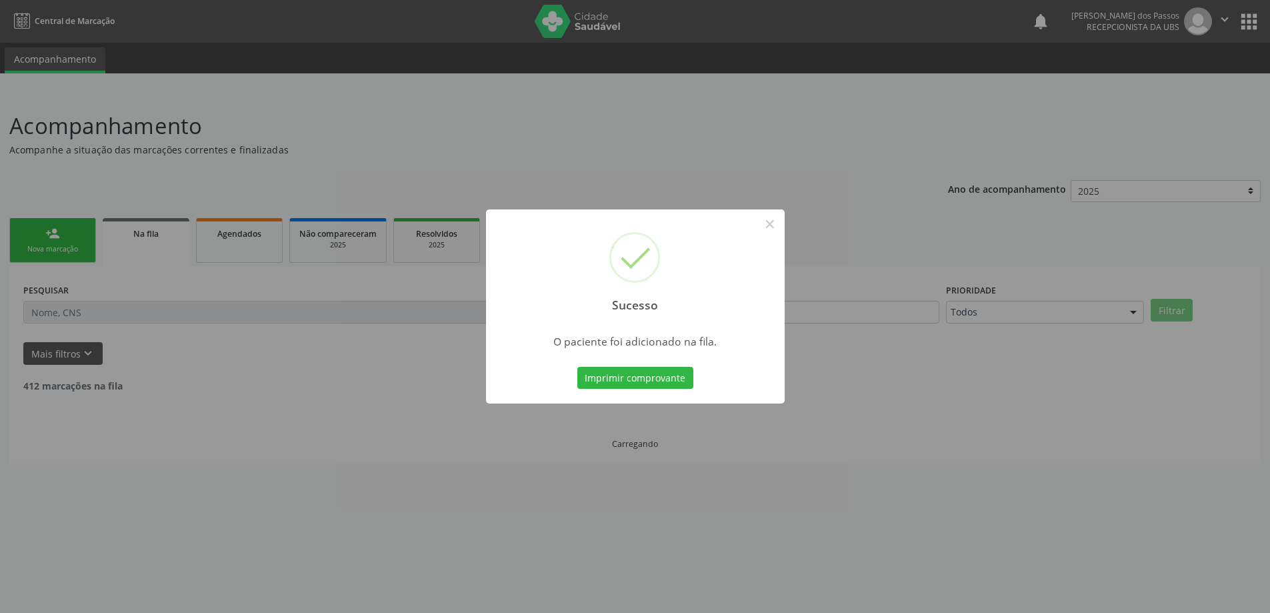
scroll to position [0, 0]
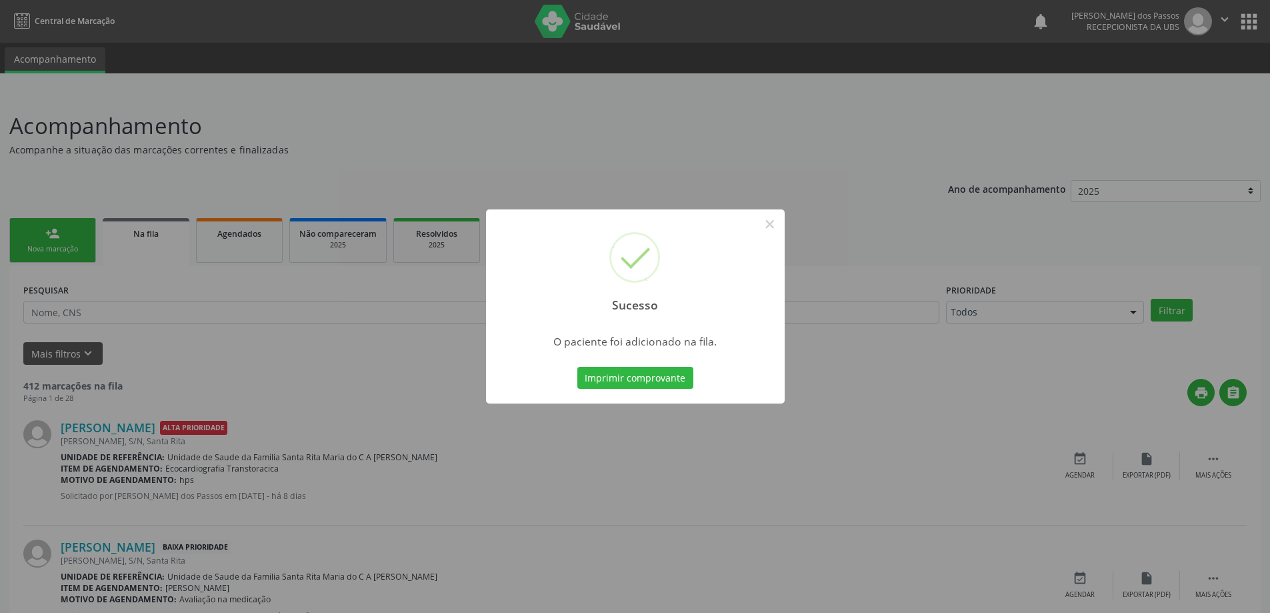
click at [665, 381] on button "Imprimir comprovante" at bounding box center [635, 378] width 116 height 23
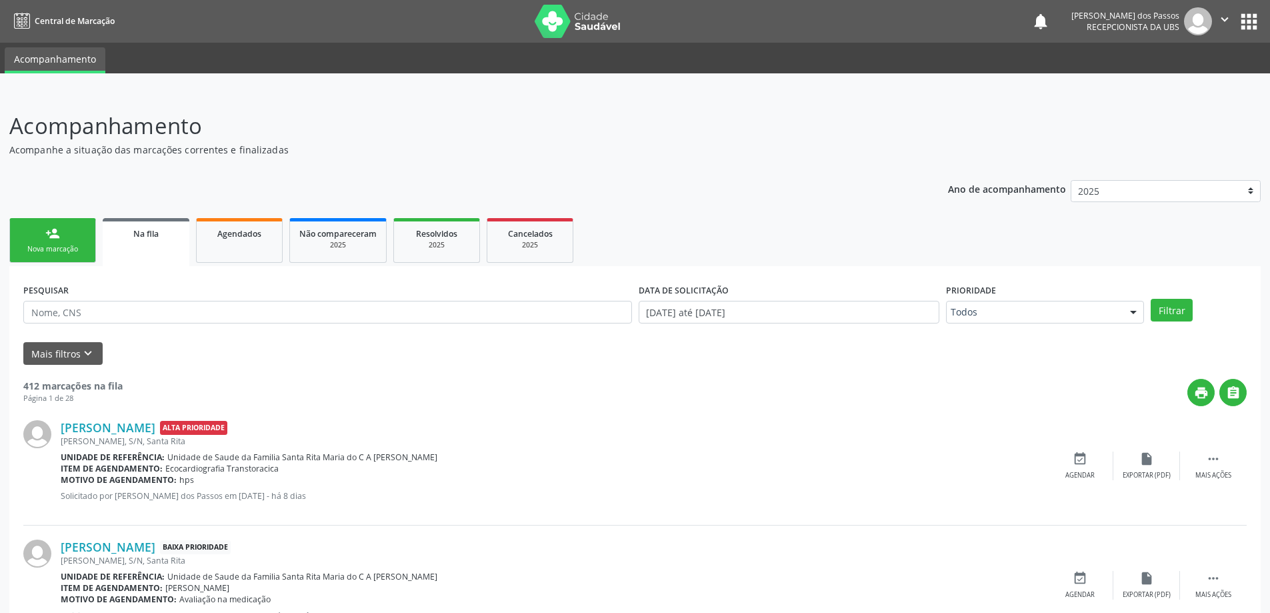
click at [64, 254] on div "Nova marcação" at bounding box center [52, 249] width 67 height 10
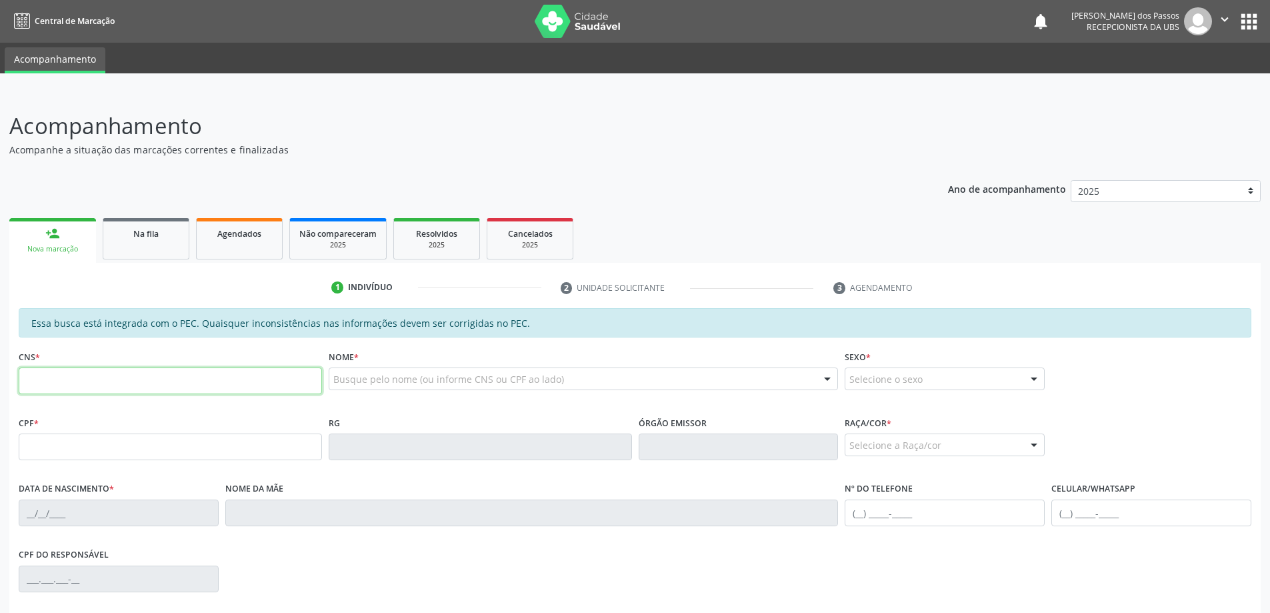
drag, startPoint x: 65, startPoint y: 374, endPoint x: 59, endPoint y: 371, distance: 6.9
click at [63, 374] on input "text" at bounding box center [170, 380] width 303 height 27
type input "707 6022 0679 1591"
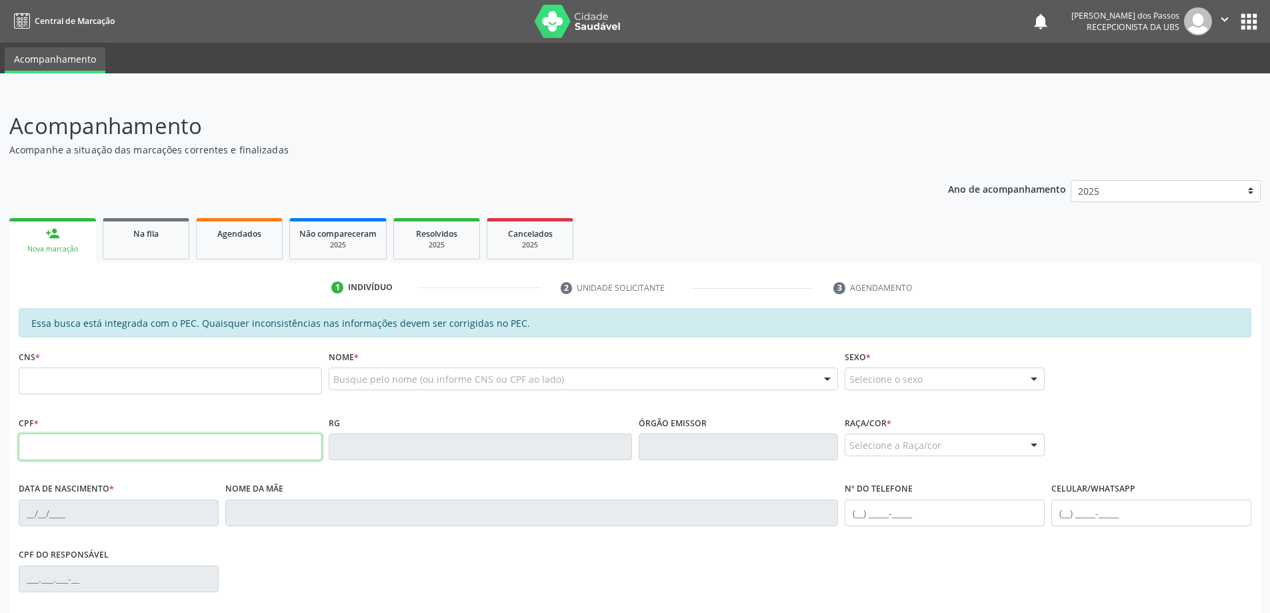
click at [101, 451] on input "text" at bounding box center [170, 446] width 303 height 27
type input "150.518.884-96"
type input "898 0040 8771 3492"
type input "[DATE]"
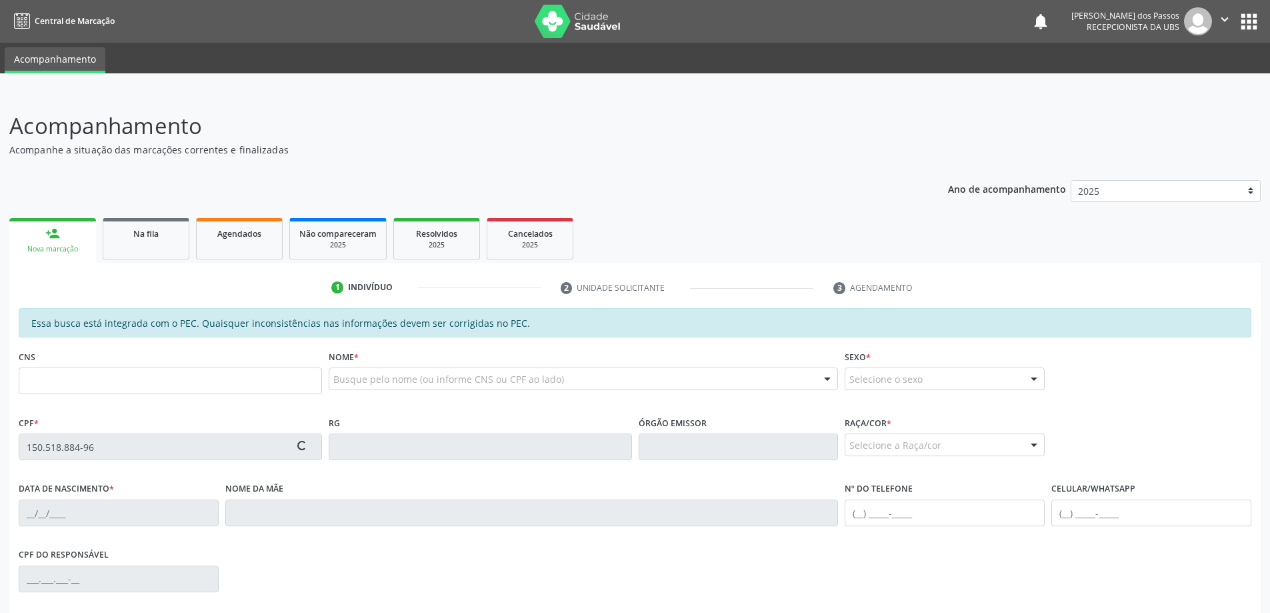
type input "[PERSON_NAME]"
type input "[PHONE_NUMBER]"
type input "S/N"
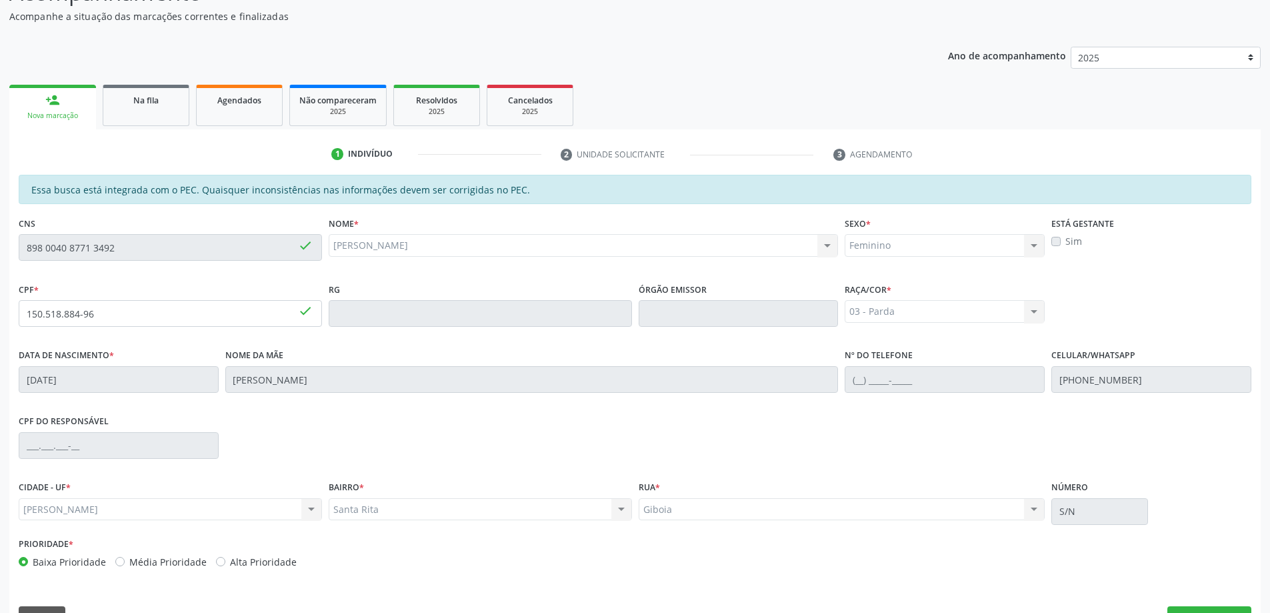
scroll to position [167, 0]
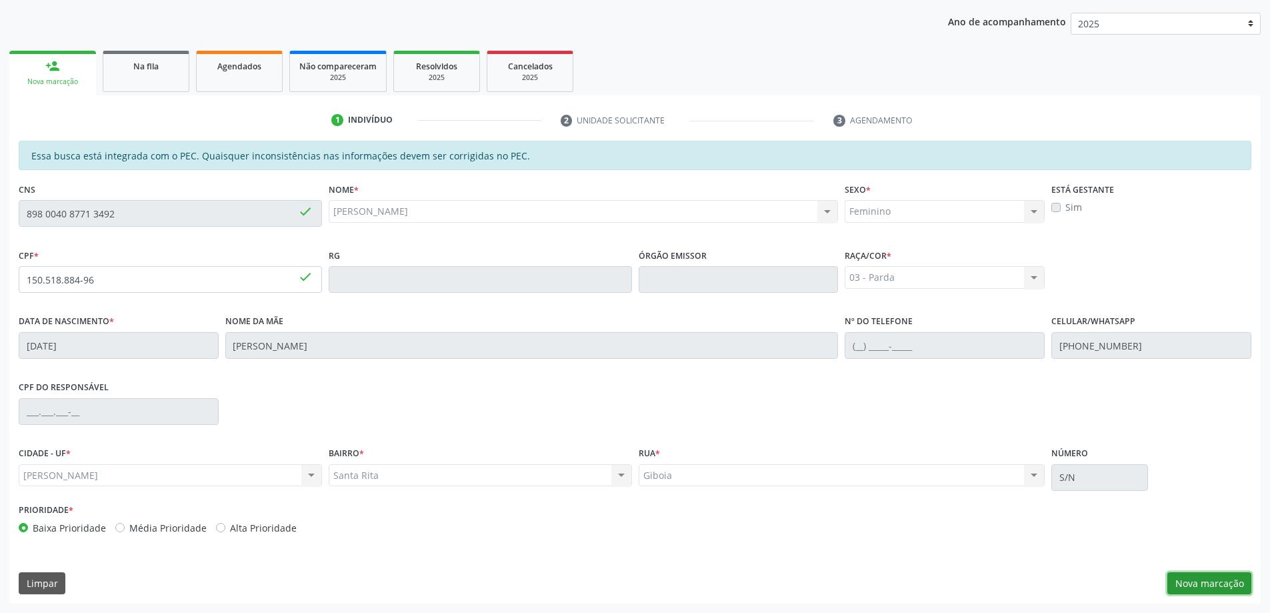
click at [1194, 583] on button "Nova marcação" at bounding box center [1209, 583] width 84 height 23
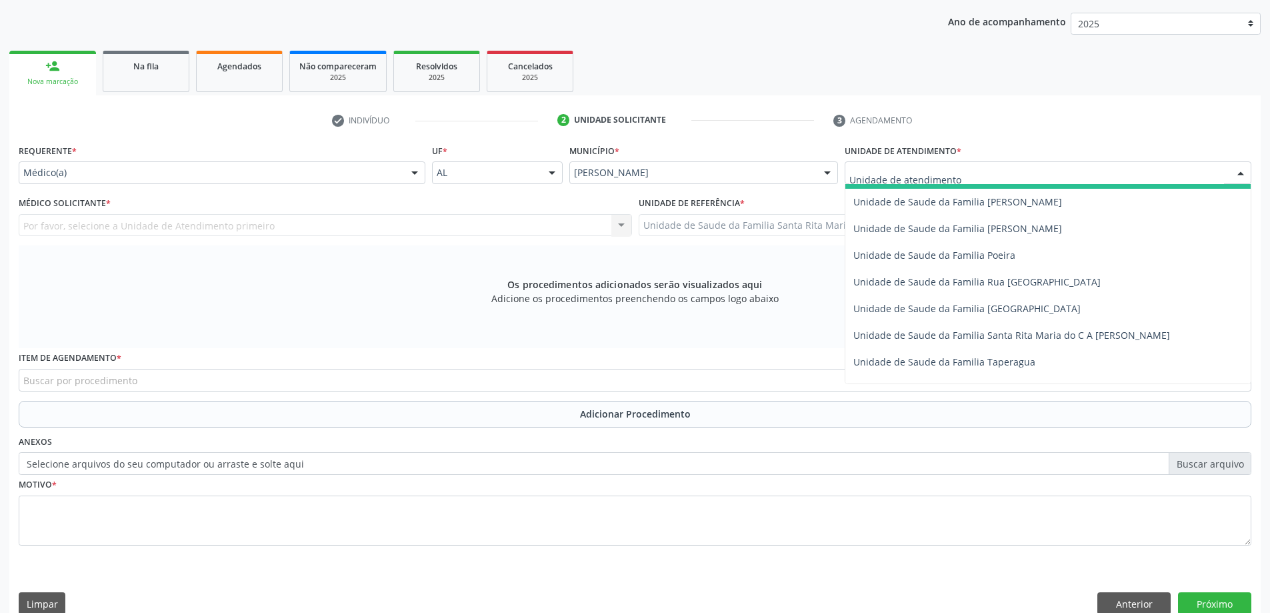
scroll to position [800, 0]
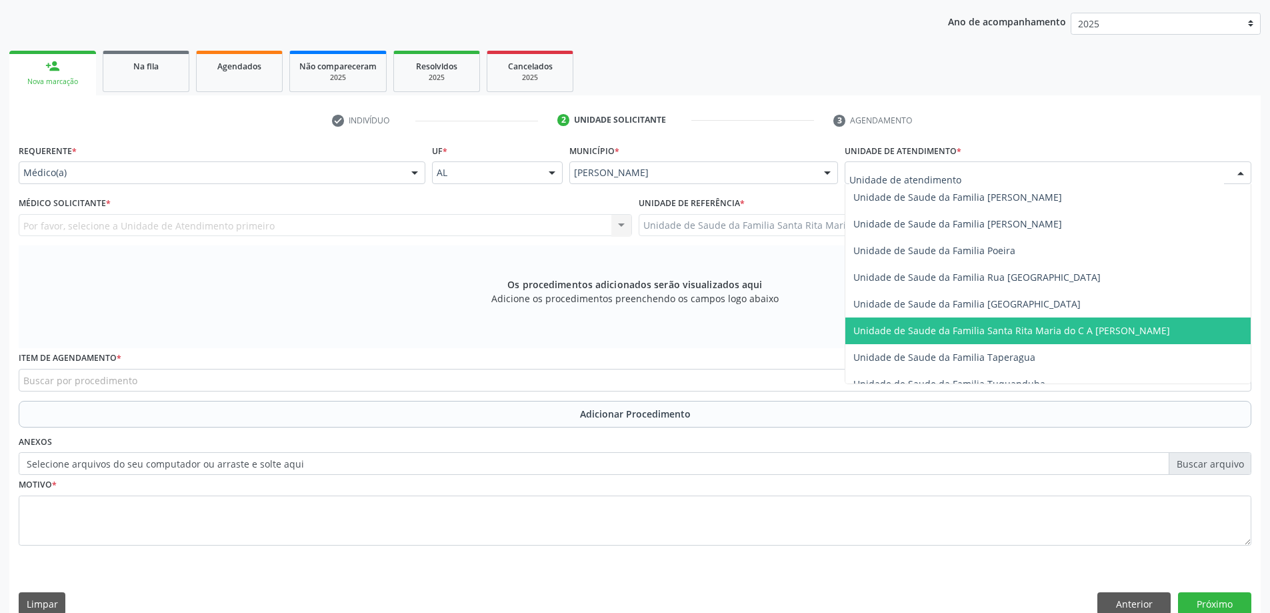
click at [933, 327] on span "Unidade de Saude da Familia Santa Rita Maria do C A [PERSON_NAME]" at bounding box center [1011, 330] width 317 height 13
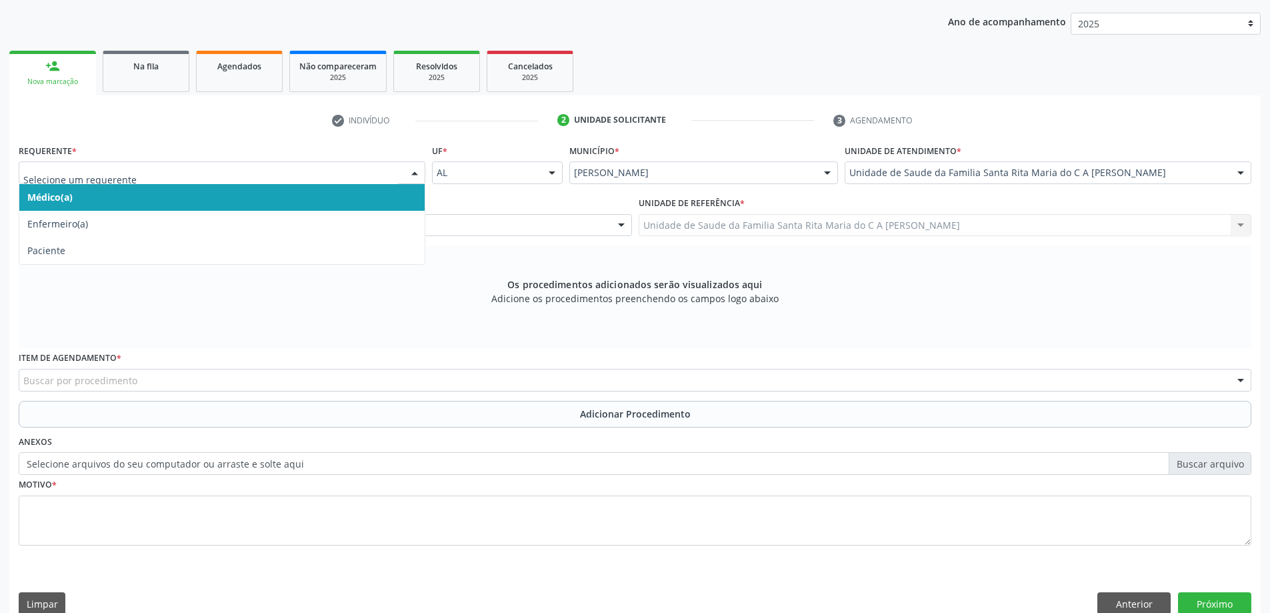
click at [250, 201] on span "Médico(a)" at bounding box center [221, 197] width 405 height 27
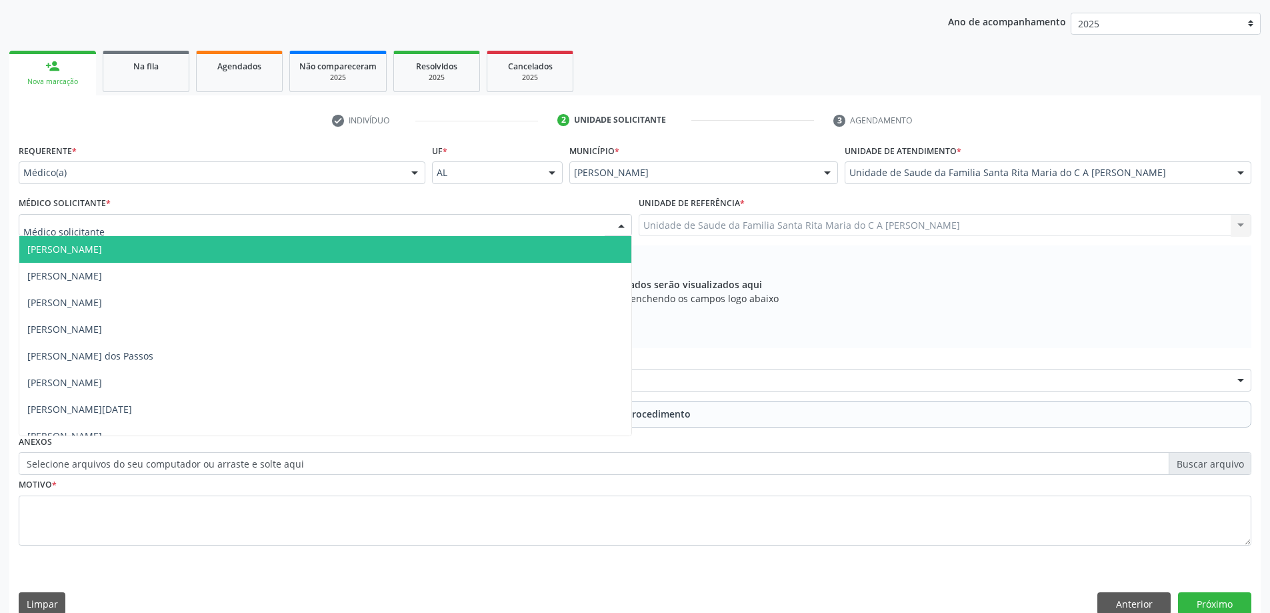
click at [245, 227] on div at bounding box center [325, 225] width 613 height 23
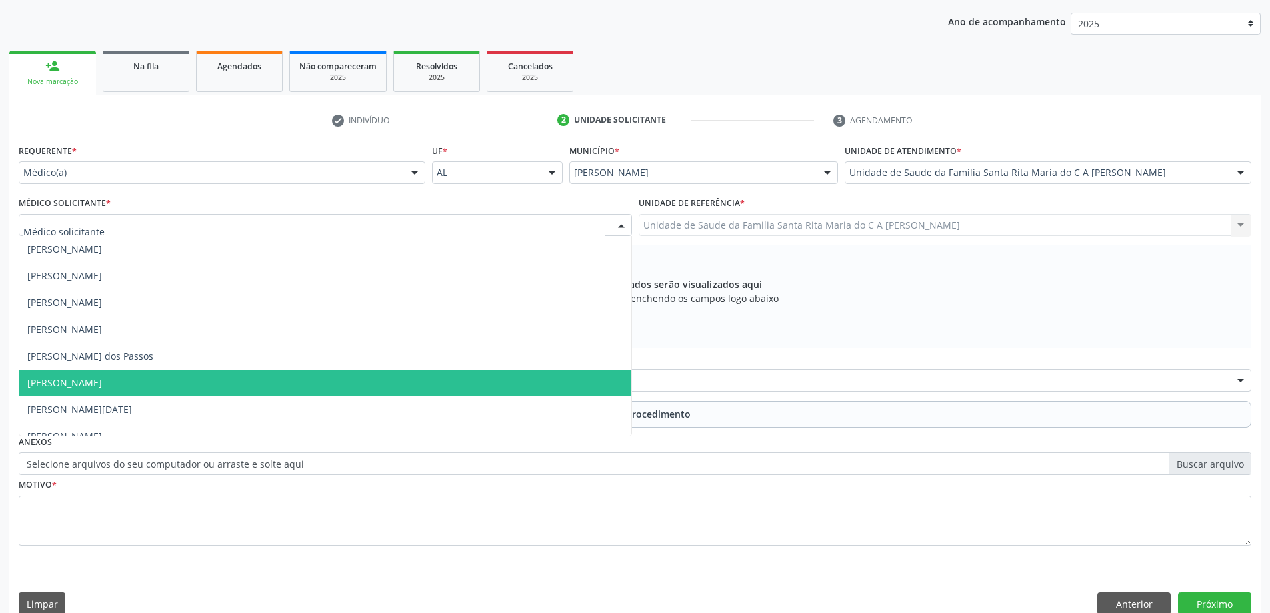
click at [233, 383] on span "[PERSON_NAME]" at bounding box center [325, 382] width 612 height 27
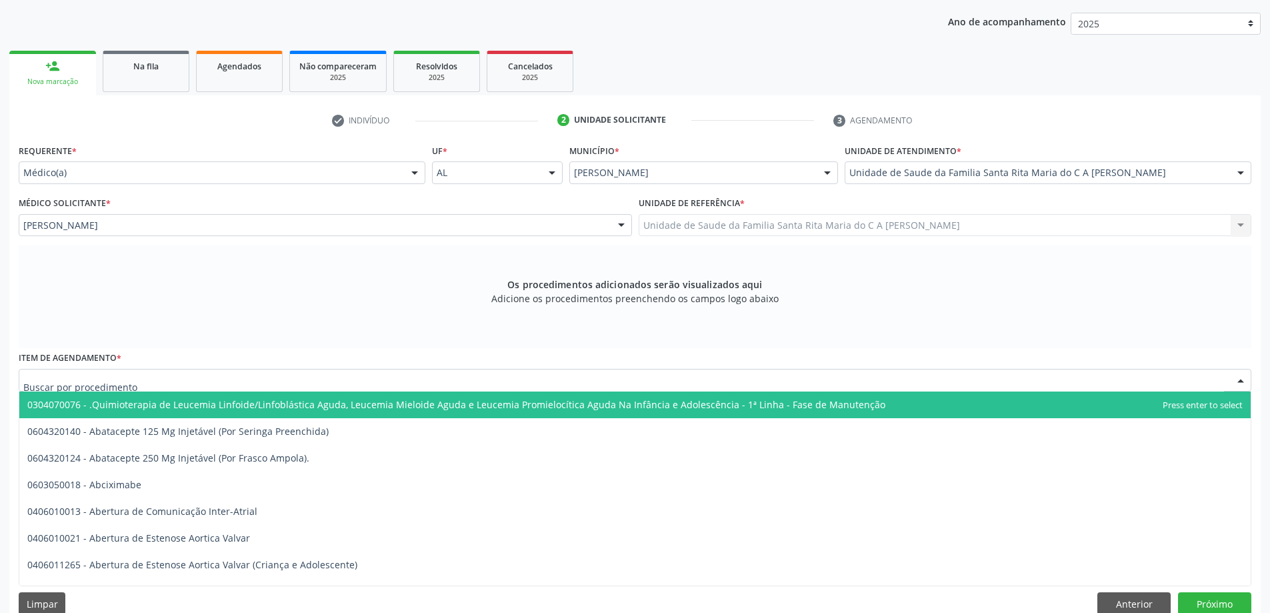
click at [233, 378] on div at bounding box center [635, 380] width 1233 height 23
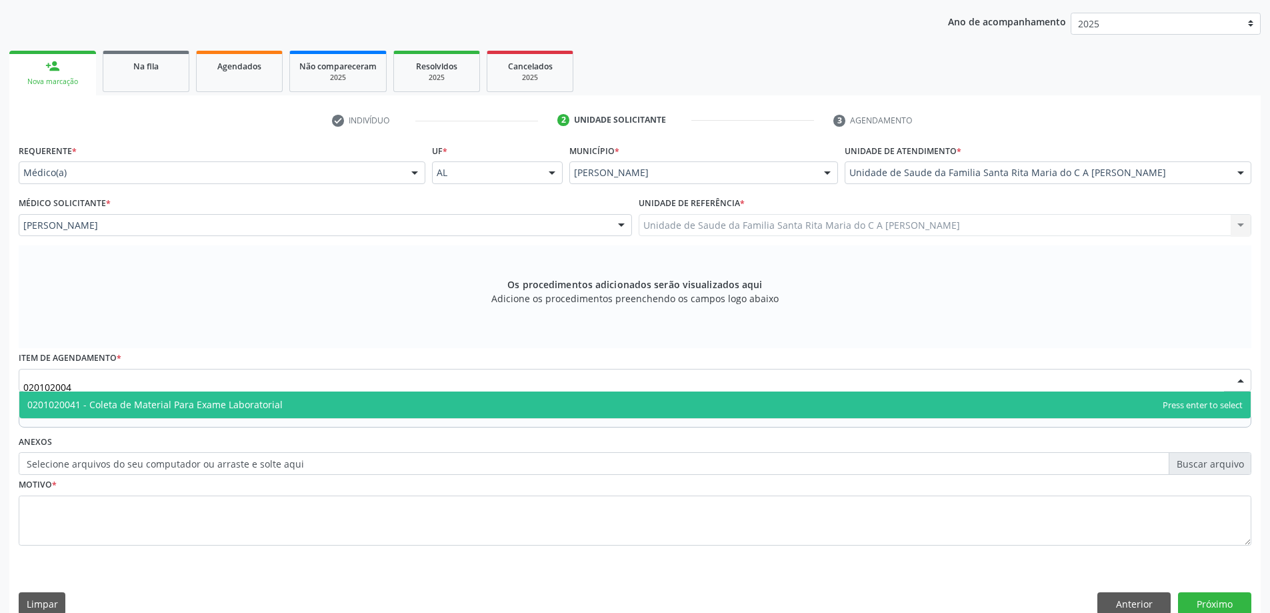
type input "0201020041"
click at [223, 401] on span "0201020041 - Coleta de Material Para Exame Laboratorial" at bounding box center [154, 404] width 255 height 13
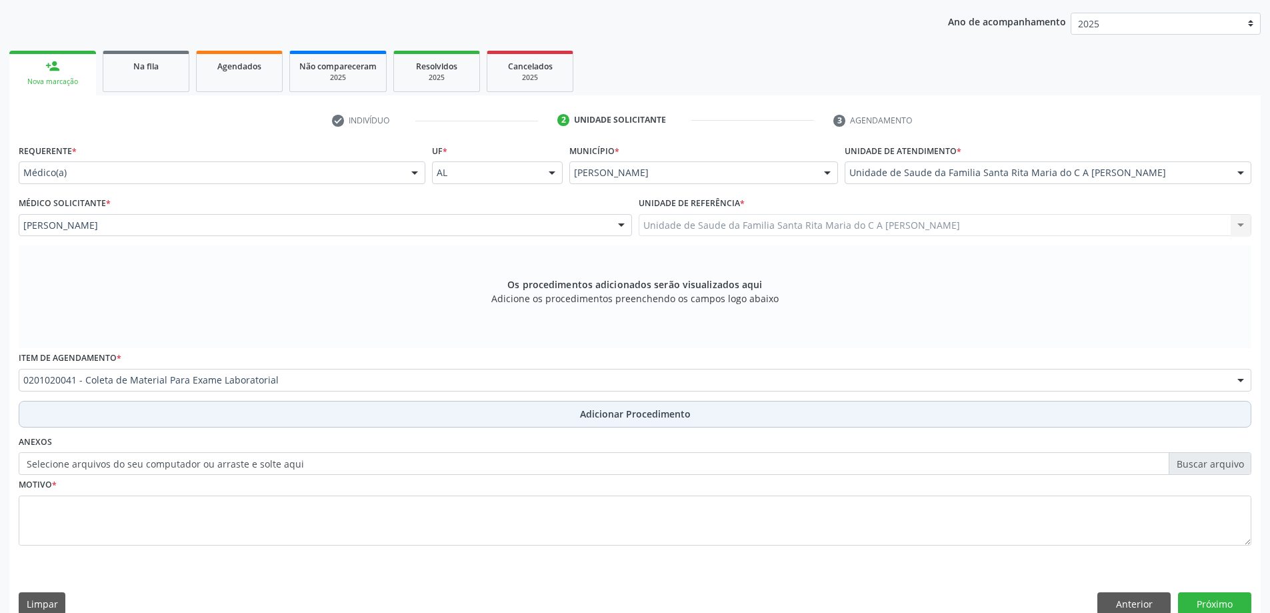
click at [207, 418] on button "Adicionar Procedimento" at bounding box center [635, 414] width 1233 height 27
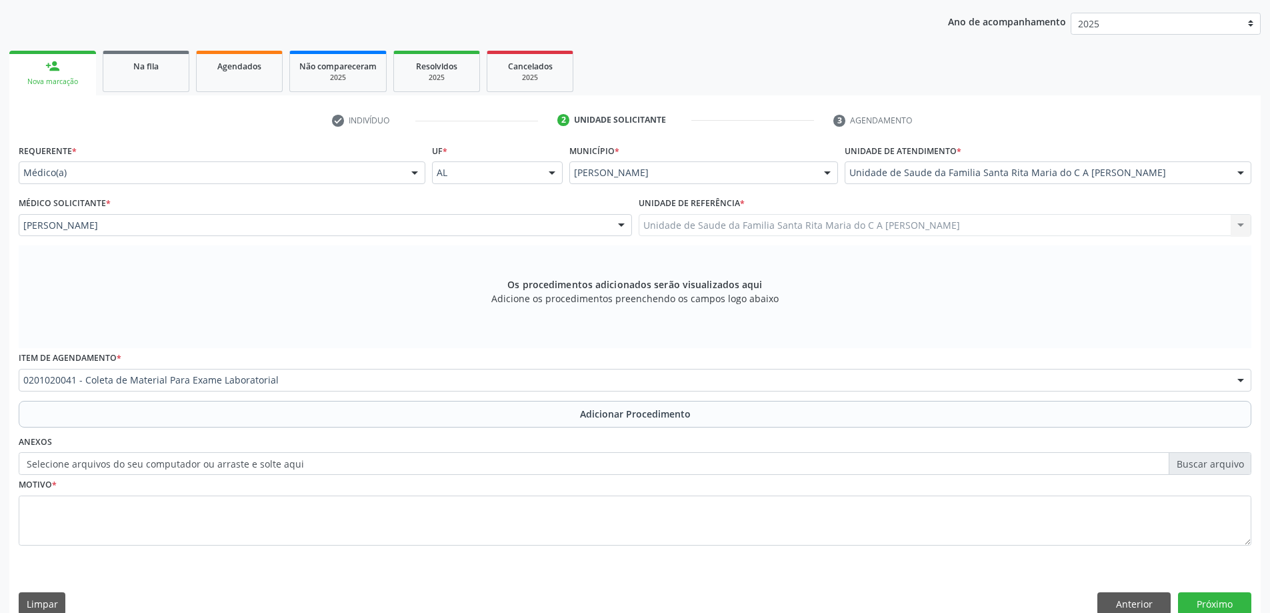
scroll to position [137, 0]
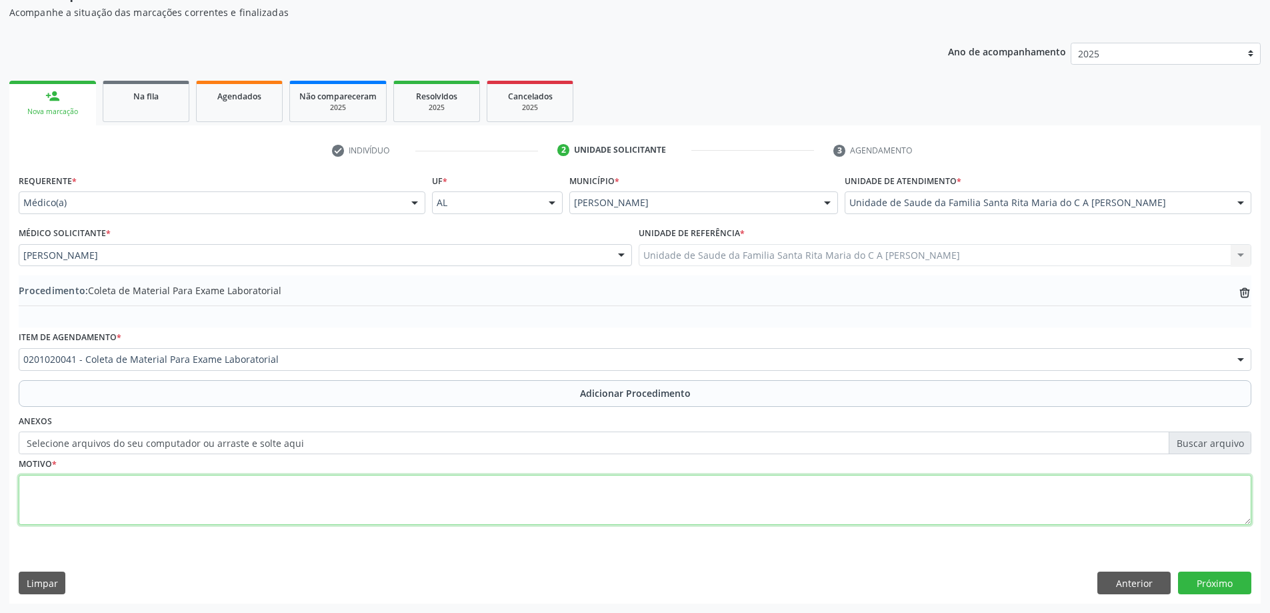
click at [179, 499] on textarea at bounding box center [635, 500] width 1233 height 51
type textarea "avaliação ginecológica"
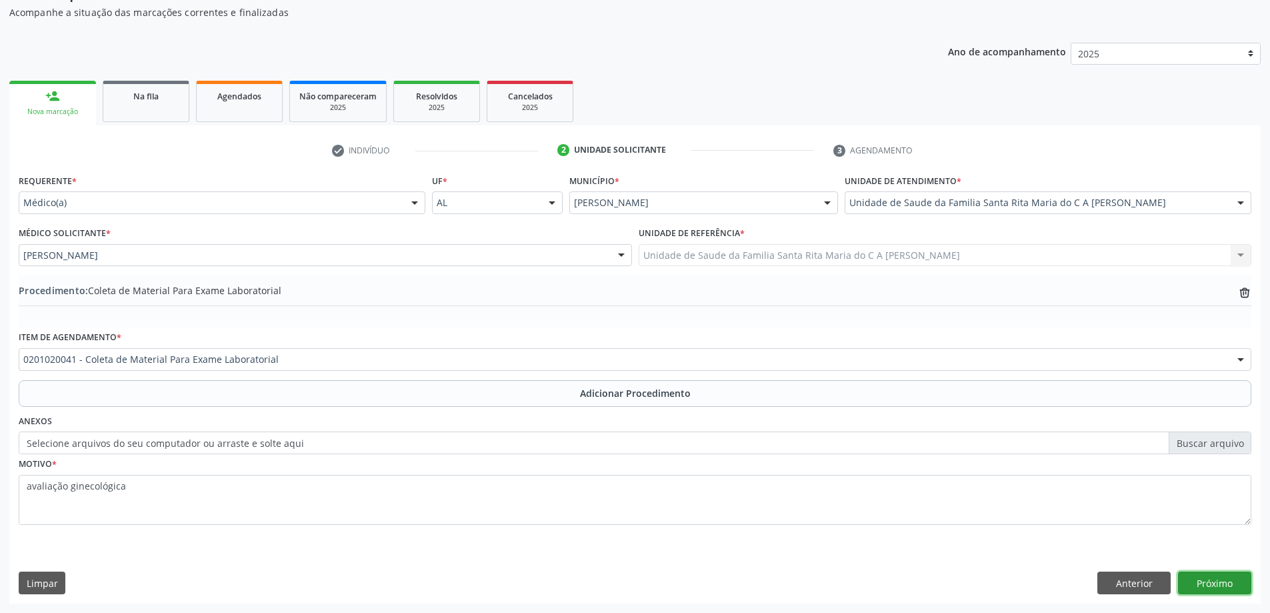
click at [1194, 582] on button "Próximo" at bounding box center [1214, 582] width 73 height 23
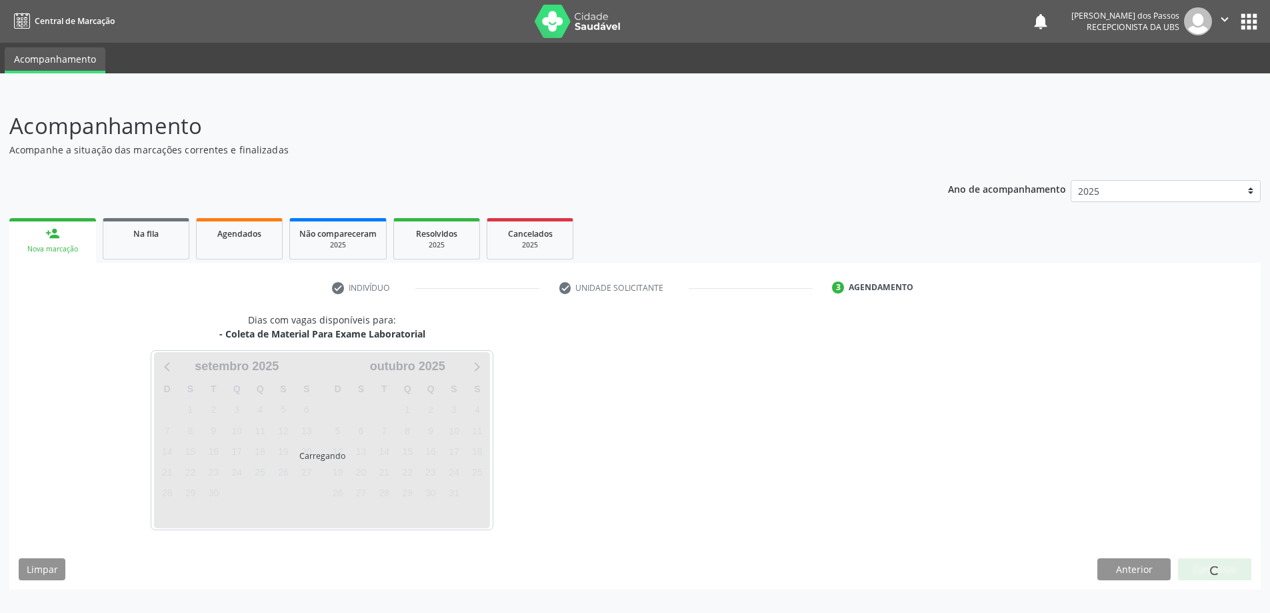
scroll to position [0, 0]
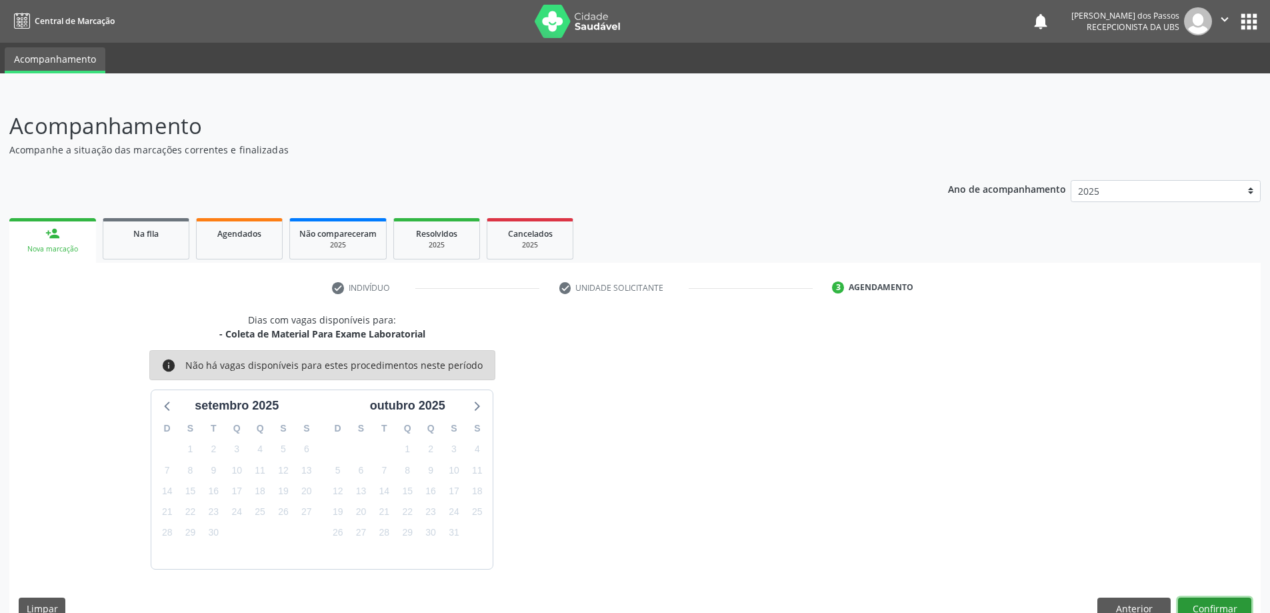
click at [1221, 606] on button "Confirmar" at bounding box center [1214, 608] width 73 height 23
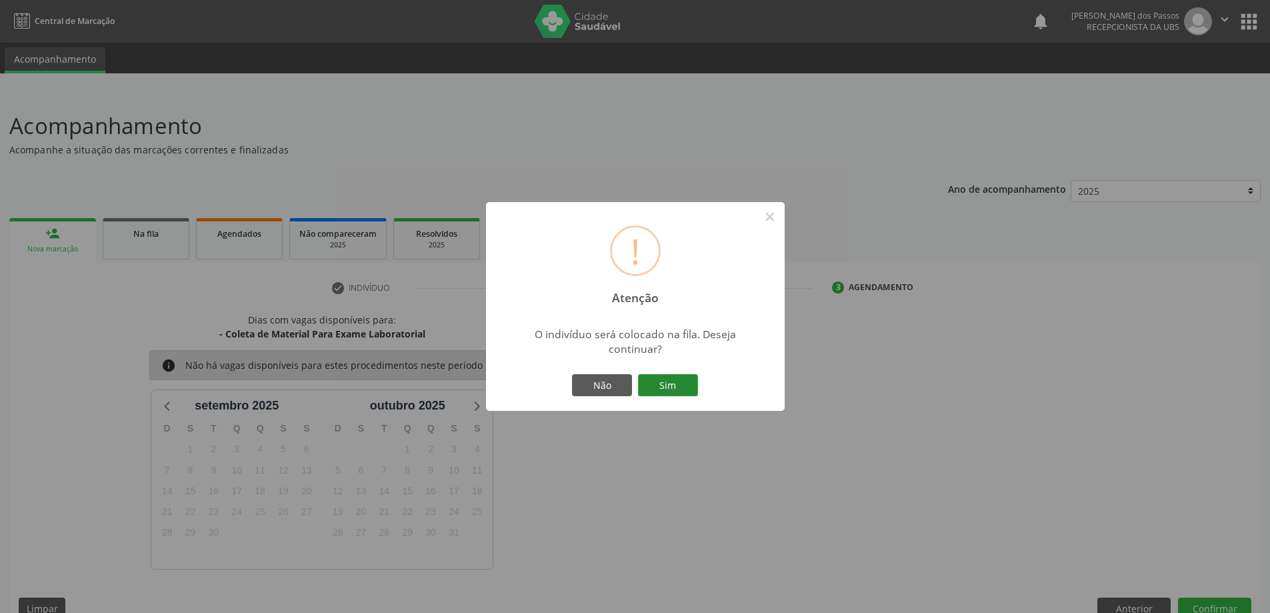
click at [683, 381] on button "Sim" at bounding box center [668, 385] width 60 height 23
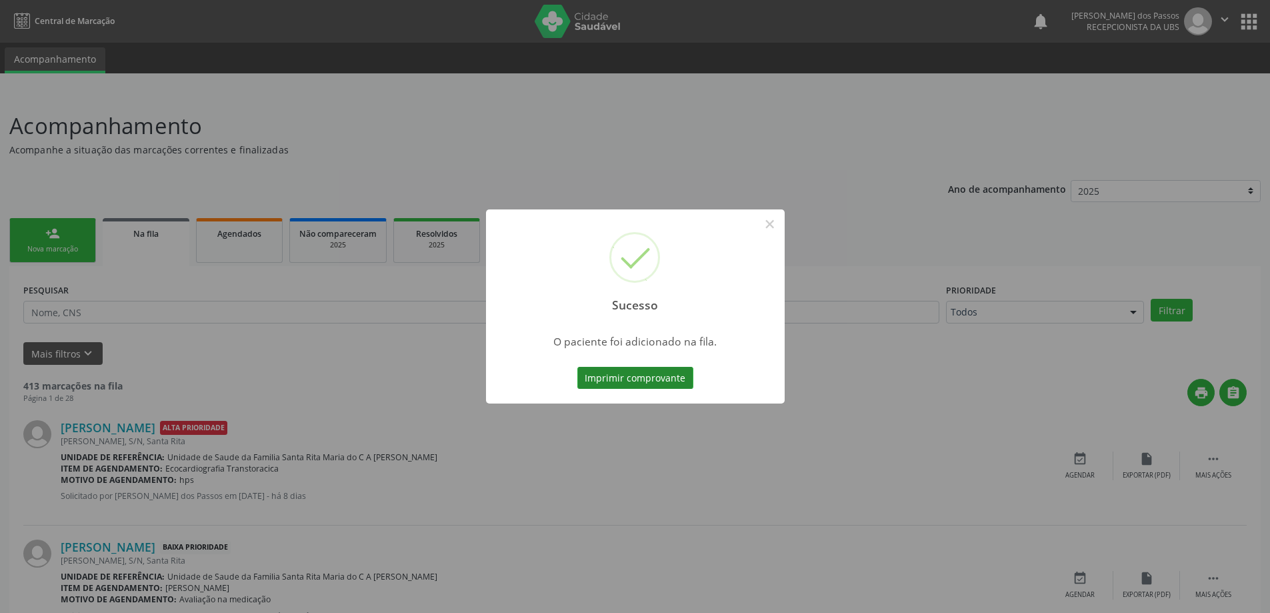
click at [681, 381] on button "Imprimir comprovante" at bounding box center [635, 378] width 116 height 23
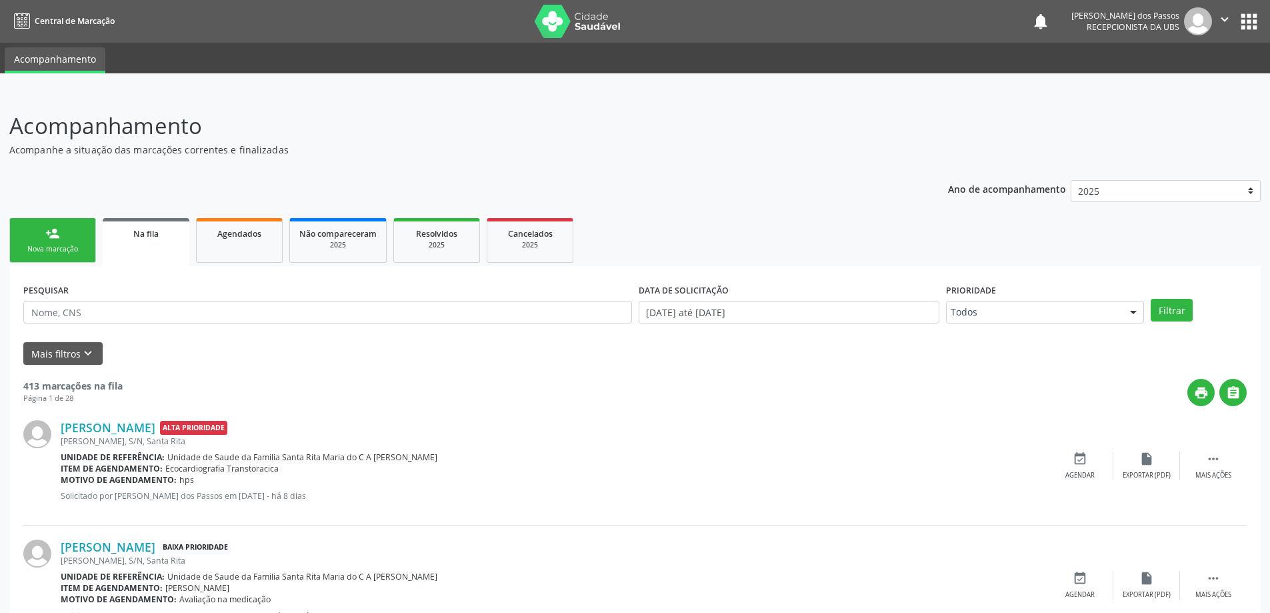
click at [55, 247] on div "Nova marcação" at bounding box center [52, 249] width 67 height 10
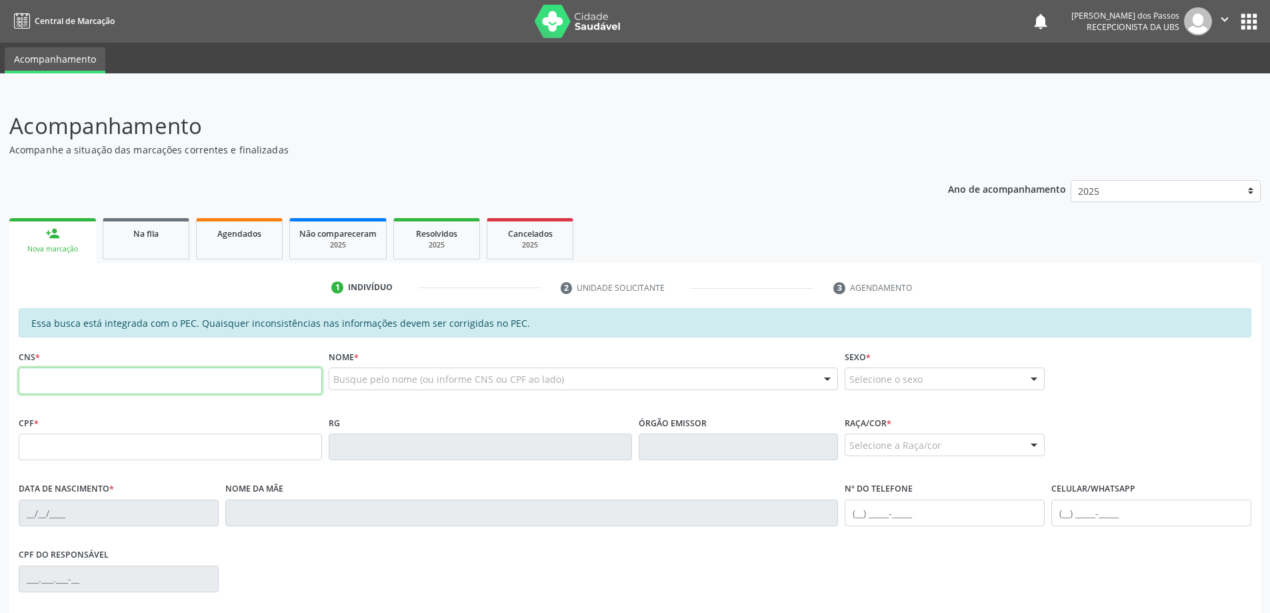
click at [89, 383] on input "text" at bounding box center [170, 380] width 303 height 27
click at [83, 383] on input "text" at bounding box center [170, 380] width 303 height 27
type input "701 8032 8653 9177"
type input "153.074.344-30"
type input "[DATE]"
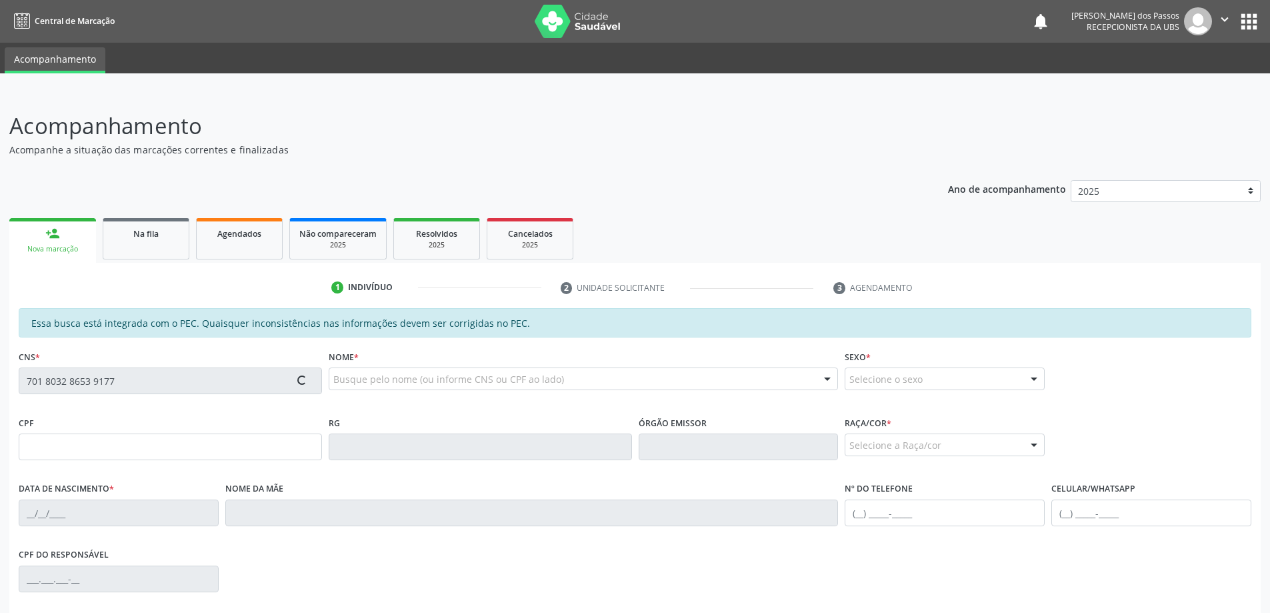
type input "[PERSON_NAME]"
type input "[PHONE_NUMBER]"
type input "S/N"
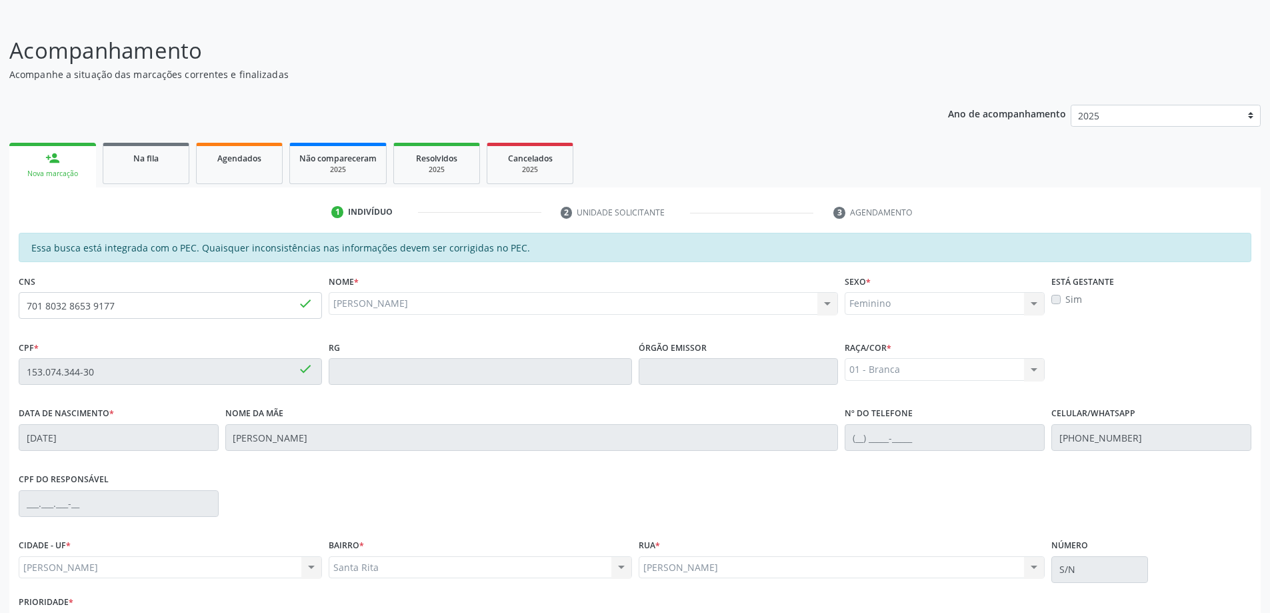
scroll to position [167, 0]
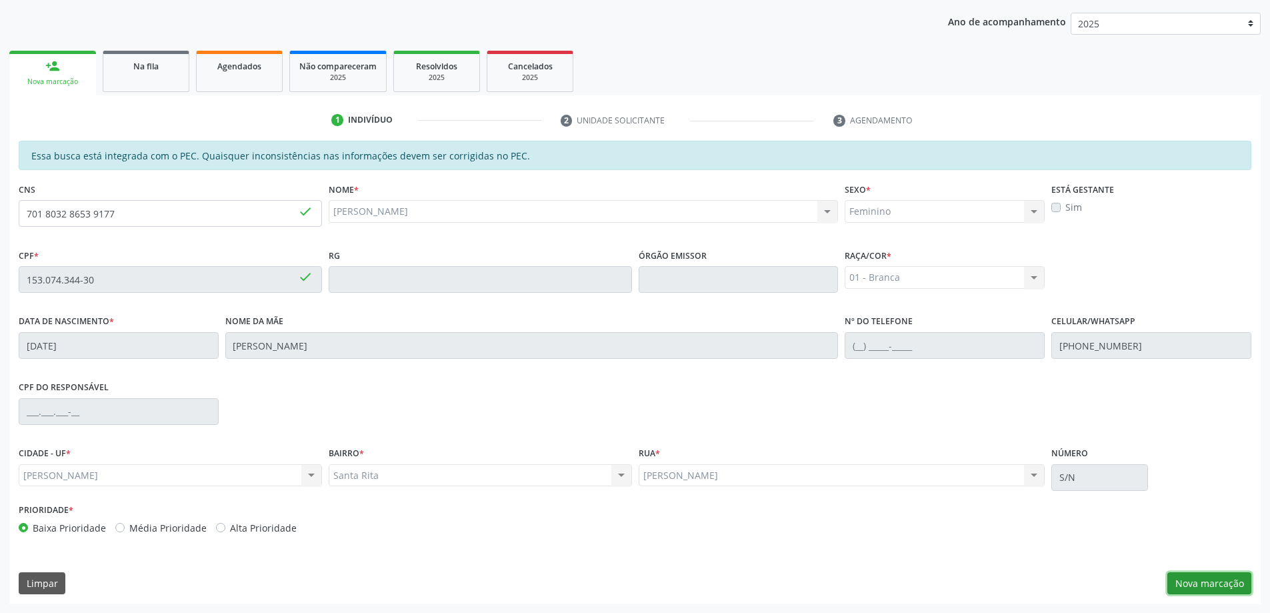
click at [1215, 585] on button "Nova marcação" at bounding box center [1209, 583] width 84 height 23
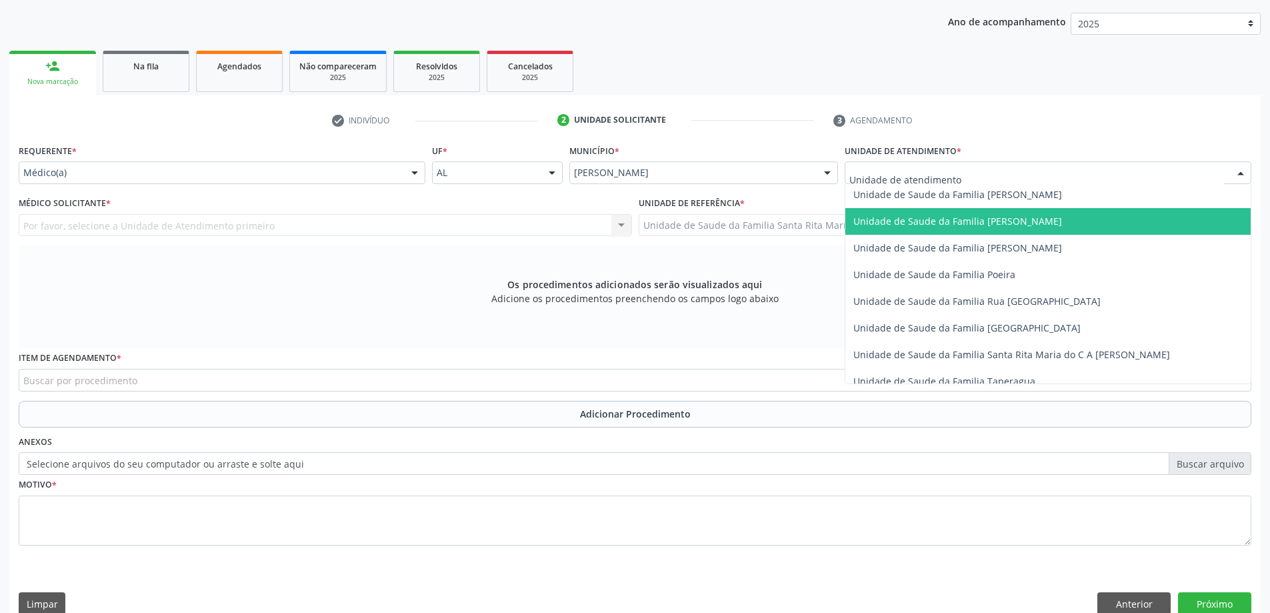
scroll to position [800, 0]
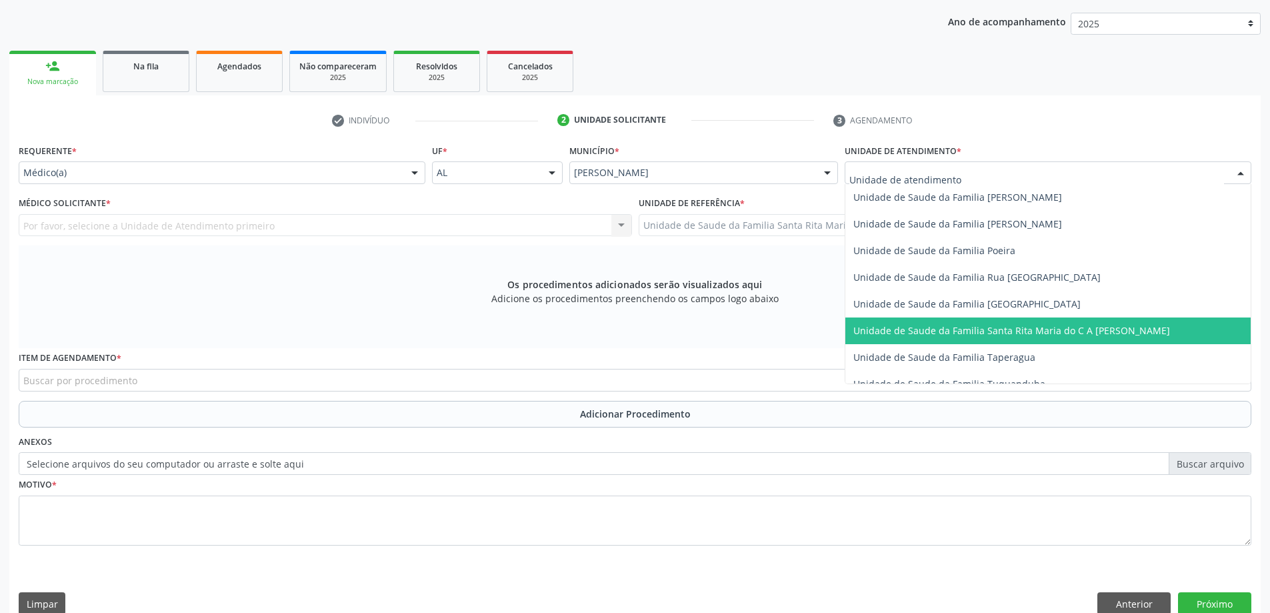
click at [895, 329] on span "Unidade de Saude da Familia Santa Rita Maria do C A [PERSON_NAME]" at bounding box center [1011, 330] width 317 height 13
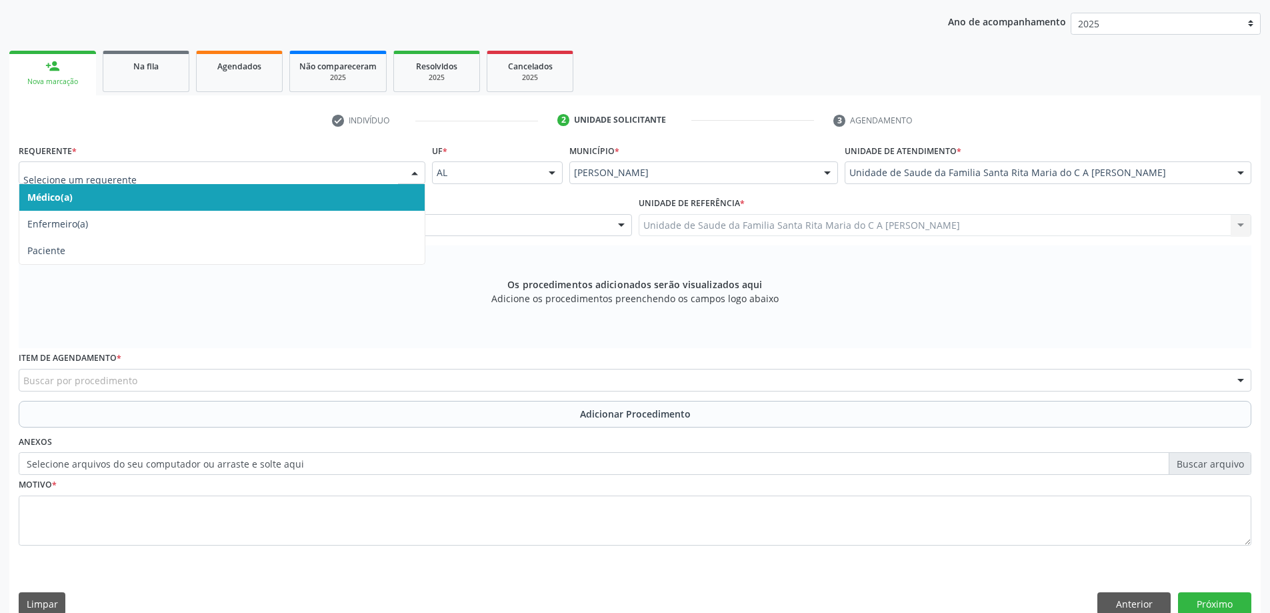
click at [293, 202] on span "Médico(a)" at bounding box center [221, 197] width 405 height 27
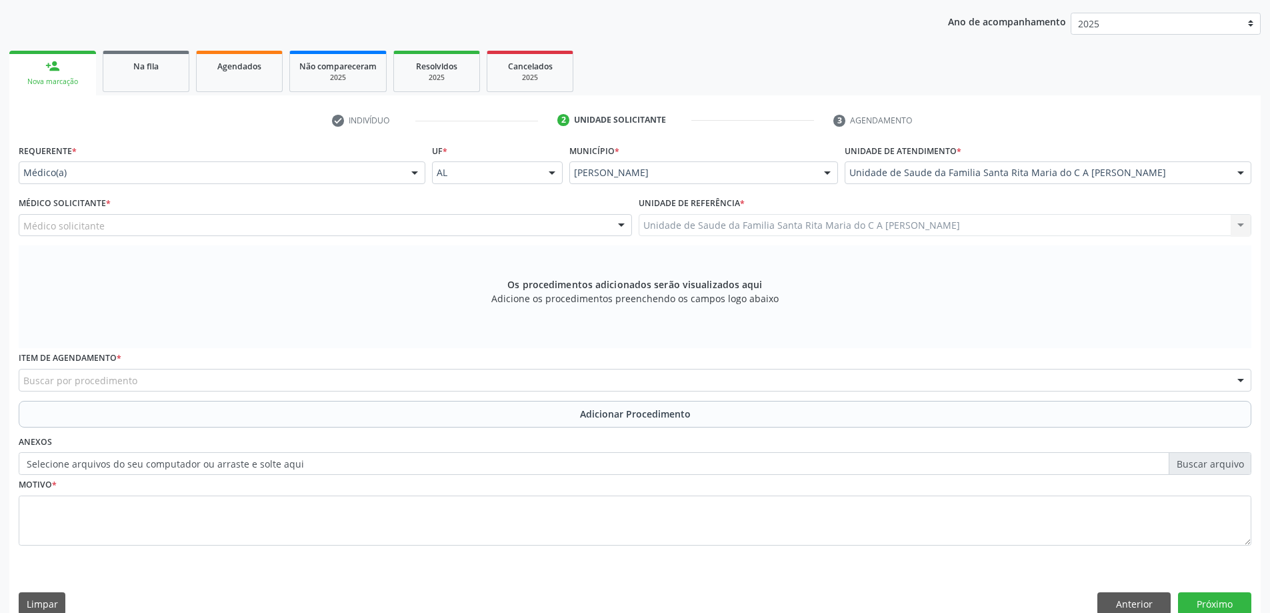
click at [283, 229] on div "Médico solicitante" at bounding box center [325, 225] width 613 height 23
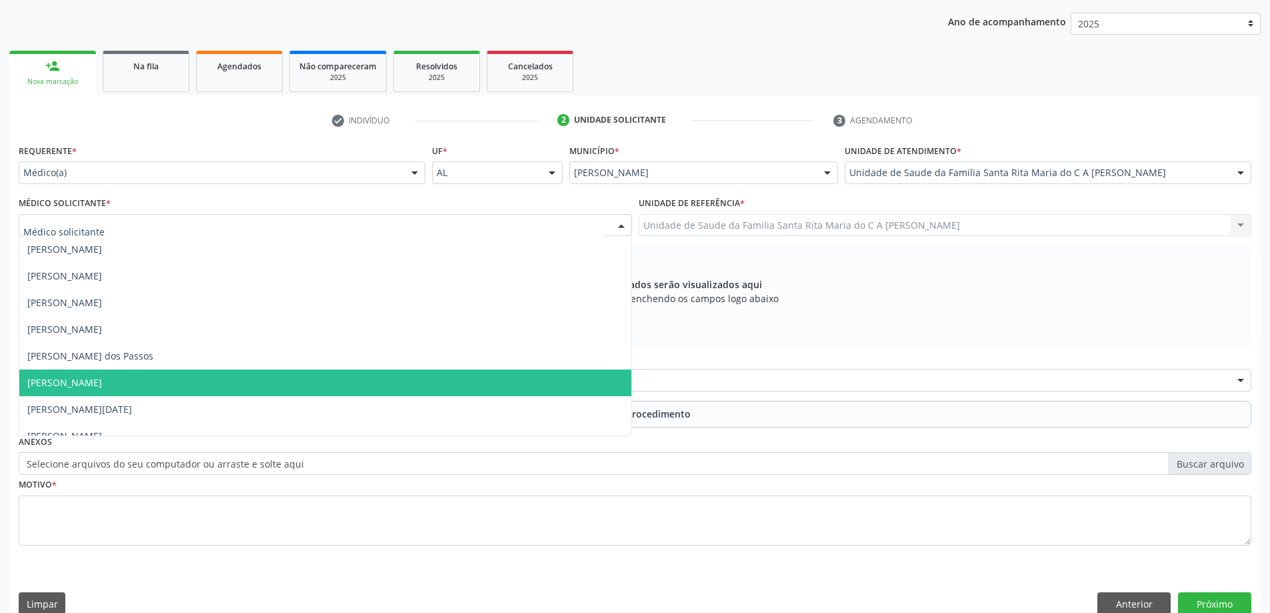
click at [226, 389] on span "[PERSON_NAME]" at bounding box center [325, 382] width 612 height 27
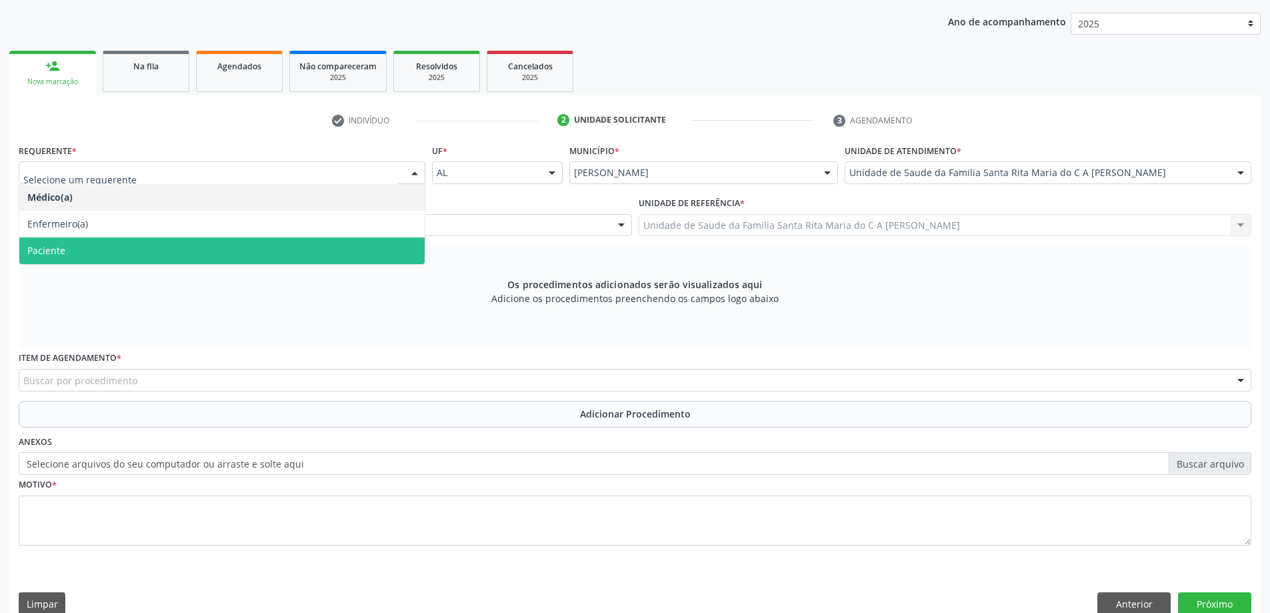
click at [165, 243] on span "Paciente" at bounding box center [221, 250] width 405 height 27
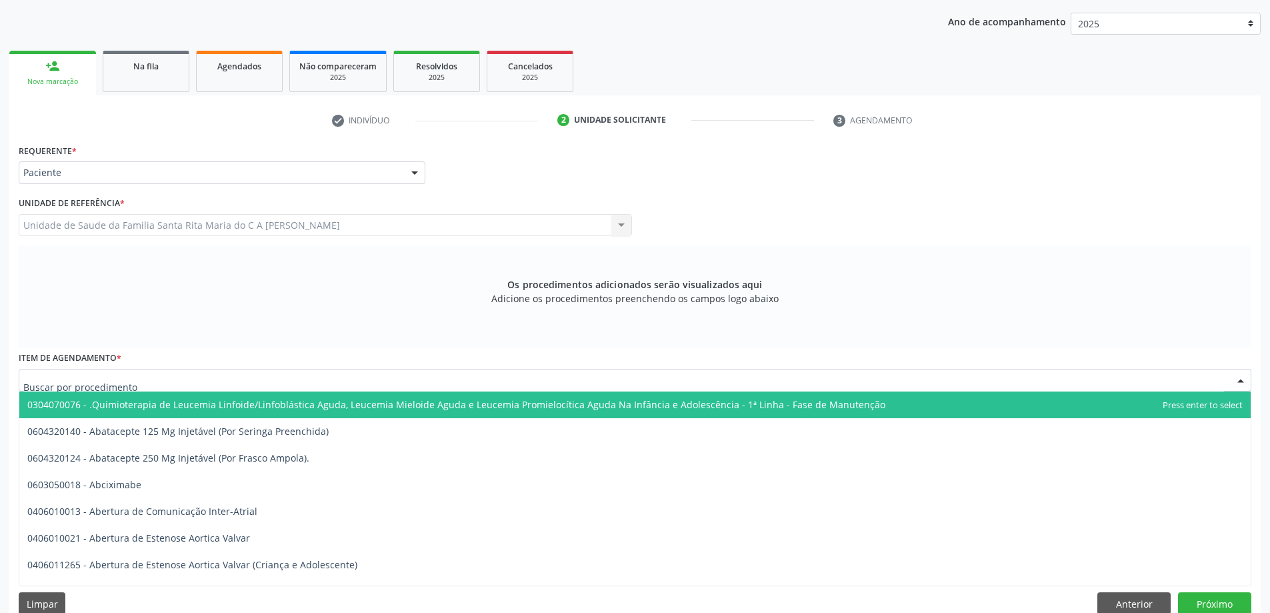
click at [169, 383] on div at bounding box center [635, 380] width 1233 height 23
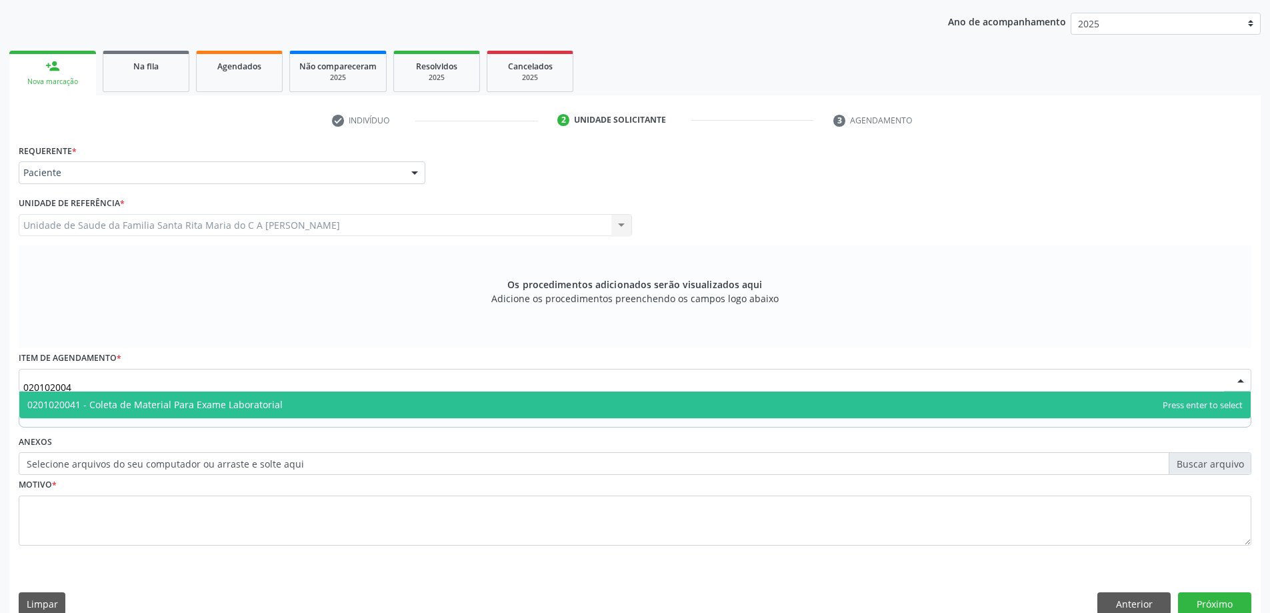
type input "0201020041"
click at [135, 408] on span "0201020041 - Coleta de Material Para Exame Laboratorial" at bounding box center [154, 404] width 255 height 13
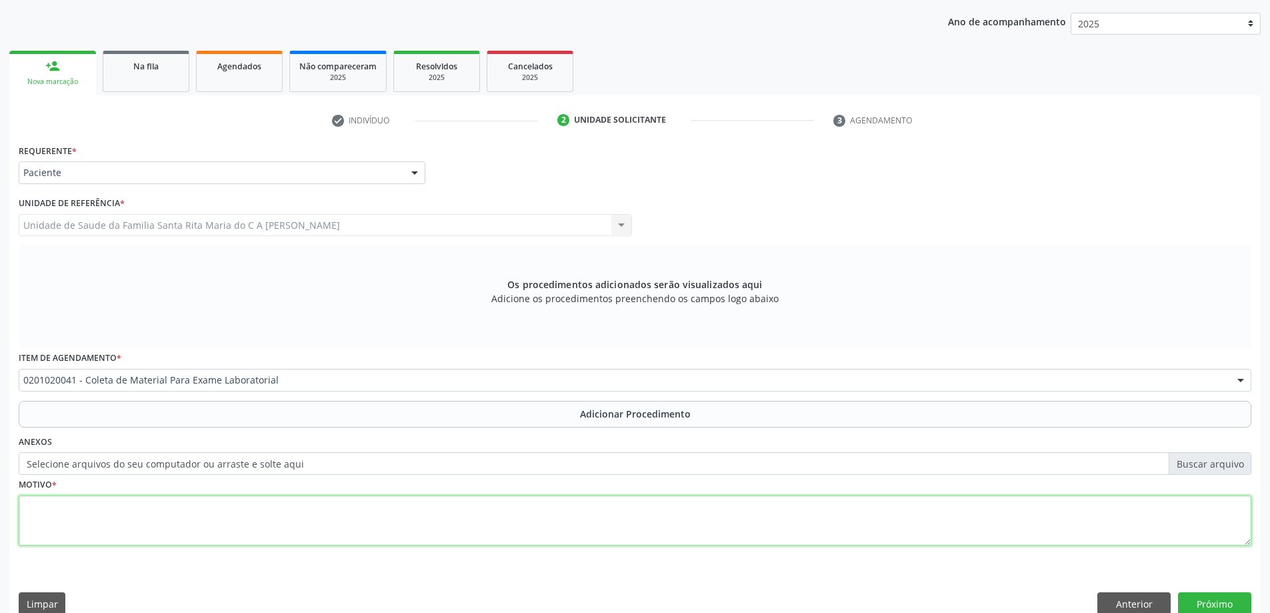
click at [126, 512] on textarea at bounding box center [635, 520] width 1233 height 51
click at [99, 509] on textarea "avaliação ginecólogica" at bounding box center [635, 520] width 1233 height 51
click at [104, 506] on textarea "avaliação ginecologica" at bounding box center [635, 520] width 1233 height 51
type textarea "avaliação ginecológica"
click at [1219, 602] on button "Próximo" at bounding box center [1214, 603] width 73 height 23
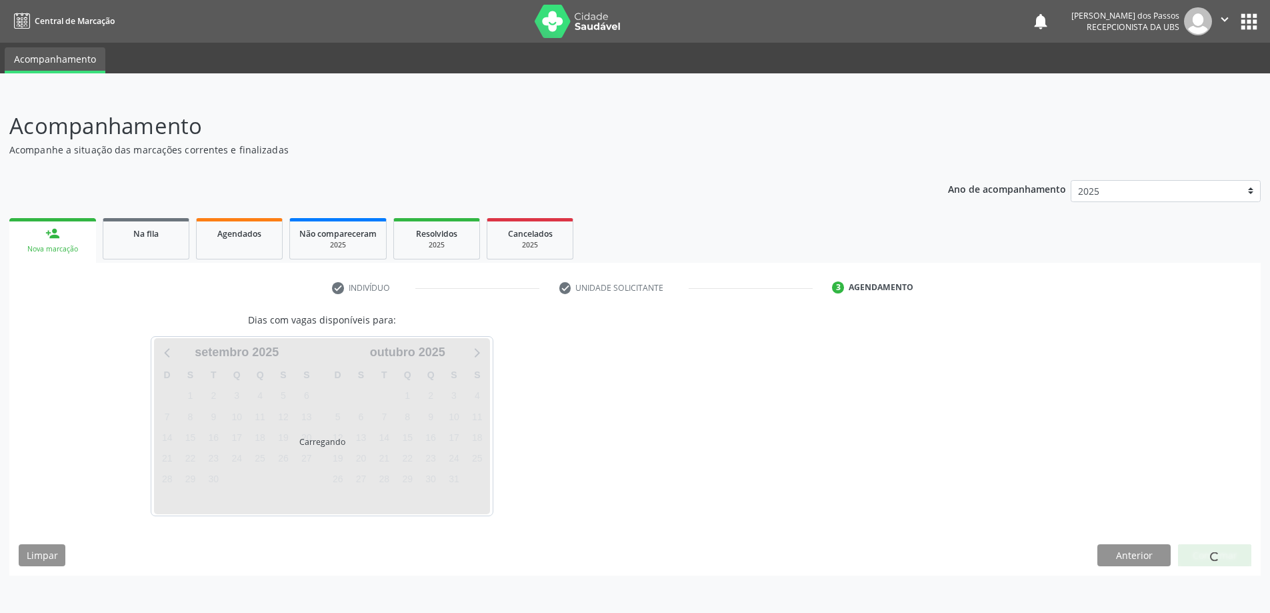
scroll to position [0, 0]
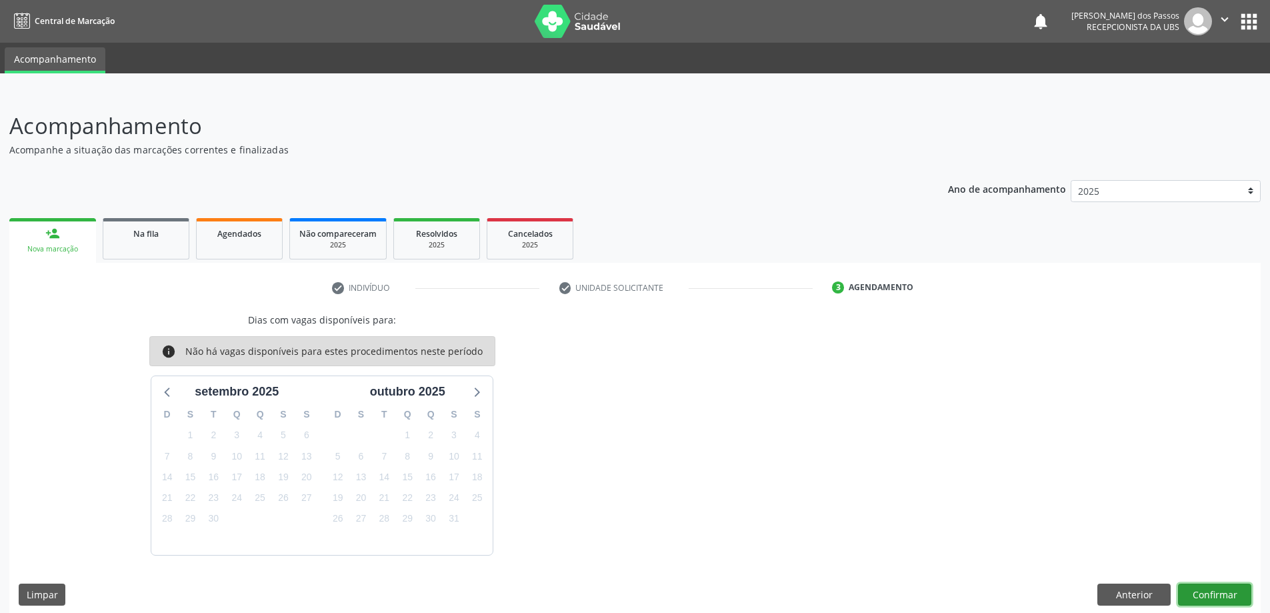
click at [1191, 594] on button "Confirmar" at bounding box center [1214, 594] width 73 height 23
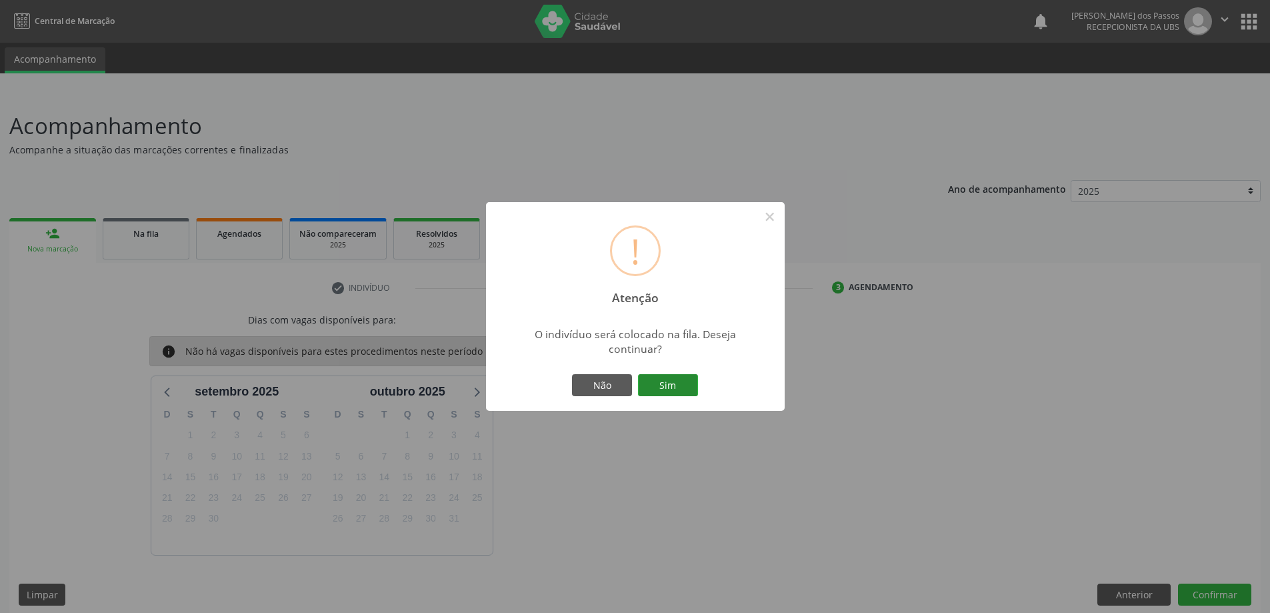
click at [681, 381] on button "Sim" at bounding box center [668, 385] width 60 height 23
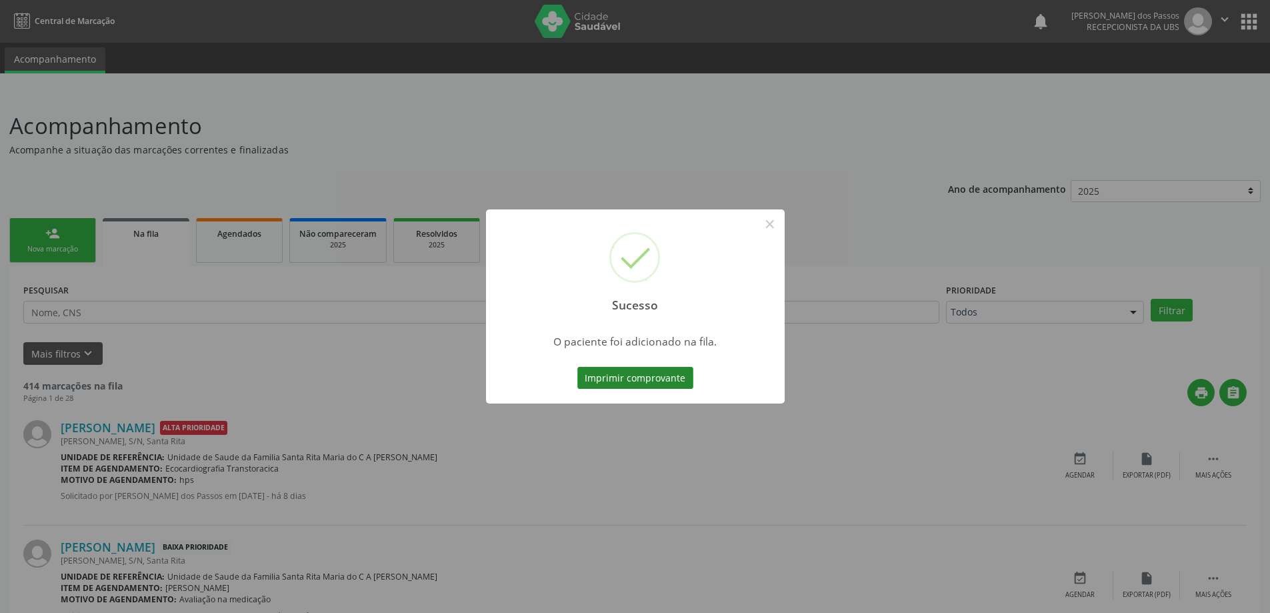
click at [682, 380] on button "Imprimir comprovante" at bounding box center [635, 378] width 116 height 23
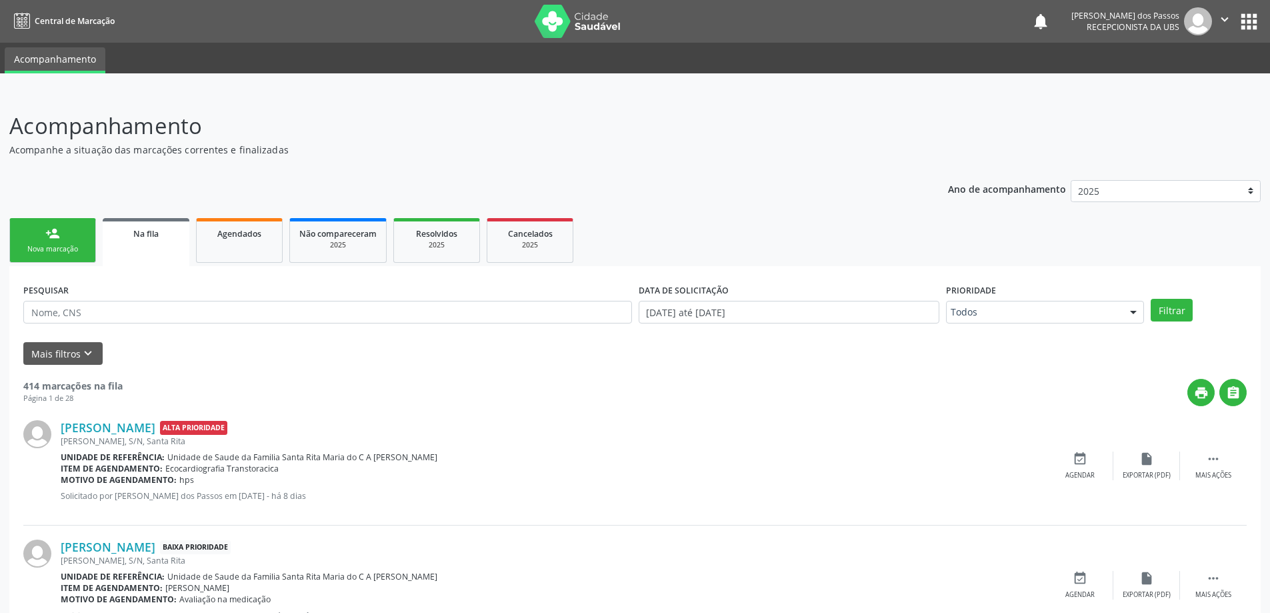
click at [75, 254] on div "Nova marcação" at bounding box center [52, 249] width 67 height 10
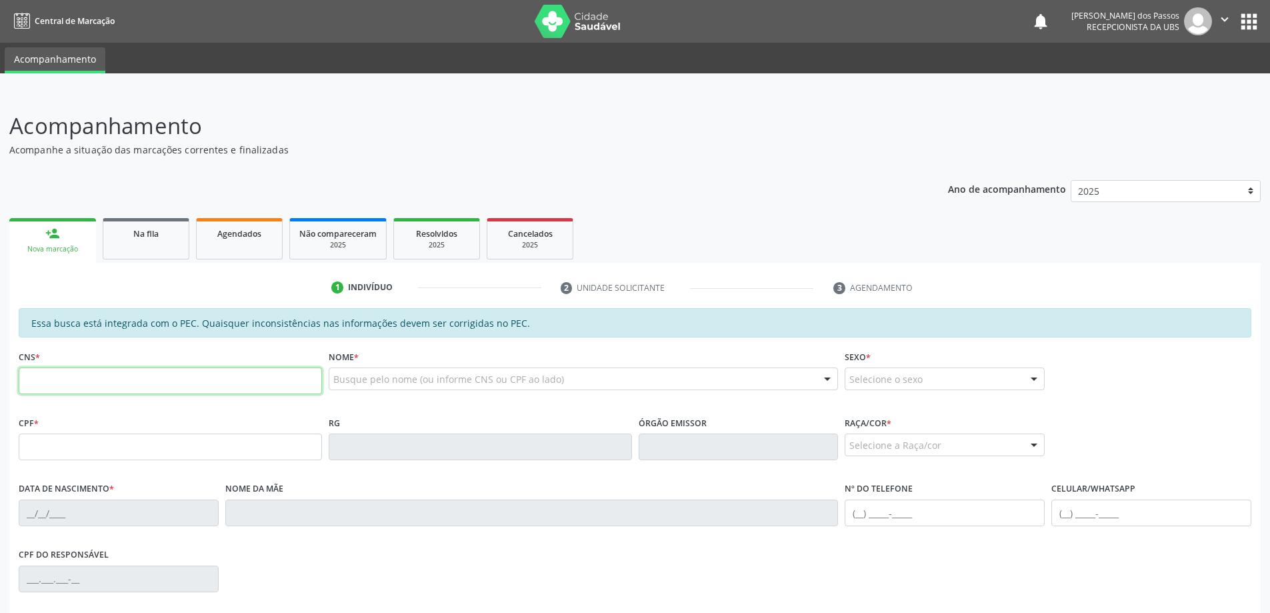
click at [73, 381] on input "text" at bounding box center [170, 380] width 303 height 27
type input "708 4057 0350 6960"
type input "153.074.754-62"
type input "22/08/2011"
type input "Ana Claudia Santos do Nascimento"
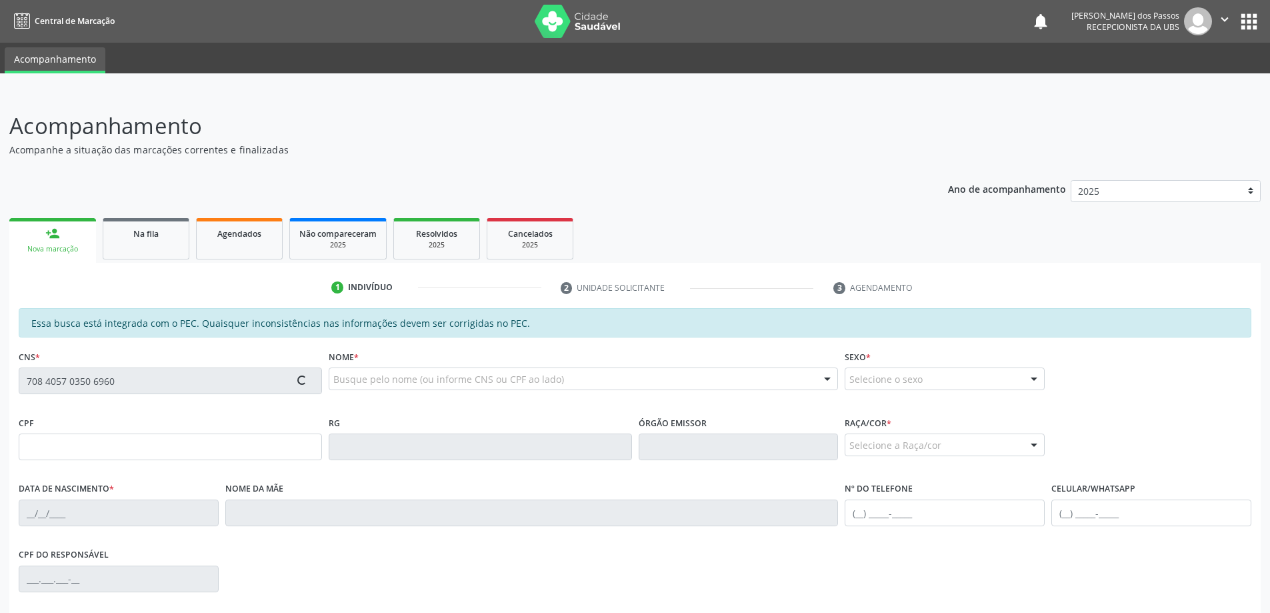
type input "(82) 99630-4576"
type input "S/N"
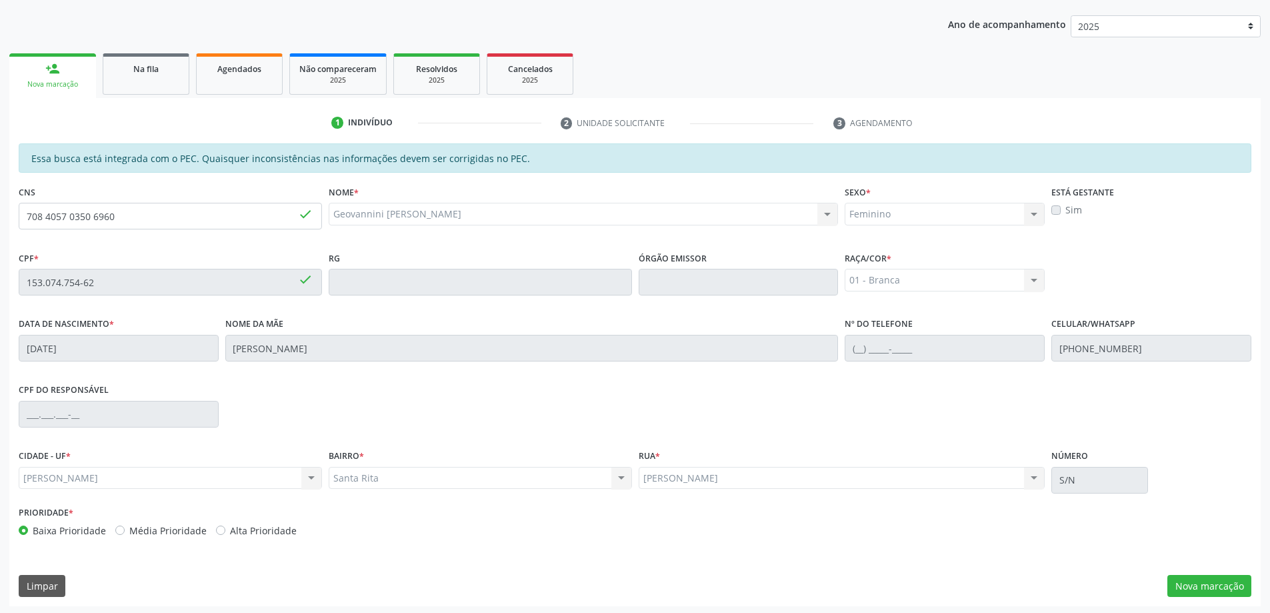
scroll to position [167, 0]
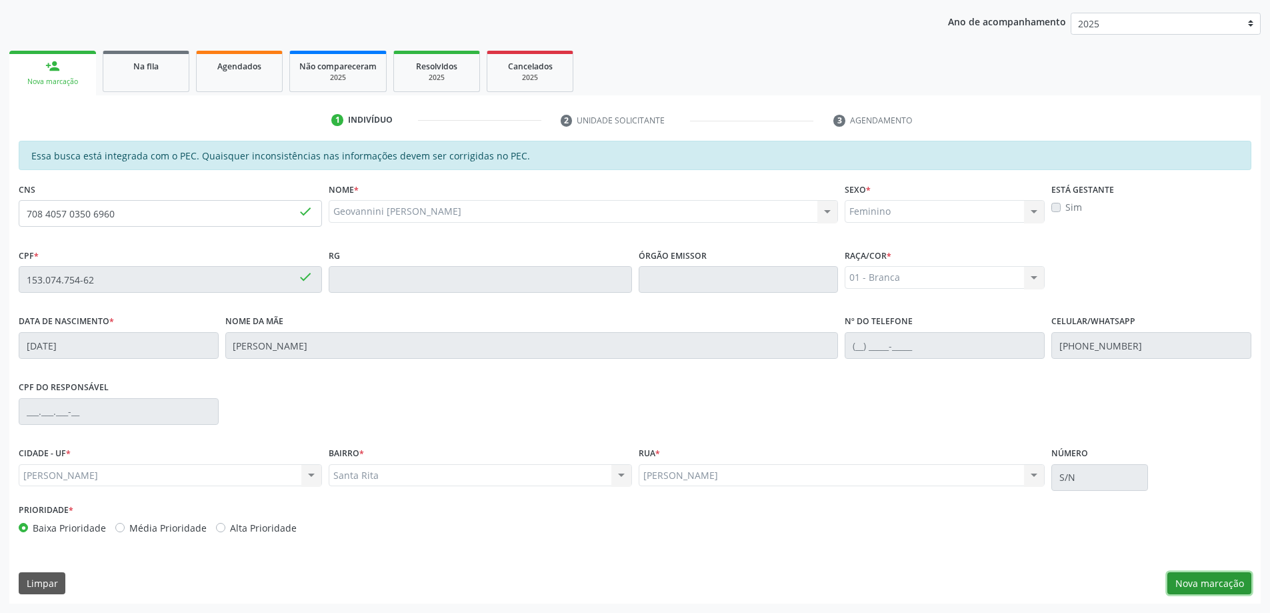
click at [1207, 585] on button "Nova marcação" at bounding box center [1209, 583] width 84 height 23
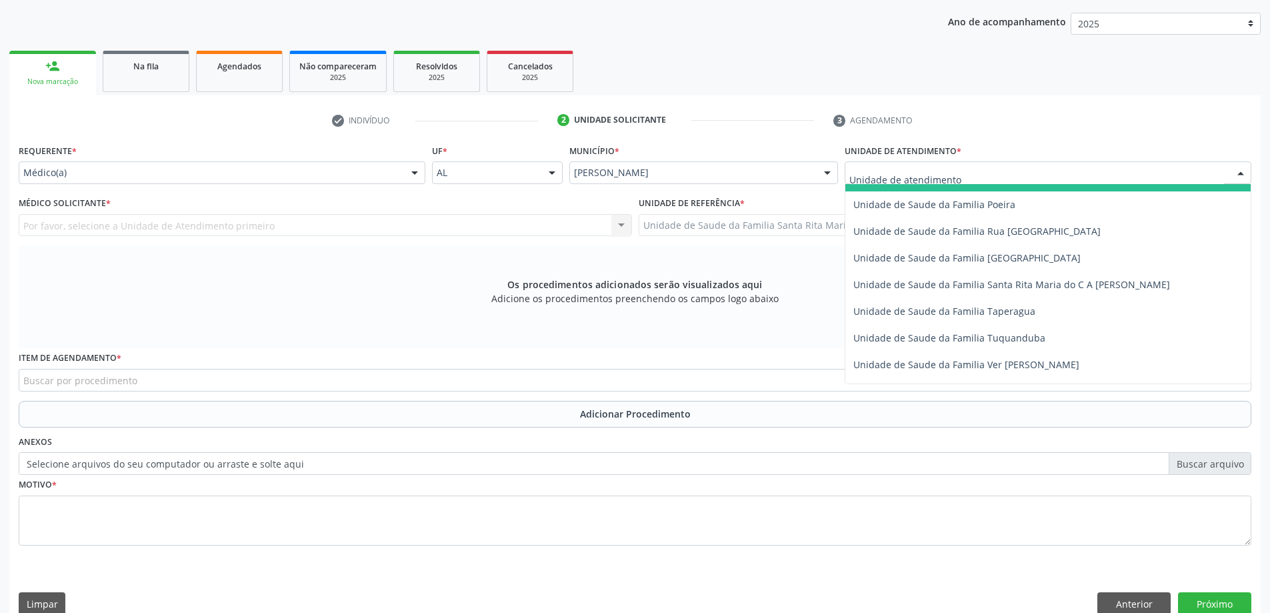
scroll to position [867, 0]
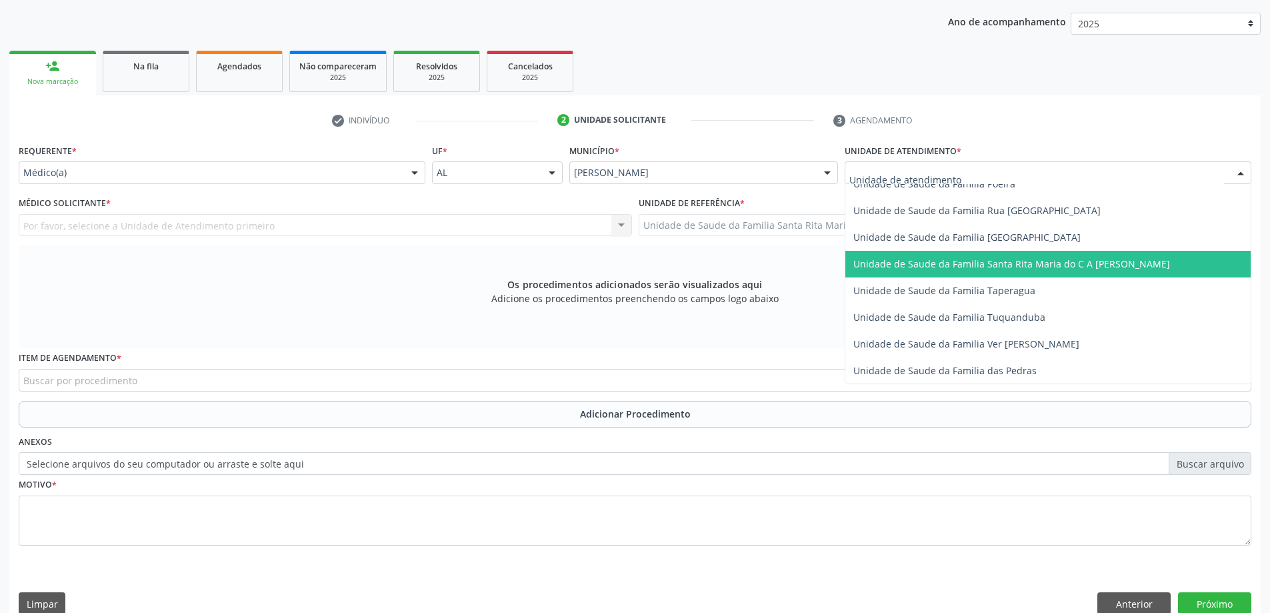
click at [914, 269] on span "Unidade de Saude da Familia Santa Rita Maria do C A [PERSON_NAME]" at bounding box center [1011, 263] width 317 height 13
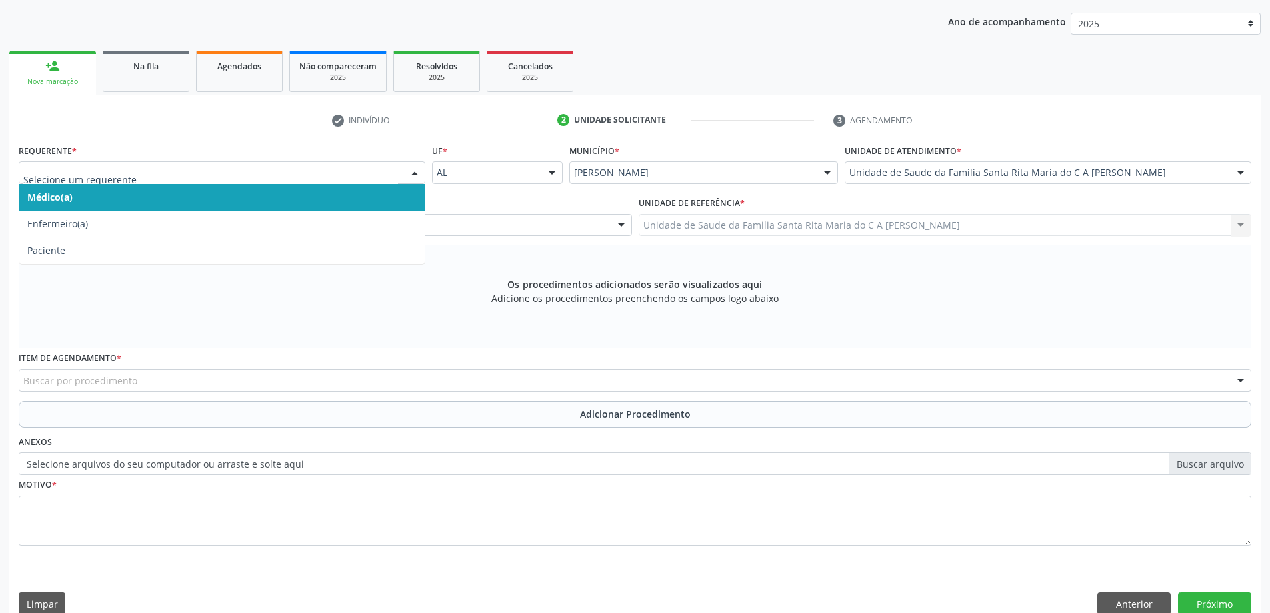
click at [296, 201] on span "Médico(a)" at bounding box center [221, 197] width 405 height 27
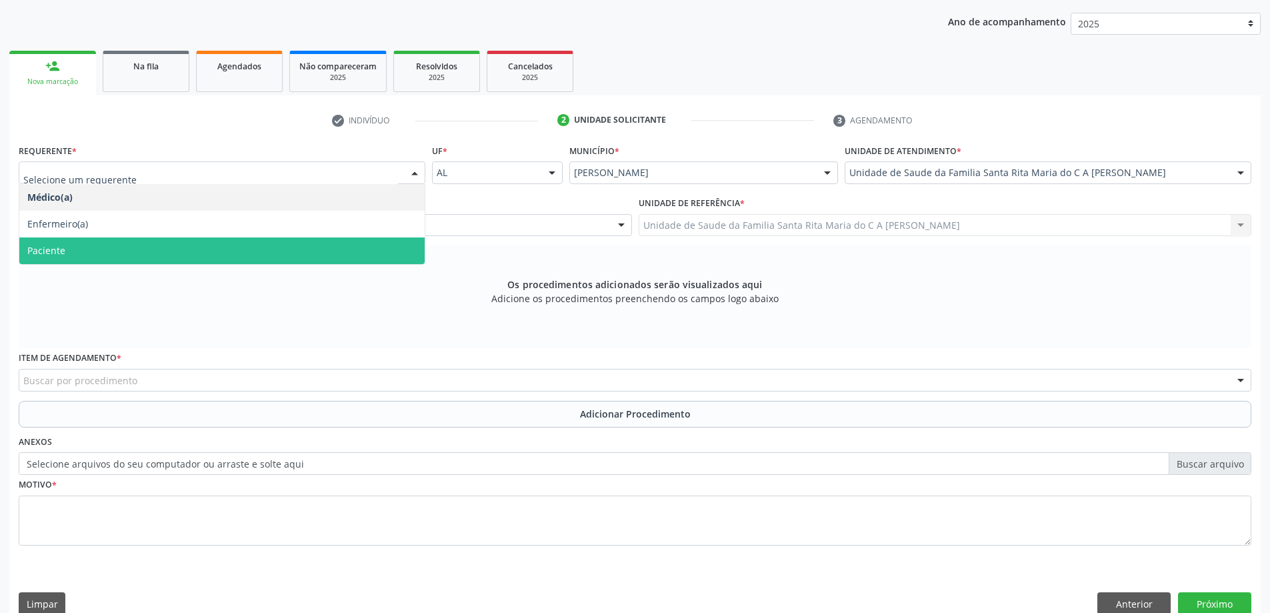
click at [260, 248] on span "Paciente" at bounding box center [221, 250] width 405 height 27
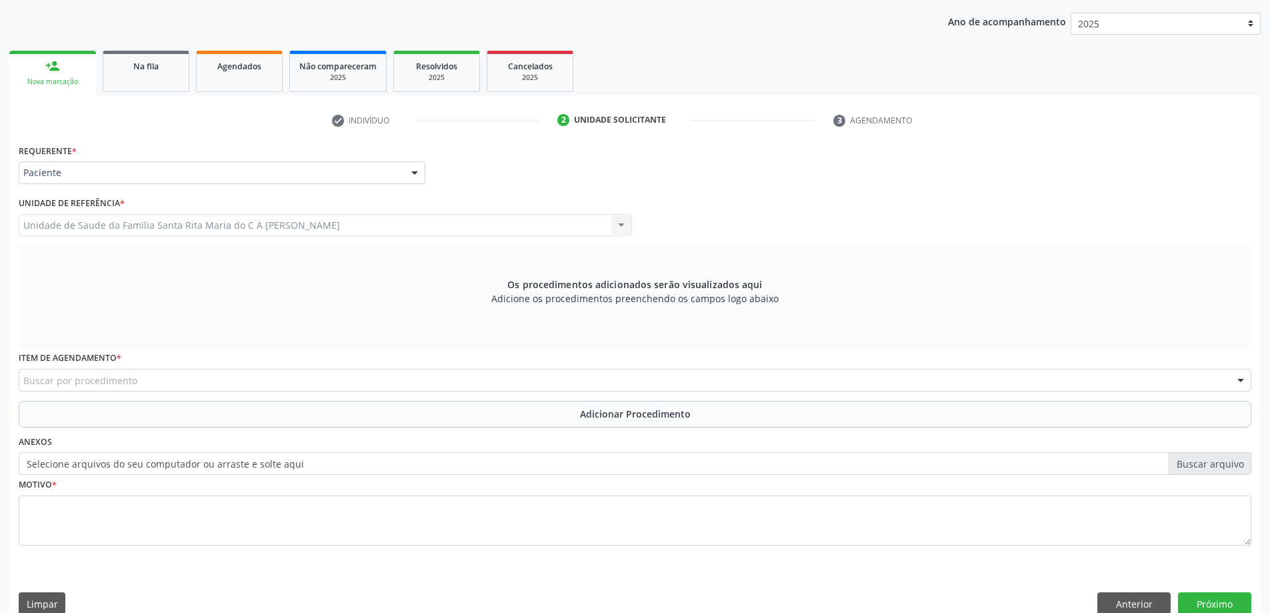
click at [197, 386] on div "Buscar por procedimento" at bounding box center [635, 380] width 1233 height 23
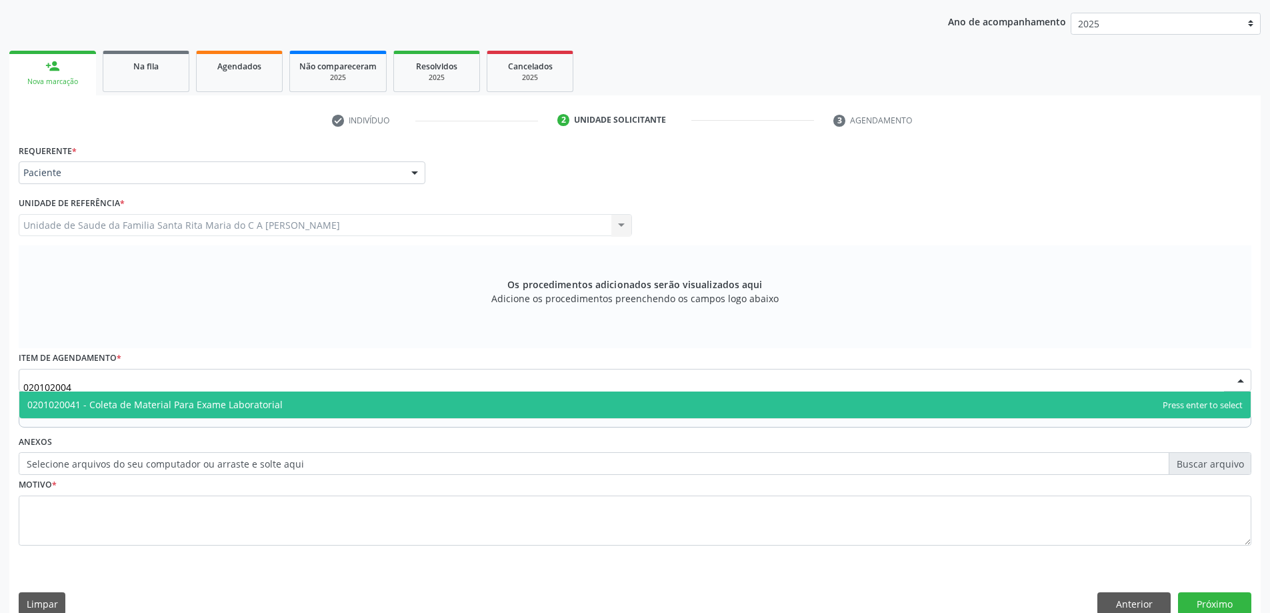
type input "0201020041"
click at [138, 405] on span "0201020041 - Coleta de Material Para Exame Laboratorial" at bounding box center [154, 404] width 255 height 13
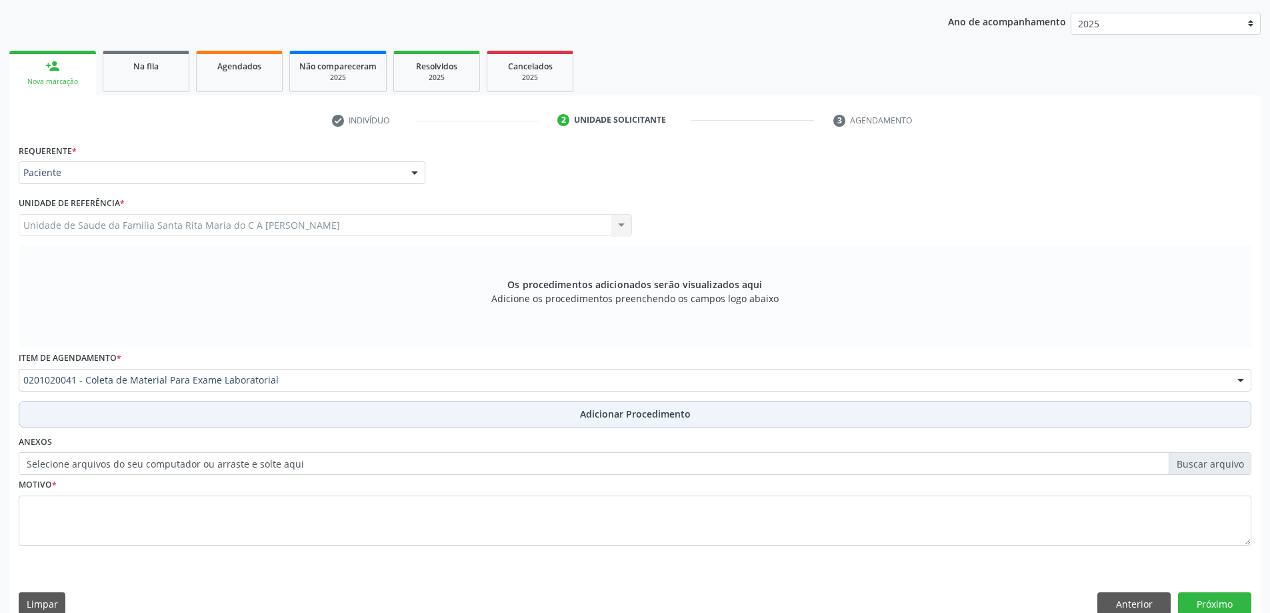
click at [137, 417] on button "Adicionar Procedimento" at bounding box center [635, 414] width 1233 height 27
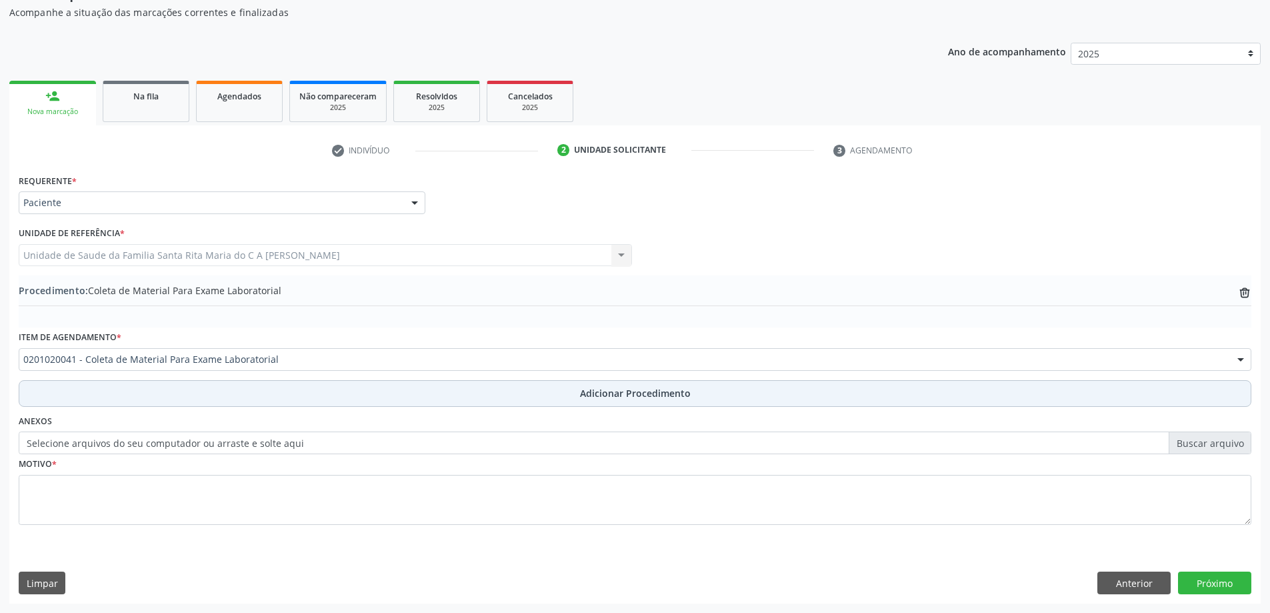
scroll to position [137, 0]
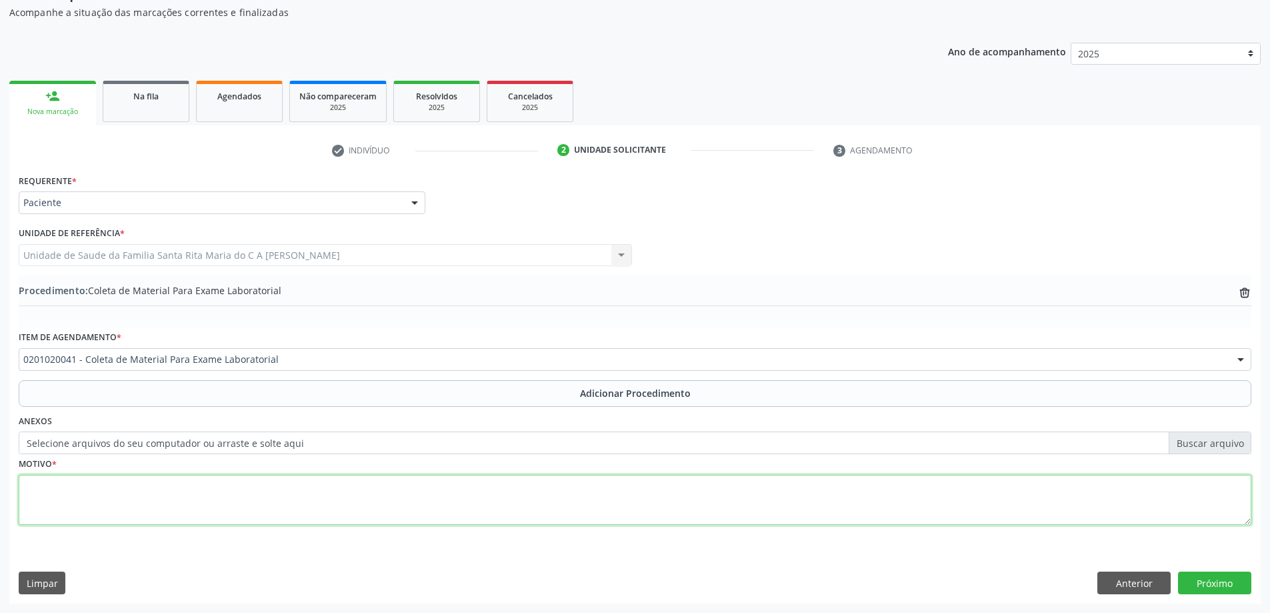
click at [131, 497] on textarea at bounding box center [635, 500] width 1233 height 51
type textarea "avaliação ginecológica"
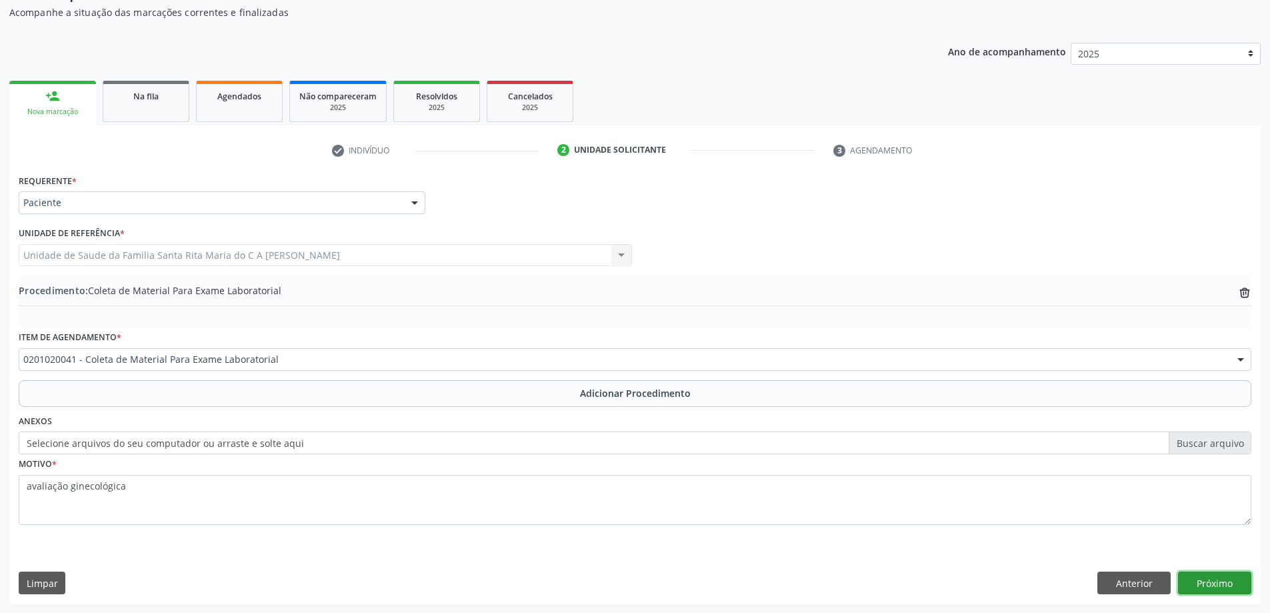
click at [1211, 583] on button "Próximo" at bounding box center [1214, 582] width 73 height 23
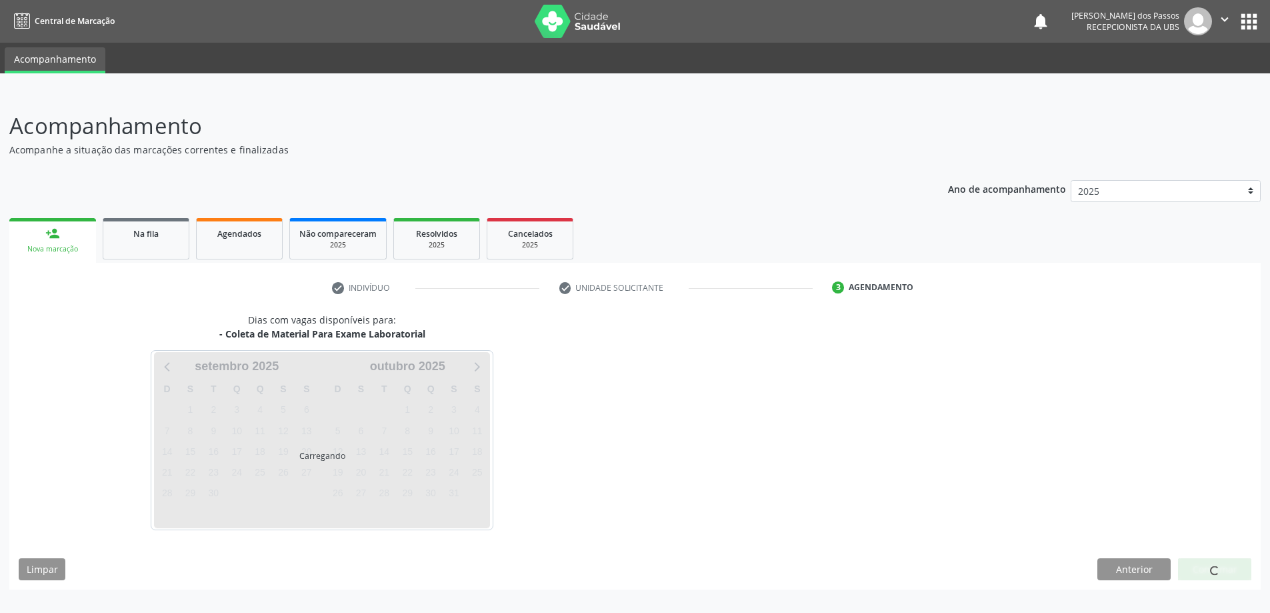
scroll to position [0, 0]
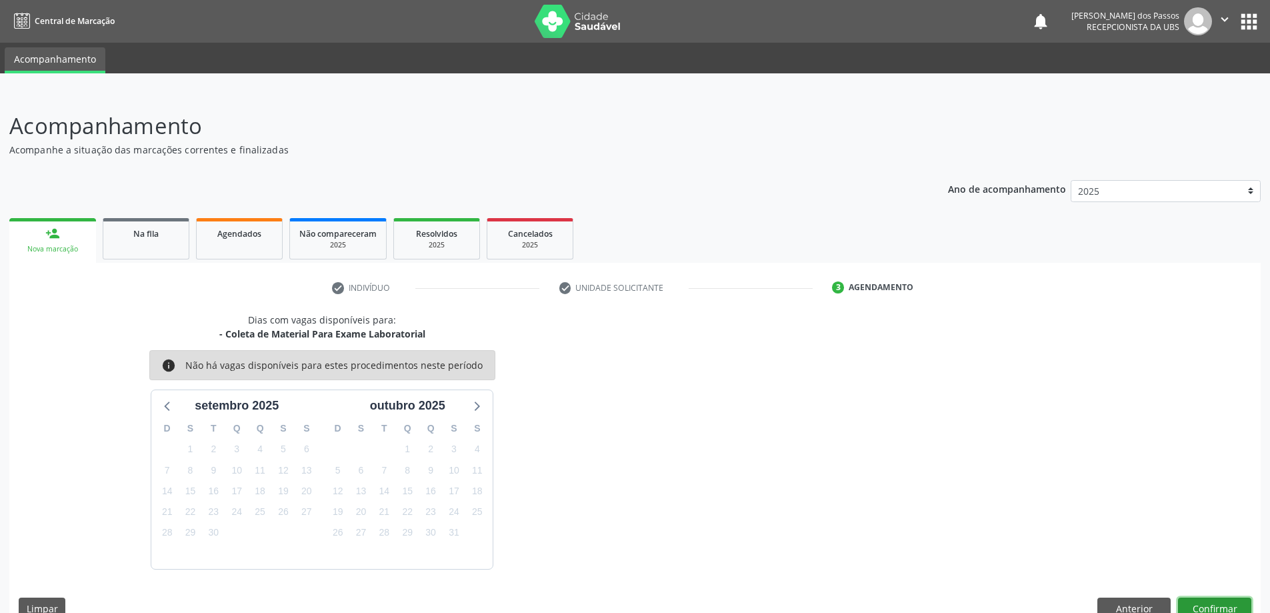
click at [1217, 604] on button "Confirmar" at bounding box center [1214, 608] width 73 height 23
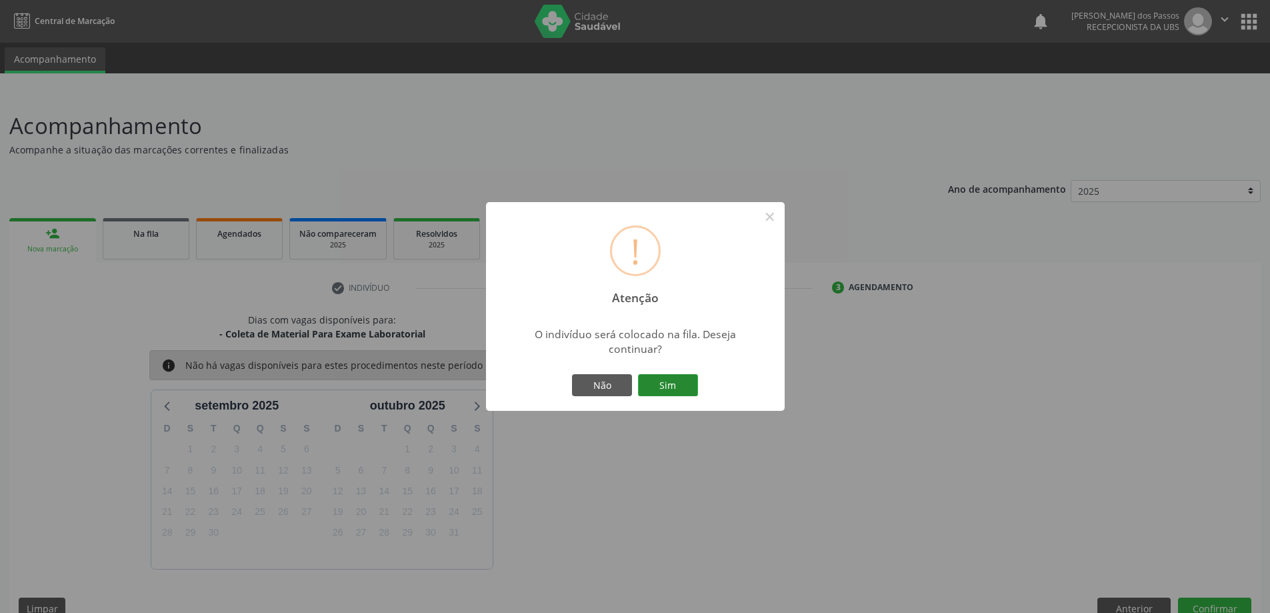
click at [659, 392] on button "Sim" at bounding box center [668, 385] width 60 height 23
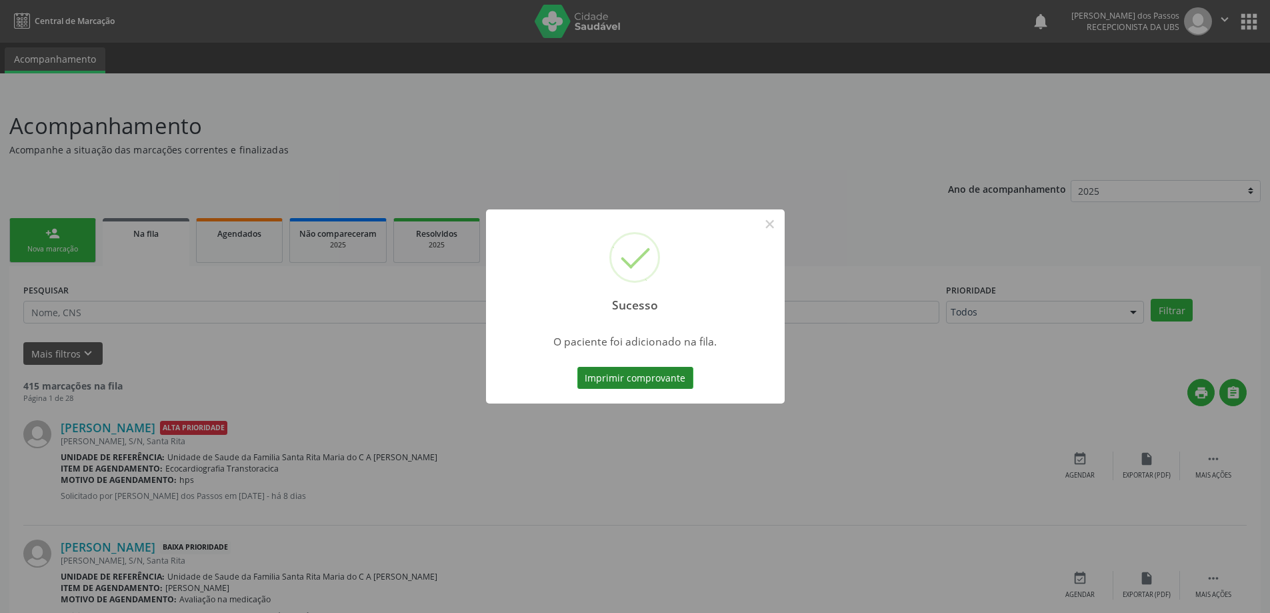
click at [654, 380] on button "Imprimir comprovante" at bounding box center [635, 378] width 116 height 23
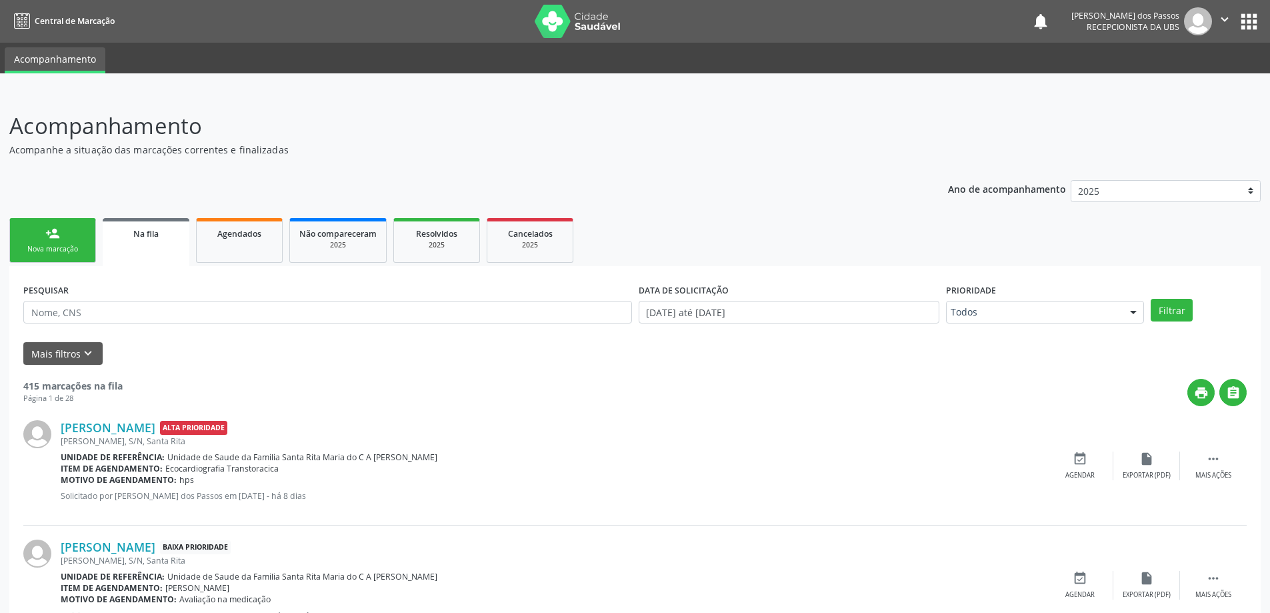
click at [73, 243] on link "person_add Nova marcação" at bounding box center [52, 240] width 87 height 45
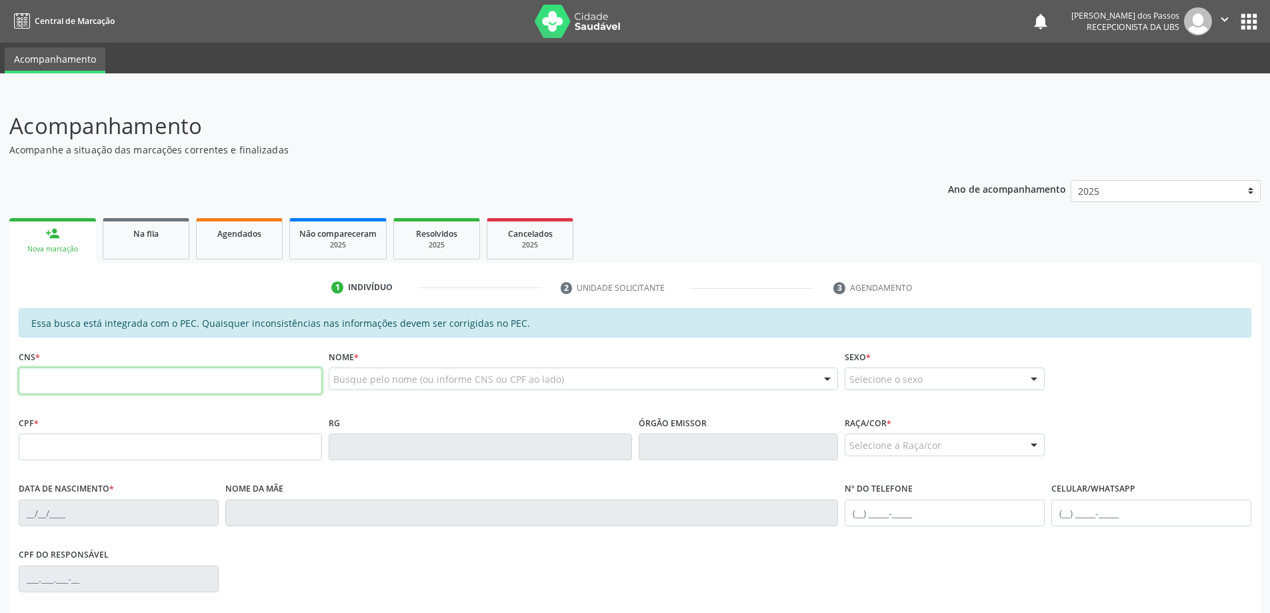
click at [94, 382] on input "text" at bounding box center [170, 380] width 303 height 27
click at [36, 387] on input "text" at bounding box center [170, 380] width 303 height 27
click at [205, 379] on input "text" at bounding box center [170, 380] width 303 height 27
type input "700 5005 1535 1458"
type input "094.407.934-22"
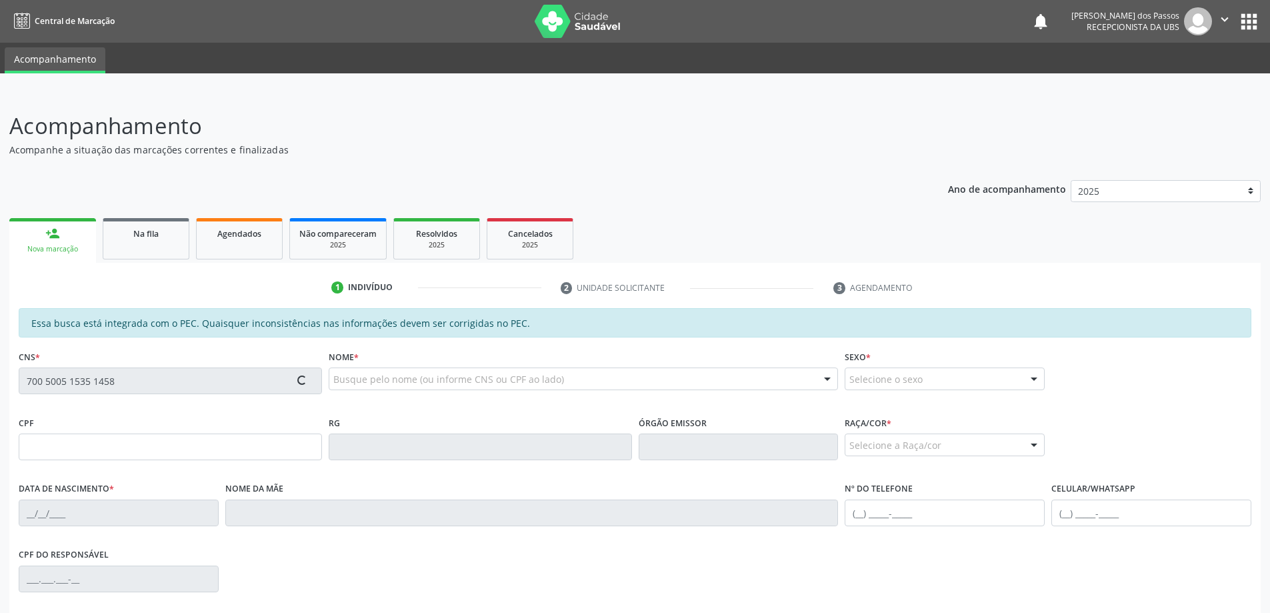
type input "31/10/1980"
type input "Lenita da Silva Santos"
type input "(82) 99143-7445"
type input "S/N"
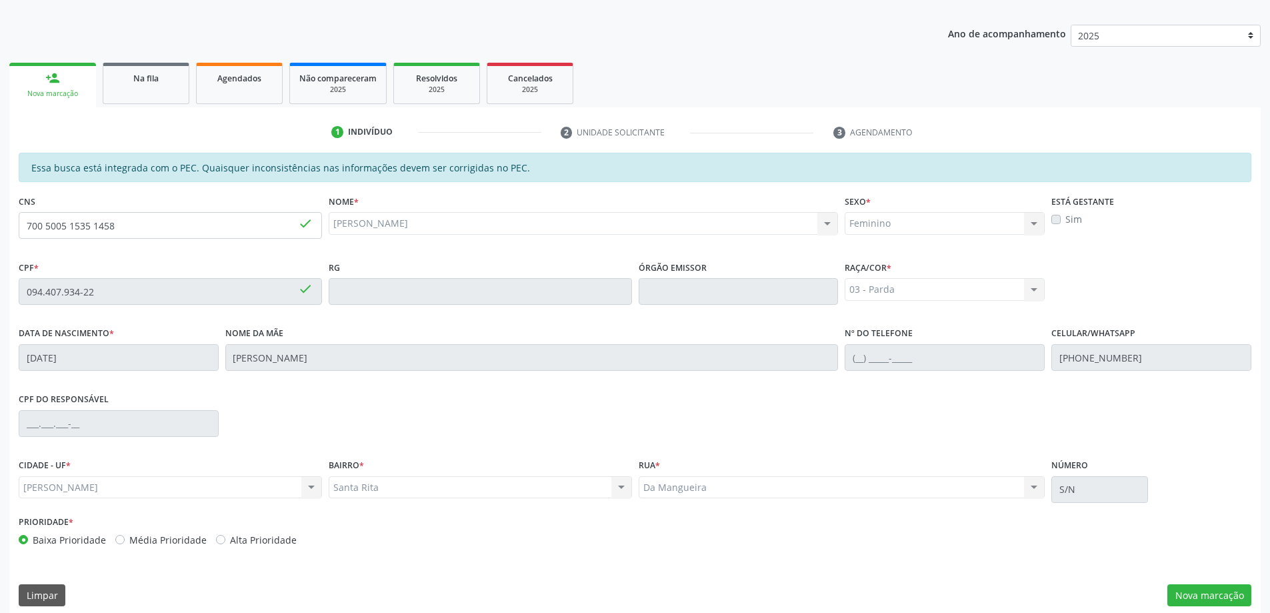
scroll to position [167, 0]
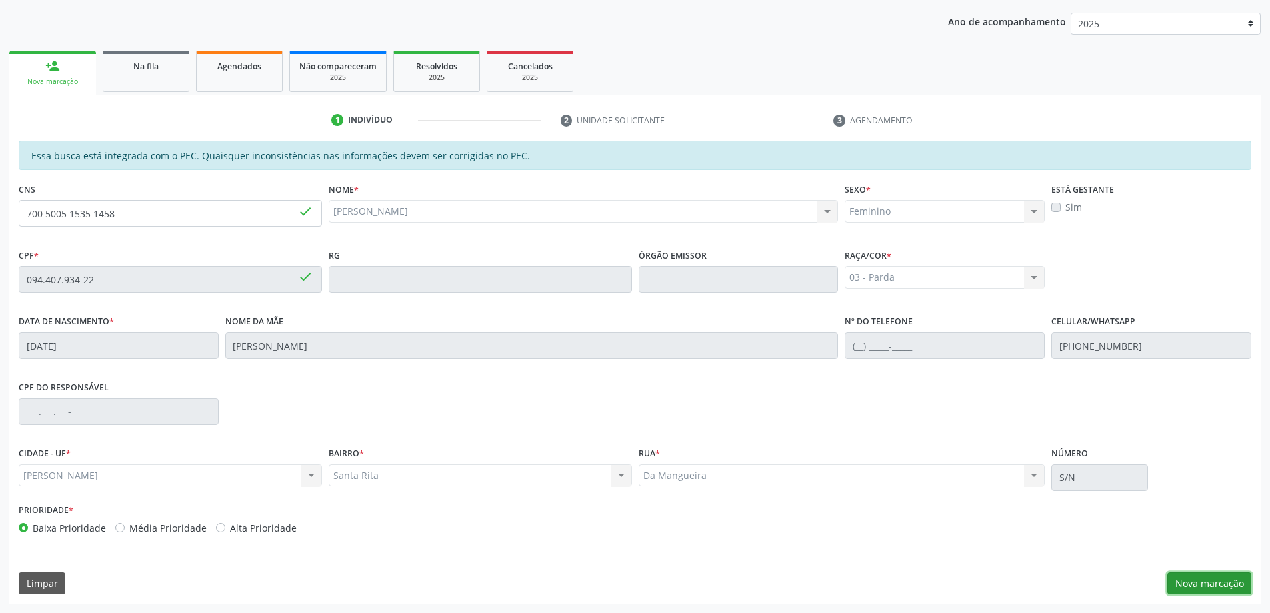
click at [1201, 587] on button "Nova marcação" at bounding box center [1209, 583] width 84 height 23
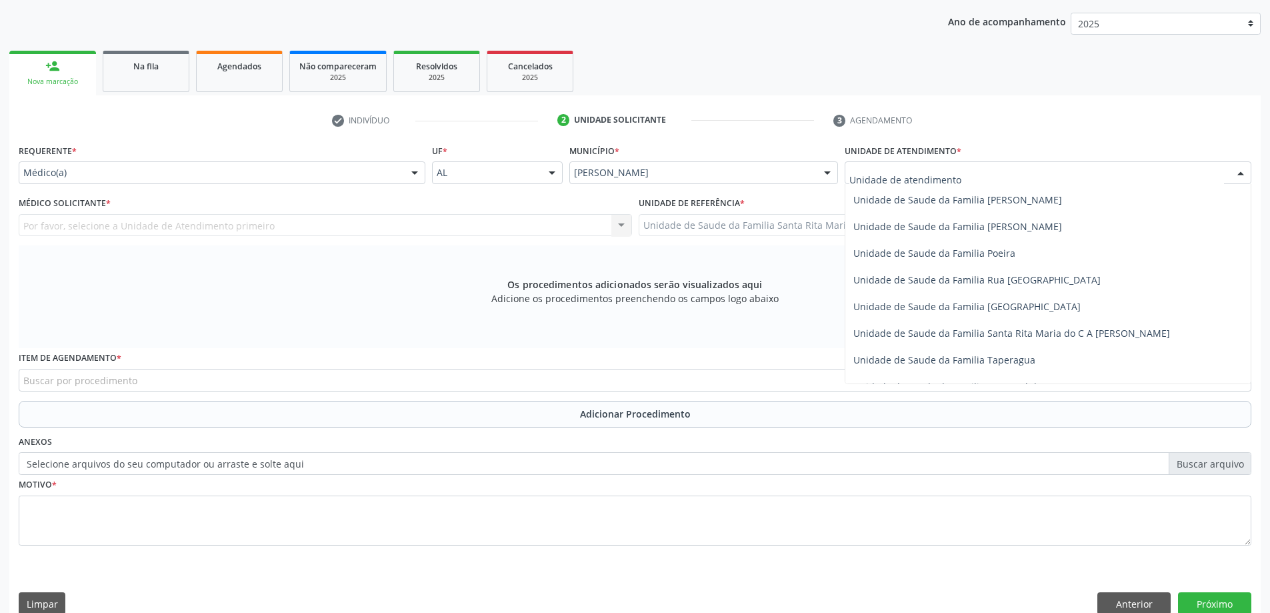
scroll to position [787, 0]
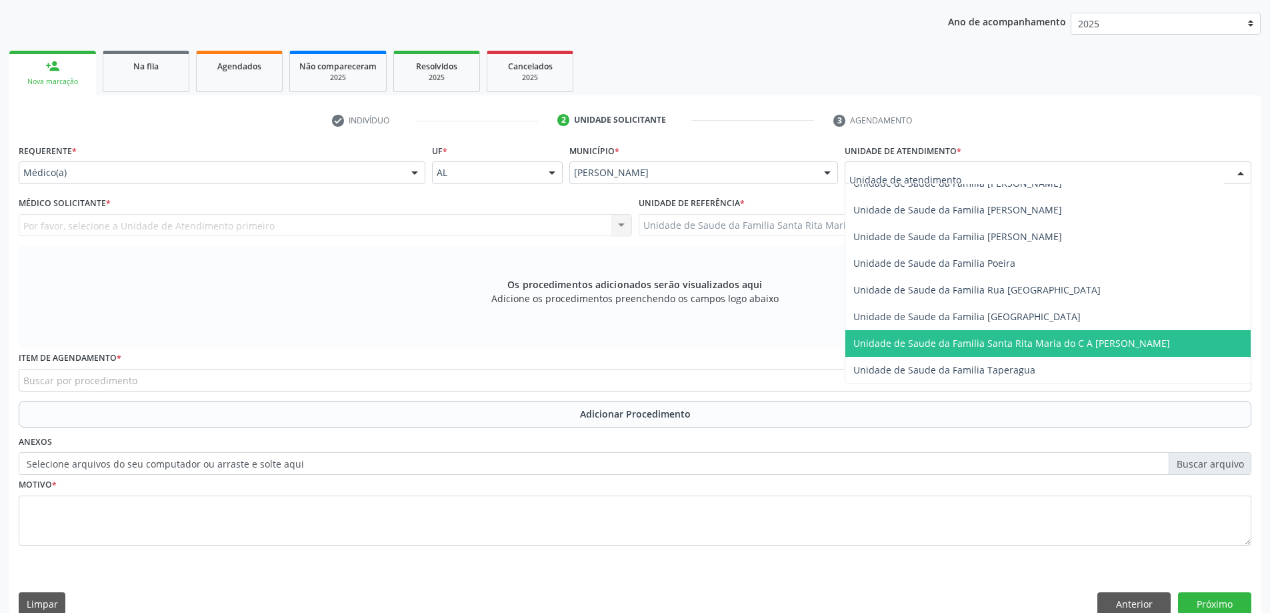
click at [926, 343] on span "Unidade de Saude da Familia Santa Rita Maria do C A [PERSON_NAME]" at bounding box center [1011, 343] width 317 height 13
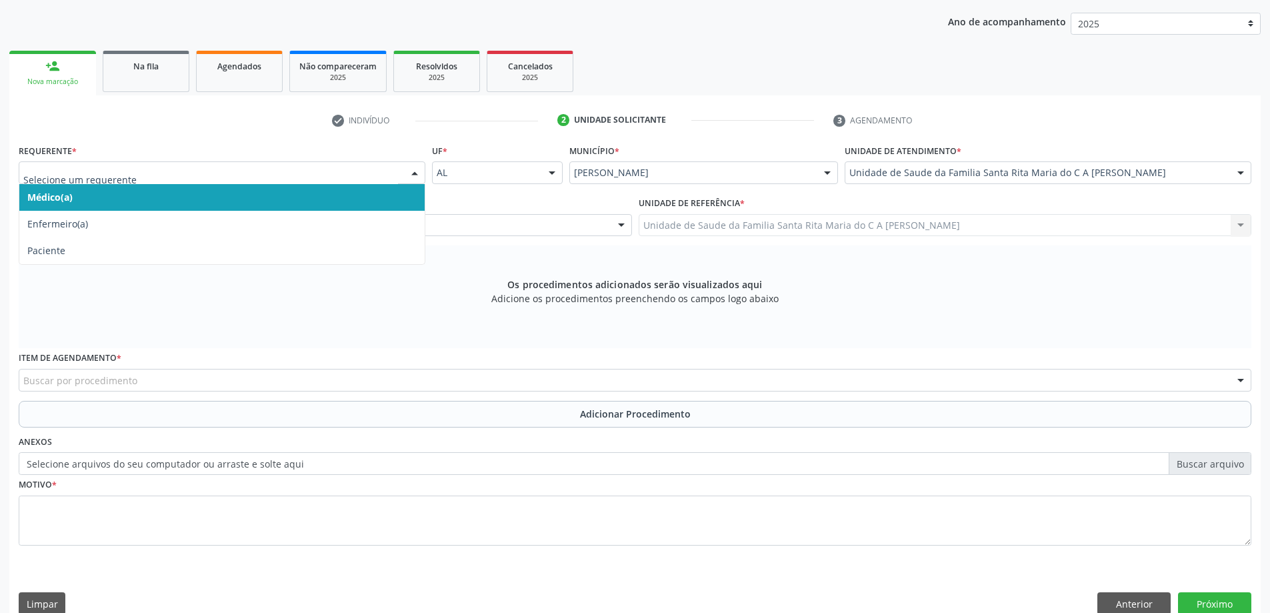
click at [335, 196] on span "Médico(a)" at bounding box center [221, 197] width 405 height 27
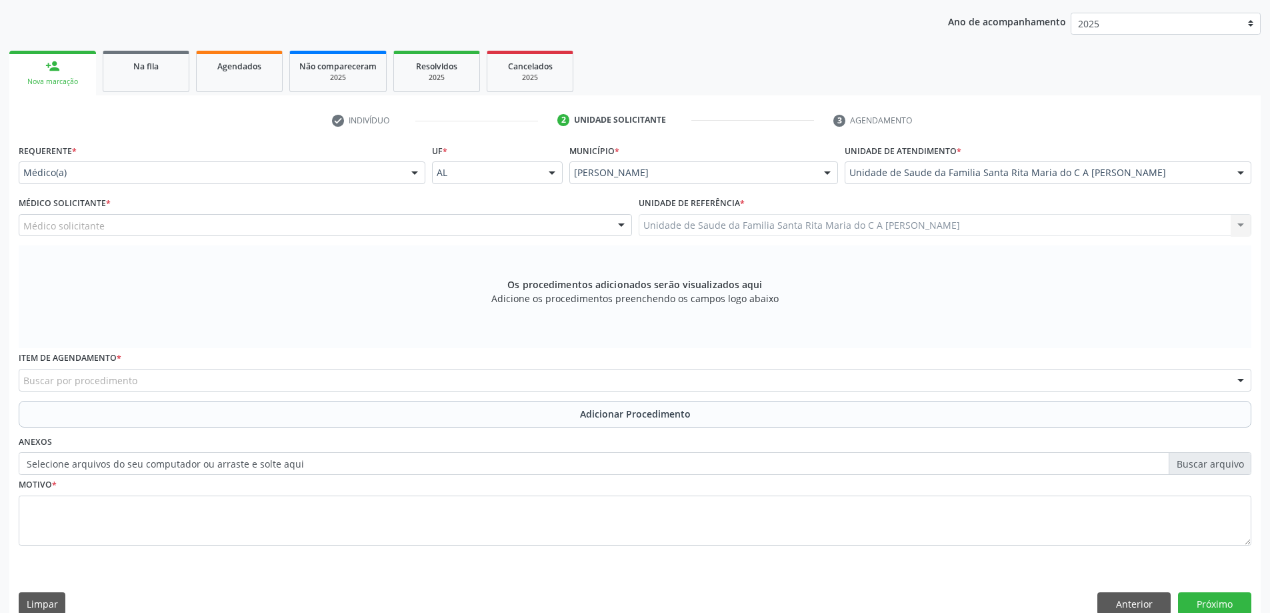
click at [338, 224] on div "Médico solicitante" at bounding box center [325, 225] width 613 height 23
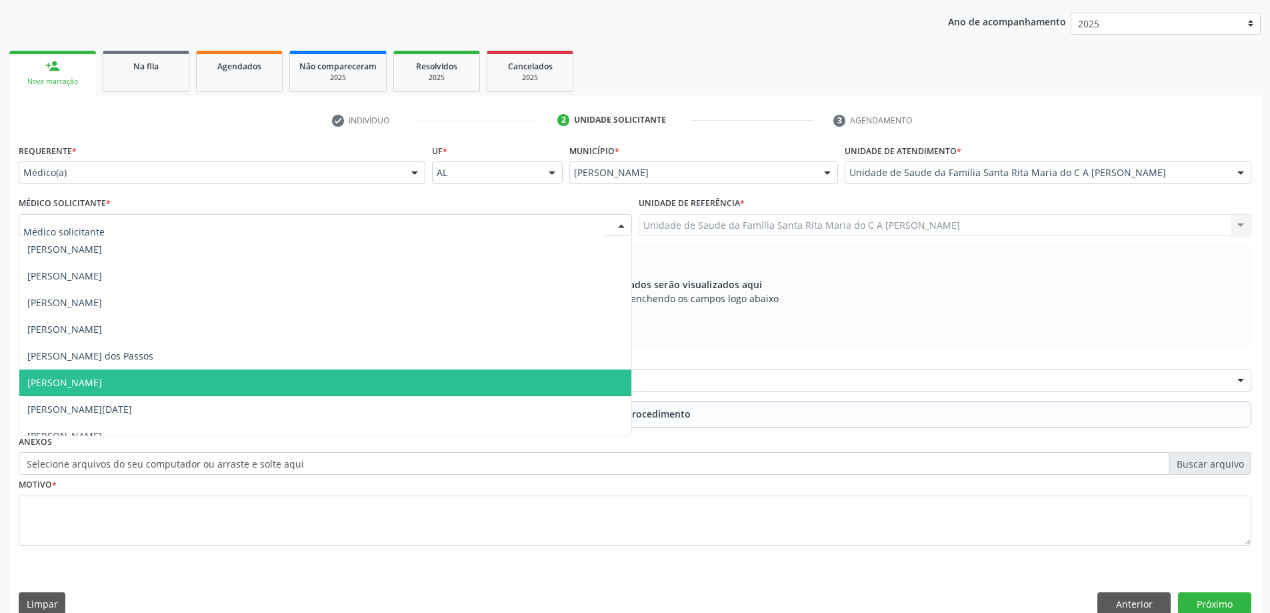
click at [335, 375] on span "[PERSON_NAME]" at bounding box center [325, 382] width 612 height 27
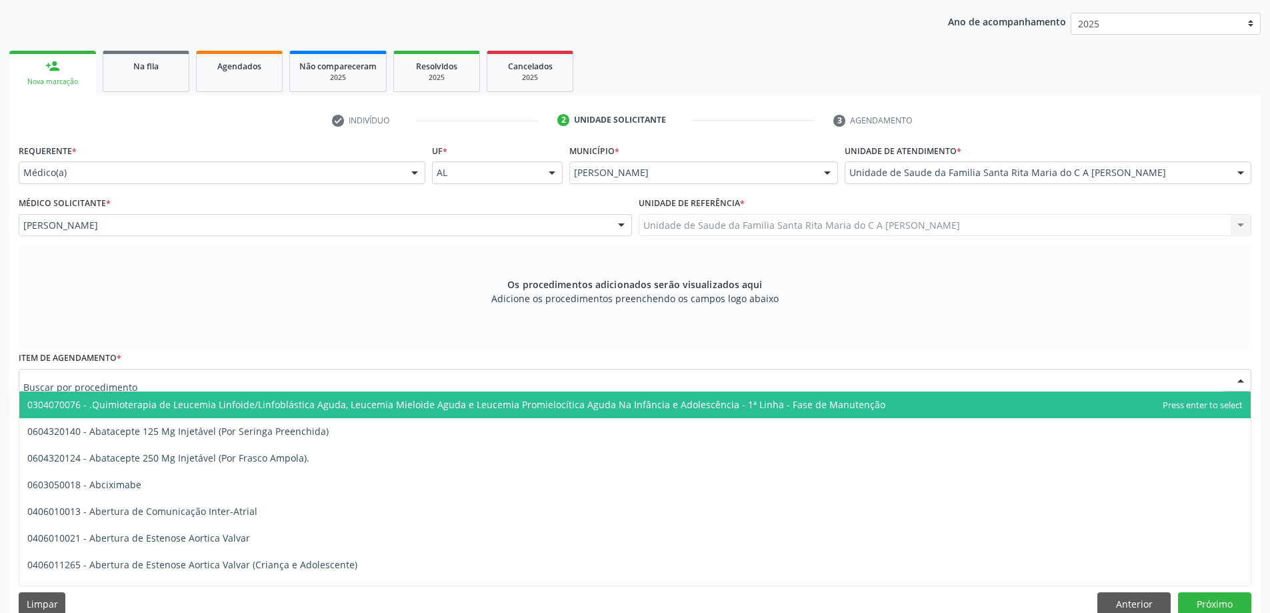
click at [402, 384] on div at bounding box center [635, 380] width 1233 height 23
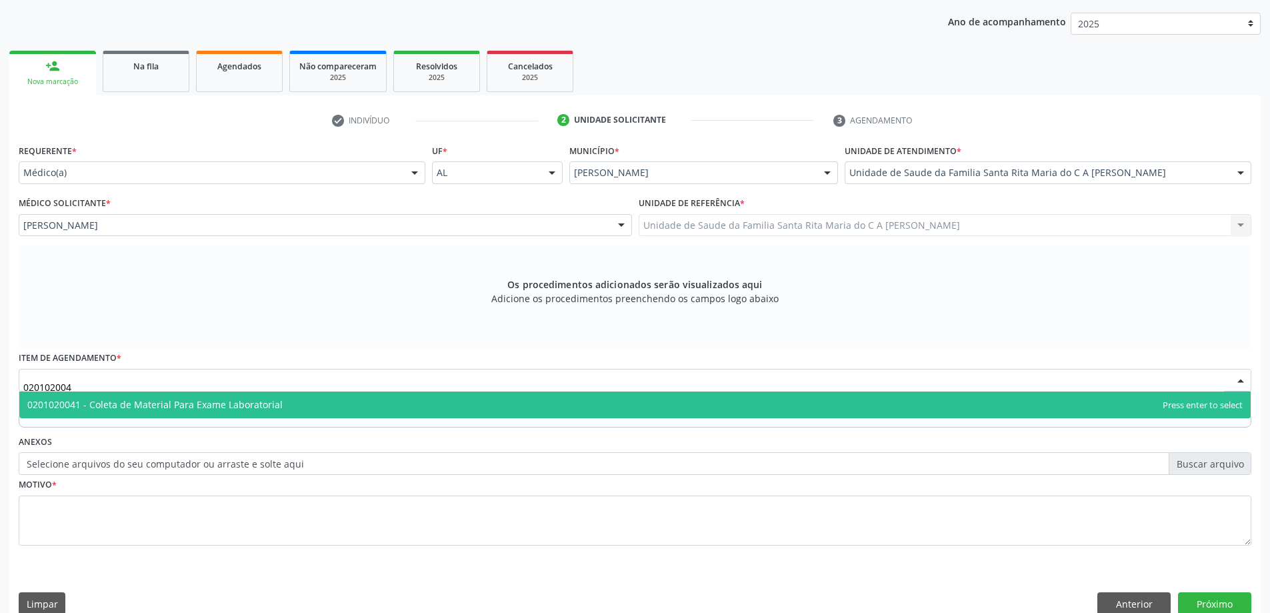
type input "0201020041"
click at [369, 400] on span "0201020041 - Coleta de Material Para Exame Laboratorial" at bounding box center [634, 404] width 1231 height 27
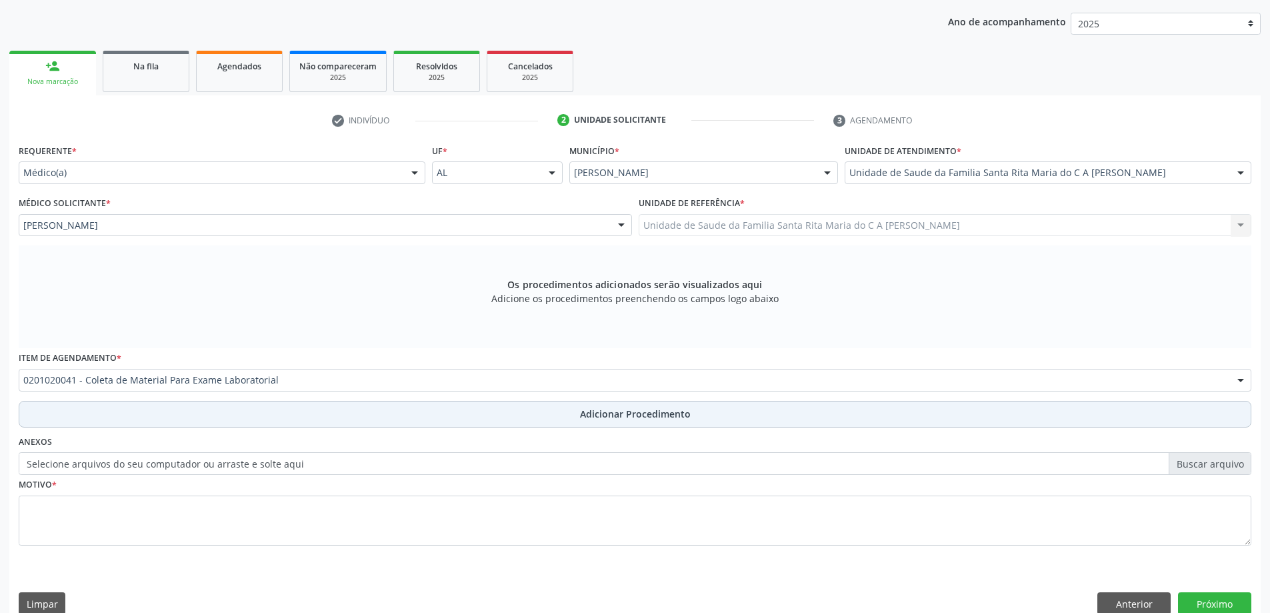
click at [323, 423] on button "Adicionar Procedimento" at bounding box center [635, 414] width 1233 height 27
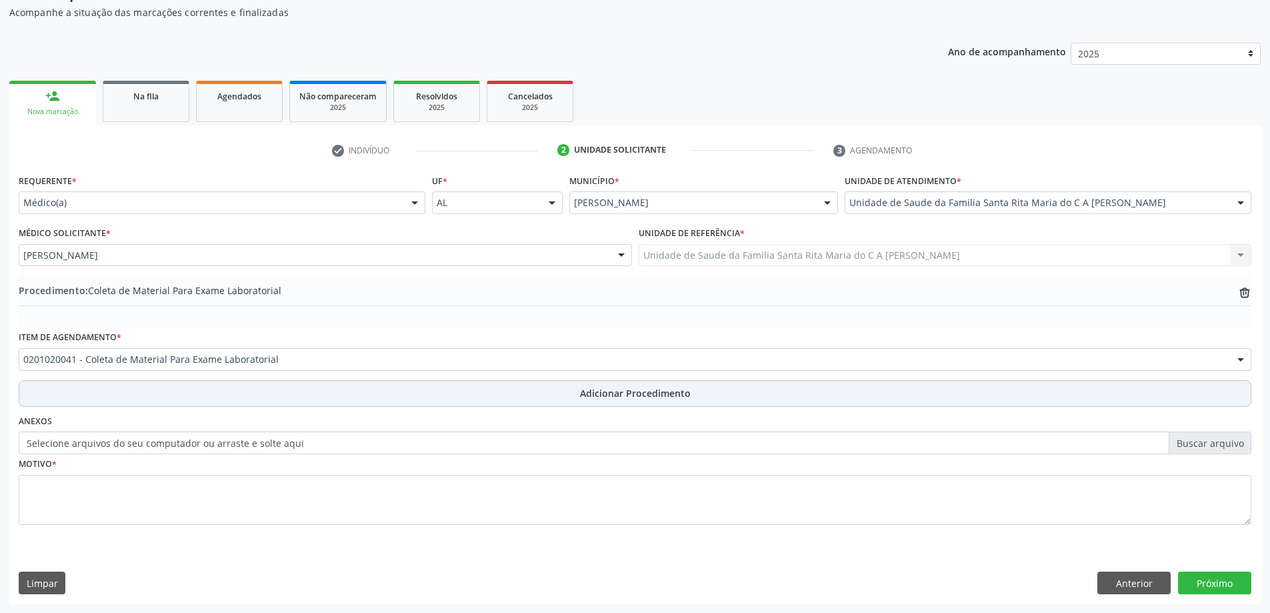
scroll to position [137, 0]
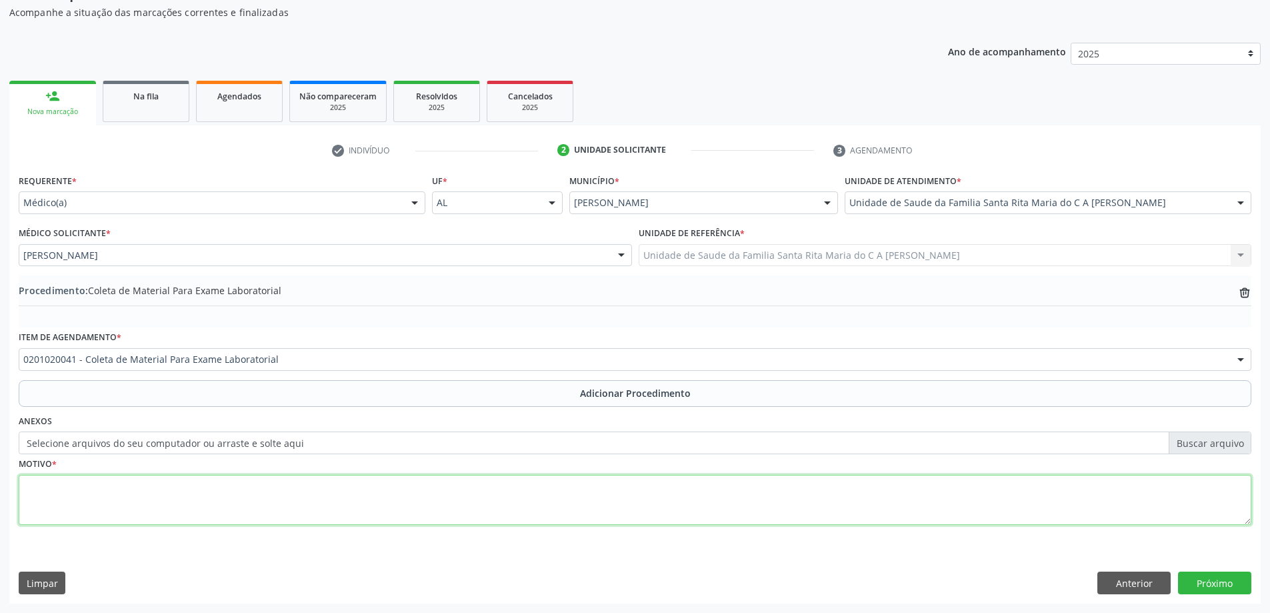
click at [297, 501] on textarea at bounding box center [635, 500] width 1233 height 51
type textarea "avalição ginecológica"
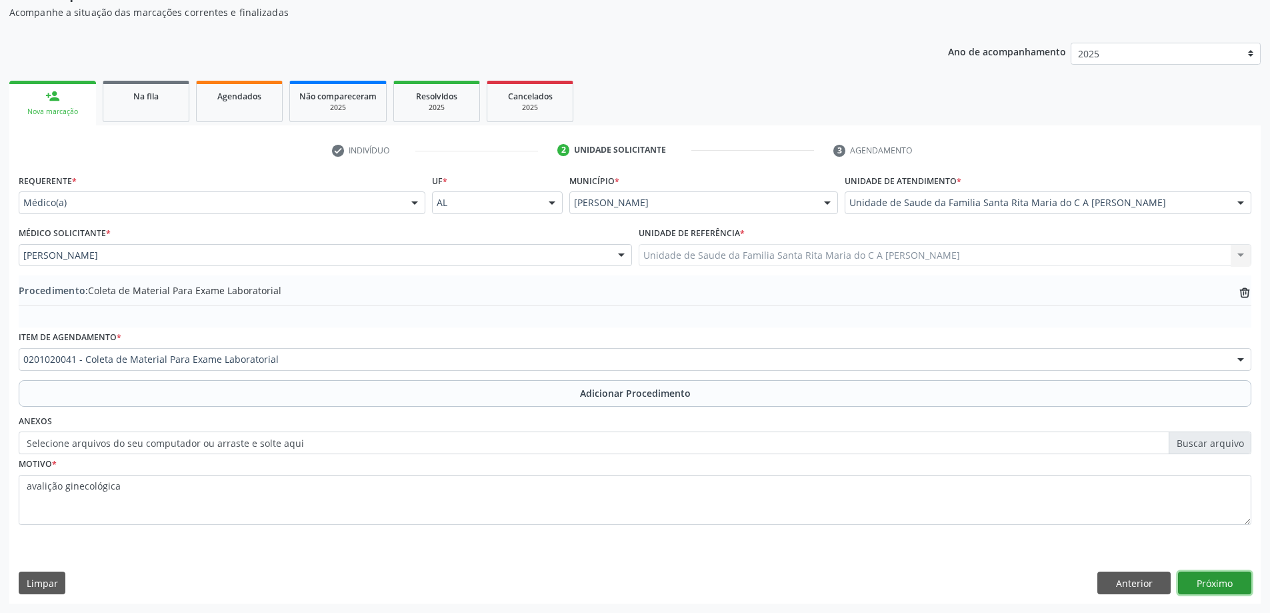
click at [1211, 588] on button "Próximo" at bounding box center [1214, 582] width 73 height 23
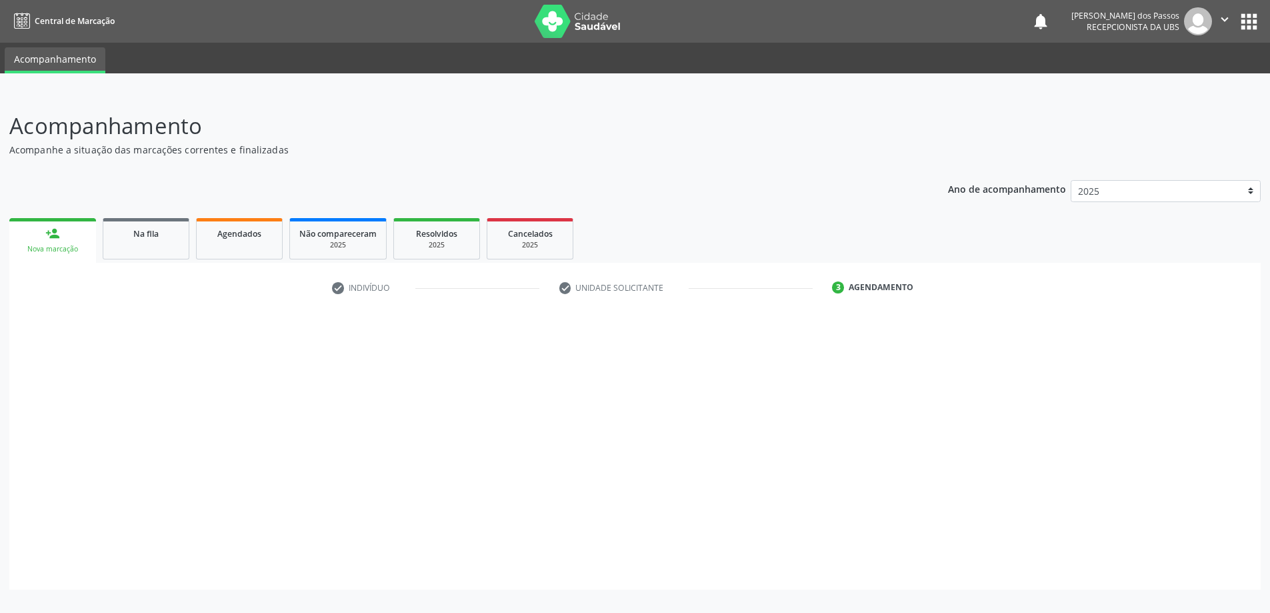
scroll to position [0, 0]
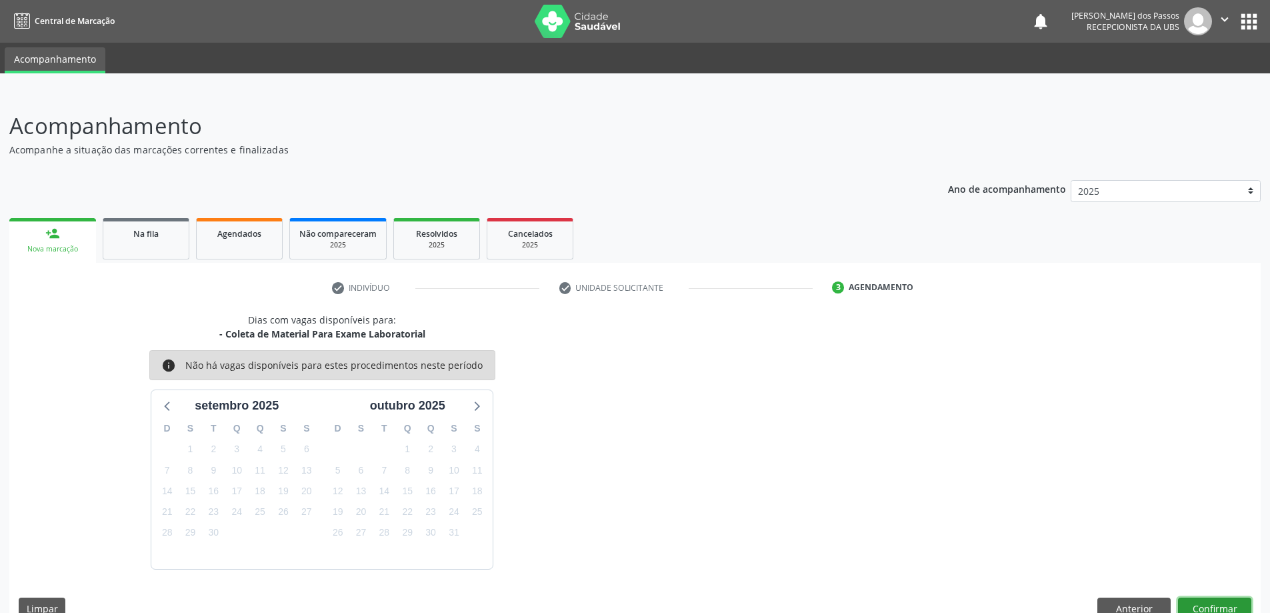
click at [1227, 607] on button "Confirmar" at bounding box center [1214, 608] width 73 height 23
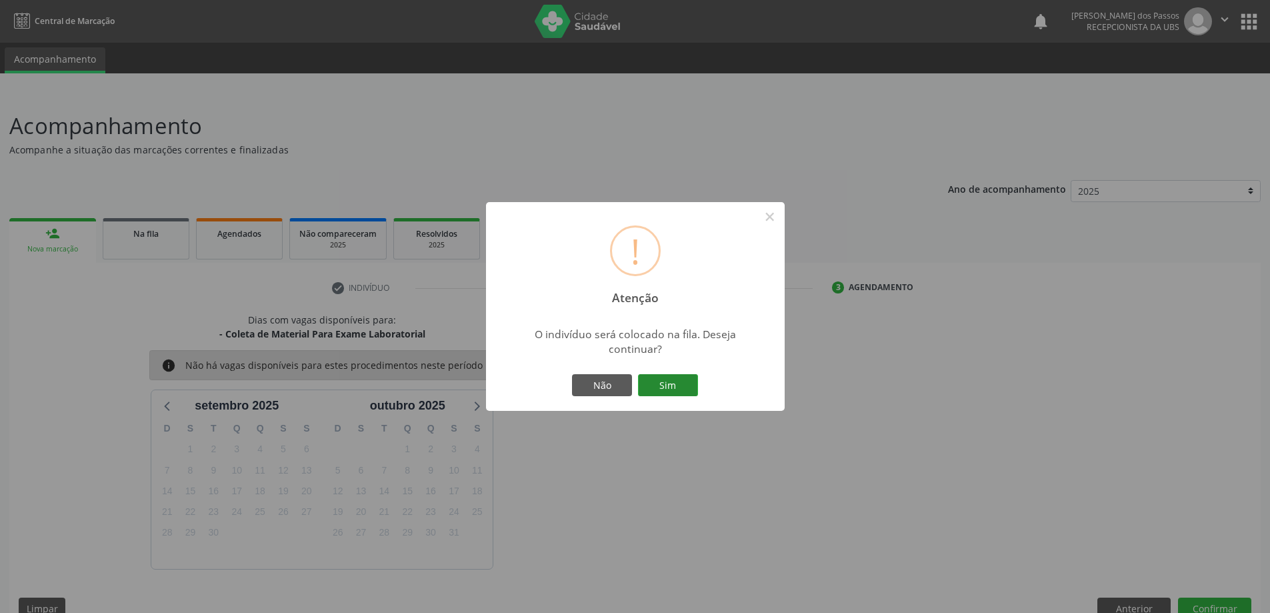
click at [656, 384] on button "Sim" at bounding box center [668, 385] width 60 height 23
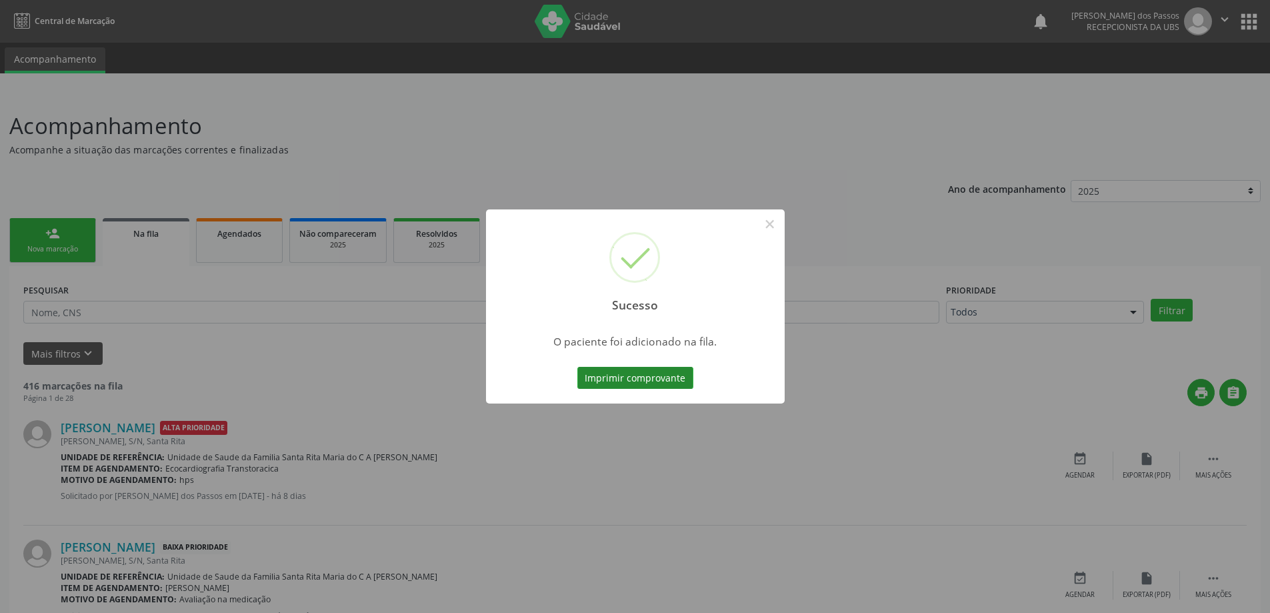
click at [673, 381] on button "Imprimir comprovante" at bounding box center [635, 378] width 116 height 23
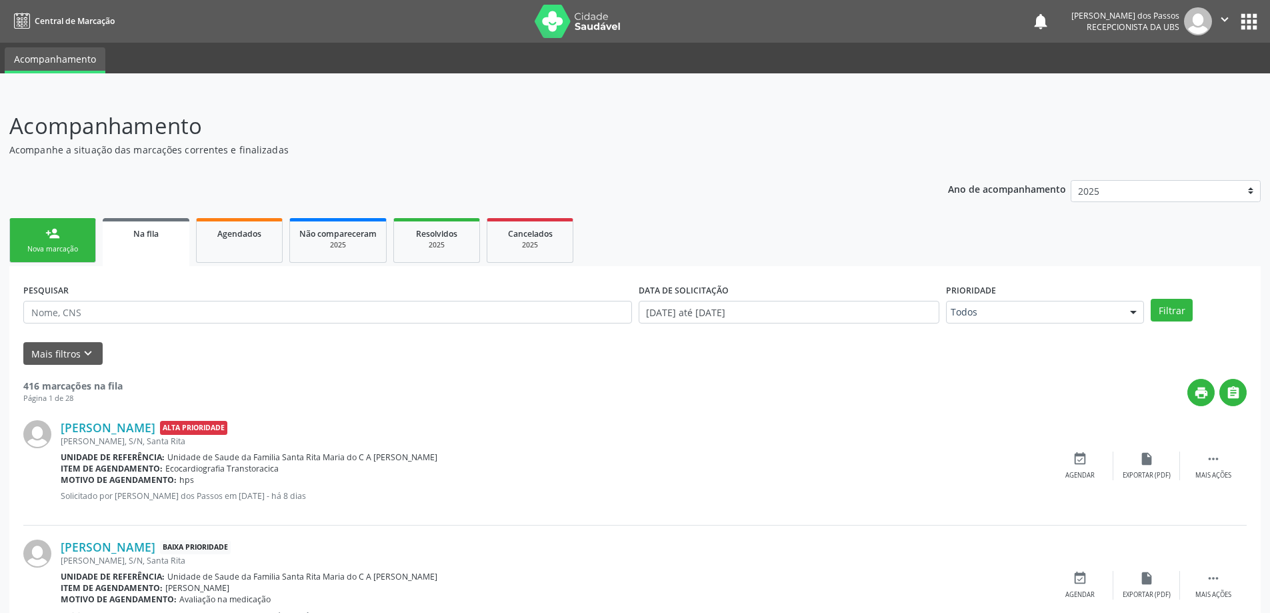
click at [79, 251] on div "Nova marcação" at bounding box center [52, 249] width 67 height 10
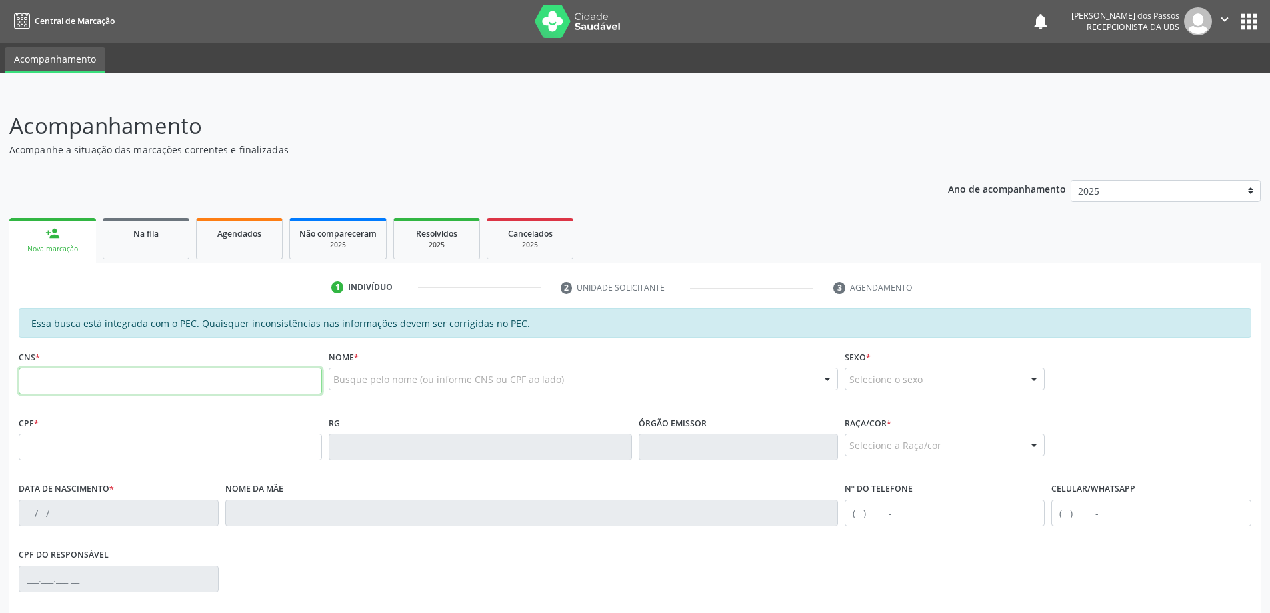
click at [80, 379] on input "text" at bounding box center [170, 380] width 303 height 27
click at [52, 377] on input "text" at bounding box center [170, 380] width 303 height 27
type input "705 2054 2505 9373"
type input "094.012.164-60"
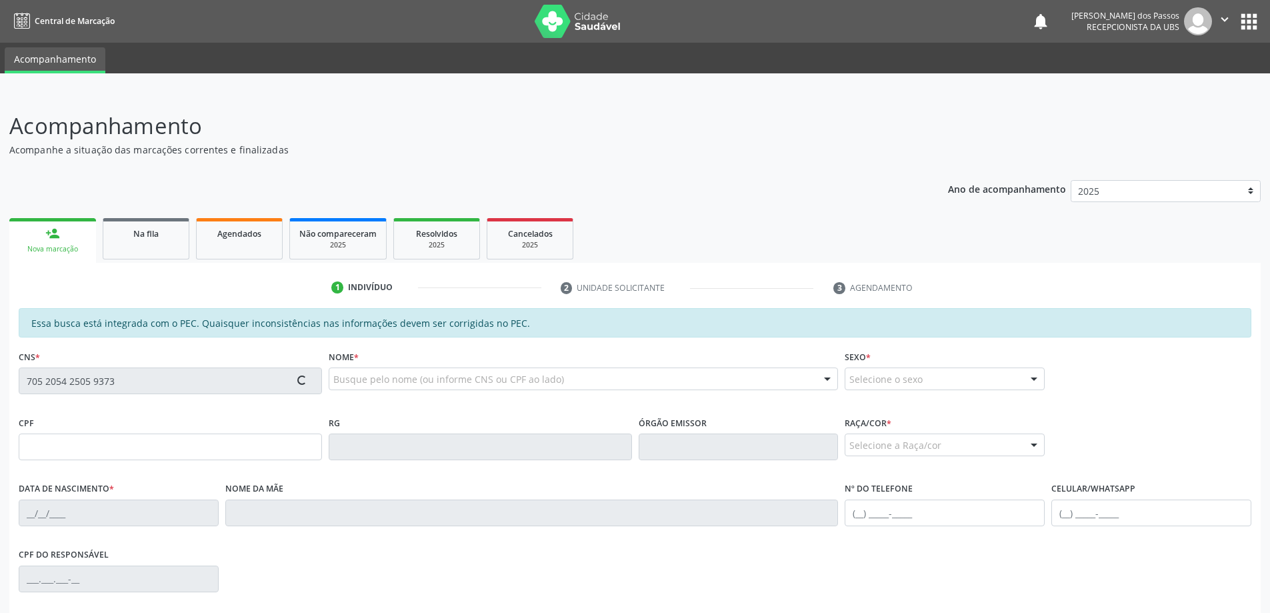
type input "25/07/1987"
type input "Osani Marques Beserra"
type input "(82) 99991-2628"
type input "S/N"
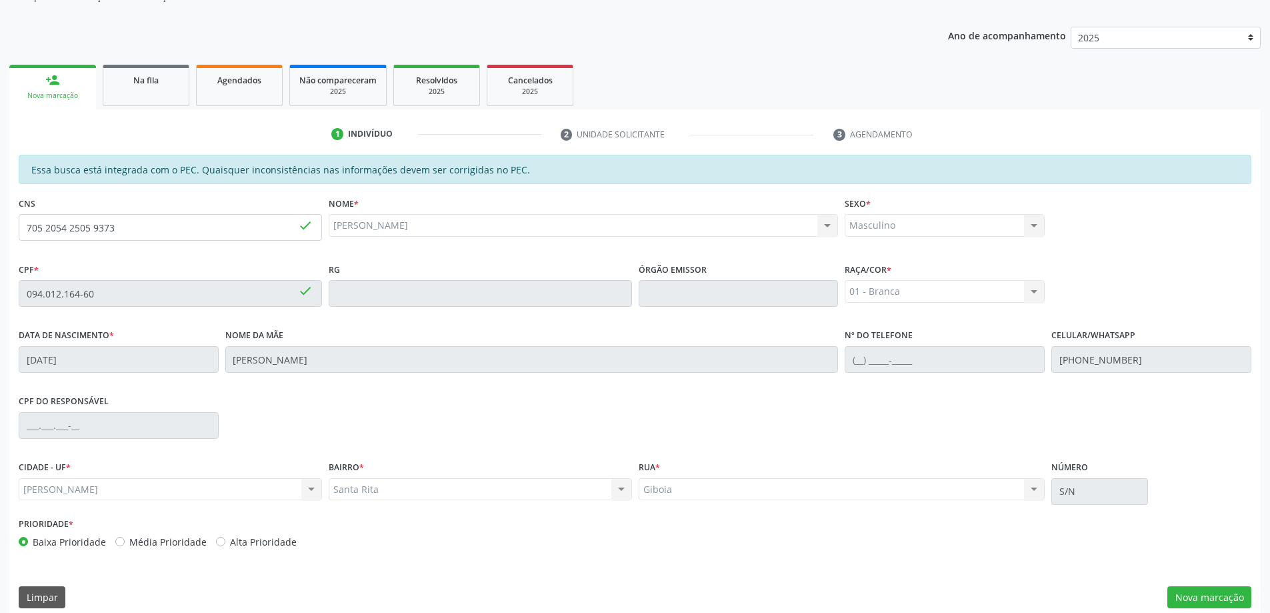
scroll to position [167, 0]
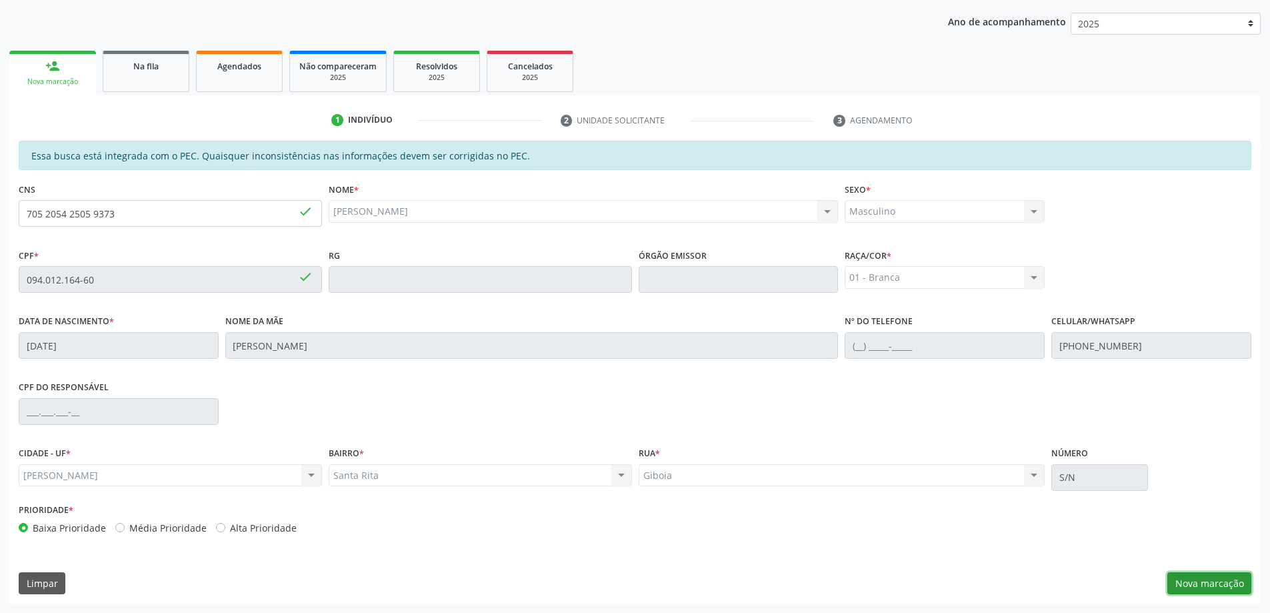
click at [1213, 590] on button "Nova marcação" at bounding box center [1209, 583] width 84 height 23
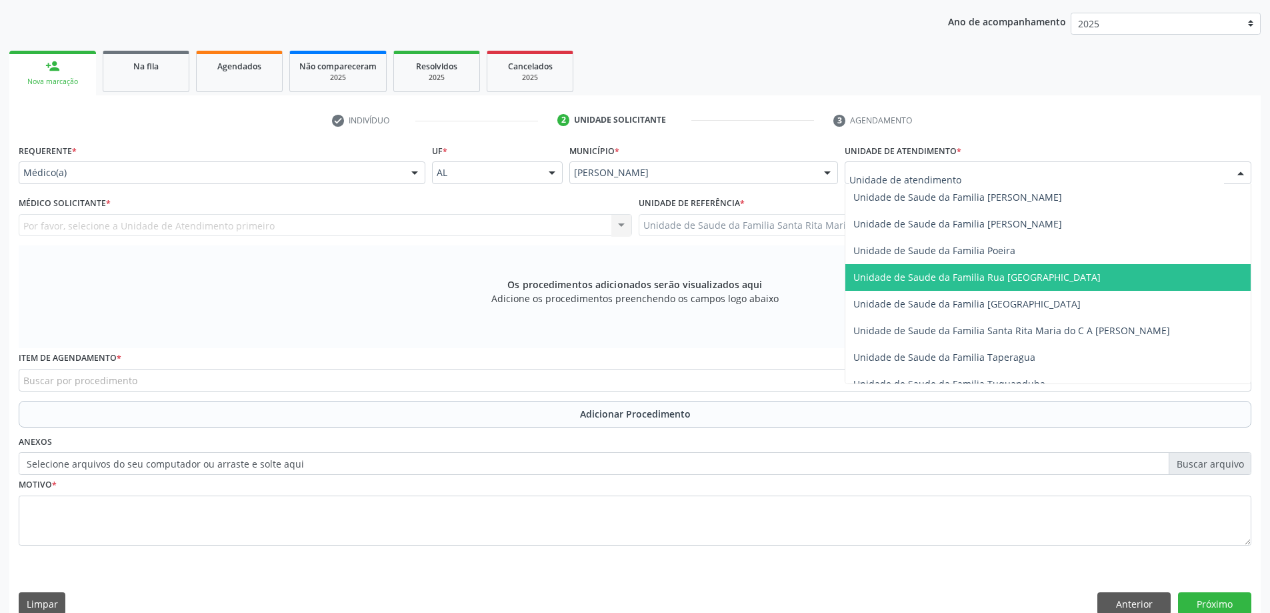
scroll to position [867, 0]
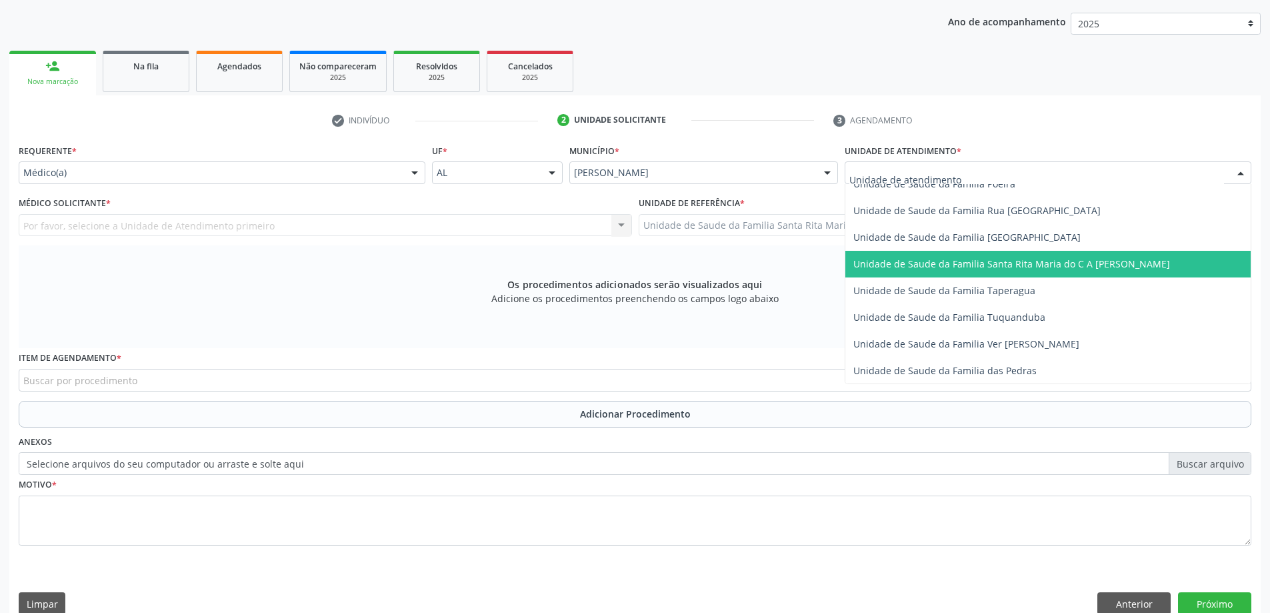
click at [953, 267] on span "Unidade de Saude da Familia Santa Rita Maria do C A [PERSON_NAME]" at bounding box center [1011, 263] width 317 height 13
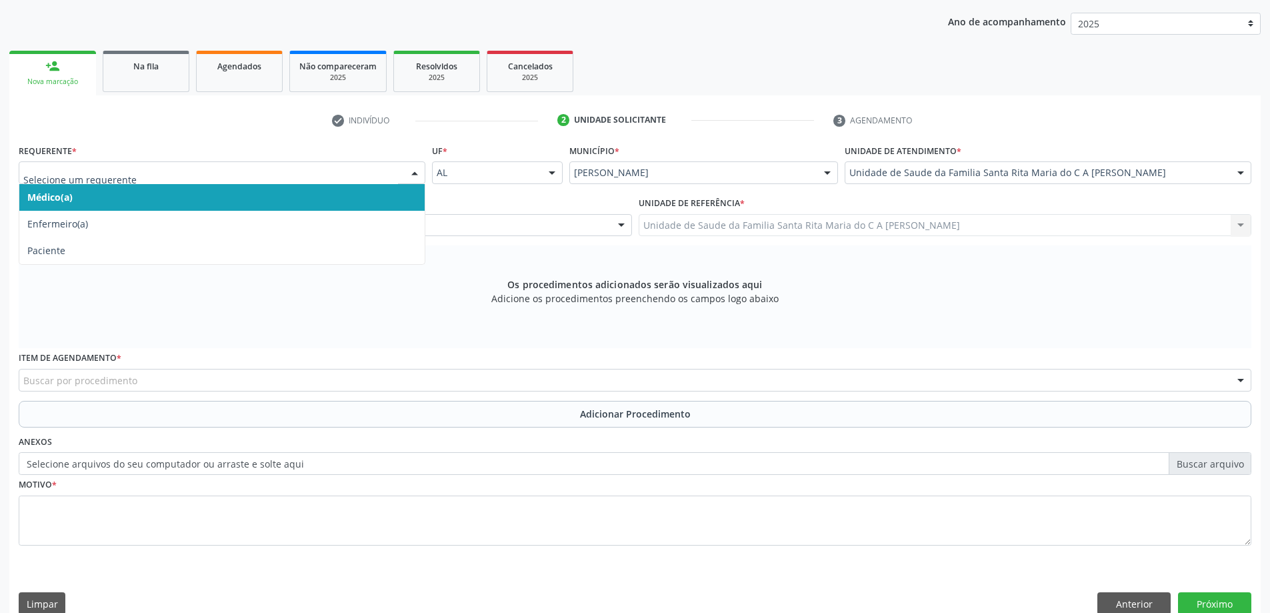
click at [207, 193] on span "Médico(a)" at bounding box center [221, 197] width 405 height 27
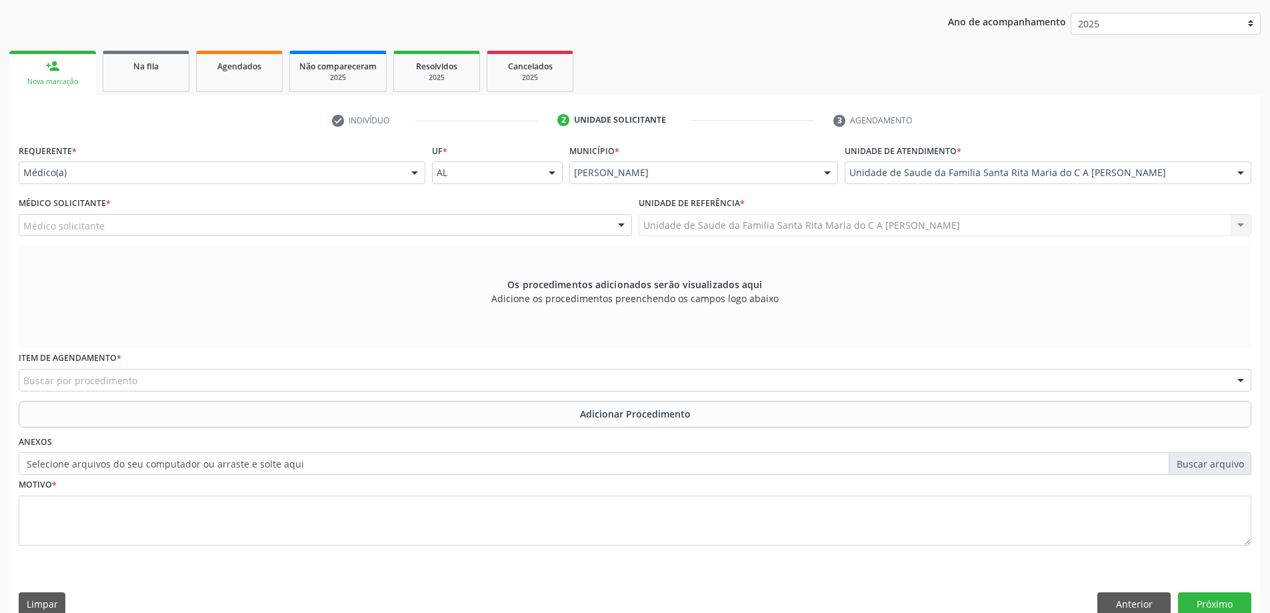
click at [213, 227] on div "Médico solicitante" at bounding box center [325, 225] width 613 height 23
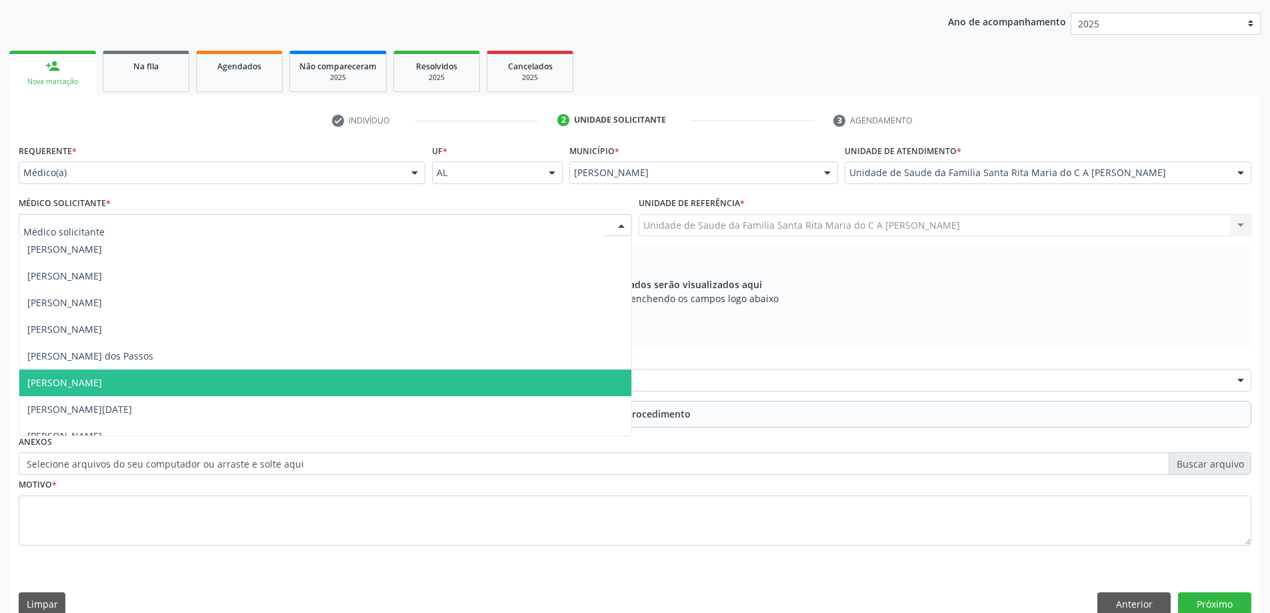
click at [157, 383] on span "[PERSON_NAME]" at bounding box center [325, 382] width 612 height 27
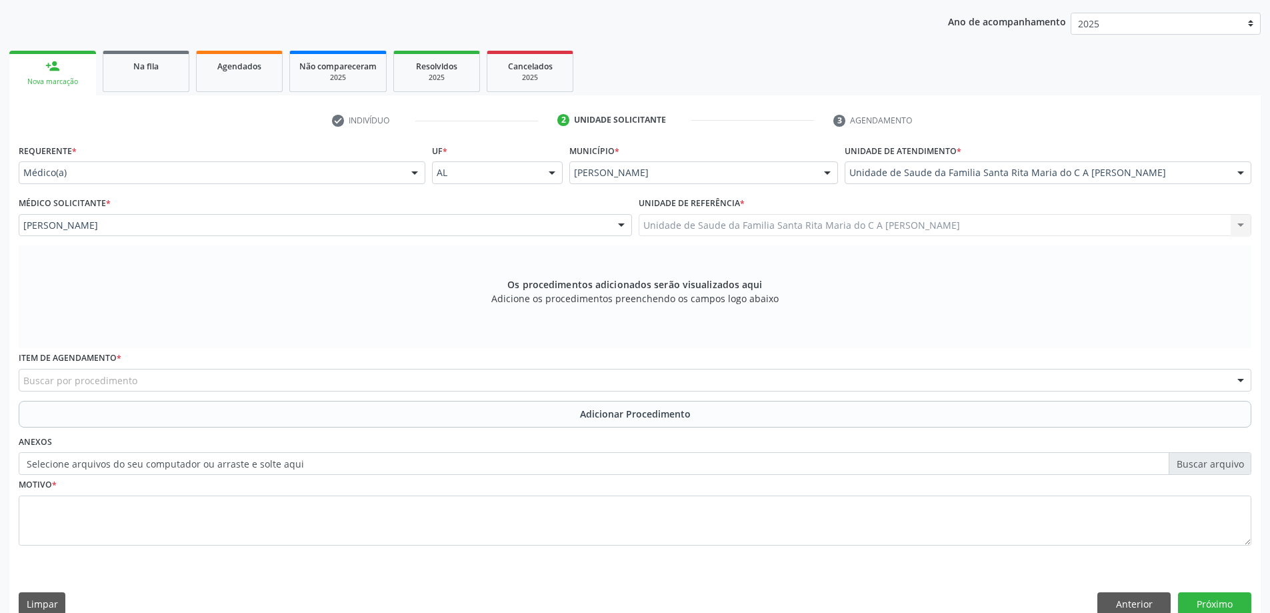
click at [216, 385] on div "Buscar por procedimento" at bounding box center [635, 380] width 1233 height 23
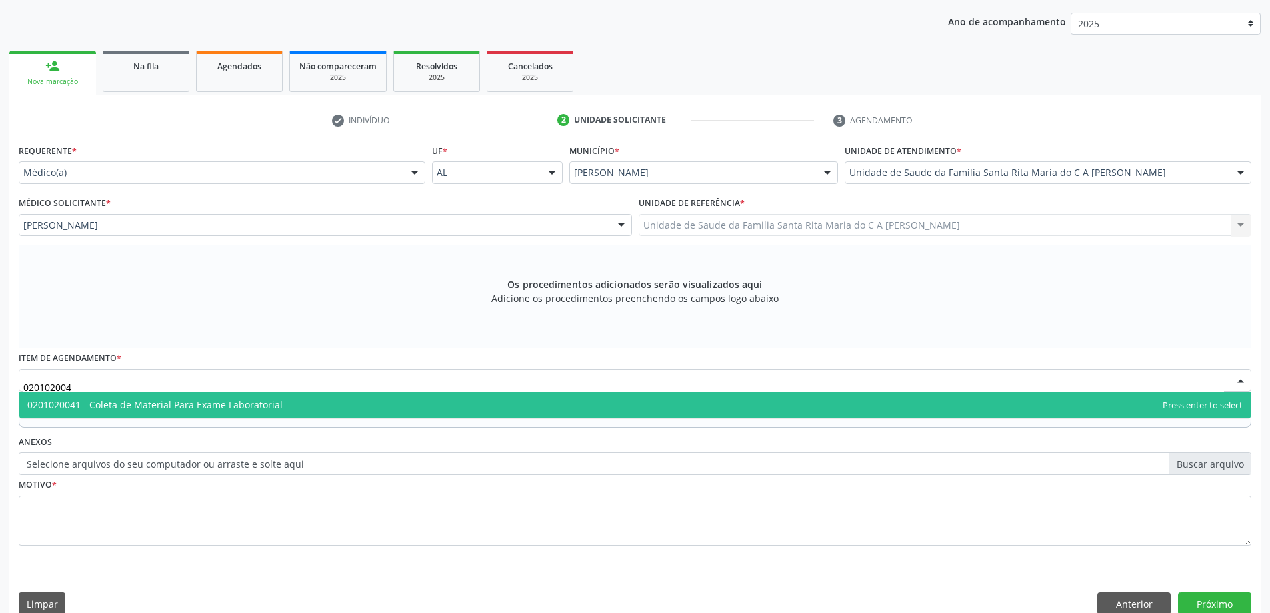
type input "0201020041"
click at [213, 405] on span "0201020041 - Coleta de Material Para Exame Laboratorial" at bounding box center [154, 404] width 255 height 13
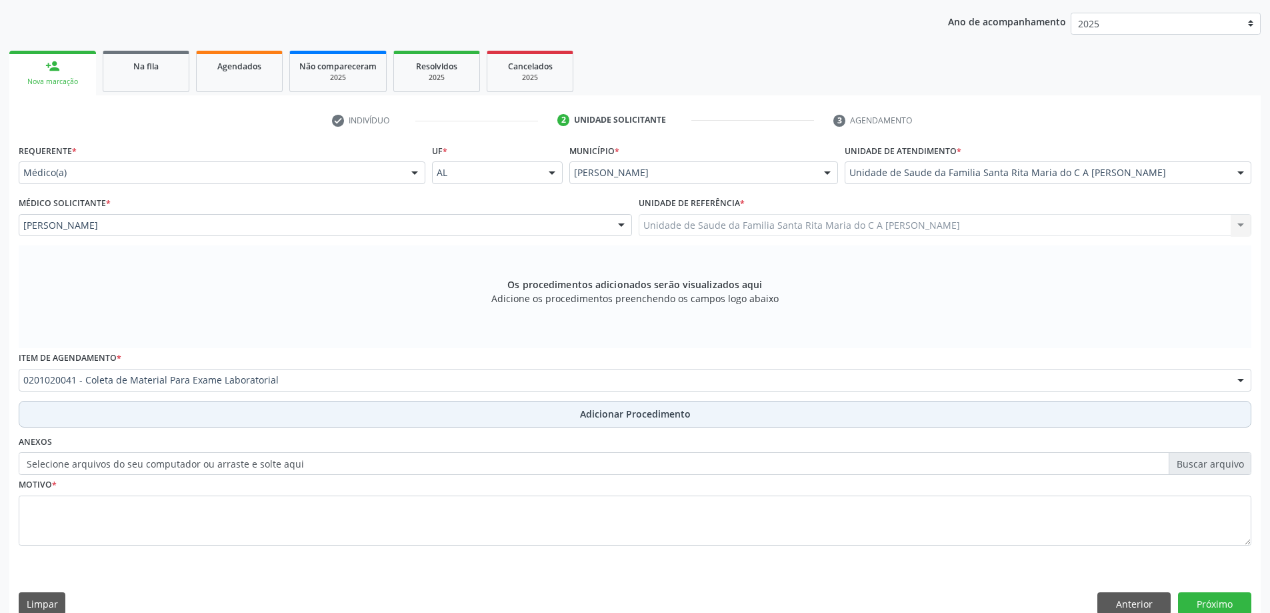
click at [209, 411] on button "Adicionar Procedimento" at bounding box center [635, 414] width 1233 height 27
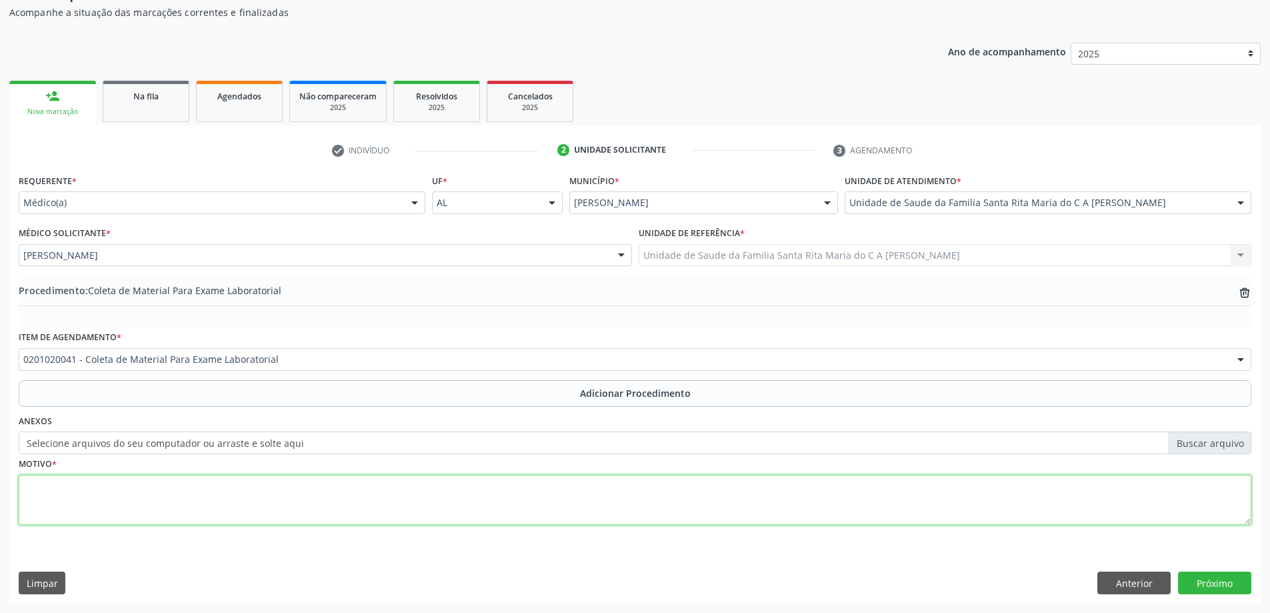
click at [177, 507] on textarea at bounding box center [635, 500] width 1233 height 51
type textarea "cefaleia"
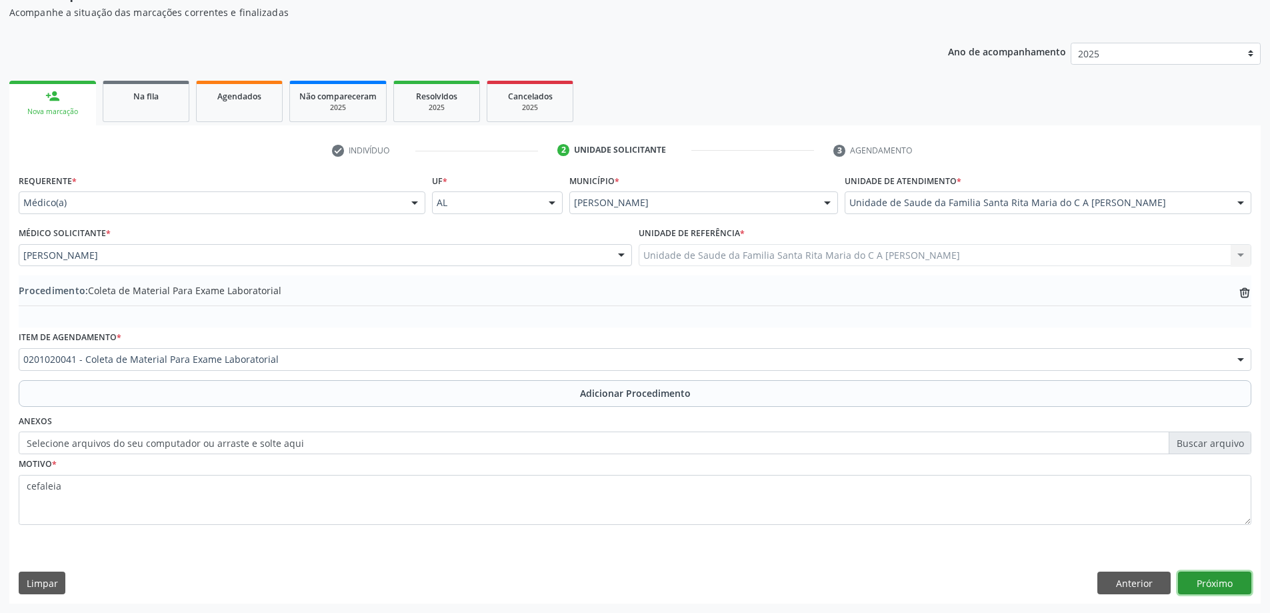
click at [1205, 587] on button "Próximo" at bounding box center [1214, 582] width 73 height 23
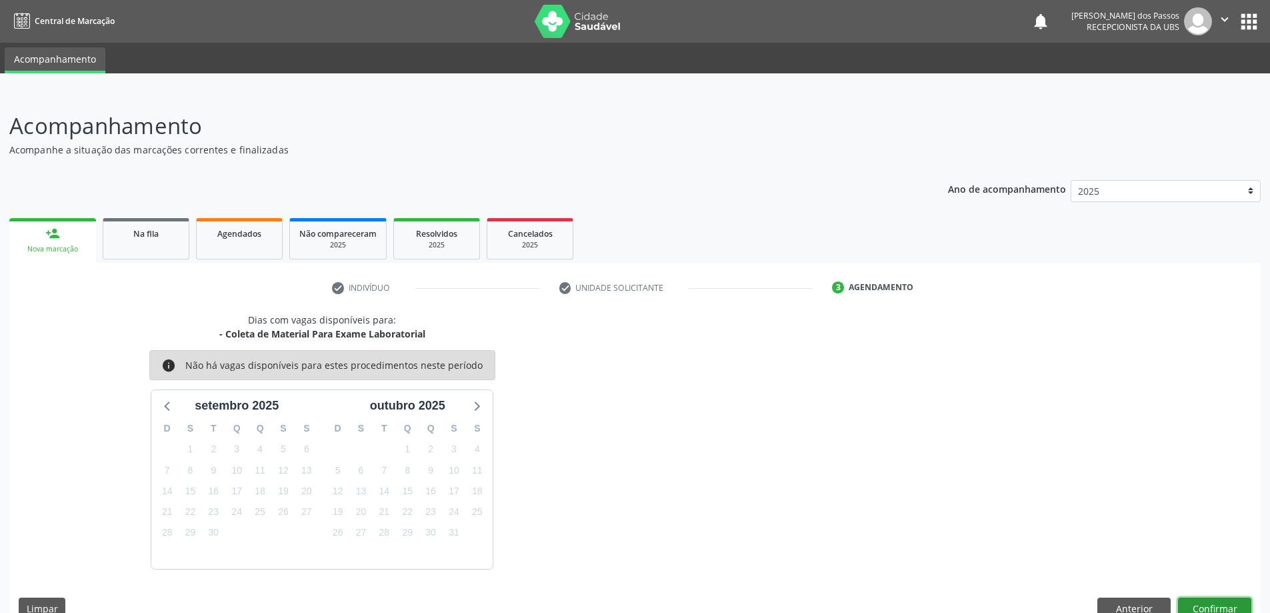
click at [1202, 601] on button "Confirmar" at bounding box center [1214, 608] width 73 height 23
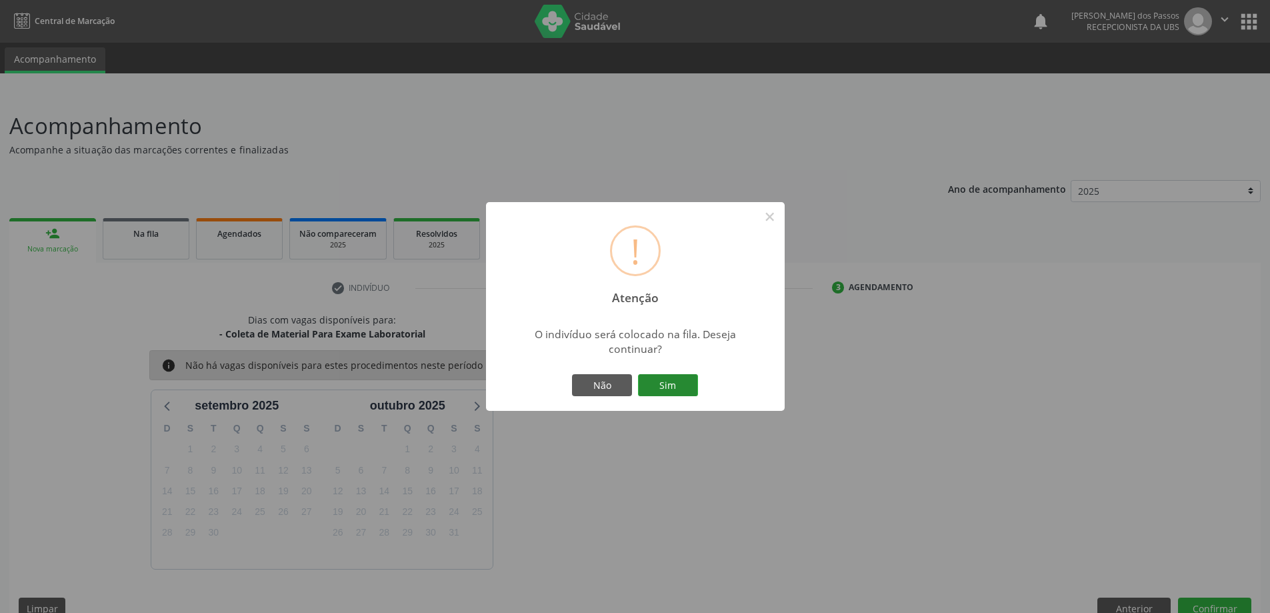
click at [653, 388] on button "Sim" at bounding box center [668, 385] width 60 height 23
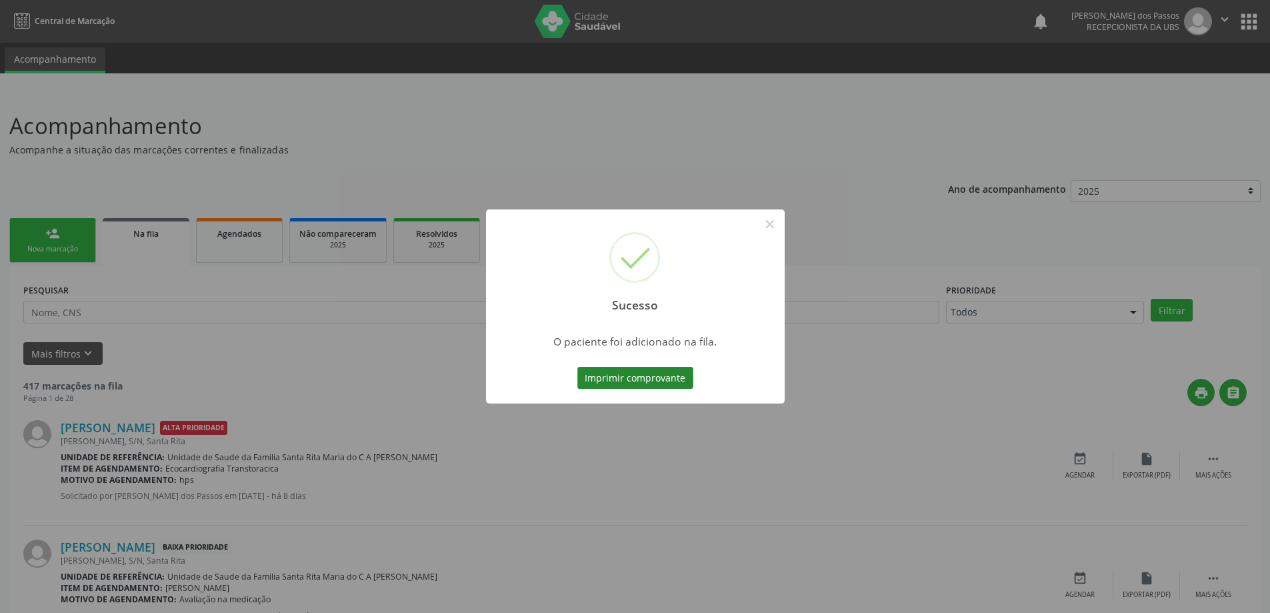
click at [653, 377] on button "Imprimir comprovante" at bounding box center [635, 378] width 116 height 23
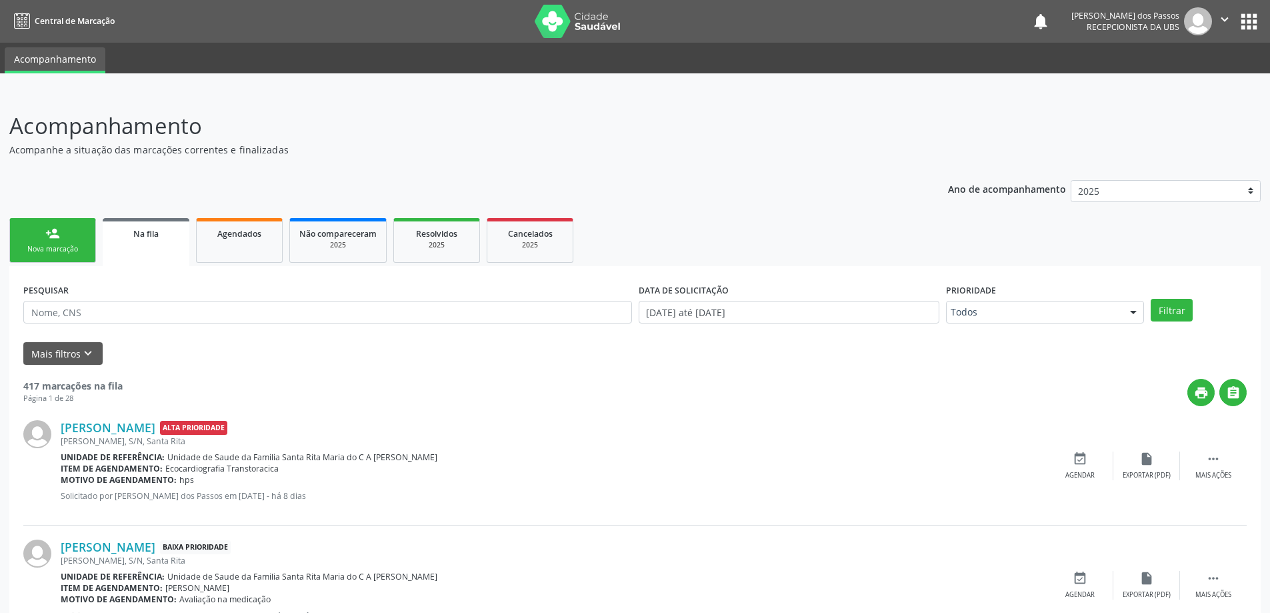
click at [71, 253] on div "Nova marcação" at bounding box center [52, 249] width 67 height 10
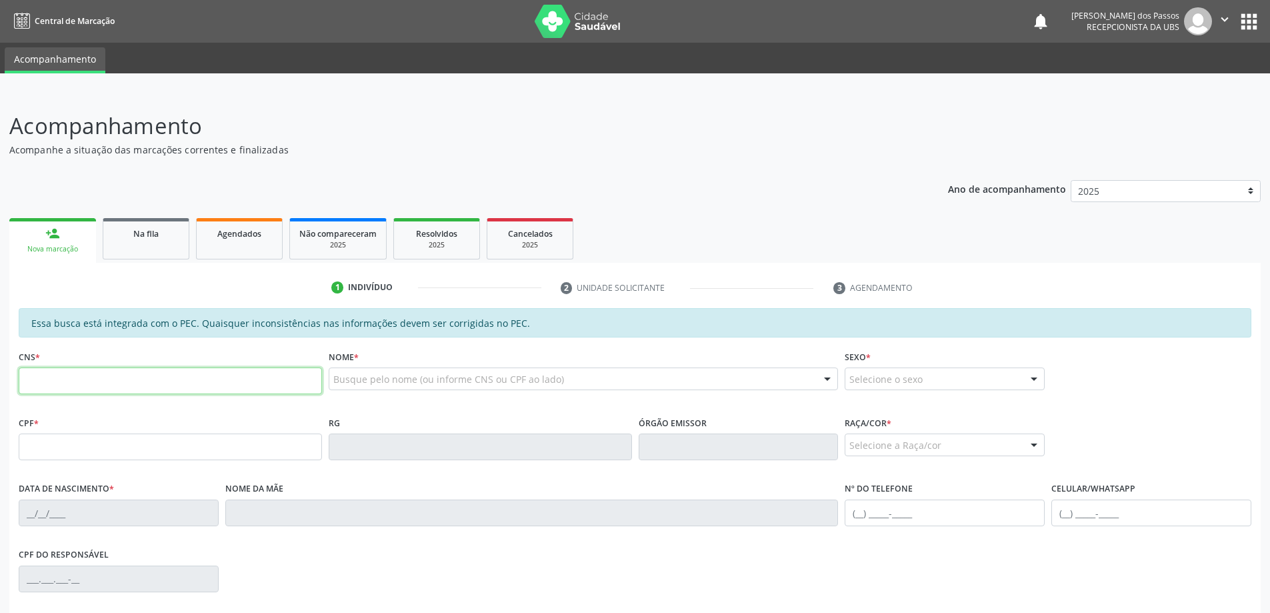
click at [63, 383] on input "text" at bounding box center [170, 380] width 303 height 27
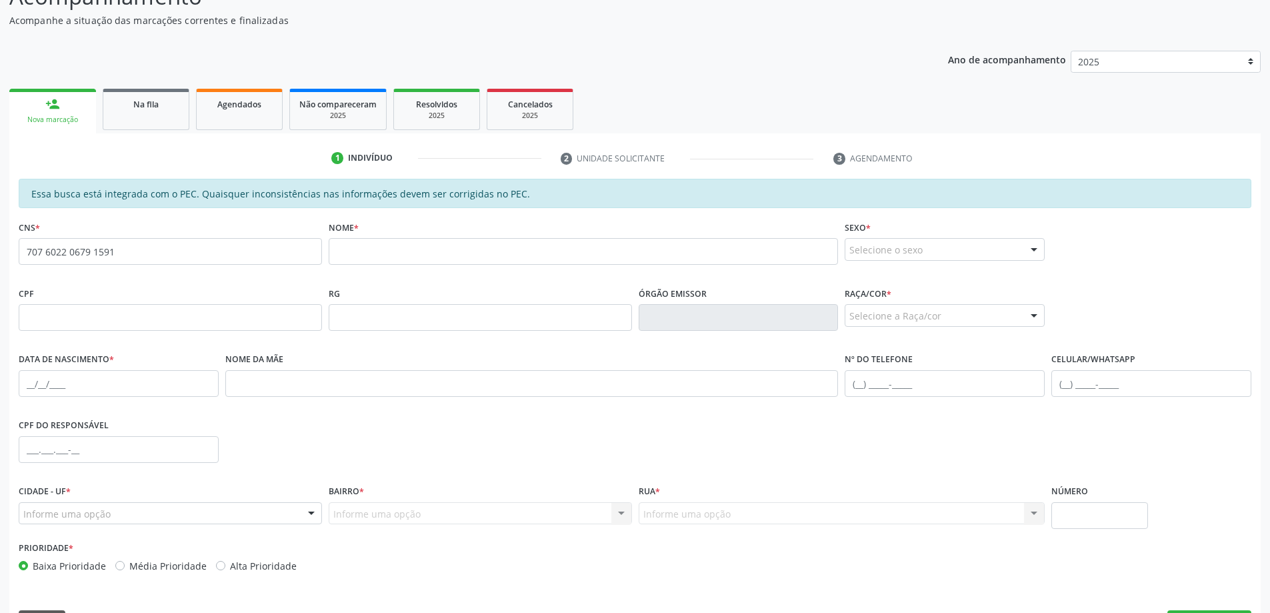
scroll to position [133, 0]
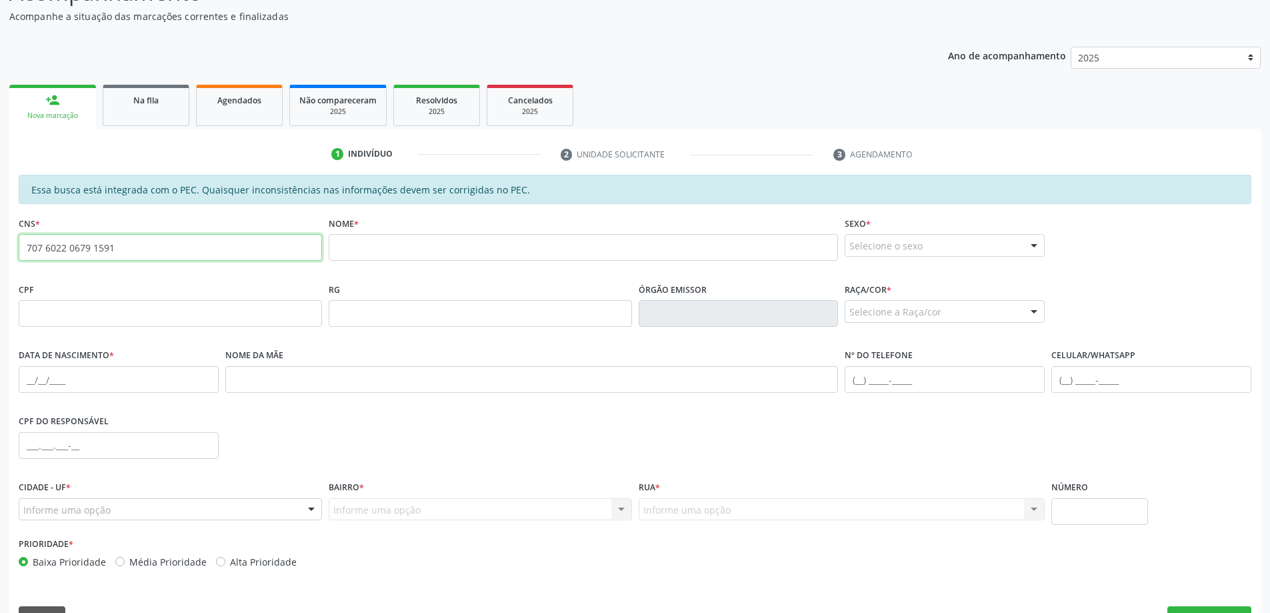
click at [164, 249] on input "707 6022 0679 1591" at bounding box center [170, 247] width 303 height 27
type input "7"
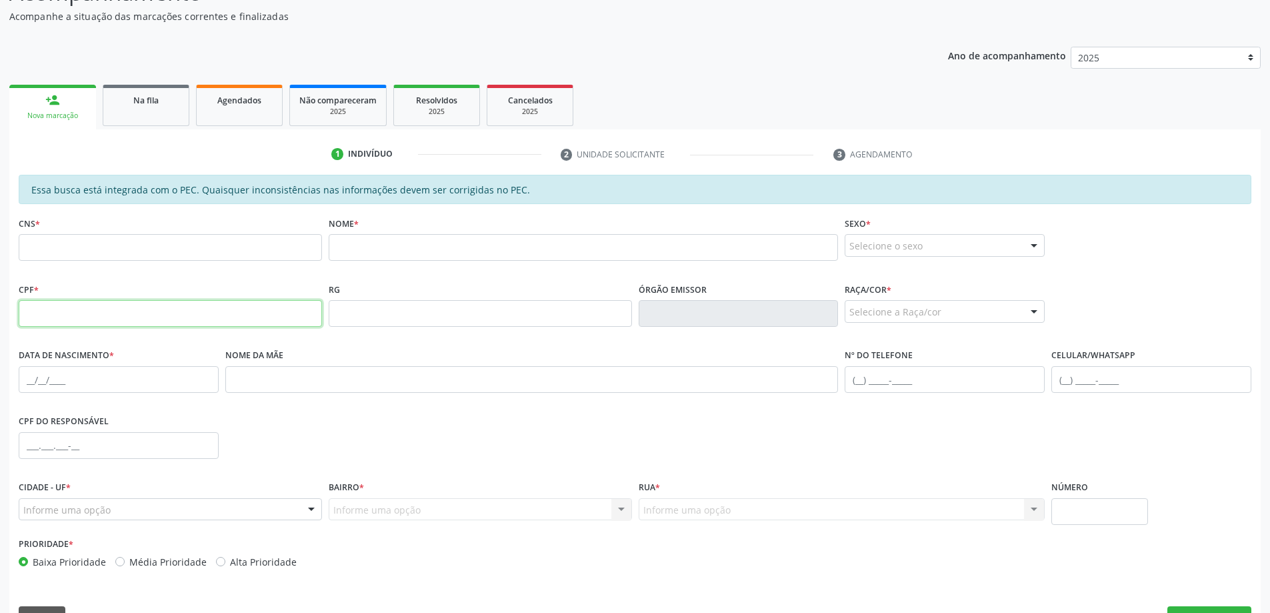
click at [157, 309] on input "text" at bounding box center [170, 313] width 303 height 27
type input "119.762.964-55"
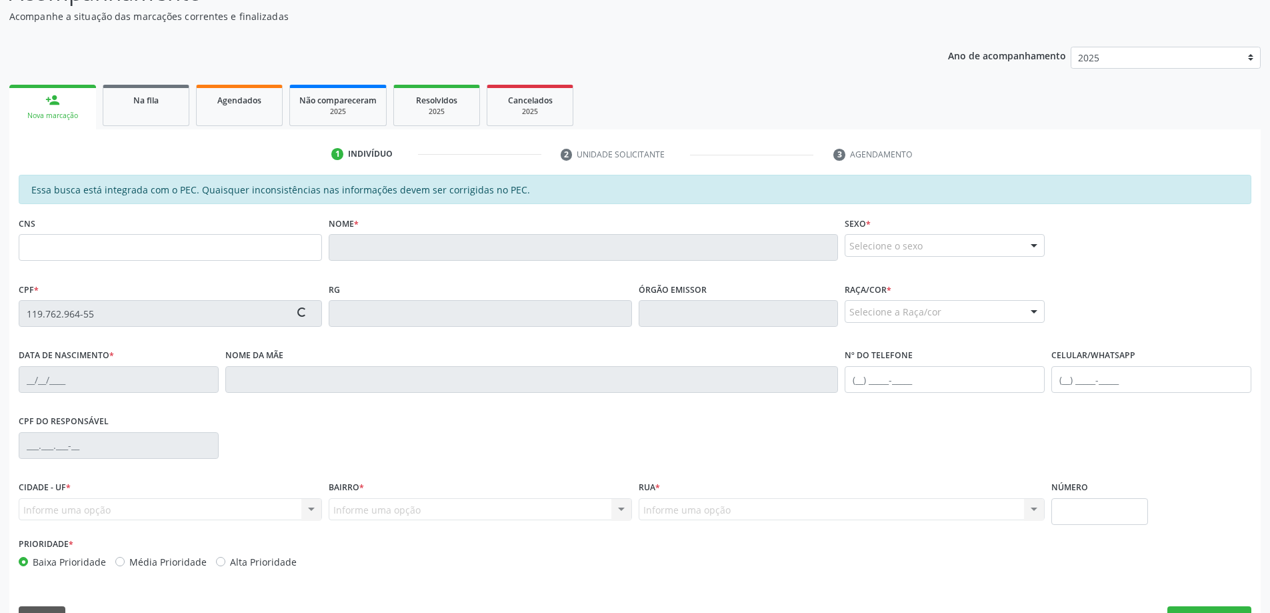
type input "161 2358 2640 0001"
type input "30/09/1998"
type input "Ana Paula Monteiro de Lima"
type input "(82) 98734-7914"
type input "S/N"
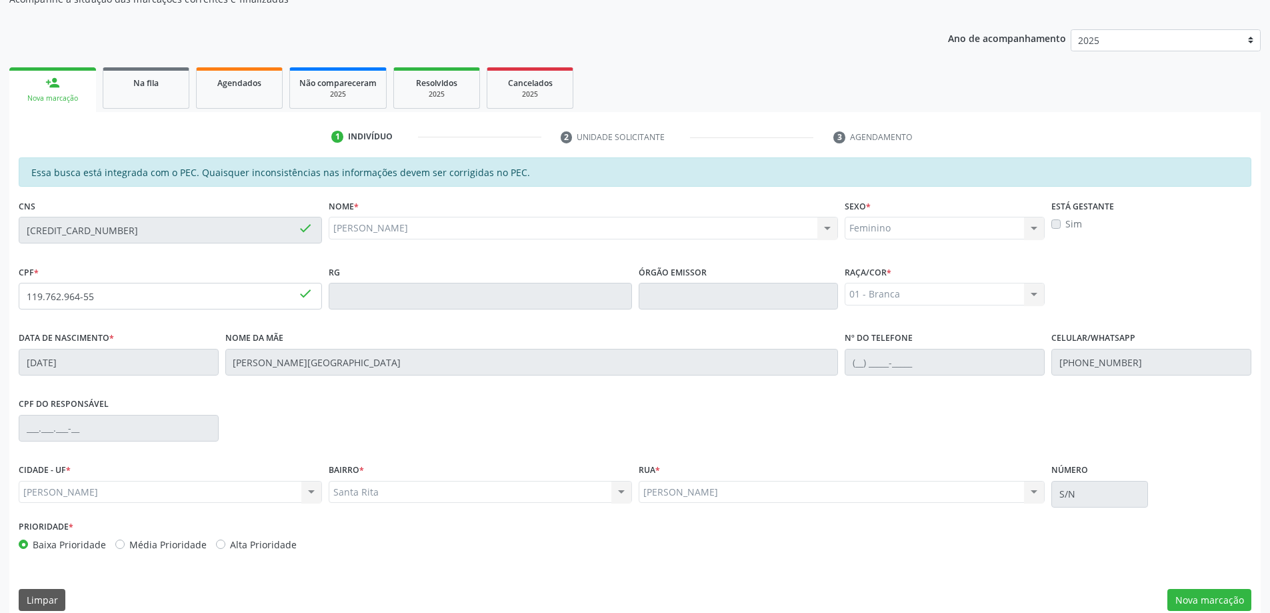
scroll to position [167, 0]
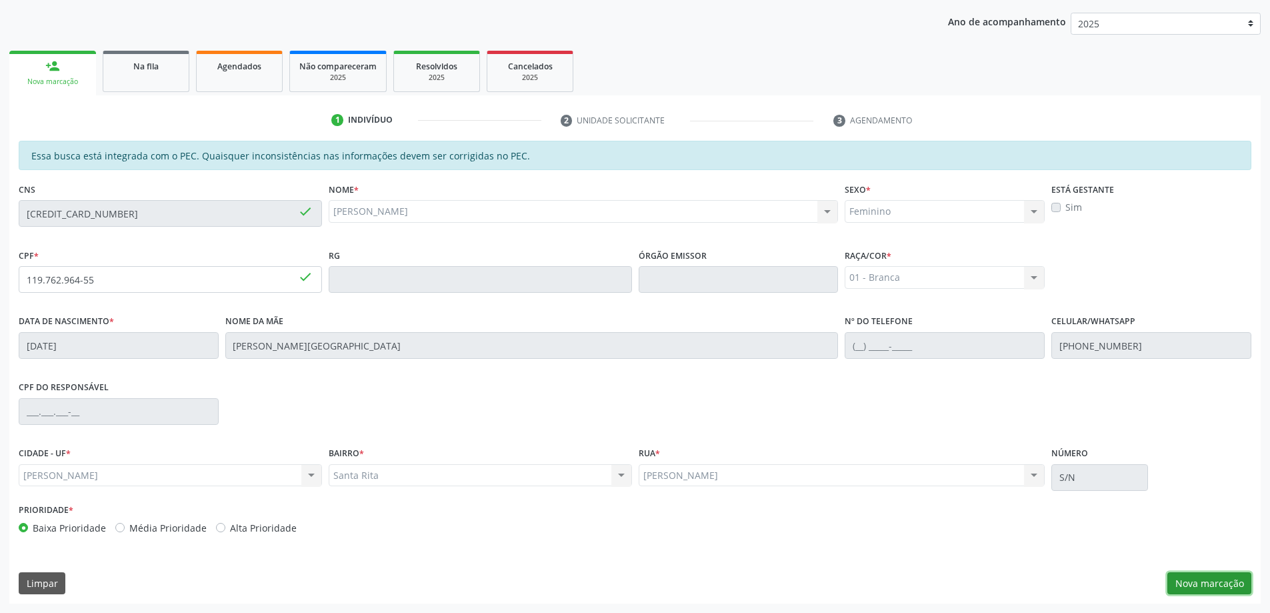
click at [1199, 587] on button "Nova marcação" at bounding box center [1209, 583] width 84 height 23
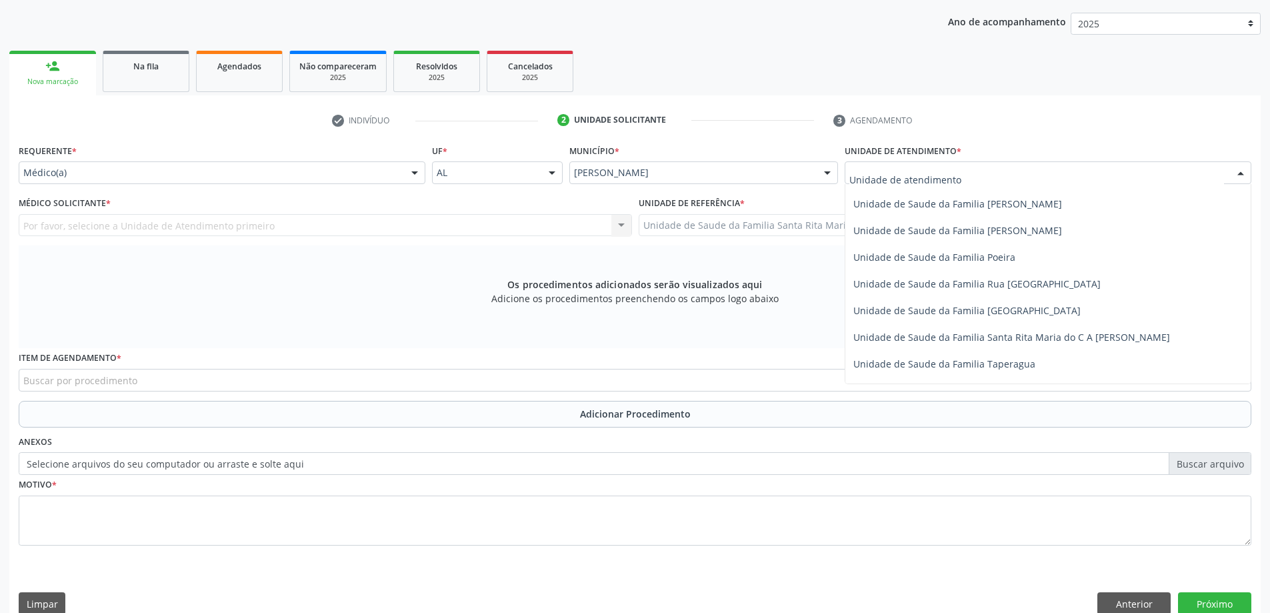
scroll to position [800, 0]
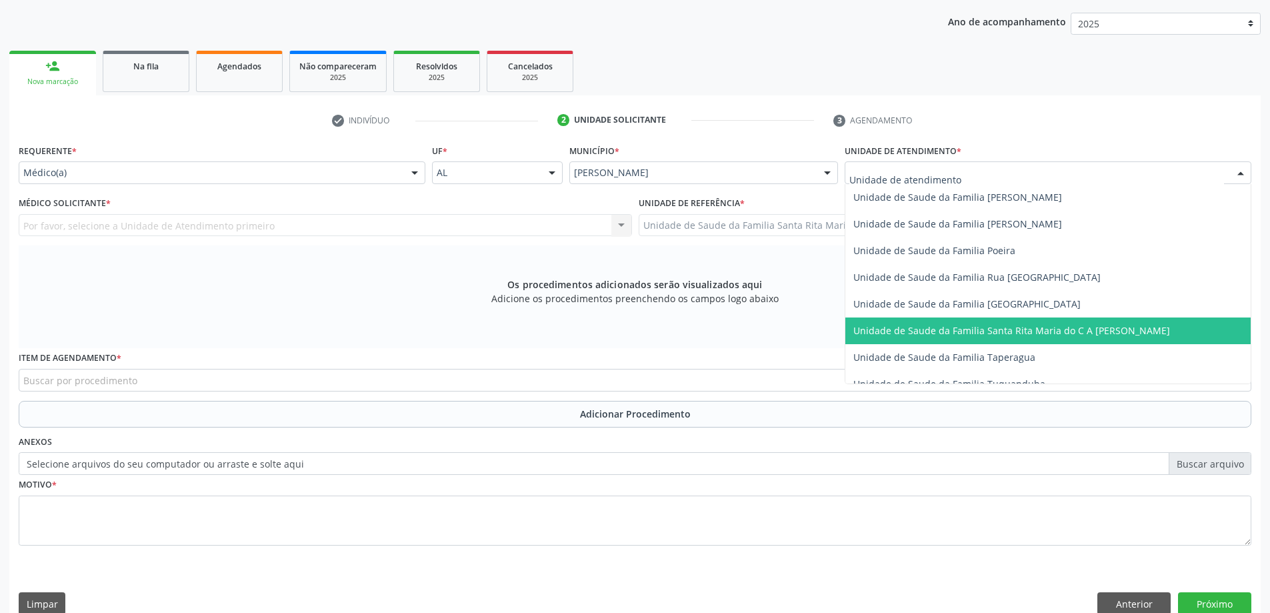
click at [937, 335] on span "Unidade de Saude da Familia Santa Rita Maria do C A [PERSON_NAME]" at bounding box center [1011, 330] width 317 height 13
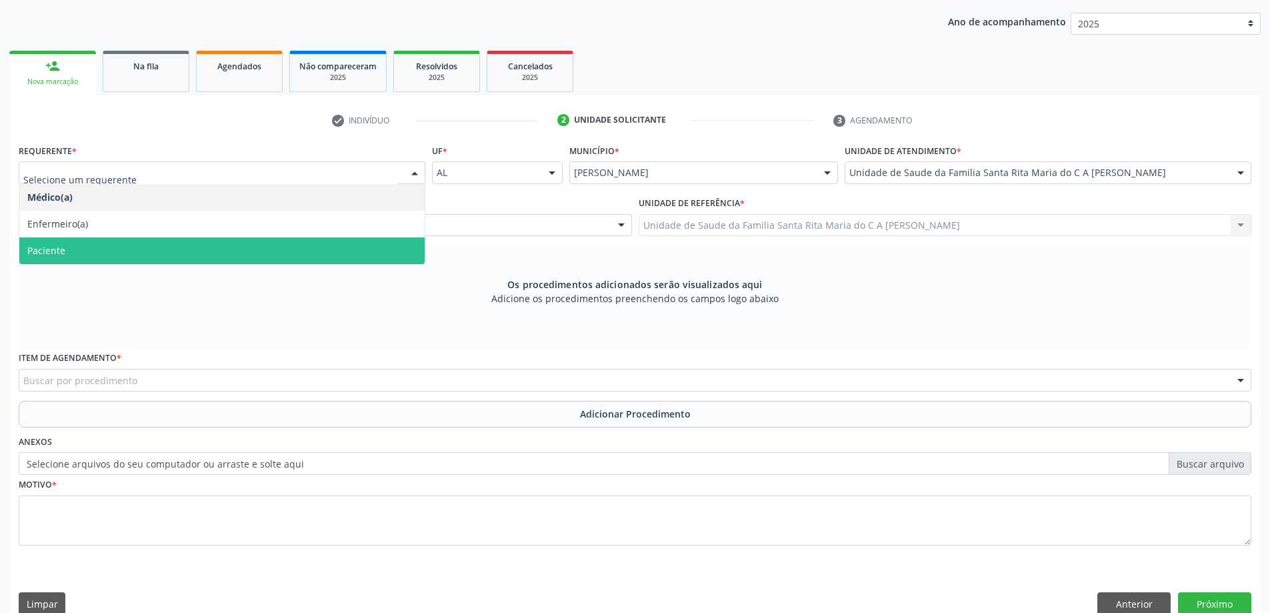
click at [135, 259] on span "Paciente" at bounding box center [221, 250] width 405 height 27
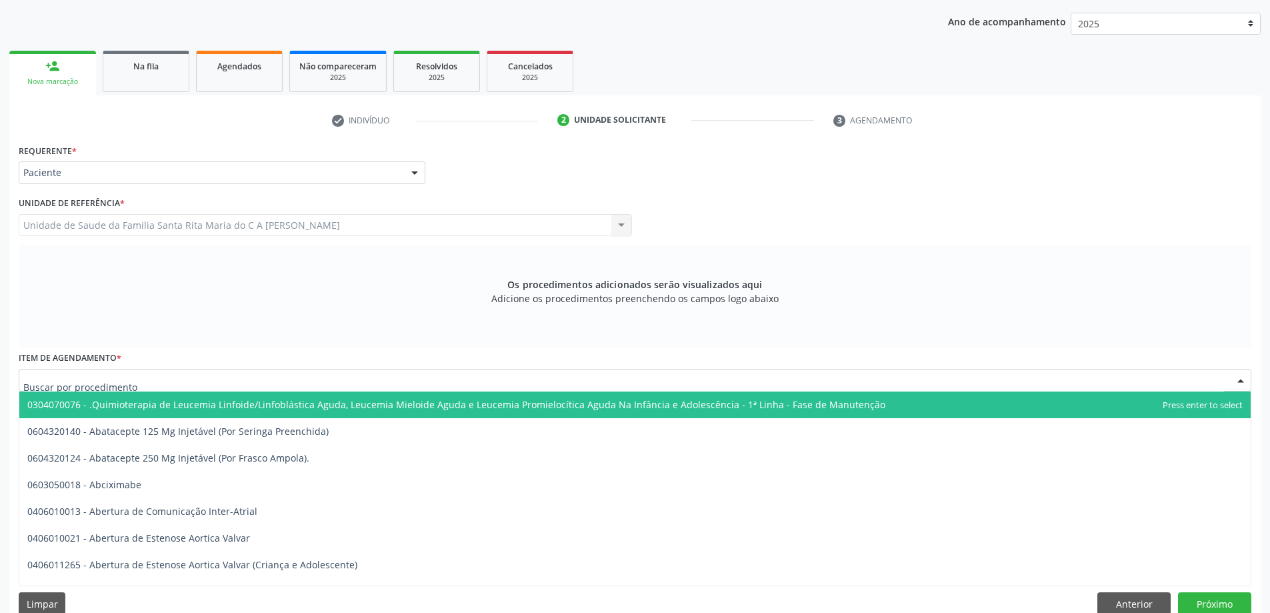
click at [189, 377] on div at bounding box center [635, 380] width 1233 height 23
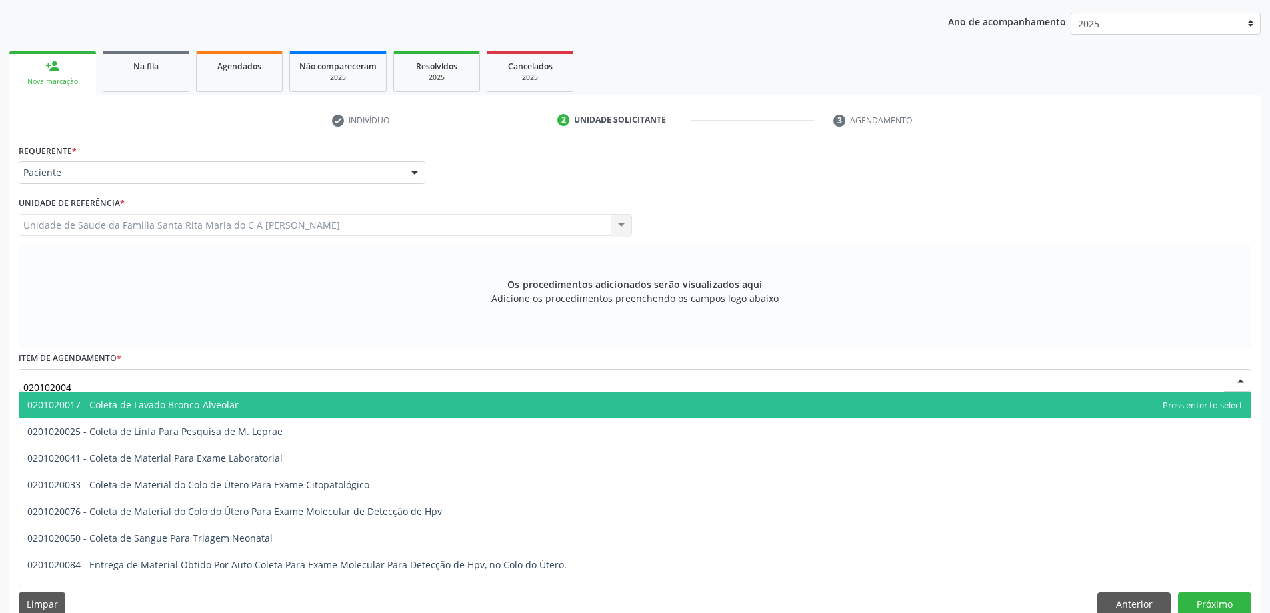
type input "0201020041"
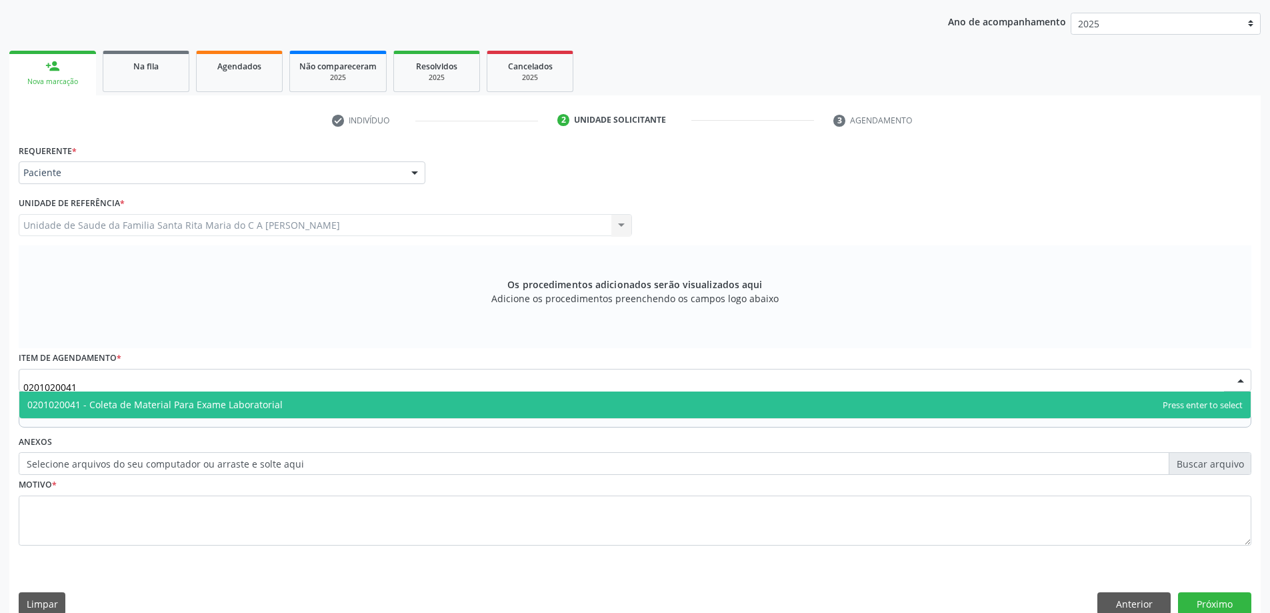
click at [166, 401] on span "0201020041 - Coleta de Material Para Exame Laboratorial" at bounding box center [154, 404] width 255 height 13
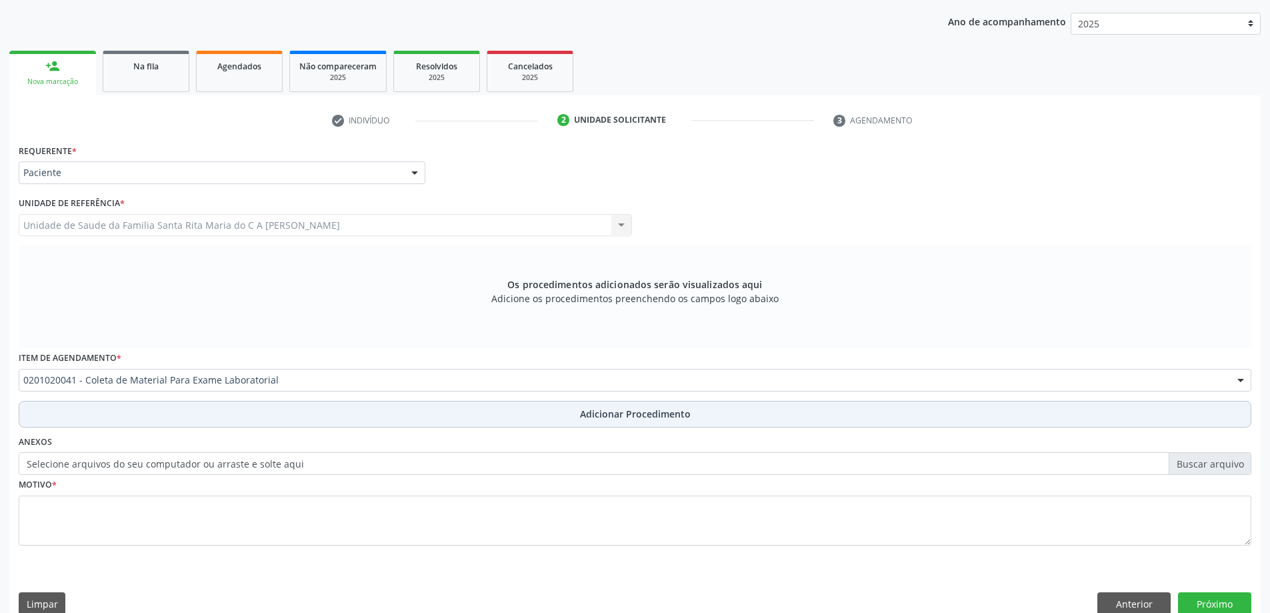
click at [163, 416] on button "Adicionar Procedimento" at bounding box center [635, 414] width 1233 height 27
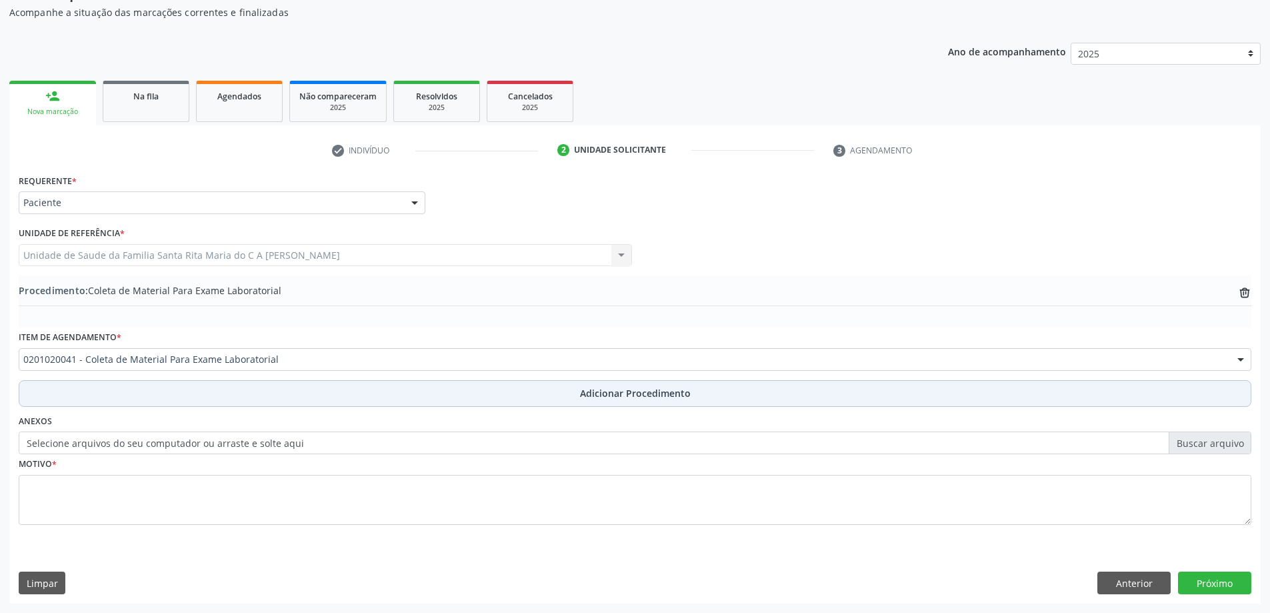
scroll to position [137, 0]
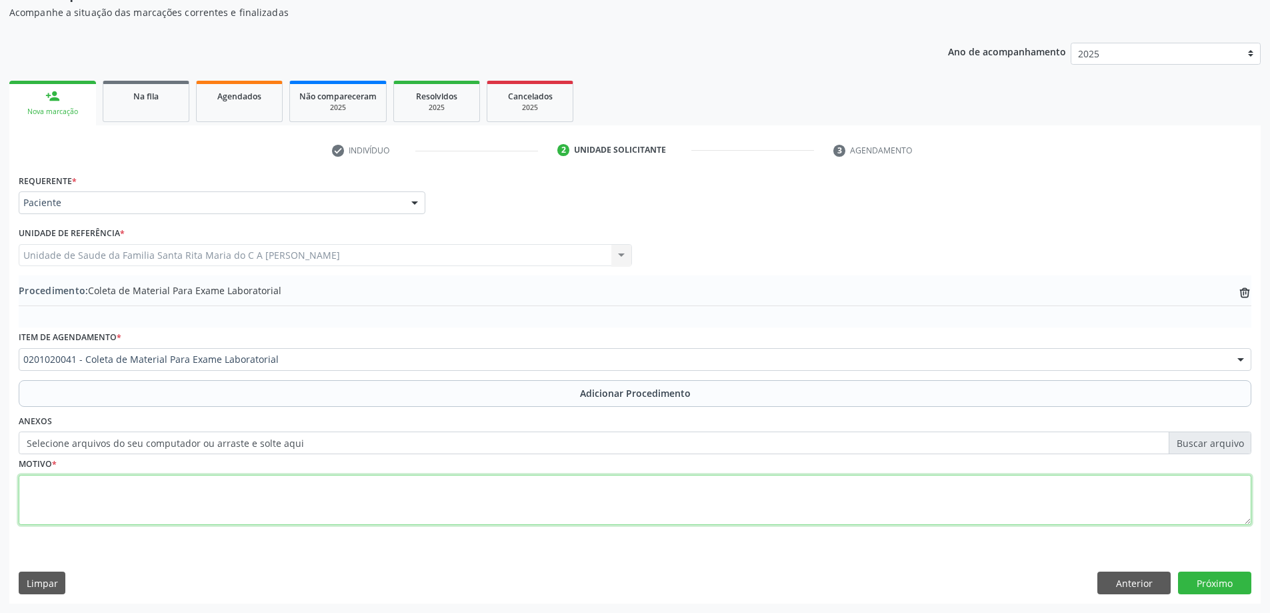
click at [132, 503] on textarea at bounding box center [635, 500] width 1233 height 51
type textarea "avaliação clinica"
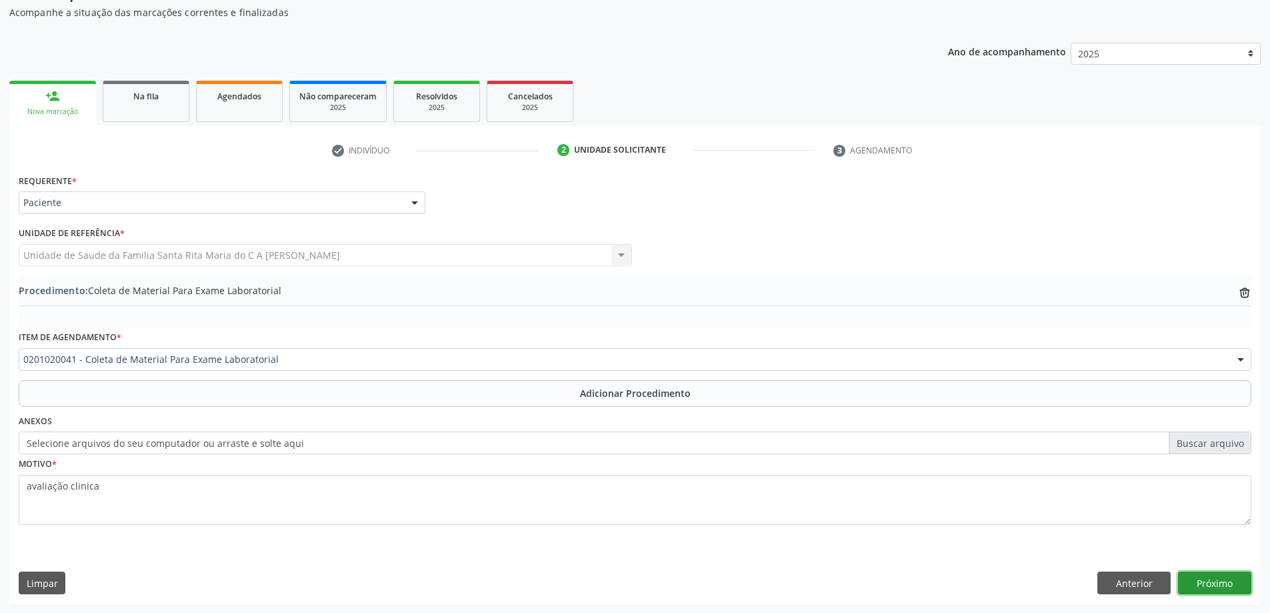
click at [1224, 581] on button "Próximo" at bounding box center [1214, 582] width 73 height 23
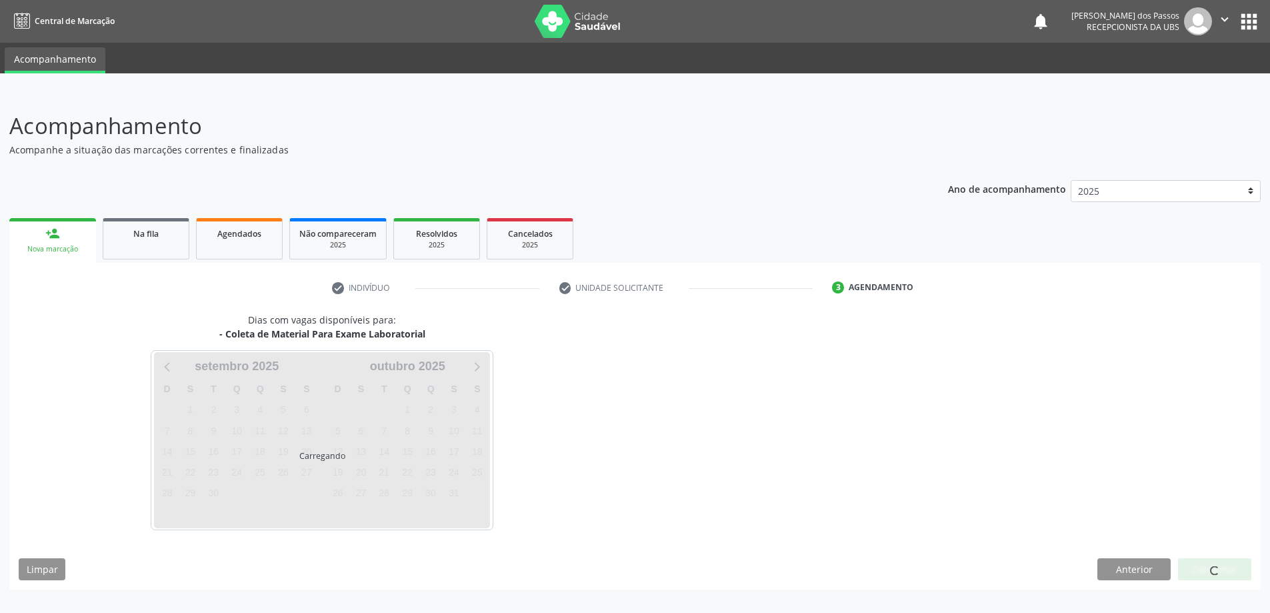
scroll to position [0, 0]
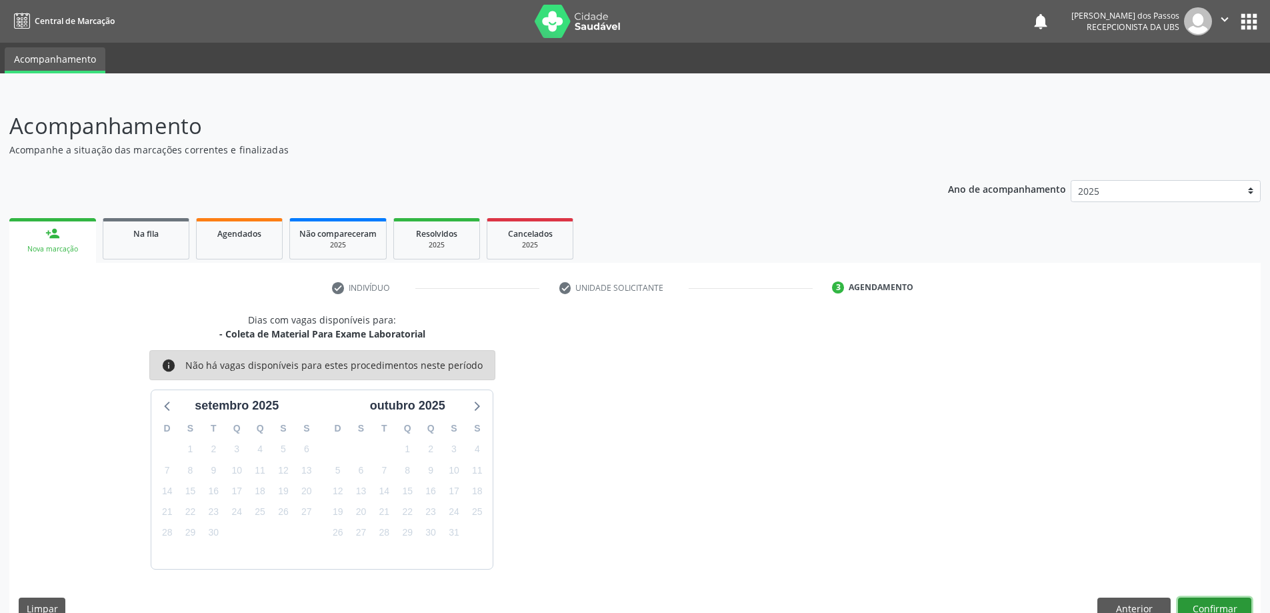
click at [1225, 607] on button "Confirmar" at bounding box center [1214, 608] width 73 height 23
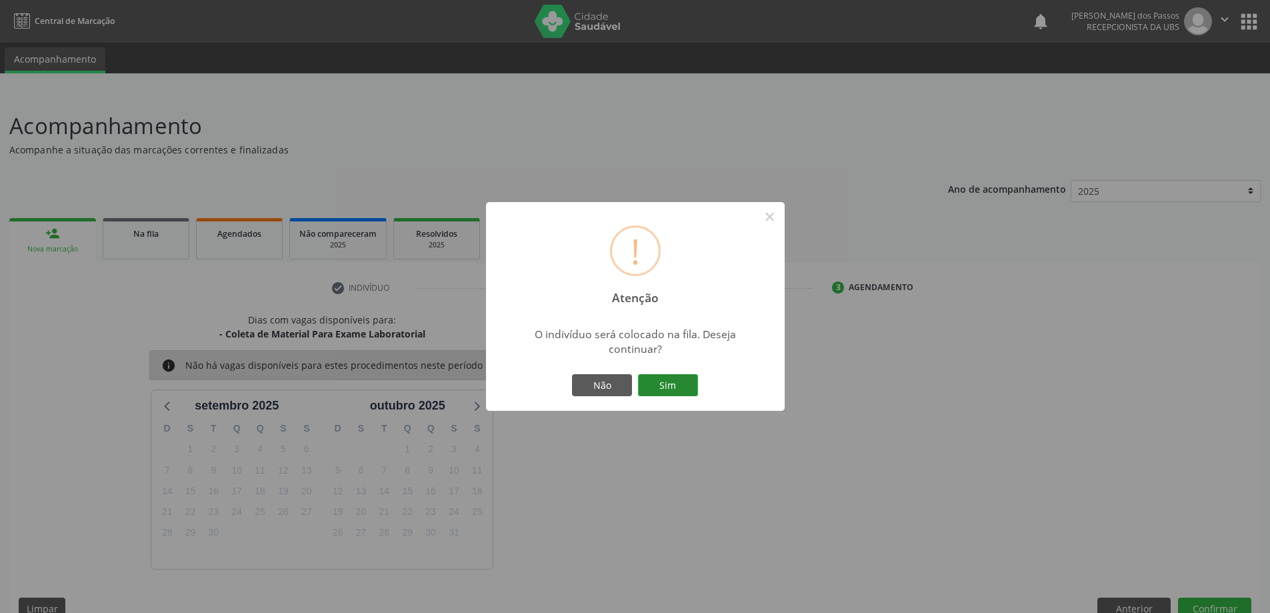
click at [678, 388] on button "Sim" at bounding box center [668, 385] width 60 height 23
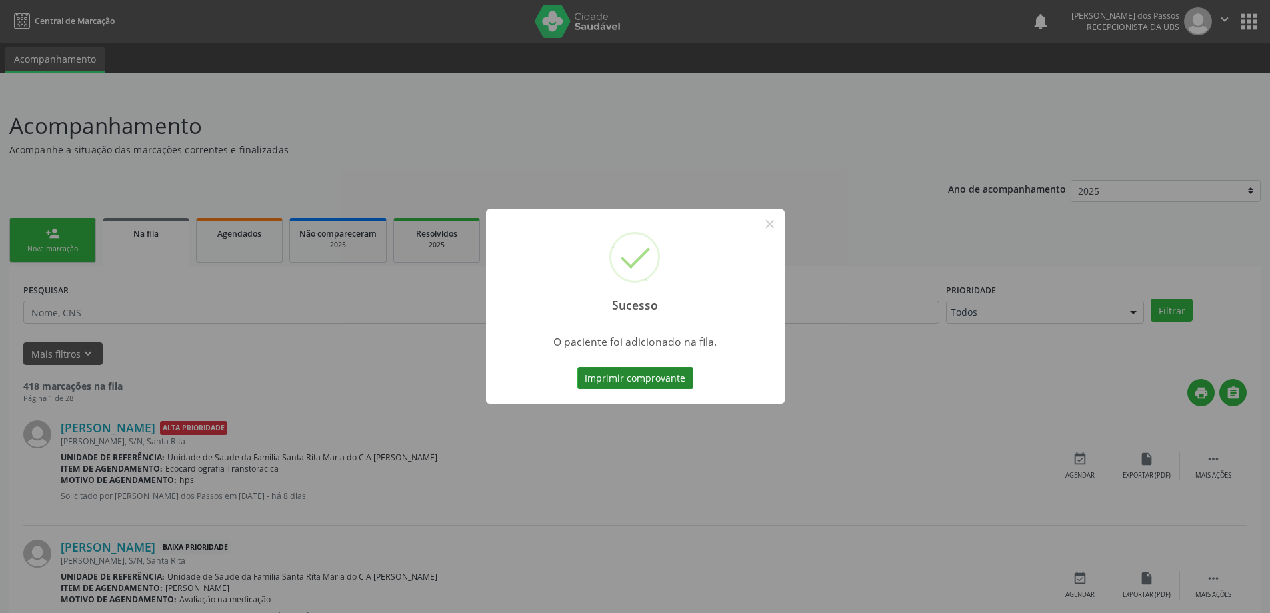
click at [677, 384] on button "Imprimir comprovante" at bounding box center [635, 378] width 116 height 23
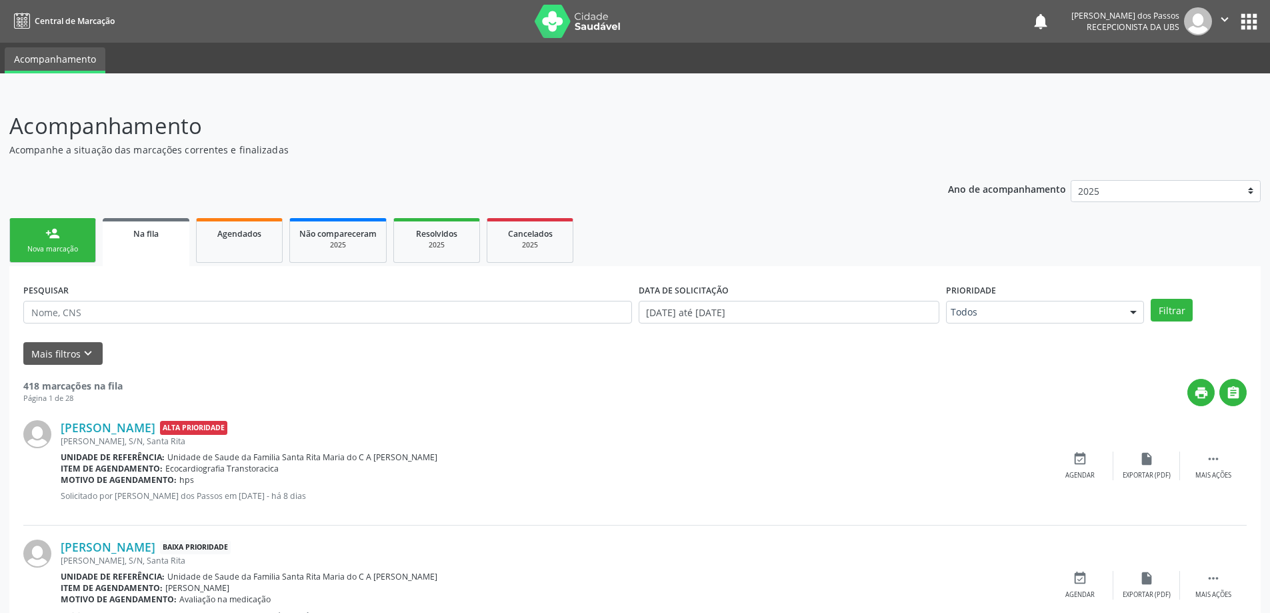
click at [68, 248] on div "Nova marcação" at bounding box center [52, 249] width 67 height 10
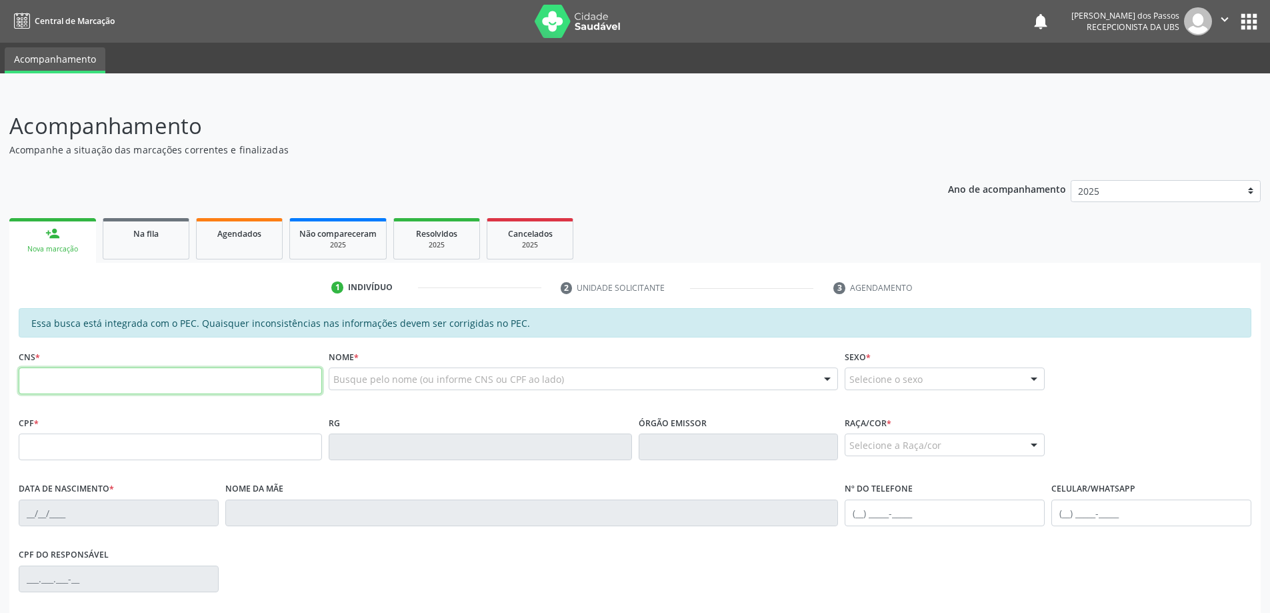
click at [83, 385] on input "text" at bounding box center [170, 380] width 303 height 27
type input "1"
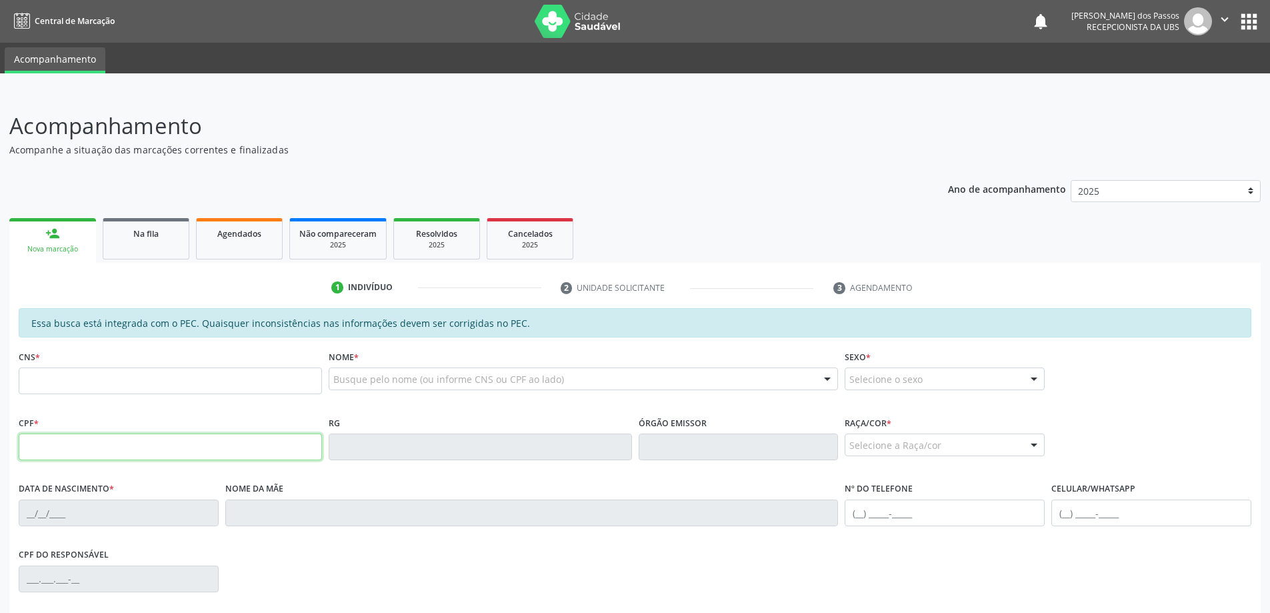
click at [118, 443] on input "text" at bounding box center [170, 446] width 303 height 27
type input "133.173.794-05"
type input "[DATE]"
type input "[PERSON_NAME] da Comceicao"
type input "[PHONE_NUMBER]"
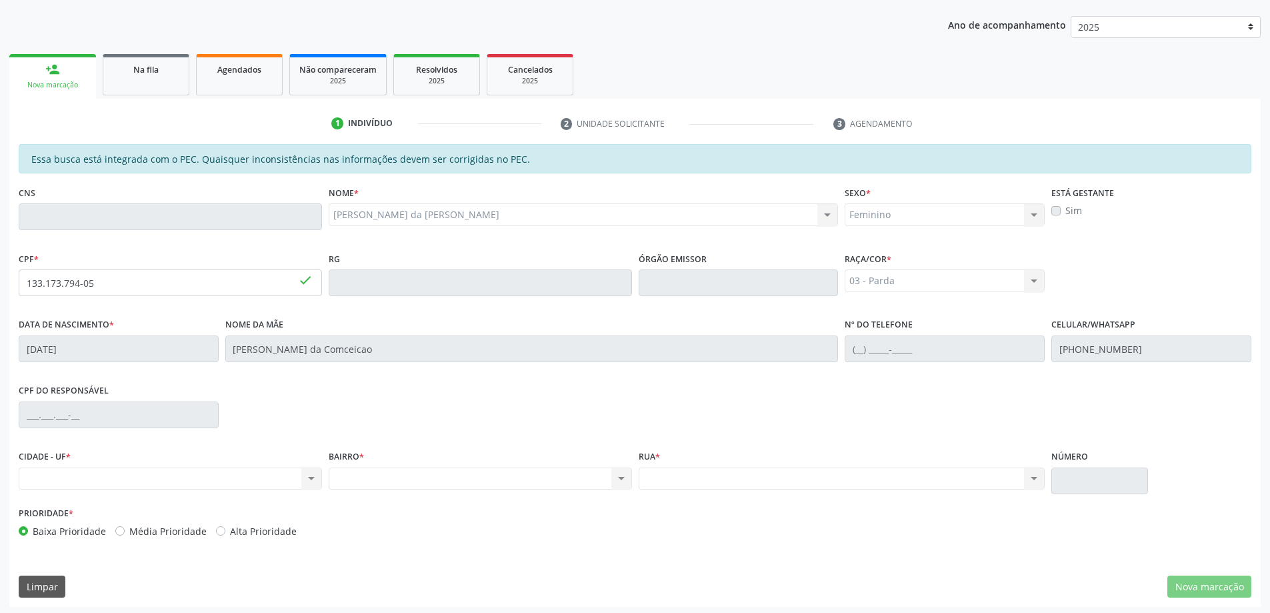
scroll to position [167, 0]
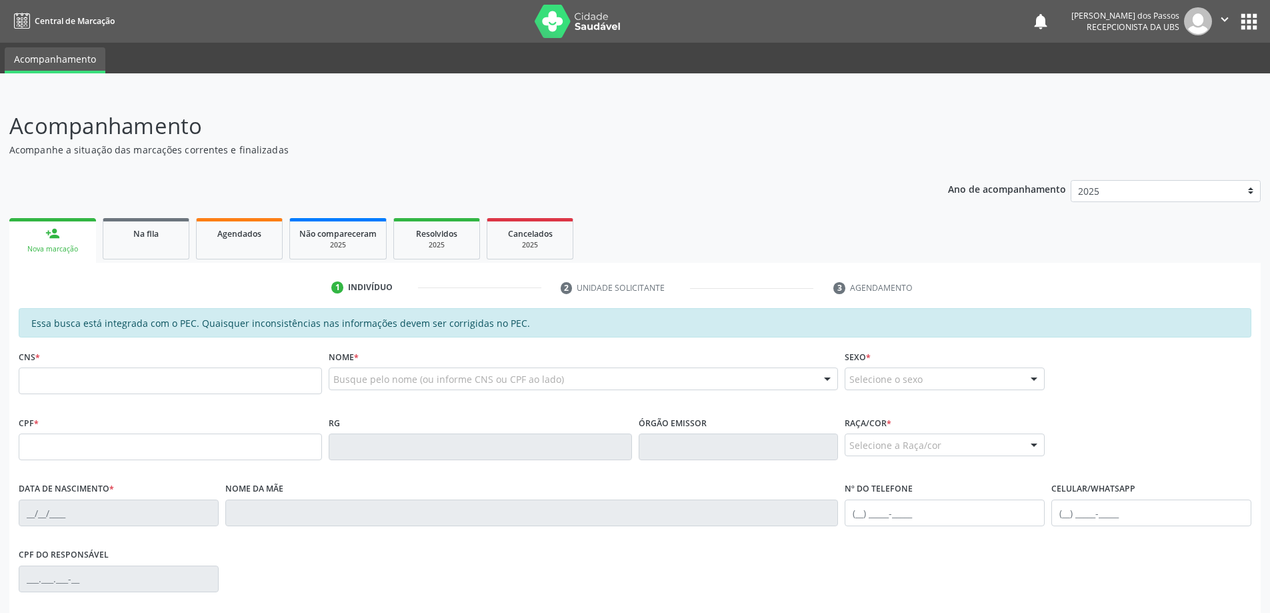
click at [213, 379] on input "text" at bounding box center [170, 380] width 303 height 27
click at [58, 443] on input "text" at bounding box center [170, 446] width 303 height 27
type input "133.173.794-05"
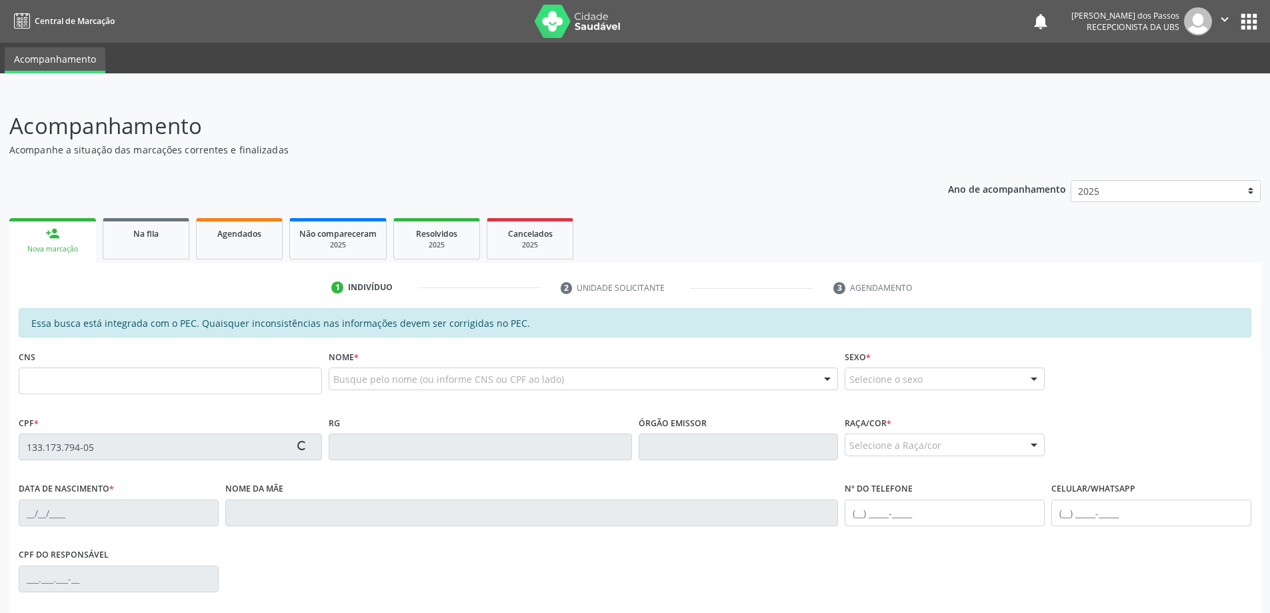
type input "[DATE]"
type input "[PERSON_NAME] da Comceicao"
type input "[PHONE_NUMBER]"
type input "S/N"
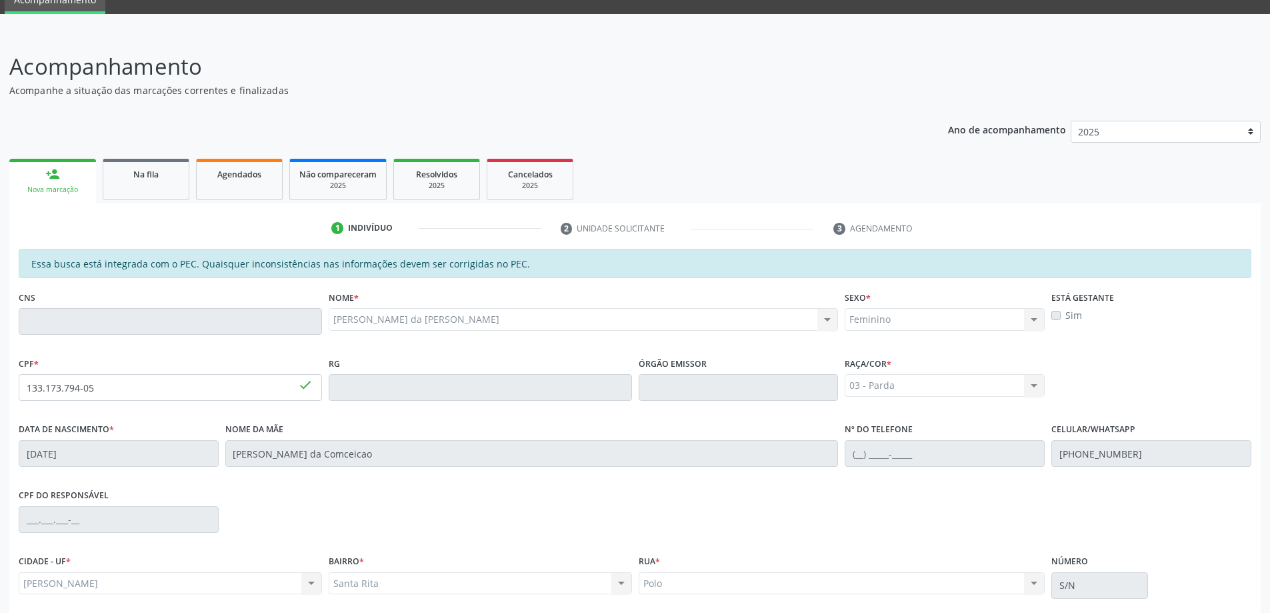
scroll to position [167, 0]
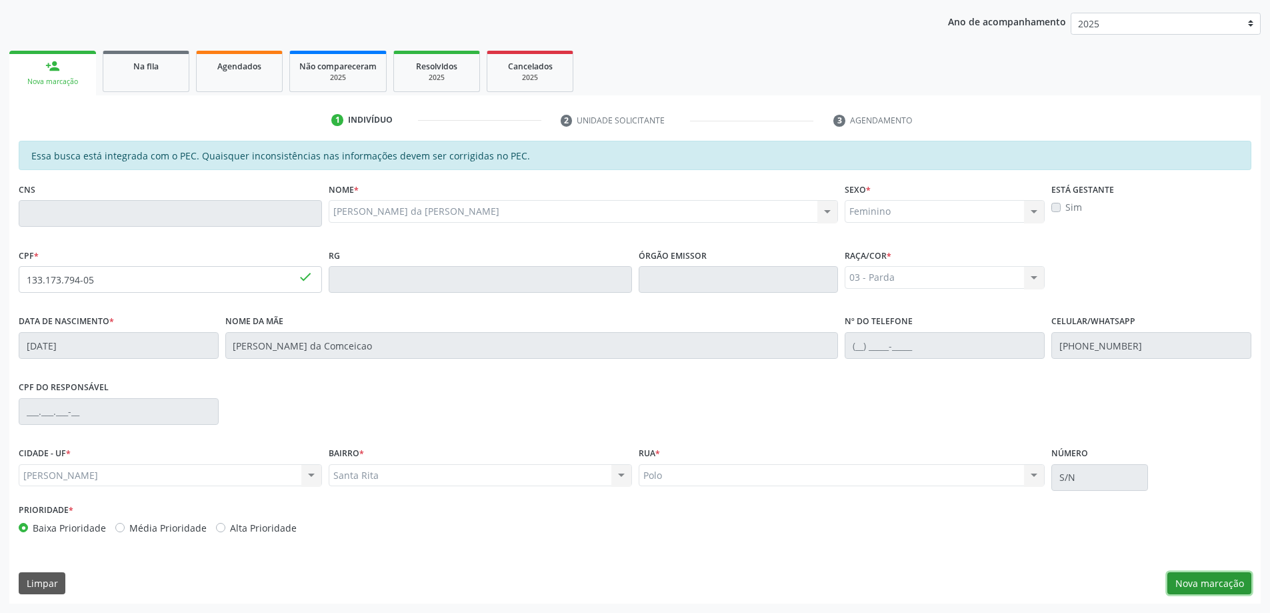
click at [1219, 588] on button "Nova marcação" at bounding box center [1209, 583] width 84 height 23
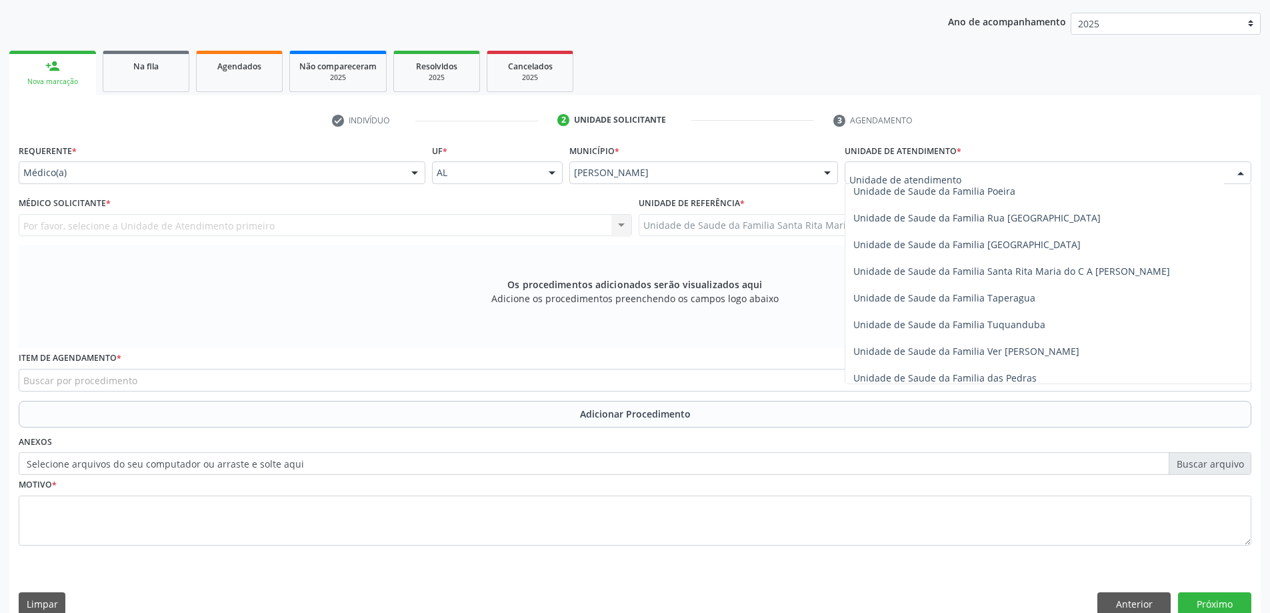
scroll to position [867, 0]
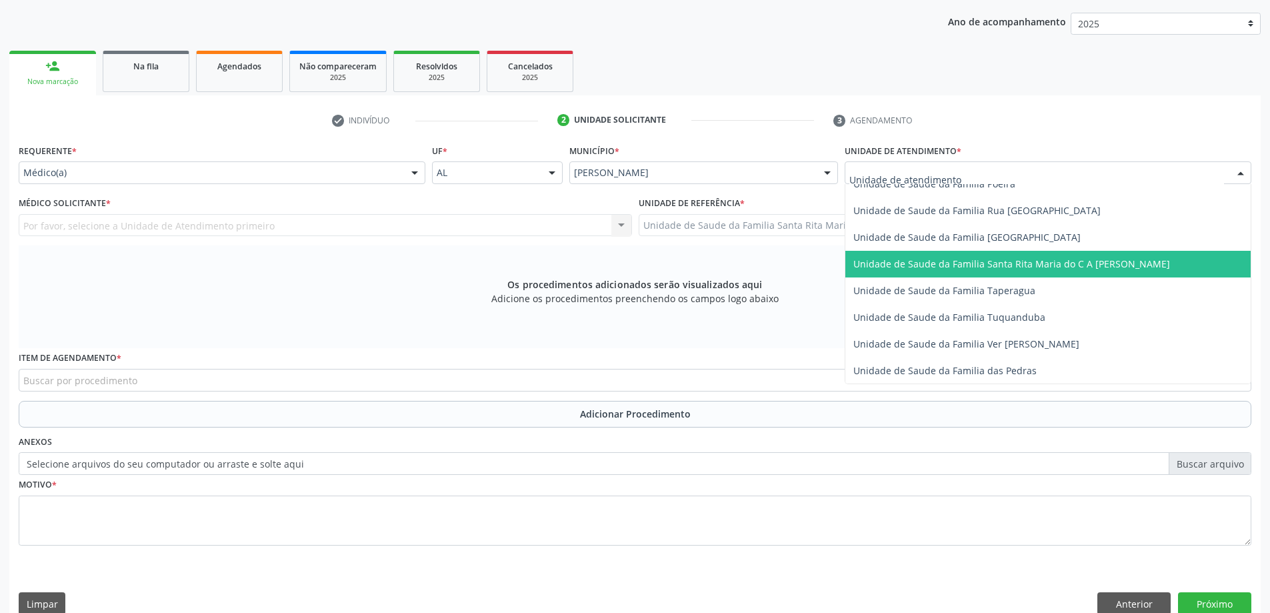
click at [925, 269] on span "Unidade de Saude da Familia Santa Rita Maria do C A [PERSON_NAME]" at bounding box center [1011, 263] width 317 height 13
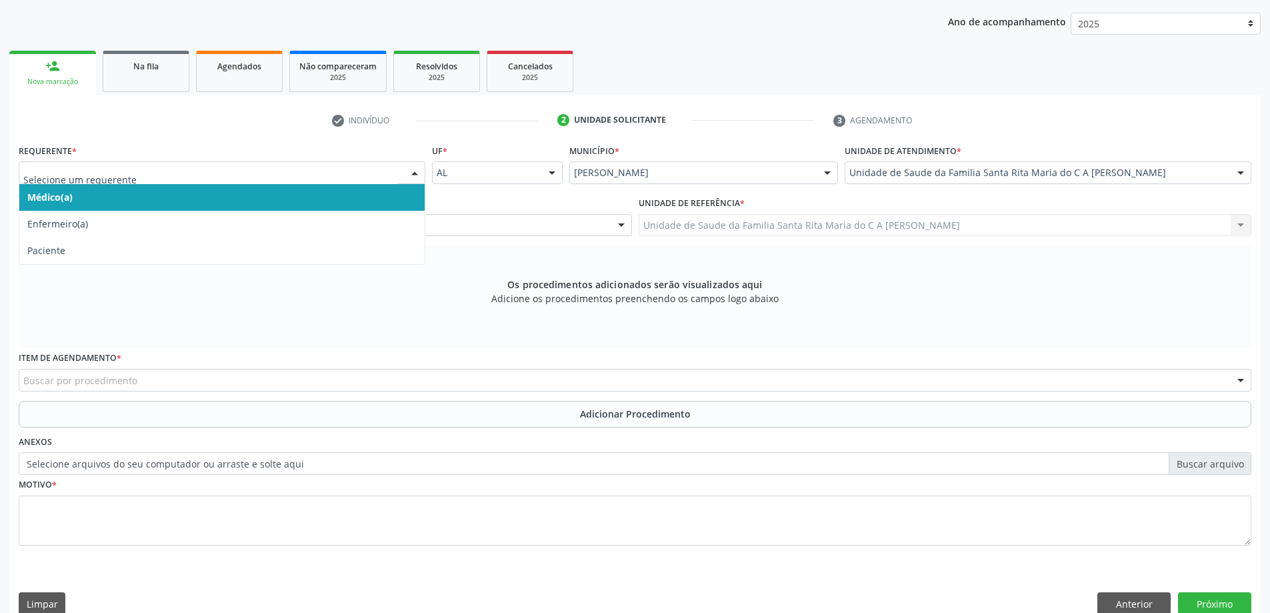
click at [322, 201] on span "Médico(a)" at bounding box center [221, 197] width 405 height 27
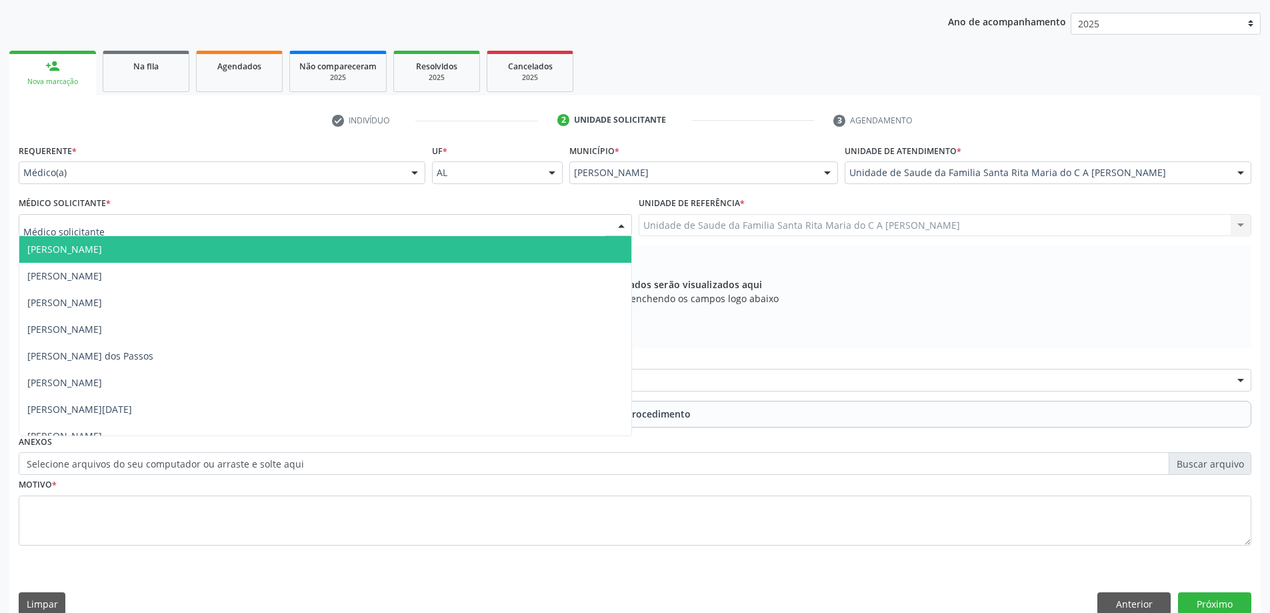
click at [307, 225] on div at bounding box center [325, 225] width 613 height 23
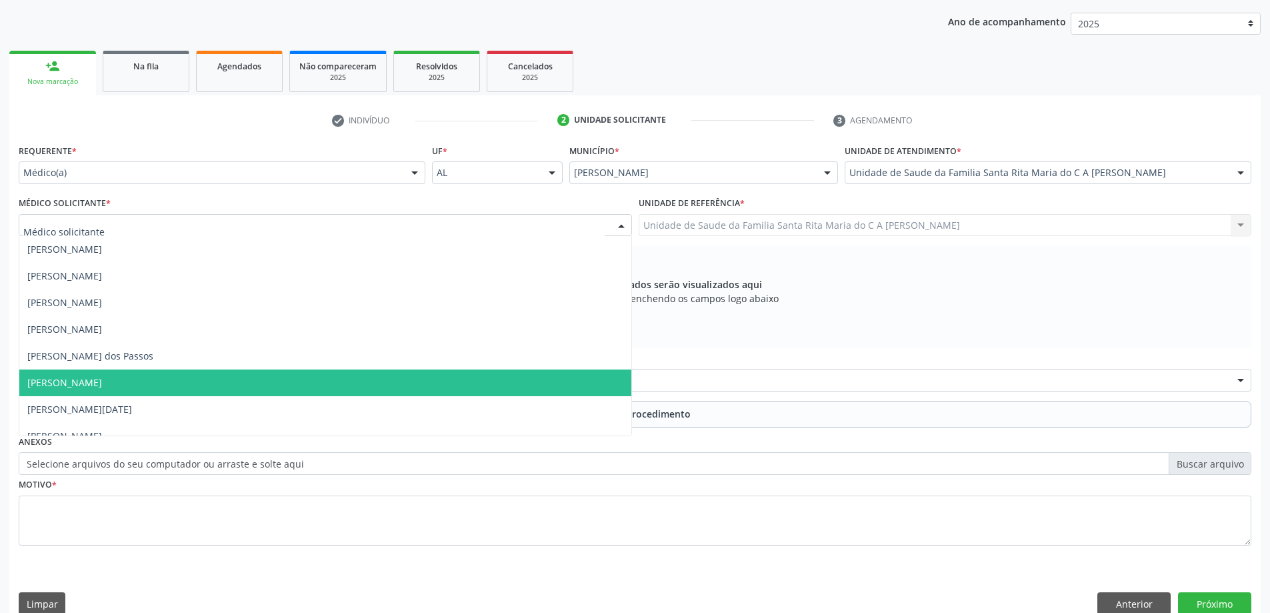
click at [279, 384] on span "[PERSON_NAME]" at bounding box center [325, 382] width 612 height 27
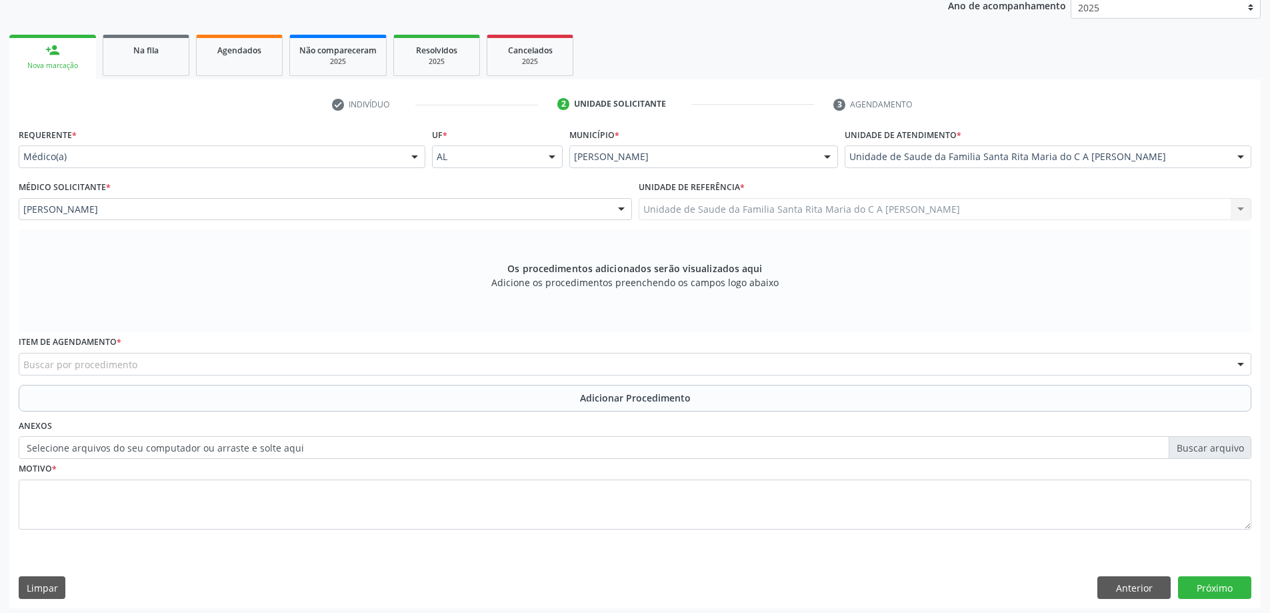
scroll to position [188, 0]
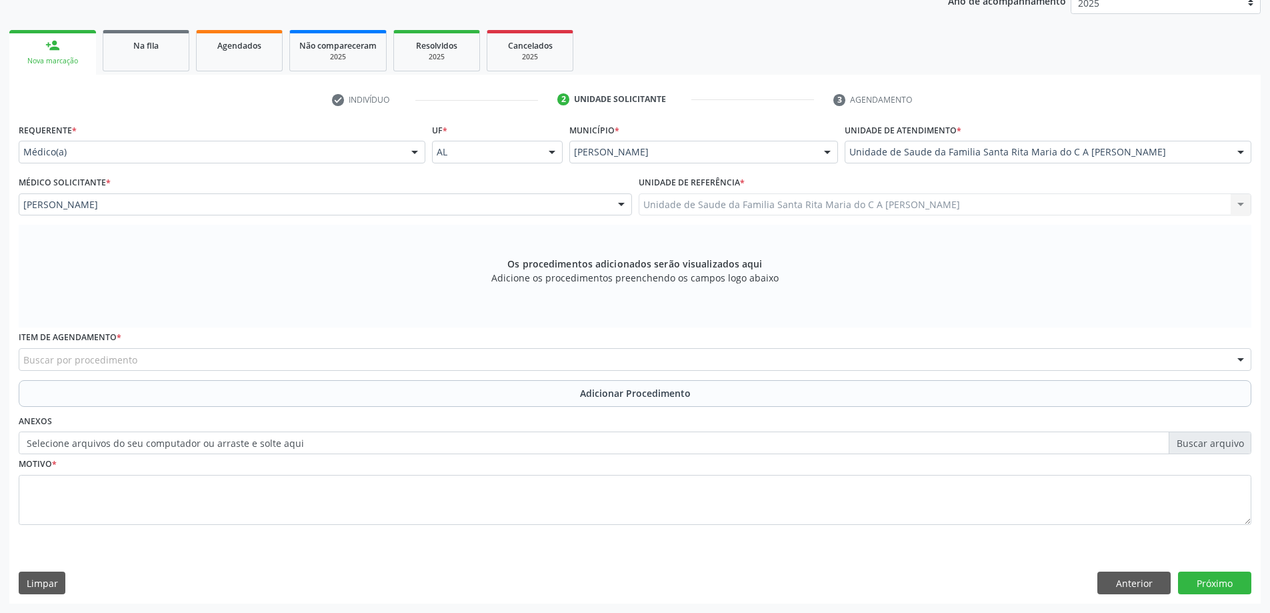
click at [350, 359] on div "Buscar por procedimento" at bounding box center [635, 359] width 1233 height 23
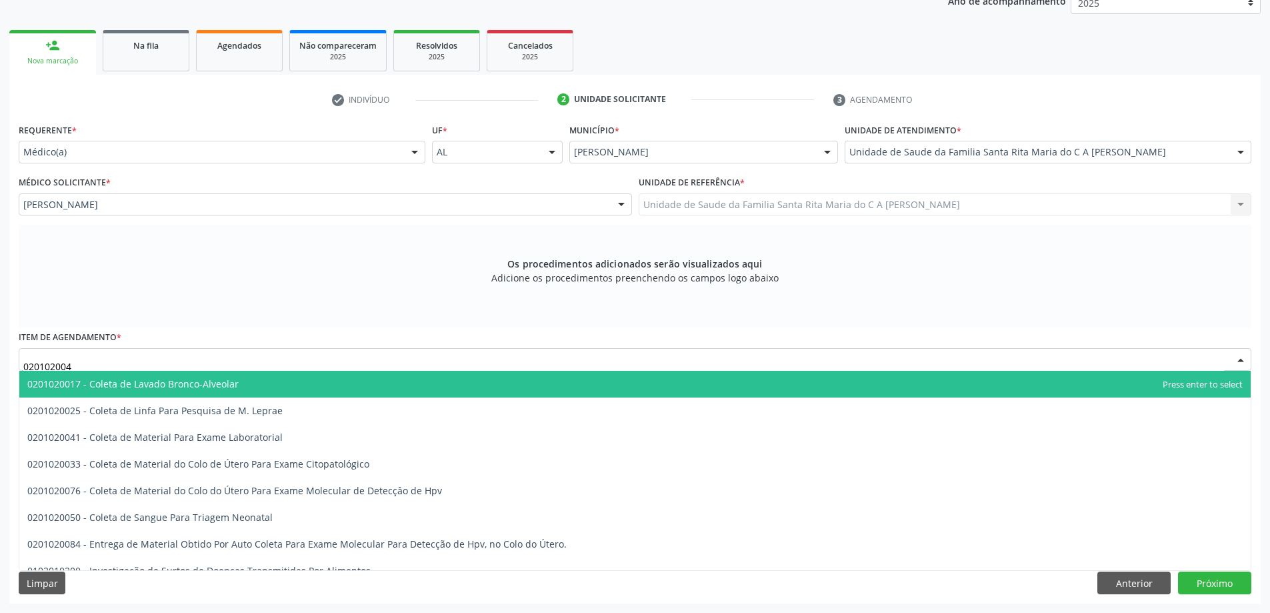
type input "0201020041"
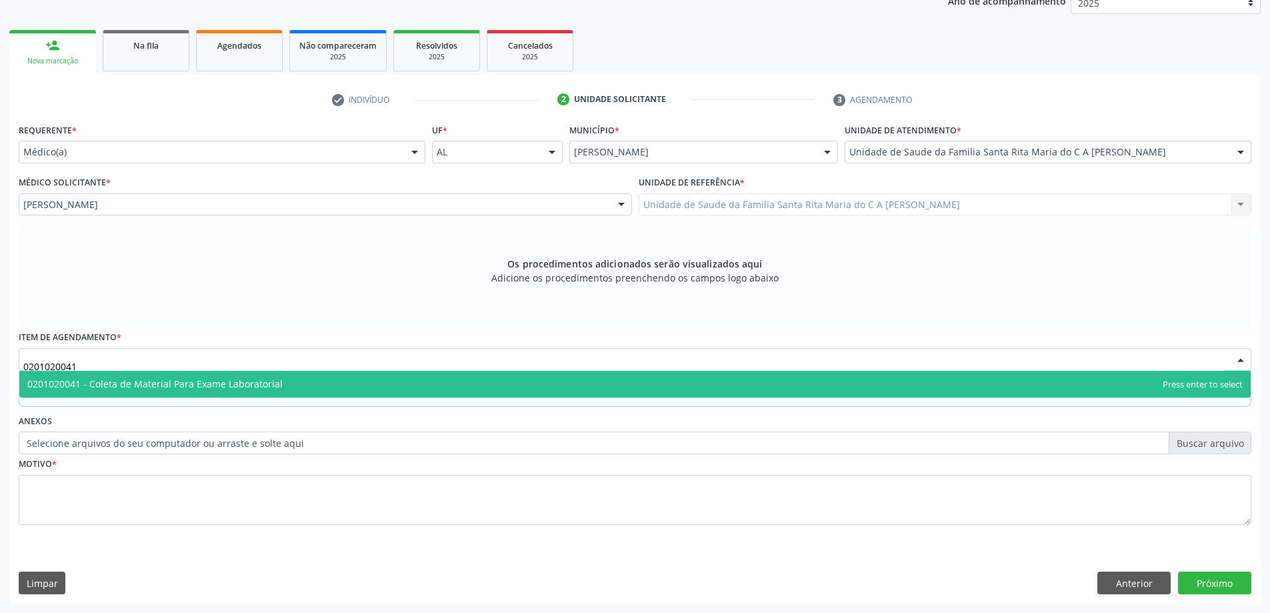
click at [304, 386] on span "0201020041 - Coleta de Material Para Exame Laboratorial" at bounding box center [634, 384] width 1231 height 27
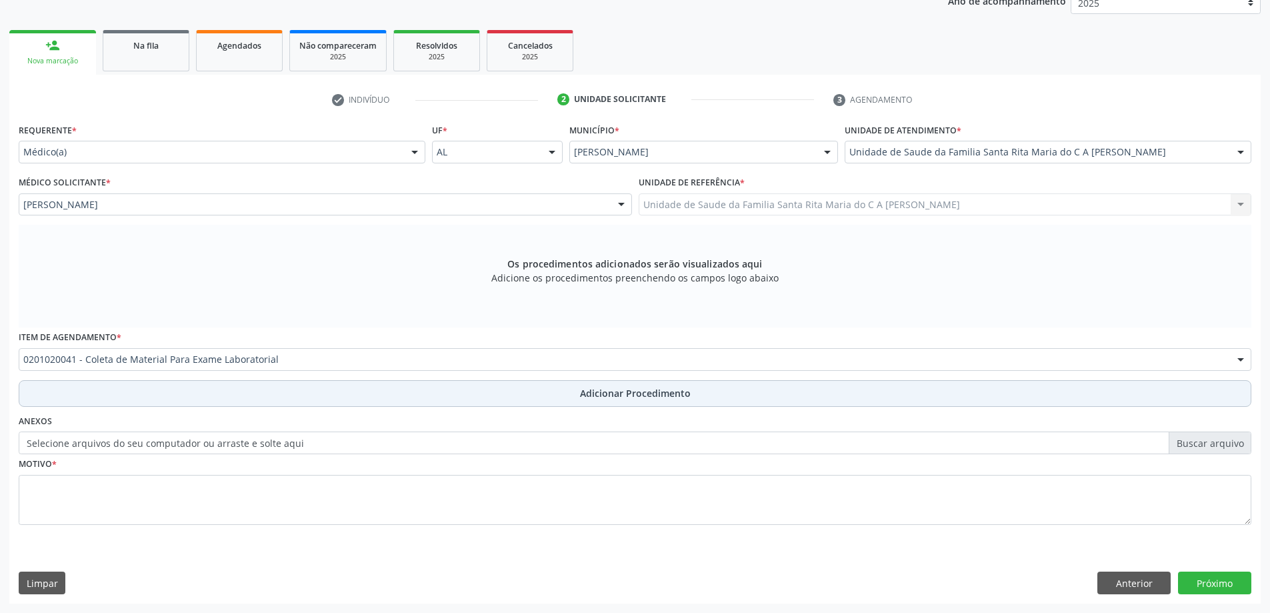
click at [227, 395] on button "Adicionar Procedimento" at bounding box center [635, 393] width 1233 height 27
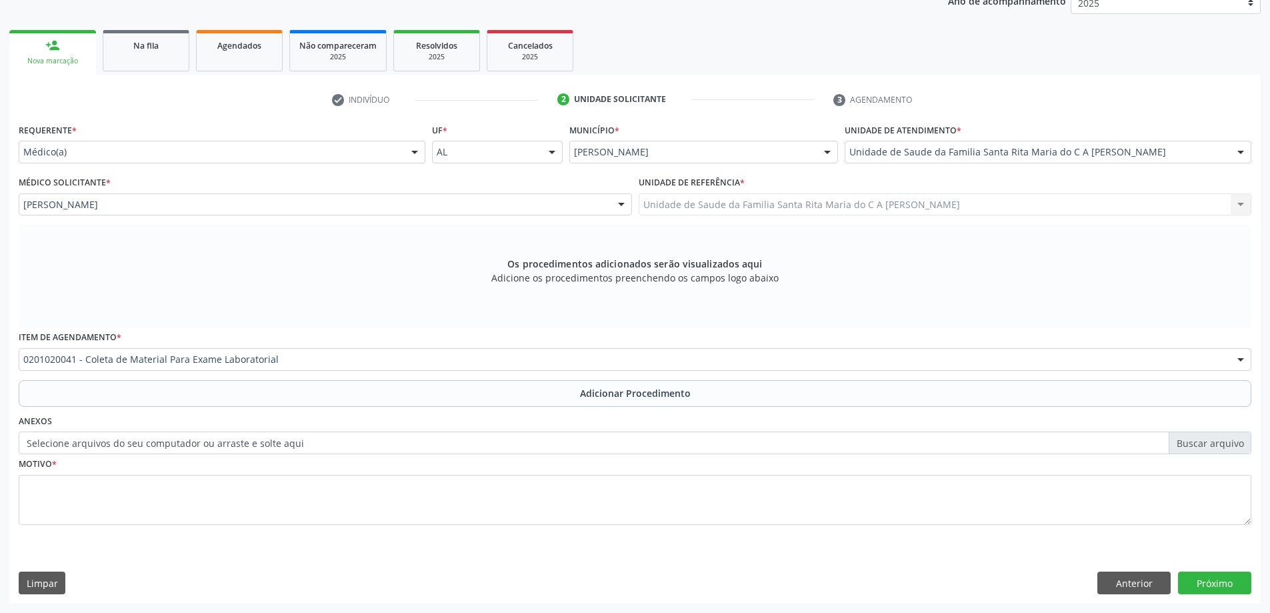
scroll to position [137, 0]
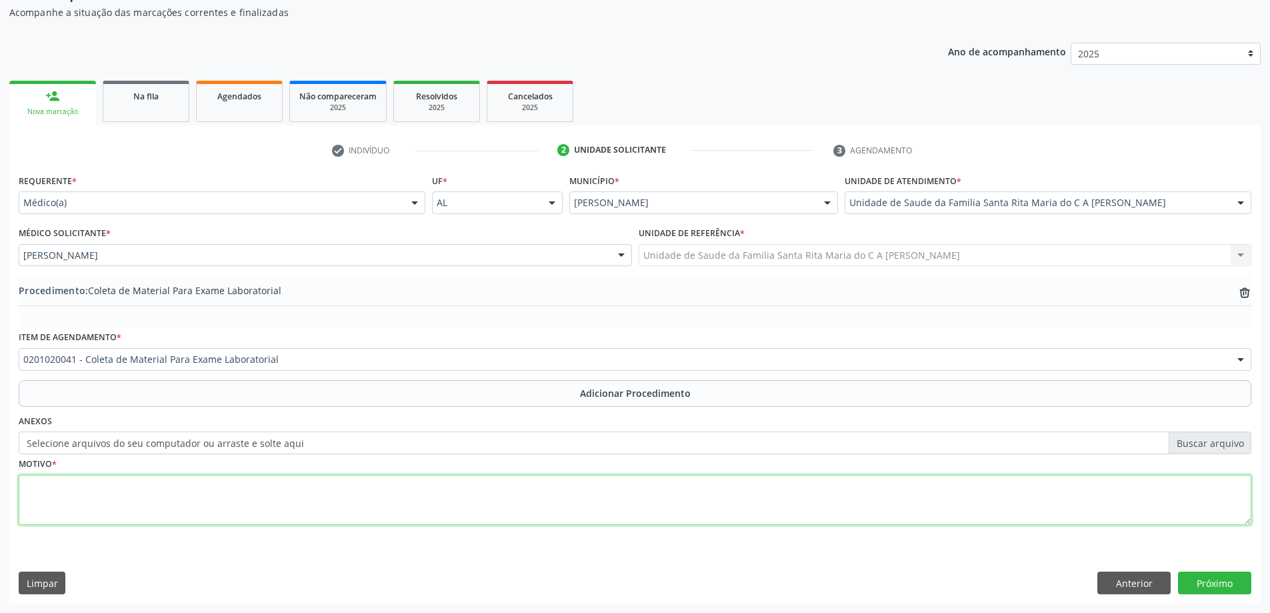
click at [211, 504] on textarea at bounding box center [635, 500] width 1233 height 51
type textarea "palidez"
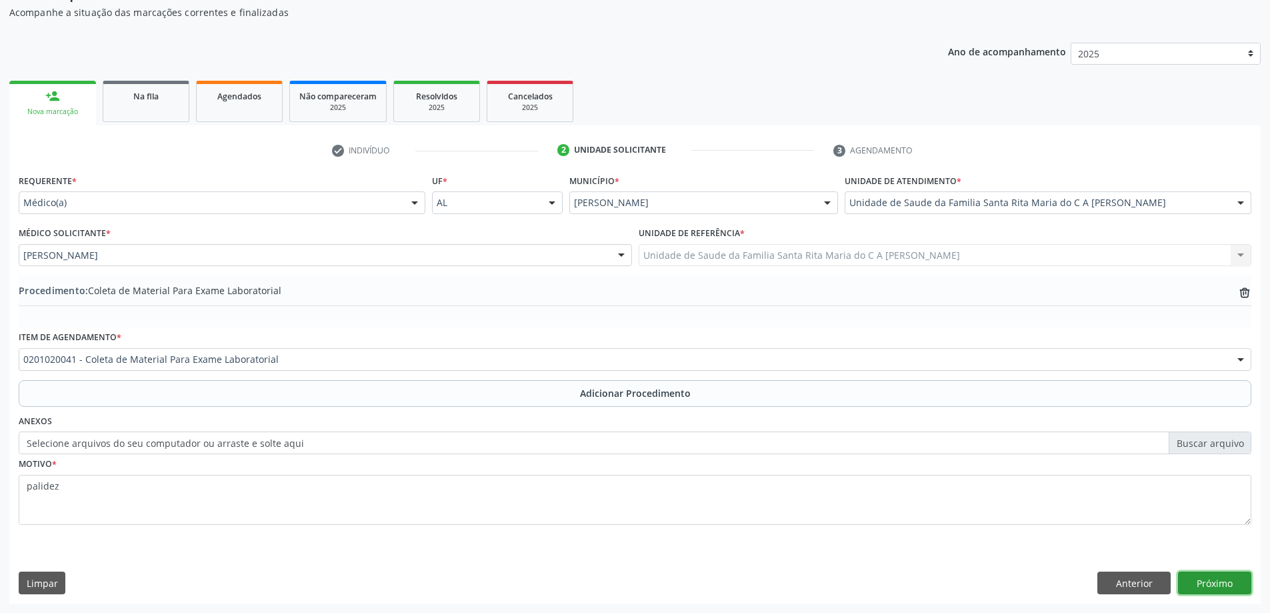
click at [1217, 582] on button "Próximo" at bounding box center [1214, 582] width 73 height 23
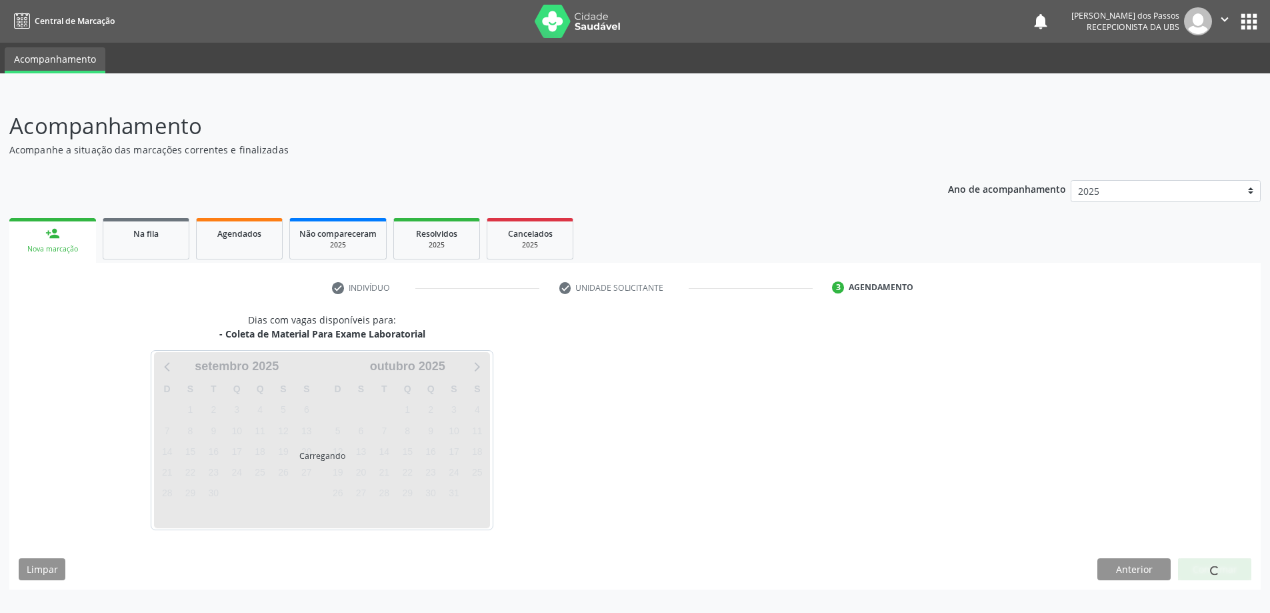
scroll to position [0, 0]
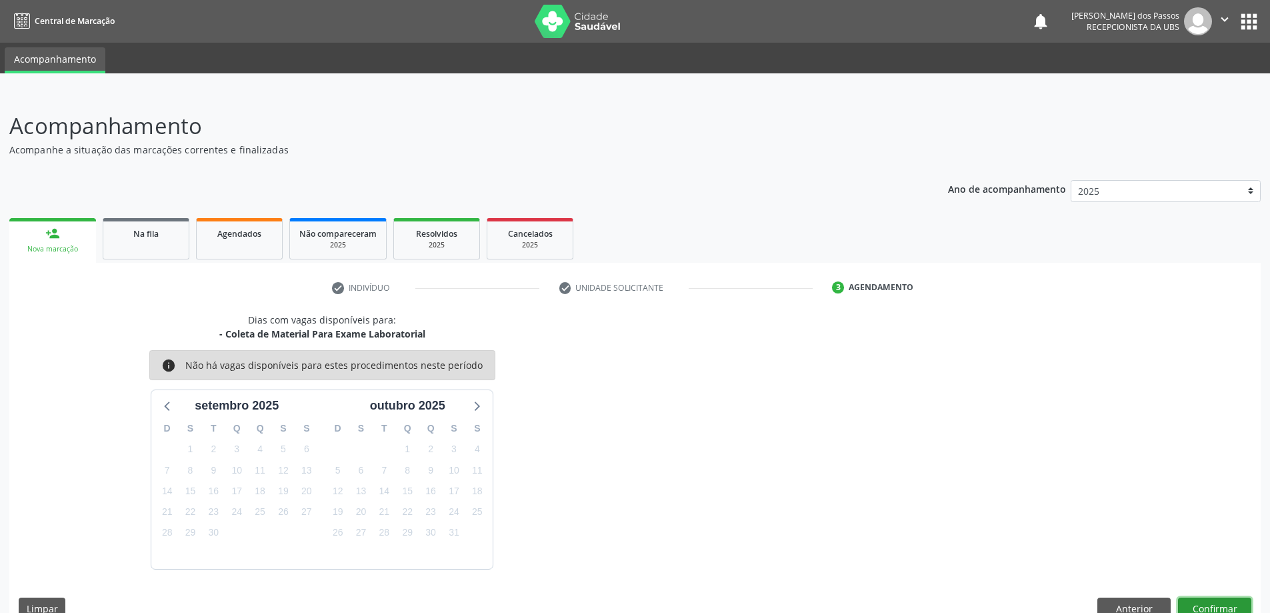
click at [1203, 606] on button "Confirmar" at bounding box center [1214, 608] width 73 height 23
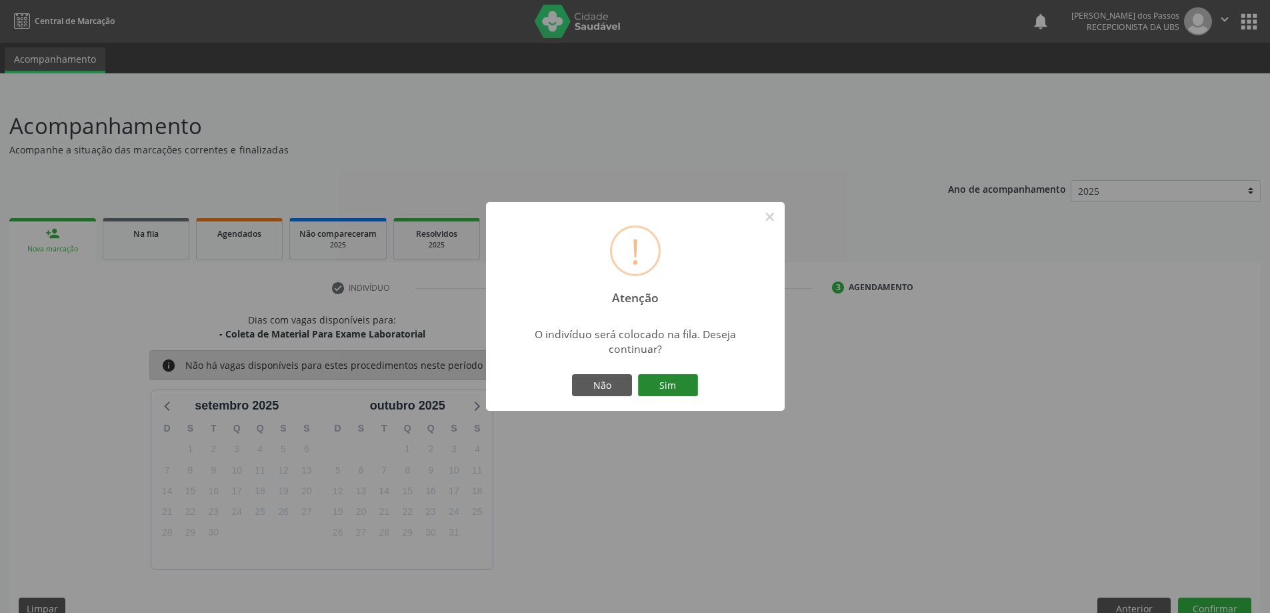
click at [684, 390] on button "Sim" at bounding box center [668, 385] width 60 height 23
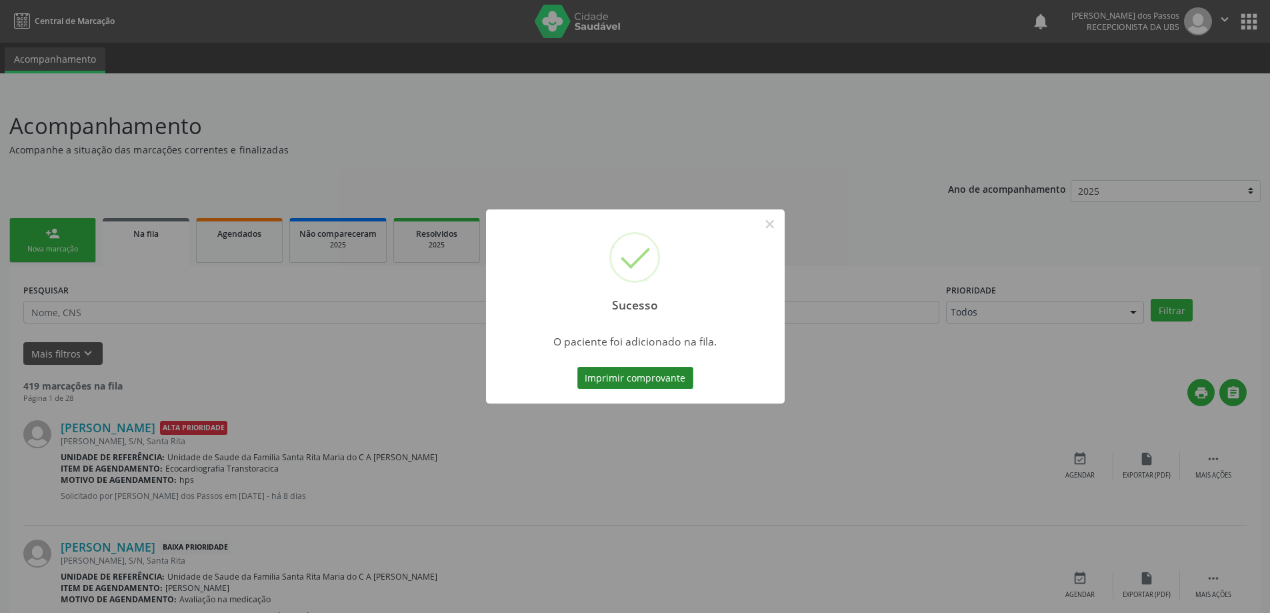
click at [679, 385] on button "Imprimir comprovante" at bounding box center [635, 378] width 116 height 23
